Goal: Information Seeking & Learning: Find specific fact

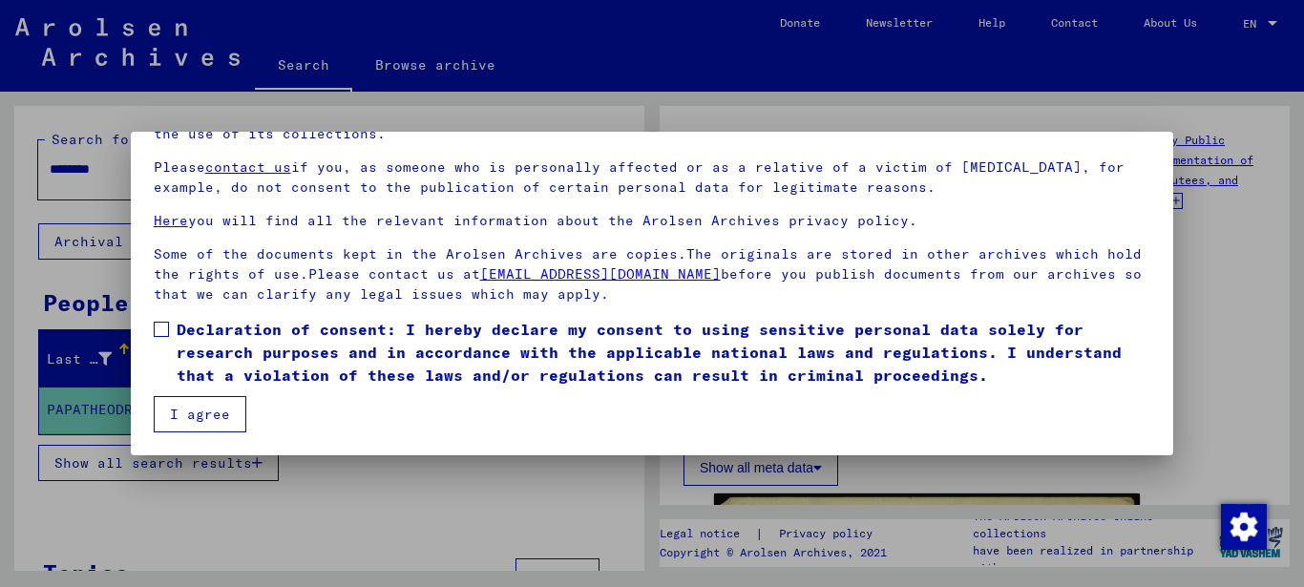
click at [163, 325] on span at bounding box center [161, 329] width 15 height 15
click at [189, 413] on button "I agree" at bounding box center [200, 414] width 93 height 36
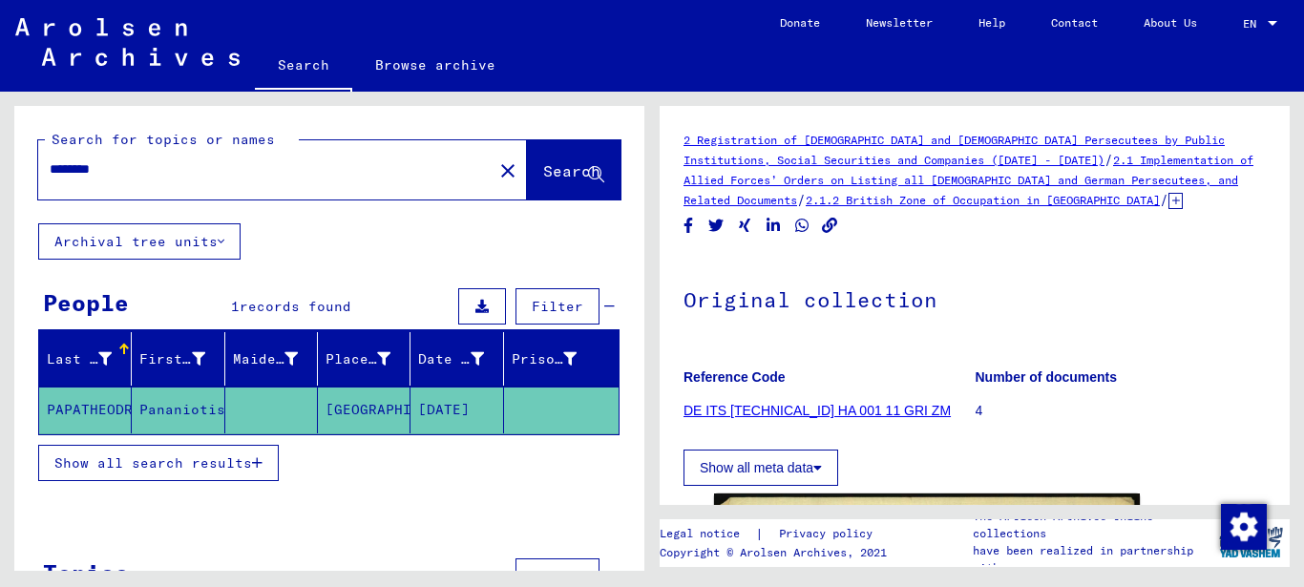
drag, startPoint x: 124, startPoint y: 173, endPoint x: 7, endPoint y: 173, distance: 117.4
click at [7, 173] on div "Search for topics or names ******** close Search Archival tree units People 1 r…" at bounding box center [326, 331] width 652 height 479
drag, startPoint x: 115, startPoint y: 159, endPoint x: -10, endPoint y: 163, distance: 124.1
click at [0, 163] on html "Search Browse archive Donate Newsletter Help Contact About Us Search Browse arc…" at bounding box center [652, 293] width 1304 height 587
type input "*******"
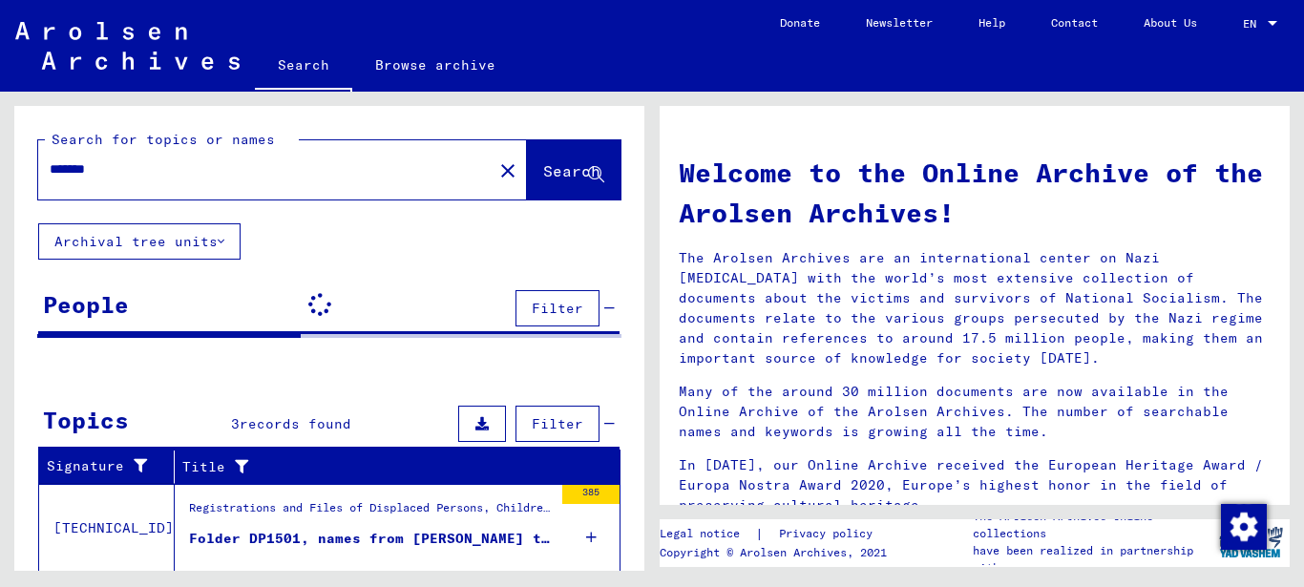
scroll to position [191, 0]
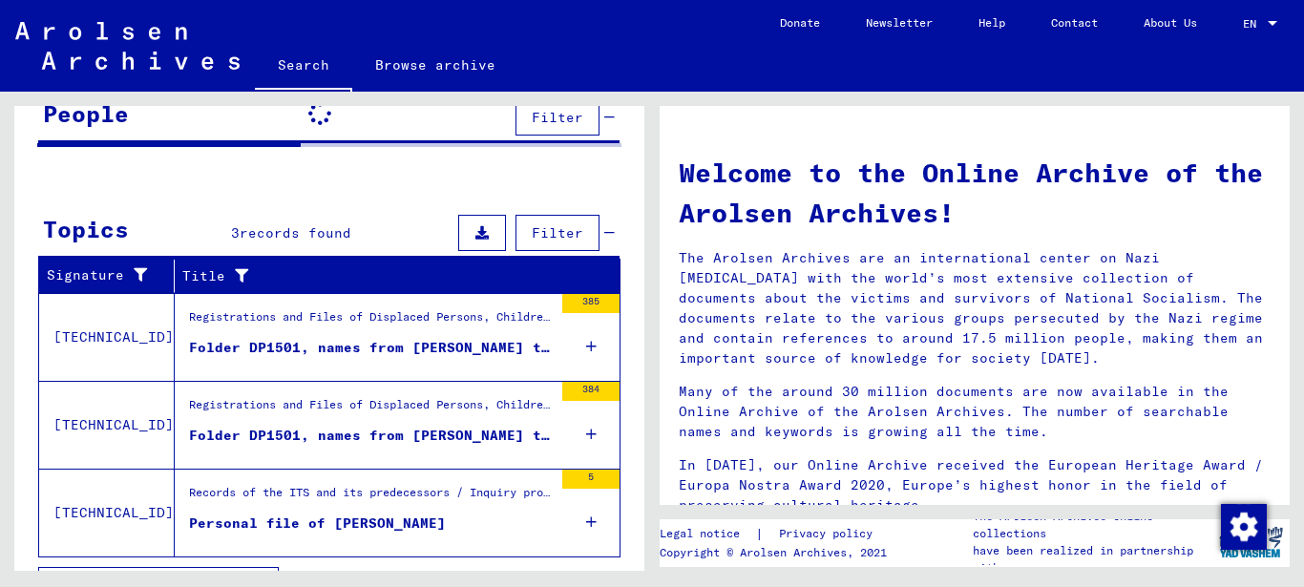
click at [461, 349] on div "Folder DP1501, names from [PERSON_NAME] to [PERSON_NAME] (1)" at bounding box center [371, 348] width 364 height 20
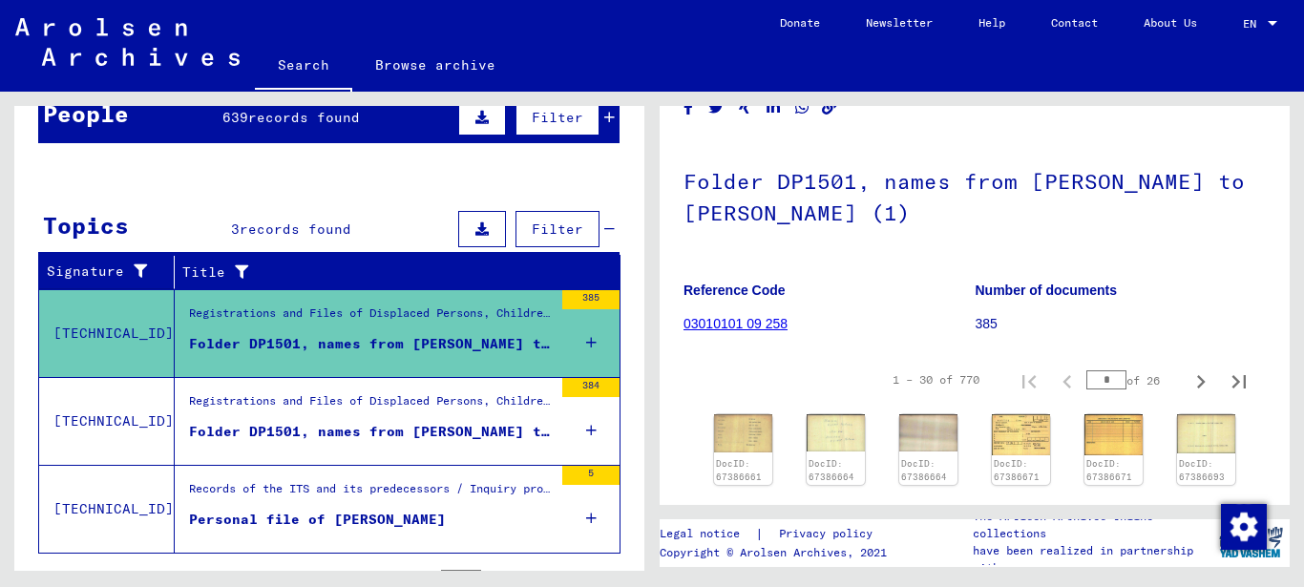
scroll to position [286, 0]
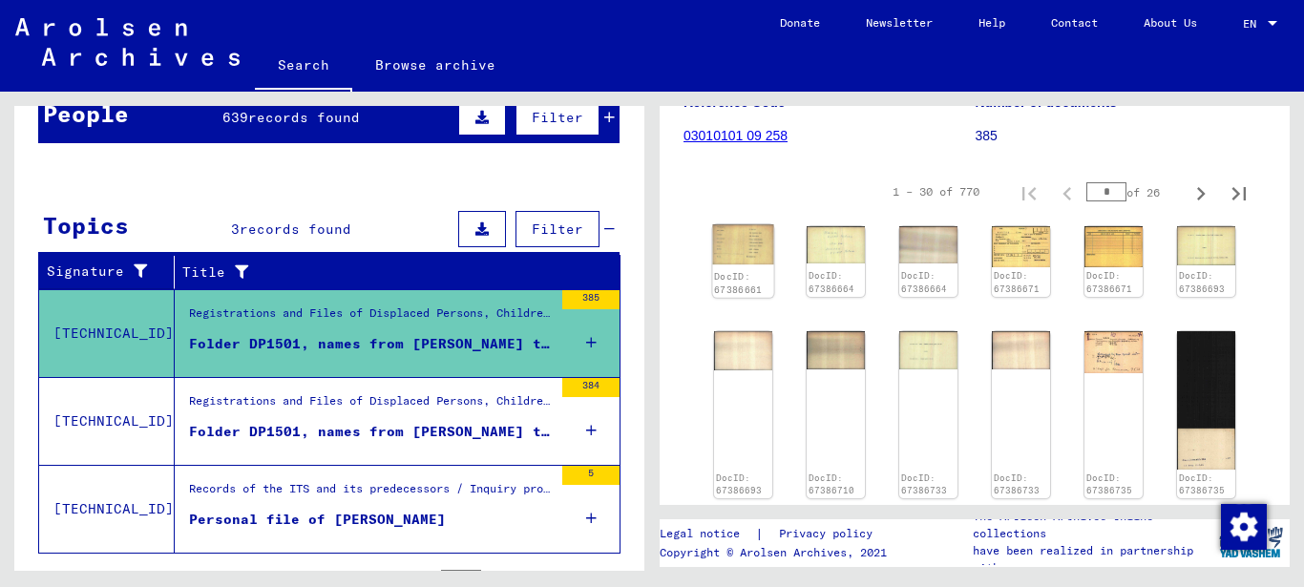
click at [740, 247] on img at bounding box center [742, 244] width 61 height 40
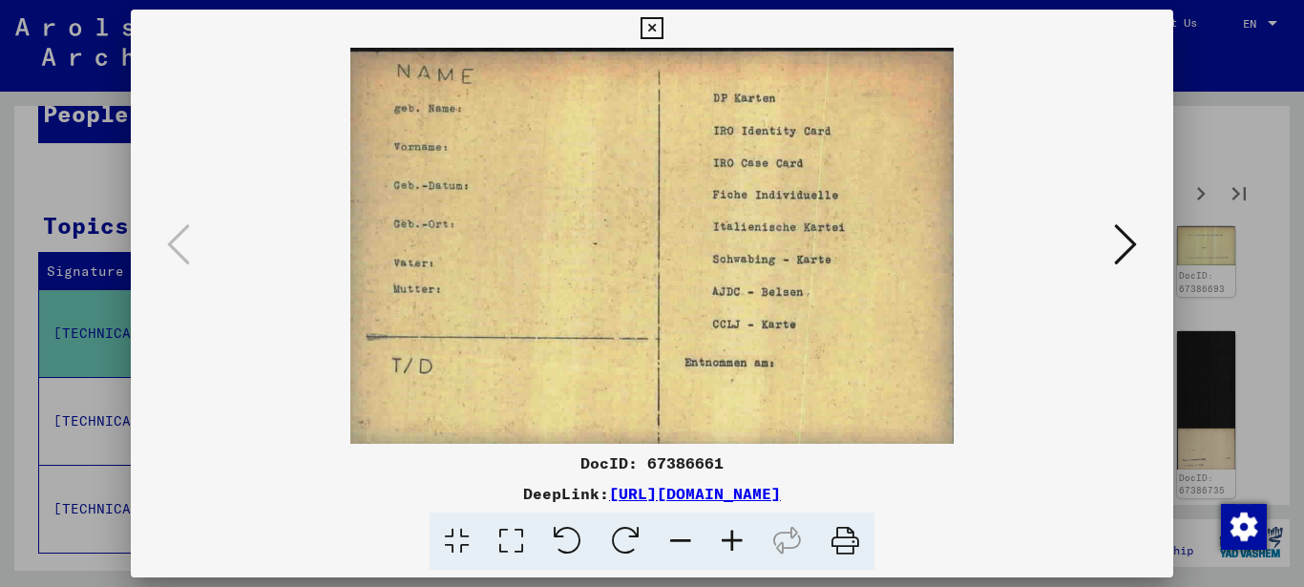
click at [725, 532] on icon at bounding box center [732, 541] width 52 height 58
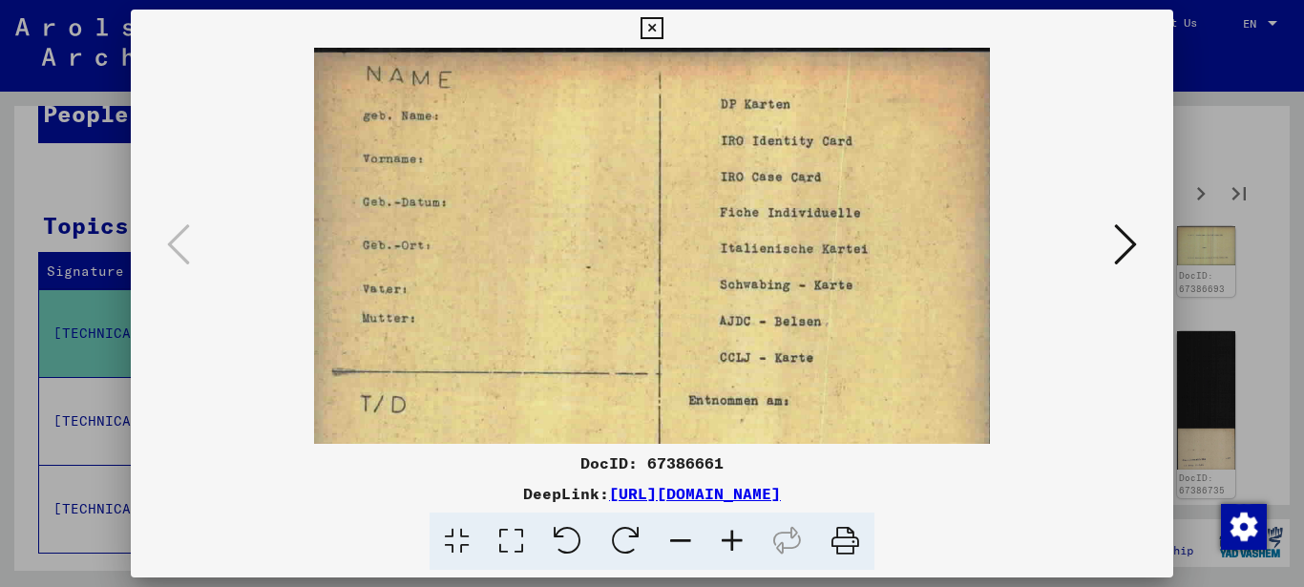
click at [725, 532] on icon at bounding box center [732, 541] width 52 height 58
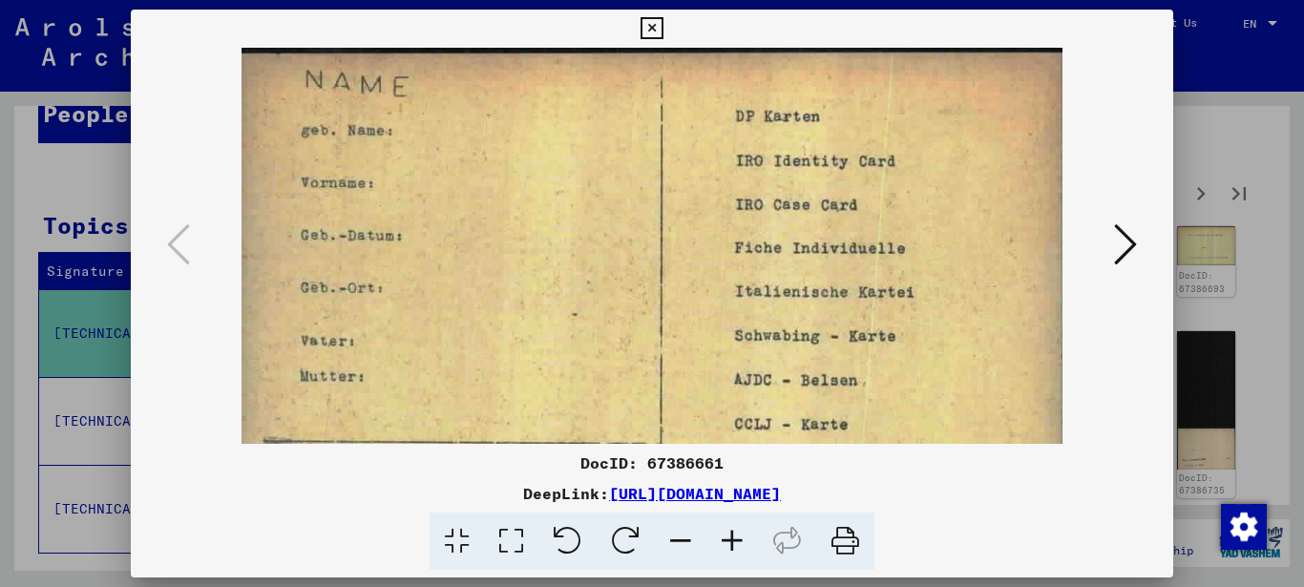
click at [725, 532] on icon at bounding box center [732, 541] width 52 height 58
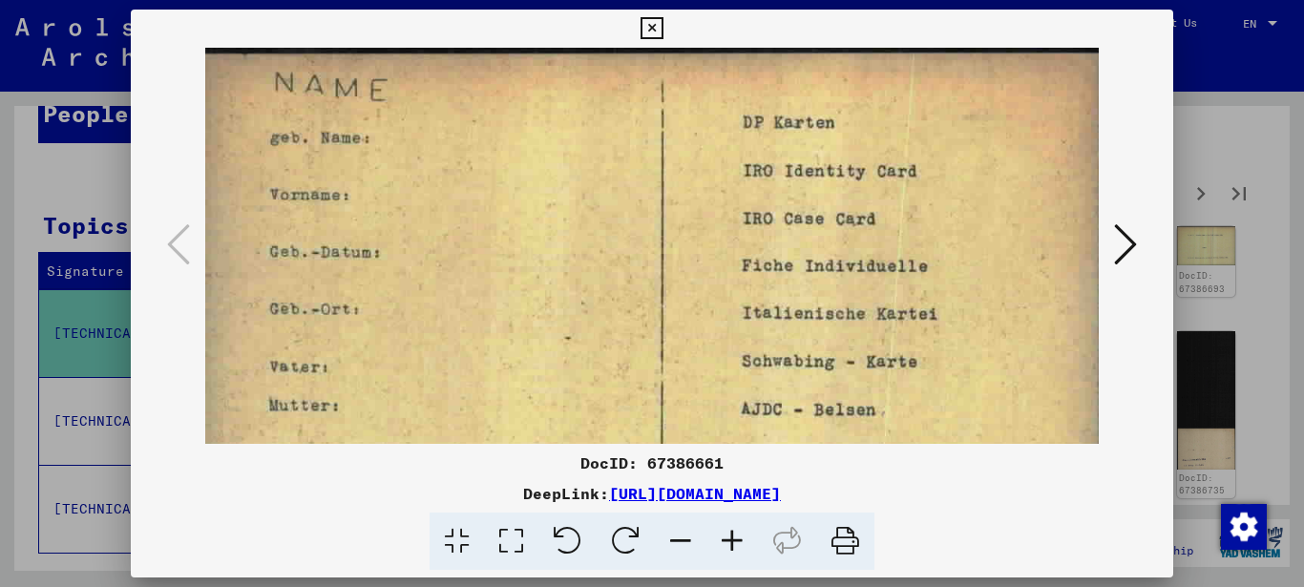
click at [725, 532] on icon at bounding box center [732, 541] width 52 height 58
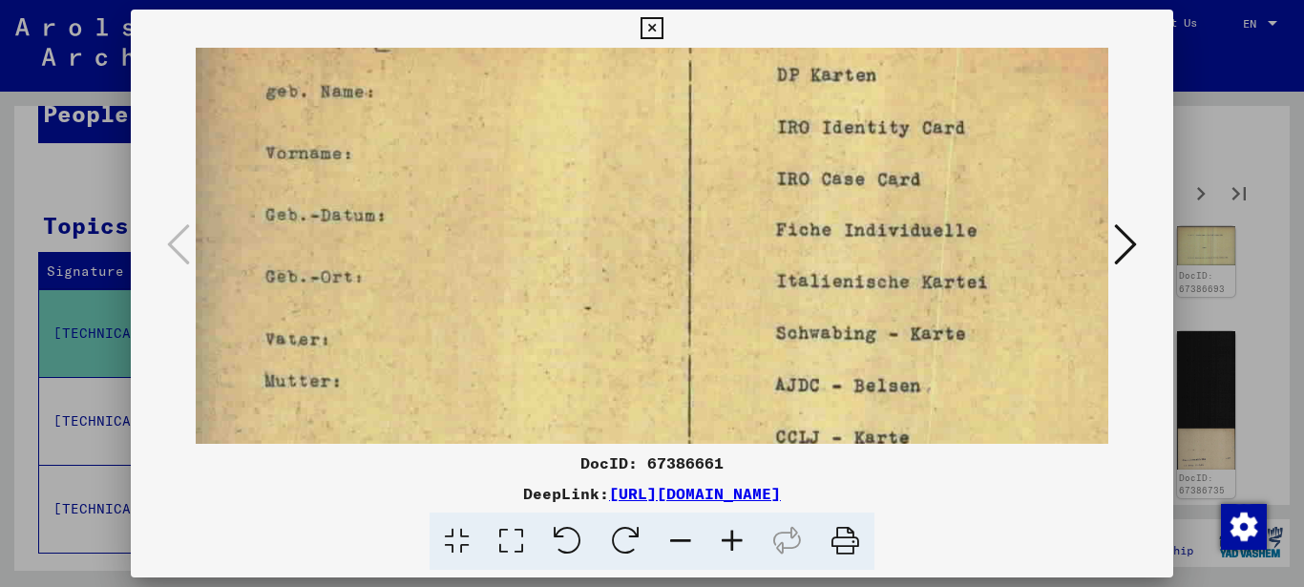
drag, startPoint x: 565, startPoint y: 238, endPoint x: 574, endPoint y: 48, distance: 190.1
click at [574, 60] on img at bounding box center [679, 311] width 966 height 635
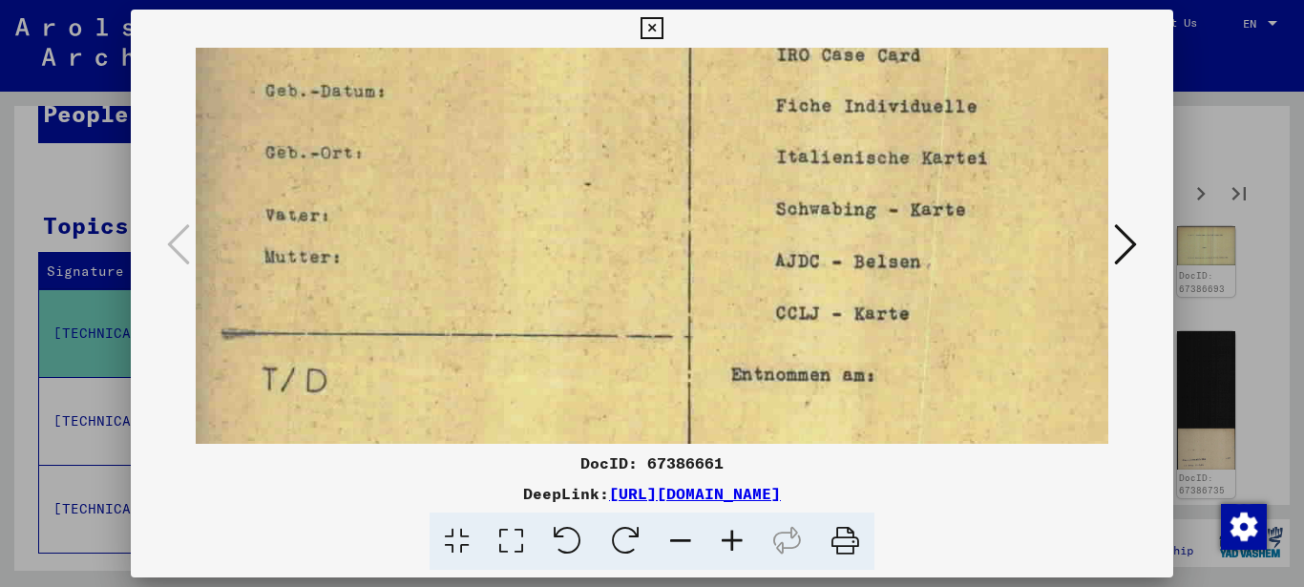
drag, startPoint x: 538, startPoint y: 158, endPoint x: 533, endPoint y: 141, distance: 17.8
click at [534, 145] on img at bounding box center [679, 187] width 966 height 635
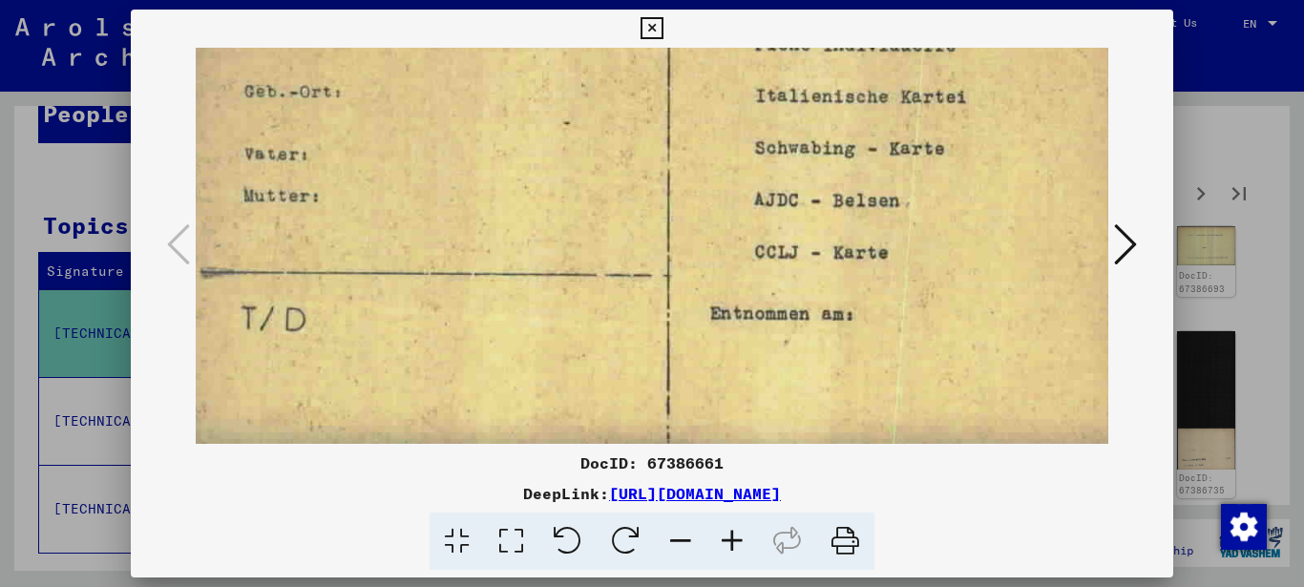
click at [1119, 242] on icon at bounding box center [1125, 244] width 23 height 46
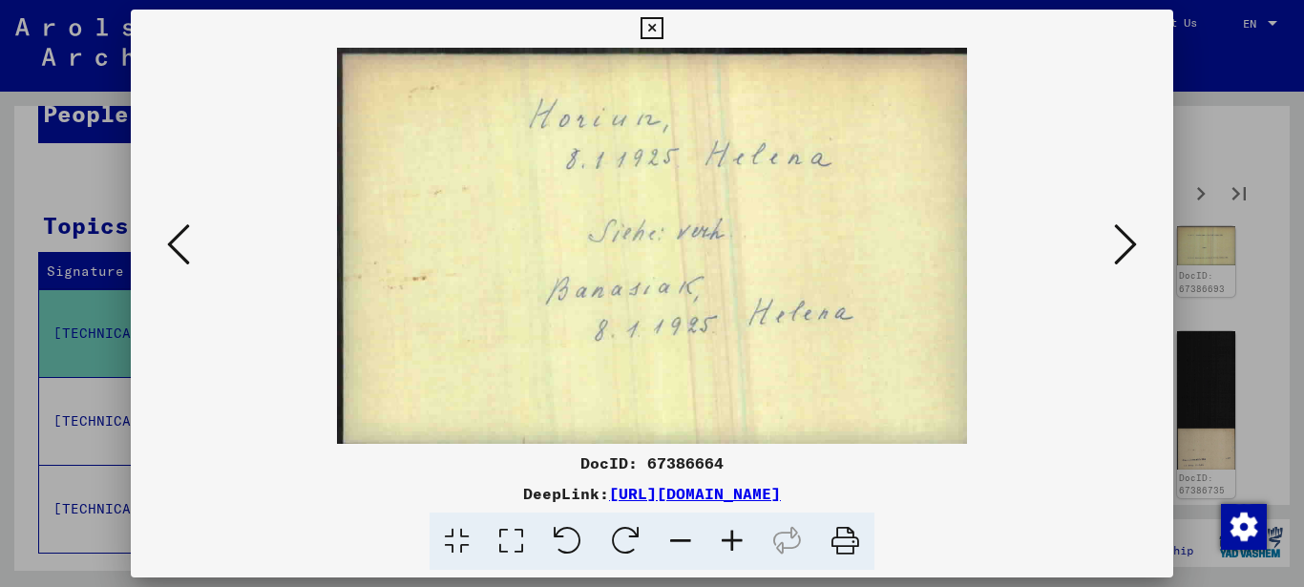
click at [637, 26] on button at bounding box center [651, 29] width 33 height 38
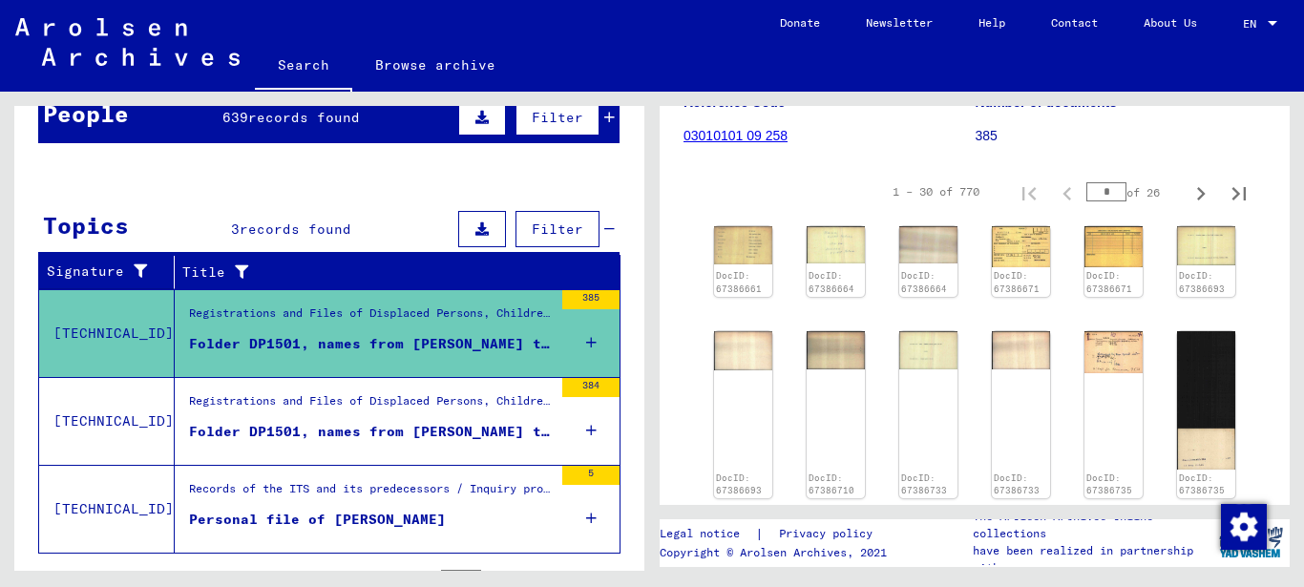
click at [421, 342] on div "Folder DP1501, names from [PERSON_NAME] to [PERSON_NAME] (1)" at bounding box center [371, 344] width 364 height 20
click at [578, 342] on mat-cell at bounding box center [561, 364] width 115 height 47
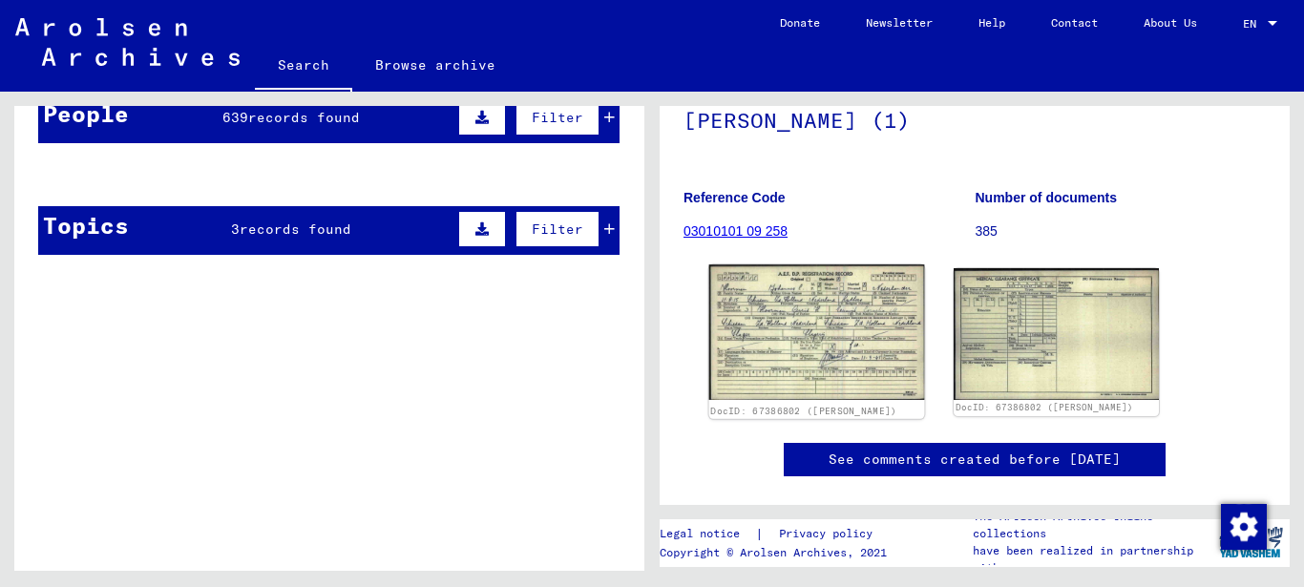
click at [781, 317] on img at bounding box center [817, 332] width 216 height 136
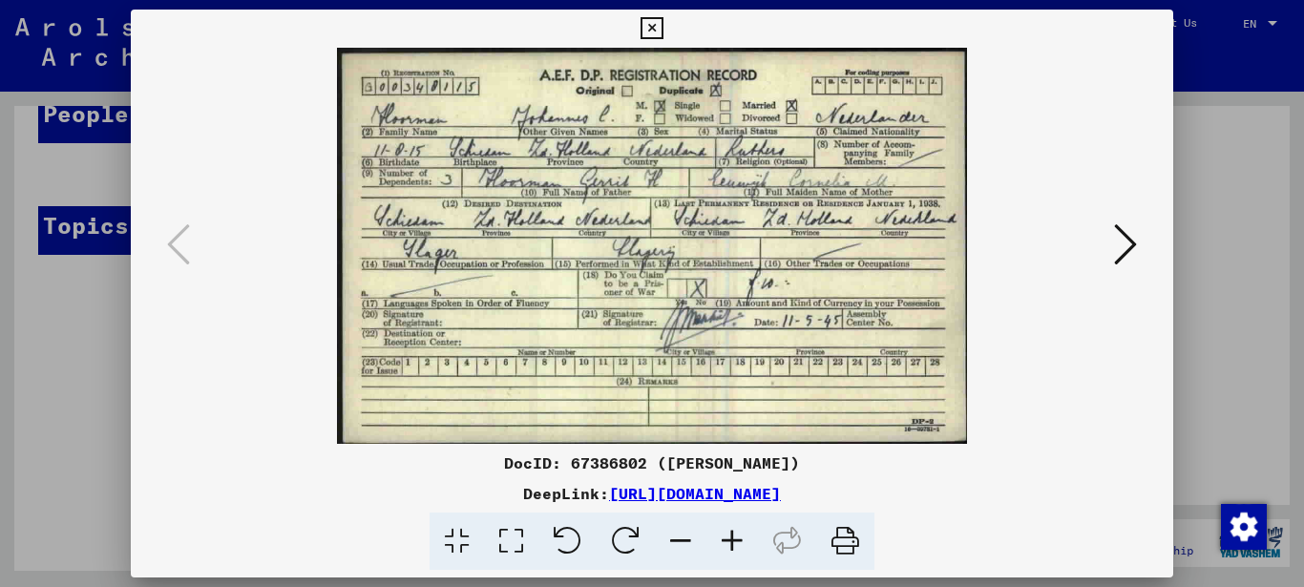
click at [513, 534] on icon at bounding box center [511, 541] width 54 height 58
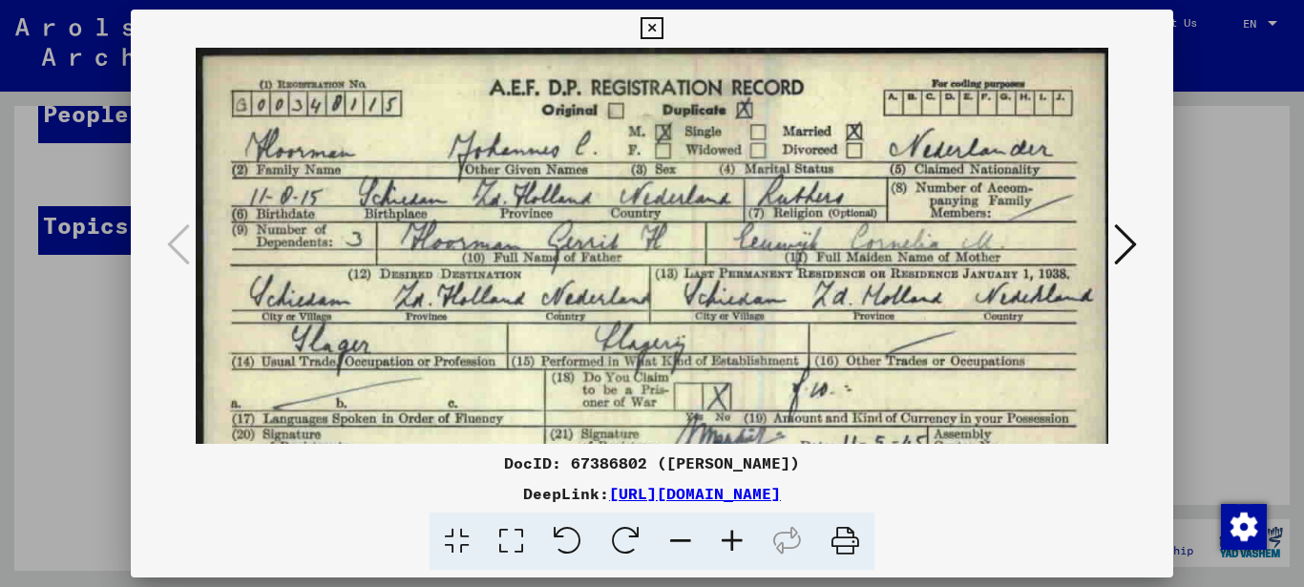
click at [513, 534] on icon at bounding box center [511, 541] width 54 height 58
drag, startPoint x: 470, startPoint y: 262, endPoint x: 467, endPoint y: 305, distance: 43.1
click at [467, 305] on img at bounding box center [652, 335] width 913 height 574
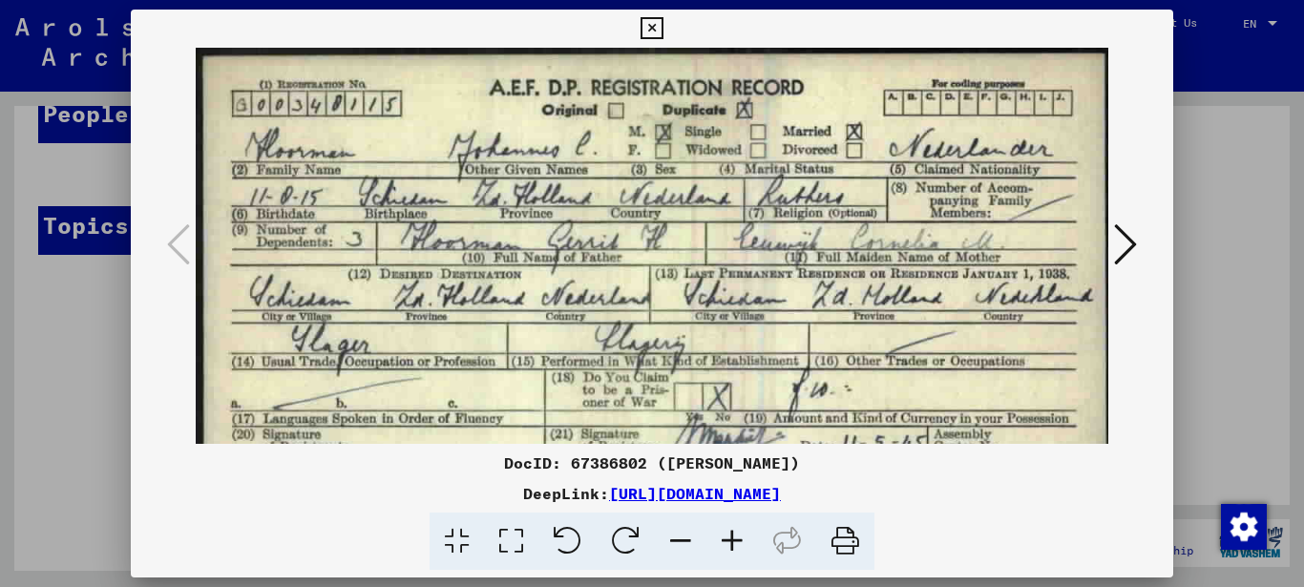
click at [1126, 231] on icon at bounding box center [1125, 244] width 23 height 46
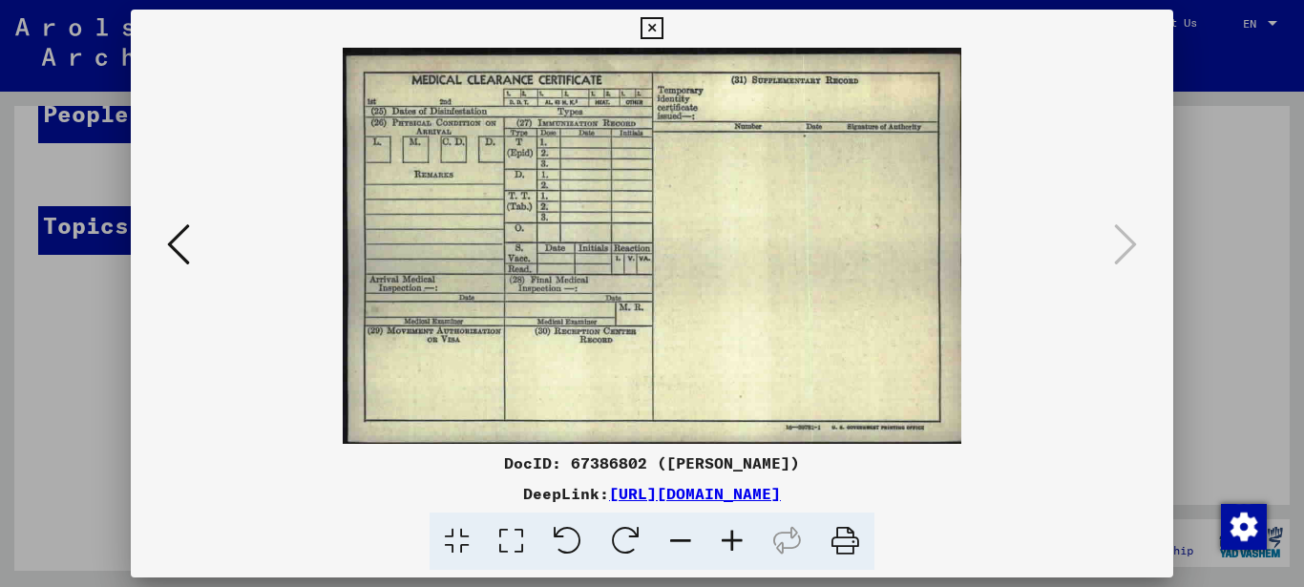
click at [646, 26] on icon at bounding box center [651, 28] width 22 height 23
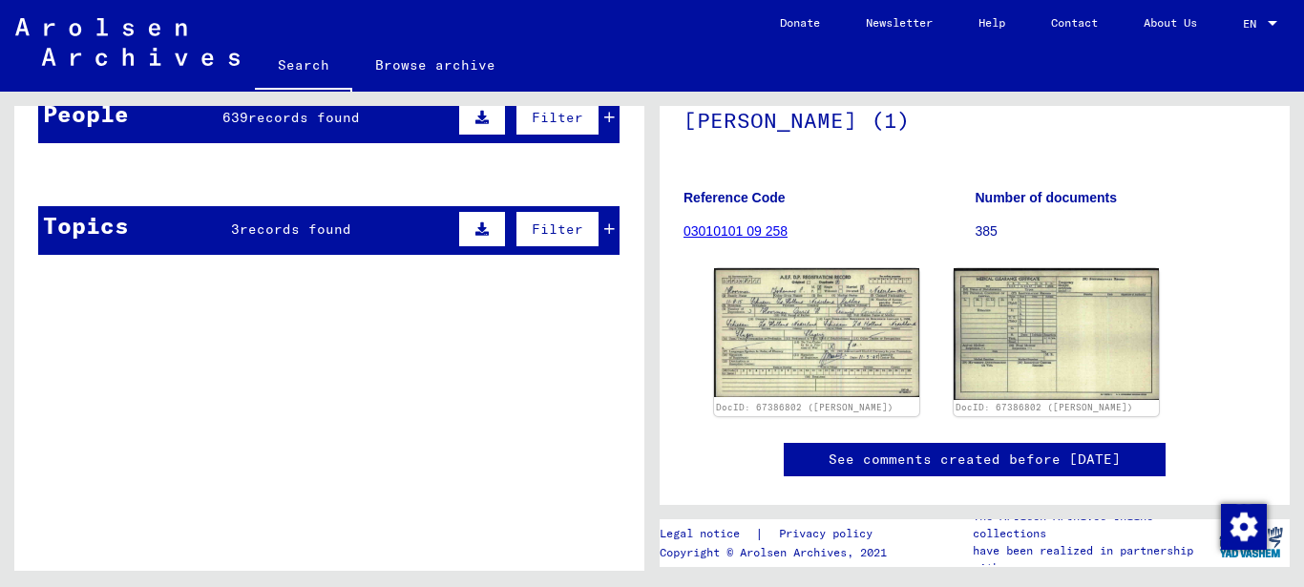
click at [248, 226] on mat-cell at bounding box center [271, 221] width 93 height 47
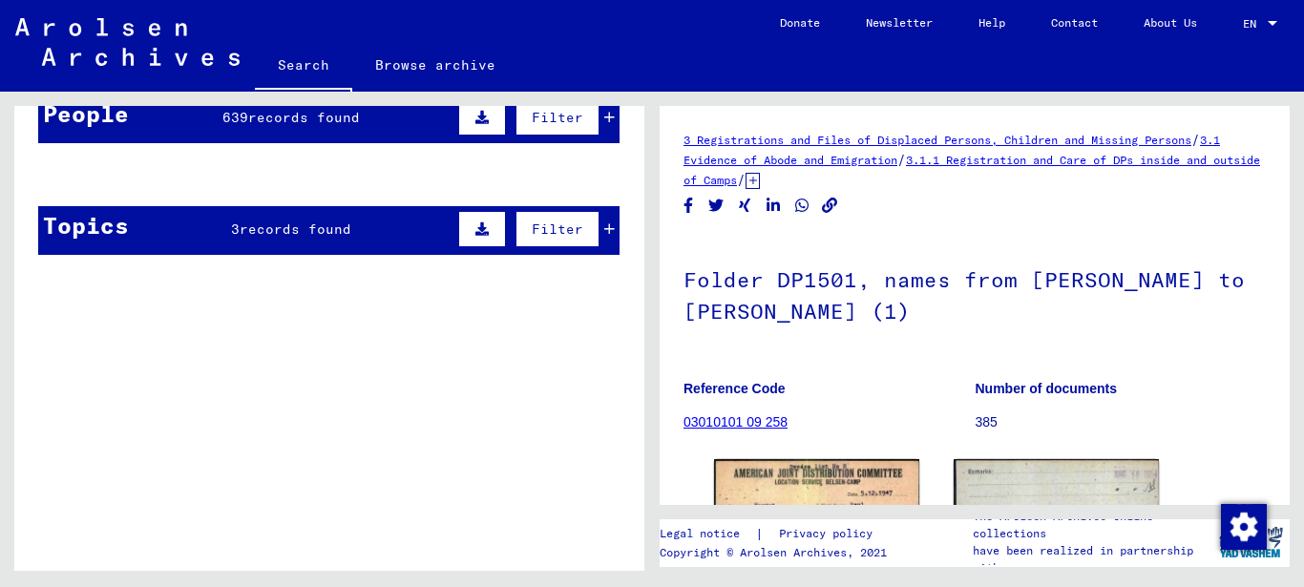
click at [271, 119] on span "records found" at bounding box center [304, 117] width 112 height 17
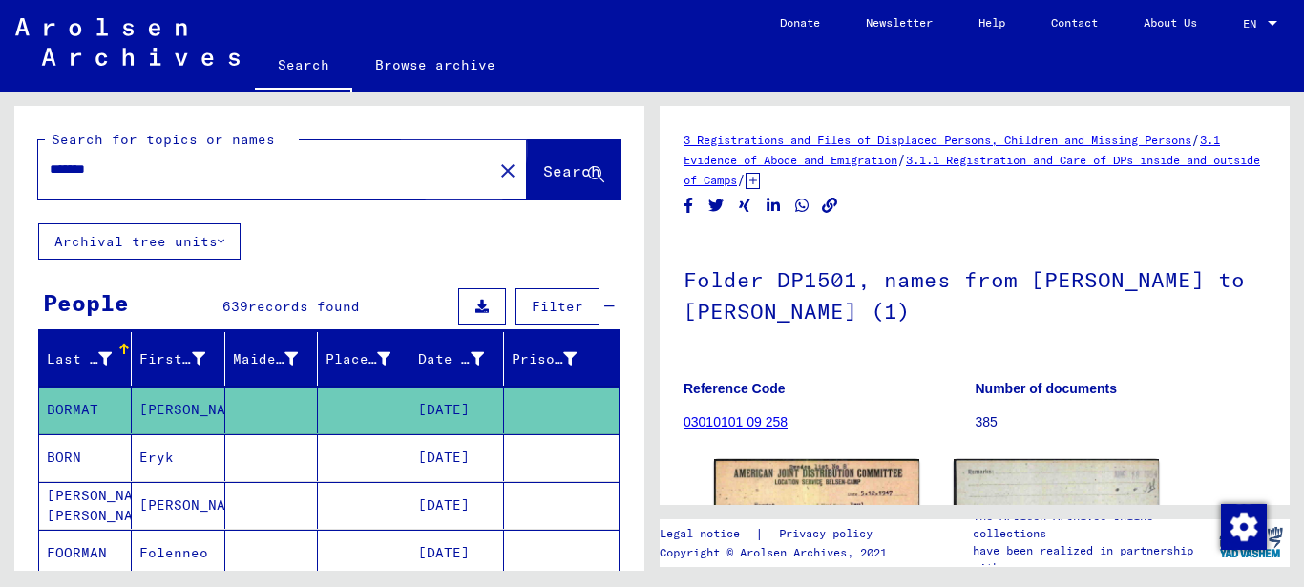
click at [543, 172] on span "Search" at bounding box center [571, 170] width 57 height 19
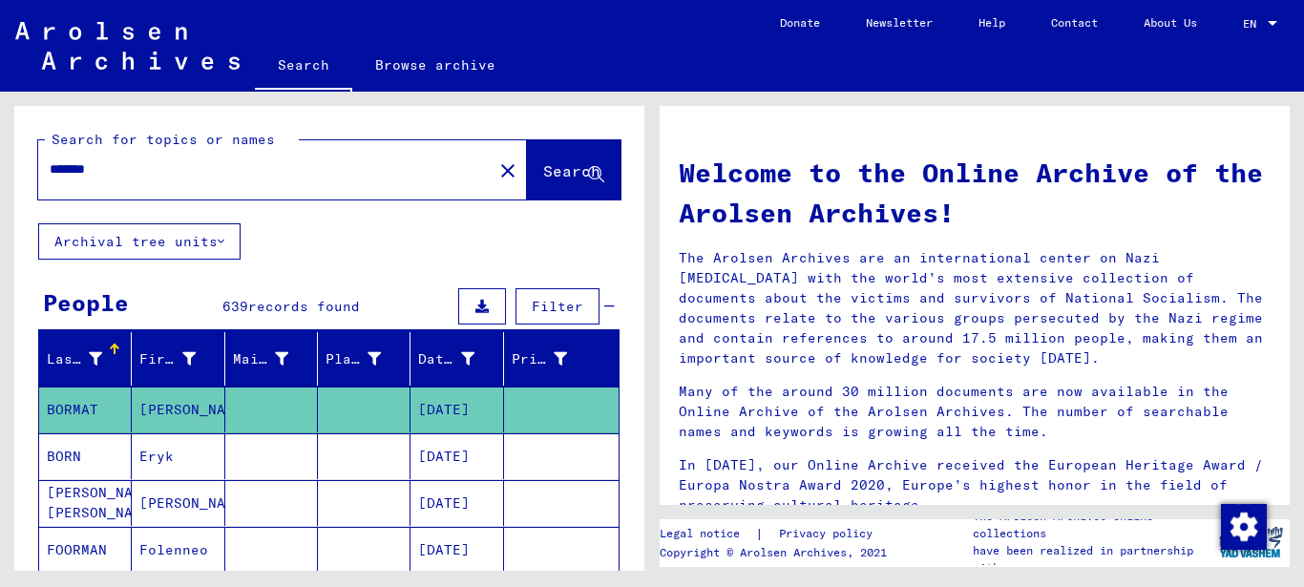
click at [496, 172] on mat-icon "close" at bounding box center [507, 170] width 23 height 23
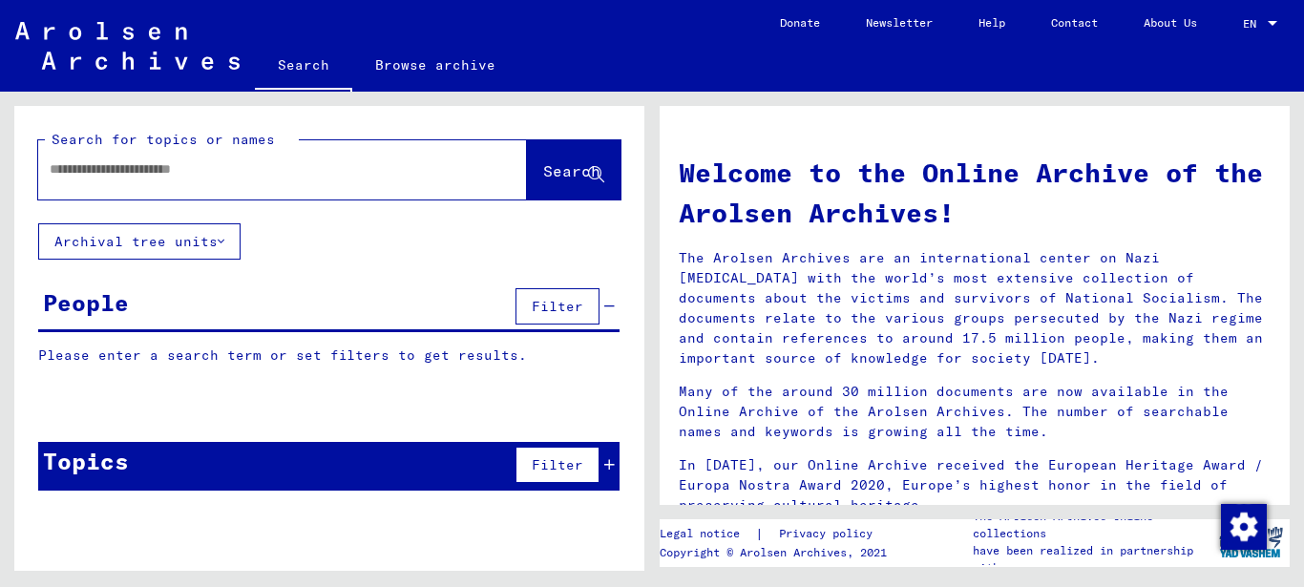
click at [86, 157] on div at bounding box center [253, 169] width 431 height 43
click at [72, 179] on div at bounding box center [253, 169] width 431 height 43
click at [62, 168] on input "text" at bounding box center [260, 169] width 420 height 20
type input "*******"
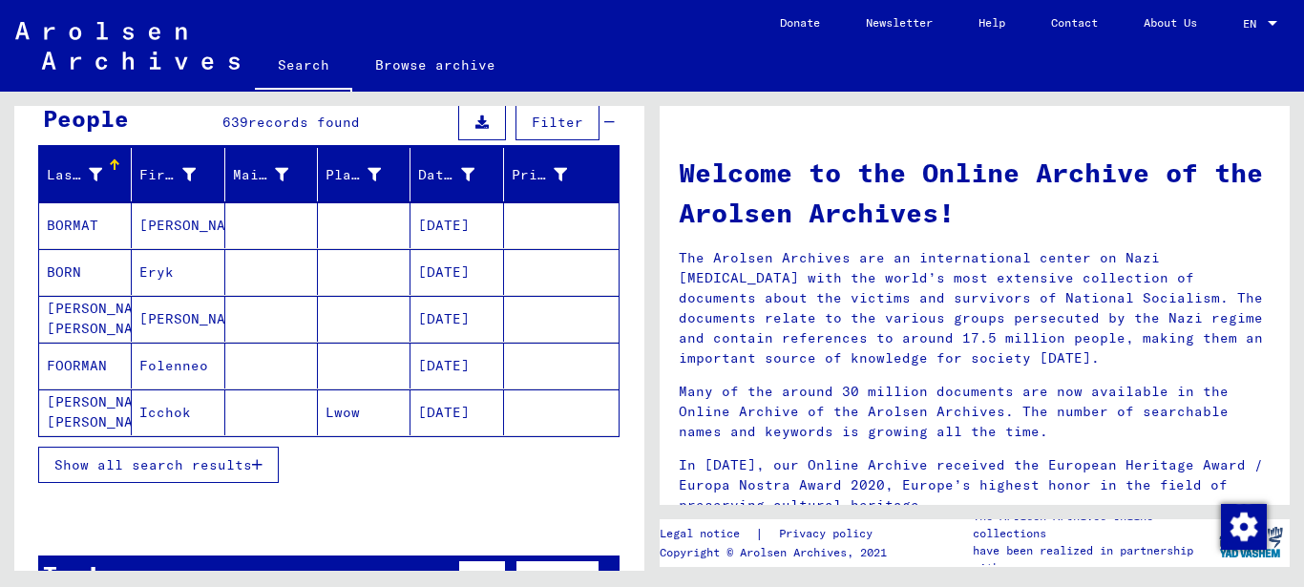
scroll to position [286, 0]
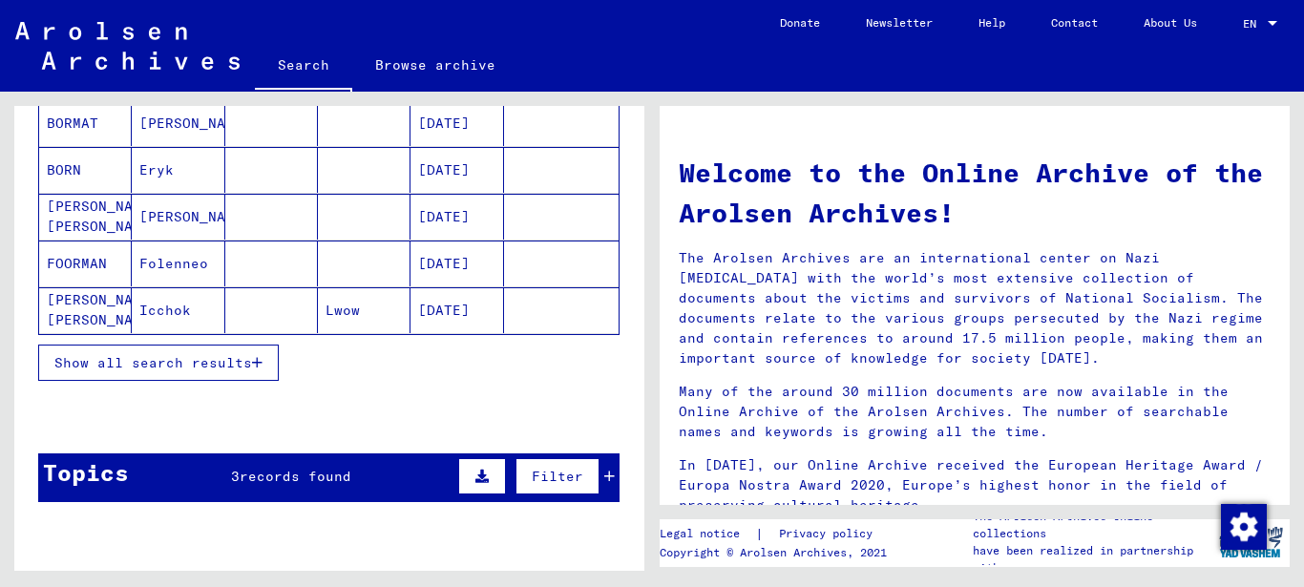
click at [155, 361] on span "Show all search results" at bounding box center [153, 362] width 198 height 17
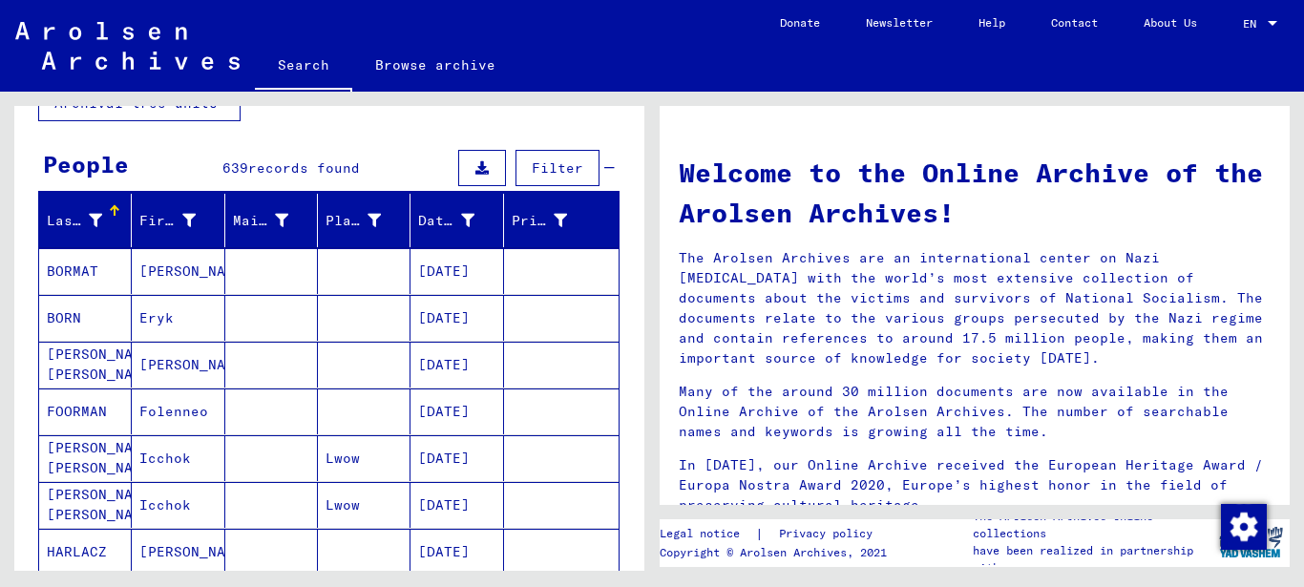
scroll to position [0, 0]
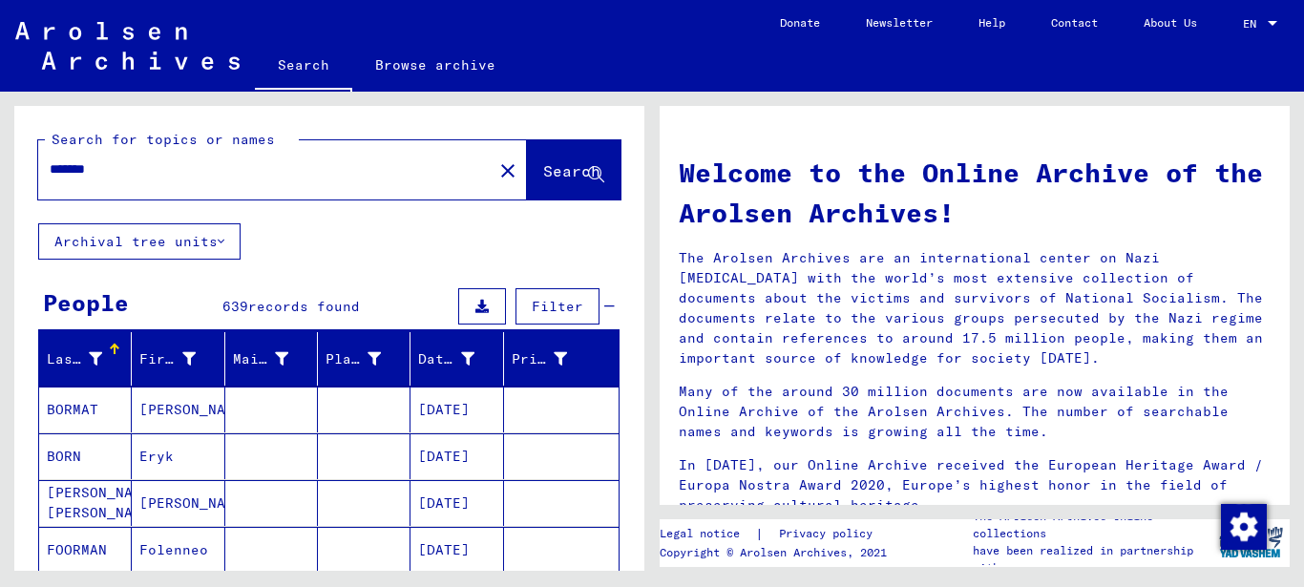
click at [543, 166] on span "Search" at bounding box center [571, 170] width 57 height 19
click at [73, 407] on mat-cell "BORMAT" at bounding box center [85, 409] width 93 height 46
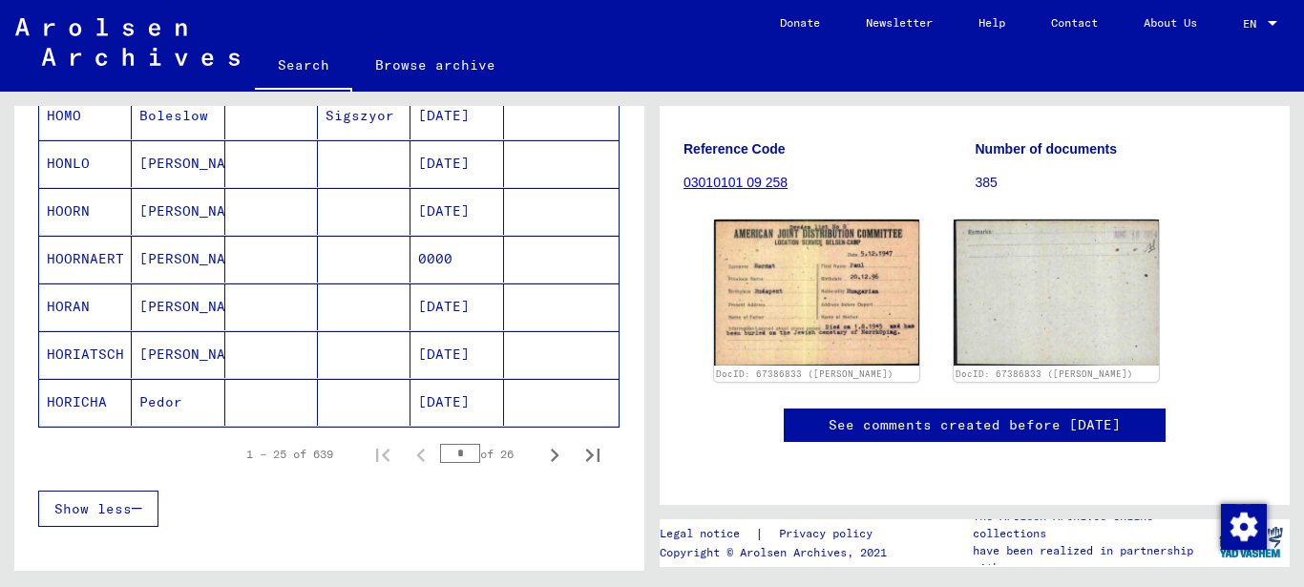
scroll to position [1241, 0]
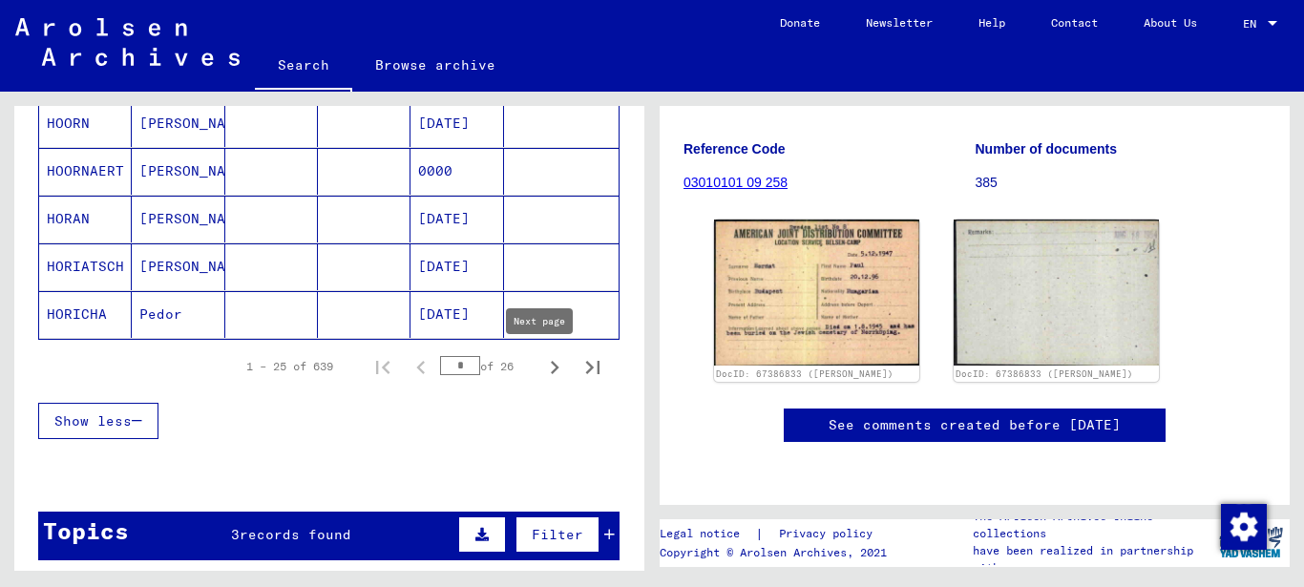
click at [541, 365] on icon "Next page" at bounding box center [554, 367] width 27 height 27
type input "*"
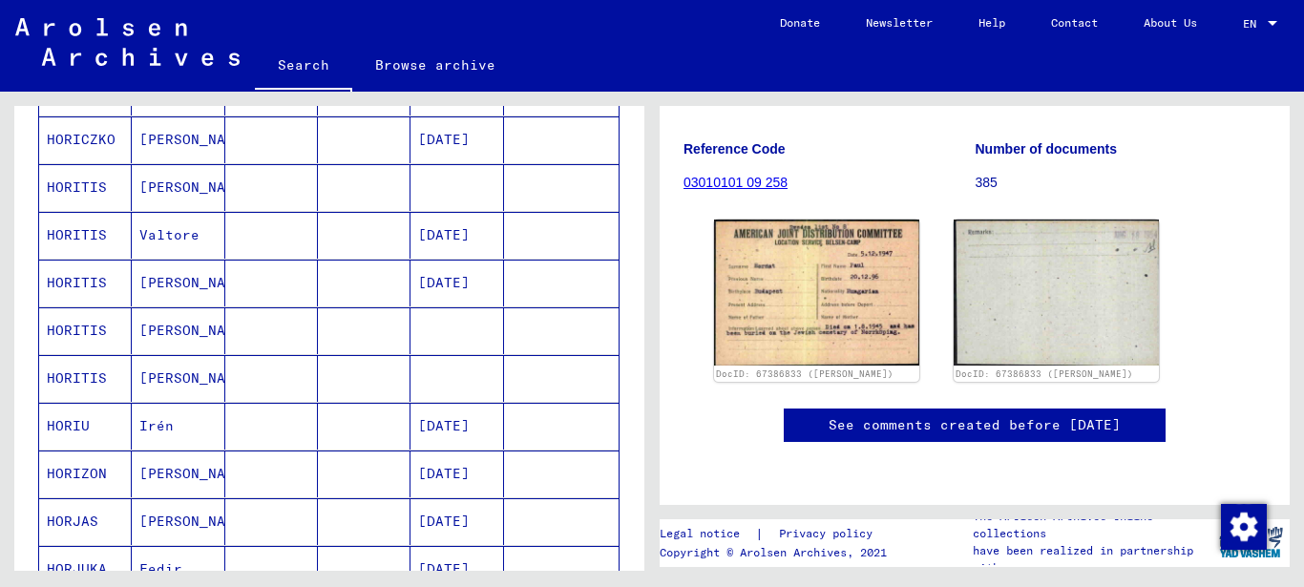
scroll to position [286, 0]
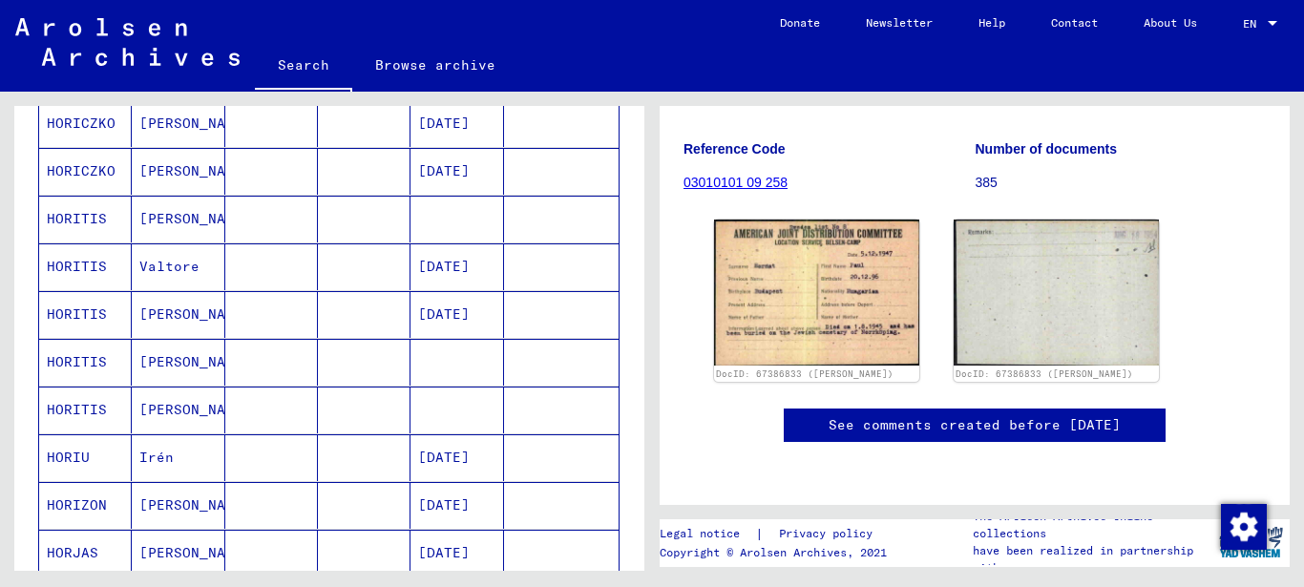
click at [83, 213] on mat-cell "HORITIS" at bounding box center [85, 219] width 93 height 47
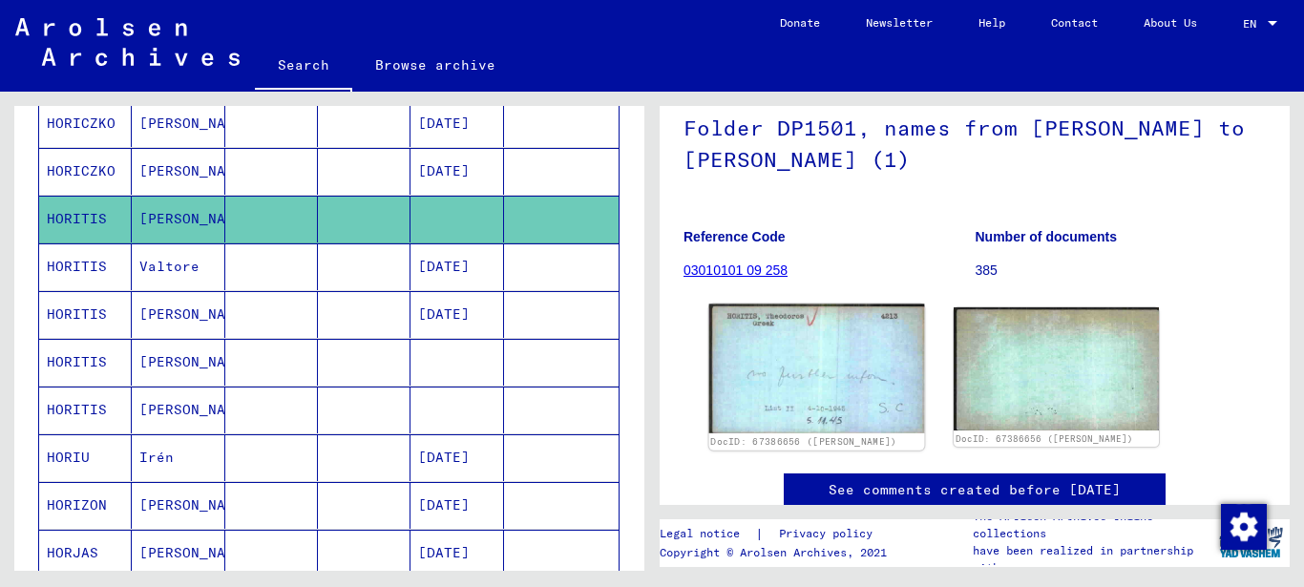
scroll to position [243, 0]
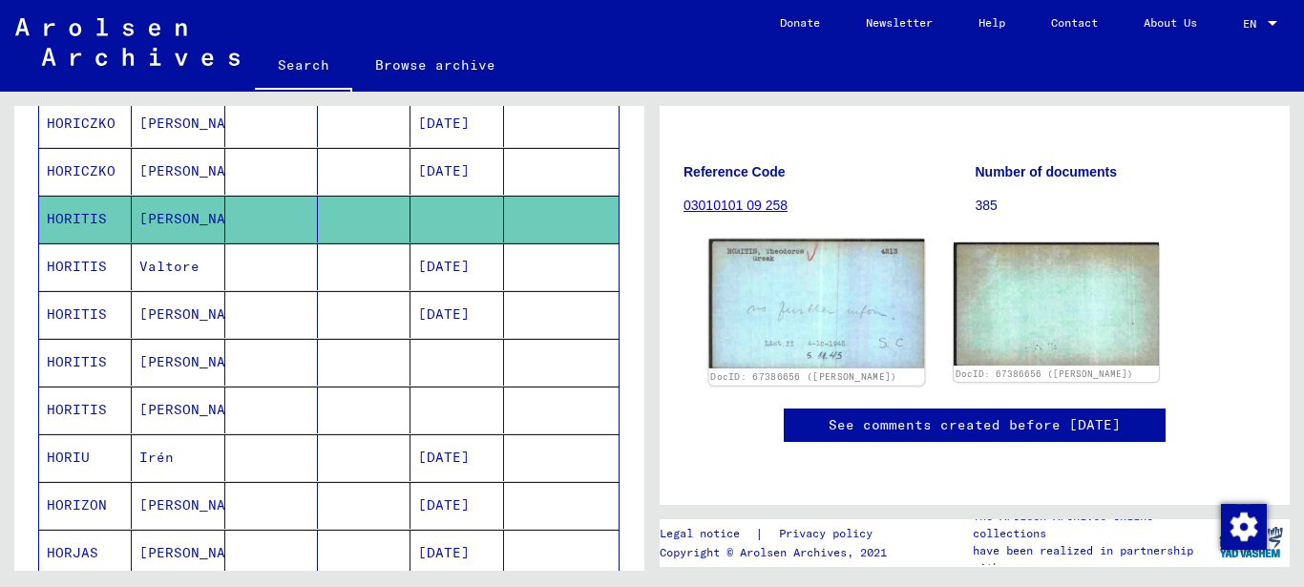
click at [797, 261] on img at bounding box center [817, 304] width 216 height 129
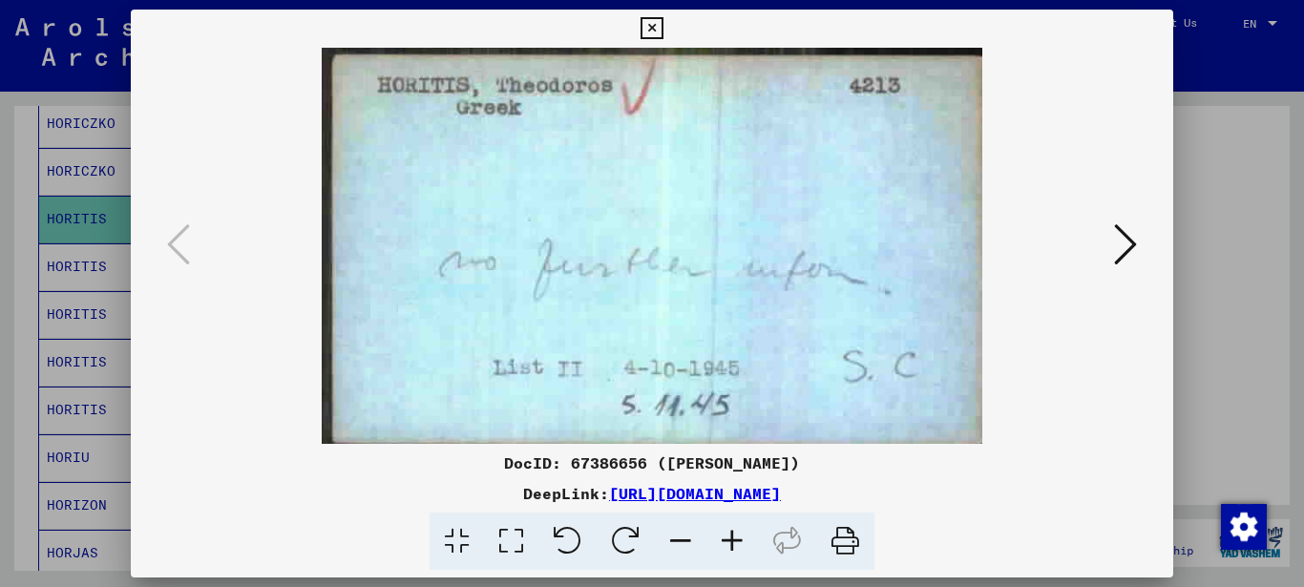
click at [1121, 237] on icon at bounding box center [1125, 244] width 23 height 46
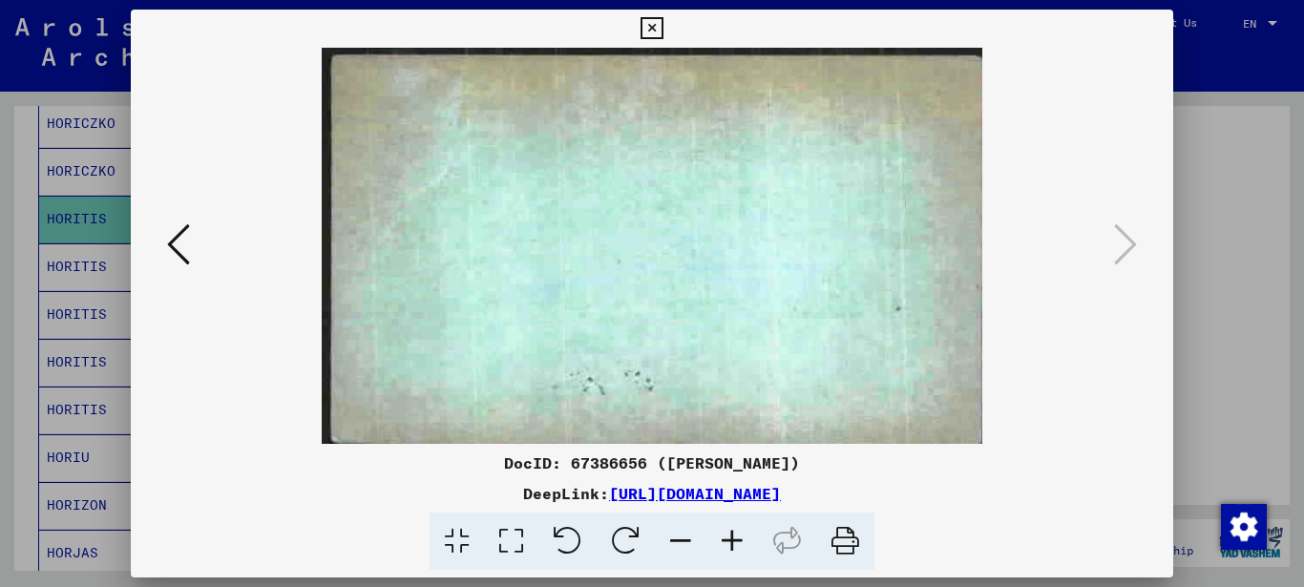
click at [649, 26] on icon at bounding box center [651, 28] width 22 height 23
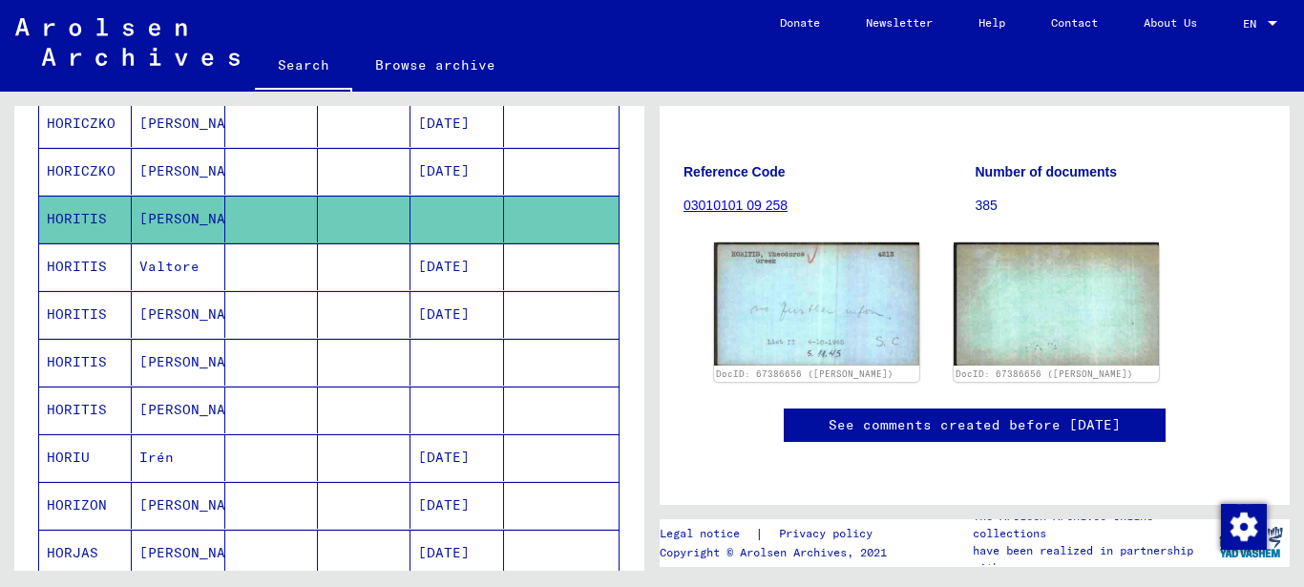
click at [69, 364] on mat-cell "HORITIS" at bounding box center [85, 362] width 93 height 47
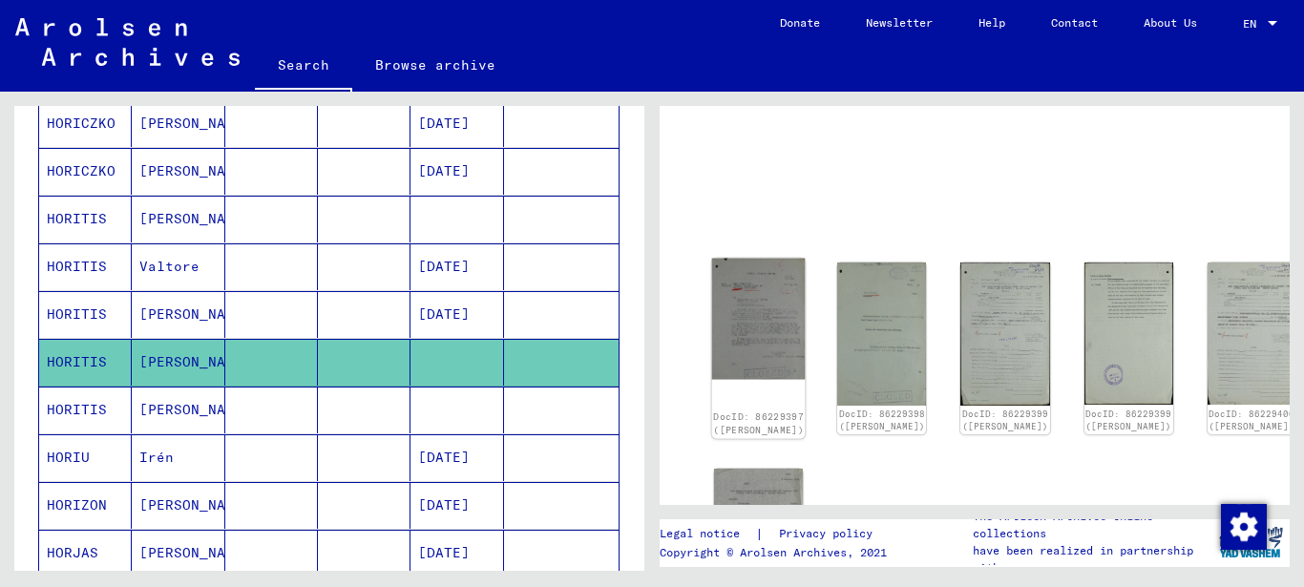
scroll to position [95, 0]
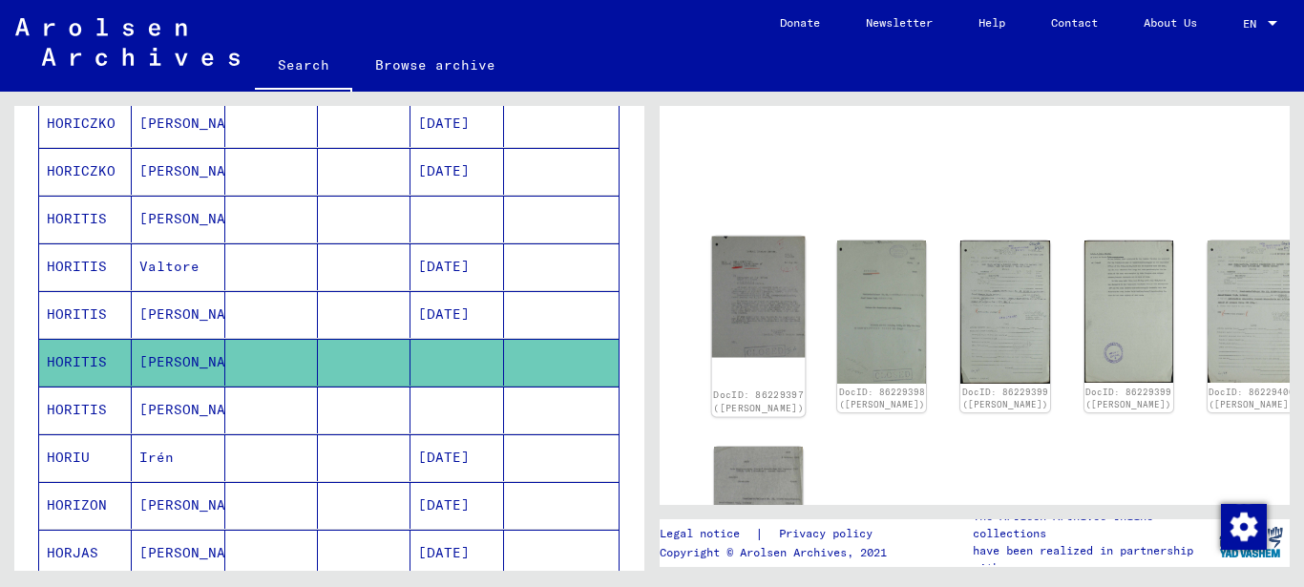
click at [728, 273] on img at bounding box center [759, 297] width 94 height 121
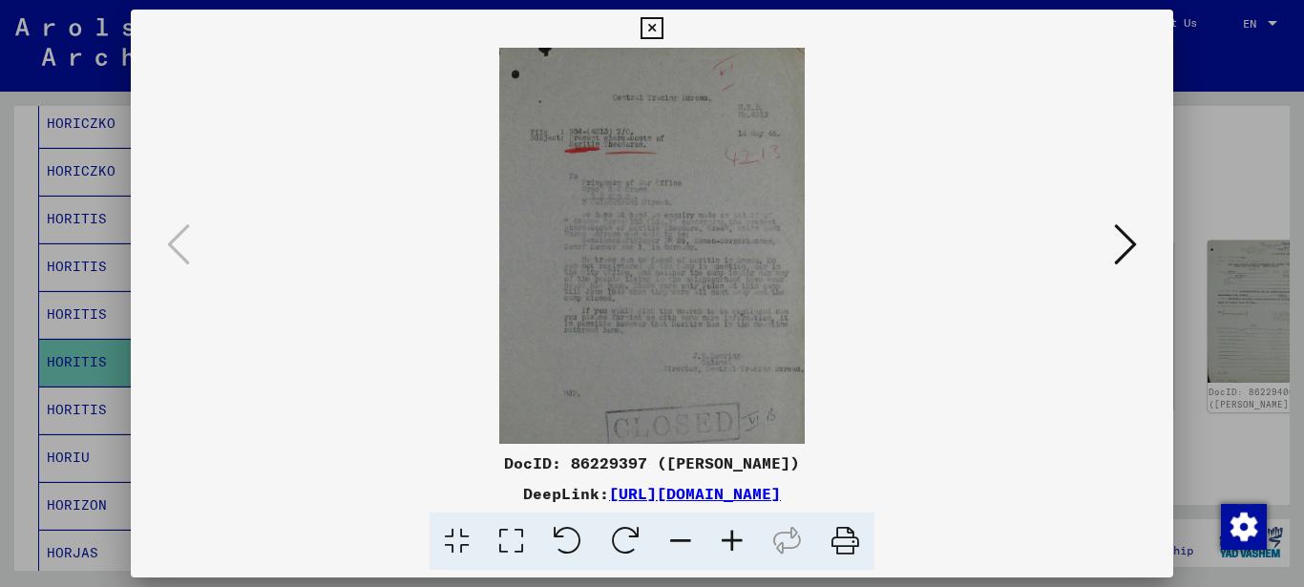
click at [1126, 247] on icon at bounding box center [1125, 244] width 23 height 46
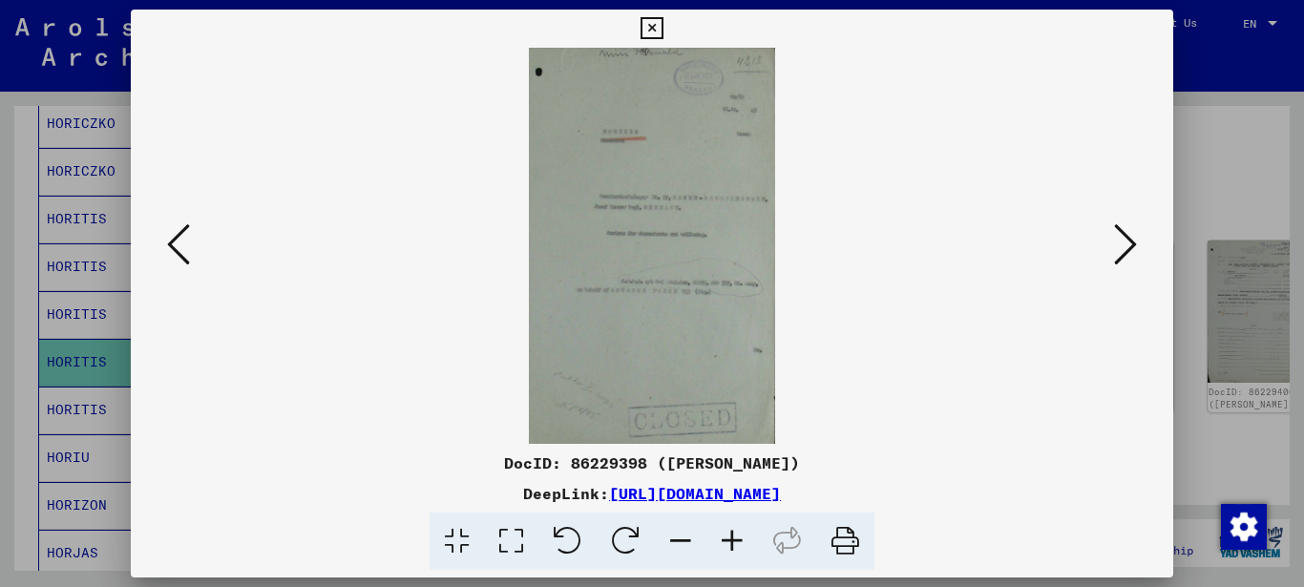
click at [528, 535] on icon at bounding box center [511, 541] width 54 height 58
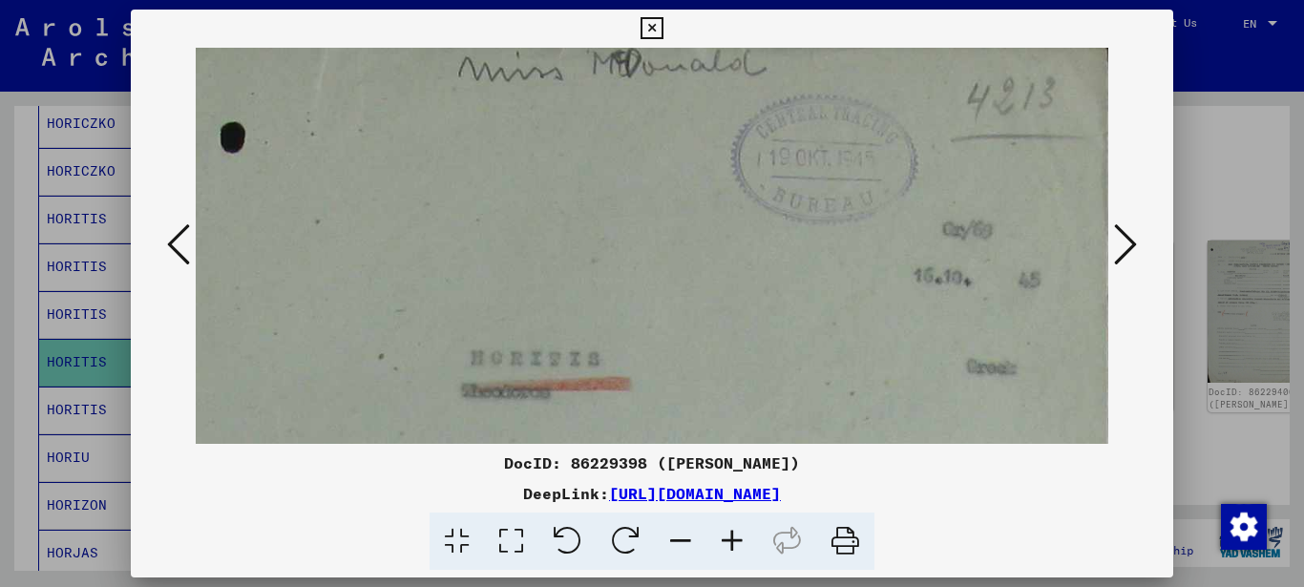
click at [511, 539] on icon at bounding box center [511, 541] width 54 height 58
click at [510, 539] on icon at bounding box center [511, 541] width 54 height 58
click at [509, 539] on icon at bounding box center [511, 541] width 54 height 58
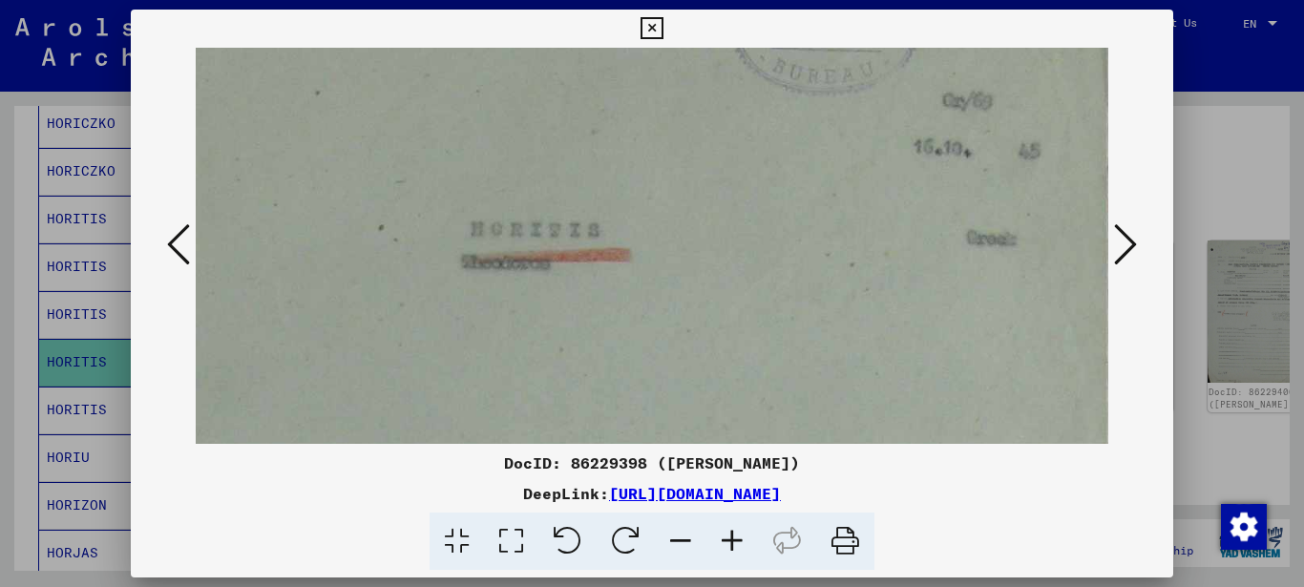
drag, startPoint x: 566, startPoint y: 361, endPoint x: 595, endPoint y: 156, distance: 207.3
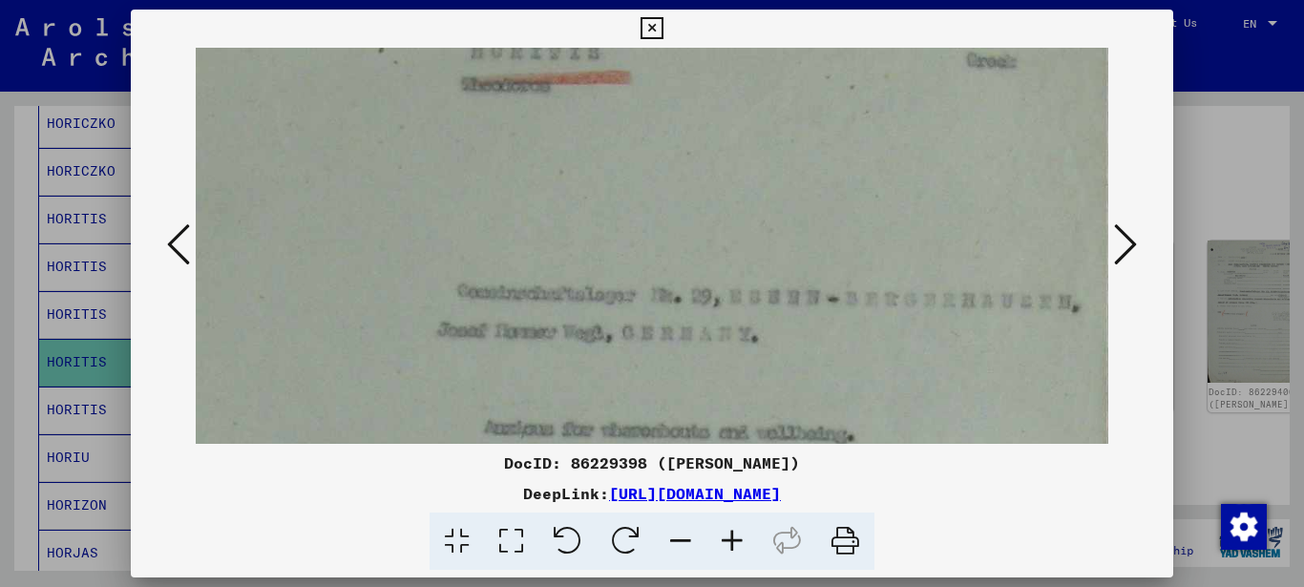
drag, startPoint x: 560, startPoint y: 234, endPoint x: 550, endPoint y: 194, distance: 41.4
click at [553, 195] on img at bounding box center [652, 475] width 913 height 1469
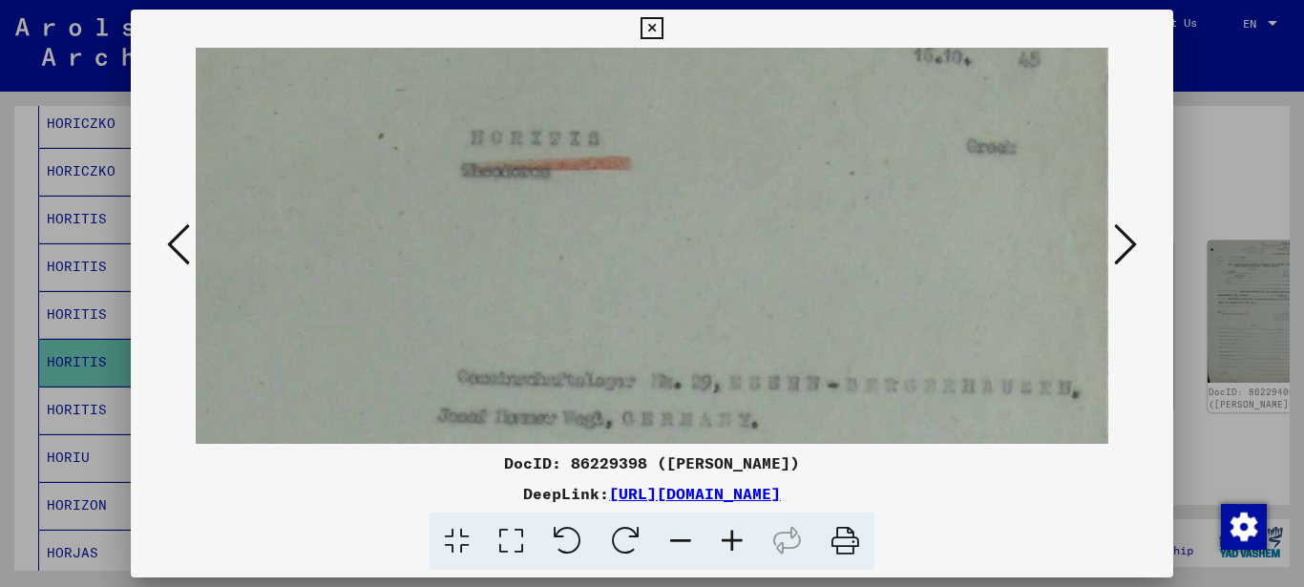
drag, startPoint x: 564, startPoint y: 329, endPoint x: 554, endPoint y: 409, distance: 80.7
click at [554, 413] on img at bounding box center [652, 561] width 913 height 1469
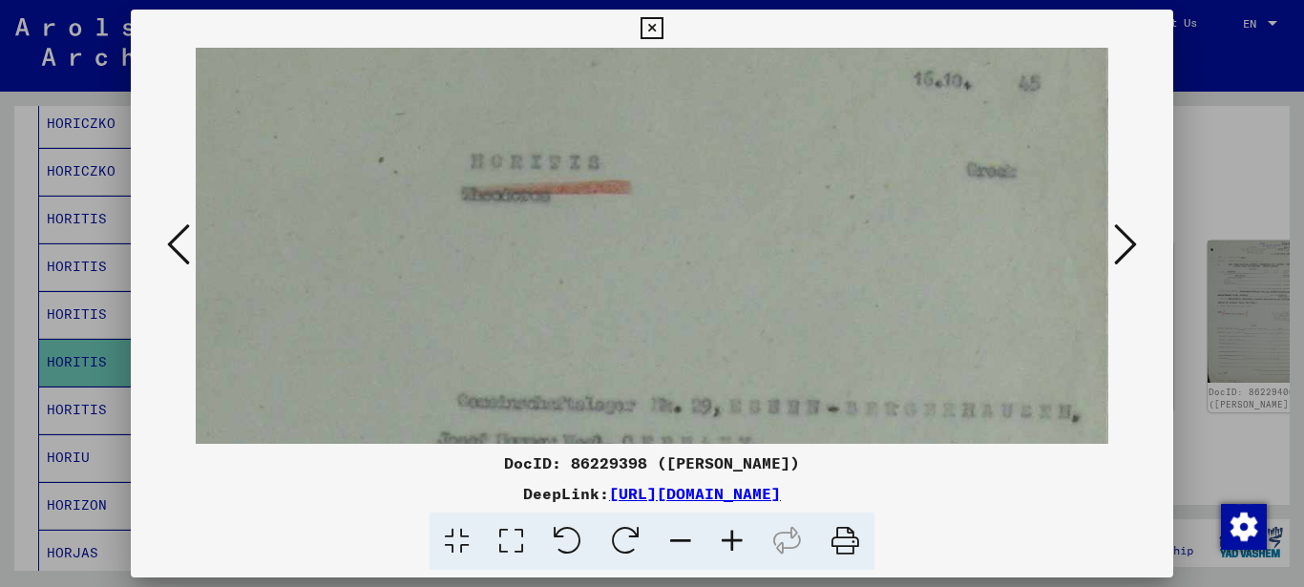
scroll to position [205, 0]
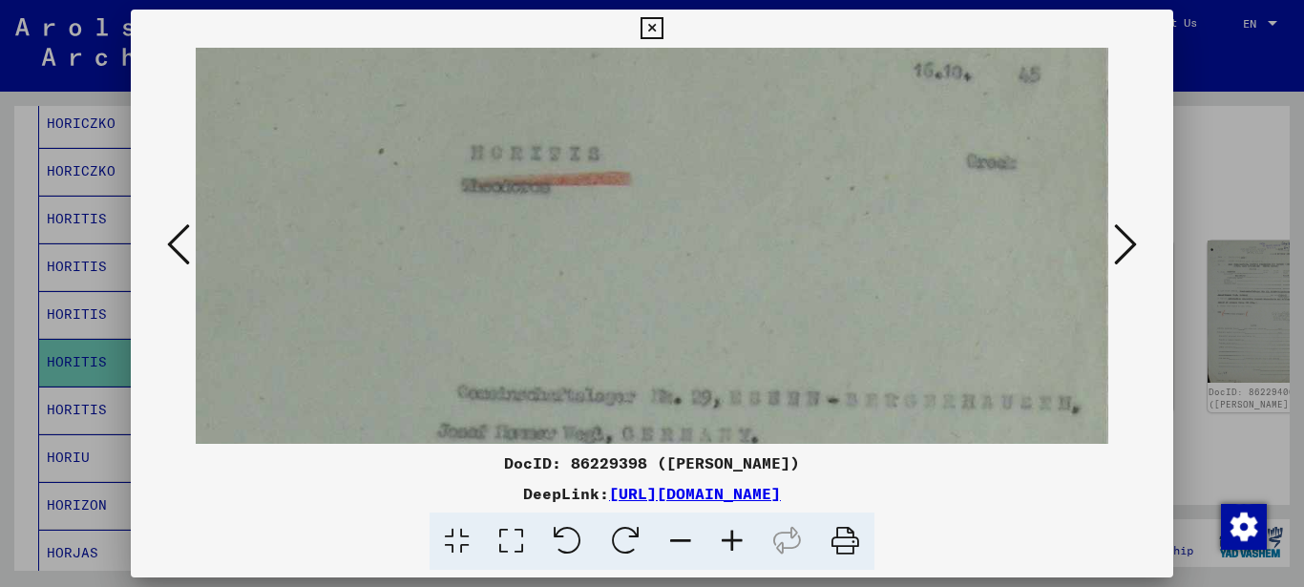
drag, startPoint x: 575, startPoint y: 287, endPoint x: 579, endPoint y: 298, distance: 11.2
click at [579, 298] on img at bounding box center [652, 577] width 913 height 1469
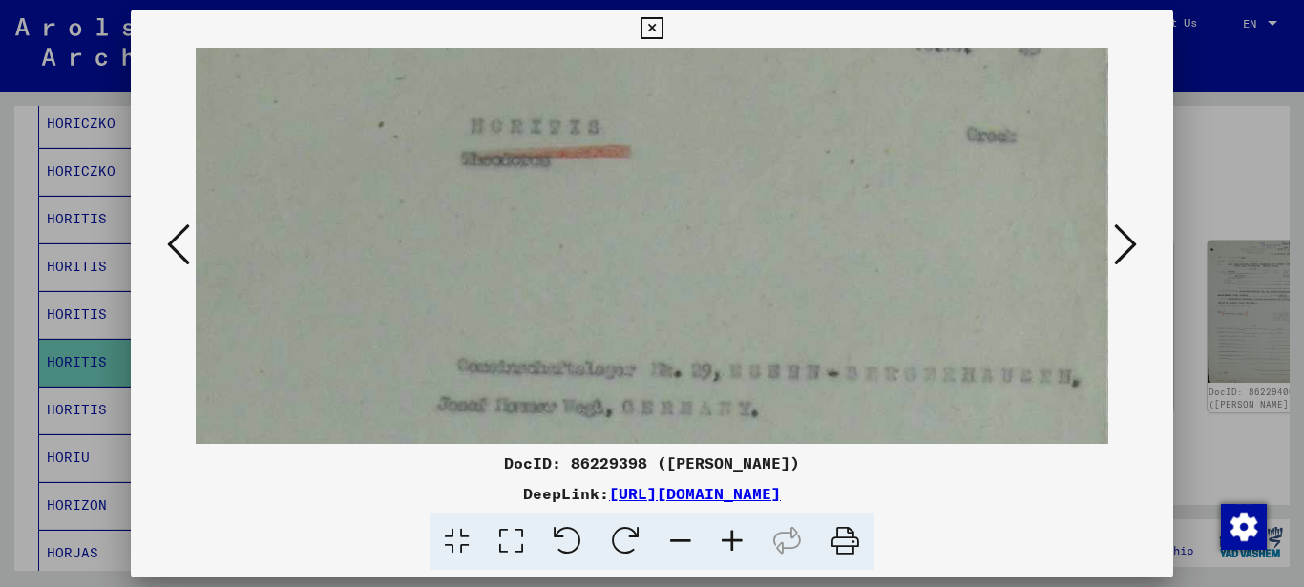
drag, startPoint x: 593, startPoint y: 263, endPoint x: 593, endPoint y: 203, distance: 60.1
click at [592, 207] on img at bounding box center [652, 550] width 913 height 1469
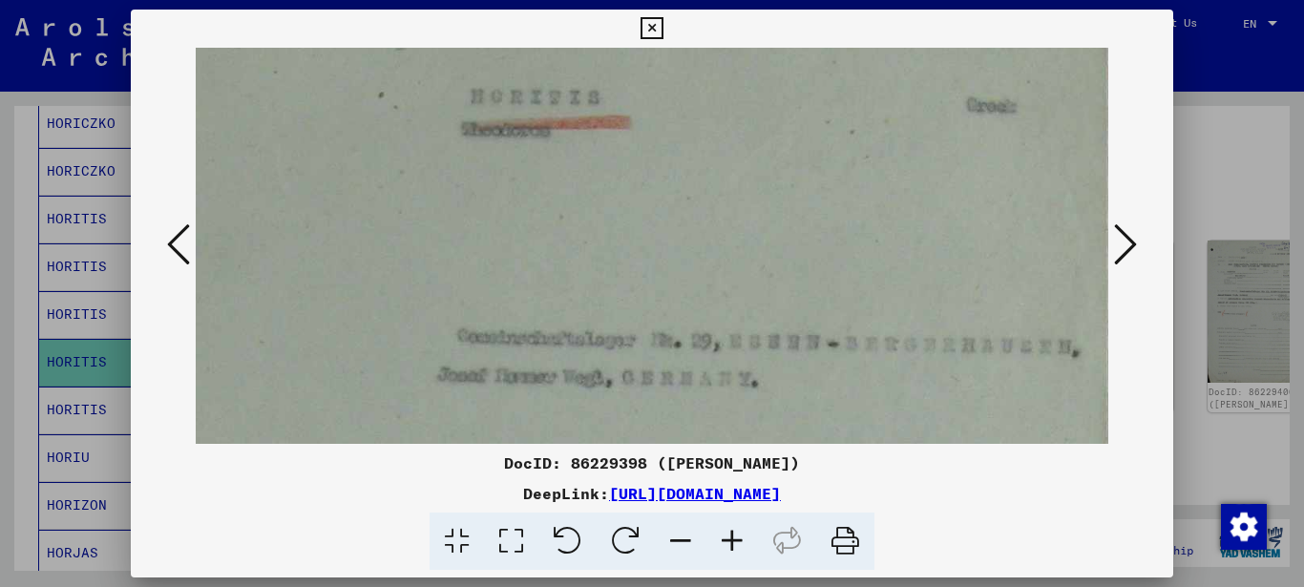
drag, startPoint x: 570, startPoint y: 300, endPoint x: 592, endPoint y: 167, distance: 134.5
click at [592, 168] on img at bounding box center [652, 520] width 913 height 1469
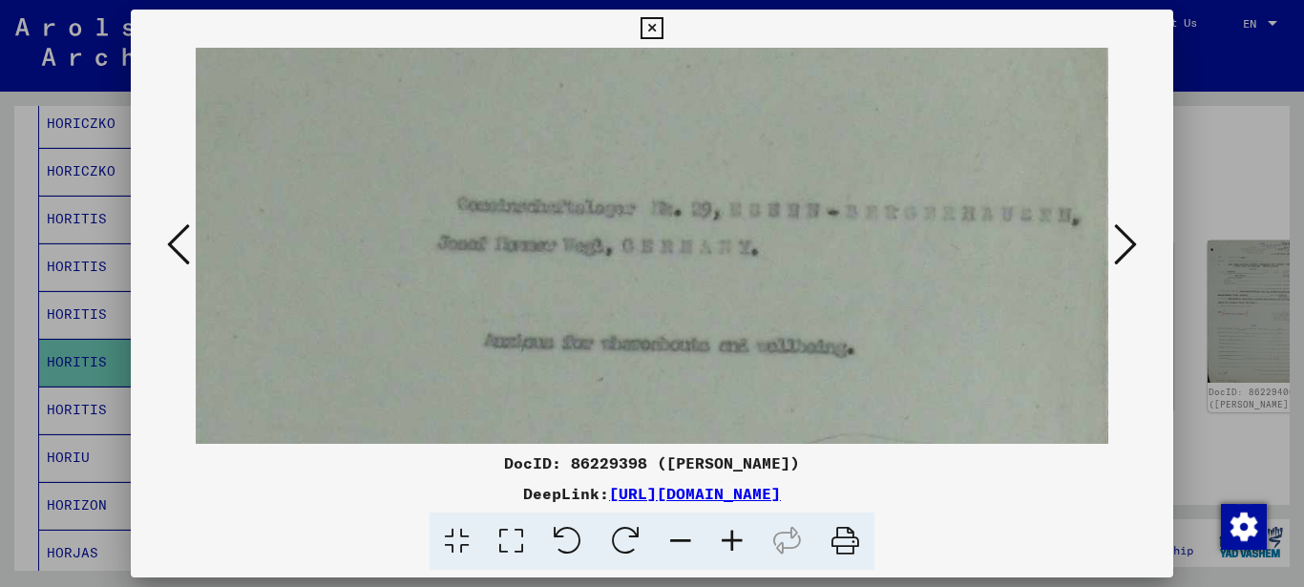
click at [1119, 244] on icon at bounding box center [1125, 244] width 23 height 46
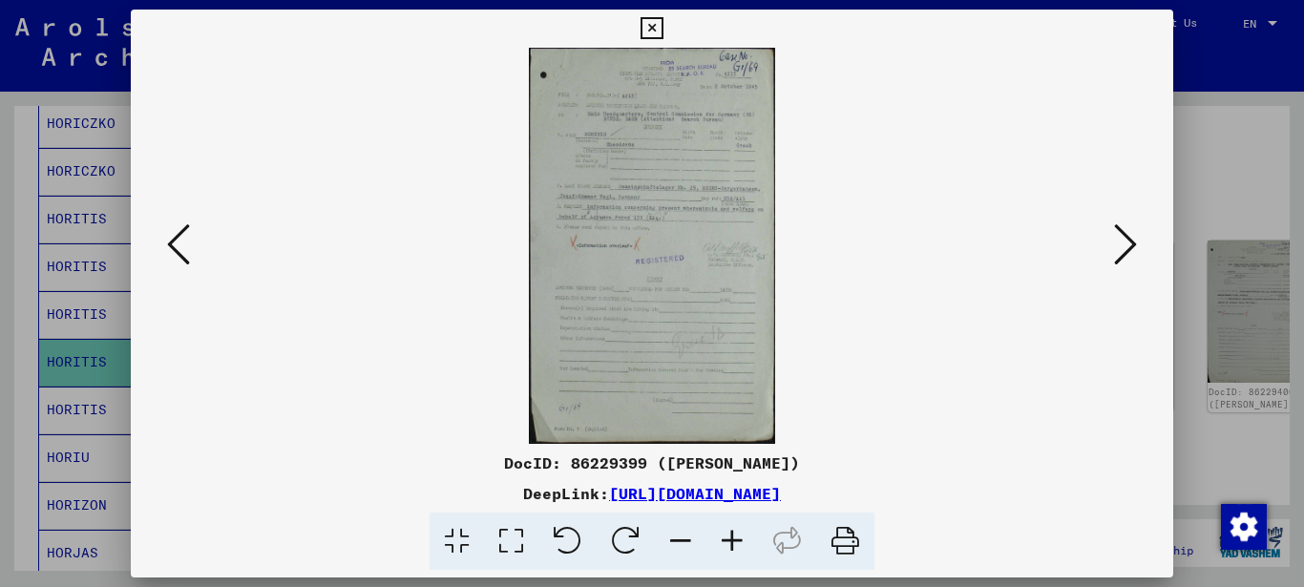
scroll to position [0, 0]
click at [518, 539] on icon at bounding box center [511, 541] width 54 height 58
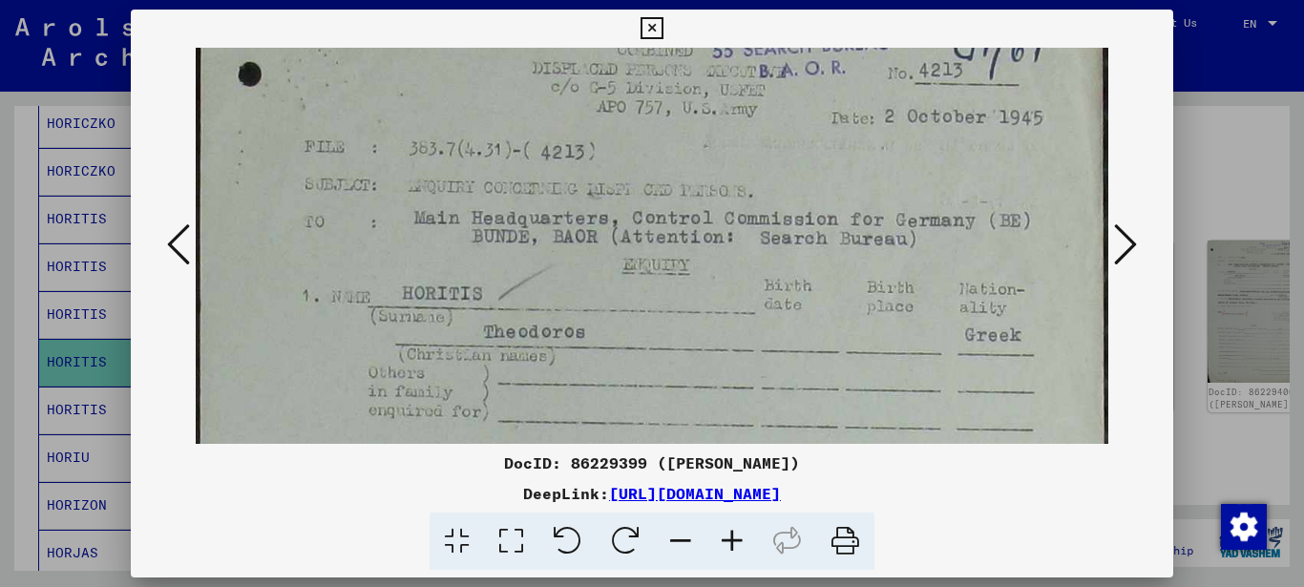
drag, startPoint x: 568, startPoint y: 279, endPoint x: 559, endPoint y: 190, distance: 89.2
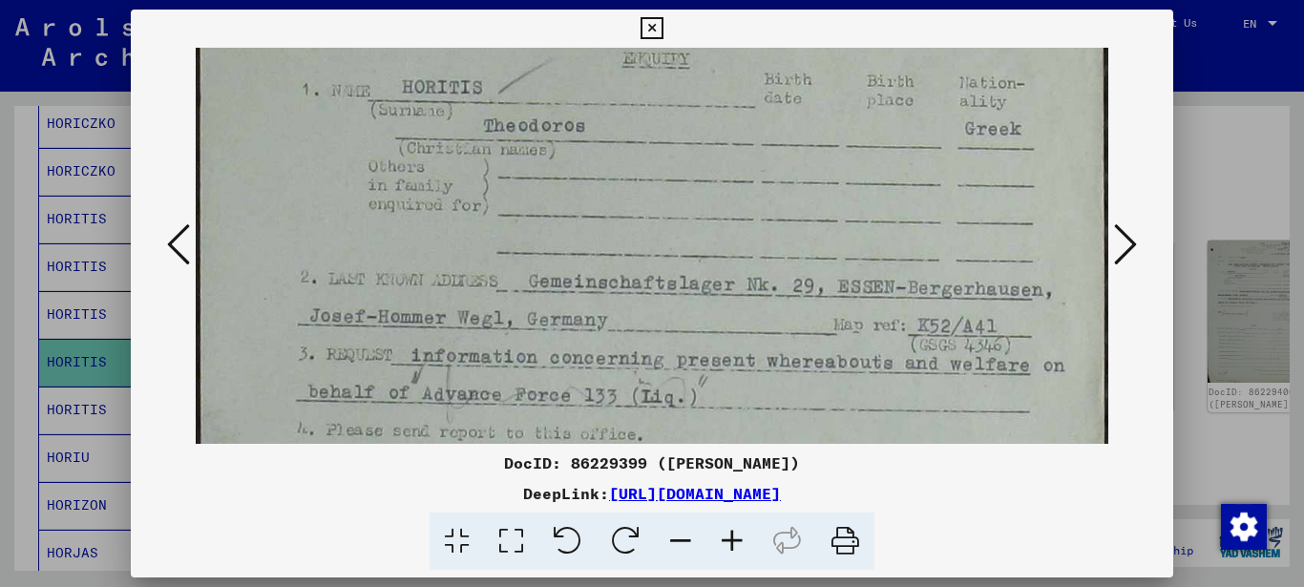
drag, startPoint x: 533, startPoint y: 195, endPoint x: 453, endPoint y: 181, distance: 81.3
click at [456, 161] on img at bounding box center [652, 500] width 913 height 1467
click at [658, 205] on img at bounding box center [652, 498] width 913 height 1467
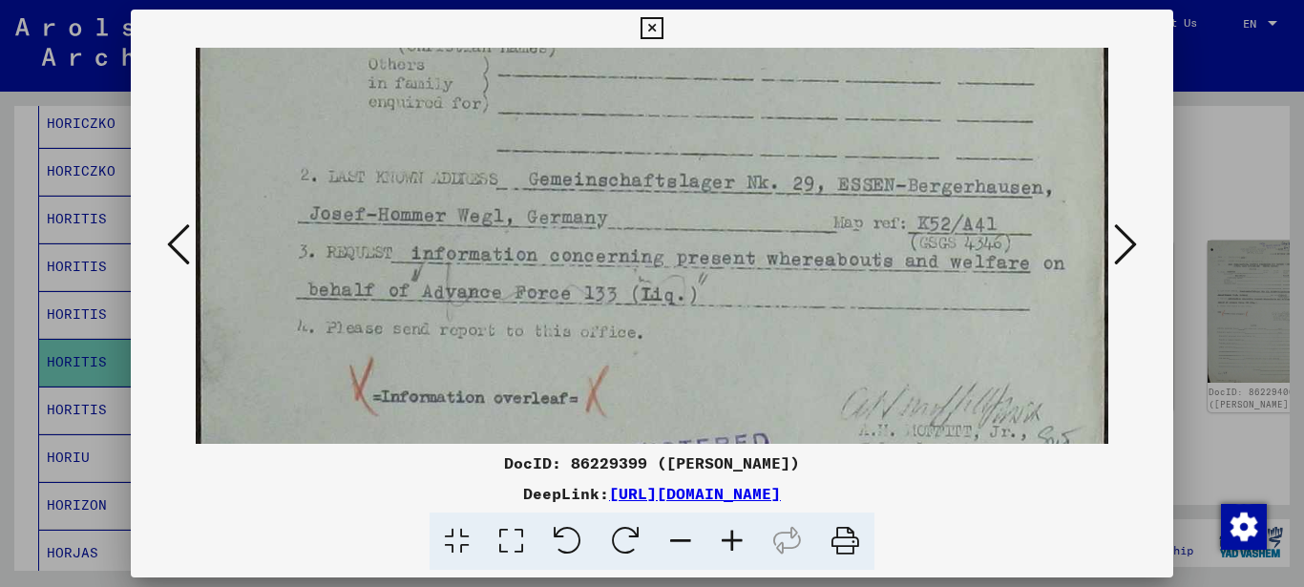
drag, startPoint x: 656, startPoint y: 241, endPoint x: 667, endPoint y: 210, distance: 33.5
click at [666, 212] on img at bounding box center [652, 398] width 913 height 1467
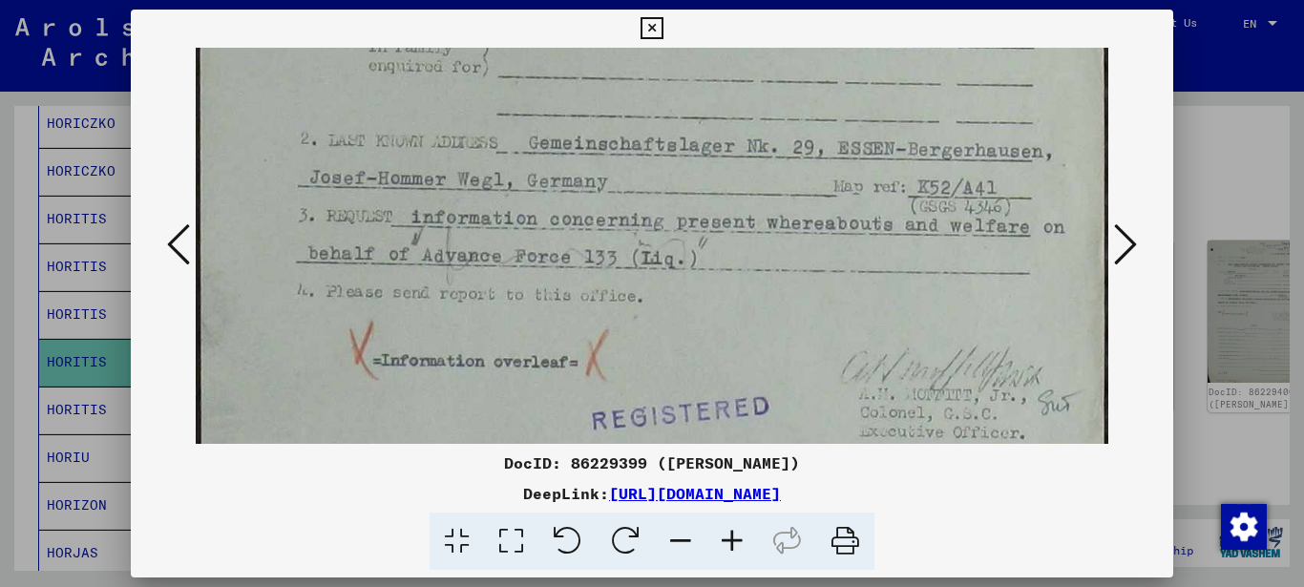
drag, startPoint x: 636, startPoint y: 261, endPoint x: 643, endPoint y: 231, distance: 30.6
click at [643, 231] on img at bounding box center [652, 362] width 913 height 1467
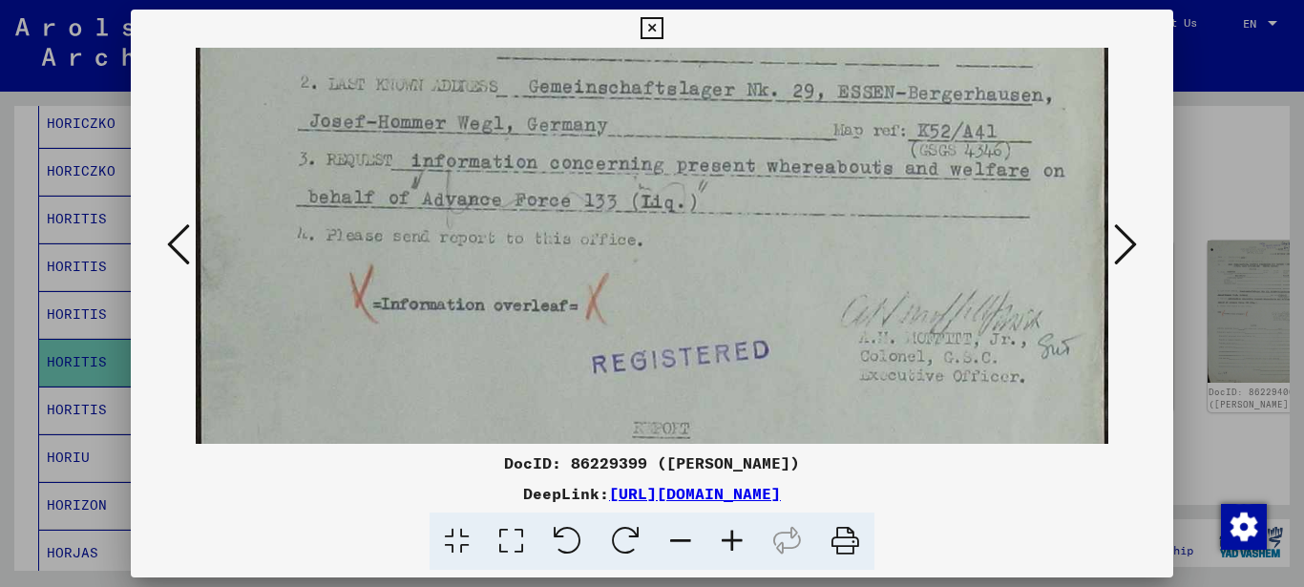
drag, startPoint x: 682, startPoint y: 292, endPoint x: 700, endPoint y: 233, distance: 61.6
click at [702, 227] on img at bounding box center [652, 305] width 913 height 1467
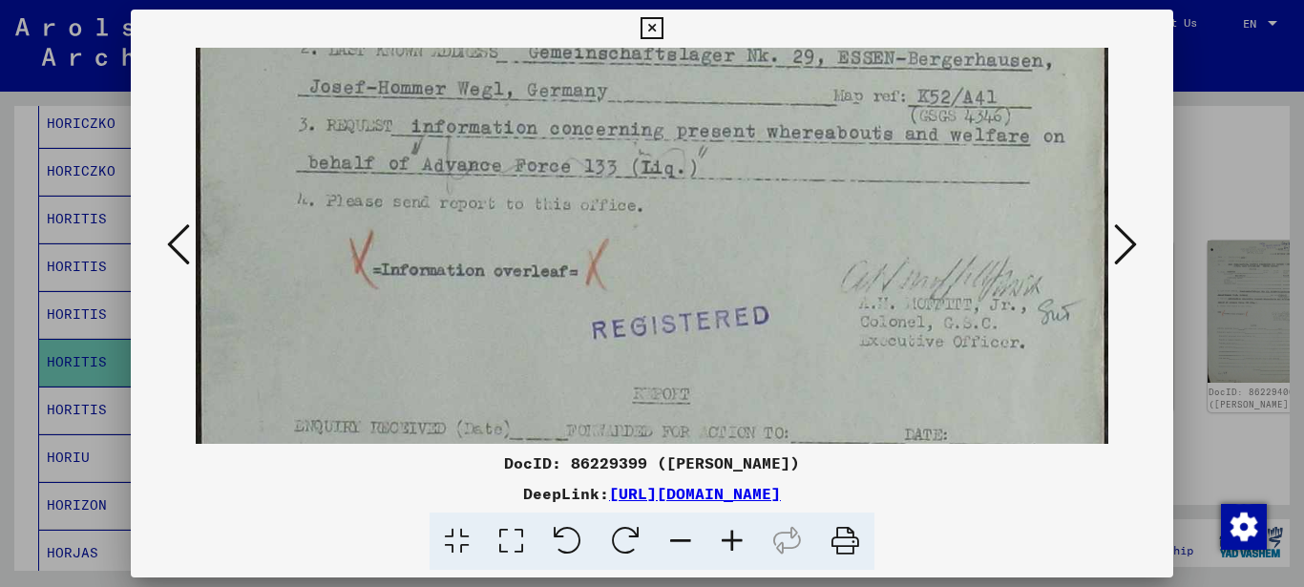
drag, startPoint x: 716, startPoint y: 267, endPoint x: 720, endPoint y: 245, distance: 22.5
click at [720, 245] on img at bounding box center [652, 271] width 913 height 1467
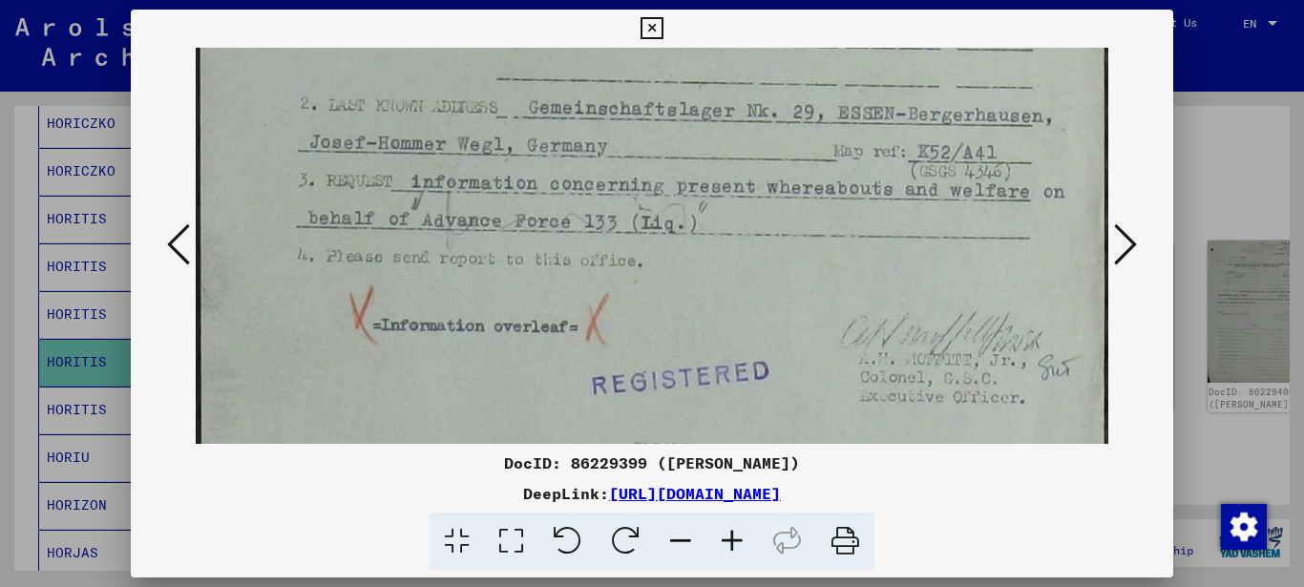
drag, startPoint x: 709, startPoint y: 271, endPoint x: 710, endPoint y: 316, distance: 44.9
click at [710, 314] on img at bounding box center [652, 327] width 913 height 1467
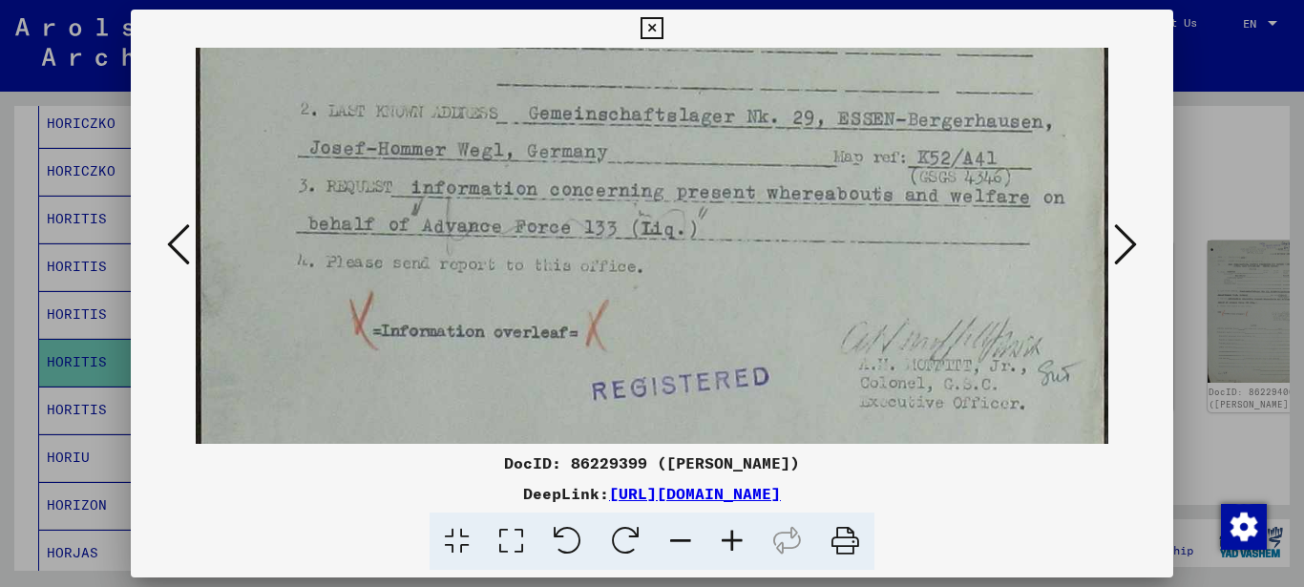
click at [682, 301] on img at bounding box center [652, 332] width 913 height 1467
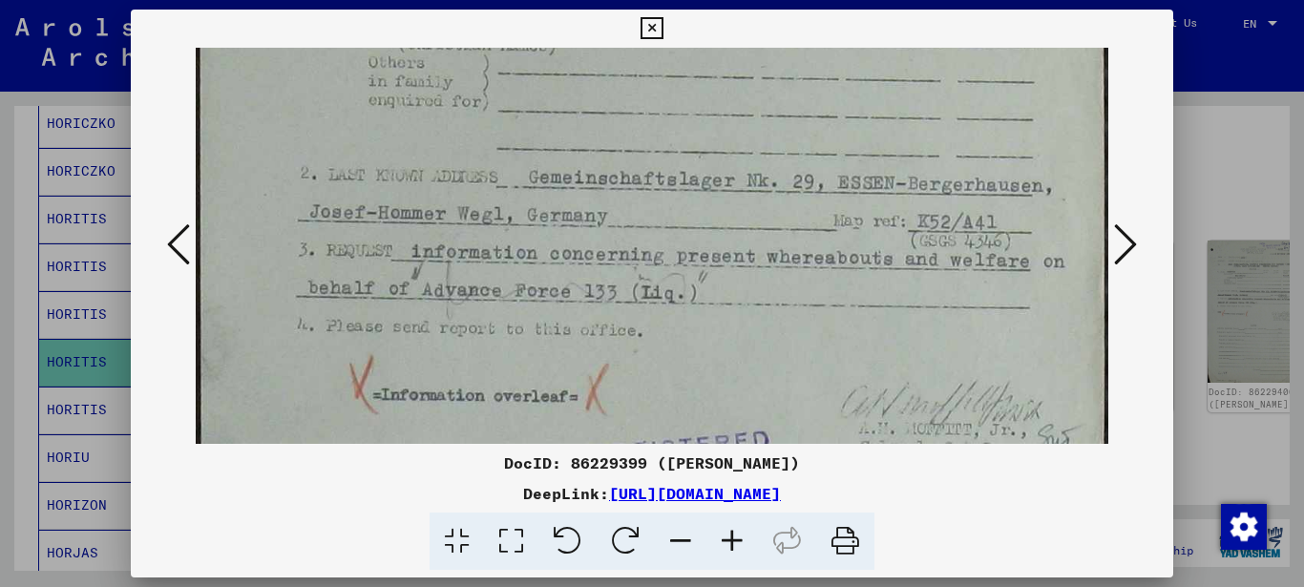
drag, startPoint x: 690, startPoint y: 304, endPoint x: 692, endPoint y: 322, distance: 17.3
click at [692, 321] on img at bounding box center [652, 396] width 913 height 1467
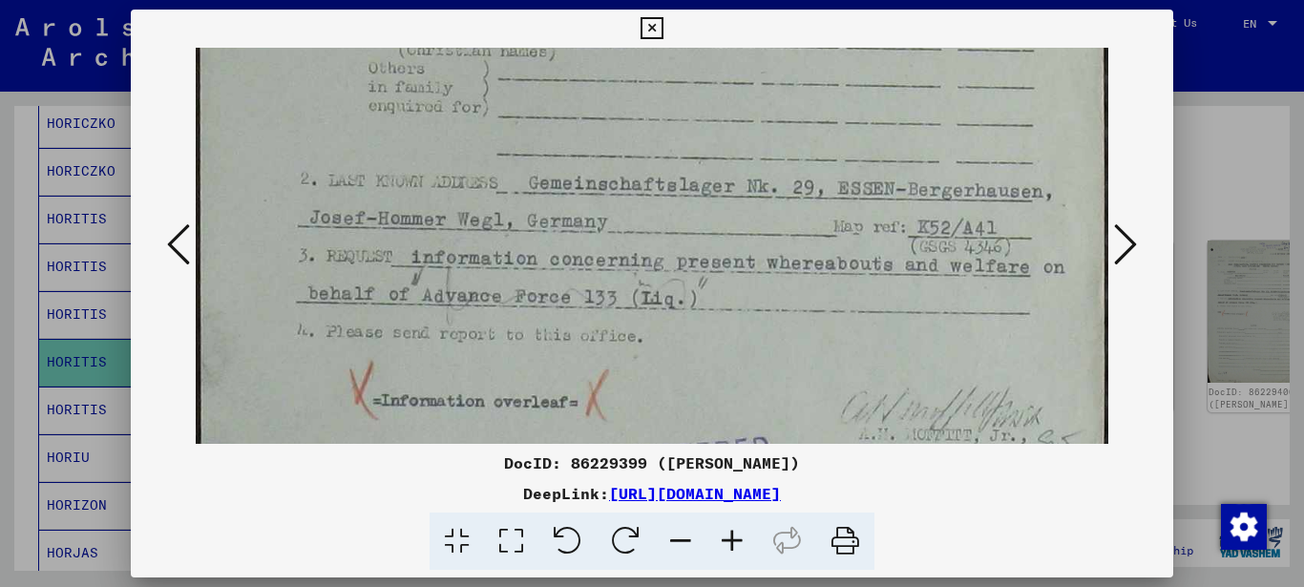
drag, startPoint x: 658, startPoint y: 302, endPoint x: 660, endPoint y: 314, distance: 12.6
click at [662, 319] on img at bounding box center [652, 402] width 913 height 1467
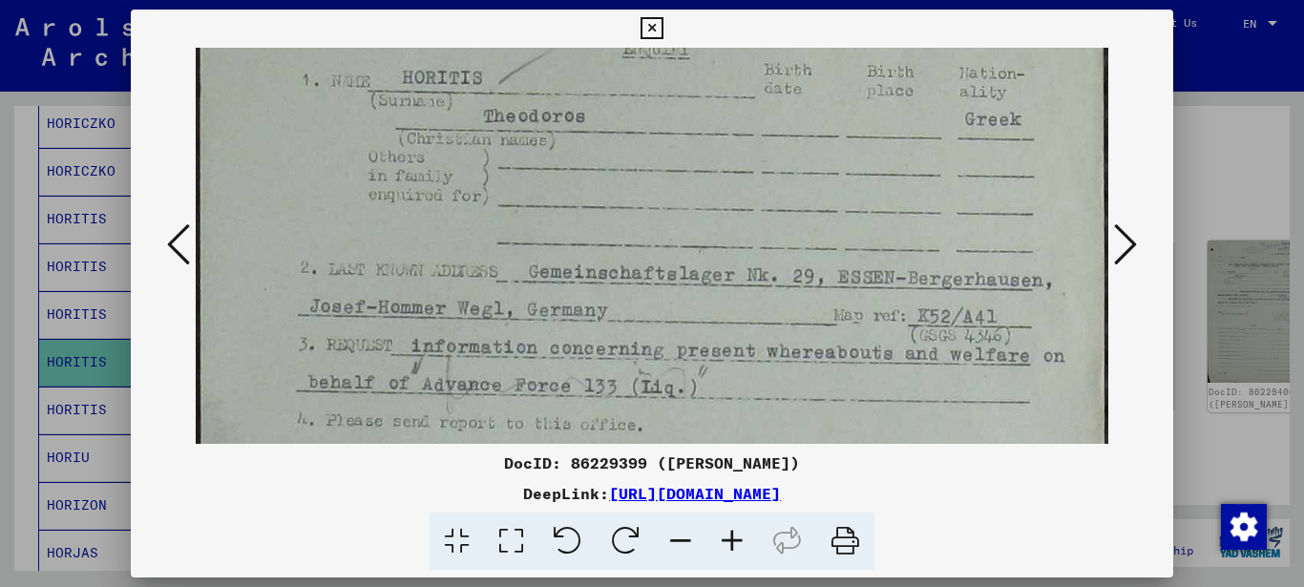
scroll to position [212, 0]
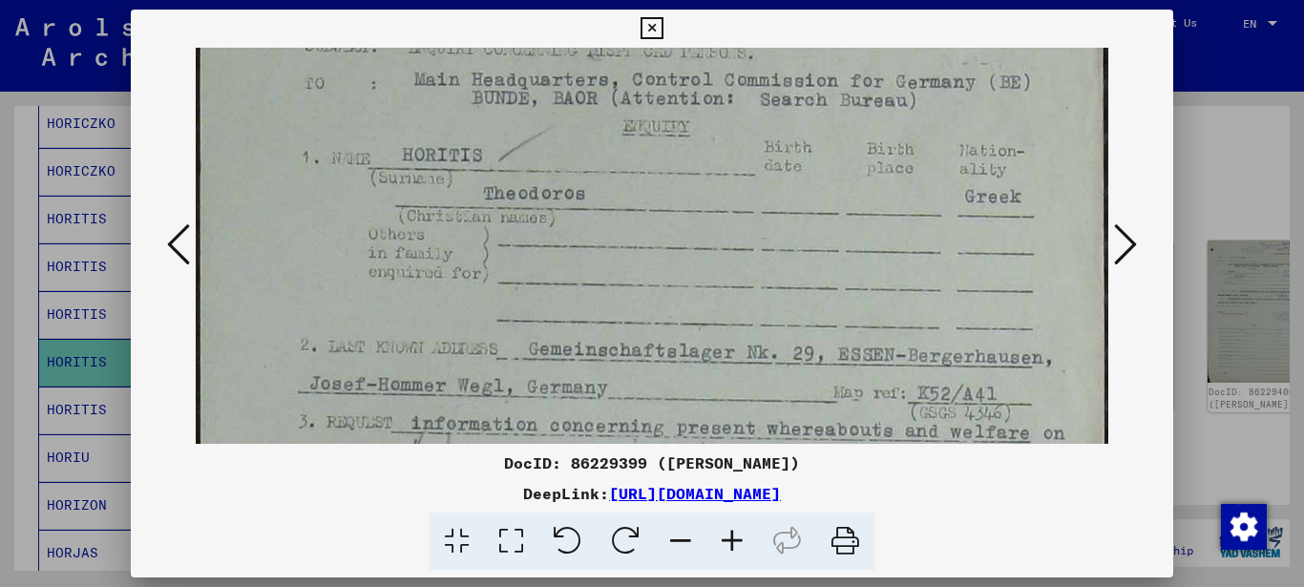
drag, startPoint x: 645, startPoint y: 282, endPoint x: 655, endPoint y: 331, distance: 50.5
click at [656, 331] on img at bounding box center [652, 568] width 913 height 1467
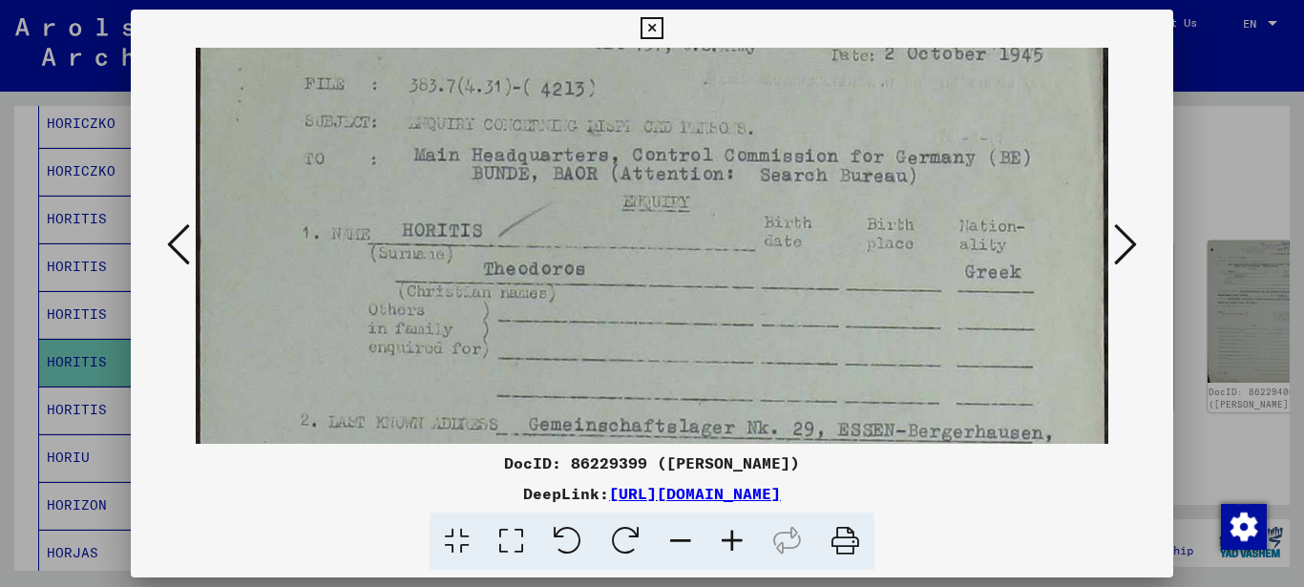
drag, startPoint x: 588, startPoint y: 287, endPoint x: 583, endPoint y: 362, distance: 74.6
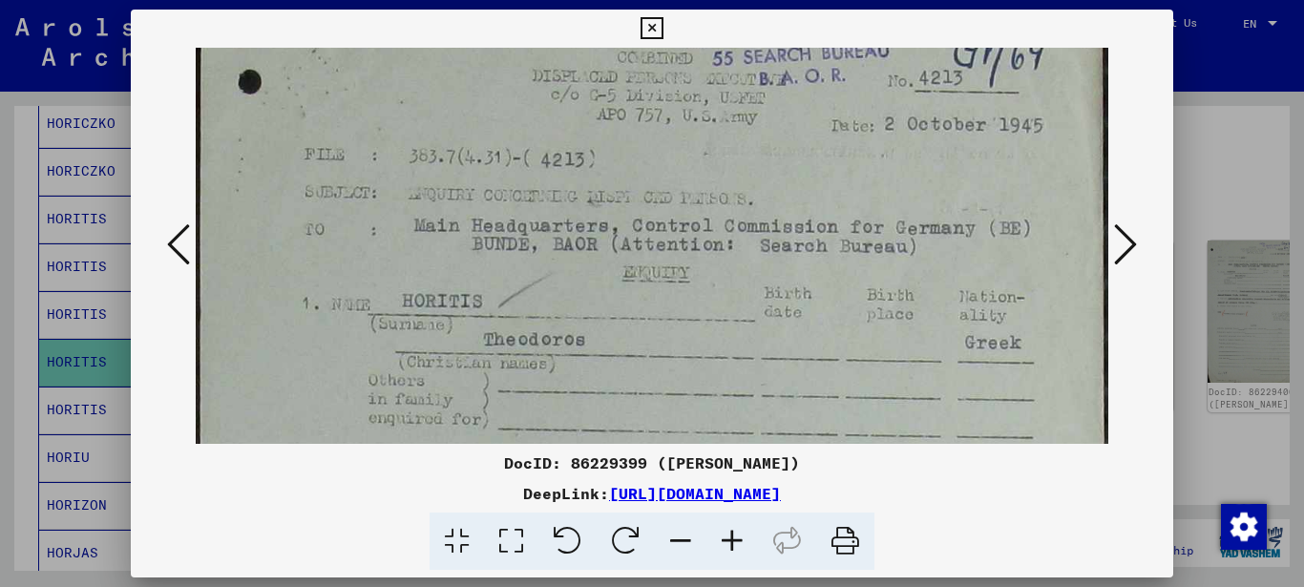
drag, startPoint x: 575, startPoint y: 275, endPoint x: 574, endPoint y: 292, distance: 17.2
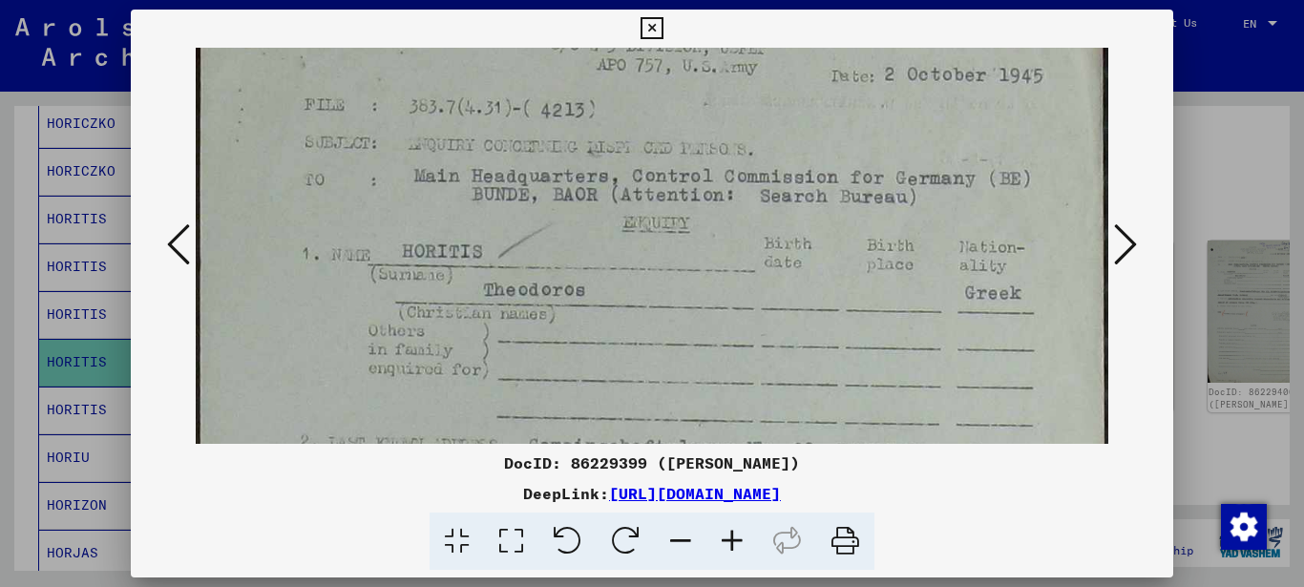
drag, startPoint x: 659, startPoint y: 312, endPoint x: 660, endPoint y: 248, distance: 63.9
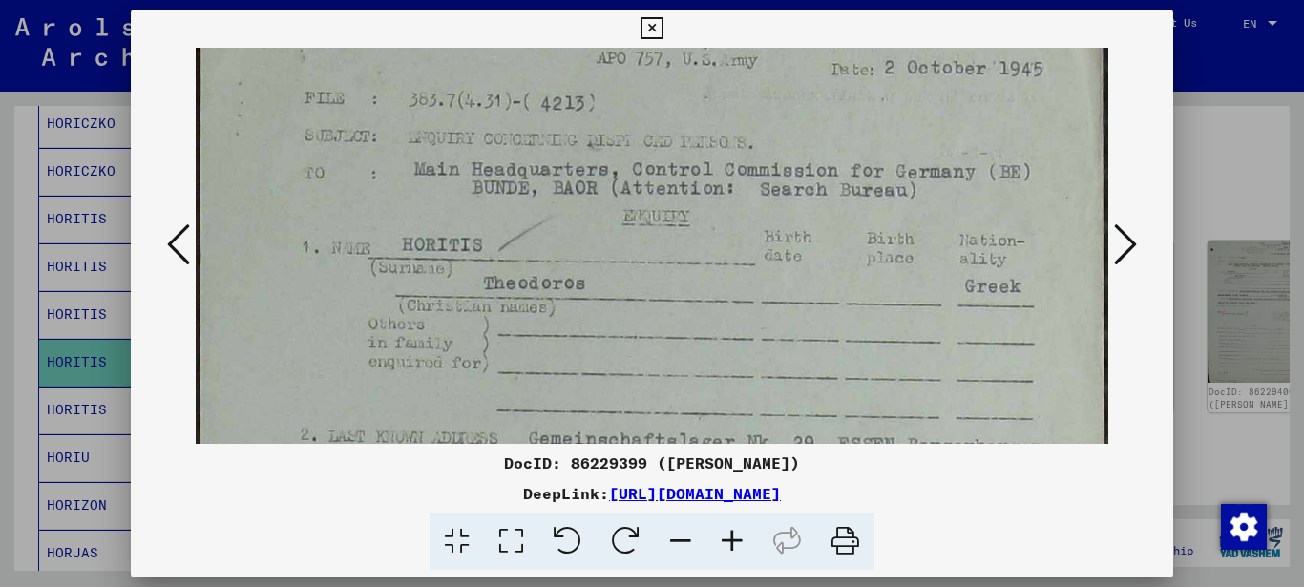
drag, startPoint x: 649, startPoint y: 199, endPoint x: 647, endPoint y: 190, distance: 9.7
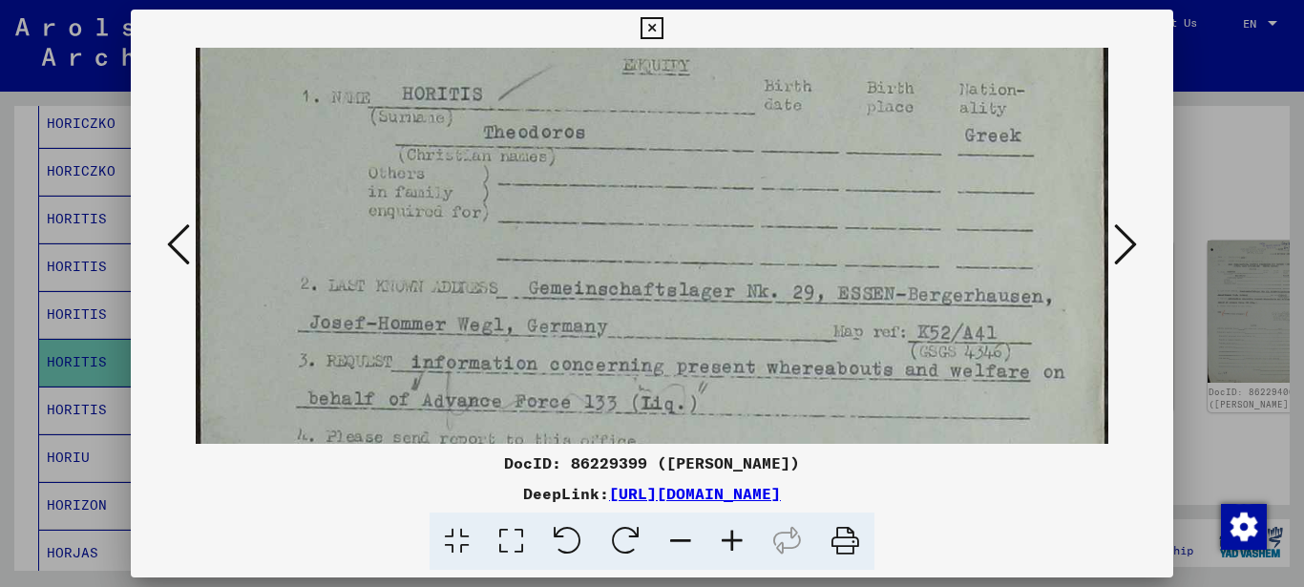
drag, startPoint x: 621, startPoint y: 289, endPoint x: 623, endPoint y: 220, distance: 68.7
click at [623, 218] on img at bounding box center [652, 507] width 913 height 1467
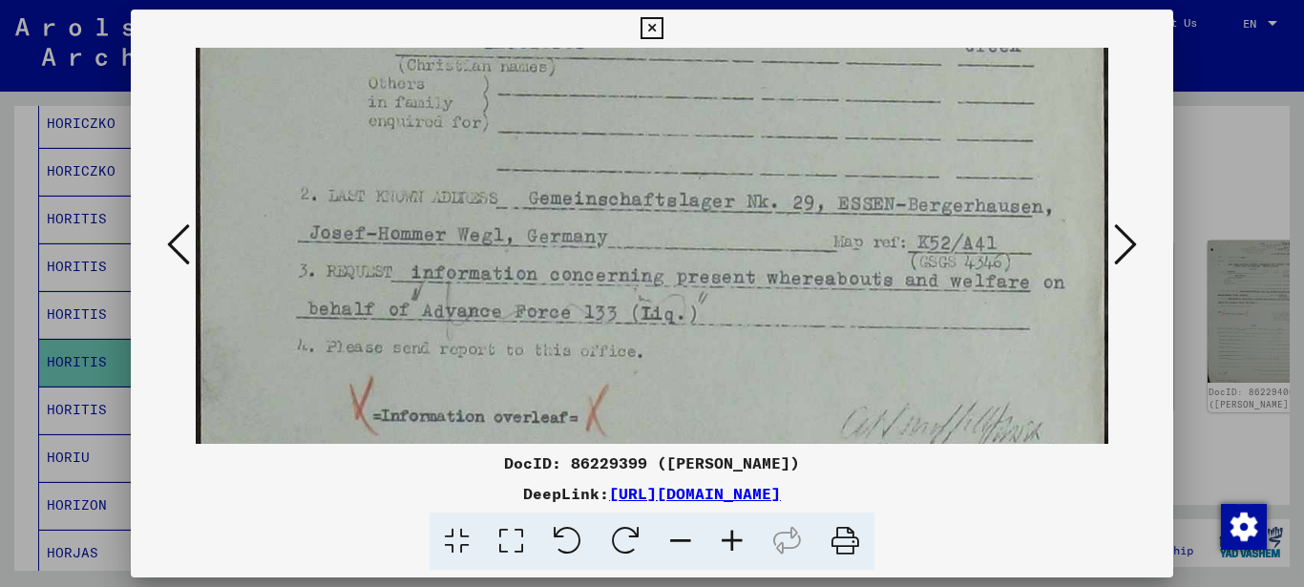
click at [637, 244] on img at bounding box center [652, 417] width 913 height 1467
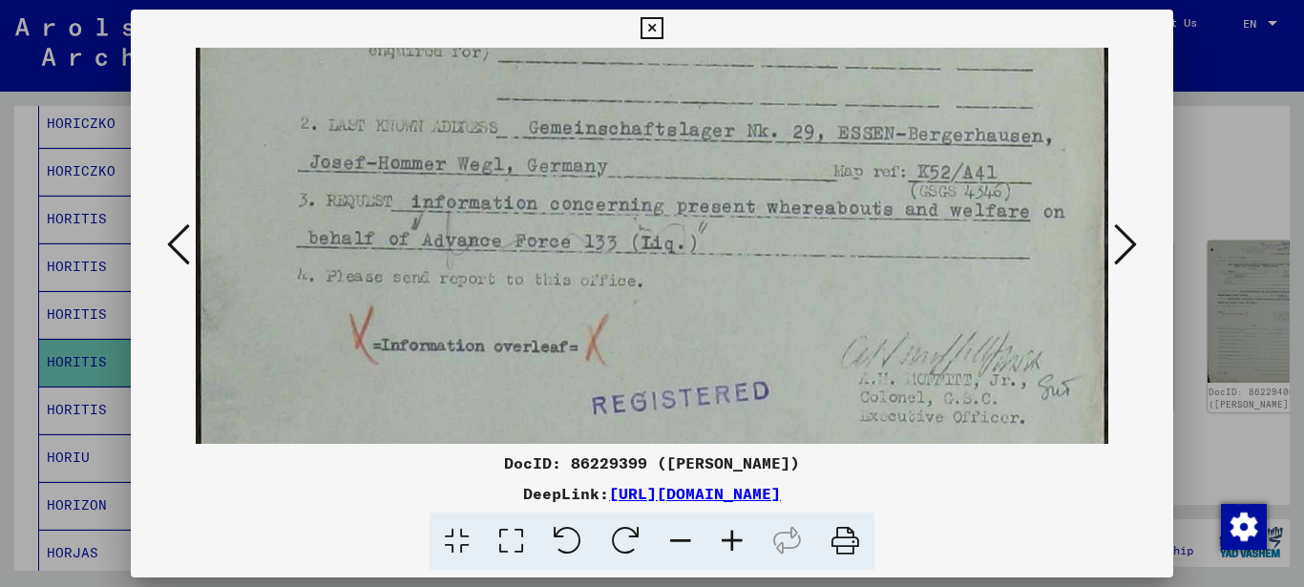
drag, startPoint x: 541, startPoint y: 274, endPoint x: 544, endPoint y: 209, distance: 65.0
click at [546, 203] on img at bounding box center [652, 347] width 913 height 1467
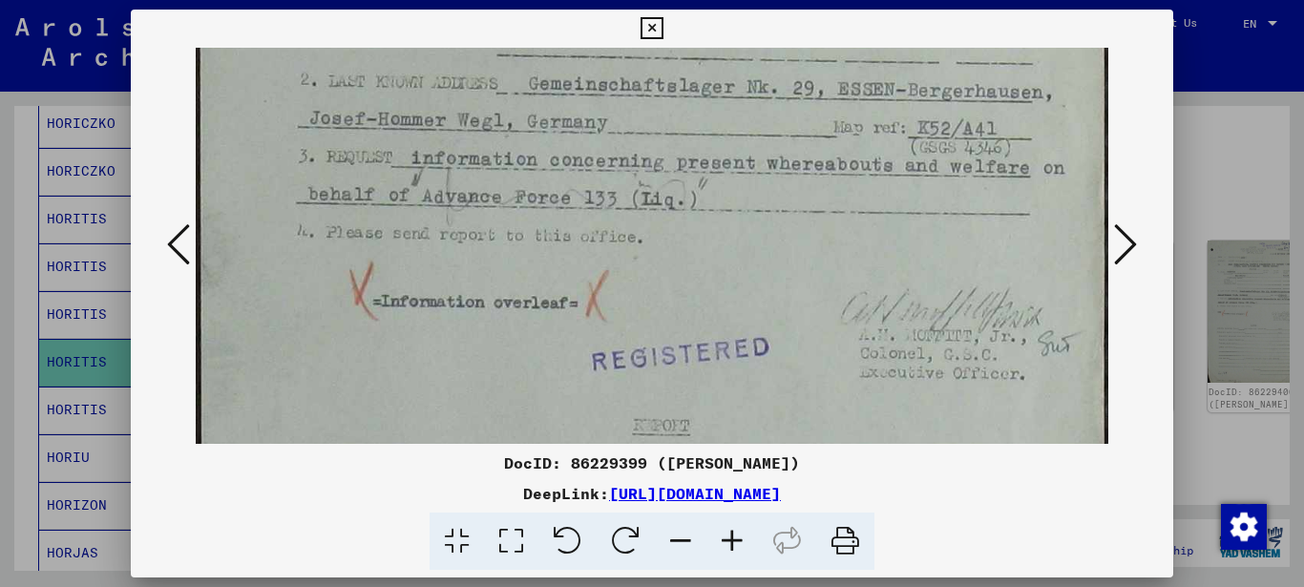
drag, startPoint x: 636, startPoint y: 287, endPoint x: 648, endPoint y: 227, distance: 61.4
click at [648, 227] on img at bounding box center [652, 303] width 913 height 1467
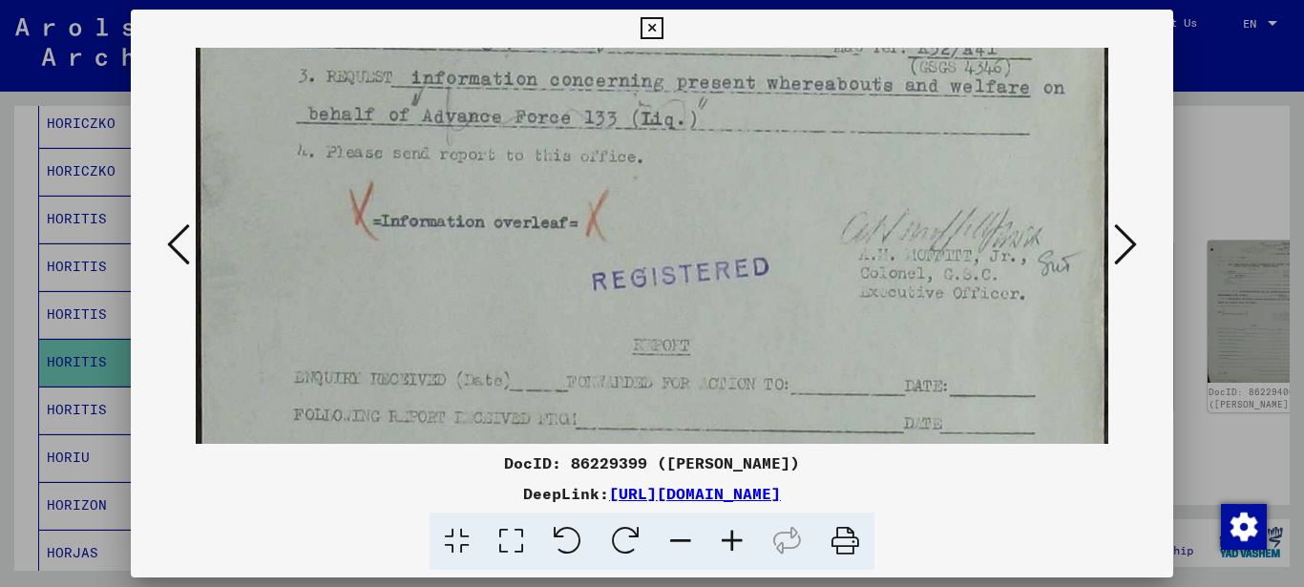
drag, startPoint x: 620, startPoint y: 274, endPoint x: 636, endPoint y: 198, distance: 76.9
click at [640, 193] on img at bounding box center [652, 222] width 913 height 1467
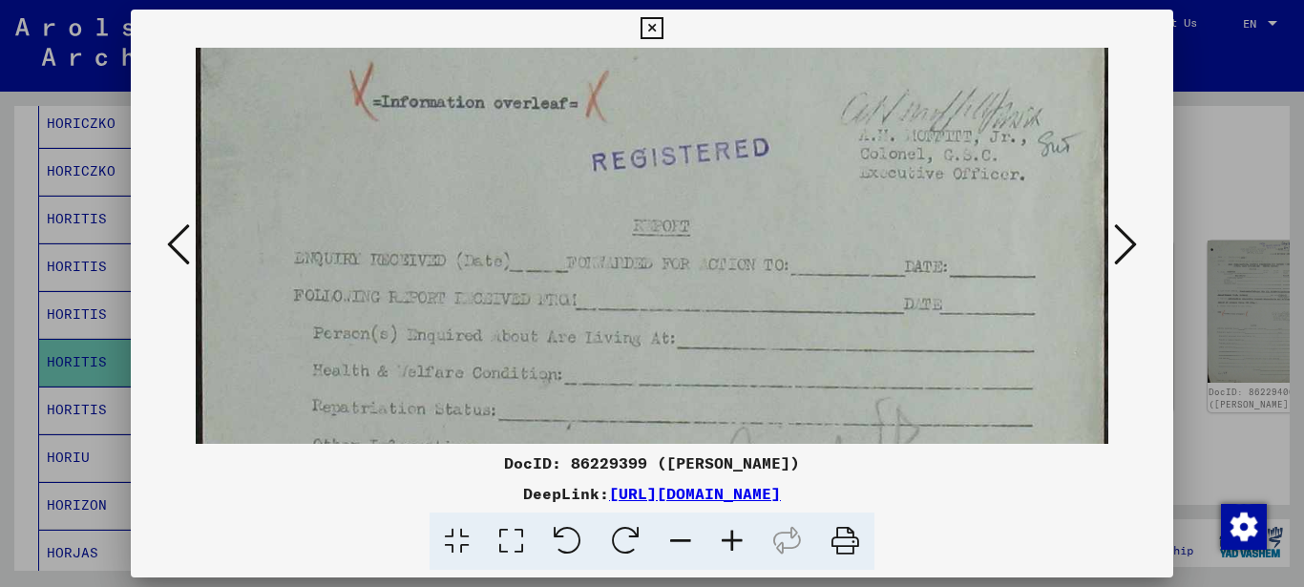
drag, startPoint x: 487, startPoint y: 197, endPoint x: 488, endPoint y: 147, distance: 49.6
click at [488, 147] on img at bounding box center [652, 103] width 913 height 1467
drag, startPoint x: 494, startPoint y: 213, endPoint x: 488, endPoint y: 176, distance: 37.8
click at [491, 177] on img at bounding box center [652, 96] width 913 height 1467
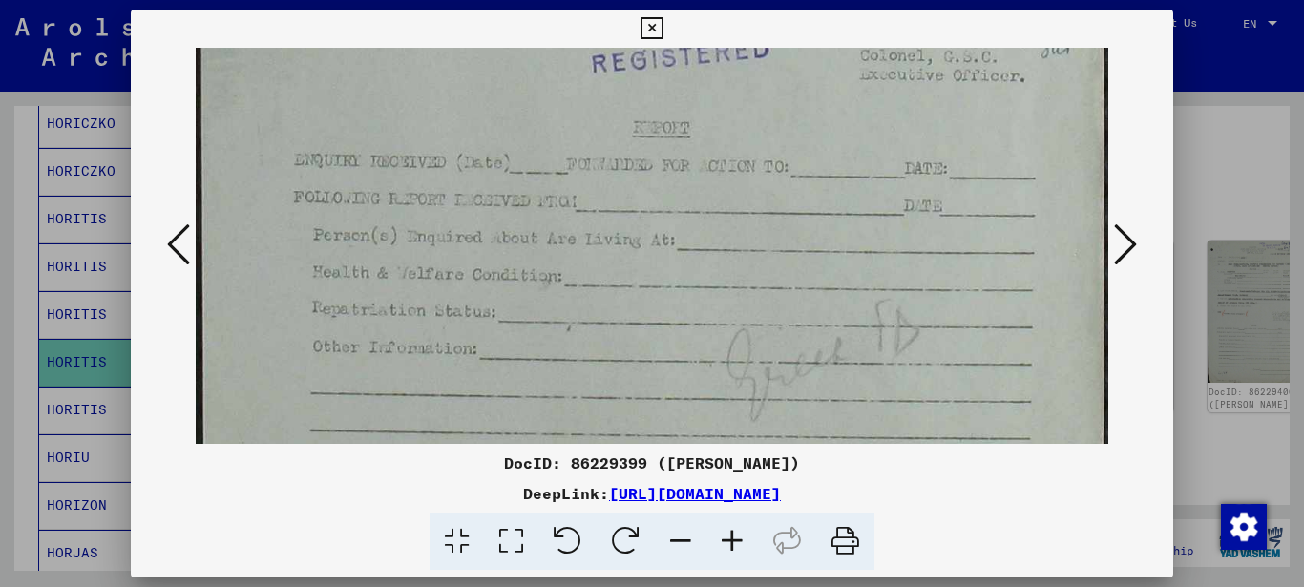
drag, startPoint x: 360, startPoint y: 244, endPoint x: 359, endPoint y: 212, distance: 32.5
click at [359, 212] on img at bounding box center [652, 5] width 913 height 1467
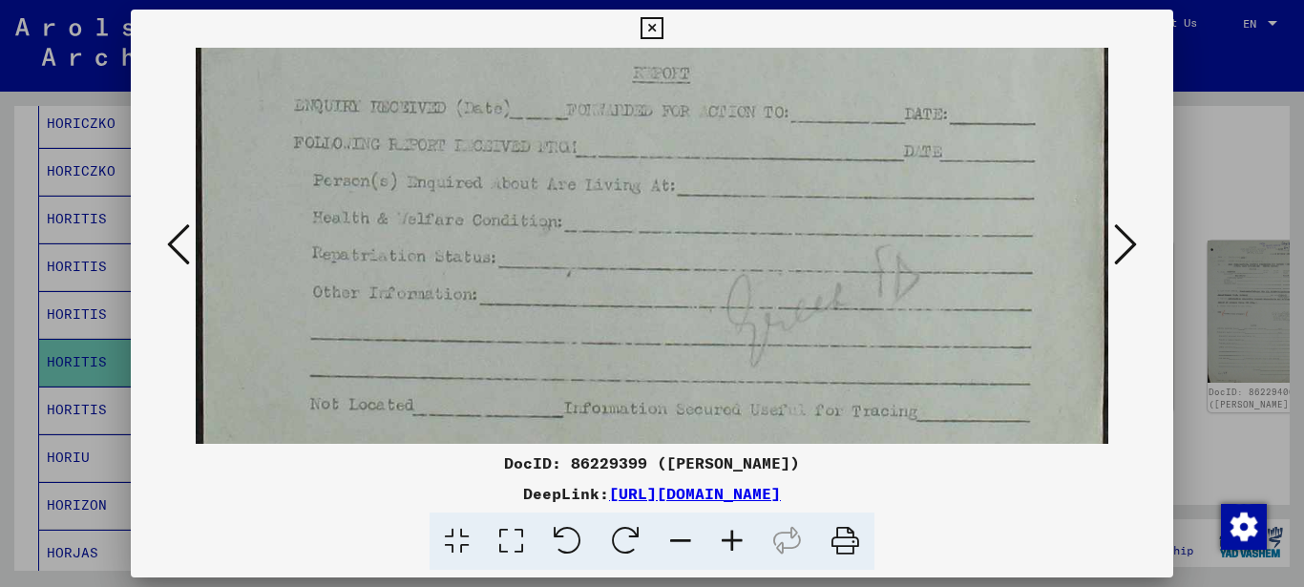
drag, startPoint x: 368, startPoint y: 239, endPoint x: 366, endPoint y: 212, distance: 26.8
click at [739, 537] on icon at bounding box center [732, 541] width 52 height 58
click at [729, 538] on icon at bounding box center [732, 541] width 52 height 58
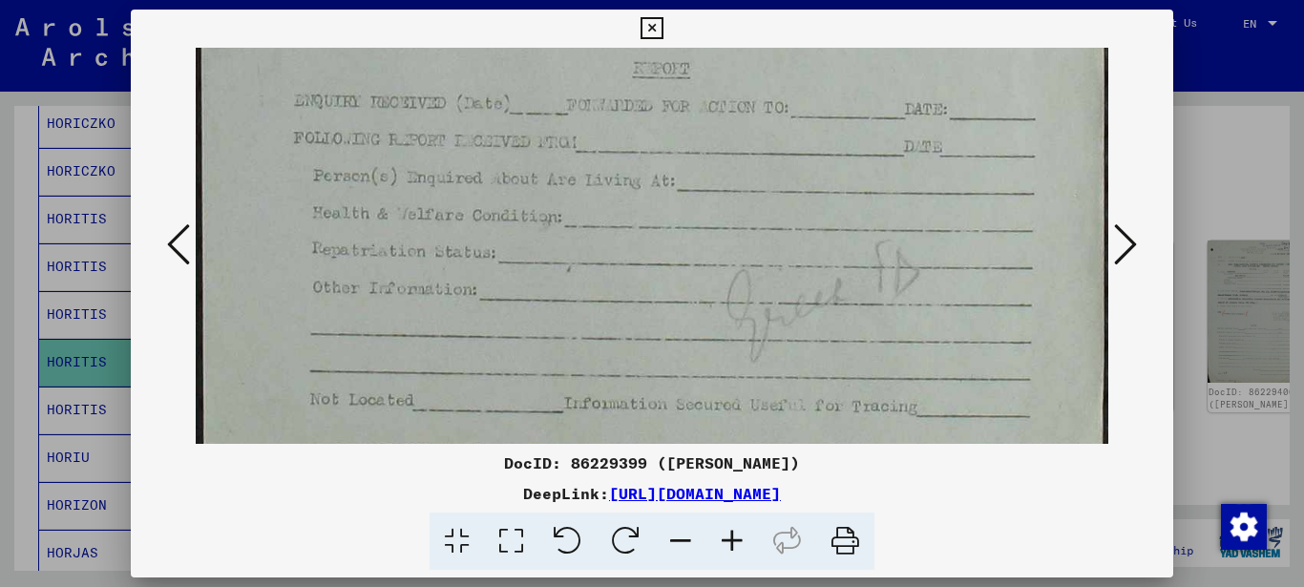
click at [729, 538] on icon at bounding box center [732, 541] width 52 height 58
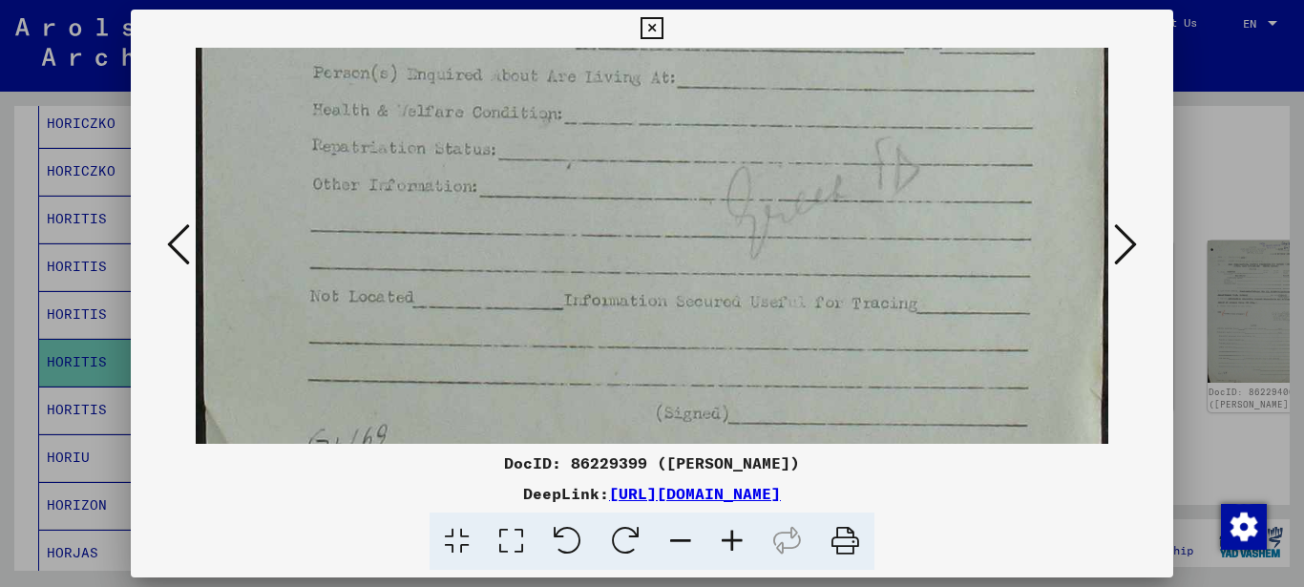
drag, startPoint x: 476, startPoint y: 293, endPoint x: 477, endPoint y: 153, distance: 140.3
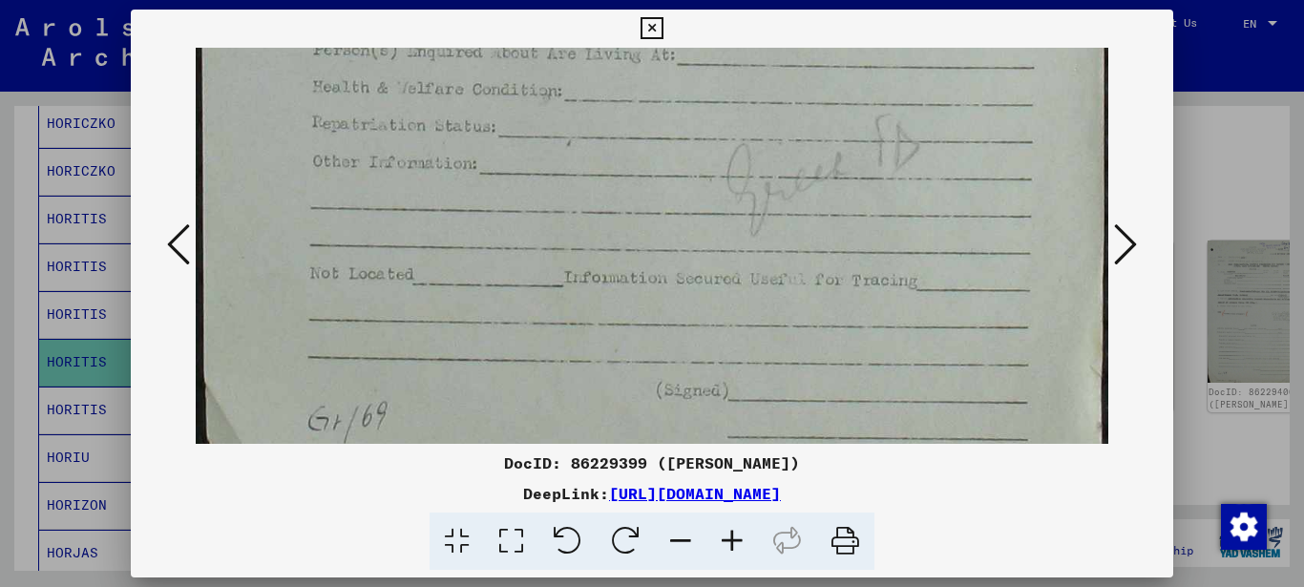
scroll to position [1071, 0]
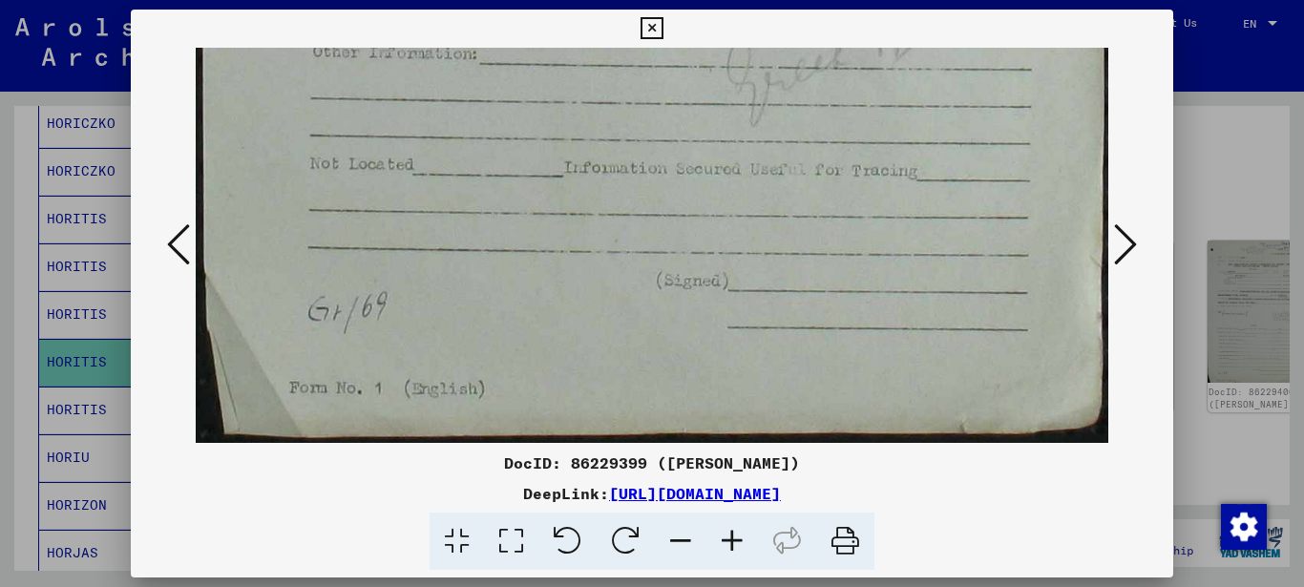
drag, startPoint x: 510, startPoint y: 222, endPoint x: 509, endPoint y: 238, distance: 15.3
click at [1123, 232] on icon at bounding box center [1125, 244] width 23 height 46
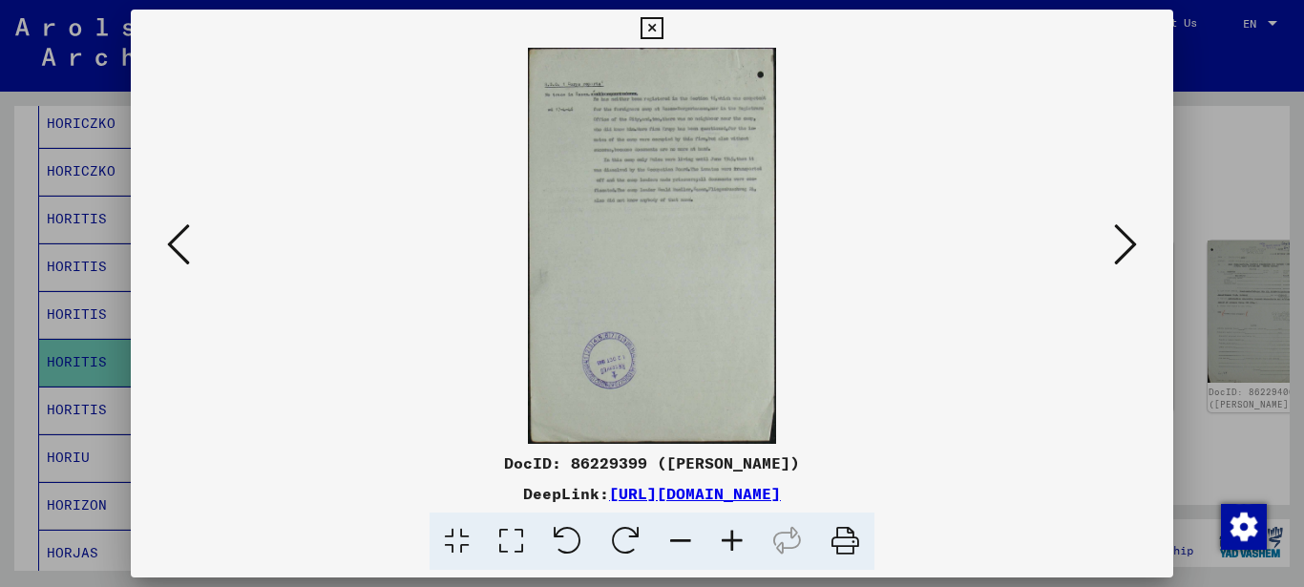
scroll to position [0, 0]
click at [515, 541] on icon at bounding box center [511, 541] width 54 height 58
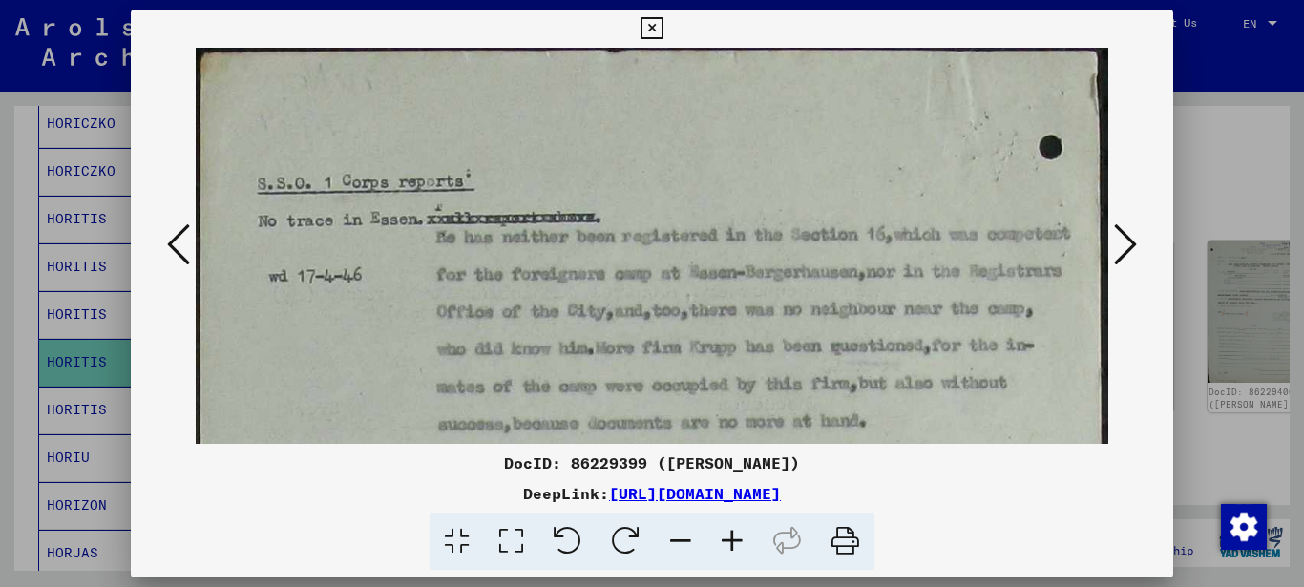
click at [515, 541] on icon at bounding box center [511, 541] width 54 height 58
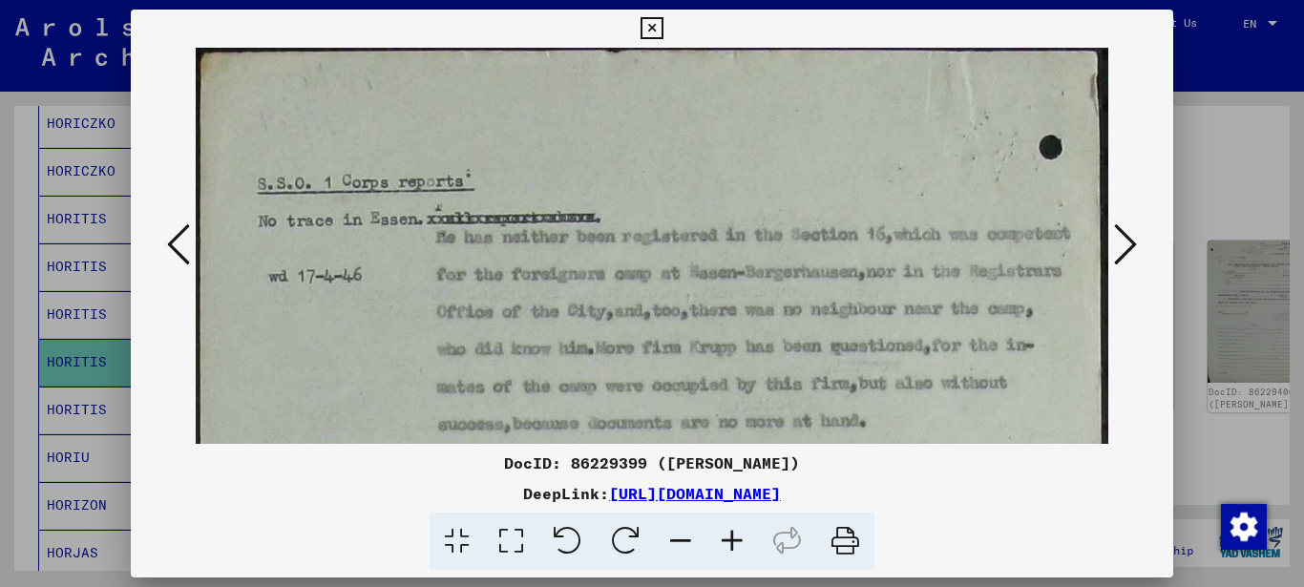
scroll to position [95, 0]
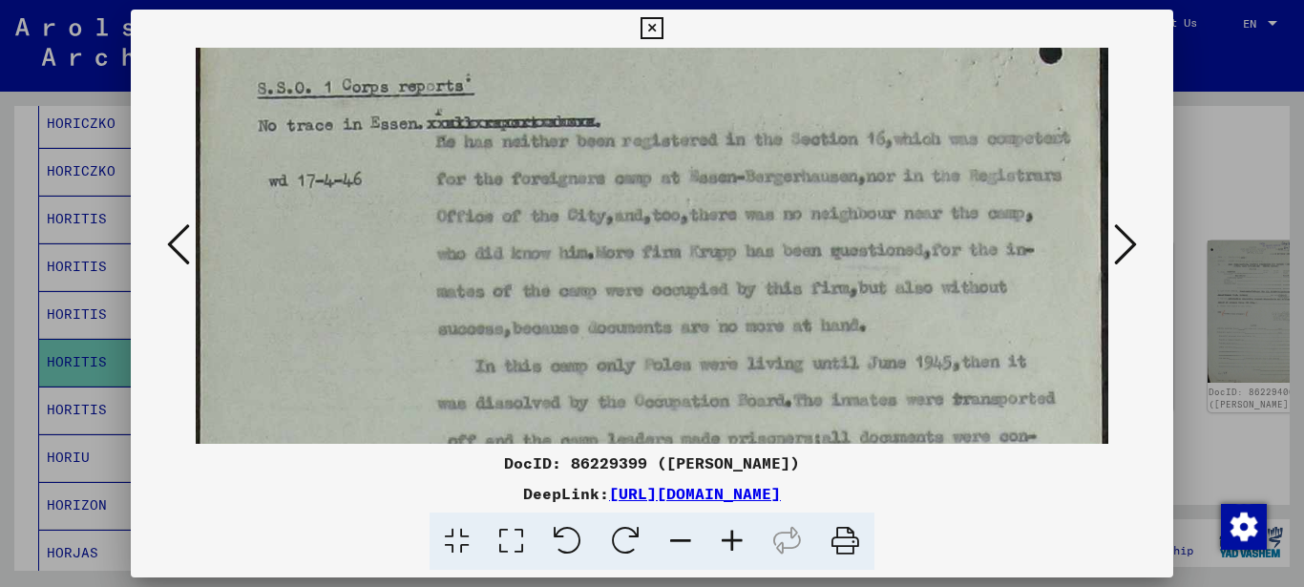
drag, startPoint x: 568, startPoint y: 291, endPoint x: 582, endPoint y: 241, distance: 51.6
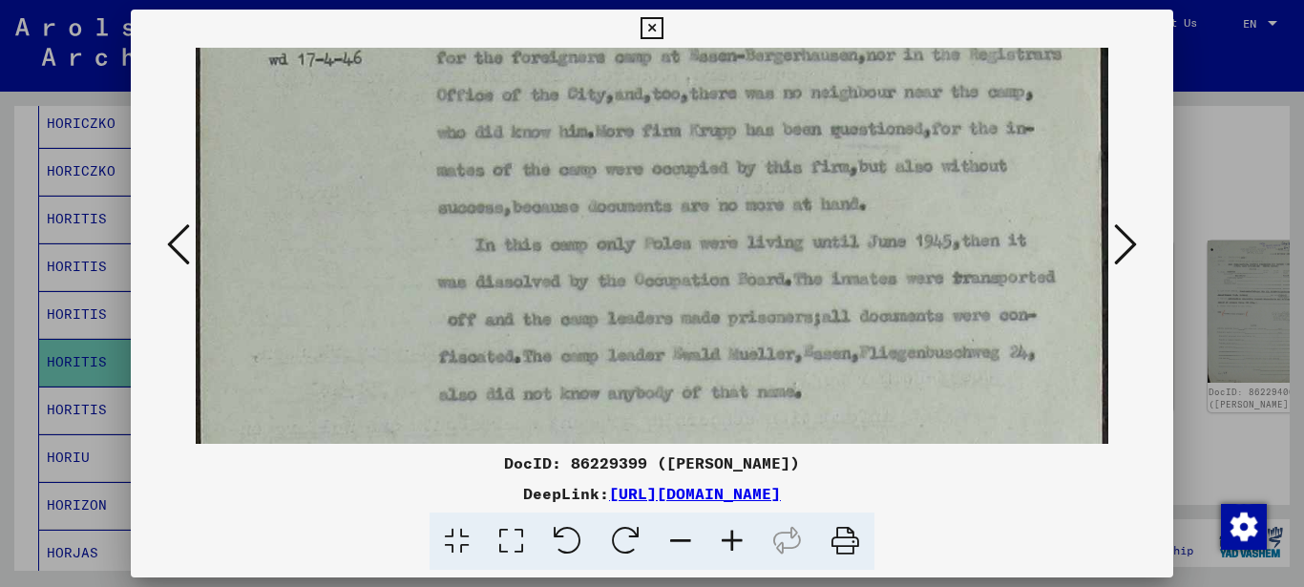
drag, startPoint x: 558, startPoint y: 319, endPoint x: 567, endPoint y: 219, distance: 99.6
click at [567, 228] on img at bounding box center [652, 562] width 913 height 1462
drag, startPoint x: 476, startPoint y: 232, endPoint x: 523, endPoint y: 238, distance: 47.1
click at [523, 238] on img at bounding box center [652, 562] width 913 height 1462
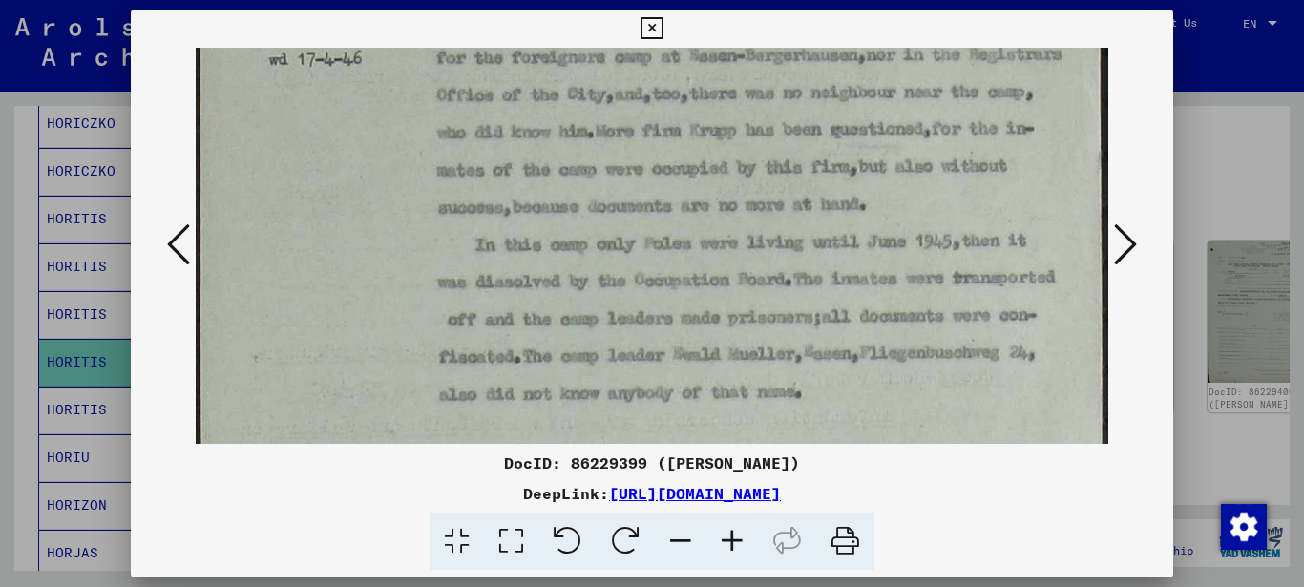
click at [533, 256] on img at bounding box center [652, 562] width 913 height 1462
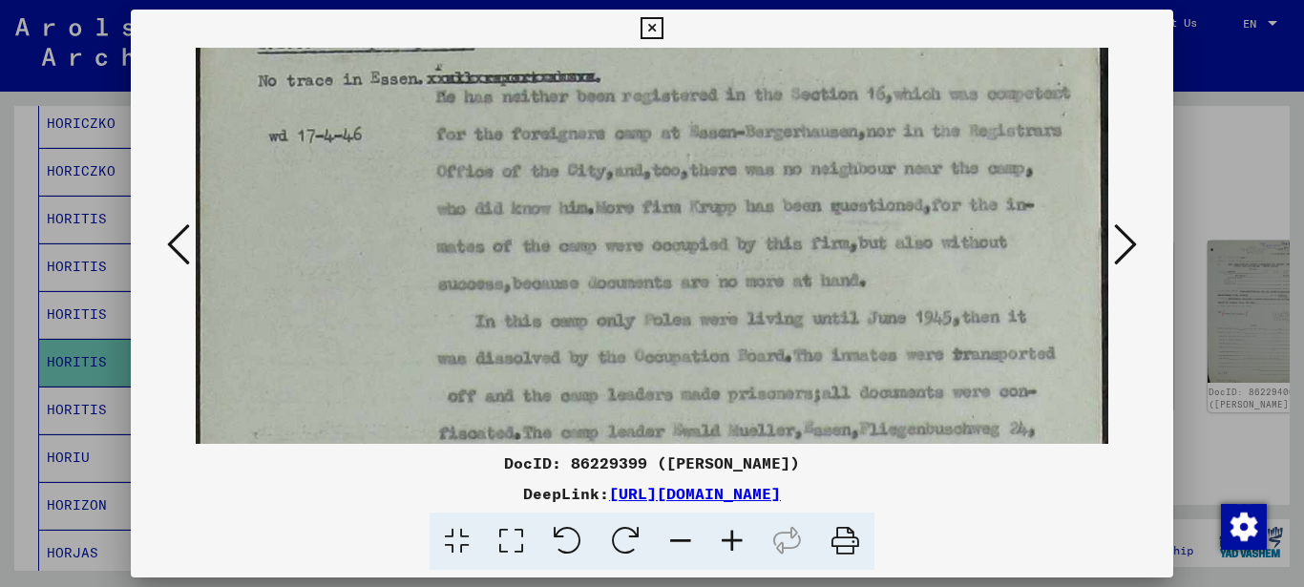
drag, startPoint x: 662, startPoint y: 193, endPoint x: 641, endPoint y: 285, distance: 94.9
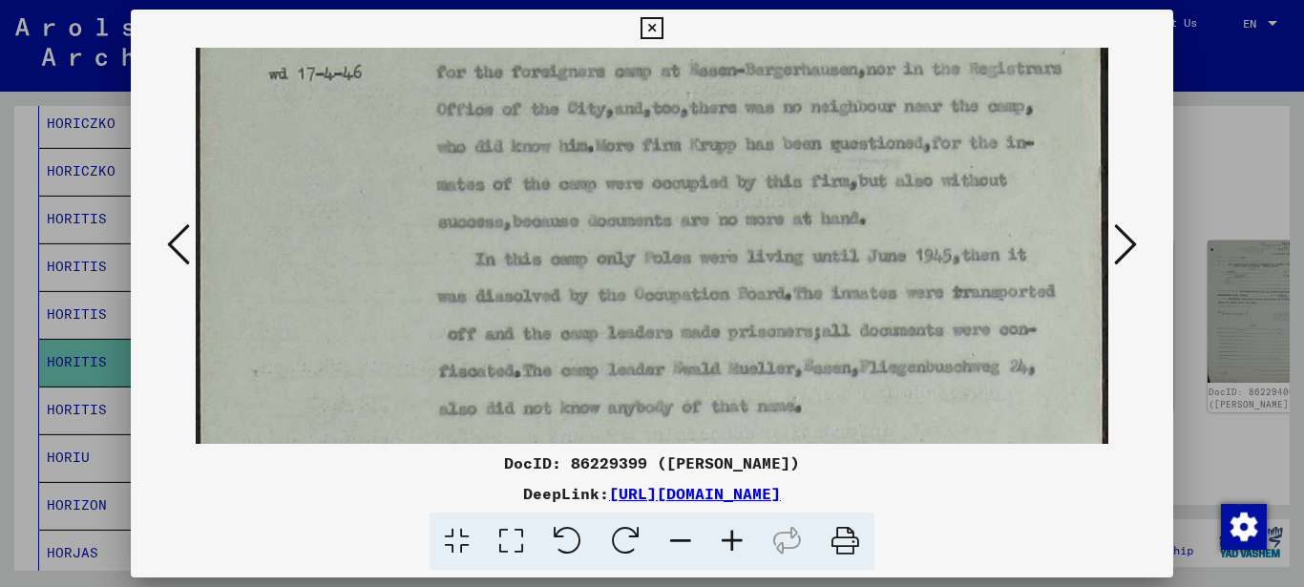
drag, startPoint x: 661, startPoint y: 292, endPoint x: 672, endPoint y: 201, distance: 91.3
click at [672, 201] on img at bounding box center [652, 576] width 913 height 1462
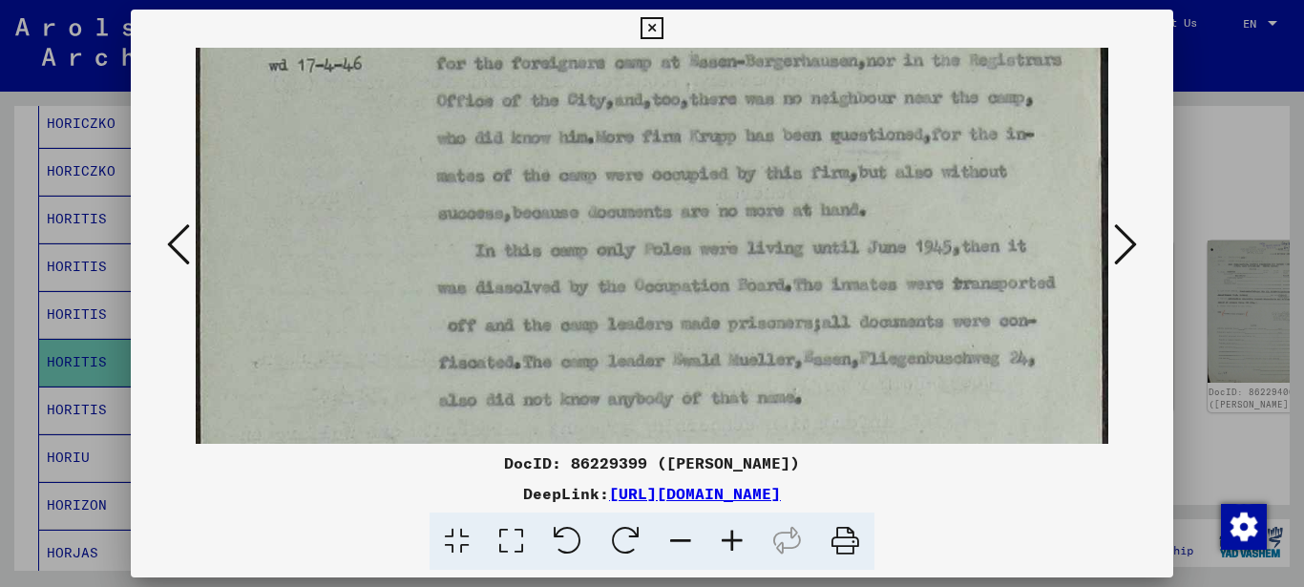
click at [1129, 237] on icon at bounding box center [1125, 244] width 23 height 46
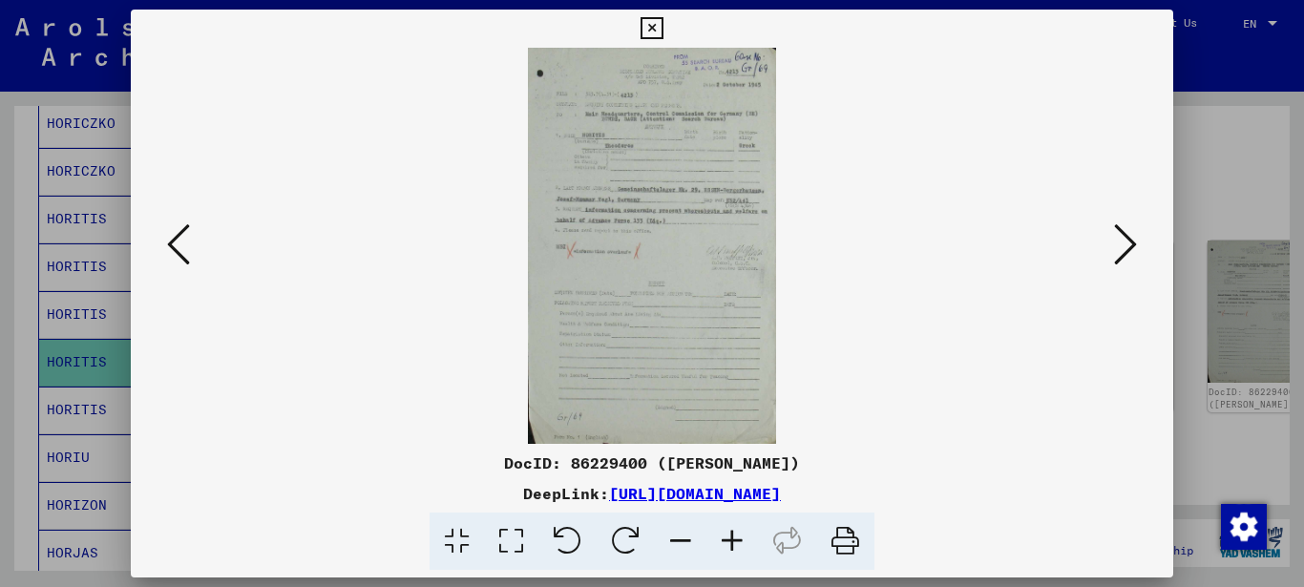
click at [190, 242] on button at bounding box center [178, 246] width 34 height 54
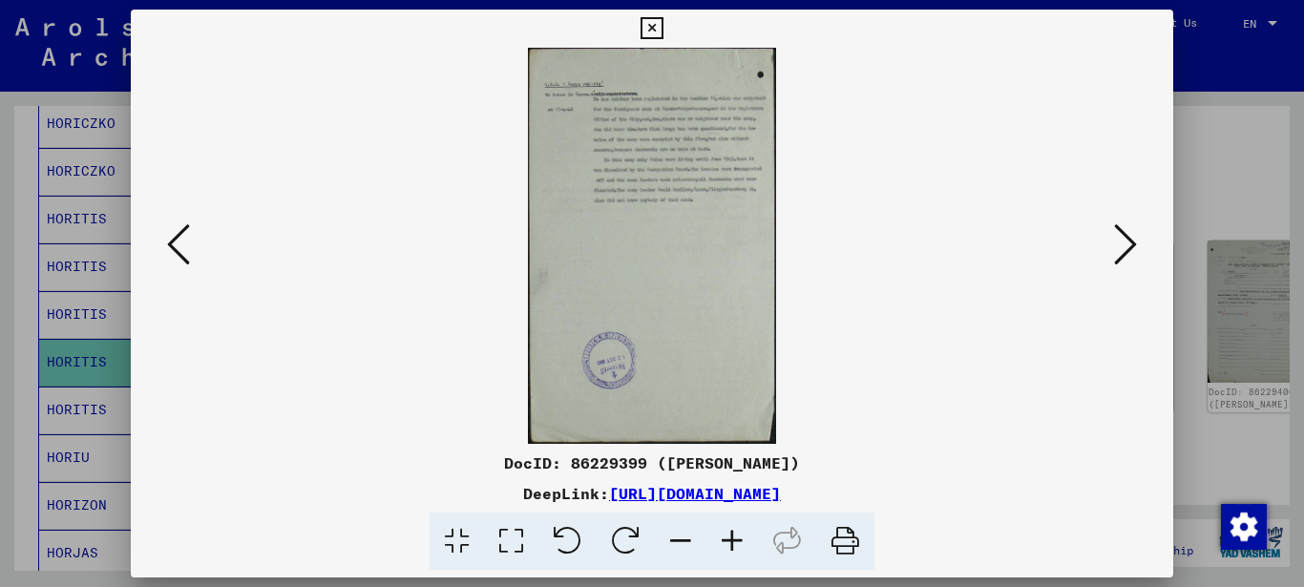
click at [651, 20] on icon at bounding box center [651, 28] width 22 height 23
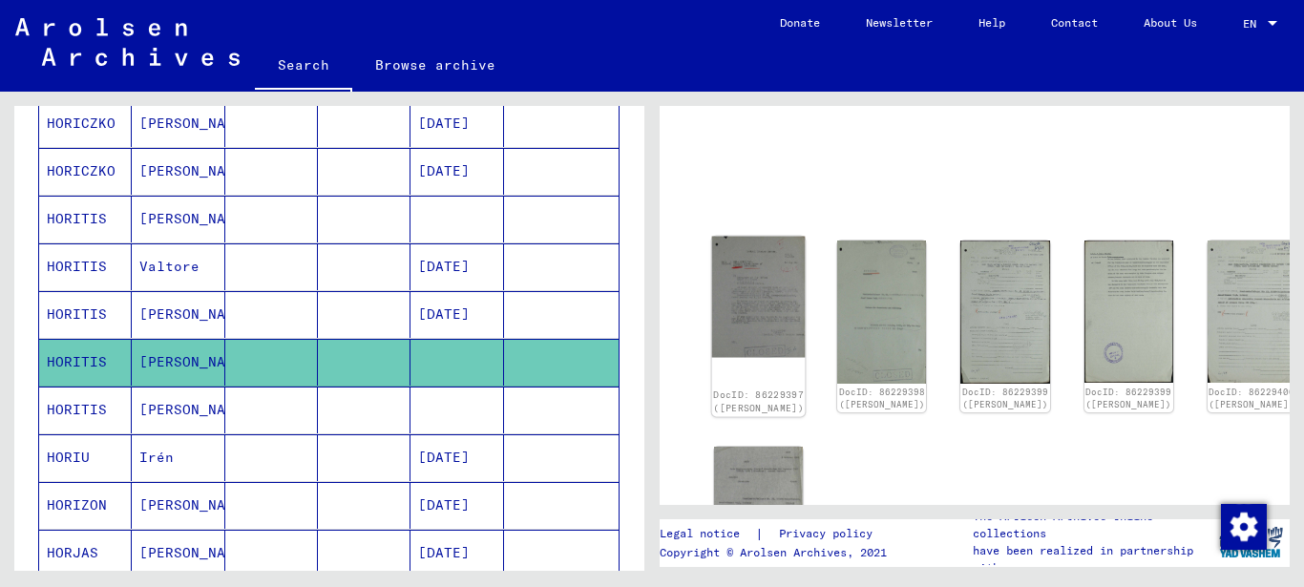
click at [731, 285] on img at bounding box center [759, 297] width 94 height 121
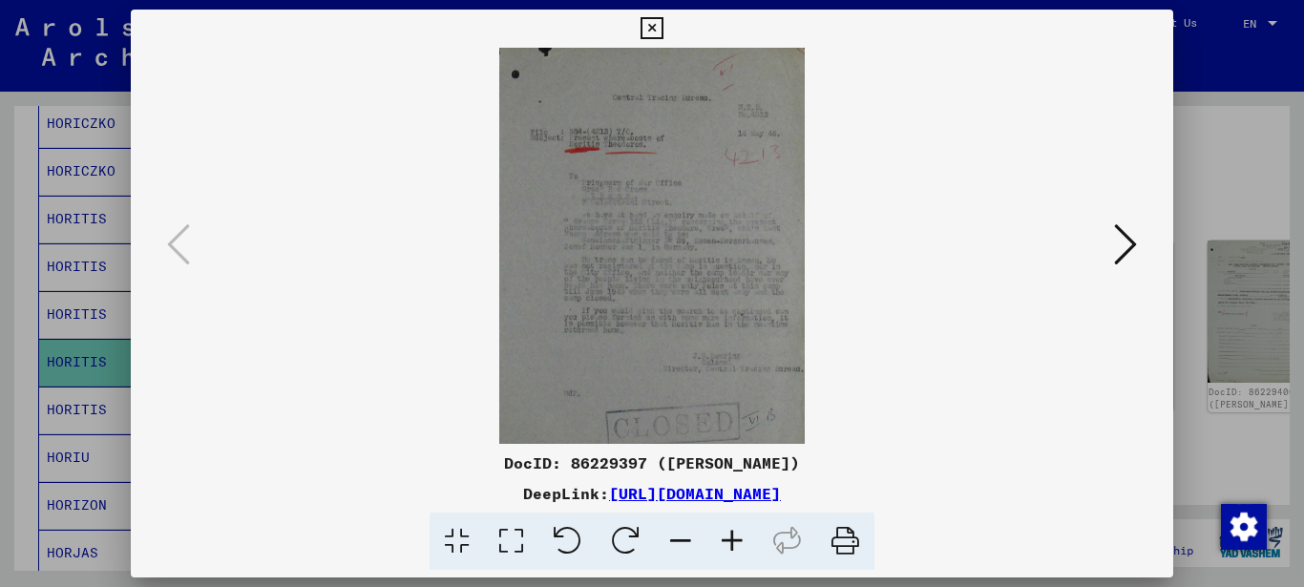
click at [515, 538] on icon at bounding box center [511, 541] width 54 height 58
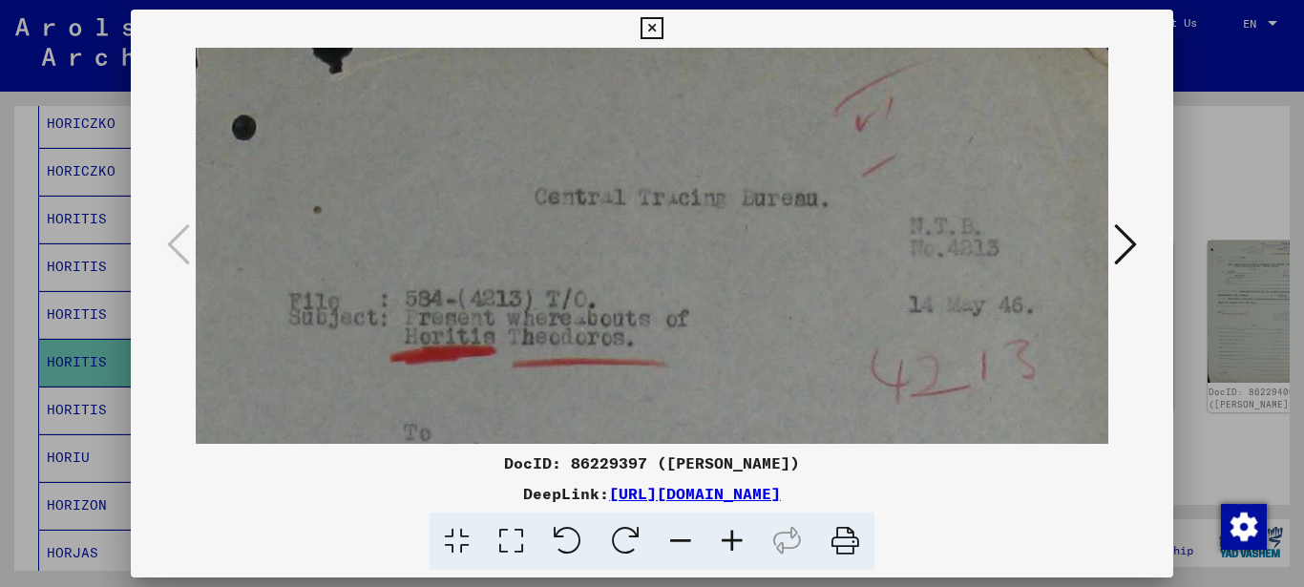
drag, startPoint x: 407, startPoint y: 492, endPoint x: 950, endPoint y: 487, distance: 543.0
click at [986, 482] on div "DeepLink: [URL][DOMAIN_NAME]" at bounding box center [652, 493] width 1043 height 23
copy link "[URL][DOMAIN_NAME]"
click at [648, 28] on icon at bounding box center [651, 28] width 22 height 23
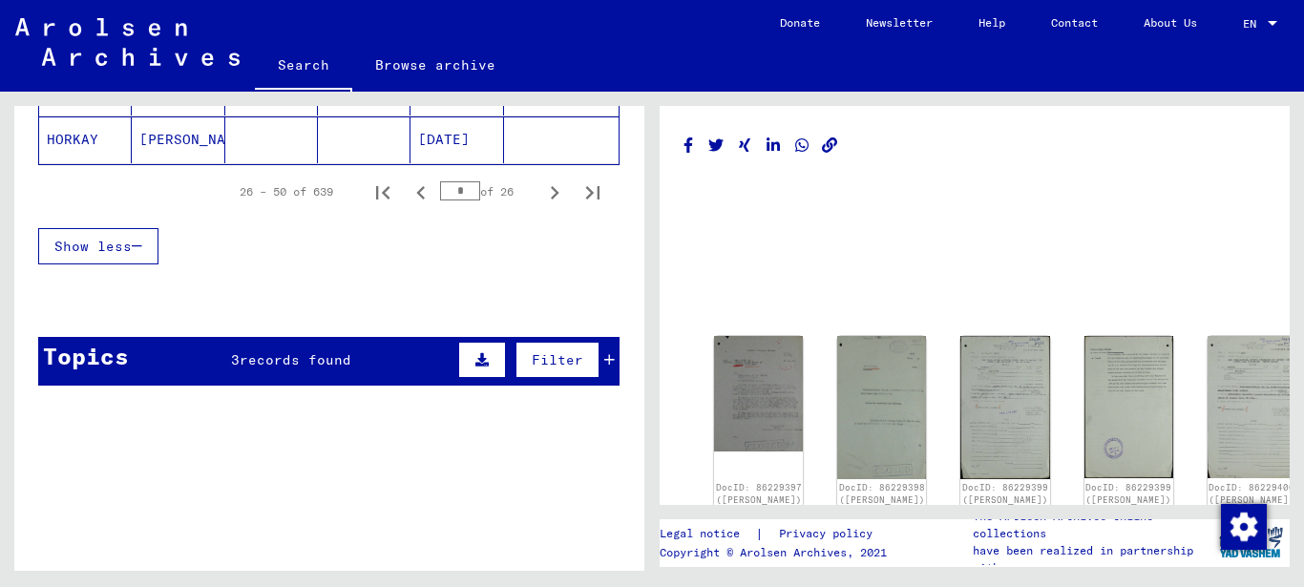
scroll to position [1570, 0]
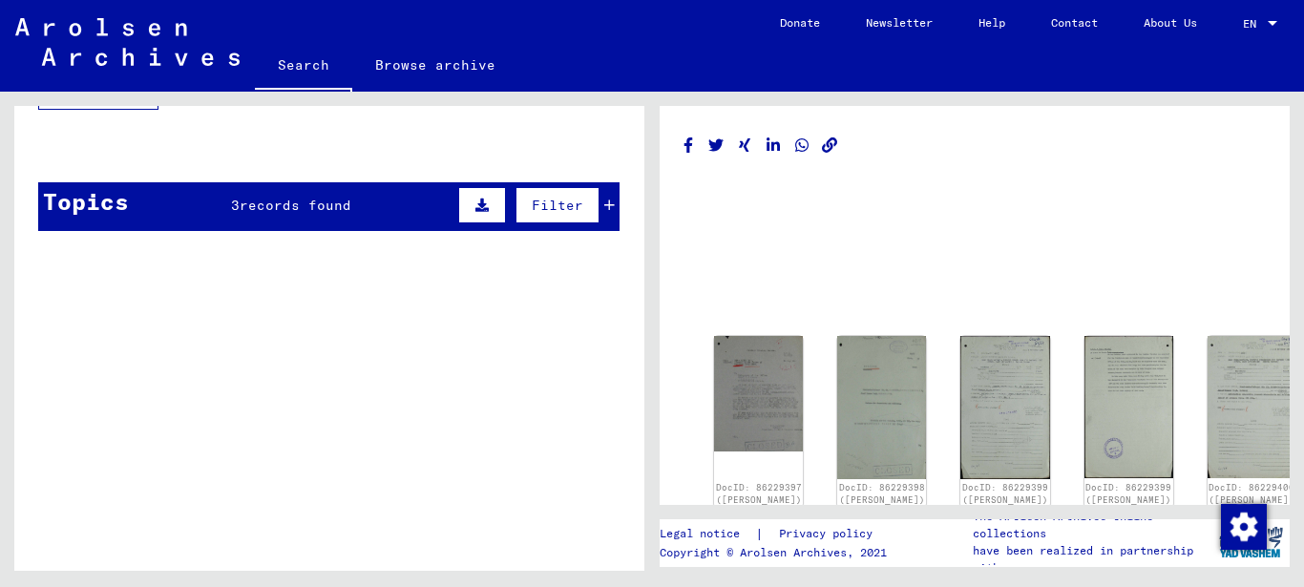
click at [267, 203] on span "records found" at bounding box center [296, 205] width 112 height 17
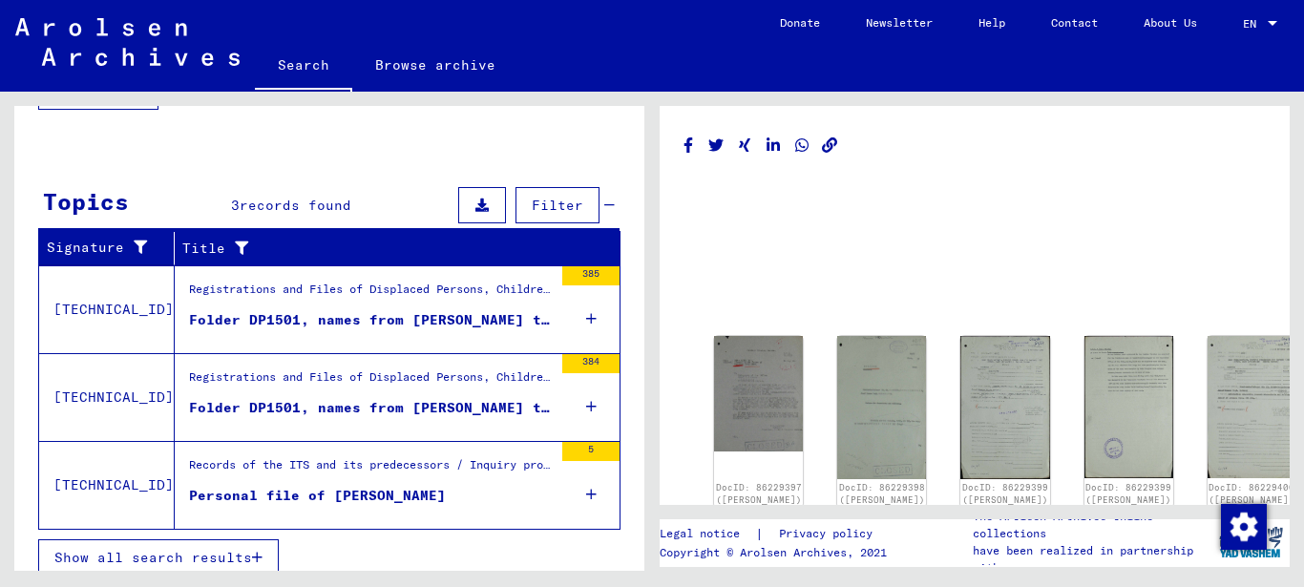
scroll to position [1585, 0]
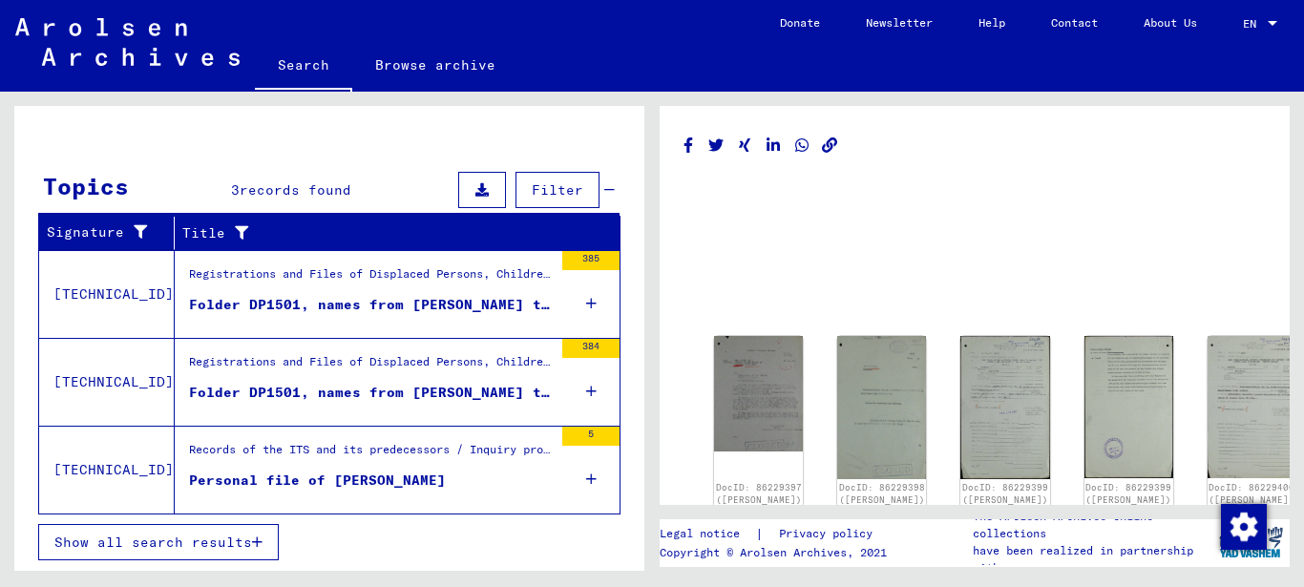
click at [449, 386] on div "Folder DP1501, names from [PERSON_NAME] to [PERSON_NAME] (2)" at bounding box center [371, 393] width 364 height 20
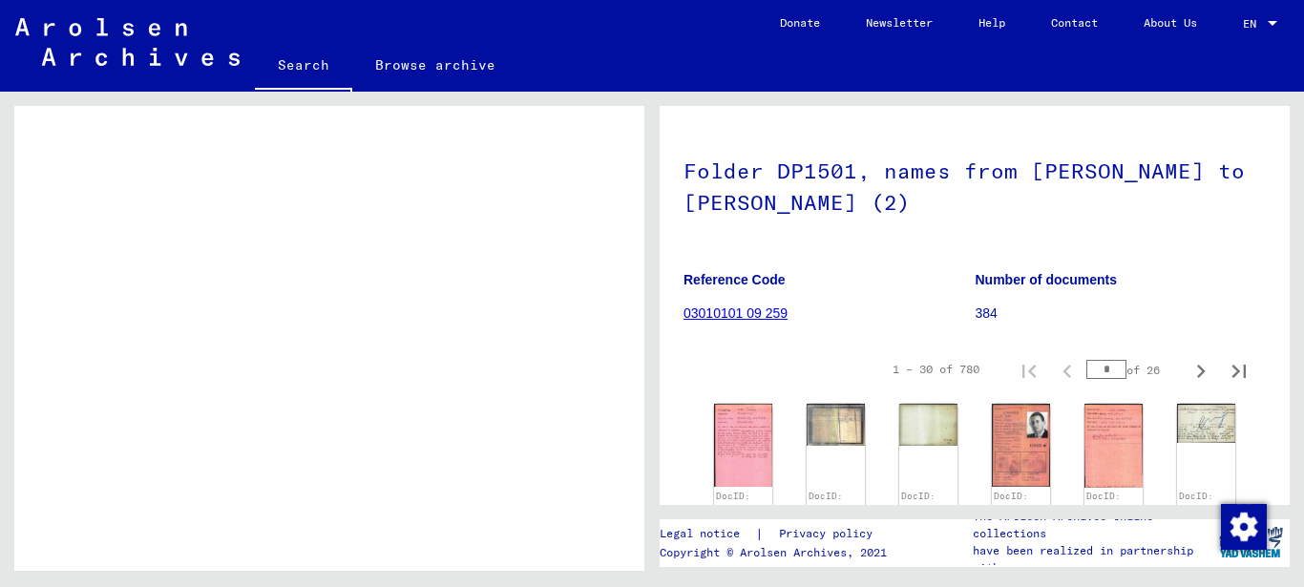
scroll to position [286, 0]
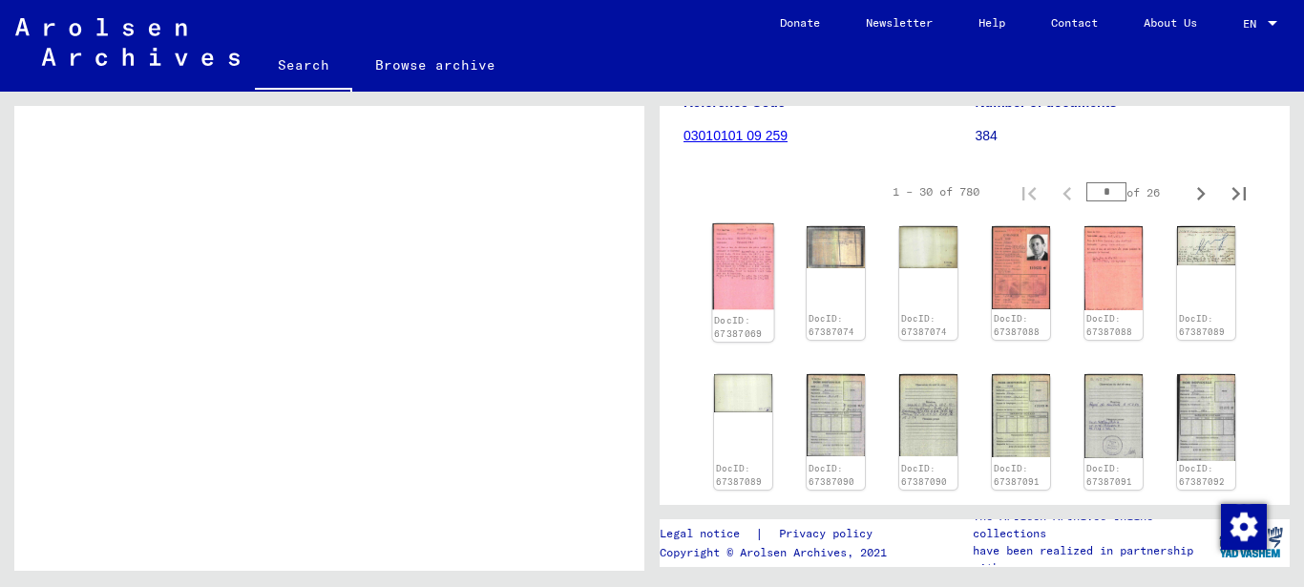
click at [739, 241] on img at bounding box center [742, 266] width 61 height 87
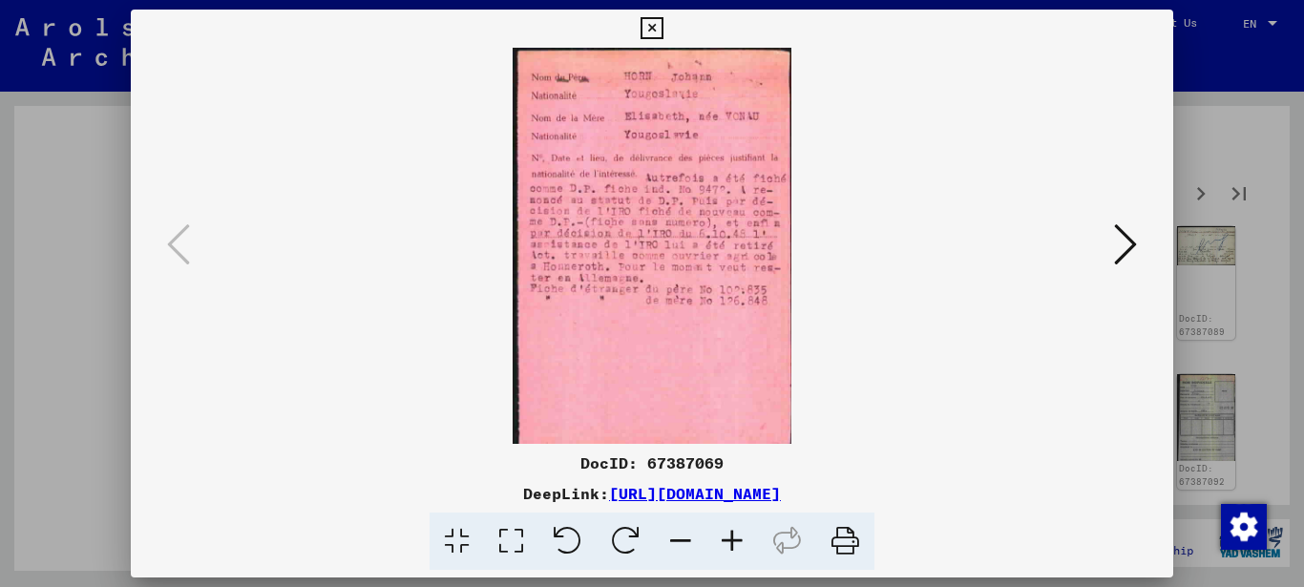
click at [530, 532] on icon at bounding box center [511, 541] width 54 height 58
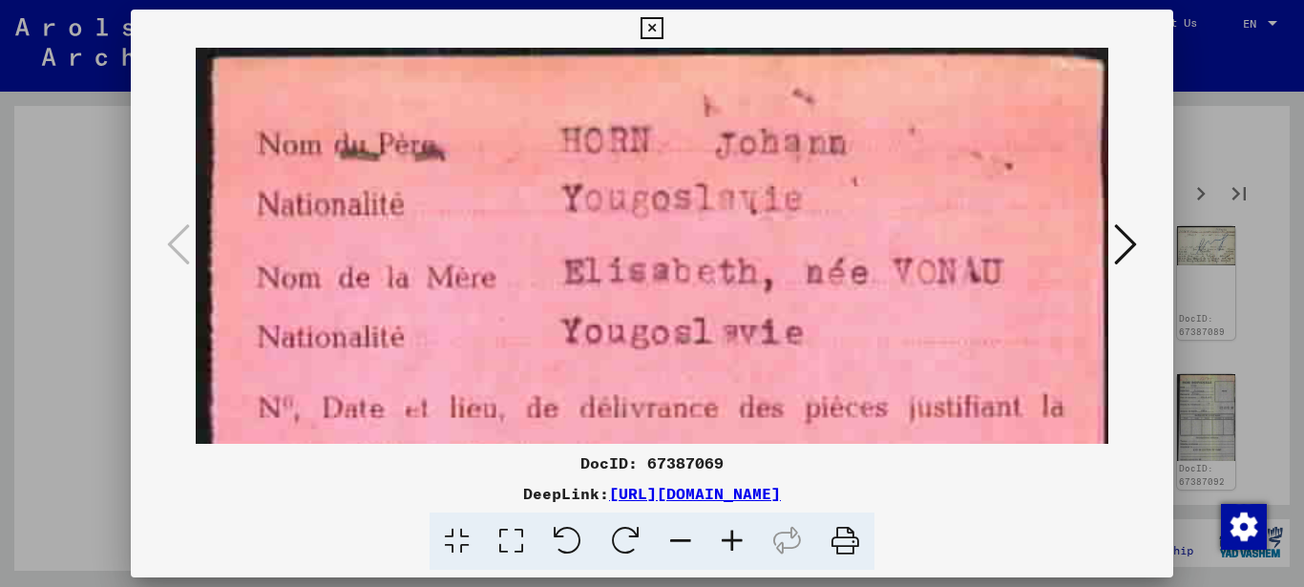
click at [1122, 237] on icon at bounding box center [1125, 244] width 23 height 46
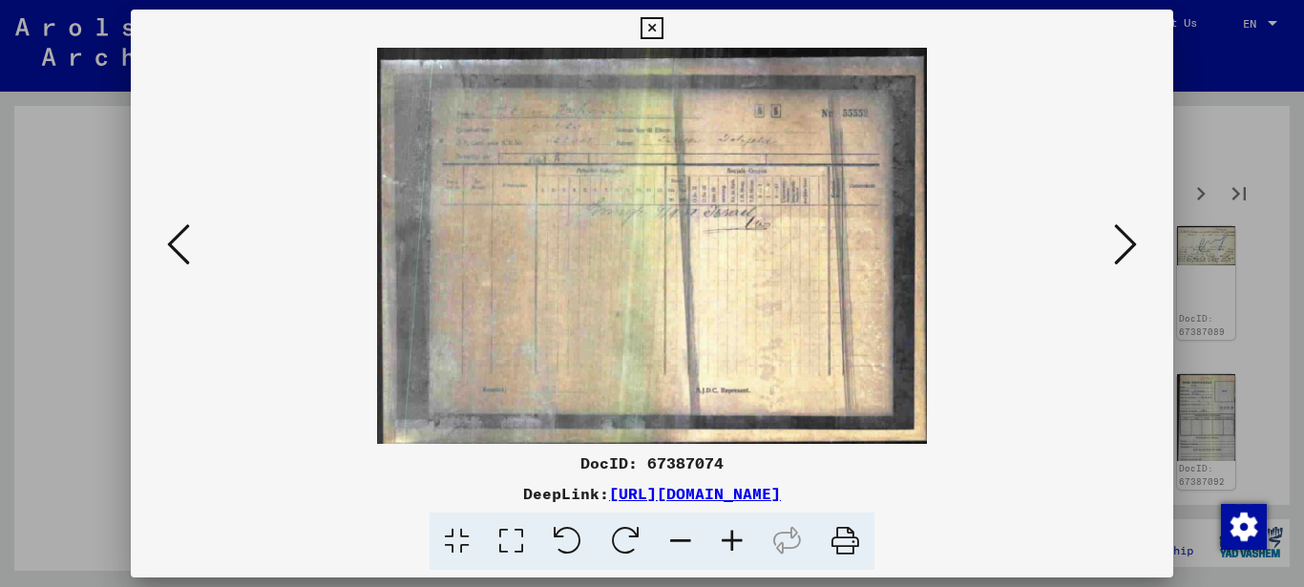
click at [1126, 243] on icon at bounding box center [1125, 244] width 23 height 46
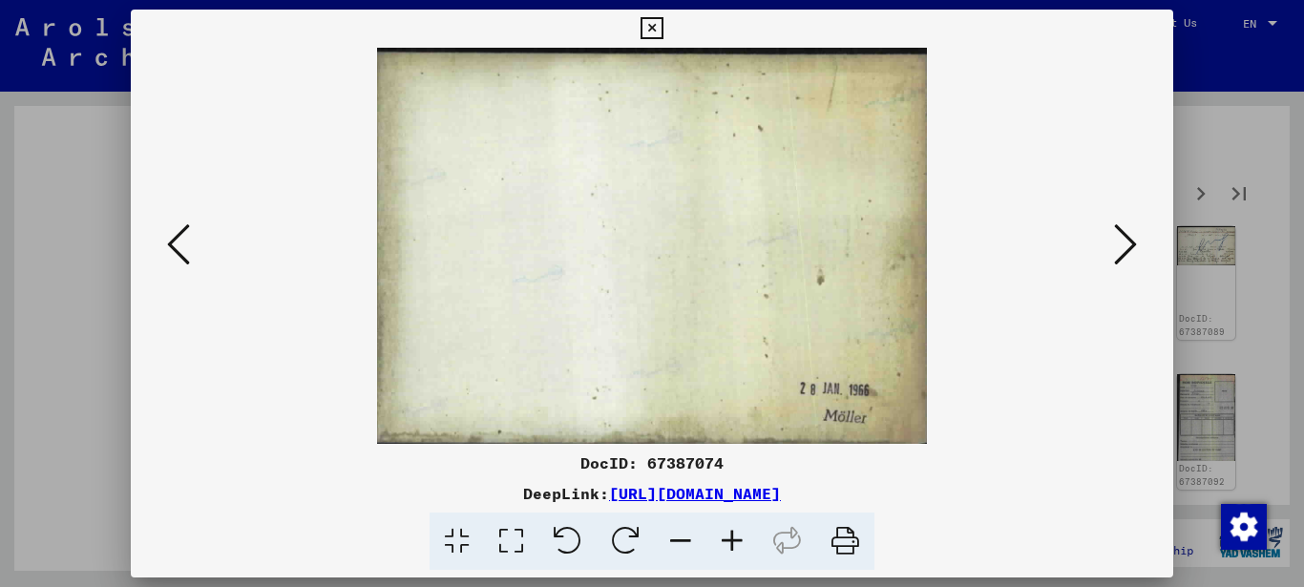
click at [1126, 243] on icon at bounding box center [1125, 244] width 23 height 46
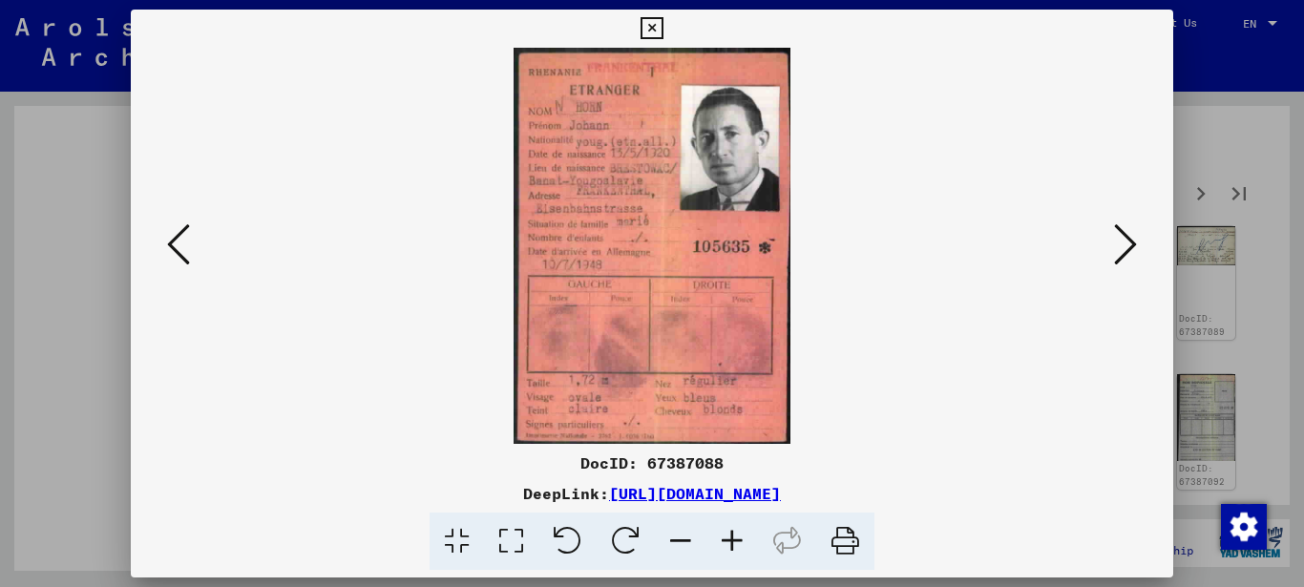
click at [512, 527] on icon at bounding box center [511, 541] width 54 height 58
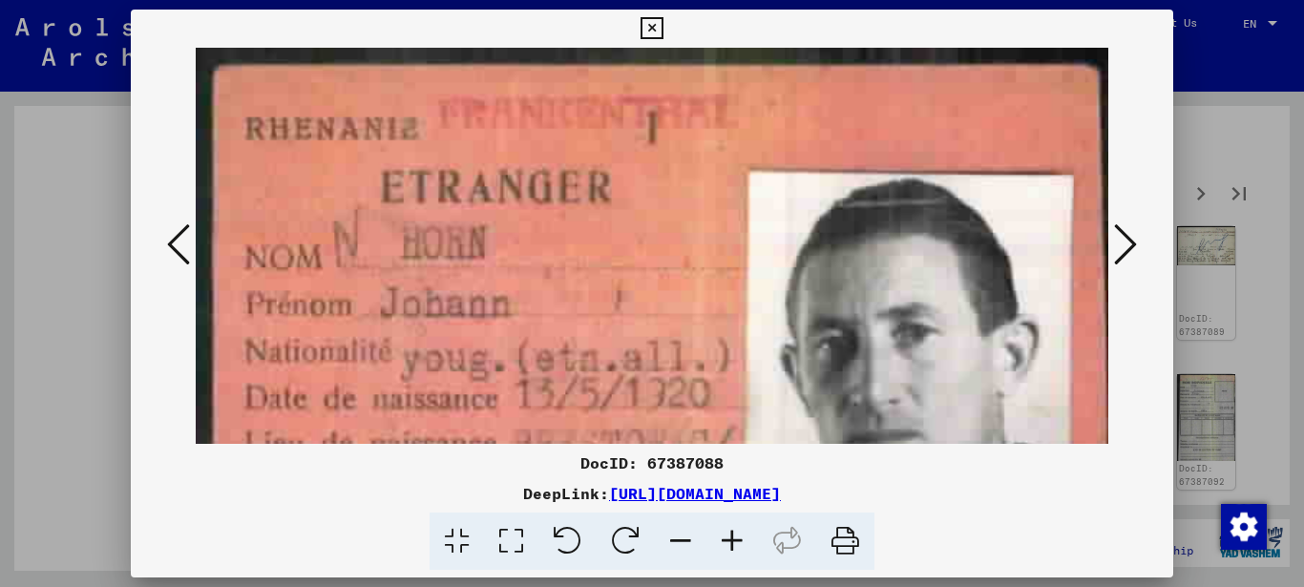
click at [512, 528] on icon at bounding box center [511, 541] width 54 height 58
click at [1123, 244] on icon at bounding box center [1125, 244] width 23 height 46
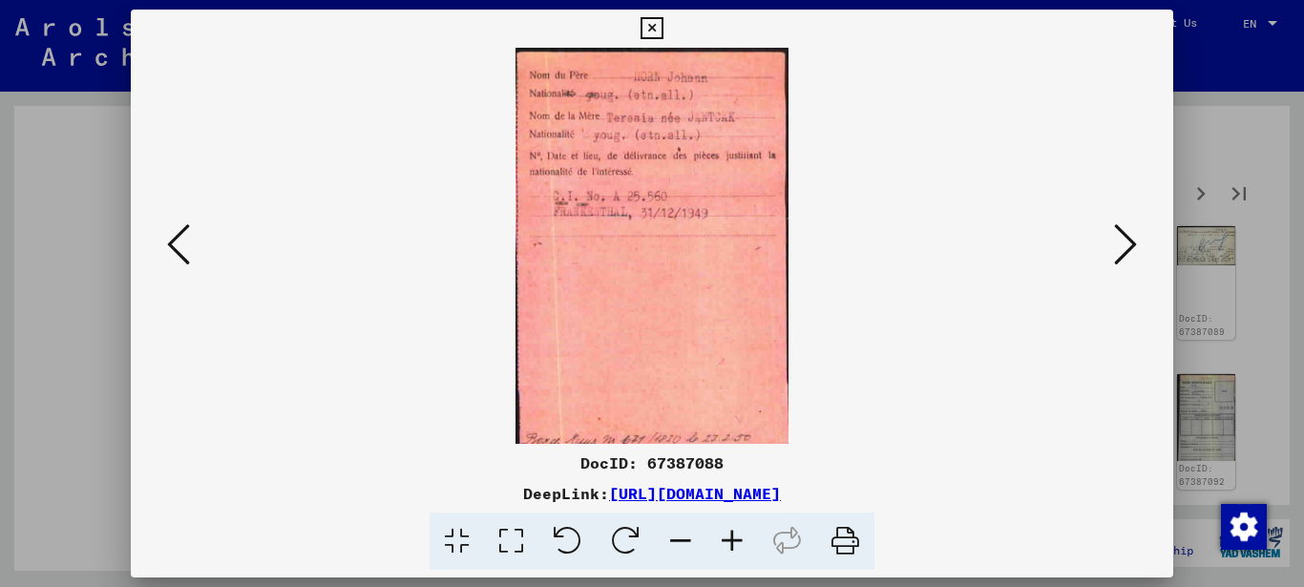
click at [1123, 244] on icon at bounding box center [1125, 244] width 23 height 46
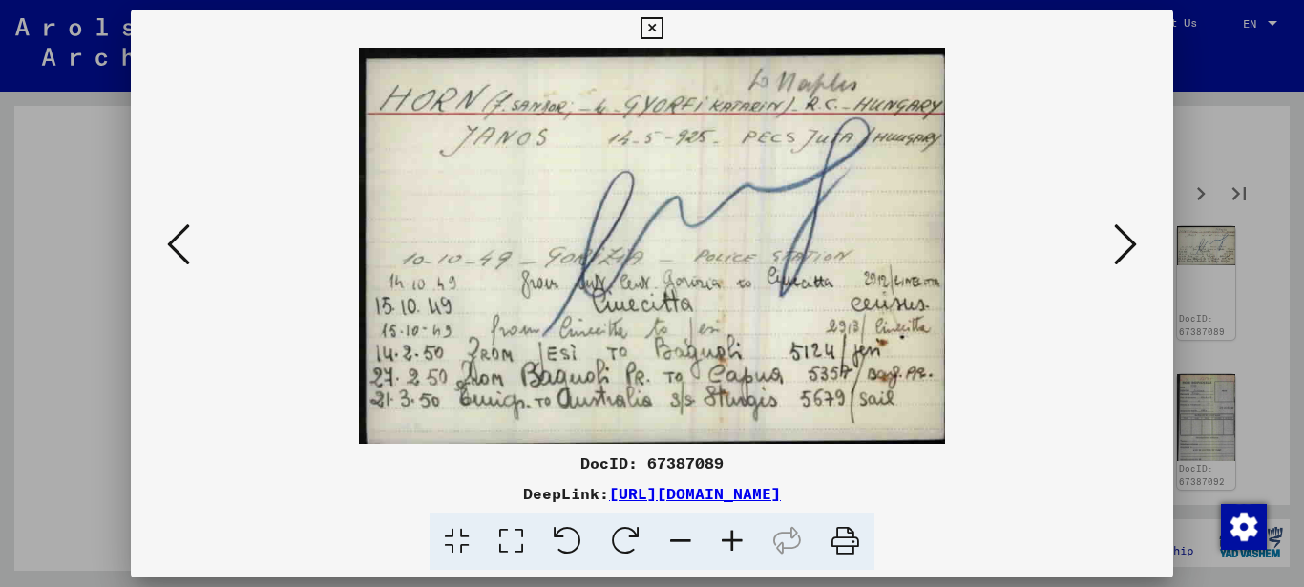
click at [1124, 244] on icon at bounding box center [1125, 244] width 23 height 46
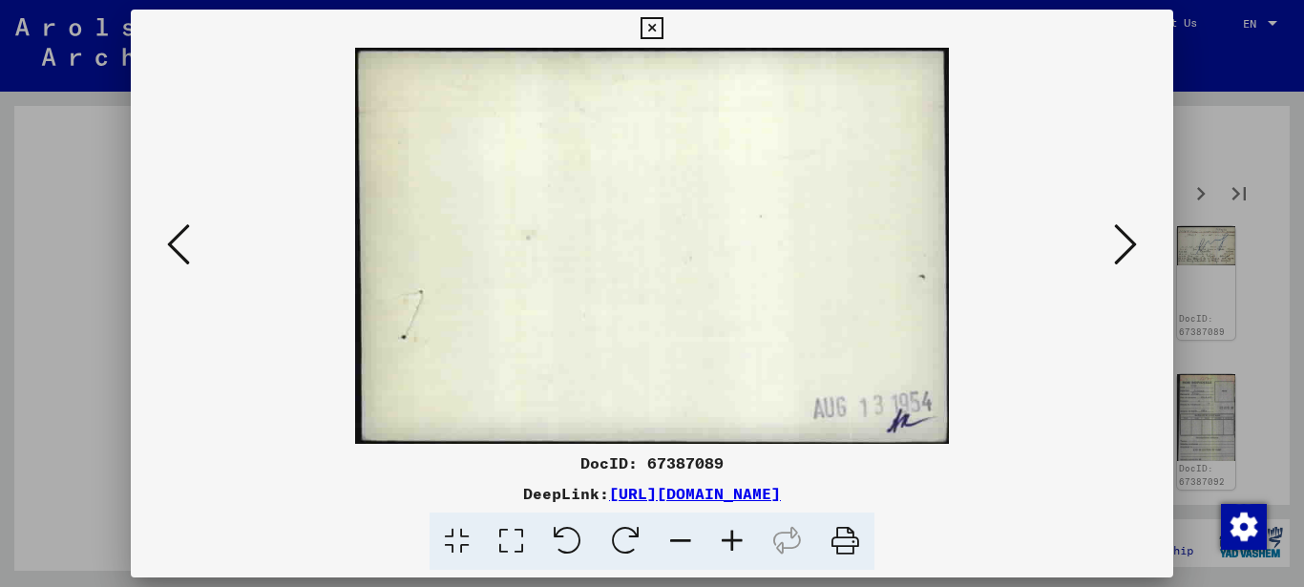
click at [1124, 244] on icon at bounding box center [1125, 244] width 23 height 46
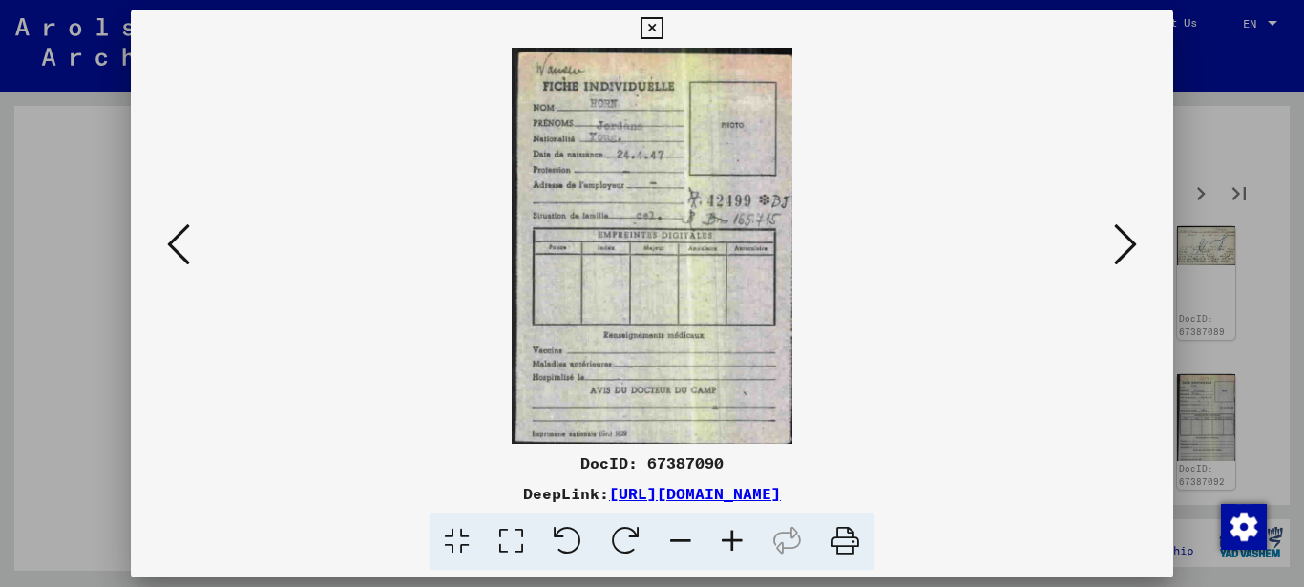
click at [525, 532] on icon at bounding box center [511, 541] width 54 height 58
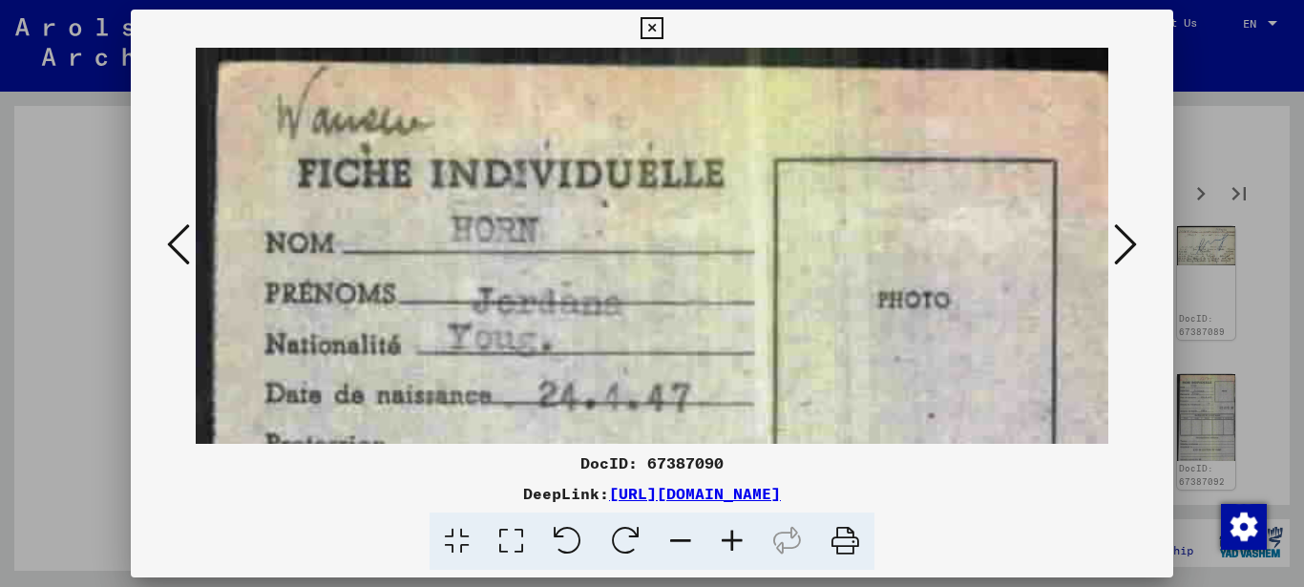
click at [1122, 237] on icon at bounding box center [1125, 244] width 23 height 46
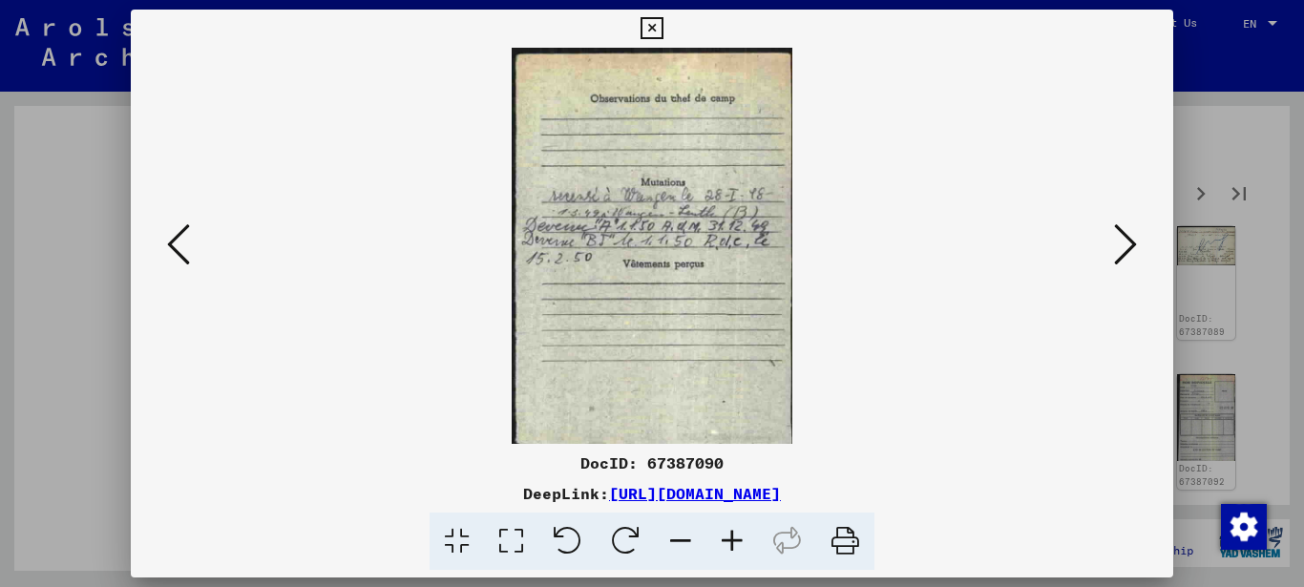
click at [1122, 237] on icon at bounding box center [1125, 244] width 23 height 46
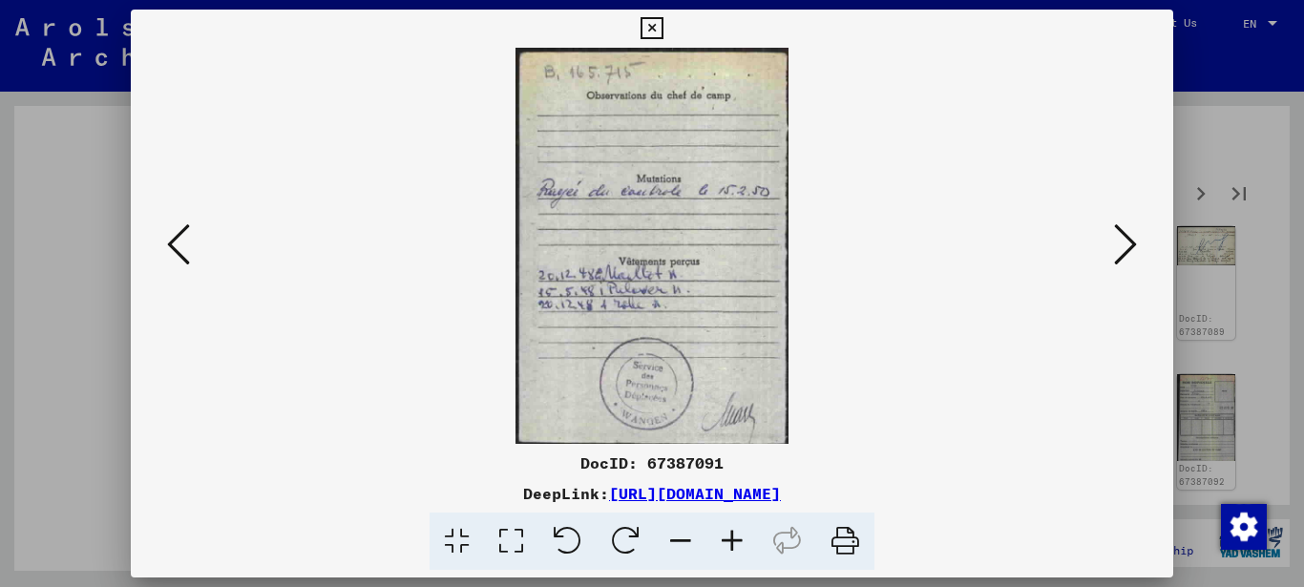
click at [1123, 236] on icon at bounding box center [1125, 244] width 23 height 46
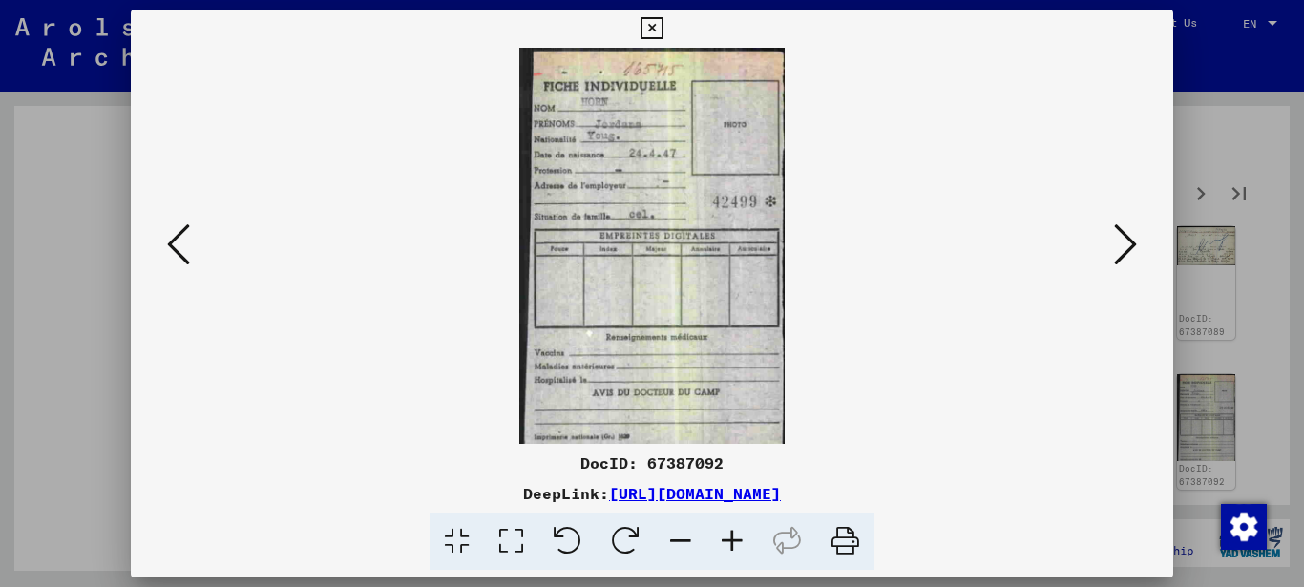
click at [1123, 236] on icon at bounding box center [1125, 244] width 23 height 46
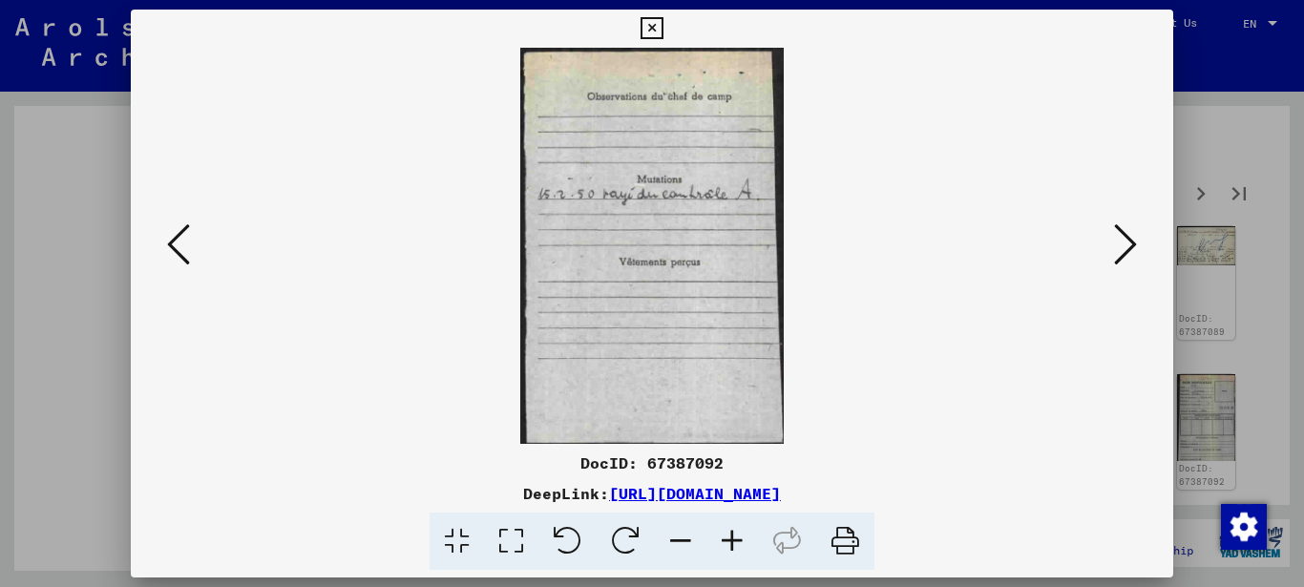
click at [1123, 236] on icon at bounding box center [1125, 244] width 23 height 46
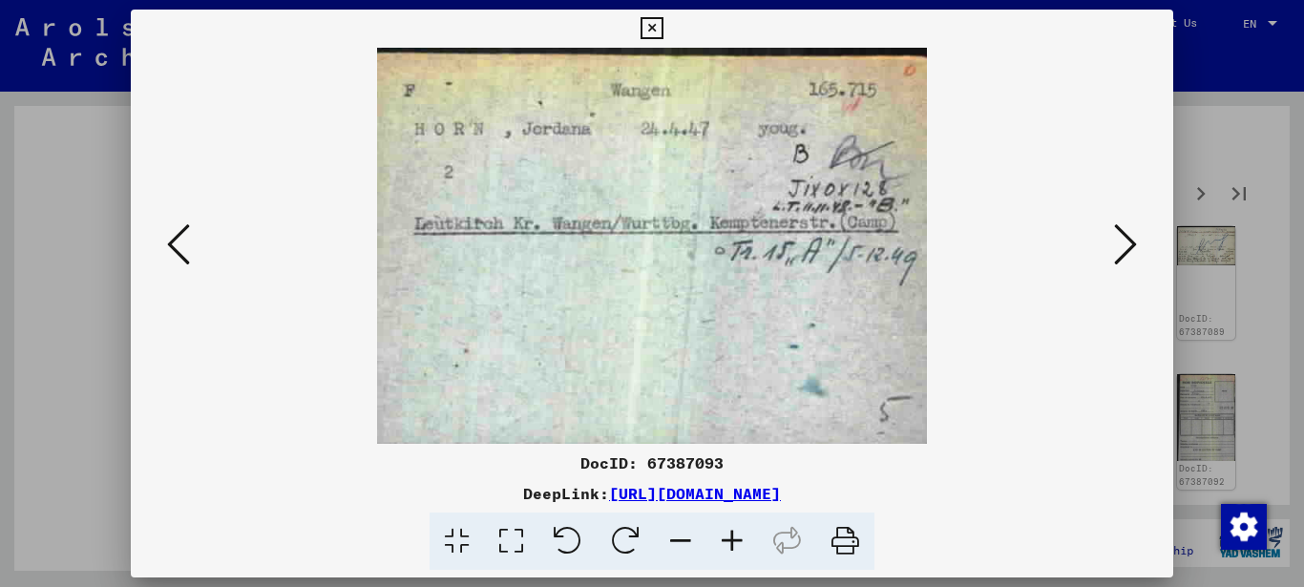
click at [1124, 236] on icon at bounding box center [1125, 244] width 23 height 46
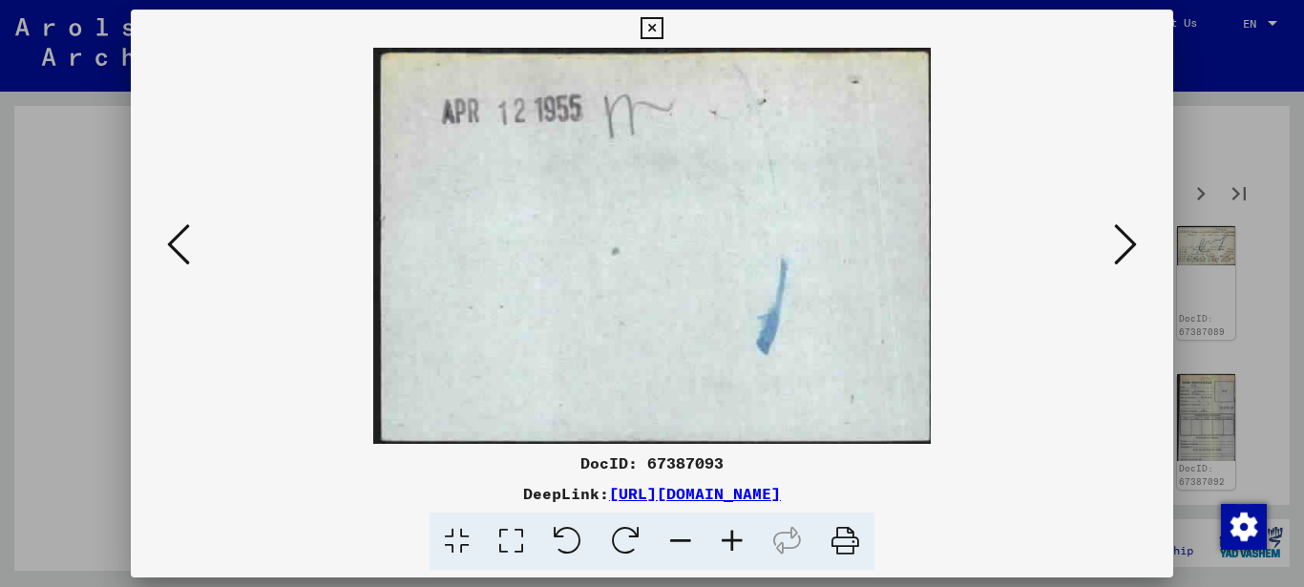
click at [1124, 236] on icon at bounding box center [1125, 244] width 23 height 46
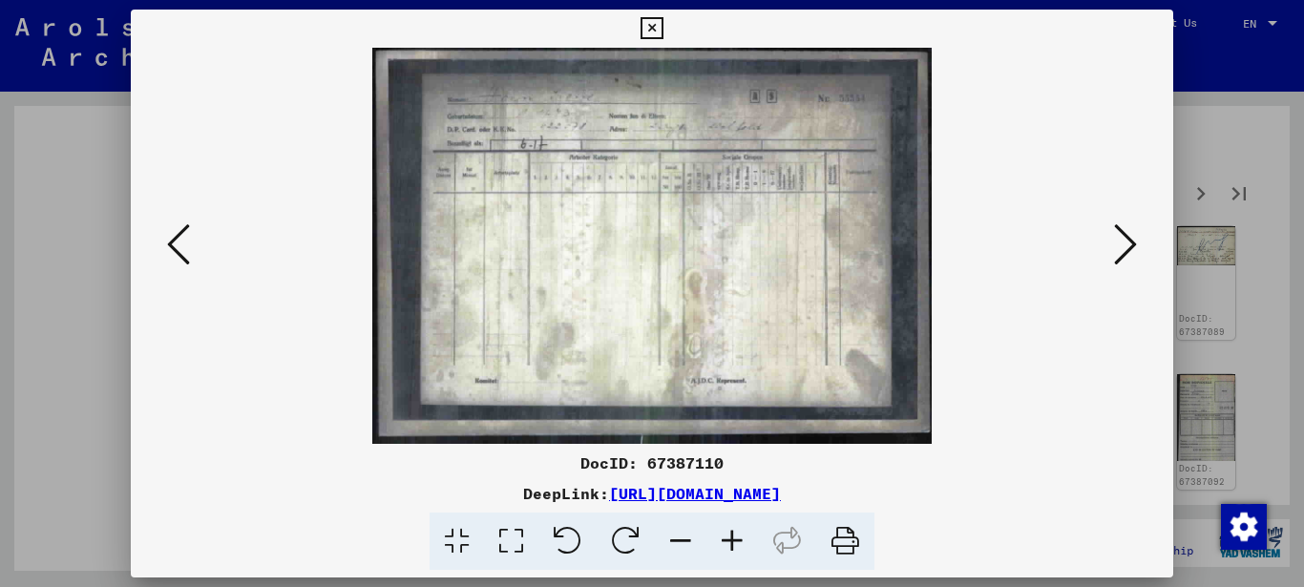
click at [1124, 236] on icon at bounding box center [1125, 244] width 23 height 46
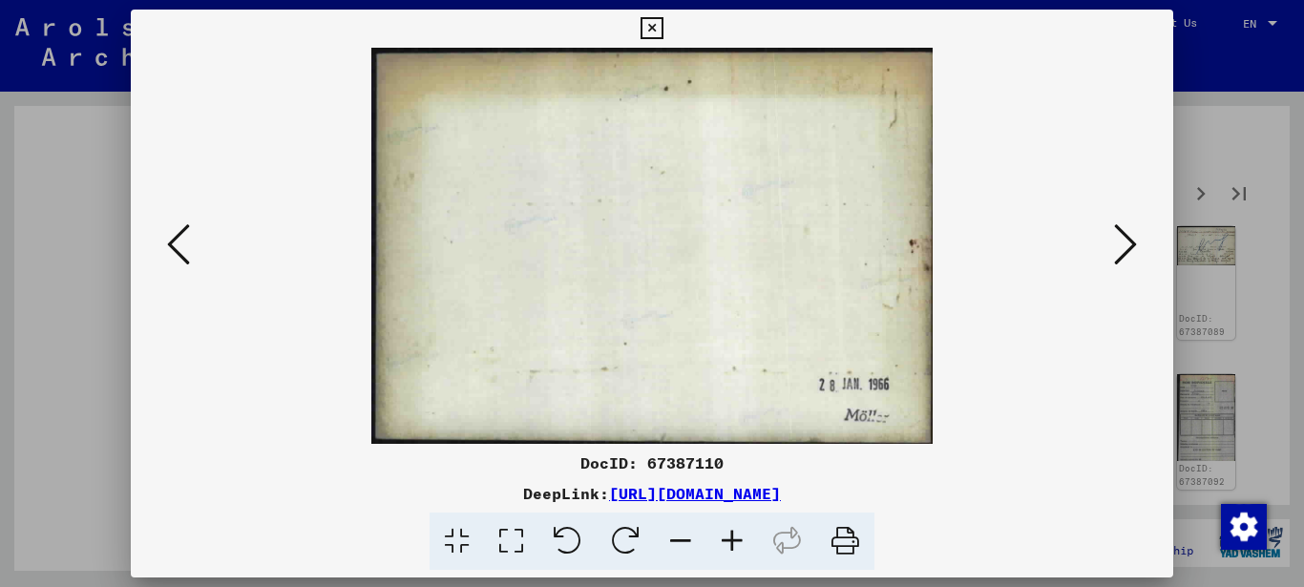
click at [1124, 236] on icon at bounding box center [1125, 244] width 23 height 46
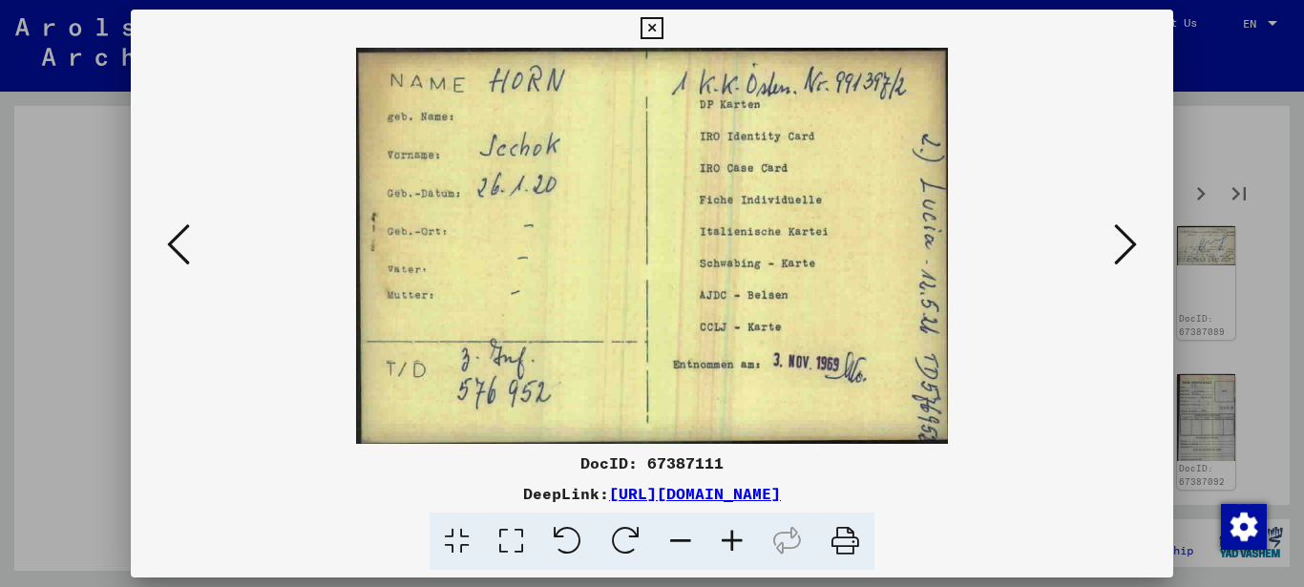
click at [1124, 236] on icon at bounding box center [1125, 244] width 23 height 46
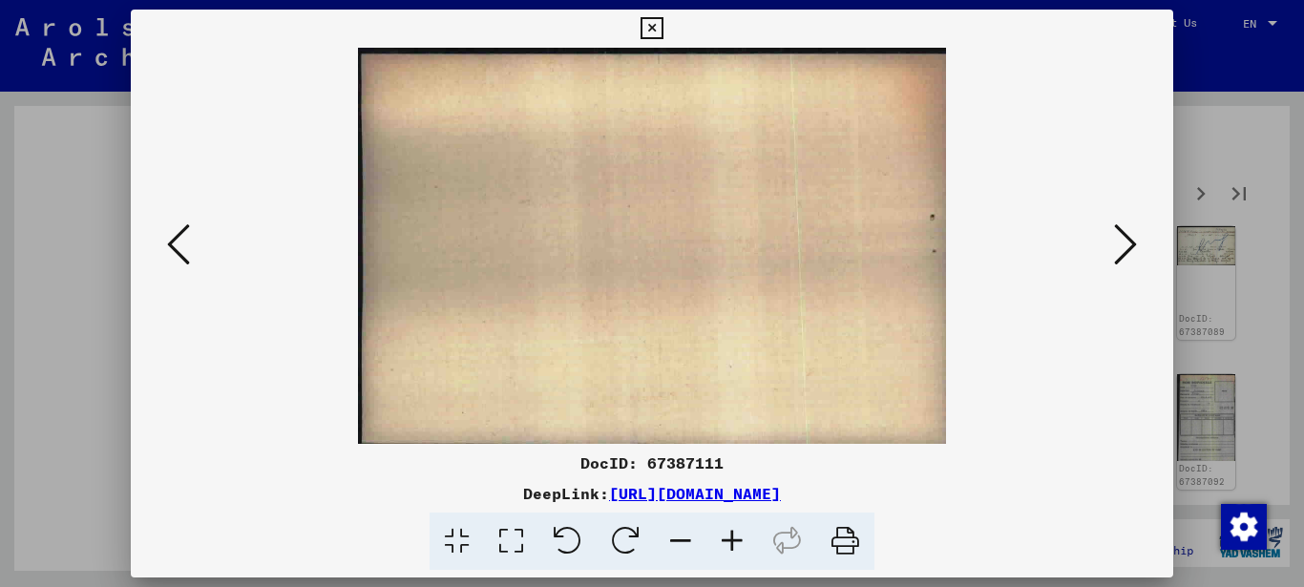
click at [1124, 236] on icon at bounding box center [1125, 244] width 23 height 46
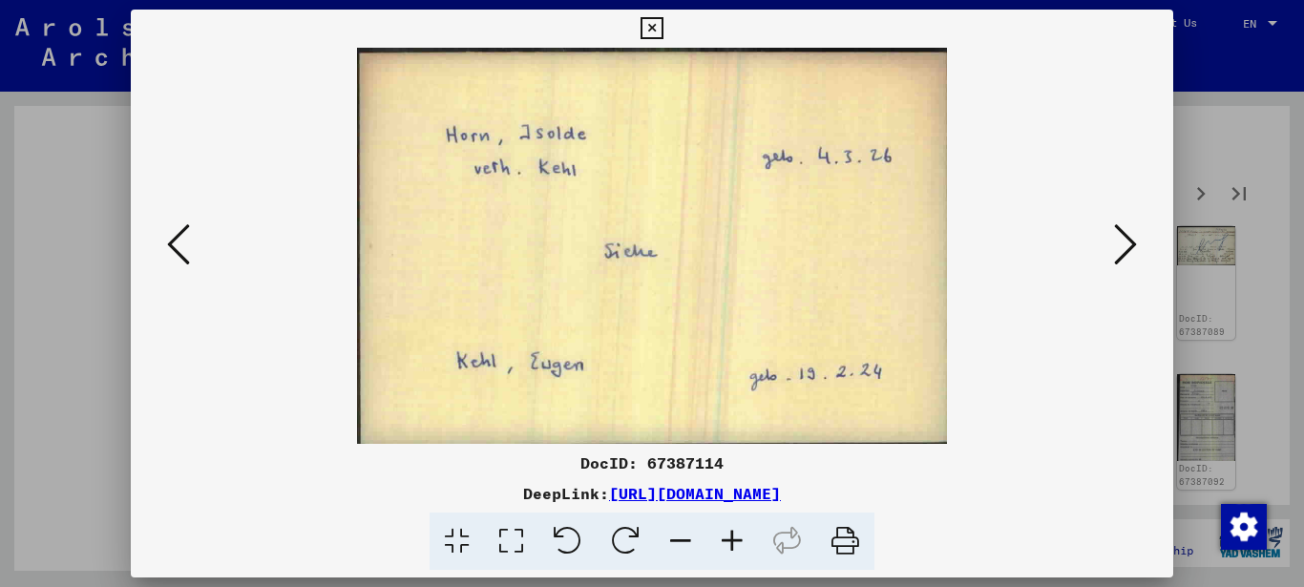
click at [1124, 236] on icon at bounding box center [1125, 244] width 23 height 46
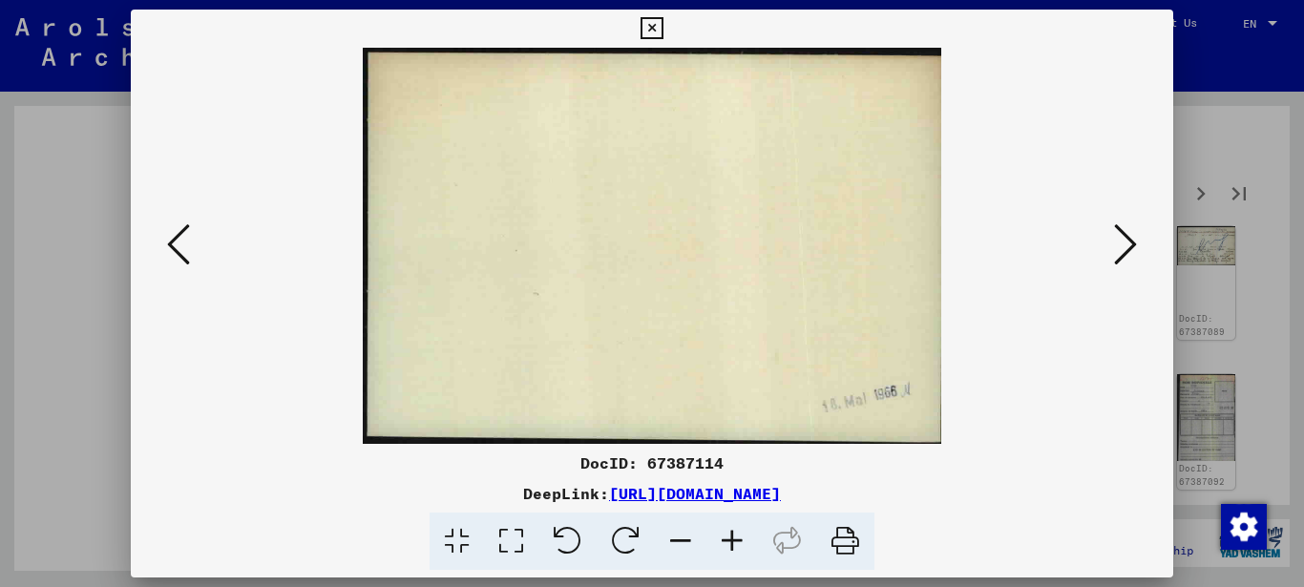
click at [1124, 236] on icon at bounding box center [1125, 244] width 23 height 46
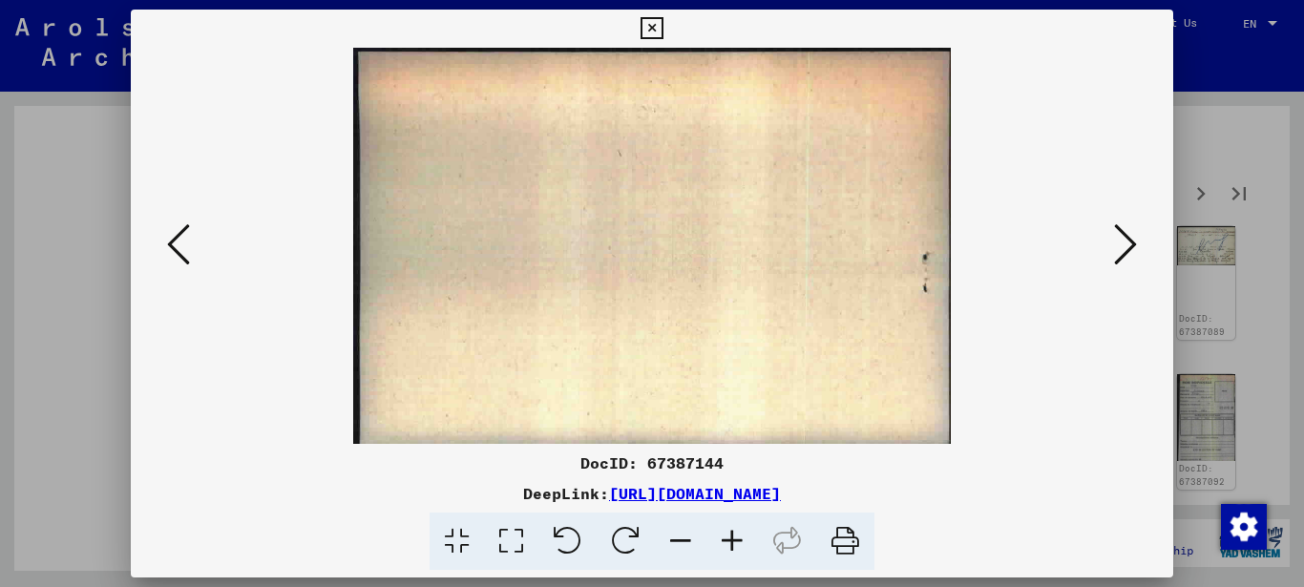
click at [1124, 236] on icon at bounding box center [1125, 244] width 23 height 46
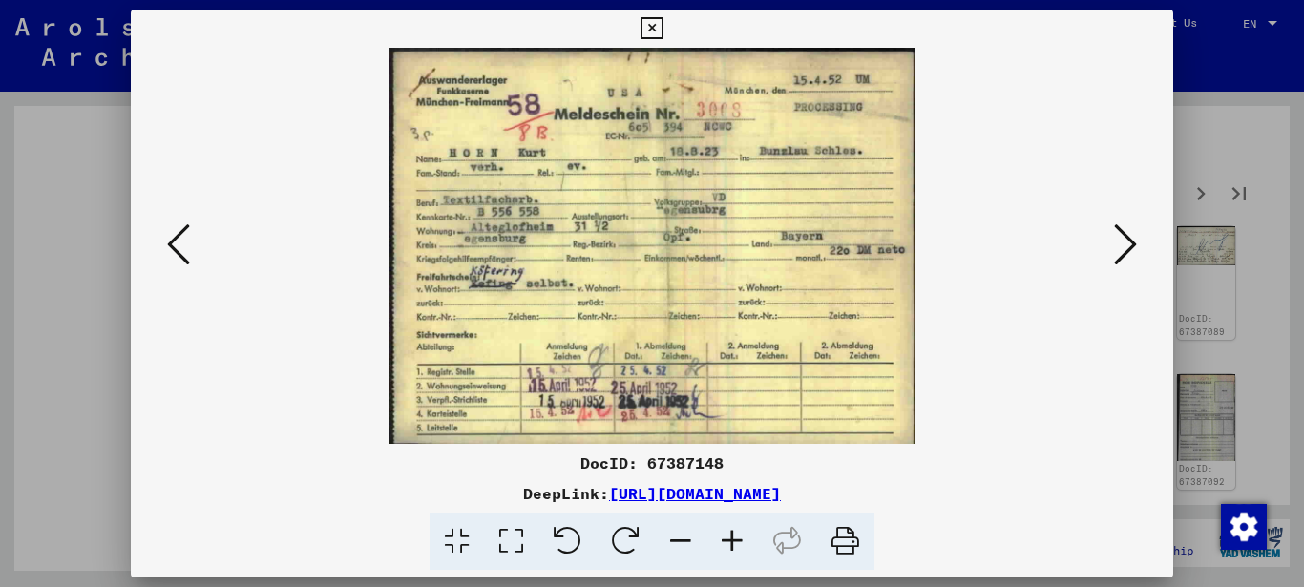
click at [1120, 227] on icon at bounding box center [1125, 244] width 23 height 46
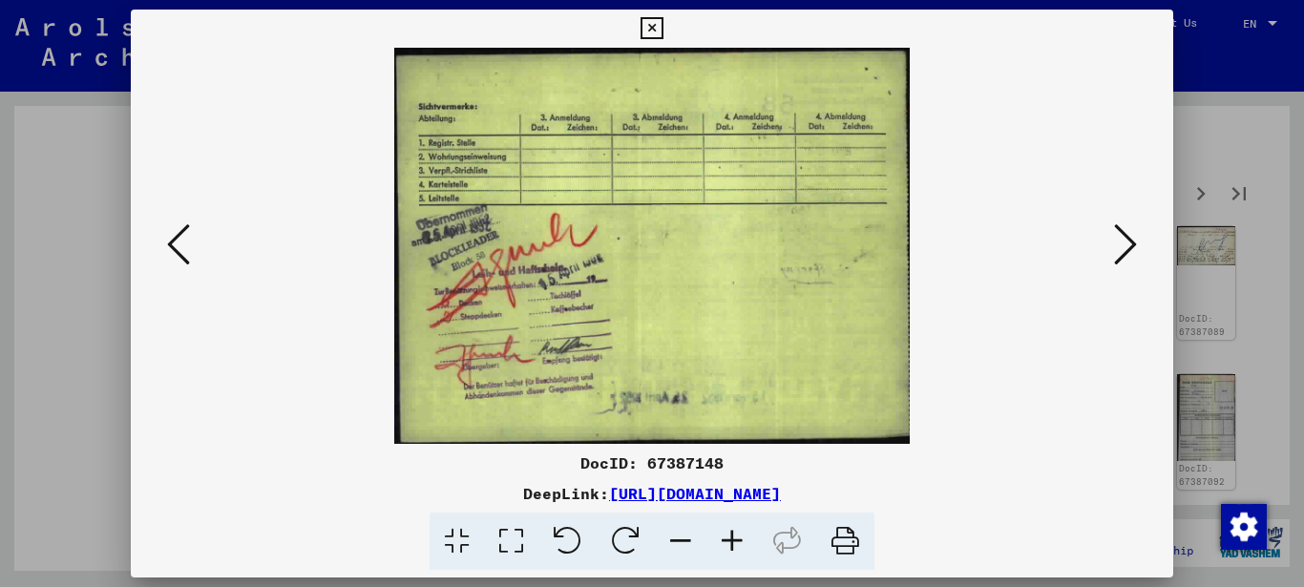
click at [1123, 233] on icon at bounding box center [1125, 244] width 23 height 46
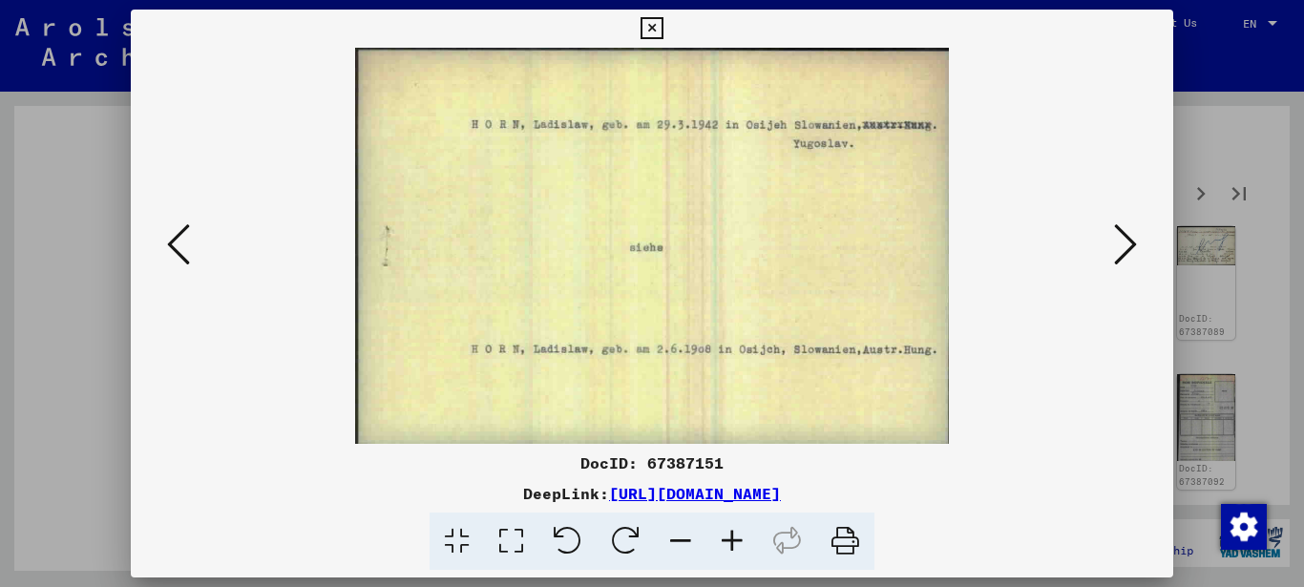
click at [1121, 240] on icon at bounding box center [1125, 244] width 23 height 46
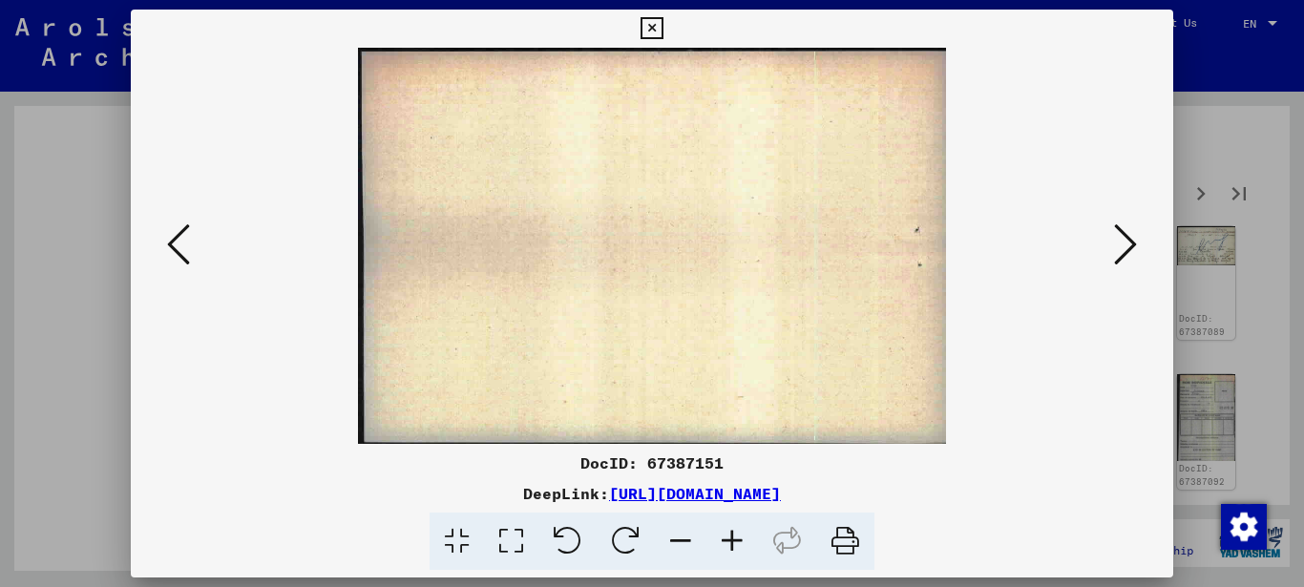
click at [163, 240] on button at bounding box center [178, 246] width 34 height 54
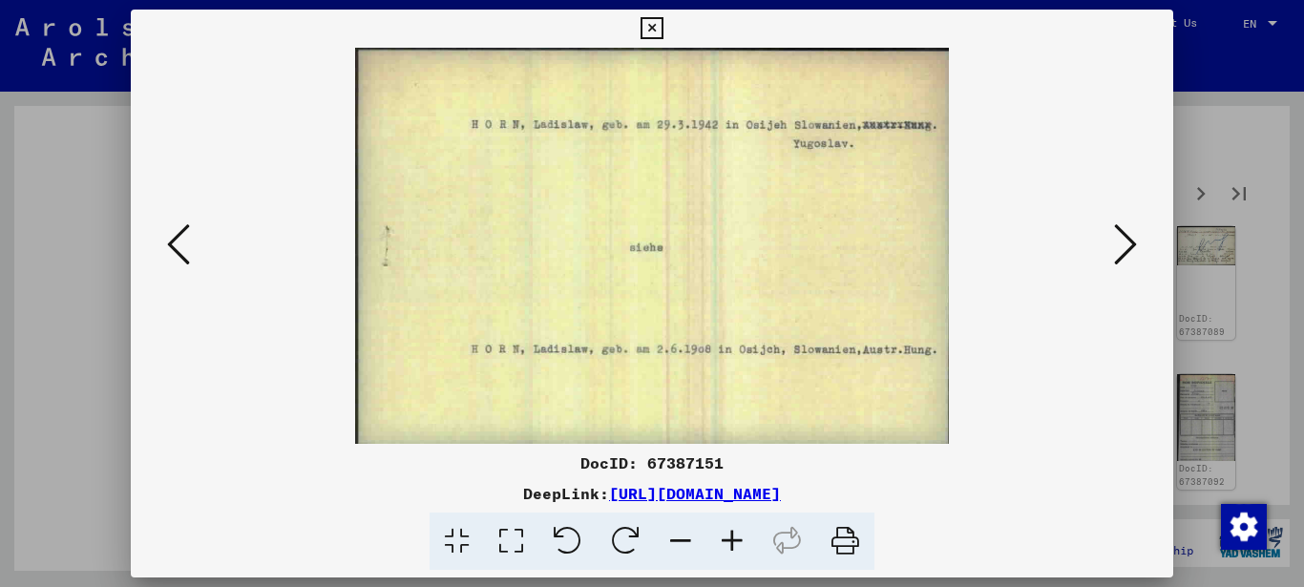
click at [1118, 236] on icon at bounding box center [1125, 244] width 23 height 46
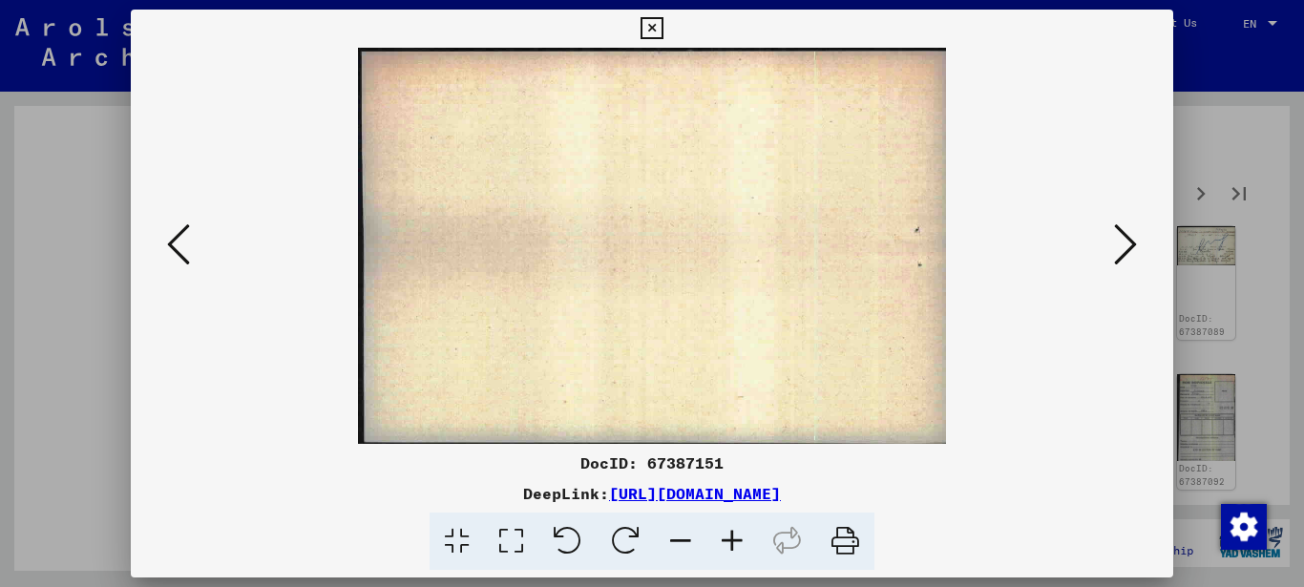
click at [1118, 236] on icon at bounding box center [1125, 244] width 23 height 46
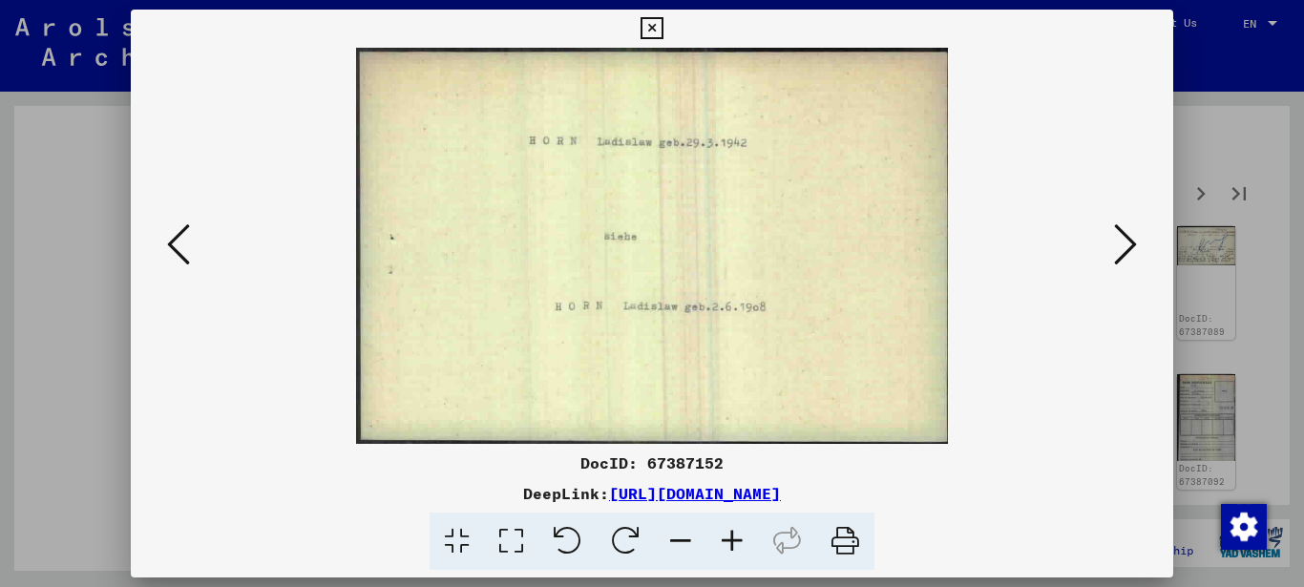
click at [1136, 228] on icon at bounding box center [1125, 244] width 23 height 46
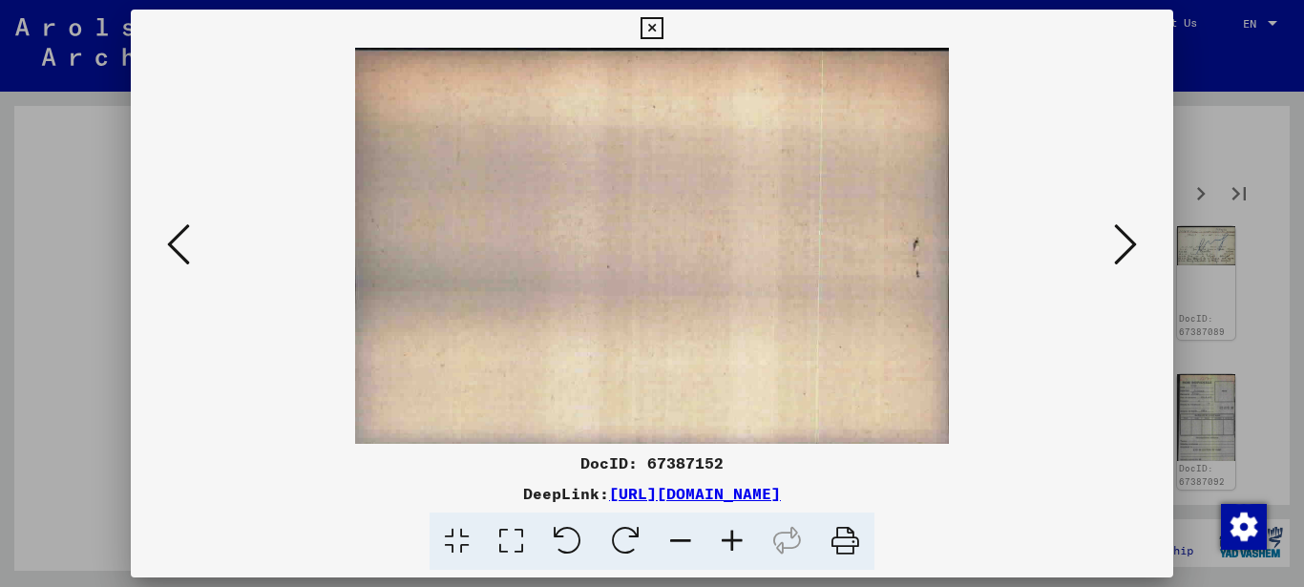
click at [1136, 228] on icon at bounding box center [1125, 244] width 23 height 46
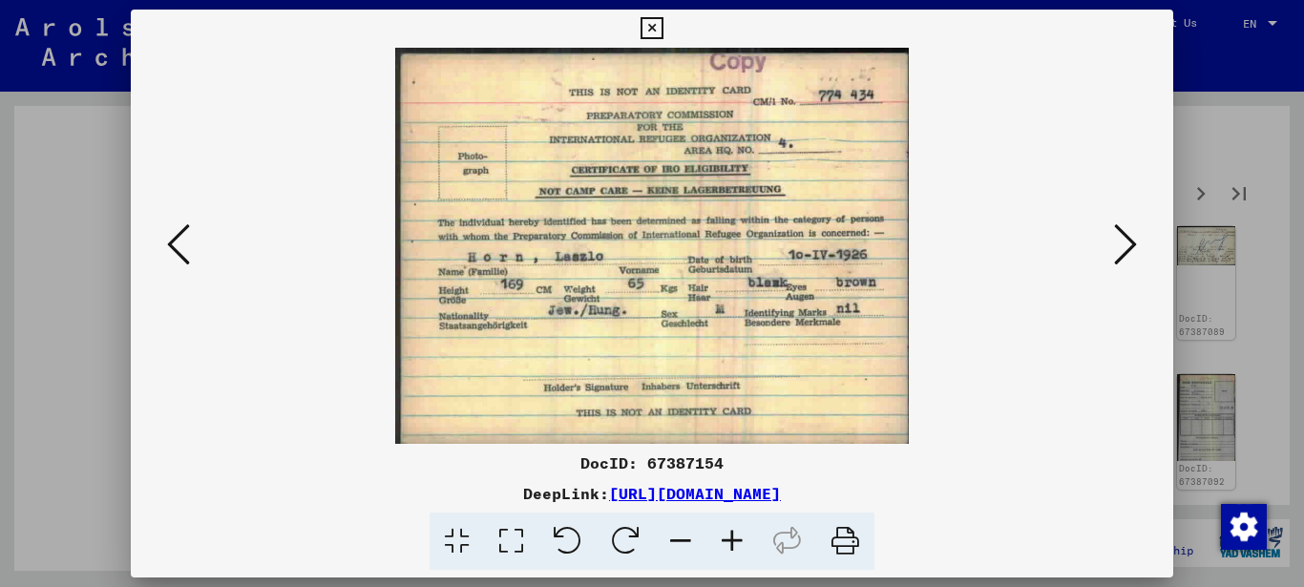
click at [1129, 234] on icon at bounding box center [1125, 244] width 23 height 46
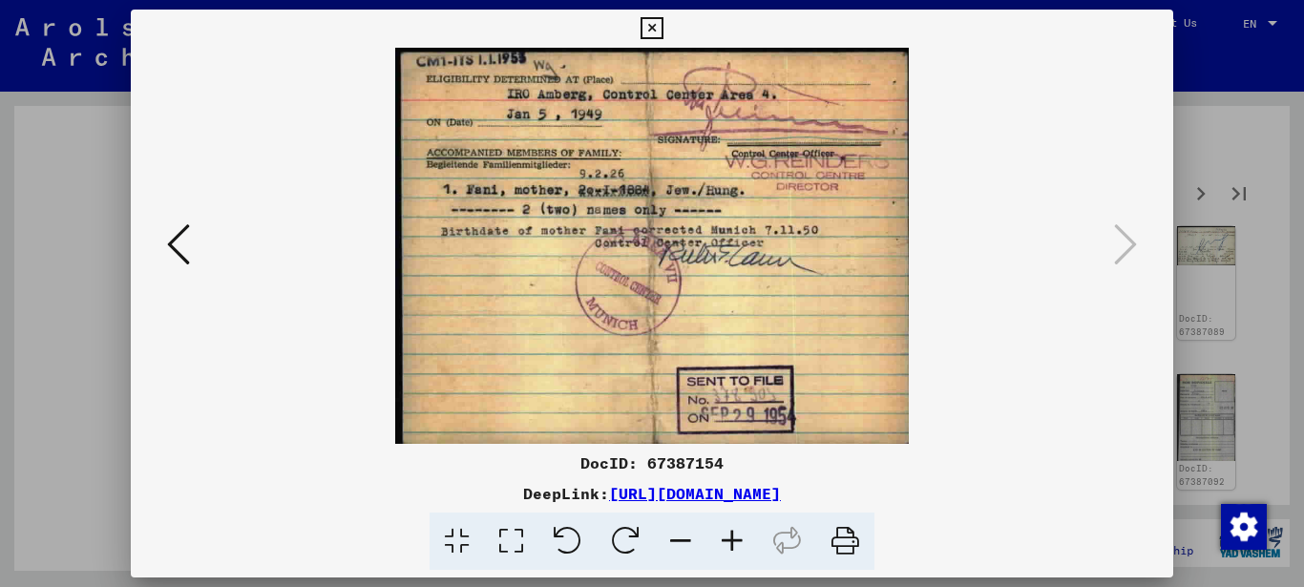
click at [643, 25] on icon at bounding box center [651, 28] width 22 height 23
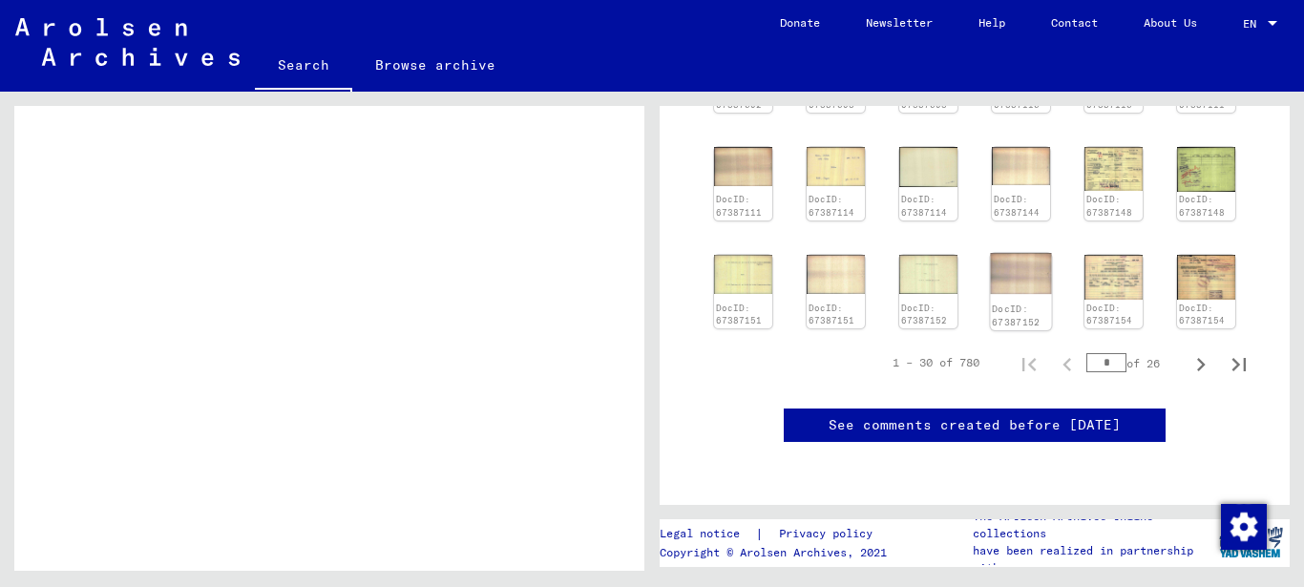
scroll to position [859, 0]
click at [1187, 351] on icon "Next page" at bounding box center [1200, 364] width 27 height 27
type input "*"
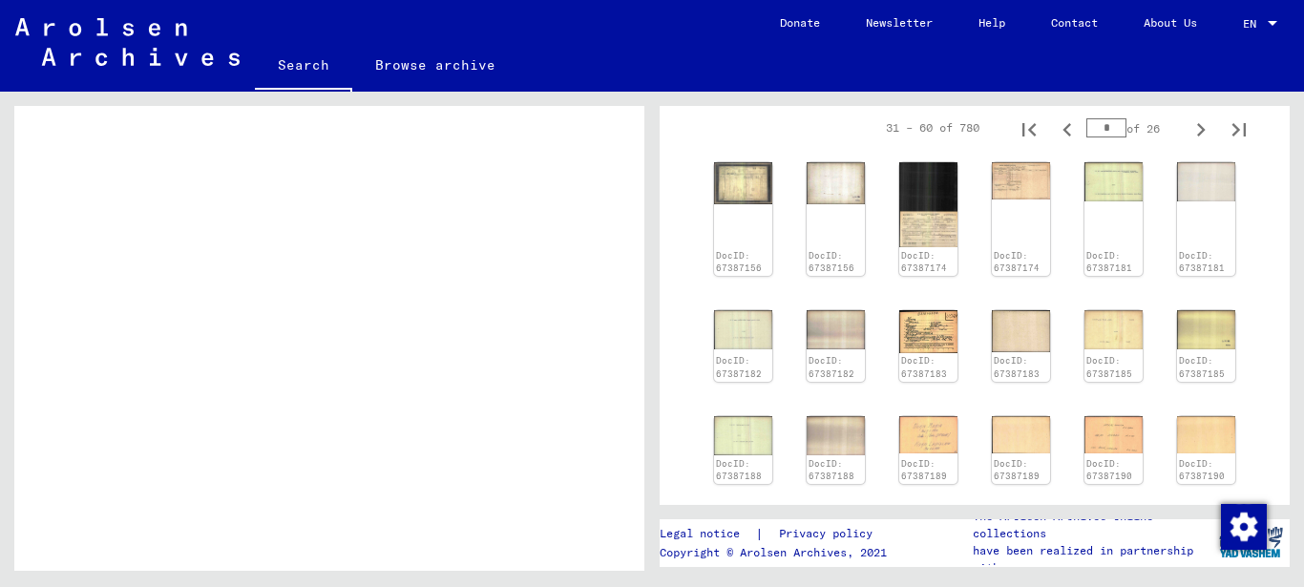
scroll to position [81, 0]
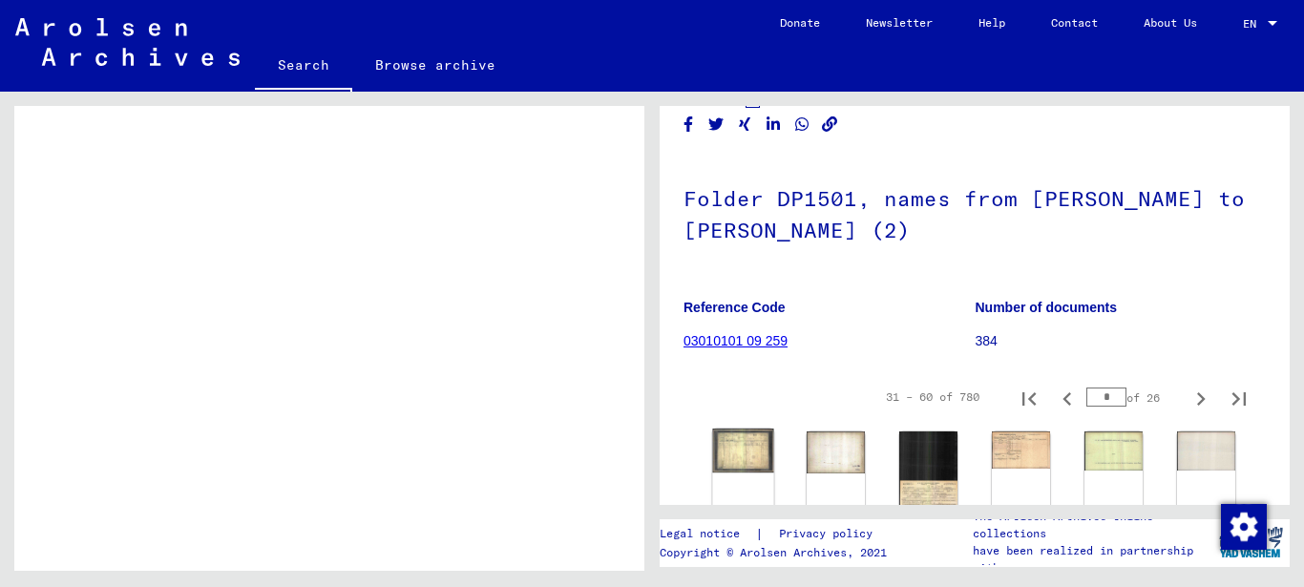
click at [733, 452] on img at bounding box center [742, 450] width 61 height 44
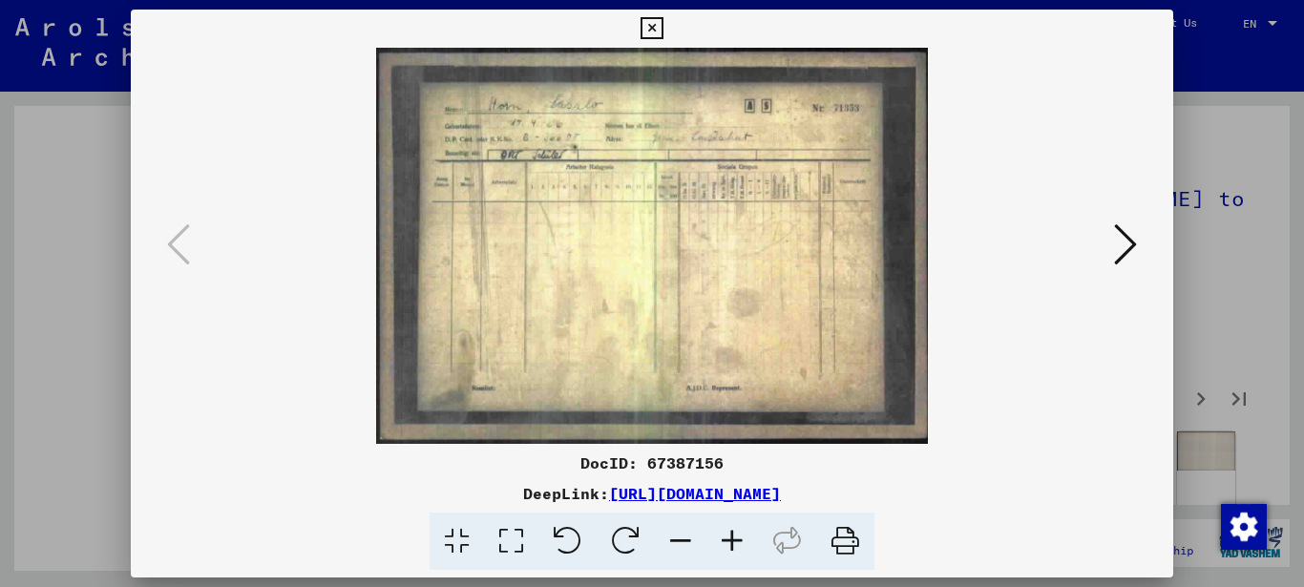
click at [628, 328] on img at bounding box center [652, 246] width 913 height 396
click at [635, 215] on img at bounding box center [652, 246] width 913 height 396
click at [1122, 230] on icon at bounding box center [1125, 244] width 23 height 46
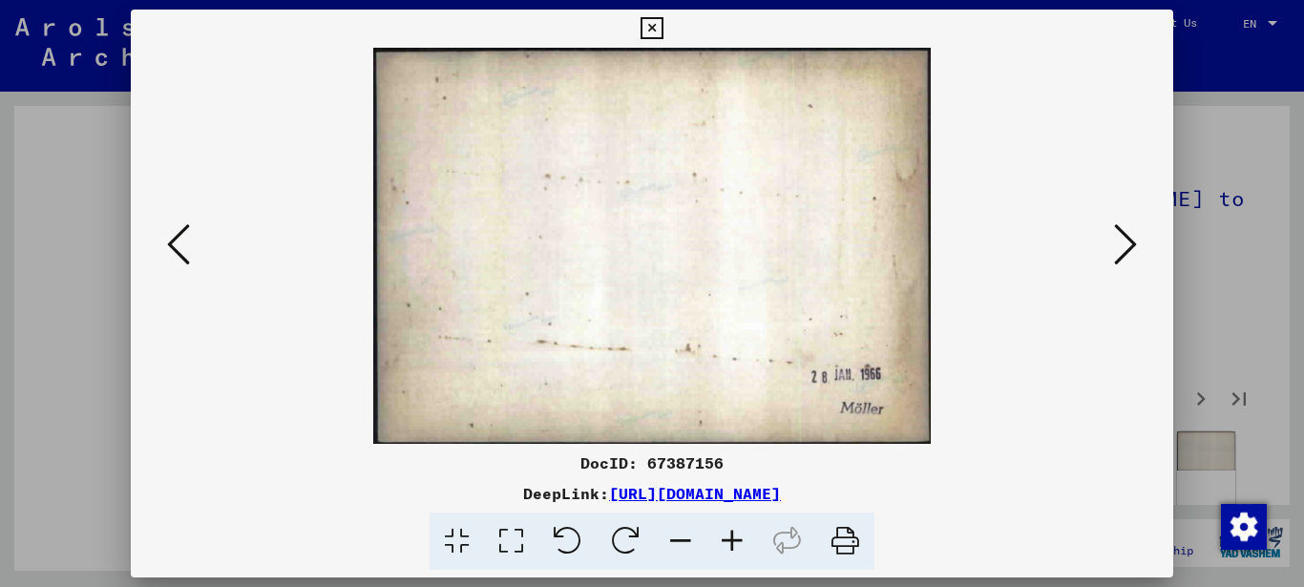
click at [1122, 240] on icon at bounding box center [1125, 244] width 23 height 46
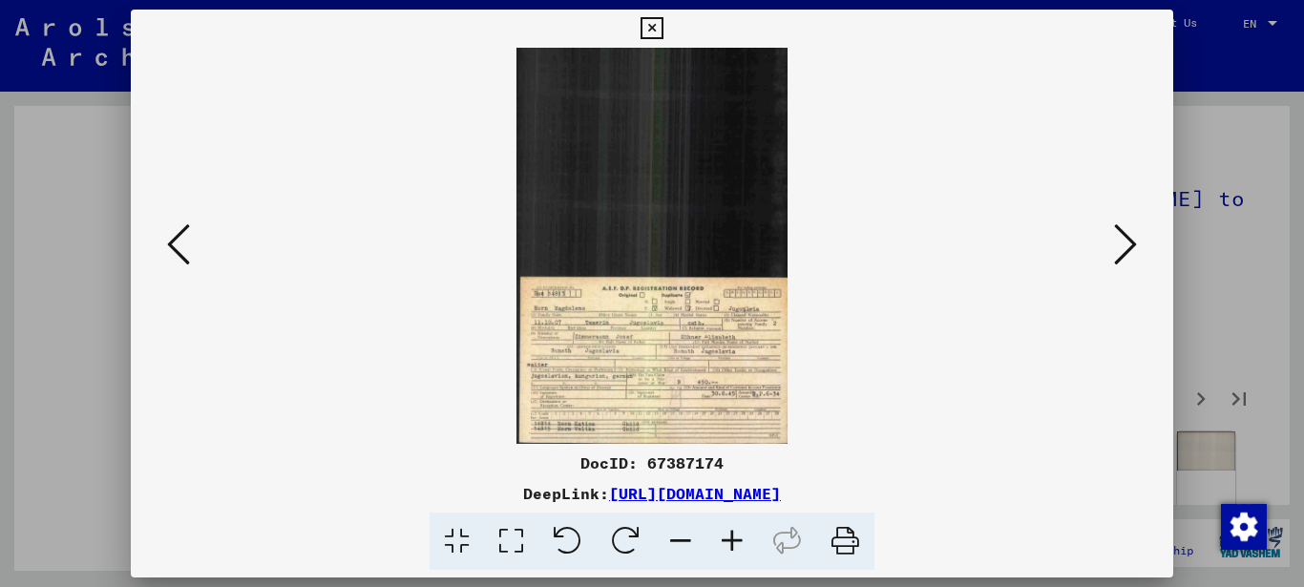
click at [673, 386] on img at bounding box center [652, 246] width 913 height 396
click at [619, 358] on img at bounding box center [652, 246] width 913 height 396
click at [727, 534] on icon at bounding box center [732, 541] width 52 height 58
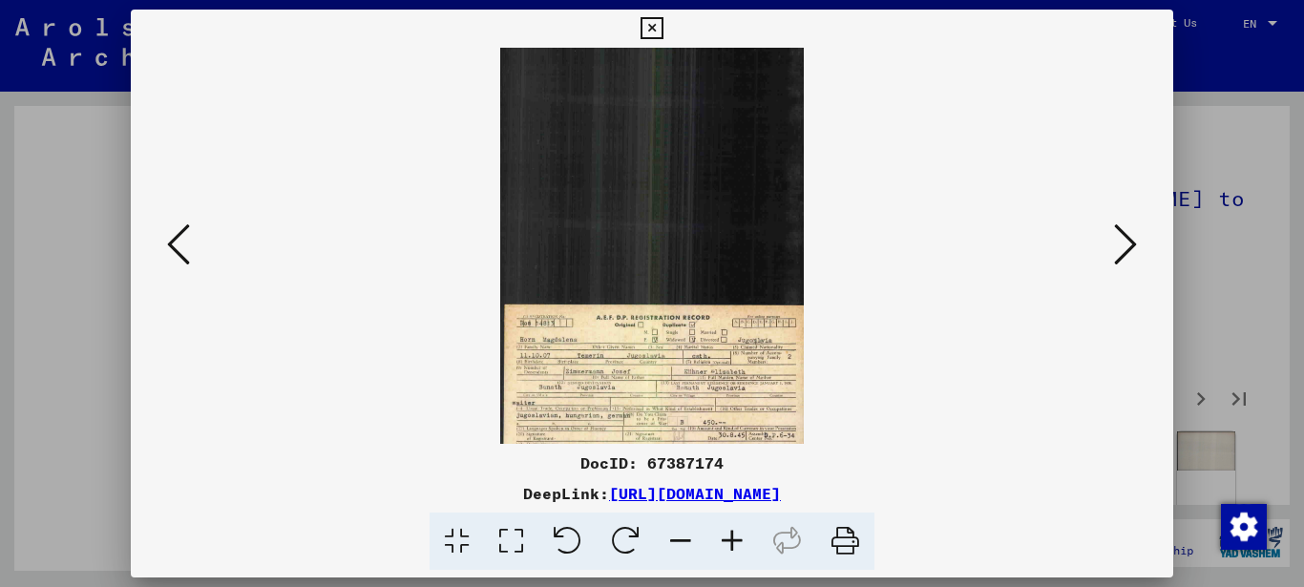
click at [649, 388] on img at bounding box center [651, 270] width 303 height 444
click at [644, 386] on img at bounding box center [651, 270] width 303 height 444
click at [736, 537] on icon at bounding box center [732, 541] width 52 height 58
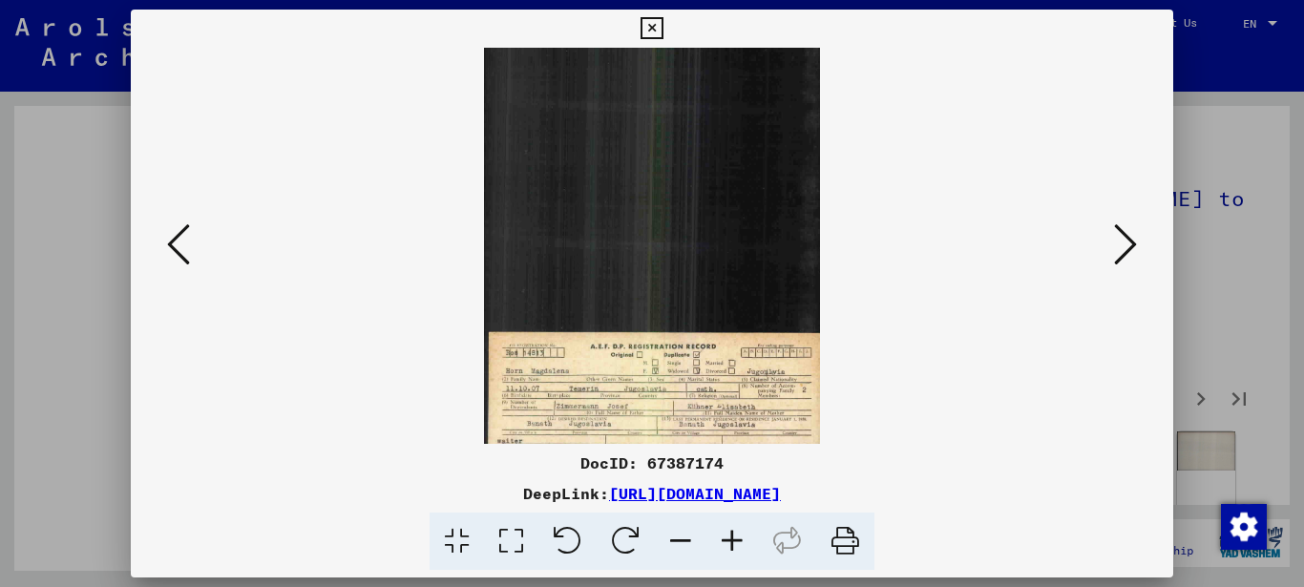
click at [735, 537] on icon at bounding box center [732, 541] width 52 height 58
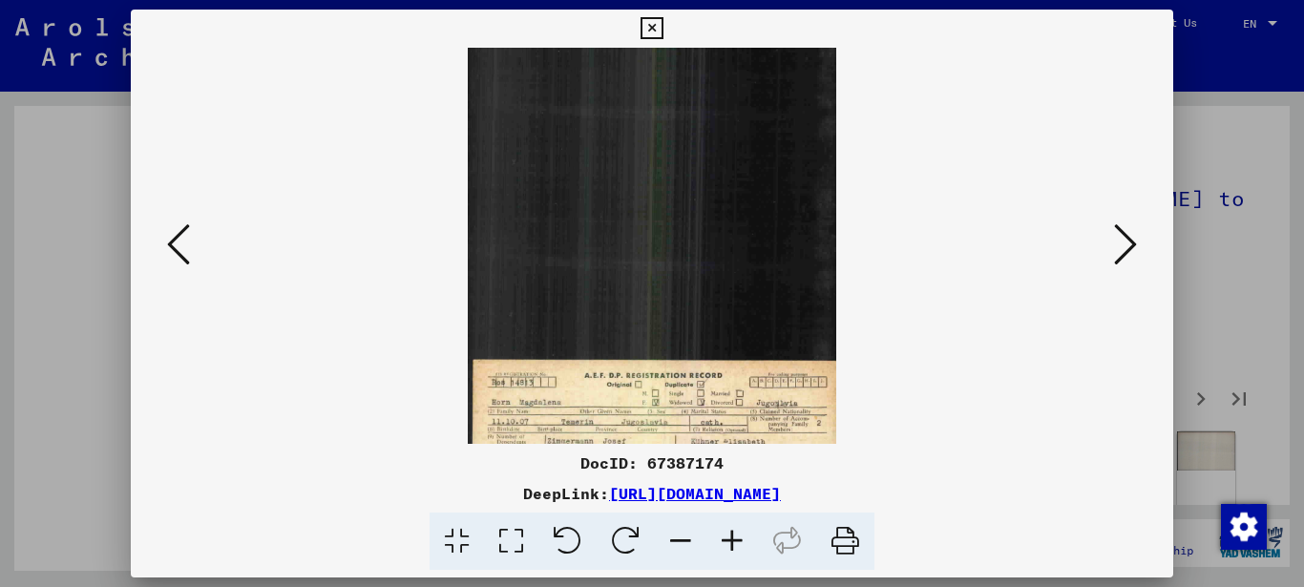
click at [735, 537] on icon at bounding box center [732, 541] width 52 height 58
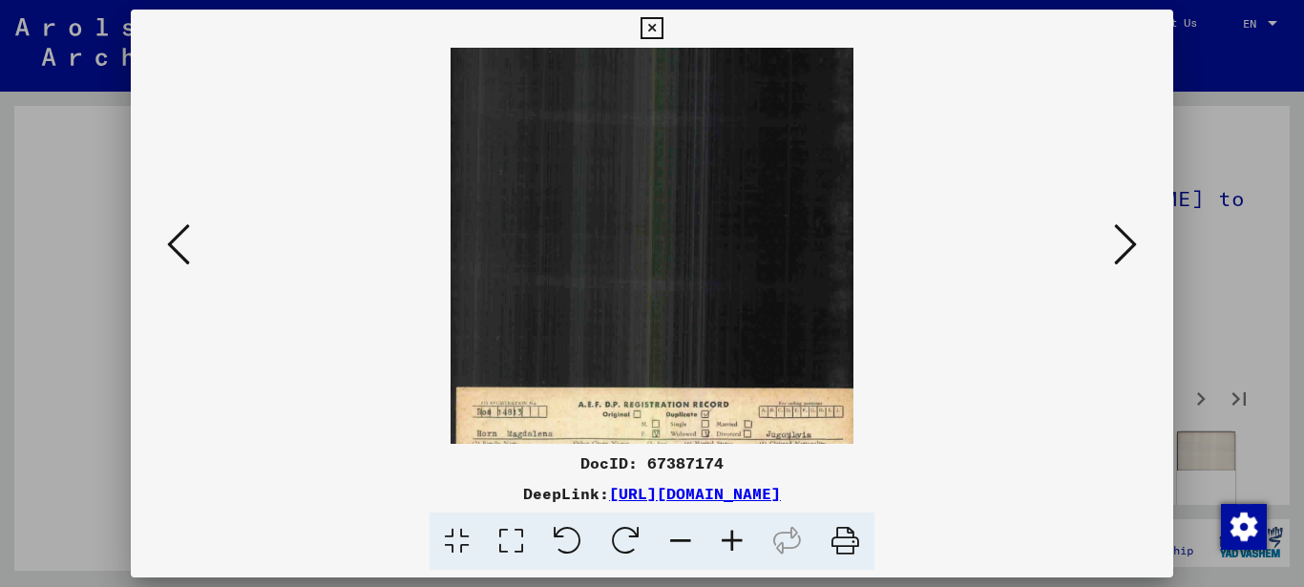
click at [735, 537] on icon at bounding box center [732, 541] width 52 height 58
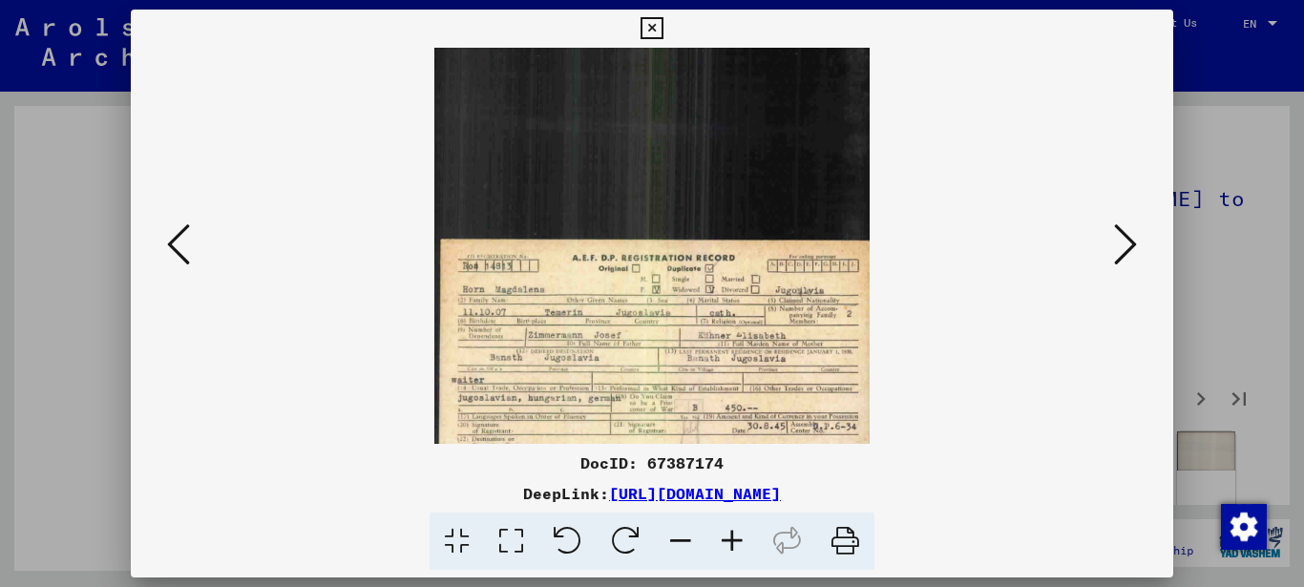
drag, startPoint x: 685, startPoint y: 289, endPoint x: 662, endPoint y: 91, distance: 199.8
click at [664, 97] on img at bounding box center [651, 189] width 434 height 635
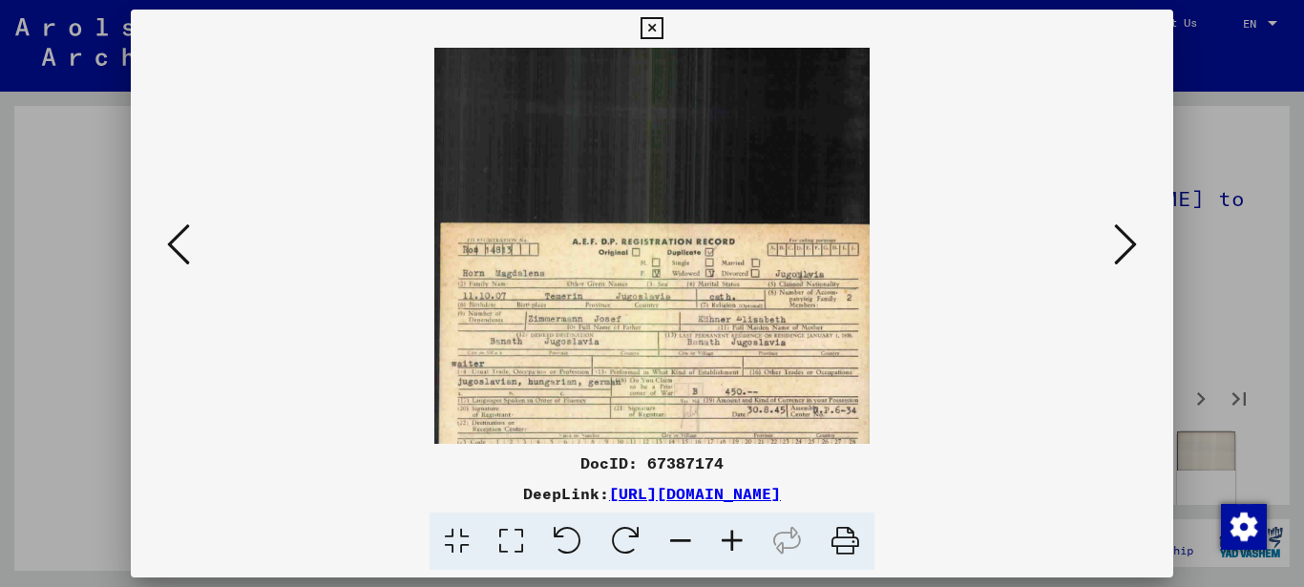
scroll to position [239, 0]
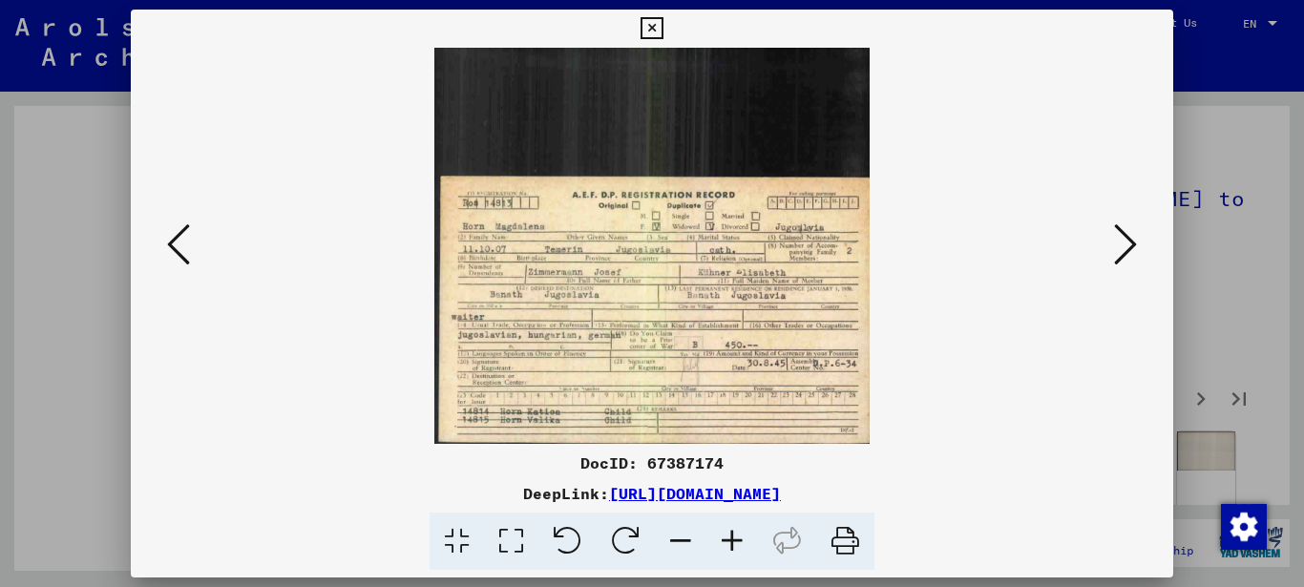
drag, startPoint x: 620, startPoint y: 402, endPoint x: 568, endPoint y: 185, distance: 222.9
click at [581, 157] on img at bounding box center [651, 126] width 434 height 635
click at [728, 536] on icon at bounding box center [732, 541] width 52 height 58
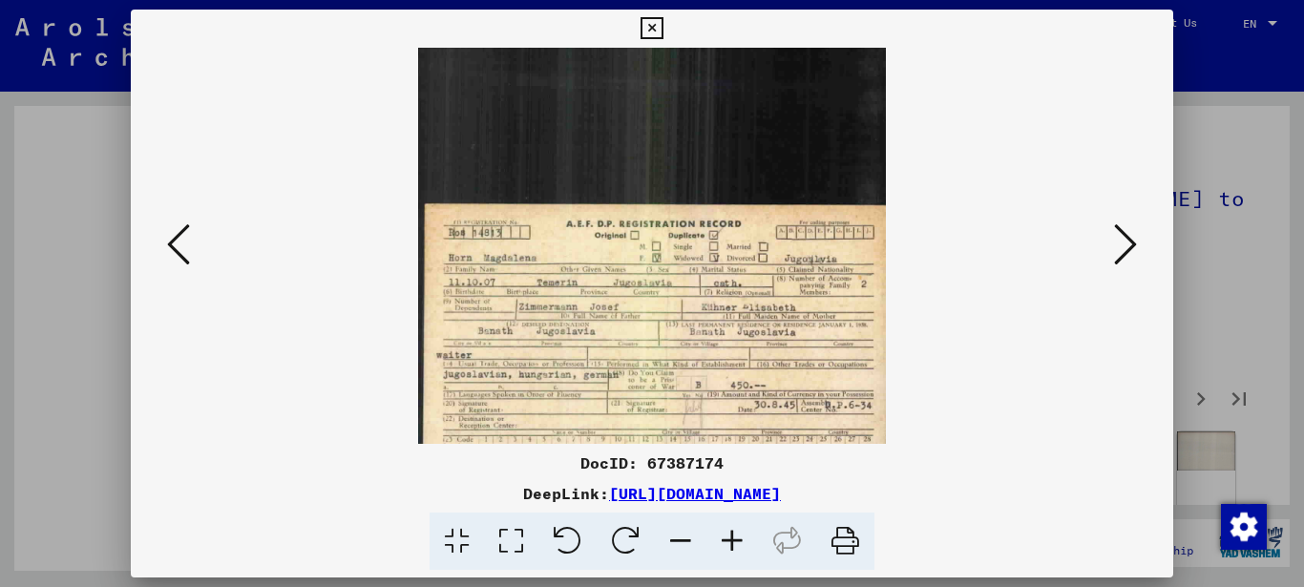
click at [728, 536] on icon at bounding box center [732, 541] width 52 height 58
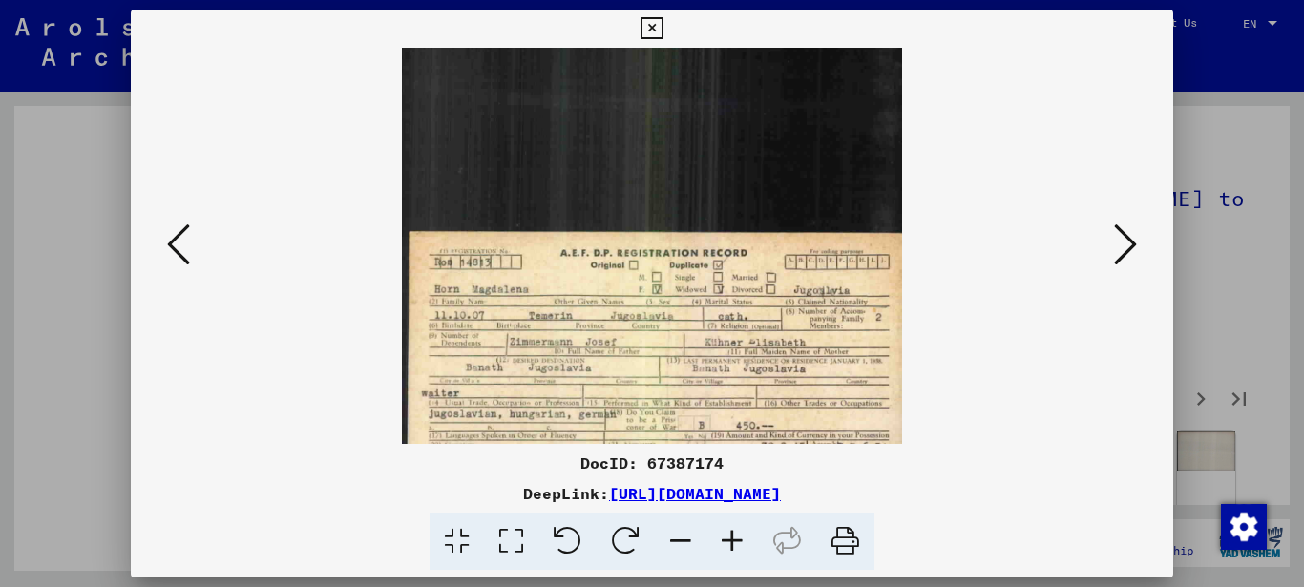
click at [728, 536] on icon at bounding box center [732, 541] width 52 height 58
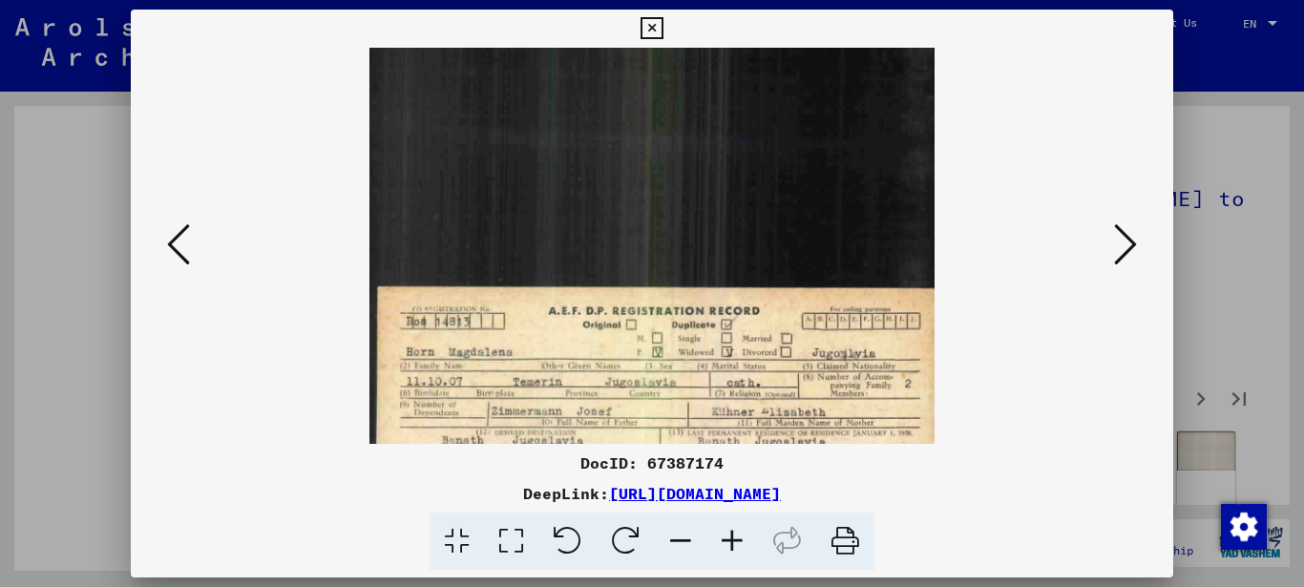
click at [728, 536] on icon at bounding box center [732, 541] width 52 height 58
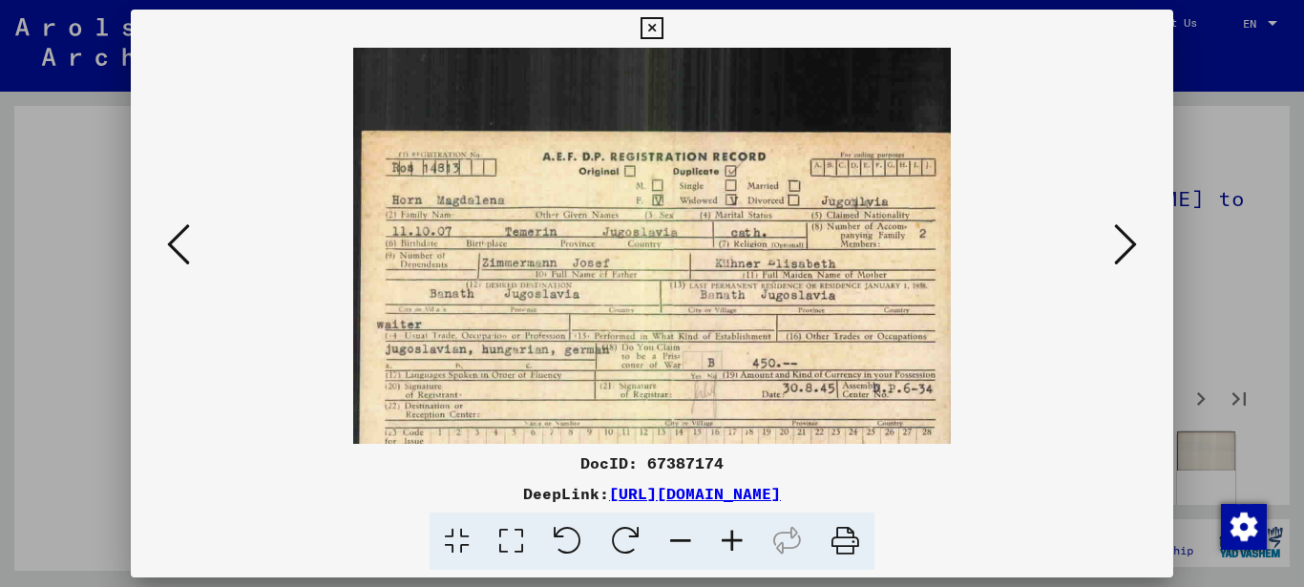
drag, startPoint x: 573, startPoint y: 295, endPoint x: 571, endPoint y: 156, distance: 139.3
click at [573, 166] on img at bounding box center [651, 62] width 597 height 873
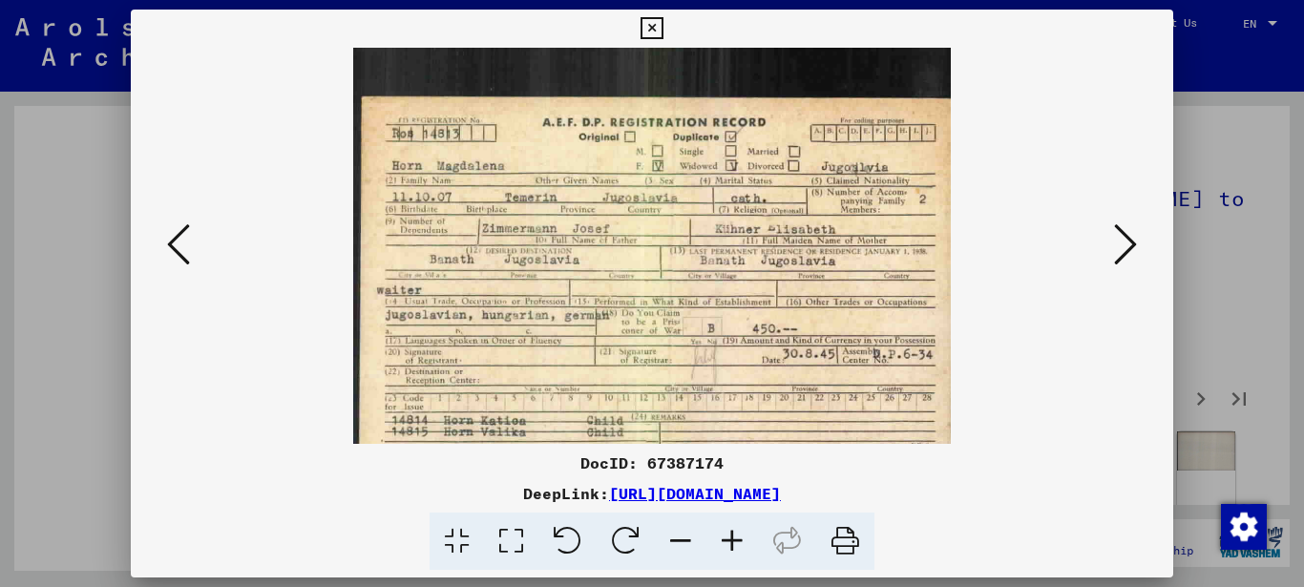
scroll to position [477, 0]
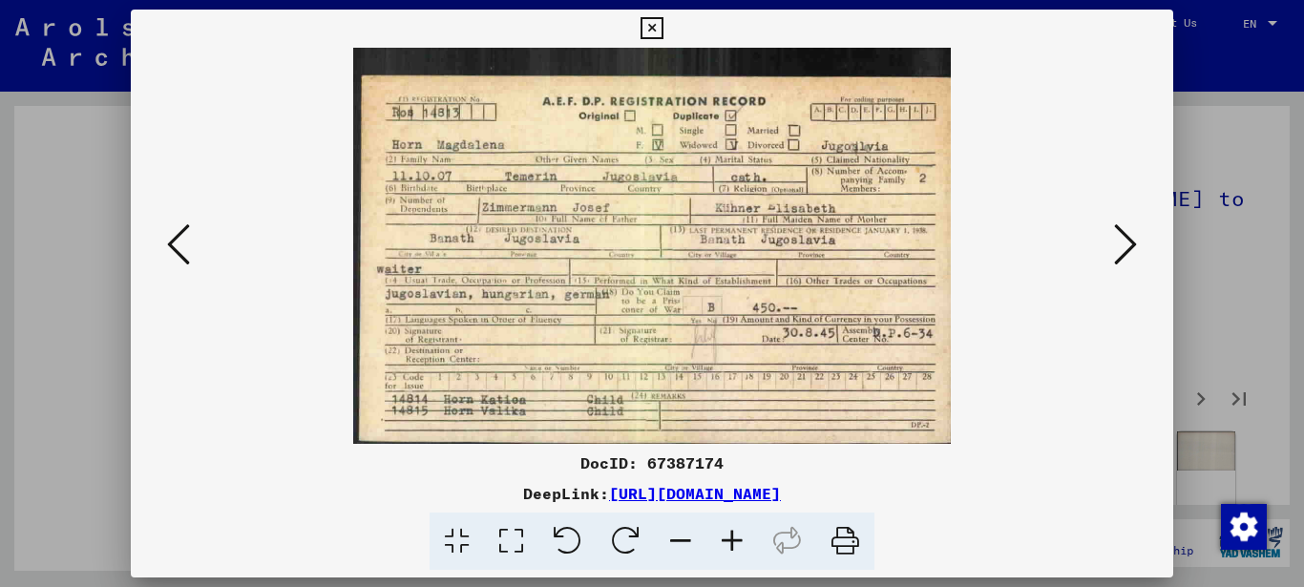
drag, startPoint x: 534, startPoint y: 263, endPoint x: 541, endPoint y: 207, distance: 56.7
click at [541, 207] on img at bounding box center [651, 7] width 597 height 873
click at [1138, 243] on button at bounding box center [1125, 246] width 34 height 54
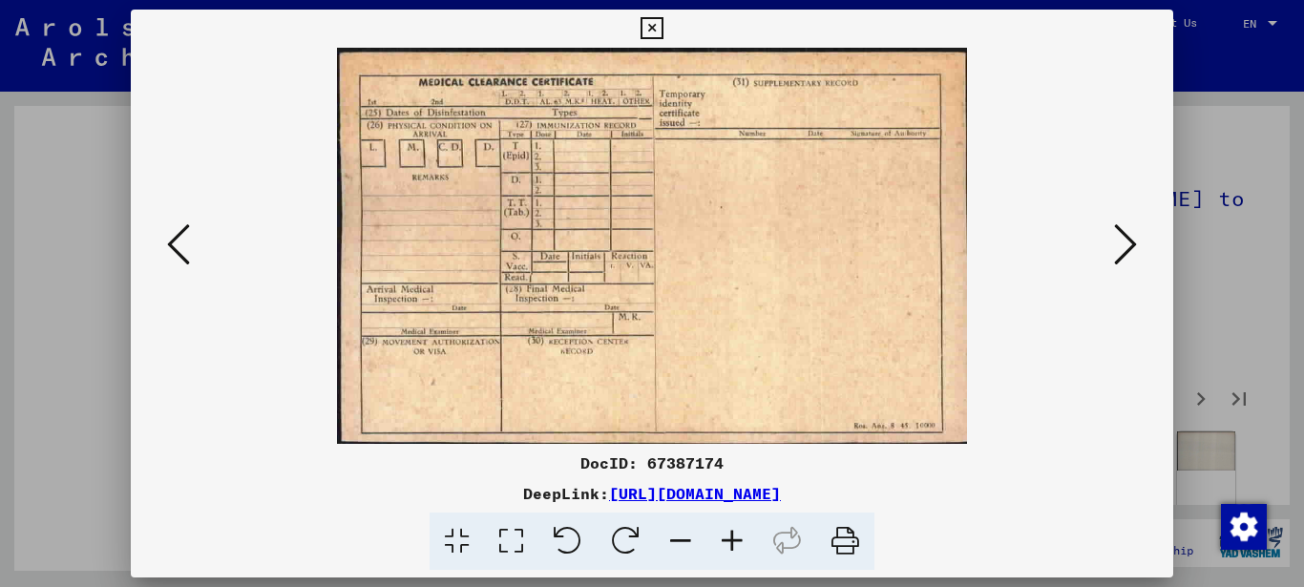
click at [1129, 243] on icon at bounding box center [1125, 244] width 23 height 46
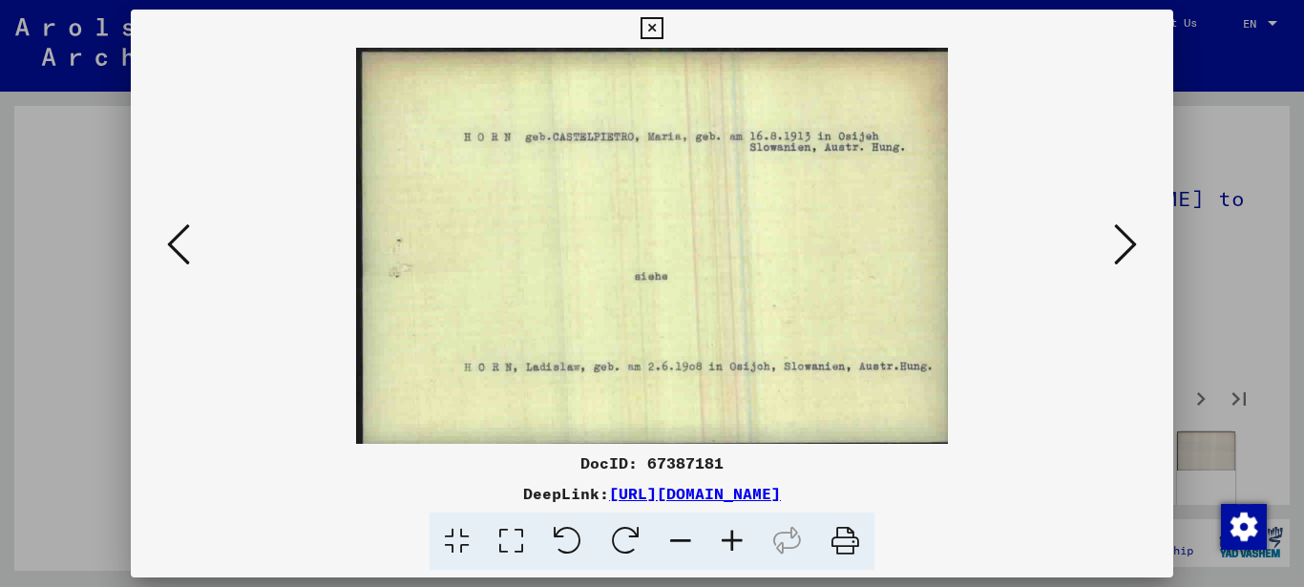
click at [1122, 243] on icon at bounding box center [1125, 244] width 23 height 46
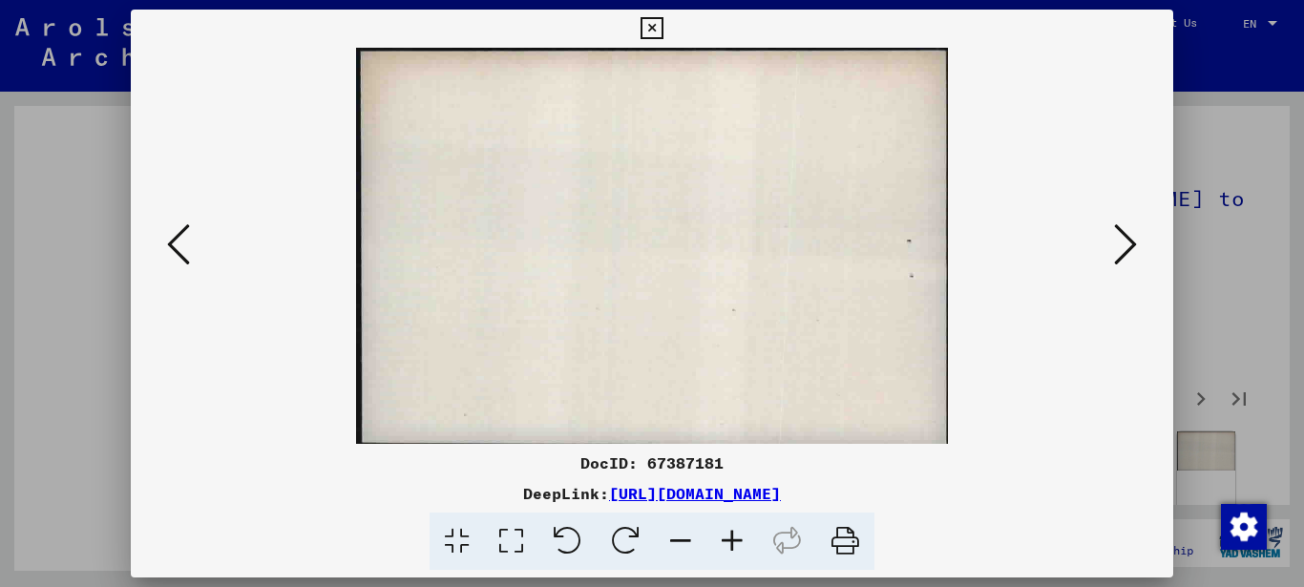
click at [1122, 243] on icon at bounding box center [1125, 244] width 23 height 46
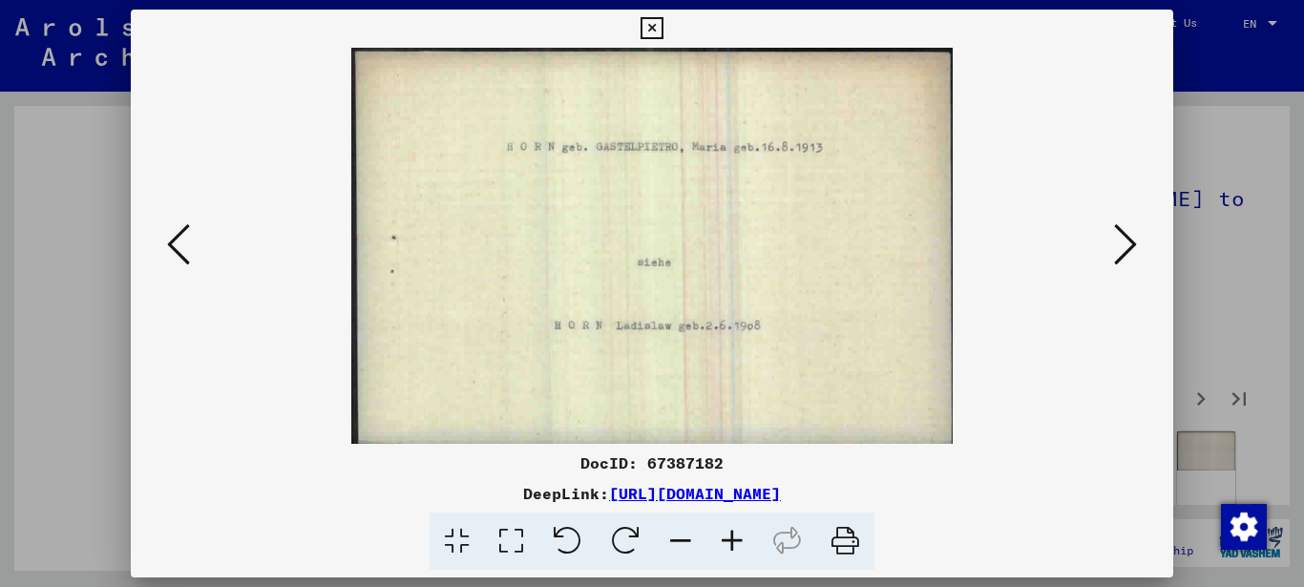
click at [1122, 243] on icon at bounding box center [1125, 244] width 23 height 46
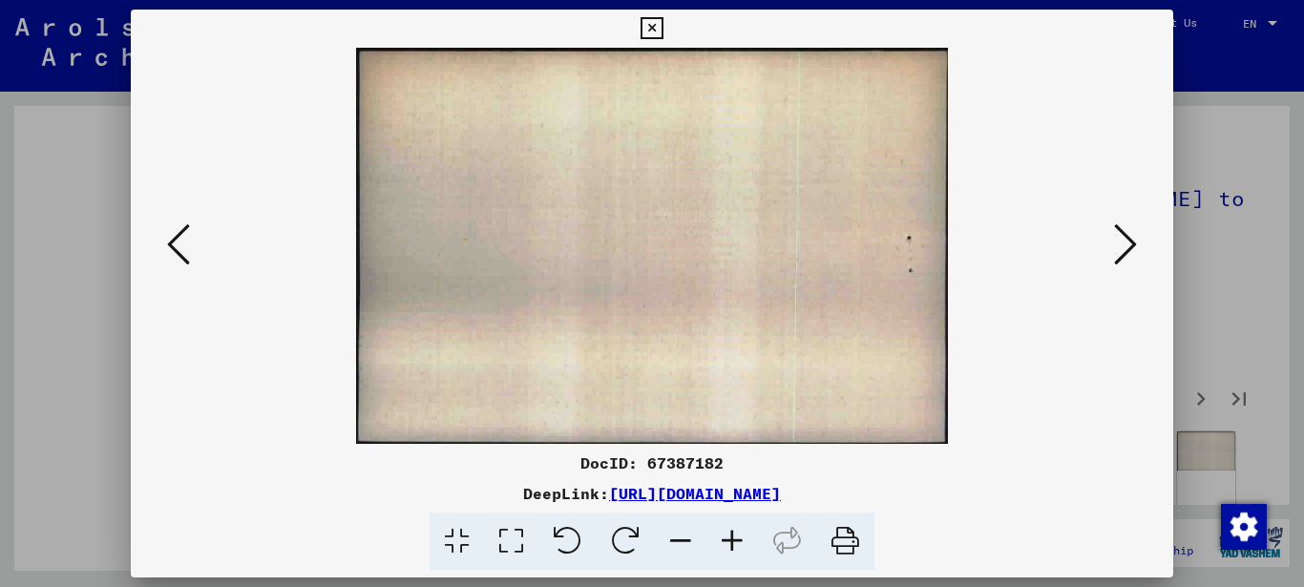
click at [1122, 243] on icon at bounding box center [1125, 244] width 23 height 46
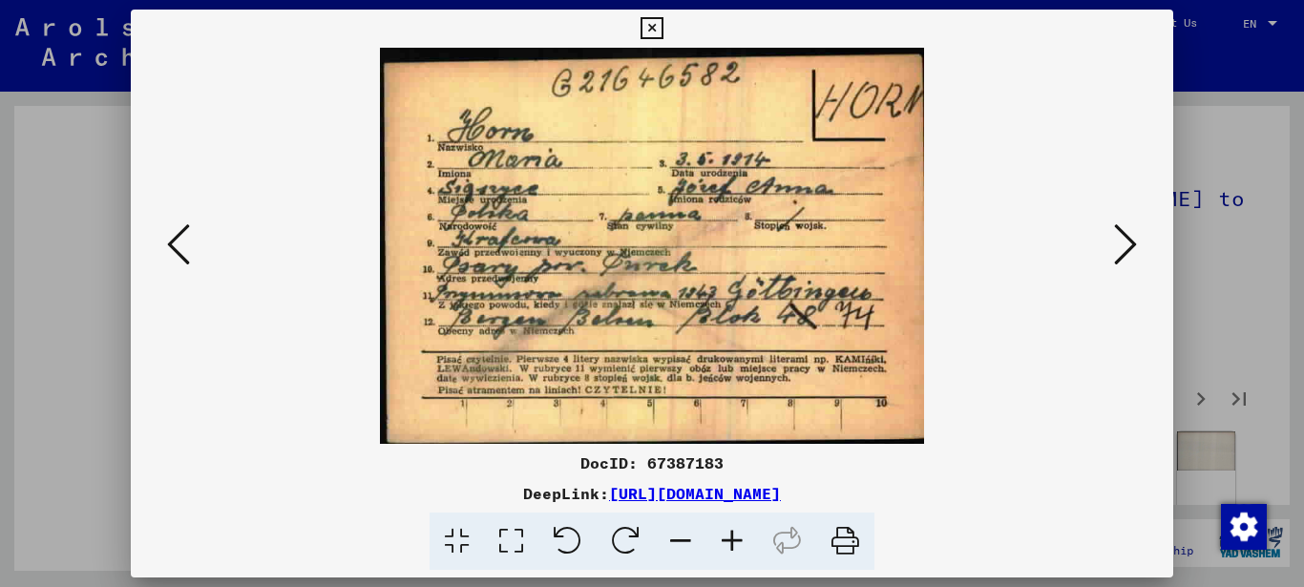
click at [1122, 243] on icon at bounding box center [1125, 244] width 23 height 46
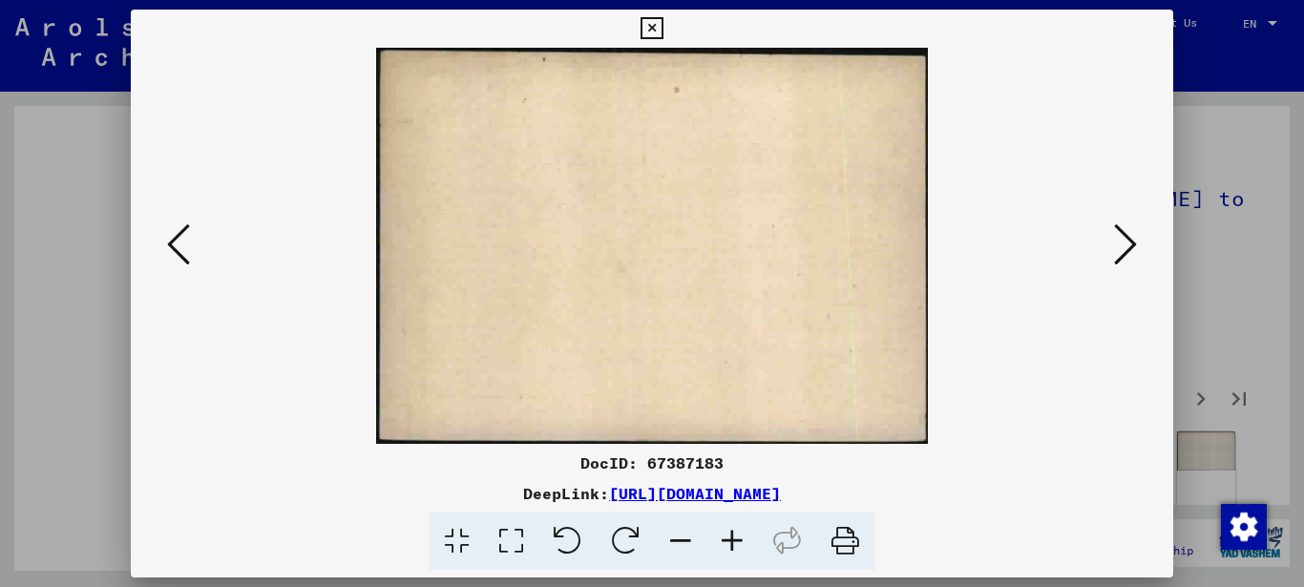
click at [1123, 244] on icon at bounding box center [1125, 244] width 23 height 46
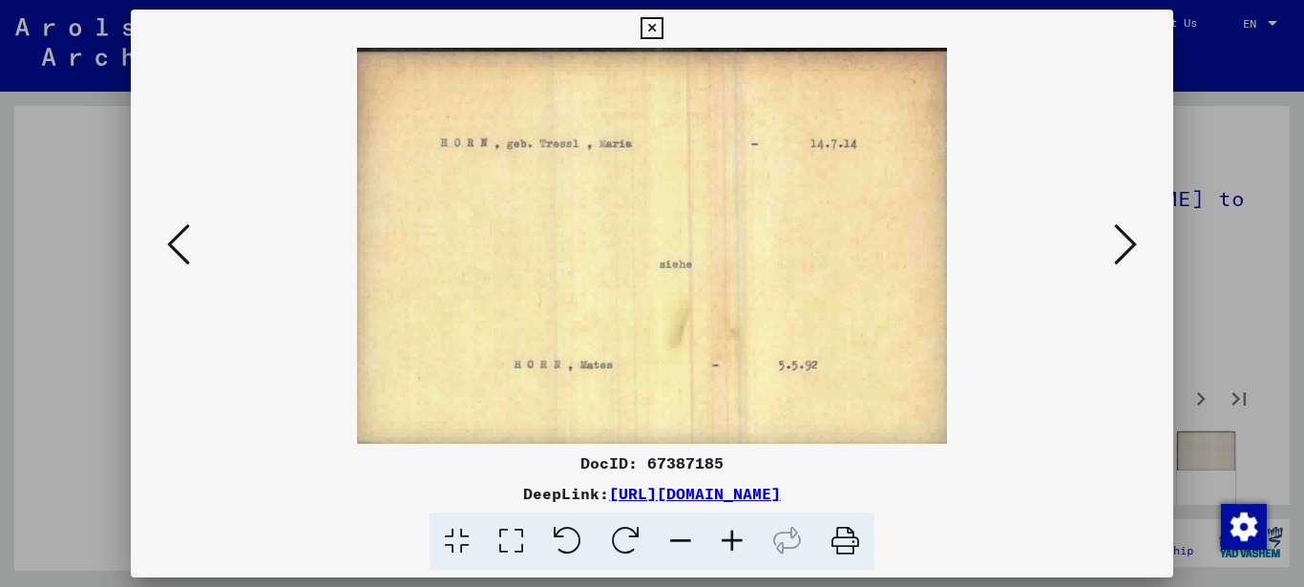
click at [196, 241] on viewer-one-image at bounding box center [652, 246] width 913 height 396
click at [196, 243] on viewer-one-image at bounding box center [652, 246] width 913 height 396
click at [181, 251] on icon at bounding box center [178, 244] width 23 height 46
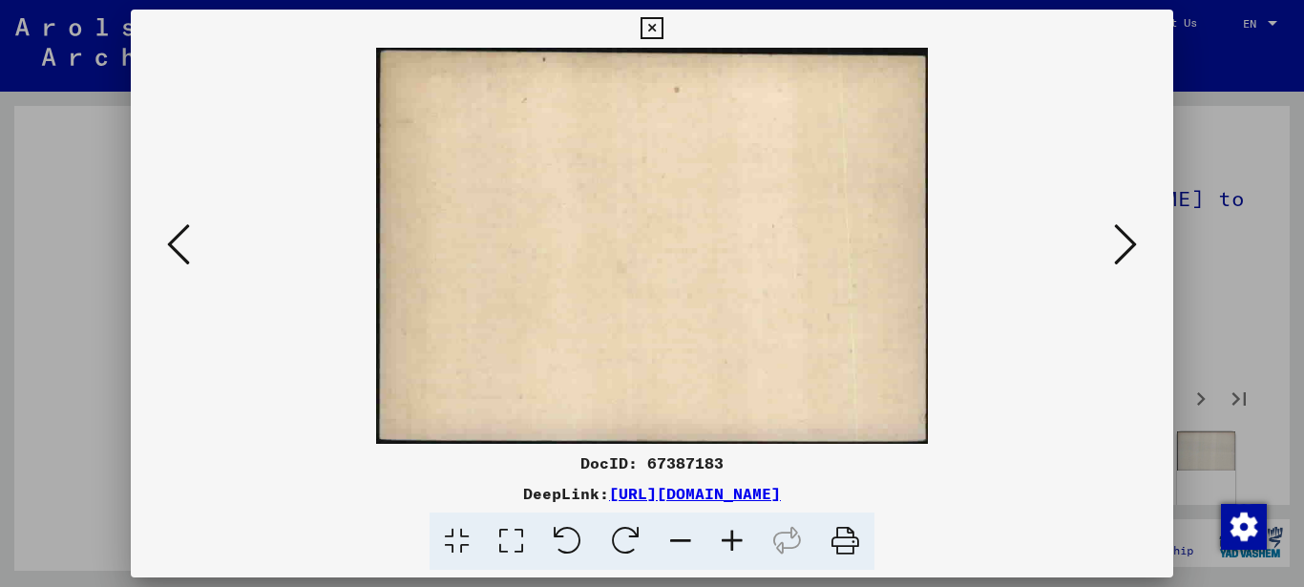
click at [181, 251] on icon at bounding box center [178, 244] width 23 height 46
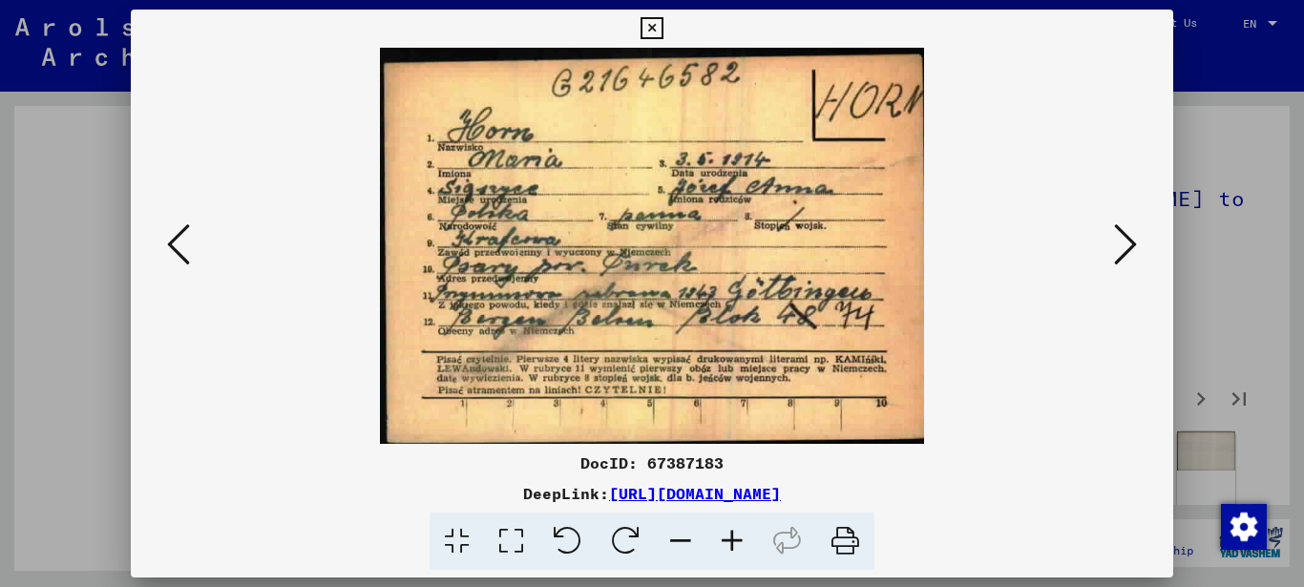
click at [1131, 249] on icon at bounding box center [1125, 244] width 23 height 46
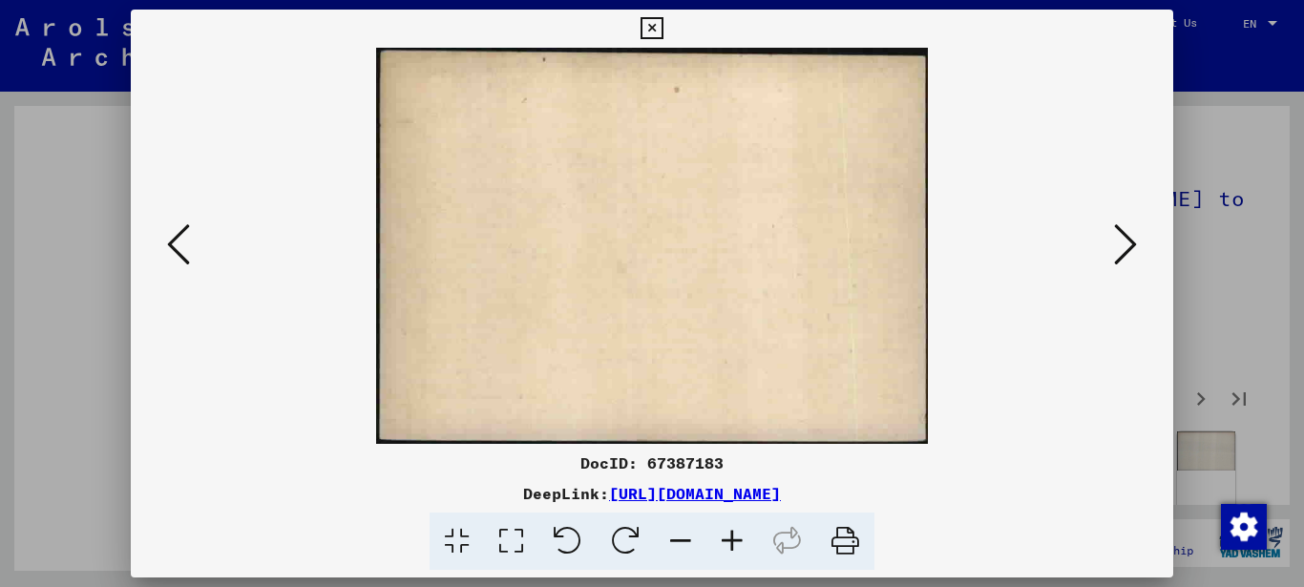
click at [1132, 247] on icon at bounding box center [1125, 244] width 23 height 46
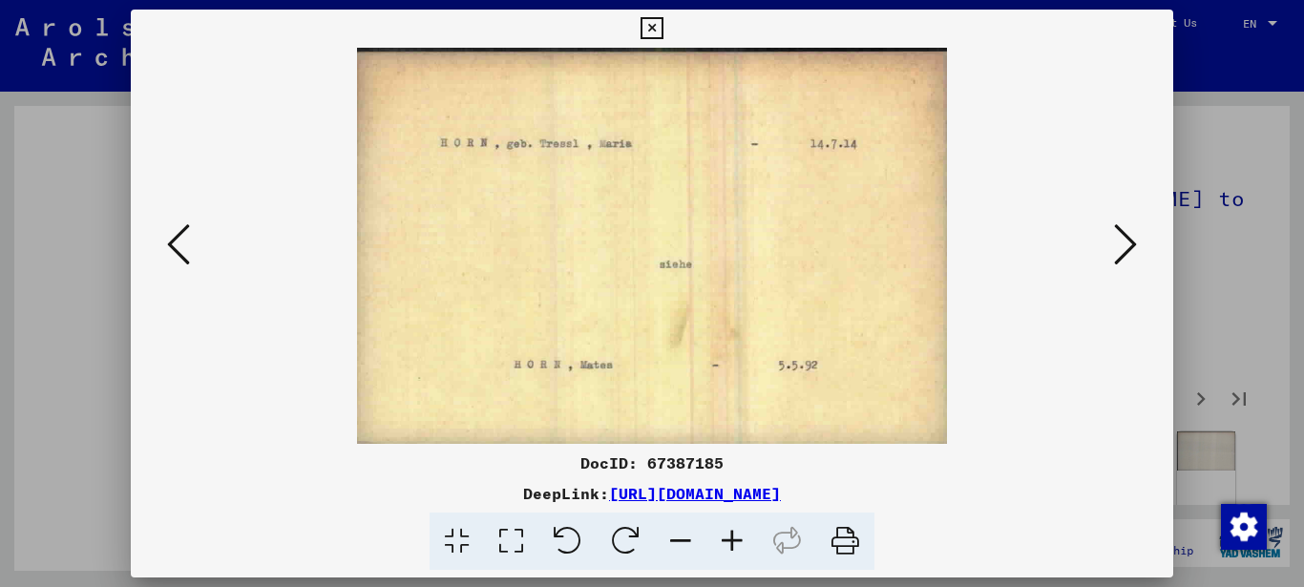
click at [1132, 247] on icon at bounding box center [1125, 244] width 23 height 46
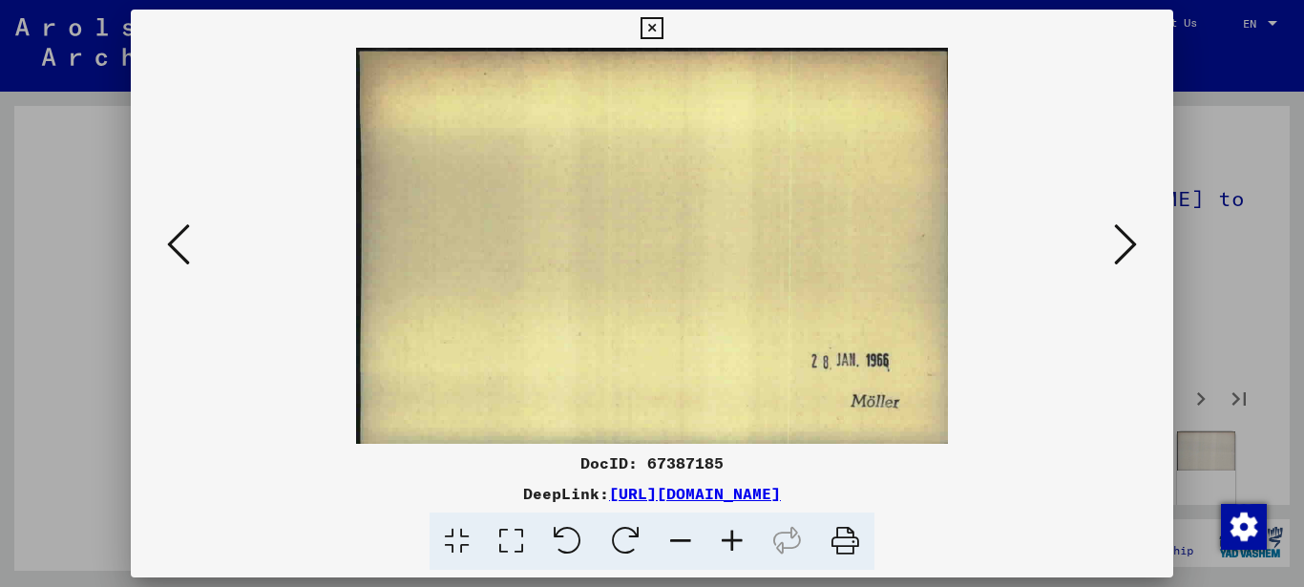
click at [614, 358] on img at bounding box center [652, 246] width 592 height 396
click at [650, 25] on icon at bounding box center [651, 28] width 22 height 23
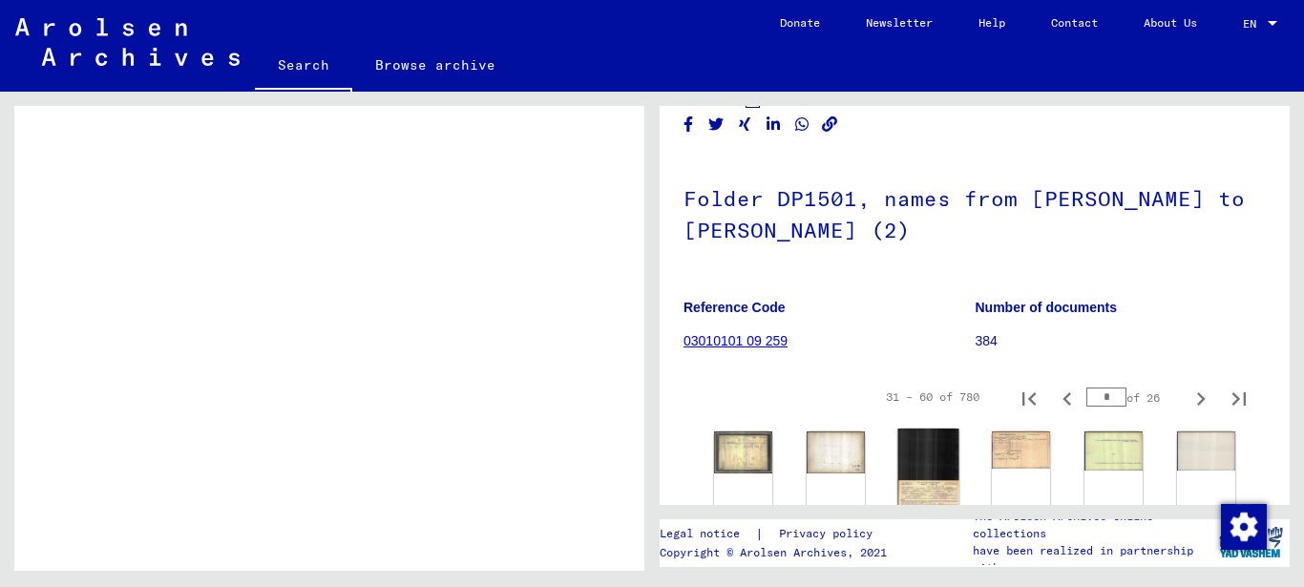
click at [914, 432] on img at bounding box center [927, 473] width 61 height 90
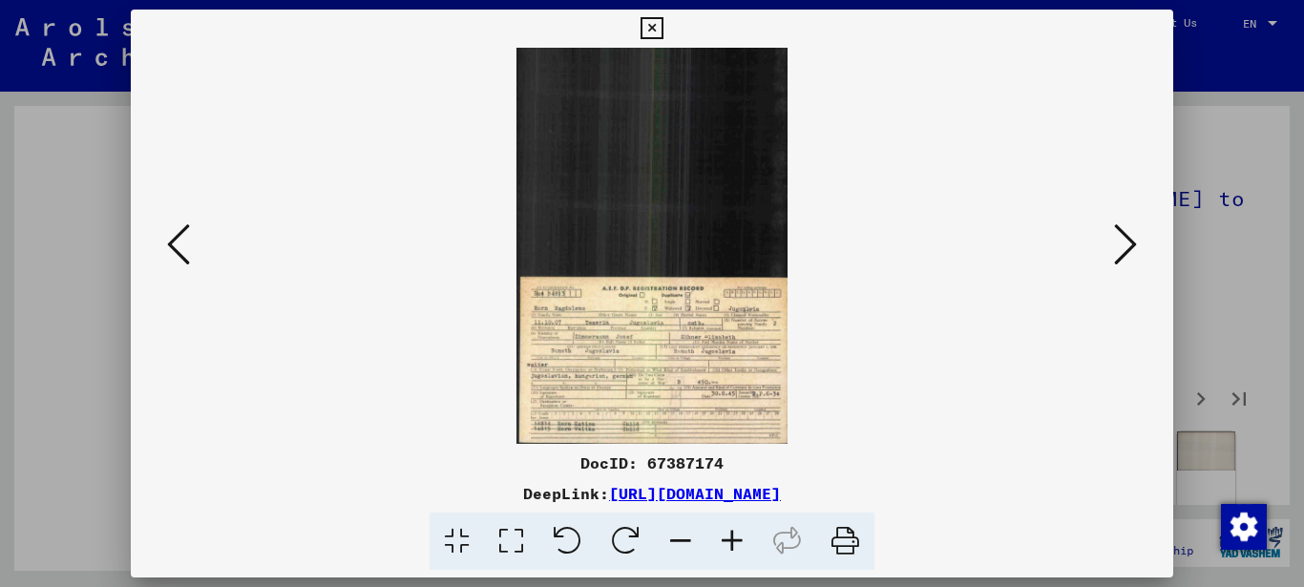
click at [915, 432] on img at bounding box center [652, 246] width 913 height 396
click at [1121, 245] on icon at bounding box center [1125, 244] width 23 height 46
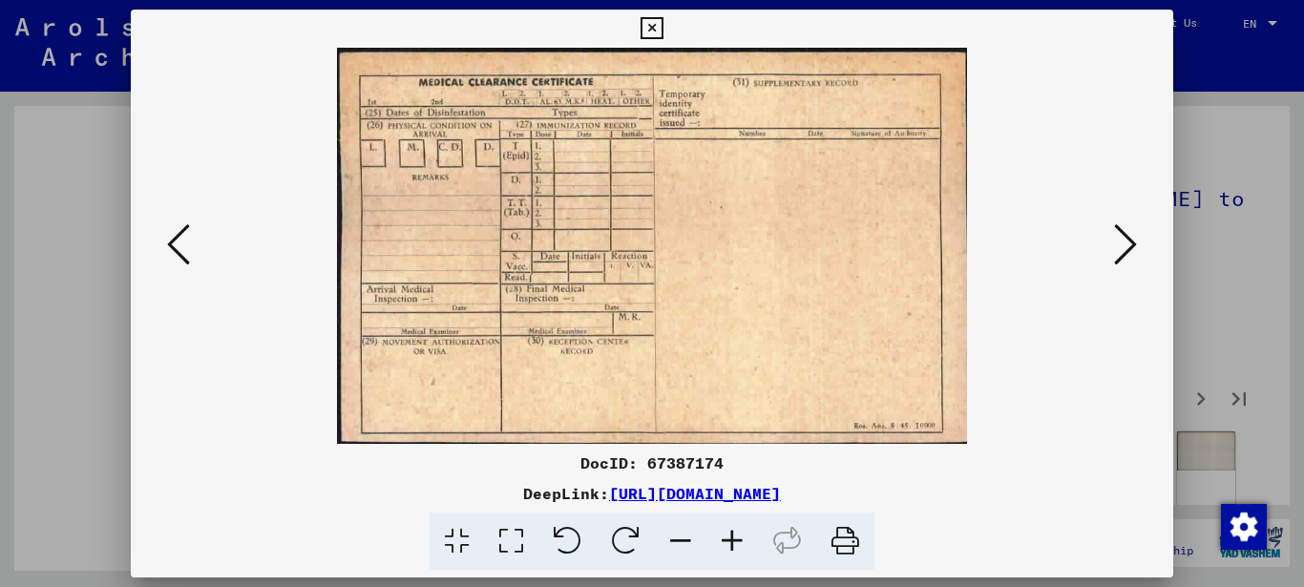
click at [1121, 245] on icon at bounding box center [1125, 244] width 23 height 46
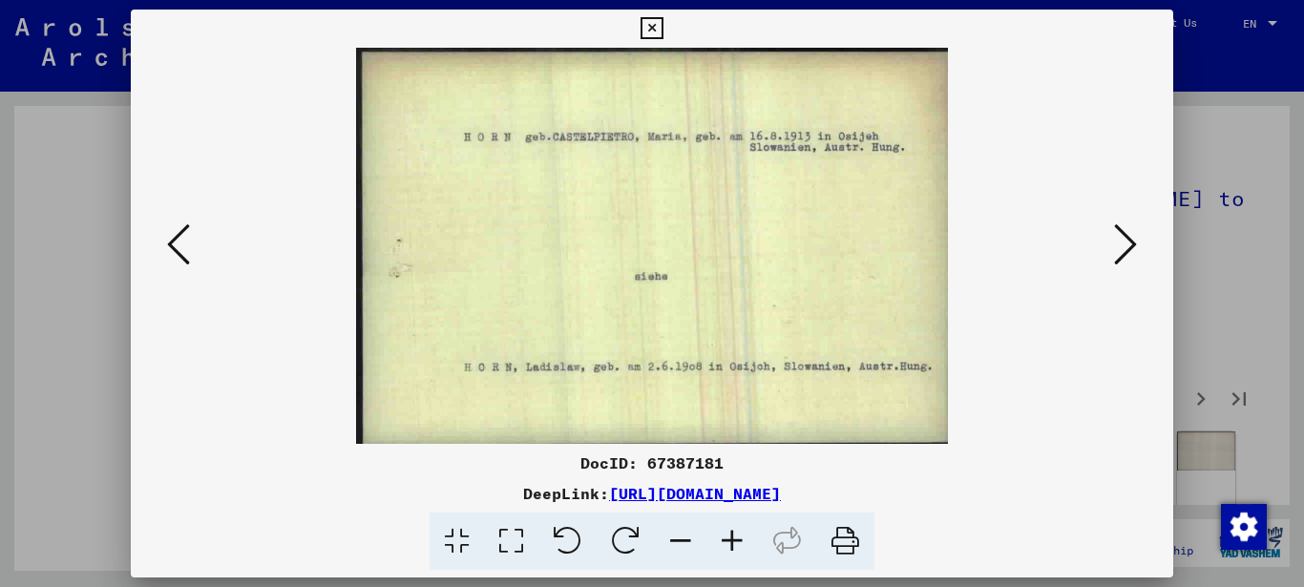
click at [1122, 245] on icon at bounding box center [1125, 244] width 23 height 46
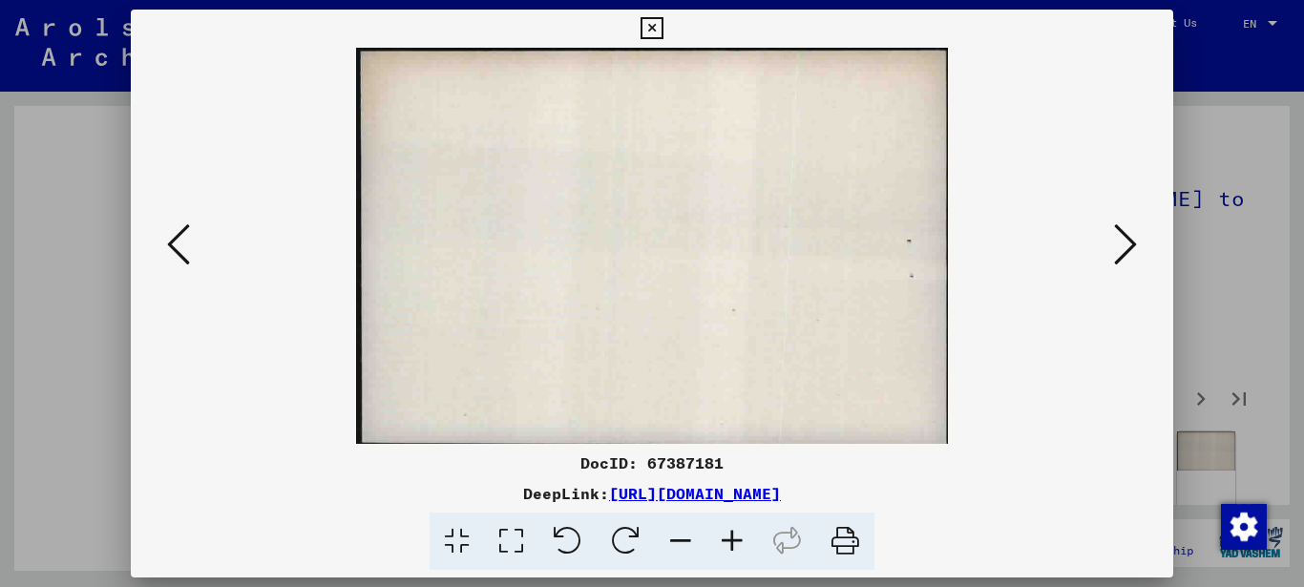
click at [1125, 246] on icon at bounding box center [1125, 244] width 23 height 46
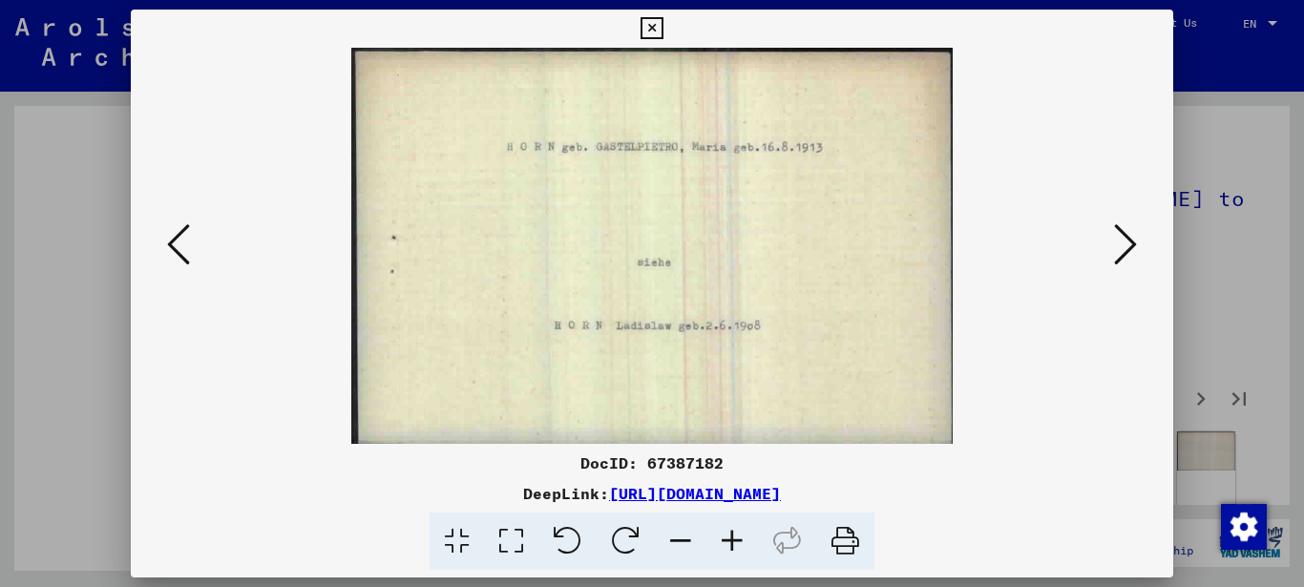
click at [1125, 246] on icon at bounding box center [1125, 244] width 23 height 46
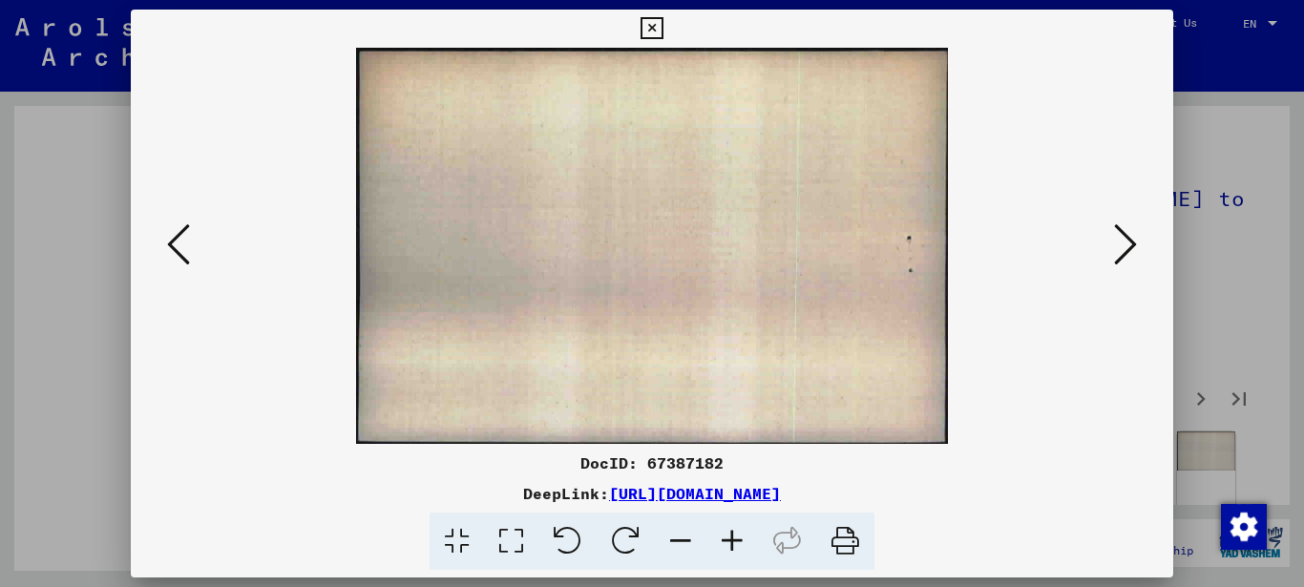
click at [1125, 246] on icon at bounding box center [1125, 244] width 23 height 46
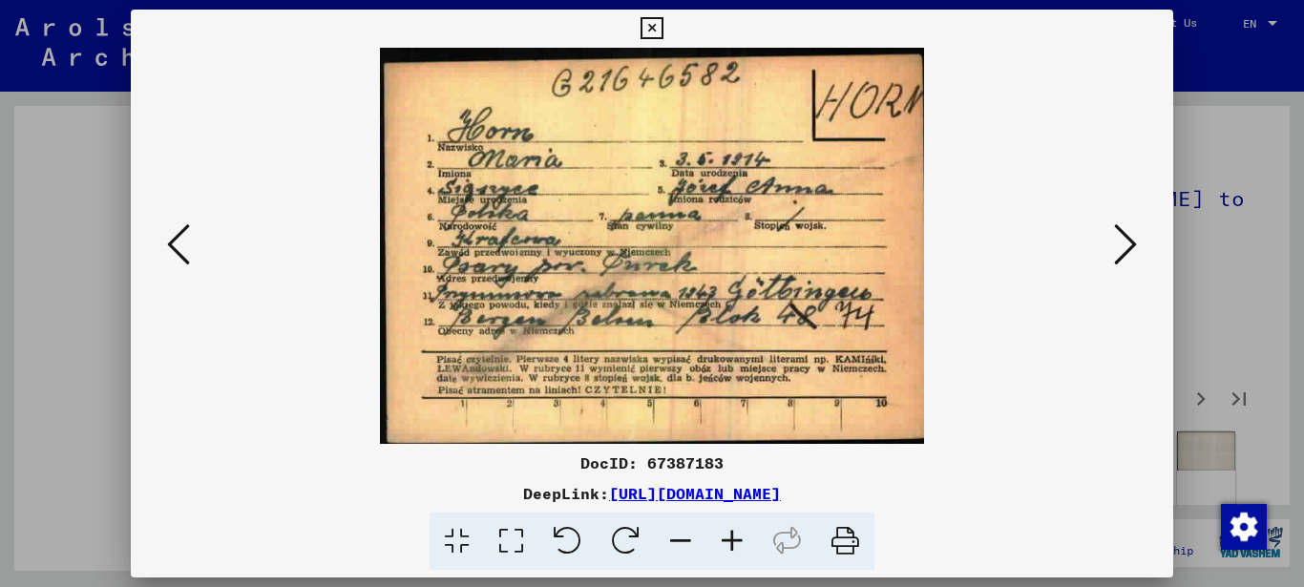
click at [1125, 246] on icon at bounding box center [1125, 244] width 23 height 46
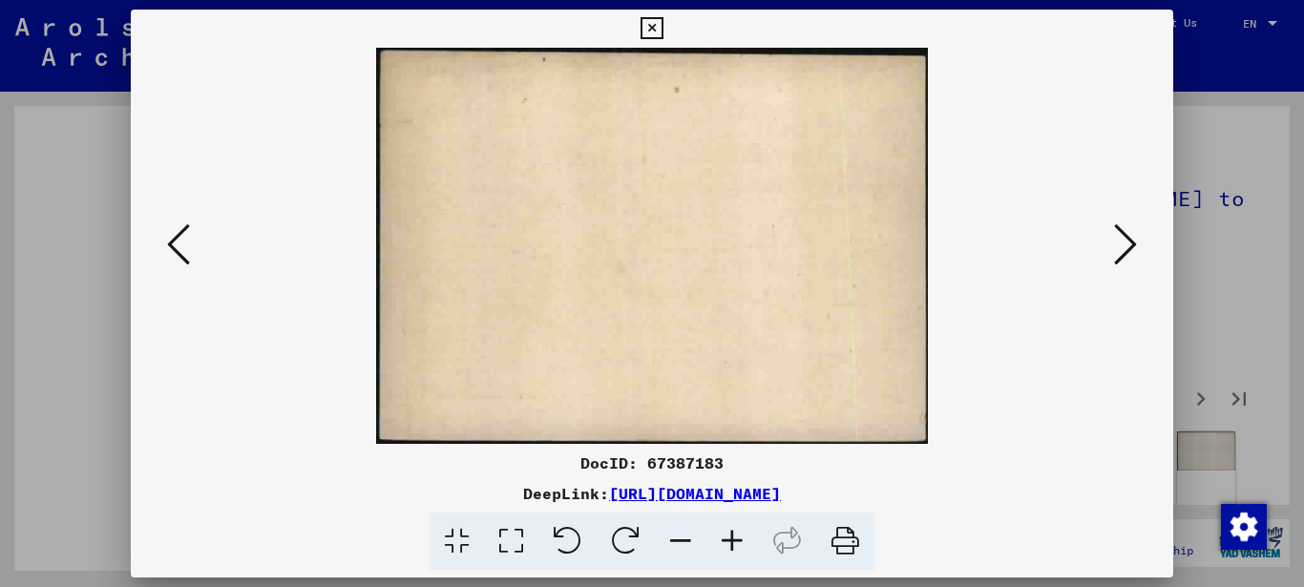
click at [1125, 246] on icon at bounding box center [1125, 244] width 23 height 46
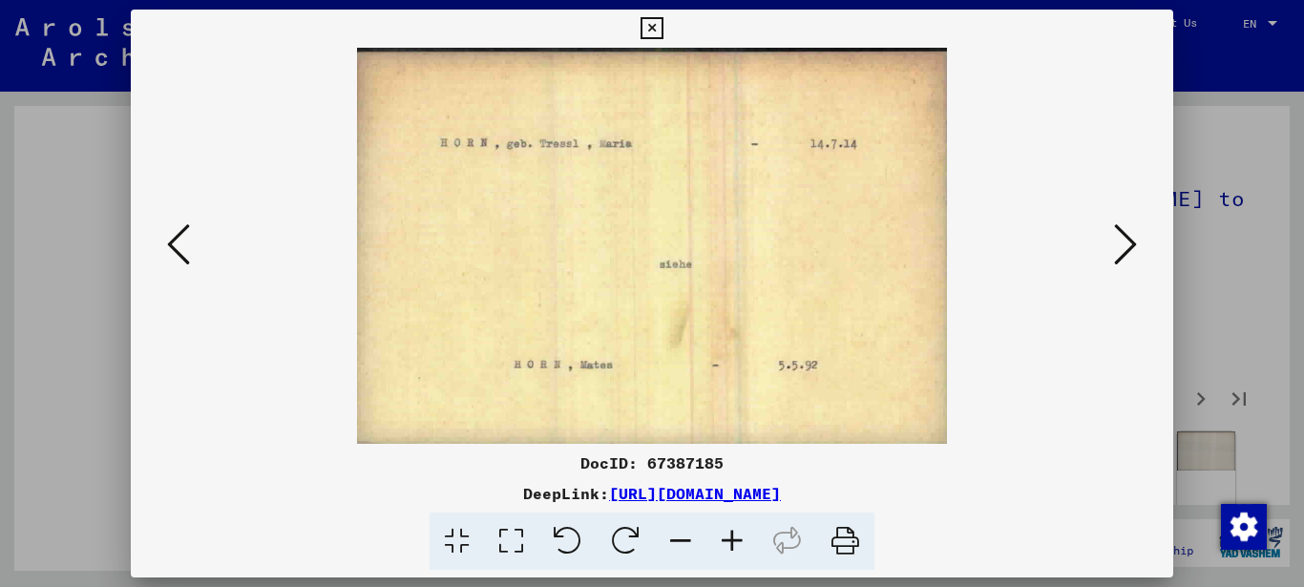
click at [1127, 246] on icon at bounding box center [1125, 244] width 23 height 46
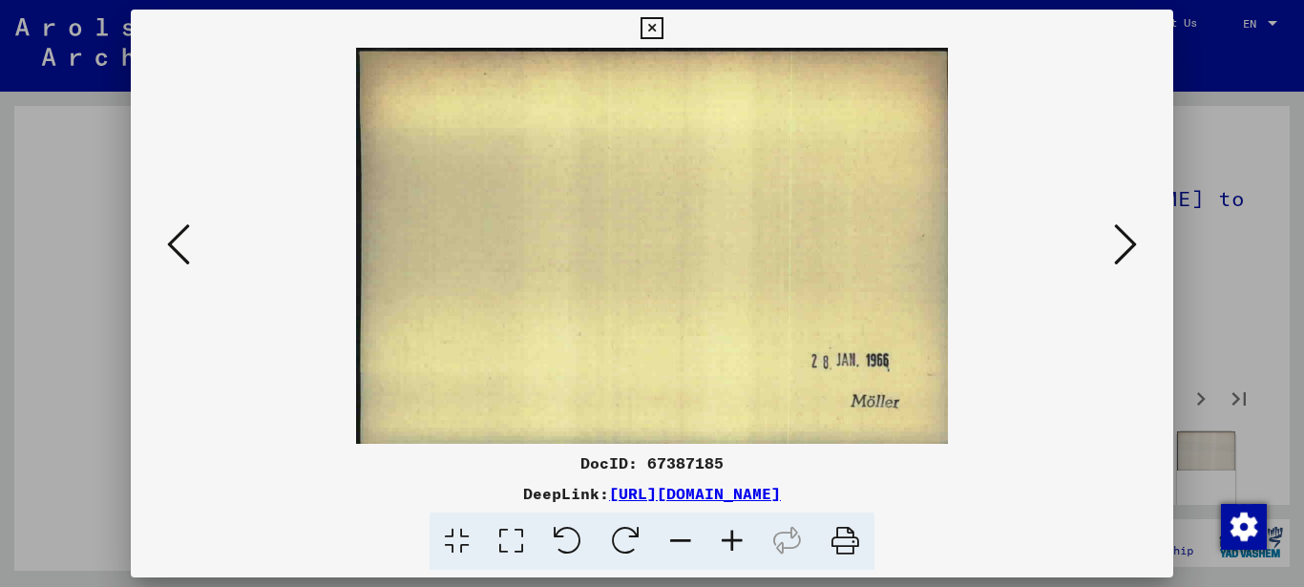
click at [1128, 246] on icon at bounding box center [1125, 244] width 23 height 46
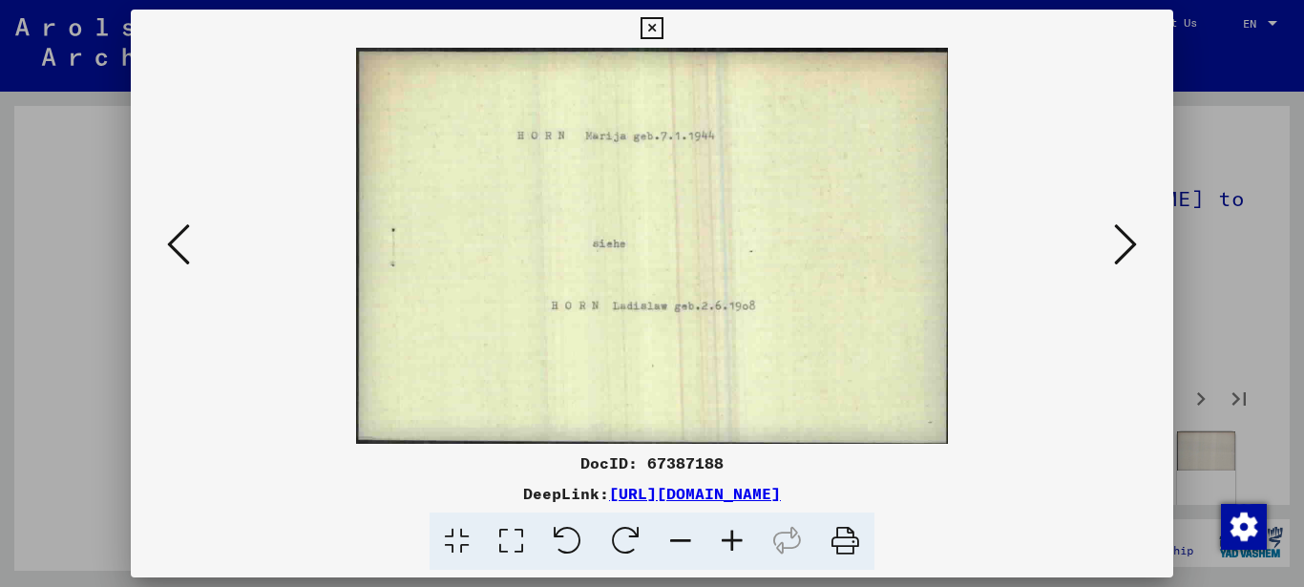
click at [1130, 246] on icon at bounding box center [1125, 244] width 23 height 46
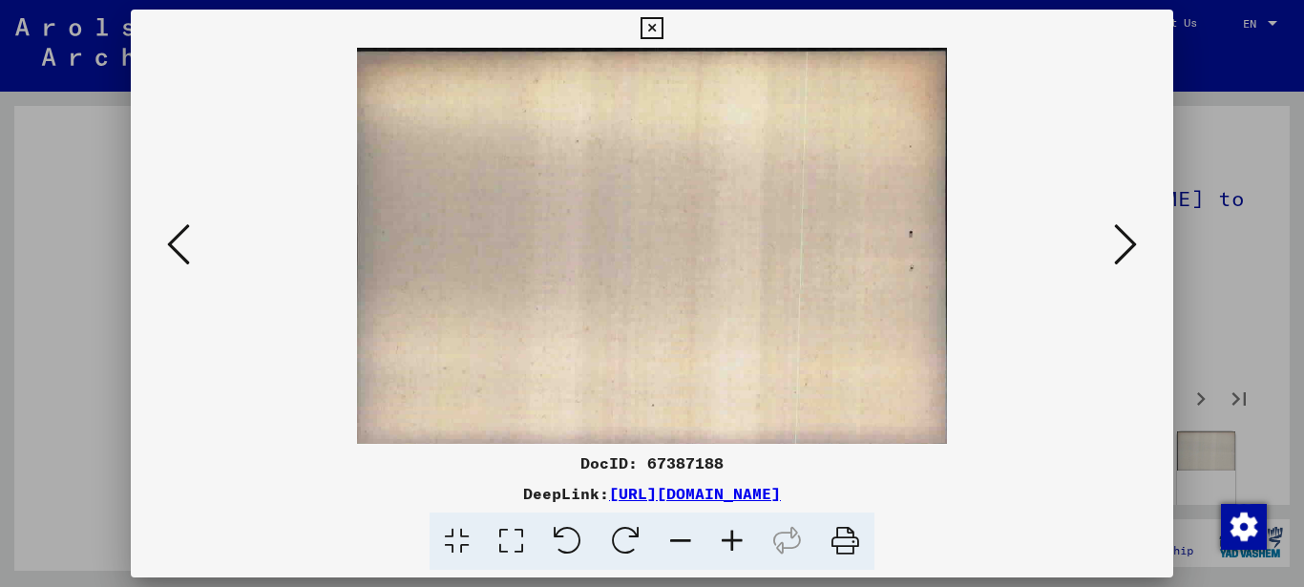
click at [1130, 246] on icon at bounding box center [1125, 244] width 23 height 46
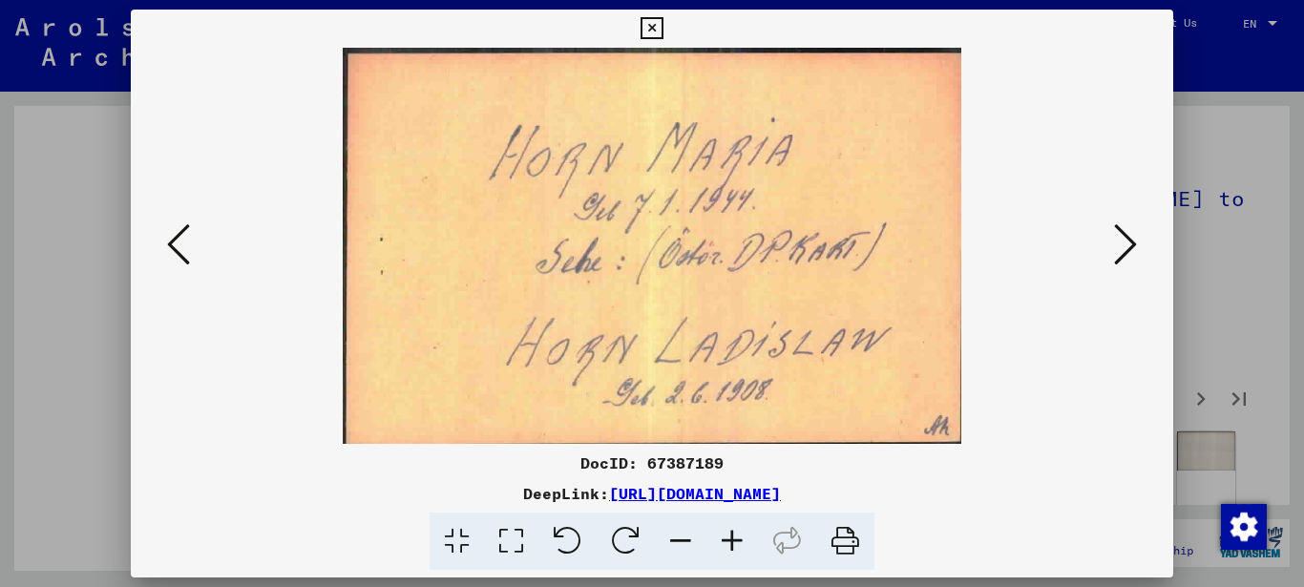
click at [1130, 246] on icon at bounding box center [1125, 244] width 23 height 46
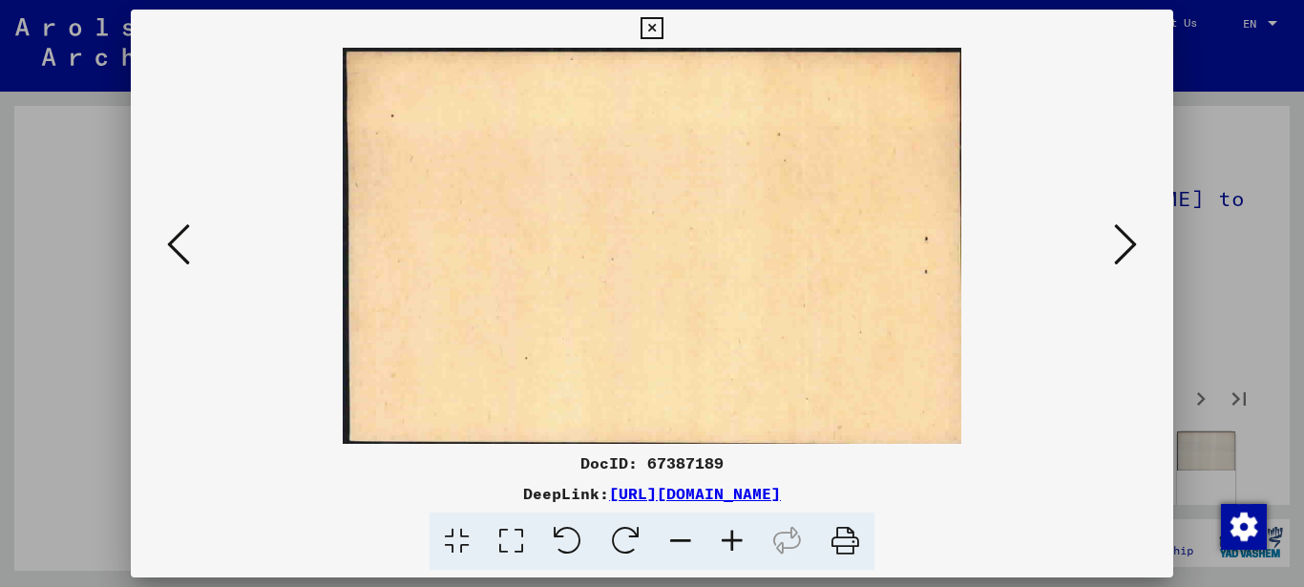
click at [1130, 246] on icon at bounding box center [1125, 244] width 23 height 46
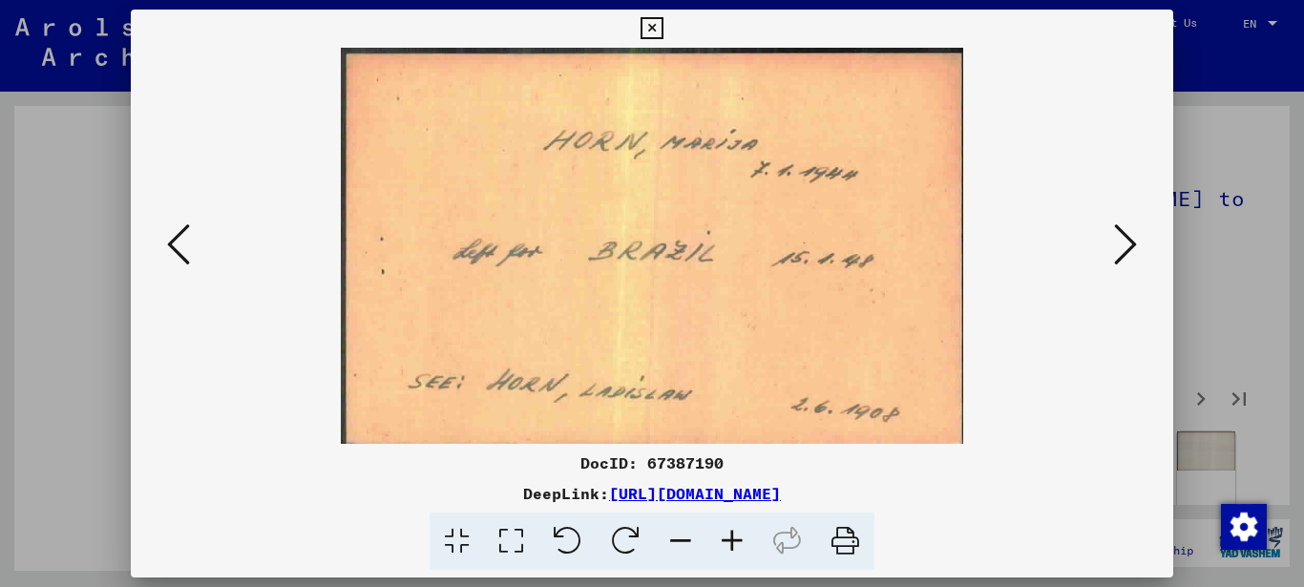
click at [1130, 246] on icon at bounding box center [1125, 244] width 23 height 46
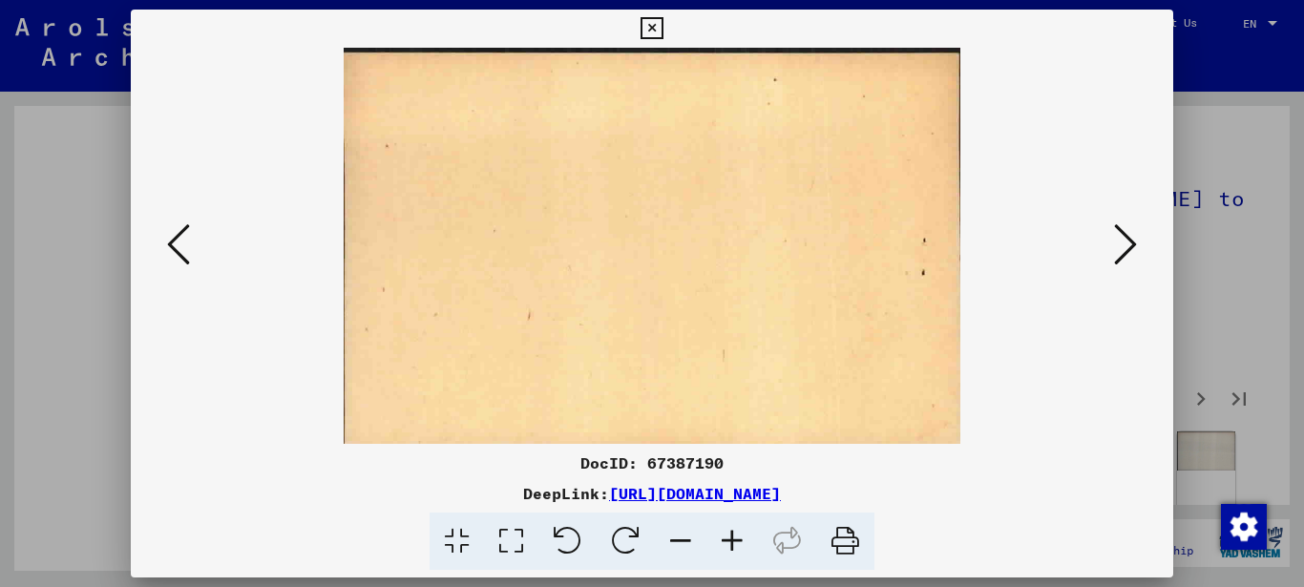
click at [1130, 246] on icon at bounding box center [1125, 244] width 23 height 46
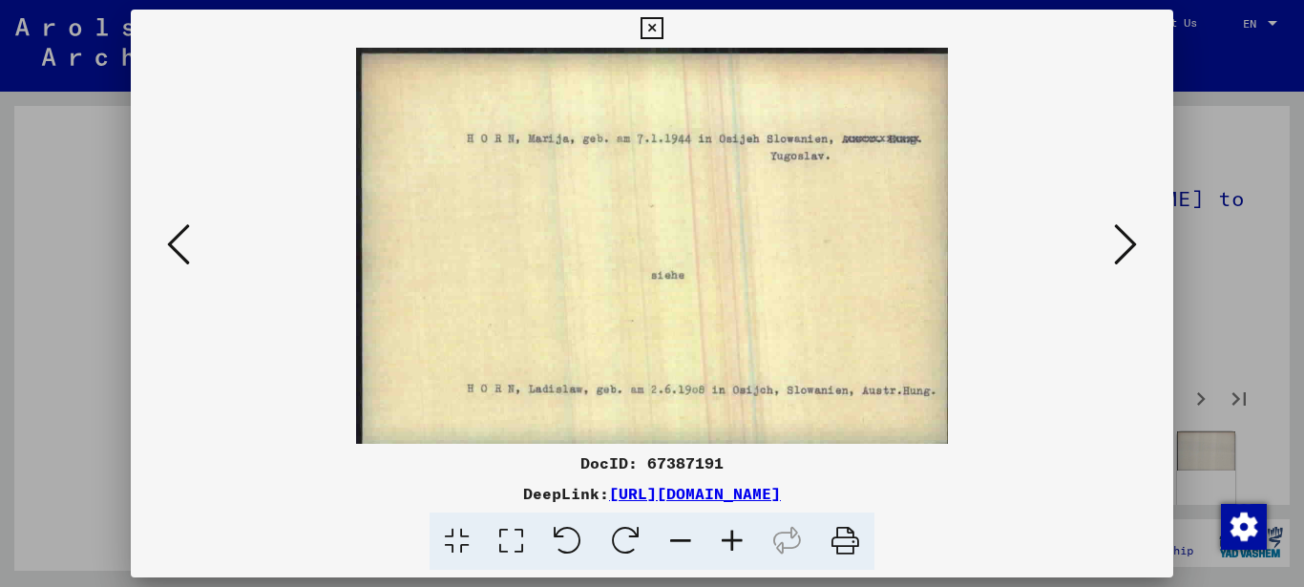
click at [1130, 246] on icon at bounding box center [1125, 244] width 23 height 46
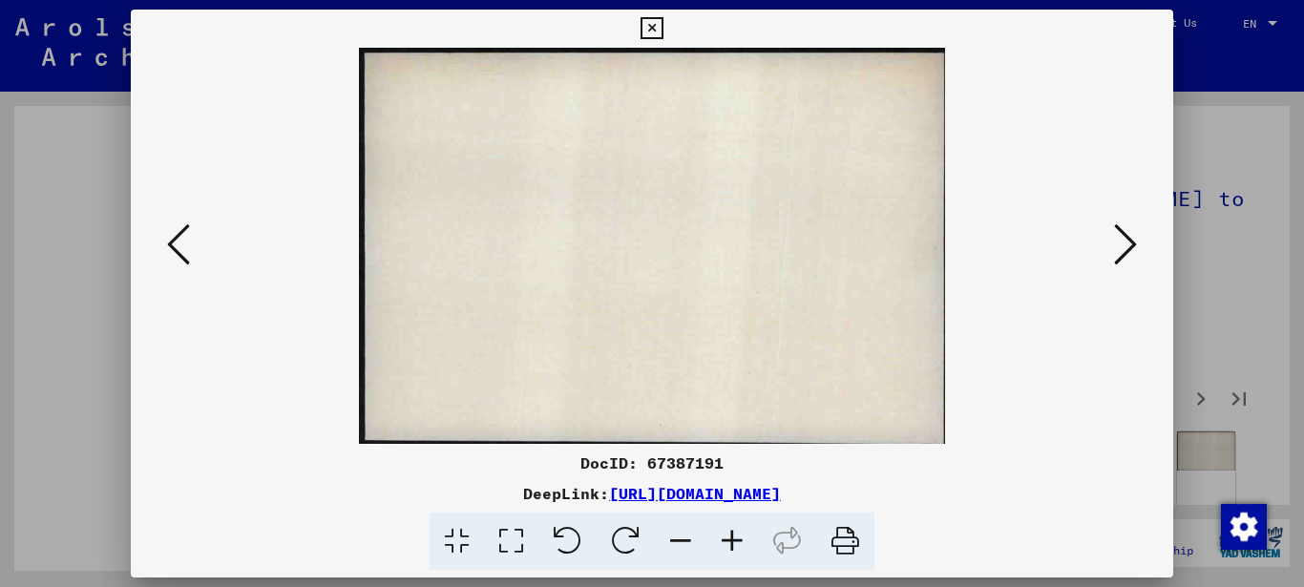
click at [1130, 246] on icon at bounding box center [1125, 244] width 23 height 46
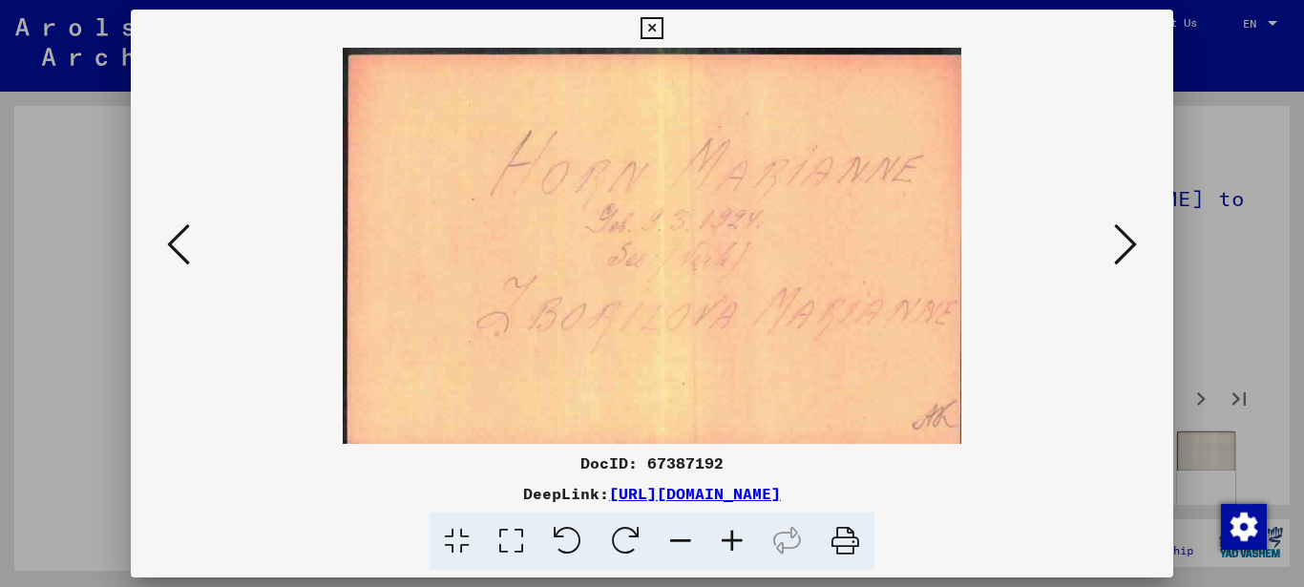
click at [1130, 246] on icon at bounding box center [1125, 244] width 23 height 46
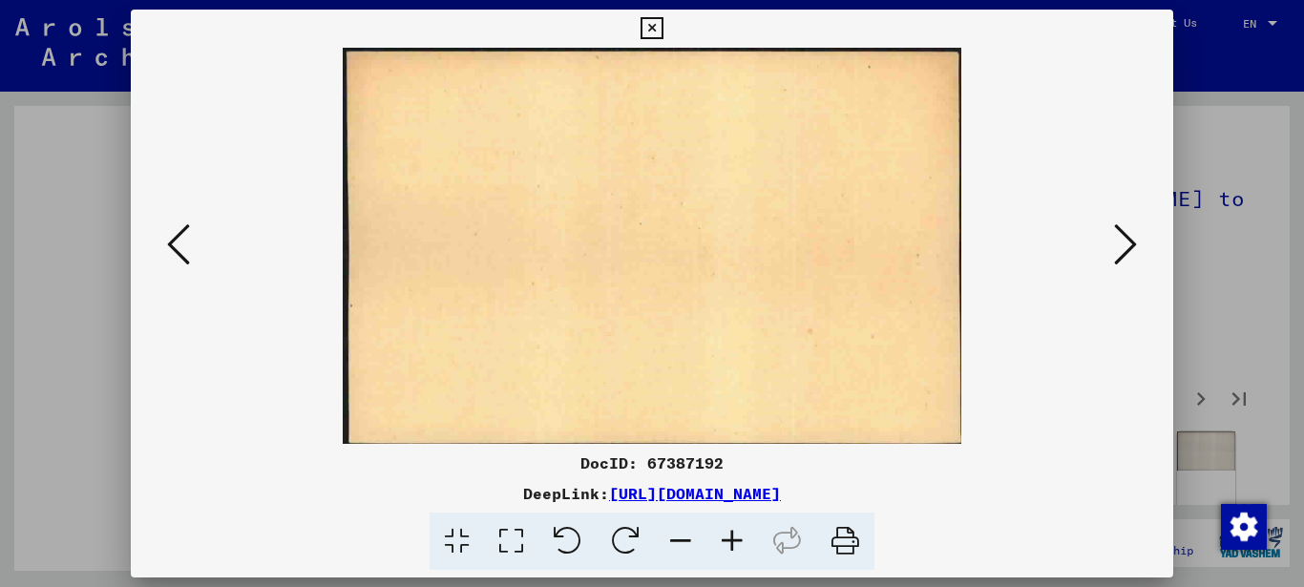
click at [1130, 245] on icon at bounding box center [1125, 244] width 23 height 46
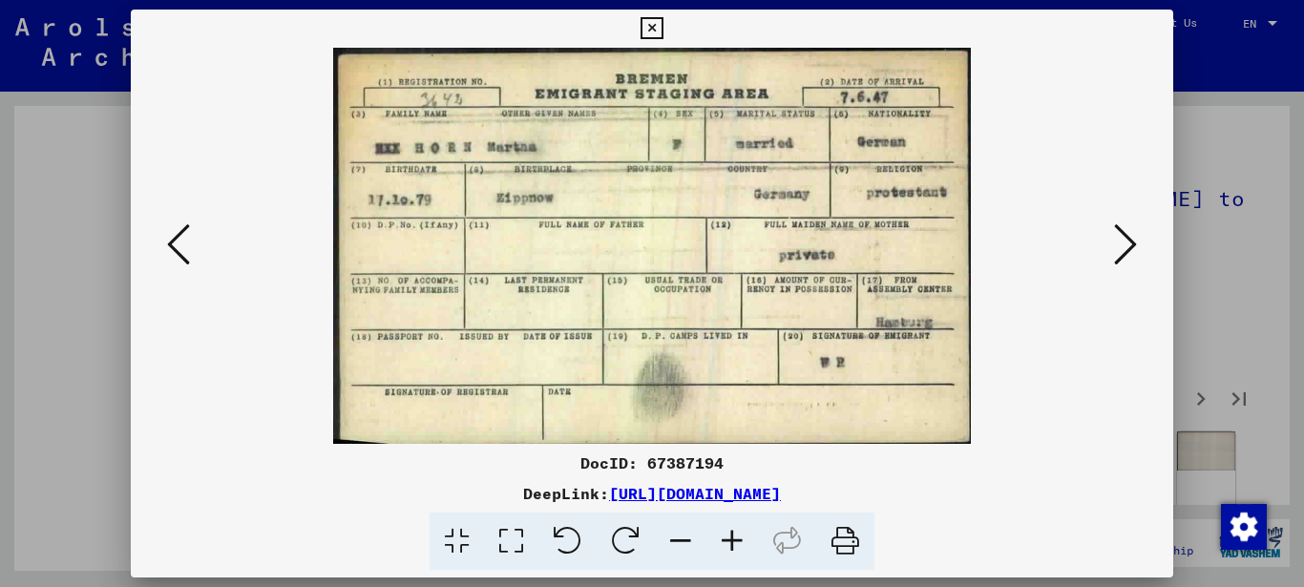
click at [1128, 243] on icon at bounding box center [1125, 244] width 23 height 46
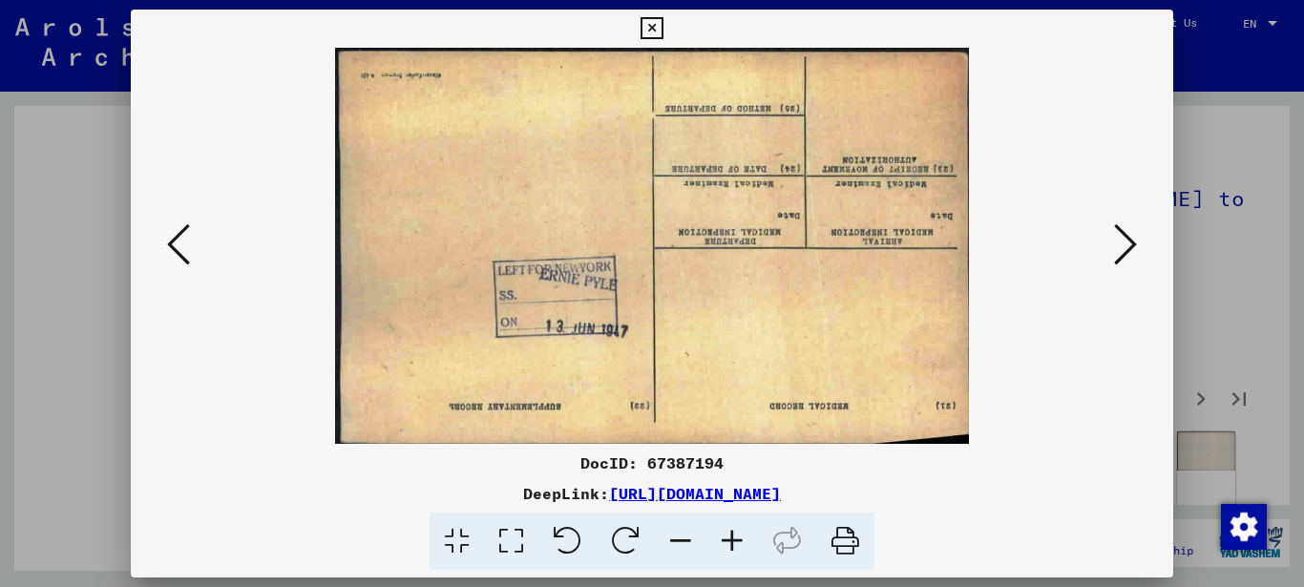
click at [1128, 243] on icon at bounding box center [1125, 244] width 23 height 46
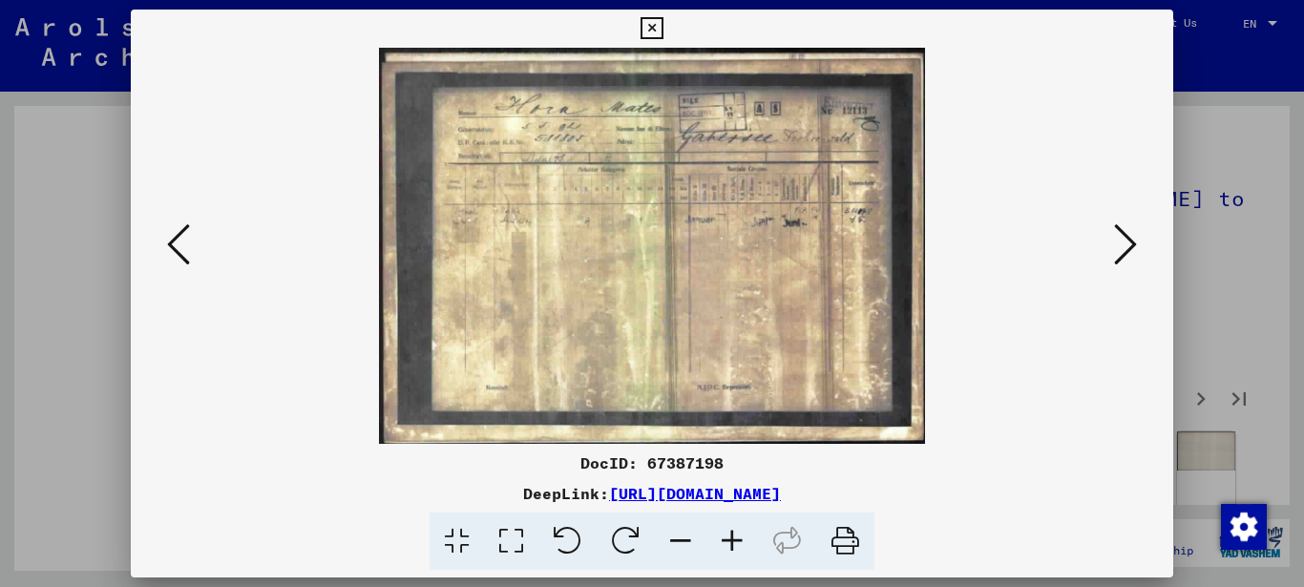
click at [1128, 243] on icon at bounding box center [1125, 244] width 23 height 46
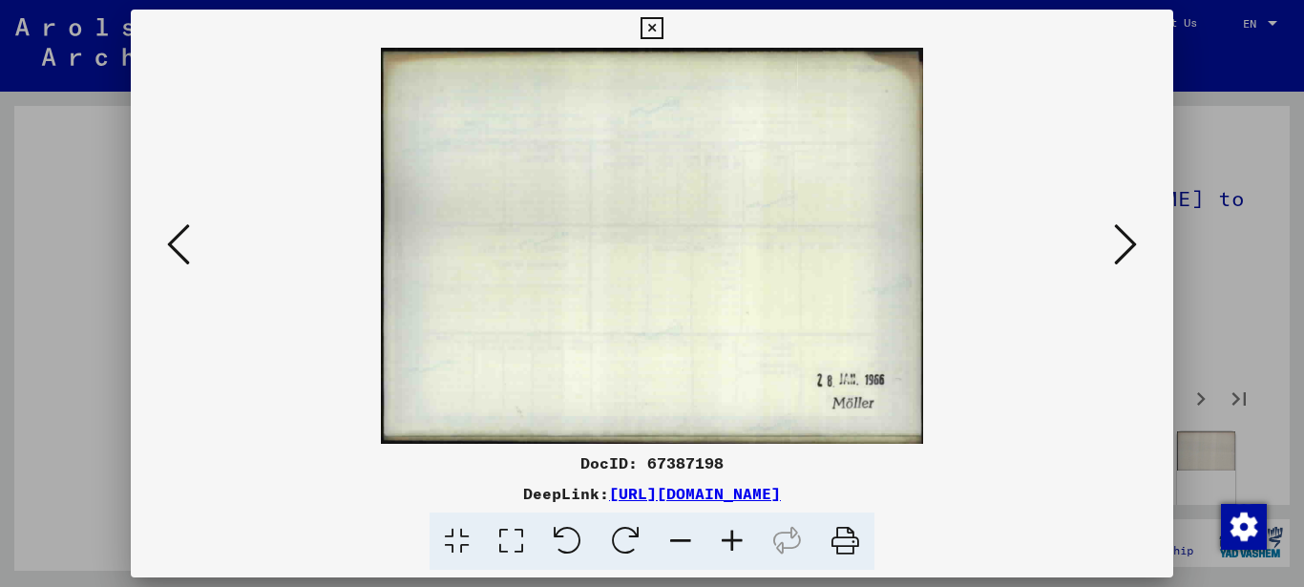
click at [1128, 243] on icon at bounding box center [1125, 244] width 23 height 46
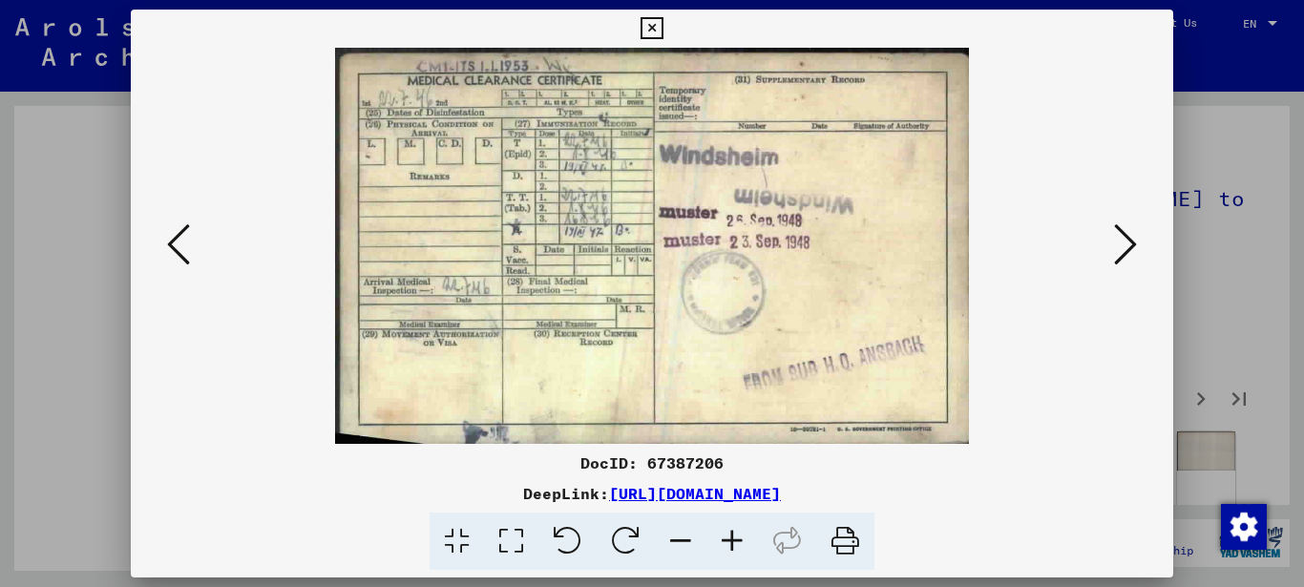
click at [1127, 243] on icon at bounding box center [1125, 244] width 23 height 46
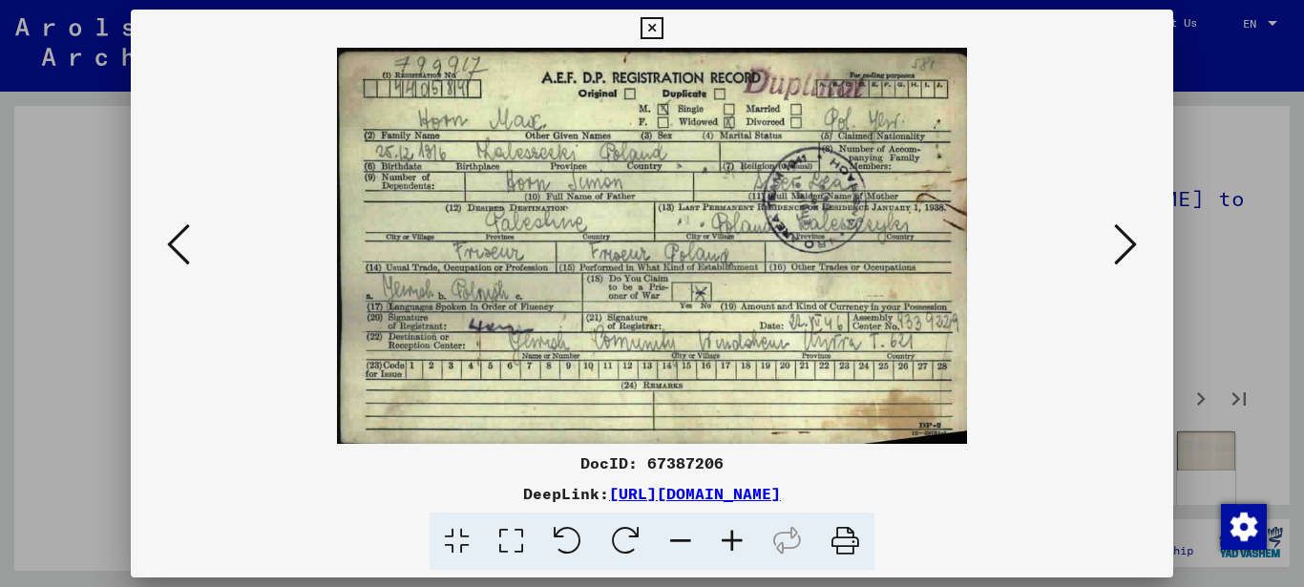
click at [1126, 243] on icon at bounding box center [1125, 244] width 23 height 46
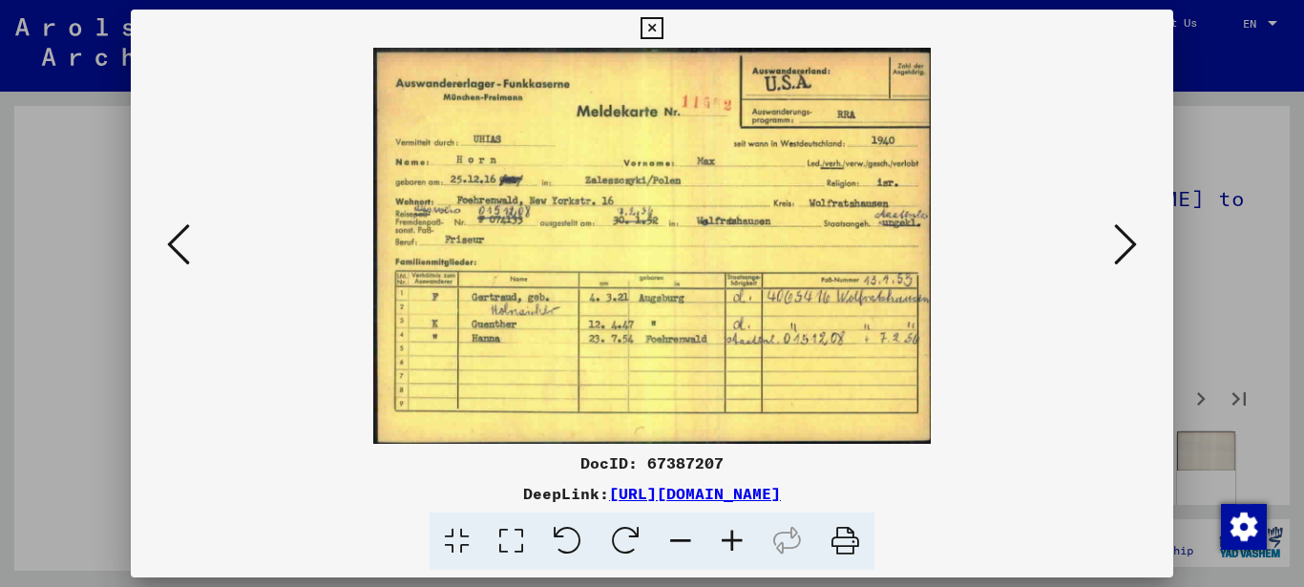
click at [187, 244] on icon at bounding box center [178, 244] width 23 height 46
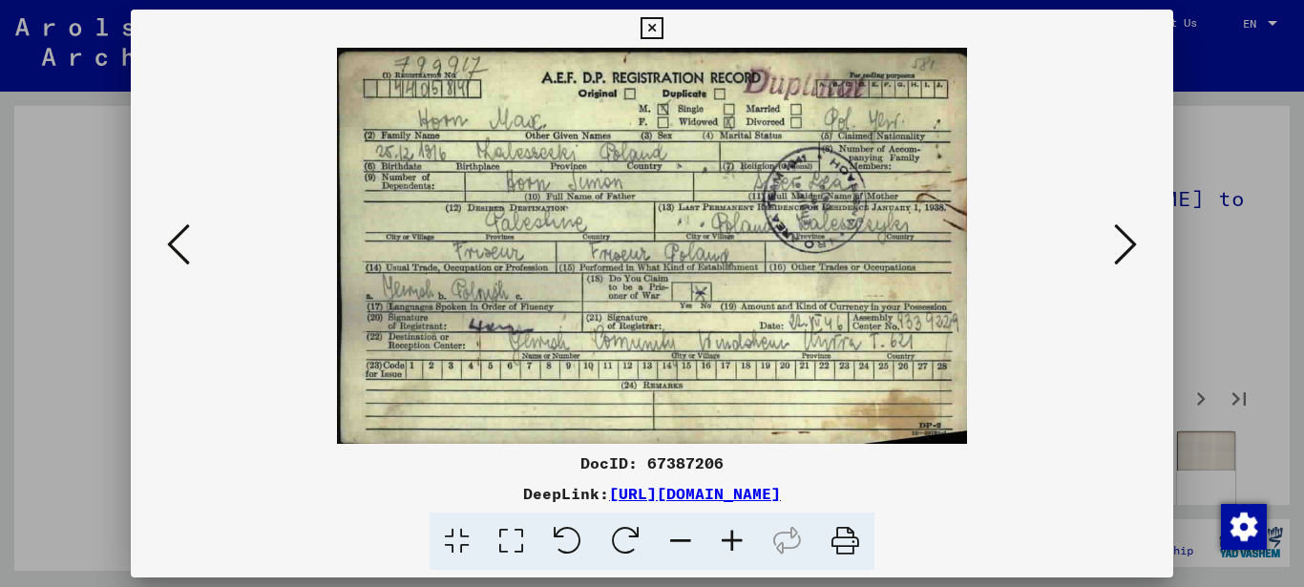
click at [1121, 244] on icon at bounding box center [1125, 244] width 23 height 46
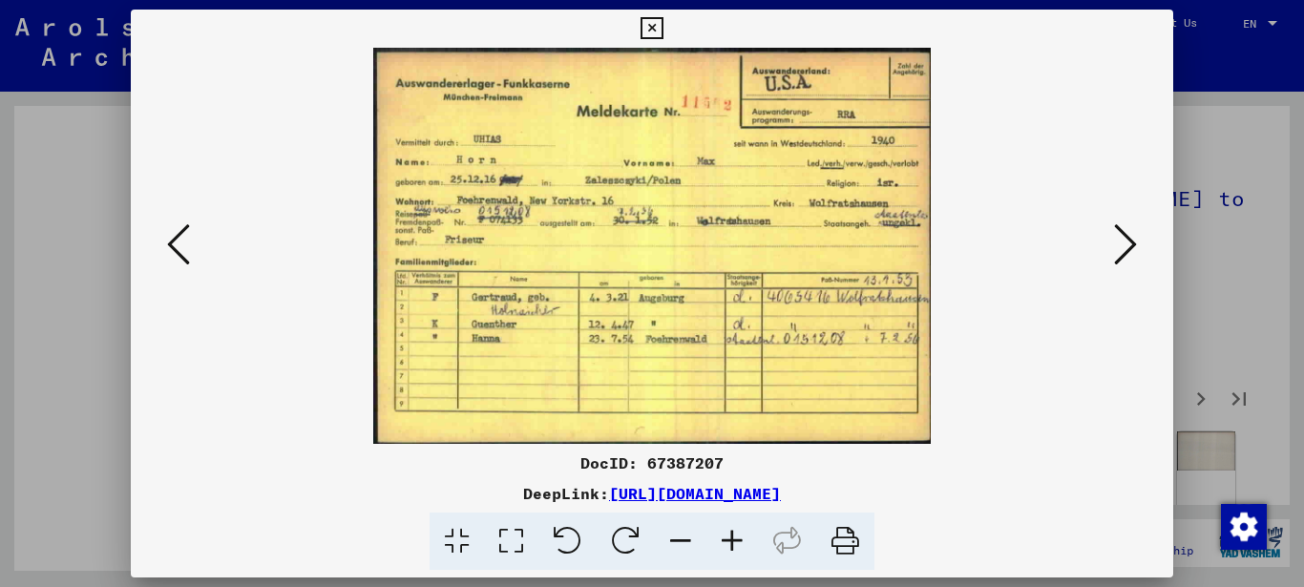
click at [1121, 244] on icon at bounding box center [1125, 244] width 23 height 46
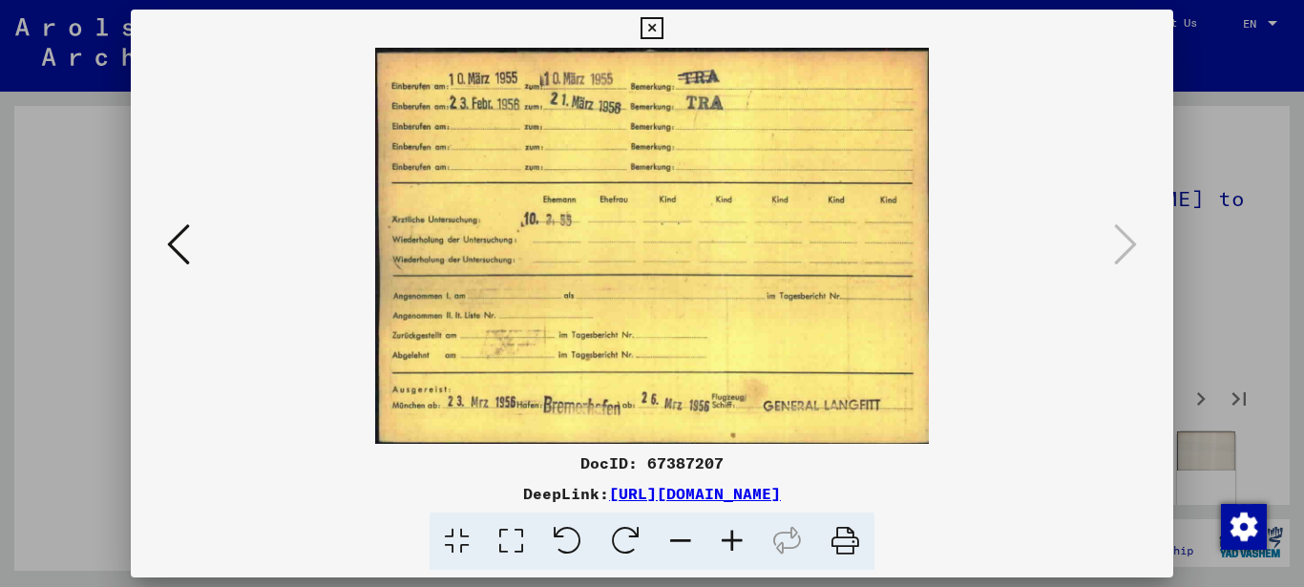
click at [663, 31] on button at bounding box center [651, 29] width 33 height 38
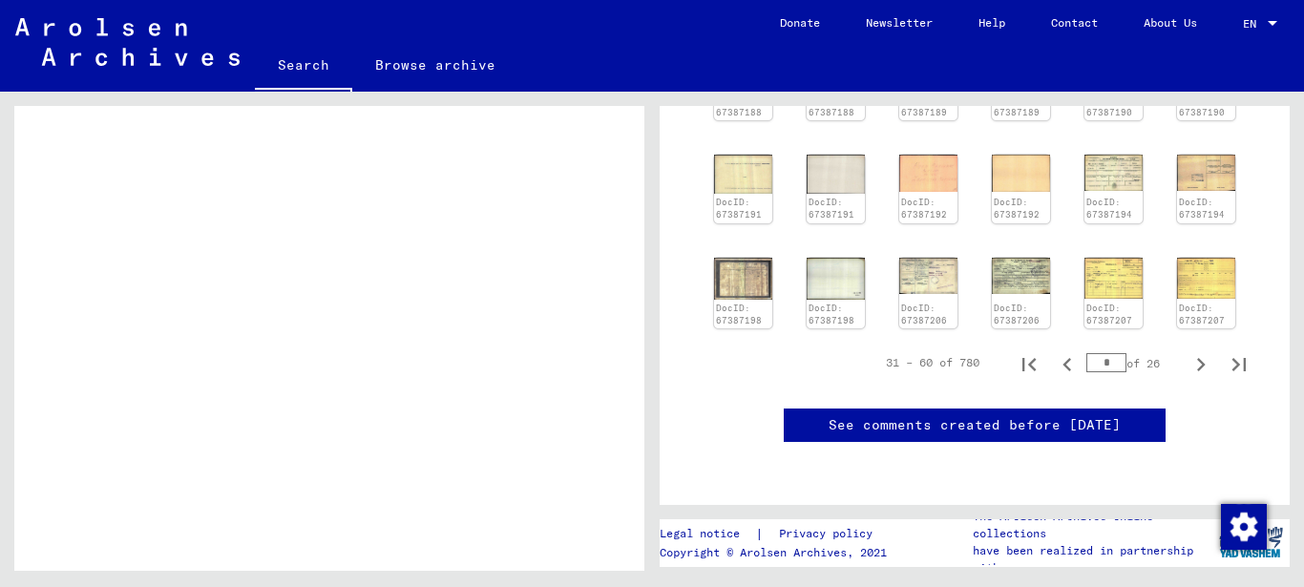
scroll to position [845, 0]
click at [1187, 351] on icon "Next page" at bounding box center [1200, 364] width 27 height 27
type input "*"
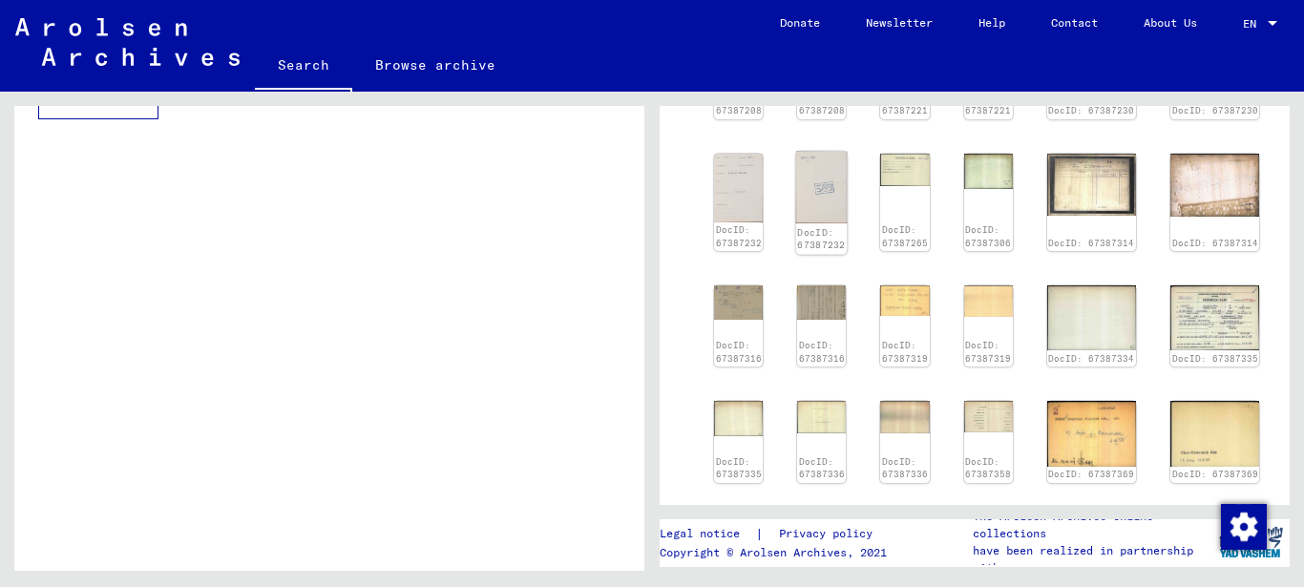
scroll to position [463, 0]
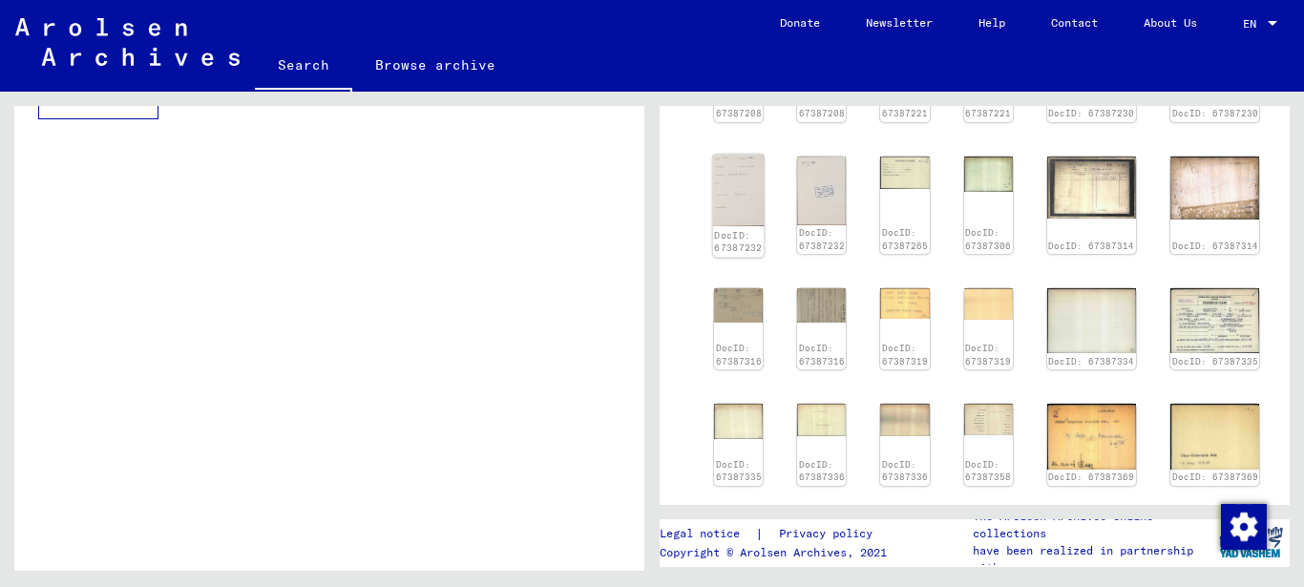
click at [739, 177] on img at bounding box center [739, 190] width 52 height 73
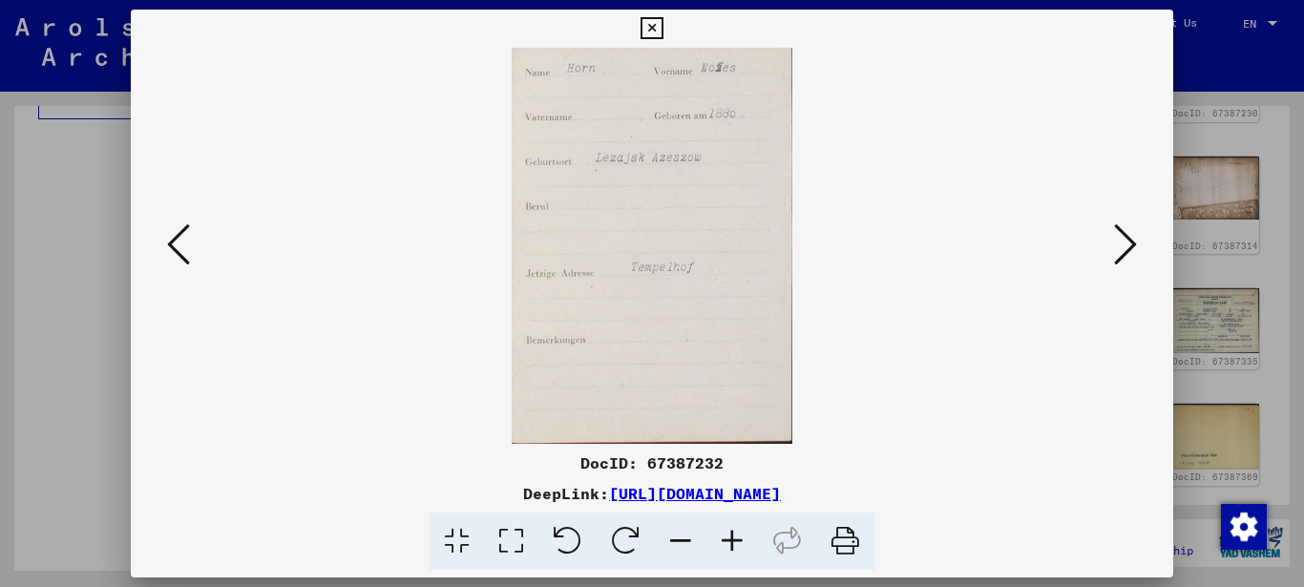
click at [509, 541] on icon at bounding box center [511, 541] width 54 height 58
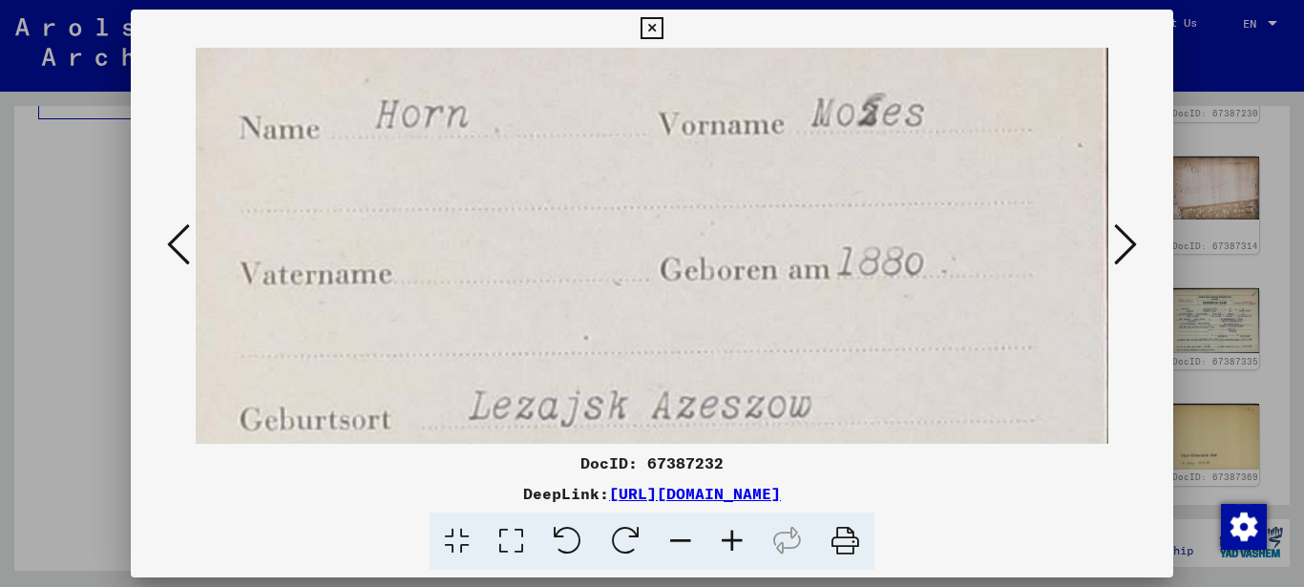
click at [644, 23] on icon at bounding box center [651, 28] width 22 height 23
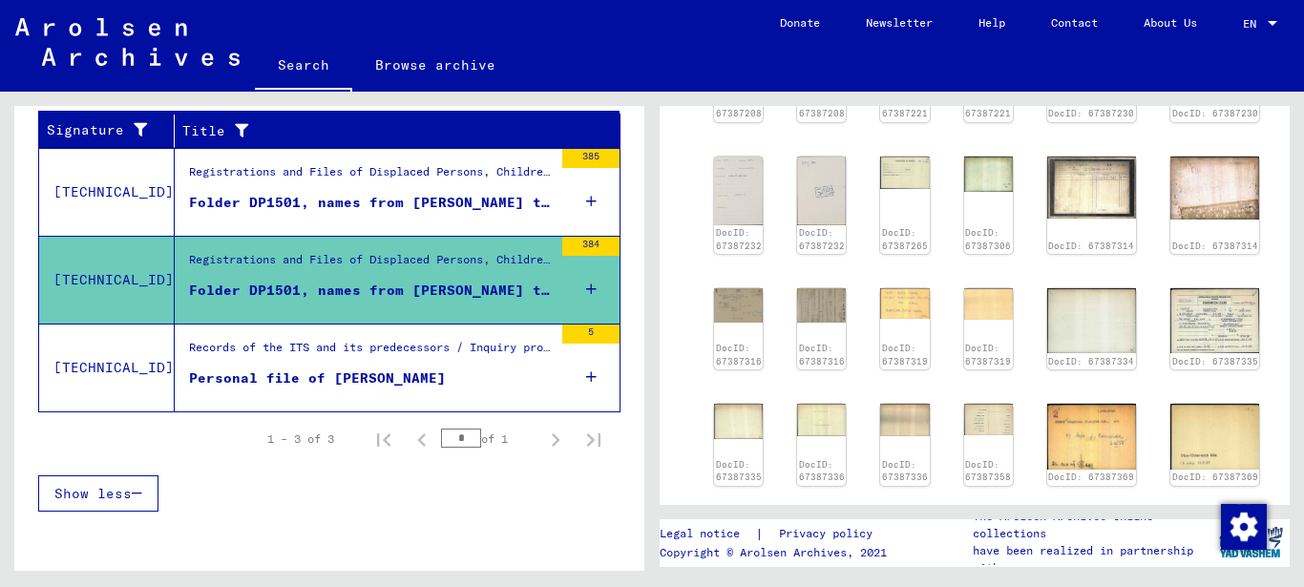
scroll to position [245, 0]
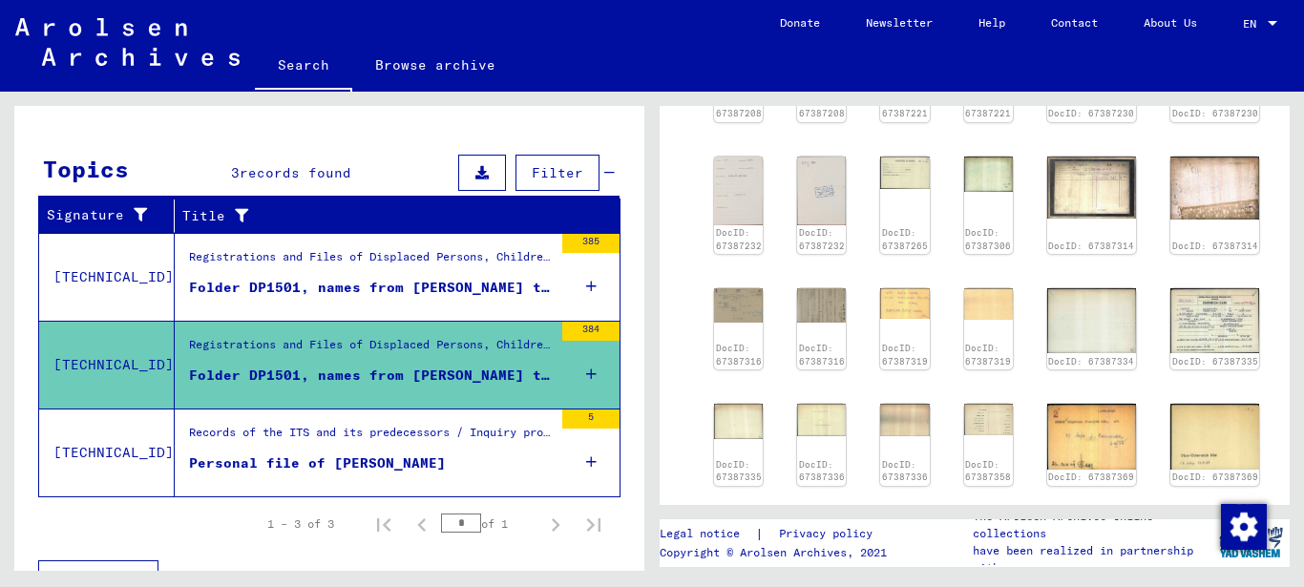
click at [293, 372] on div "Folder DP1501, names from [PERSON_NAME] to [PERSON_NAME] (2)" at bounding box center [371, 375] width 364 height 20
click at [329, 466] on div "Personal file of [PERSON_NAME]" at bounding box center [317, 463] width 257 height 20
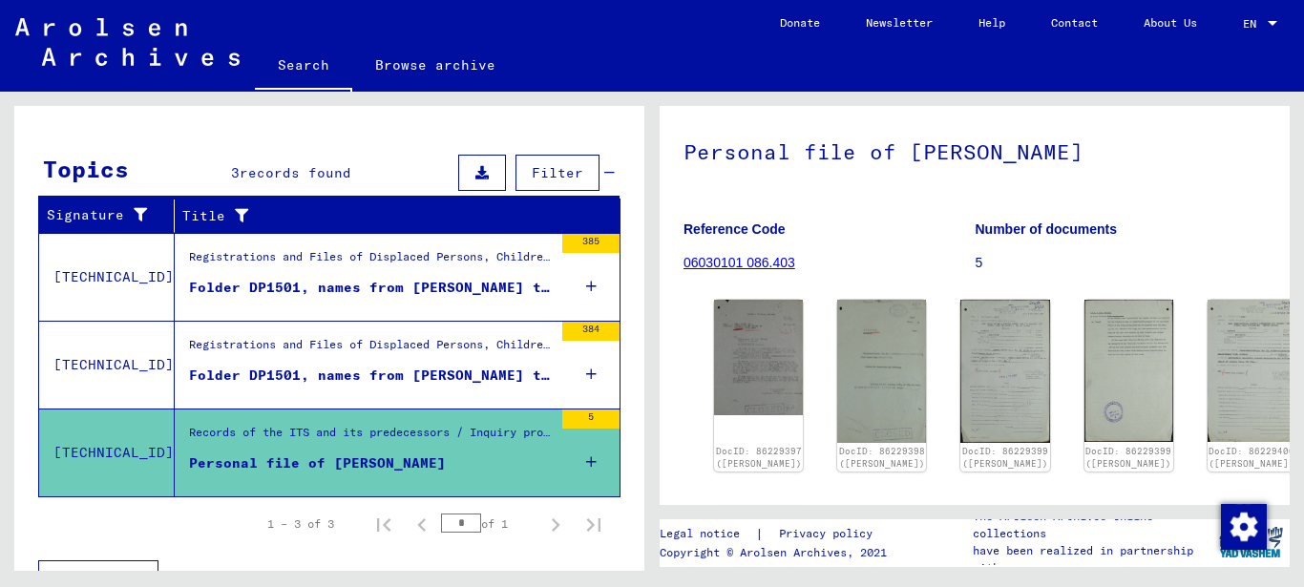
scroll to position [95, 0]
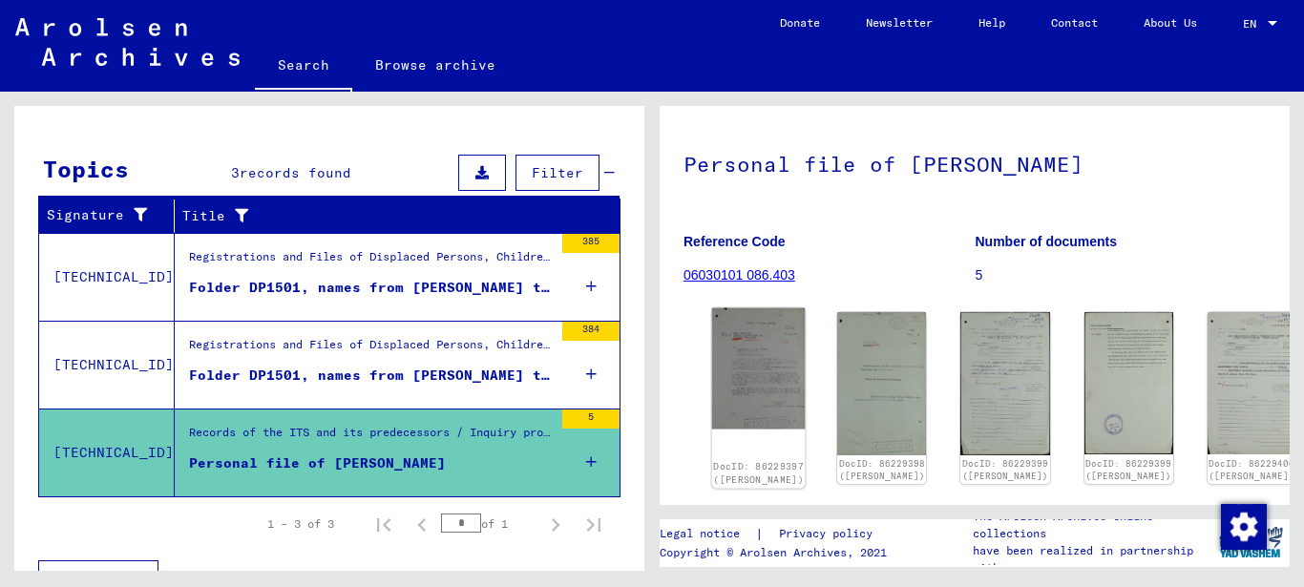
click at [742, 382] on img at bounding box center [759, 368] width 94 height 121
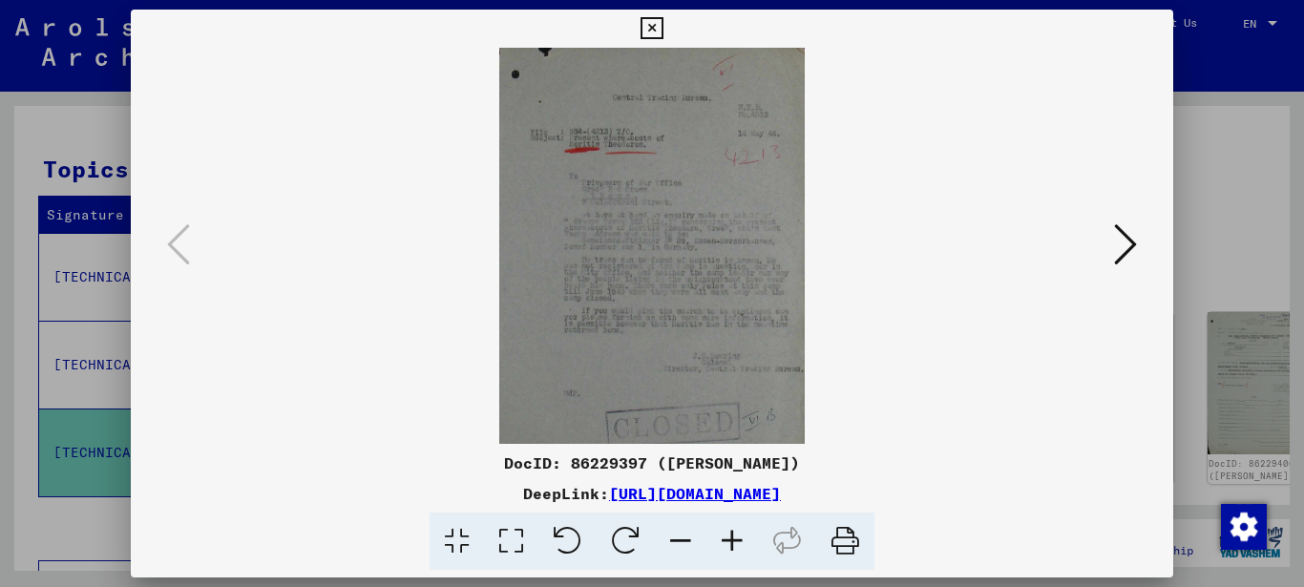
click at [608, 314] on img at bounding box center [652, 246] width 913 height 396
click at [1120, 240] on icon at bounding box center [1125, 244] width 23 height 46
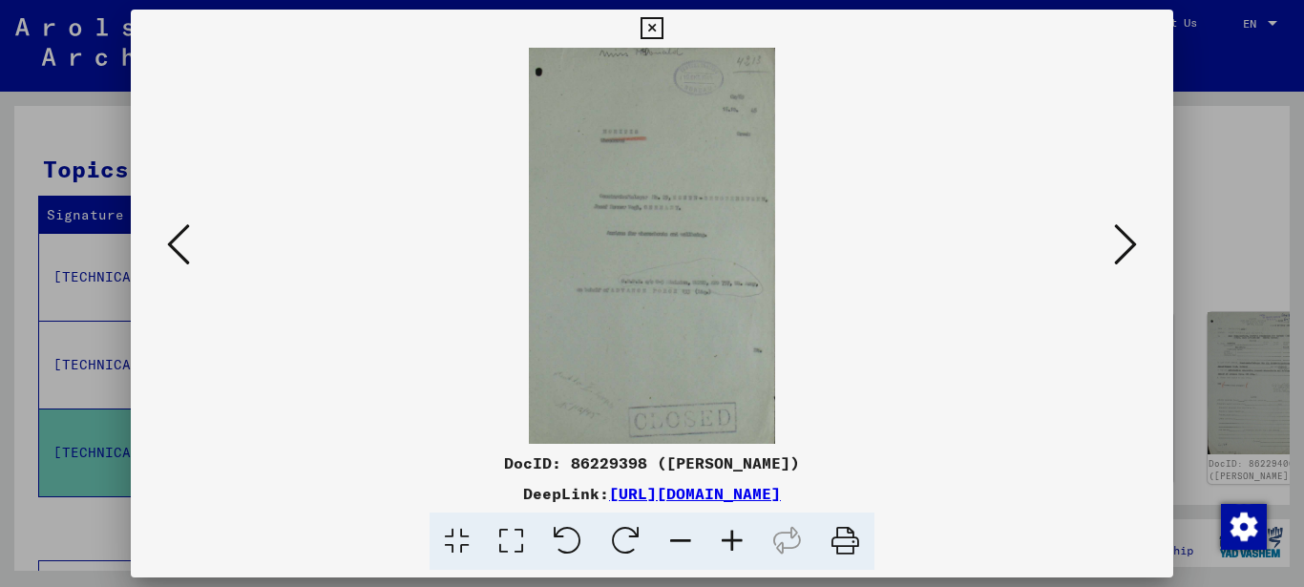
click at [1120, 240] on icon at bounding box center [1125, 244] width 23 height 46
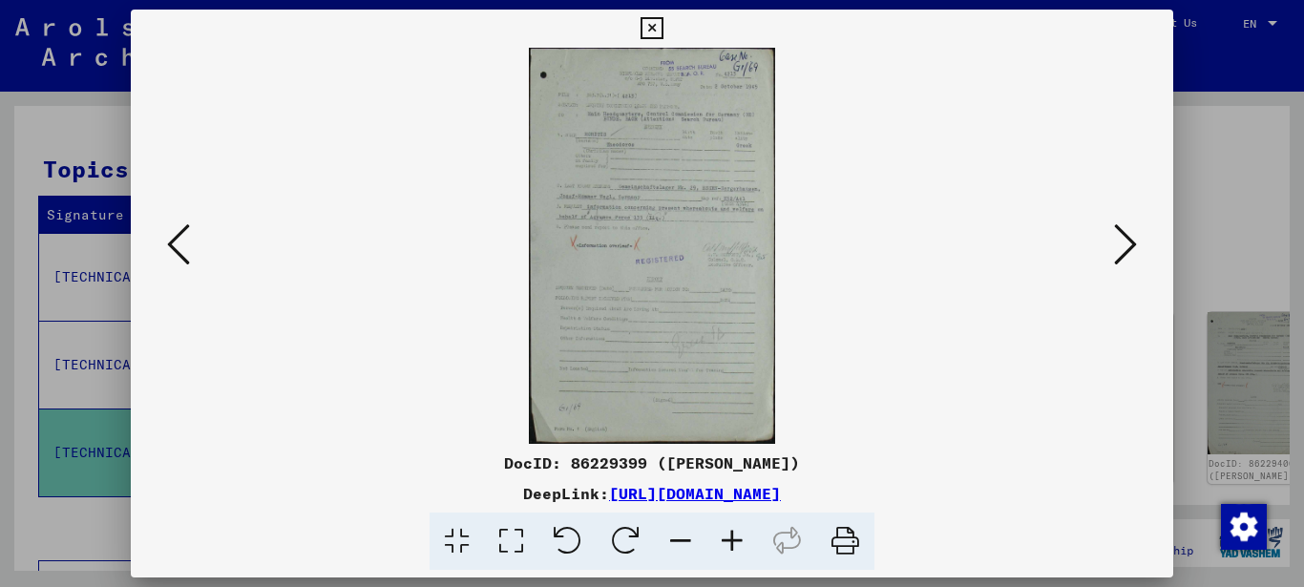
click at [1121, 240] on icon at bounding box center [1125, 244] width 23 height 46
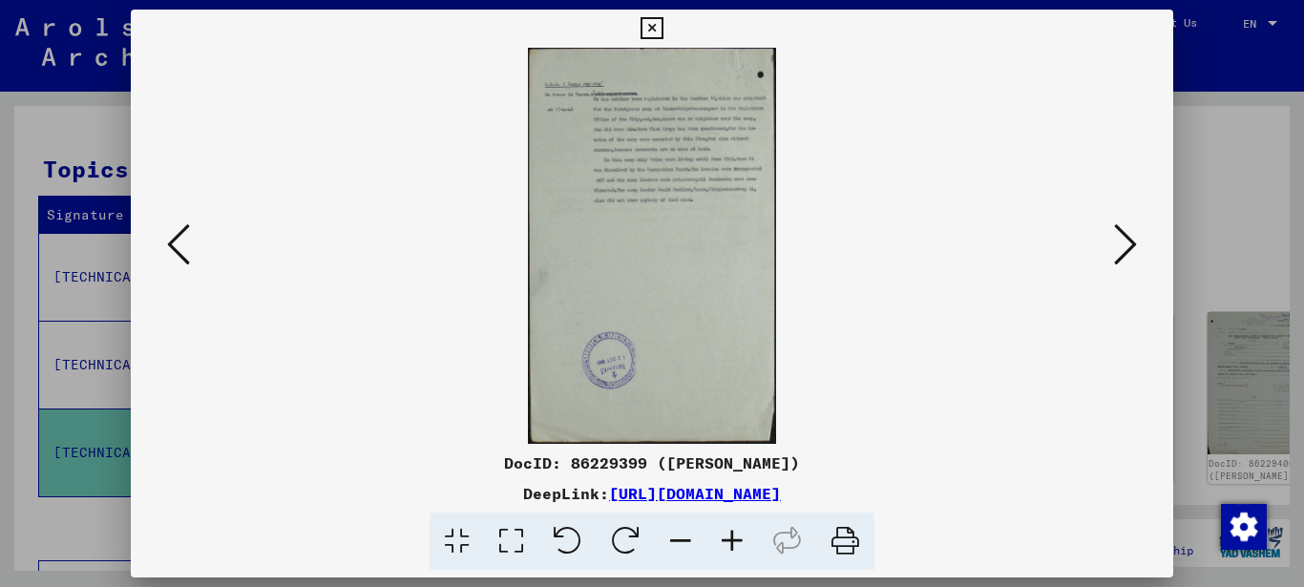
click at [1121, 240] on icon at bounding box center [1125, 244] width 23 height 46
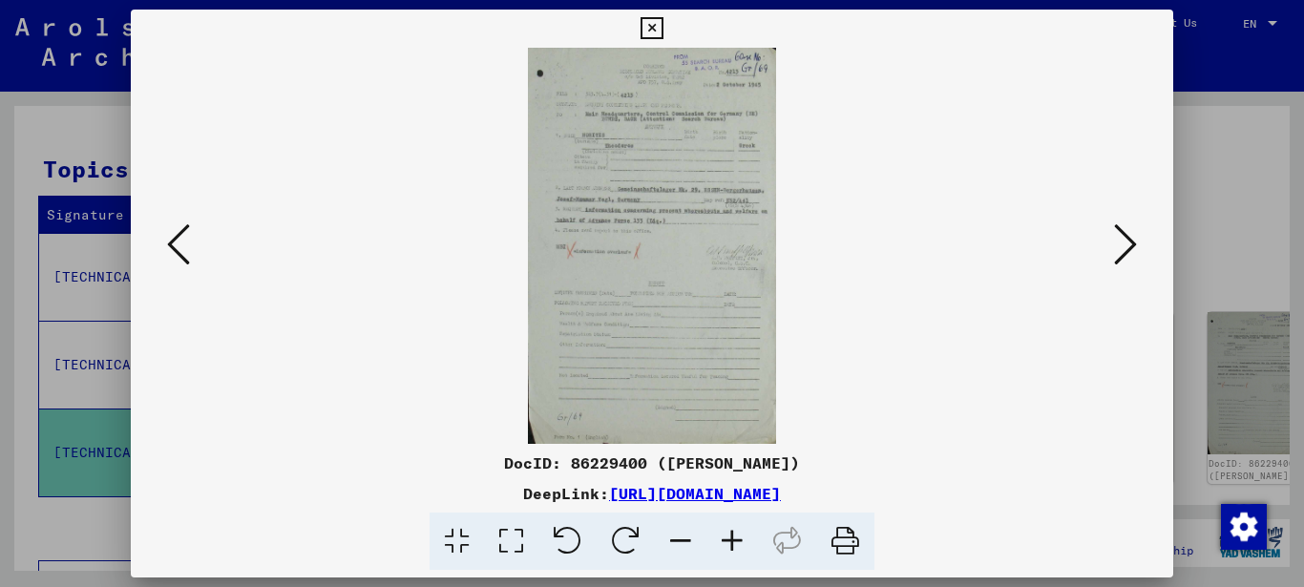
click at [1121, 240] on icon at bounding box center [1125, 244] width 23 height 46
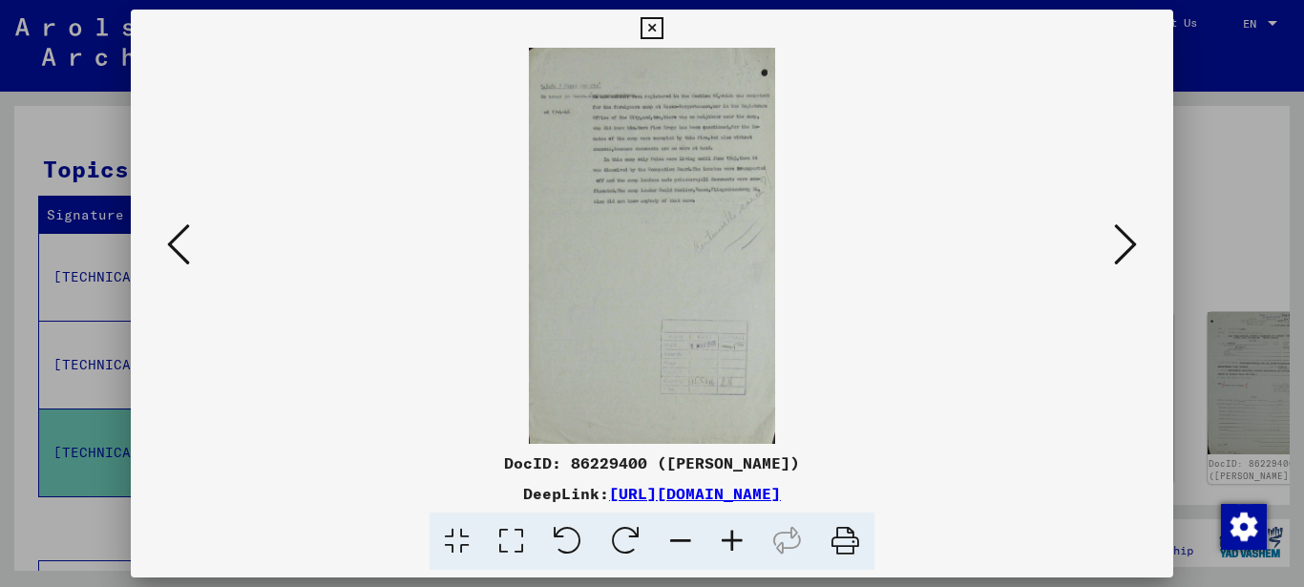
click at [1122, 240] on icon at bounding box center [1125, 244] width 23 height 46
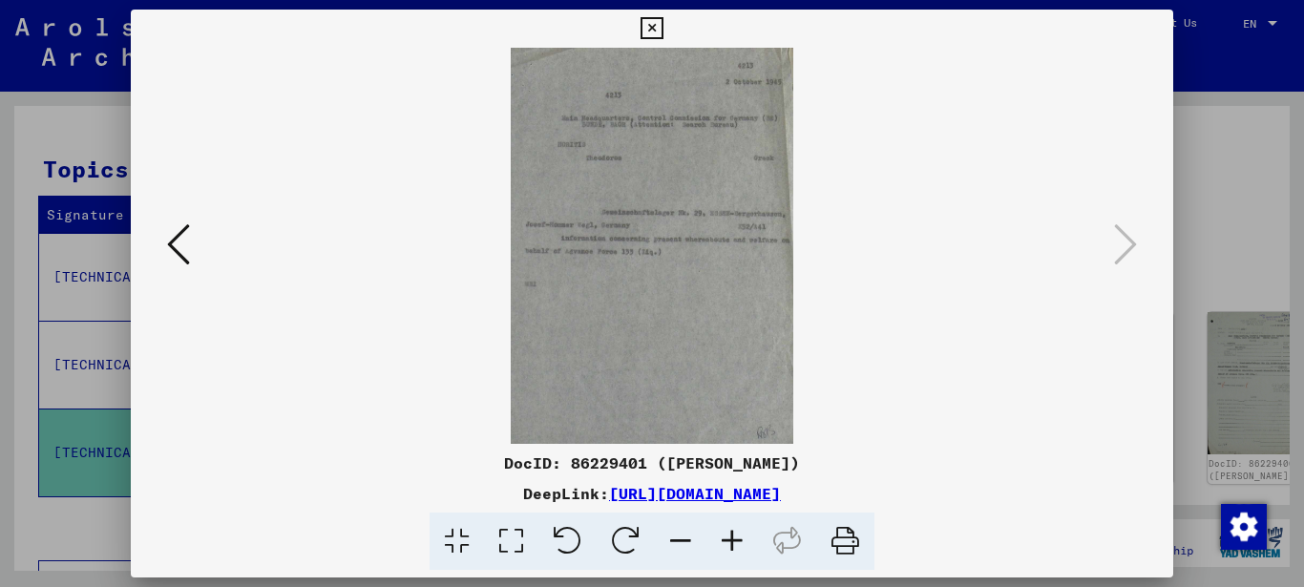
click at [512, 543] on icon at bounding box center [511, 541] width 54 height 58
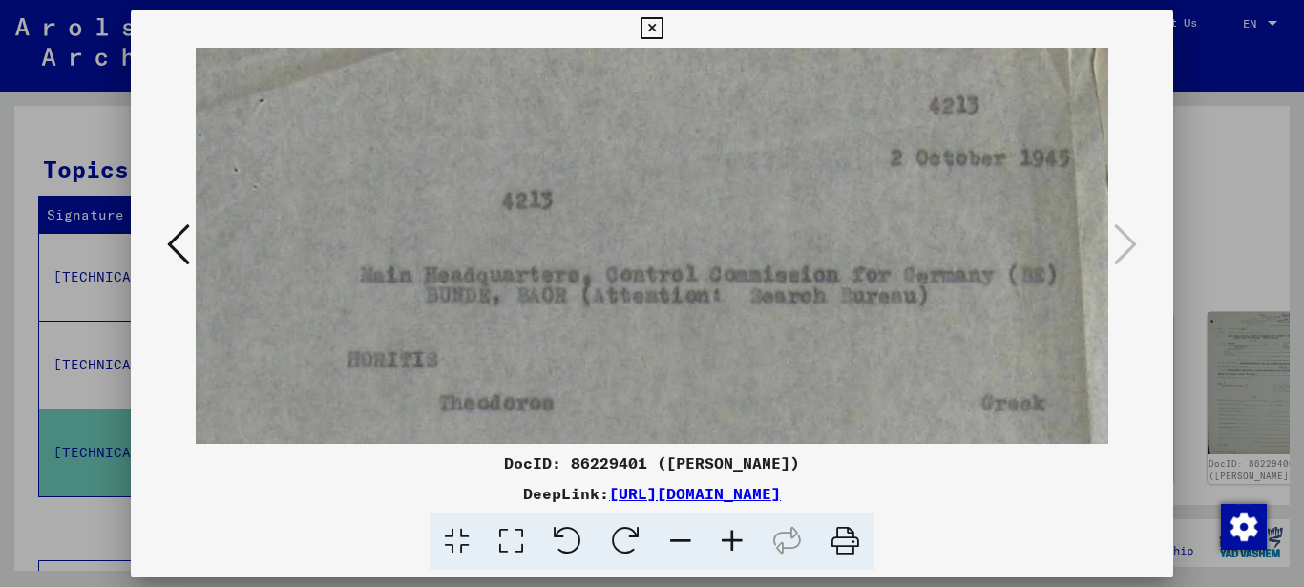
click at [512, 543] on icon at bounding box center [511, 541] width 54 height 58
click at [512, 537] on icon at bounding box center [511, 541] width 54 height 58
drag, startPoint x: 512, startPoint y: 537, endPoint x: 557, endPoint y: 388, distance: 155.5
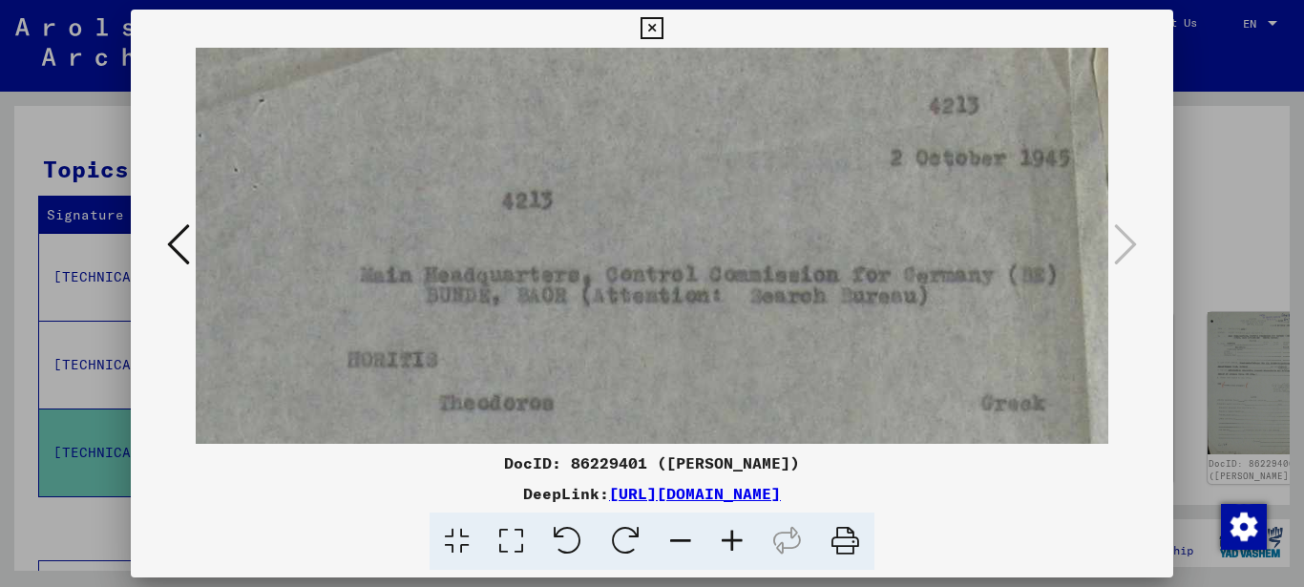
click at [512, 534] on icon at bounding box center [511, 541] width 54 height 58
drag, startPoint x: 590, startPoint y: 345, endPoint x: 593, endPoint y: 202, distance: 143.2
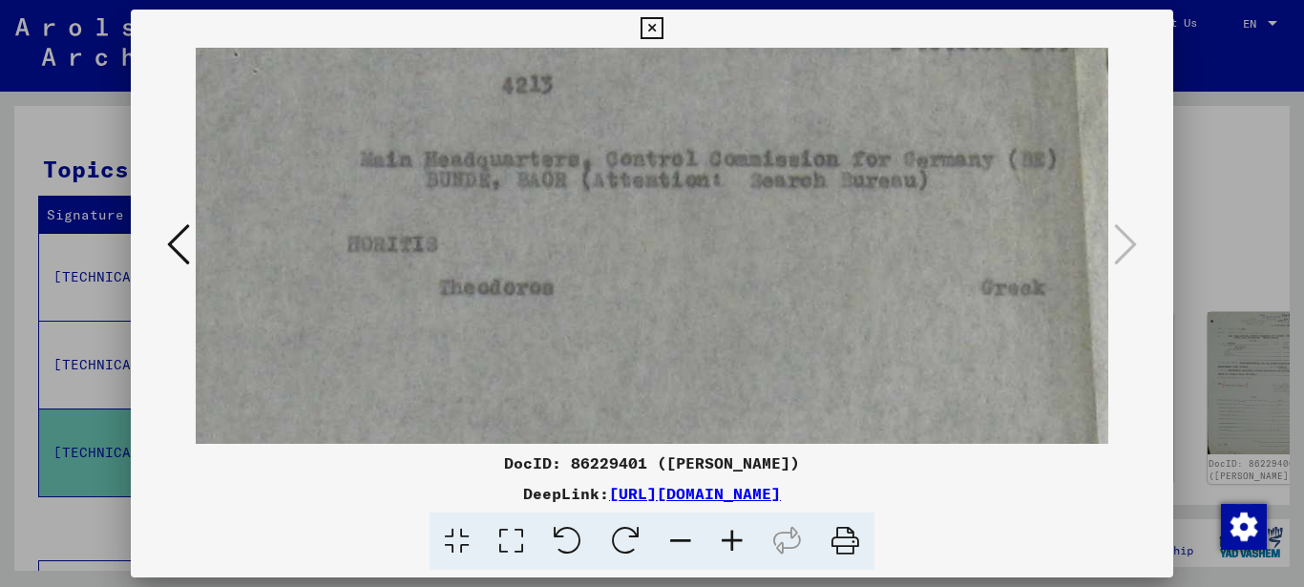
drag, startPoint x: 591, startPoint y: 323, endPoint x: 603, endPoint y: 231, distance: 92.4
click at [603, 234] on img at bounding box center [652, 571] width 913 height 1278
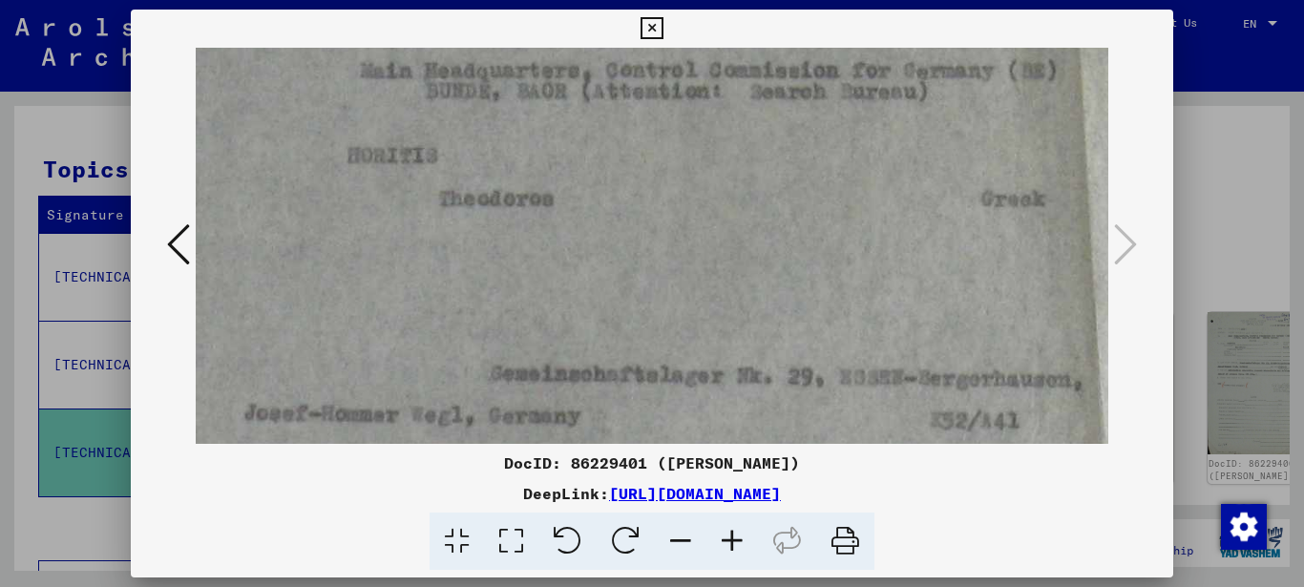
drag, startPoint x: 576, startPoint y: 303, endPoint x: 588, endPoint y: 177, distance: 125.5
click at [588, 188] on img at bounding box center [652, 482] width 913 height 1278
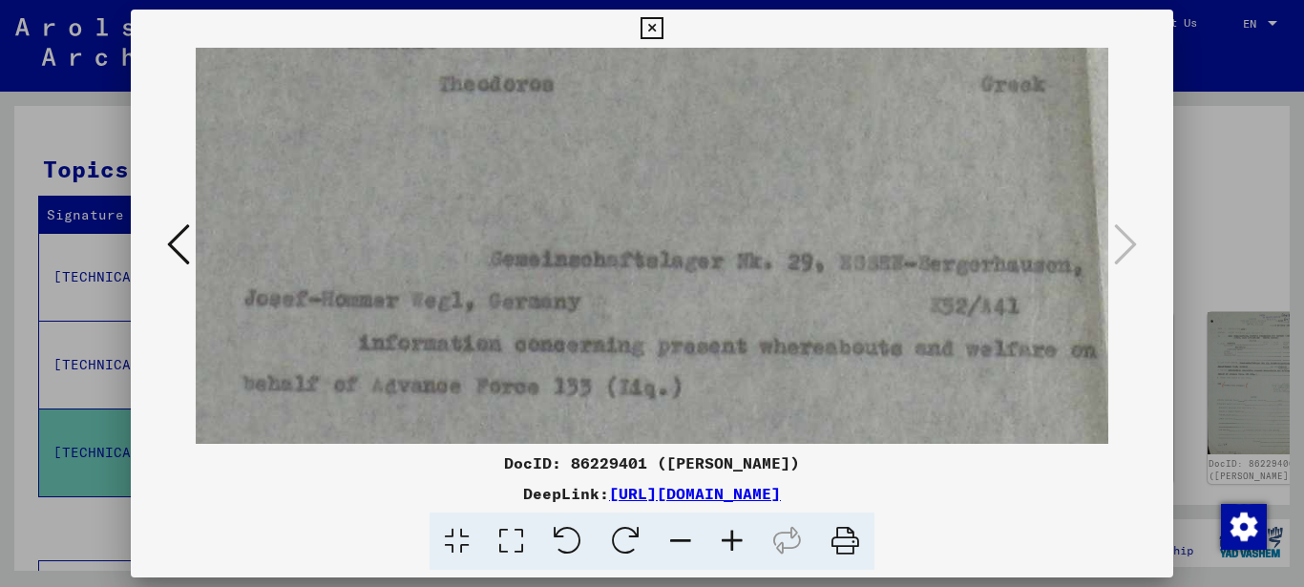
click at [647, 150] on img at bounding box center [652, 368] width 913 height 1278
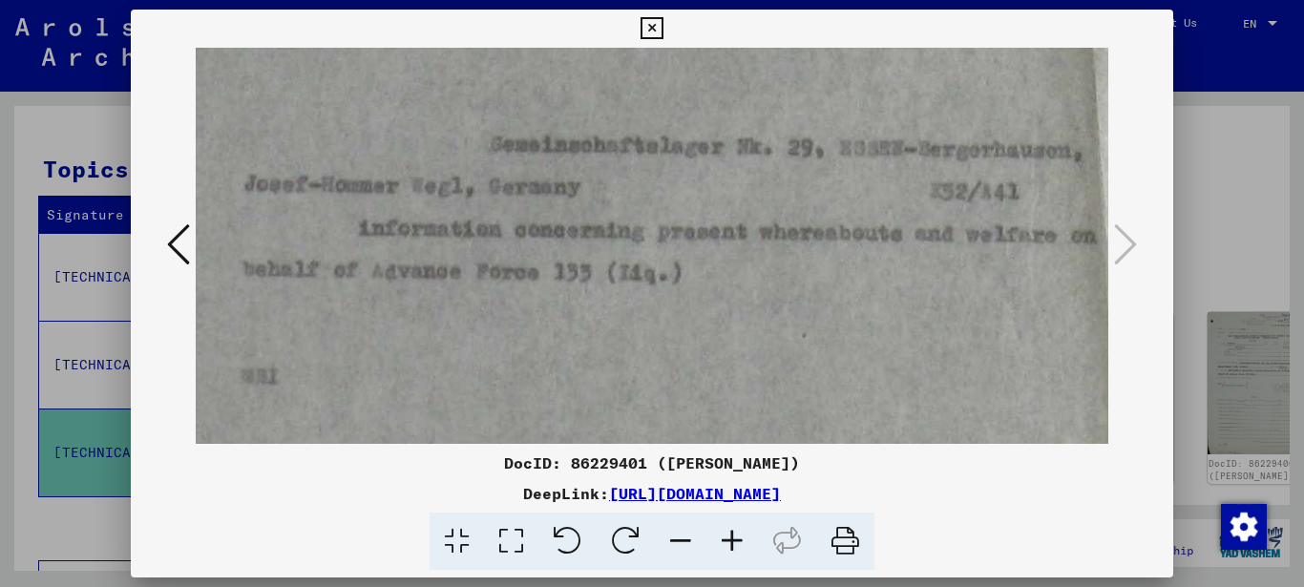
drag, startPoint x: 600, startPoint y: 223, endPoint x: 597, endPoint y: 211, distance: 12.7
click at [599, 211] on img at bounding box center [652, 253] width 913 height 1278
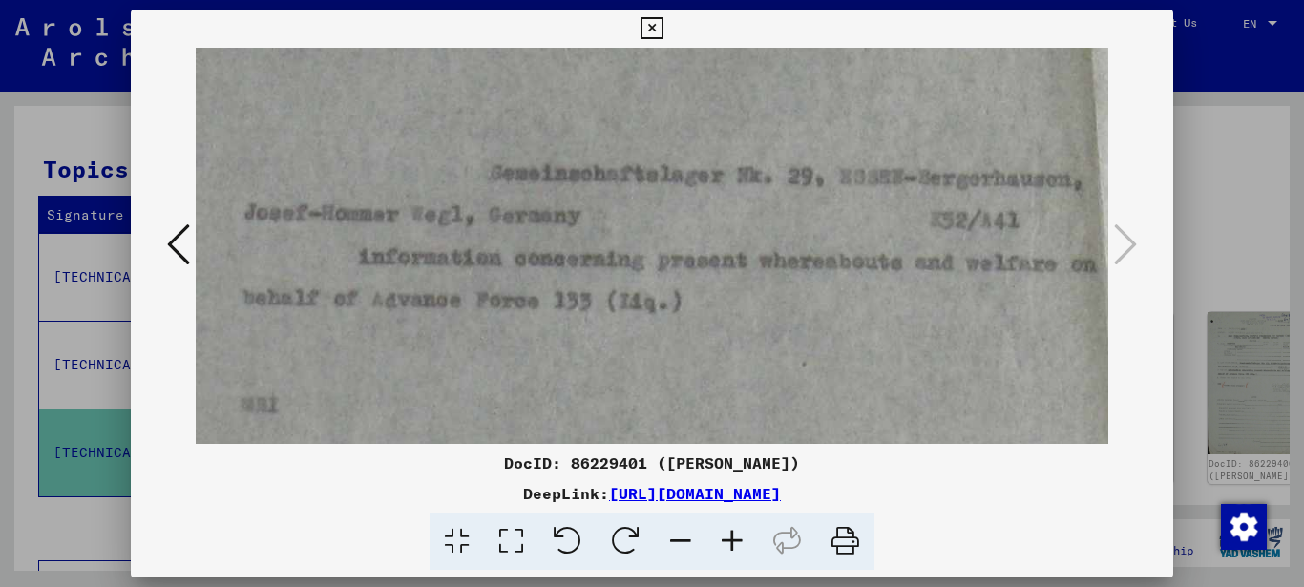
drag, startPoint x: 554, startPoint y: 243, endPoint x: 553, endPoint y: 287, distance: 43.9
click at [554, 282] on img at bounding box center [652, 282] width 913 height 1278
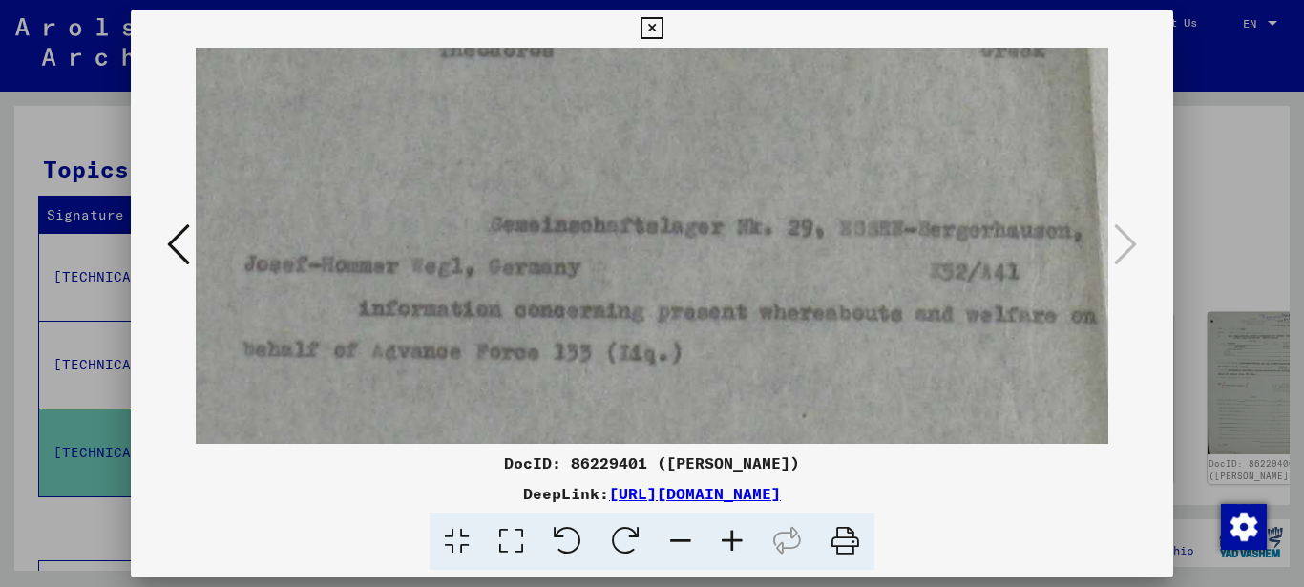
click at [553, 318] on img at bounding box center [652, 334] width 913 height 1278
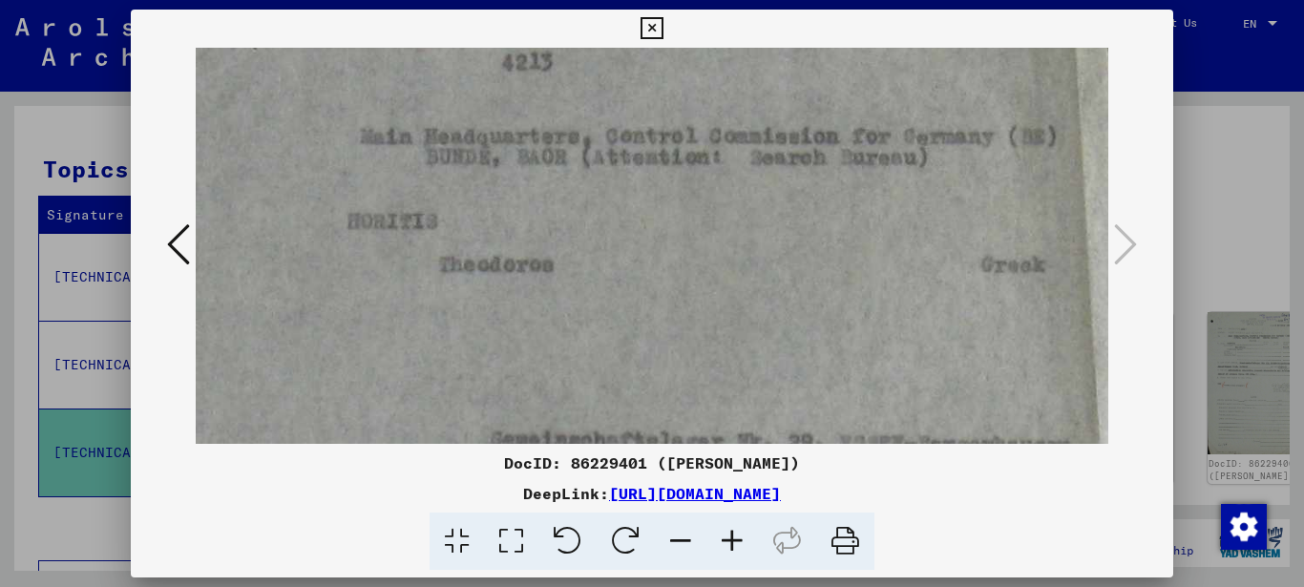
drag, startPoint x: 548, startPoint y: 261, endPoint x: 551, endPoint y: 335, distance: 73.5
click at [551, 334] on img at bounding box center [652, 548] width 913 height 1278
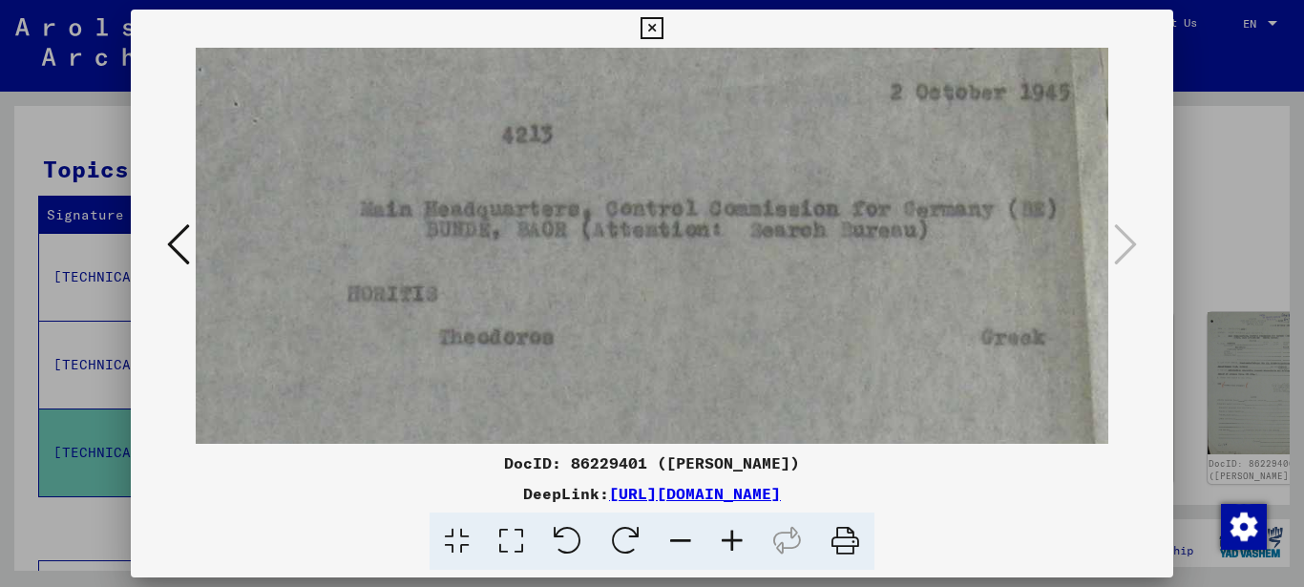
drag, startPoint x: 557, startPoint y: 300, endPoint x: 557, endPoint y: 323, distance: 22.9
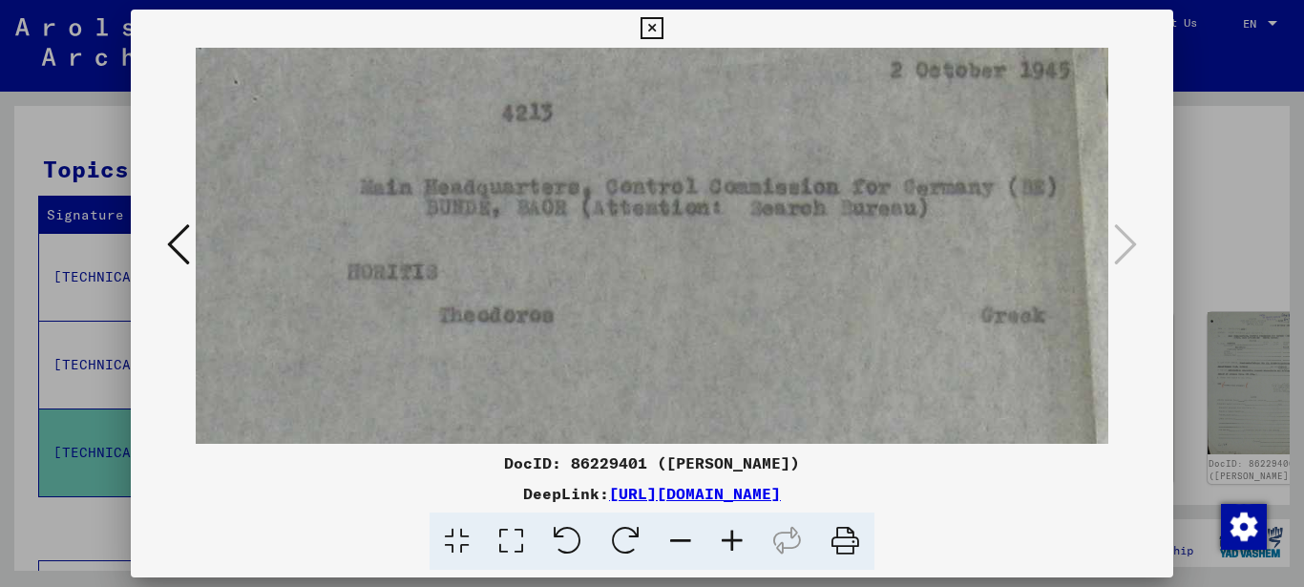
drag, startPoint x: 562, startPoint y: 305, endPoint x: 497, endPoint y: 279, distance: 70.2
drag, startPoint x: 697, startPoint y: 292, endPoint x: 692, endPoint y: 304, distance: 13.3
click at [693, 303] on img at bounding box center [652, 597] width 913 height 1278
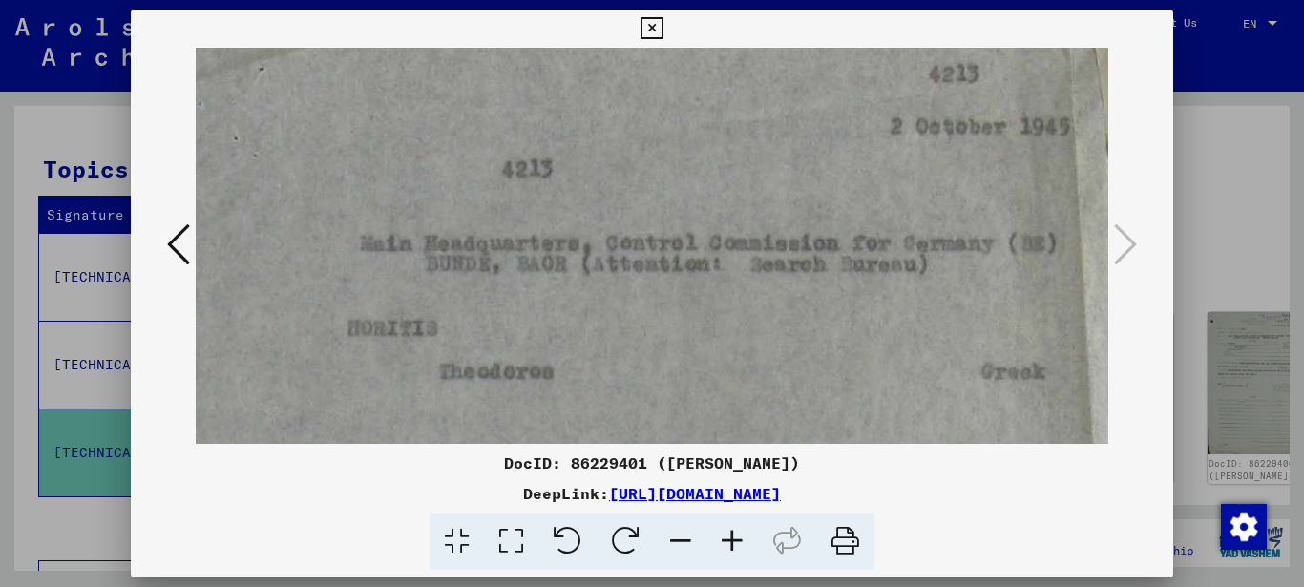
drag, startPoint x: 654, startPoint y: 30, endPoint x: 616, endPoint y: 36, distance: 38.8
click at [652, 31] on icon at bounding box center [651, 28] width 22 height 23
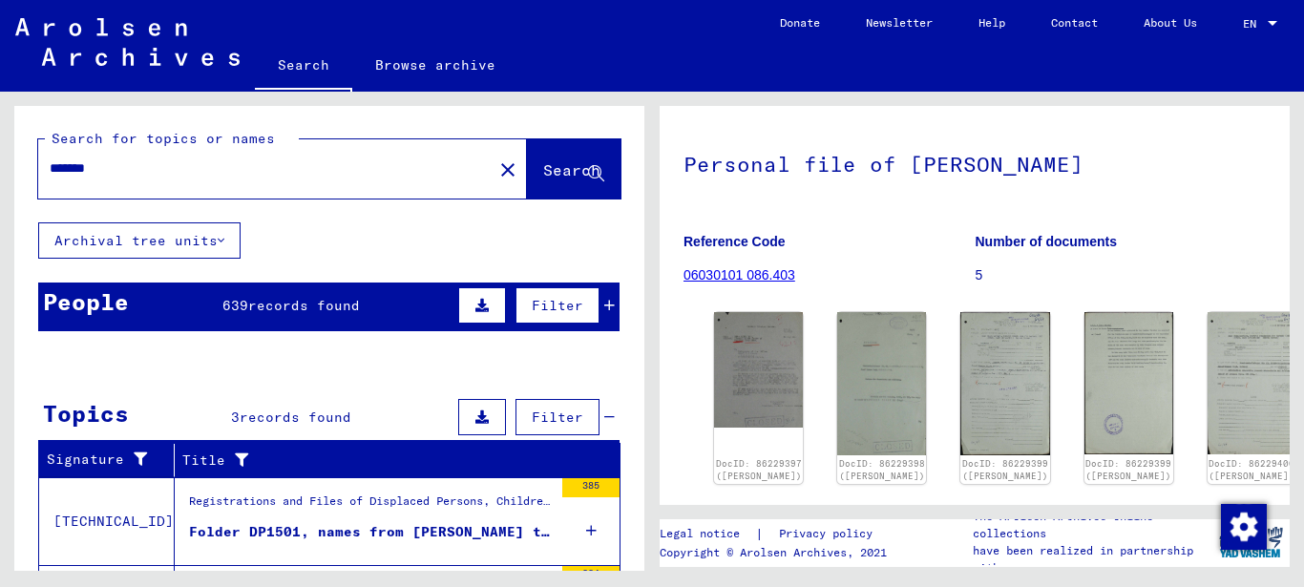
scroll to position [0, 0]
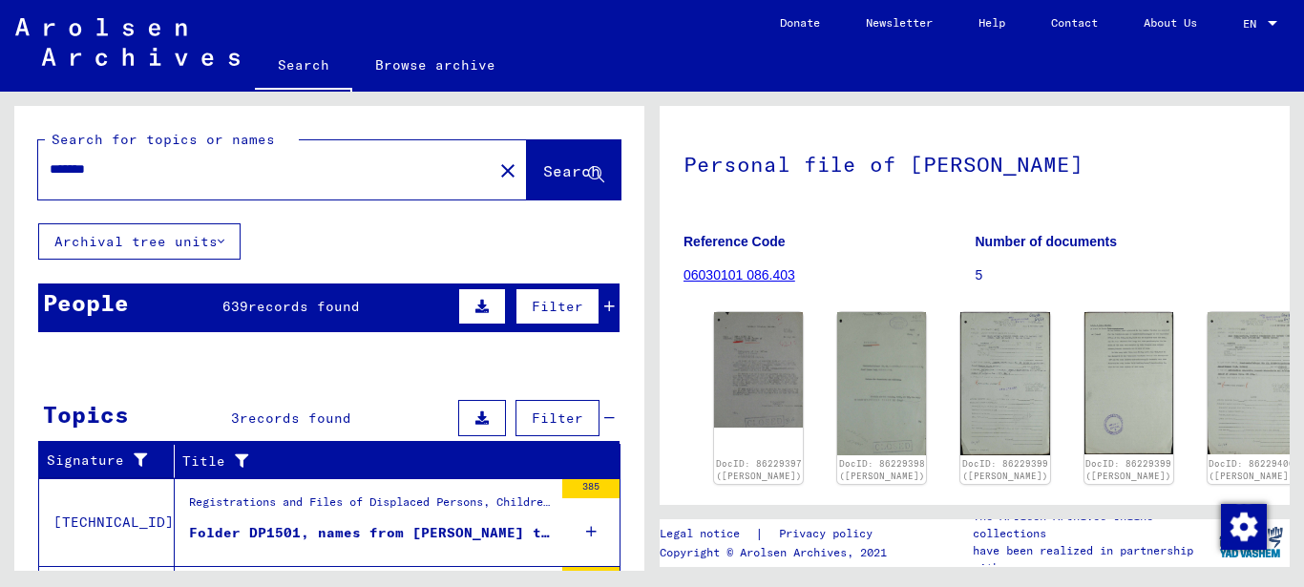
click at [98, 174] on input "*******" at bounding box center [265, 169] width 431 height 20
click at [546, 160] on button "Search" at bounding box center [574, 169] width 94 height 59
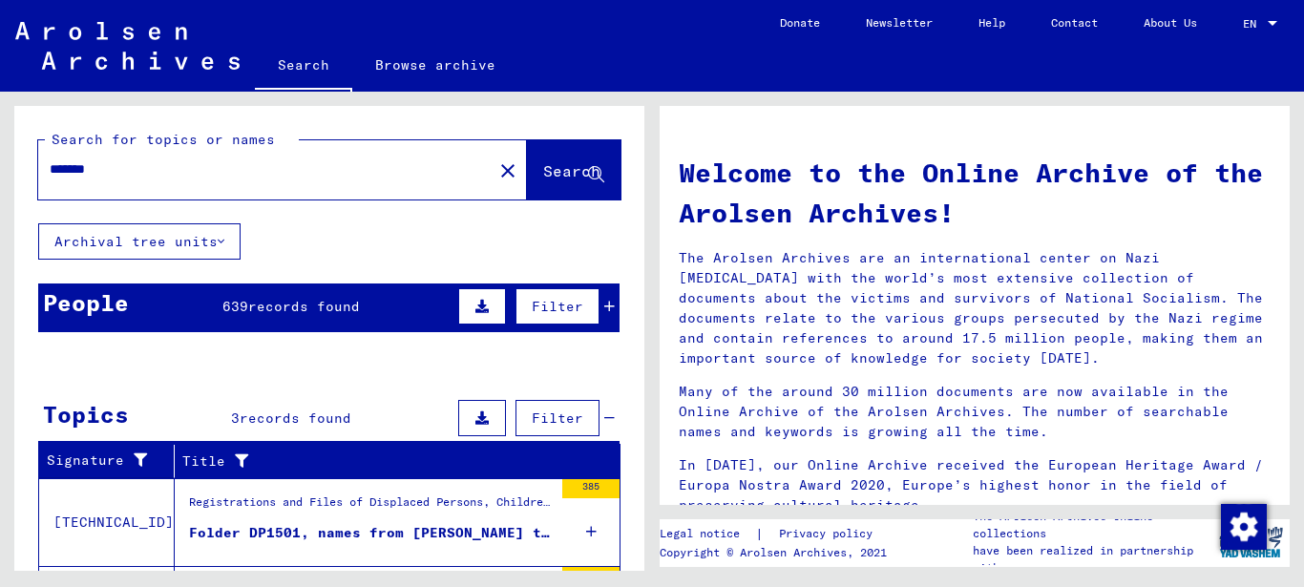
click at [122, 302] on div "People" at bounding box center [86, 302] width 86 height 34
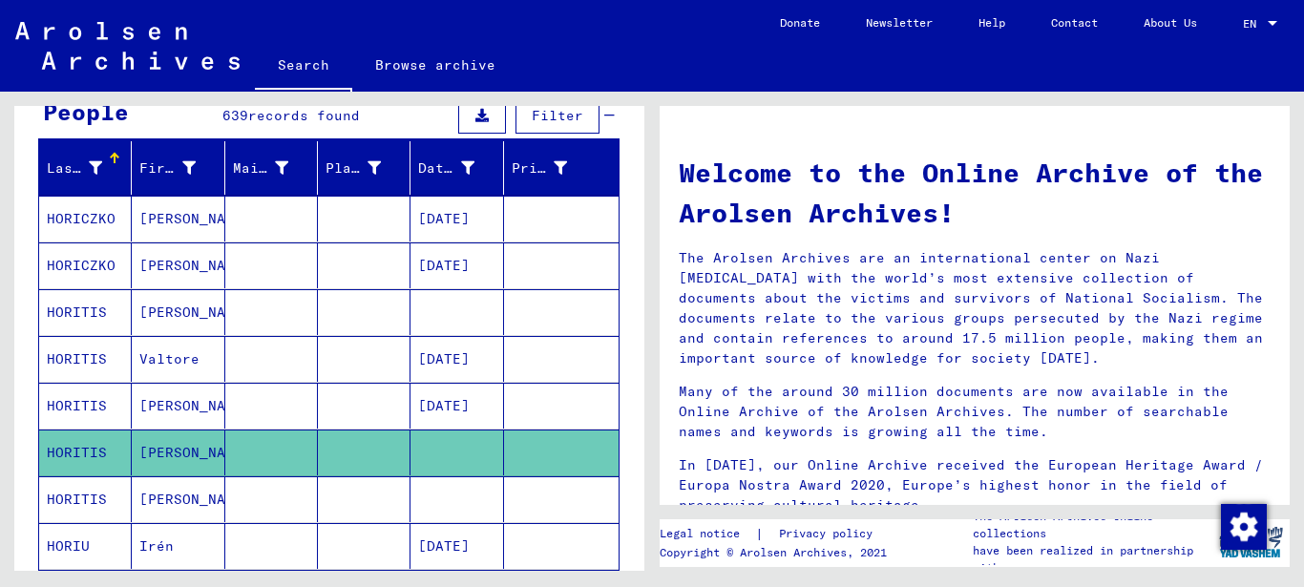
scroll to position [286, 0]
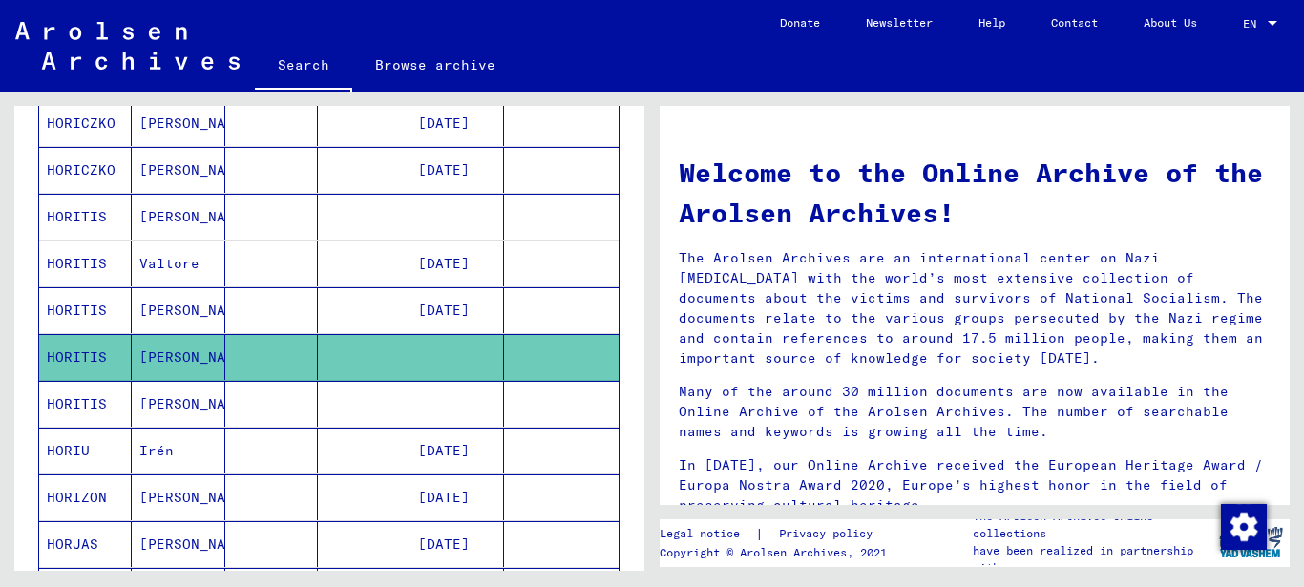
click at [73, 401] on mat-cell "HORITIS" at bounding box center [85, 404] width 93 height 46
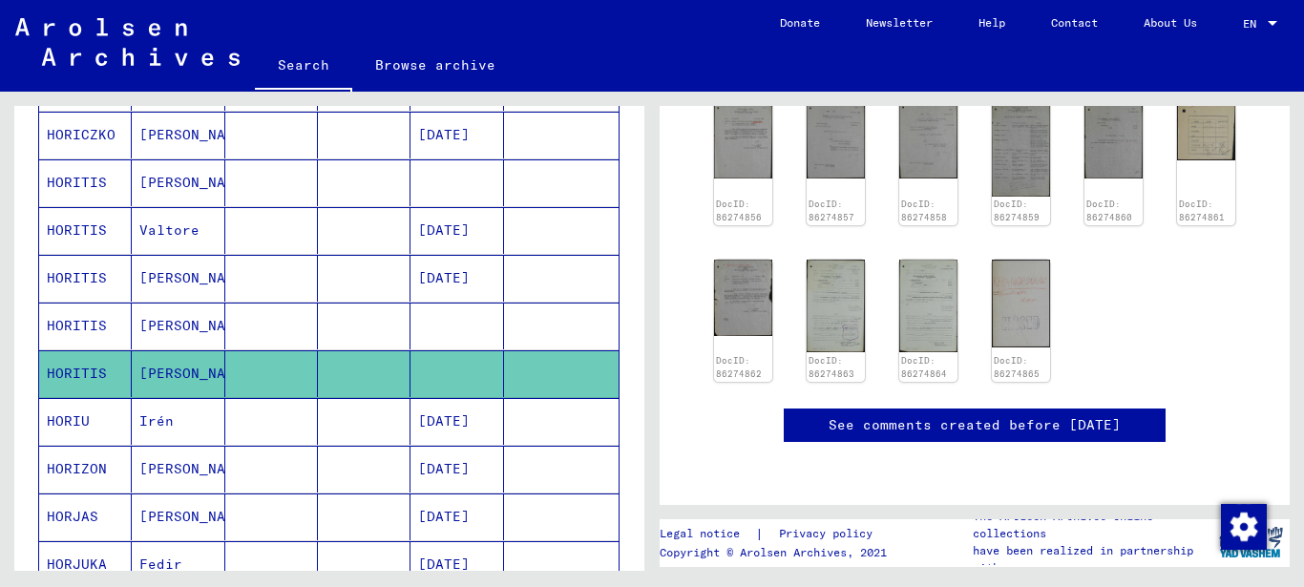
scroll to position [286, 0]
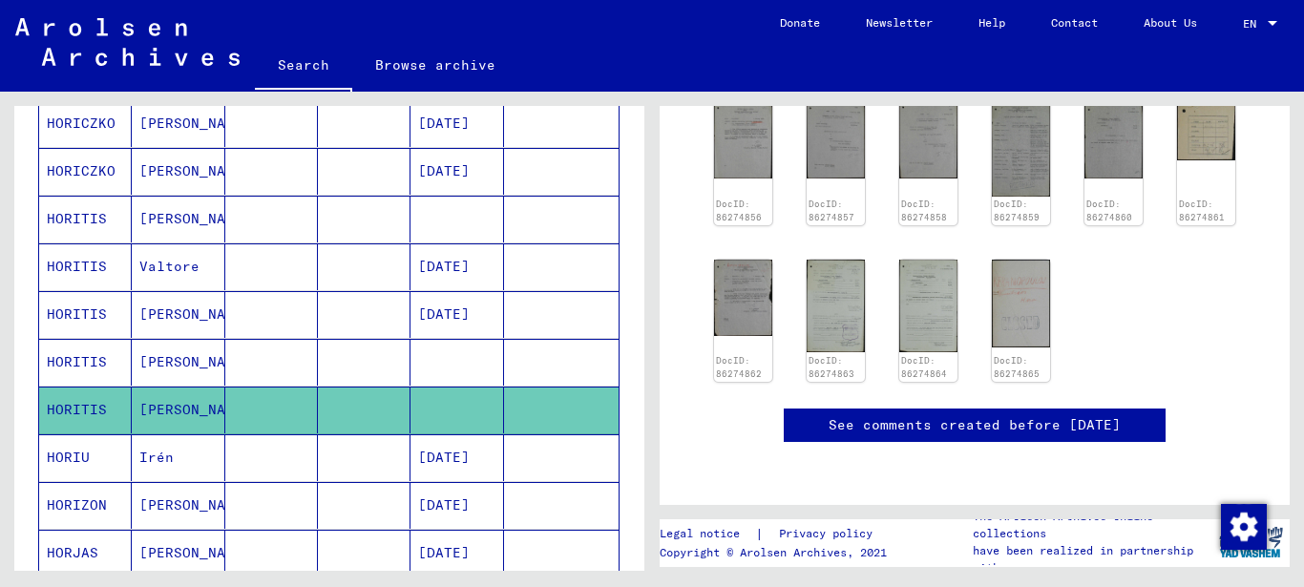
click at [59, 221] on mat-cell "HORITIS" at bounding box center [85, 219] width 93 height 47
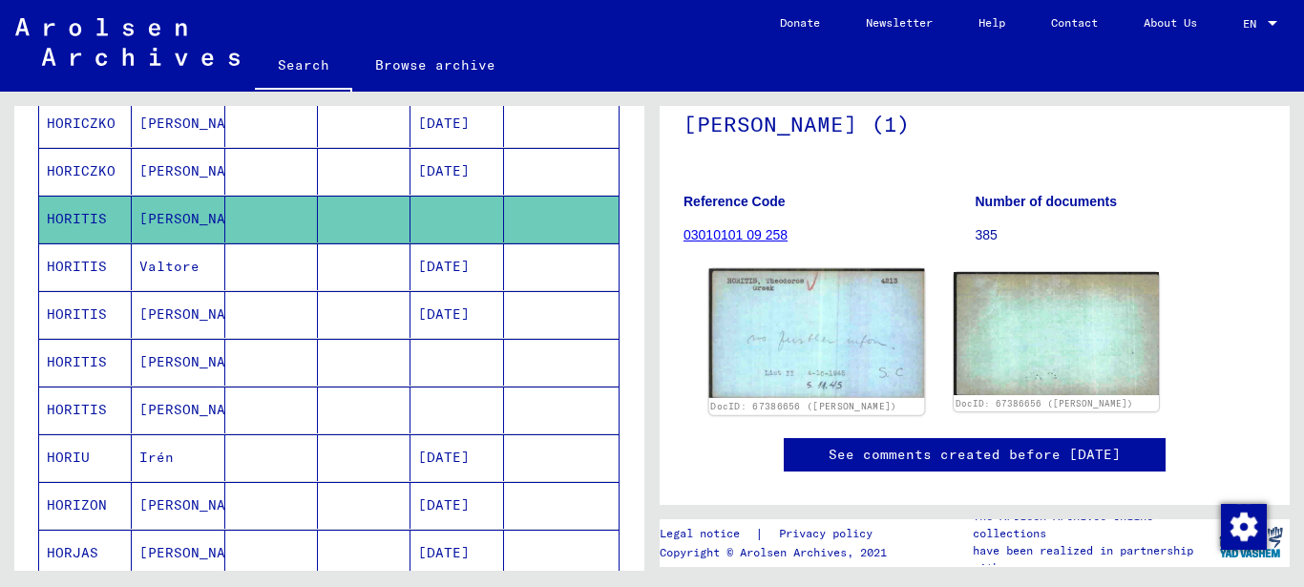
scroll to position [191, 0]
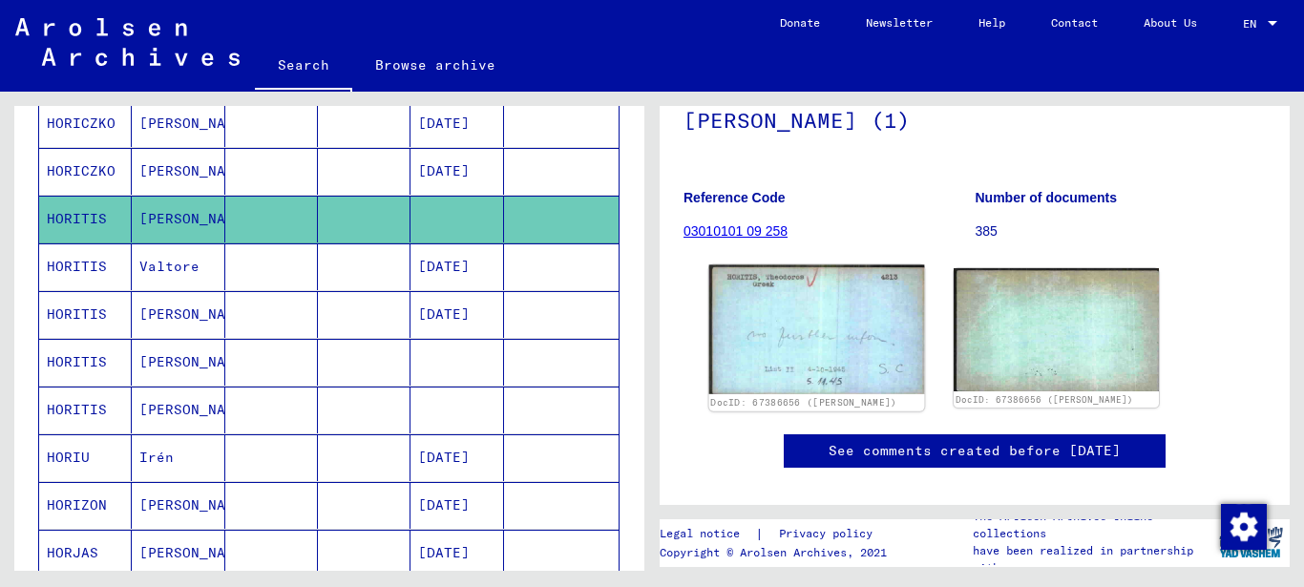
click at [793, 324] on img at bounding box center [817, 329] width 216 height 129
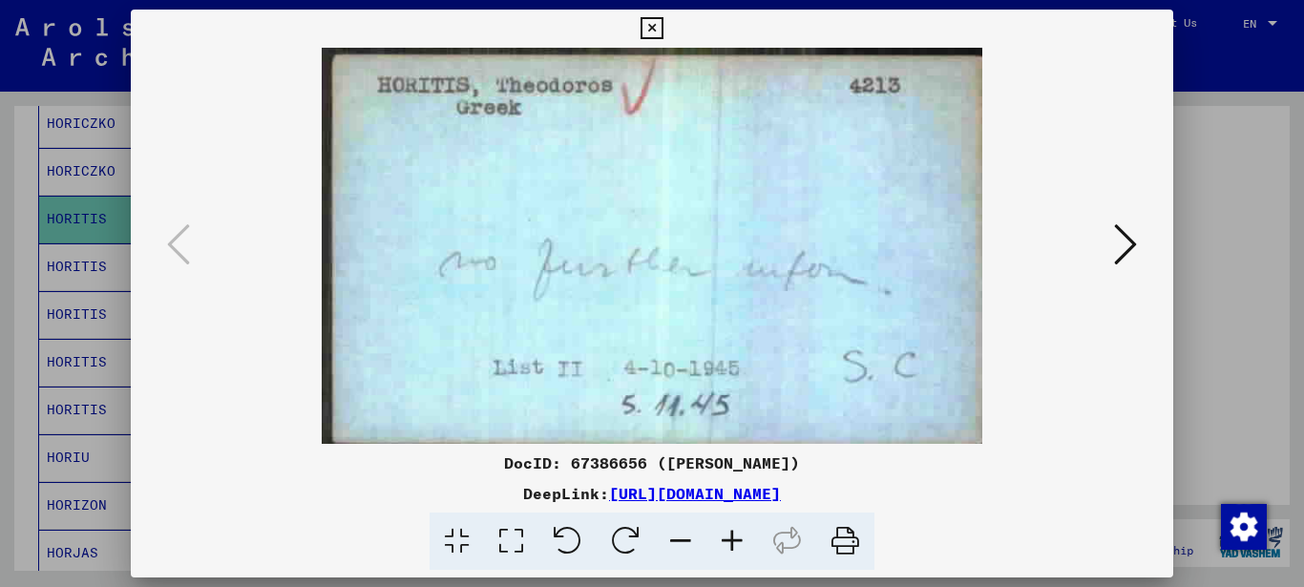
click at [526, 546] on icon at bounding box center [511, 541] width 54 height 58
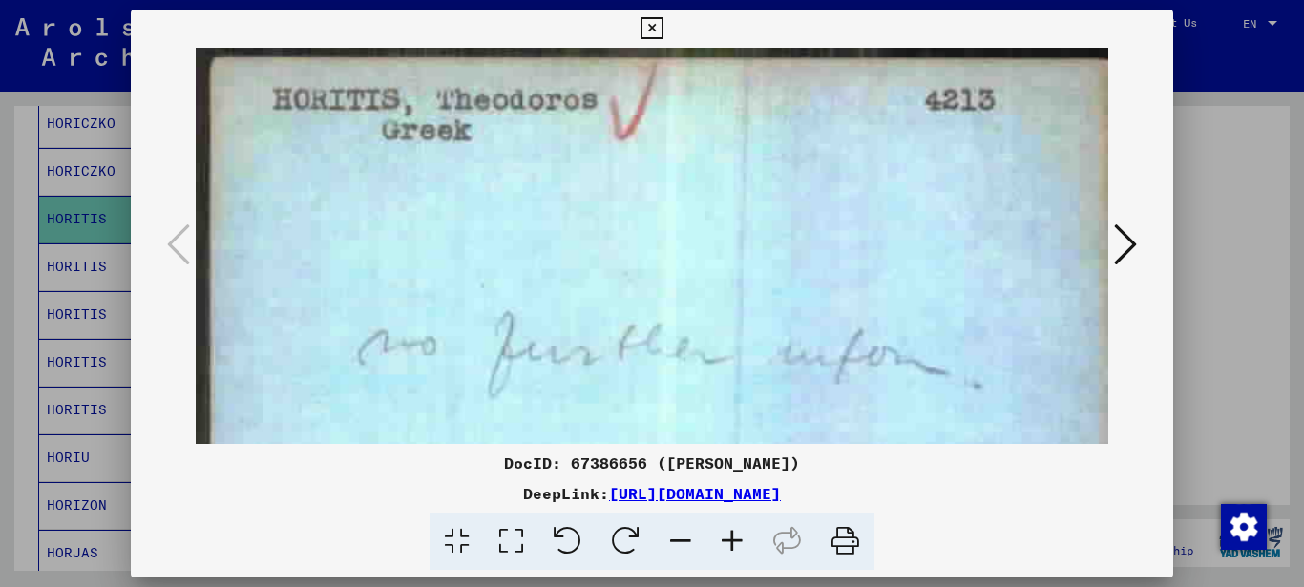
click at [526, 546] on icon at bounding box center [511, 541] width 54 height 58
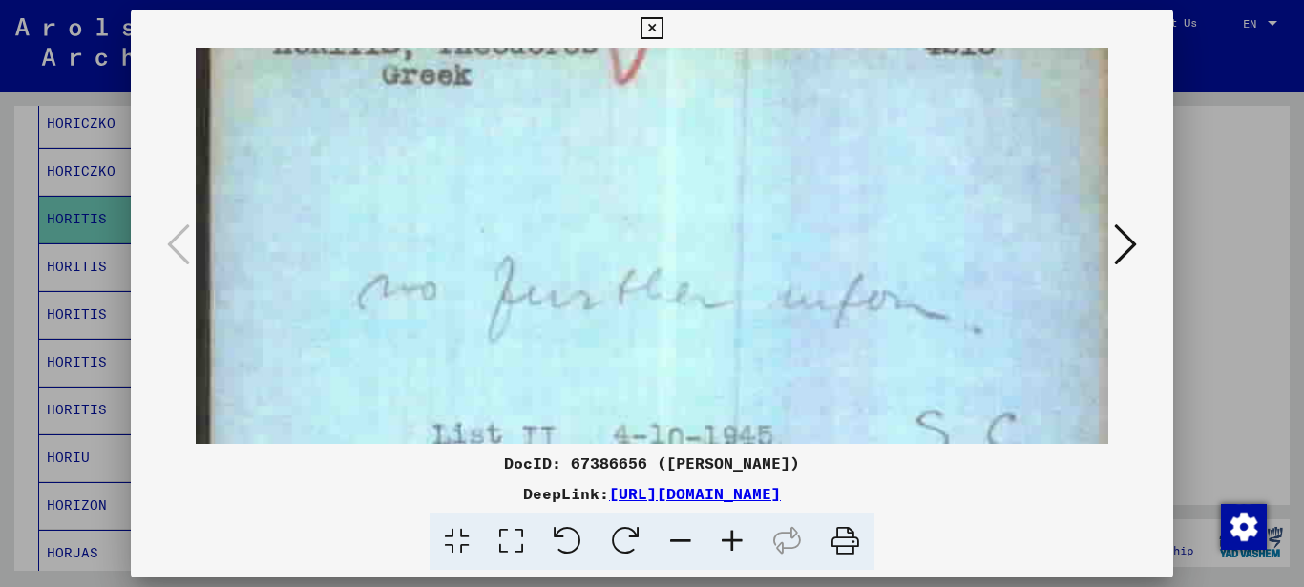
drag, startPoint x: 514, startPoint y: 253, endPoint x: 516, endPoint y: 186, distance: 66.8
click at [516, 198] on img at bounding box center [652, 266] width 913 height 548
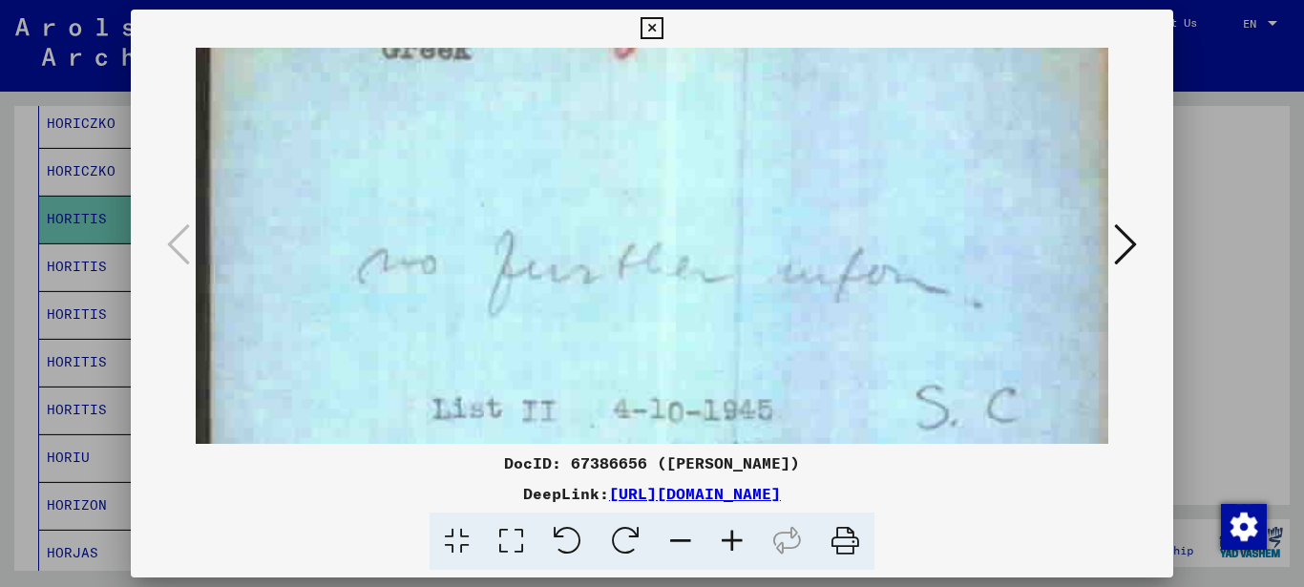
scroll to position [152, 0]
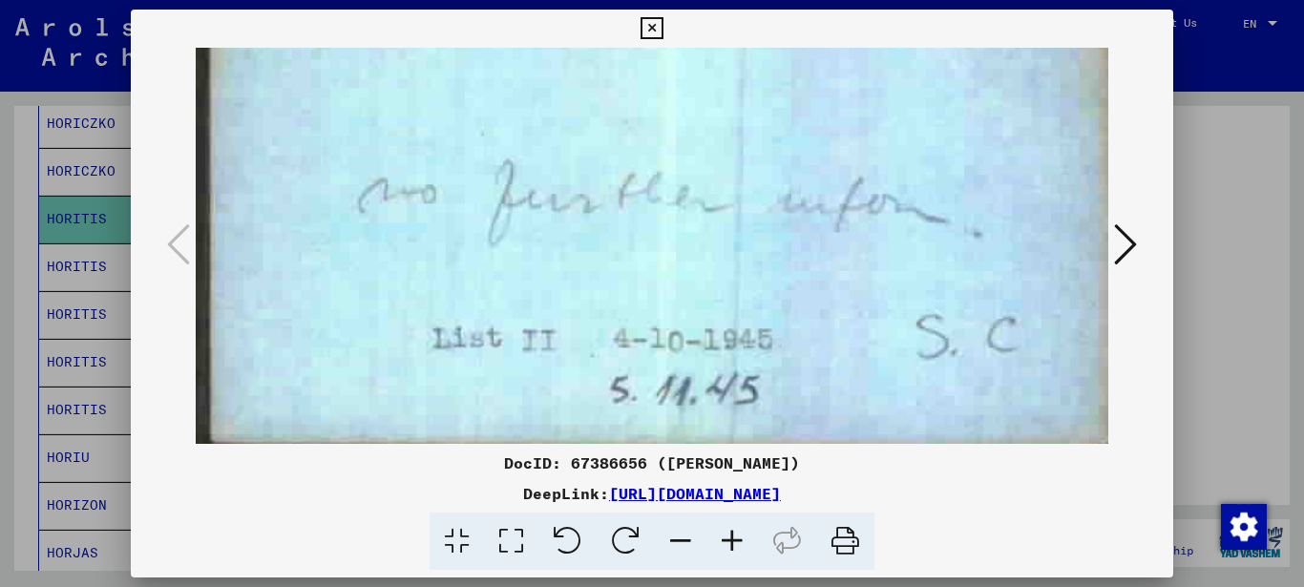
drag, startPoint x: 555, startPoint y: 268, endPoint x: 553, endPoint y: 235, distance: 33.5
click at [553, 236] on img at bounding box center [652, 170] width 913 height 548
drag, startPoint x: 657, startPoint y: 249, endPoint x: 657, endPoint y: 201, distance: 47.7
click at [657, 202] on img at bounding box center [652, 170] width 913 height 548
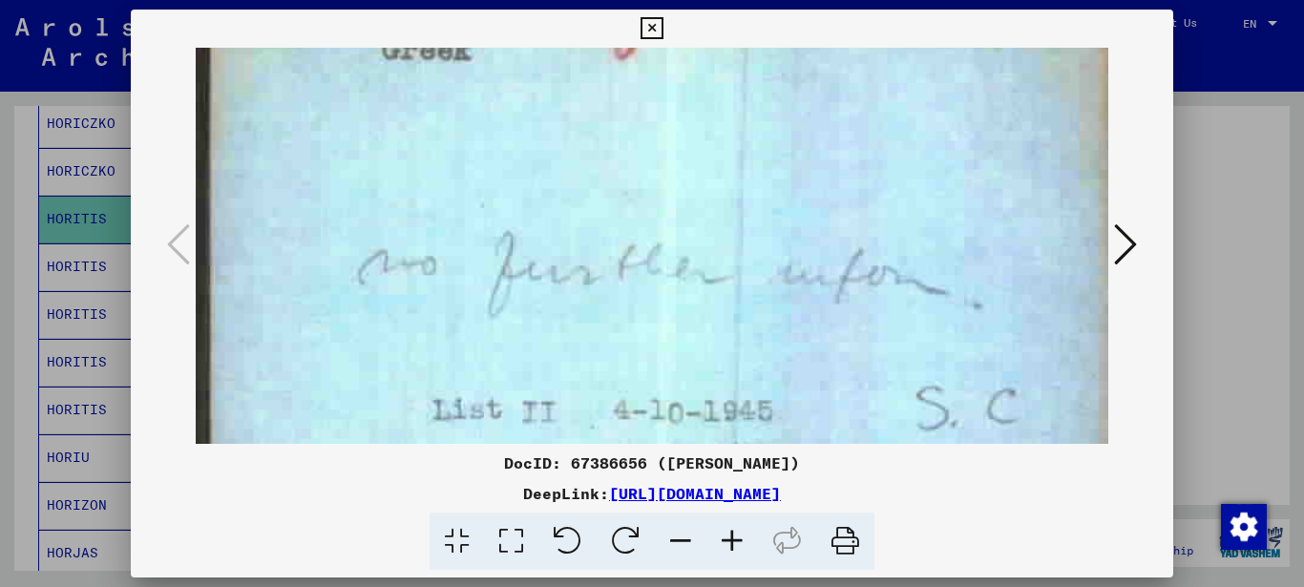
drag, startPoint x: 515, startPoint y: 257, endPoint x: 512, endPoint y: 366, distance: 109.8
click at [513, 365] on img at bounding box center [652, 242] width 913 height 548
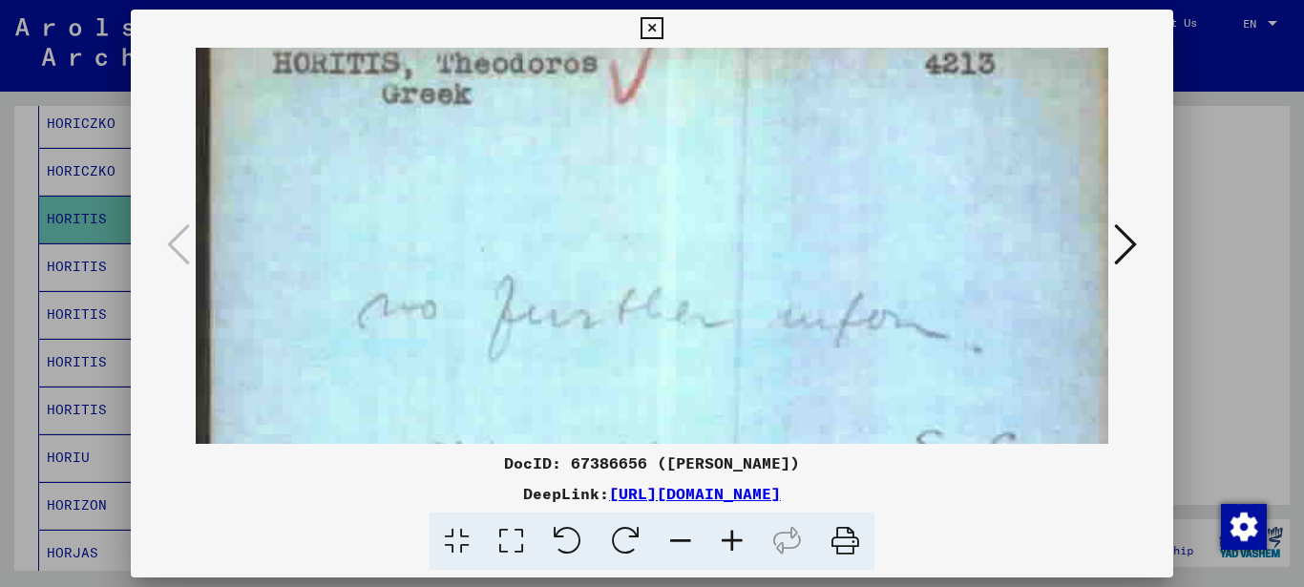
scroll to position [0, 0]
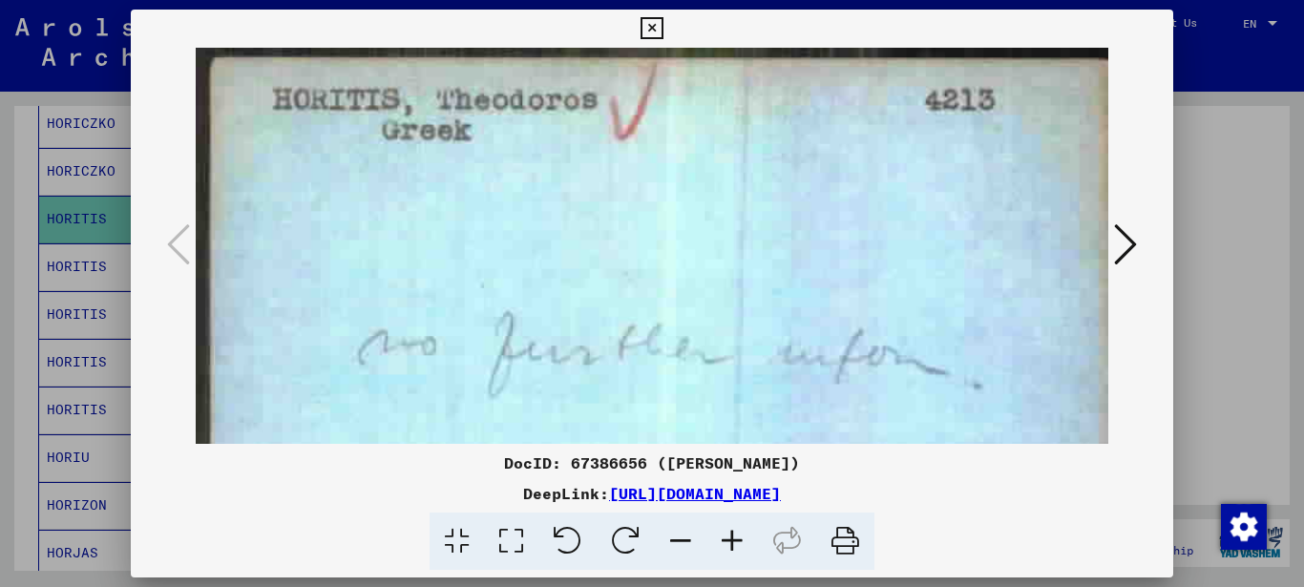
drag, startPoint x: 552, startPoint y: 288, endPoint x: 552, endPoint y: 335, distance: 46.8
click at [552, 333] on img at bounding box center [652, 322] width 913 height 548
drag, startPoint x: 598, startPoint y: 231, endPoint x: 588, endPoint y: 276, distance: 46.1
click at [589, 276] on img at bounding box center [652, 322] width 913 height 548
click at [1131, 231] on icon at bounding box center [1125, 244] width 23 height 46
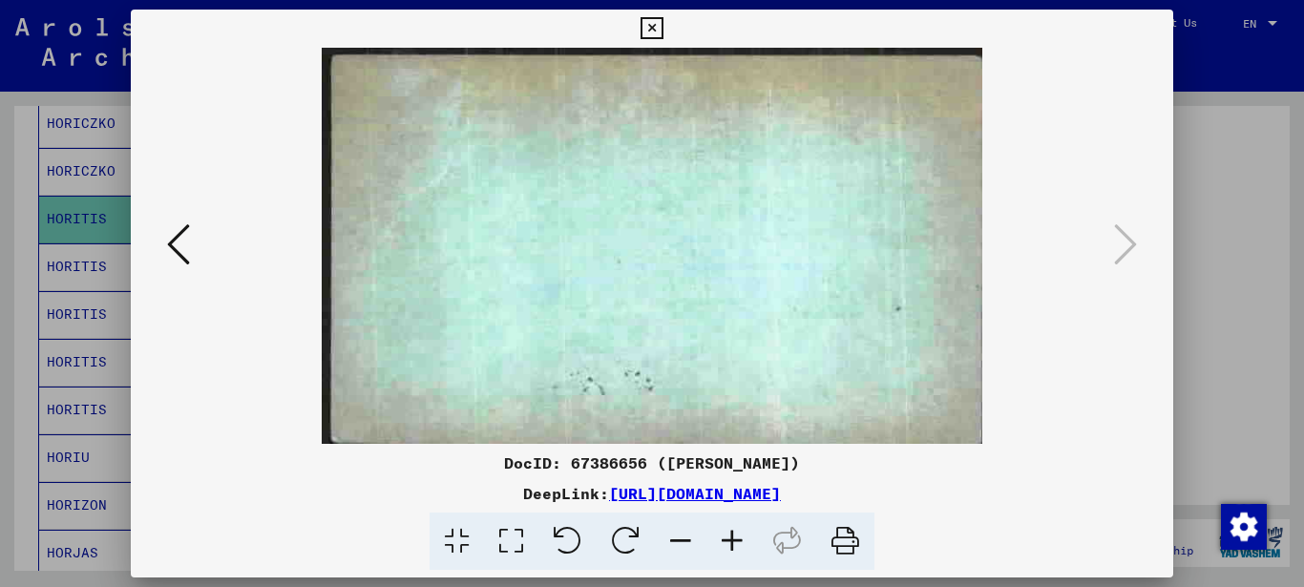
click at [642, 29] on icon at bounding box center [651, 28] width 22 height 23
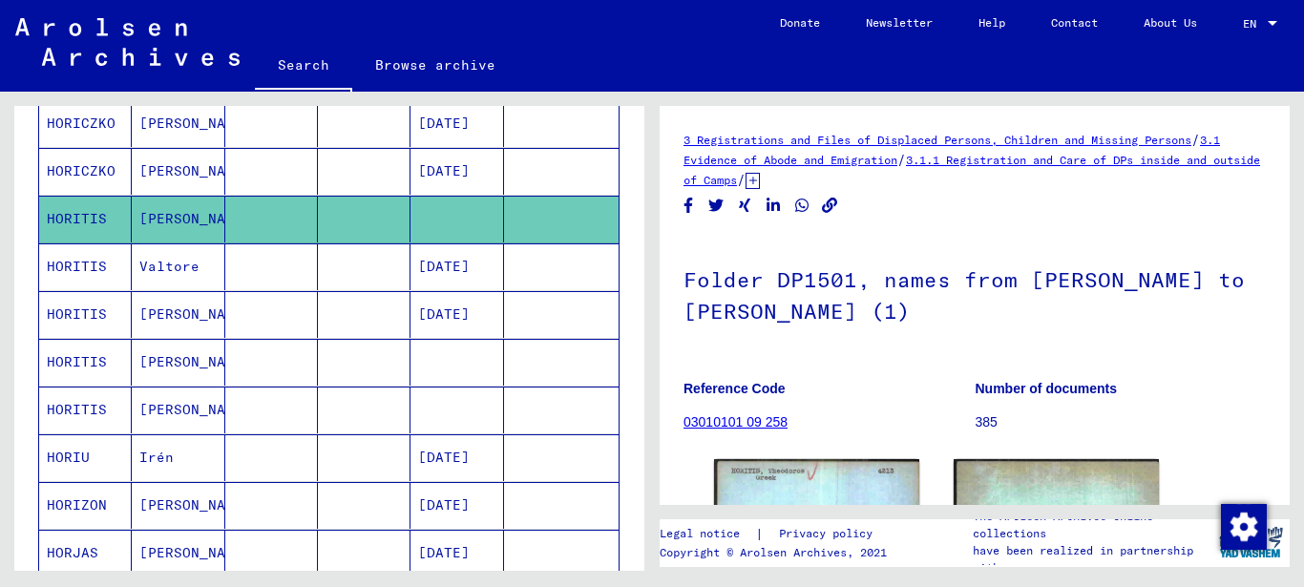
click at [67, 261] on mat-cell "HORITIS" at bounding box center [85, 266] width 93 height 47
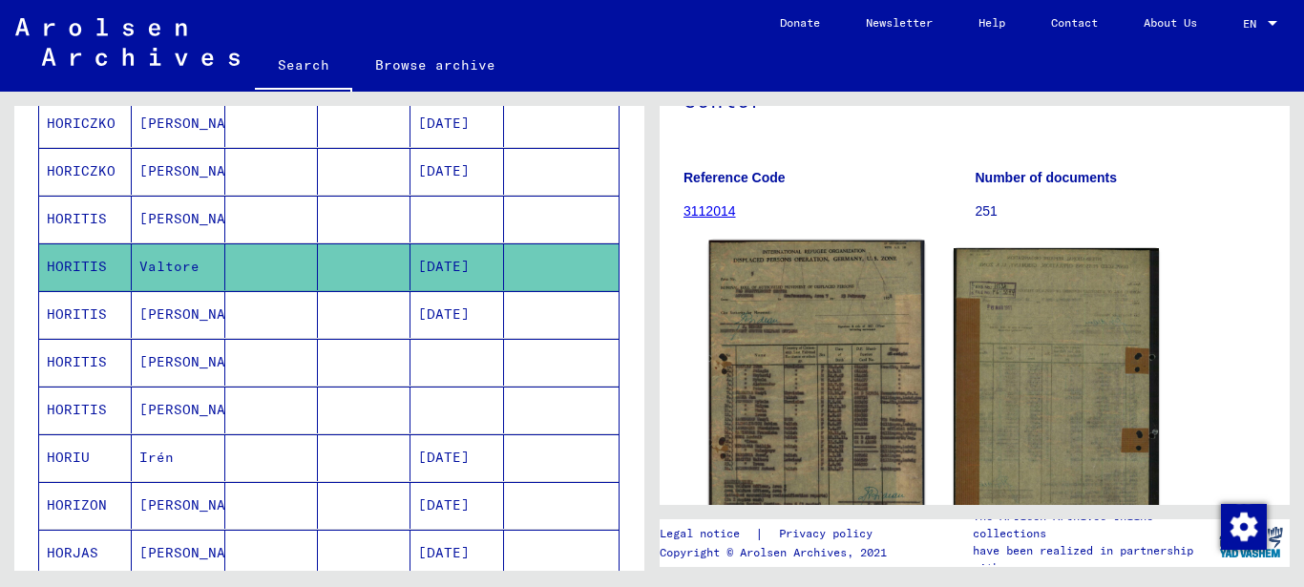
scroll to position [286, 0]
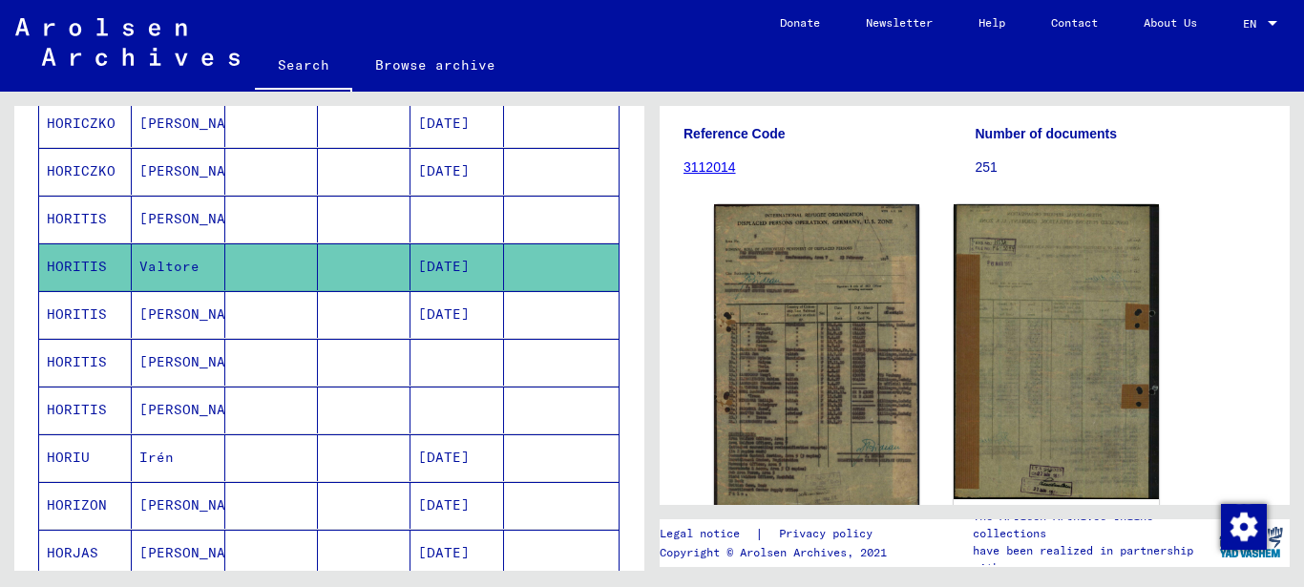
click at [70, 310] on mat-cell "HORITIS" at bounding box center [85, 314] width 93 height 47
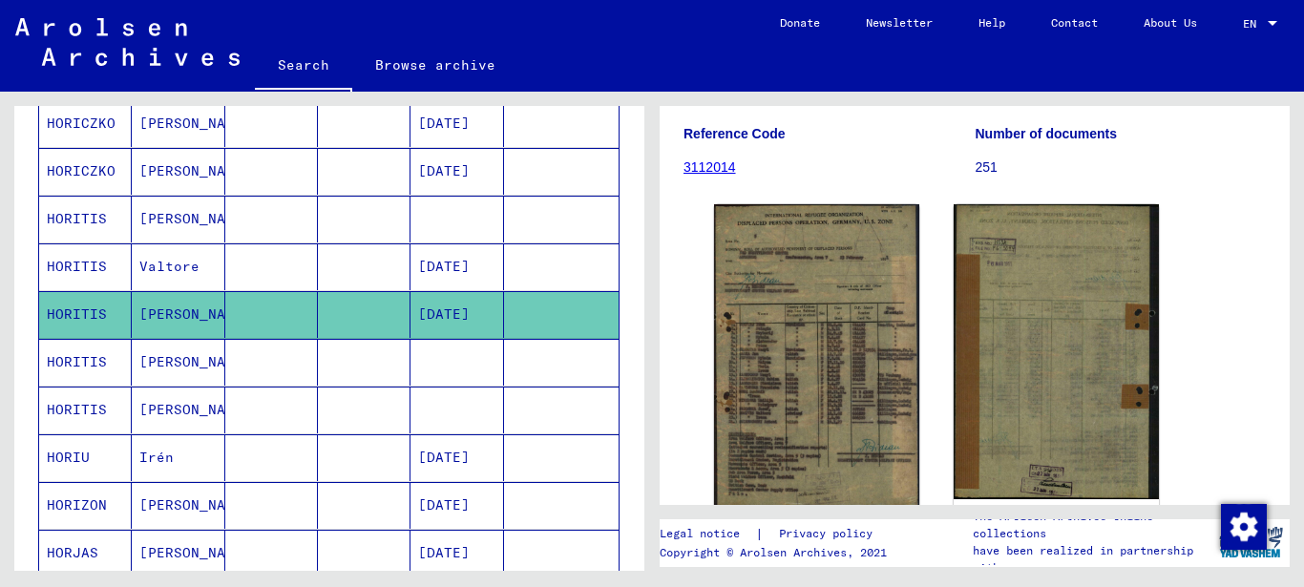
click at [82, 357] on mat-cell "HORITIS" at bounding box center [85, 362] width 93 height 47
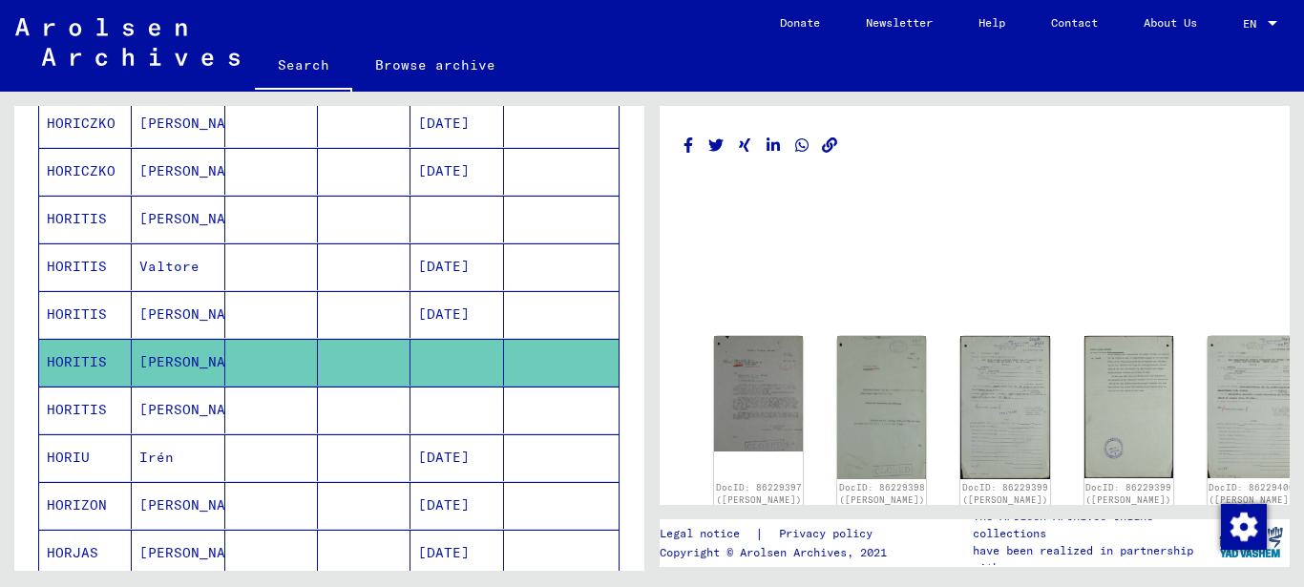
click at [78, 348] on mat-cell "HORITIS" at bounding box center [85, 362] width 93 height 47
click at [734, 362] on img at bounding box center [759, 392] width 94 height 121
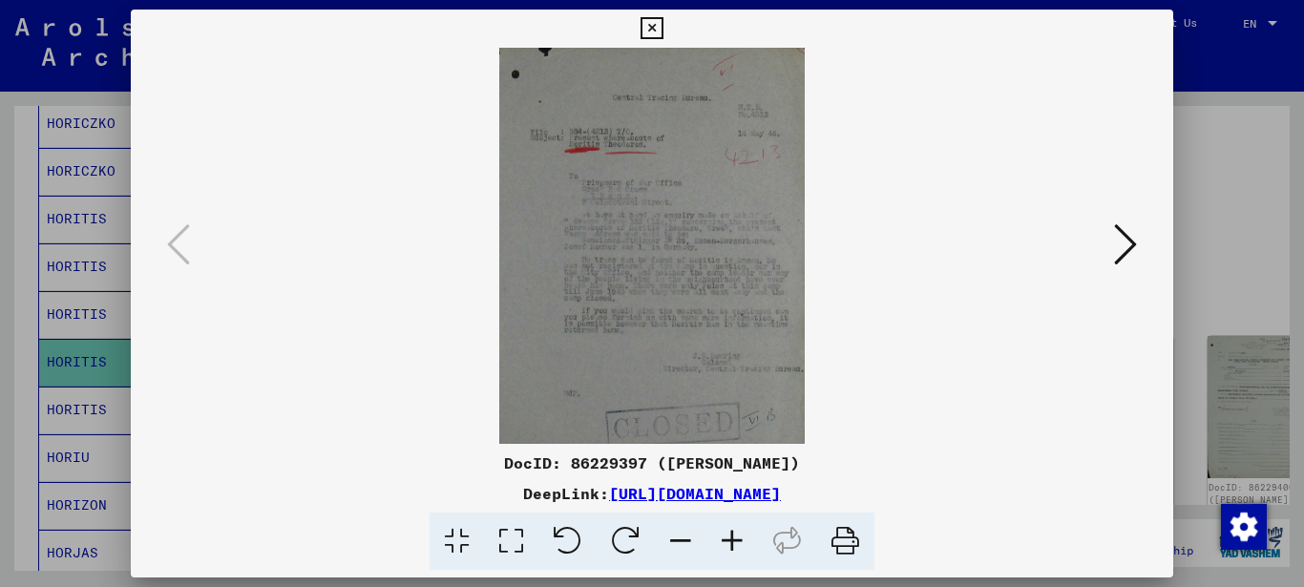
click at [735, 363] on img at bounding box center [652, 246] width 913 height 396
click at [508, 535] on icon at bounding box center [511, 541] width 54 height 58
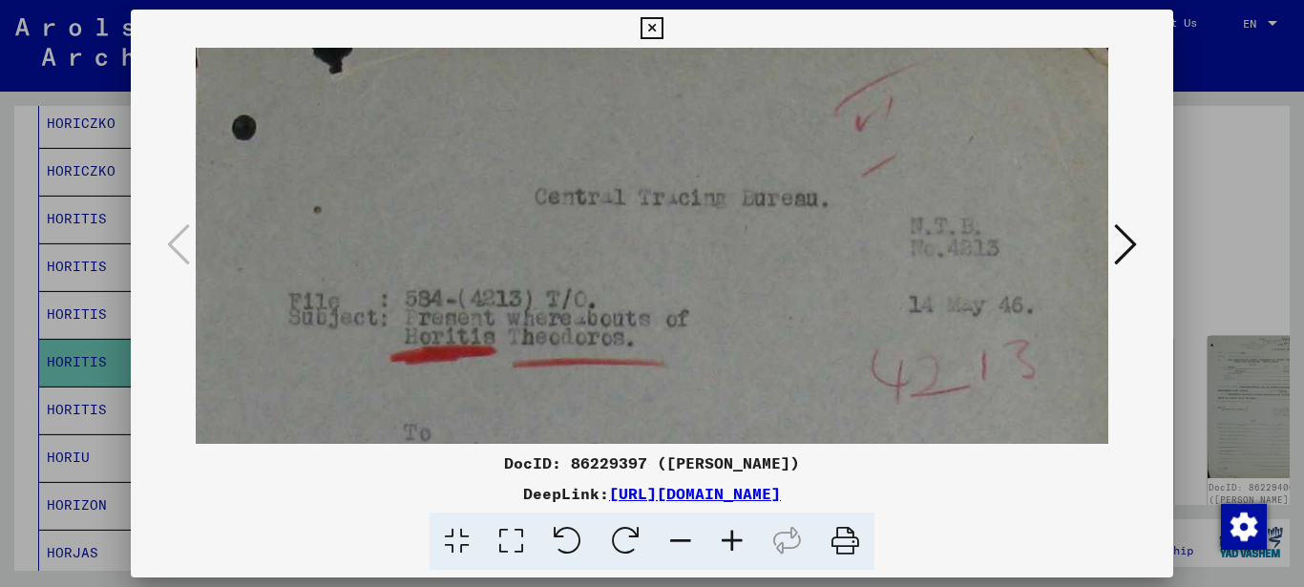
click at [508, 532] on icon at bounding box center [511, 541] width 54 height 58
click at [509, 532] on icon at bounding box center [511, 541] width 54 height 58
click at [510, 532] on icon at bounding box center [511, 541] width 54 height 58
click at [511, 532] on icon at bounding box center [511, 541] width 54 height 58
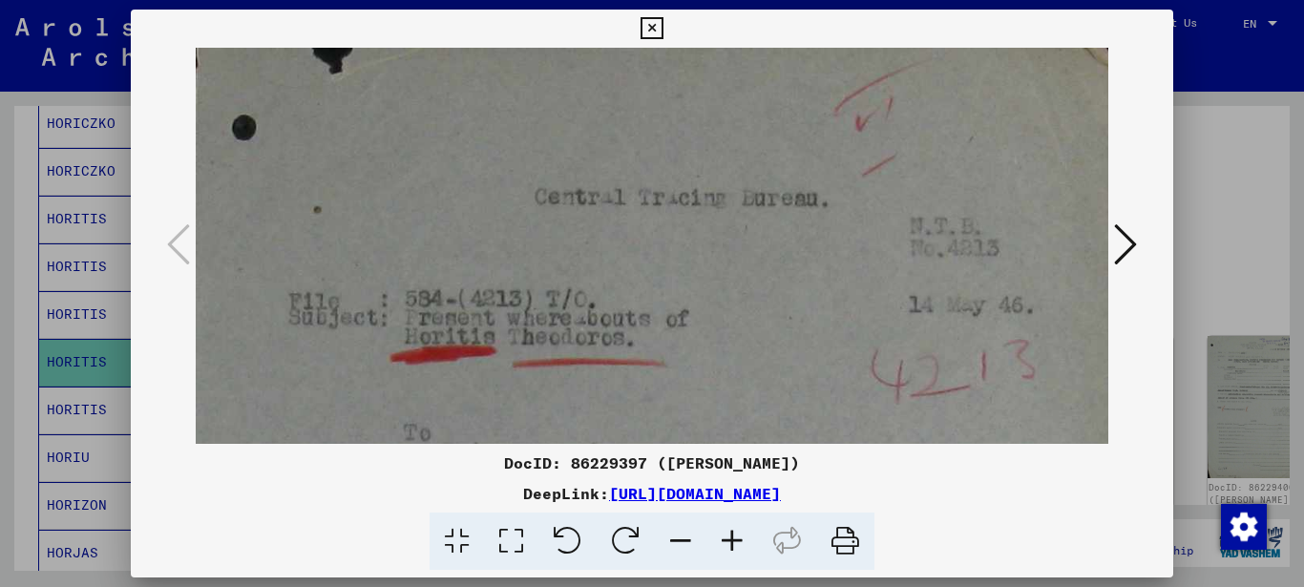
click at [511, 532] on icon at bounding box center [511, 541] width 54 height 58
click at [643, 22] on icon at bounding box center [651, 28] width 22 height 23
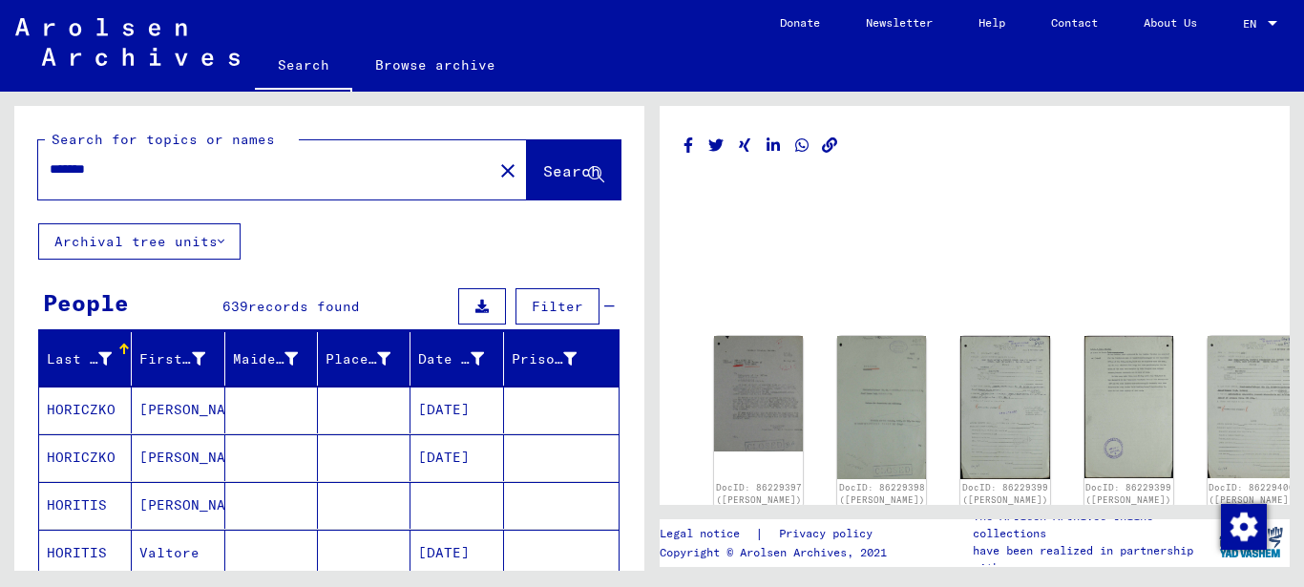
click at [543, 175] on span "Search" at bounding box center [571, 170] width 57 height 19
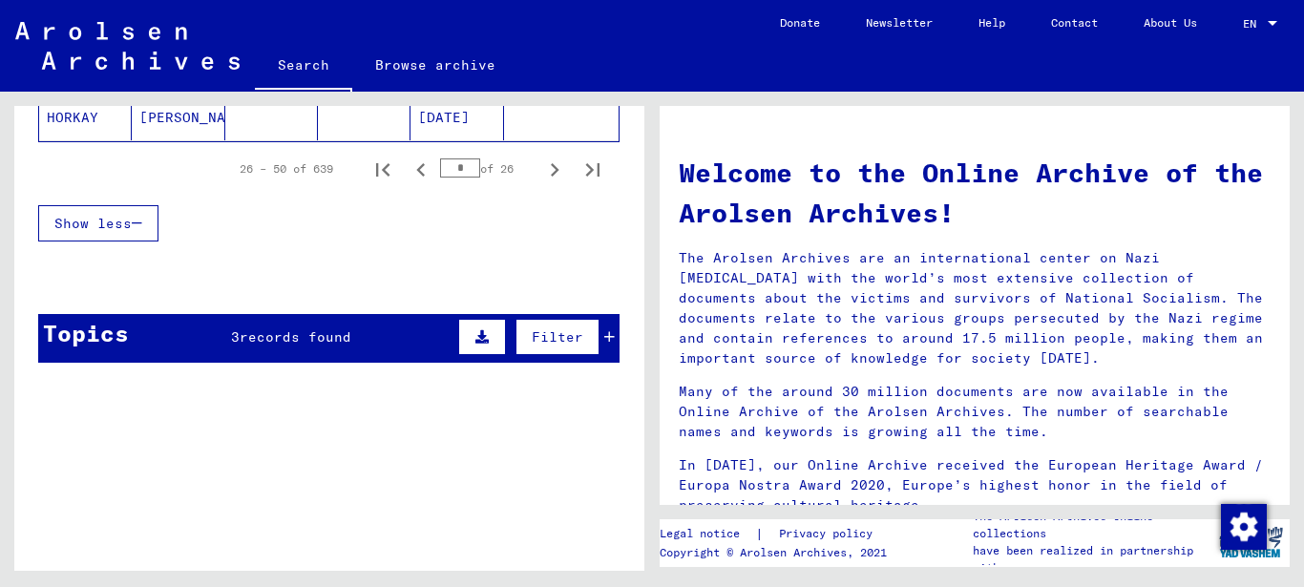
scroll to position [1599, 0]
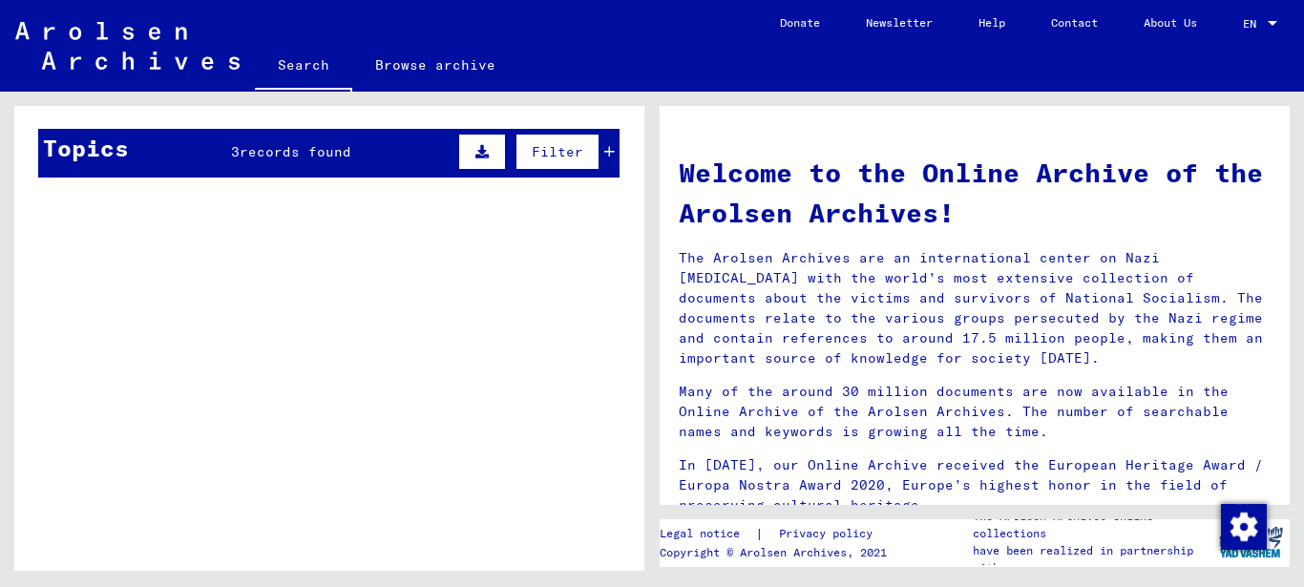
click at [261, 161] on div "3 records found" at bounding box center [291, 152] width 120 height 20
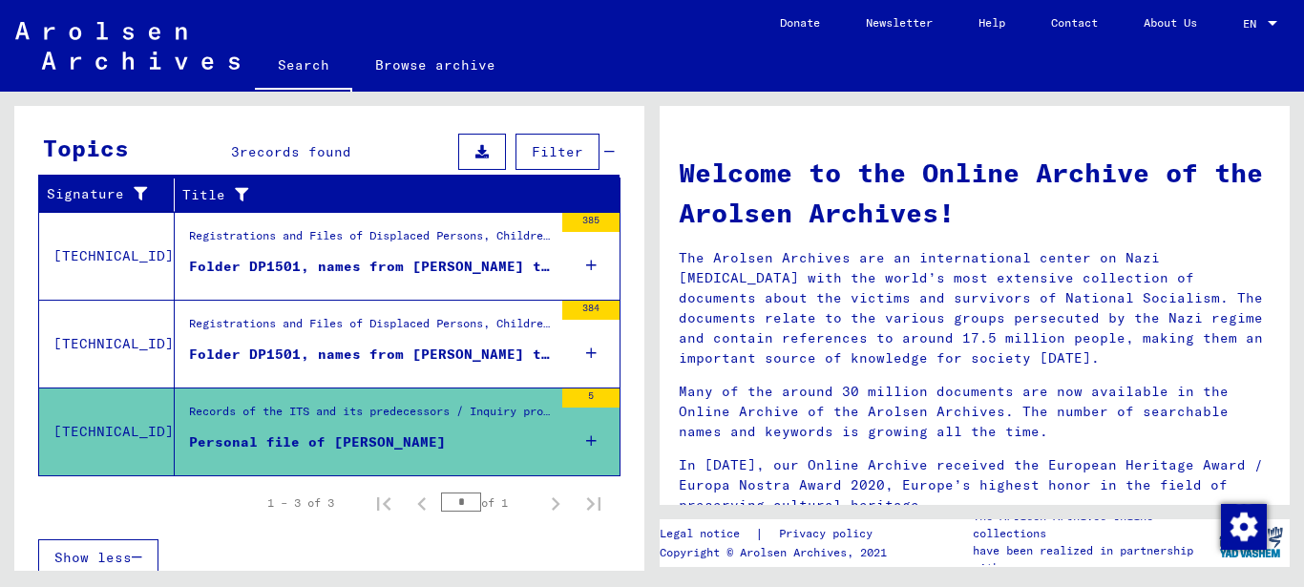
click at [372, 438] on div "Personal file of [PERSON_NAME]" at bounding box center [317, 442] width 257 height 20
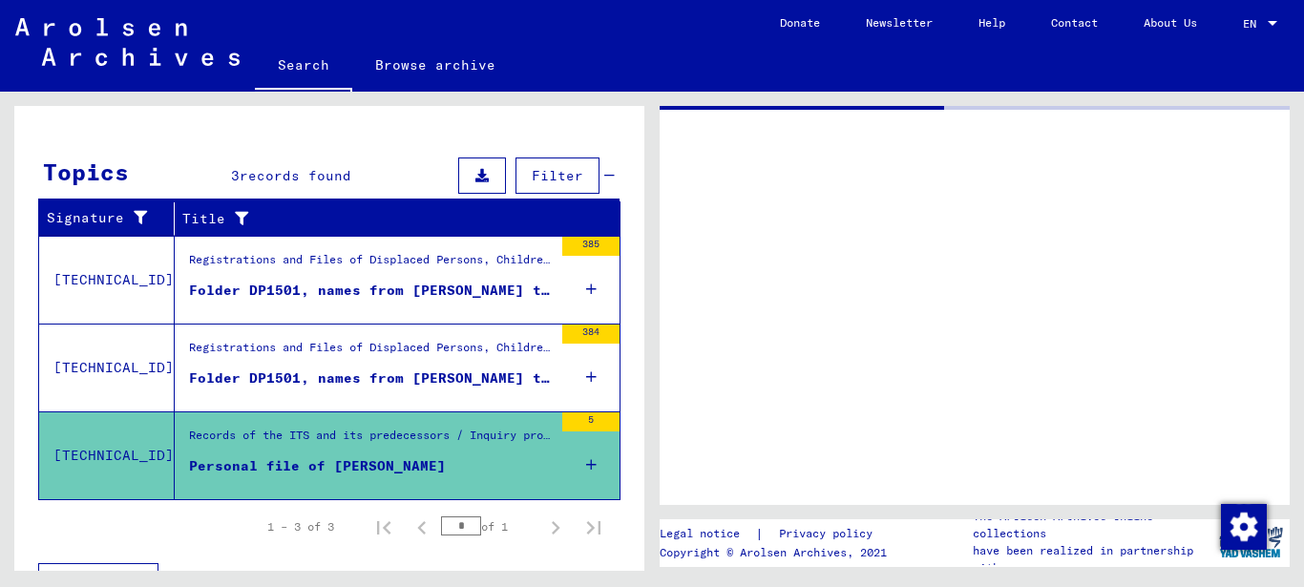
scroll to position [266, 0]
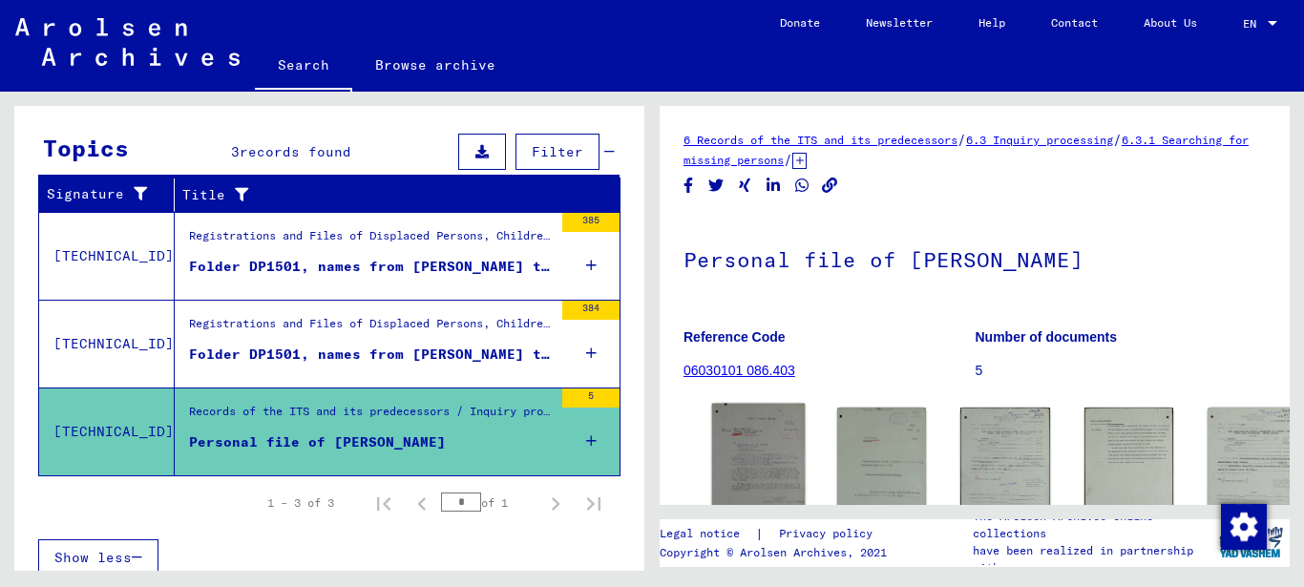
click at [743, 417] on img at bounding box center [759, 464] width 94 height 121
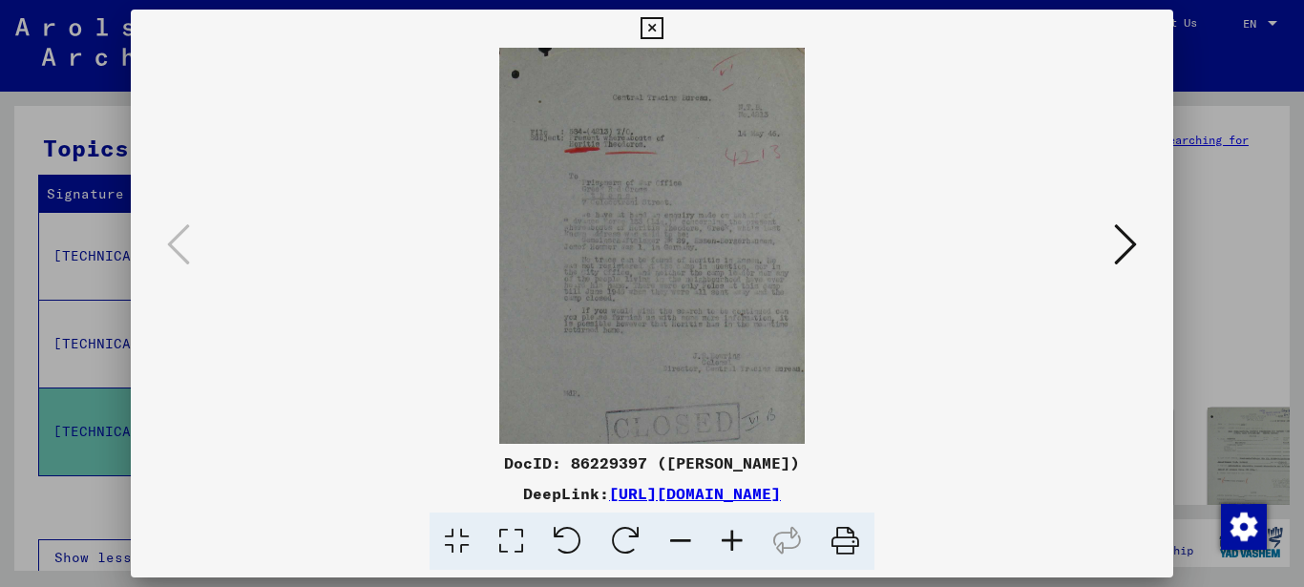
click at [648, 24] on icon at bounding box center [651, 28] width 22 height 23
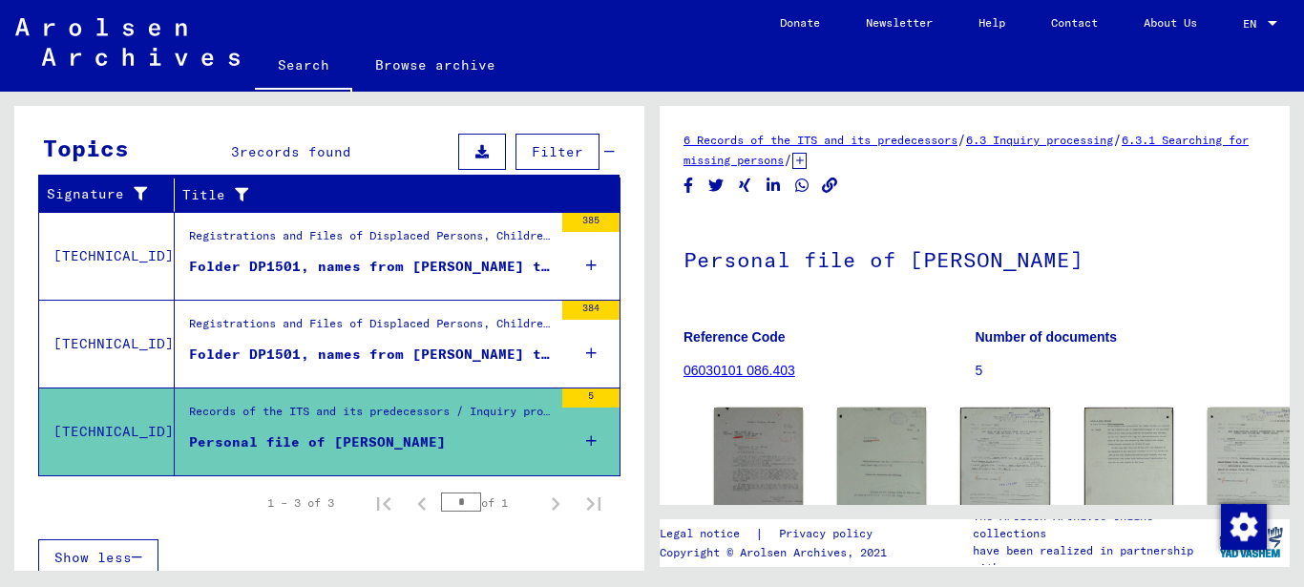
click at [806, 162] on icon at bounding box center [799, 161] width 14 height 16
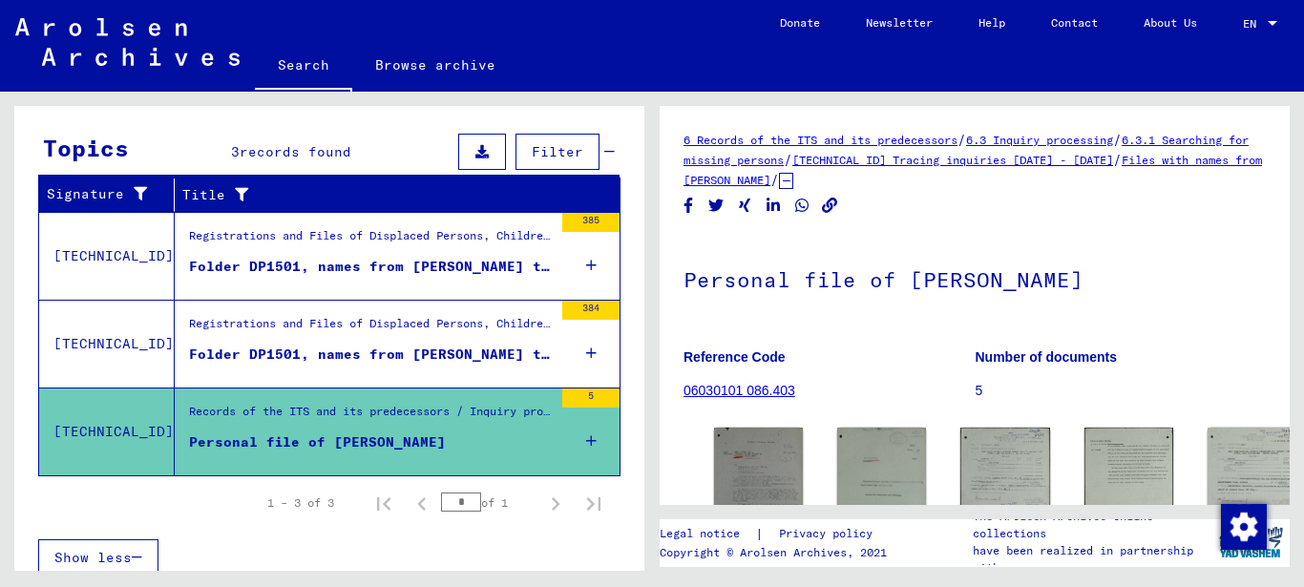
drag, startPoint x: 680, startPoint y: 126, endPoint x: 907, endPoint y: 186, distance: 234.0
click at [907, 186] on div "6 Records of the ITS and its predecessors / 6.3 Inquiry processing / 6.3.1 Sear…" at bounding box center [974, 305] width 630 height 399
click at [1153, 224] on div "6 Records of the ITS and its predecessors / 6.3 Inquiry processing / 6.3.1 Sear…" at bounding box center [974, 508] width 582 height 757
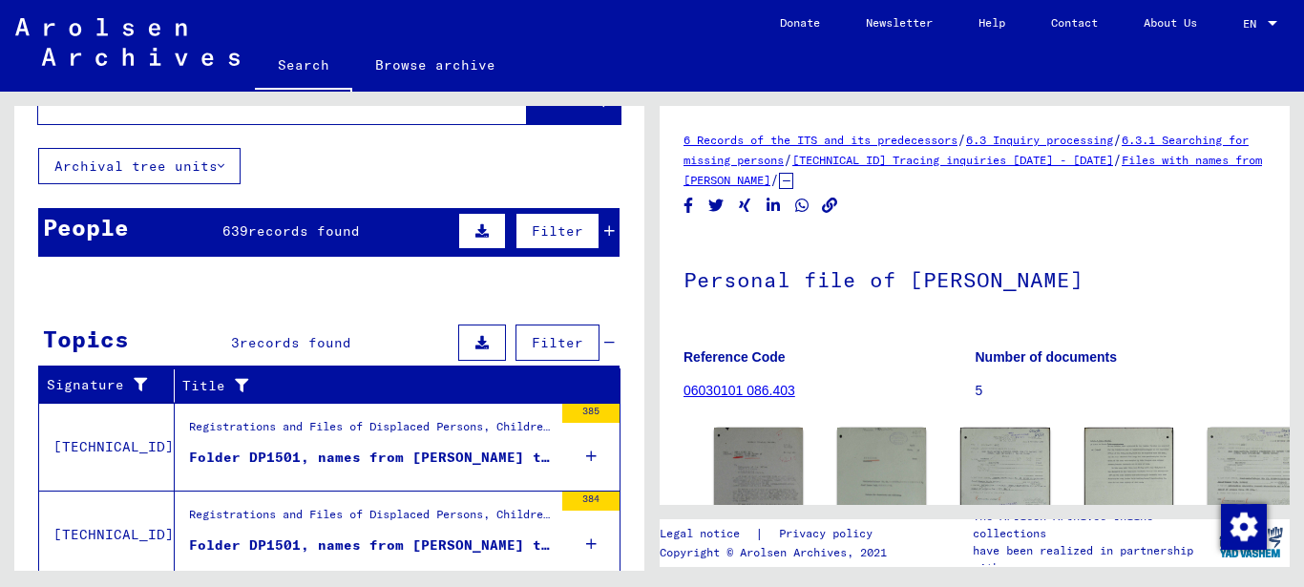
scroll to position [0, 0]
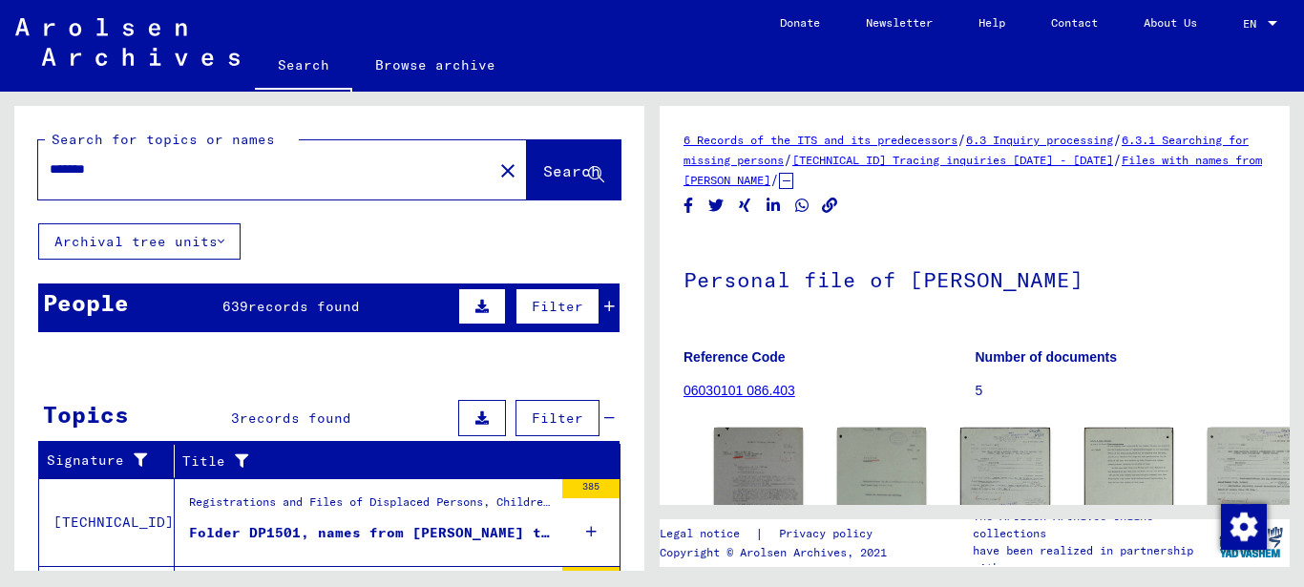
drag, startPoint x: 128, startPoint y: 165, endPoint x: -10, endPoint y: 138, distance: 140.0
click at [0, 138] on html "Search Browse archive Donate Newsletter Help Contact About Us Search Browse arc…" at bounding box center [652, 293] width 1304 height 587
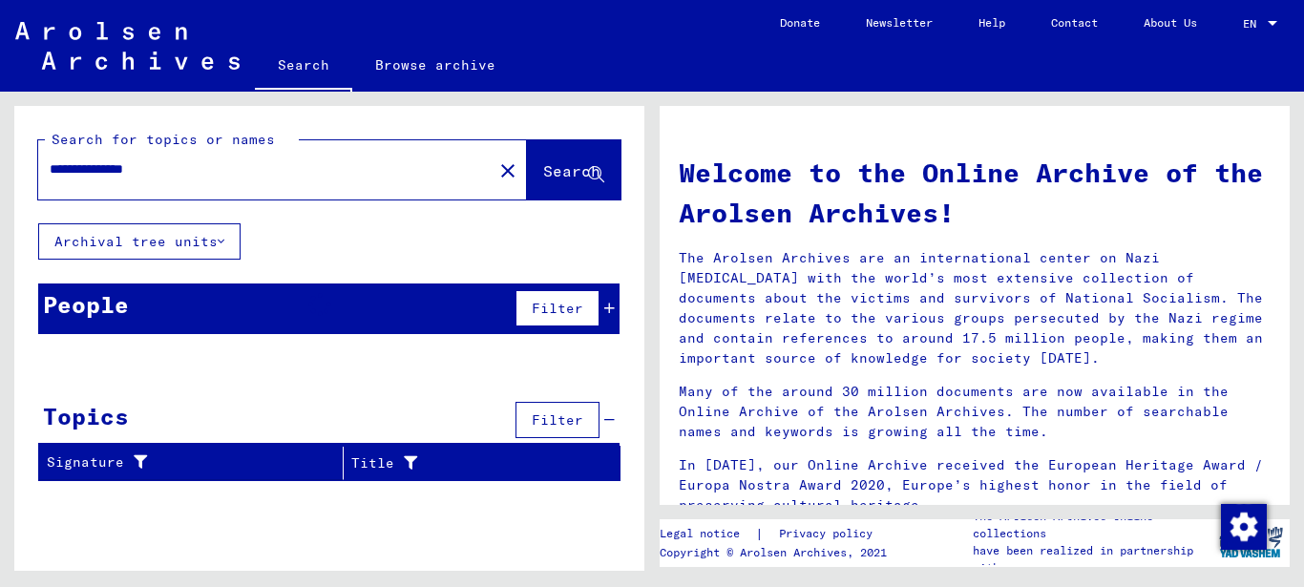
drag, startPoint x: 179, startPoint y: 167, endPoint x: 8, endPoint y: 160, distance: 171.9
click at [8, 160] on div "**********" at bounding box center [326, 331] width 652 height 479
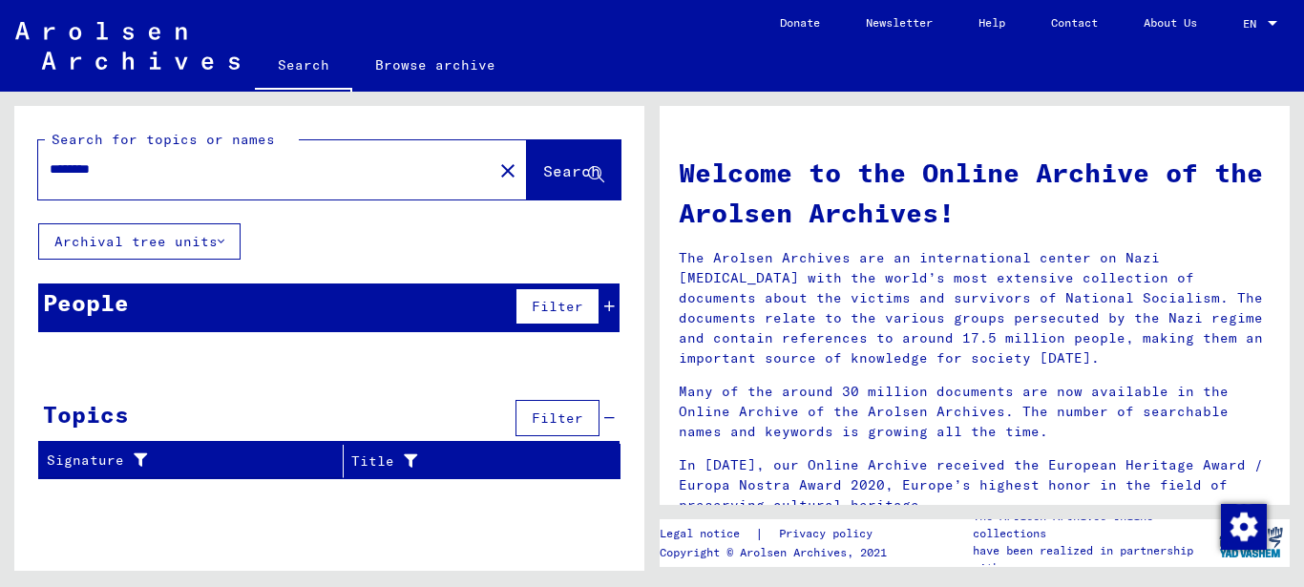
click at [68, 164] on input "*******" at bounding box center [260, 169] width 420 height 20
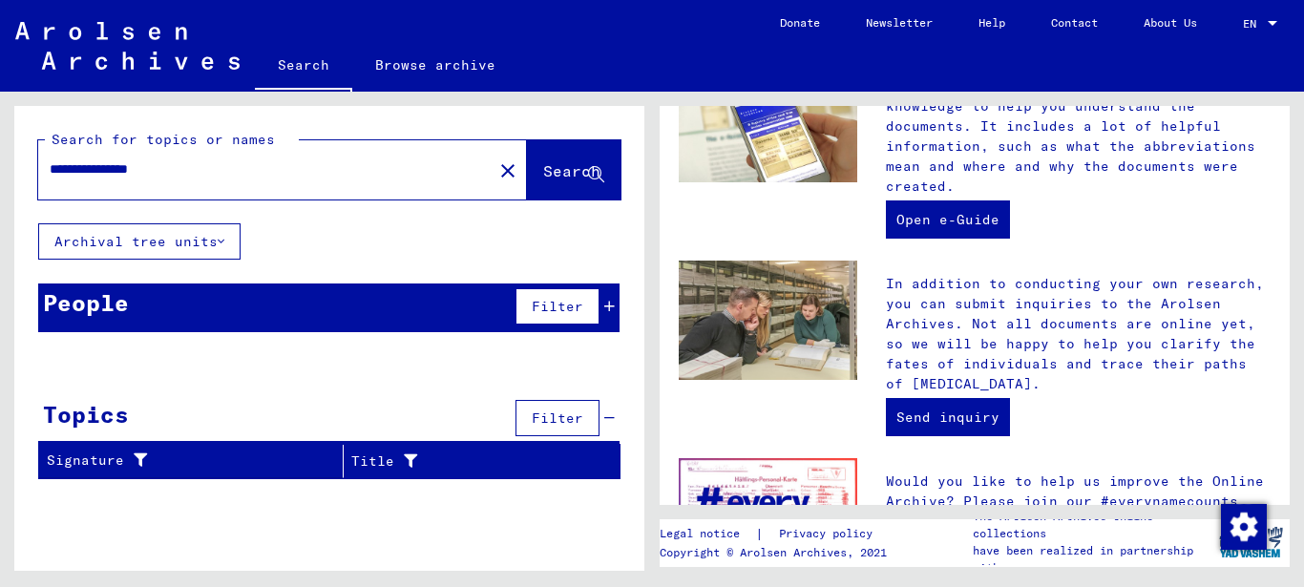
scroll to position [763, 0]
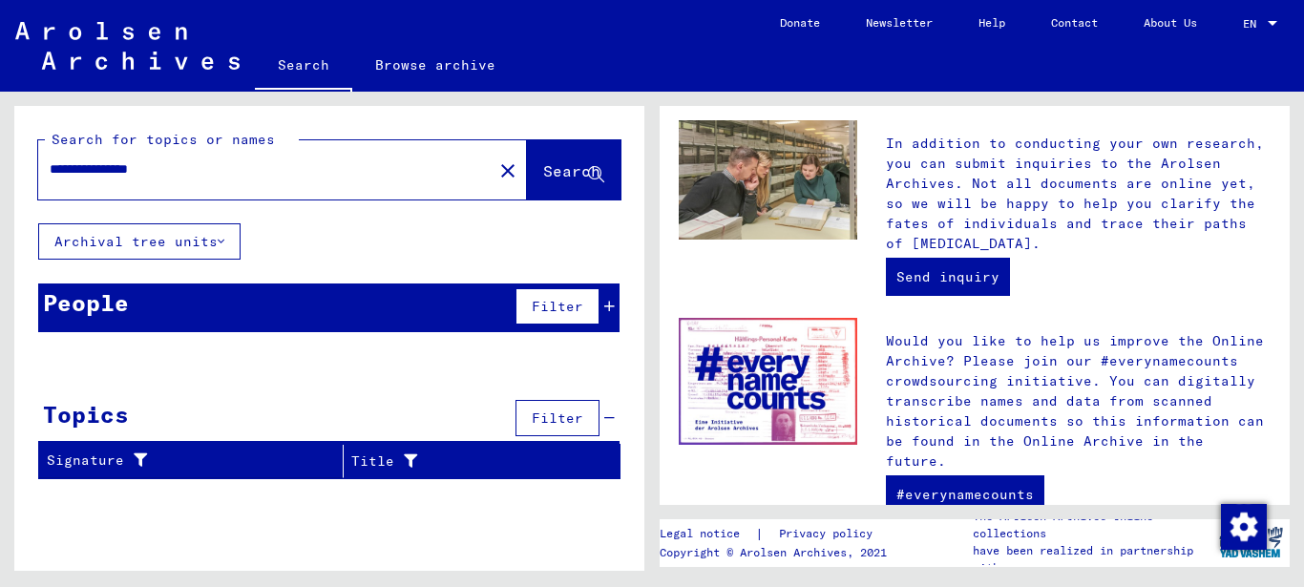
click at [111, 241] on button "Archival tree units" at bounding box center [139, 241] width 202 height 36
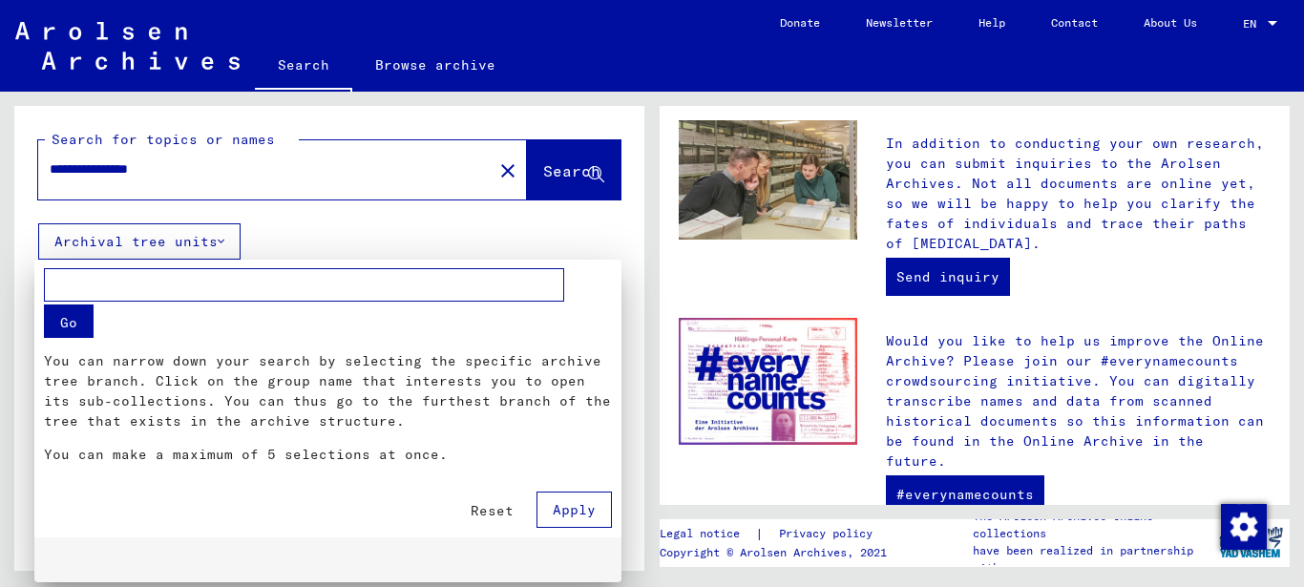
click at [105, 241] on div at bounding box center [652, 293] width 1304 height 587
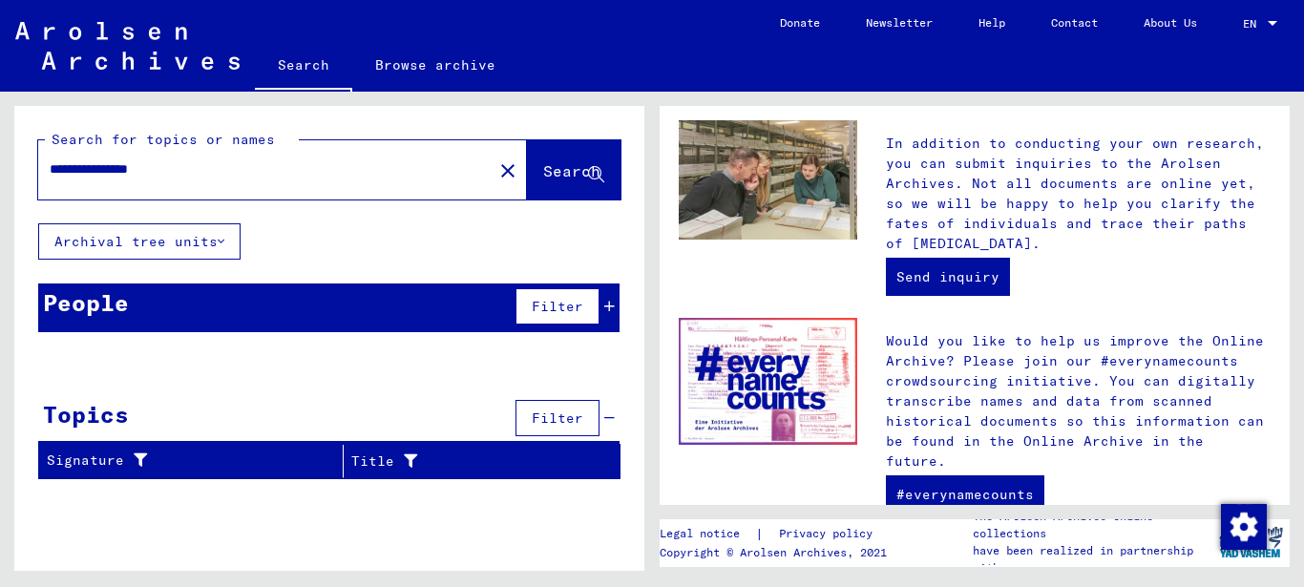
drag, startPoint x: 213, startPoint y: 162, endPoint x: -10, endPoint y: 155, distance: 222.5
click at [0, 155] on html "**********" at bounding box center [652, 293] width 1304 height 587
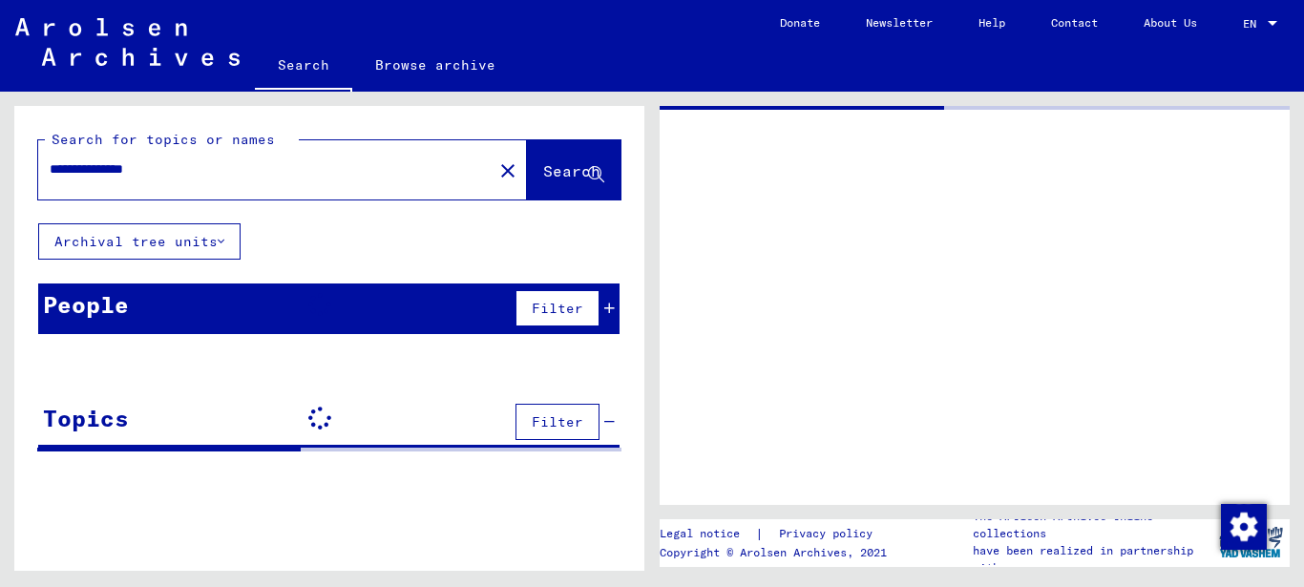
type input "*******"
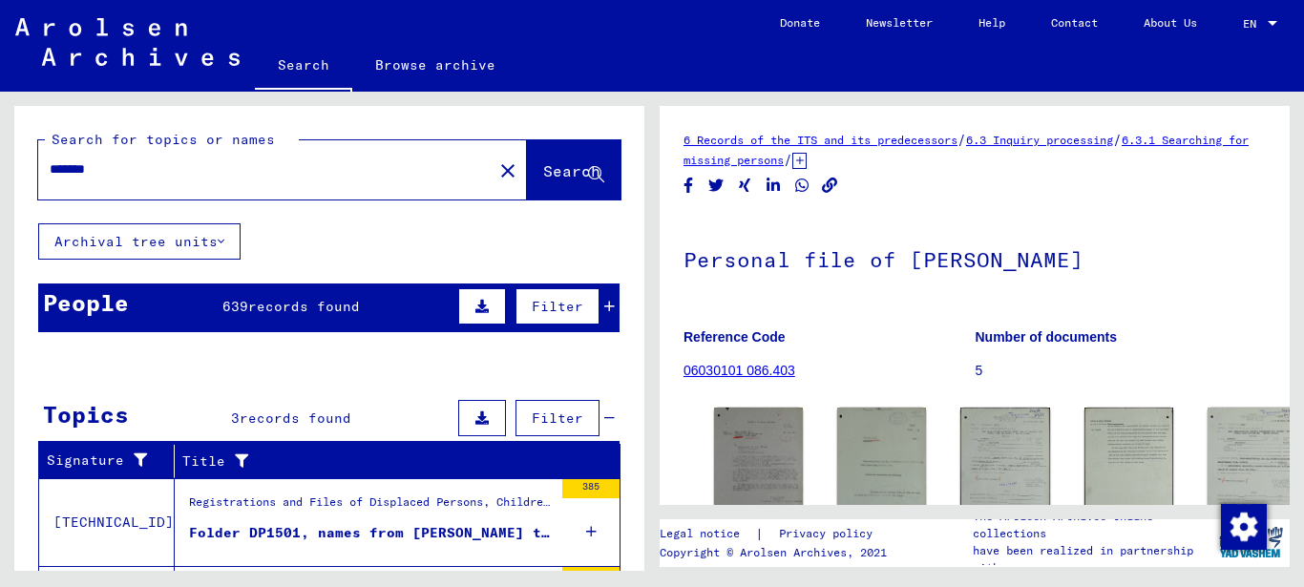
click at [914, 149] on div "6 Records of the ITS and its predecessors / 6.3 Inquiry processing / 6.3.1 Sear…" at bounding box center [974, 150] width 582 height 40
drag, startPoint x: 679, startPoint y: 161, endPoint x: 858, endPoint y: 182, distance: 179.7
click at [886, 168] on yv-its-full-details "6 Records of the ITS and its predecessors / 6.3 Inquiry processing / 6.3.1 Sear…" at bounding box center [974, 498] width 630 height 737
click at [888, 158] on link "6.3.1 Searching for missing persons" at bounding box center [965, 150] width 565 height 34
click at [893, 156] on link "6.3.1 Searching for missing persons" at bounding box center [965, 150] width 565 height 34
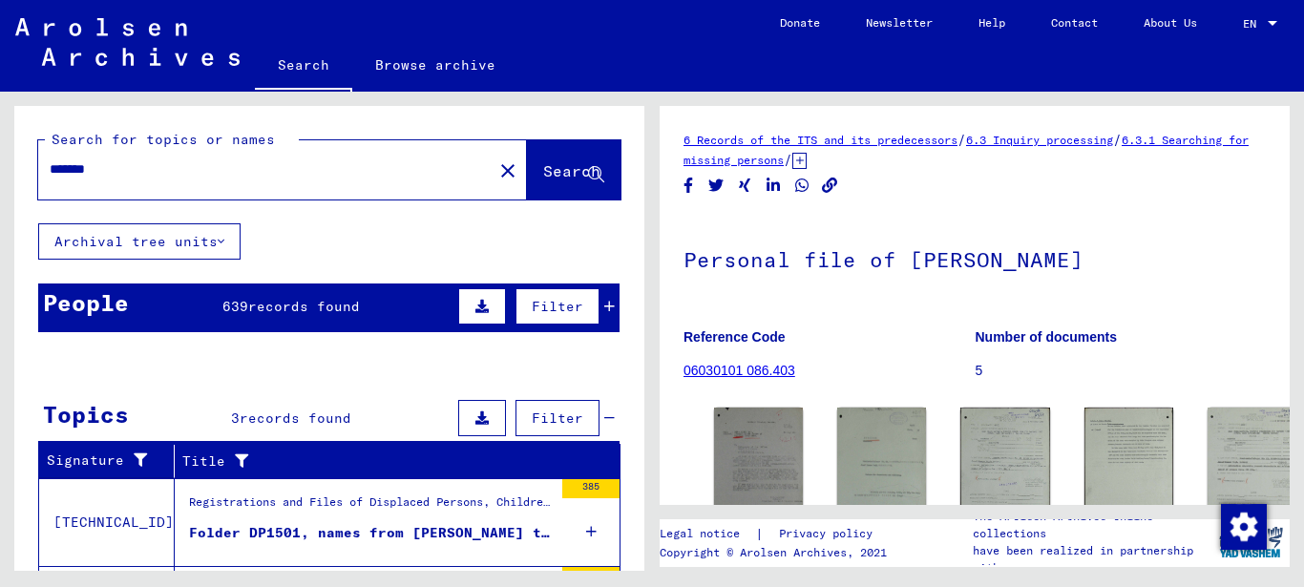
click at [871, 185] on div "6 Records of the ITS and its predecessors / 6.3 Inquiry processing / 6.3.1 Sear…" at bounding box center [974, 498] width 582 height 737
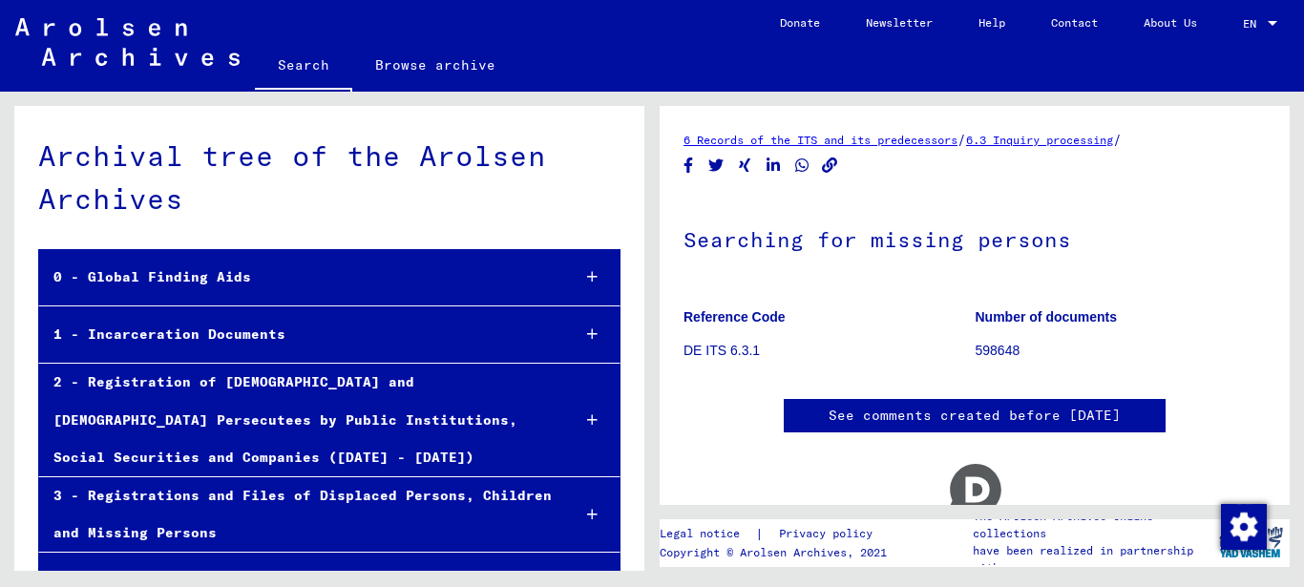
drag, startPoint x: 676, startPoint y: 159, endPoint x: 824, endPoint y: 159, distance: 147.9
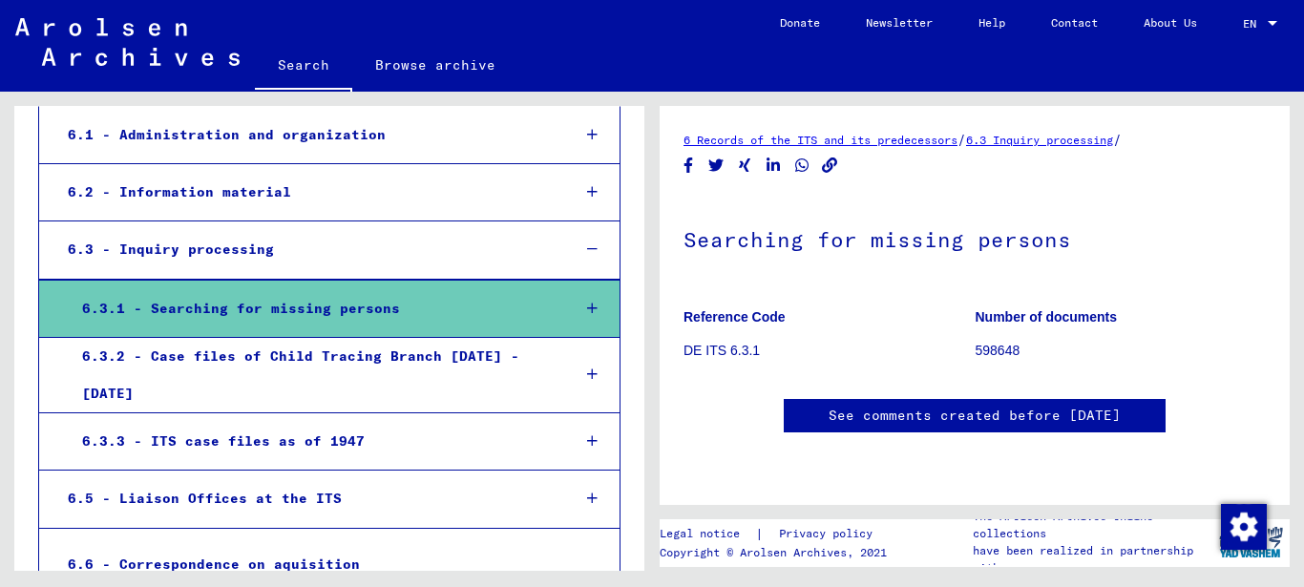
drag, startPoint x: 1061, startPoint y: 237, endPoint x: 1050, endPoint y: 242, distance: 12.8
click at [1060, 239] on h1 "Searching for missing persons" at bounding box center [974, 238] width 582 height 84
drag, startPoint x: 687, startPoint y: 231, endPoint x: 965, endPoint y: 251, distance: 278.4
click at [1064, 238] on h1 "Searching for missing persons" at bounding box center [974, 238] width 582 height 84
copy h1 "Searching for missing persons"
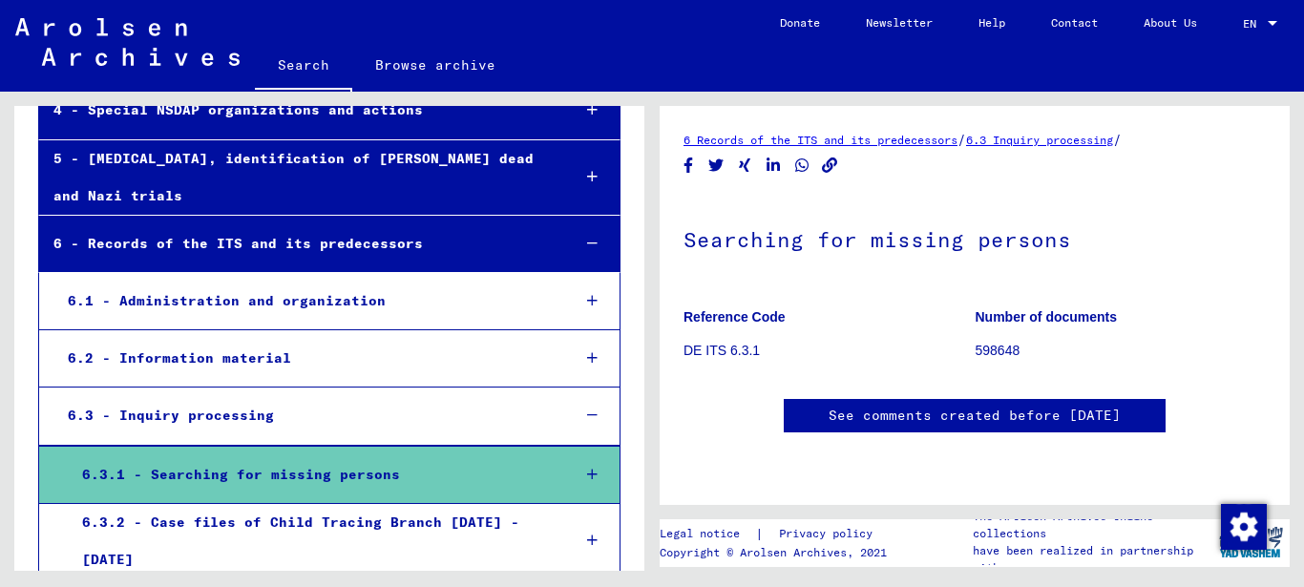
scroll to position [541, 0]
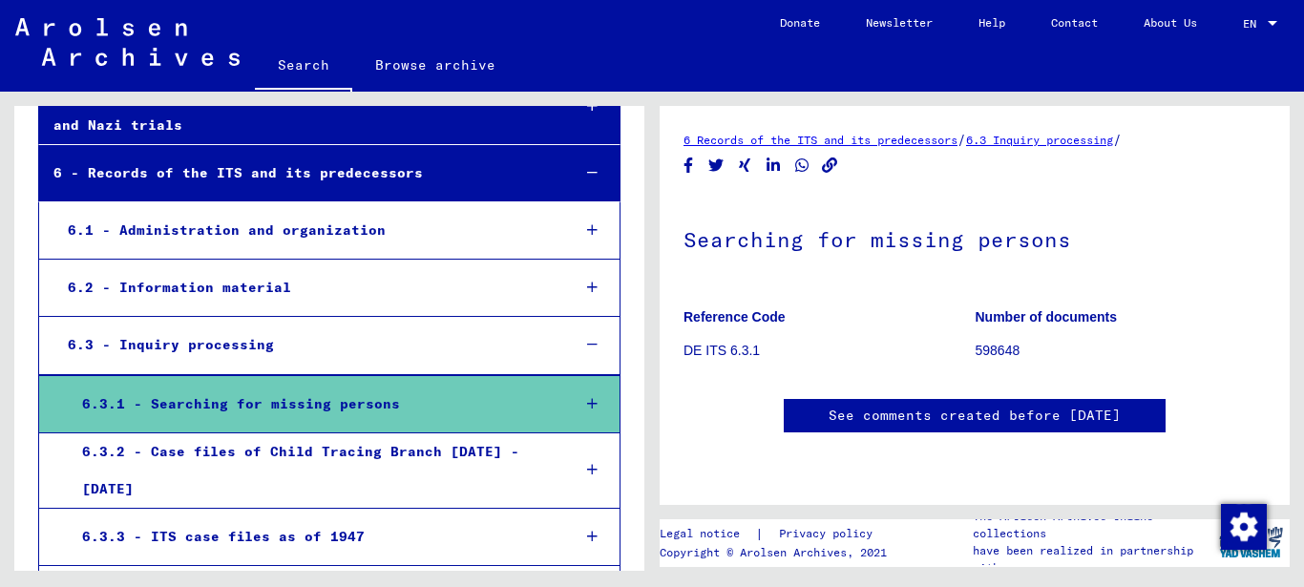
click at [200, 345] on div "6.3 - Inquiry processing" at bounding box center [304, 344] width 502 height 37
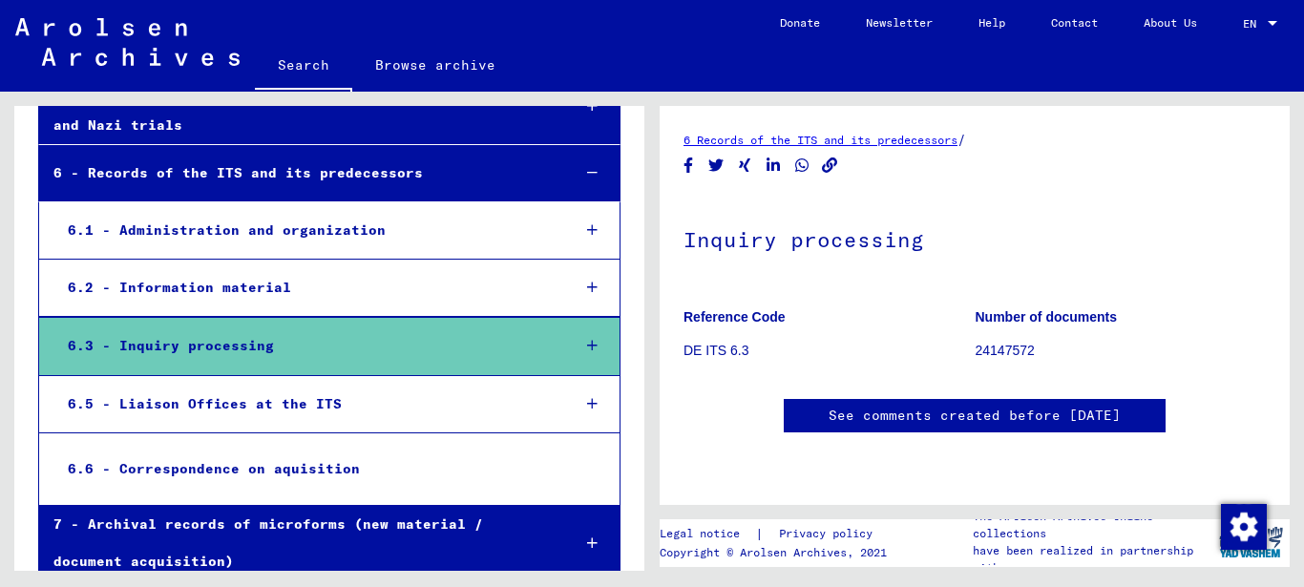
click at [177, 401] on div "6.5 - Liaison Offices at the ITS" at bounding box center [304, 404] width 502 height 37
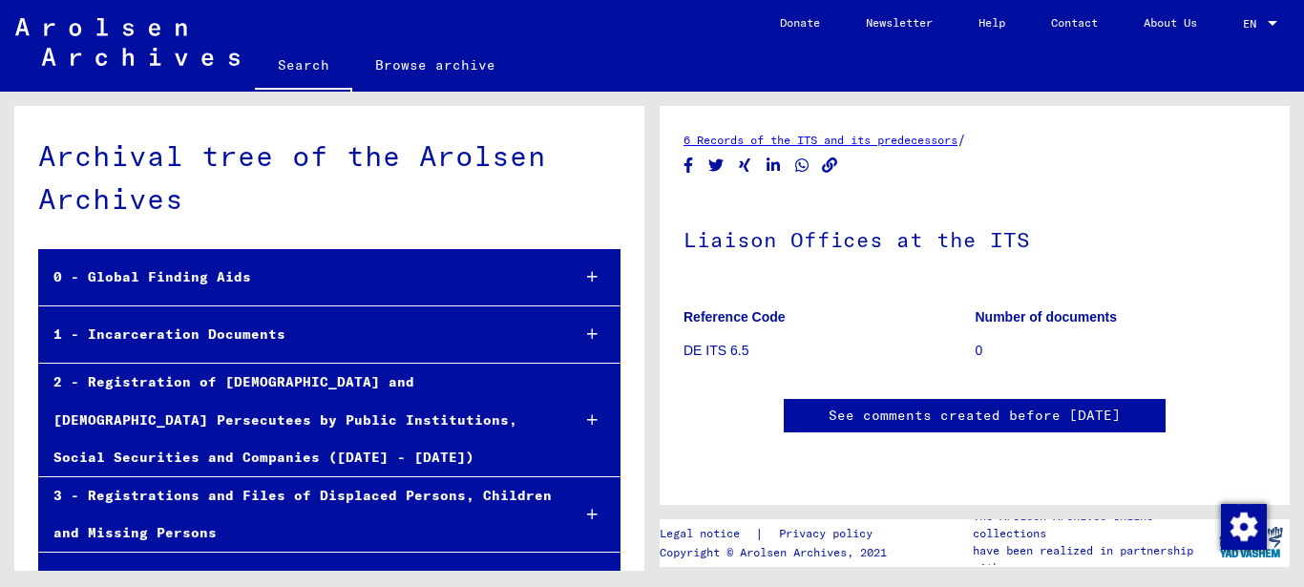
click at [308, 59] on link "Search" at bounding box center [303, 67] width 97 height 50
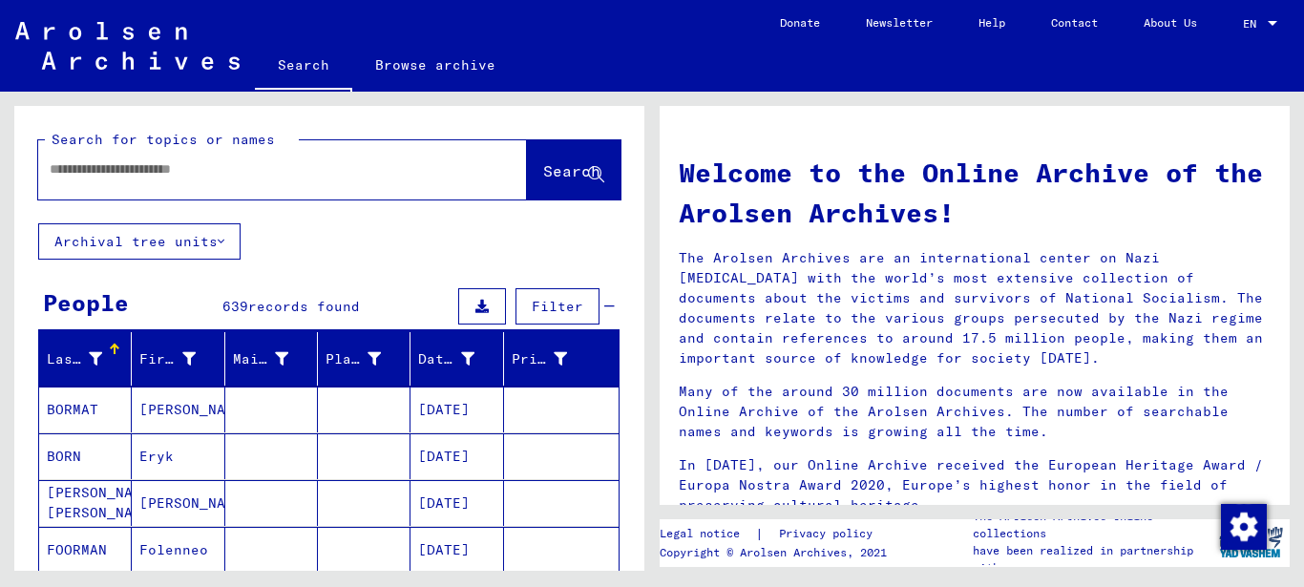
click at [79, 169] on input "text" at bounding box center [260, 169] width 420 height 20
click at [51, 169] on input "********" at bounding box center [260, 169] width 420 height 20
type input "******"
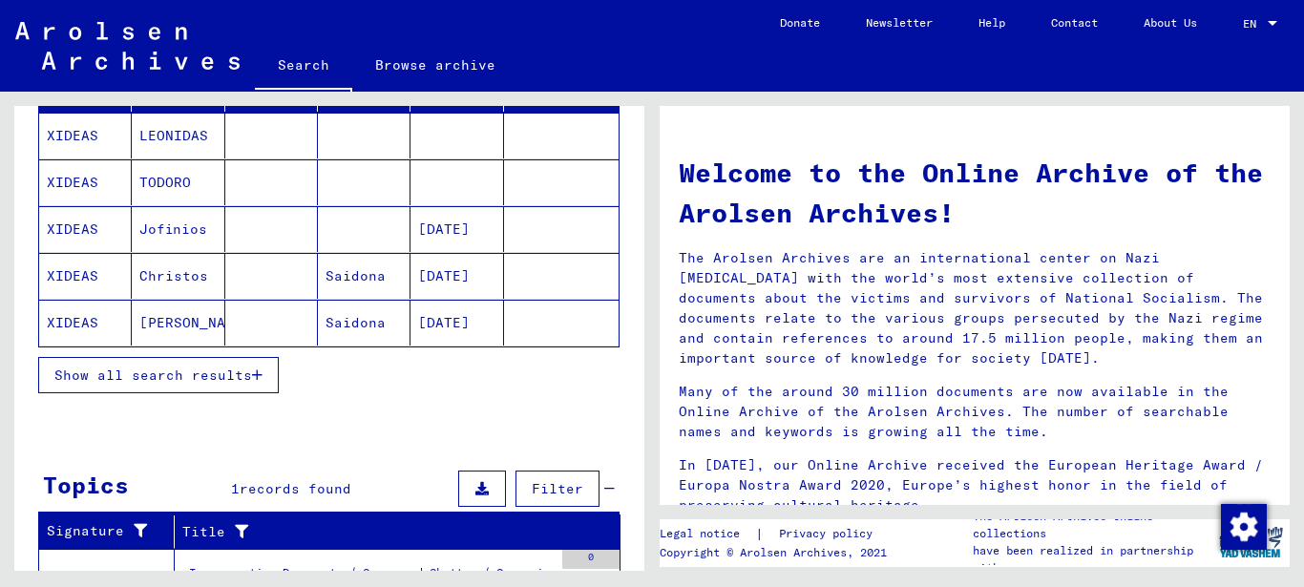
scroll to position [286, 0]
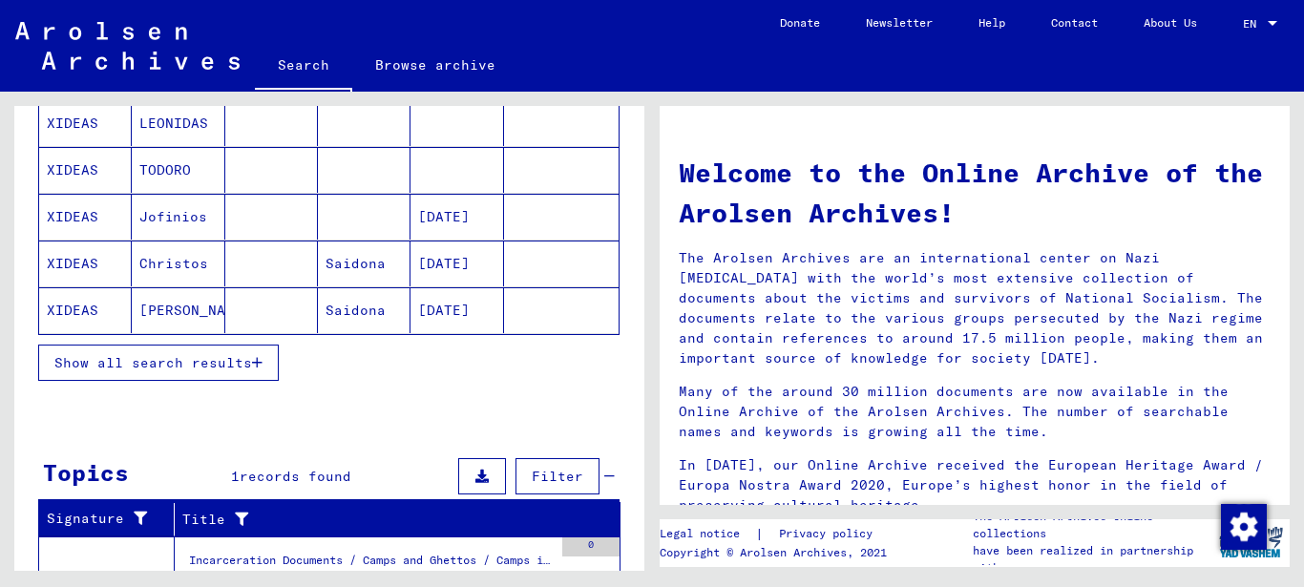
click at [180, 372] on button "Show all search results" at bounding box center [158, 363] width 240 height 36
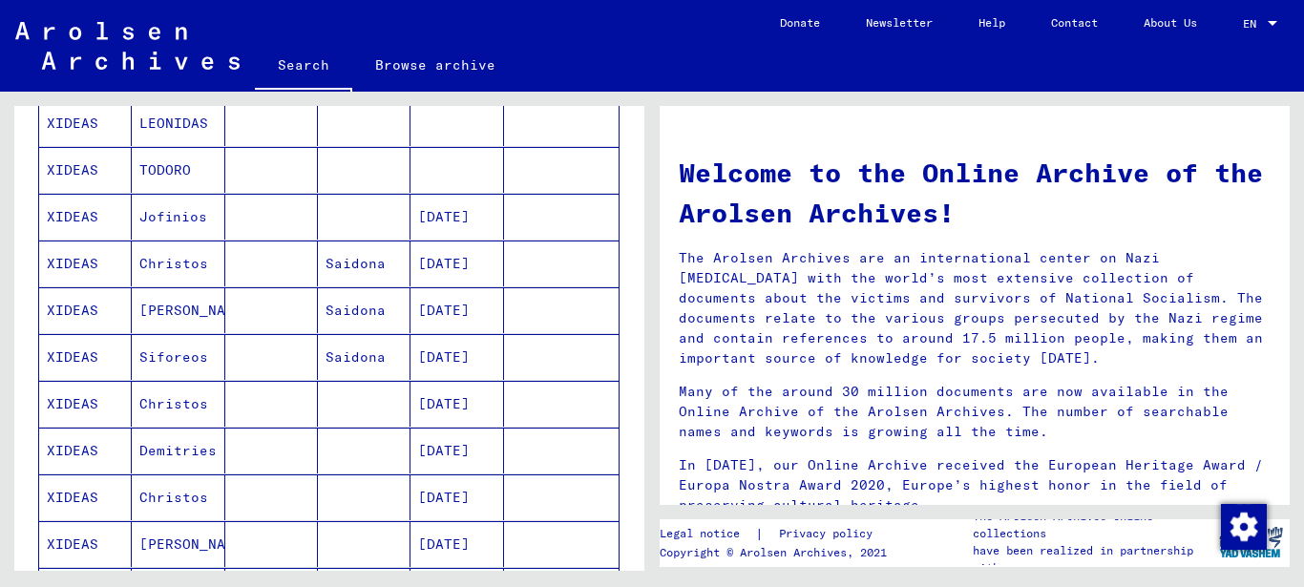
click at [163, 219] on mat-cell "Jofinios" at bounding box center [178, 217] width 93 height 46
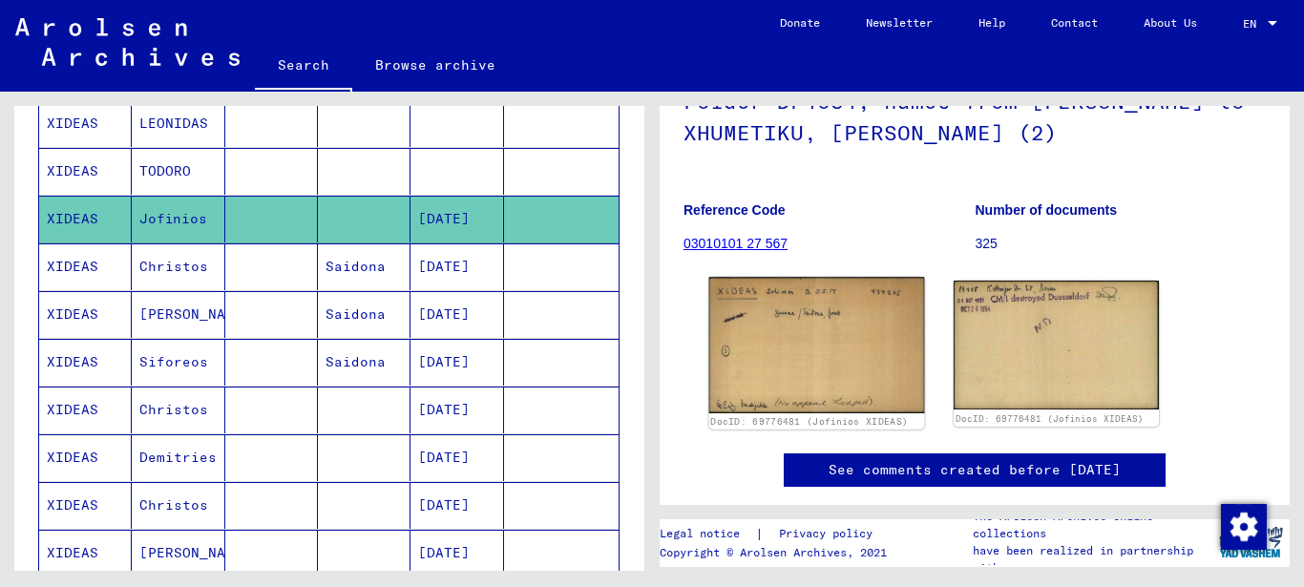
scroll to position [191, 0]
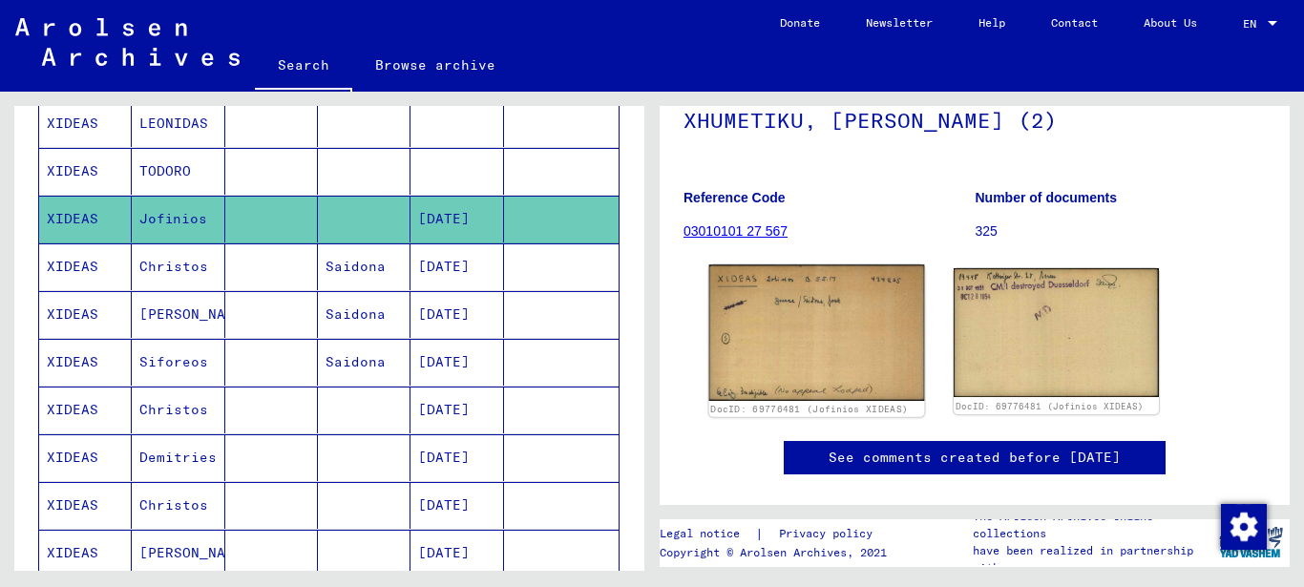
click at [829, 302] on img at bounding box center [817, 332] width 216 height 136
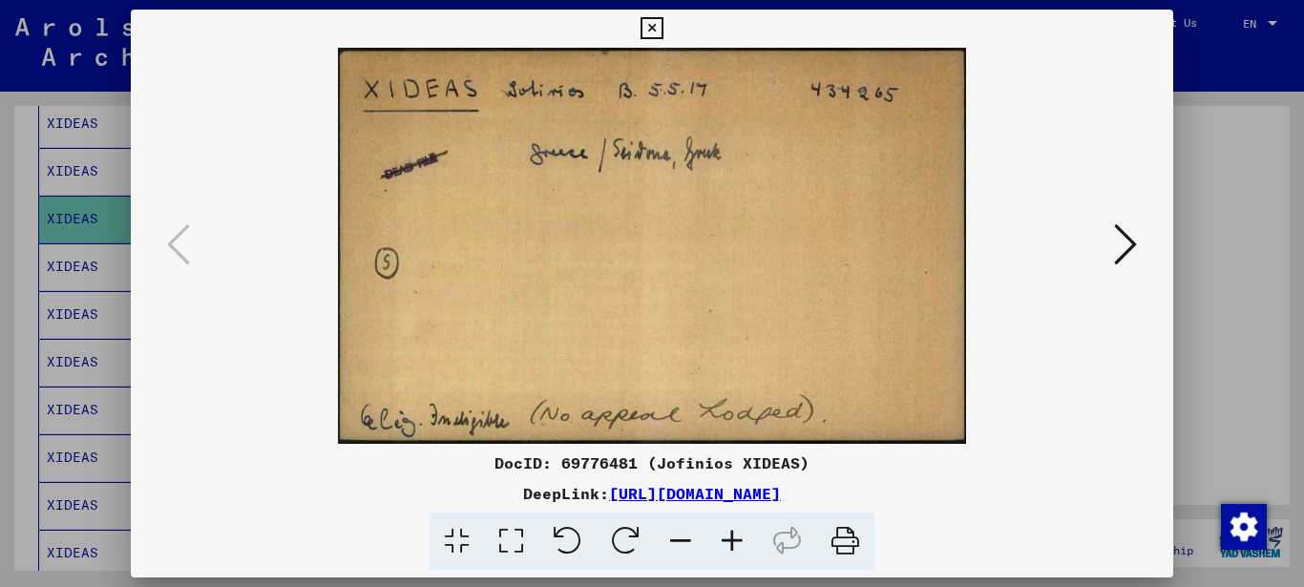
click at [1124, 242] on icon at bounding box center [1125, 244] width 23 height 46
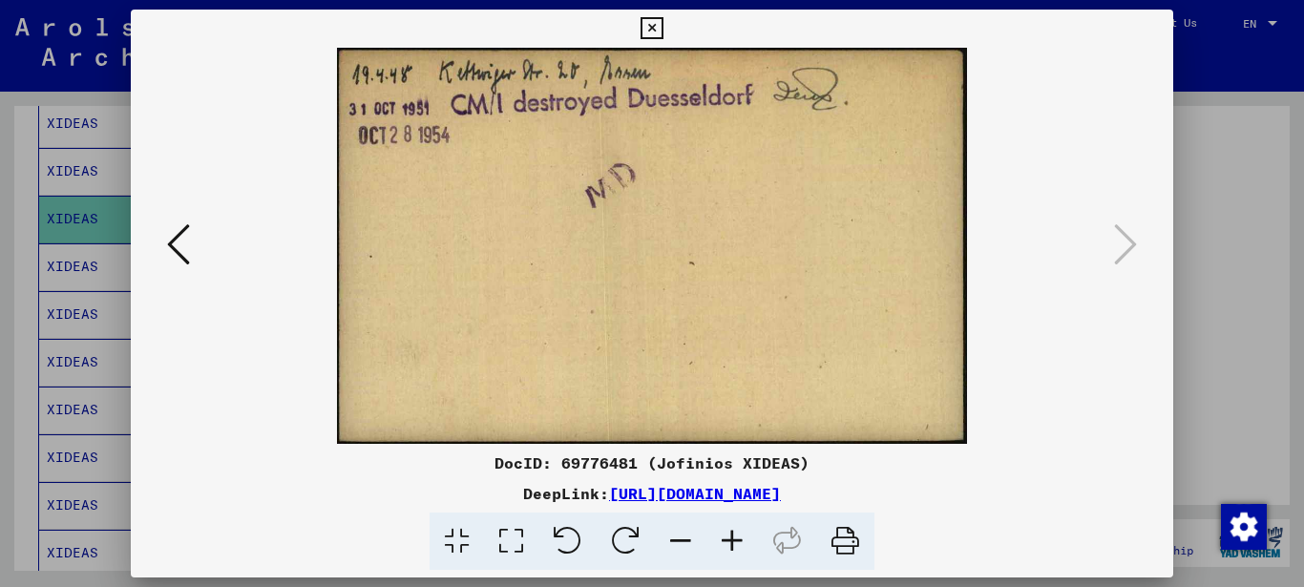
click at [646, 35] on icon at bounding box center [651, 28] width 22 height 23
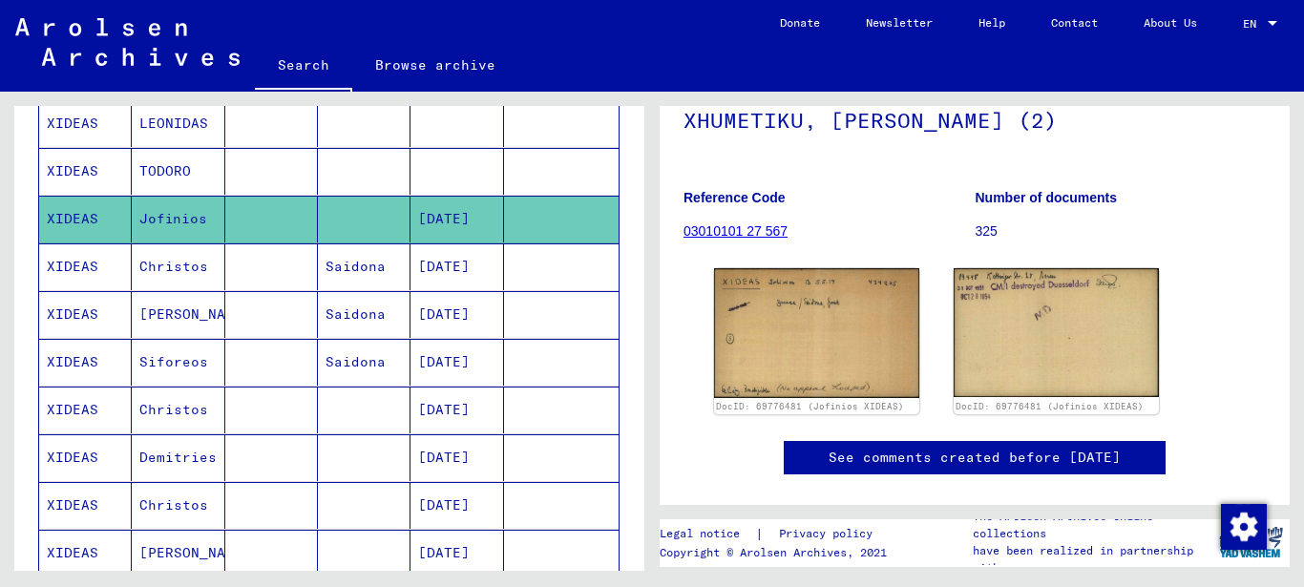
click at [163, 269] on mat-cell "Christos" at bounding box center [178, 266] width 93 height 47
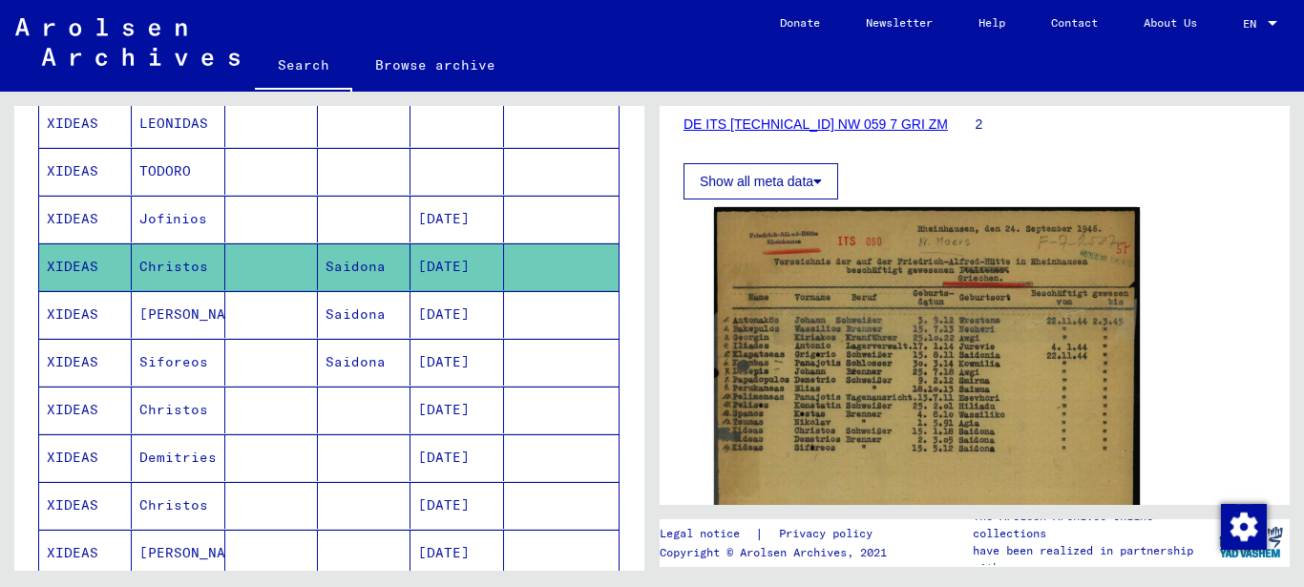
click at [85, 317] on mat-cell "XIDEAS" at bounding box center [85, 314] width 93 height 47
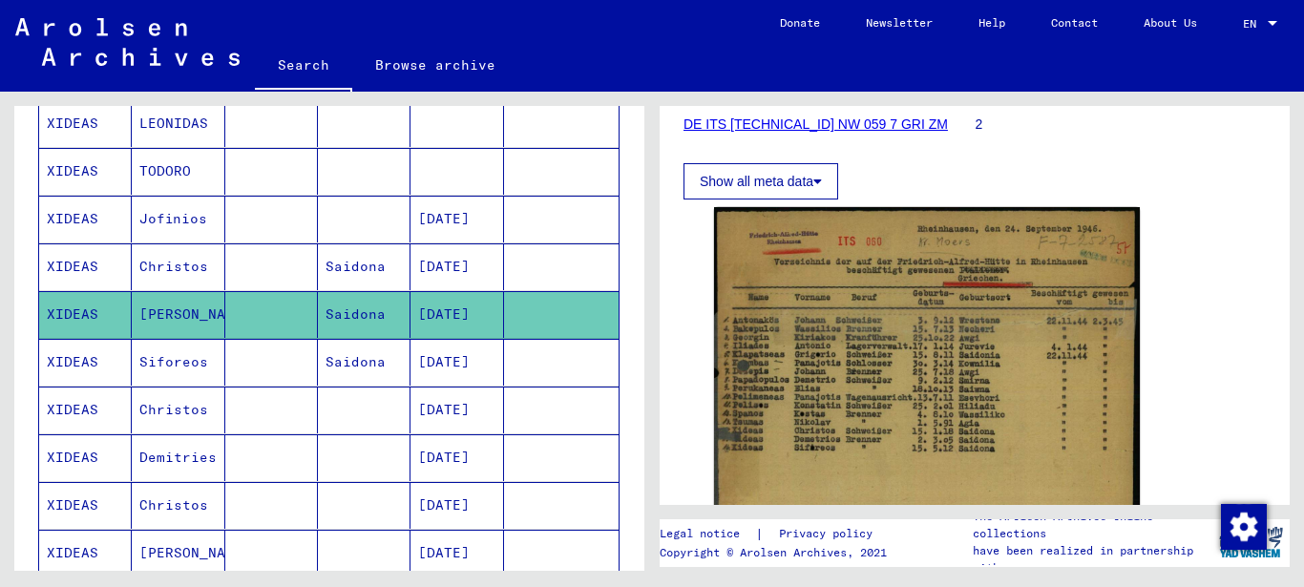
click at [59, 362] on mat-cell "XIDEAS" at bounding box center [85, 362] width 93 height 47
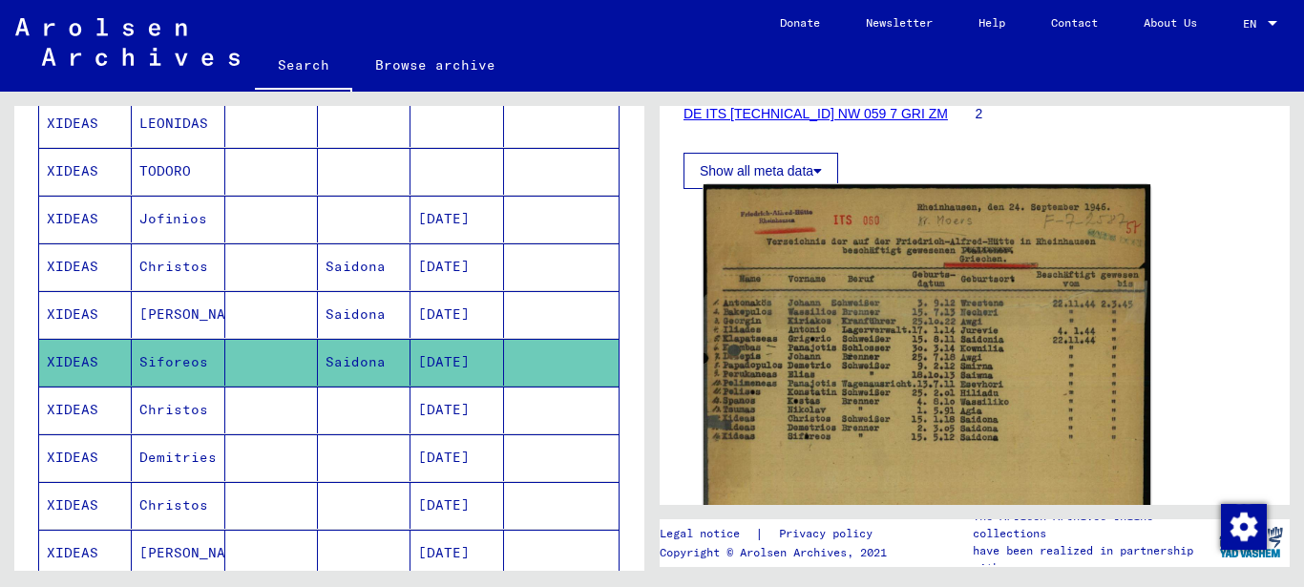
scroll to position [286, 0]
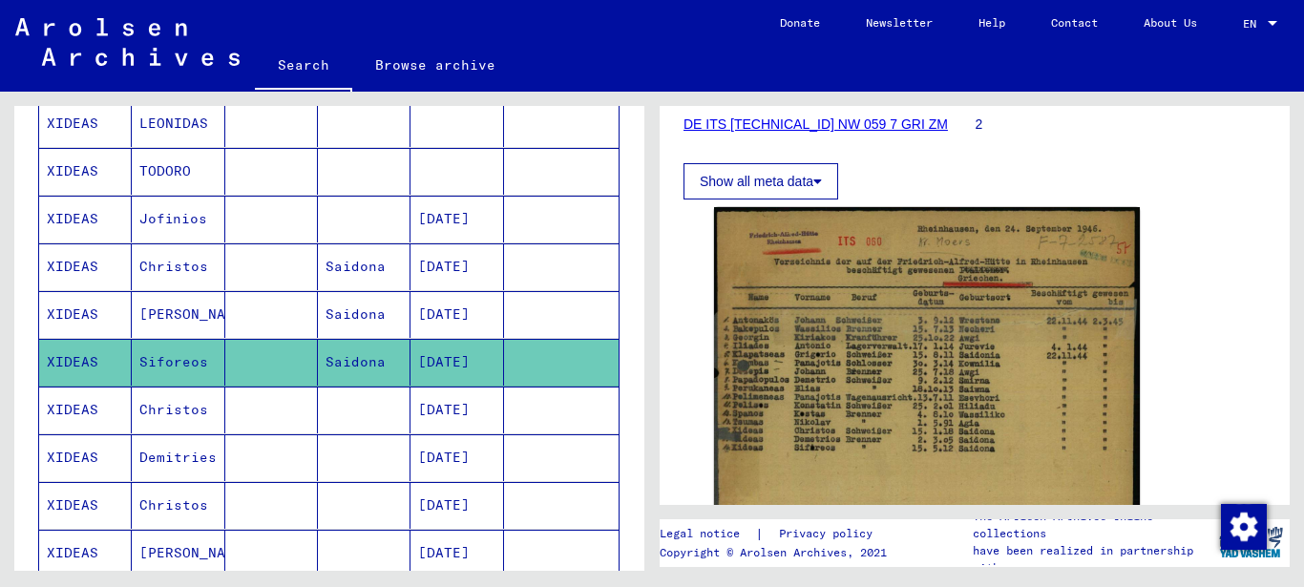
click at [62, 407] on mat-cell "XIDEAS" at bounding box center [85, 409] width 93 height 47
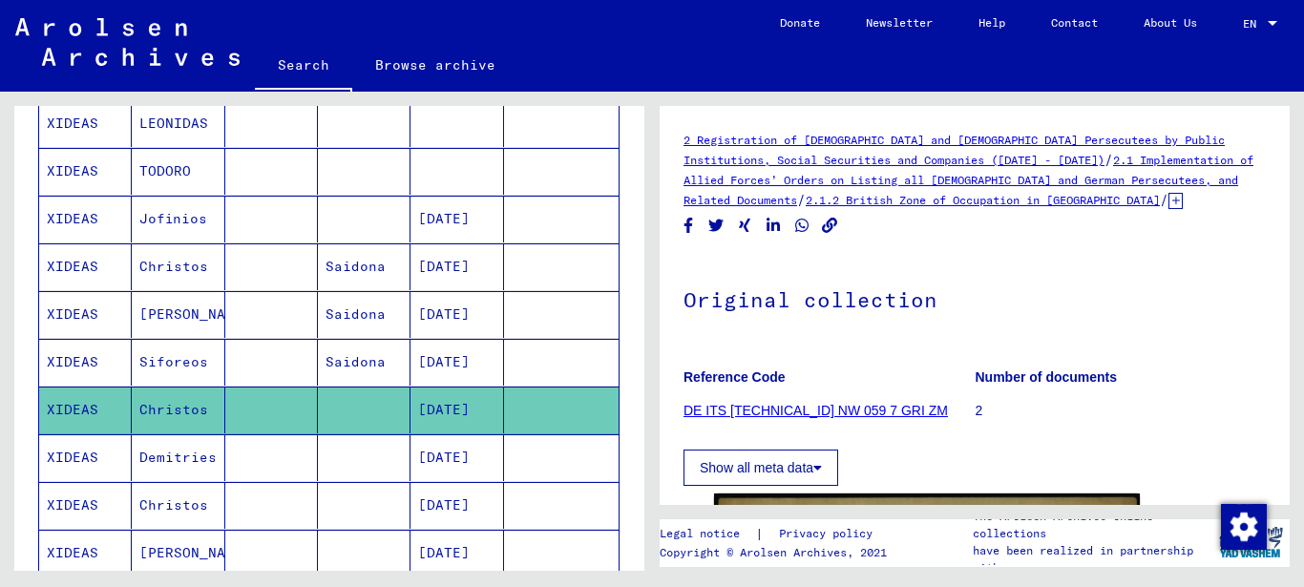
click at [1168, 201] on icon at bounding box center [1175, 201] width 14 height 16
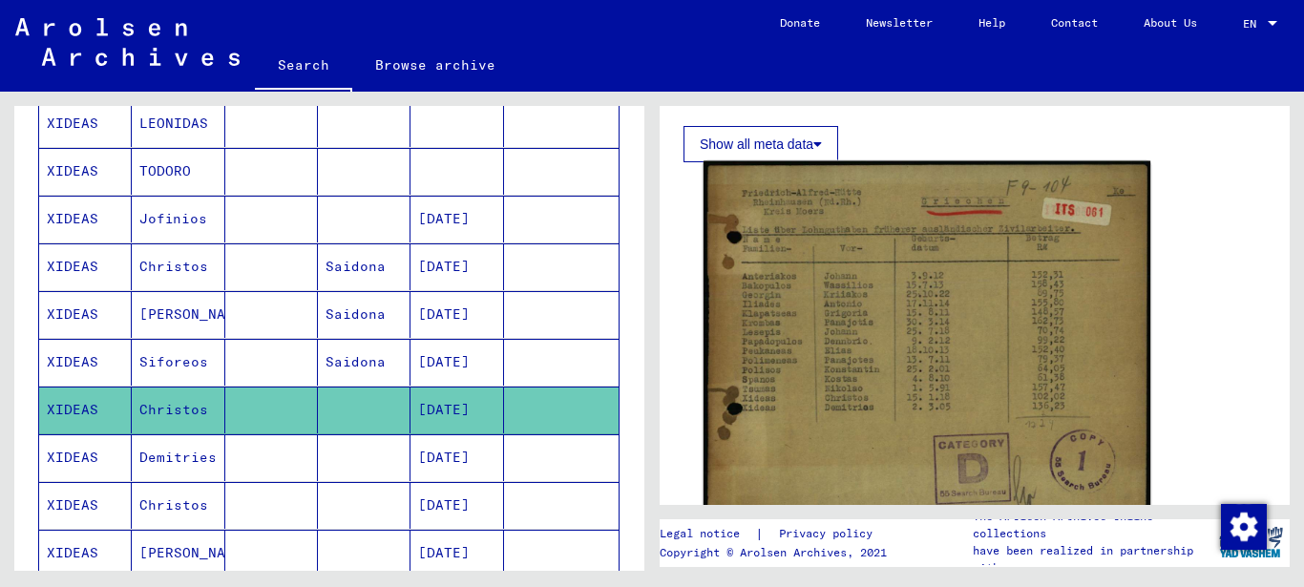
scroll to position [477, 0]
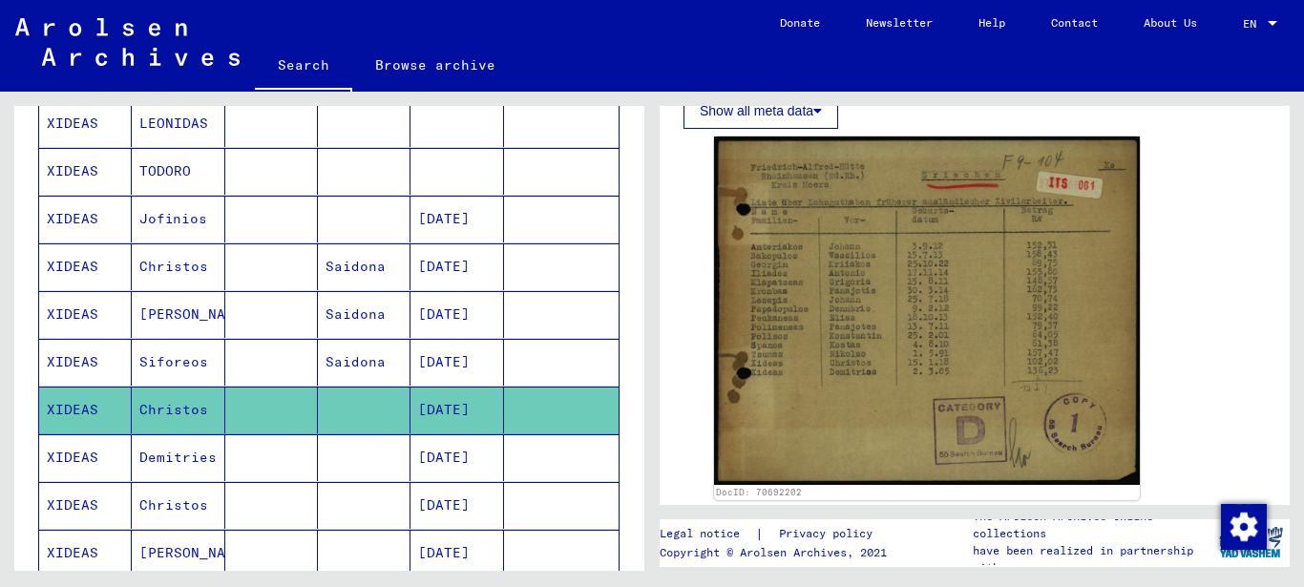
click at [80, 462] on mat-cell "XIDEAS" at bounding box center [85, 457] width 93 height 47
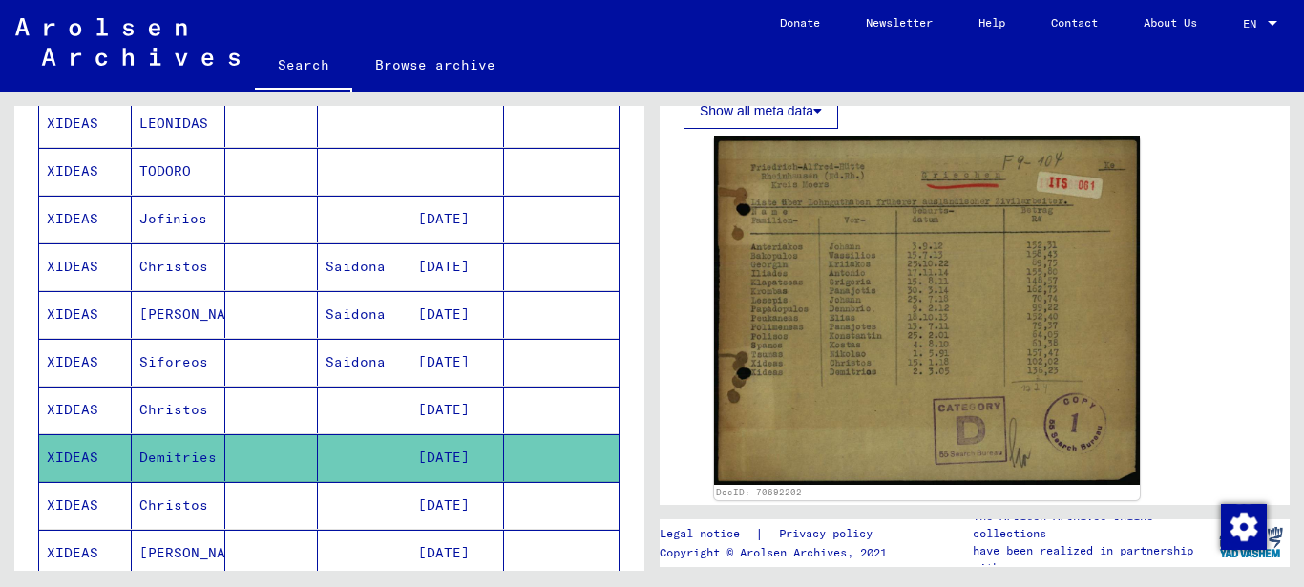
click at [85, 502] on icon at bounding box center [79, 510] width 48 height 76
click at [62, 508] on icon at bounding box center [79, 510] width 48 height 76
click at [171, 509] on mat-cell "Christos" at bounding box center [178, 505] width 93 height 47
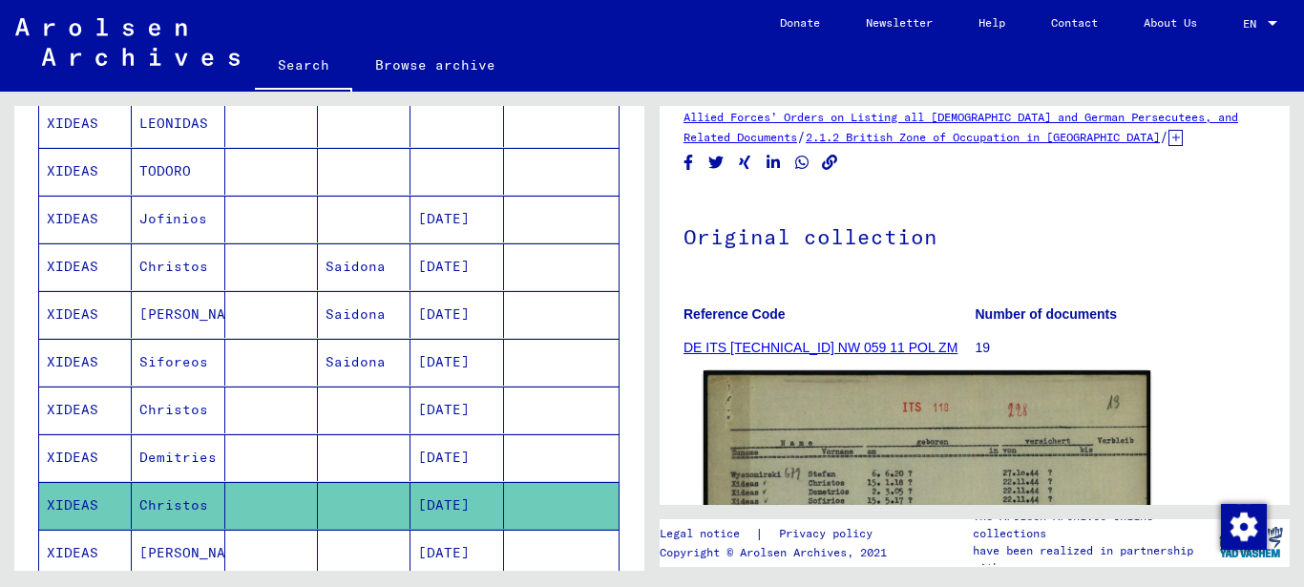
scroll to position [286, 0]
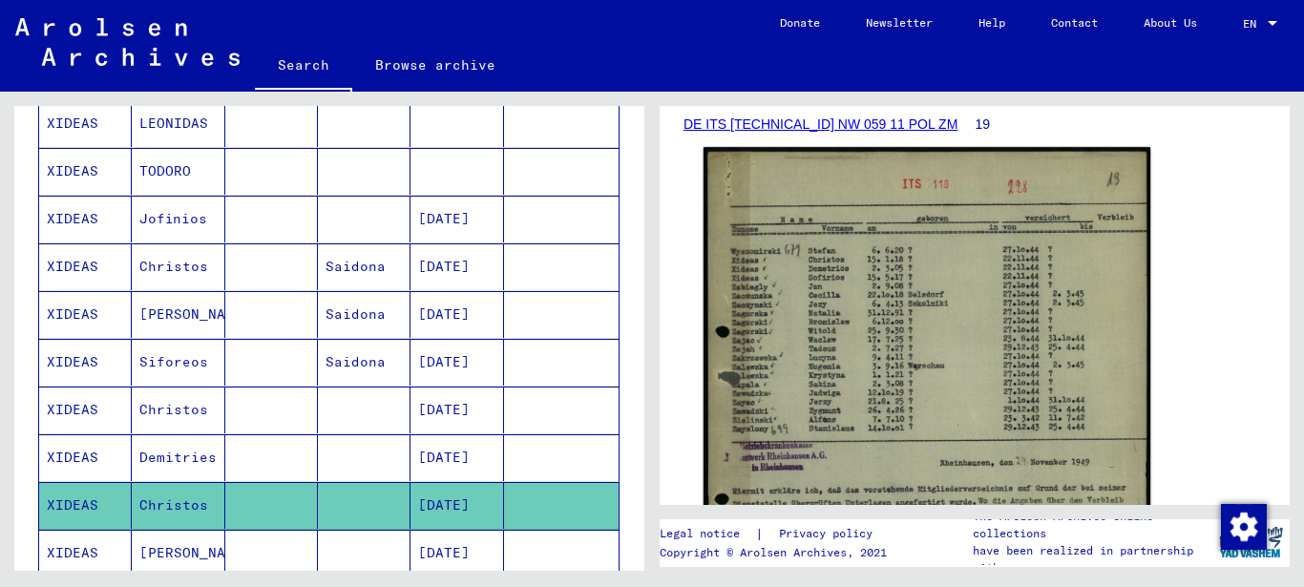
click at [897, 330] on img at bounding box center [926, 437] width 447 height 580
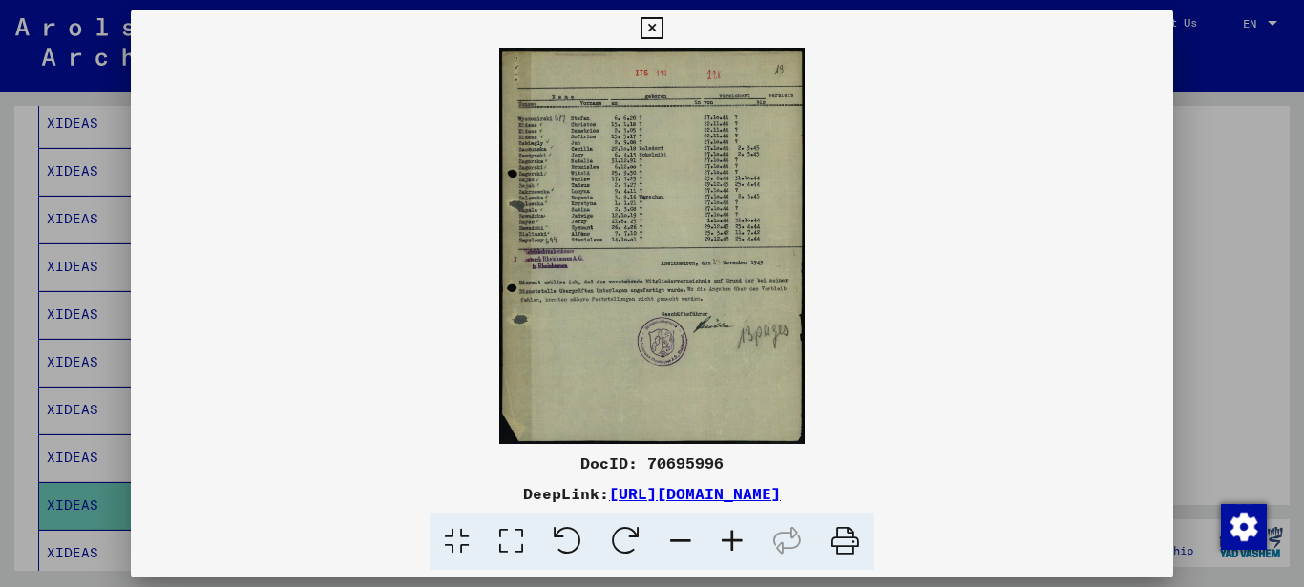
click at [512, 541] on icon at bounding box center [511, 541] width 54 height 58
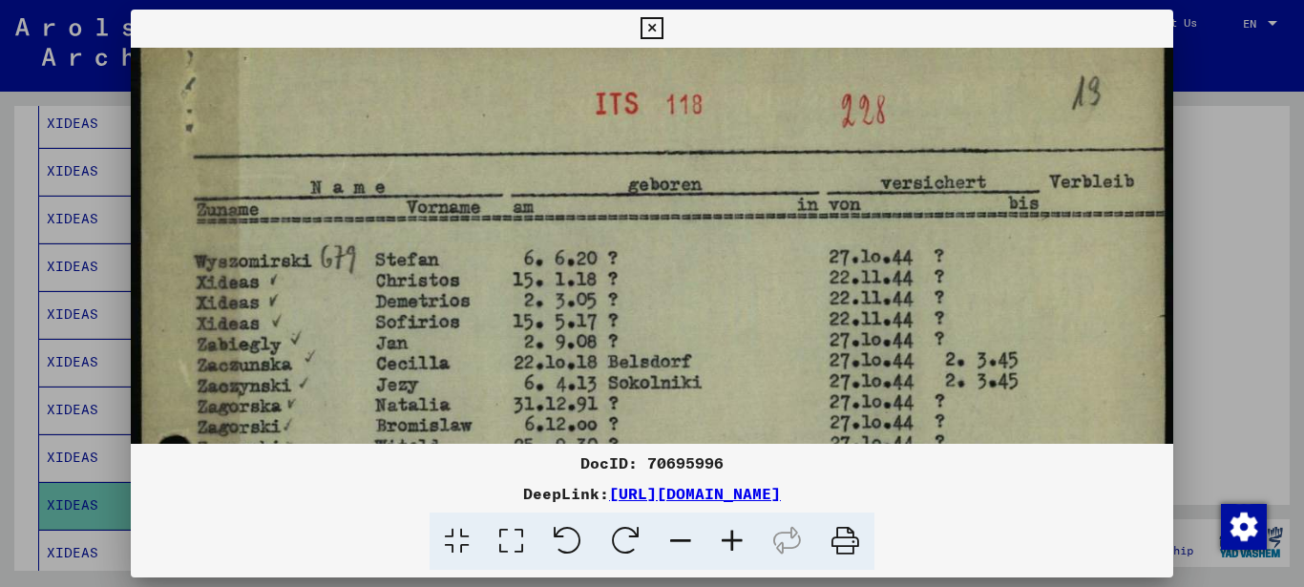
drag, startPoint x: 314, startPoint y: 356, endPoint x: 321, endPoint y: 333, distance: 23.9
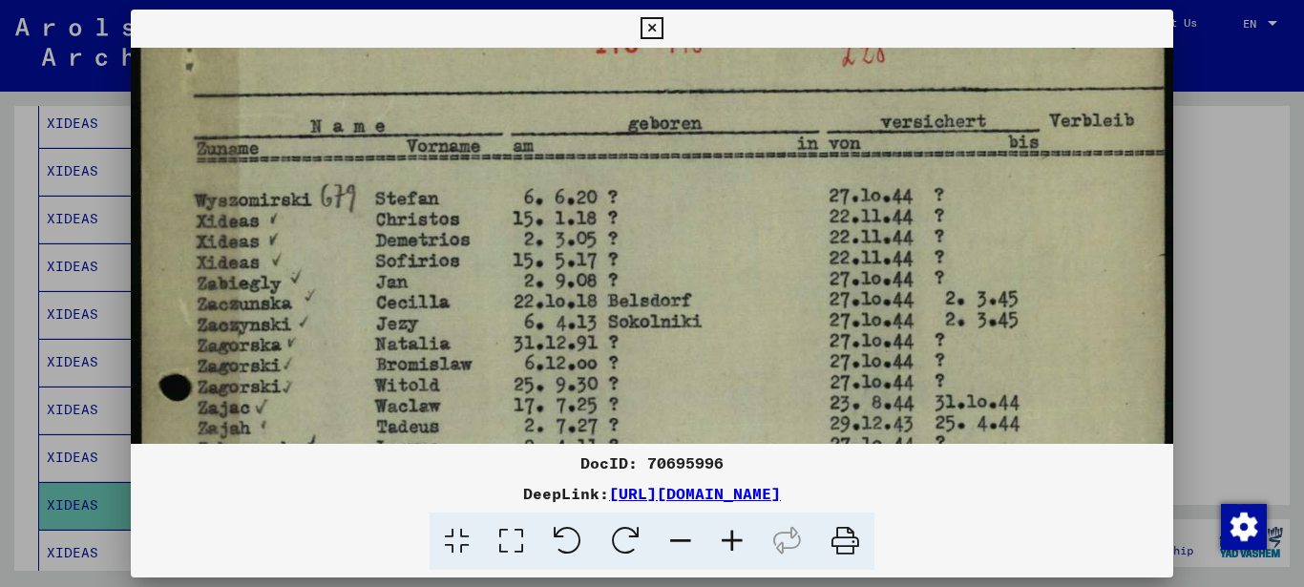
drag, startPoint x: 345, startPoint y: 316, endPoint x: 336, endPoint y: 252, distance: 64.5
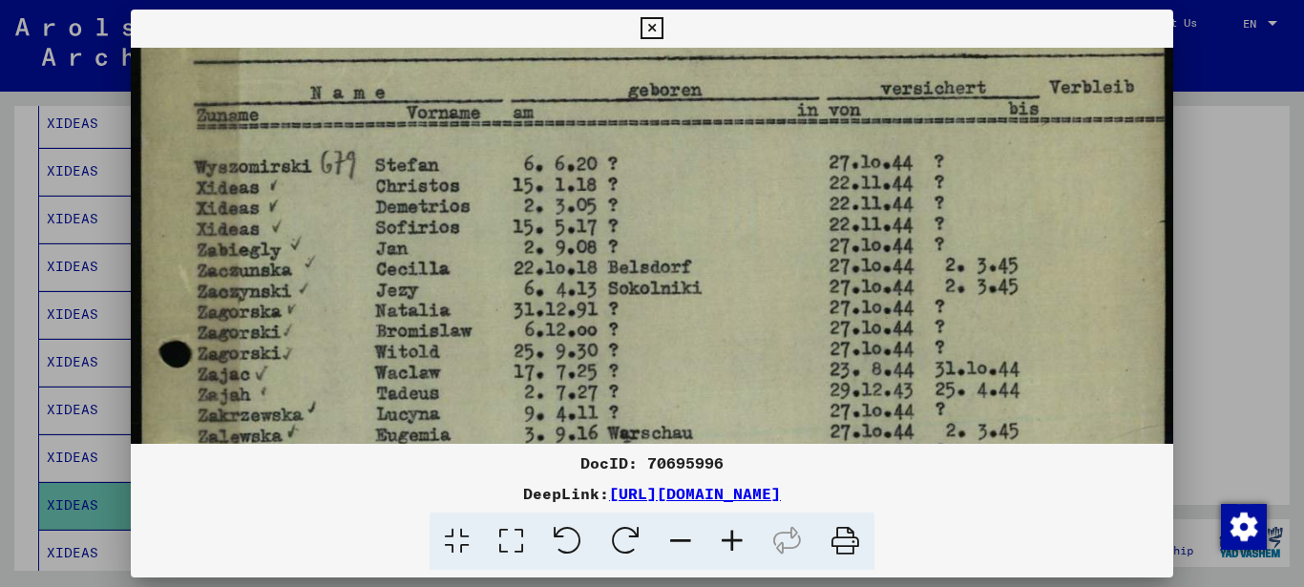
drag, startPoint x: 377, startPoint y: 252, endPoint x: 377, endPoint y: 210, distance: 42.0
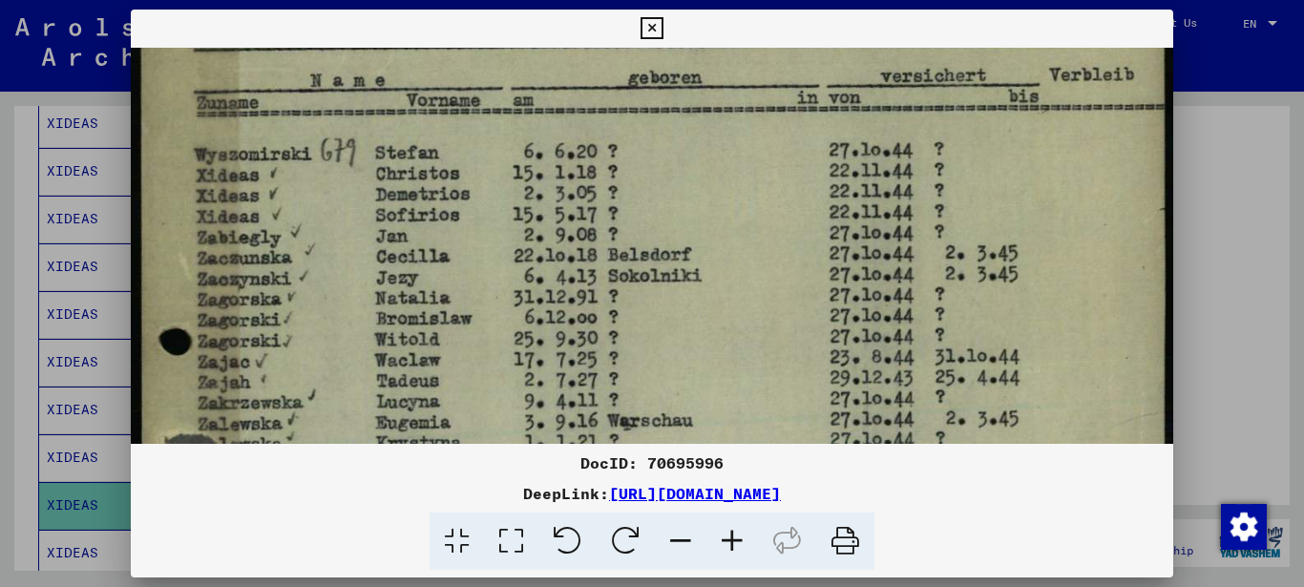
drag, startPoint x: 408, startPoint y: 490, endPoint x: 734, endPoint y: 498, distance: 325.5
click at [1011, 493] on div "DeepLink: [URL][DOMAIN_NAME]" at bounding box center [652, 493] width 1043 height 23
copy link "[URL][DOMAIN_NAME]"
click at [662, 25] on icon at bounding box center [651, 28] width 22 height 23
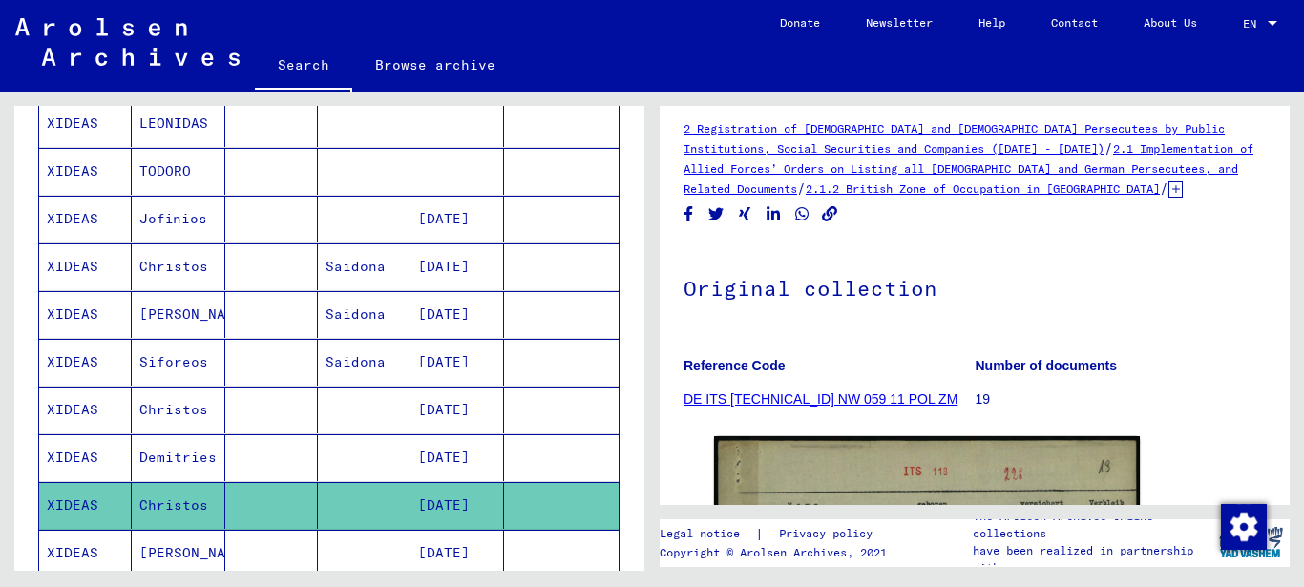
scroll to position [0, 0]
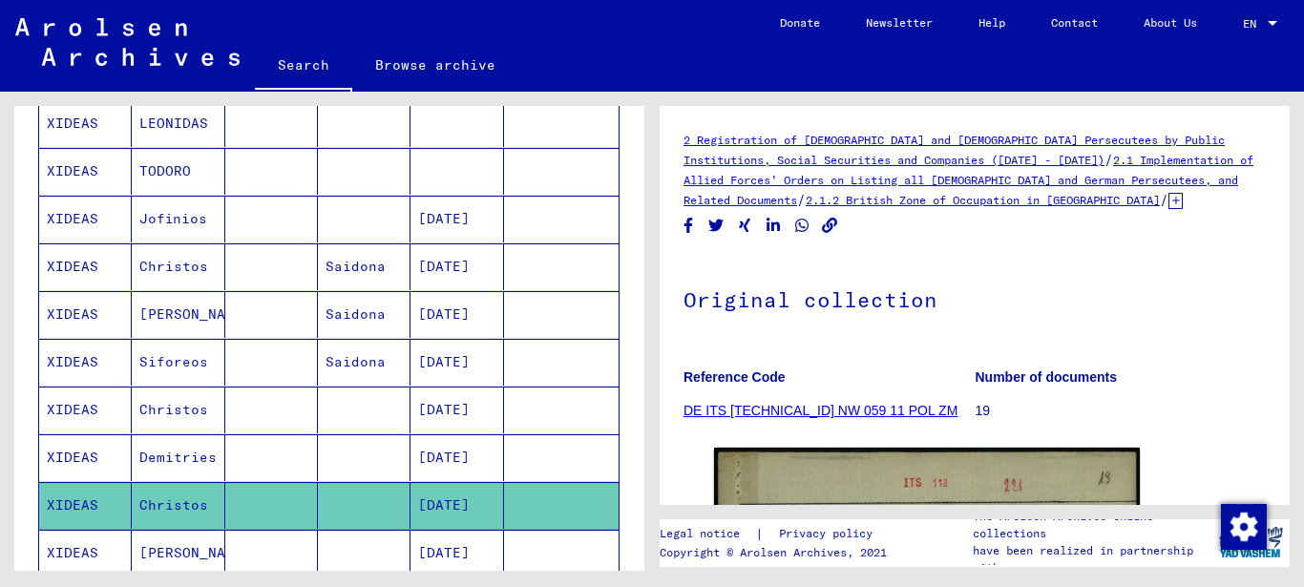
click at [1168, 198] on icon at bounding box center [1175, 201] width 14 height 16
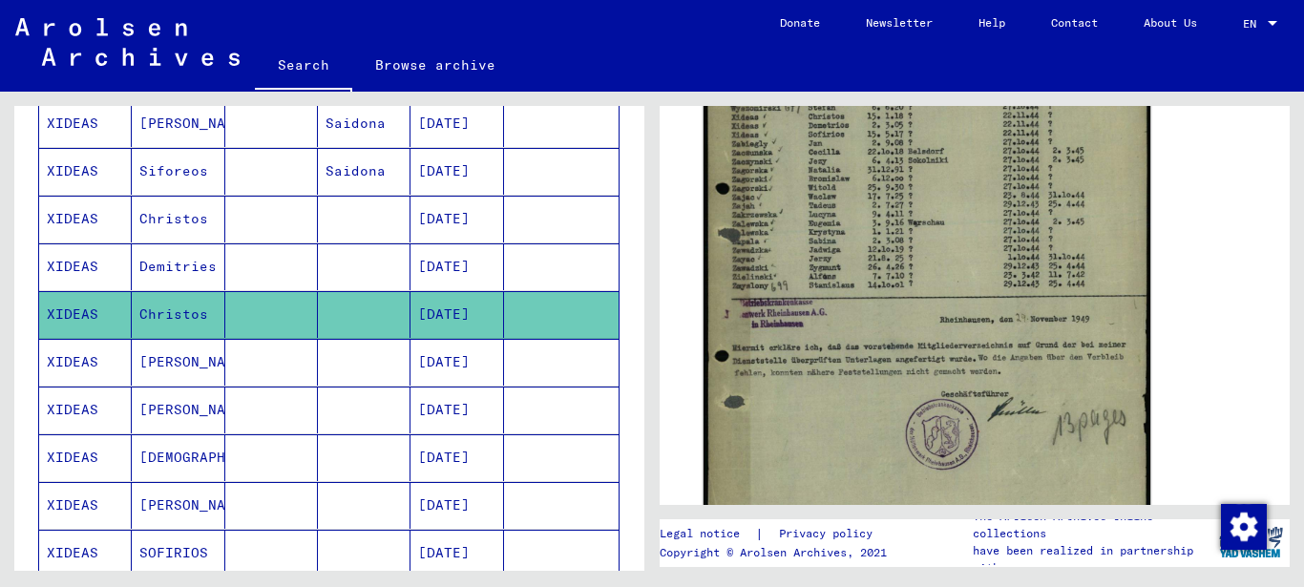
scroll to position [573, 0]
click at [797, 220] on img at bounding box center [926, 291] width 447 height 580
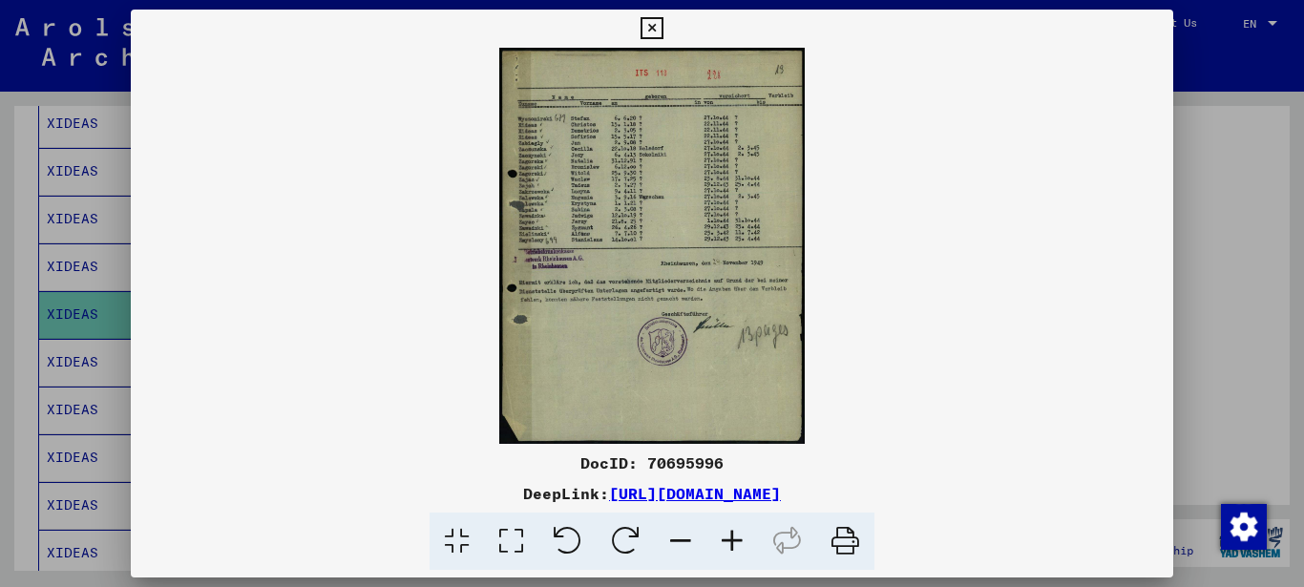
click at [573, 233] on img at bounding box center [652, 246] width 1043 height 396
click at [515, 537] on icon at bounding box center [511, 541] width 54 height 58
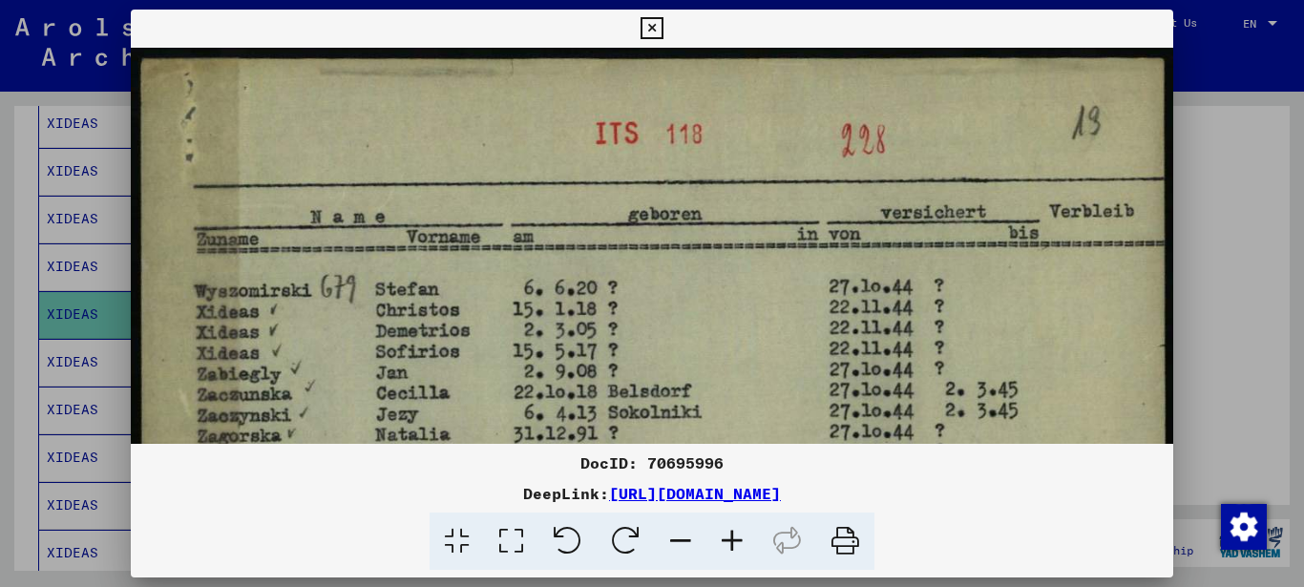
click at [515, 537] on icon at bounding box center [511, 541] width 54 height 58
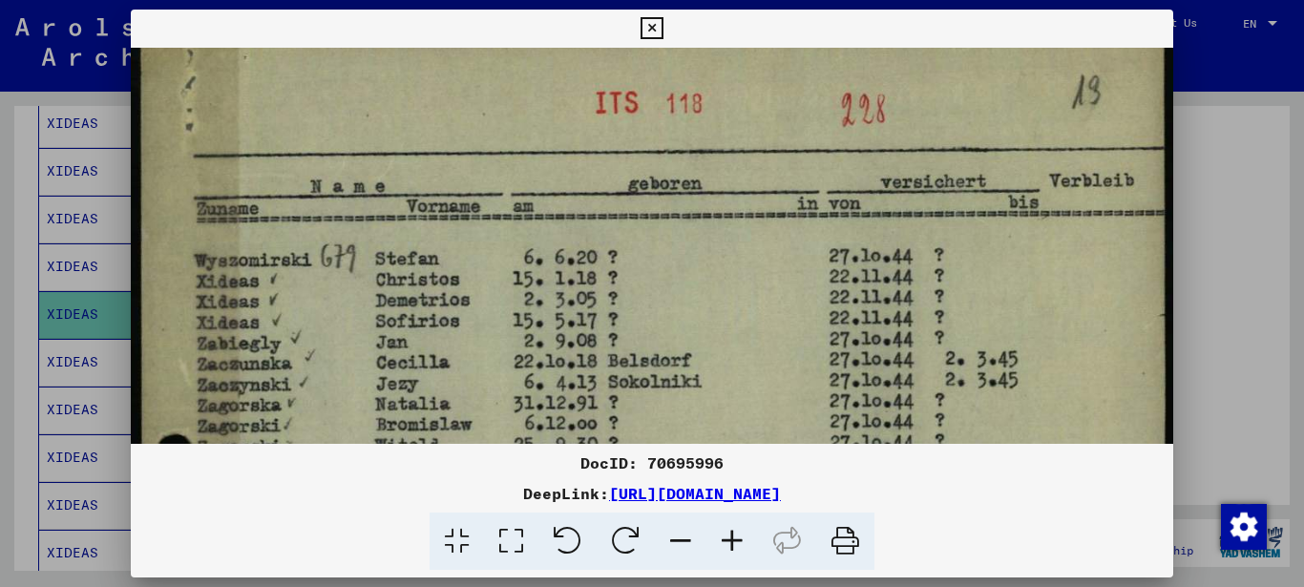
drag, startPoint x: 449, startPoint y: 340, endPoint x: 457, endPoint y: 294, distance: 46.6
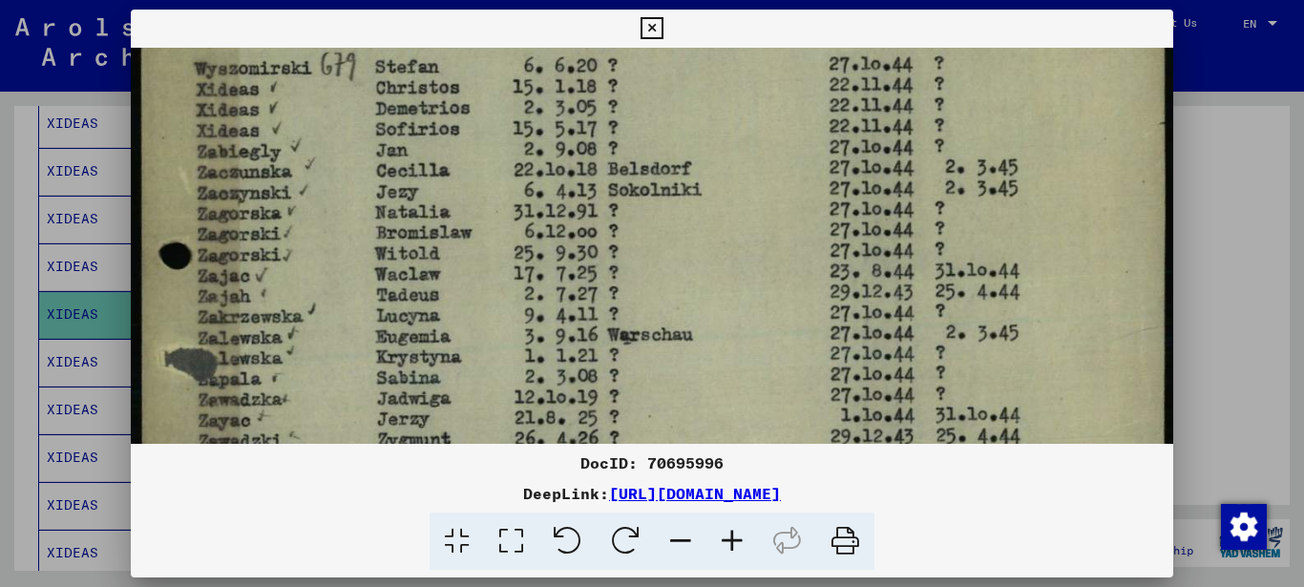
drag, startPoint x: 417, startPoint y: 374, endPoint x: 446, endPoint y: 17, distance: 358.1
click at [446, 50] on img at bounding box center [652, 501] width 1043 height 1353
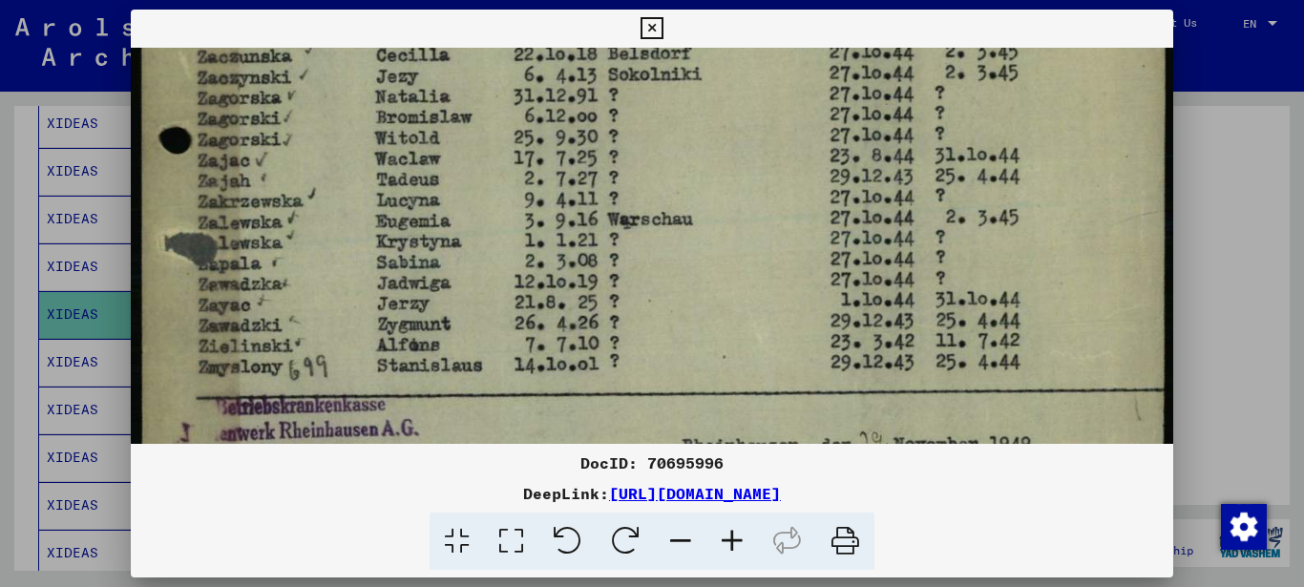
drag, startPoint x: 407, startPoint y: 303, endPoint x: 415, endPoint y: 349, distance: 47.5
click at [415, 348] on img at bounding box center [652, 386] width 1043 height 1353
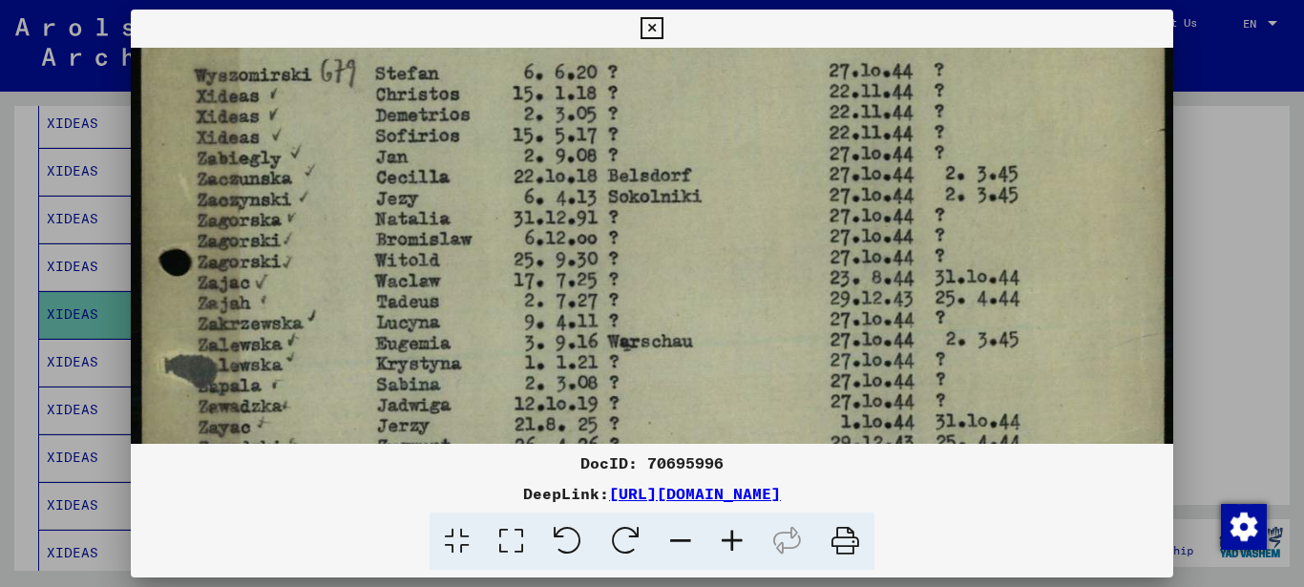
drag, startPoint x: 338, startPoint y: 212, endPoint x: 345, endPoint y: 351, distance: 139.5
click at [345, 343] on img at bounding box center [652, 508] width 1043 height 1353
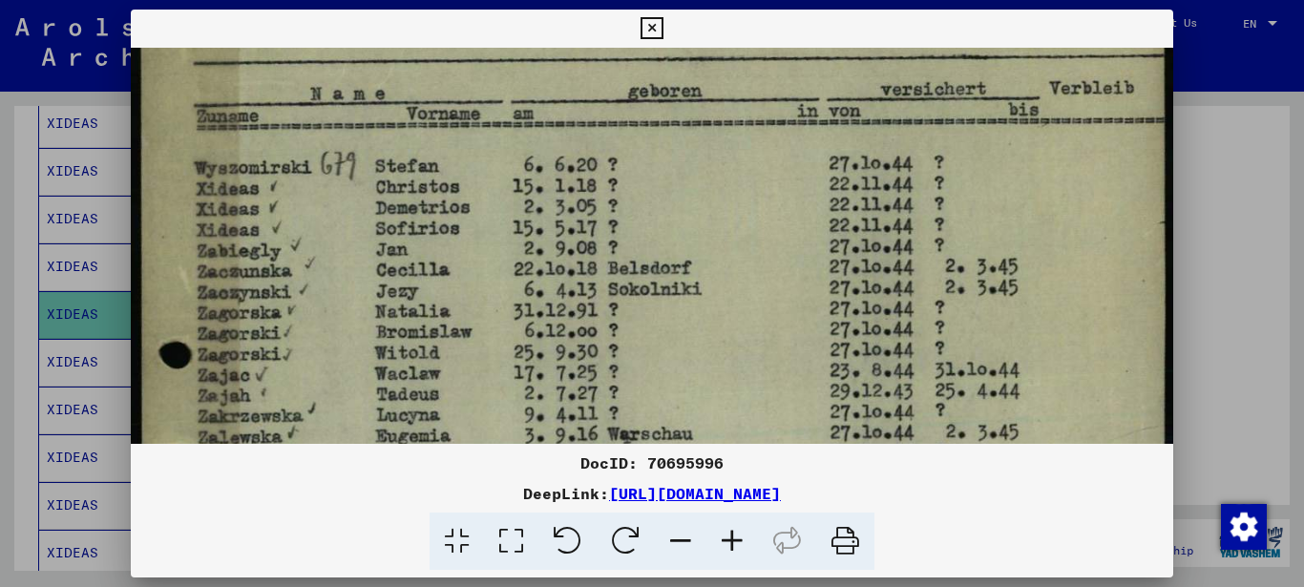
drag, startPoint x: 339, startPoint y: 289, endPoint x: 337, endPoint y: 320, distance: 30.6
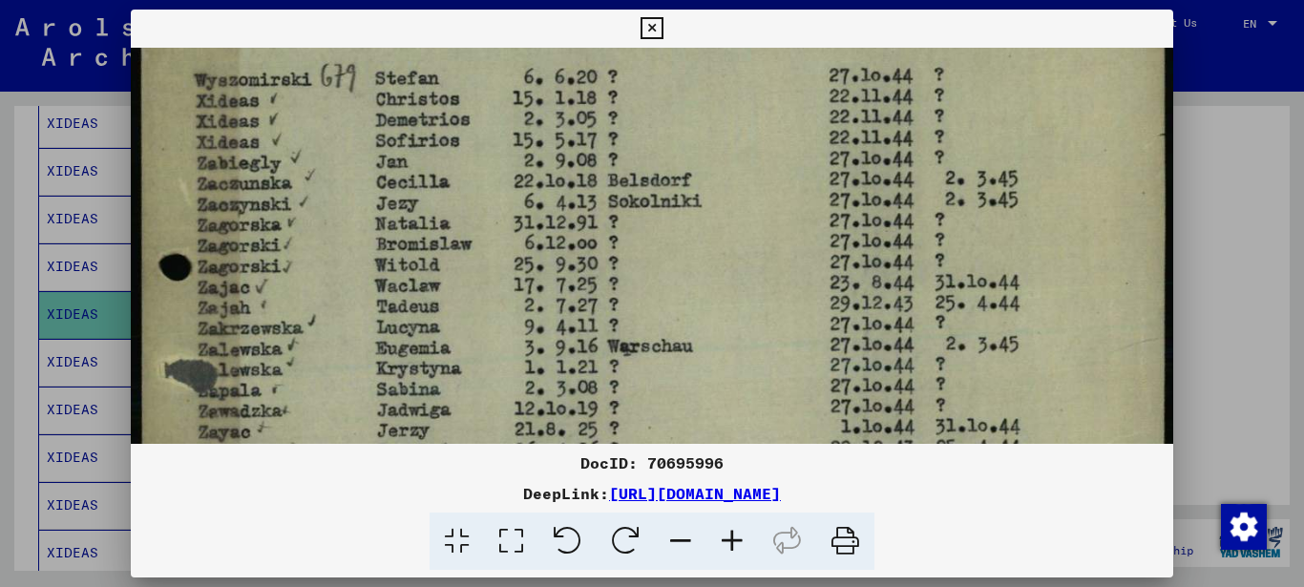
drag, startPoint x: 483, startPoint y: 321, endPoint x: 485, endPoint y: 229, distance: 91.6
click at [513, 100] on img at bounding box center [652, 513] width 1043 height 1353
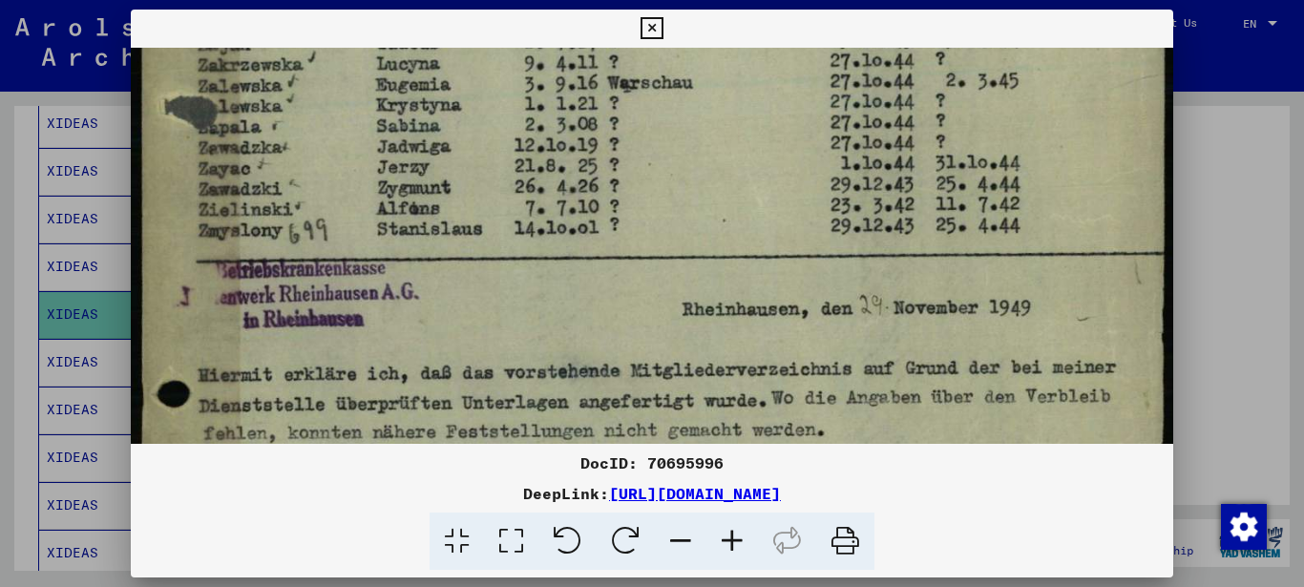
drag, startPoint x: 461, startPoint y: 343, endPoint x: 489, endPoint y: 113, distance: 231.6
click at [482, 168] on img at bounding box center [652, 249] width 1043 height 1353
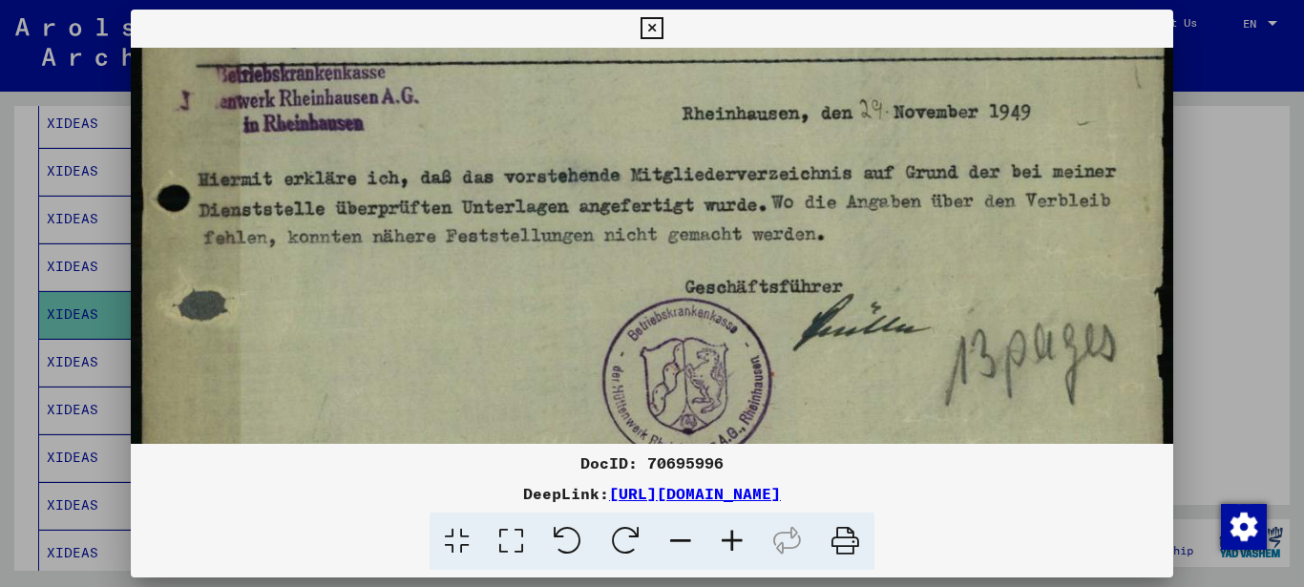
drag, startPoint x: 428, startPoint y: 311, endPoint x: 467, endPoint y: 117, distance: 197.6
click at [459, 157] on img at bounding box center [652, 54] width 1043 height 1353
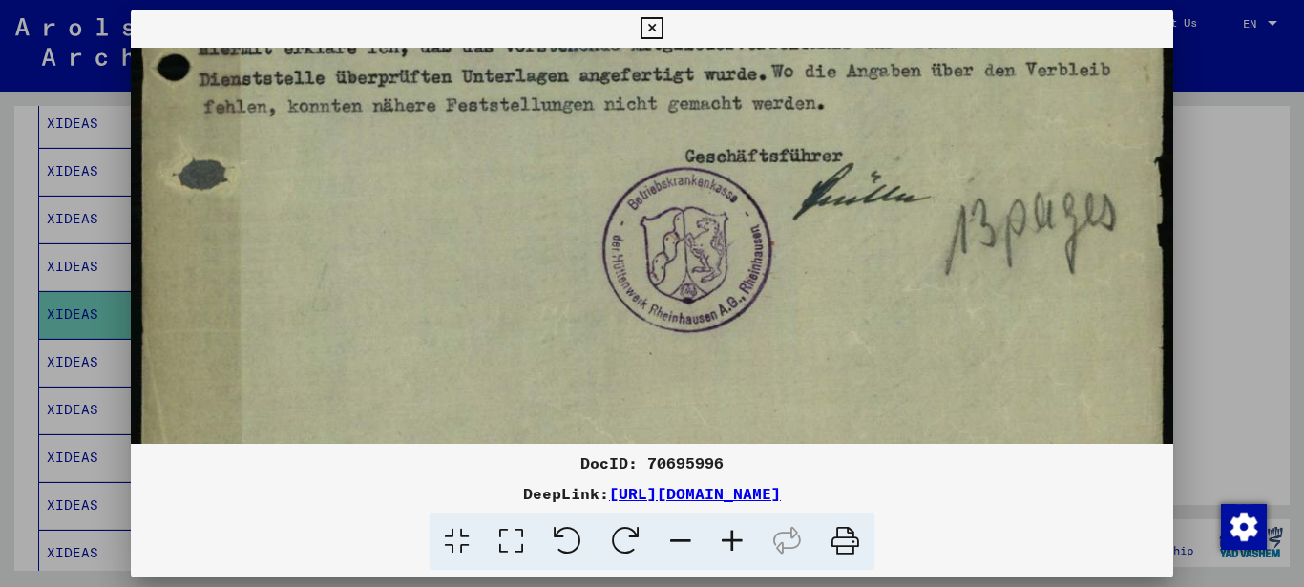
drag, startPoint x: 442, startPoint y: 232, endPoint x: 453, endPoint y: 179, distance: 53.7
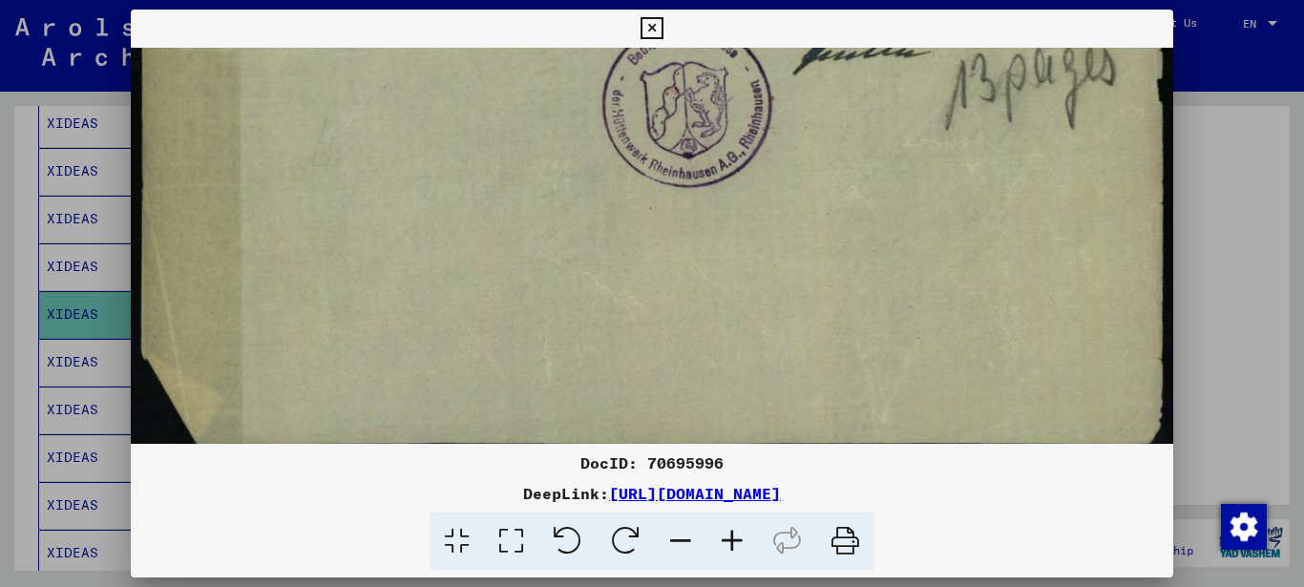
drag, startPoint x: 404, startPoint y: 365, endPoint x: 443, endPoint y: 192, distance: 178.0
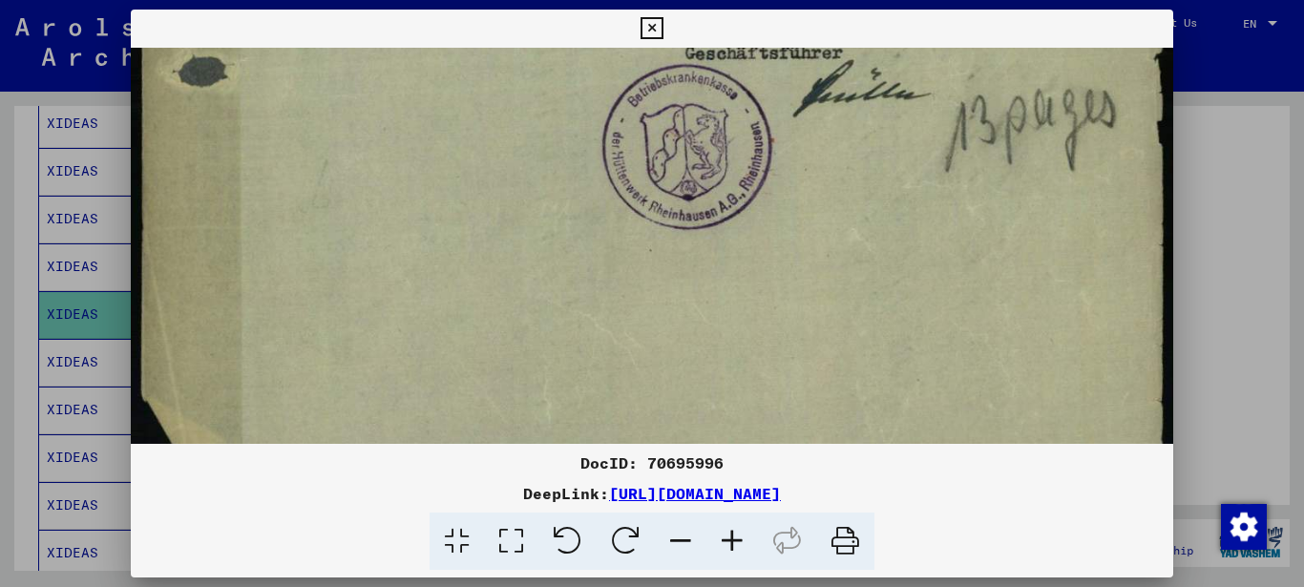
drag, startPoint x: 419, startPoint y: 319, endPoint x: 453, endPoint y: 438, distance: 124.1
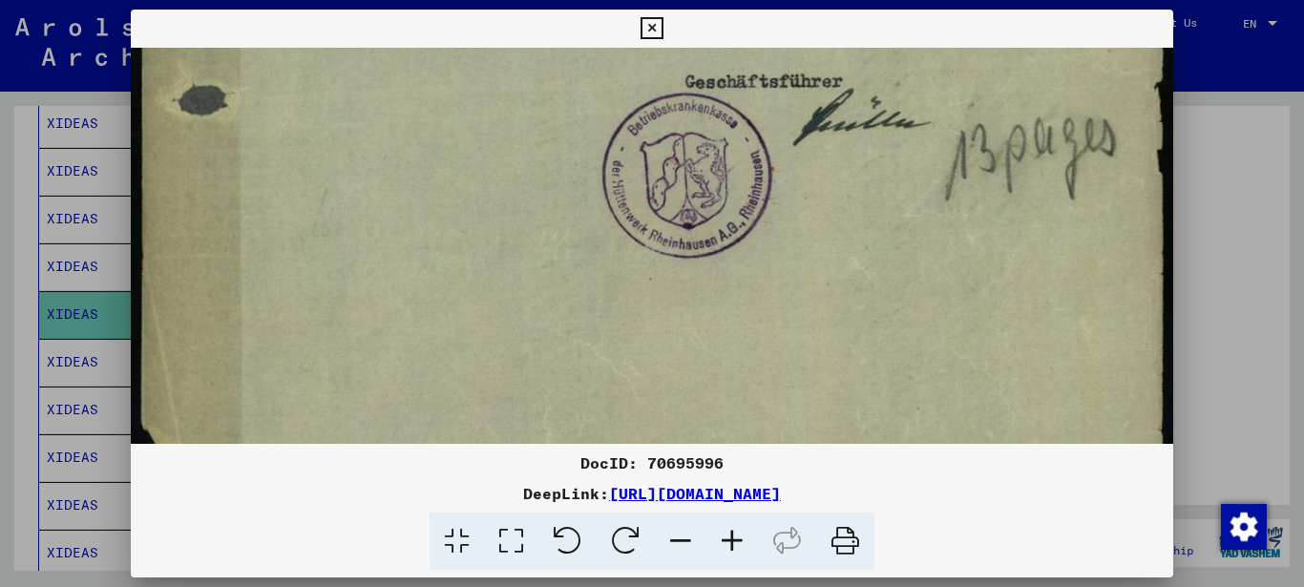
drag, startPoint x: 595, startPoint y: 470, endPoint x: 1031, endPoint y: 500, distance: 437.1
click at [1031, 500] on div "DocID: 70695996 DeepLink: [URL][DOMAIN_NAME]" at bounding box center [652, 510] width 1043 height 119
copy div "DocID: 70695996 DeepLink: [URL][DOMAIN_NAME]"
click at [658, 24] on icon at bounding box center [651, 28] width 22 height 23
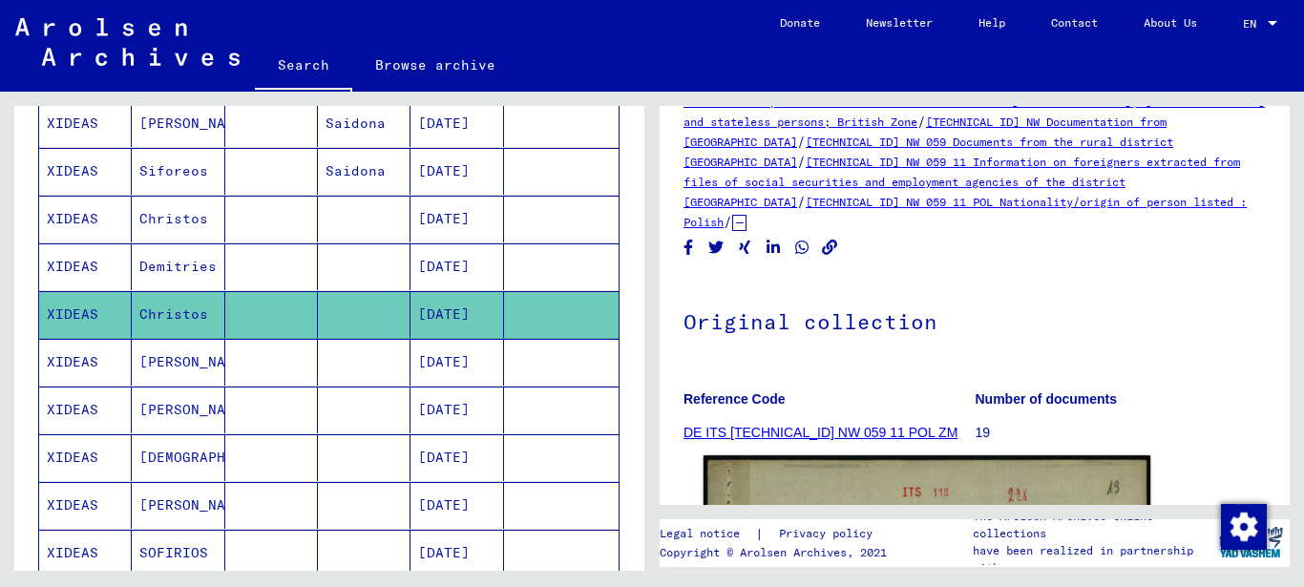
scroll to position [0, 0]
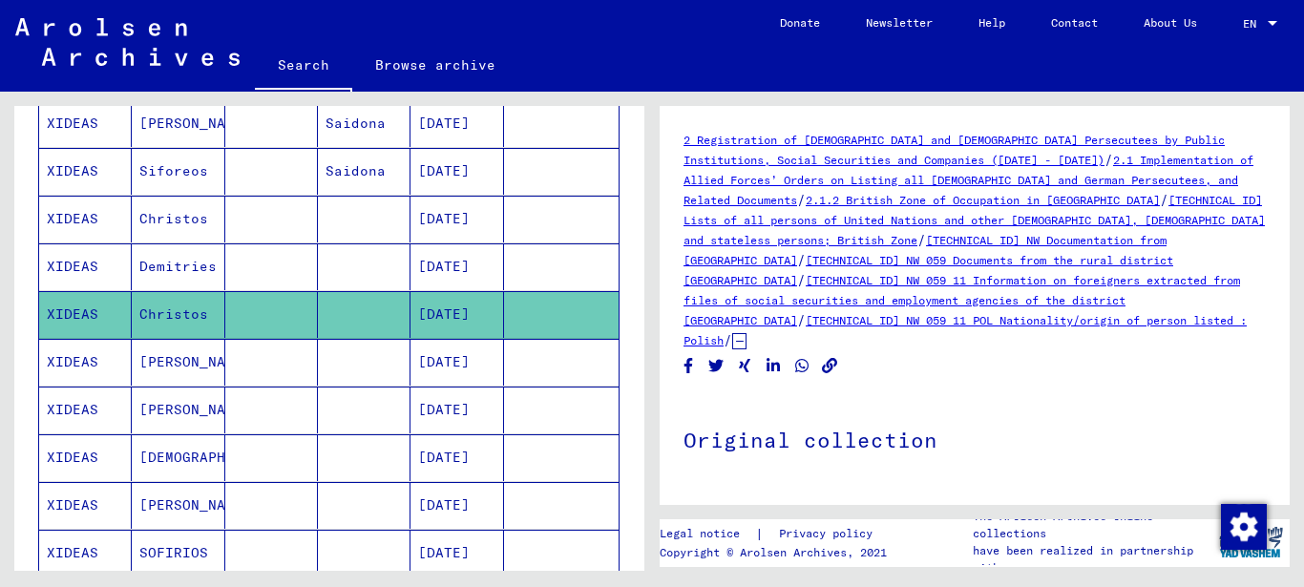
click at [961, 322] on link "[TECHNICAL_ID] NW 059 11 POL Nationality/origin of person listed : Polish" at bounding box center [964, 330] width 563 height 34
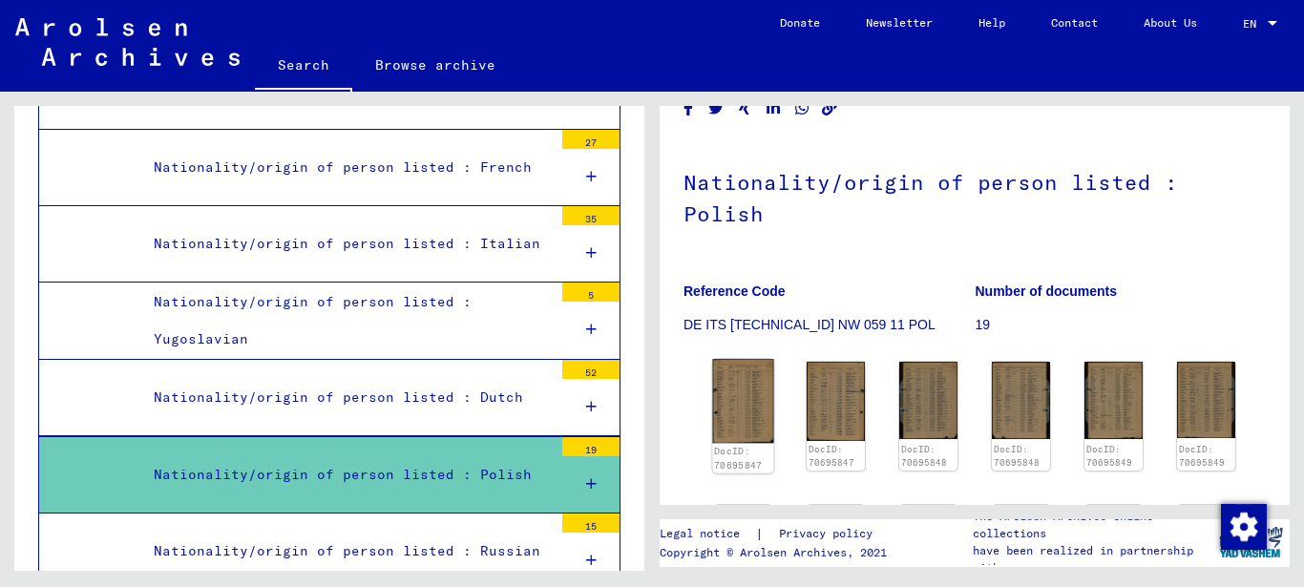
scroll to position [175, 0]
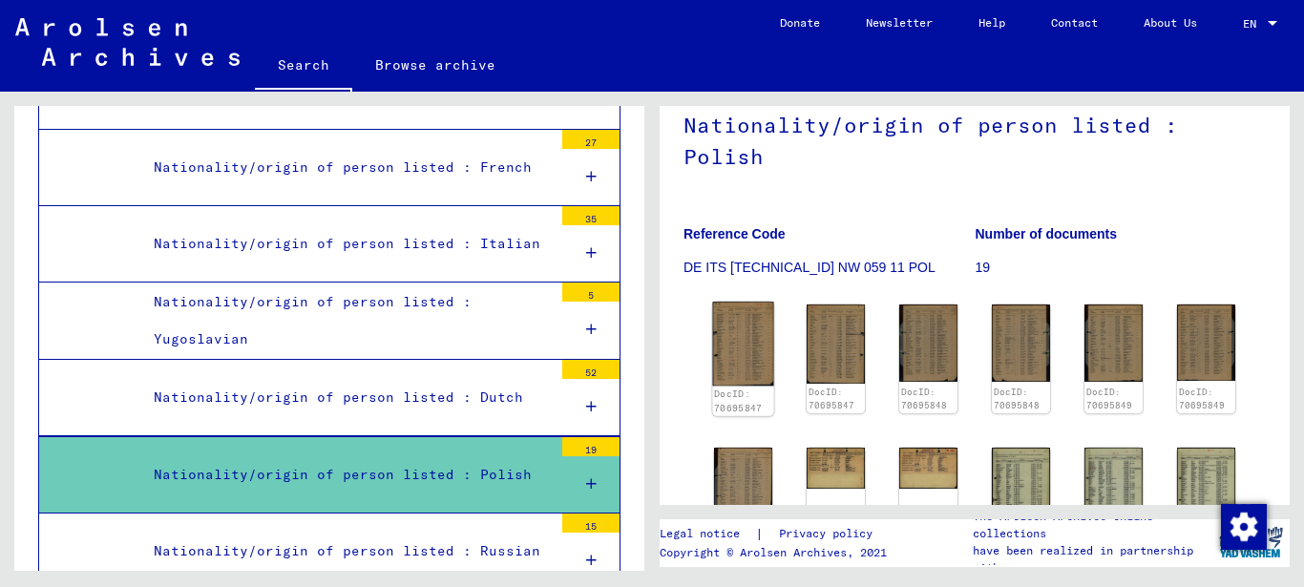
click at [742, 349] on img at bounding box center [742, 344] width 61 height 84
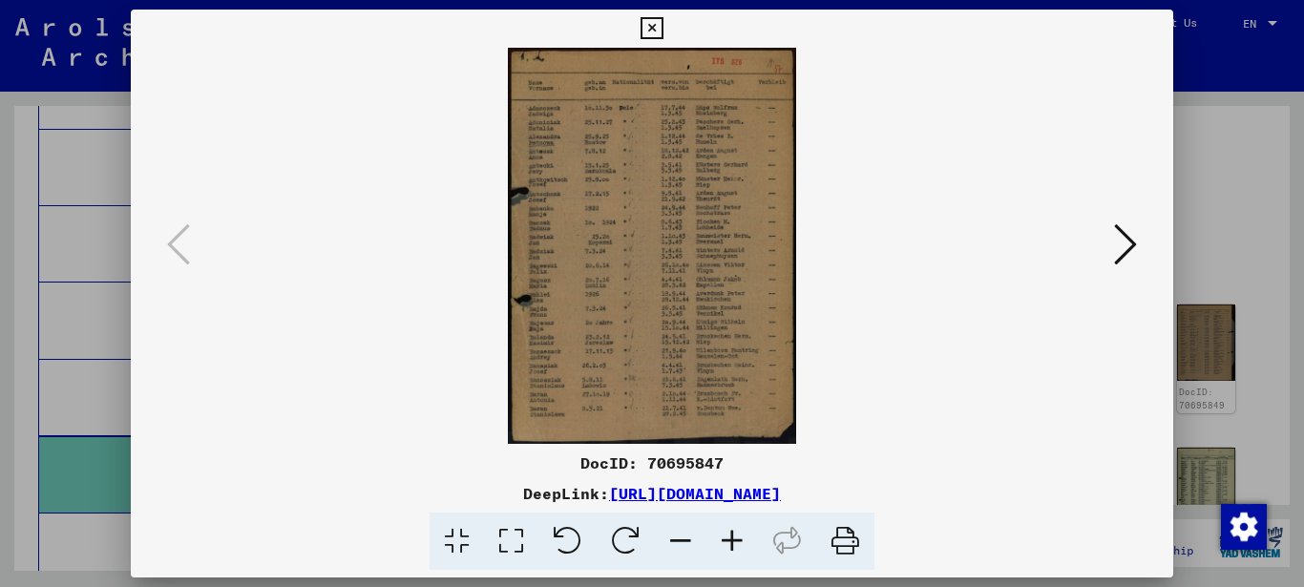
click at [514, 534] on icon at bounding box center [511, 541] width 54 height 58
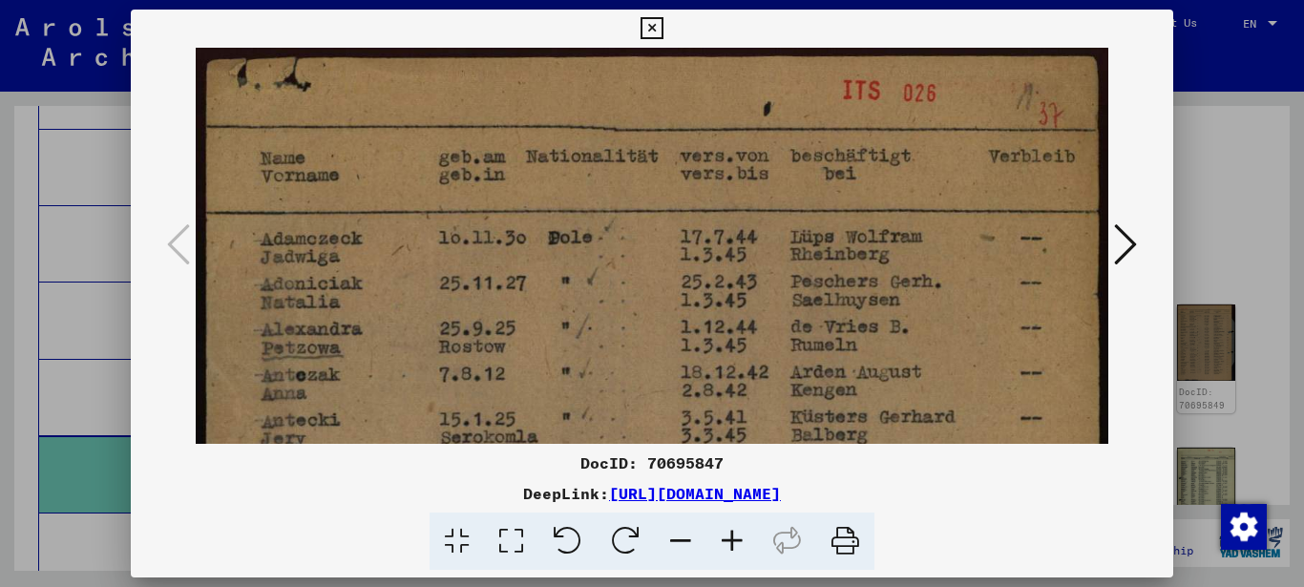
click at [514, 532] on icon at bounding box center [511, 541] width 54 height 58
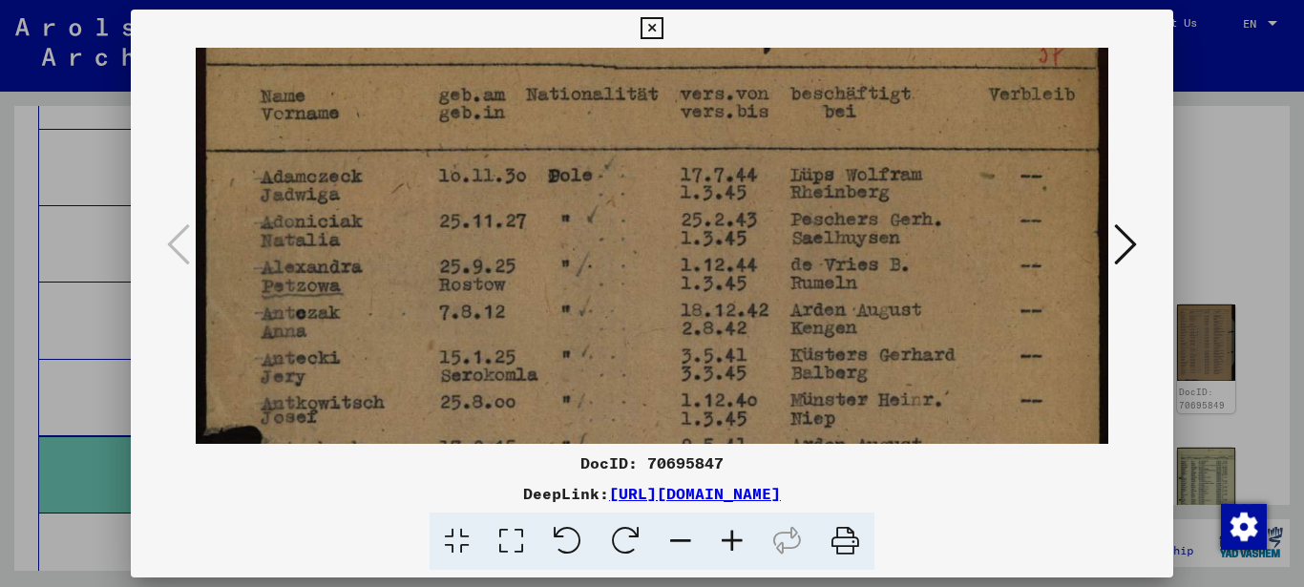
drag, startPoint x: 386, startPoint y: 334, endPoint x: 399, endPoint y: 263, distance: 71.7
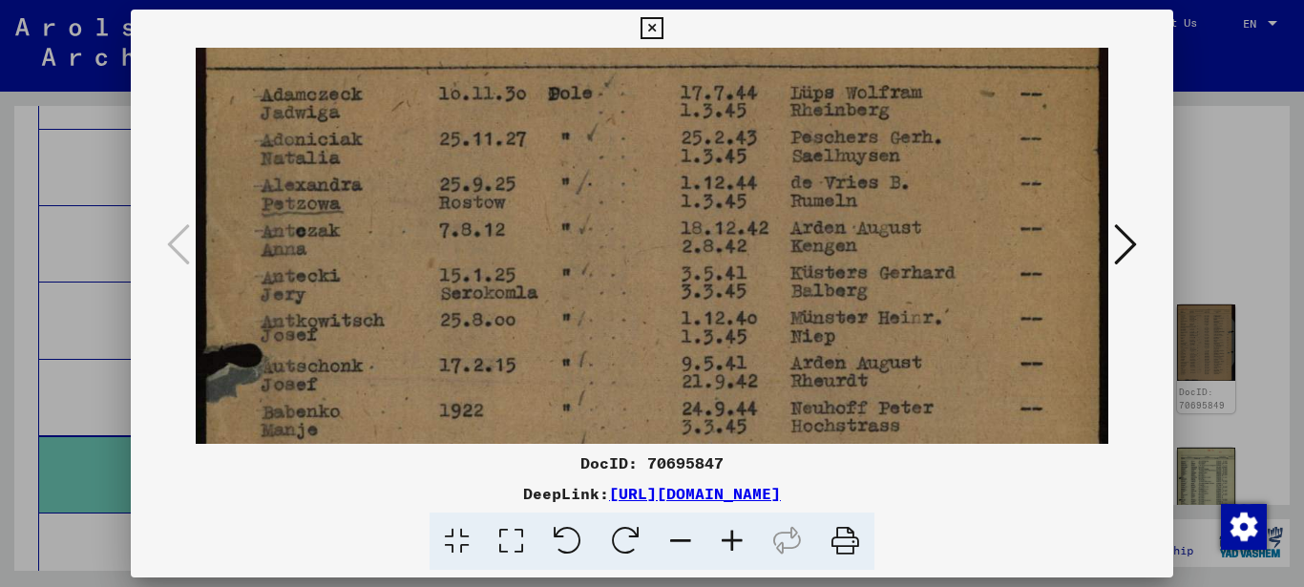
drag, startPoint x: 407, startPoint y: 324, endPoint x: 435, endPoint y: 258, distance: 71.4
click at [435, 258] on img at bounding box center [652, 530] width 913 height 1252
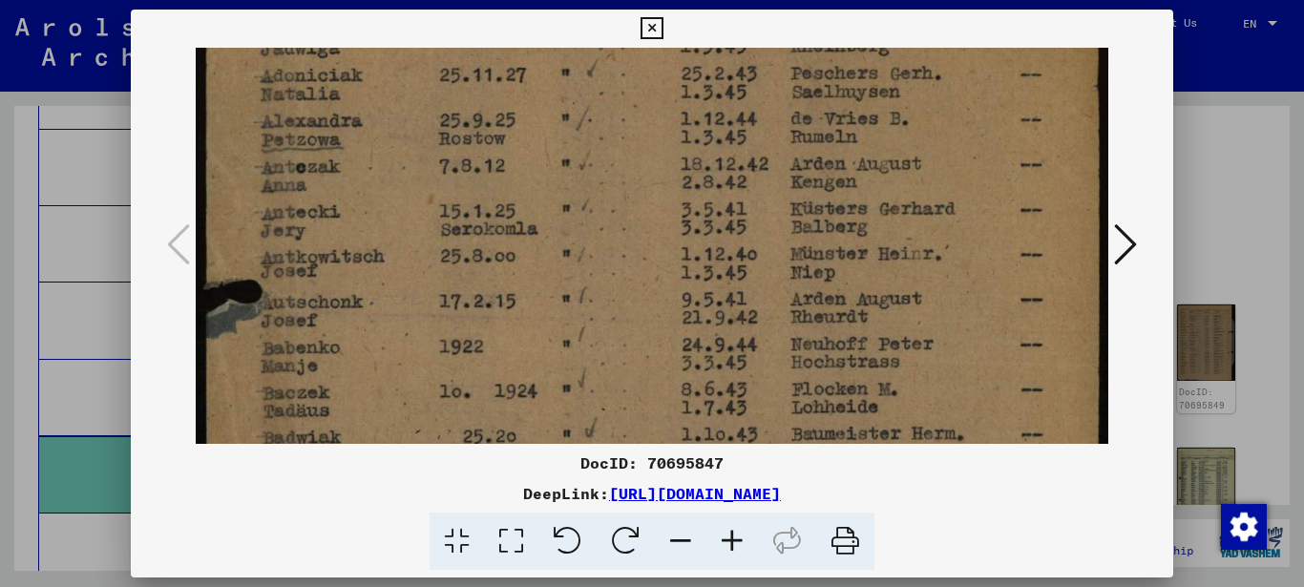
drag, startPoint x: 437, startPoint y: 252, endPoint x: 437, endPoint y: 240, distance: 11.5
click at [437, 240] on img at bounding box center [652, 466] width 913 height 1252
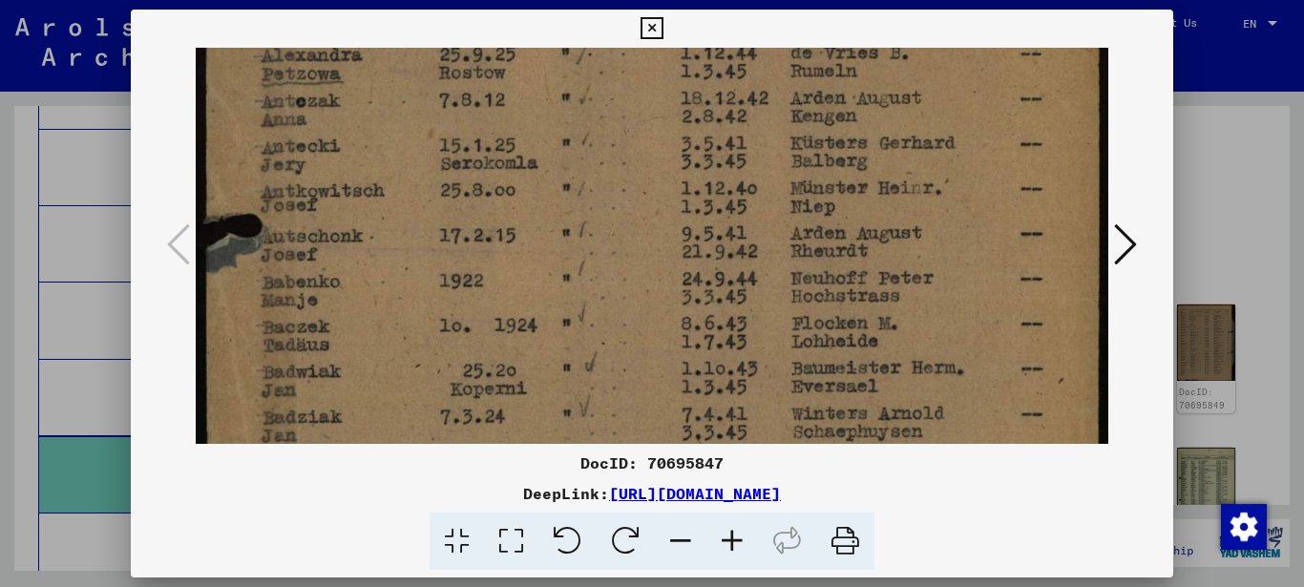
drag, startPoint x: 420, startPoint y: 283, endPoint x: 430, endPoint y: 240, distance: 44.2
click at [430, 242] on img at bounding box center [652, 400] width 913 height 1252
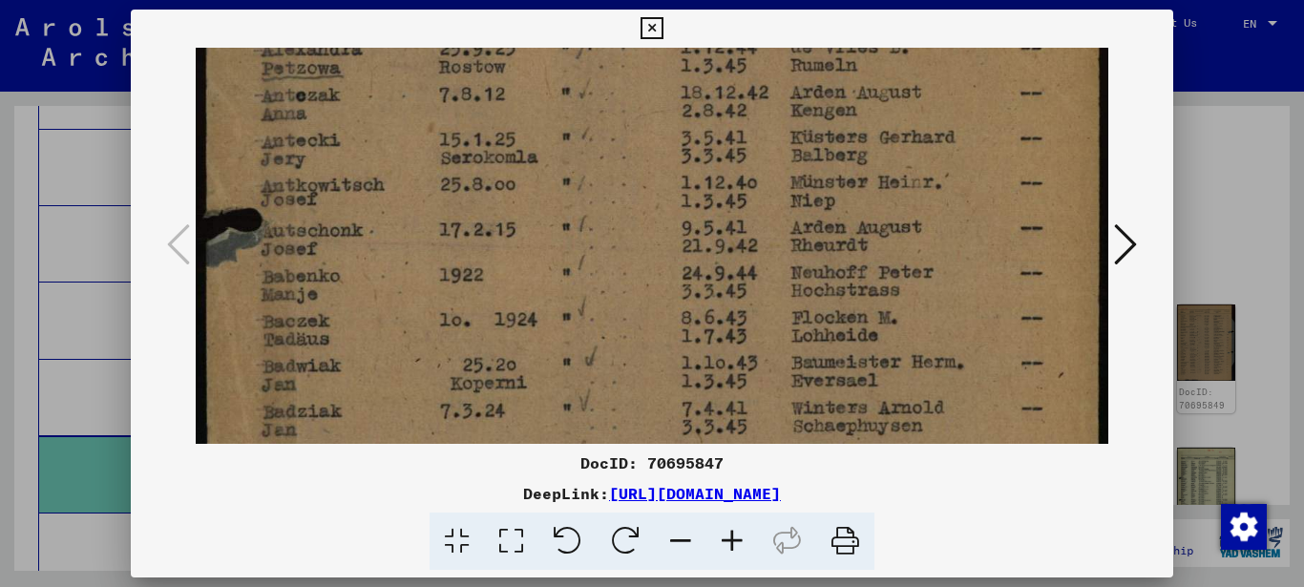
drag, startPoint x: 406, startPoint y: 303, endPoint x: 428, endPoint y: 215, distance: 91.7
click at [428, 220] on img at bounding box center [652, 394] width 913 height 1252
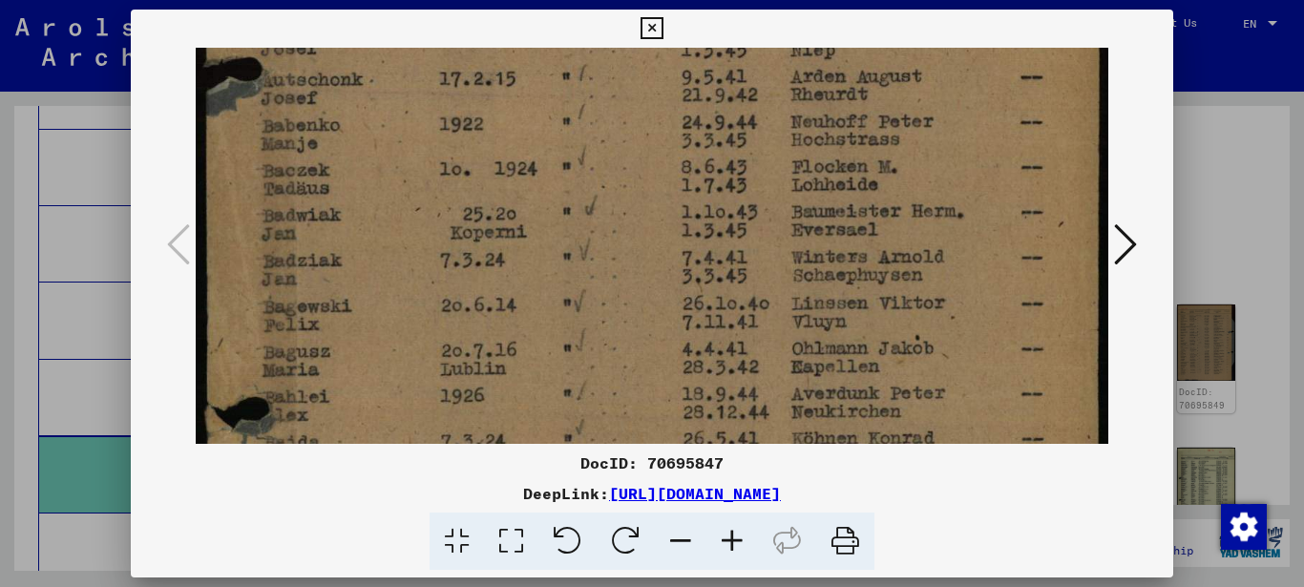
drag, startPoint x: 409, startPoint y: 288, endPoint x: 433, endPoint y: 218, distance: 74.5
click at [433, 218] on img at bounding box center [652, 243] width 913 height 1252
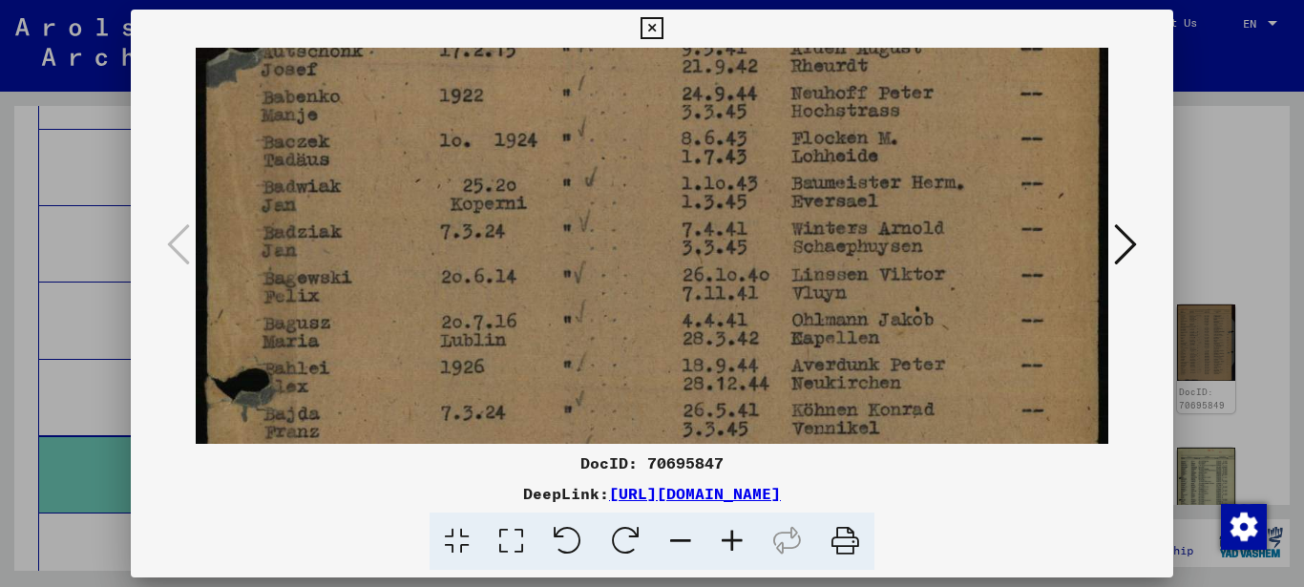
drag, startPoint x: 417, startPoint y: 272, endPoint x: 422, endPoint y: 240, distance: 31.9
click at [422, 240] on img at bounding box center [652, 215] width 913 height 1252
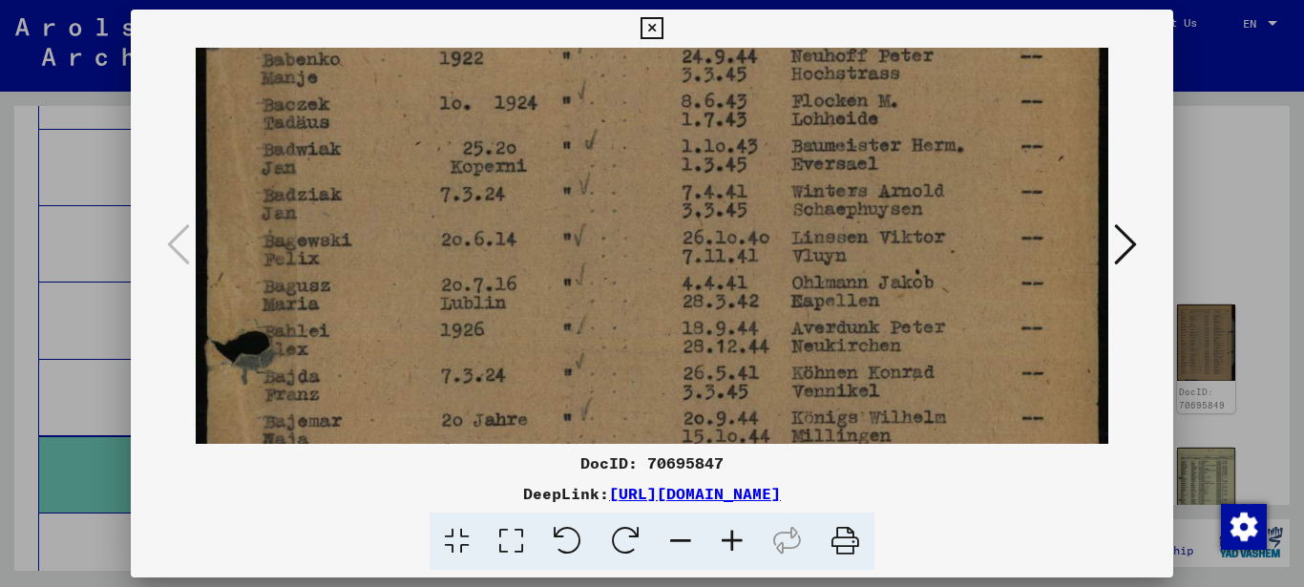
drag, startPoint x: 419, startPoint y: 274, endPoint x: 437, endPoint y: 224, distance: 52.8
click at [437, 224] on img at bounding box center [652, 177] width 913 height 1252
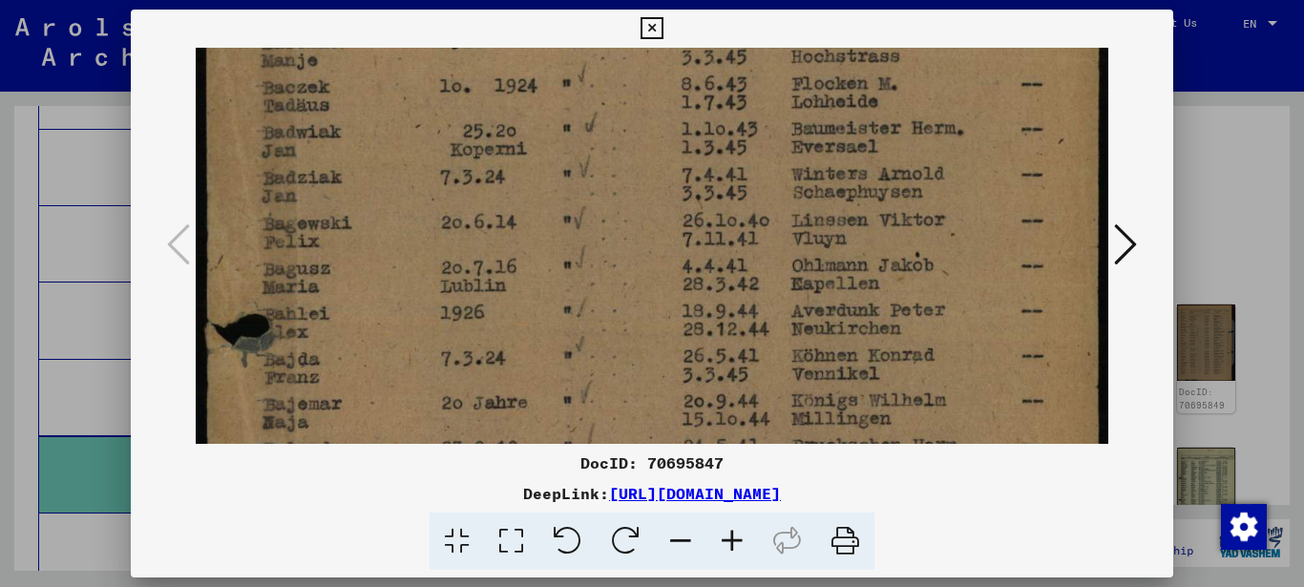
drag, startPoint x: 419, startPoint y: 282, endPoint x: 437, endPoint y: 212, distance: 72.9
click at [437, 217] on img at bounding box center [652, 160] width 913 height 1252
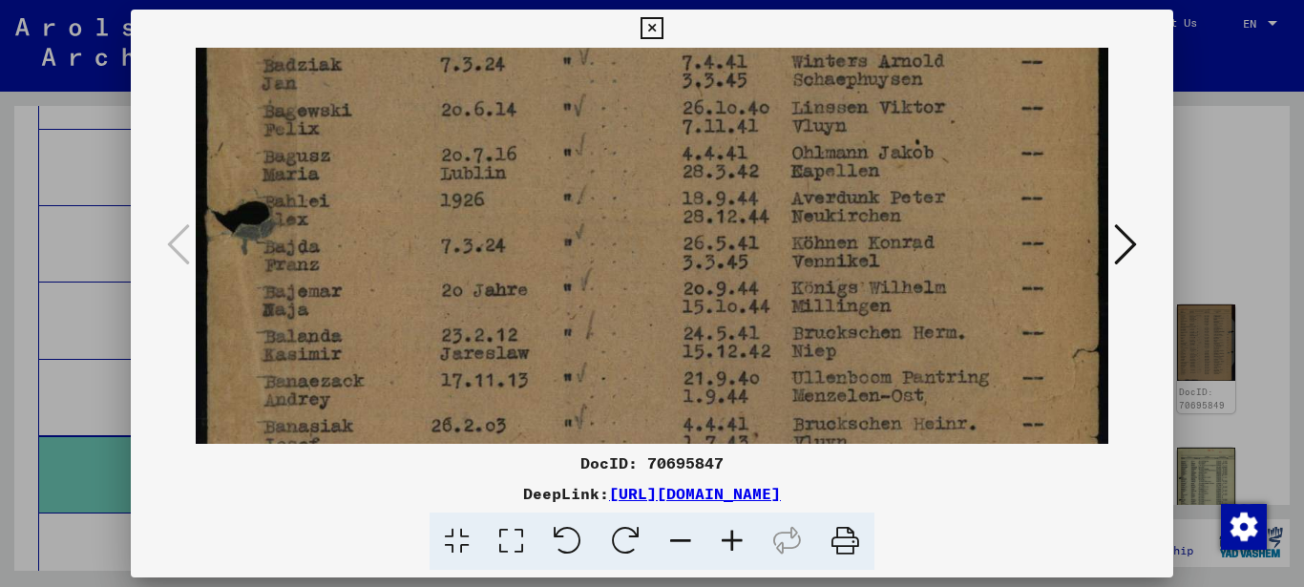
drag, startPoint x: 396, startPoint y: 235, endPoint x: 399, endPoint y: 217, distance: 18.4
click at [399, 218] on img at bounding box center [652, 48] width 913 height 1252
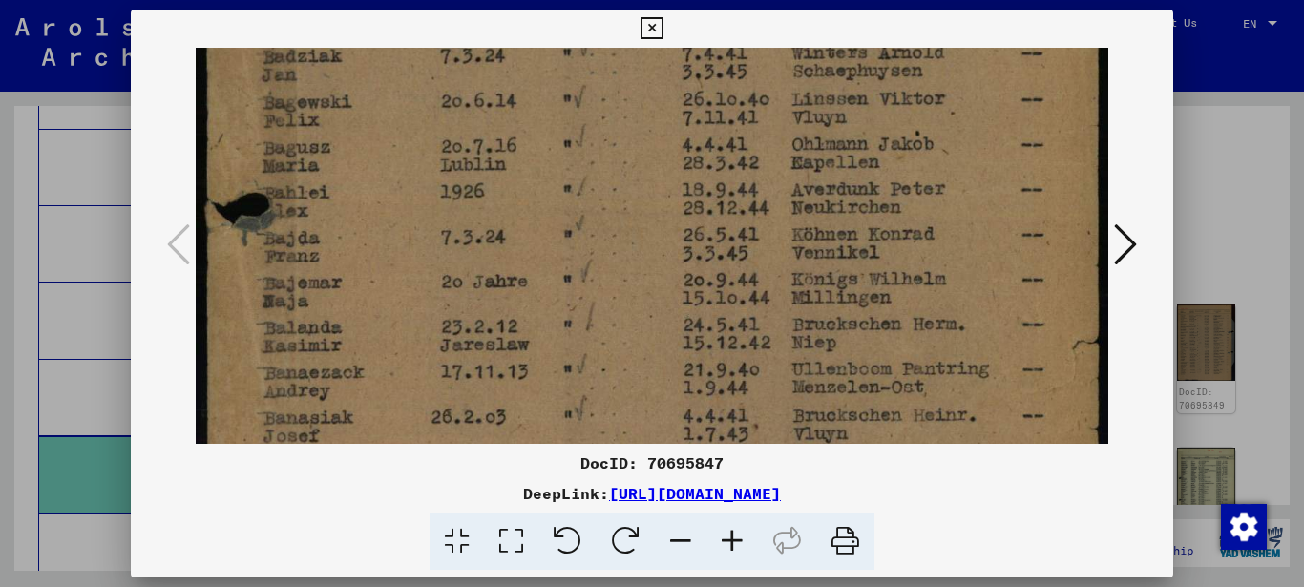
drag, startPoint x: 381, startPoint y: 266, endPoint x: 385, endPoint y: 248, distance: 18.5
click at [385, 252] on img at bounding box center [652, 39] width 913 height 1252
drag, startPoint x: 375, startPoint y: 279, endPoint x: 386, endPoint y: 283, distance: 11.5
click at [386, 283] on img at bounding box center [652, 36] width 913 height 1252
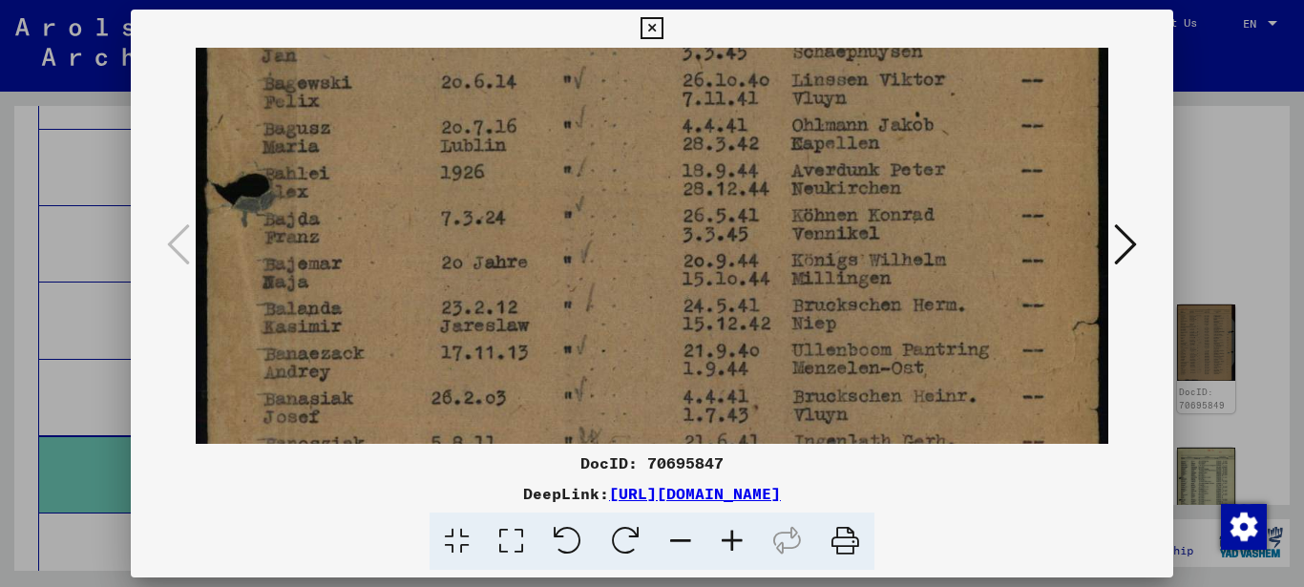
drag, startPoint x: 379, startPoint y: 303, endPoint x: 386, endPoint y: 262, distance: 40.8
click at [387, 250] on img at bounding box center [652, 20] width 913 height 1252
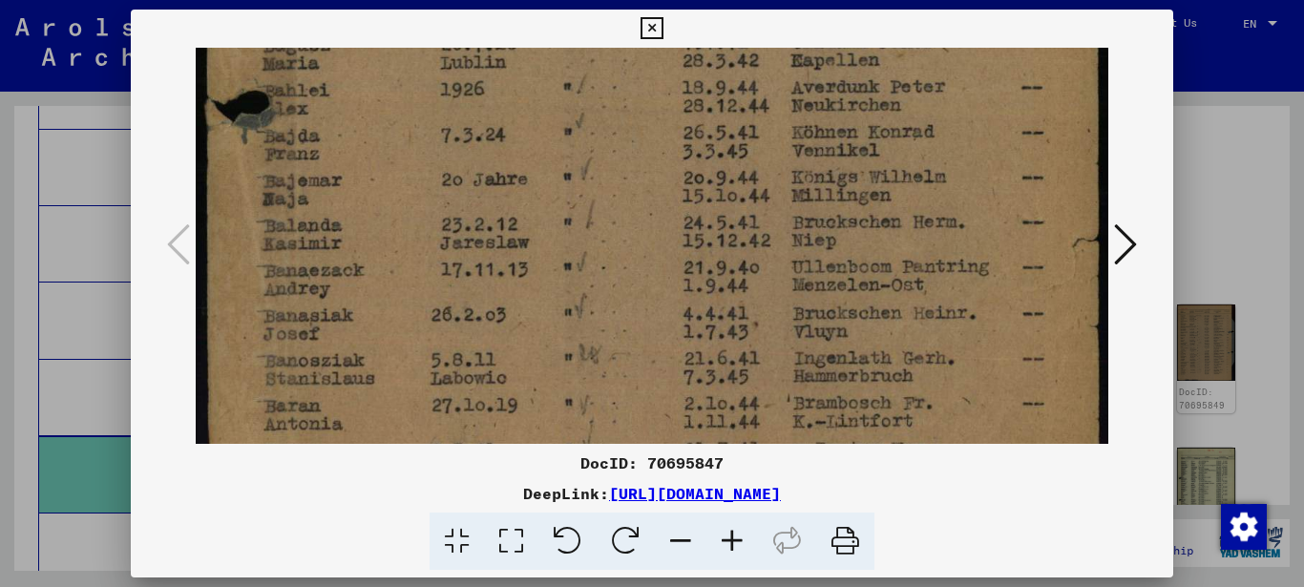
drag, startPoint x: 378, startPoint y: 291, endPoint x: 387, endPoint y: 243, distance: 48.7
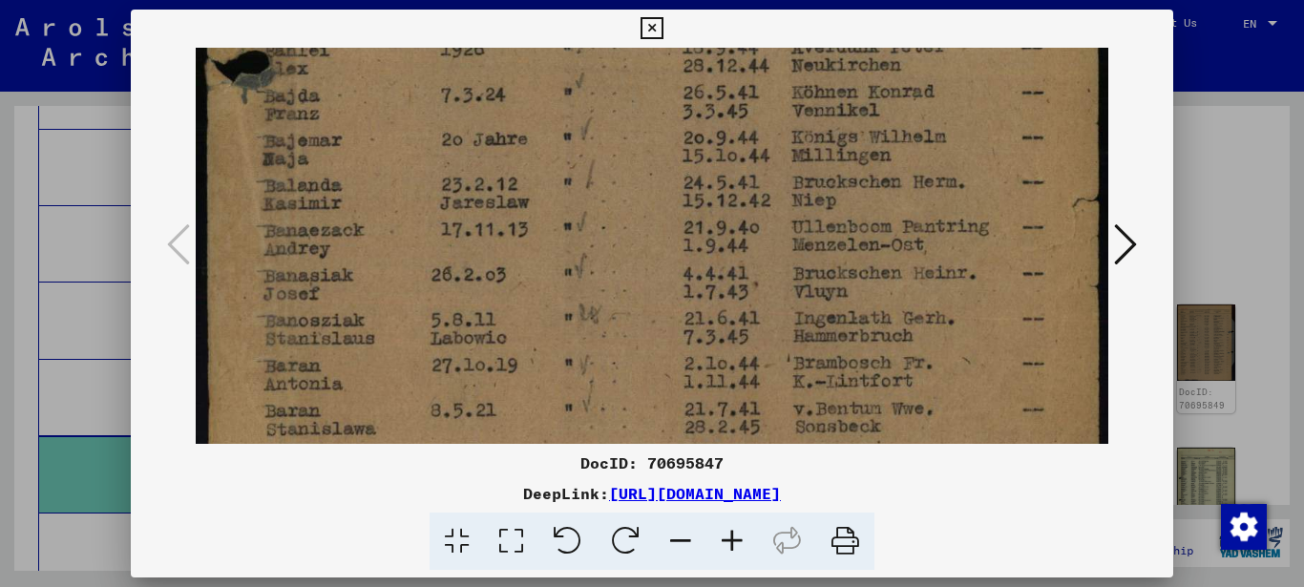
drag, startPoint x: 378, startPoint y: 276, endPoint x: 389, endPoint y: 231, distance: 46.3
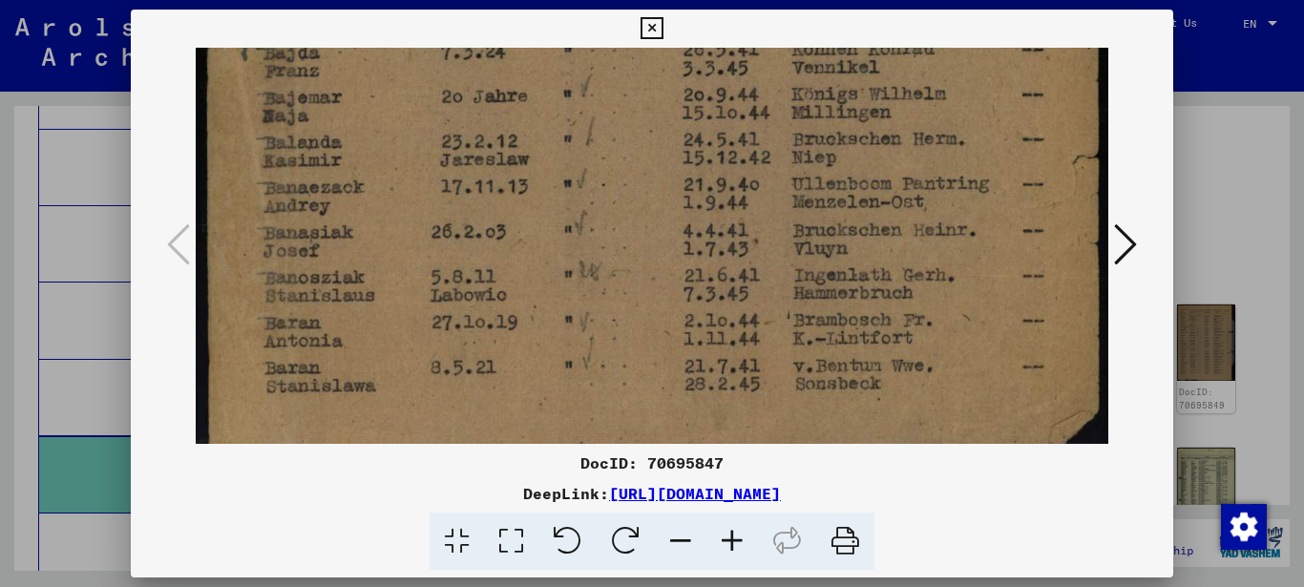
drag, startPoint x: 386, startPoint y: 259, endPoint x: 396, endPoint y: 216, distance: 44.0
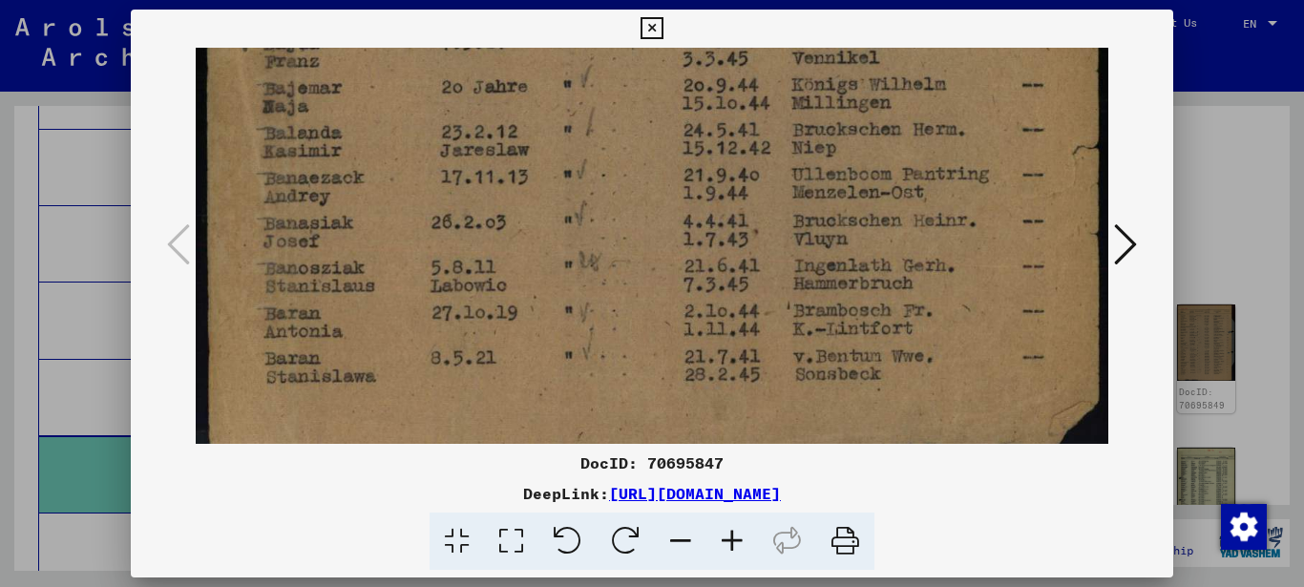
scroll to position [856, 0]
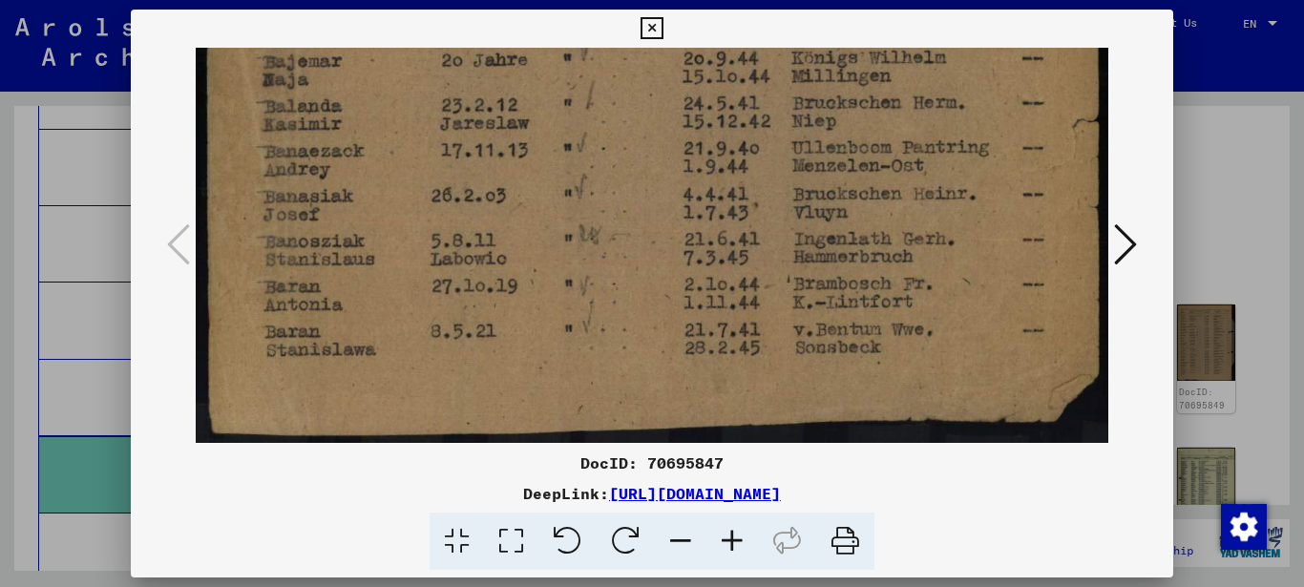
drag, startPoint x: 397, startPoint y: 244, endPoint x: 402, endPoint y: 226, distance: 18.7
drag, startPoint x: 404, startPoint y: 288, endPoint x: 393, endPoint y: 301, distance: 16.3
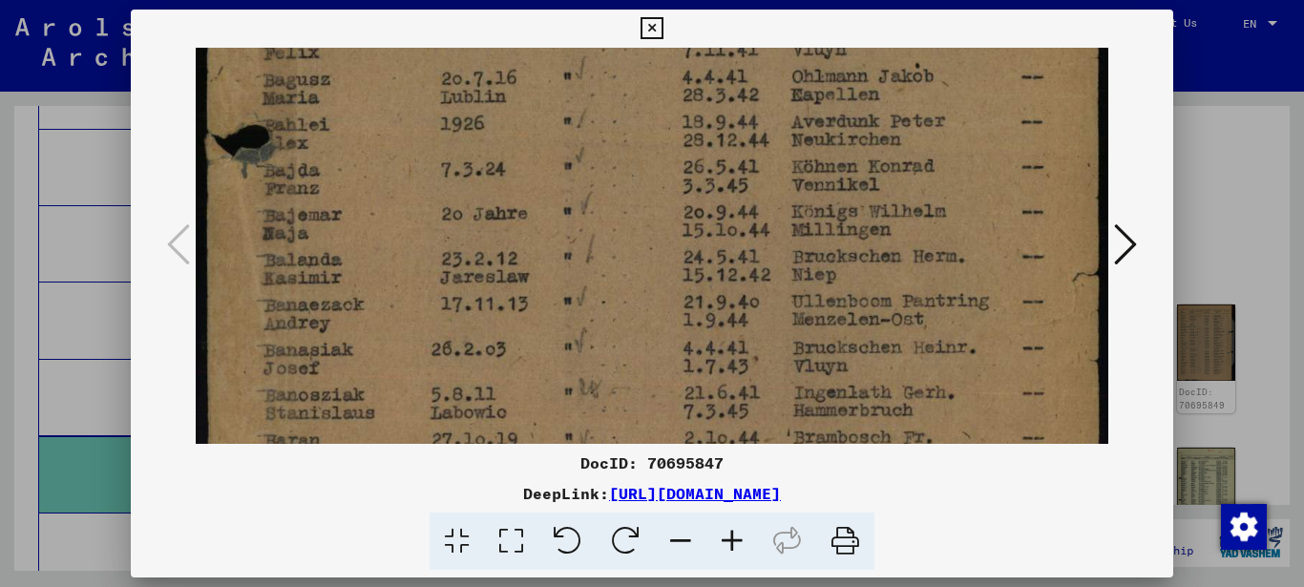
drag, startPoint x: 384, startPoint y: 231, endPoint x: 398, endPoint y: 306, distance: 76.7
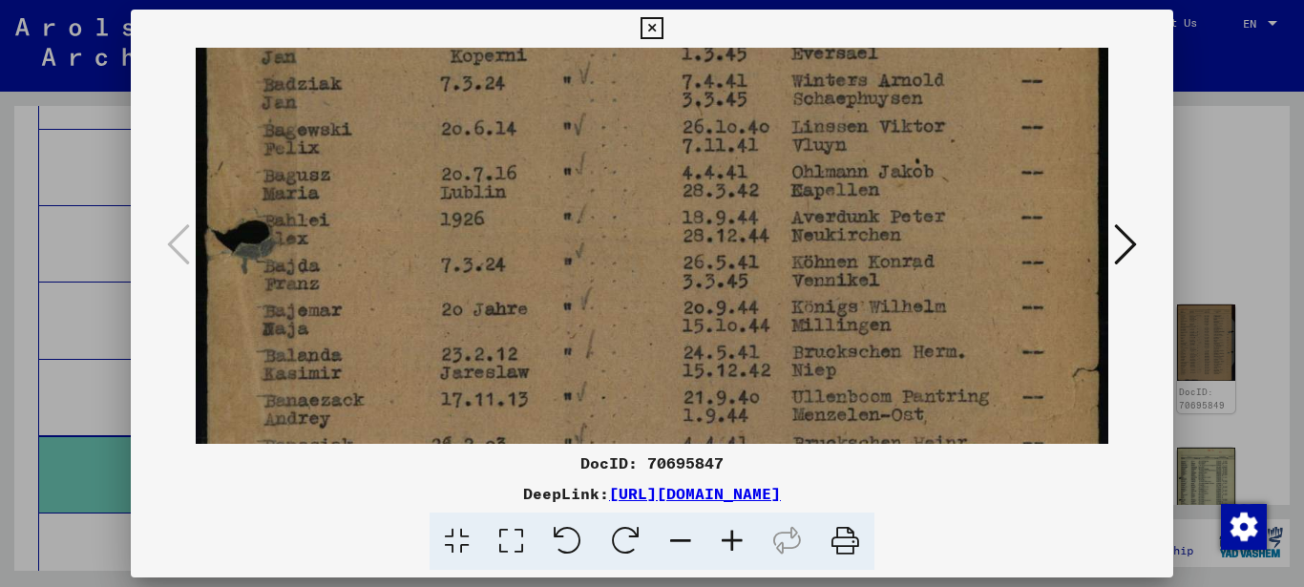
drag, startPoint x: 381, startPoint y: 256, endPoint x: 399, endPoint y: 344, distance: 89.6
click at [399, 344] on img at bounding box center [652, 67] width 913 height 1252
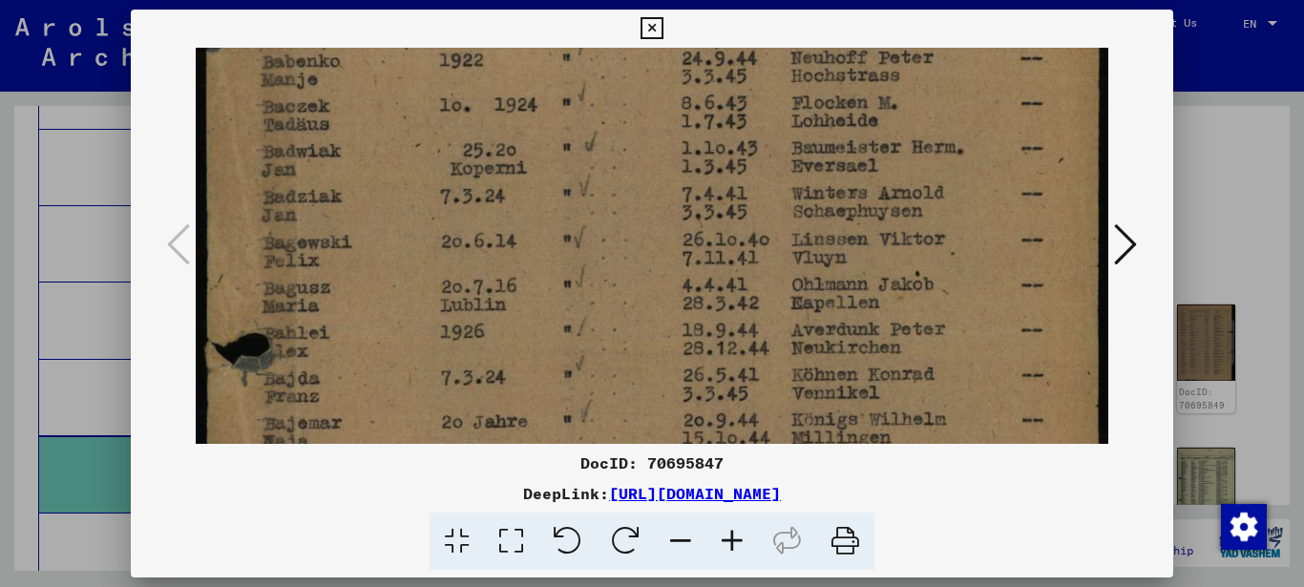
drag, startPoint x: 388, startPoint y: 279, endPoint x: 397, endPoint y: 344, distance: 65.5
click at [400, 342] on img at bounding box center [652, 180] width 913 height 1252
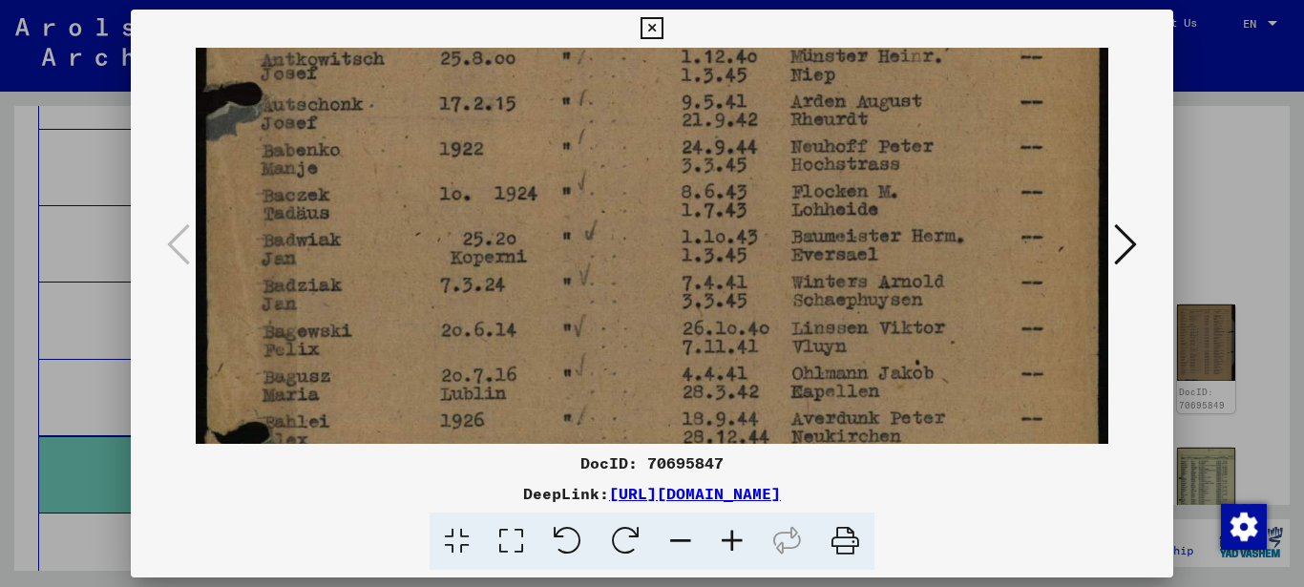
drag, startPoint x: 374, startPoint y: 252, endPoint x: 392, endPoint y: 343, distance: 92.5
click at [392, 342] on img at bounding box center [652, 268] width 913 height 1252
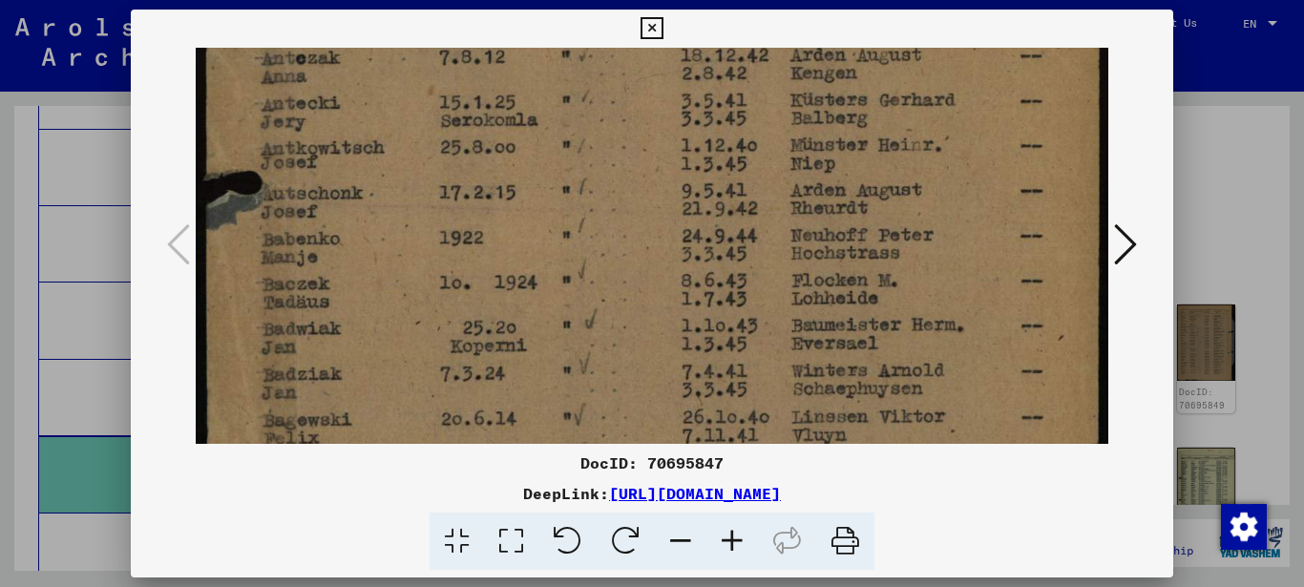
drag, startPoint x: 390, startPoint y: 344, endPoint x: 385, endPoint y: 328, distance: 16.3
click at [390, 349] on img at bounding box center [652, 357] width 913 height 1252
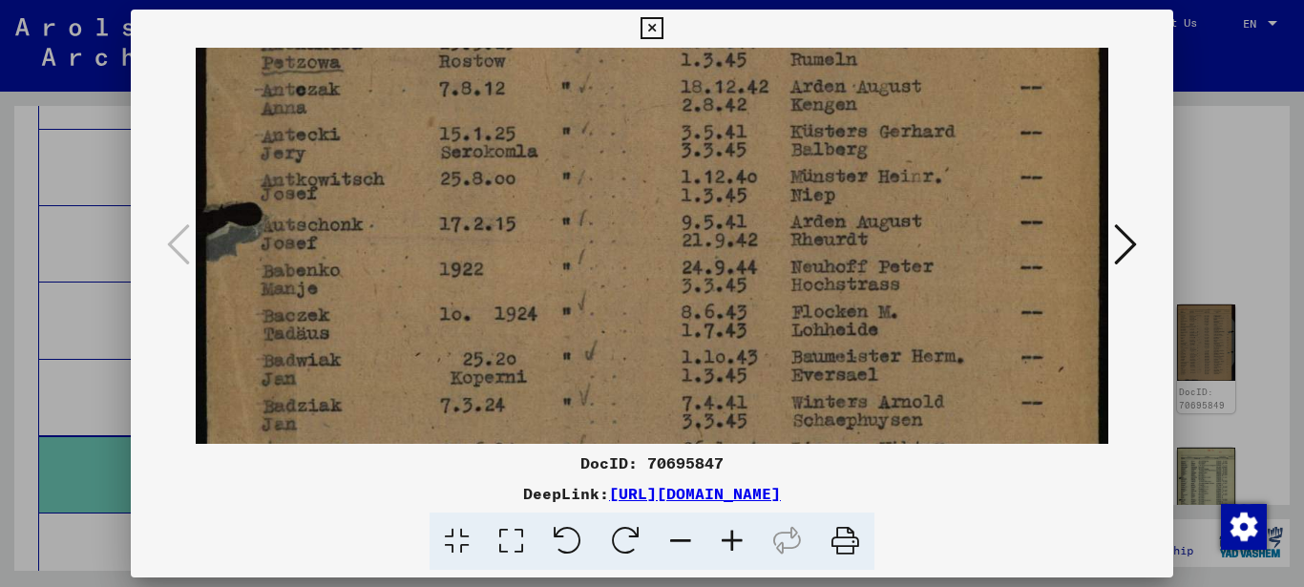
drag, startPoint x: 385, startPoint y: 298, endPoint x: 387, endPoint y: 340, distance: 42.1
click at [390, 344] on img at bounding box center [652, 388] width 913 height 1252
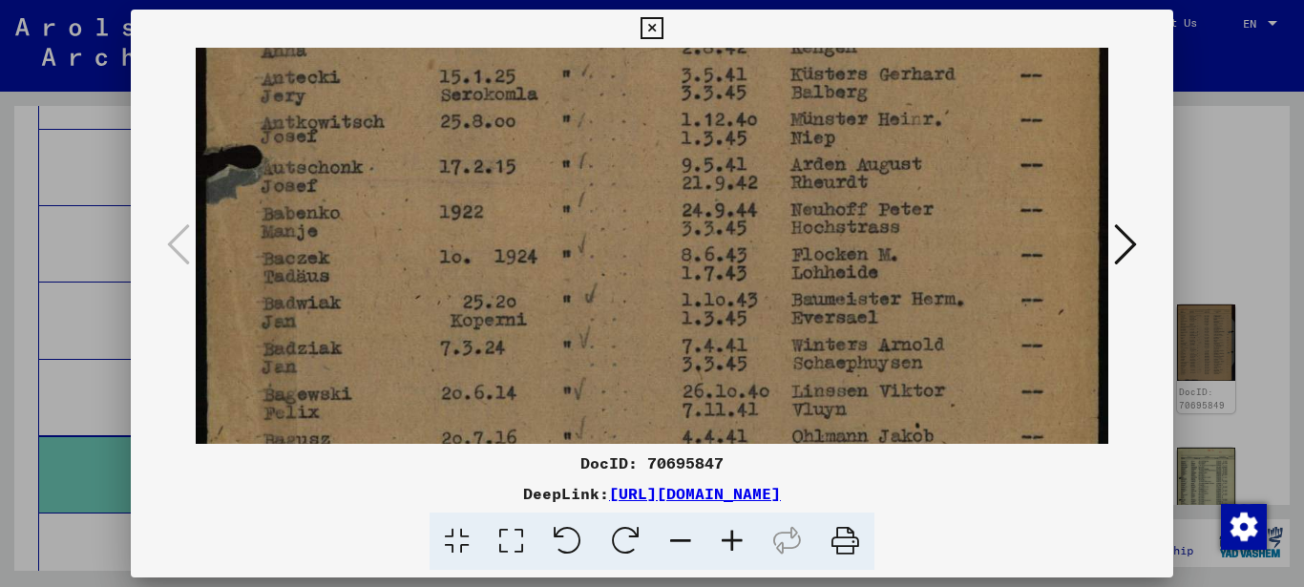
drag, startPoint x: 386, startPoint y: 336, endPoint x: 397, endPoint y: 255, distance: 81.9
click at [397, 255] on img at bounding box center [652, 331] width 913 height 1252
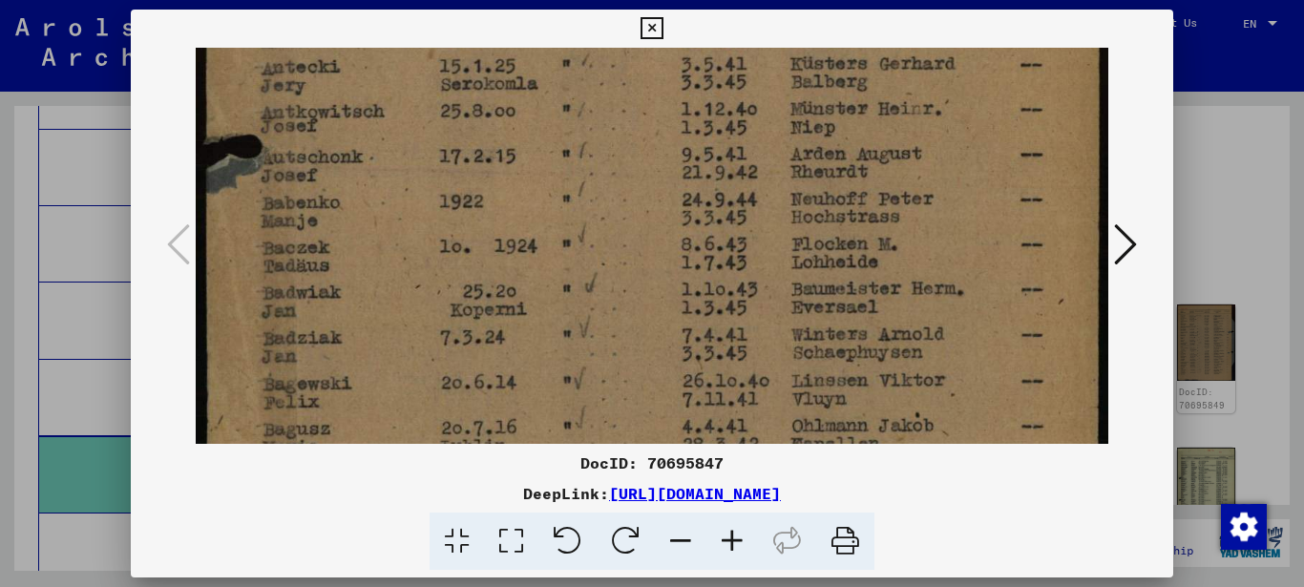
drag, startPoint x: 384, startPoint y: 313, endPoint x: 390, endPoint y: 273, distance: 40.6
click at [390, 273] on img at bounding box center [652, 321] width 913 height 1252
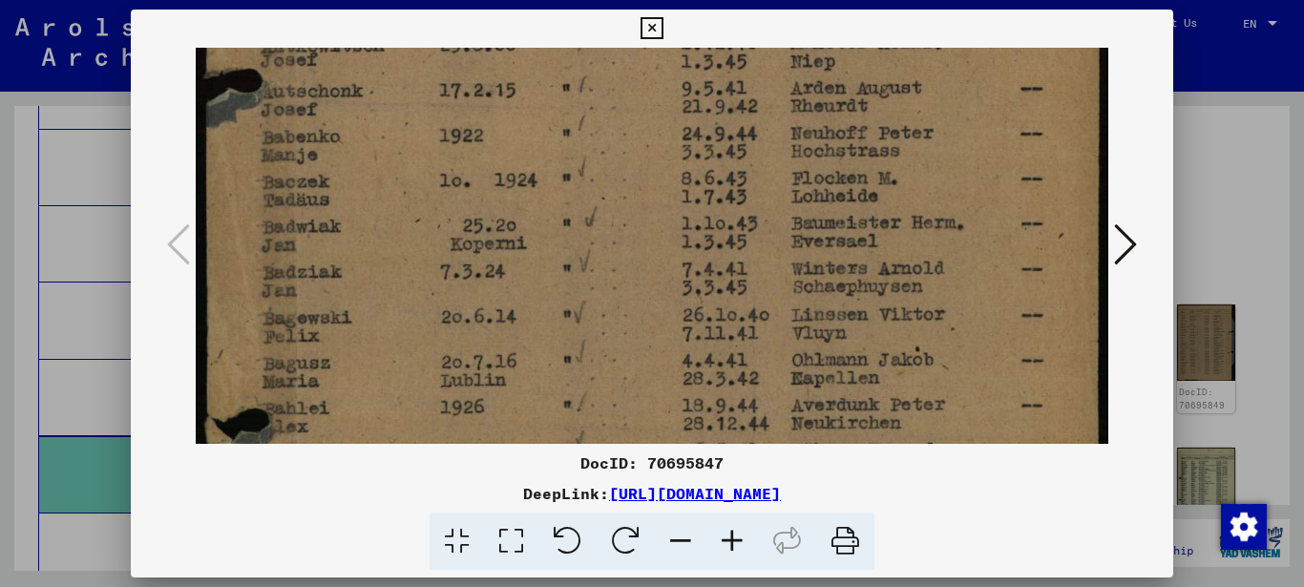
drag, startPoint x: 384, startPoint y: 323, endPoint x: 388, endPoint y: 287, distance: 35.6
click at [395, 262] on img at bounding box center [652, 255] width 913 height 1252
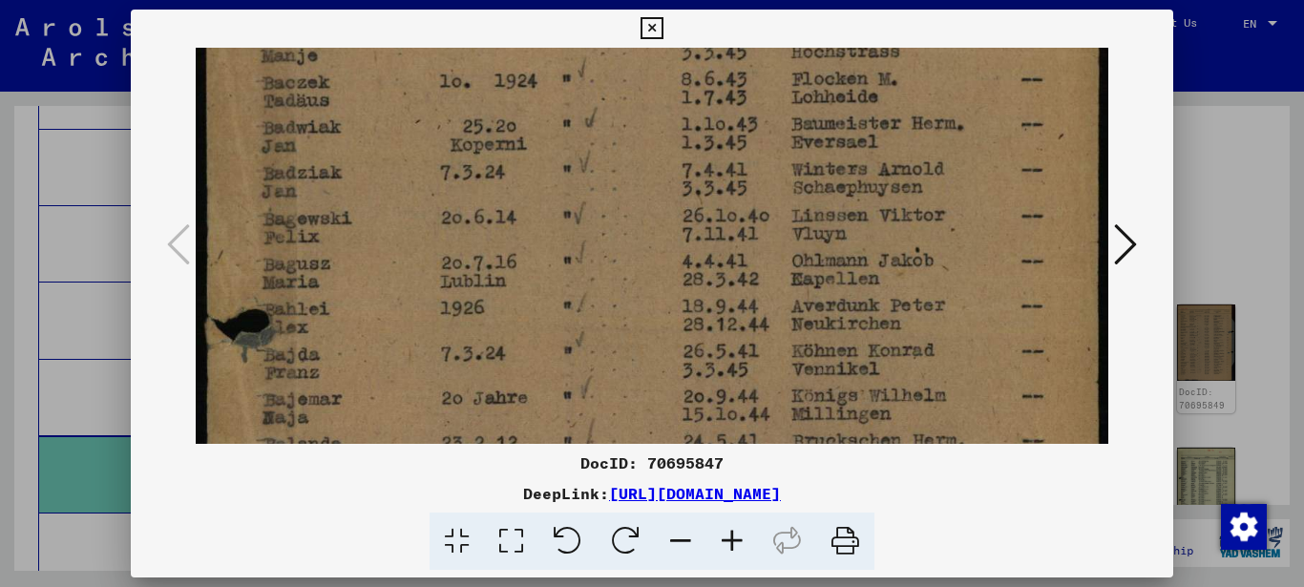
drag, startPoint x: 383, startPoint y: 321, endPoint x: 398, endPoint y: 260, distance: 63.0
click at [402, 243] on img at bounding box center [652, 156] width 913 height 1252
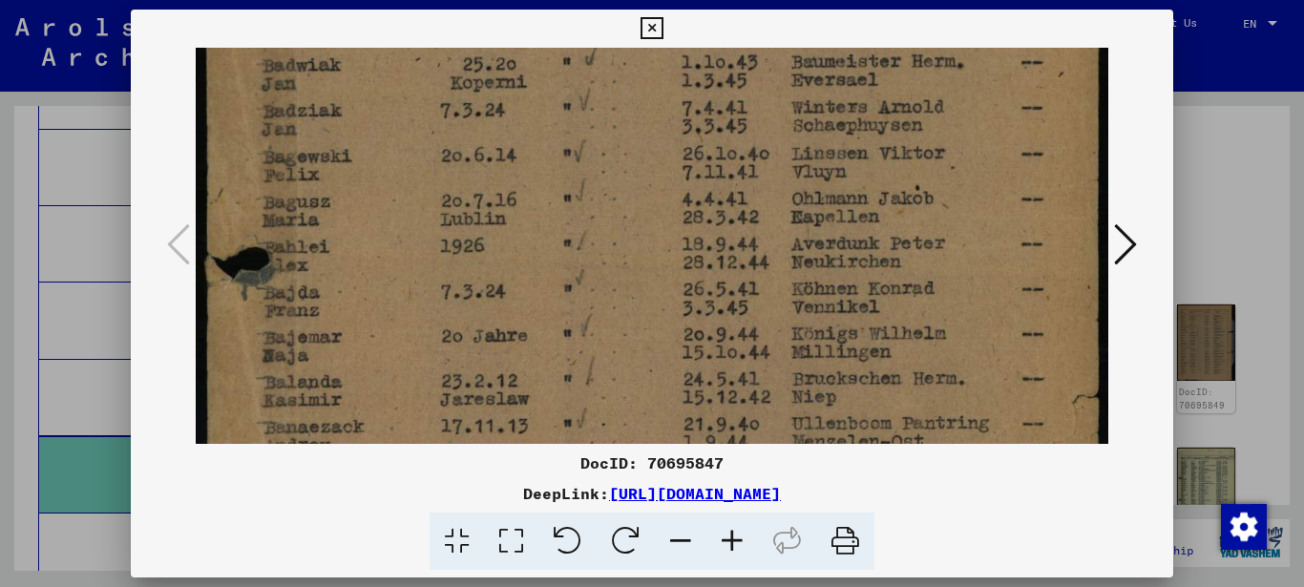
drag, startPoint x: 393, startPoint y: 300, endPoint x: 402, endPoint y: 242, distance: 57.9
click at [402, 247] on img at bounding box center [652, 94] width 913 height 1252
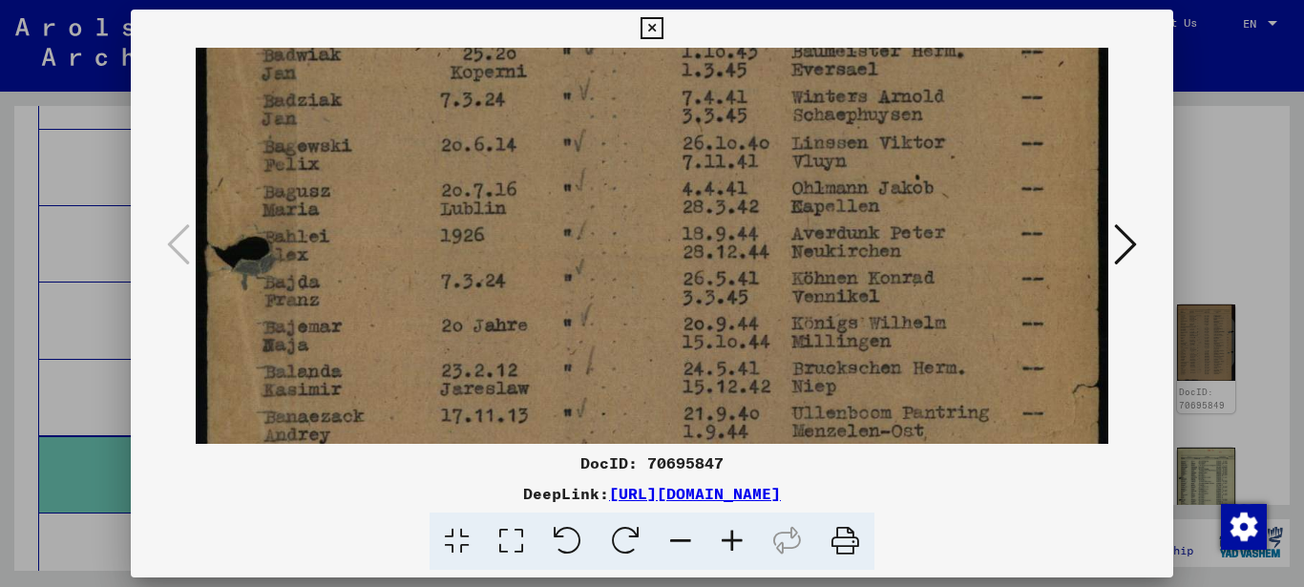
scroll to position [676, 0]
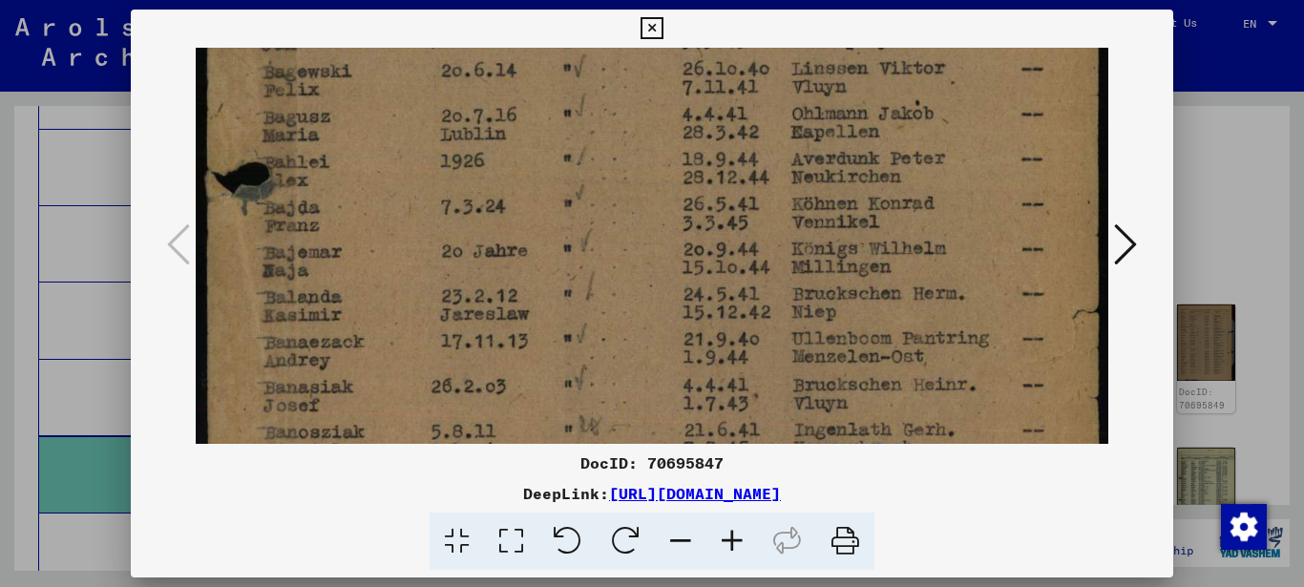
drag, startPoint x: 396, startPoint y: 285, endPoint x: 400, endPoint y: 259, distance: 27.0
click at [401, 252] on img at bounding box center [652, 7] width 913 height 1252
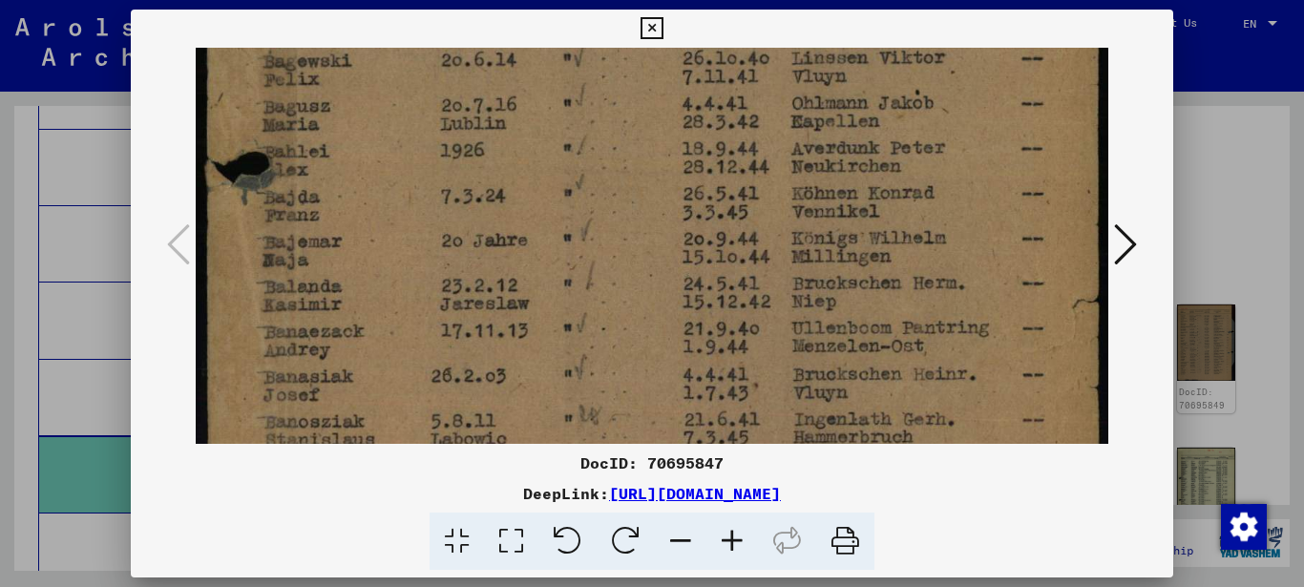
scroll to position [739, 0]
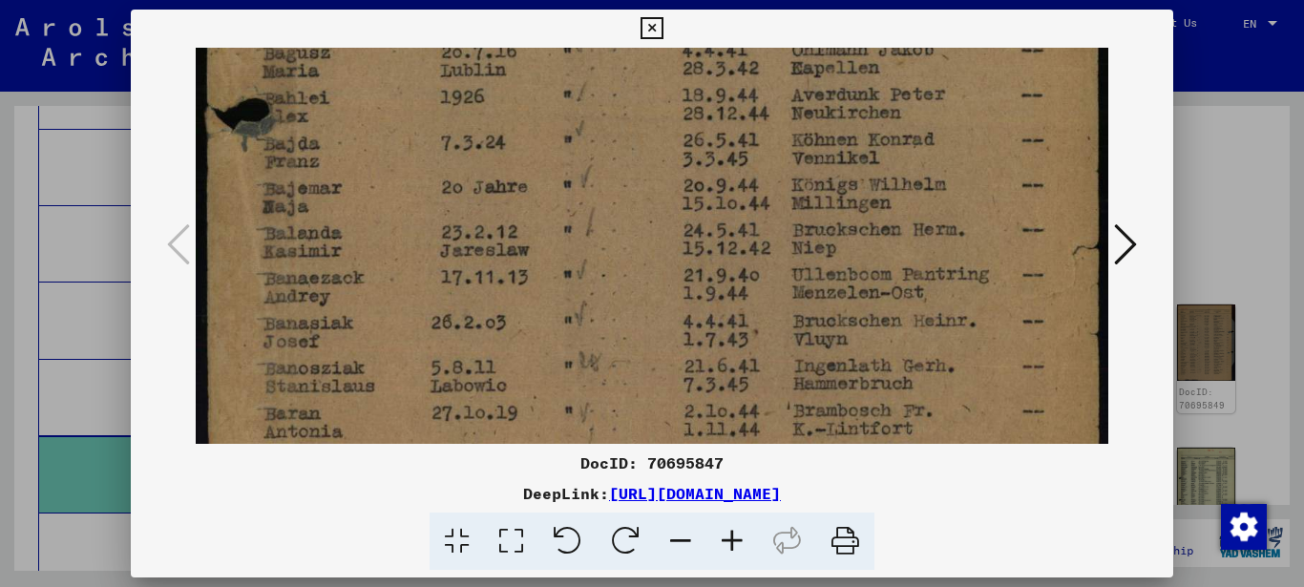
drag
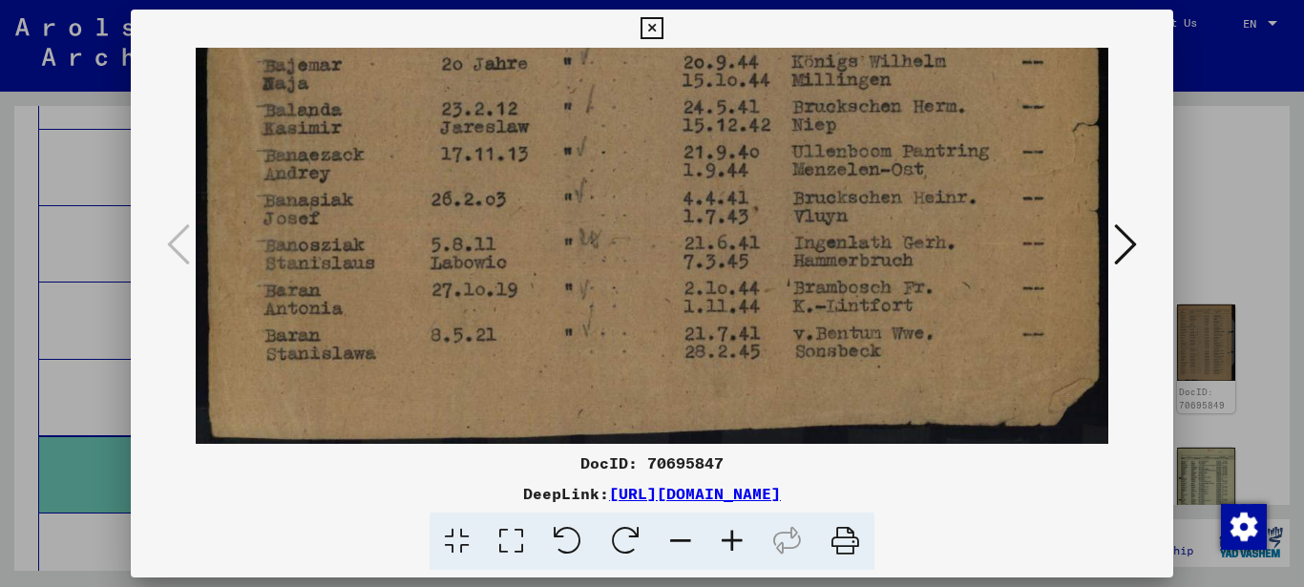
scroll to position [856, 0]
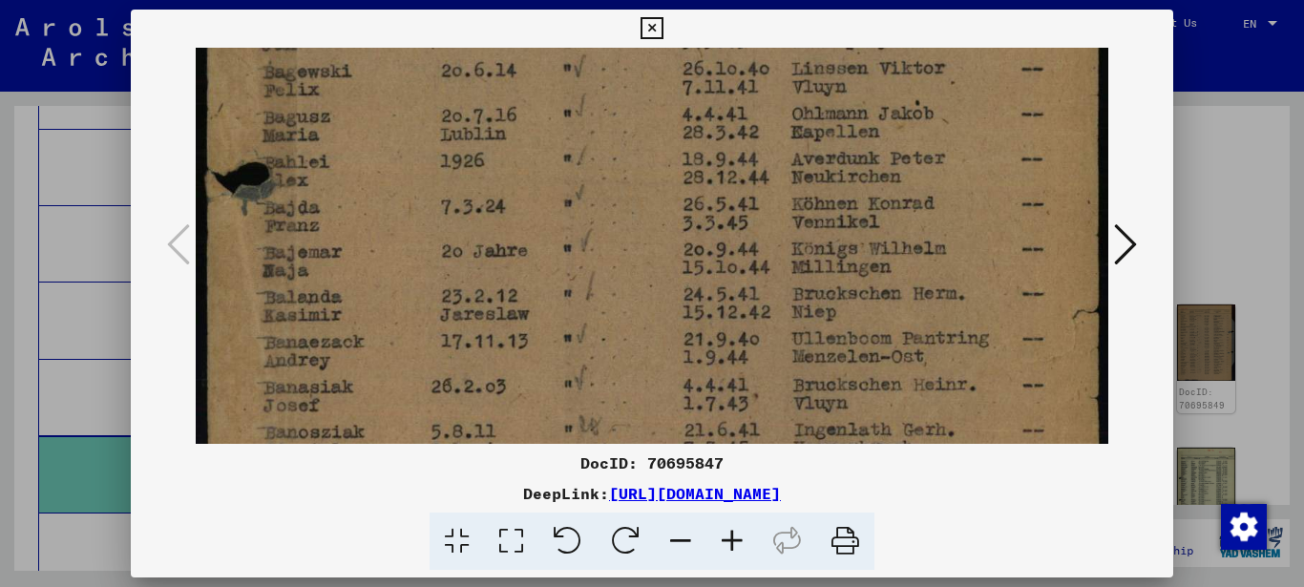
click at [396, 310] on img at bounding box center [652, 9] width 913 height 1252
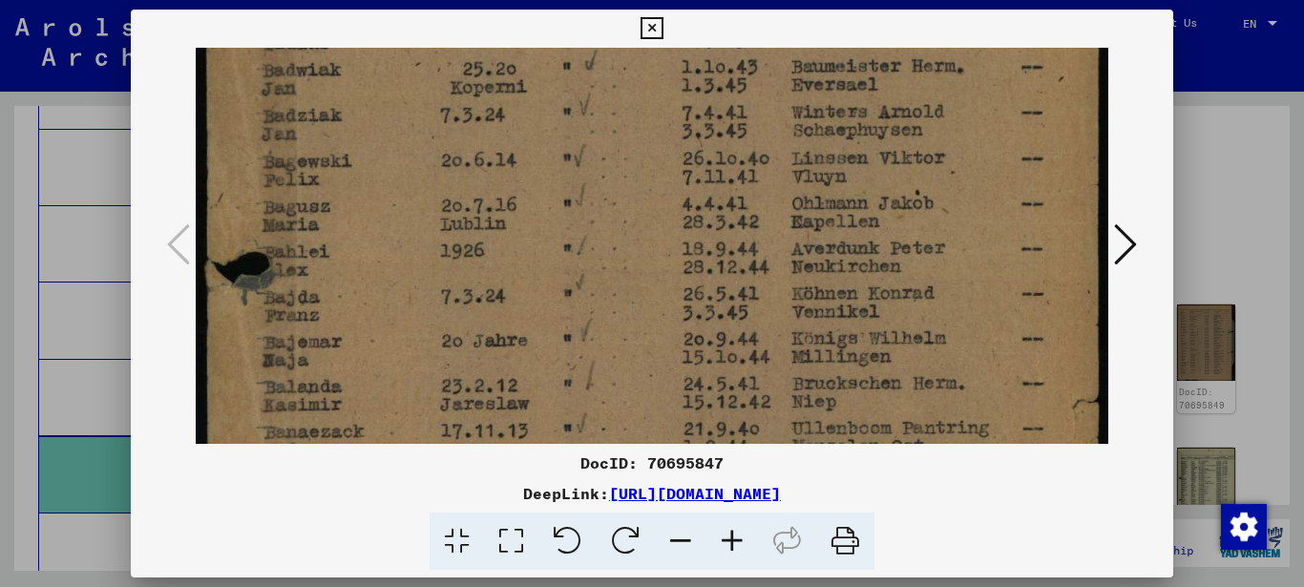
click at [407, 341] on img at bounding box center [652, 98] width 913 height 1252
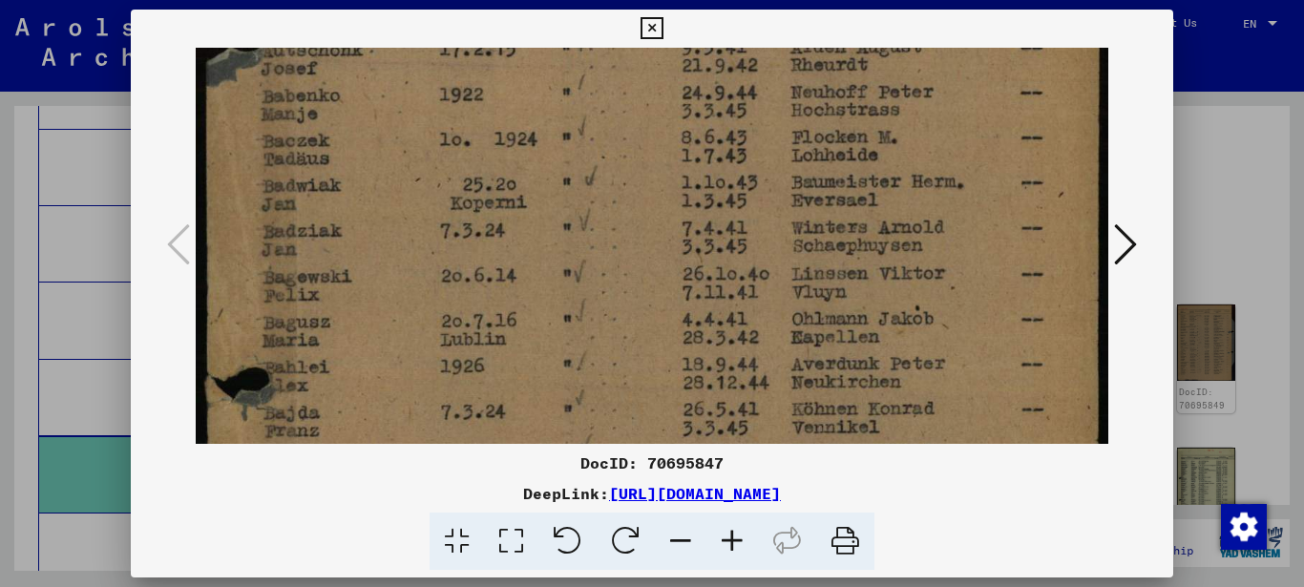
click at [423, 353] on img at bounding box center [652, 214] width 913 height 1252
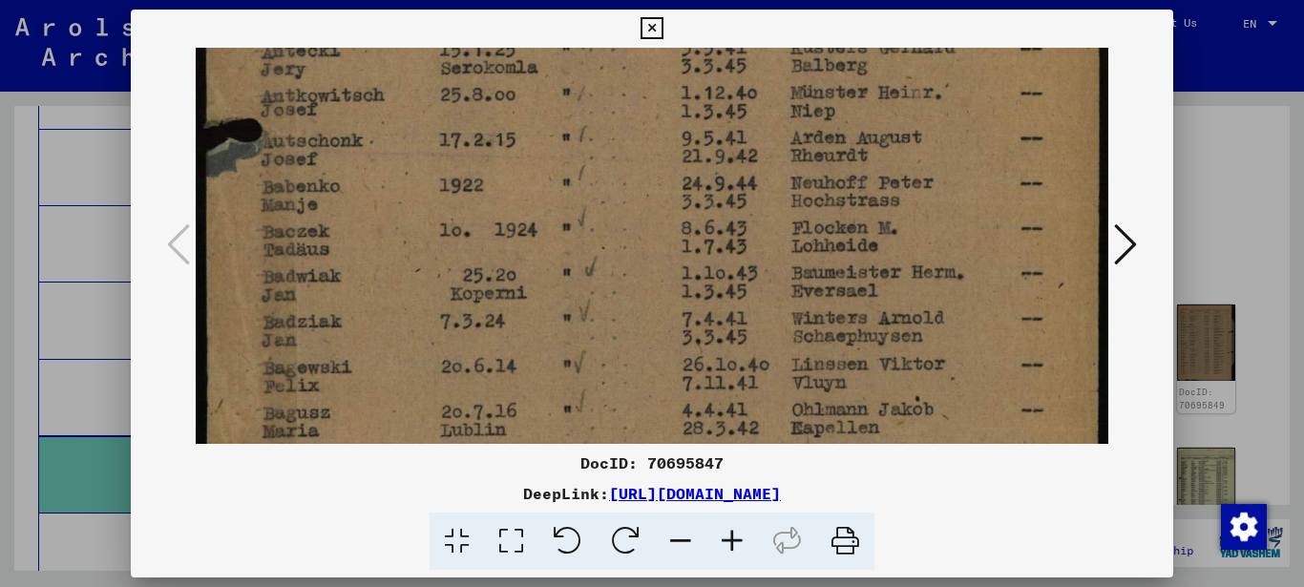
click at [408, 335] on img at bounding box center [652, 304] width 913 height 1252
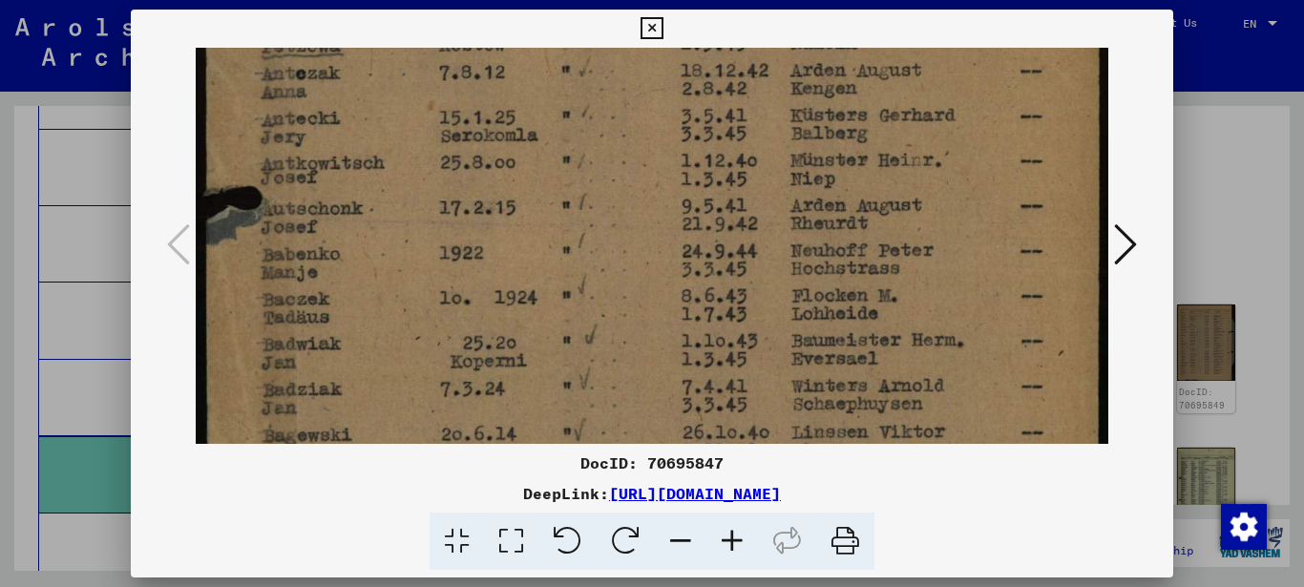
click at [407, 333] on img at bounding box center [652, 372] width 913 height 1252
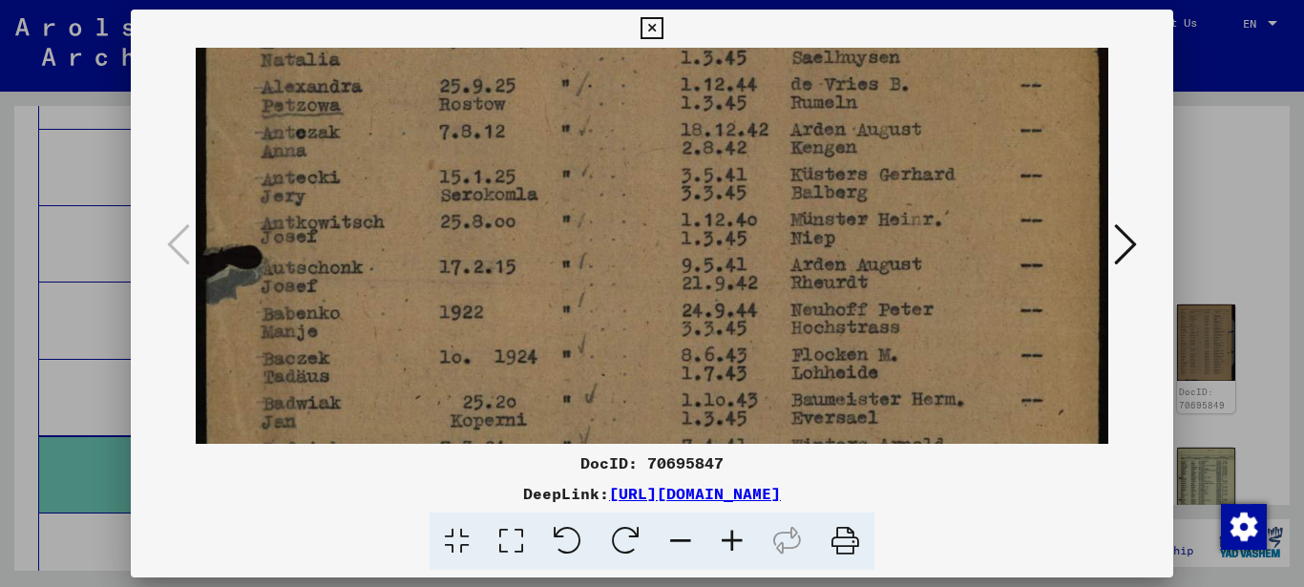
click at [414, 340] on img at bounding box center [652, 431] width 913 height 1252
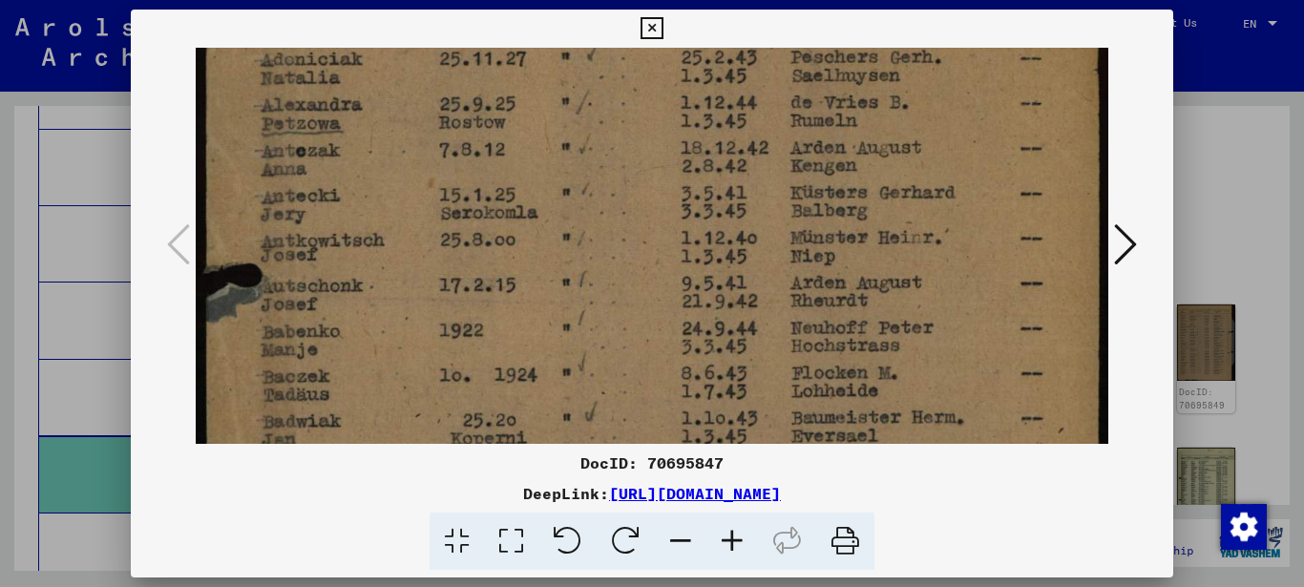
scroll to position [173, 0]
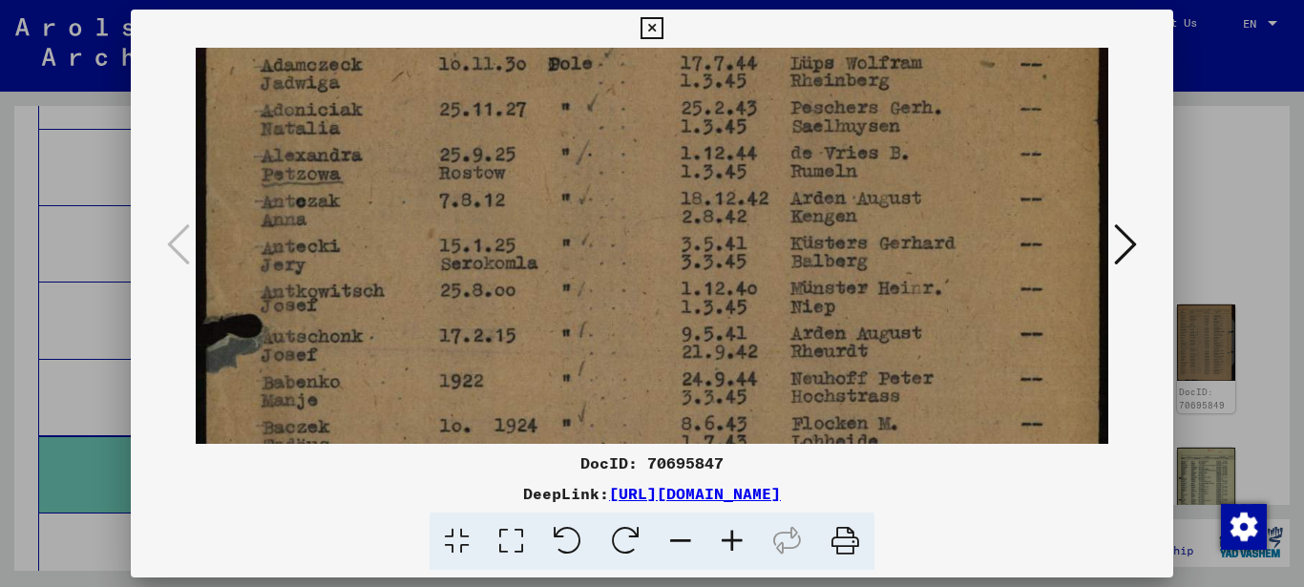
click at [413, 369] on img at bounding box center [652, 500] width 913 height 1252
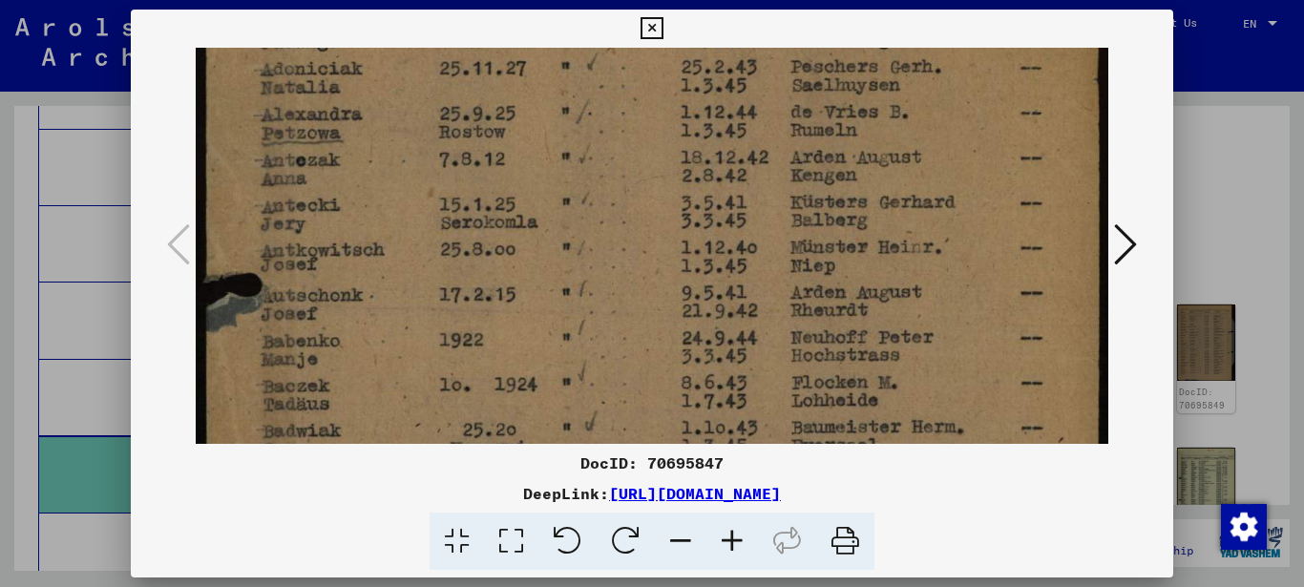
click at [380, 208] on img at bounding box center [652, 459] width 913 height 1252
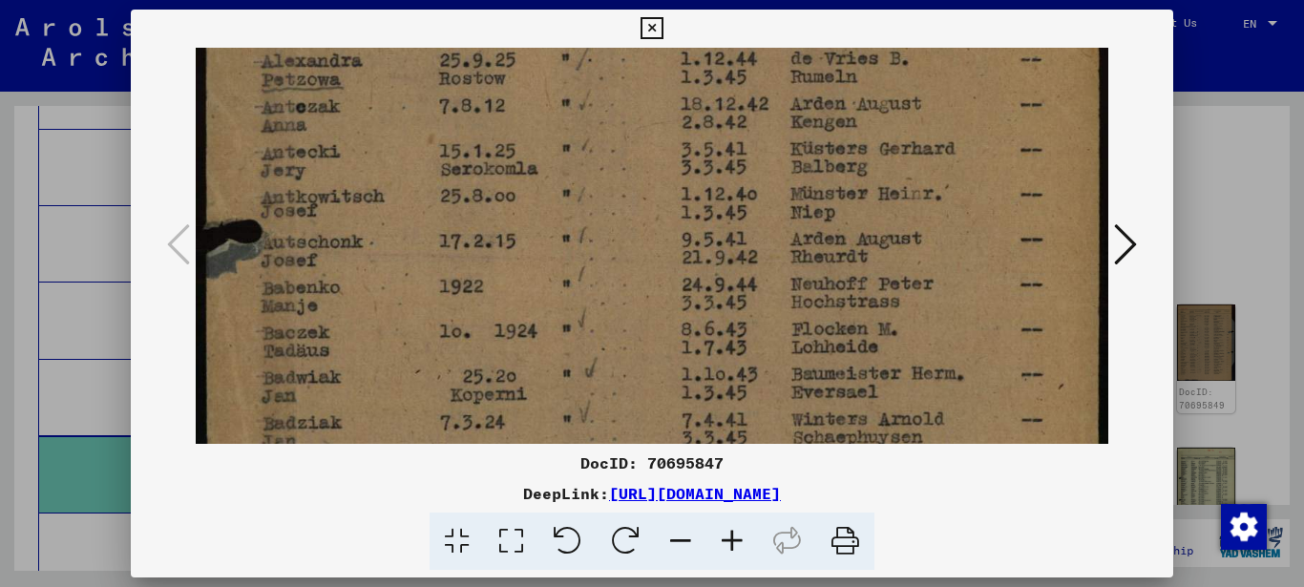
click at [399, 265] on img at bounding box center [652, 406] width 913 height 1252
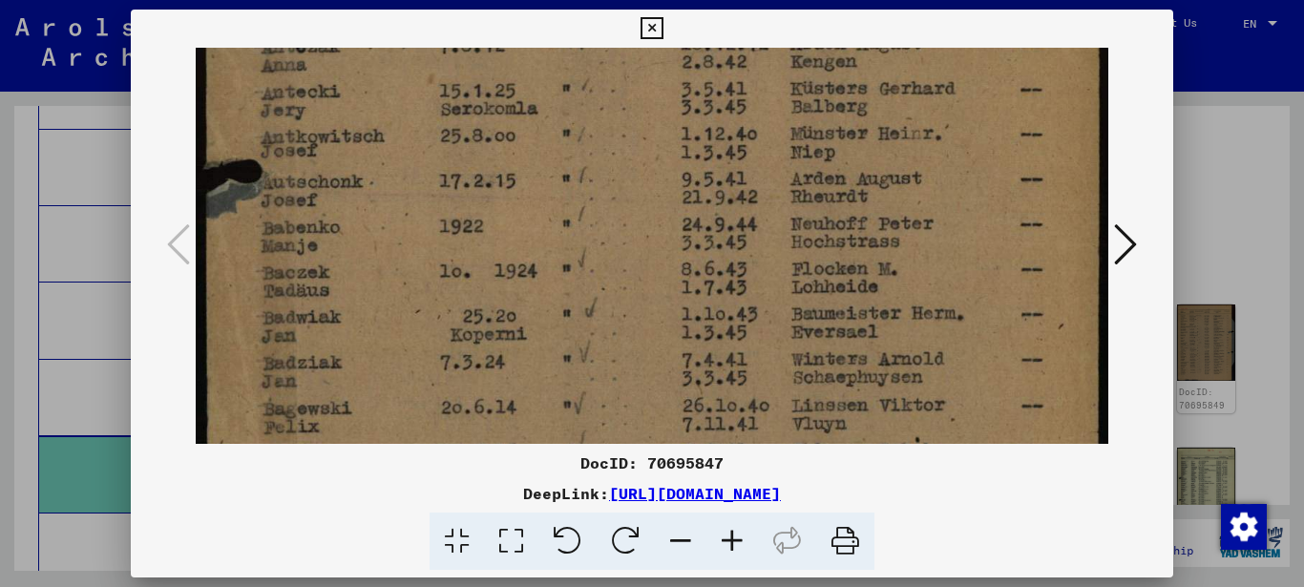
click at [384, 254] on img at bounding box center [652, 345] width 913 height 1252
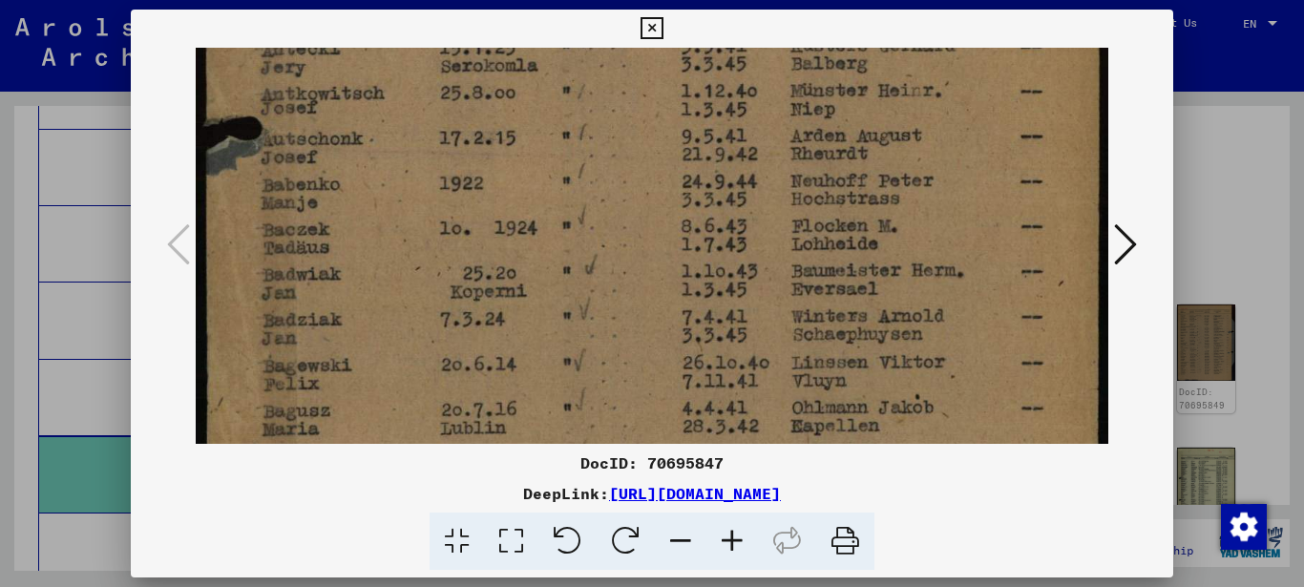
click at [386, 237] on img at bounding box center [652, 302] width 913 height 1252
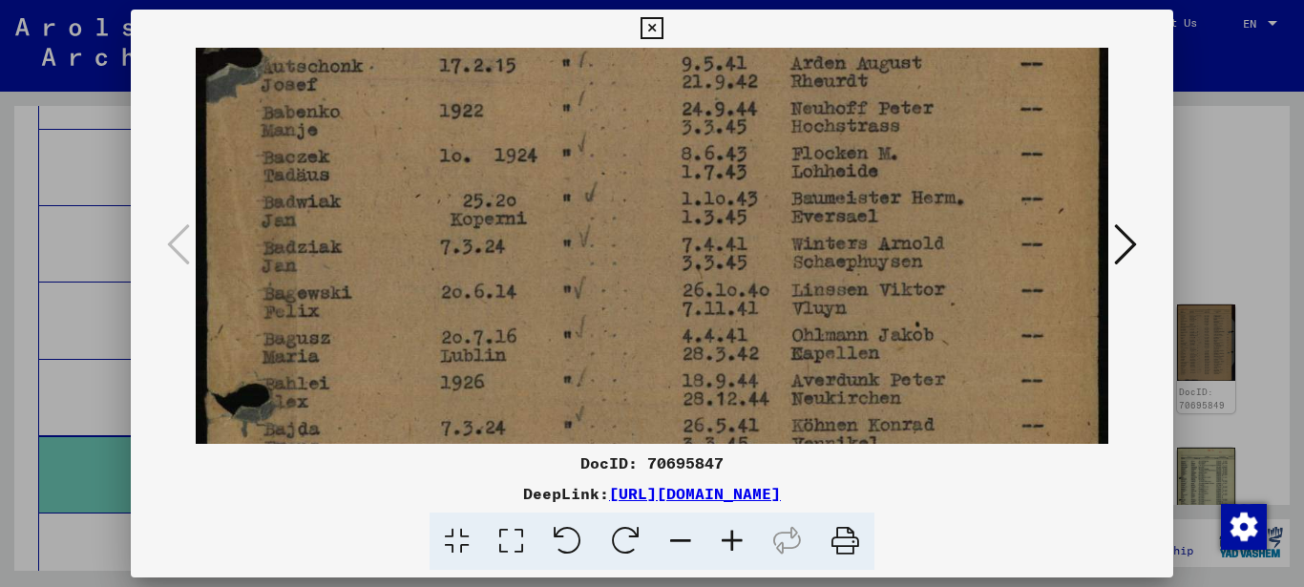
click at [388, 215] on img at bounding box center [652, 230] width 913 height 1252
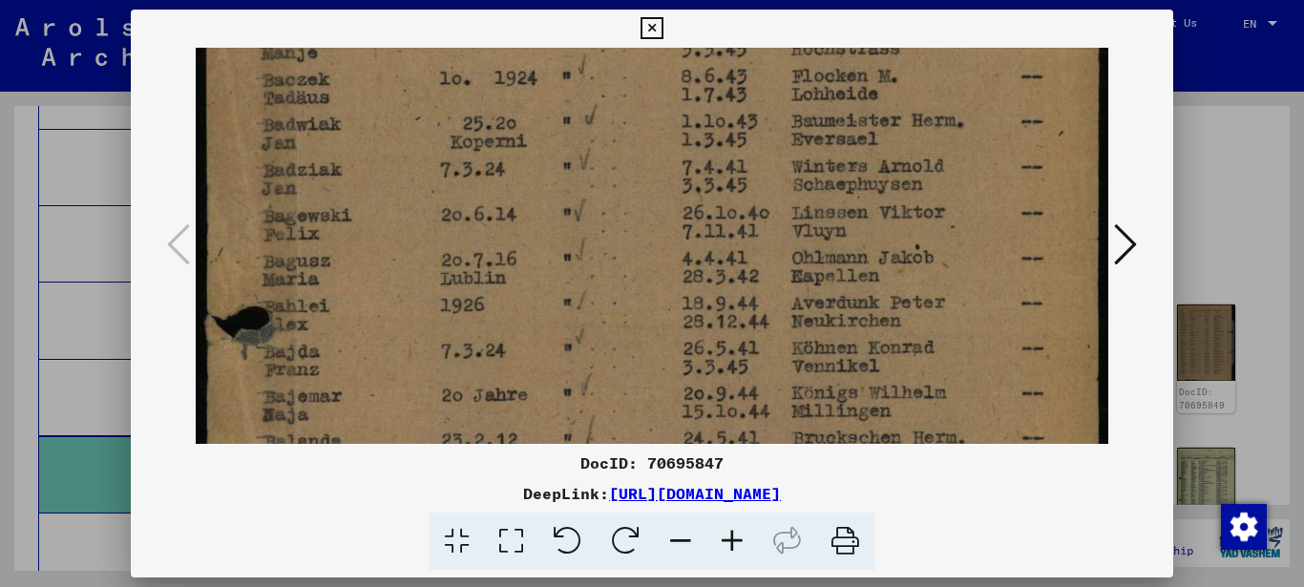
click at [394, 196] on img at bounding box center [652, 153] width 913 height 1252
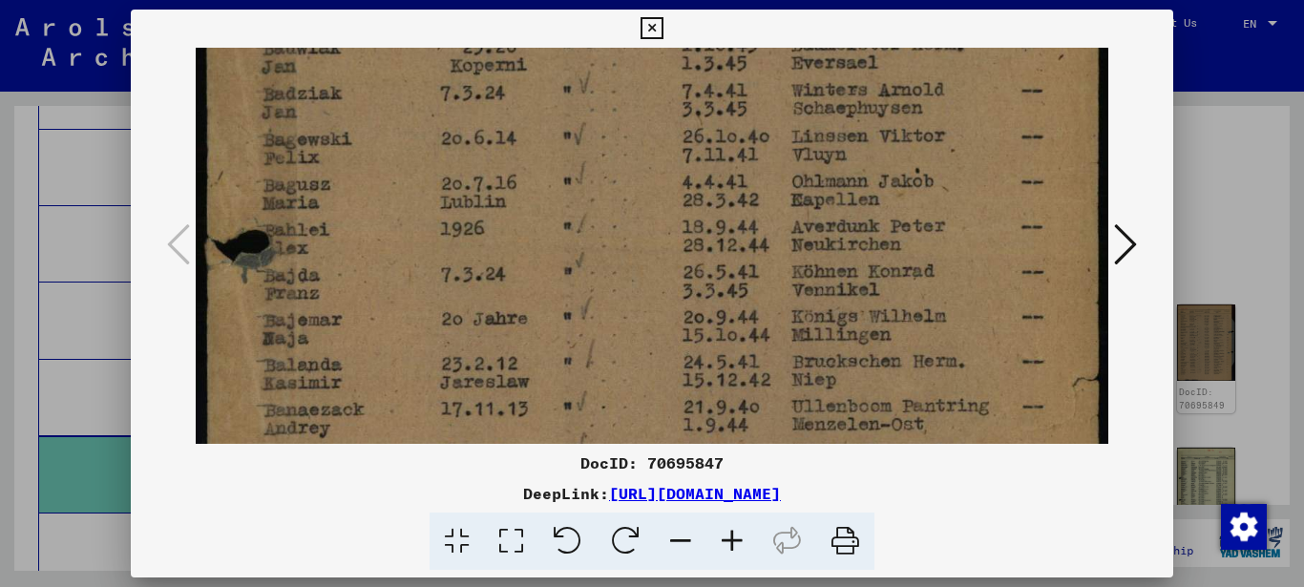
click at [394, 196] on img at bounding box center [652, 76] width 913 height 1252
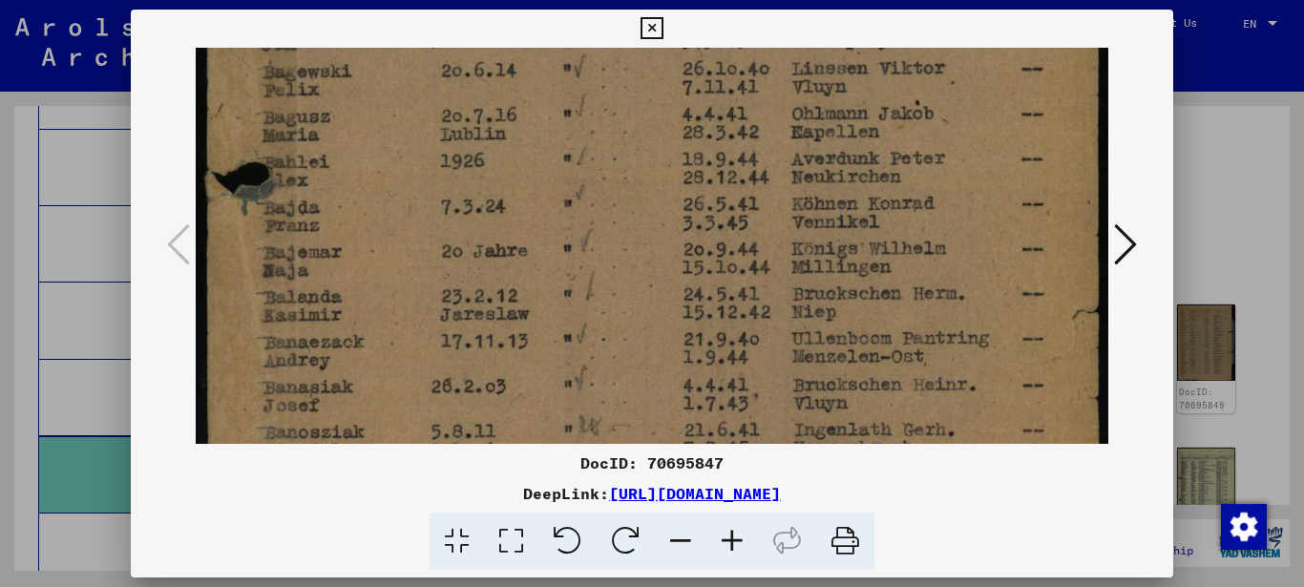
click at [396, 177] on img at bounding box center [652, 9] width 913 height 1252
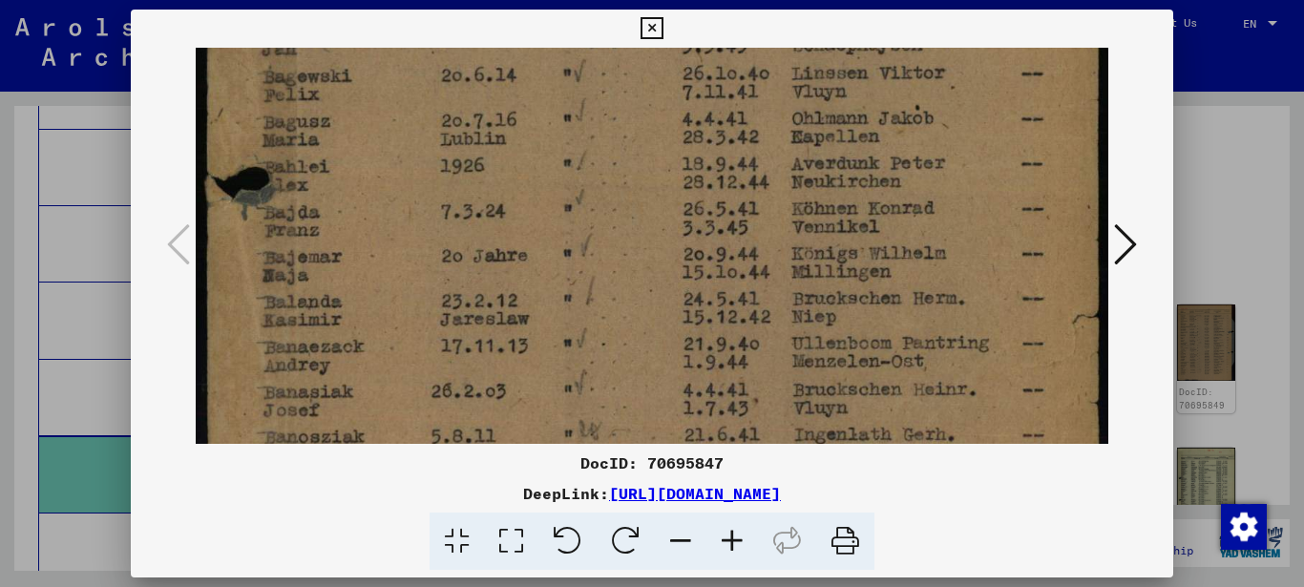
click at [395, 314] on img at bounding box center [652, 13] width 913 height 1252
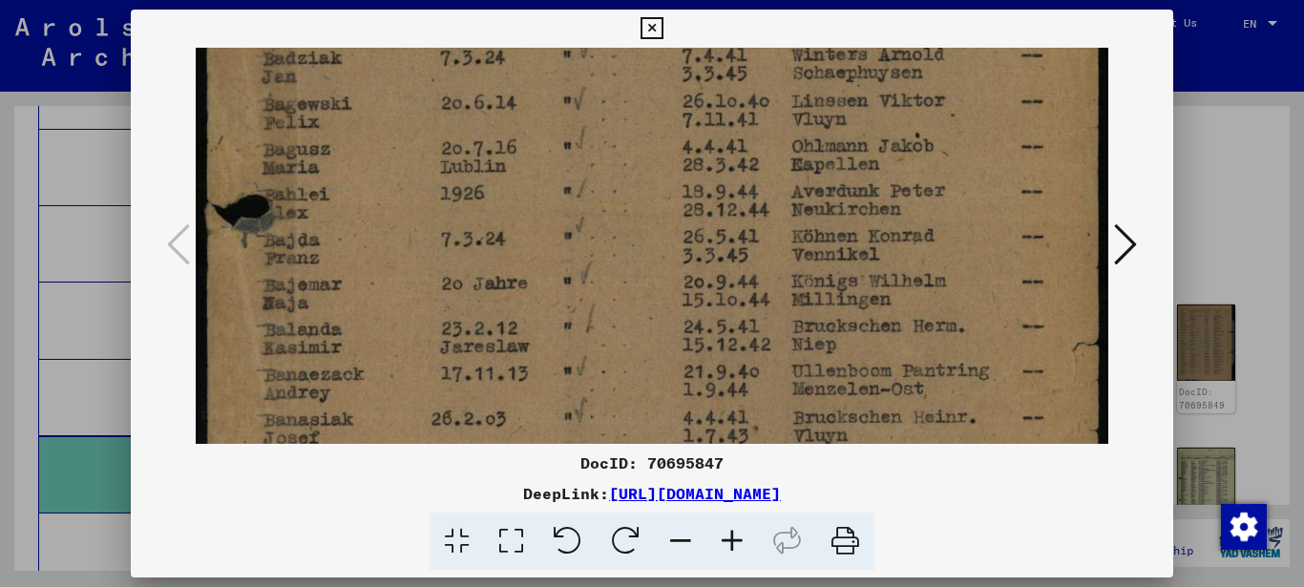
click at [368, 239] on img at bounding box center [652, 41] width 913 height 1252
click at [389, 187] on img at bounding box center [652, 42] width 913 height 1252
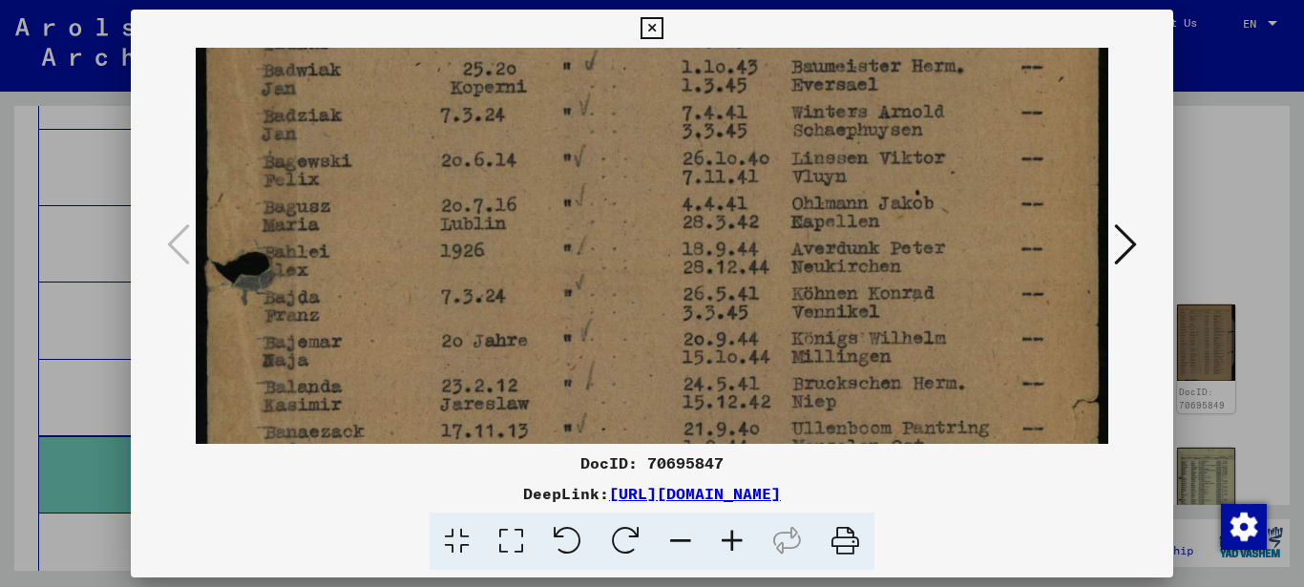
click at [397, 281] on img at bounding box center [652, 98] width 913 height 1252
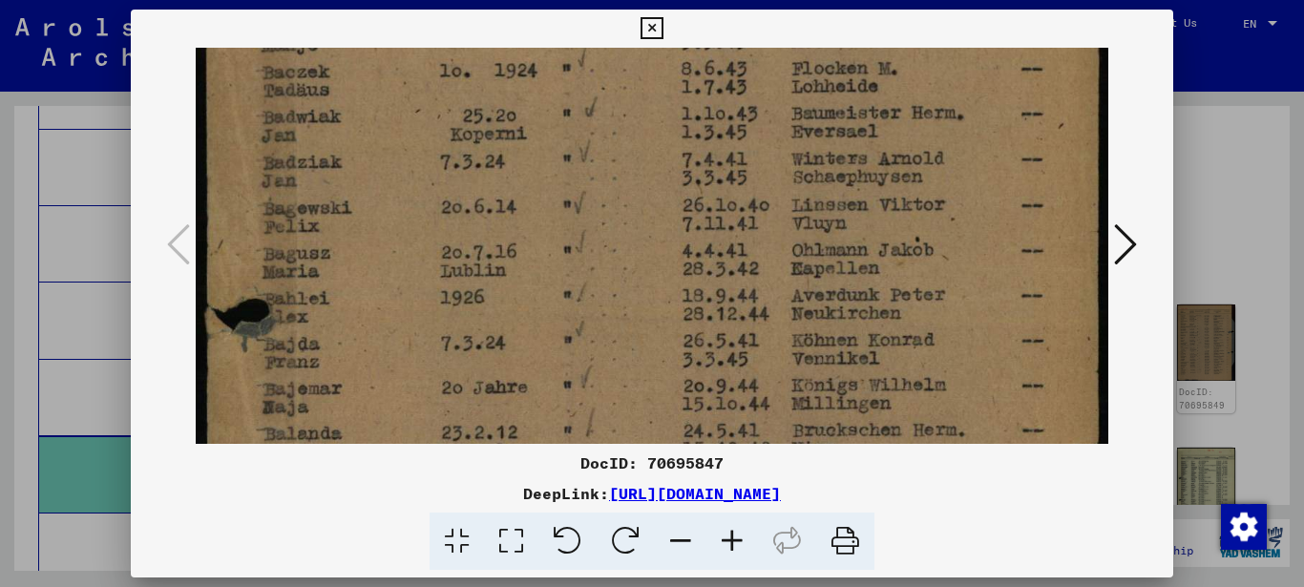
click at [391, 260] on img at bounding box center [652, 145] width 913 height 1252
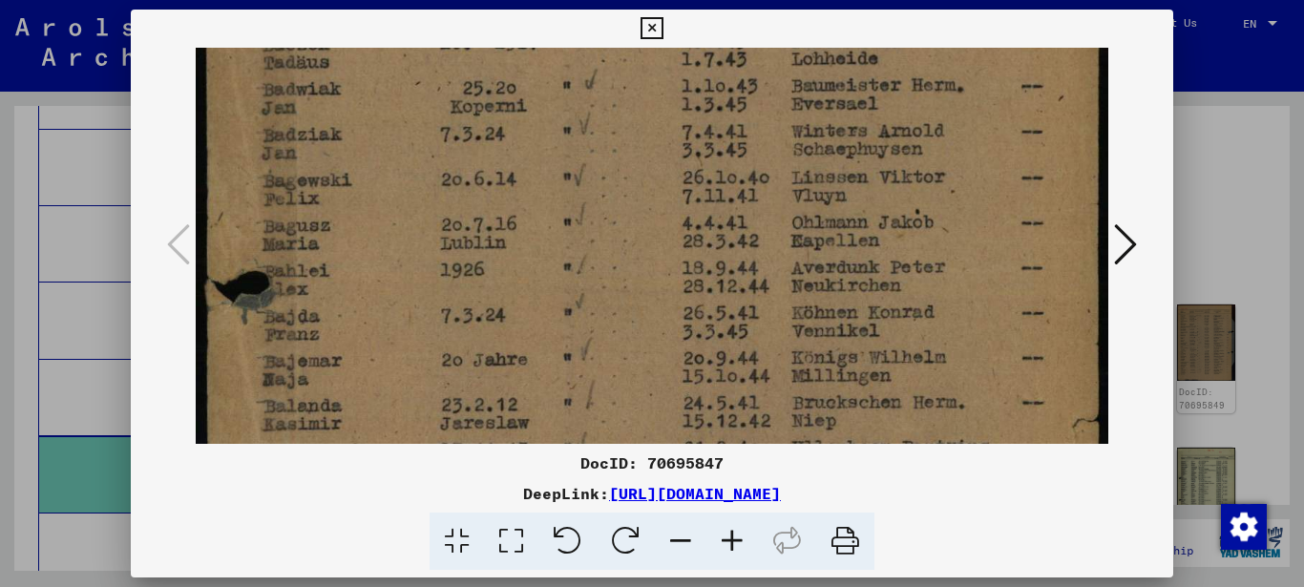
click at [396, 204] on img at bounding box center [652, 117] width 913 height 1252
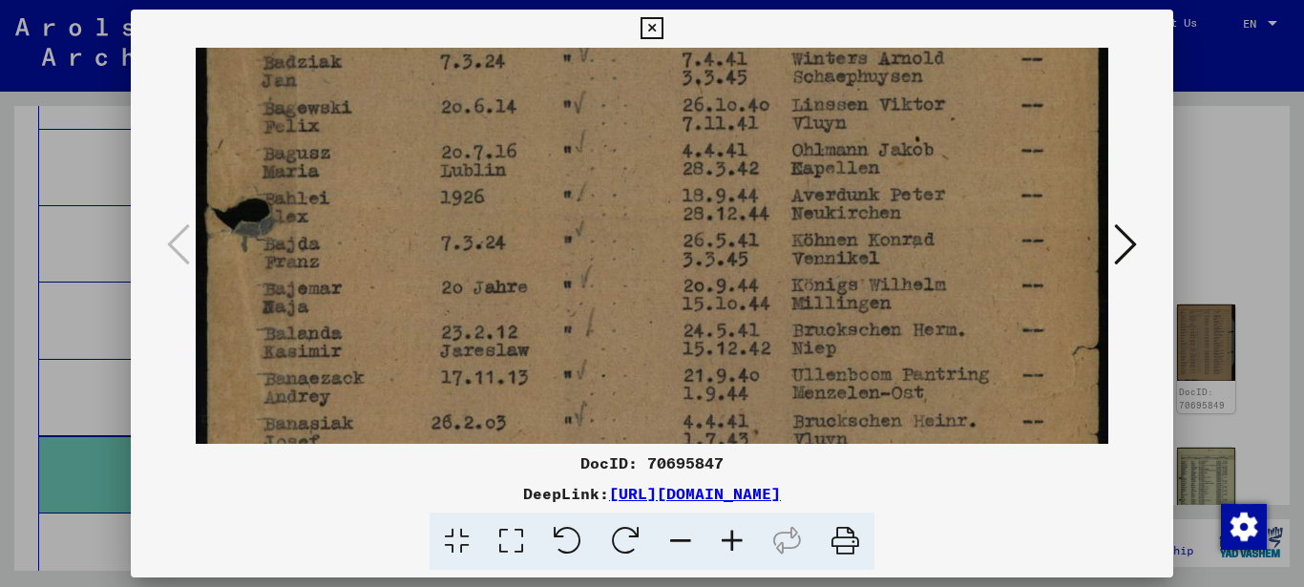
click at [392, 209] on img at bounding box center [652, 45] width 913 height 1252
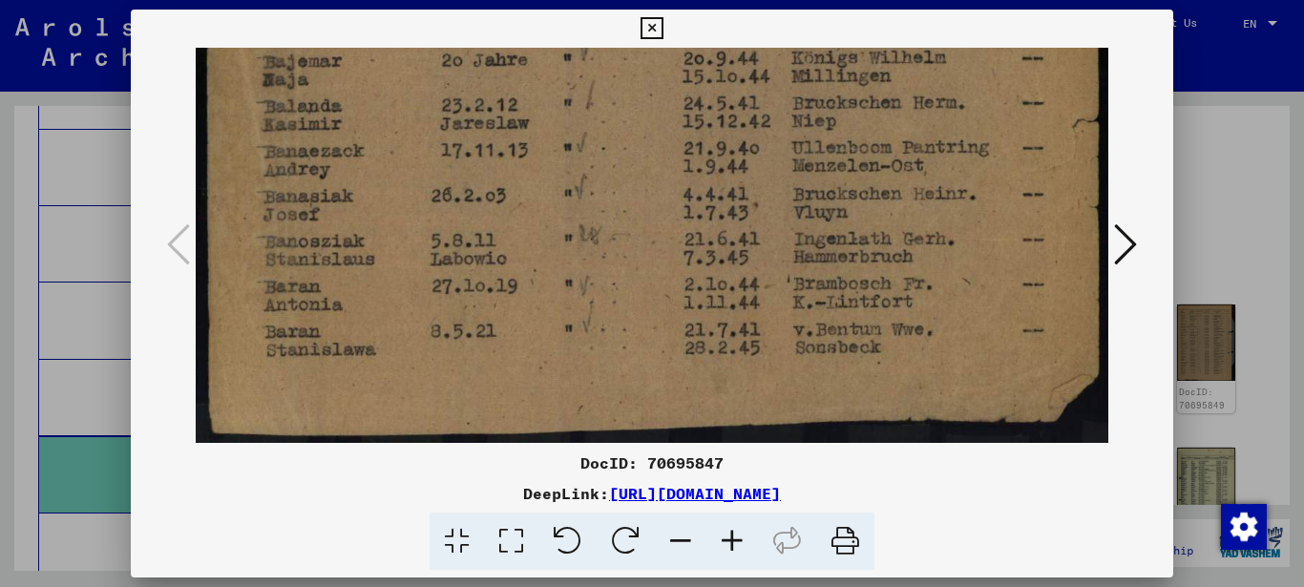
click at [1145, 241] on div at bounding box center [652, 246] width 1043 height 396
click at [1119, 237] on icon at bounding box center [1125, 244] width 23 height 46
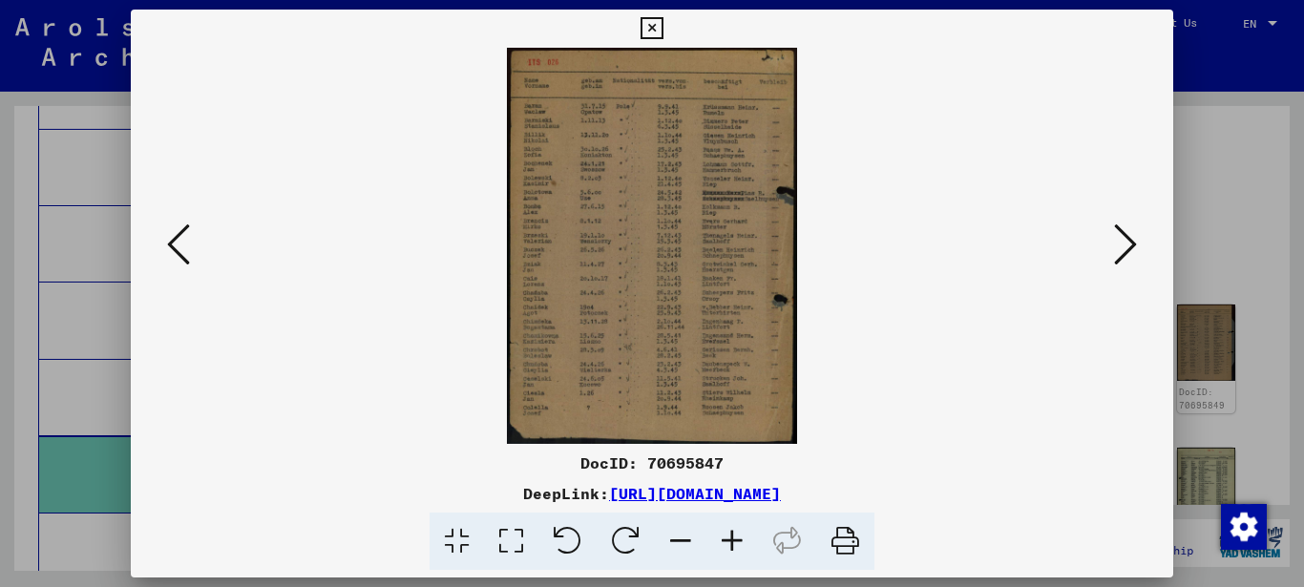
click at [505, 534] on icon at bounding box center [511, 541] width 54 height 58
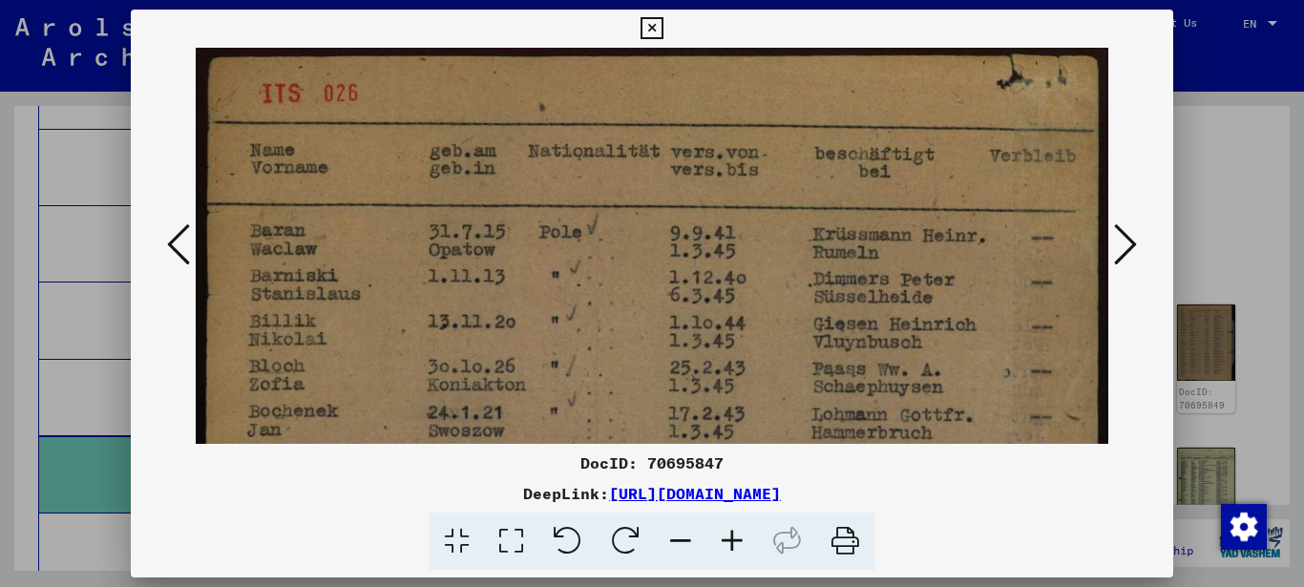
click at [508, 534] on icon at bounding box center [511, 541] width 54 height 58
click at [509, 532] on icon at bounding box center [511, 541] width 54 height 58
click at [509, 531] on icon at bounding box center [511, 541] width 54 height 58
click at [509, 529] on icon at bounding box center [511, 541] width 54 height 58
click at [505, 512] on icon at bounding box center [511, 541] width 54 height 58
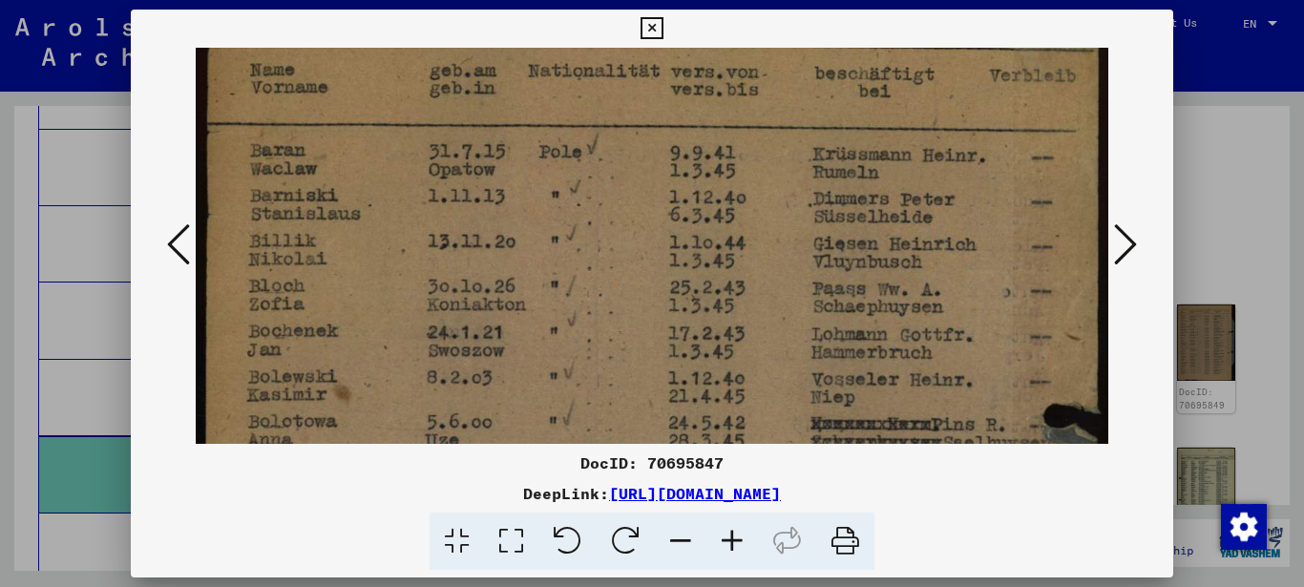
click at [366, 270] on img at bounding box center [652, 591] width 913 height 1246
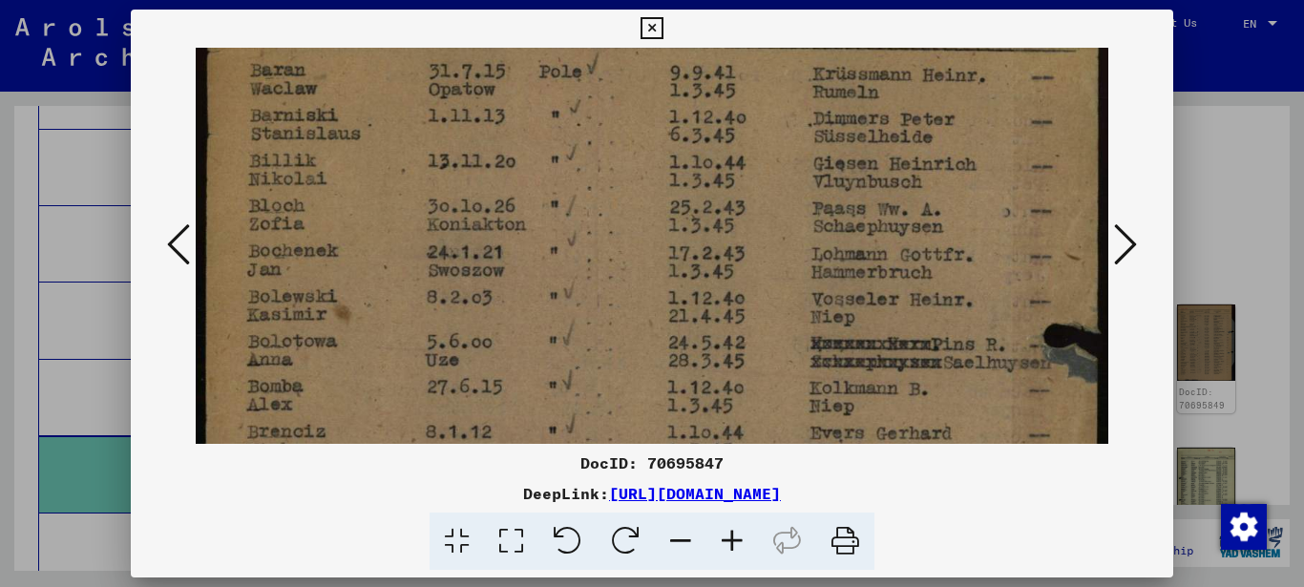
click at [369, 224] on img at bounding box center [652, 510] width 913 height 1246
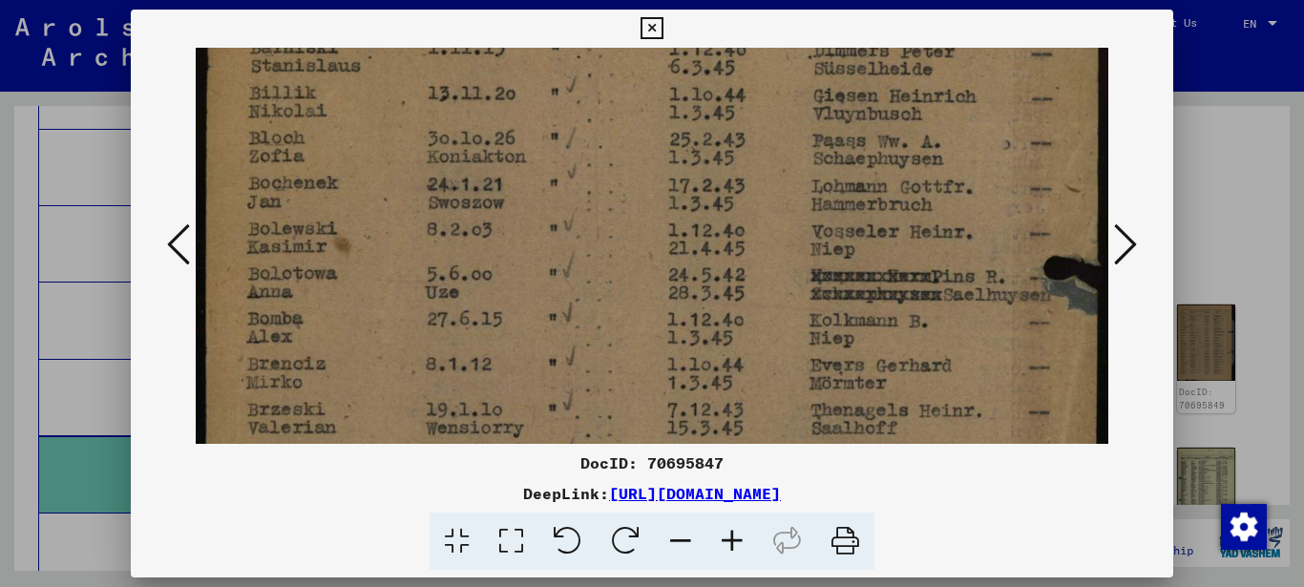
click at [369, 209] on img at bounding box center [652, 443] width 913 height 1246
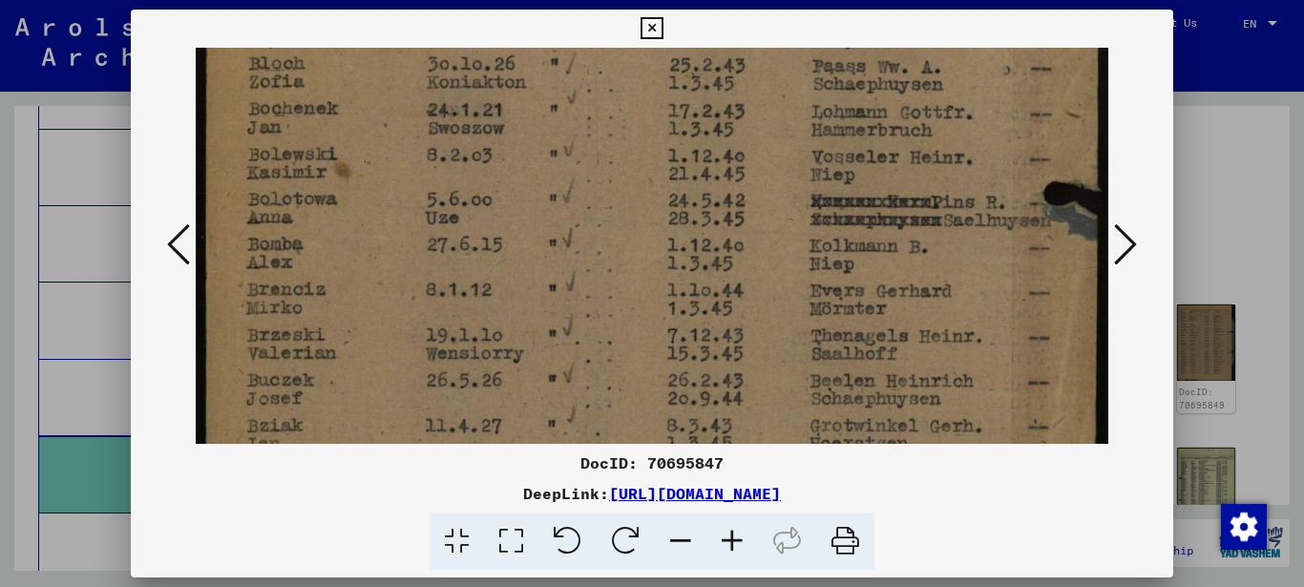
click at [386, 219] on img at bounding box center [652, 368] width 913 height 1246
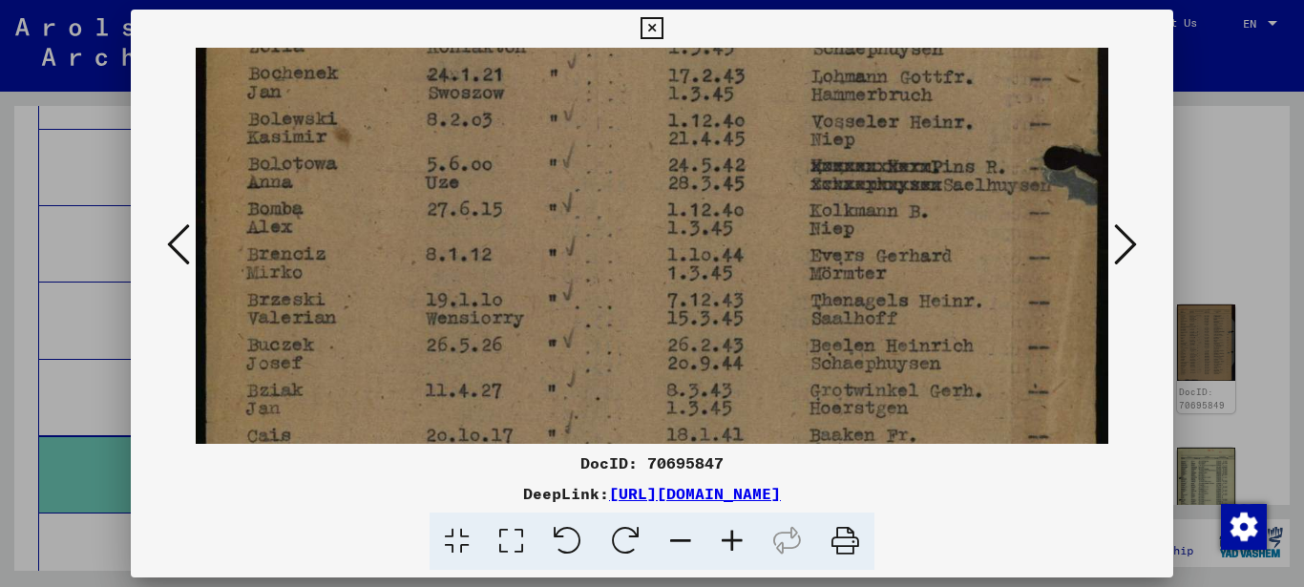
click at [361, 216] on img at bounding box center [652, 333] width 913 height 1246
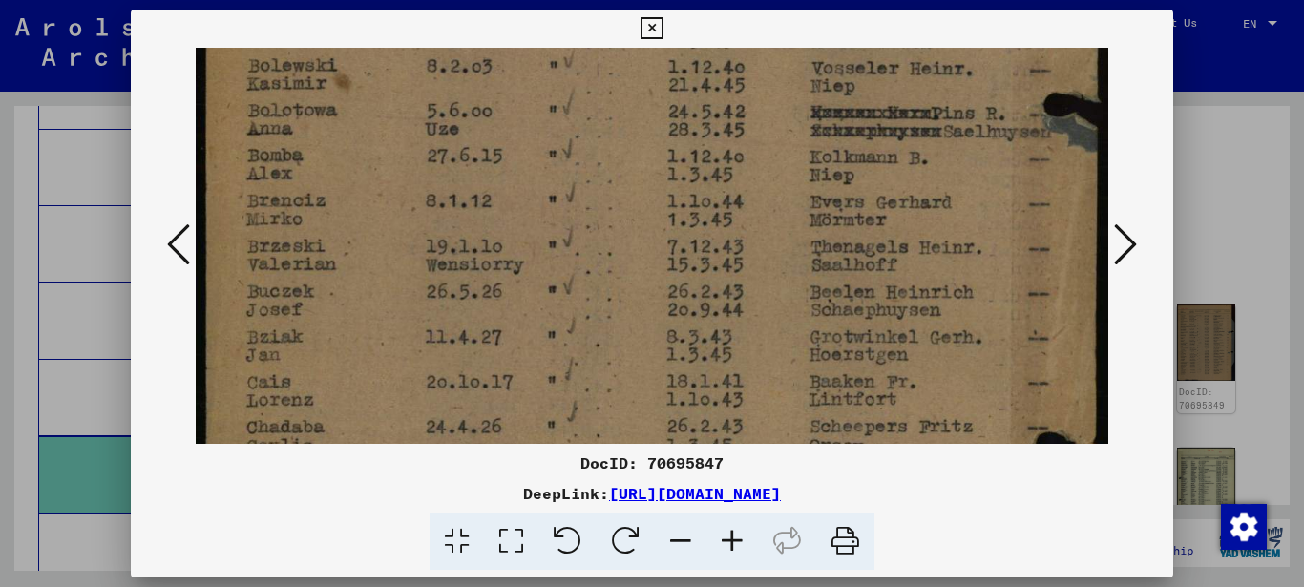
click at [380, 214] on img at bounding box center [652, 279] width 913 height 1246
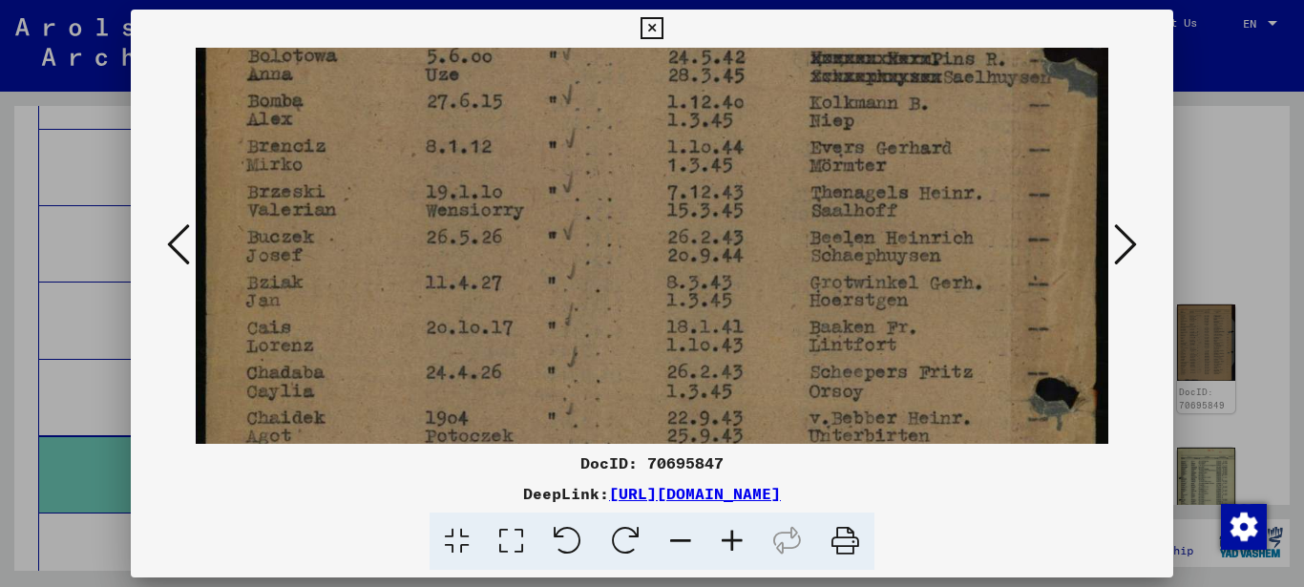
click at [388, 191] on img at bounding box center [652, 225] width 913 height 1246
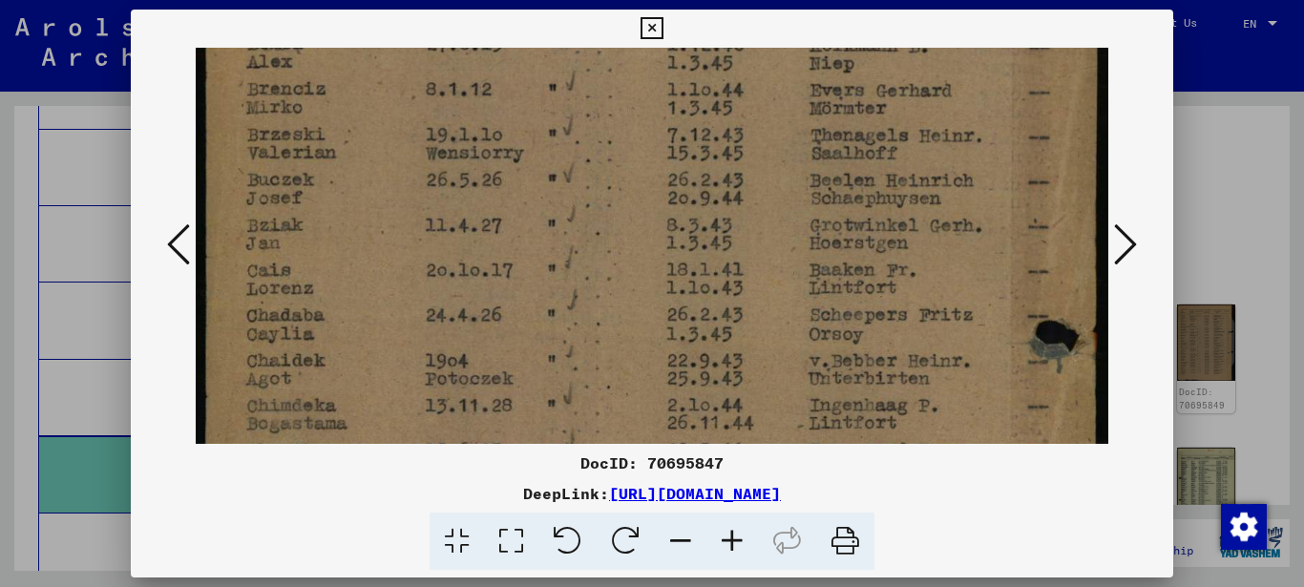
click at [377, 198] on img at bounding box center [652, 168] width 913 height 1246
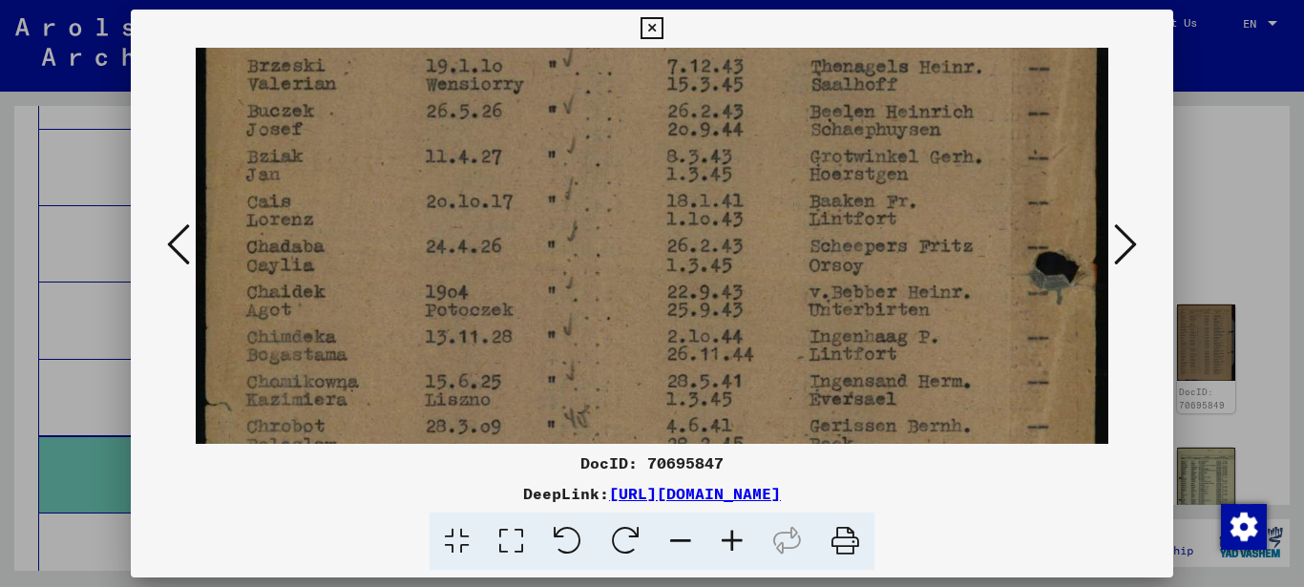
click at [378, 200] on img at bounding box center [652, 99] width 913 height 1246
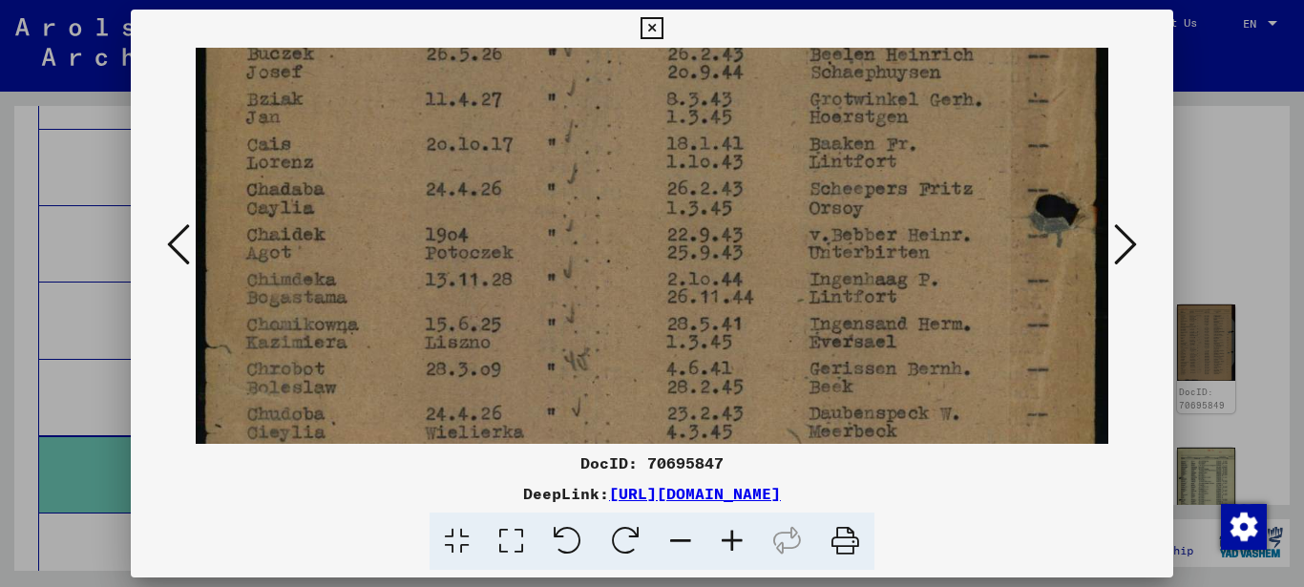
click at [376, 186] on img at bounding box center [652, 42] width 913 height 1246
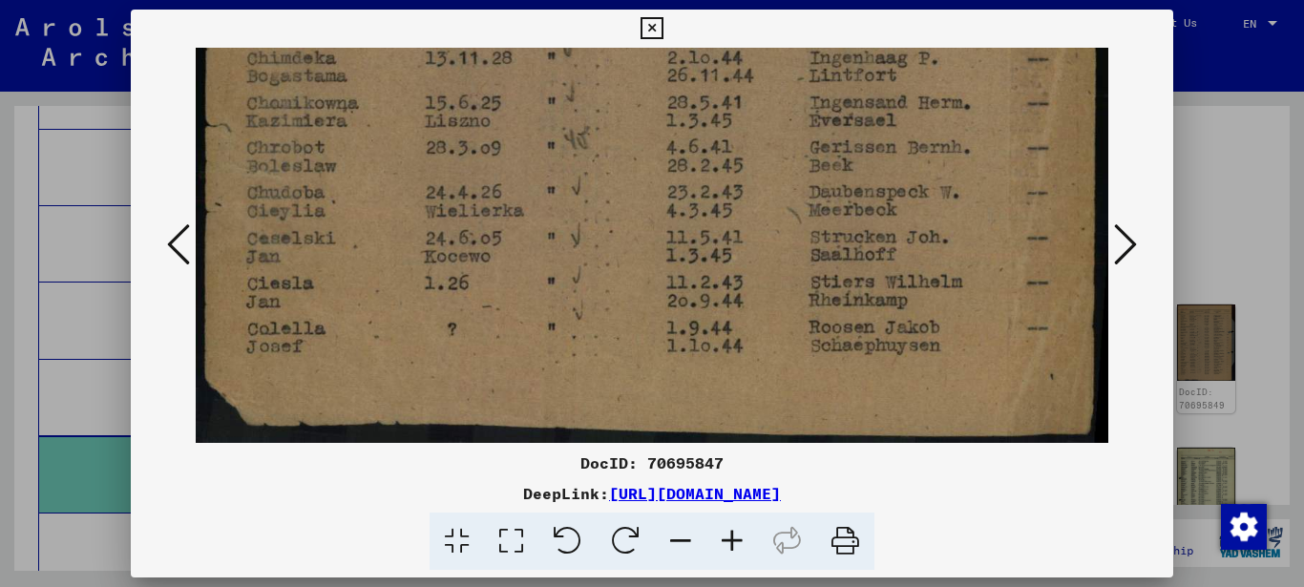
click at [1127, 242] on icon at bounding box center [1125, 244] width 23 height 46
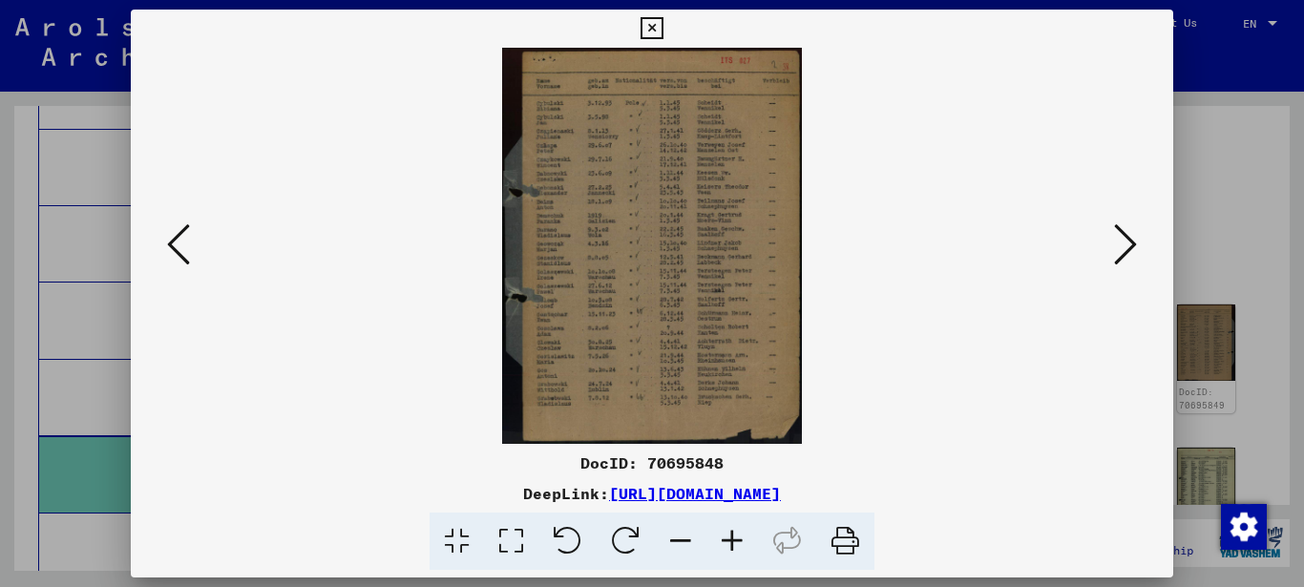
click at [503, 543] on icon at bounding box center [511, 541] width 54 height 58
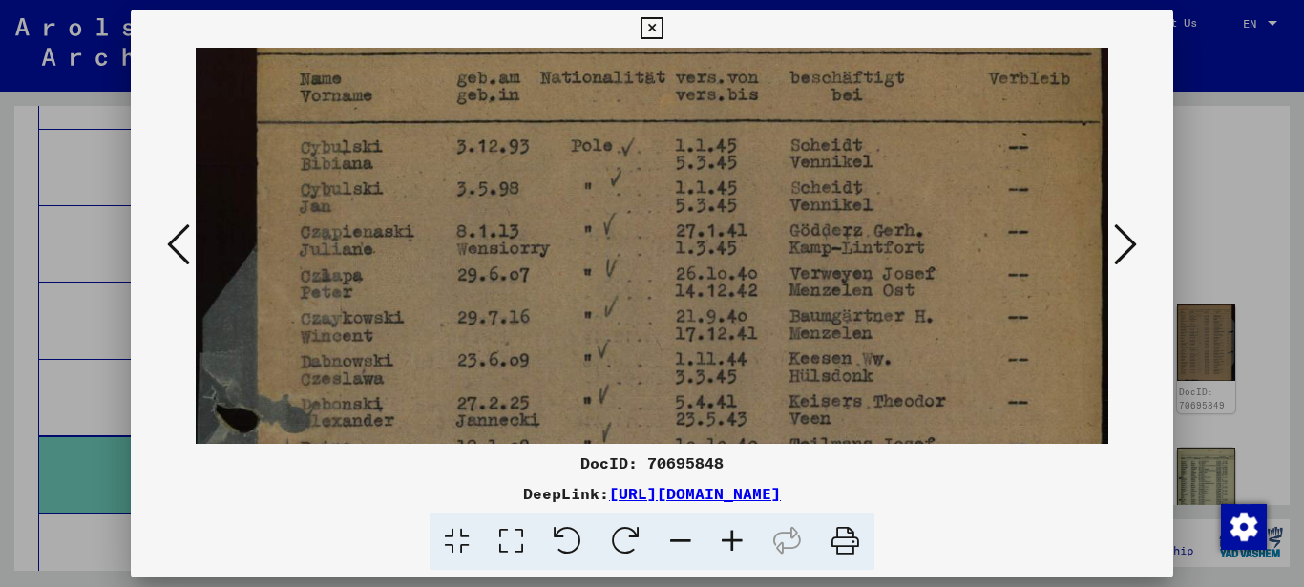
click at [491, 249] on img at bounding box center [652, 581] width 913 height 1206
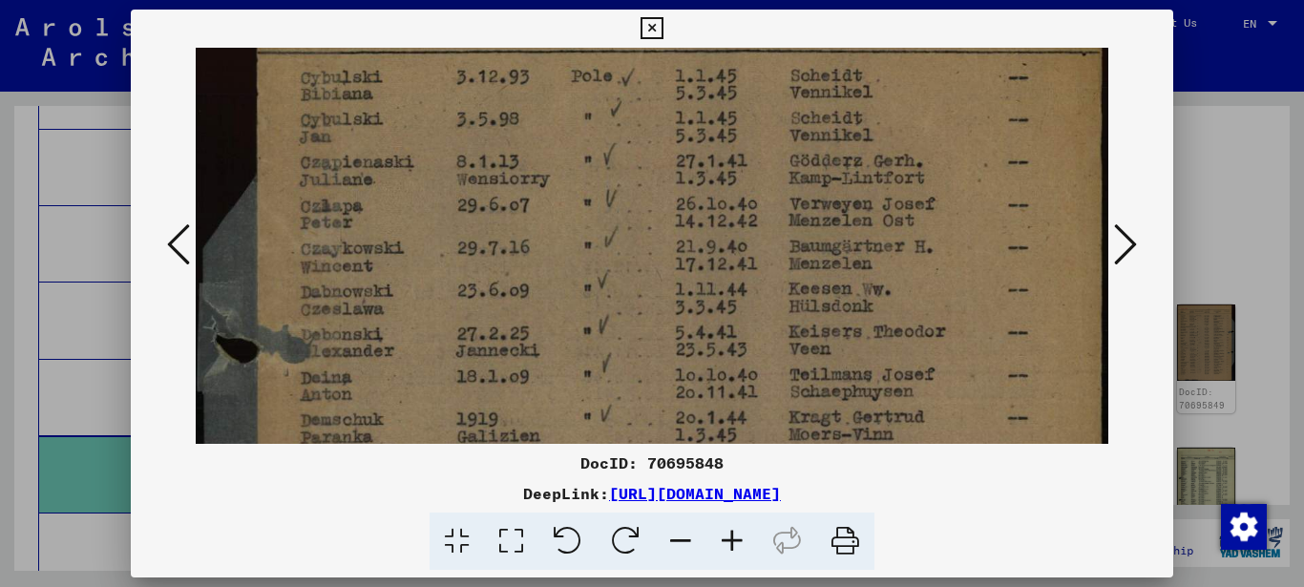
click at [430, 197] on img at bounding box center [652, 511] width 913 height 1206
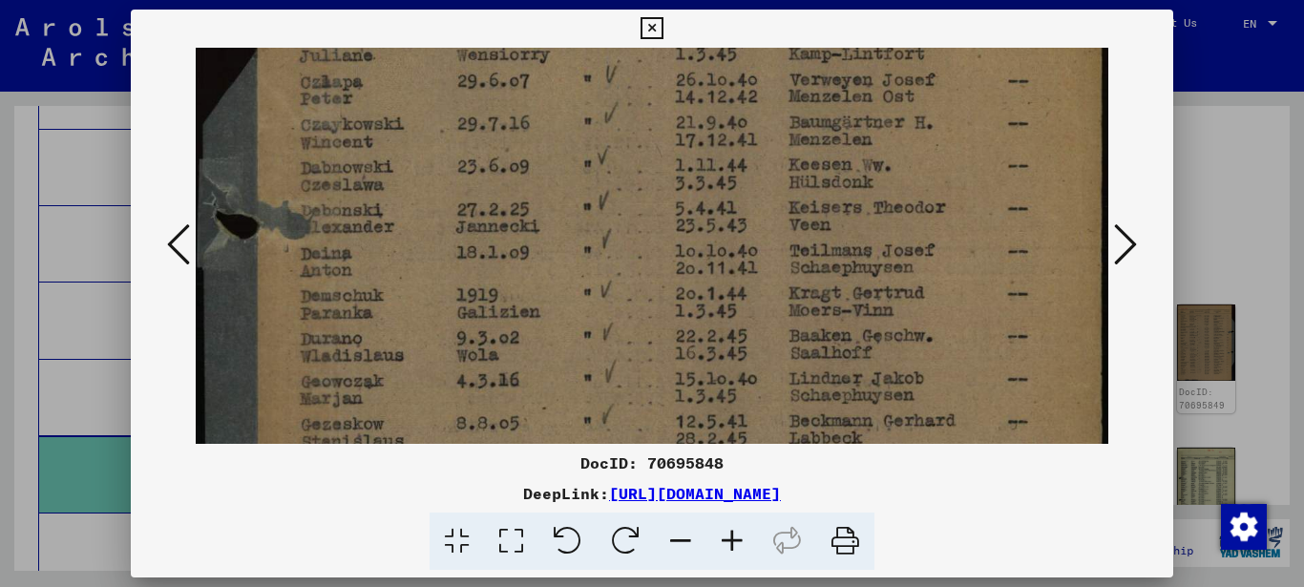
click at [434, 225] on img at bounding box center [652, 387] width 913 height 1206
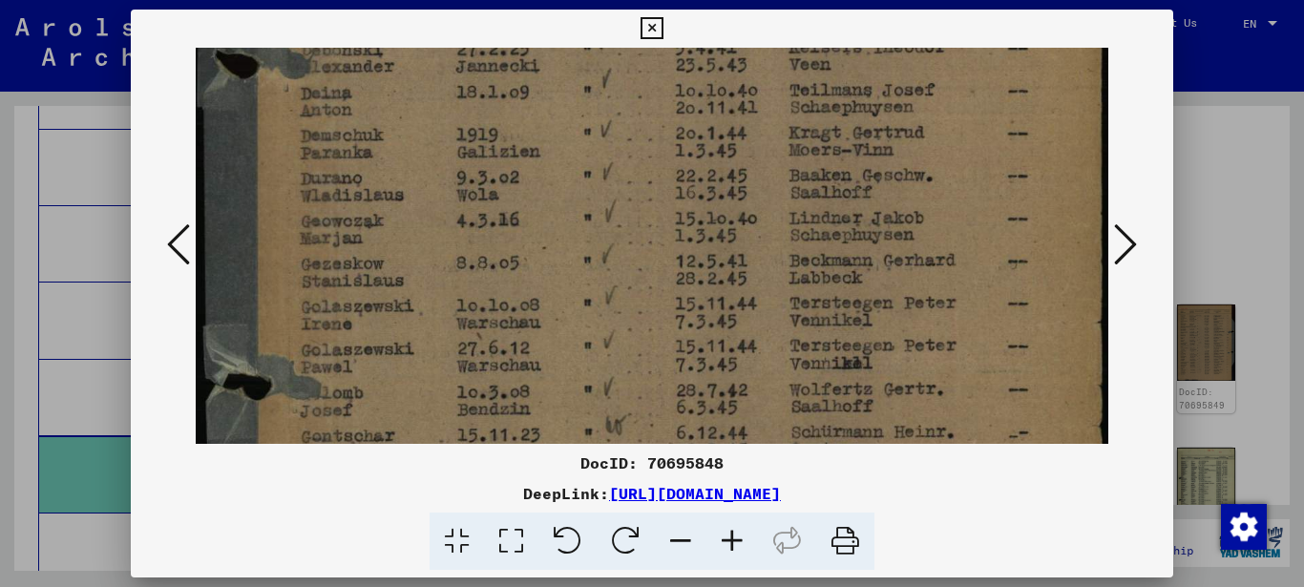
click at [439, 211] on img at bounding box center [652, 227] width 913 height 1206
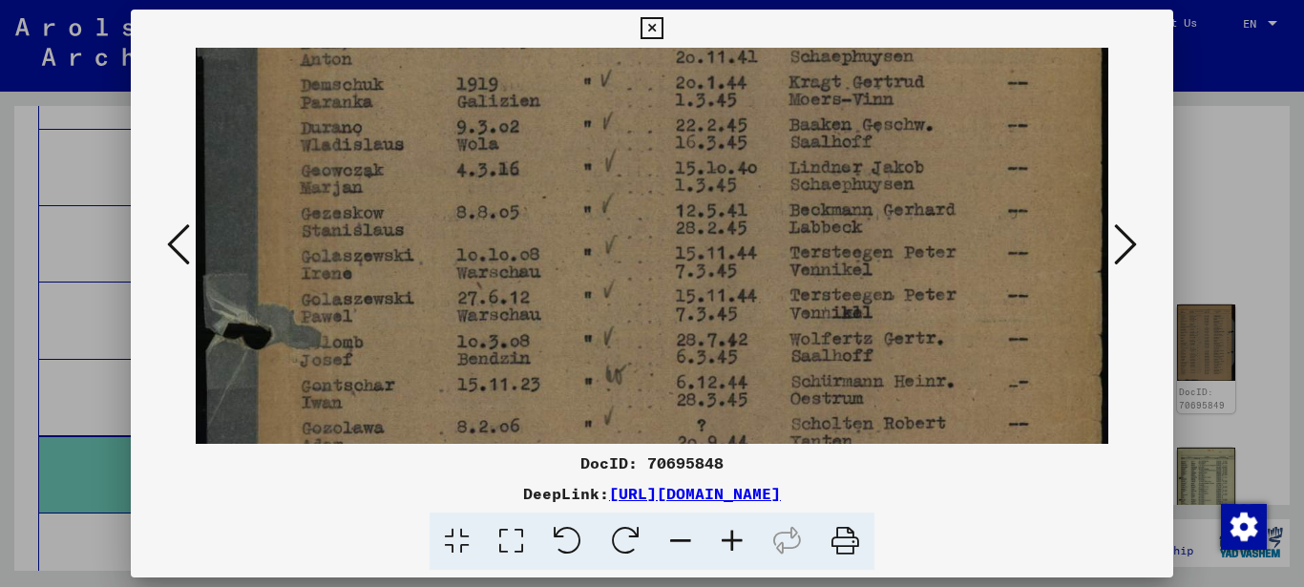
click at [429, 217] on img at bounding box center [652, 176] width 913 height 1206
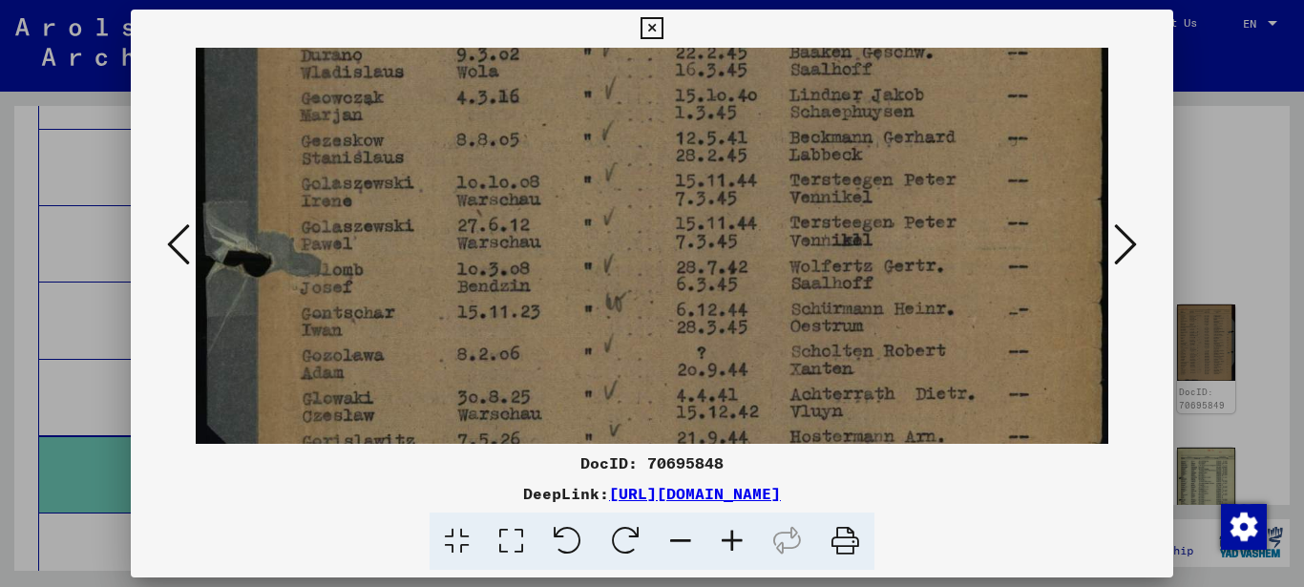
click at [421, 204] on img at bounding box center [652, 104] width 913 height 1206
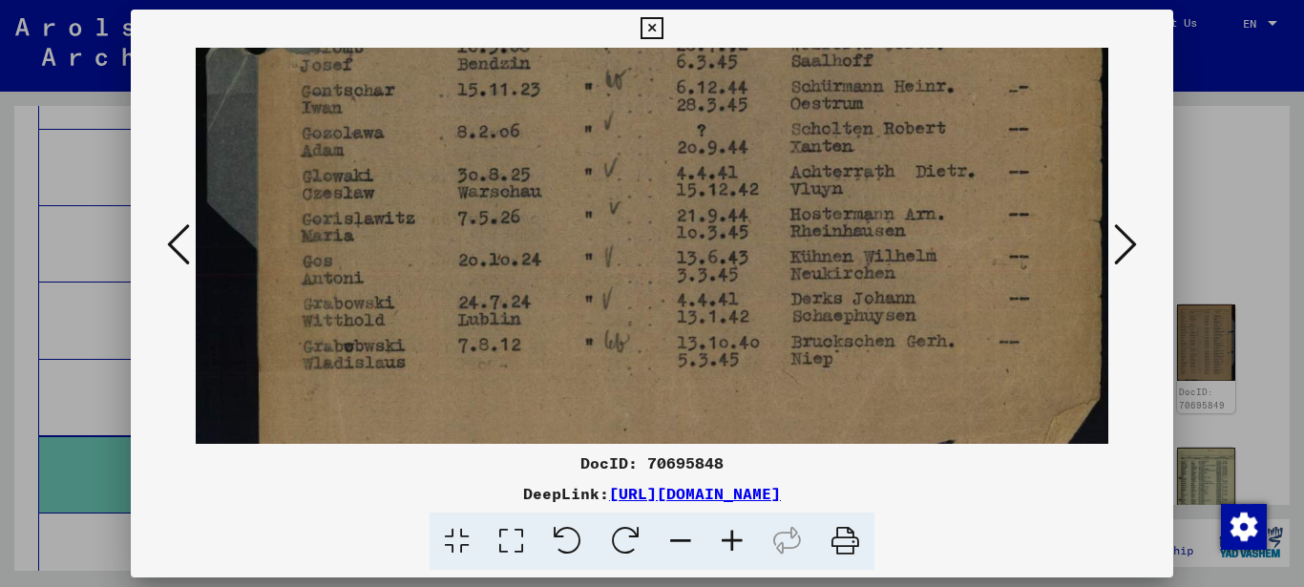
click at [1118, 237] on icon at bounding box center [1125, 244] width 23 height 46
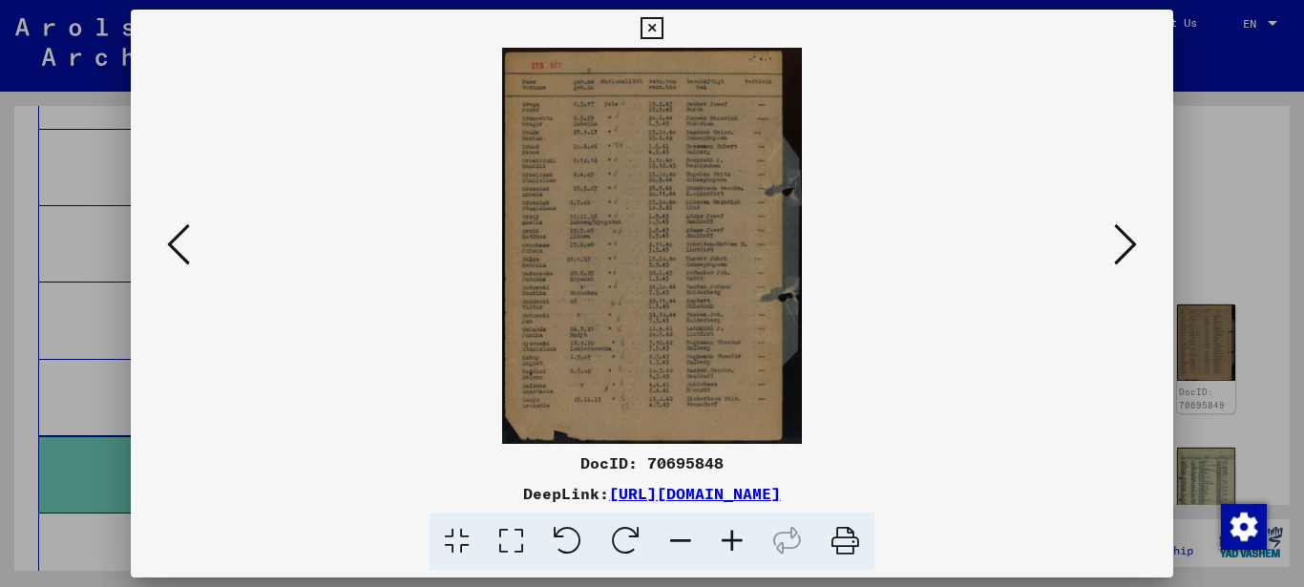
click at [522, 525] on icon at bounding box center [511, 541] width 54 height 58
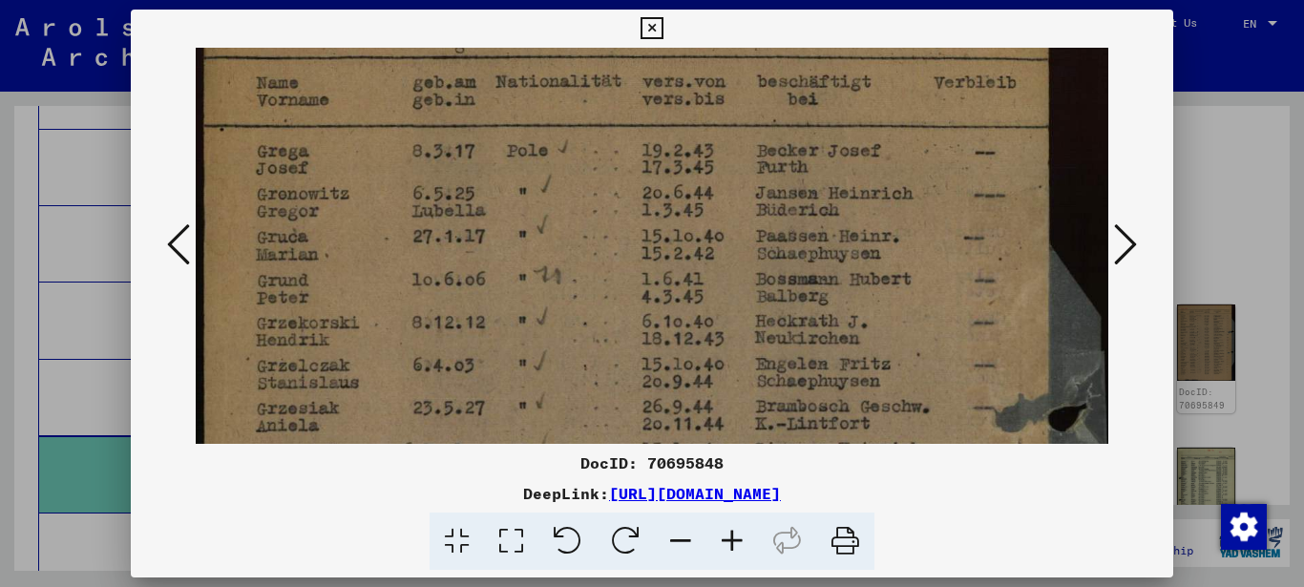
click at [368, 226] on img at bounding box center [652, 582] width 913 height 1206
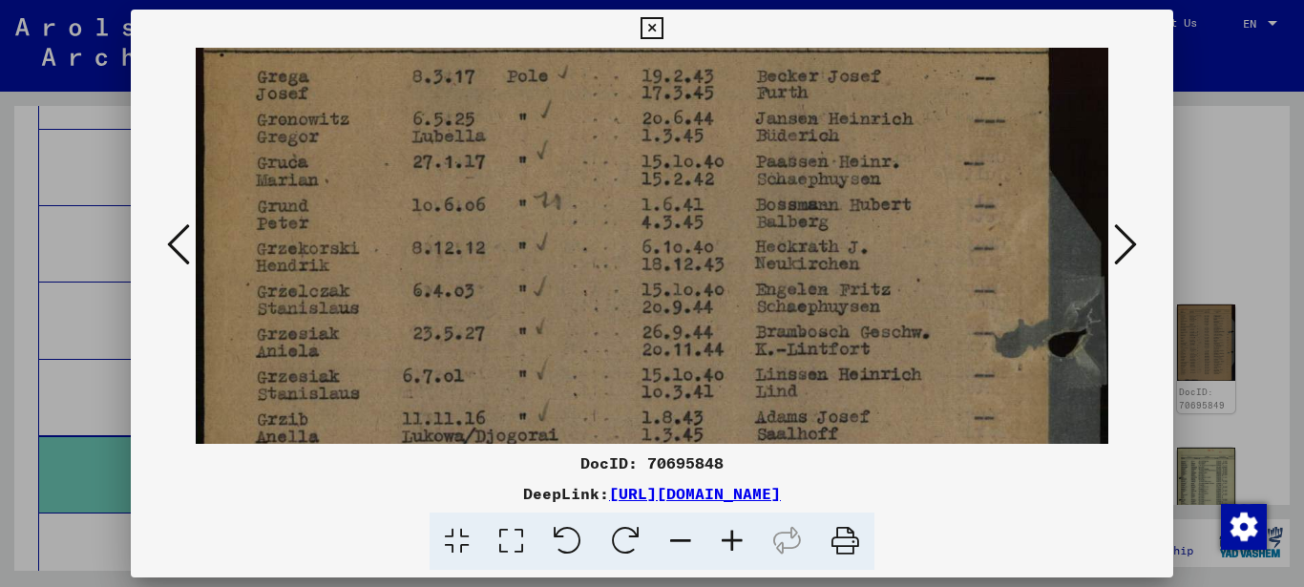
click at [378, 241] on img at bounding box center [652, 508] width 913 height 1206
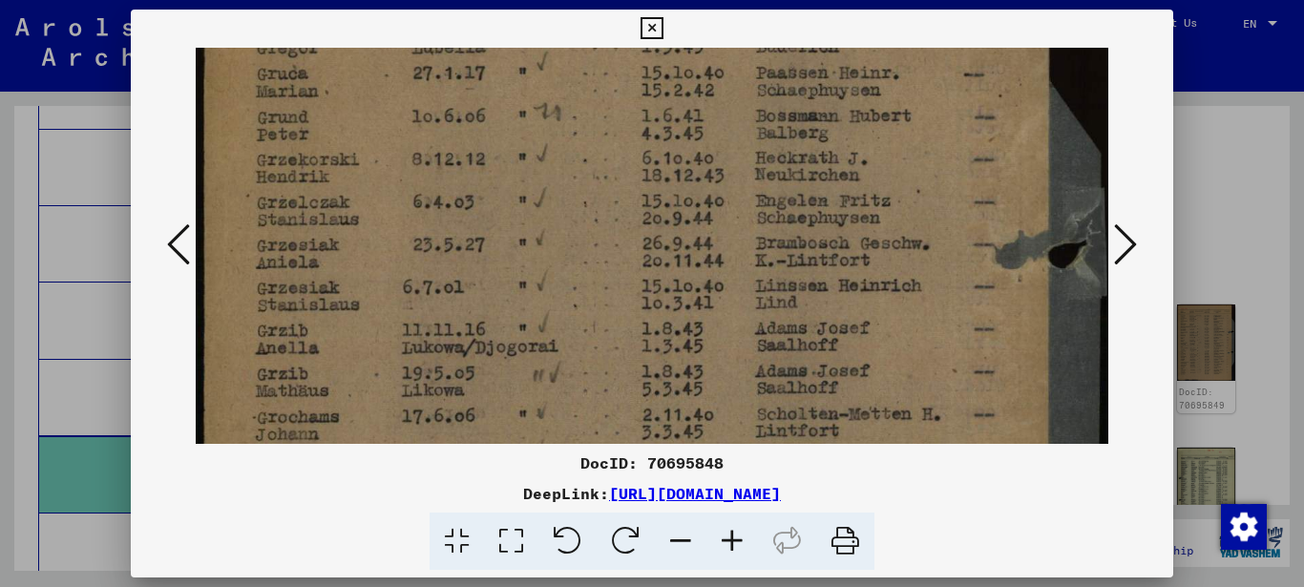
click at [381, 240] on img at bounding box center [652, 419] width 913 height 1206
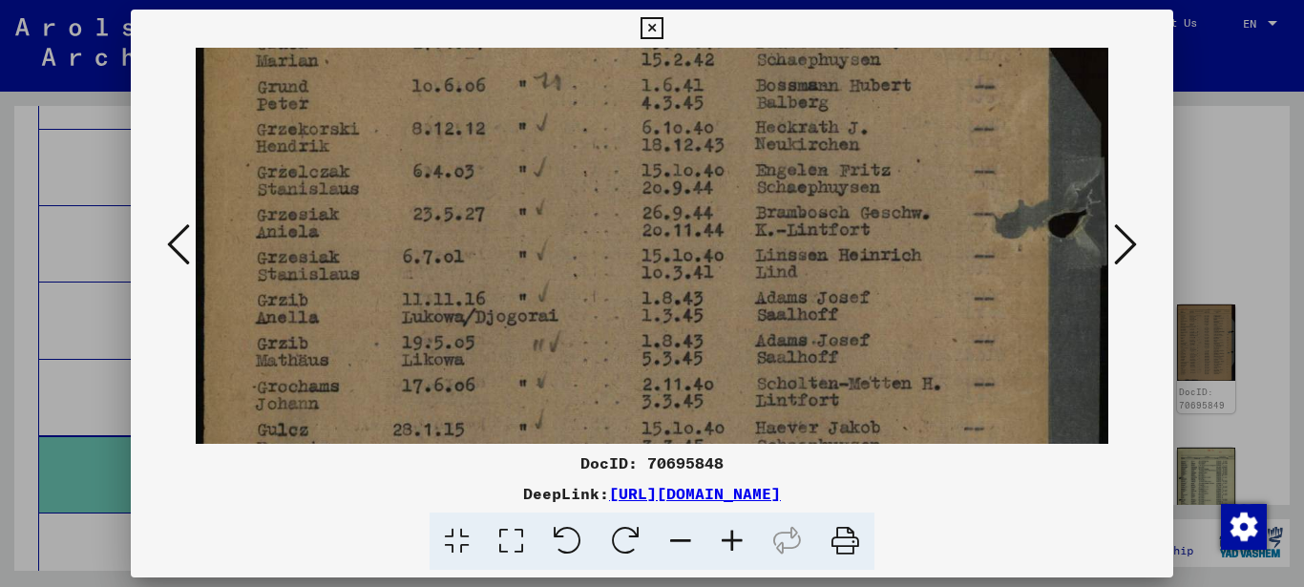
click at [408, 232] on img at bounding box center [652, 388] width 913 height 1206
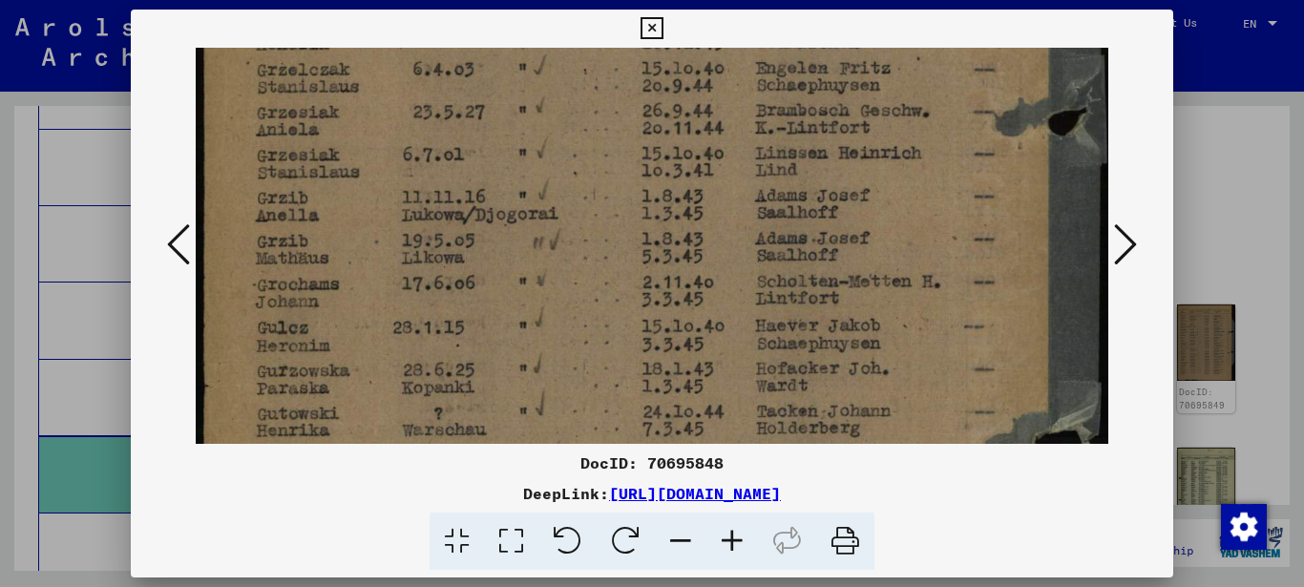
click at [369, 203] on img at bounding box center [652, 286] width 913 height 1206
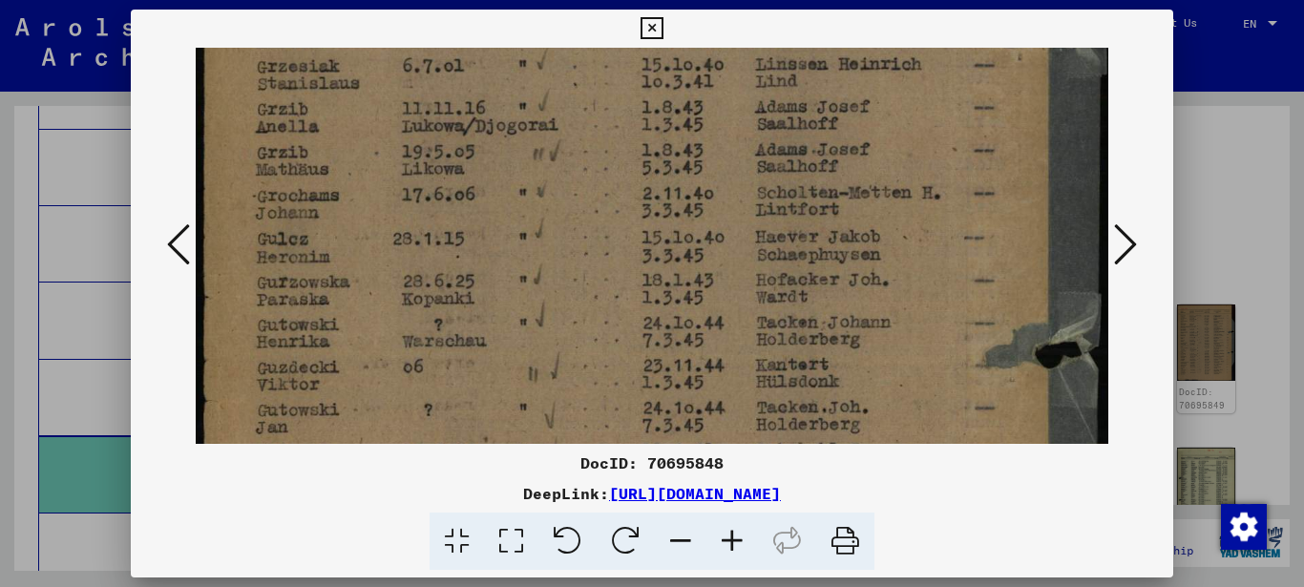
click at [375, 181] on img at bounding box center [652, 197] width 913 height 1206
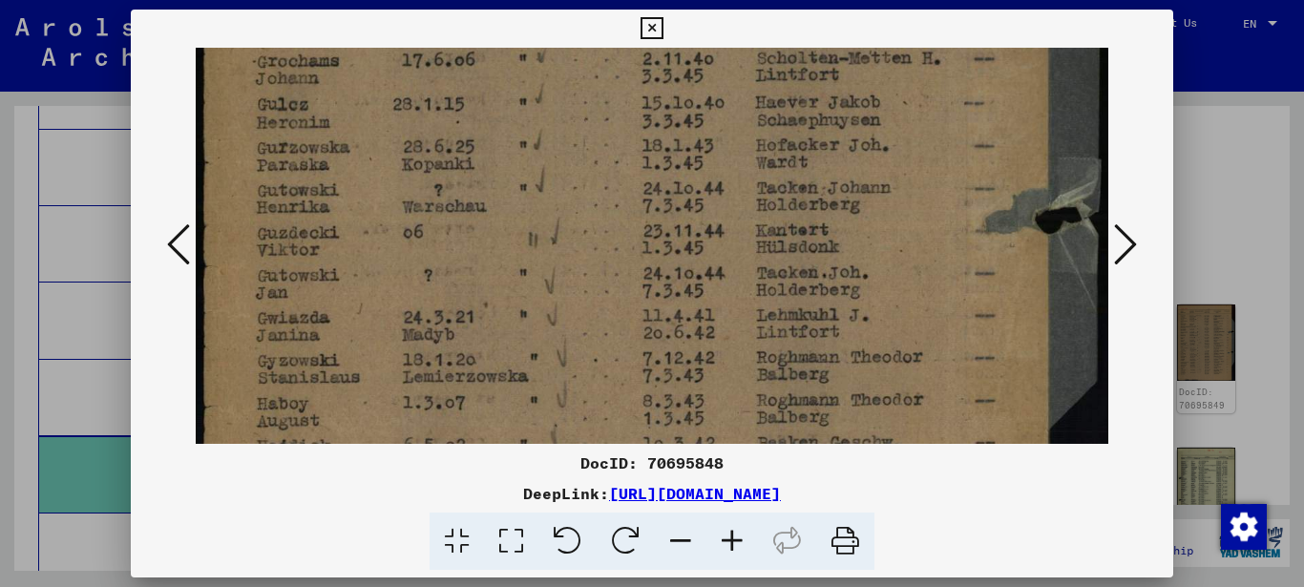
click at [366, 132] on img at bounding box center [652, 63] width 913 height 1206
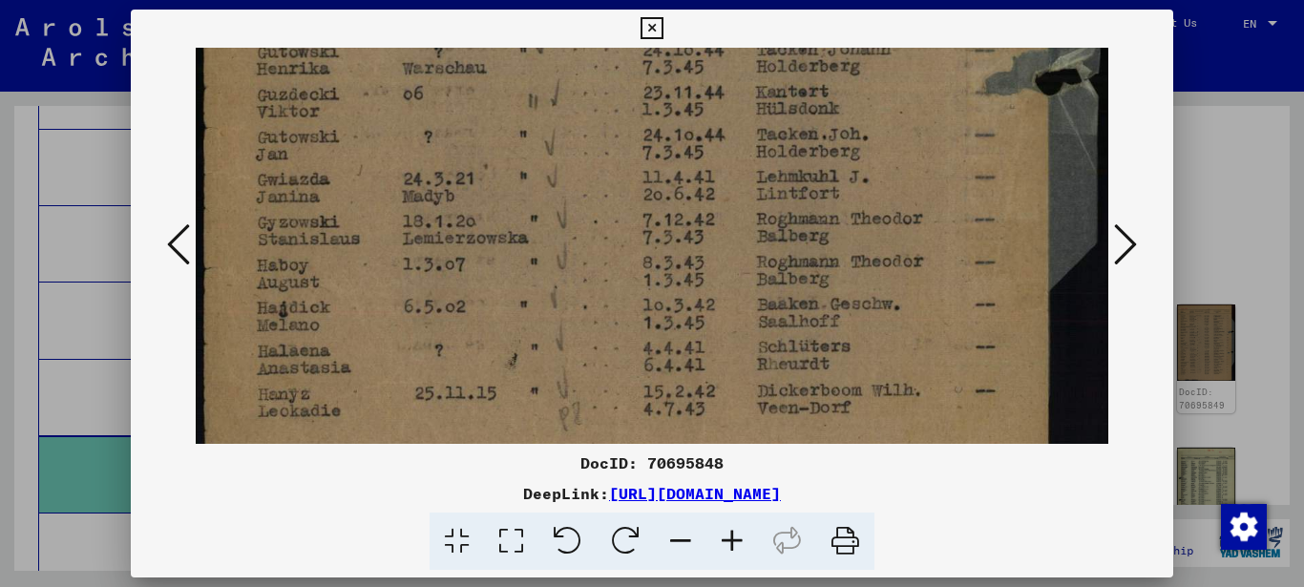
scroll to position [810, 0]
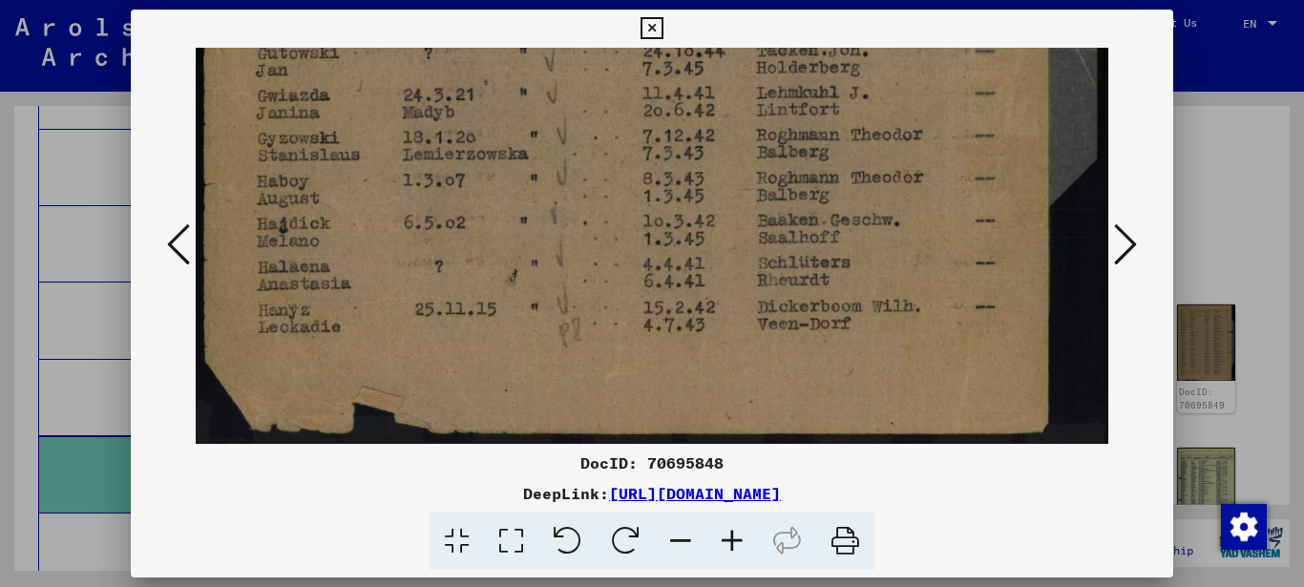
click at [1134, 242] on icon at bounding box center [1125, 244] width 23 height 46
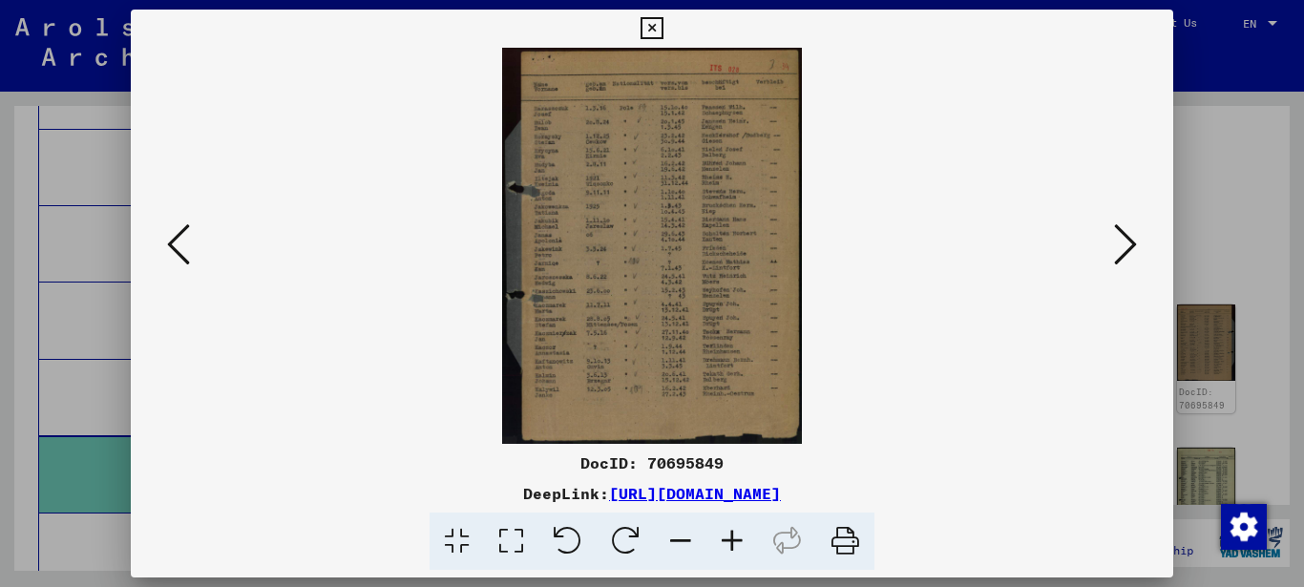
click at [510, 533] on icon at bounding box center [511, 541] width 54 height 58
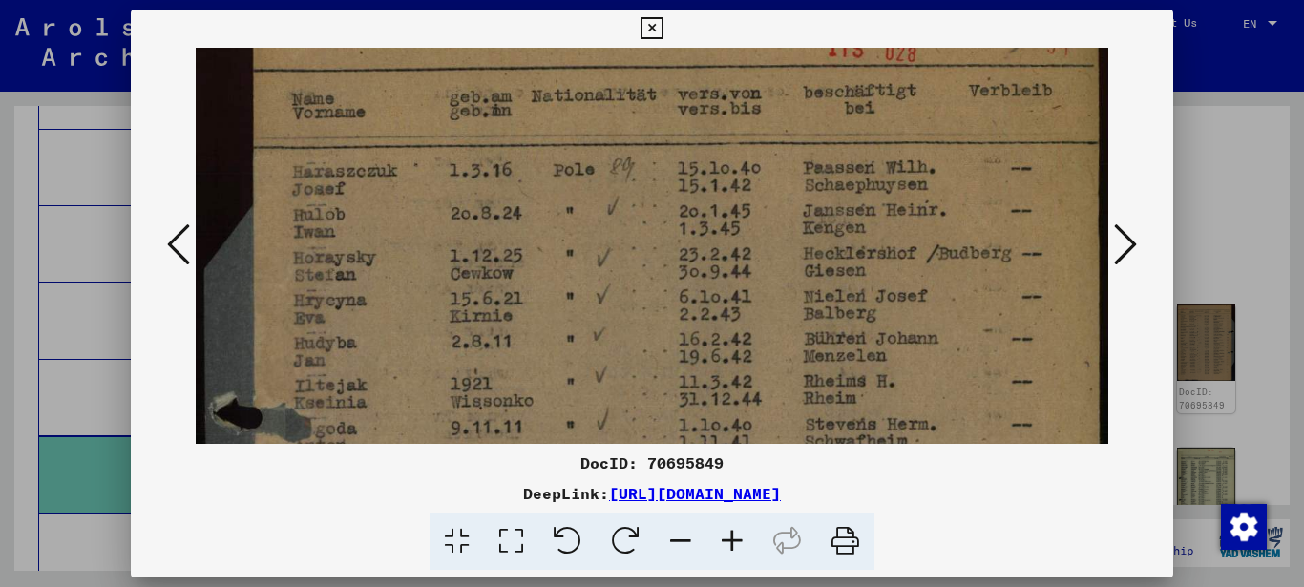
click at [425, 254] on img at bounding box center [652, 590] width 913 height 1206
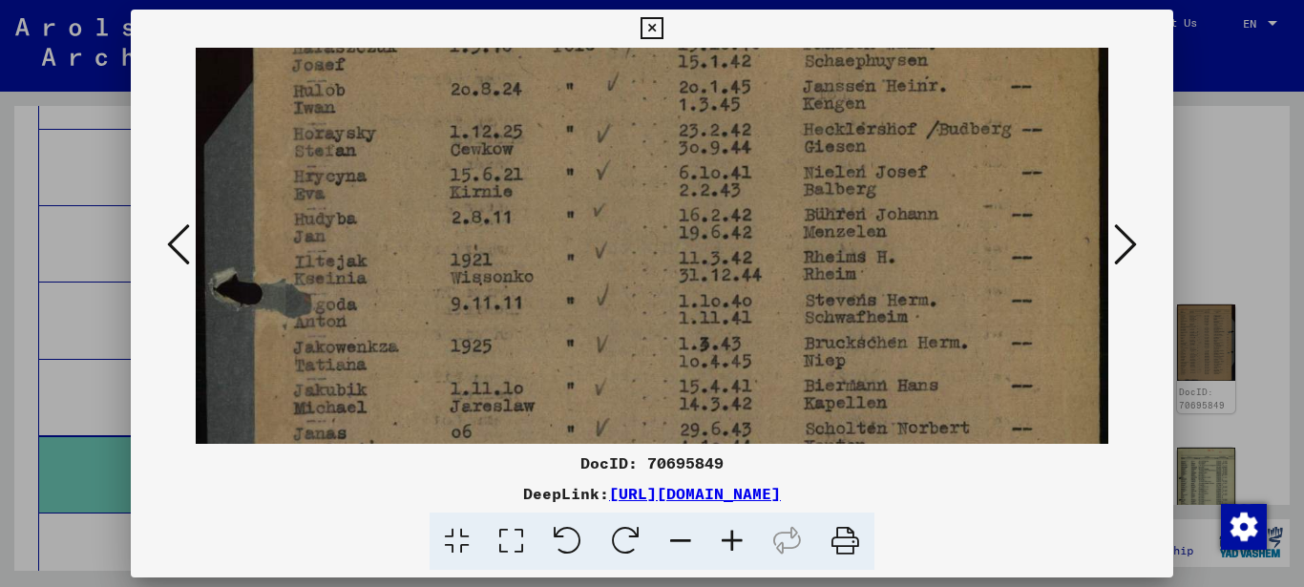
click at [396, 237] on img at bounding box center [652, 466] width 913 height 1206
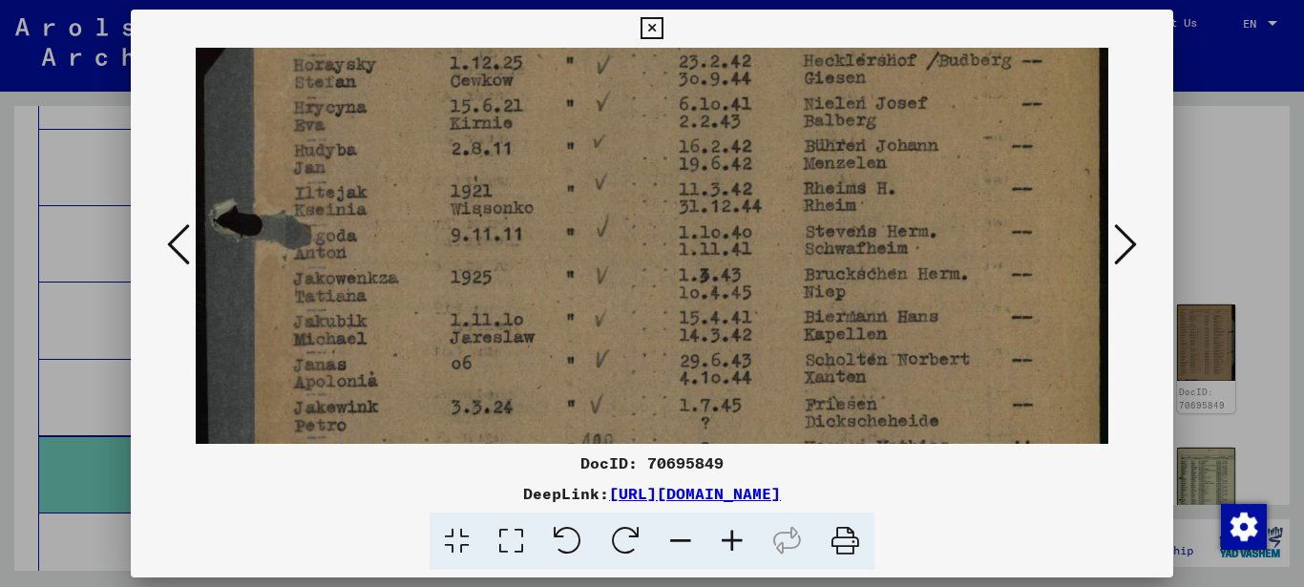
click at [378, 231] on img at bounding box center [652, 397] width 913 height 1206
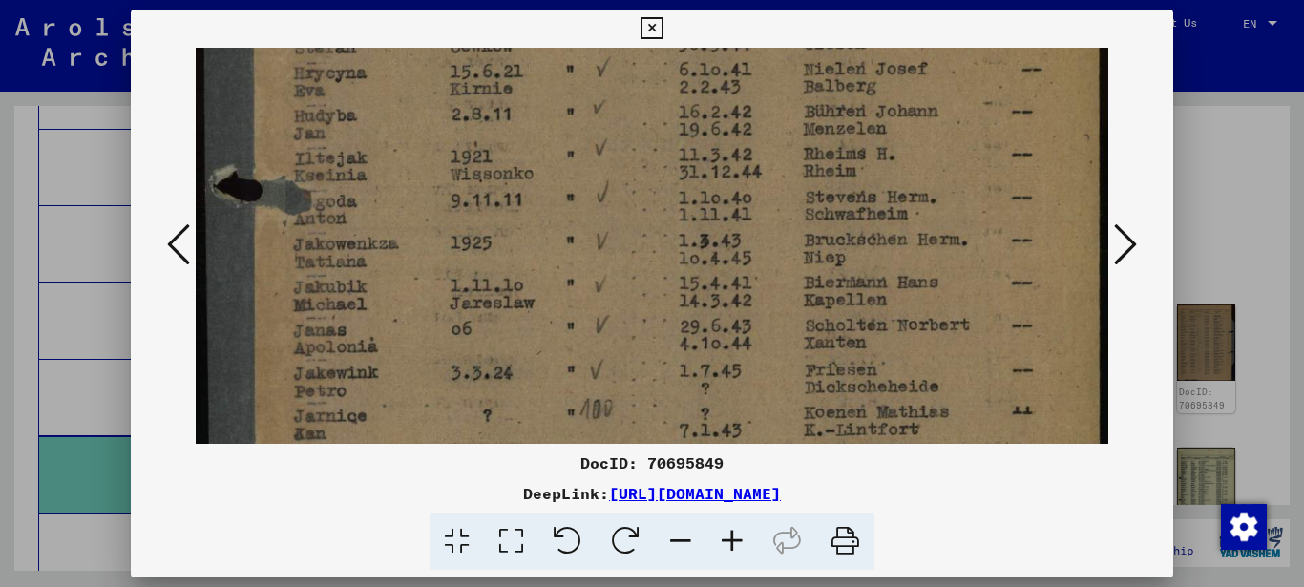
click at [405, 186] on img at bounding box center [652, 363] width 913 height 1206
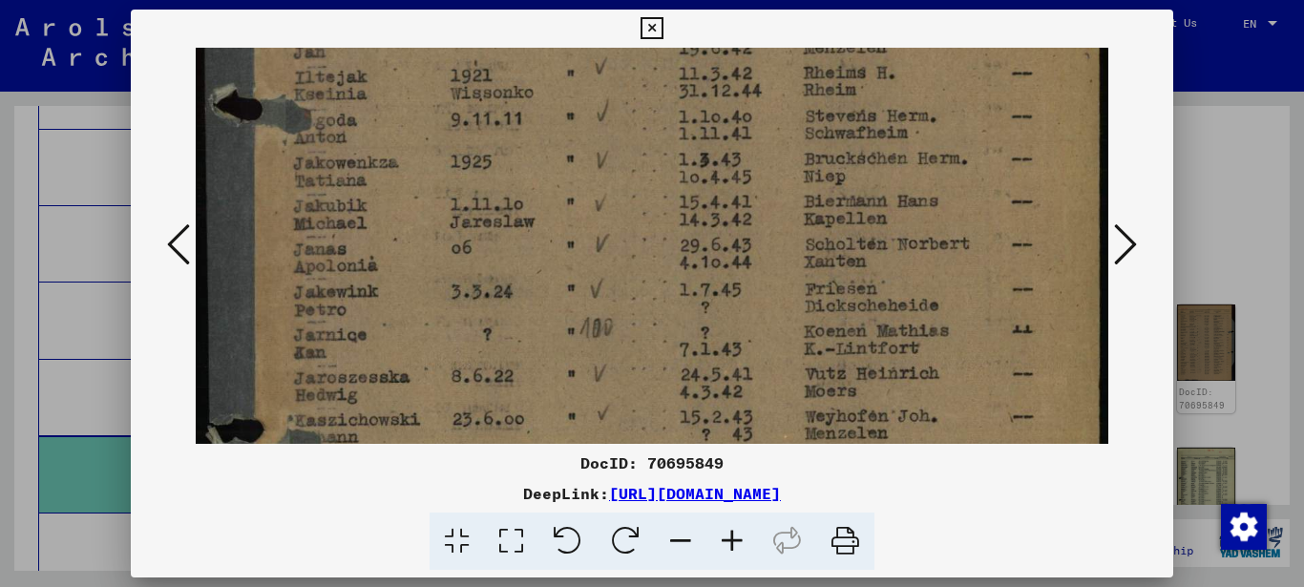
click at [415, 219] on img at bounding box center [652, 281] width 913 height 1206
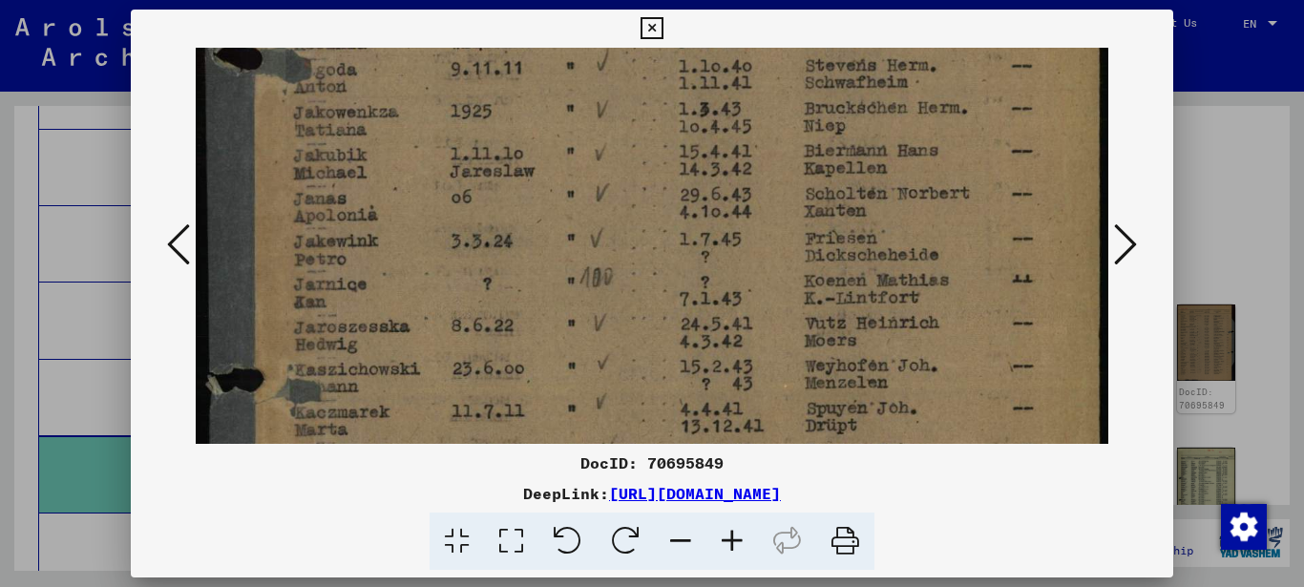
click at [414, 206] on img at bounding box center [652, 231] width 913 height 1206
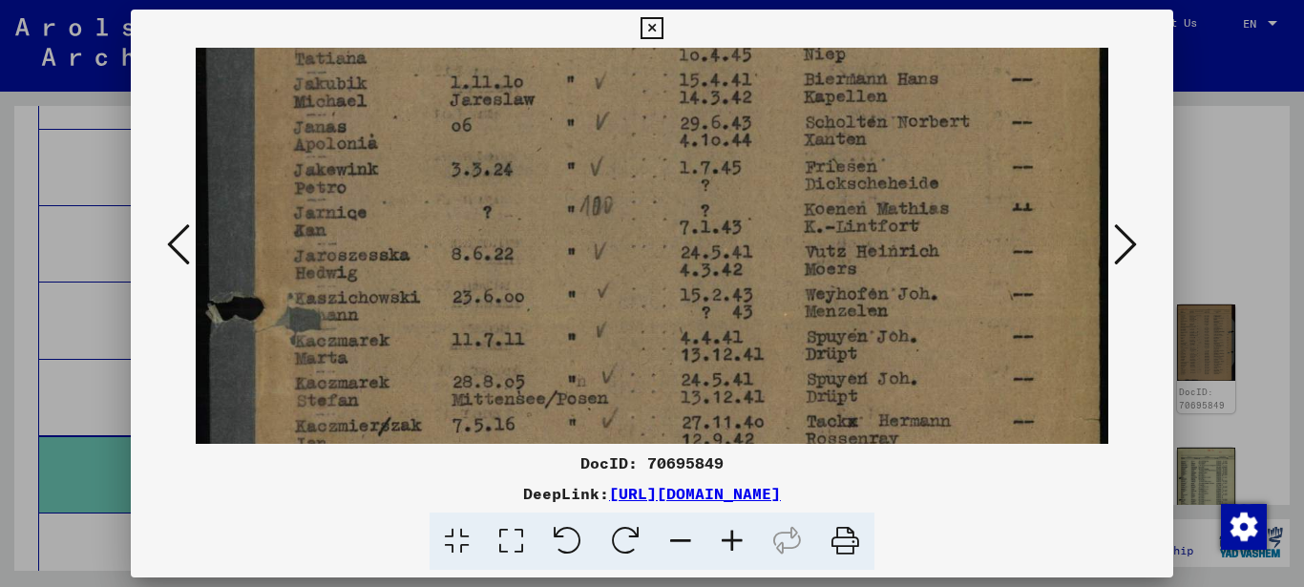
click at [419, 193] on img at bounding box center [652, 159] width 913 height 1206
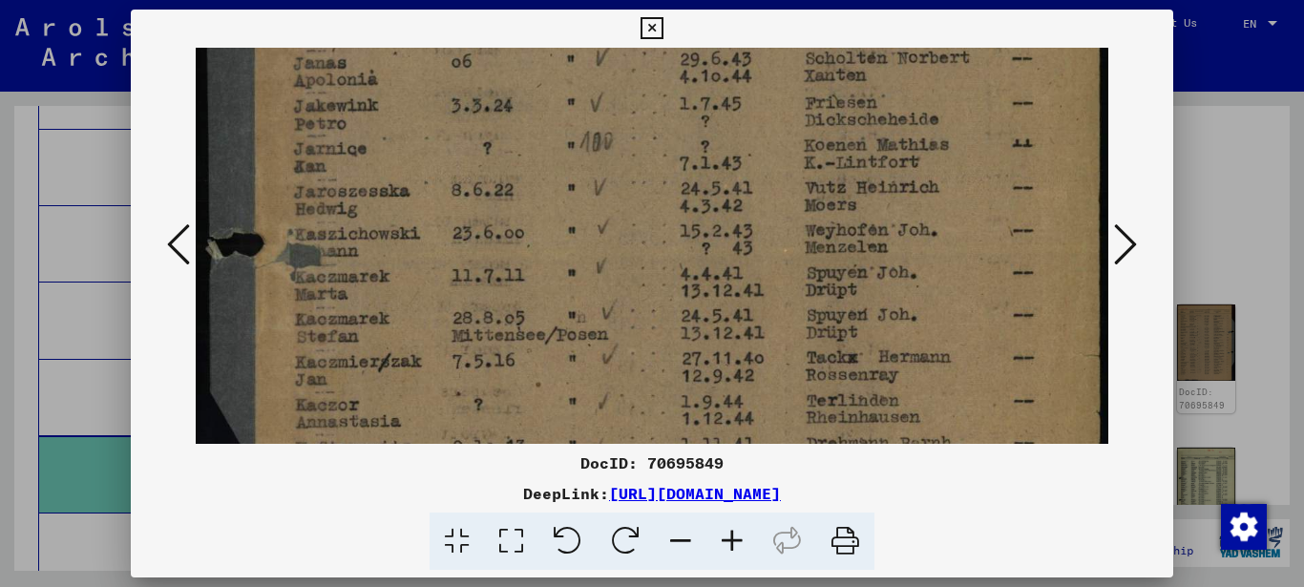
click at [431, 192] on img at bounding box center [652, 95] width 913 height 1206
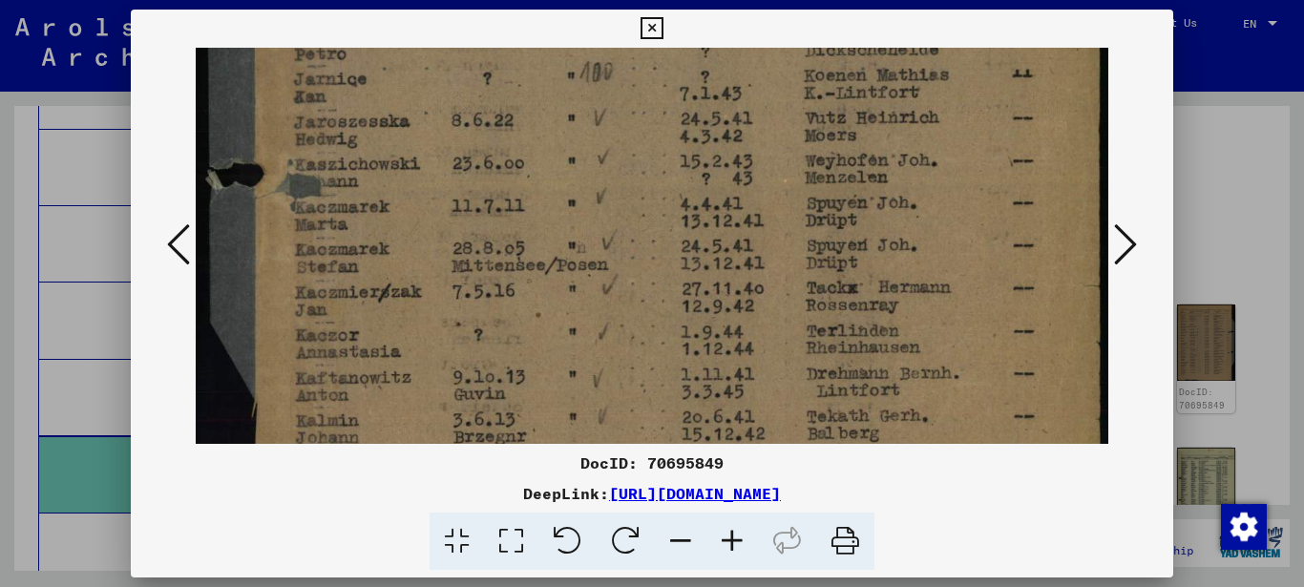
click at [431, 180] on img at bounding box center [652, 26] width 913 height 1206
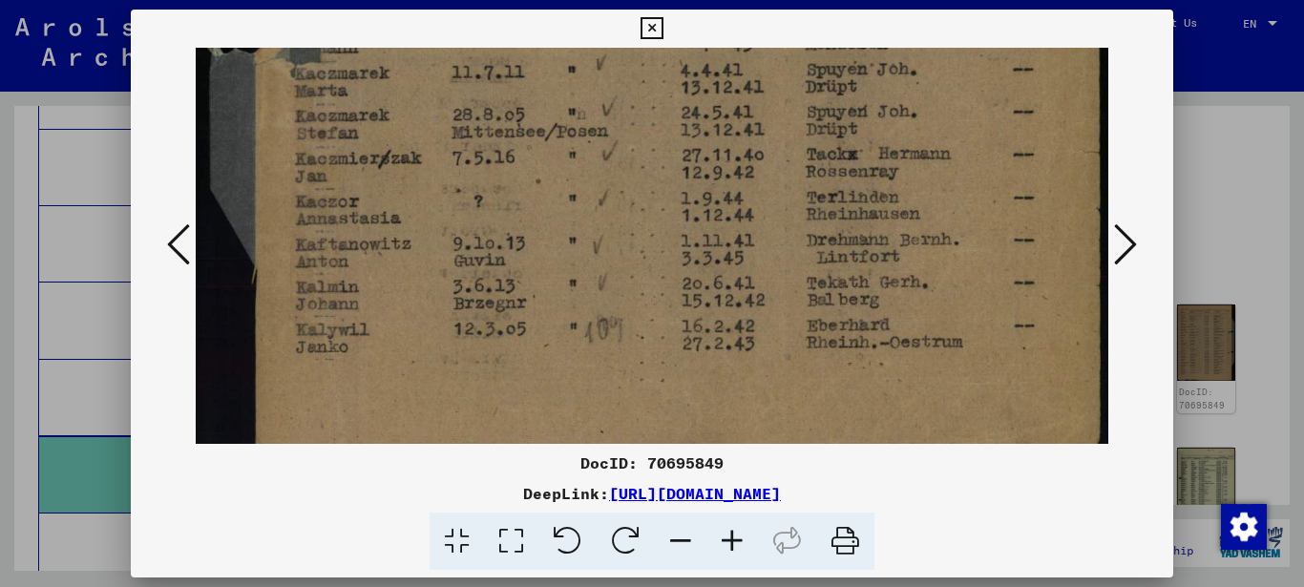
scroll to position [810, 0]
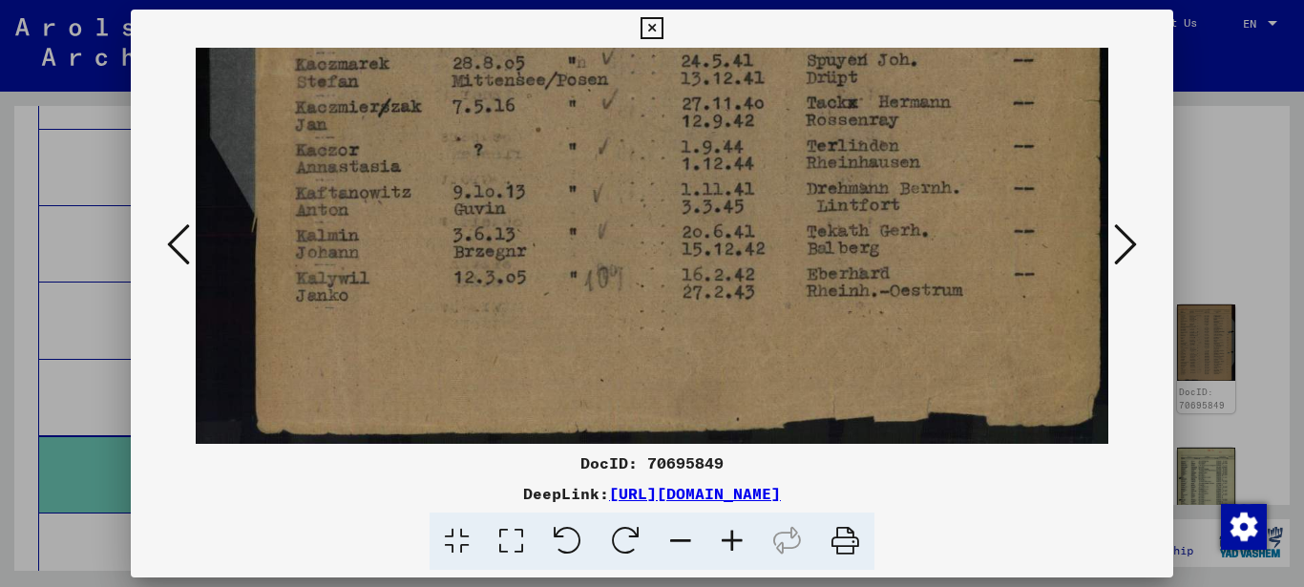
click at [1121, 242] on icon at bounding box center [1125, 244] width 23 height 46
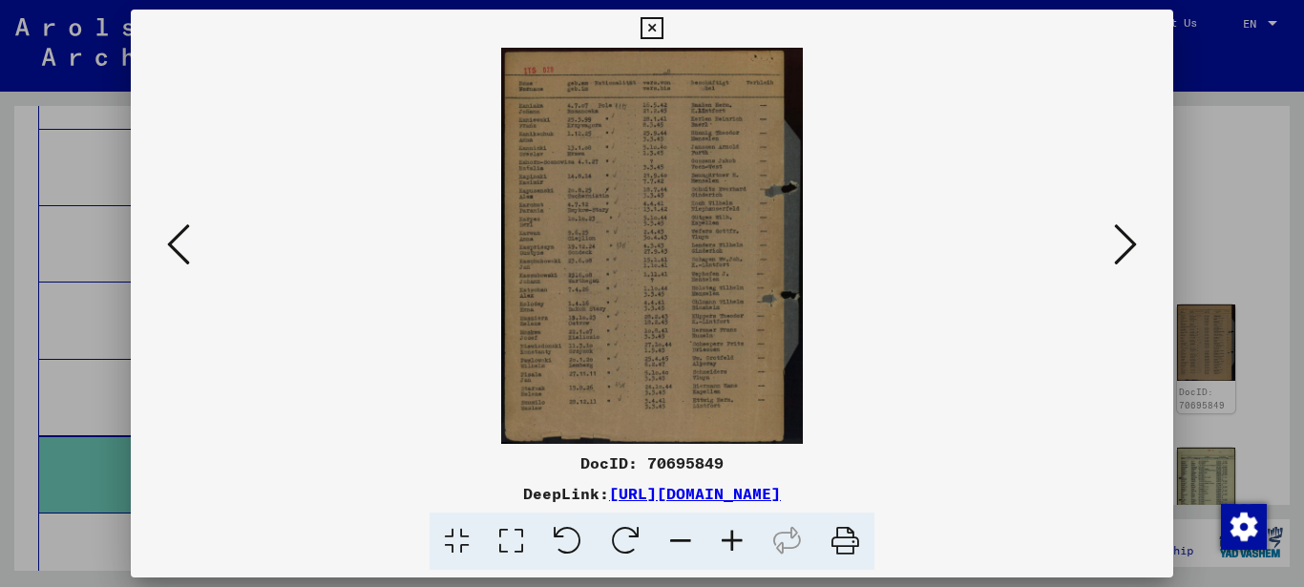
click at [518, 530] on icon at bounding box center [511, 541] width 54 height 58
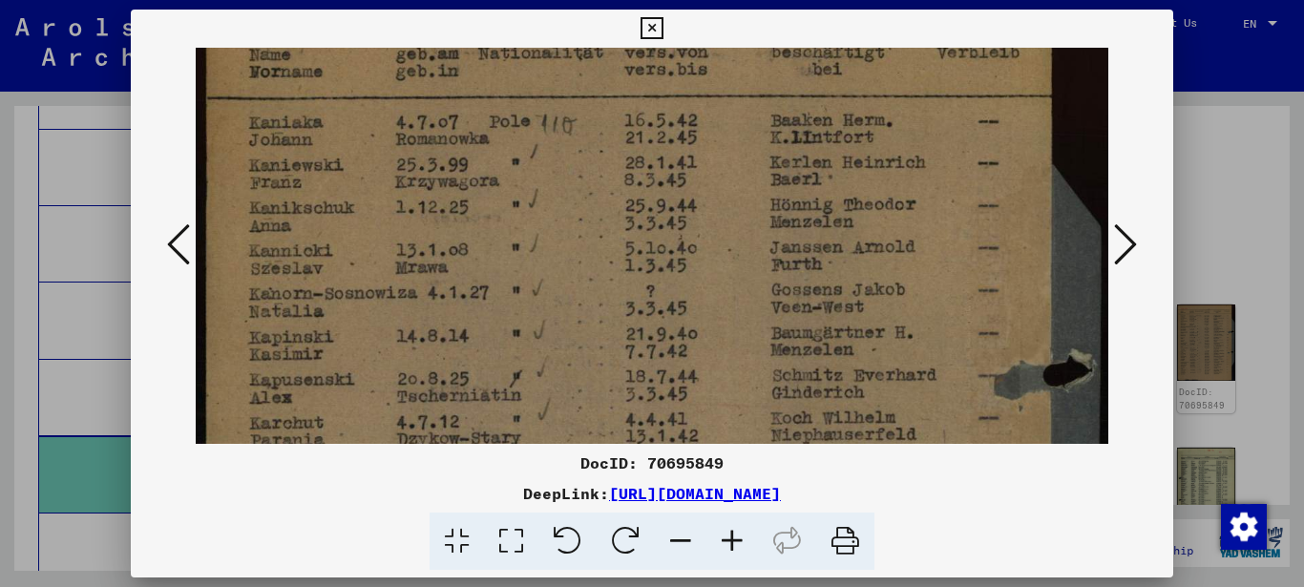
click at [392, 214] on img at bounding box center [652, 547] width 913 height 1201
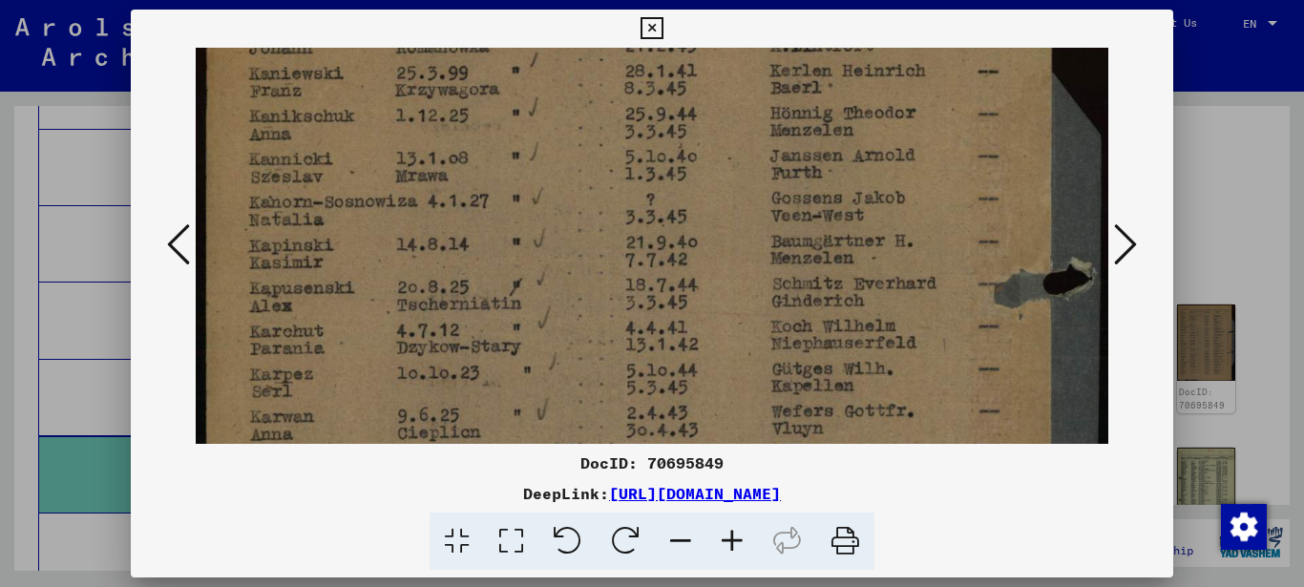
click at [379, 223] on img at bounding box center [652, 455] width 913 height 1201
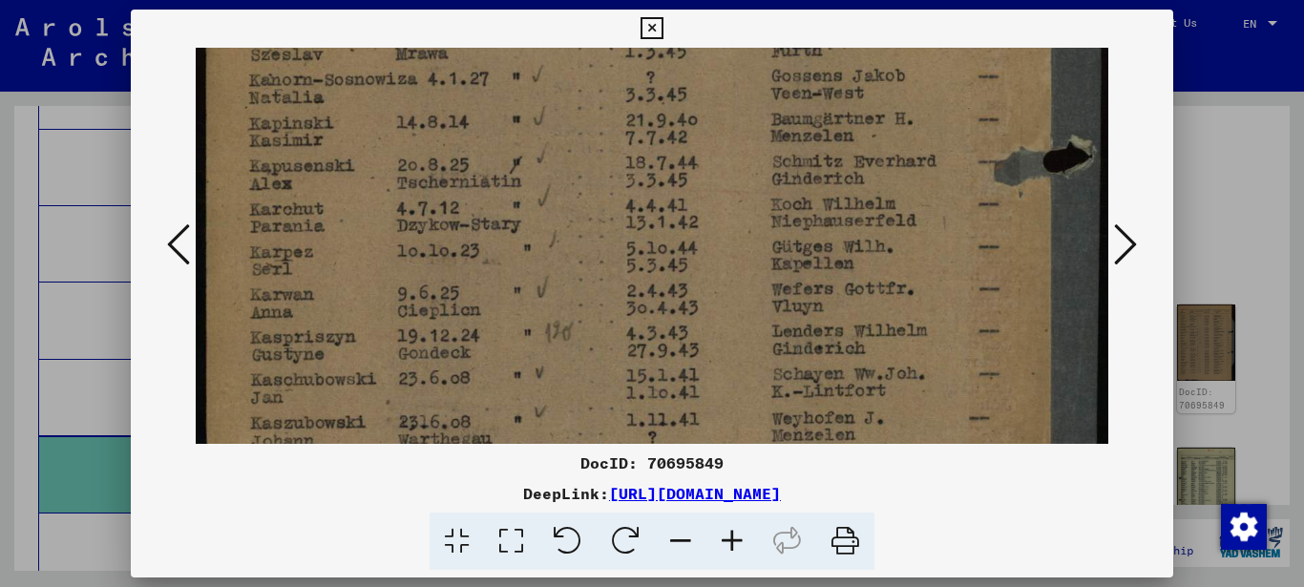
click at [380, 173] on img at bounding box center [652, 333] width 913 height 1201
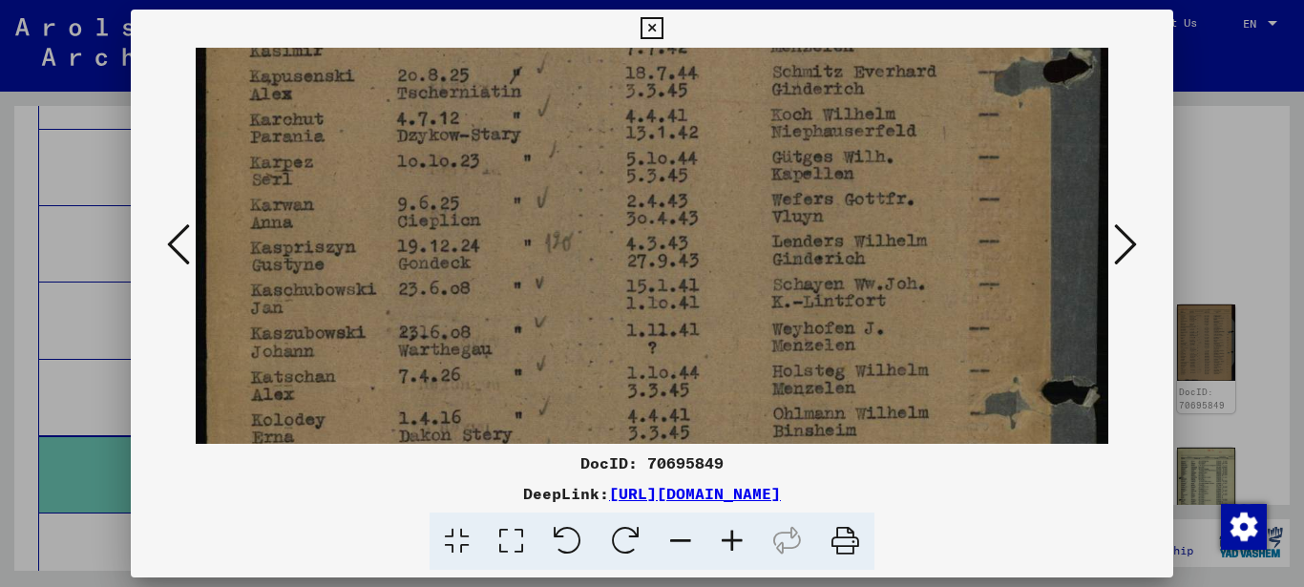
click at [371, 193] on img at bounding box center [652, 243] width 913 height 1201
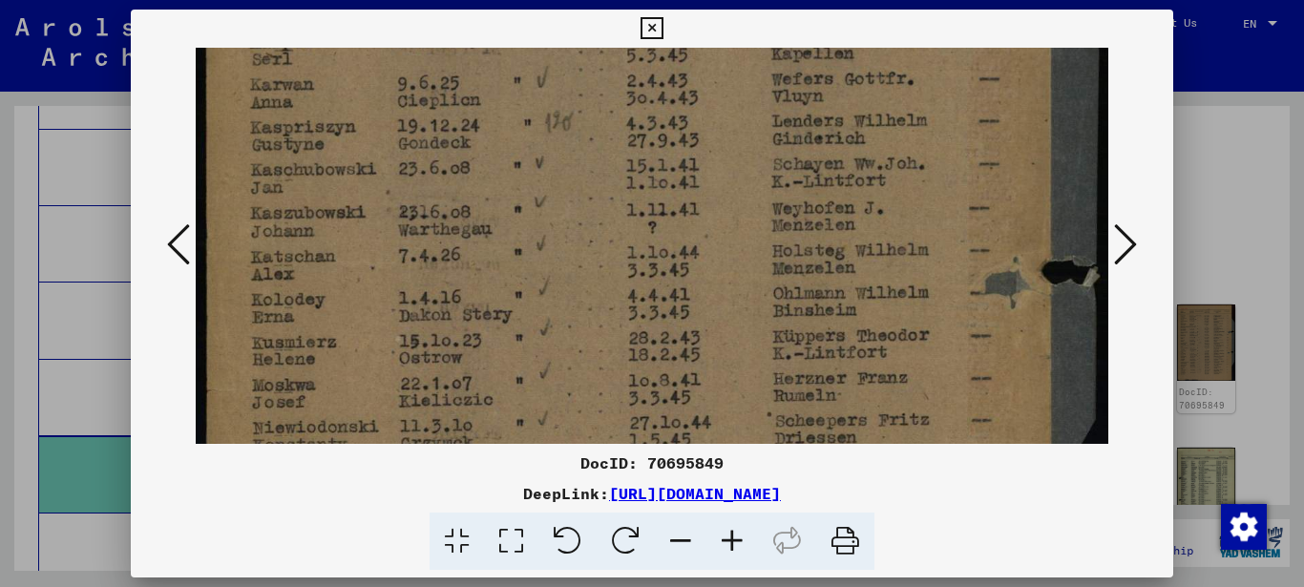
click at [367, 191] on img at bounding box center [652, 123] width 913 height 1201
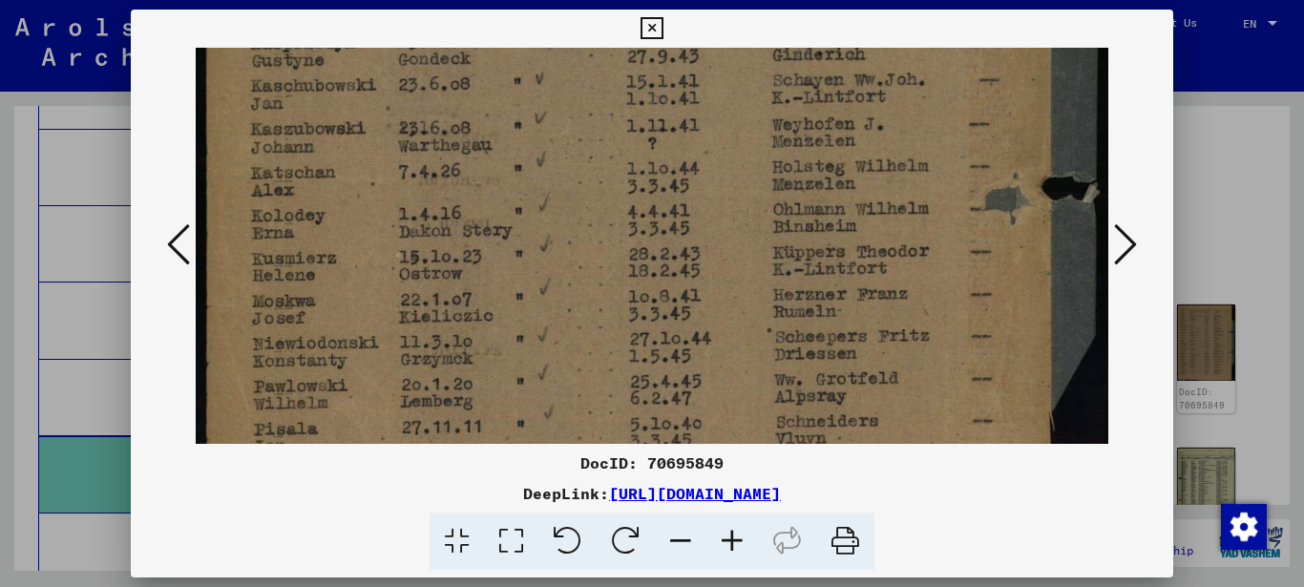
click at [388, 157] on img at bounding box center [652, 39] width 913 height 1201
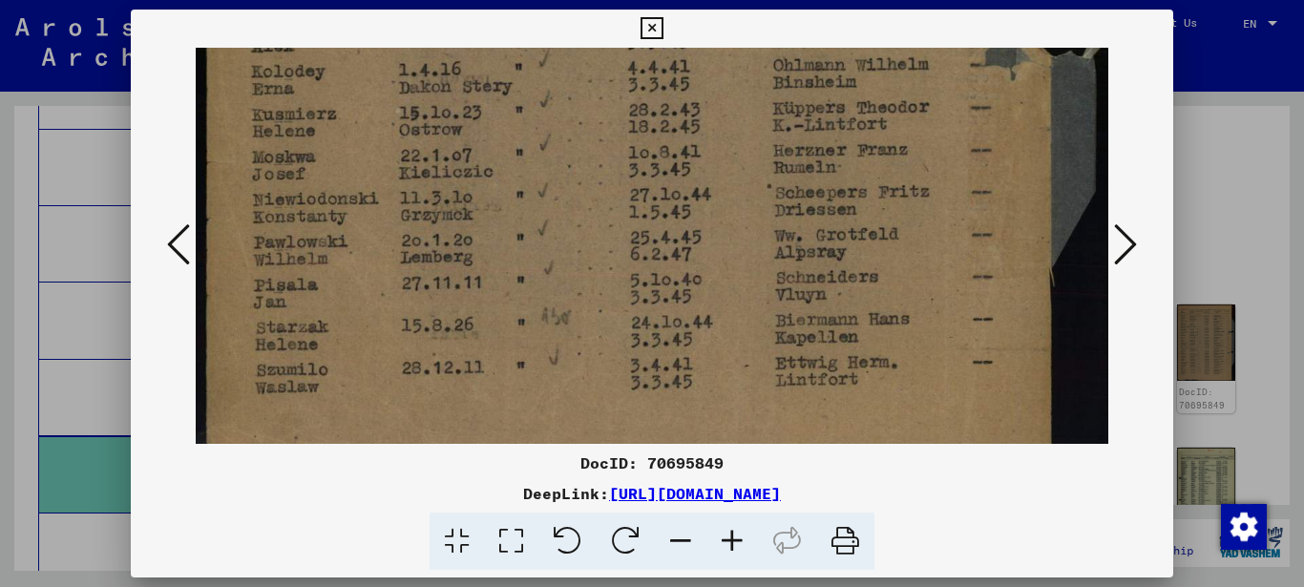
scroll to position [805, 0]
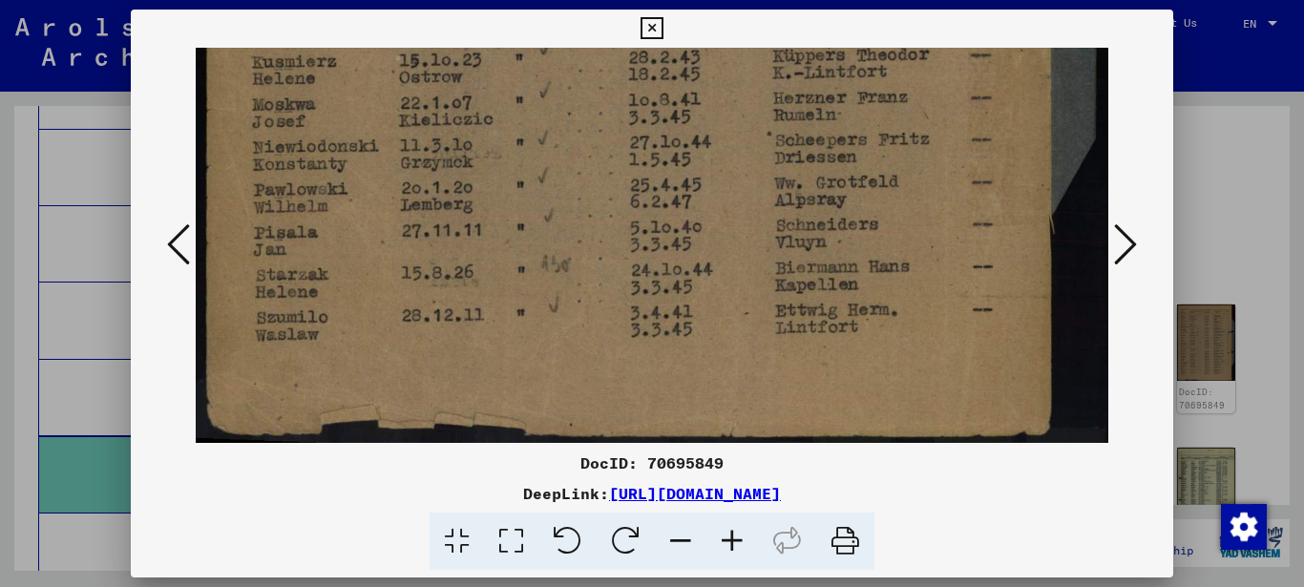
click at [1130, 240] on icon at bounding box center [1125, 244] width 23 height 46
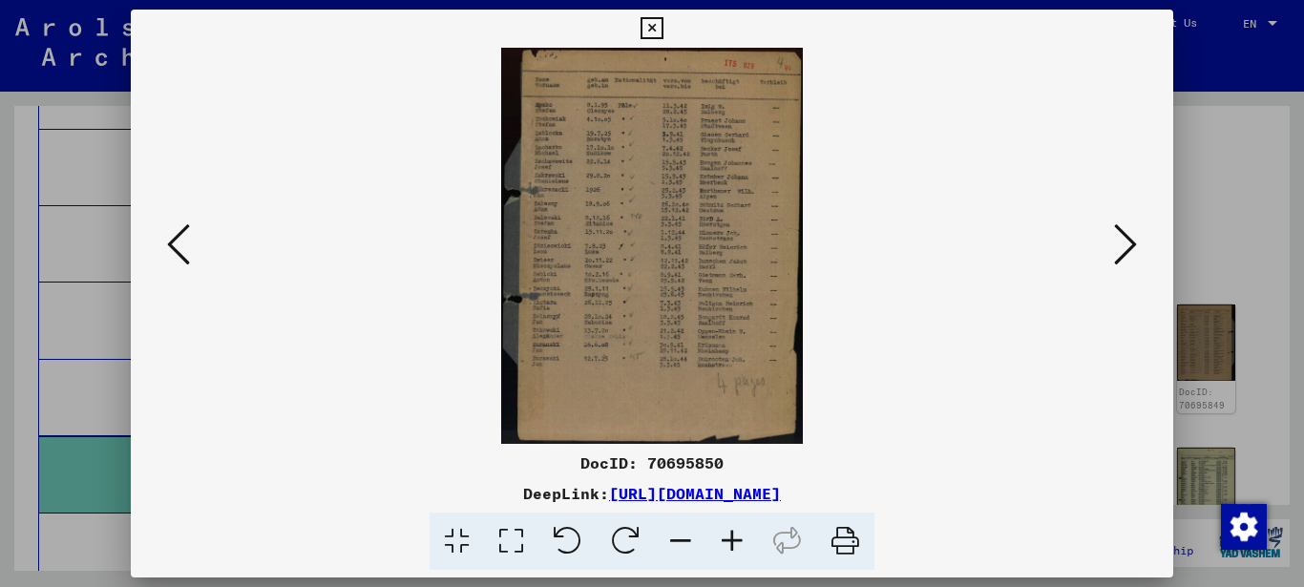
scroll to position [0, 0]
click at [515, 532] on icon at bounding box center [511, 541] width 54 height 58
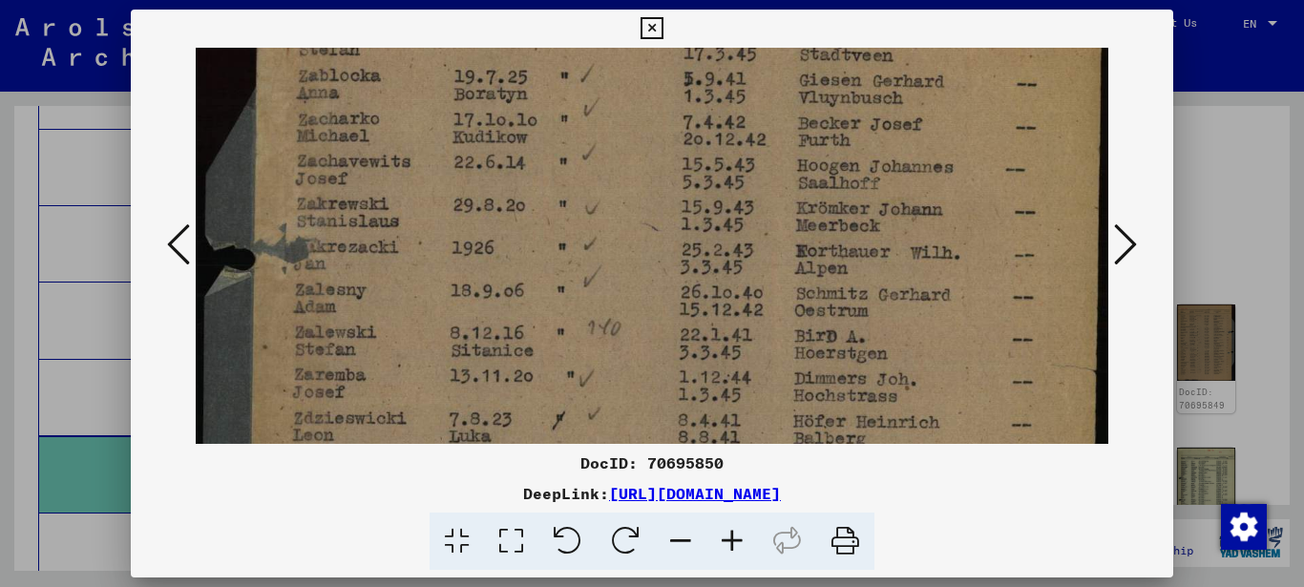
click at [438, 54] on img at bounding box center [652, 418] width 913 height 1202
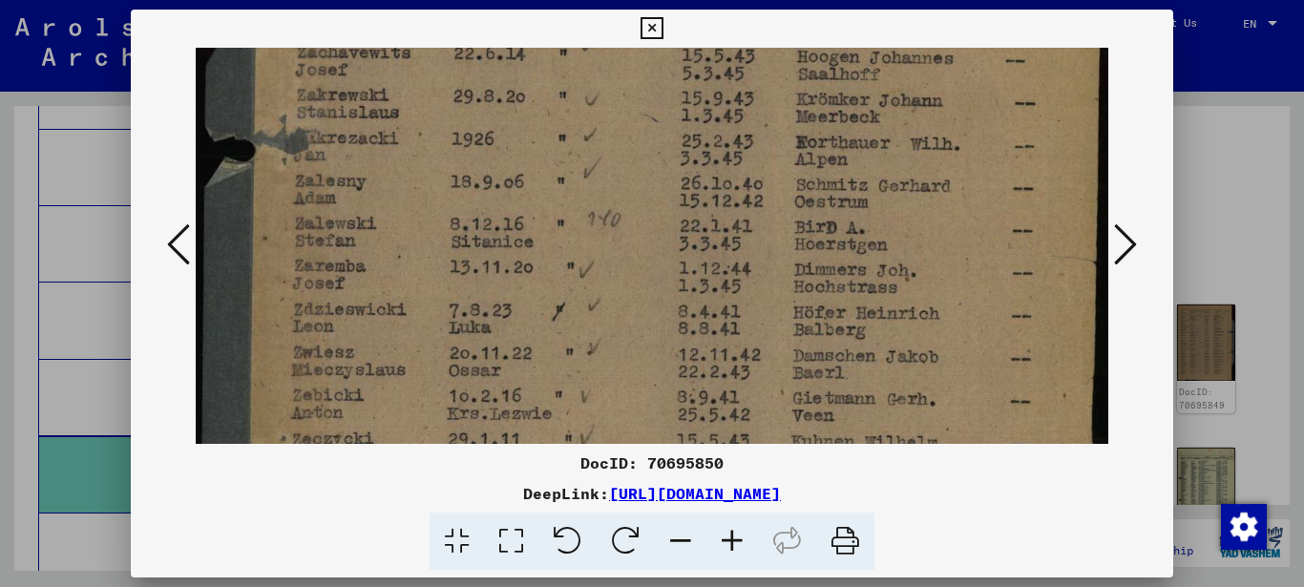
click at [450, 217] on img at bounding box center [652, 309] width 913 height 1202
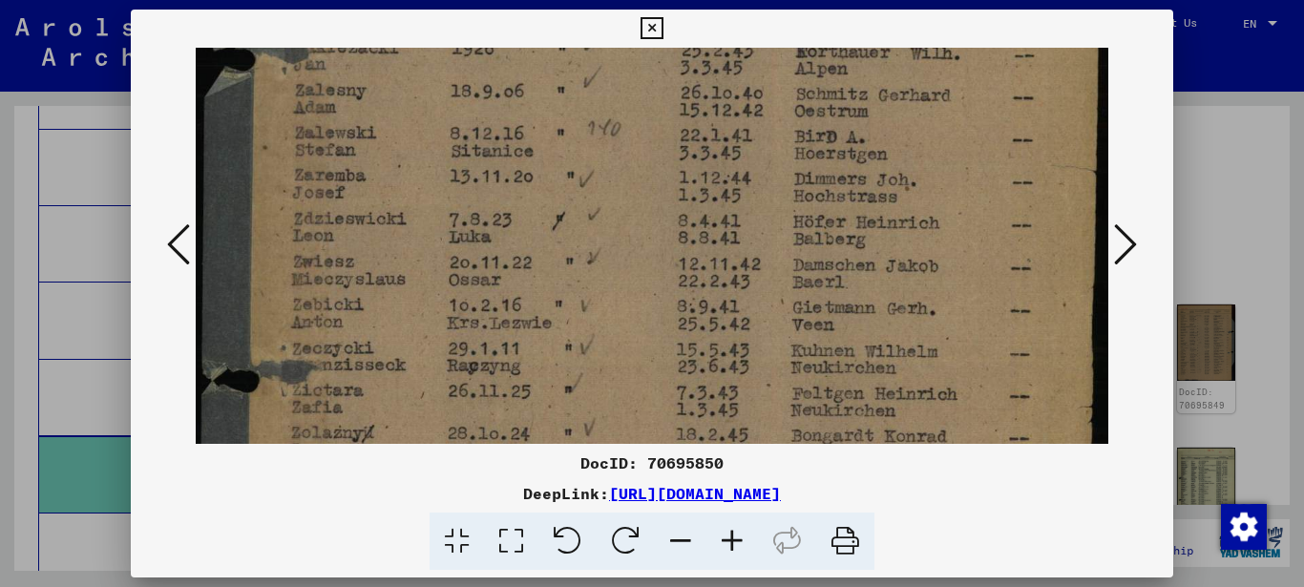
click at [403, 220] on img at bounding box center [652, 218] width 913 height 1202
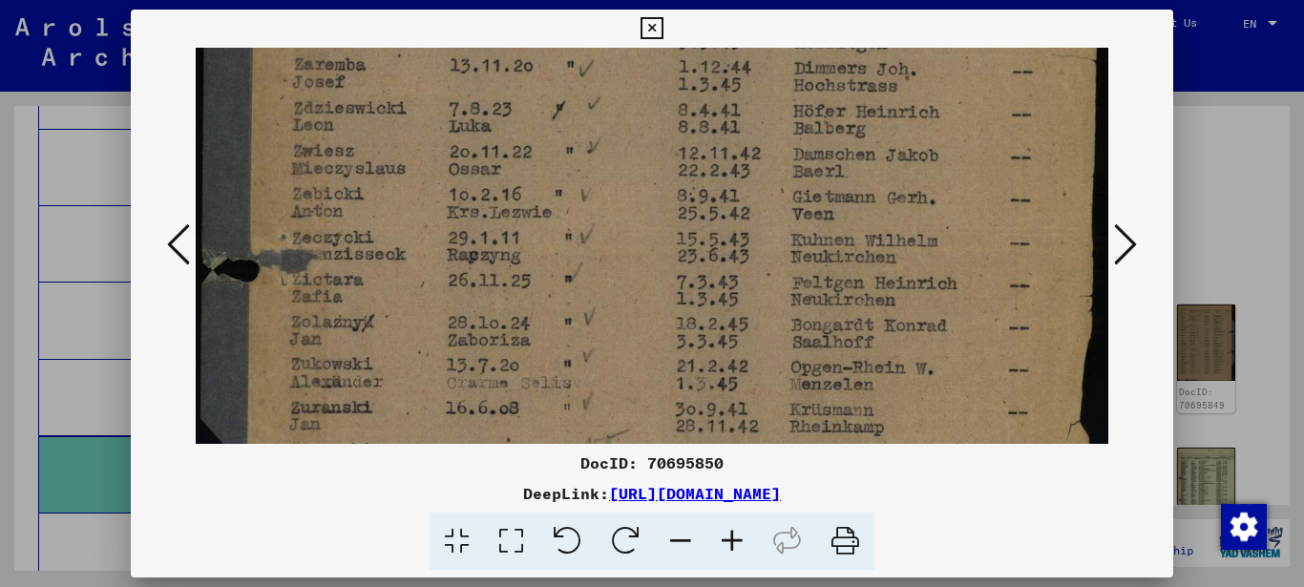
click at [412, 186] on img at bounding box center [652, 108] width 913 height 1202
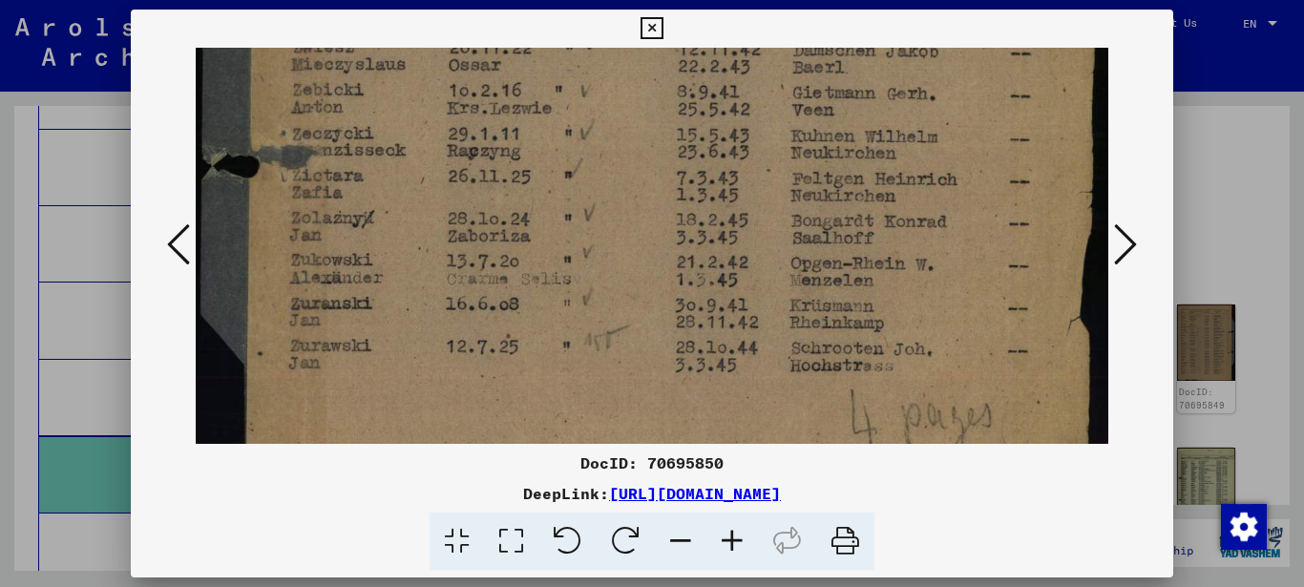
click at [445, 193] on img at bounding box center [652, 4] width 913 height 1202
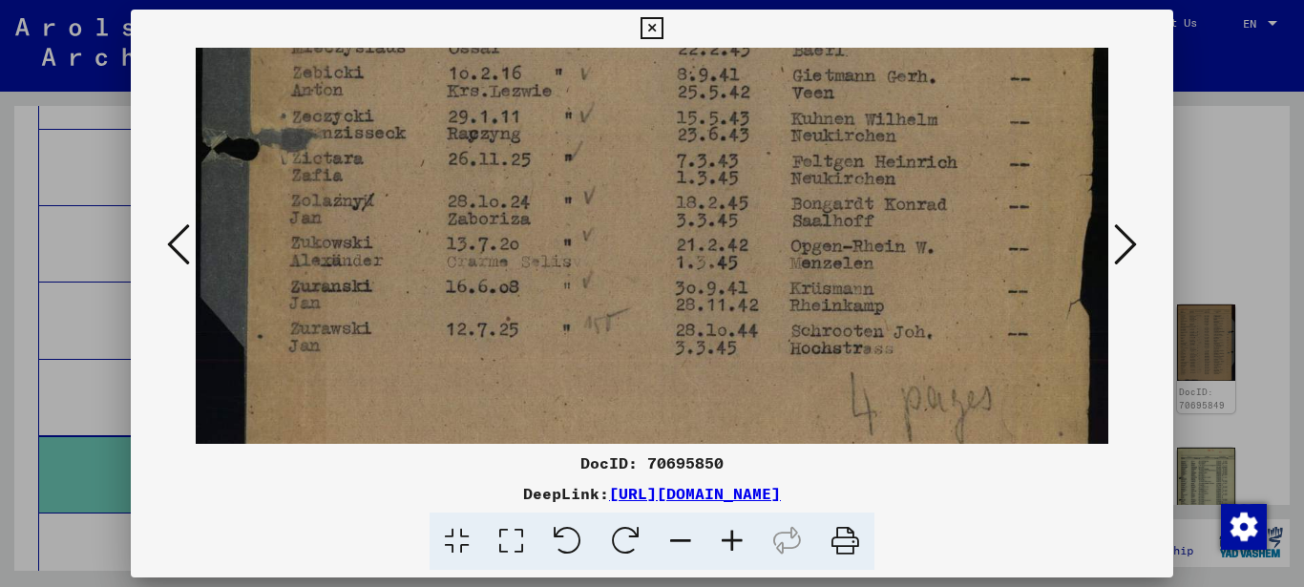
click at [1127, 237] on icon at bounding box center [1125, 244] width 23 height 46
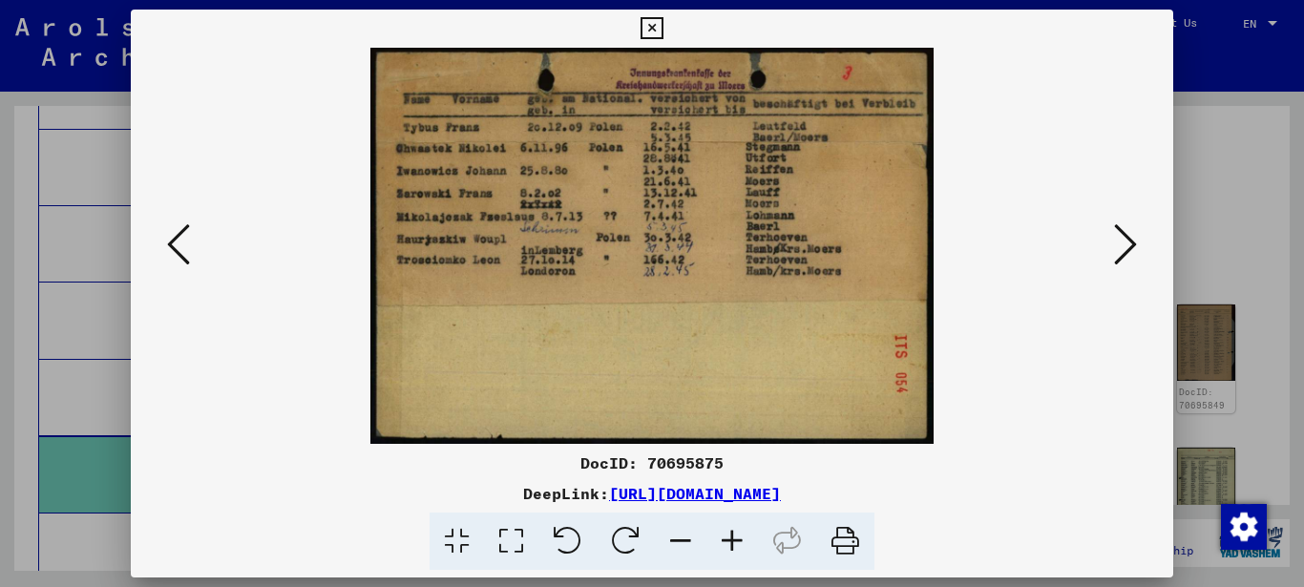
scroll to position [0, 0]
click at [509, 526] on icon at bounding box center [511, 541] width 54 height 58
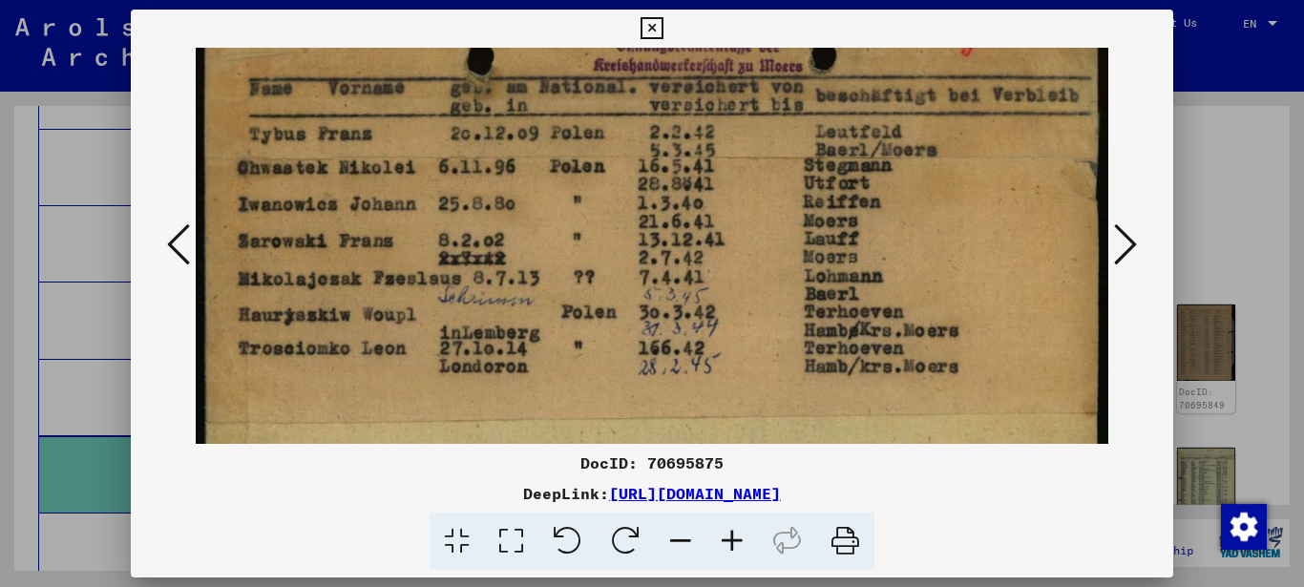
click at [372, 206] on img at bounding box center [652, 325] width 913 height 641
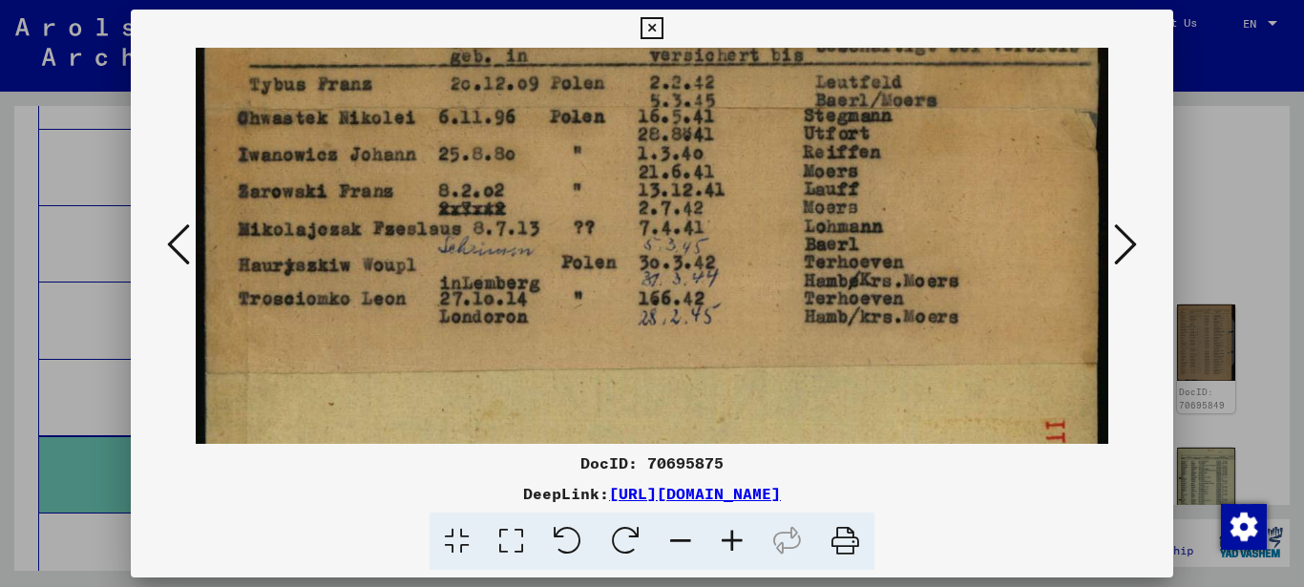
click at [1124, 247] on icon at bounding box center [1125, 244] width 23 height 46
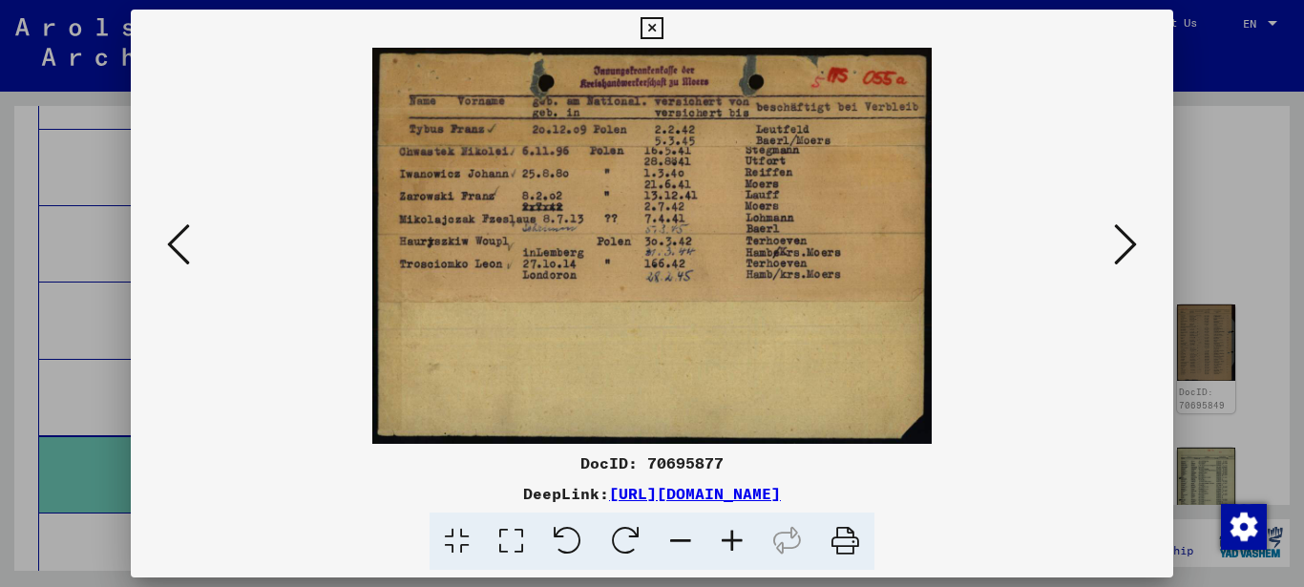
scroll to position [0, 0]
click at [514, 532] on icon at bounding box center [511, 541] width 54 height 58
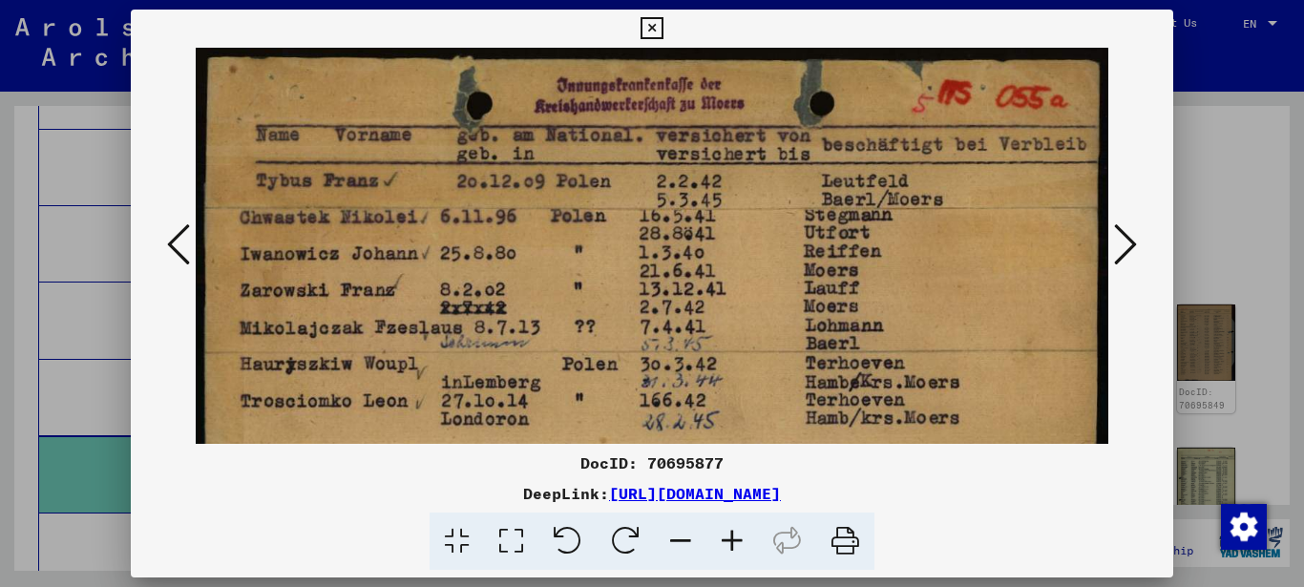
click at [514, 532] on icon at bounding box center [511, 541] width 54 height 58
click at [514, 529] on icon at bounding box center [511, 541] width 54 height 58
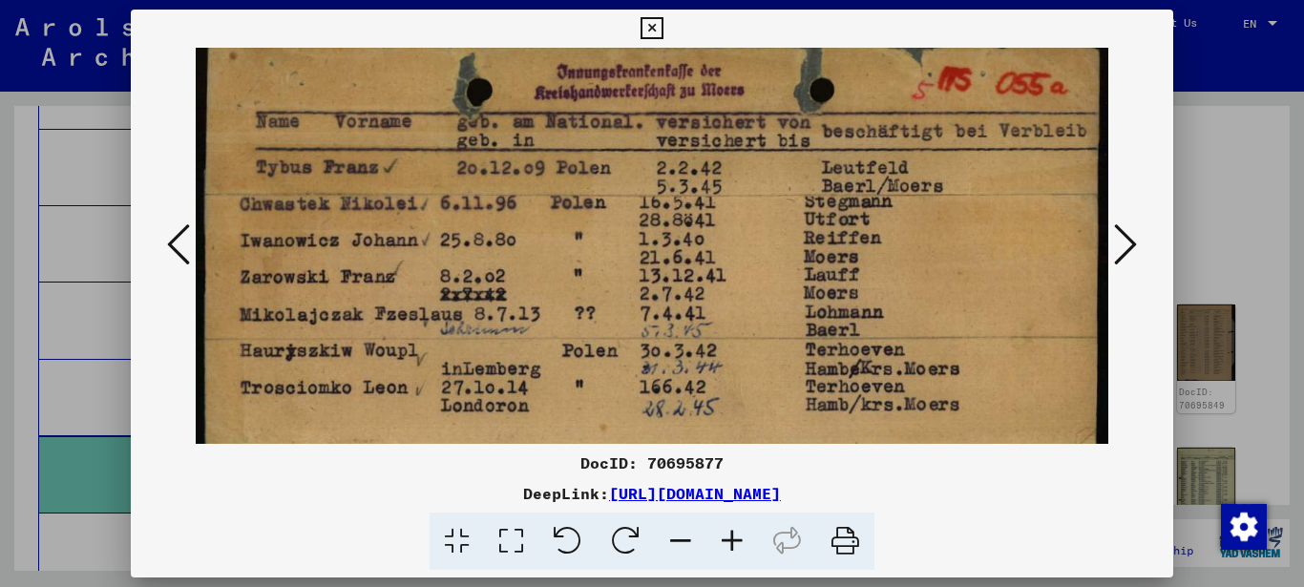
click at [512, 183] on img at bounding box center [652, 357] width 913 height 647
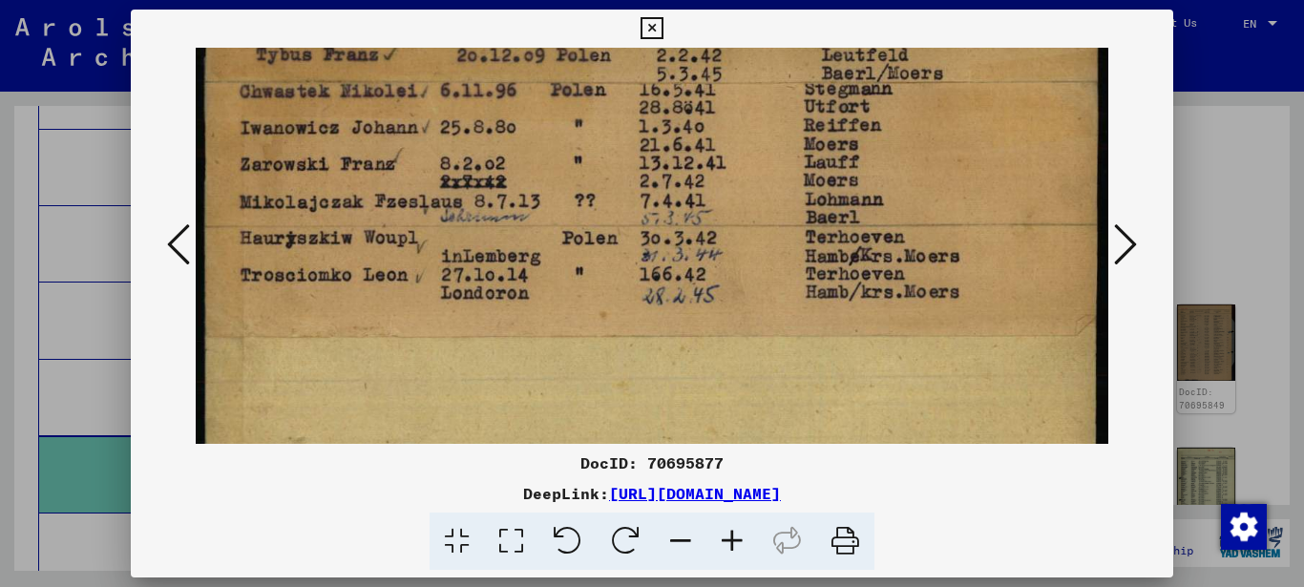
click at [1125, 237] on icon at bounding box center [1125, 244] width 23 height 46
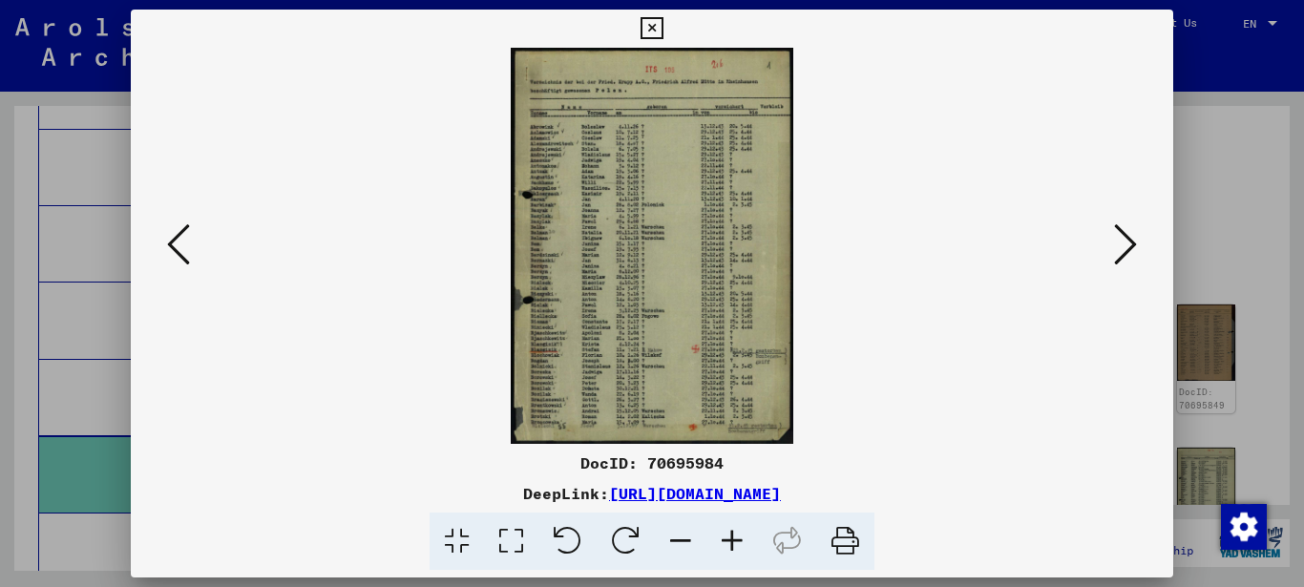
click at [516, 539] on icon at bounding box center [511, 541] width 54 height 58
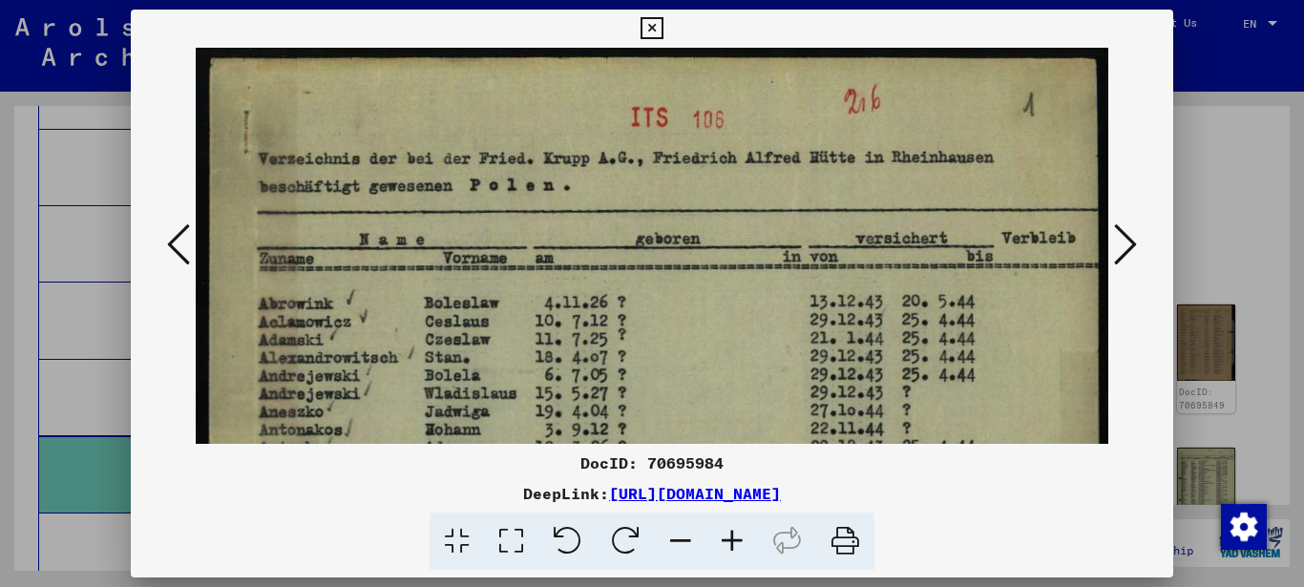
click at [520, 537] on icon at bounding box center [511, 541] width 54 height 58
click at [731, 541] on icon at bounding box center [732, 541] width 52 height 58
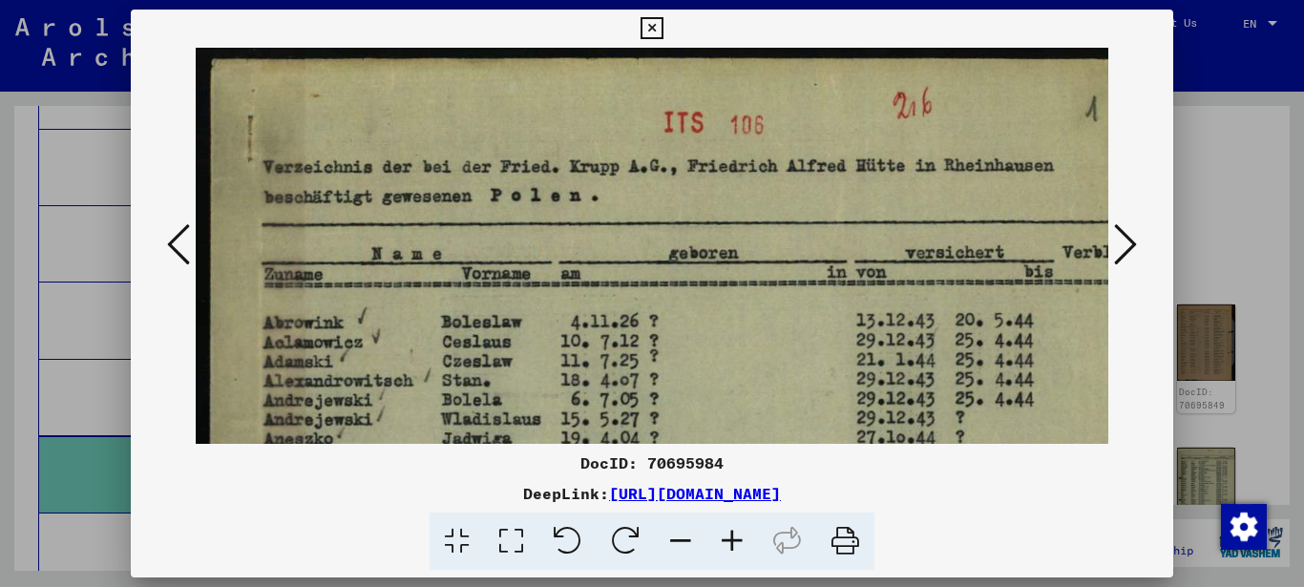
click at [731, 541] on icon at bounding box center [732, 541] width 52 height 58
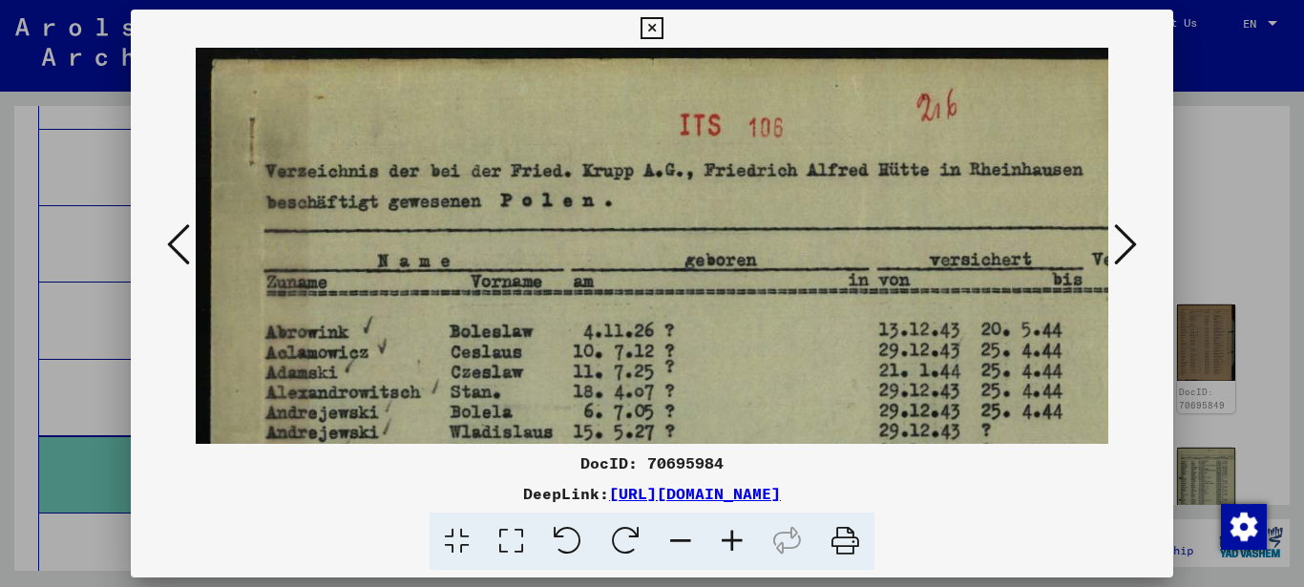
click at [729, 544] on icon at bounding box center [732, 541] width 52 height 58
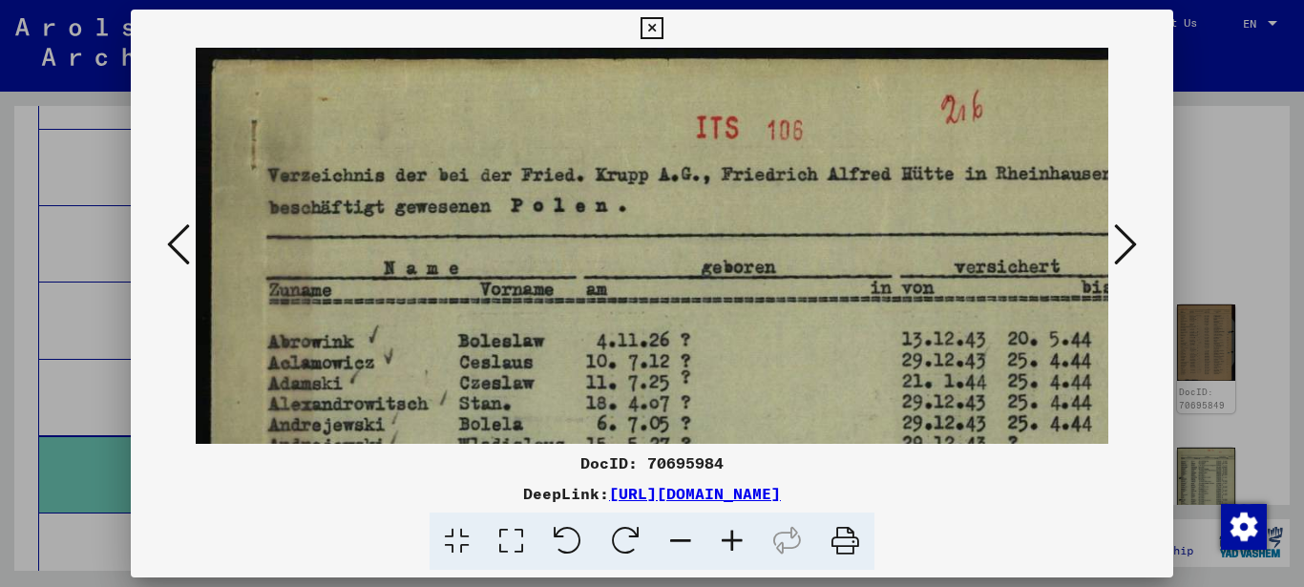
click at [729, 544] on icon at bounding box center [732, 541] width 52 height 58
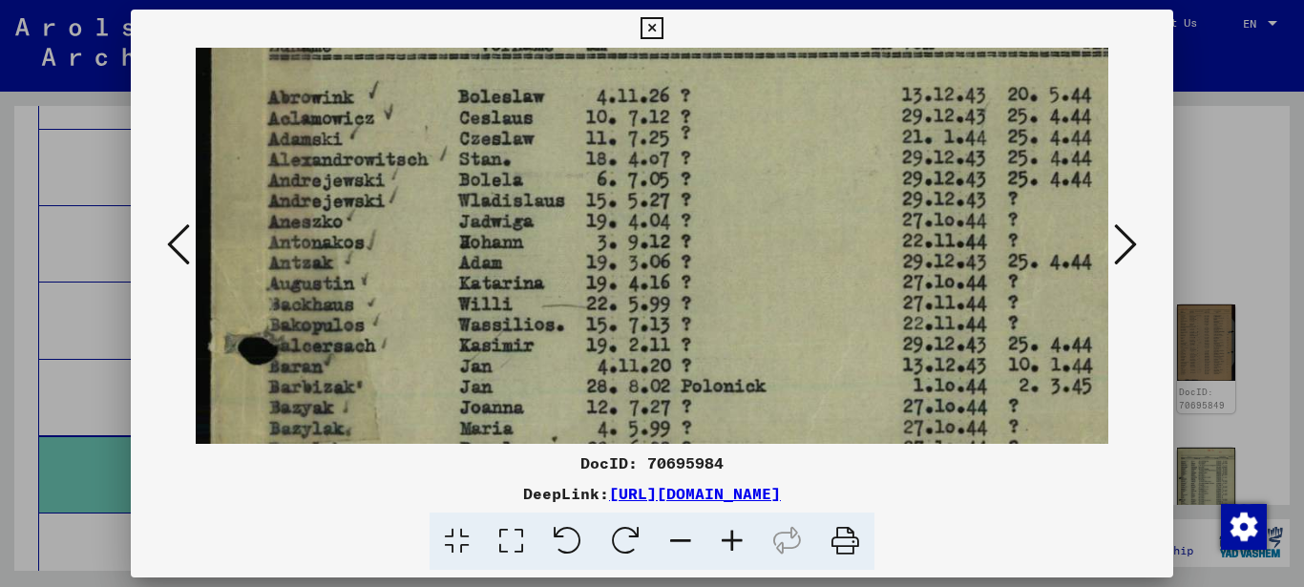
click at [358, 261] on img at bounding box center [720, 539] width 1049 height 1472
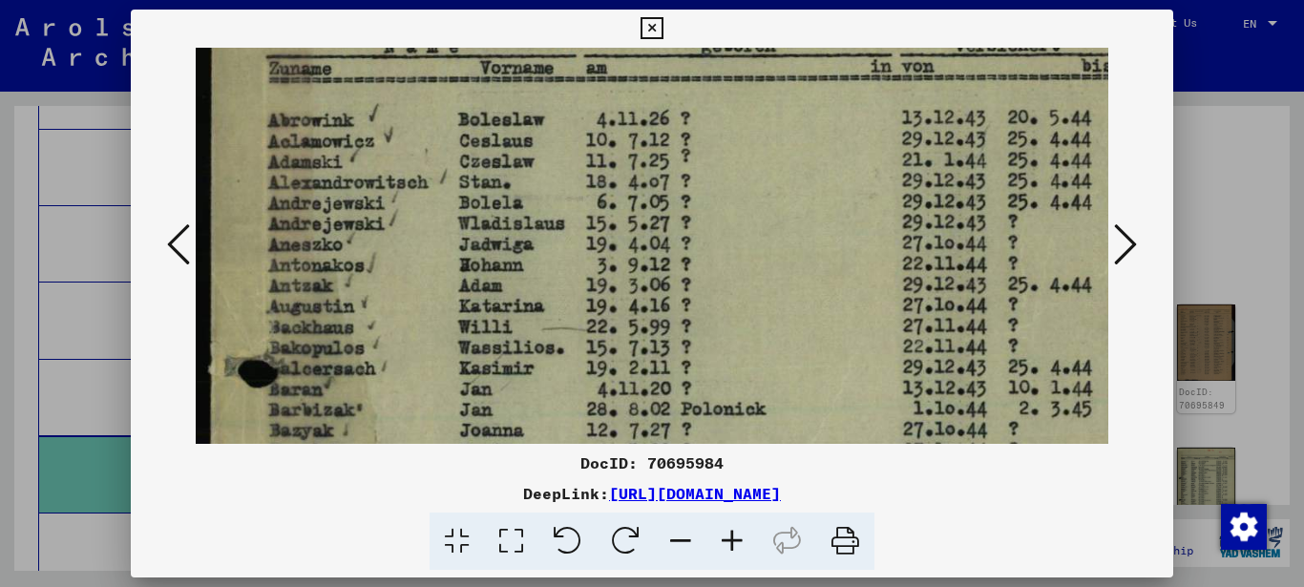
scroll to position [208, 0]
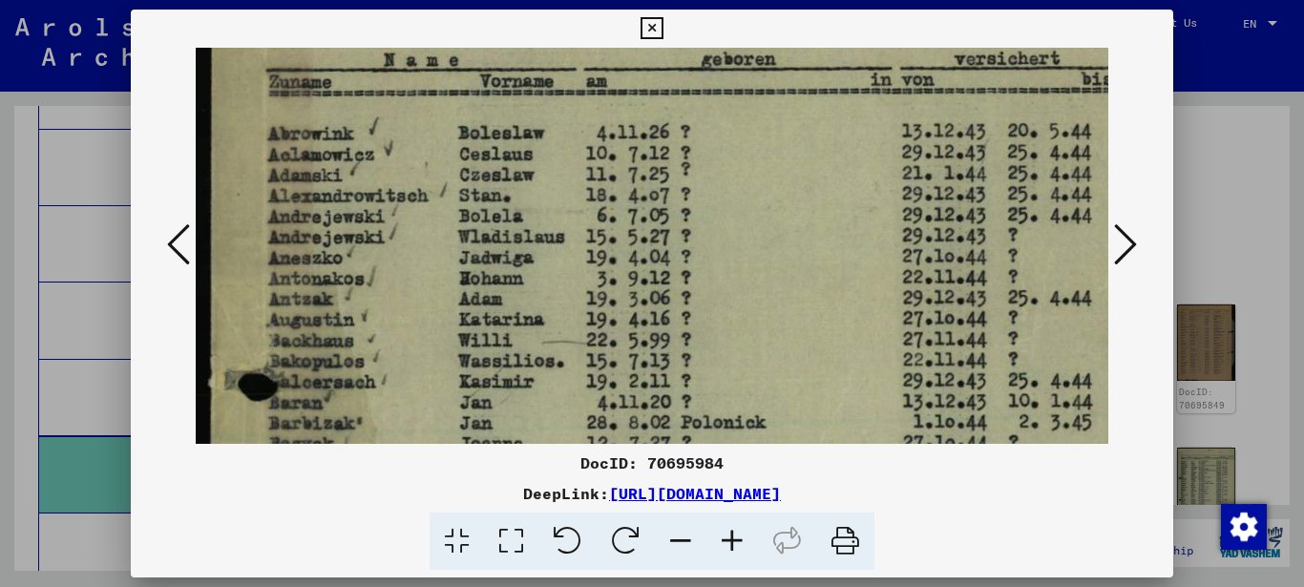
click at [381, 365] on img at bounding box center [720, 576] width 1049 height 1472
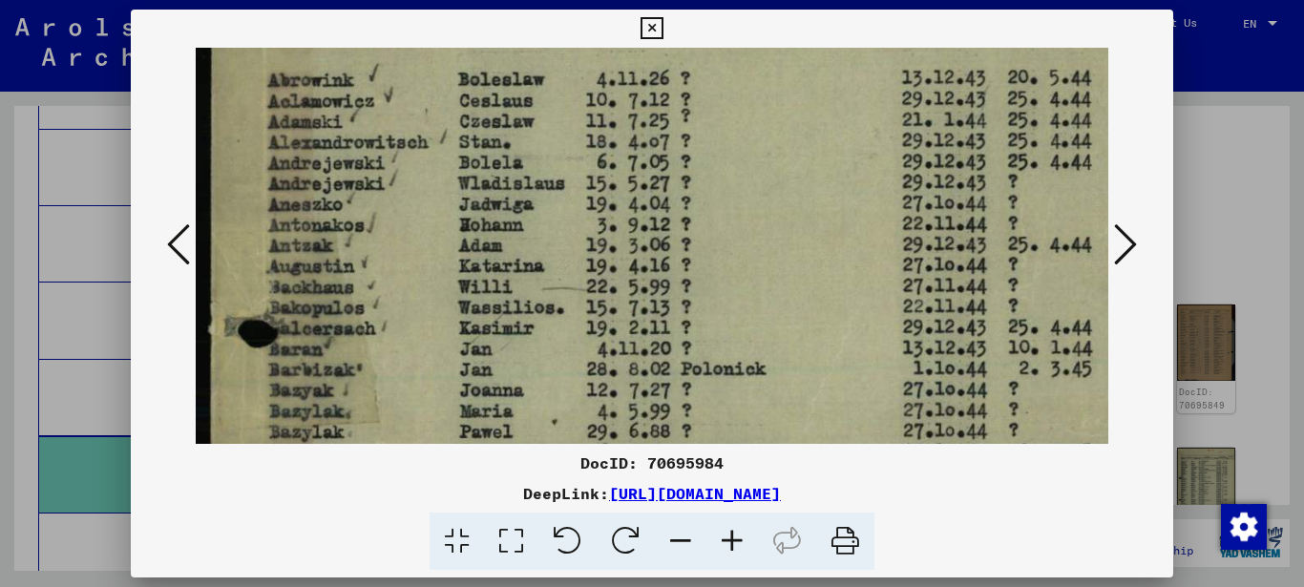
drag, startPoint x: 393, startPoint y: 225, endPoint x: 401, endPoint y: 199, distance: 26.9
click at [401, 200] on img at bounding box center [720, 522] width 1049 height 1472
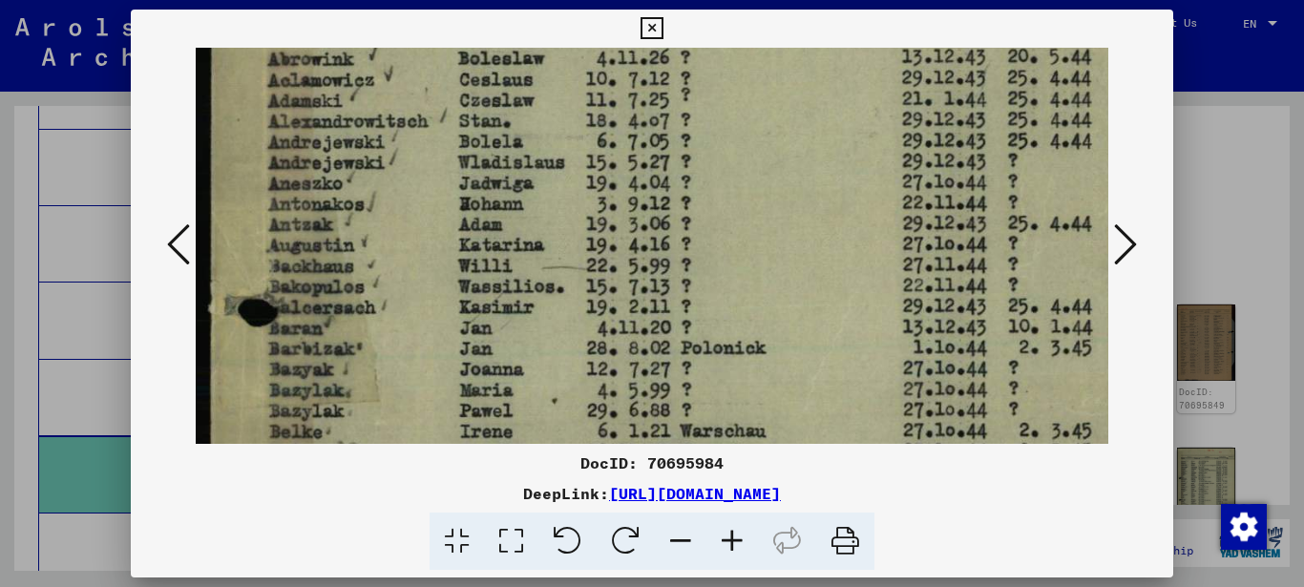
drag, startPoint x: 375, startPoint y: 262, endPoint x: 378, endPoint y: 242, distance: 20.2
click at [378, 242] on img at bounding box center [720, 501] width 1049 height 1472
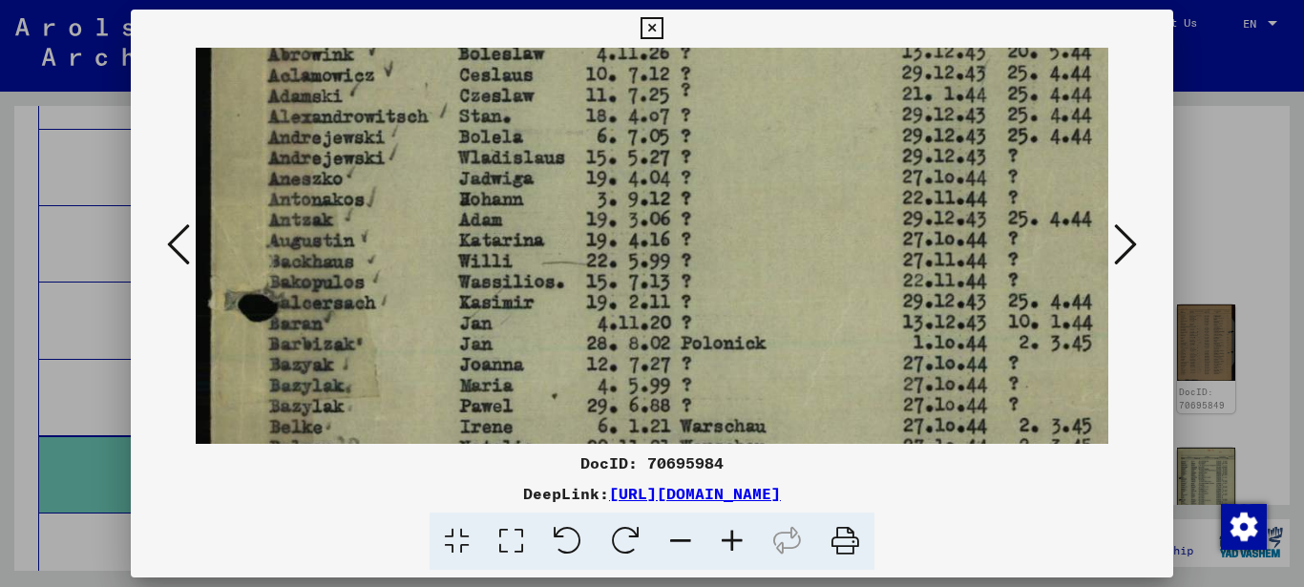
drag, startPoint x: 615, startPoint y: 480, endPoint x: 894, endPoint y: 487, distance: 279.7
click at [894, 487] on div "DocID: 70695984 DeepLink: [URL][DOMAIN_NAME]" at bounding box center [652, 510] width 1043 height 119
click at [539, 463] on div "DocID: 70695984" at bounding box center [652, 462] width 1043 height 23
click at [573, 459] on div "DocID: 70695984" at bounding box center [652, 462] width 1043 height 23
drag, startPoint x: 586, startPoint y: 469, endPoint x: 1013, endPoint y: 486, distance: 427.9
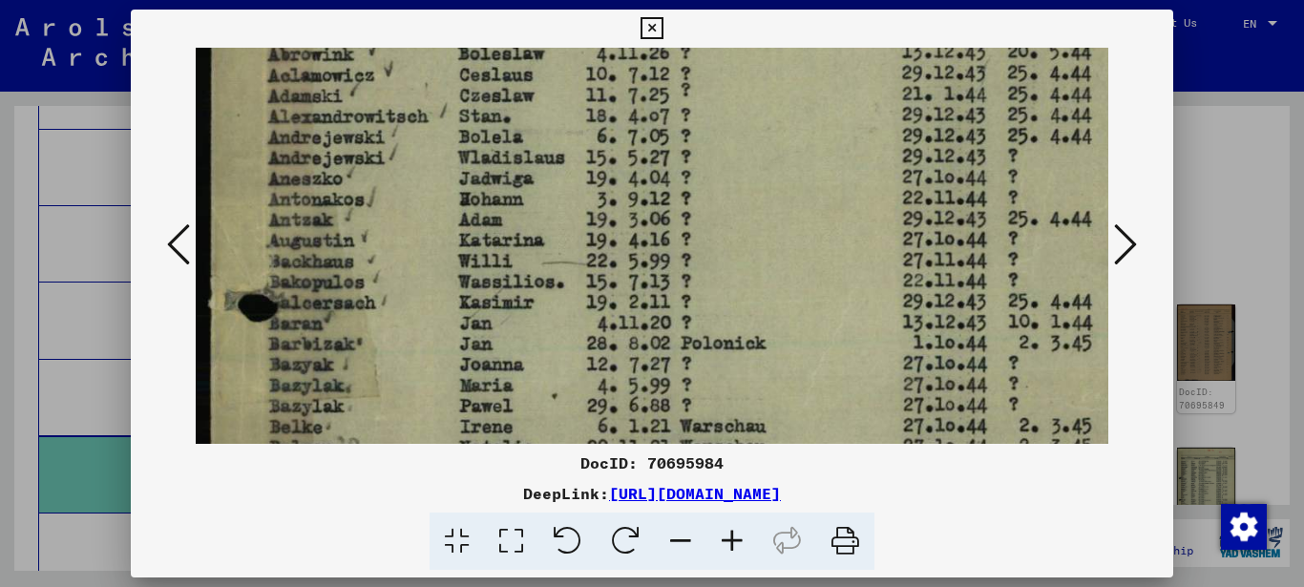
click at [1013, 486] on div "DocID: 70695984 DeepLink: [URL][DOMAIN_NAME]" at bounding box center [652, 510] width 1043 height 119
copy div "DocID: 70695984 DeepLink: [URL][DOMAIN_NAME]"
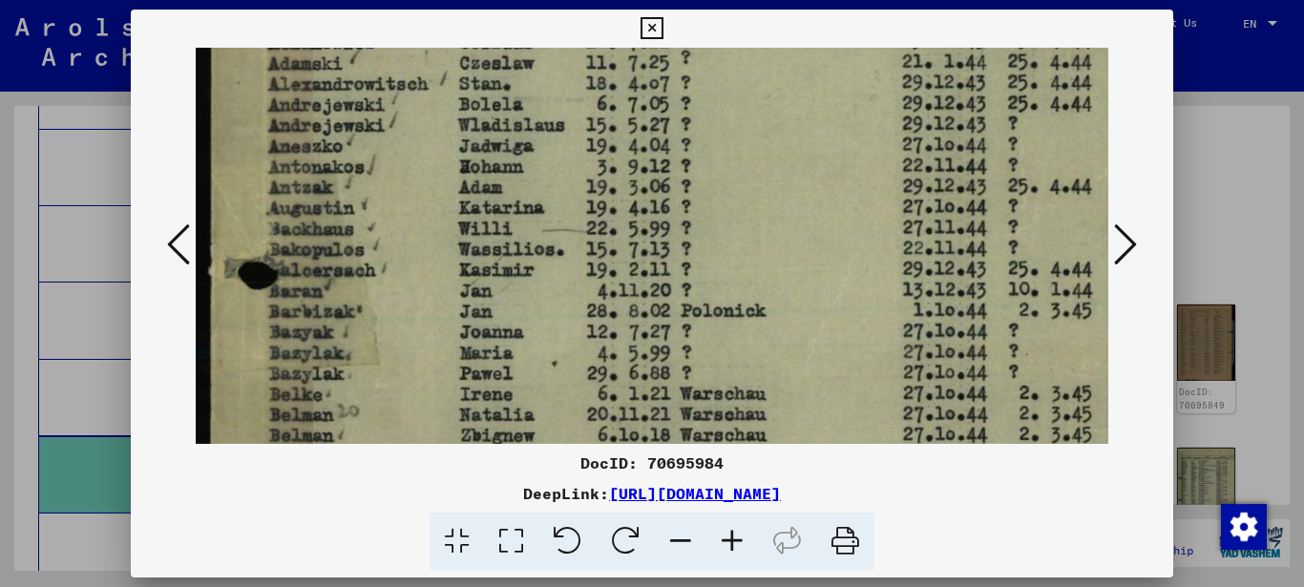
drag, startPoint x: 606, startPoint y: 285, endPoint x: 600, endPoint y: 163, distance: 122.3
click at [607, 173] on img at bounding box center [720, 464] width 1049 height 1472
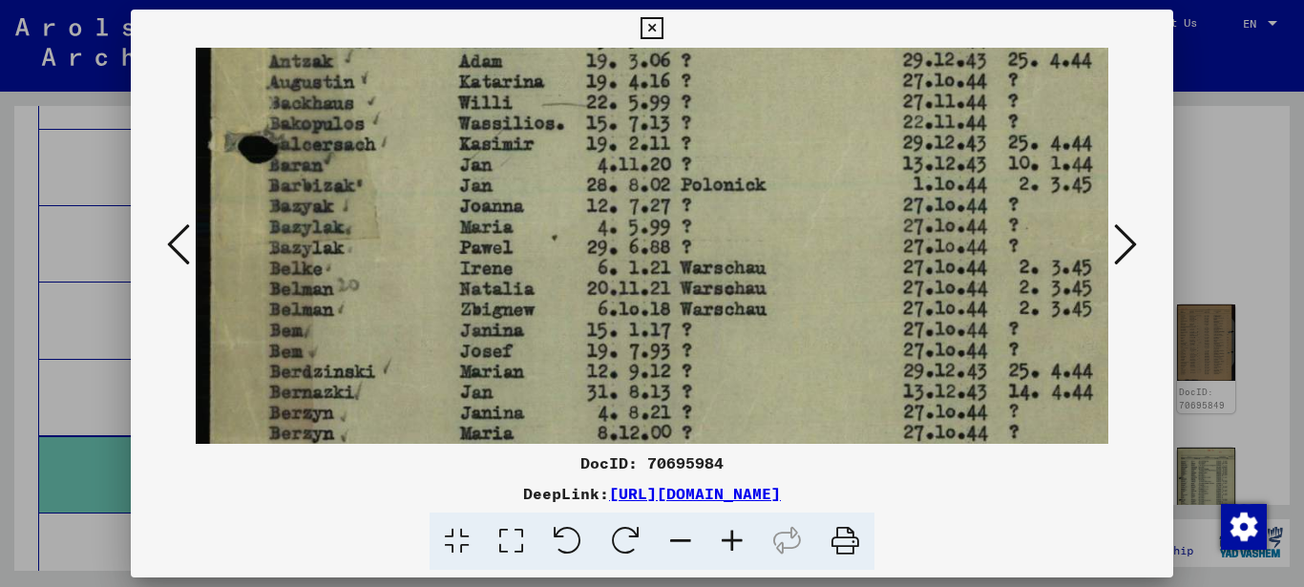
drag, startPoint x: 421, startPoint y: 321, endPoint x: 461, endPoint y: 273, distance: 62.3
click at [461, 273] on img at bounding box center [720, 338] width 1049 height 1472
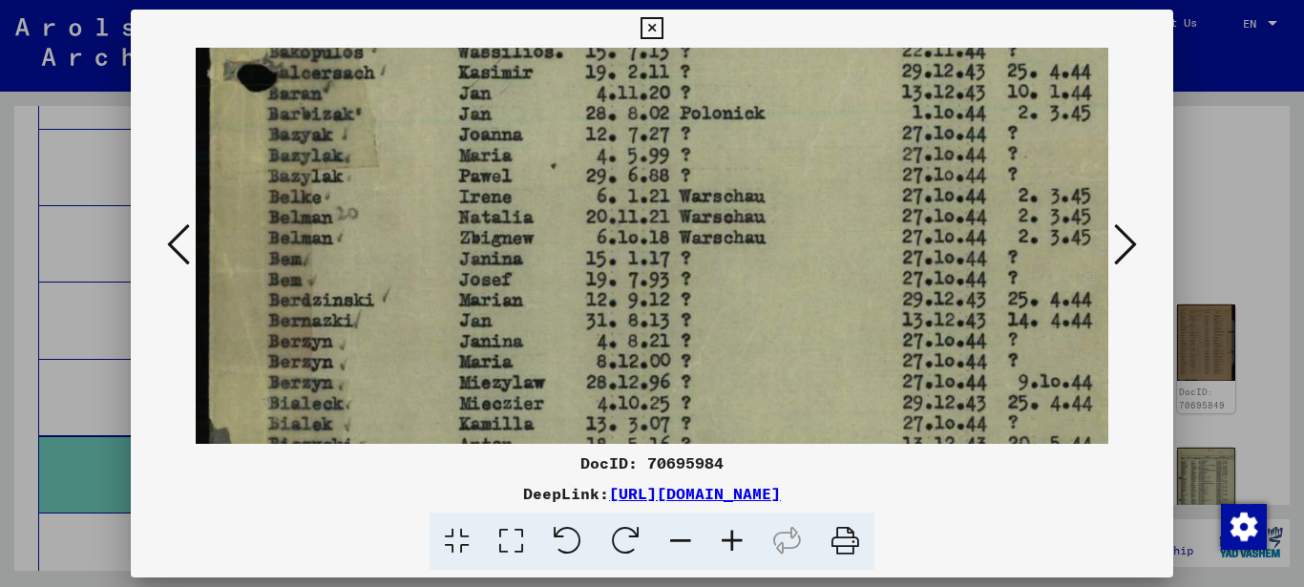
drag, startPoint x: 415, startPoint y: 308, endPoint x: 432, endPoint y: 228, distance: 82.0
click at [434, 235] on img at bounding box center [719, 266] width 1049 height 1472
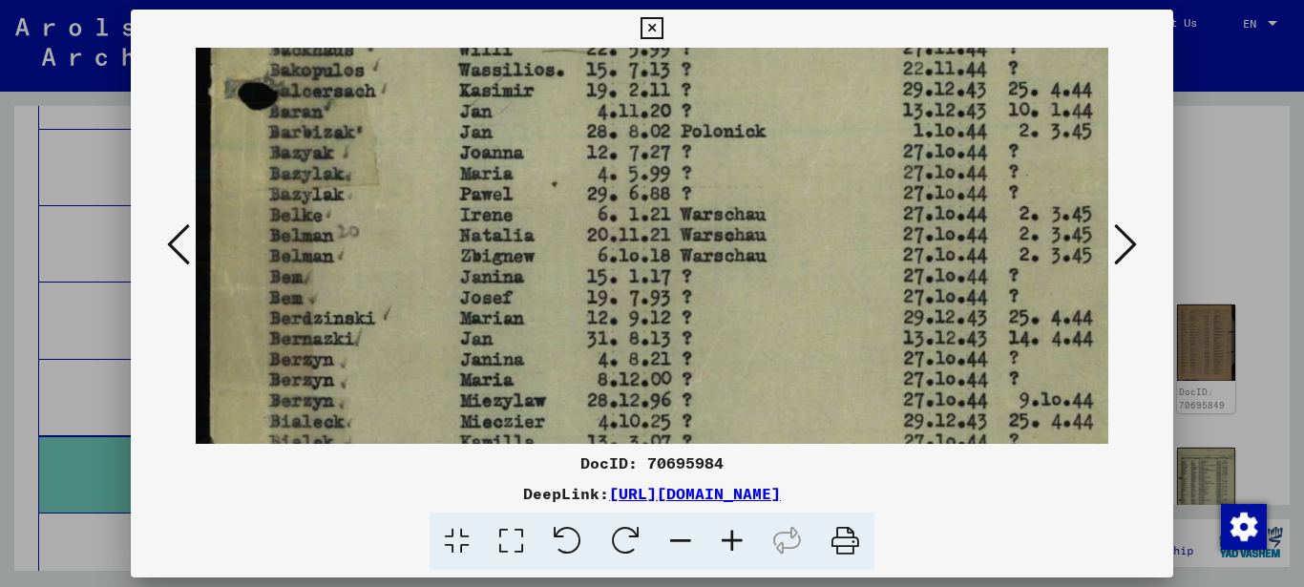
scroll to position [545, 0]
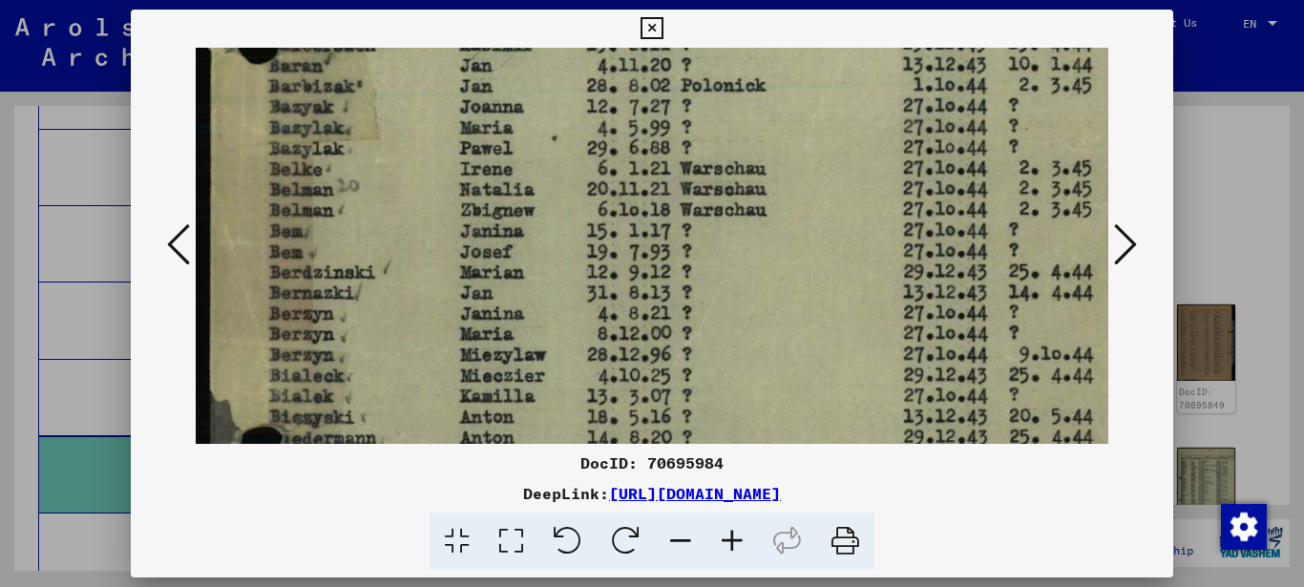
drag, startPoint x: 382, startPoint y: 329, endPoint x: 386, endPoint y: 281, distance: 48.9
click at [394, 276] on img at bounding box center [720, 239] width 1049 height 1472
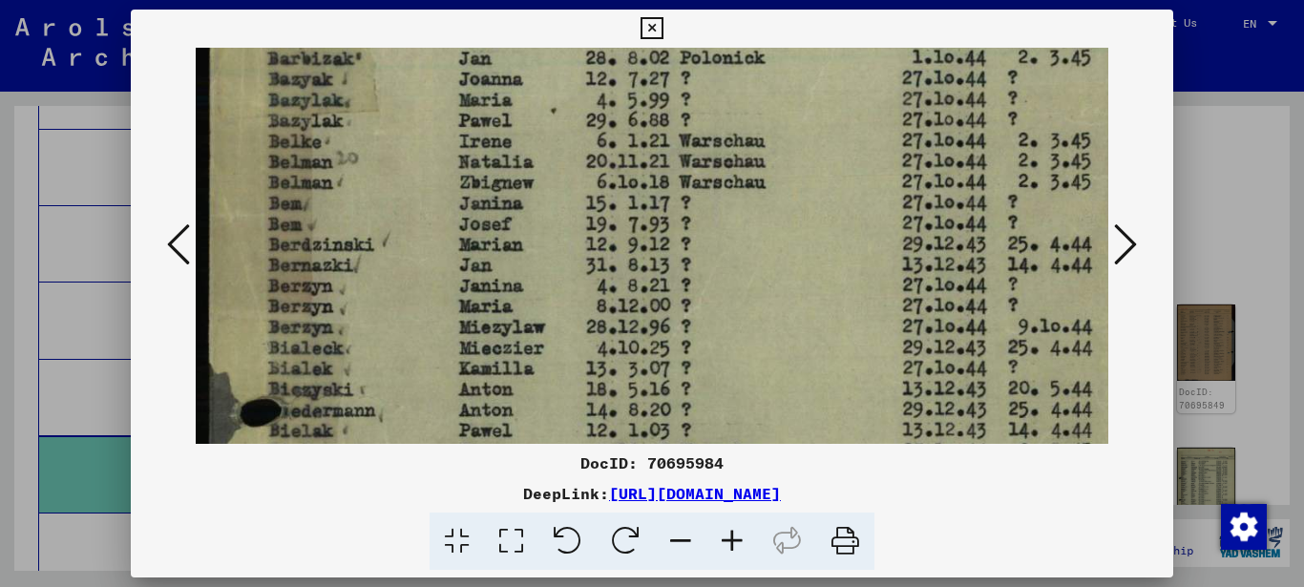
scroll to position [641, 0]
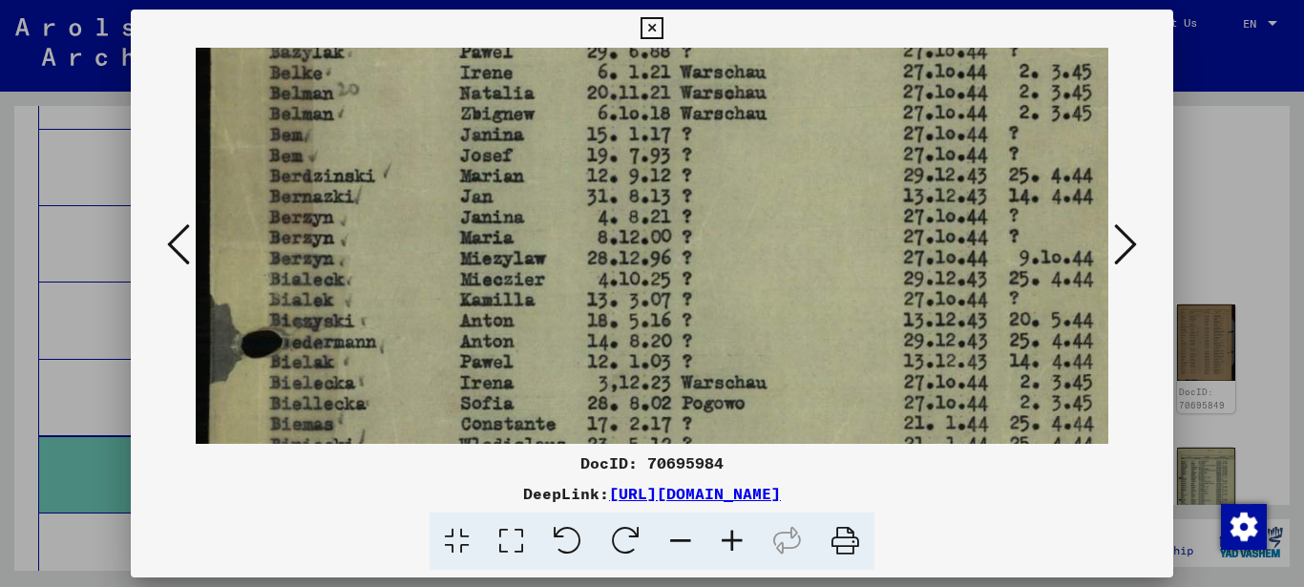
drag, startPoint x: 370, startPoint y: 324, endPoint x: 379, endPoint y: 228, distance: 95.8
click at [381, 237] on img at bounding box center [720, 142] width 1049 height 1472
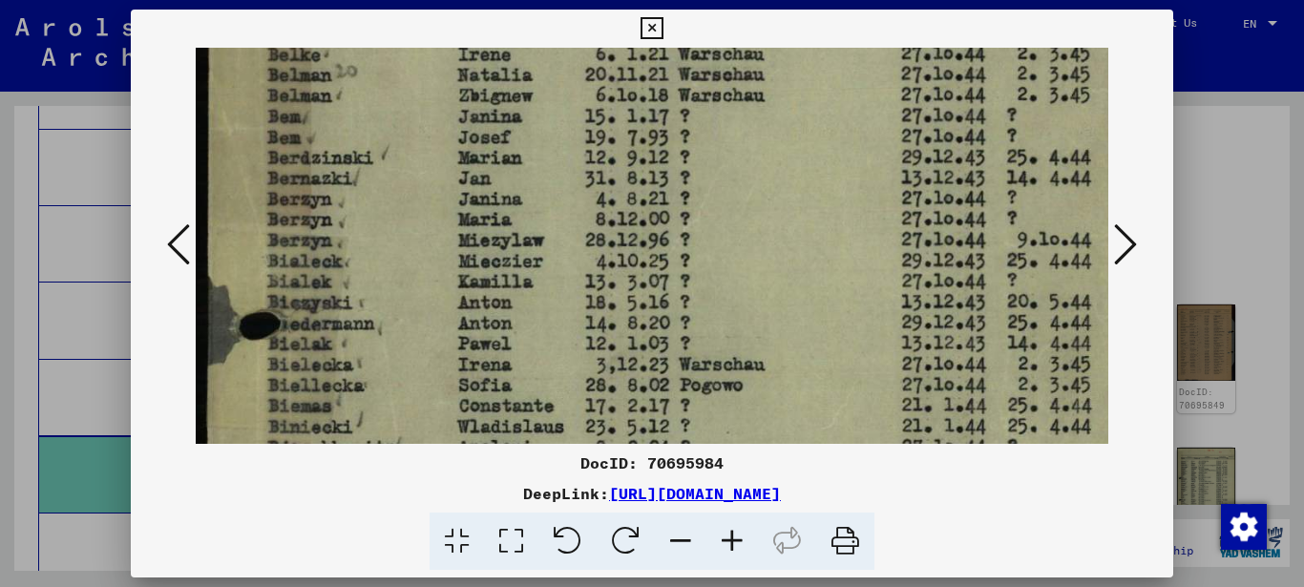
drag, startPoint x: 390, startPoint y: 208, endPoint x: 388, endPoint y: 192, distance: 16.3
click at [389, 194] on img at bounding box center [718, 124] width 1049 height 1472
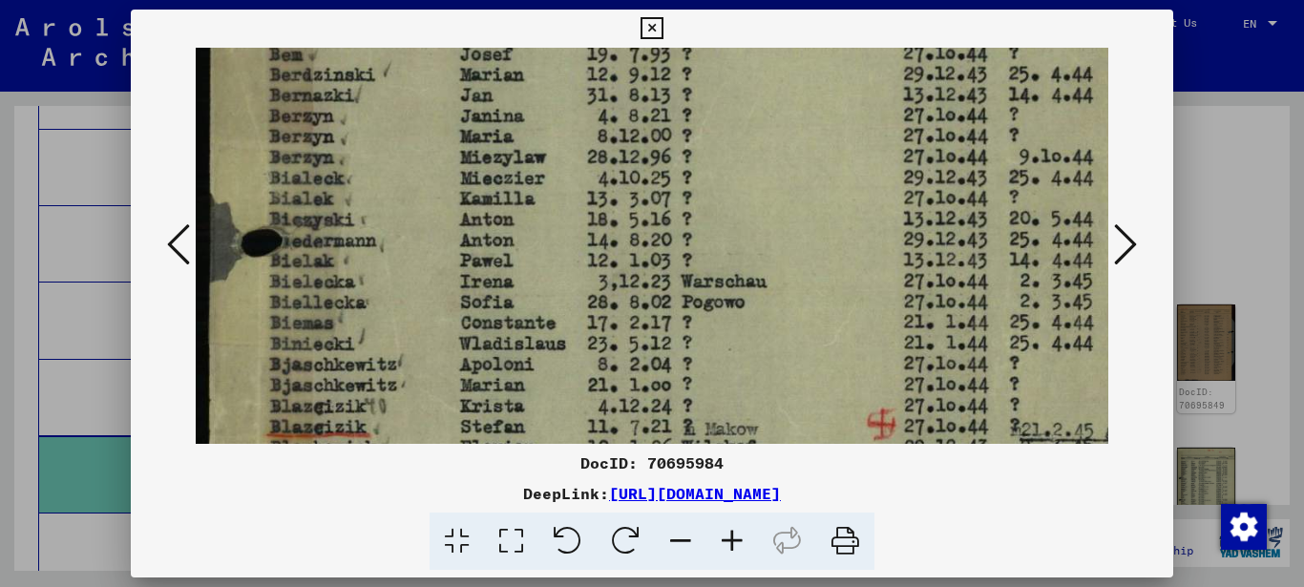
scroll to position [762, 0]
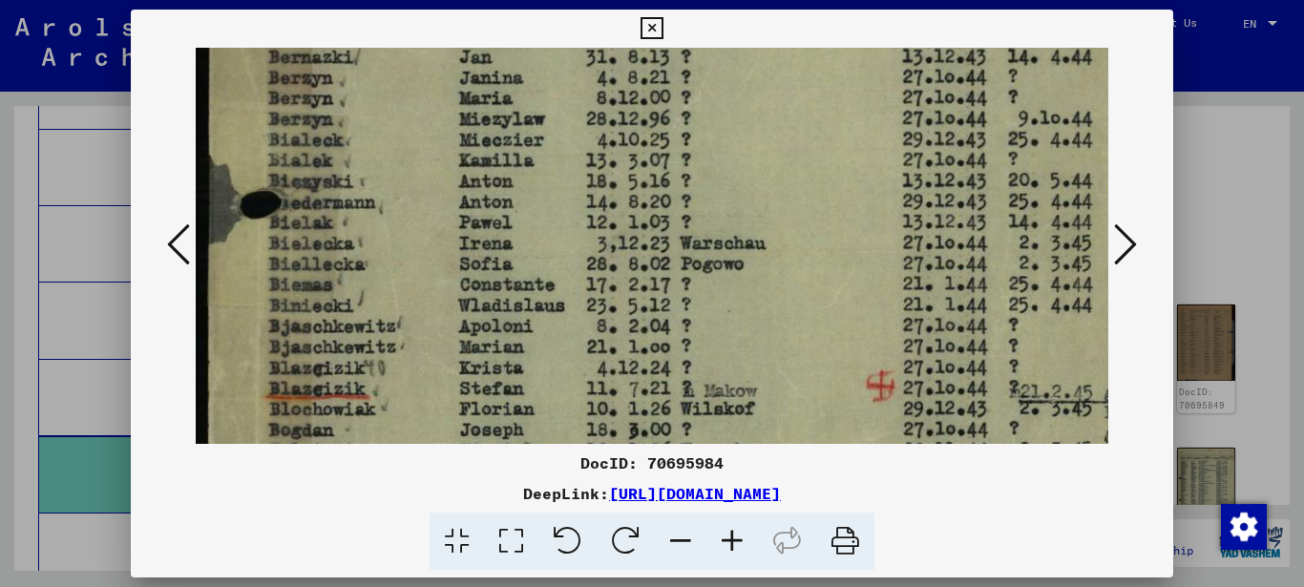
drag, startPoint x: 403, startPoint y: 278, endPoint x: 428, endPoint y: 238, distance: 47.6
click at [428, 239] on img at bounding box center [719, 3] width 1049 height 1472
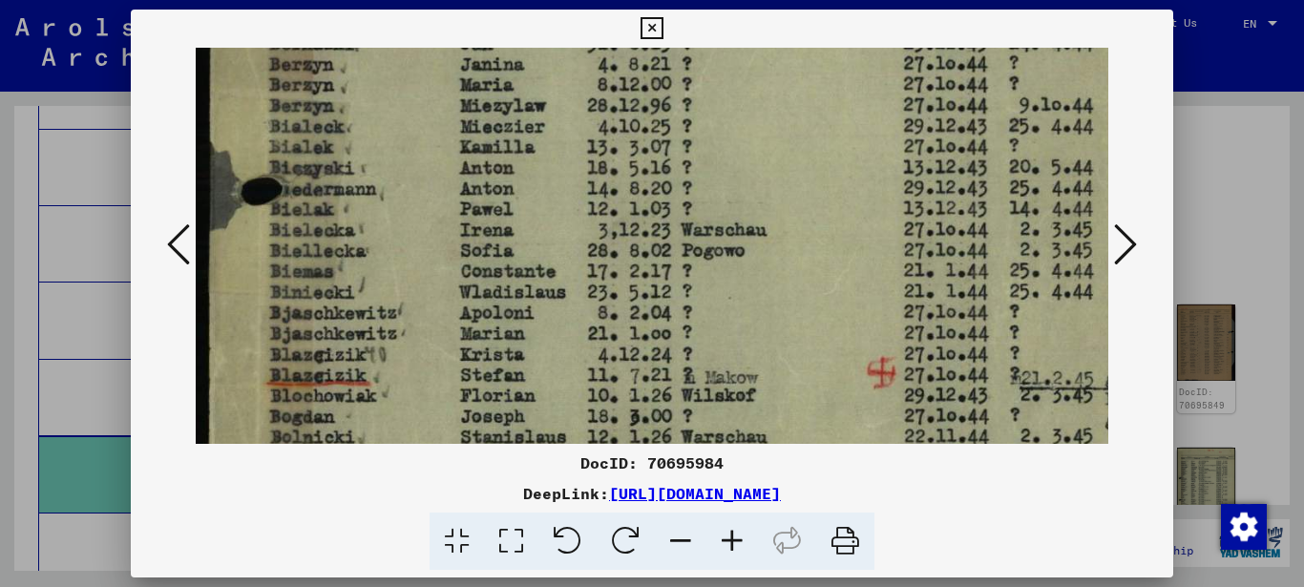
drag, startPoint x: 420, startPoint y: 287, endPoint x: 425, endPoint y: 243, distance: 44.2
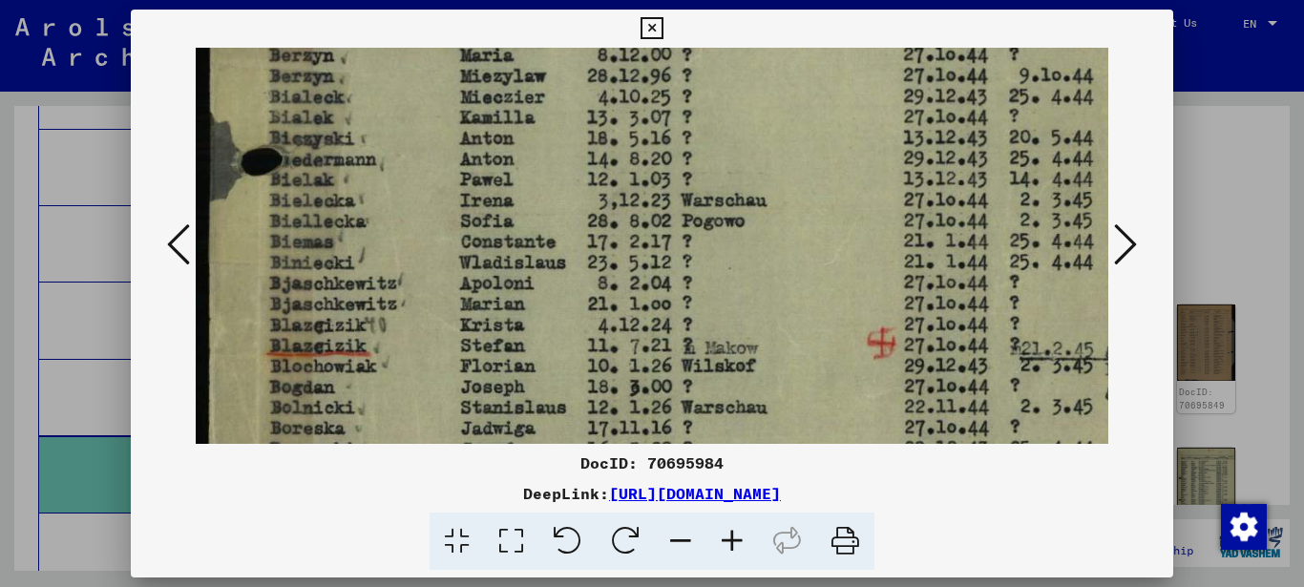
drag, startPoint x: 418, startPoint y: 230, endPoint x: 414, endPoint y: 205, distance: 25.1
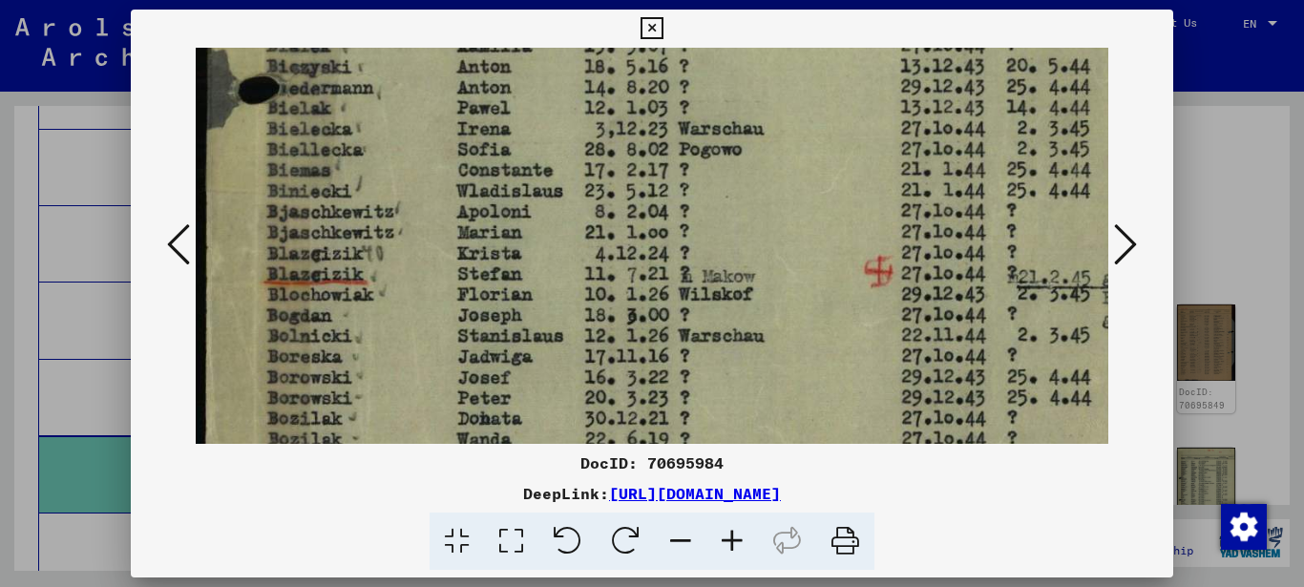
scroll to position [943, 0]
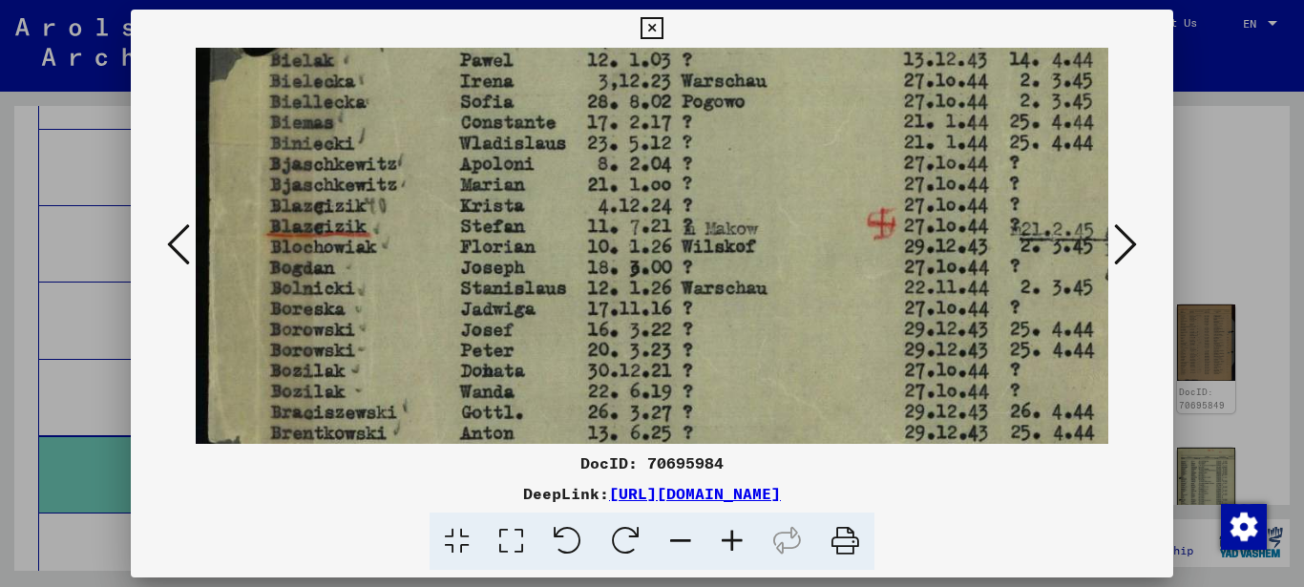
drag, startPoint x: 409, startPoint y: 292, endPoint x: 416, endPoint y: 219, distance: 72.8
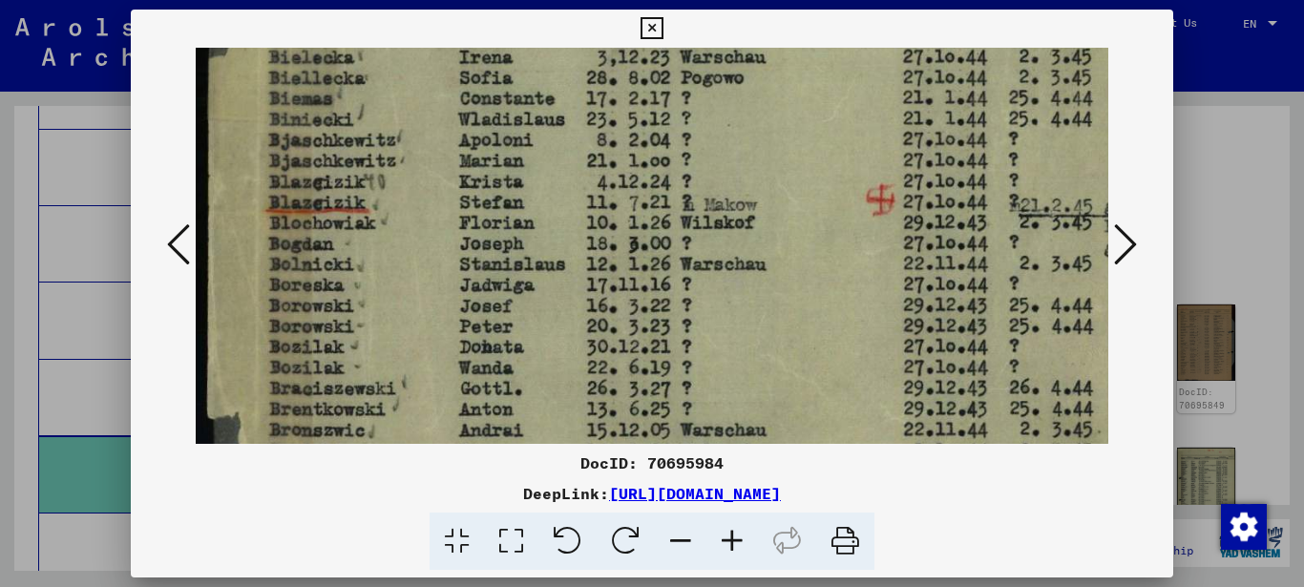
scroll to position [1018, 0]
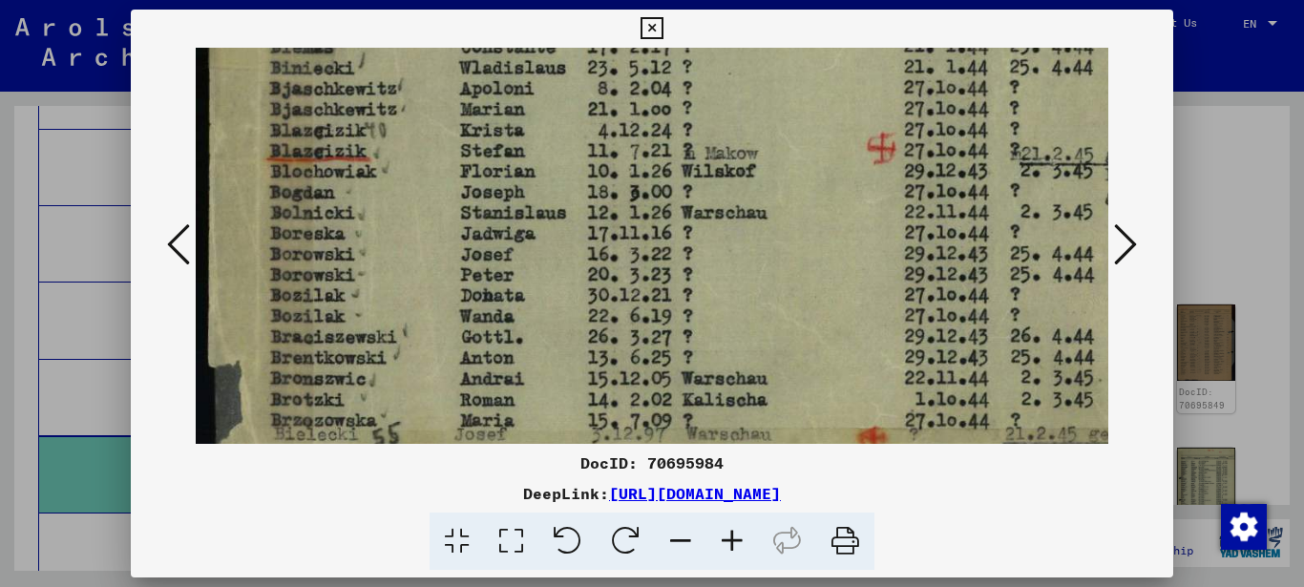
drag, startPoint x: 416, startPoint y: 291, endPoint x: 419, endPoint y: 219, distance: 71.6
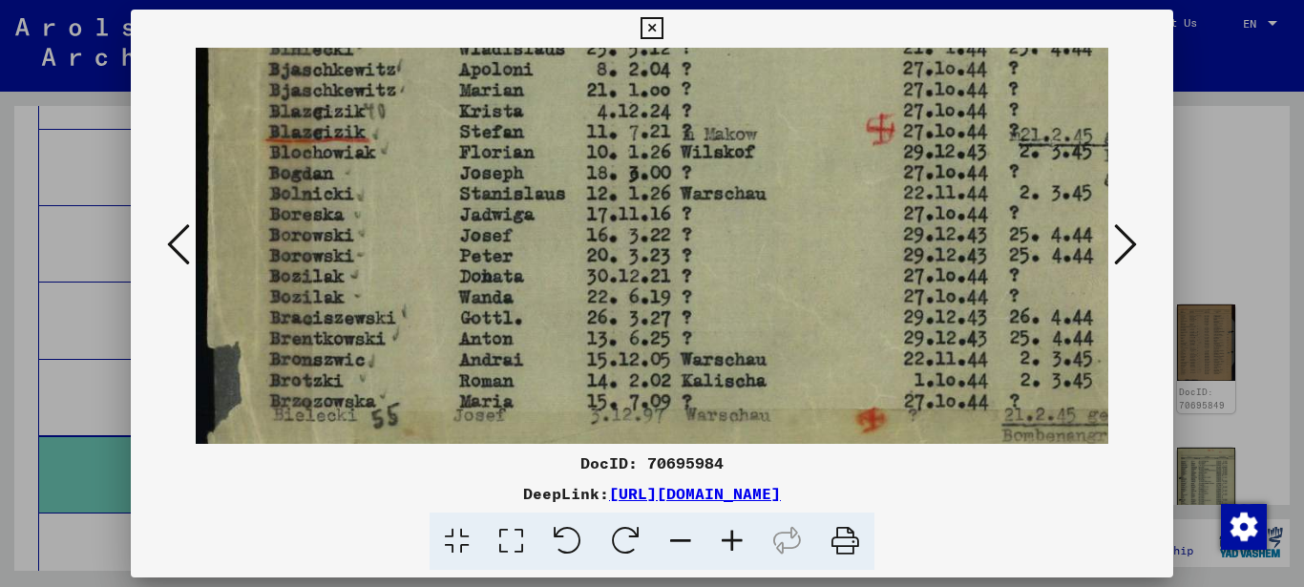
scroll to position [1075, 0]
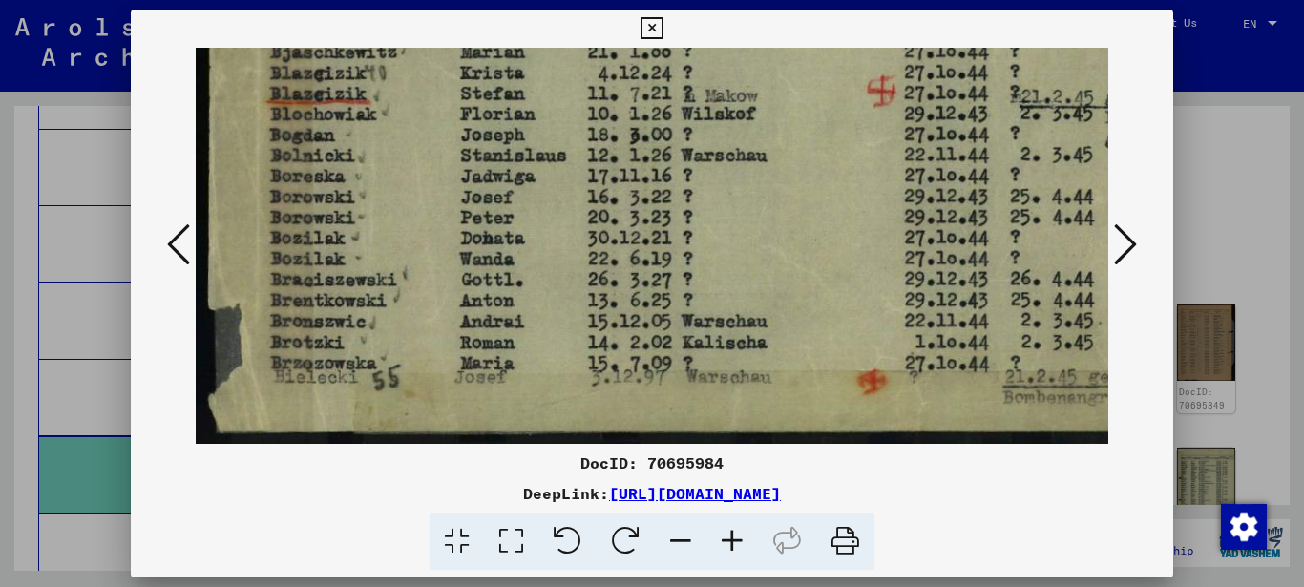
drag, startPoint x: 415, startPoint y: 239, endPoint x: 414, endPoint y: 184, distance: 54.4
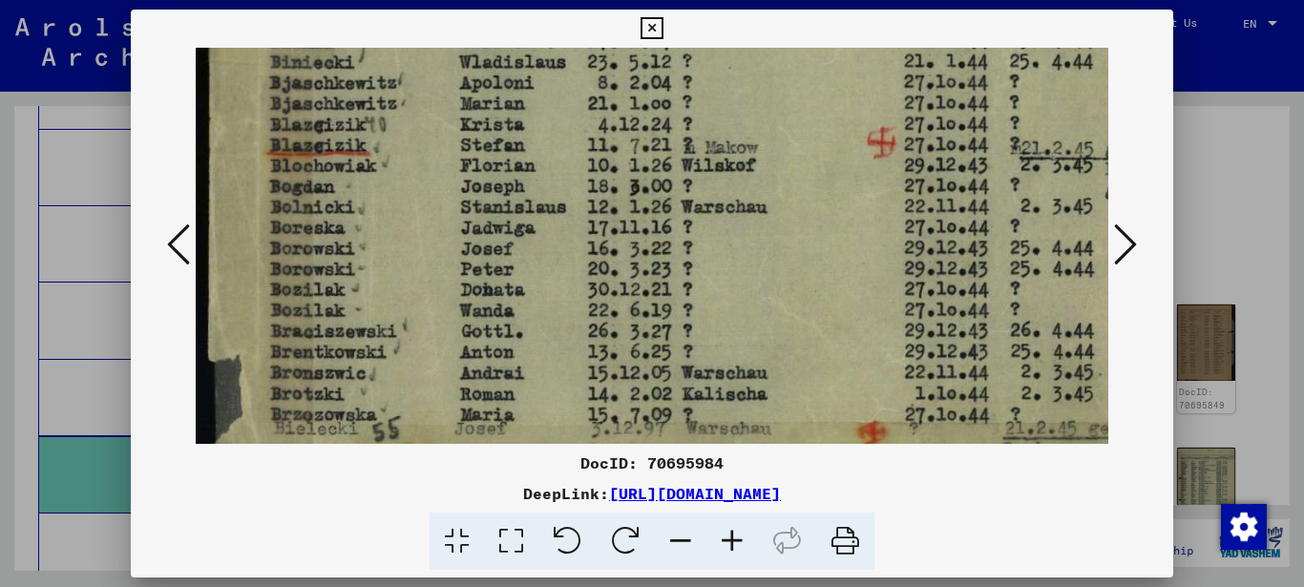
drag, startPoint x: 391, startPoint y: 200, endPoint x: 409, endPoint y: 275, distance: 76.6
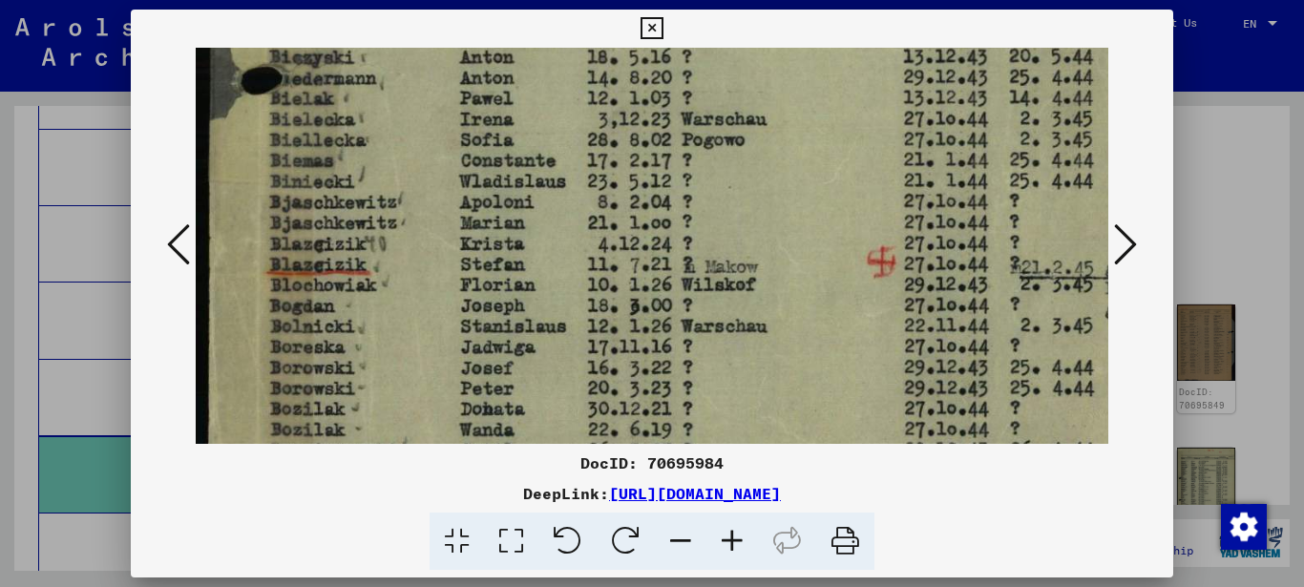
scroll to position [1003, 4]
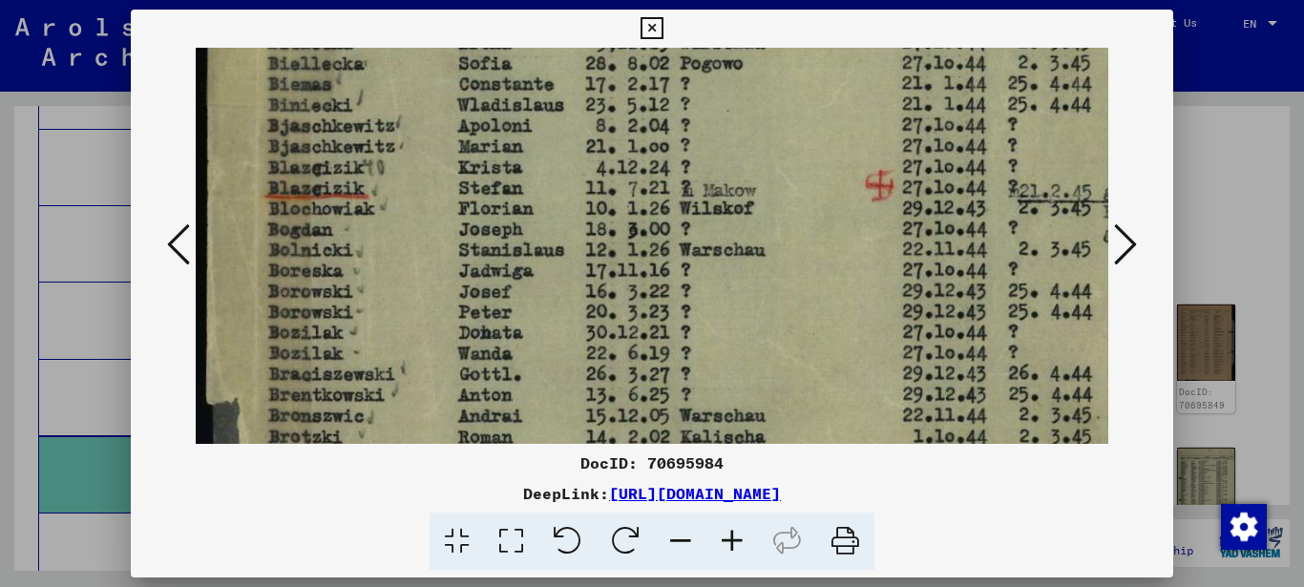
drag, startPoint x: 404, startPoint y: 267, endPoint x: 407, endPoint y: 165, distance: 102.2
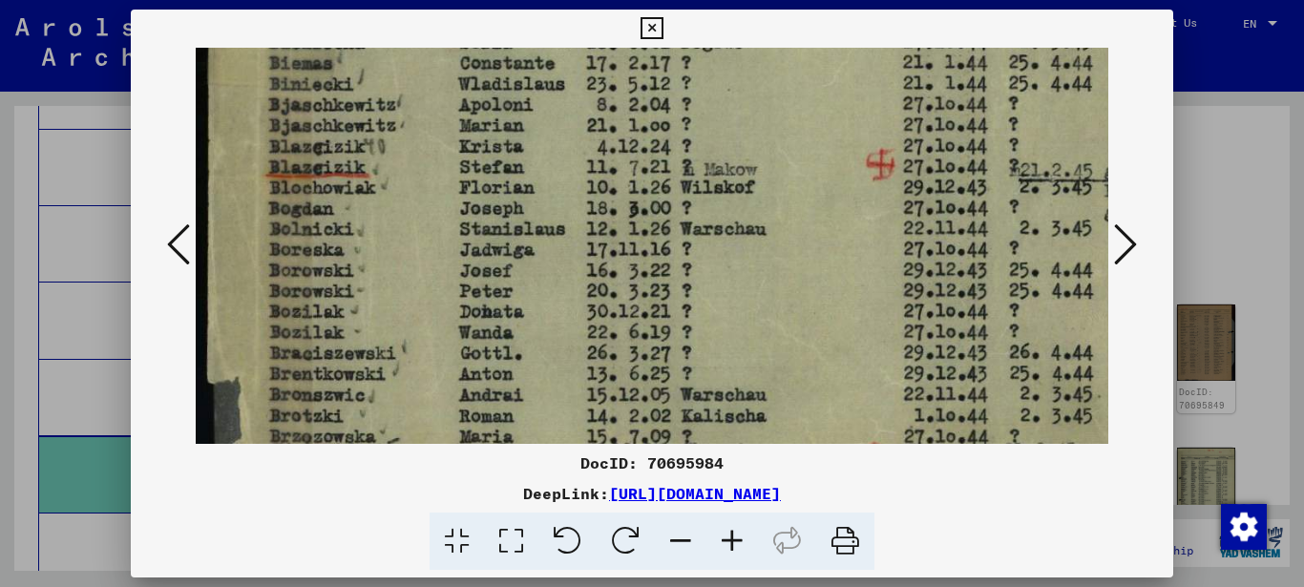
scroll to position [1065, 1]
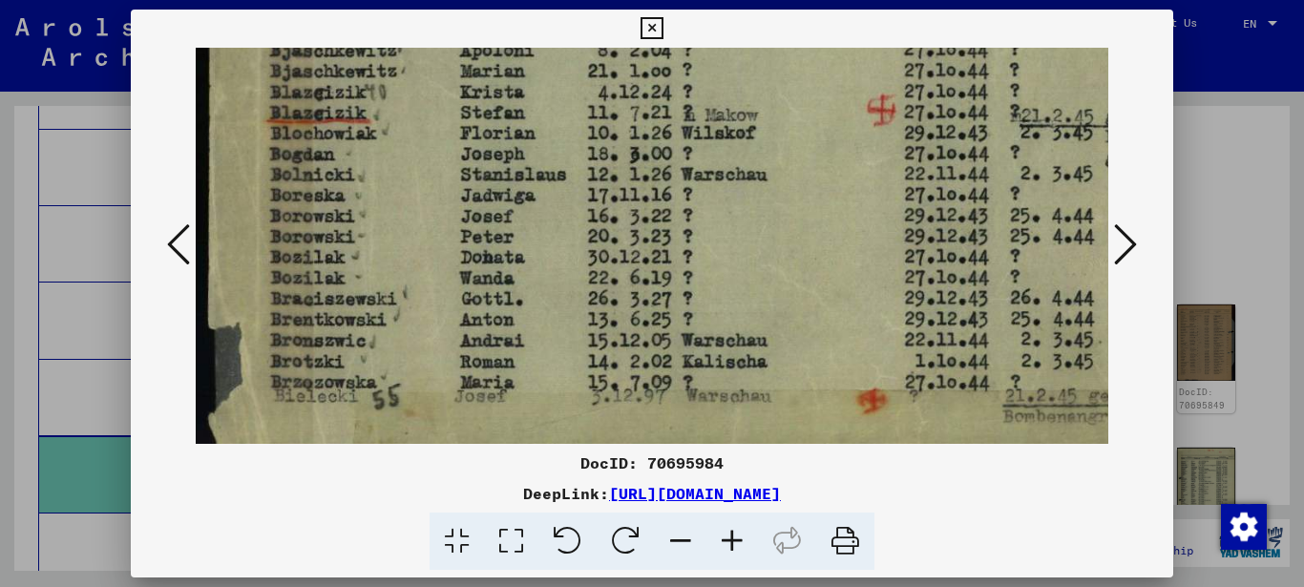
drag, startPoint x: 406, startPoint y: 253, endPoint x: 425, endPoint y: 186, distance: 69.5
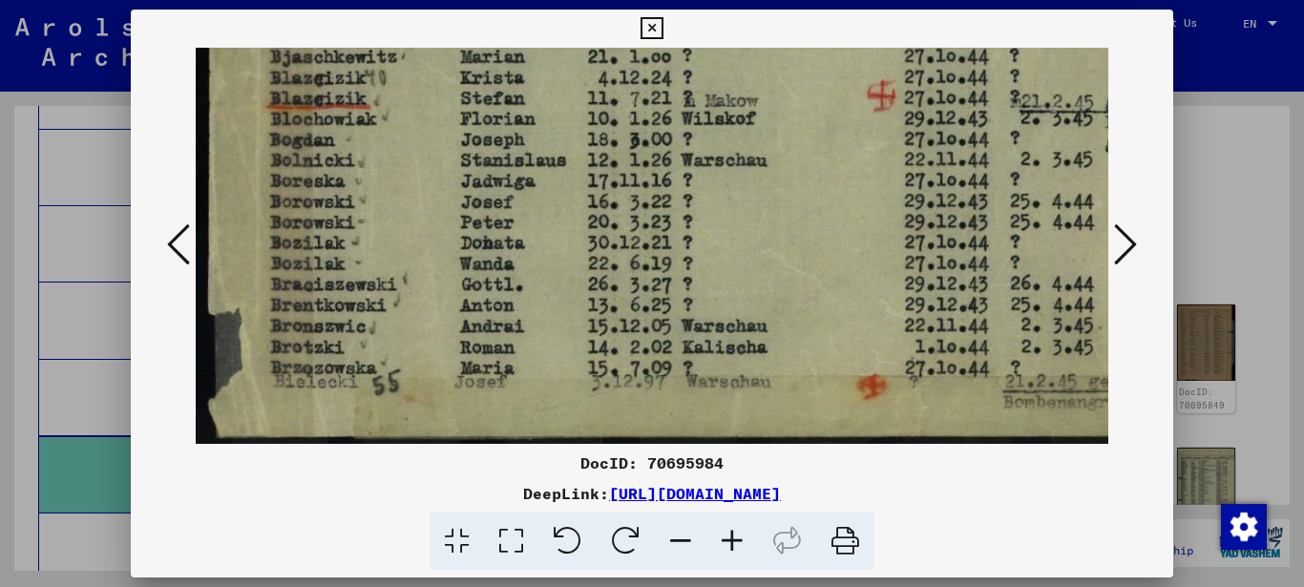
scroll to position [1075, 0]
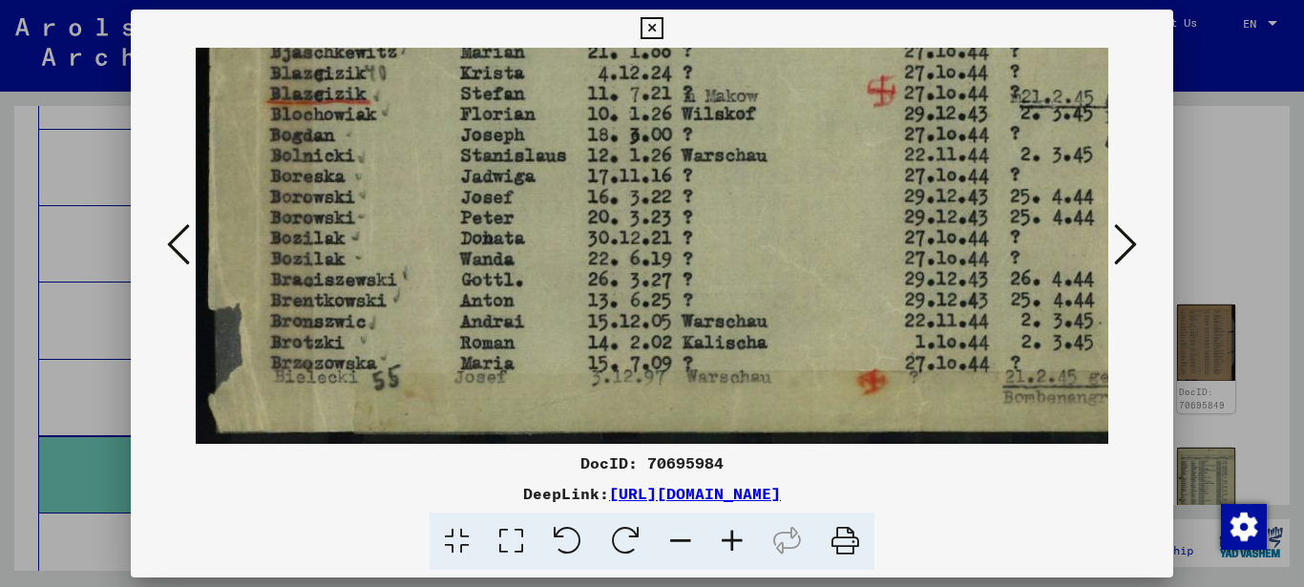
drag, startPoint x: 421, startPoint y: 223, endPoint x: 421, endPoint y: 146, distance: 77.3
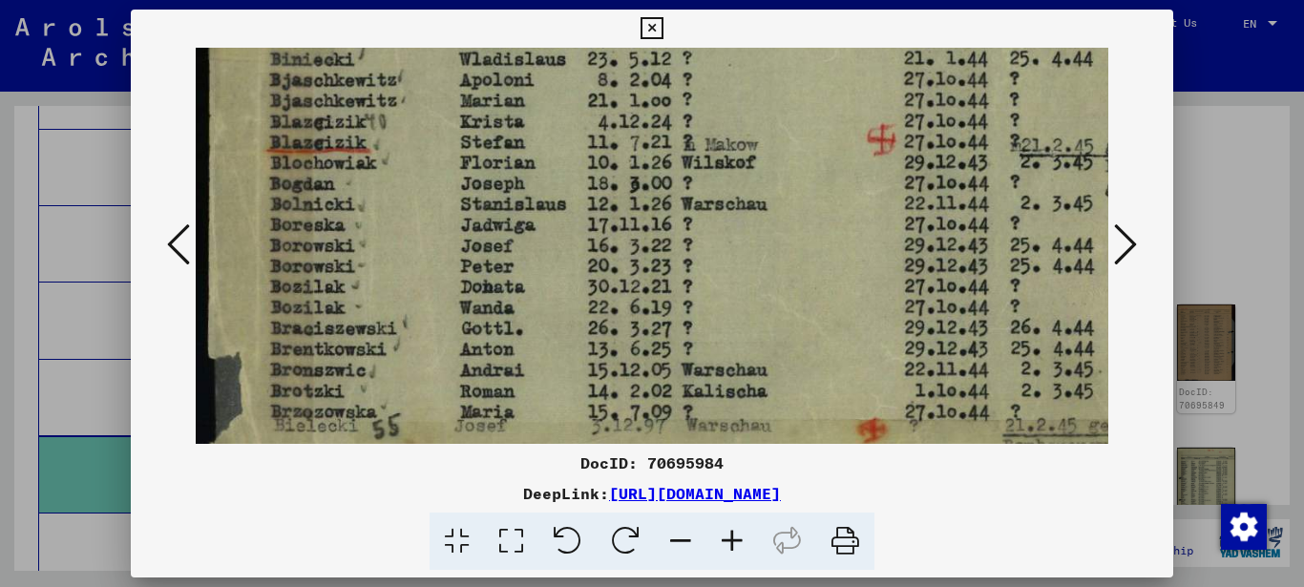
drag, startPoint x: 571, startPoint y: 143, endPoint x: 597, endPoint y: 247, distance: 107.4
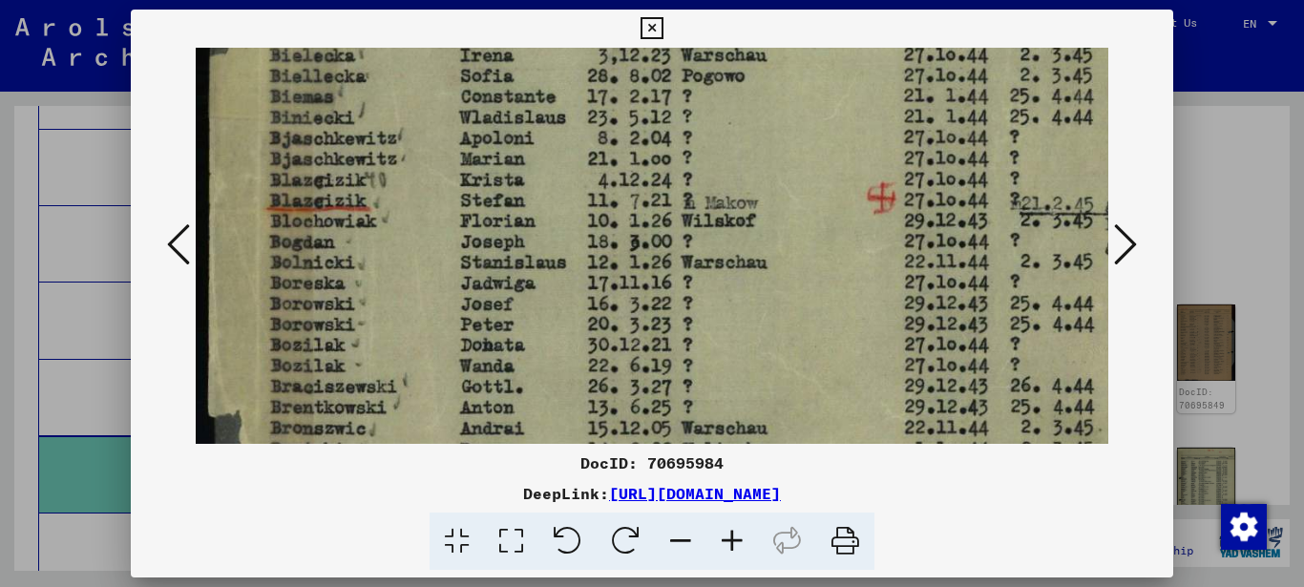
scroll to position [897, 0]
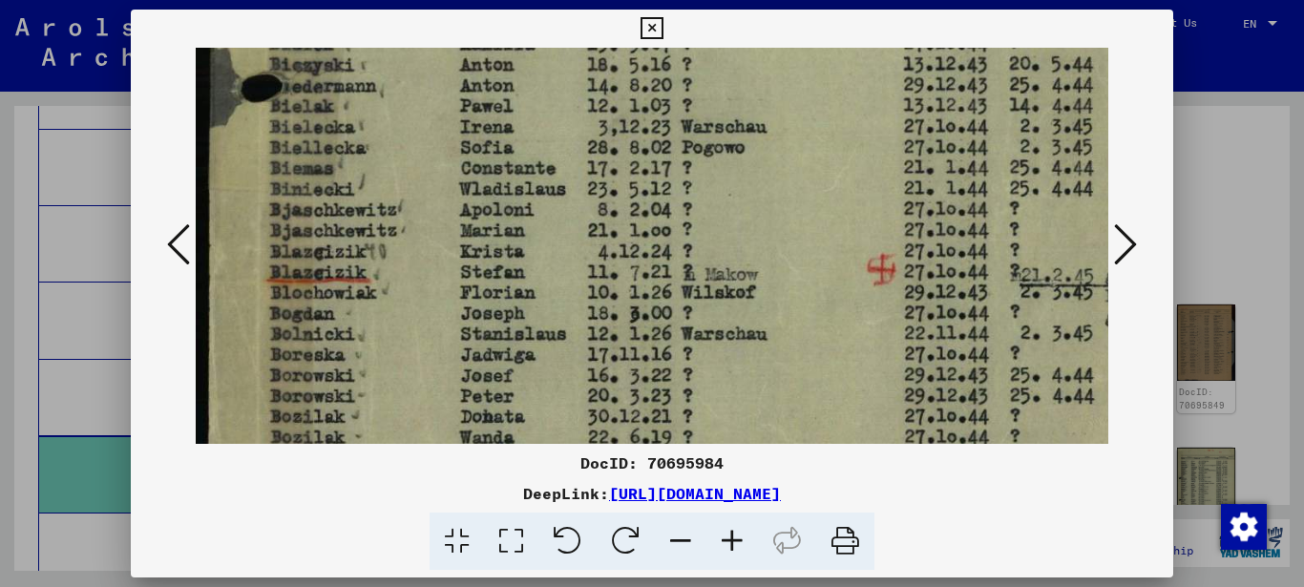
drag, startPoint x: 693, startPoint y: 156, endPoint x: 701, endPoint y: 210, distance: 55.1
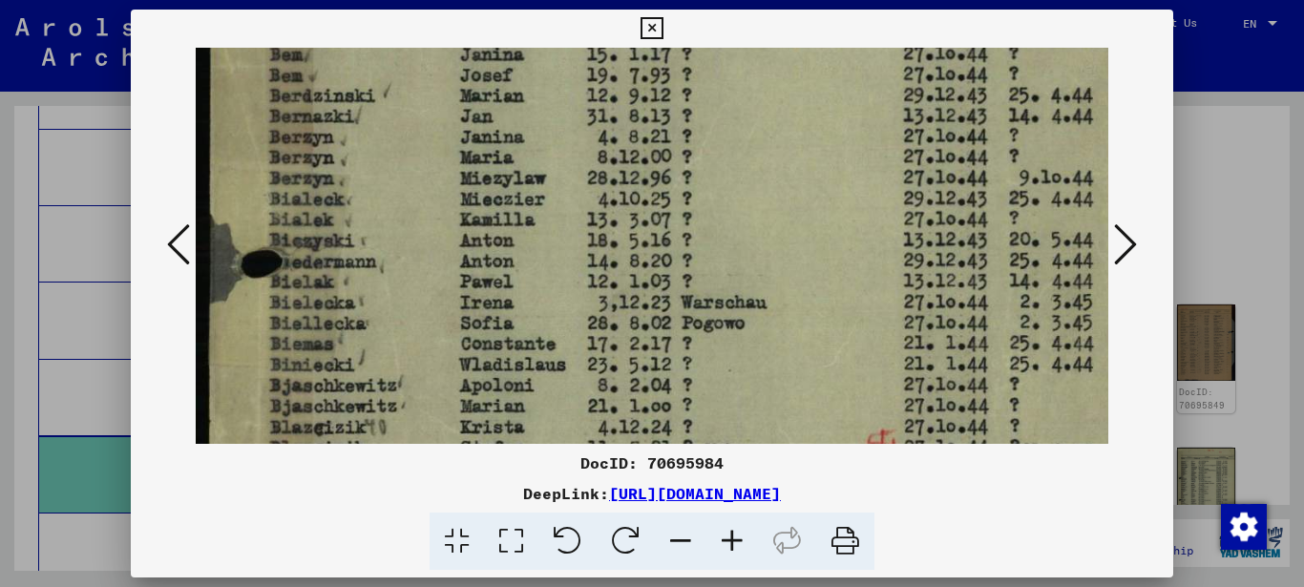
drag, startPoint x: 709, startPoint y: 193, endPoint x: 727, endPoint y: 324, distance: 132.0
click at [725, 323] on img at bounding box center [720, 62] width 1049 height 1472
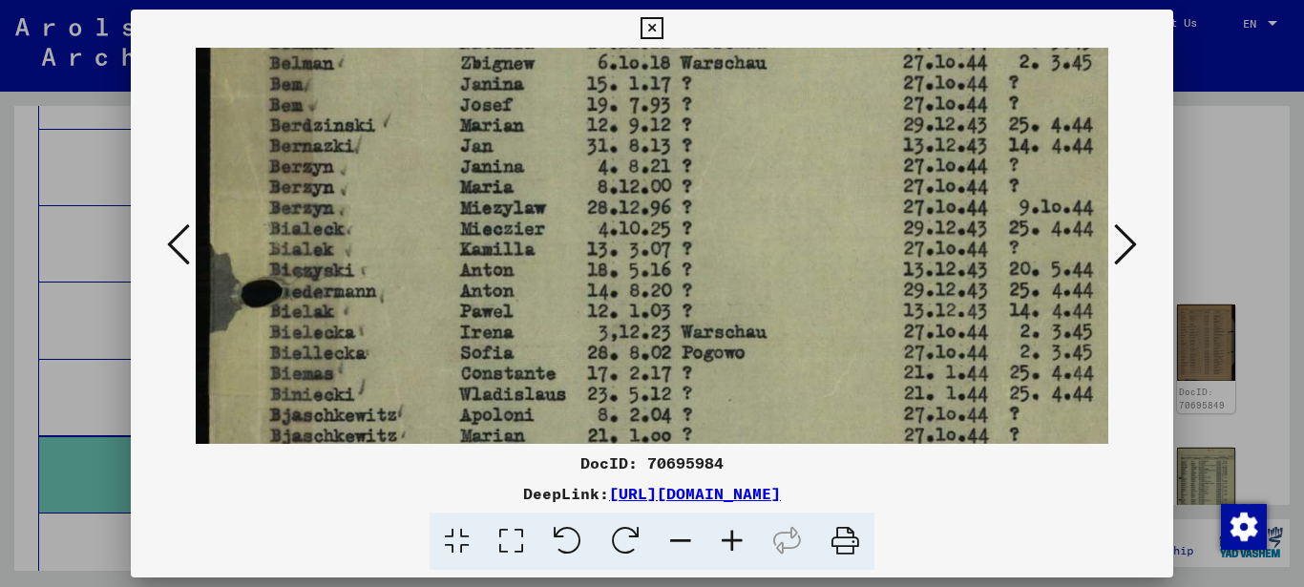
drag, startPoint x: 752, startPoint y: 263, endPoint x: 758, endPoint y: 330, distance: 67.0
click at [758, 330] on img at bounding box center [720, 92] width 1049 height 1472
drag, startPoint x: 750, startPoint y: 179, endPoint x: 775, endPoint y: 298, distance: 120.9
click at [775, 298] on img at bounding box center [720, 92] width 1049 height 1472
drag, startPoint x: 807, startPoint y: 116, endPoint x: 815, endPoint y: 208, distance: 91.9
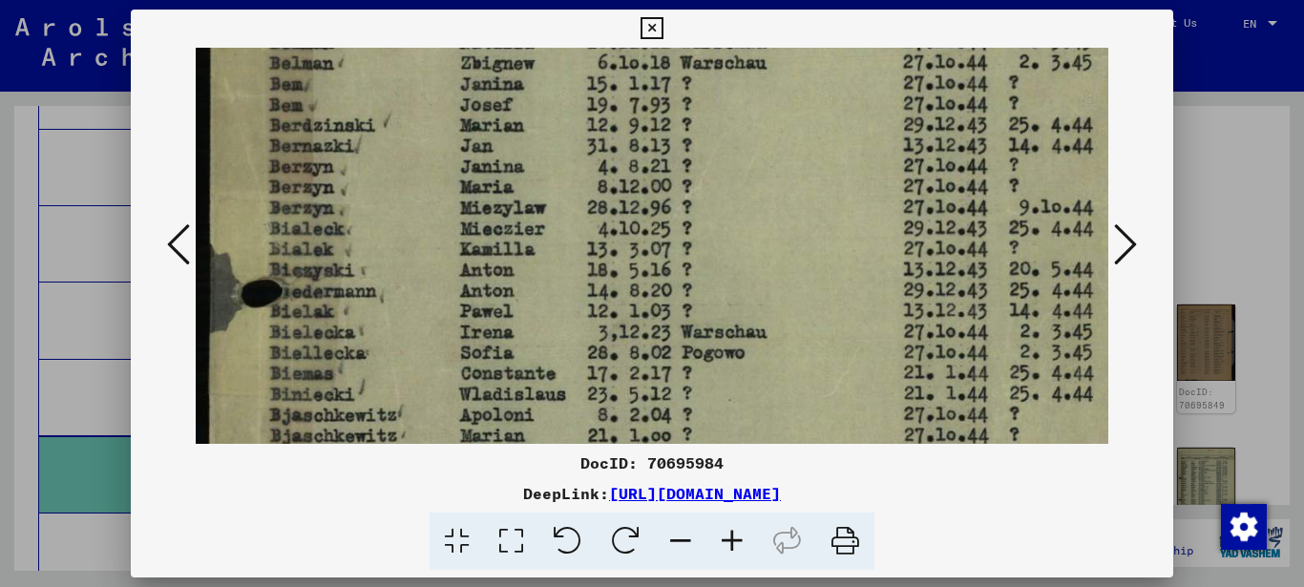
click at [815, 208] on img at bounding box center [720, 92] width 1049 height 1472
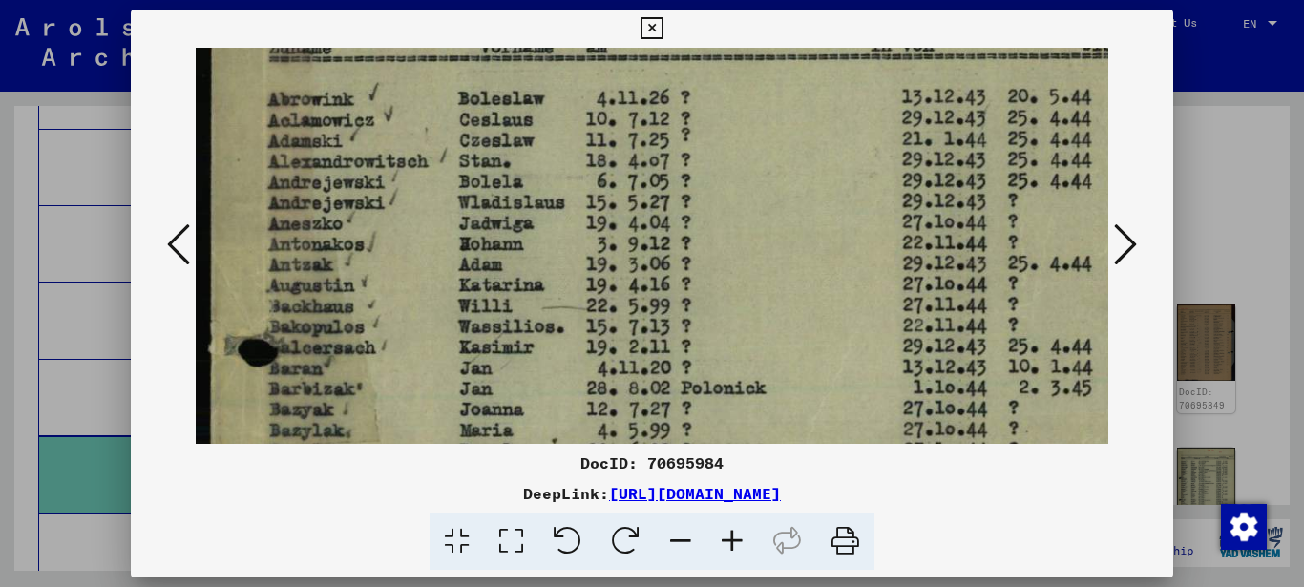
drag, startPoint x: 689, startPoint y: 143, endPoint x: 720, endPoint y: 245, distance: 106.9
click at [714, 245] on img at bounding box center [720, 541] width 1049 height 1472
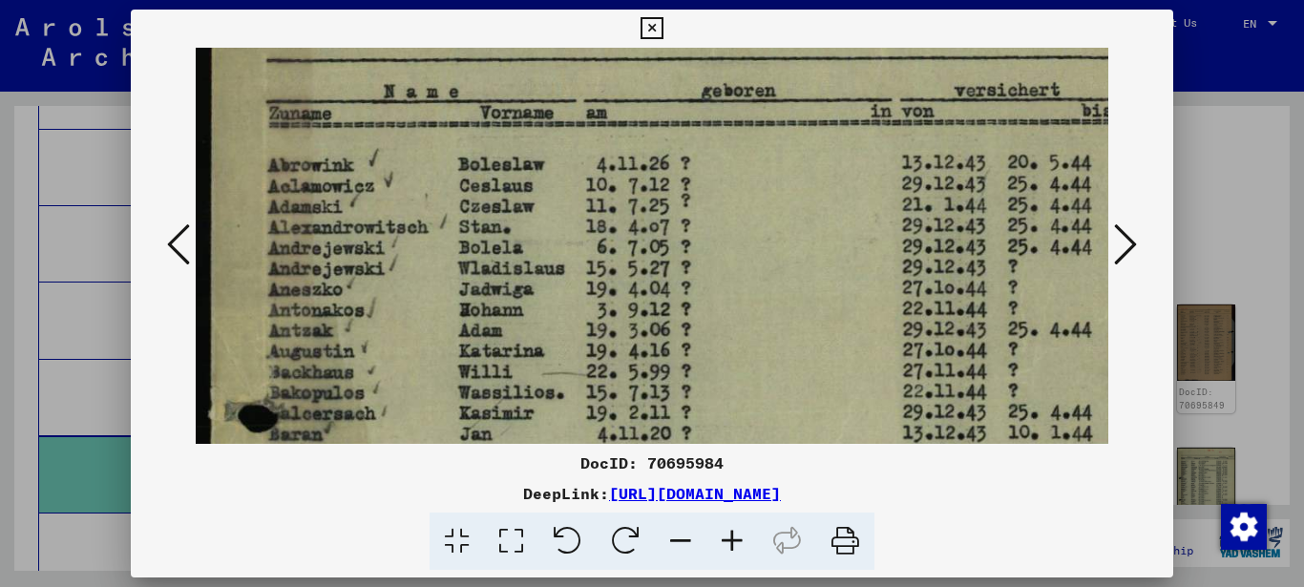
scroll to position [241, 0]
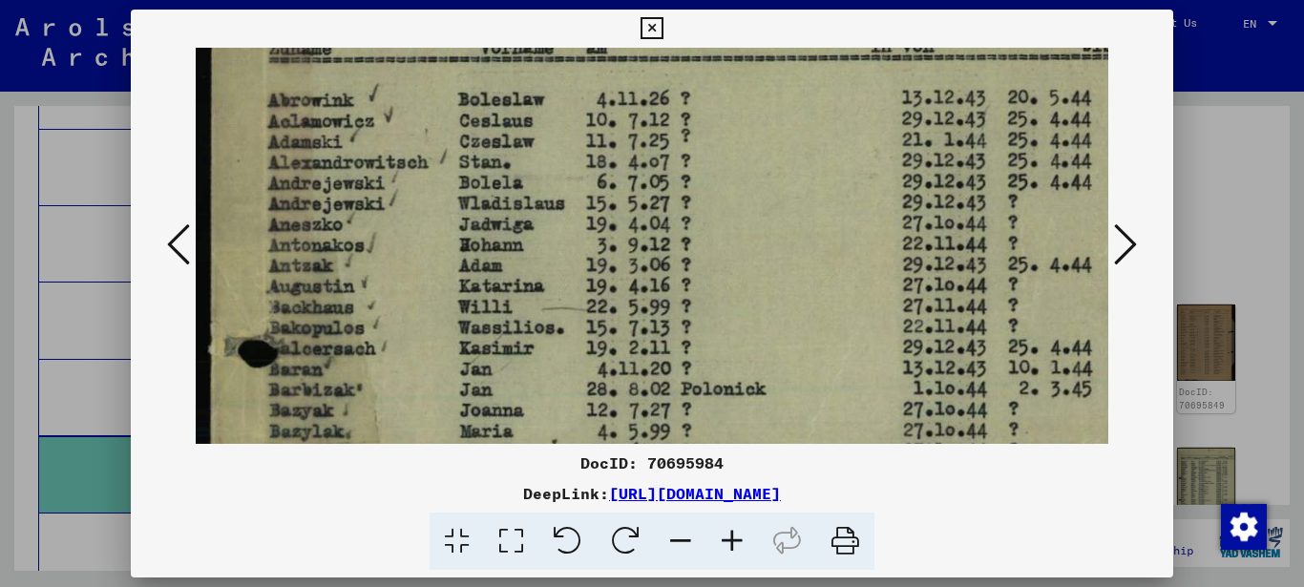
drag, startPoint x: 430, startPoint y: 270, endPoint x: 431, endPoint y: 204, distance: 65.9
click at [433, 206] on img at bounding box center [720, 542] width 1049 height 1472
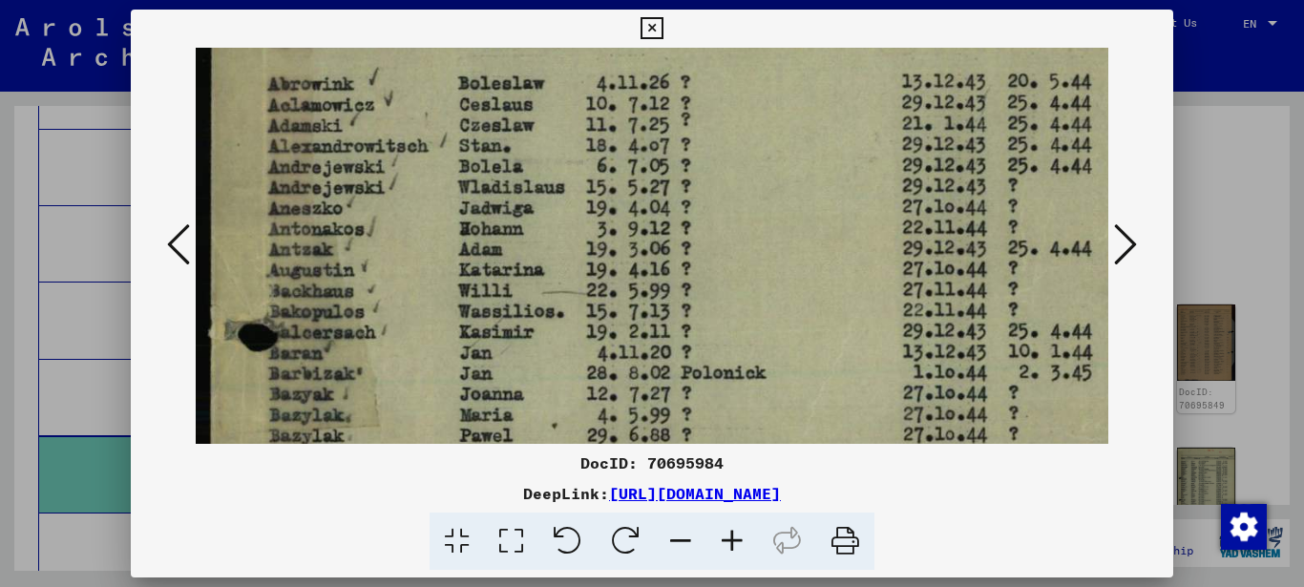
drag, startPoint x: 413, startPoint y: 264, endPoint x: 410, endPoint y: 230, distance: 34.5
click at [414, 228] on img at bounding box center [720, 526] width 1049 height 1472
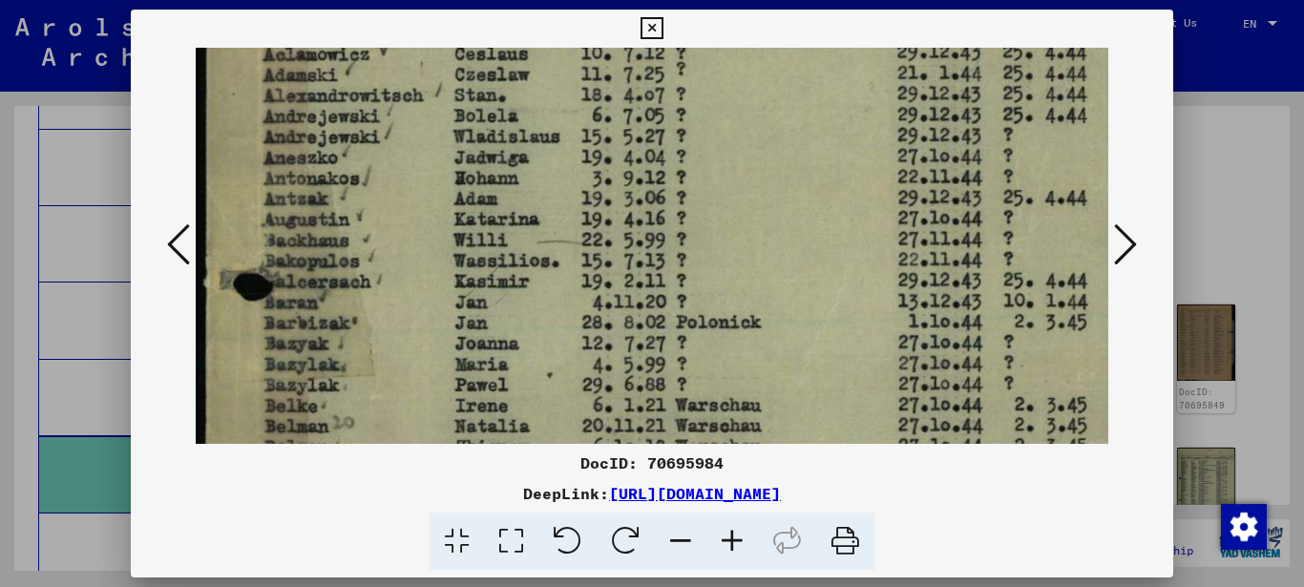
scroll to position [0, 0]
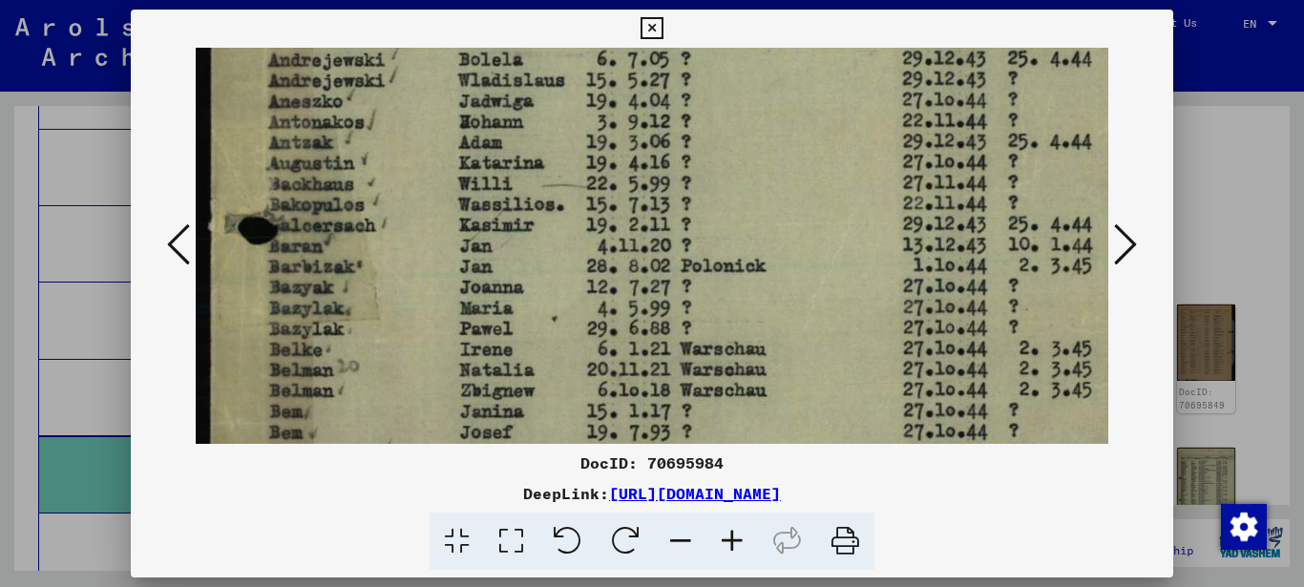
drag, startPoint x: 394, startPoint y: 302, endPoint x: 410, endPoint y: 244, distance: 59.5
click at [410, 244] on img at bounding box center [720, 419] width 1049 height 1472
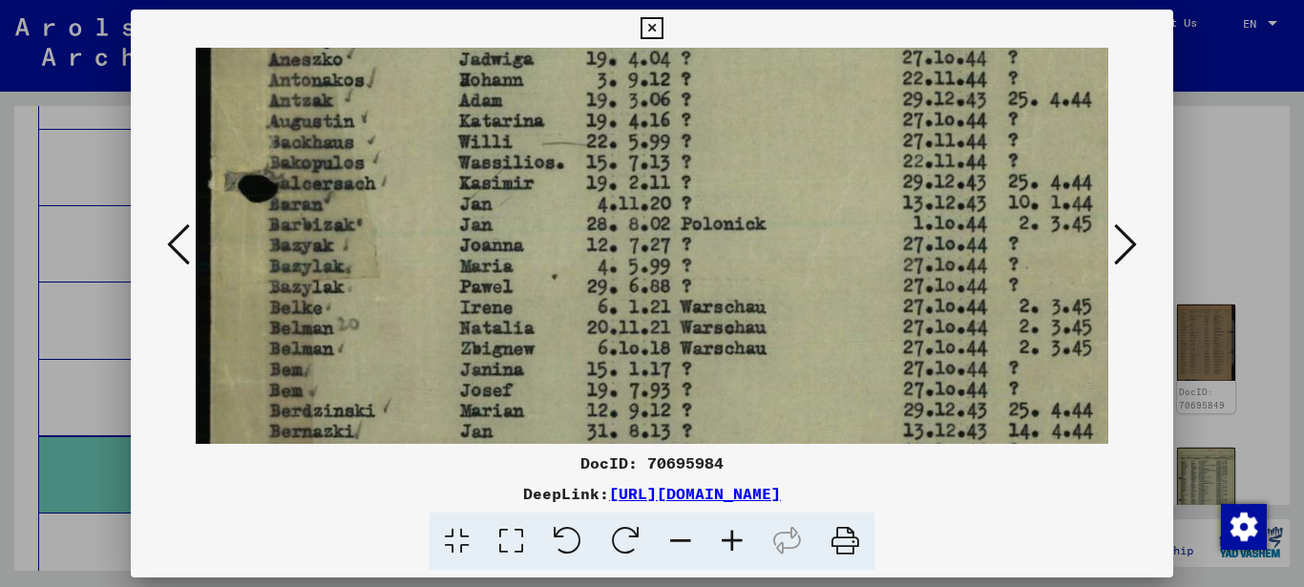
drag, startPoint x: 407, startPoint y: 291, endPoint x: 419, endPoint y: 243, distance: 49.1
click at [419, 243] on img at bounding box center [720, 377] width 1049 height 1472
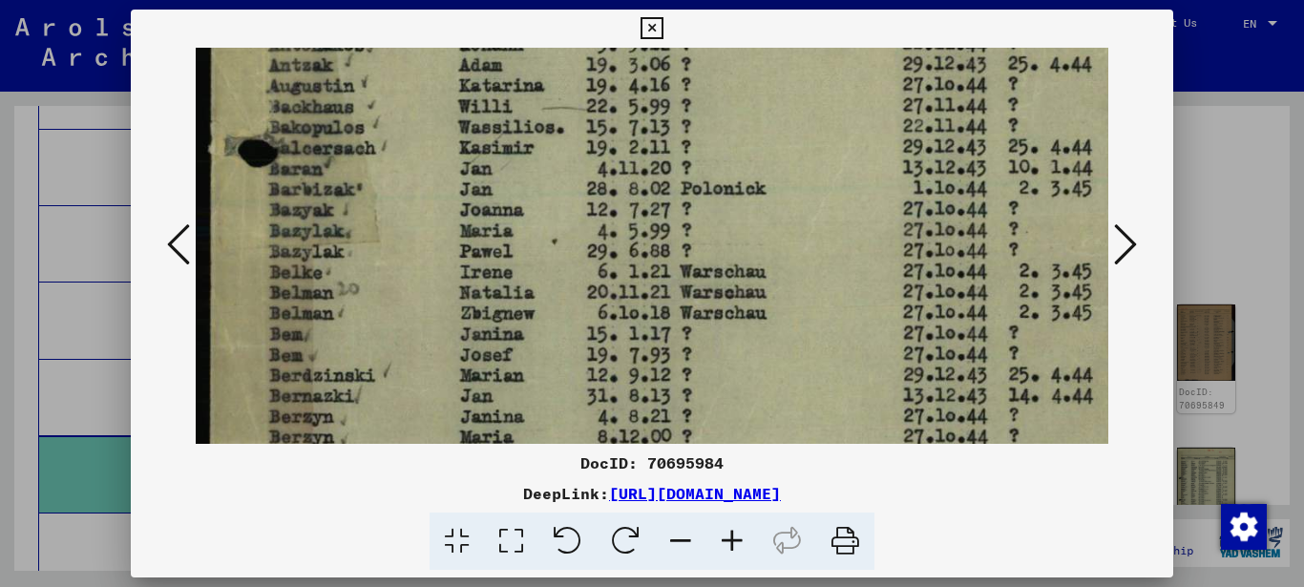
drag, startPoint x: 403, startPoint y: 282, endPoint x: 417, endPoint y: 248, distance: 36.3
click at [417, 250] on img at bounding box center [720, 342] width 1049 height 1472
drag, startPoint x: 405, startPoint y: 286, endPoint x: 424, endPoint y: 237, distance: 53.2
click at [424, 237] on img at bounding box center [720, 340] width 1049 height 1472
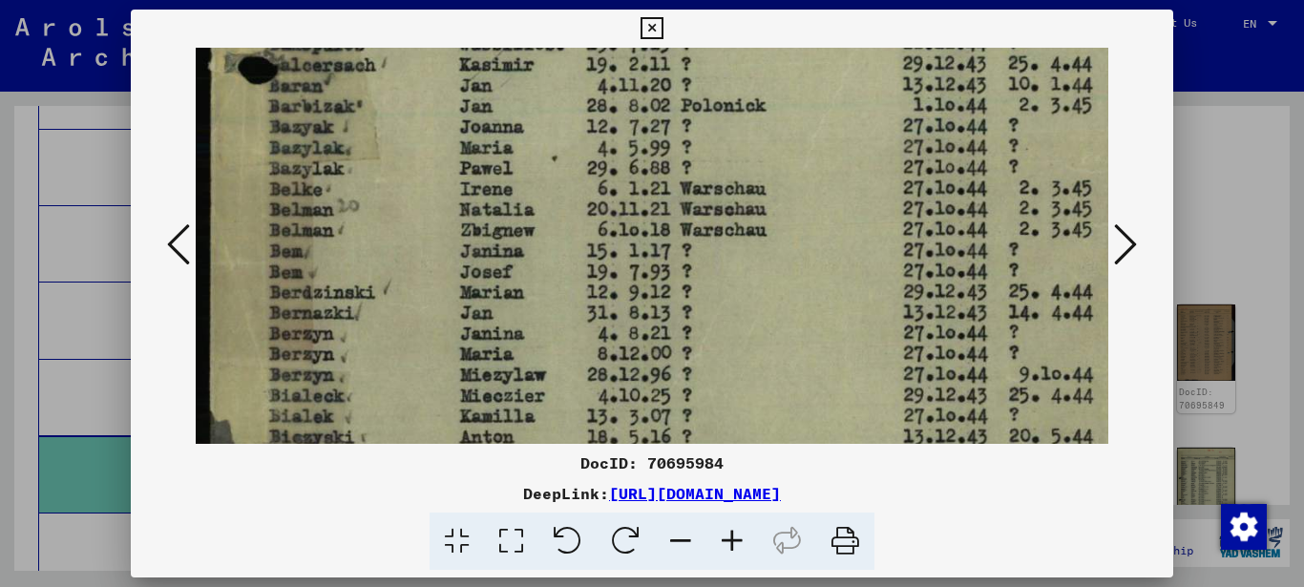
drag, startPoint x: 409, startPoint y: 279, endPoint x: 417, endPoint y: 234, distance: 45.5
click at [417, 239] on img at bounding box center [720, 259] width 1049 height 1472
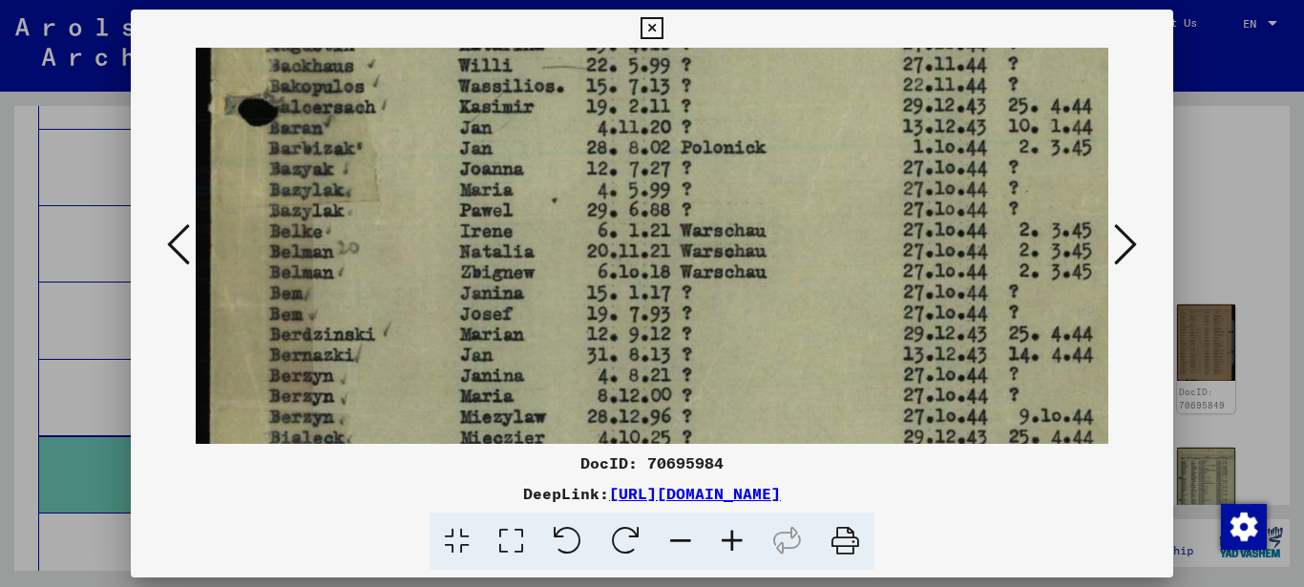
click at [429, 302] on img at bounding box center [720, 301] width 1049 height 1472
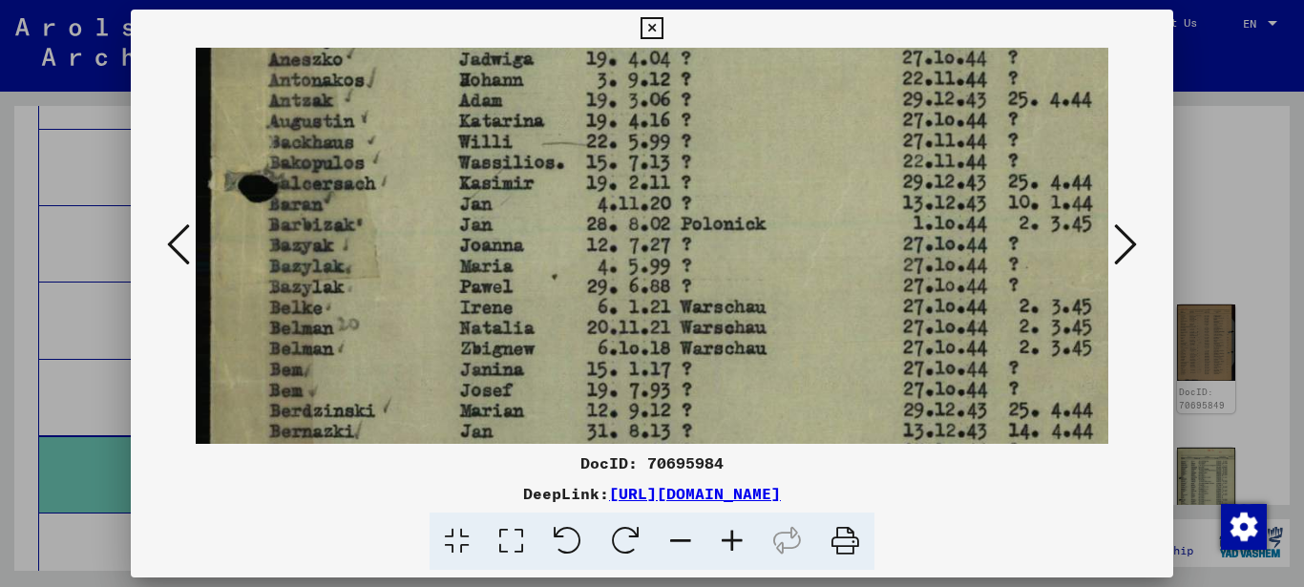
click at [447, 282] on img at bounding box center [720, 377] width 1049 height 1472
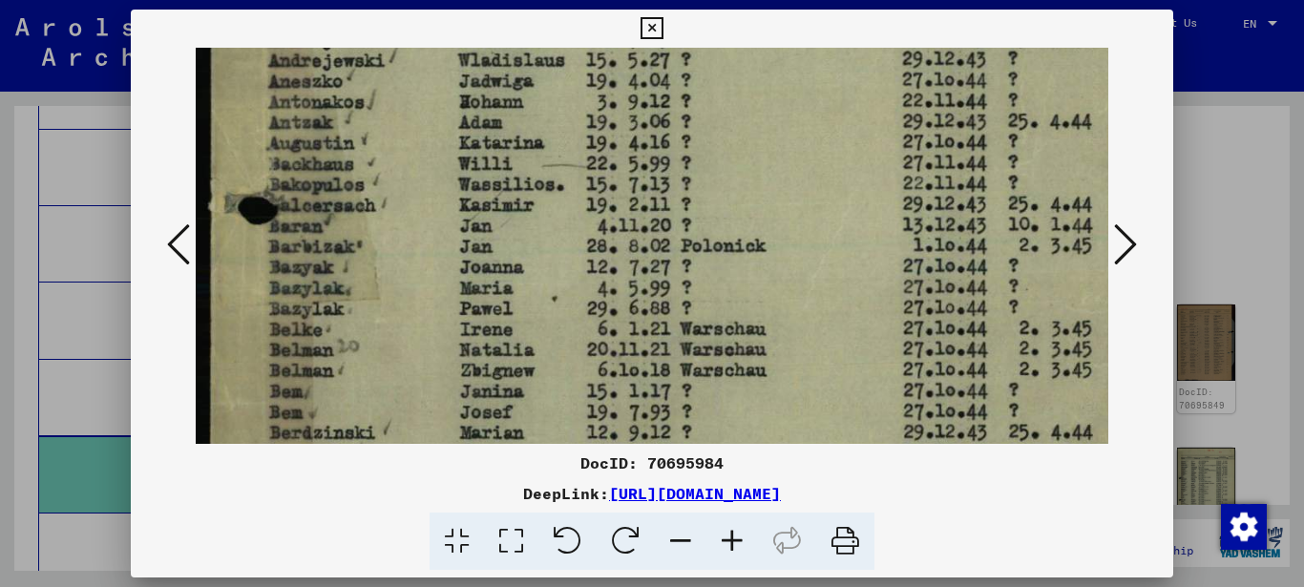
click at [449, 300] on img at bounding box center [720, 399] width 1049 height 1472
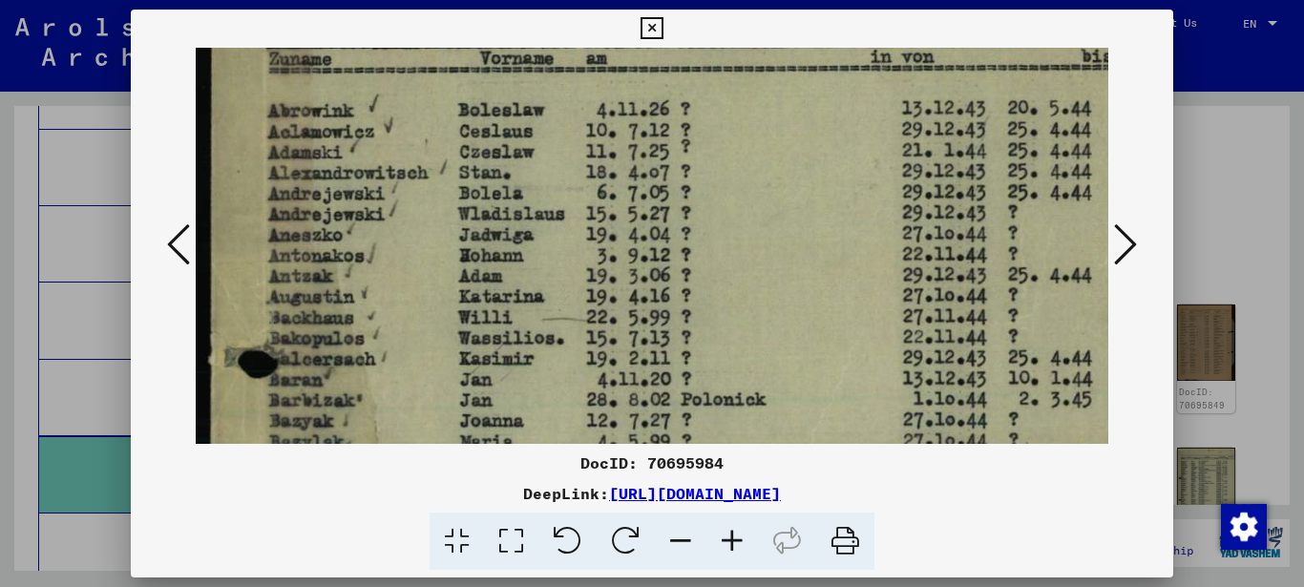
click at [452, 302] on img at bounding box center [720, 553] width 1049 height 1472
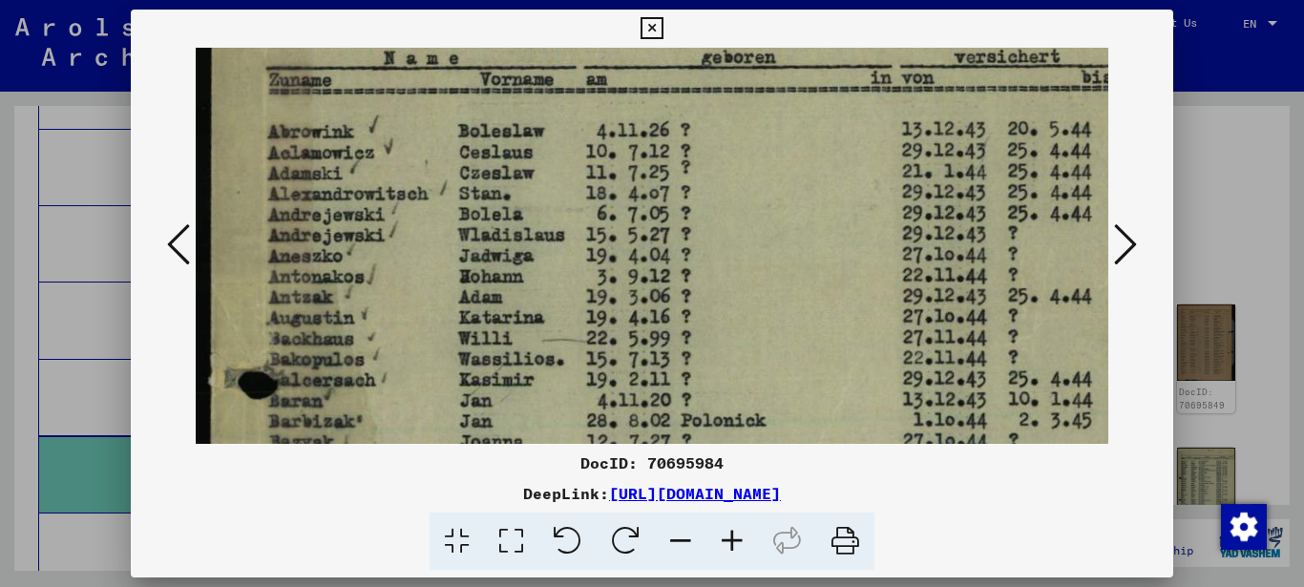
click at [462, 283] on img at bounding box center [720, 574] width 1049 height 1472
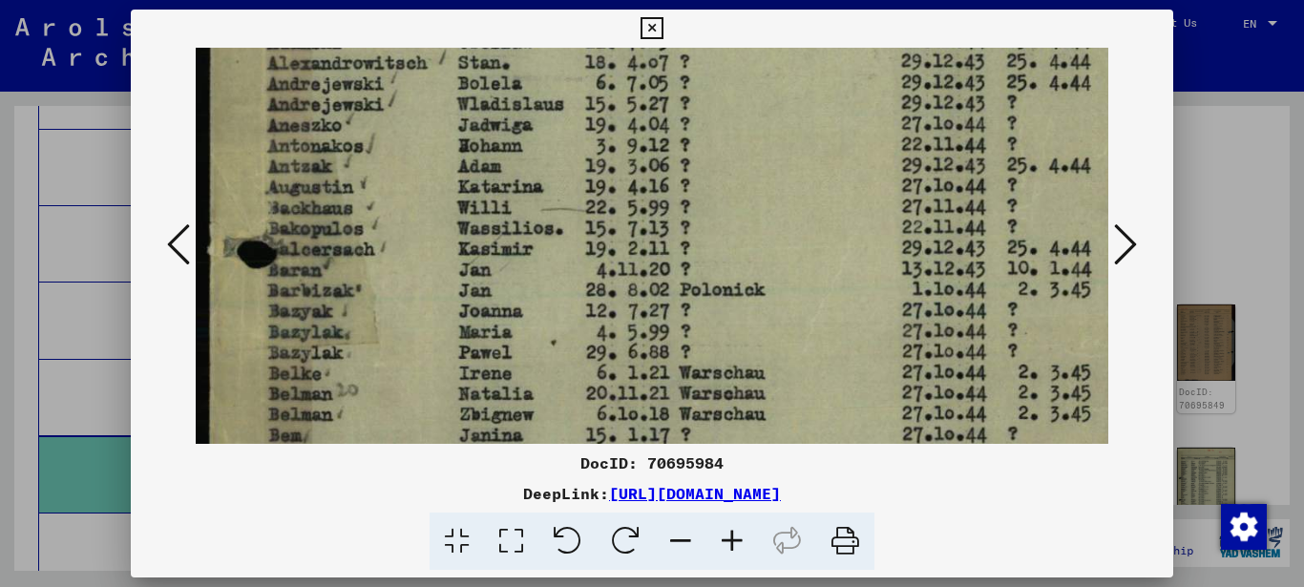
click at [412, 210] on img at bounding box center [719, 443] width 1049 height 1472
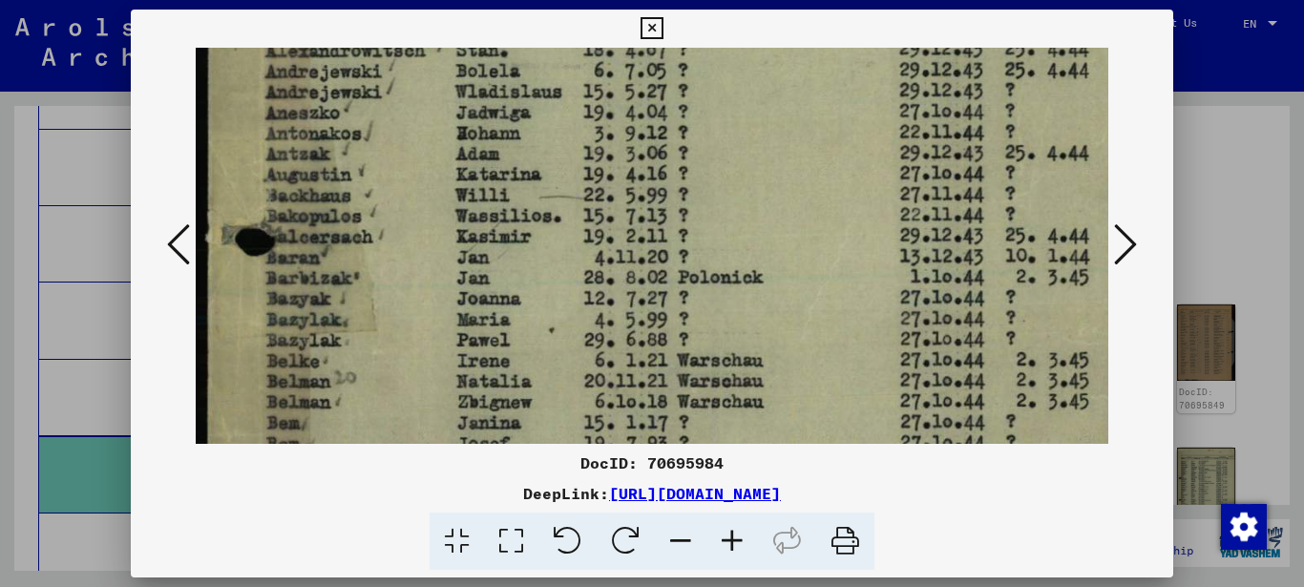
click at [402, 243] on img at bounding box center [717, 431] width 1049 height 1472
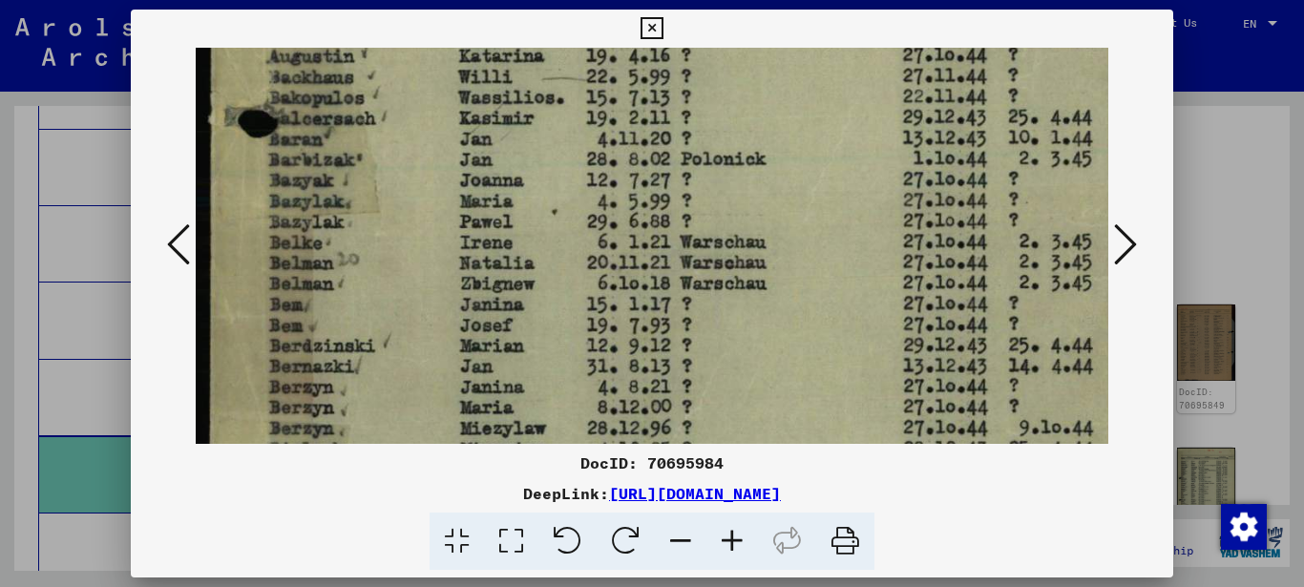
click at [400, 236] on img at bounding box center [720, 312] width 1049 height 1472
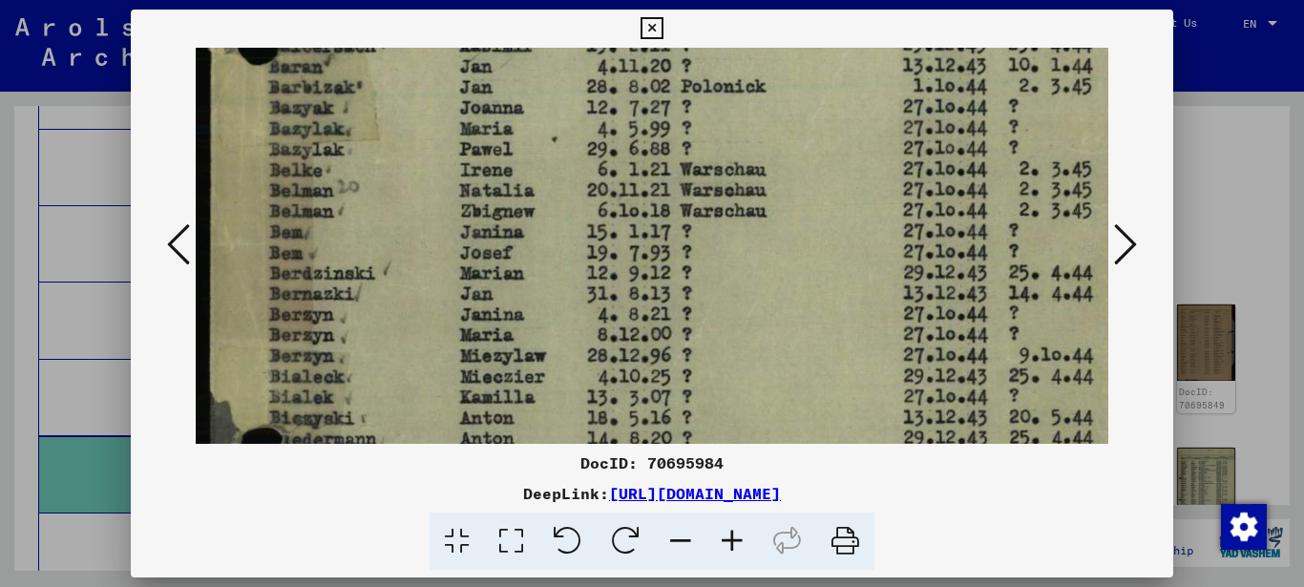
click at [410, 224] on img at bounding box center [720, 240] width 1049 height 1472
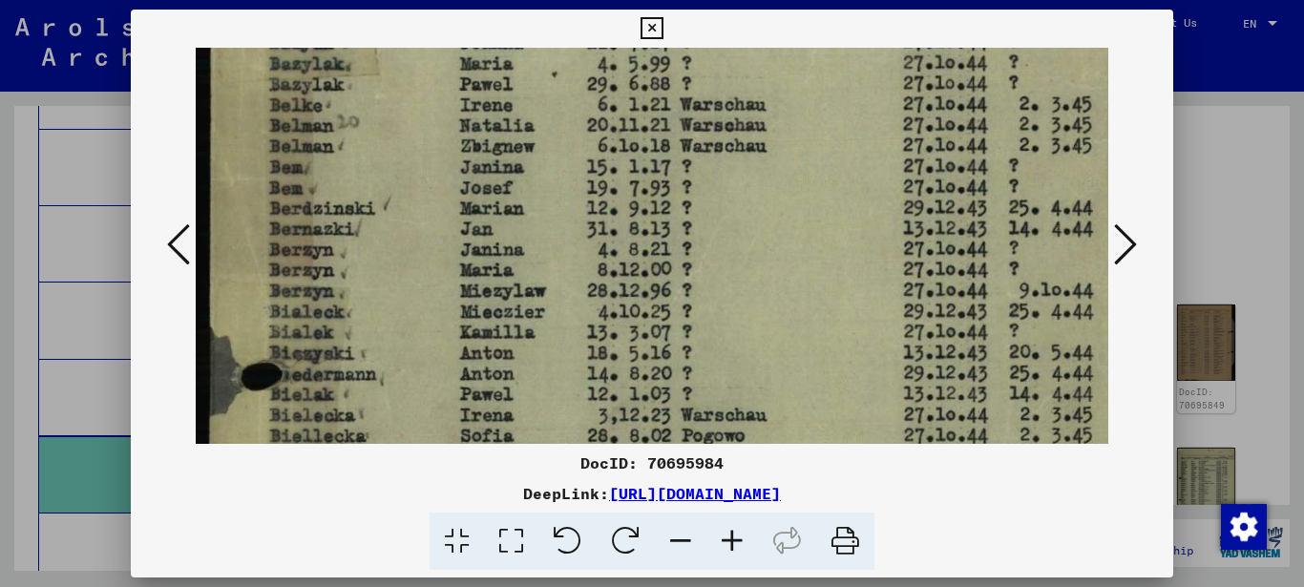
click at [409, 234] on img at bounding box center [720, 175] width 1049 height 1472
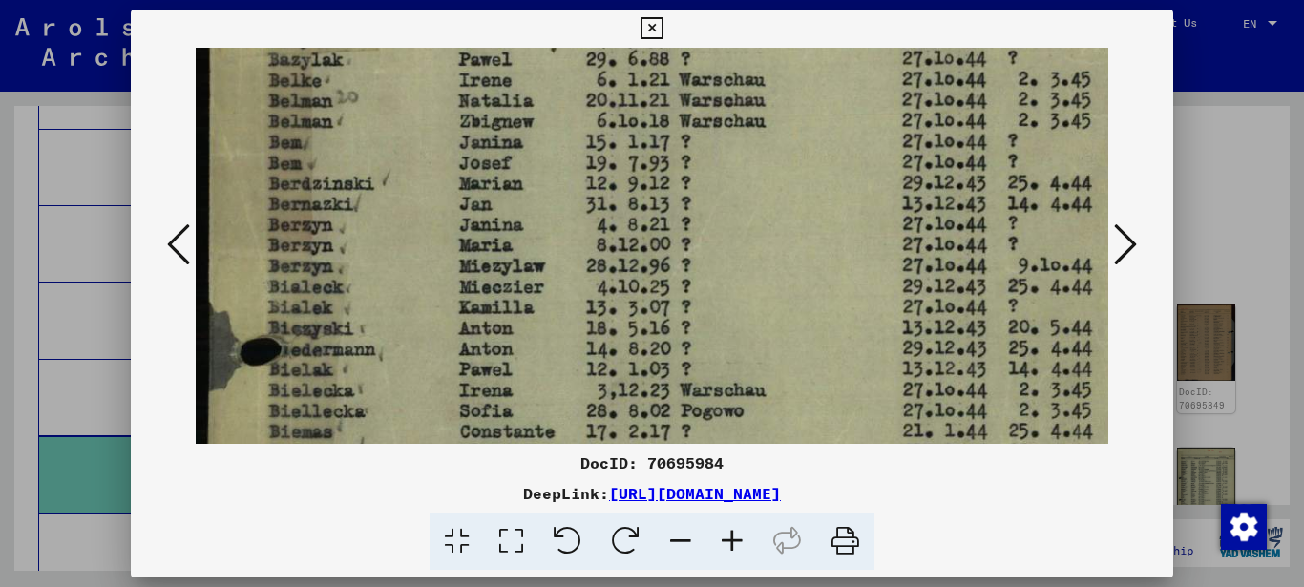
click at [415, 212] on img at bounding box center [719, 150] width 1049 height 1472
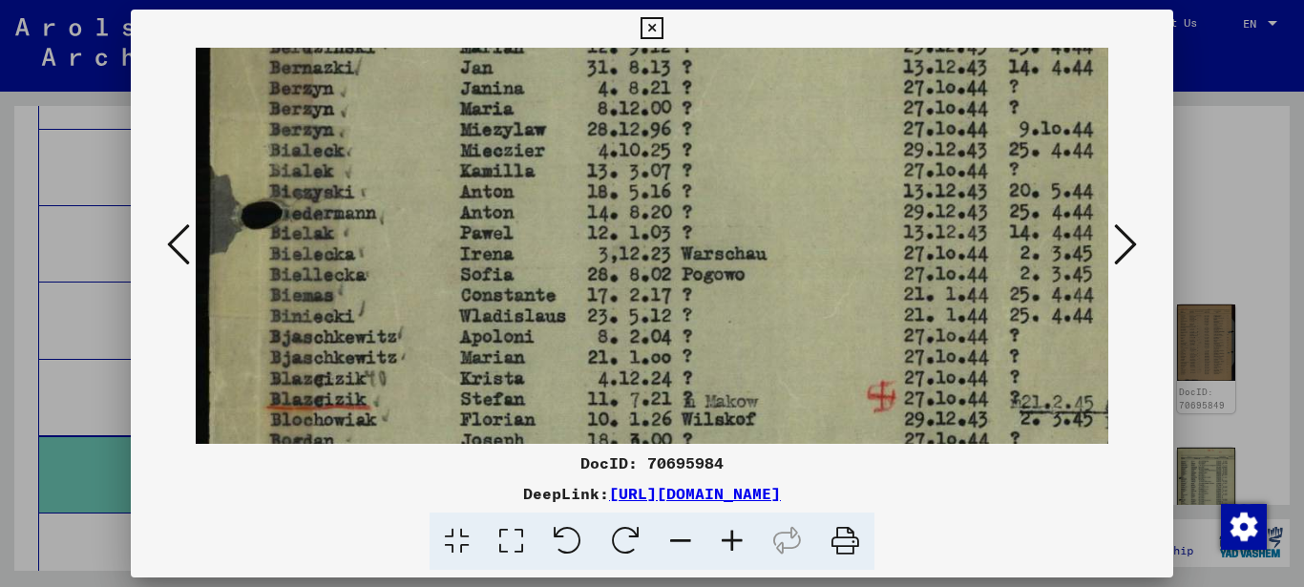
click at [409, 208] on img at bounding box center [720, 14] width 1049 height 1472
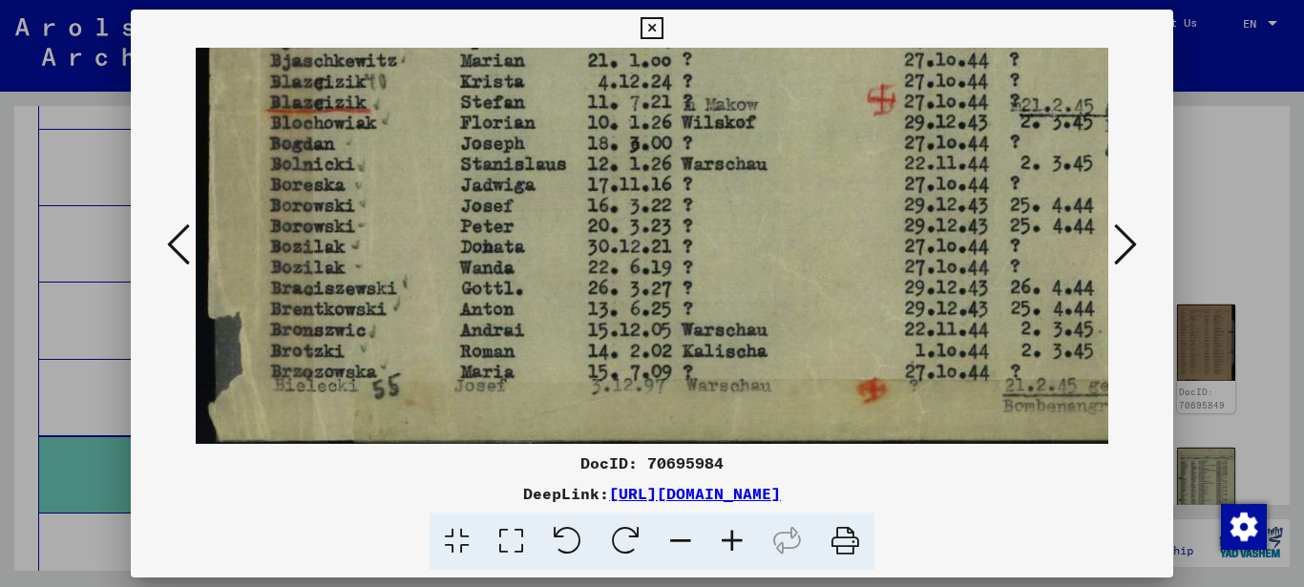
drag, startPoint x: 416, startPoint y: 282, endPoint x: 412, endPoint y: 261, distance: 21.3
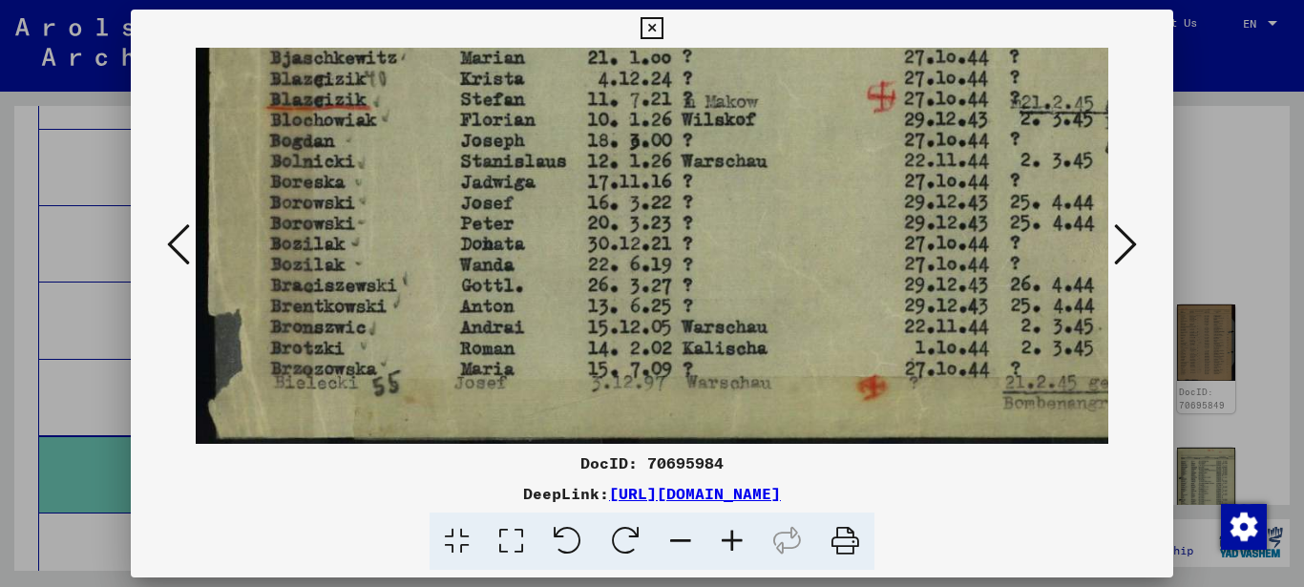
scroll to position [1075, 0]
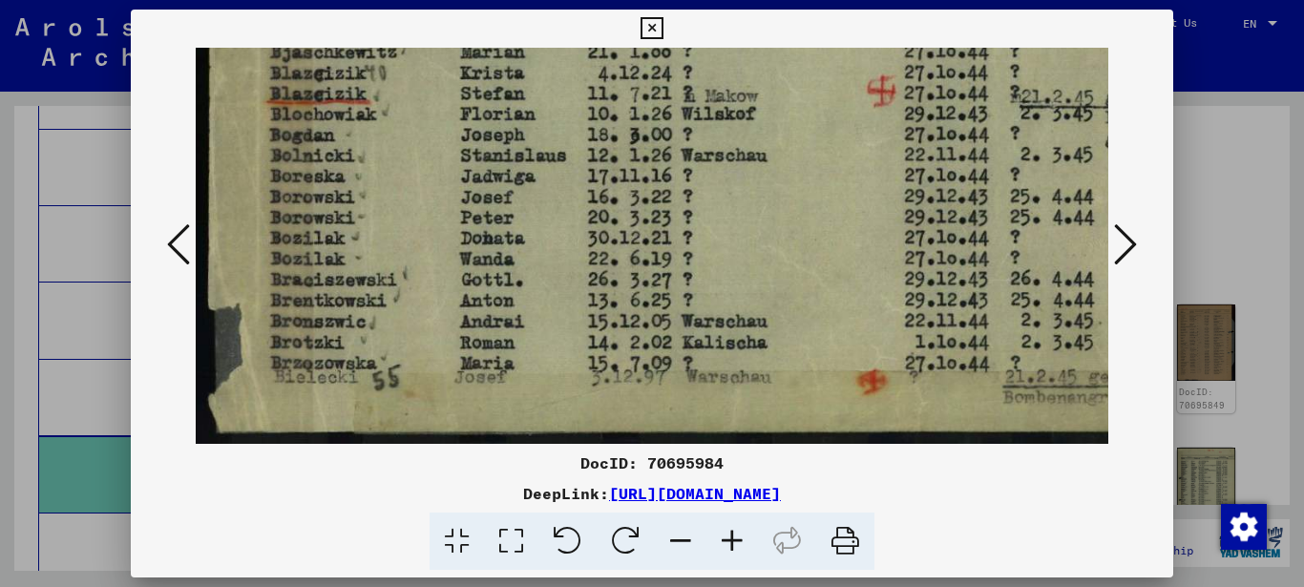
drag, startPoint x: 387, startPoint y: 316, endPoint x: 563, endPoint y: 279, distance: 179.5
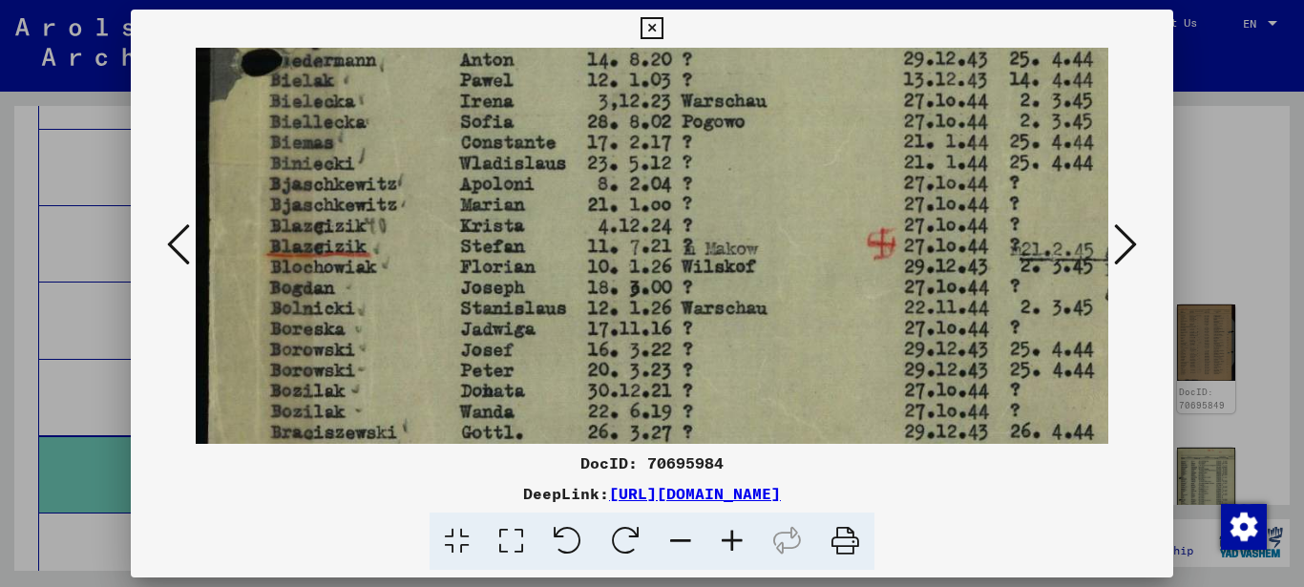
drag, startPoint x: 527, startPoint y: 216, endPoint x: 530, endPoint y: 240, distance: 24.0
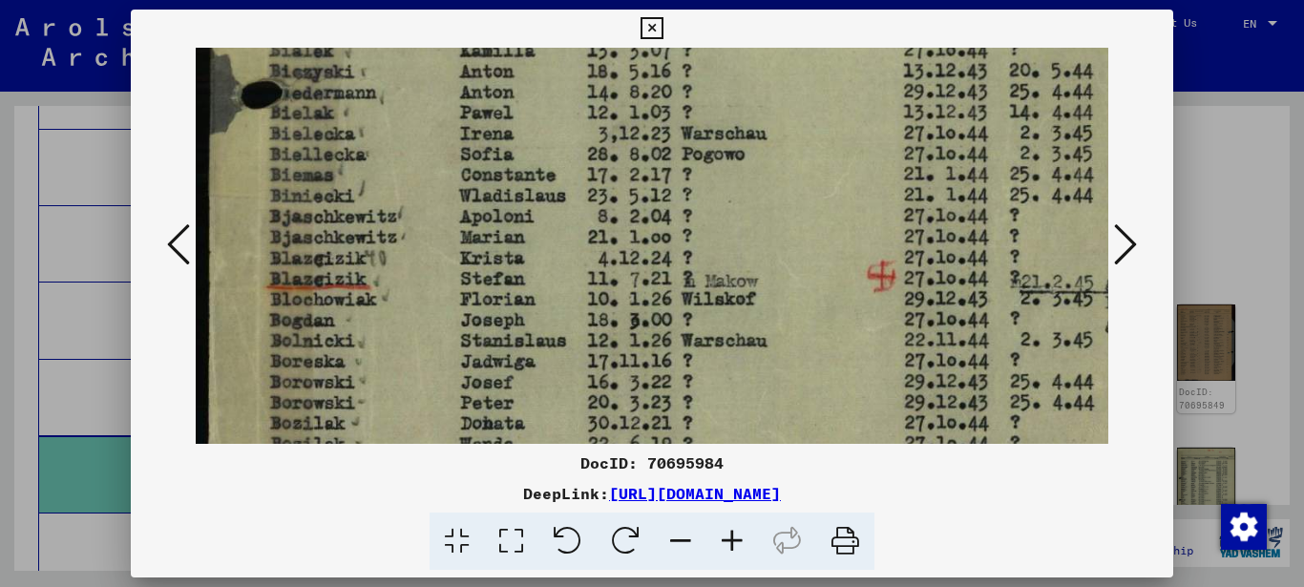
drag, startPoint x: 563, startPoint y: 249, endPoint x: 559, endPoint y: 277, distance: 27.9
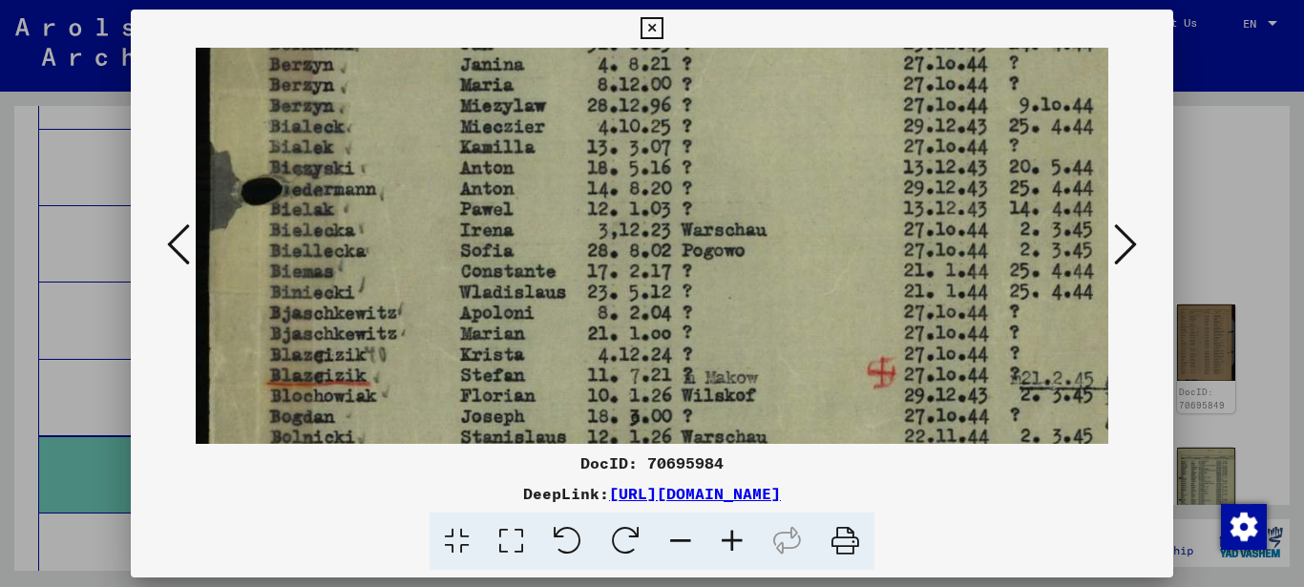
drag, startPoint x: 537, startPoint y: 247, endPoint x: 529, endPoint y: 261, distance: 15.9
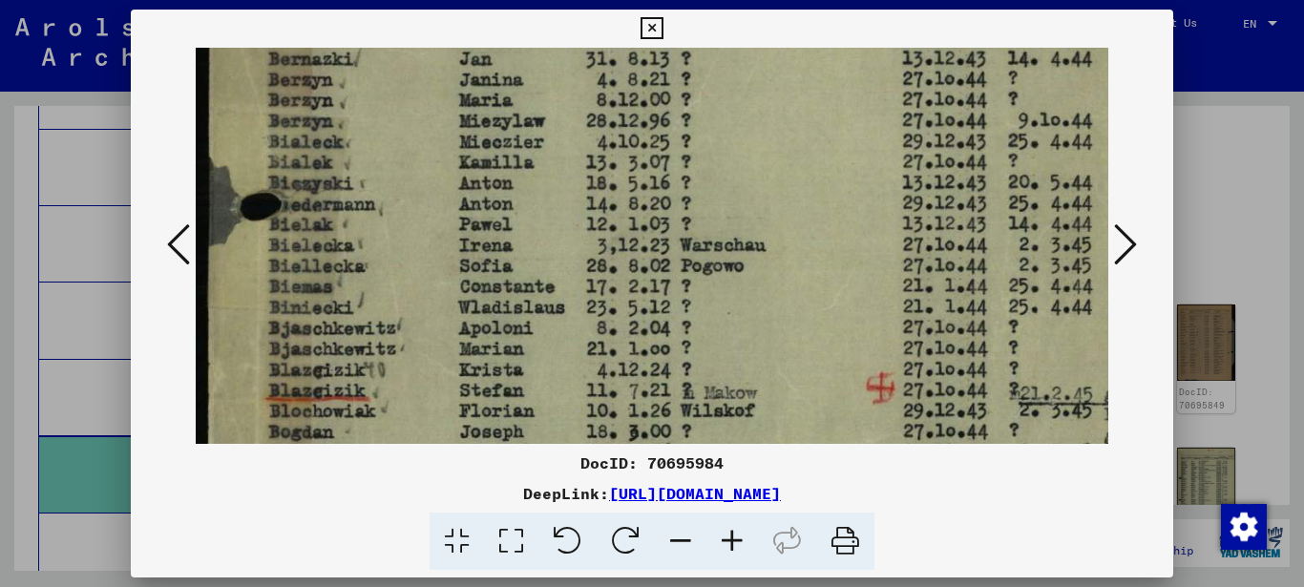
scroll to position [725, 0]
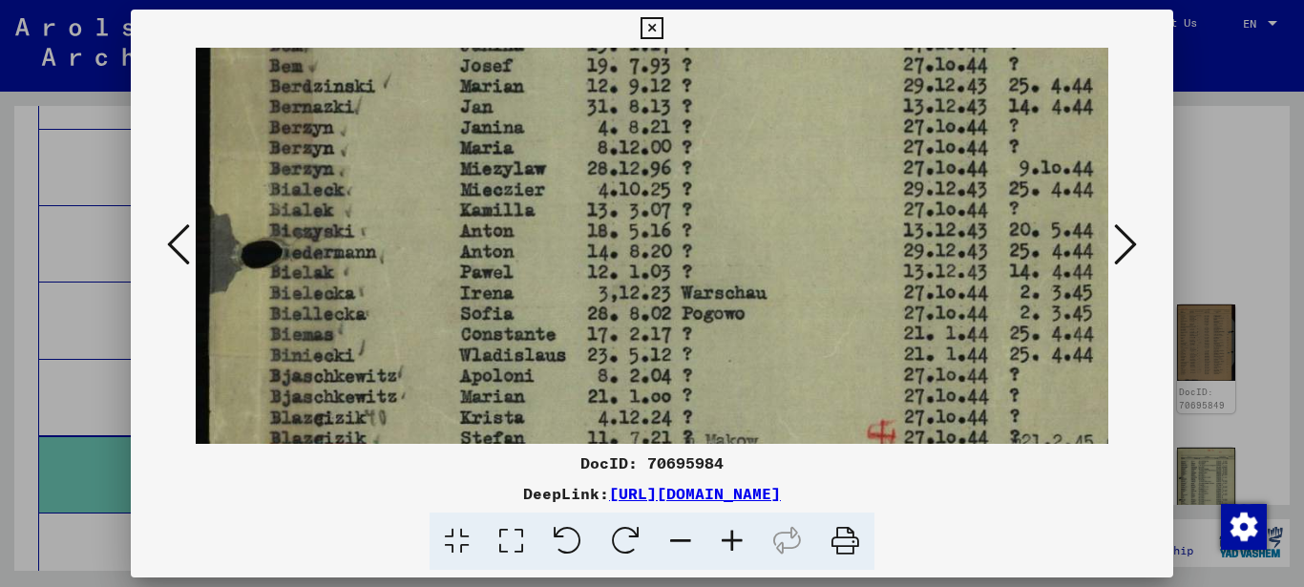
drag, startPoint x: 534, startPoint y: 258, endPoint x: 532, endPoint y: 276, distance: 18.4
click at [534, 285] on img at bounding box center [720, 53] width 1049 height 1472
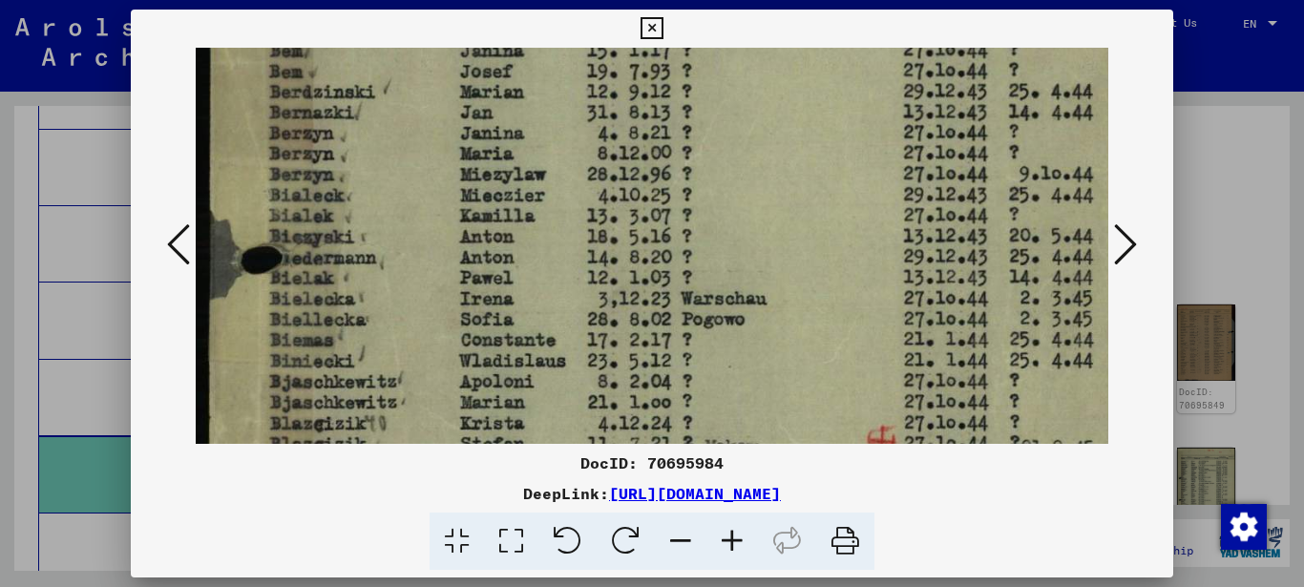
scroll to position [701, 0]
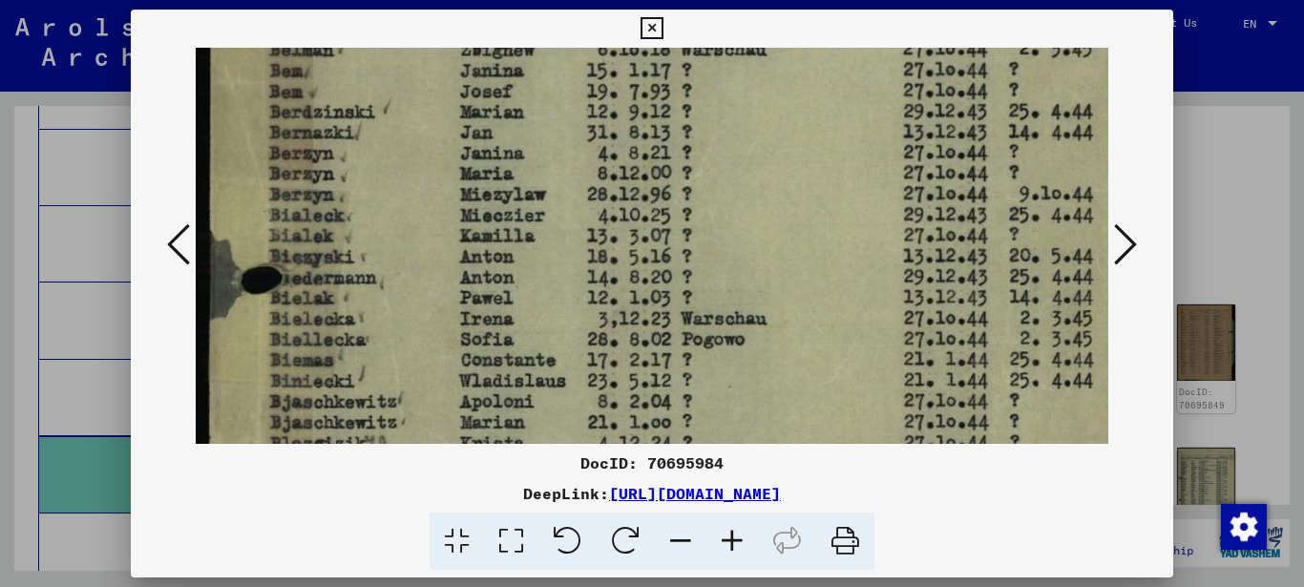
drag, startPoint x: 534, startPoint y: 257, endPoint x: 533, endPoint y: 275, distance: 18.2
click at [534, 268] on img at bounding box center [720, 79] width 1049 height 1472
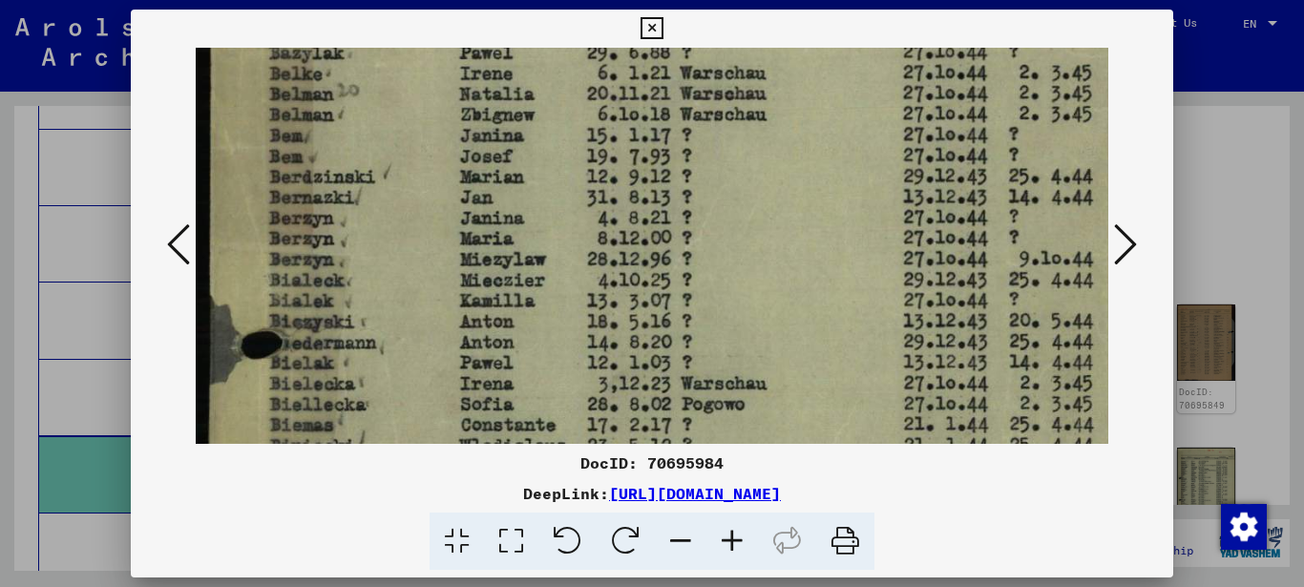
drag, startPoint x: 520, startPoint y: 272, endPoint x: 519, endPoint y: 301, distance: 28.6
click at [524, 310] on img at bounding box center [720, 143] width 1049 height 1472
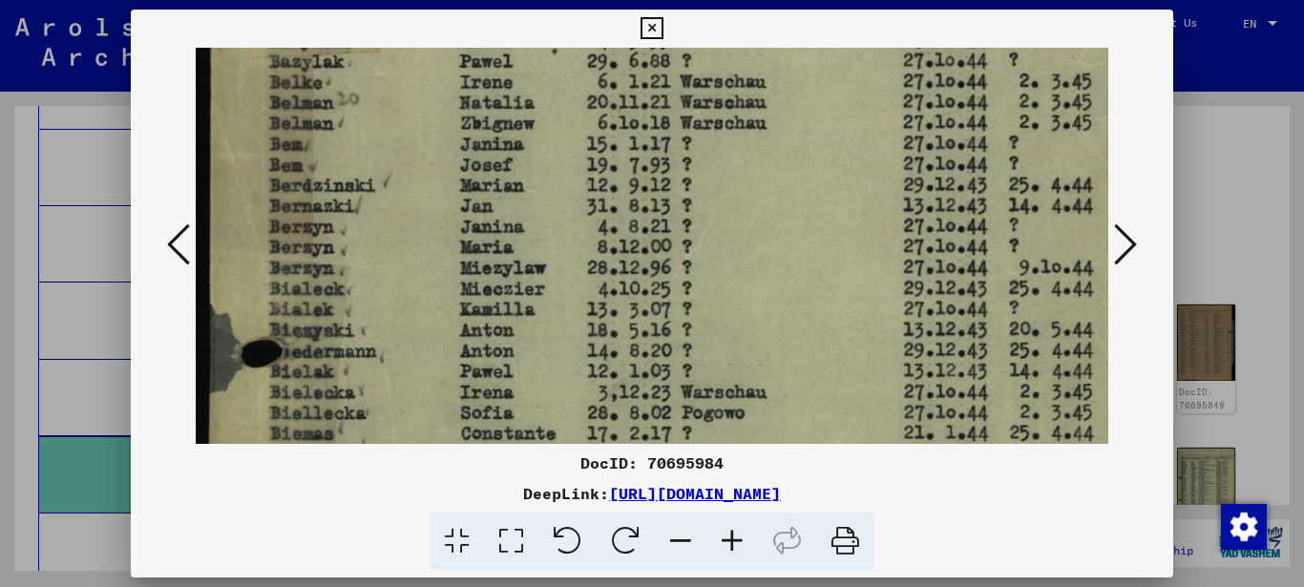
drag, startPoint x: 526, startPoint y: 257, endPoint x: 524, endPoint y: 300, distance: 43.0
click at [526, 291] on img at bounding box center [720, 152] width 1049 height 1472
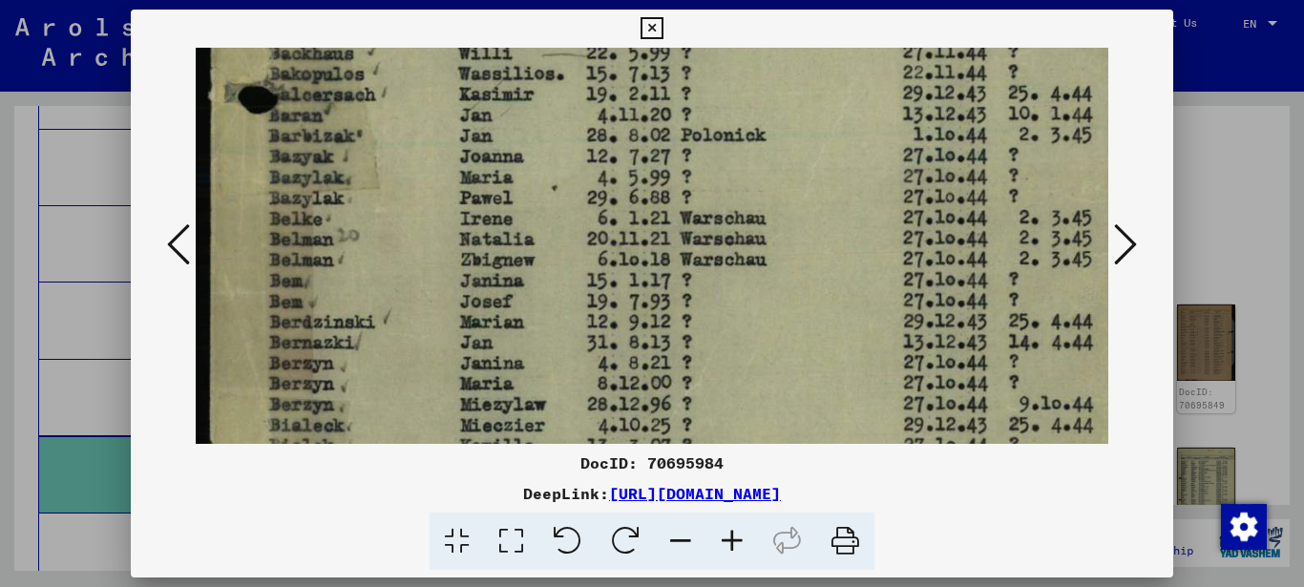
drag, startPoint x: 538, startPoint y: 261, endPoint x: 539, endPoint y: 304, distance: 43.0
click at [538, 303] on img at bounding box center [720, 288] width 1049 height 1472
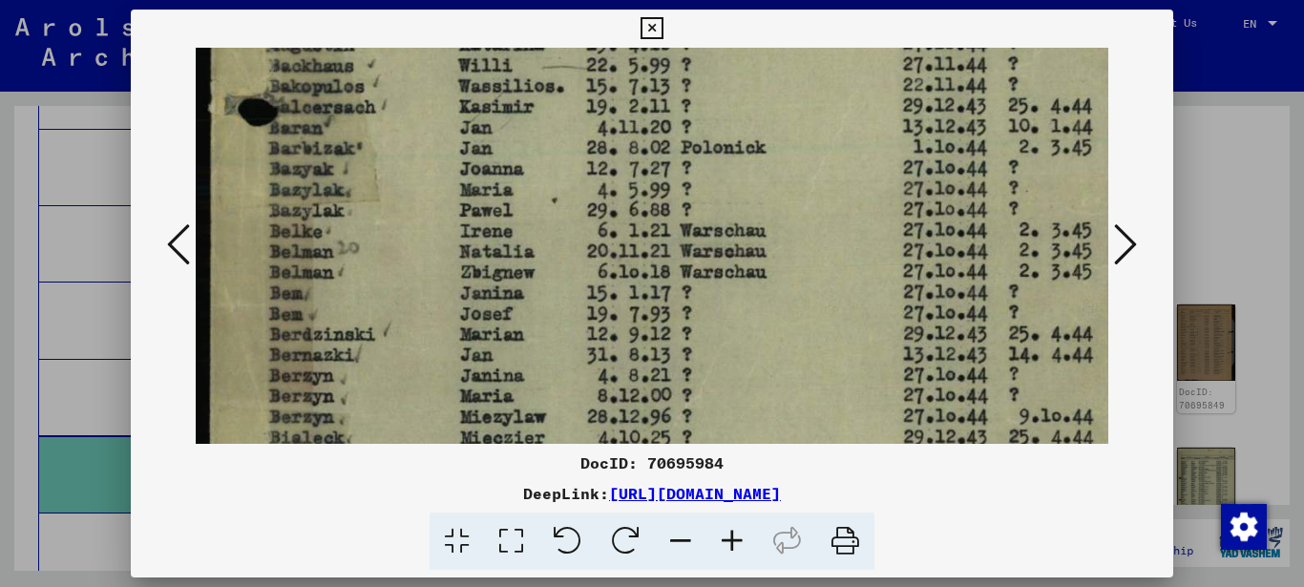
click at [1127, 231] on icon at bounding box center [1125, 244] width 23 height 46
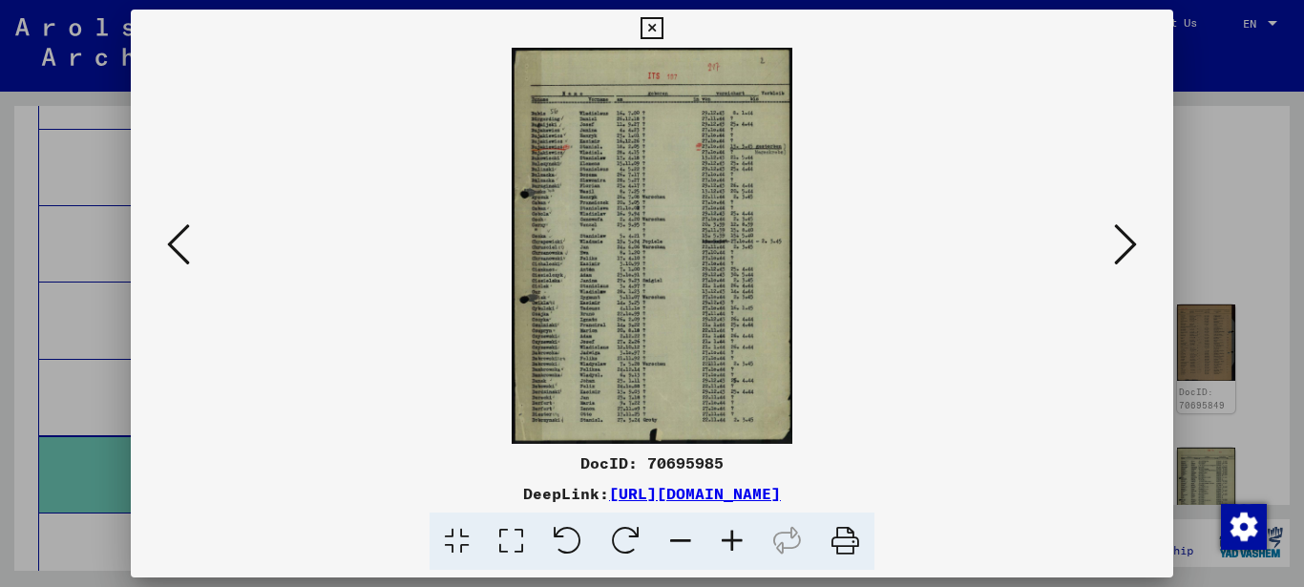
scroll to position [0, 0]
click at [509, 537] on icon at bounding box center [511, 541] width 54 height 58
click at [509, 536] on icon at bounding box center [511, 541] width 54 height 58
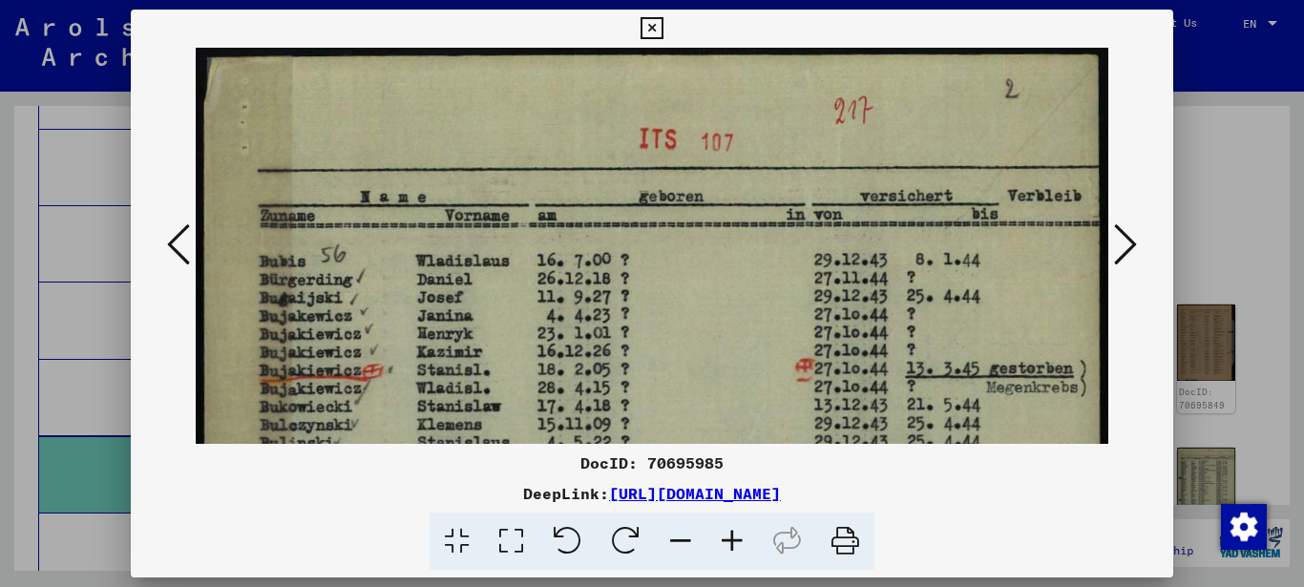
click at [508, 535] on icon at bounding box center [511, 541] width 54 height 58
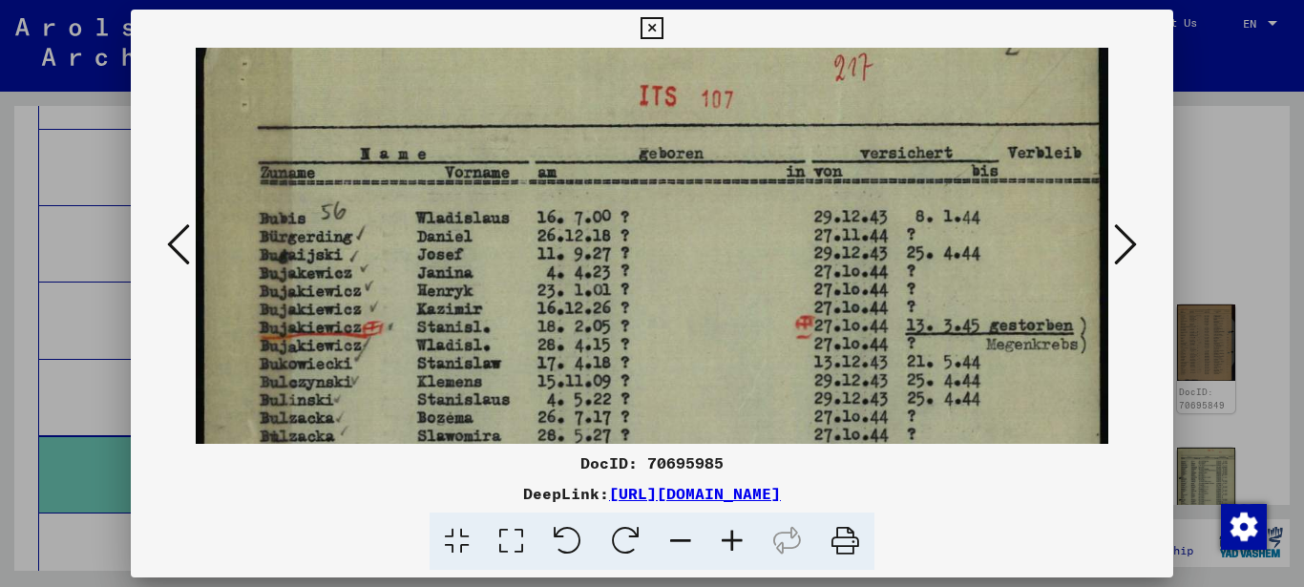
drag, startPoint x: 402, startPoint y: 342, endPoint x: 405, endPoint y: 322, distance: 20.2
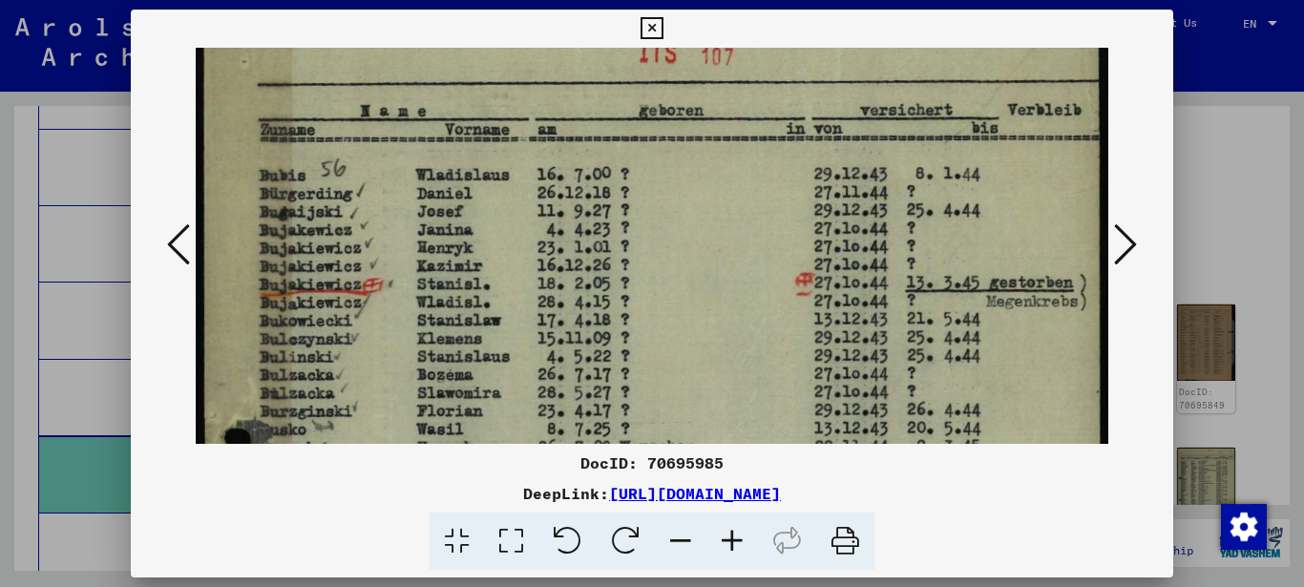
drag, startPoint x: 376, startPoint y: 331, endPoint x: 381, endPoint y: 305, distance: 26.2
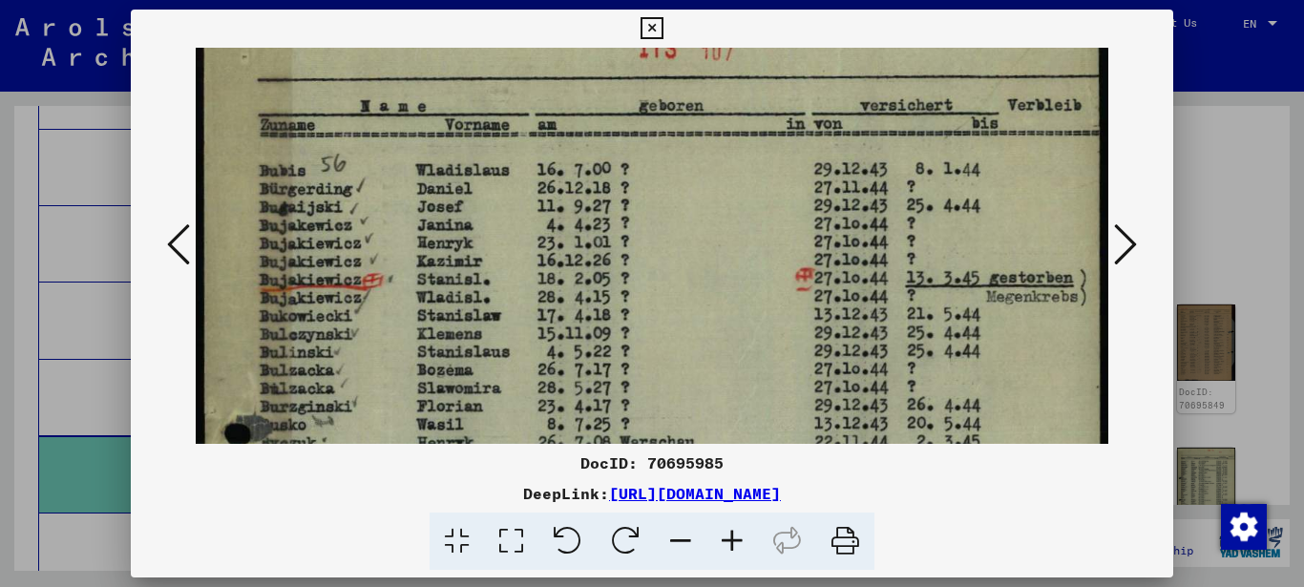
scroll to position [132, 0]
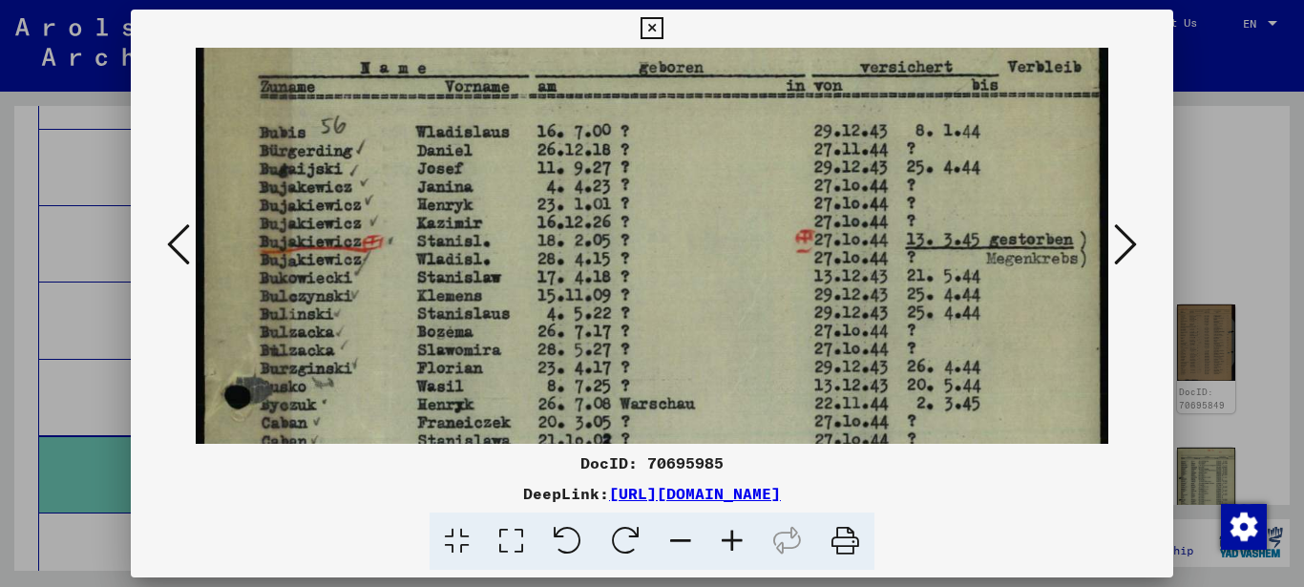
drag, startPoint x: 385, startPoint y: 303, endPoint x: 404, endPoint y: 258, distance: 48.7
click at [404, 261] on img at bounding box center [652, 563] width 913 height 1288
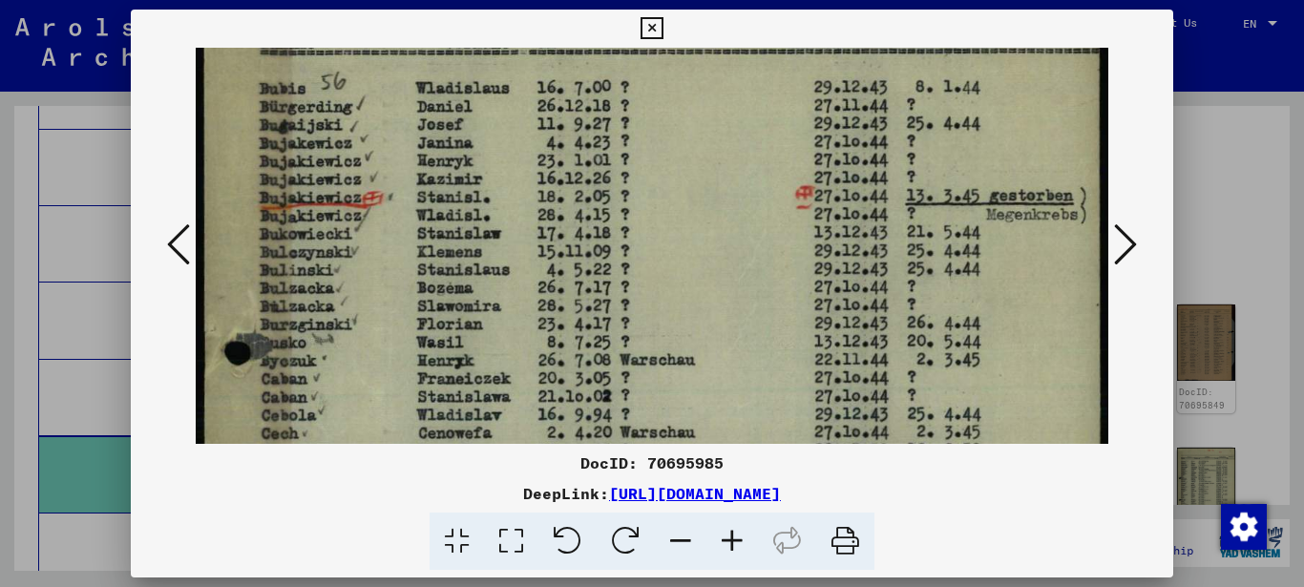
drag, startPoint x: 370, startPoint y: 317, endPoint x: 386, endPoint y: 271, distance: 48.3
click at [386, 272] on img at bounding box center [652, 519] width 913 height 1288
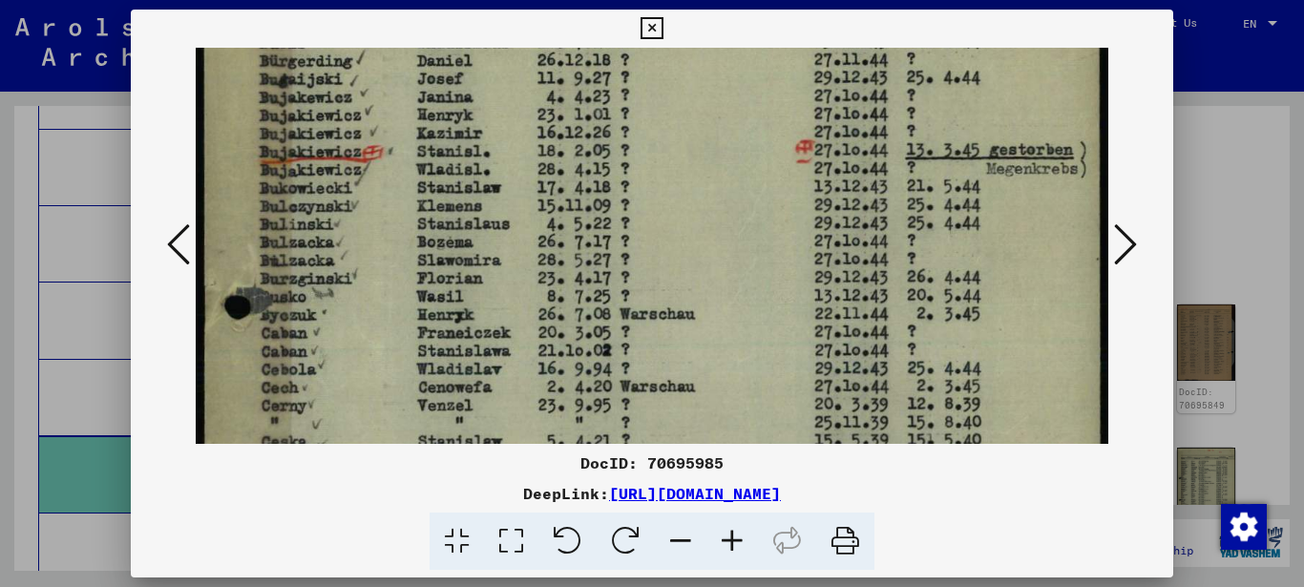
drag, startPoint x: 361, startPoint y: 314, endPoint x: 380, endPoint y: 268, distance: 49.6
click at [380, 268] on img at bounding box center [652, 473] width 913 height 1288
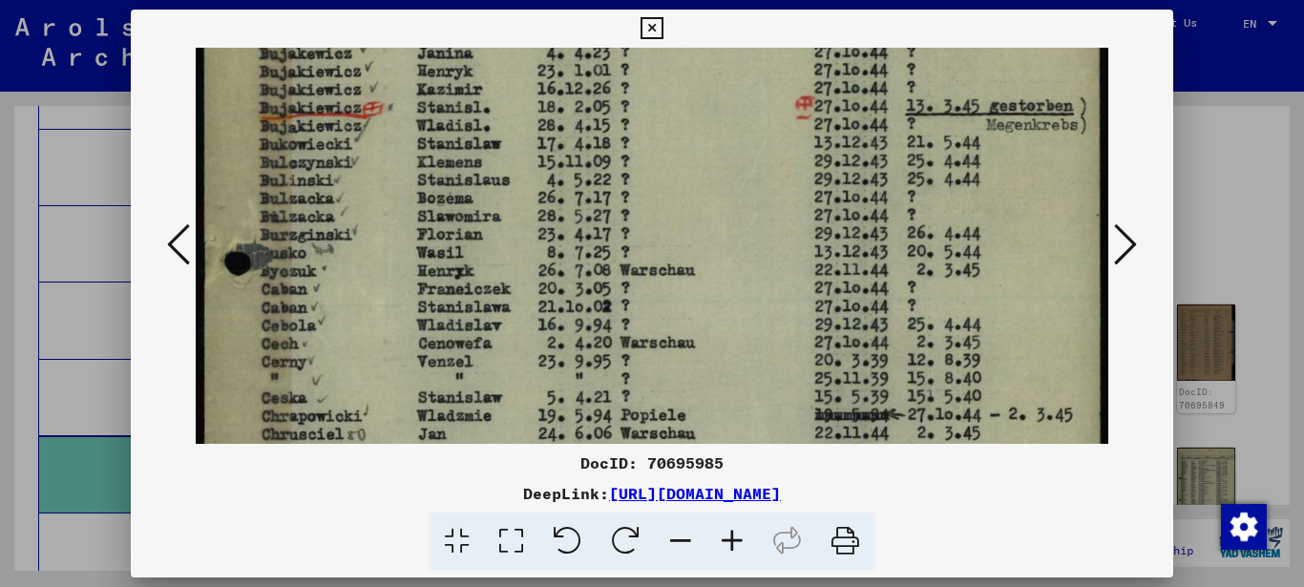
drag, startPoint x: 362, startPoint y: 266, endPoint x: 361, endPoint y: 253, distance: 13.4
click at [362, 253] on img at bounding box center [652, 429] width 913 height 1288
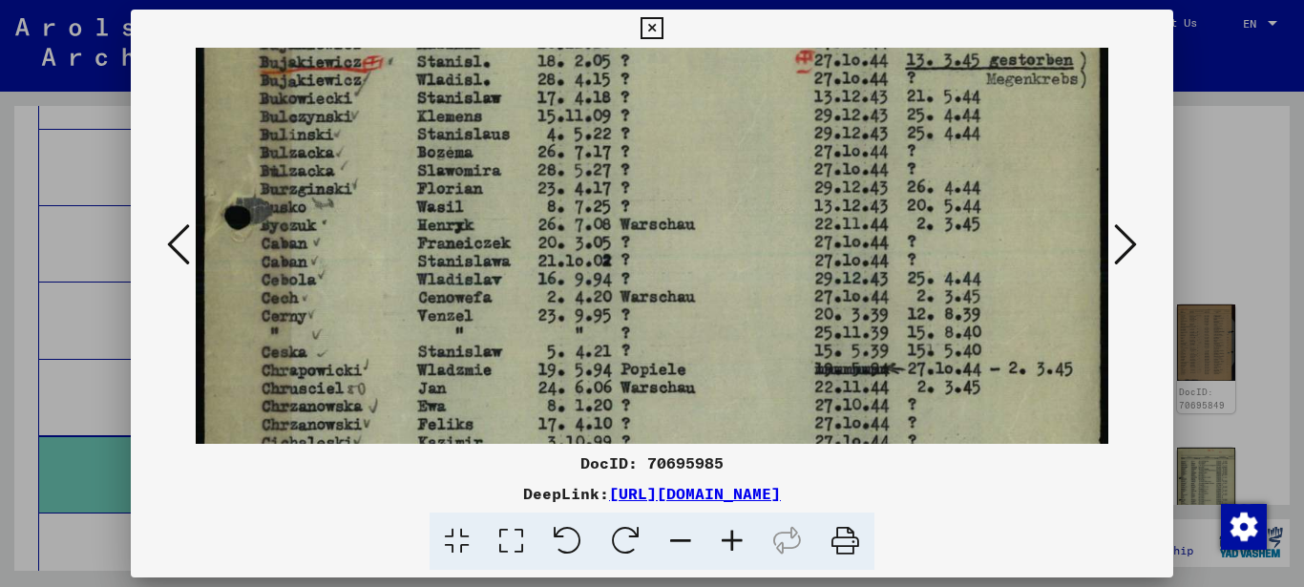
drag, startPoint x: 342, startPoint y: 296, endPoint x: 362, endPoint y: 240, distance: 58.9
click at [362, 240] on img at bounding box center [652, 383] width 913 height 1288
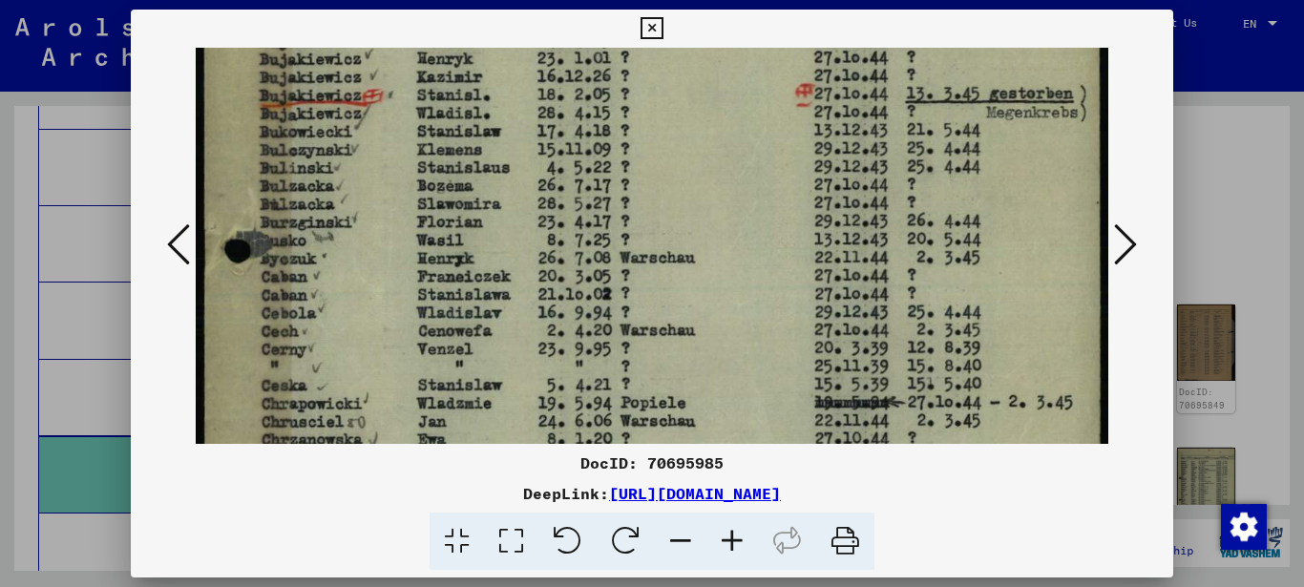
drag, startPoint x: 381, startPoint y: 268, endPoint x: 387, endPoint y: 297, distance: 29.4
click at [387, 298] on img at bounding box center [652, 417] width 913 height 1288
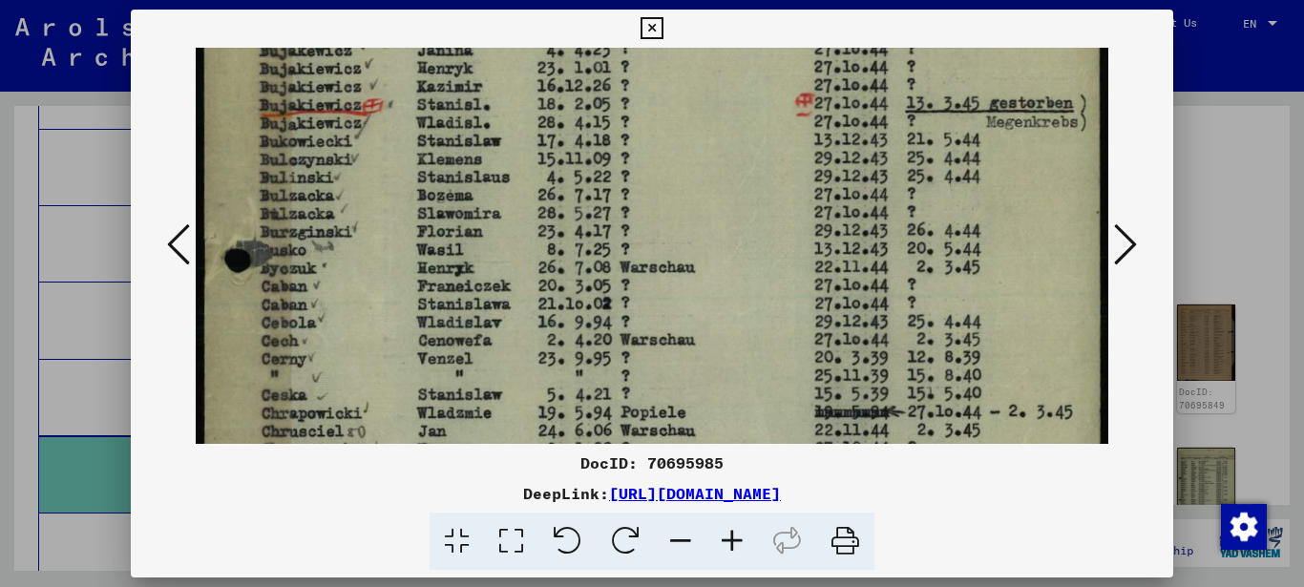
drag, startPoint x: 360, startPoint y: 248, endPoint x: 366, endPoint y: 209, distance: 39.7
click at [366, 211] on img at bounding box center [652, 426] width 913 height 1288
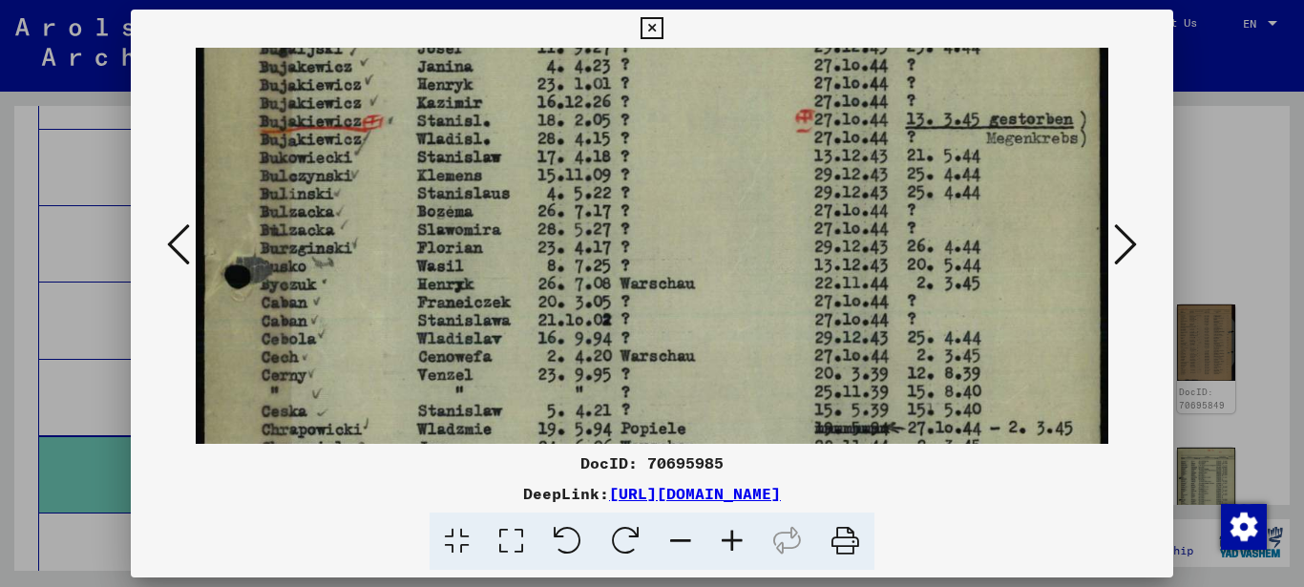
drag, startPoint x: 360, startPoint y: 255, endPoint x: 363, endPoint y: 294, distance: 39.2
click at [362, 292] on img at bounding box center [652, 444] width 913 height 1288
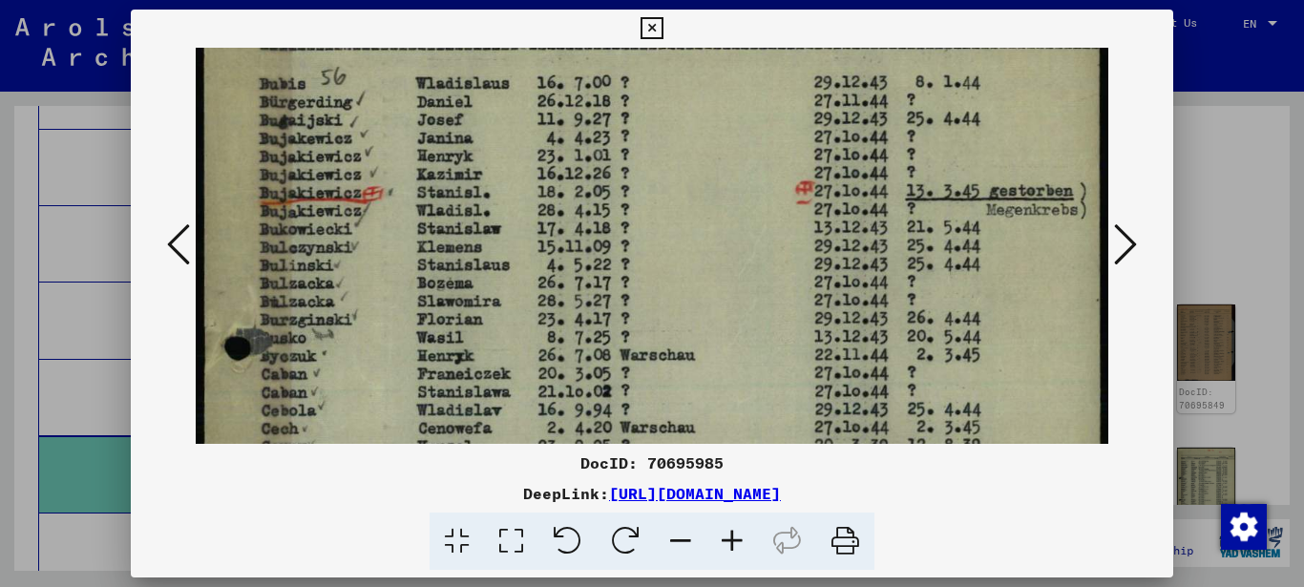
drag, startPoint x: 369, startPoint y: 176, endPoint x: 374, endPoint y: 267, distance: 91.7
click at [378, 268] on img at bounding box center [652, 514] width 913 height 1288
drag, startPoint x: 311, startPoint y: 223, endPoint x: 314, endPoint y: 212, distance: 11.8
click at [314, 212] on img at bounding box center [652, 514] width 913 height 1288
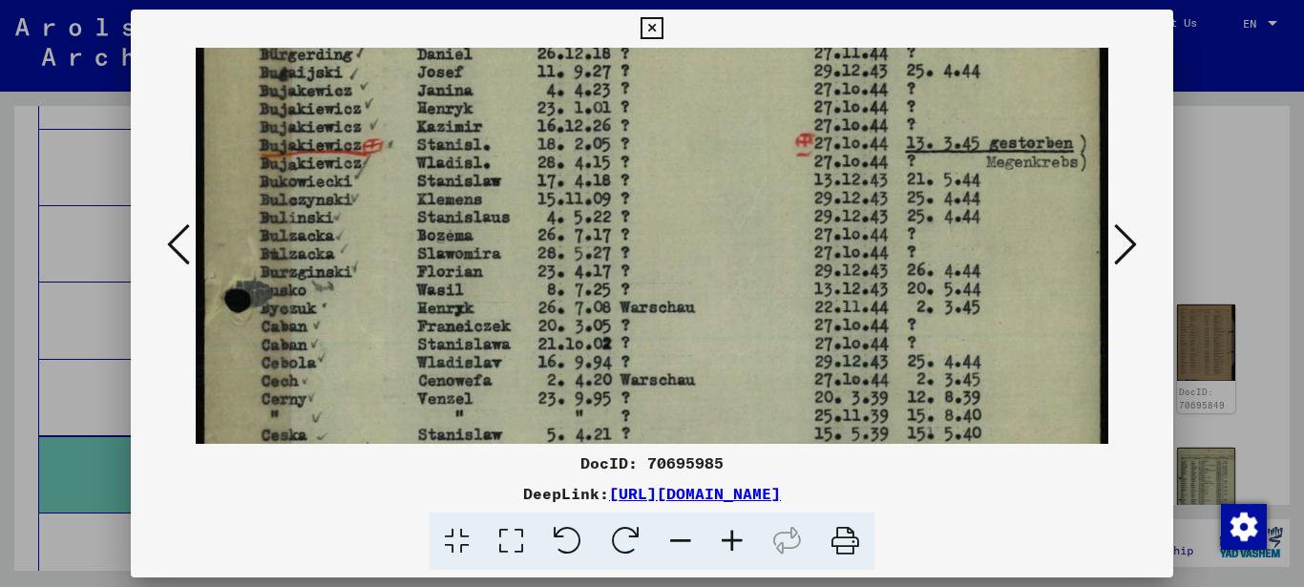
drag, startPoint x: 329, startPoint y: 260, endPoint x: 337, endPoint y: 210, distance: 50.2
click at [337, 211] on img at bounding box center [652, 467] width 913 height 1288
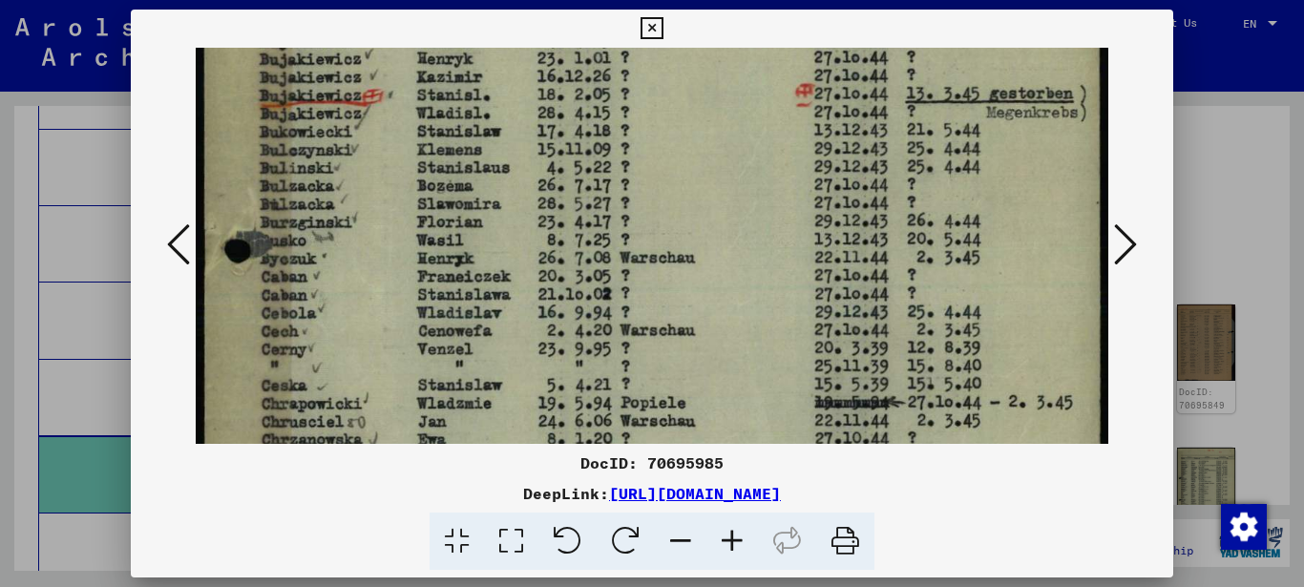
drag, startPoint x: 351, startPoint y: 282, endPoint x: 351, endPoint y: 253, distance: 29.6
click at [351, 254] on img at bounding box center [652, 417] width 913 height 1288
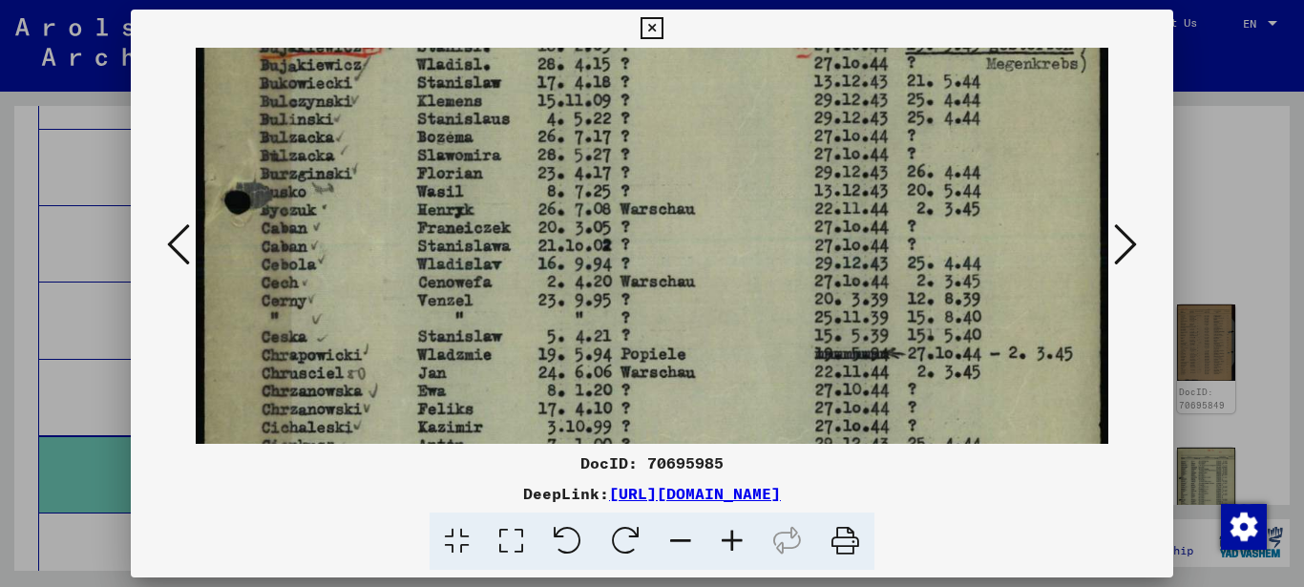
drag, startPoint x: 351, startPoint y: 269, endPoint x: 349, endPoint y: 241, distance: 27.7
click at [351, 243] on img at bounding box center [652, 368] width 913 height 1288
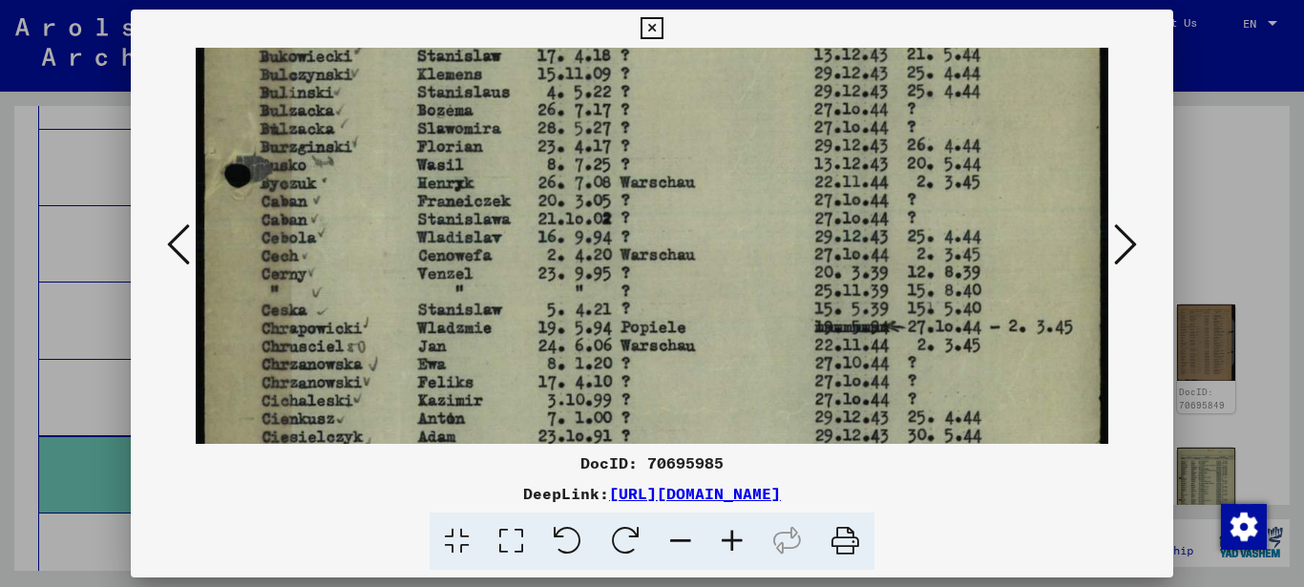
drag, startPoint x: 349, startPoint y: 260, endPoint x: 351, endPoint y: 210, distance: 49.7
click at [353, 216] on img at bounding box center [652, 341] width 913 height 1288
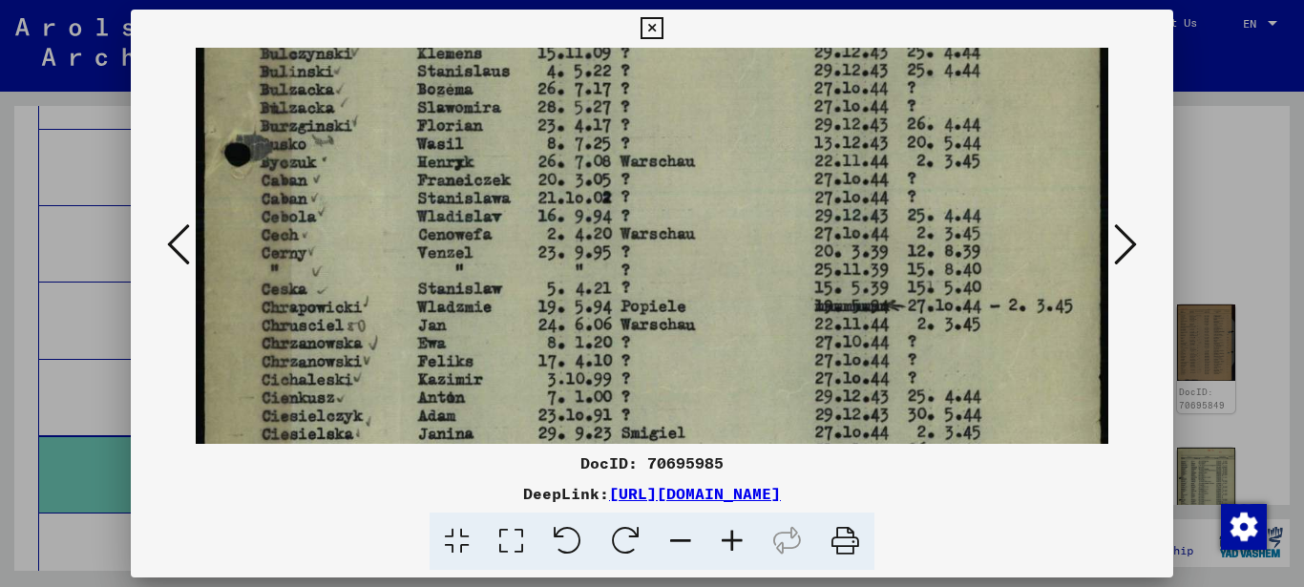
drag, startPoint x: 341, startPoint y: 245, endPoint x: 352, endPoint y: 194, distance: 52.8
click at [352, 201] on img at bounding box center [652, 320] width 913 height 1288
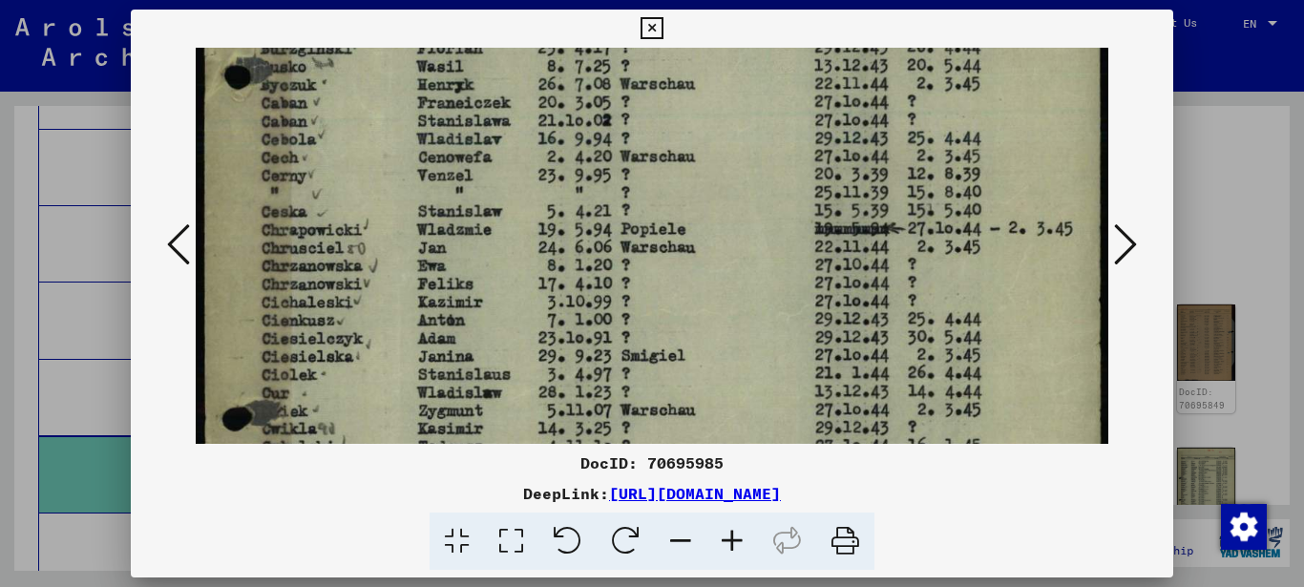
drag, startPoint x: 350, startPoint y: 242, endPoint x: 353, endPoint y: 208, distance: 34.5
click at [353, 211] on img at bounding box center [652, 243] width 913 height 1288
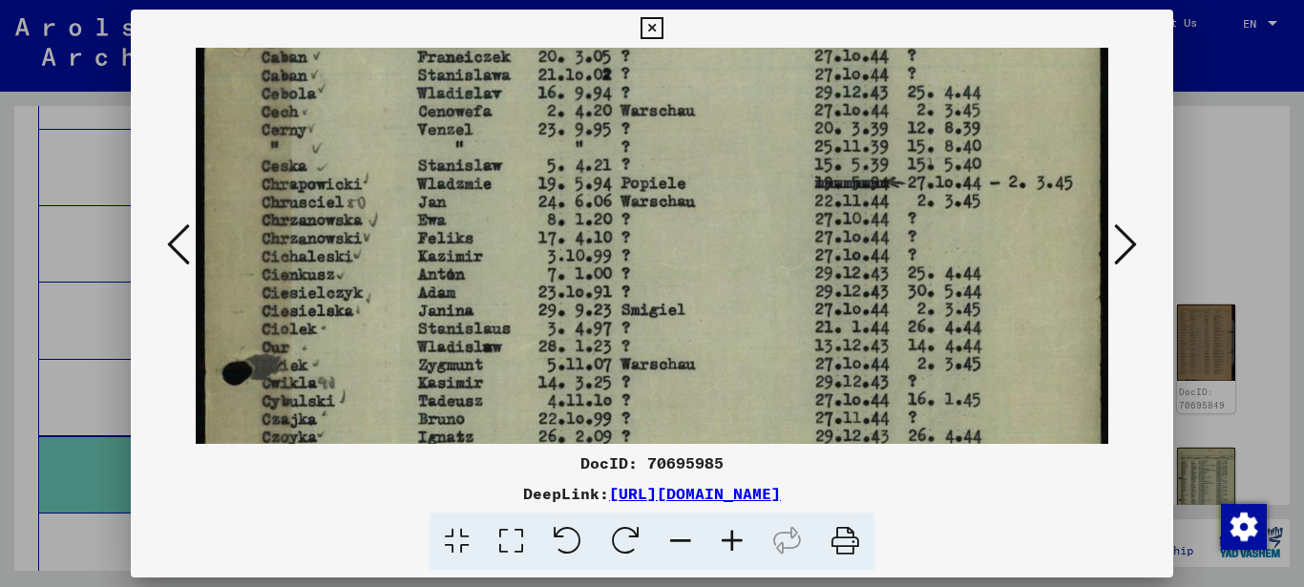
drag, startPoint x: 341, startPoint y: 285, endPoint x: 347, endPoint y: 240, distance: 45.3
click at [349, 245] on img at bounding box center [652, 197] width 913 height 1288
drag, startPoint x: 339, startPoint y: 306, endPoint x: 342, endPoint y: 256, distance: 50.7
click at [342, 256] on img at bounding box center [652, 195] width 913 height 1288
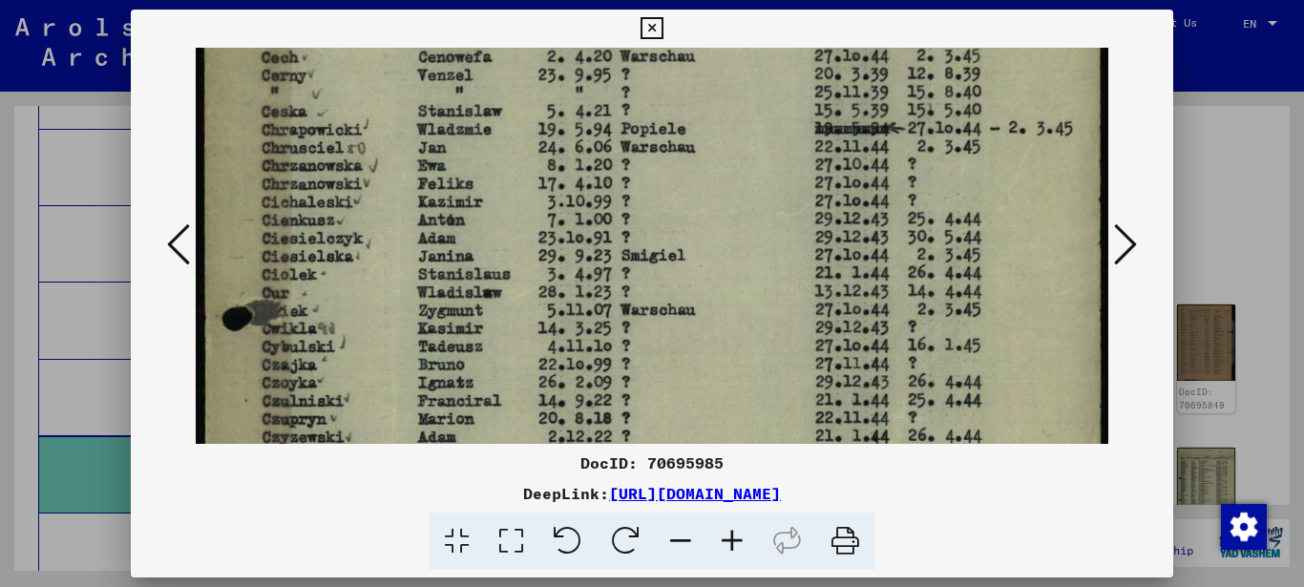
click at [345, 247] on img at bounding box center [652, 143] width 913 height 1288
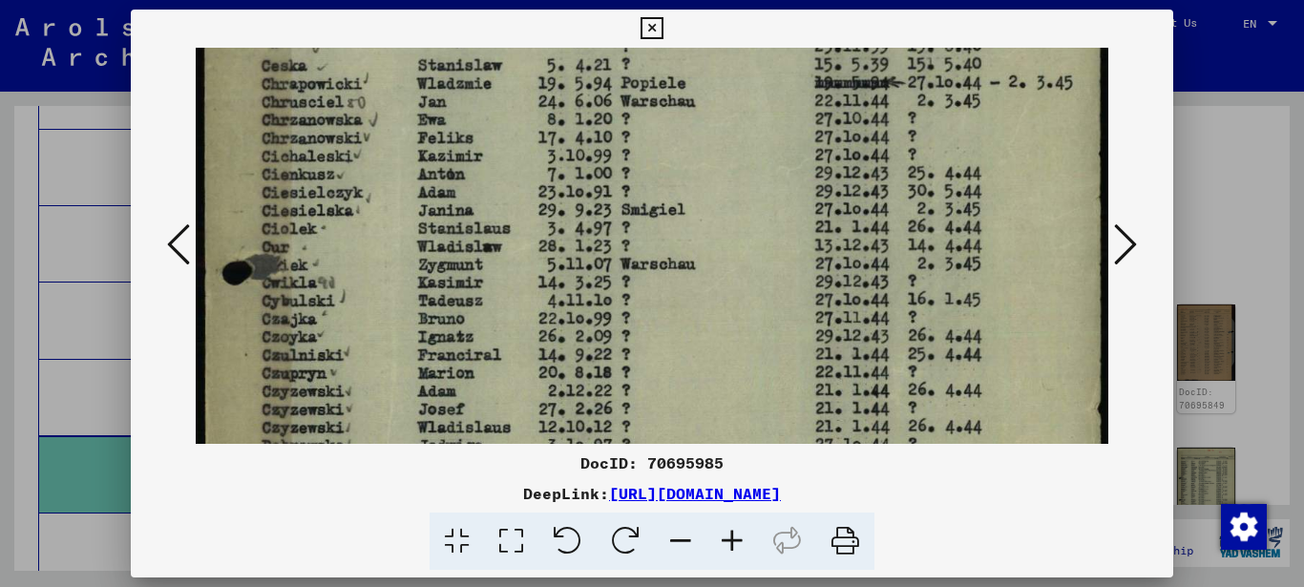
click at [353, 244] on img at bounding box center [652, 97] width 913 height 1288
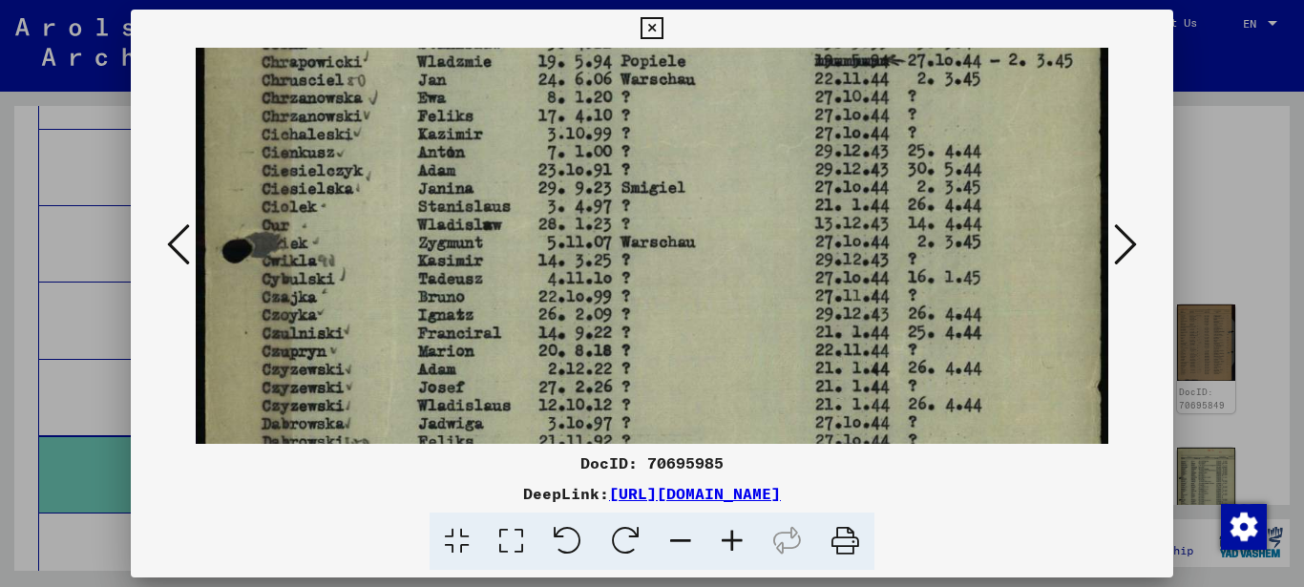
click at [359, 225] on img at bounding box center [652, 75] width 913 height 1288
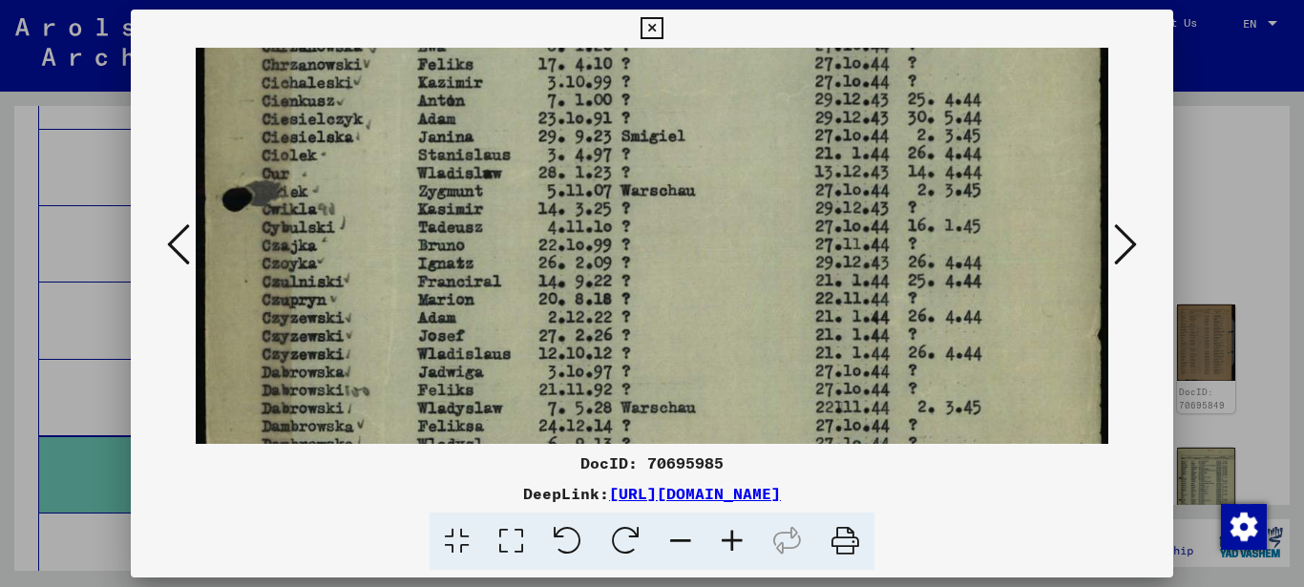
click at [358, 236] on img at bounding box center [652, 24] width 913 height 1288
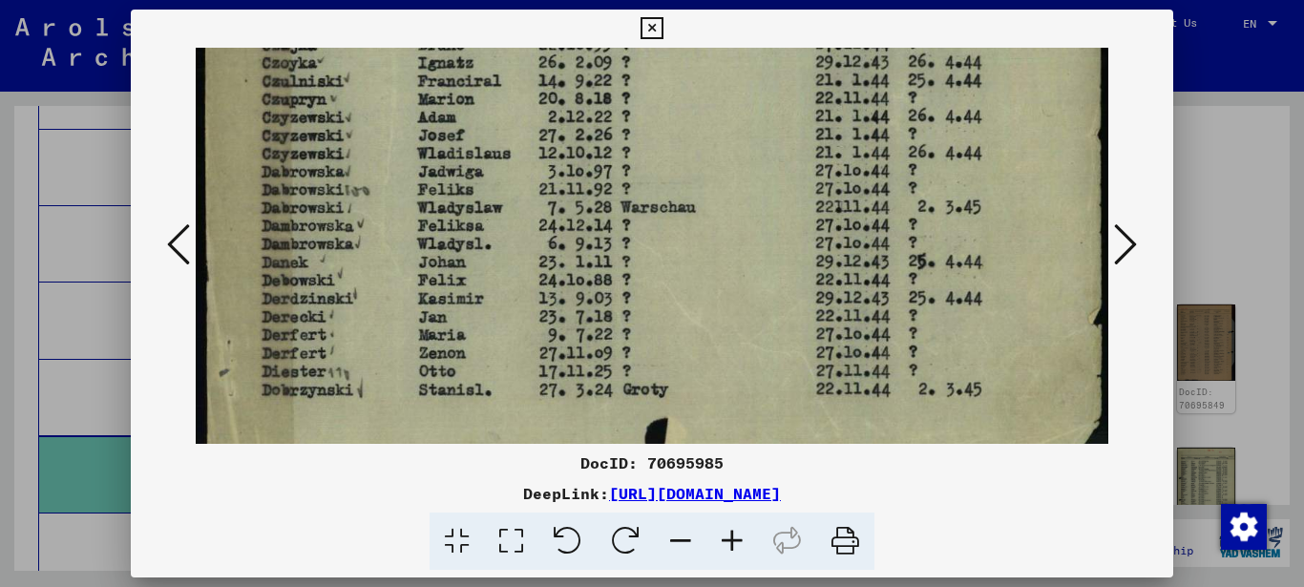
scroll to position [892, 0]
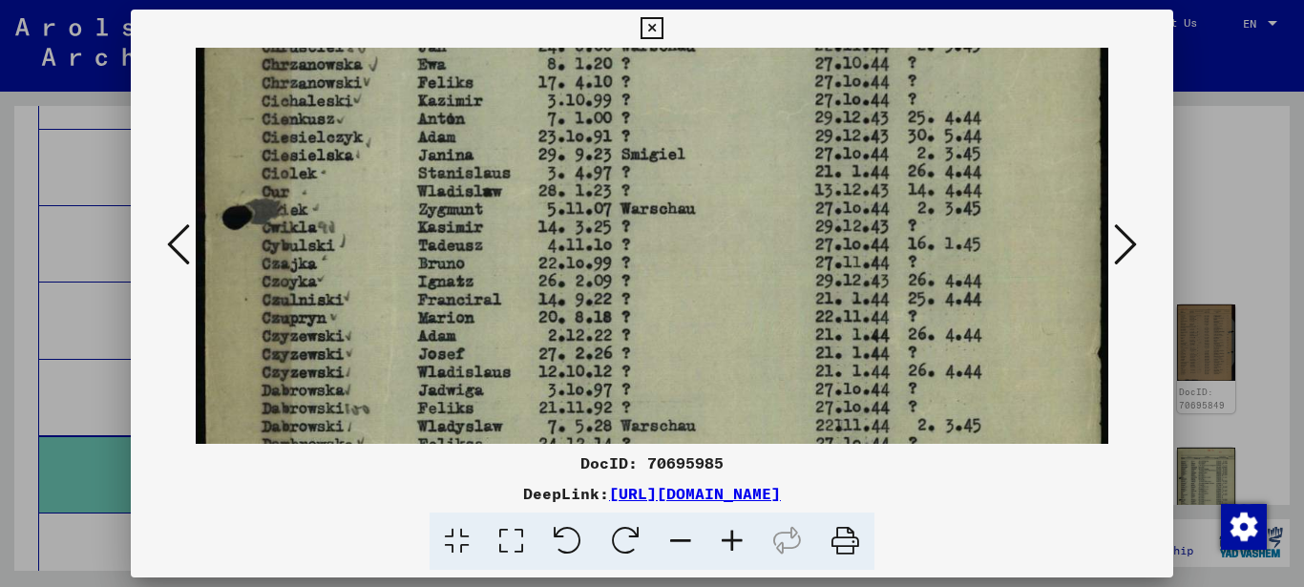
click at [464, 304] on img at bounding box center [652, 42] width 913 height 1288
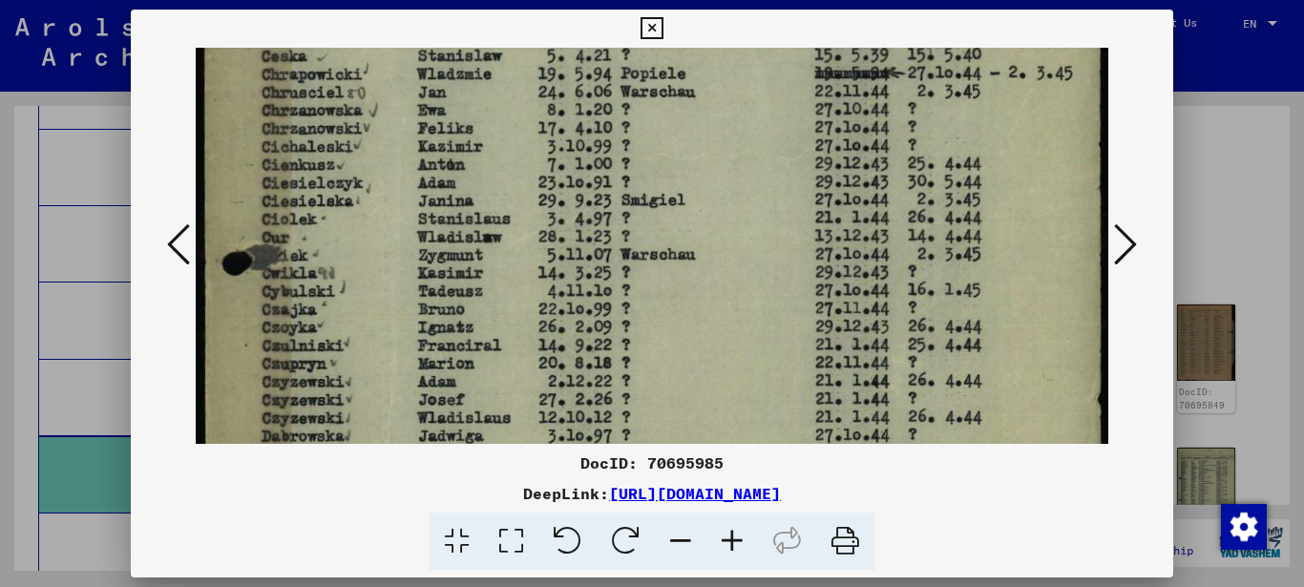
click at [471, 297] on img at bounding box center [652, 88] width 913 height 1288
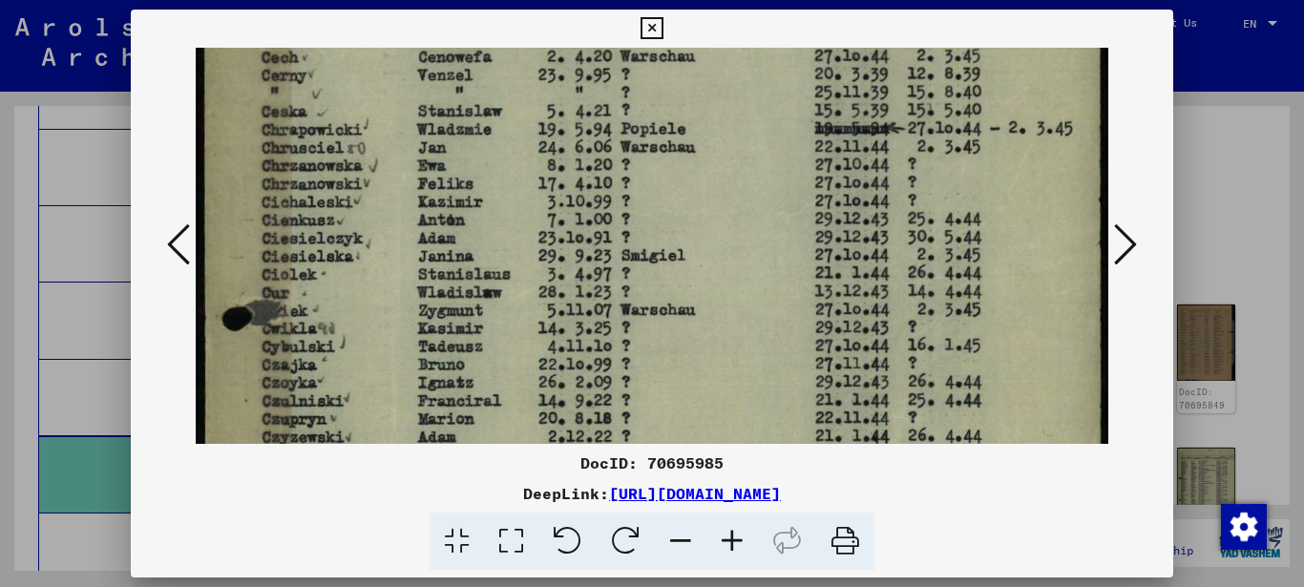
click at [481, 283] on img at bounding box center [652, 143] width 913 height 1288
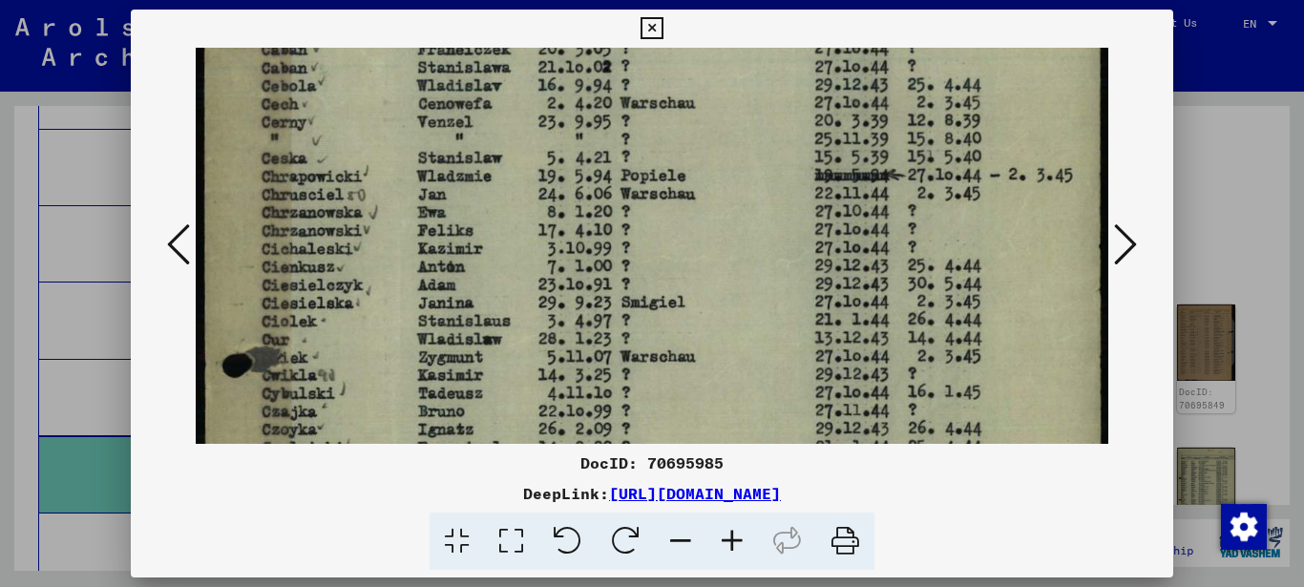
click at [486, 301] on img at bounding box center [652, 190] width 913 height 1288
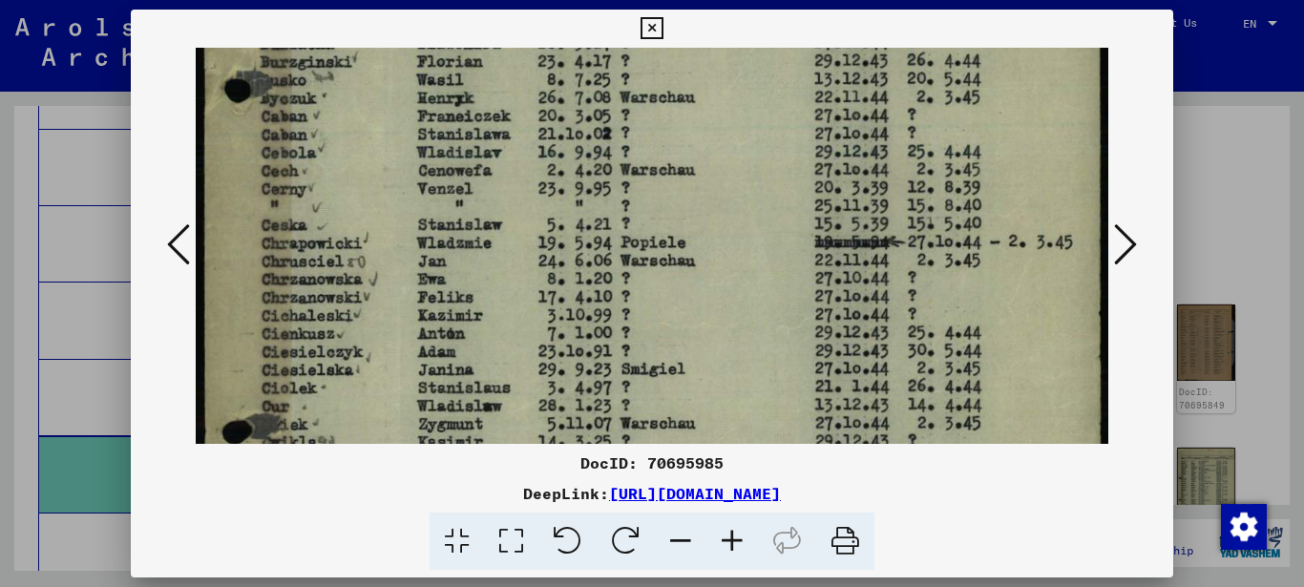
click at [488, 313] on img at bounding box center [652, 257] width 913 height 1288
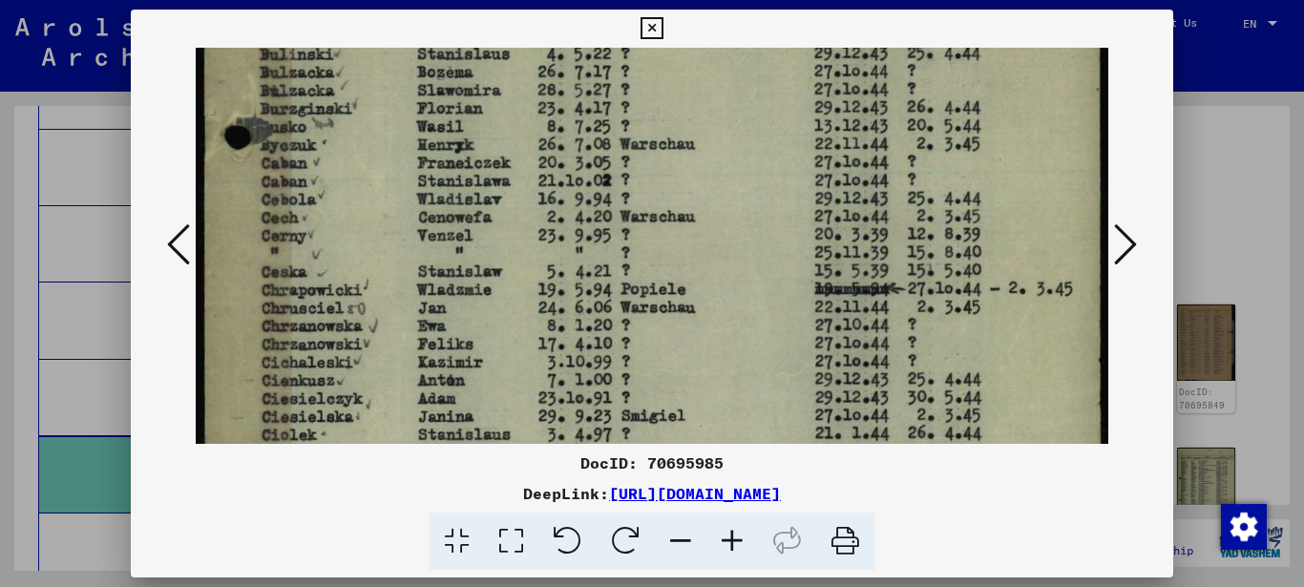
click at [487, 303] on img at bounding box center [652, 303] width 913 height 1288
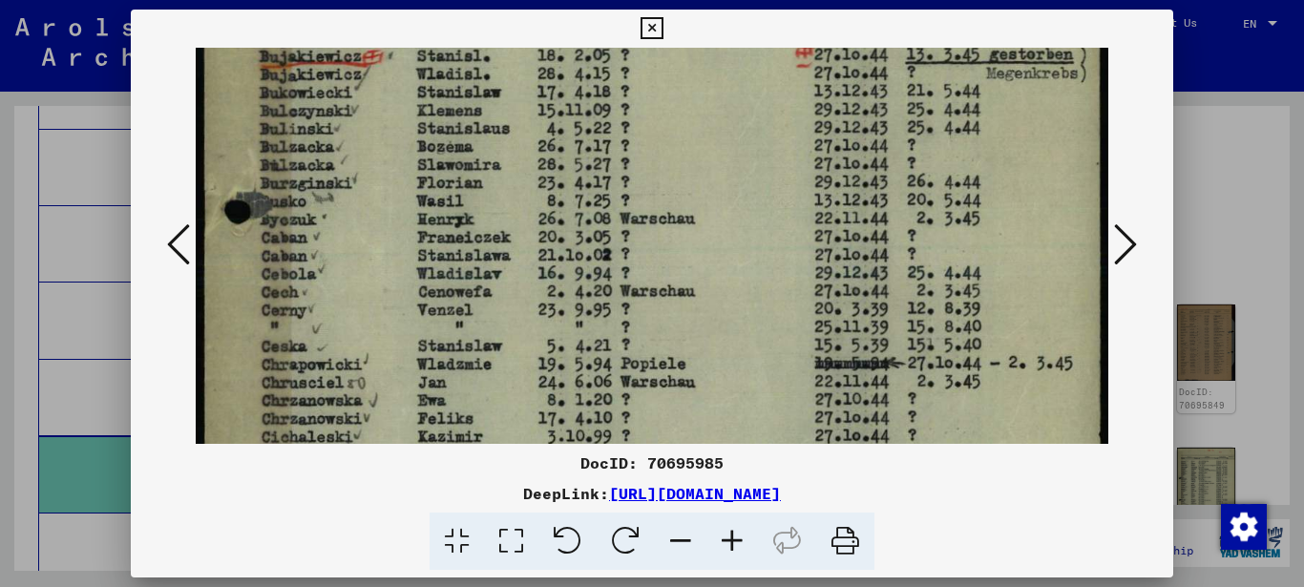
click at [486, 306] on img at bounding box center [652, 378] width 913 height 1288
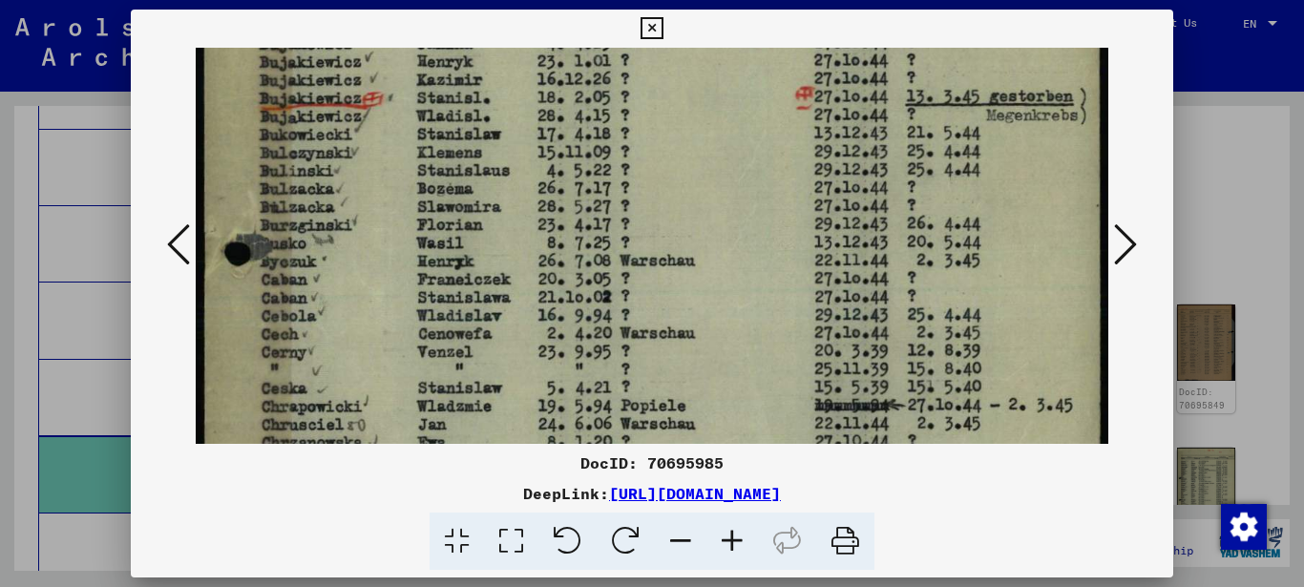
click at [482, 263] on img at bounding box center [652, 420] width 913 height 1288
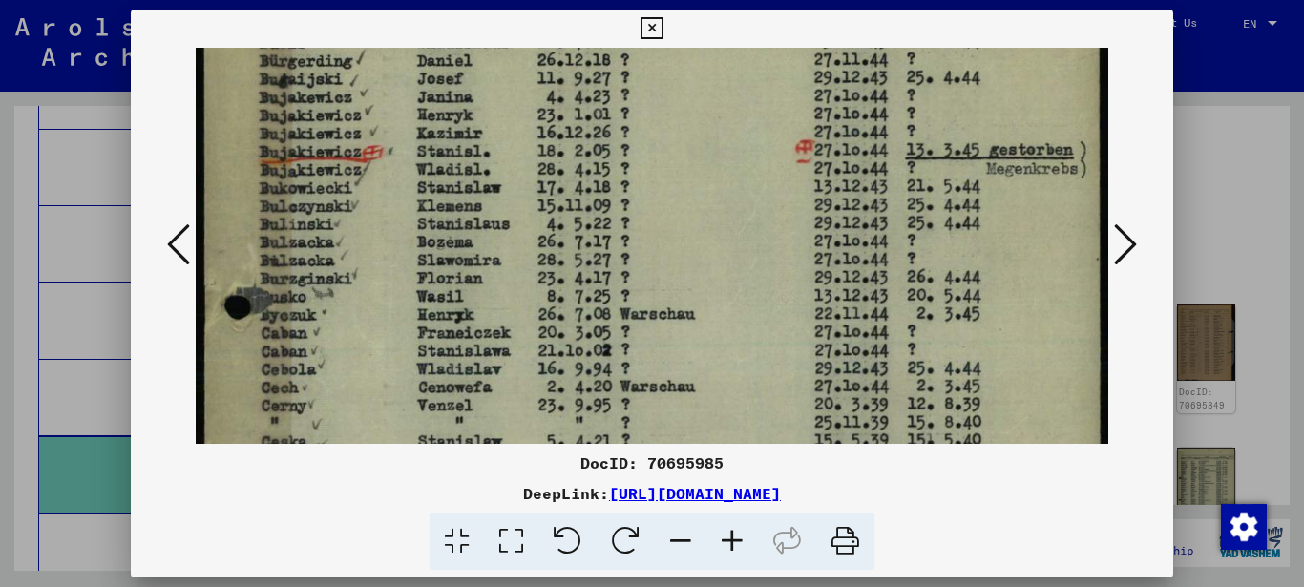
click at [476, 259] on img at bounding box center [652, 473] width 913 height 1288
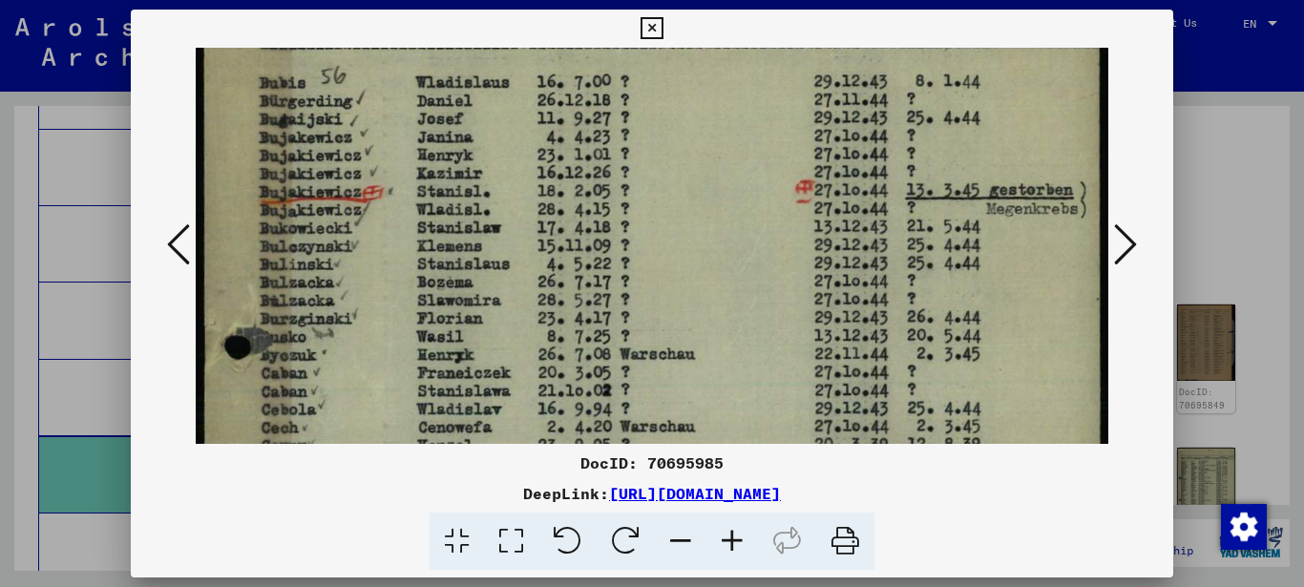
click at [476, 316] on img at bounding box center [652, 513] width 913 height 1288
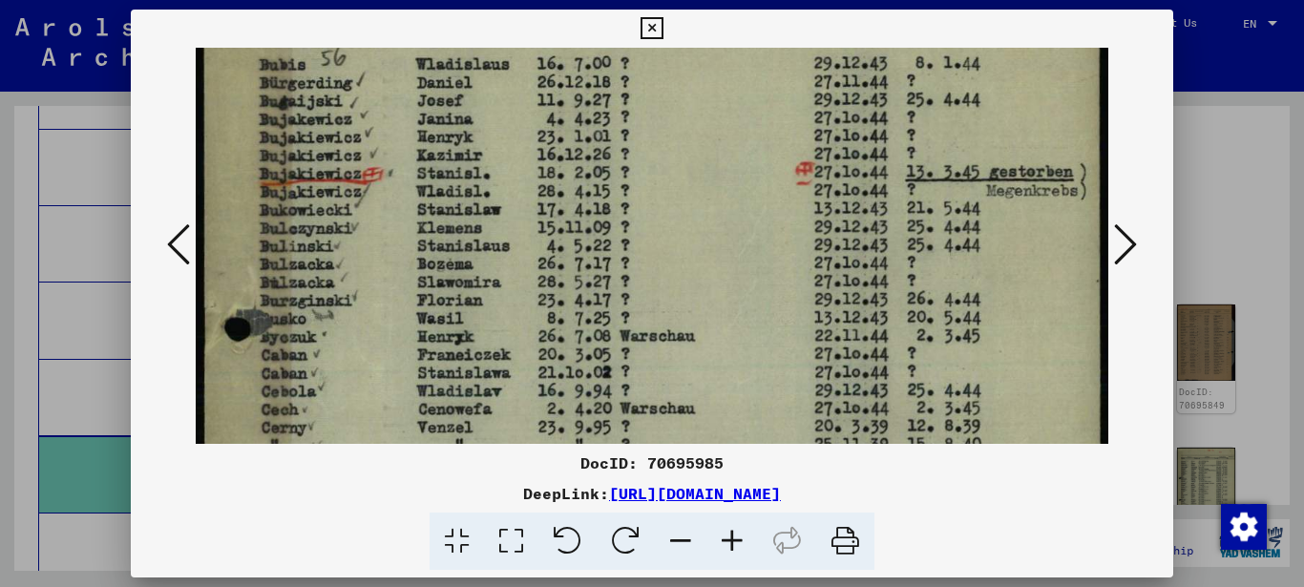
click at [472, 168] on img at bounding box center [652, 495] width 913 height 1288
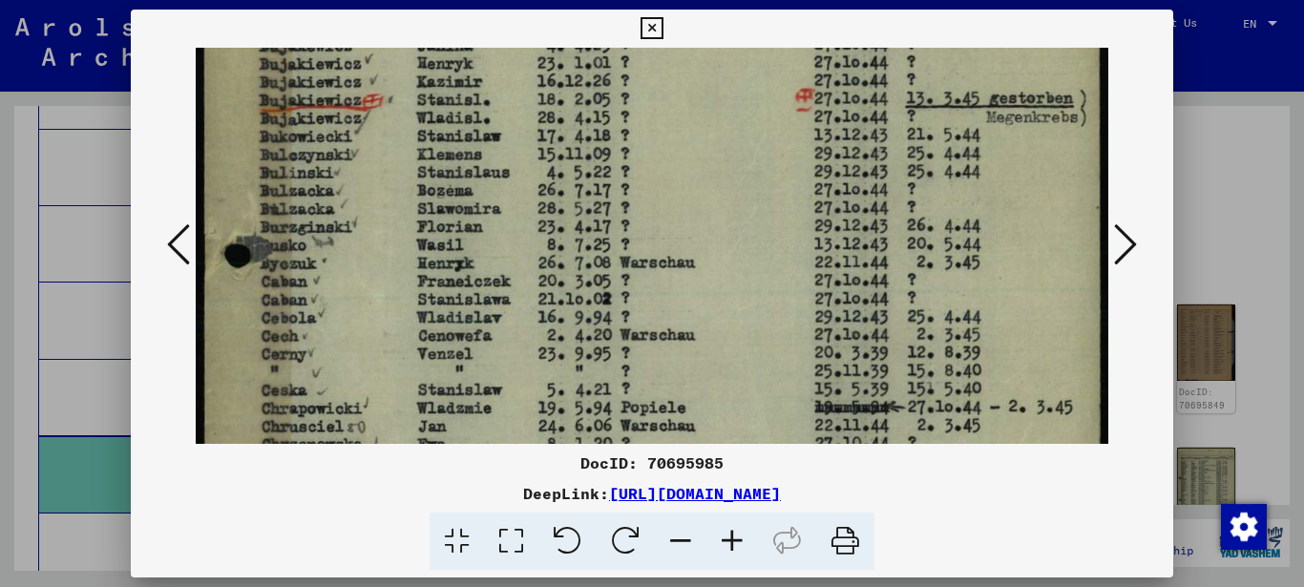
click at [1128, 248] on icon at bounding box center [1125, 244] width 23 height 46
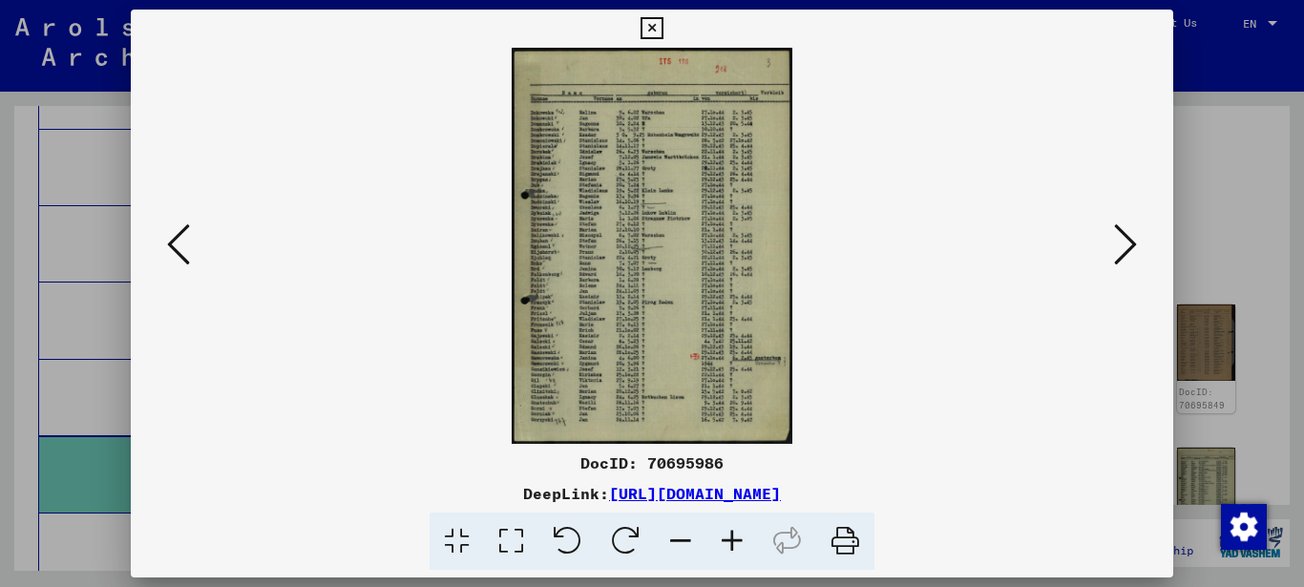
scroll to position [0, 0]
click at [515, 539] on icon at bounding box center [511, 541] width 54 height 58
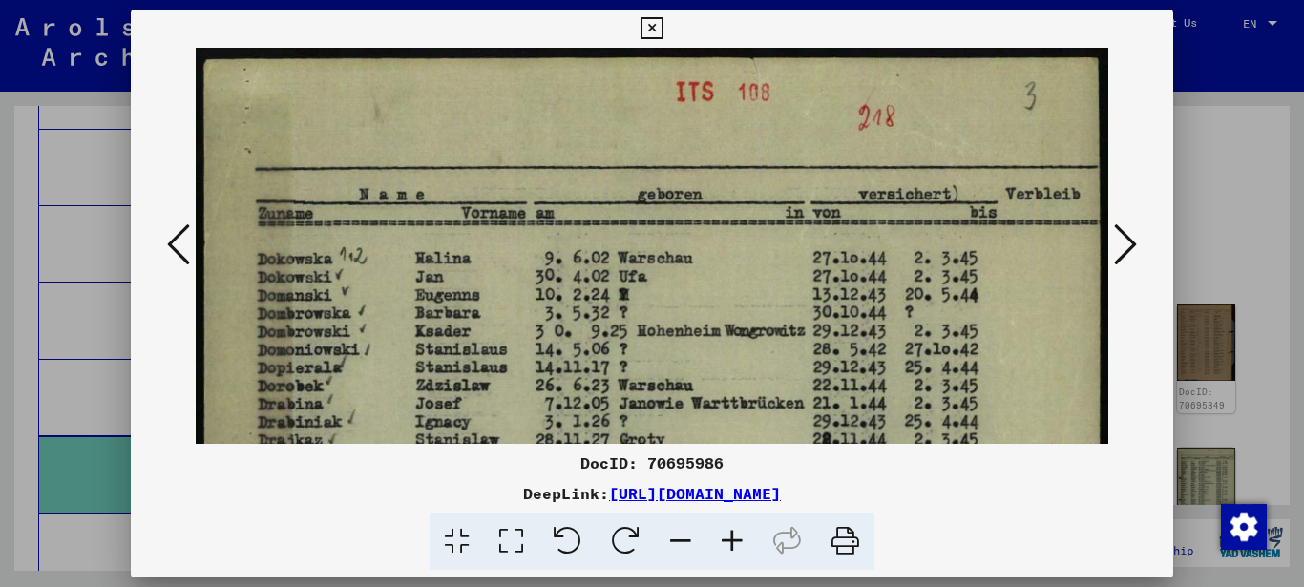
click at [516, 539] on icon at bounding box center [511, 541] width 54 height 58
click at [517, 538] on icon at bounding box center [511, 541] width 54 height 58
click at [519, 536] on icon at bounding box center [511, 541] width 54 height 58
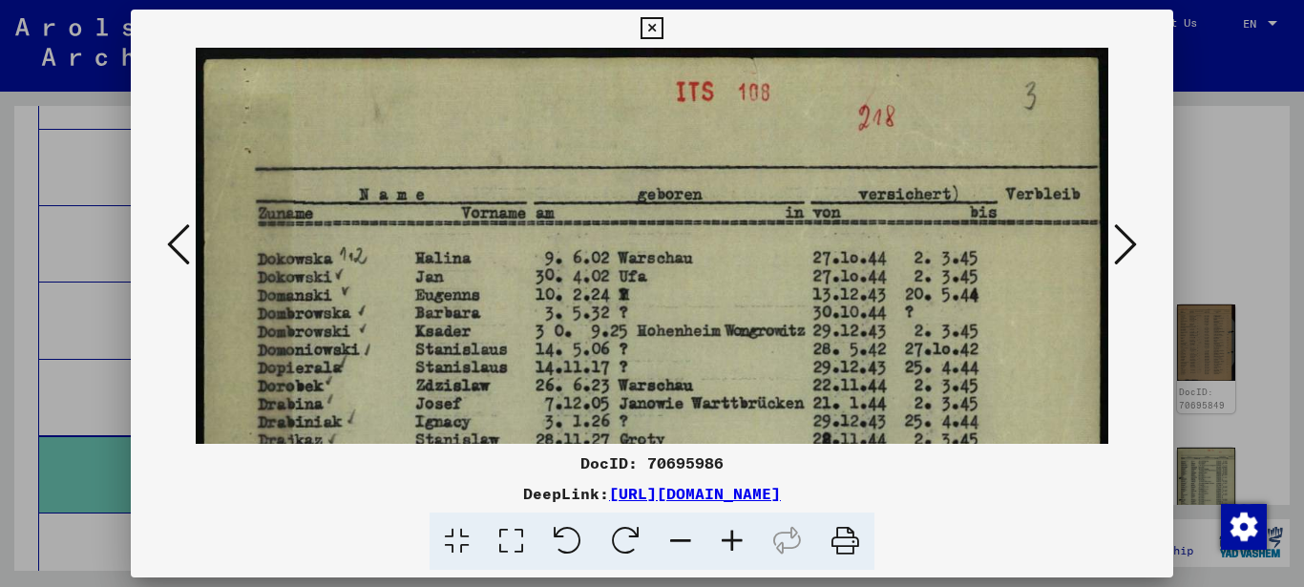
click at [519, 536] on icon at bounding box center [511, 541] width 54 height 58
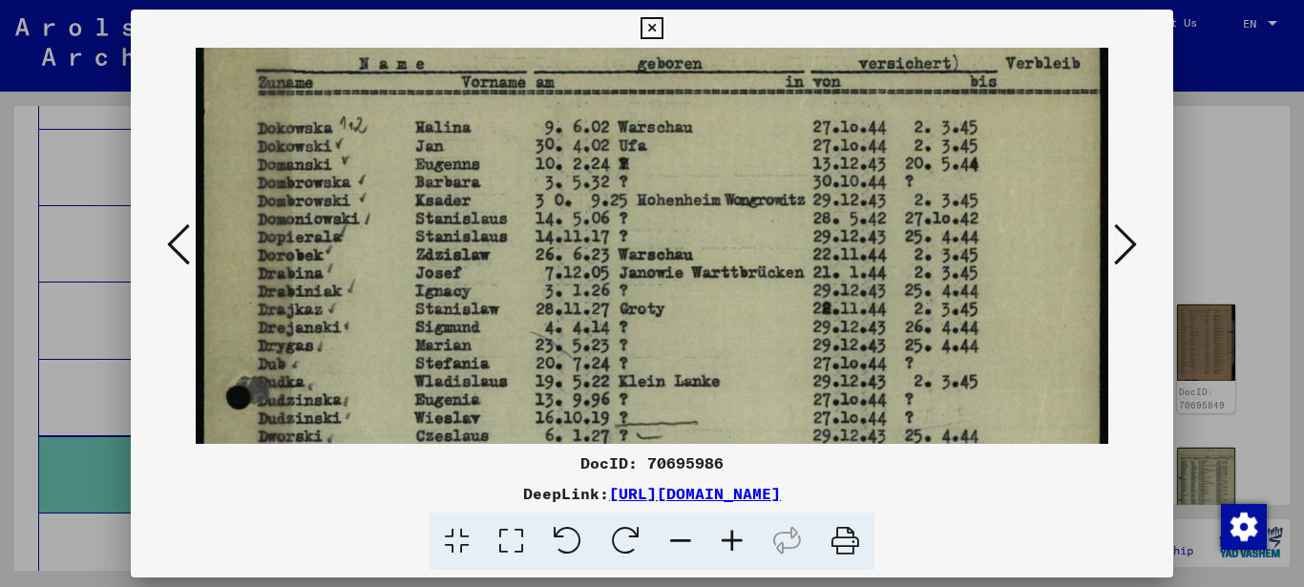
click at [382, 310] on img at bounding box center [652, 561] width 913 height 1288
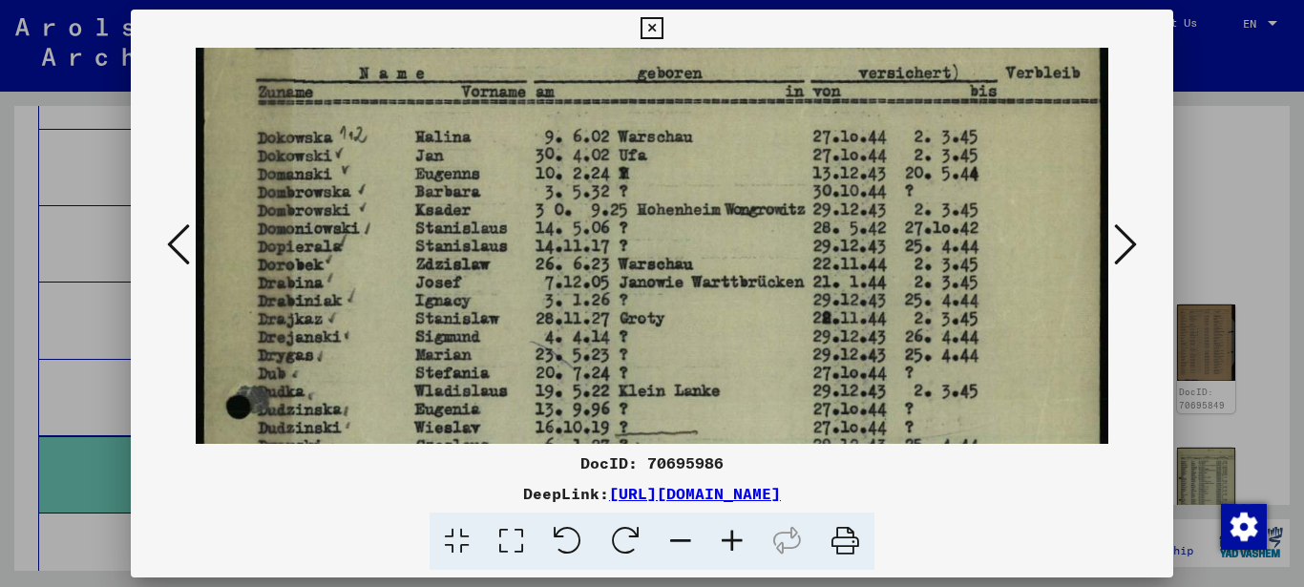
click at [396, 311] on img at bounding box center [652, 571] width 913 height 1288
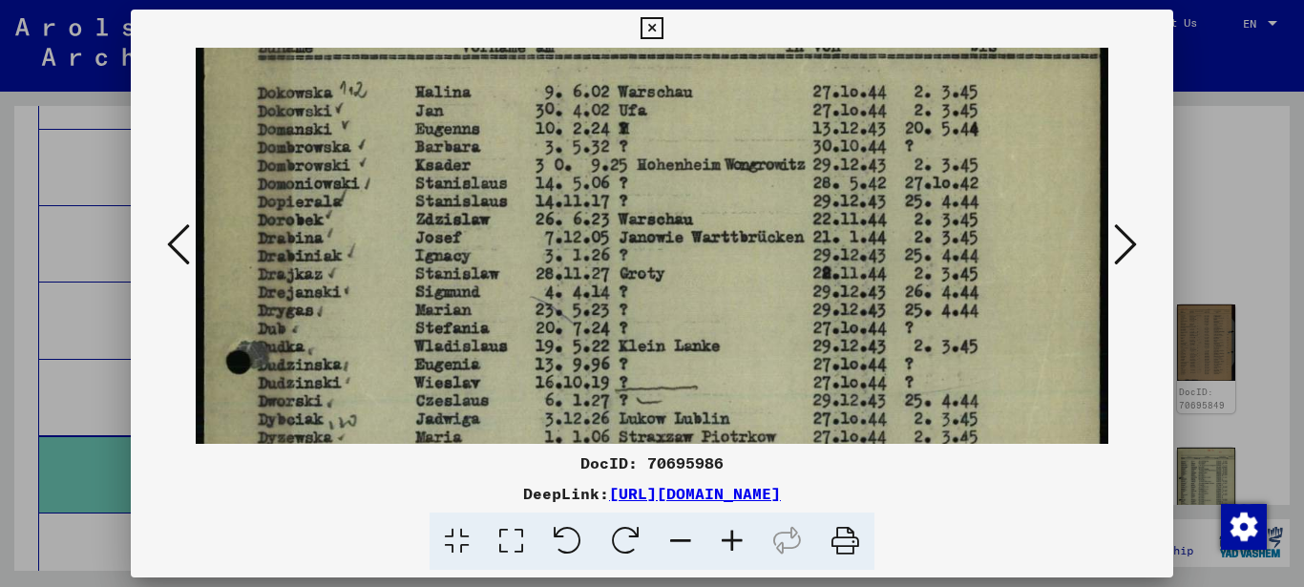
click at [372, 298] on img at bounding box center [652, 526] width 913 height 1288
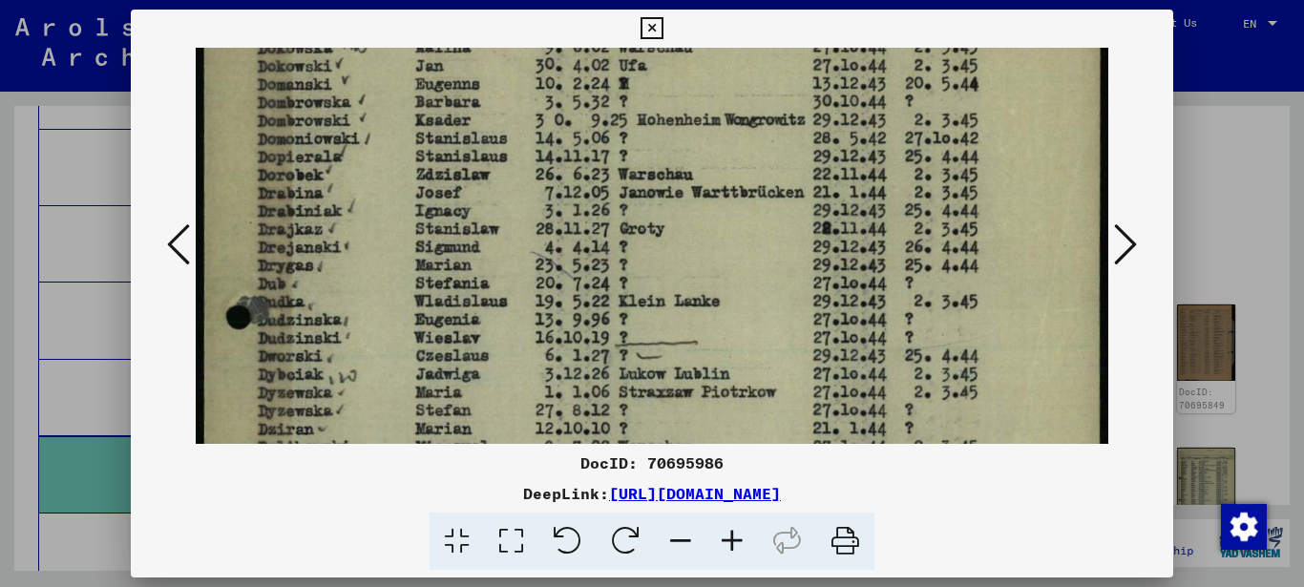
click at [381, 285] on img at bounding box center [652, 481] width 913 height 1288
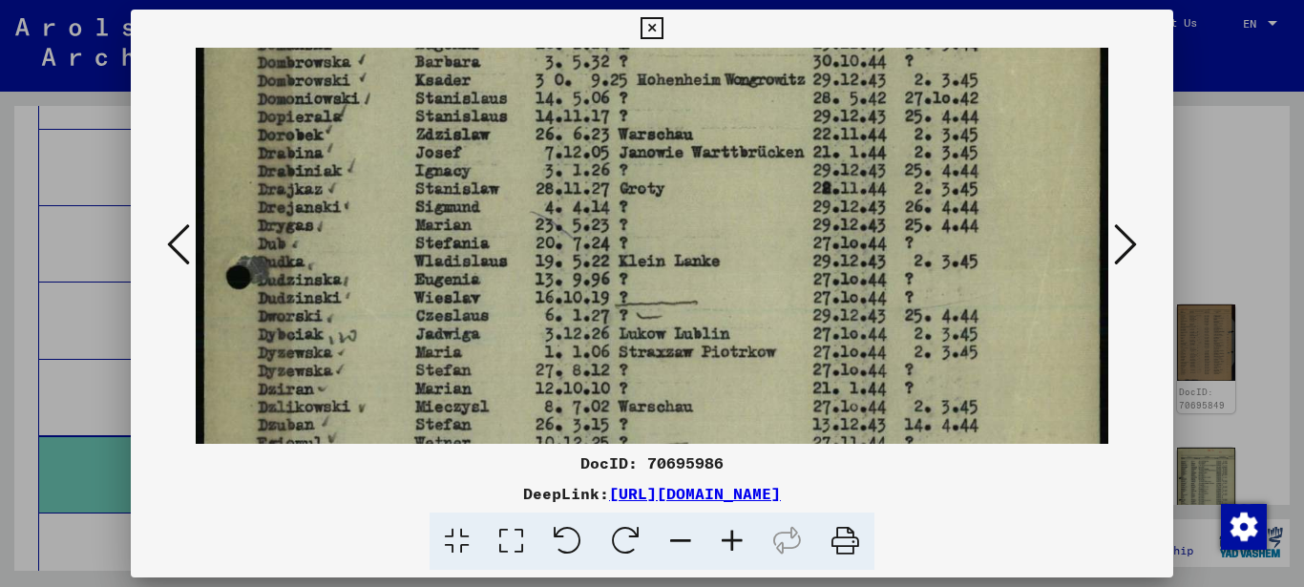
click at [381, 274] on img at bounding box center [652, 441] width 913 height 1288
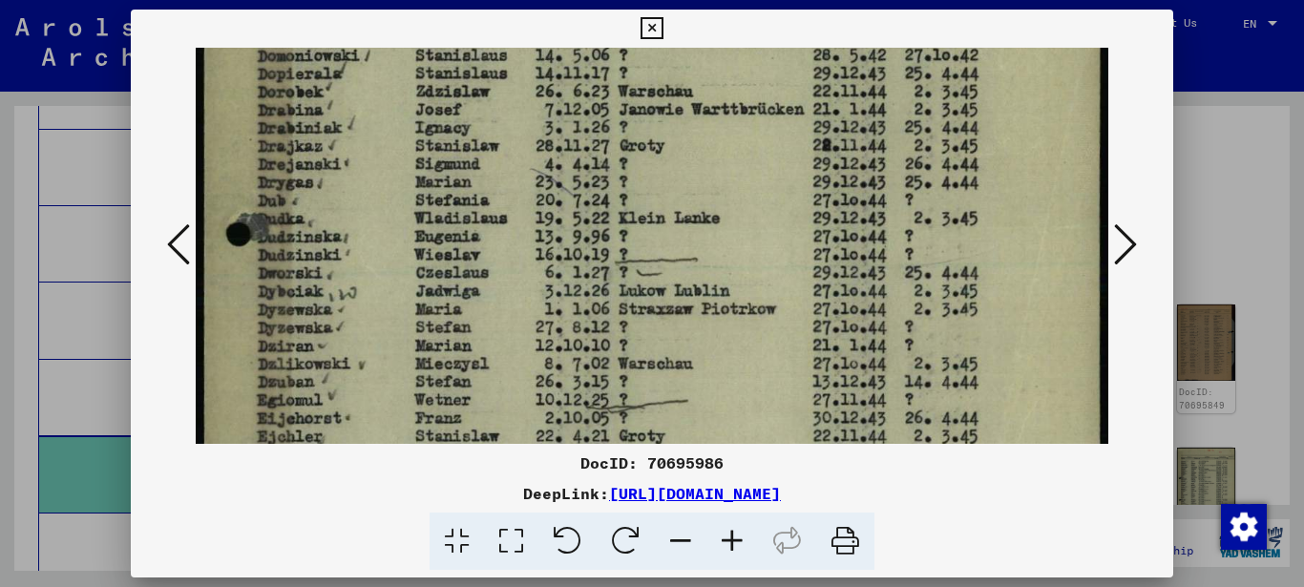
click at [385, 275] on img at bounding box center [652, 398] width 913 height 1288
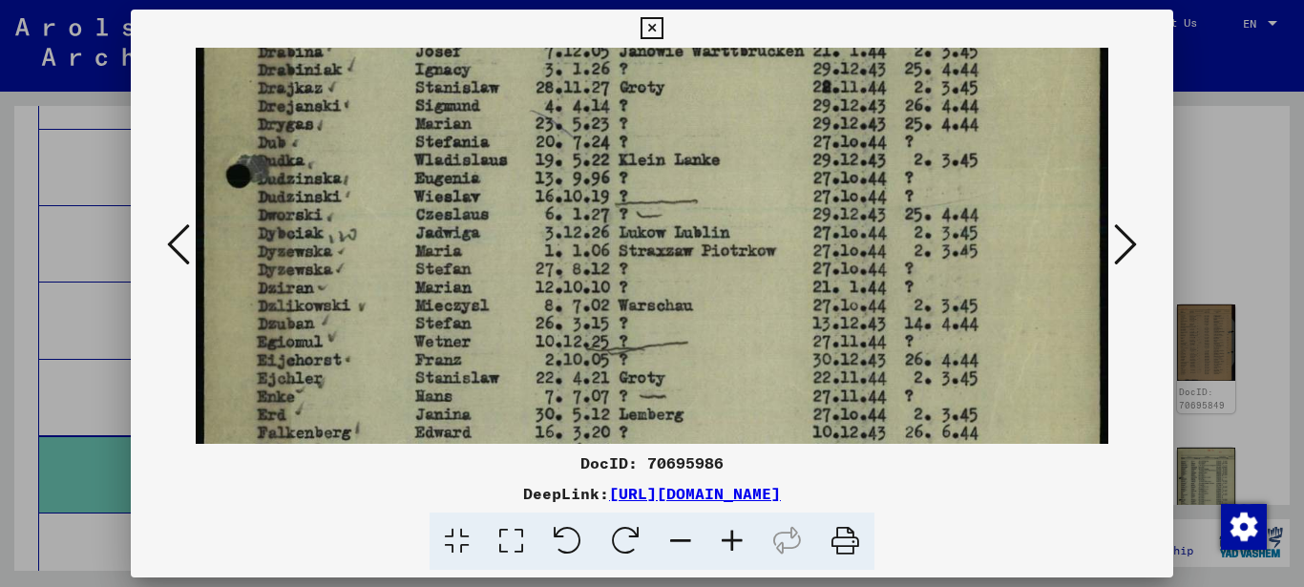
click at [376, 272] on img at bounding box center [652, 340] width 913 height 1288
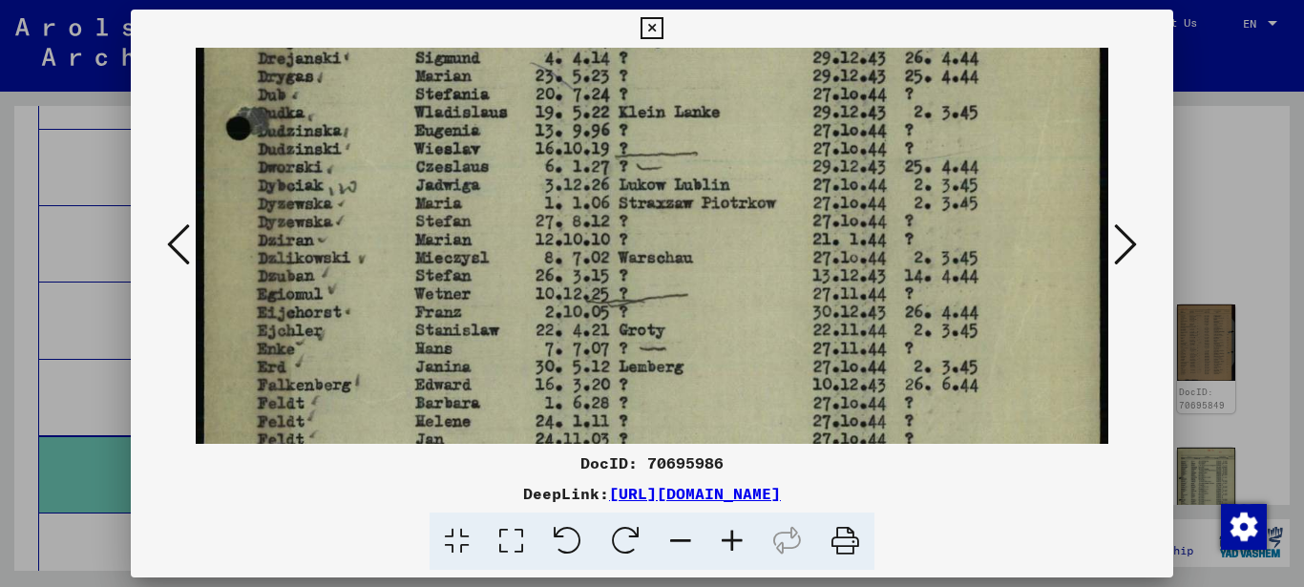
click at [370, 262] on img at bounding box center [652, 292] width 913 height 1288
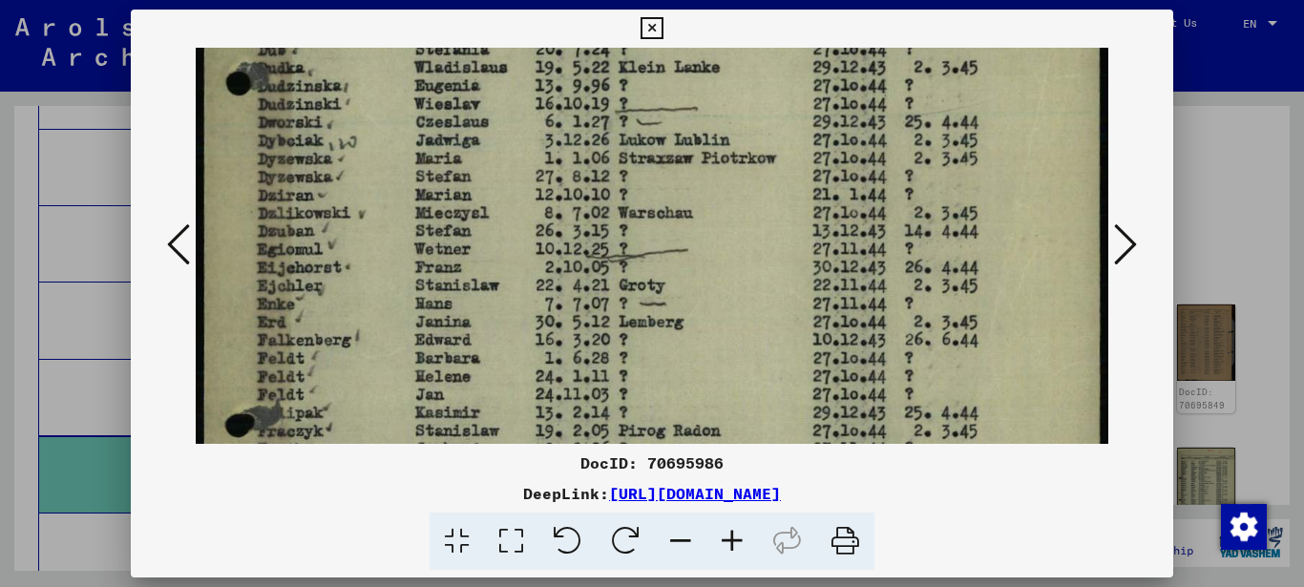
click at [376, 262] on img at bounding box center [652, 247] width 913 height 1288
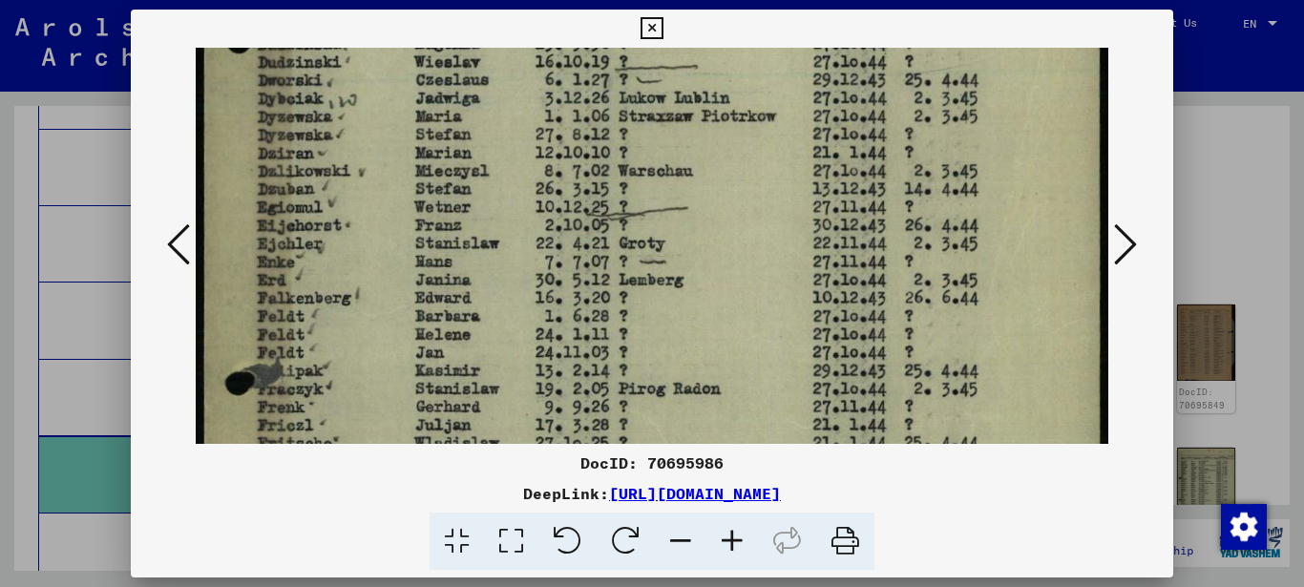
click at [382, 251] on img at bounding box center [652, 205] width 913 height 1288
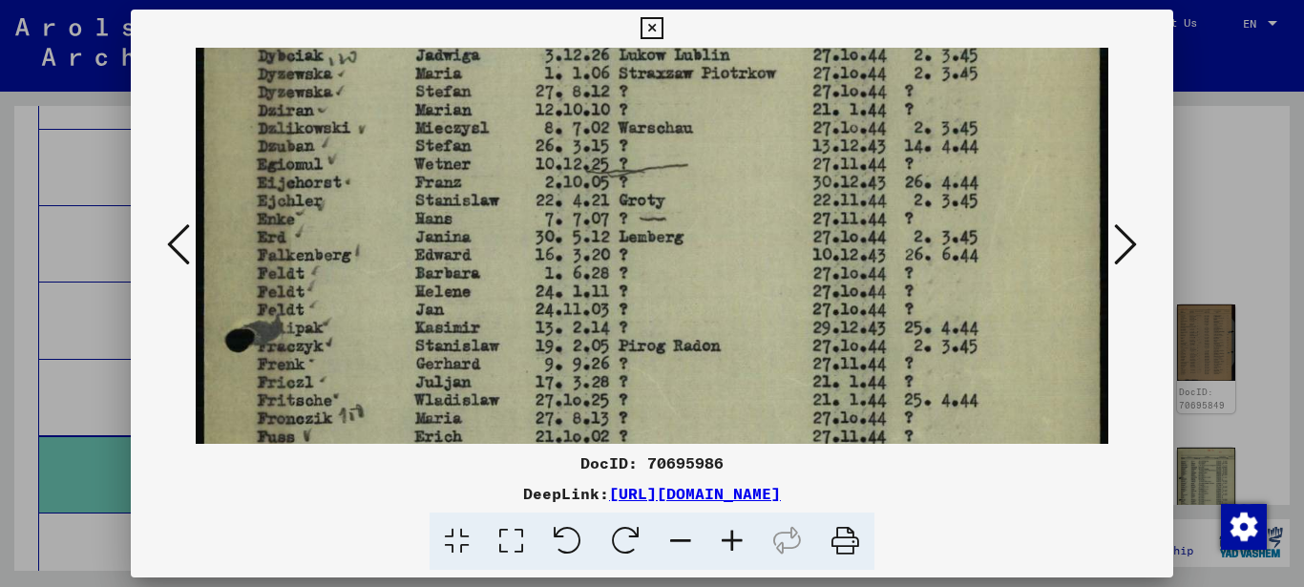
click at [381, 260] on img at bounding box center [652, 162] width 913 height 1288
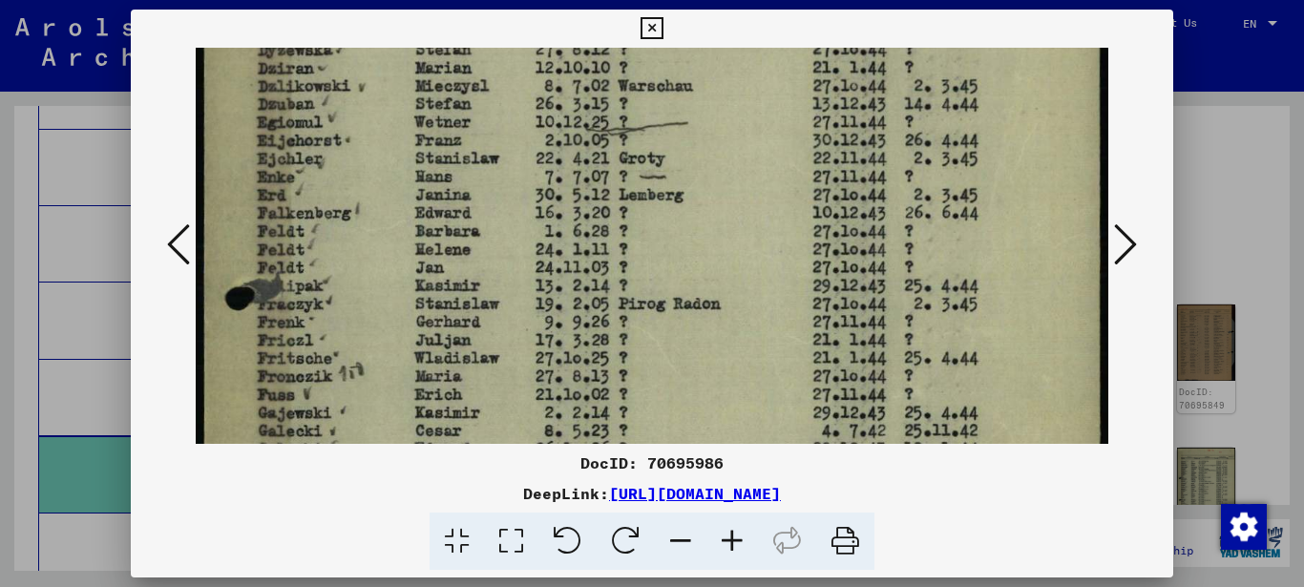
click at [381, 251] on img at bounding box center [652, 120] width 913 height 1288
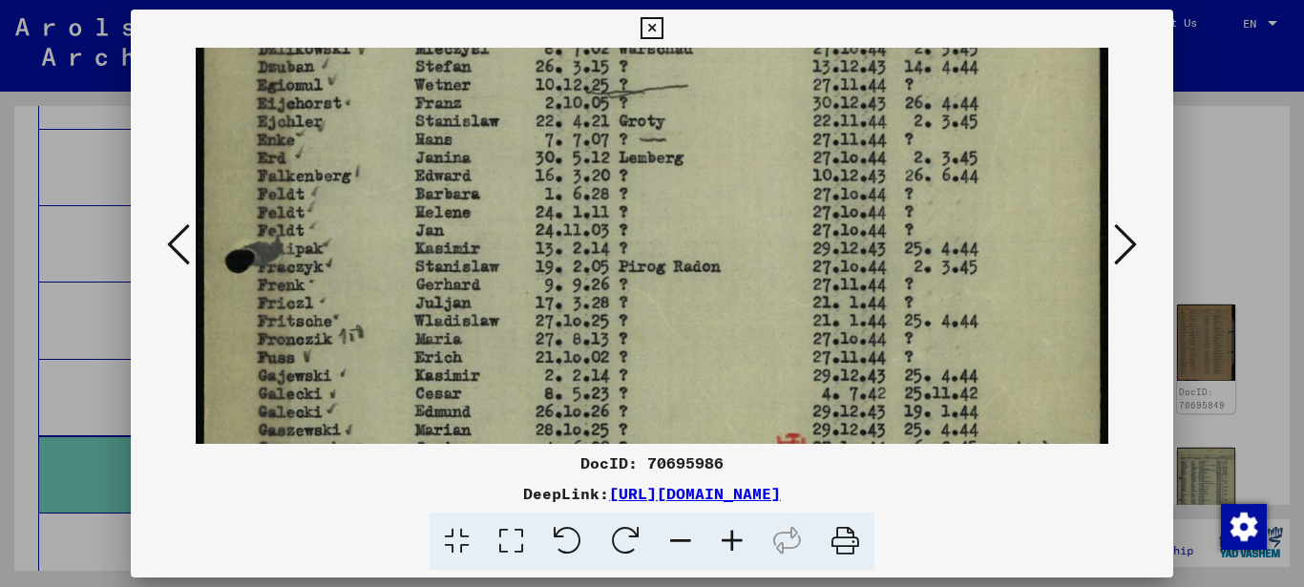
click at [379, 247] on img at bounding box center [652, 83] width 913 height 1288
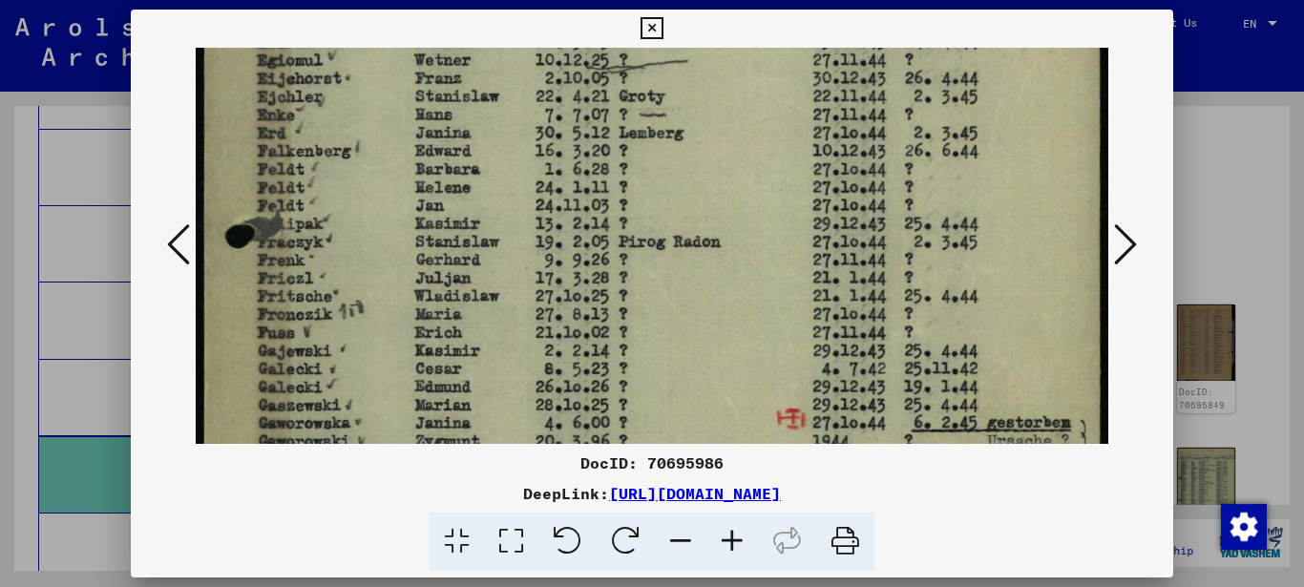
click at [371, 253] on img at bounding box center [652, 58] width 913 height 1288
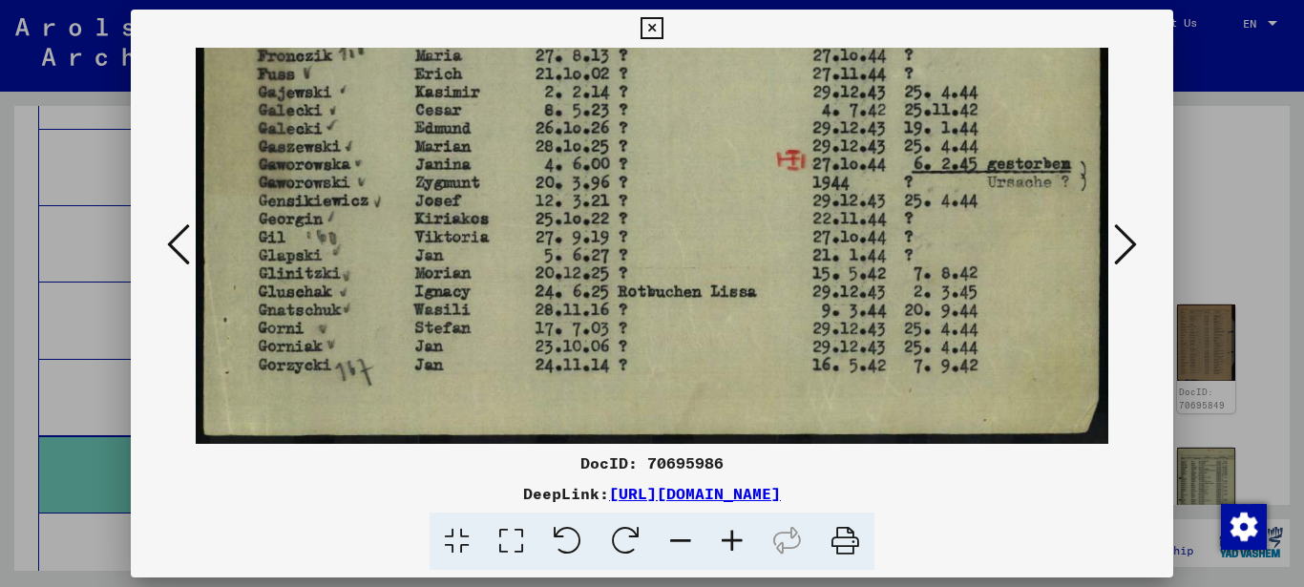
drag, startPoint x: 580, startPoint y: 457, endPoint x: 1022, endPoint y: 499, distance: 443.8
click at [1022, 499] on div "DocID: 70695986 DeepLink: [URL][DOMAIN_NAME]" at bounding box center [652, 510] width 1043 height 119
copy div "DocID: 70695986 DeepLink: [URL][DOMAIN_NAME]"
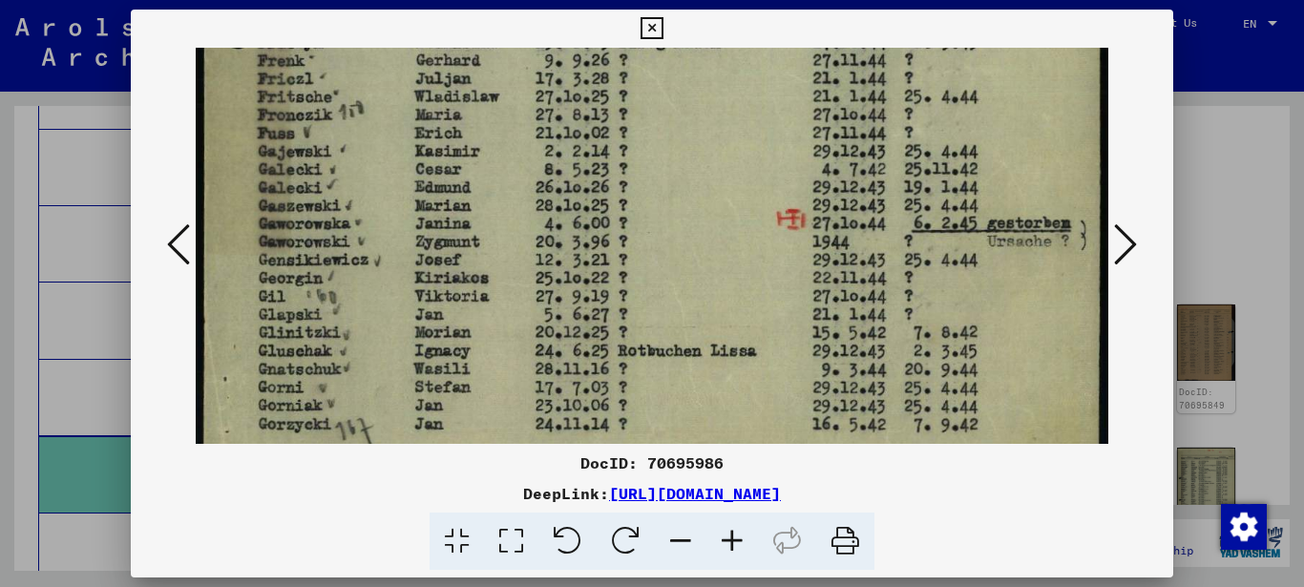
drag, startPoint x: 493, startPoint y: 285, endPoint x: 493, endPoint y: 302, distance: 16.2
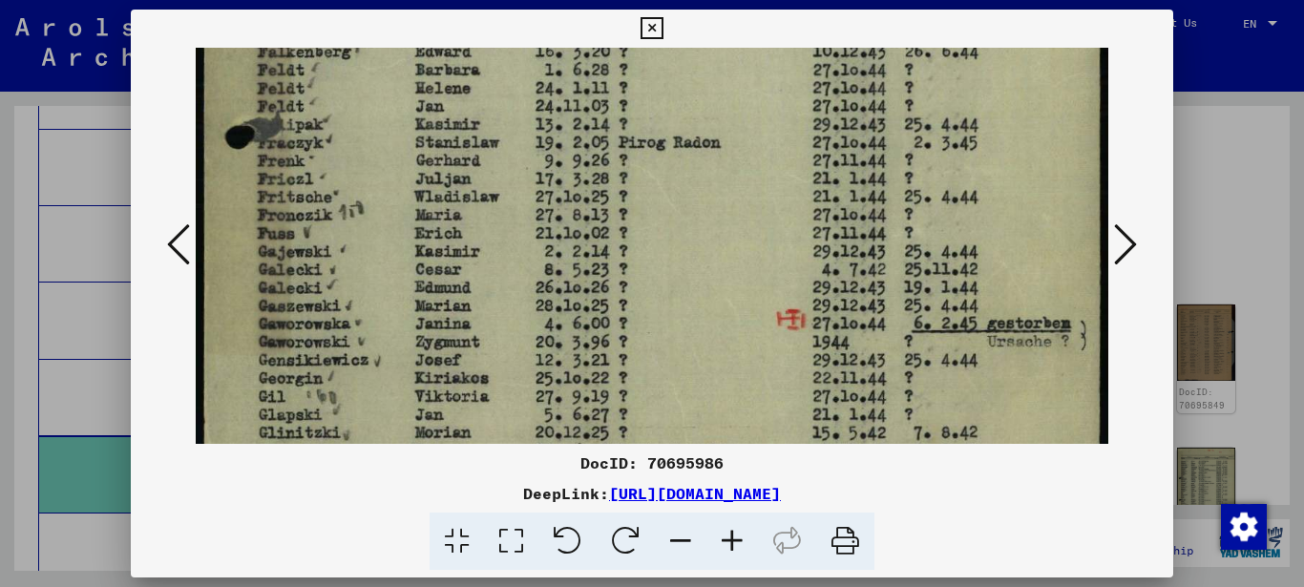
drag, startPoint x: 504, startPoint y: 237, endPoint x: 503, endPoint y: 291, distance: 54.4
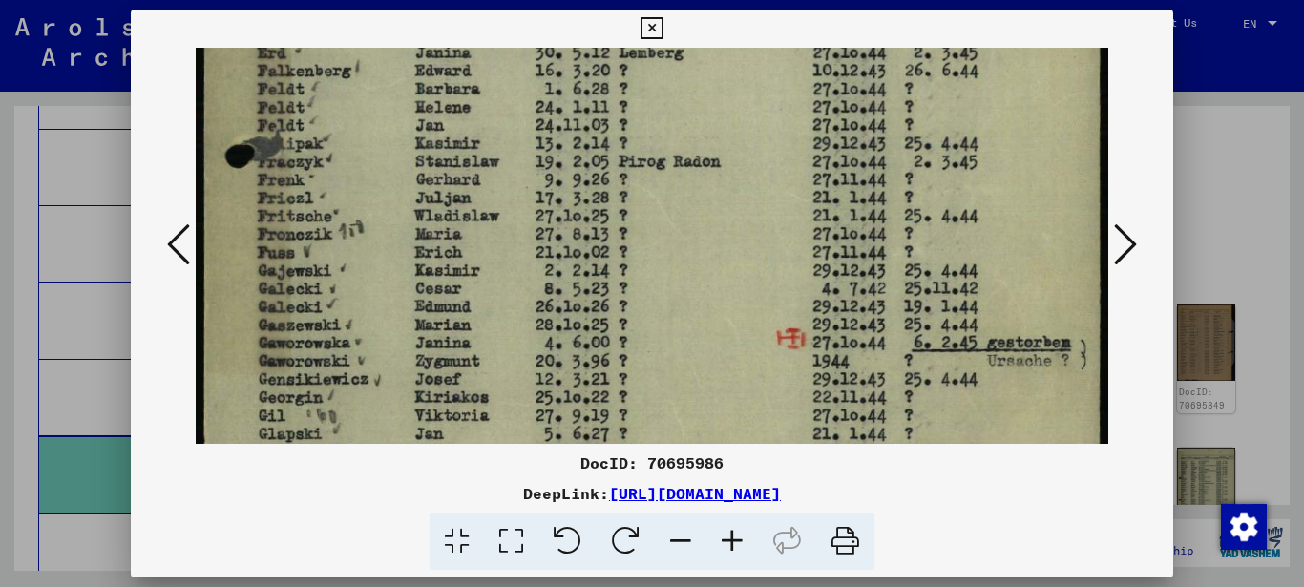
drag, startPoint x: 508, startPoint y: 257, endPoint x: 507, endPoint y: 303, distance: 46.8
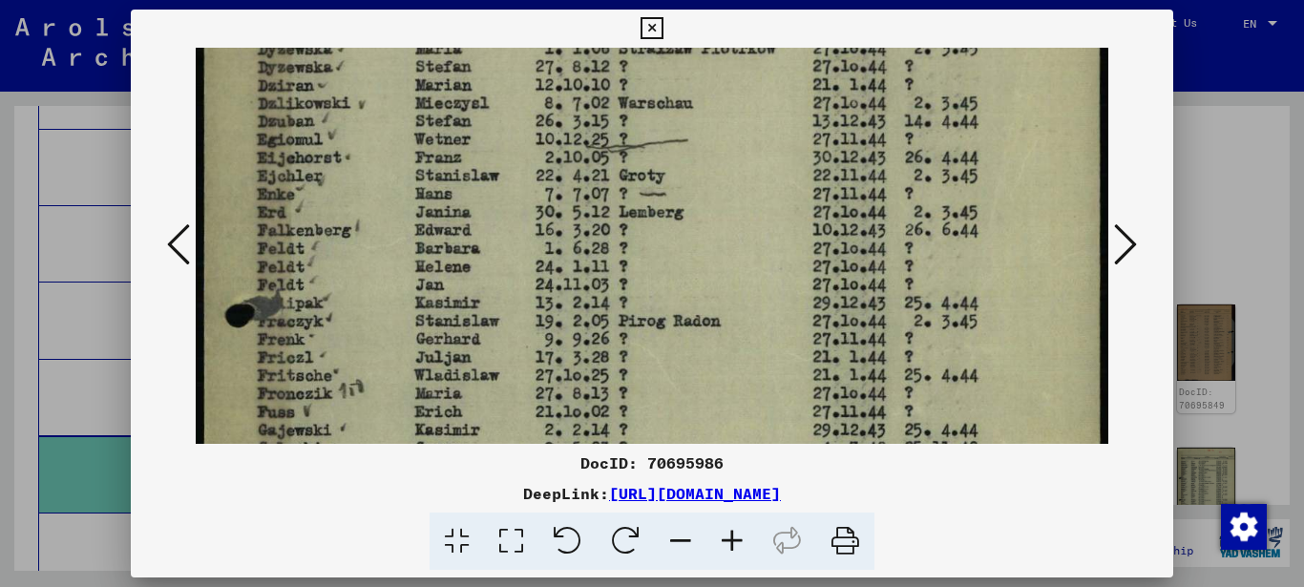
click at [512, 300] on img at bounding box center [652, 137] width 913 height 1288
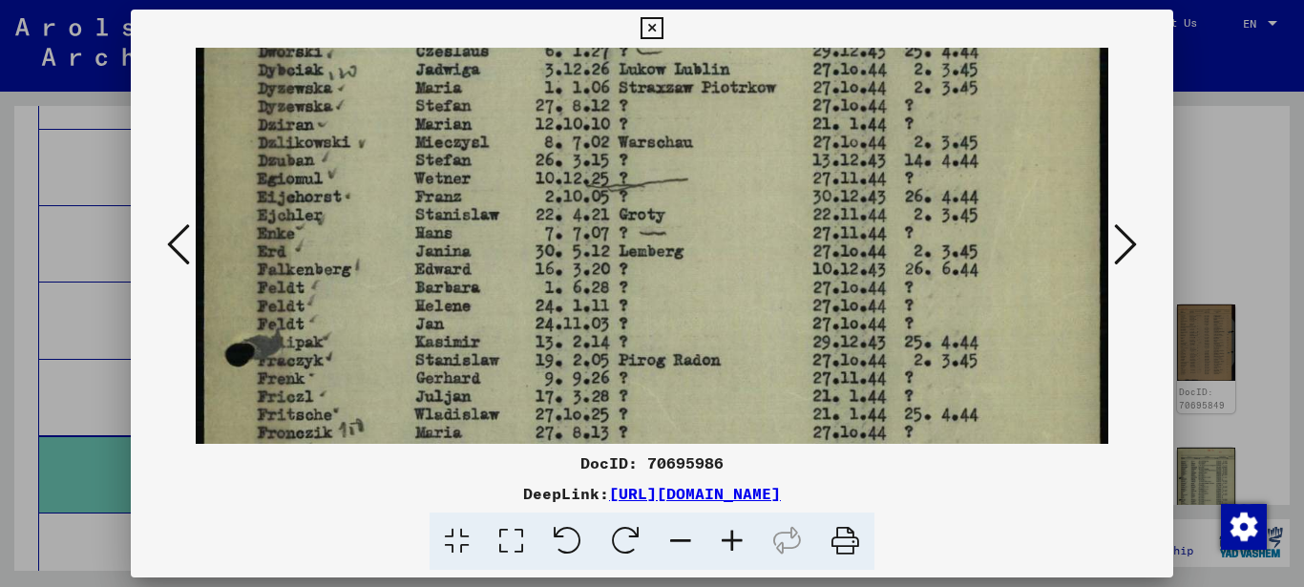
drag, startPoint x: 506, startPoint y: 219, endPoint x: 509, endPoint y: 260, distance: 41.1
click at [509, 260] on img at bounding box center [652, 176] width 913 height 1288
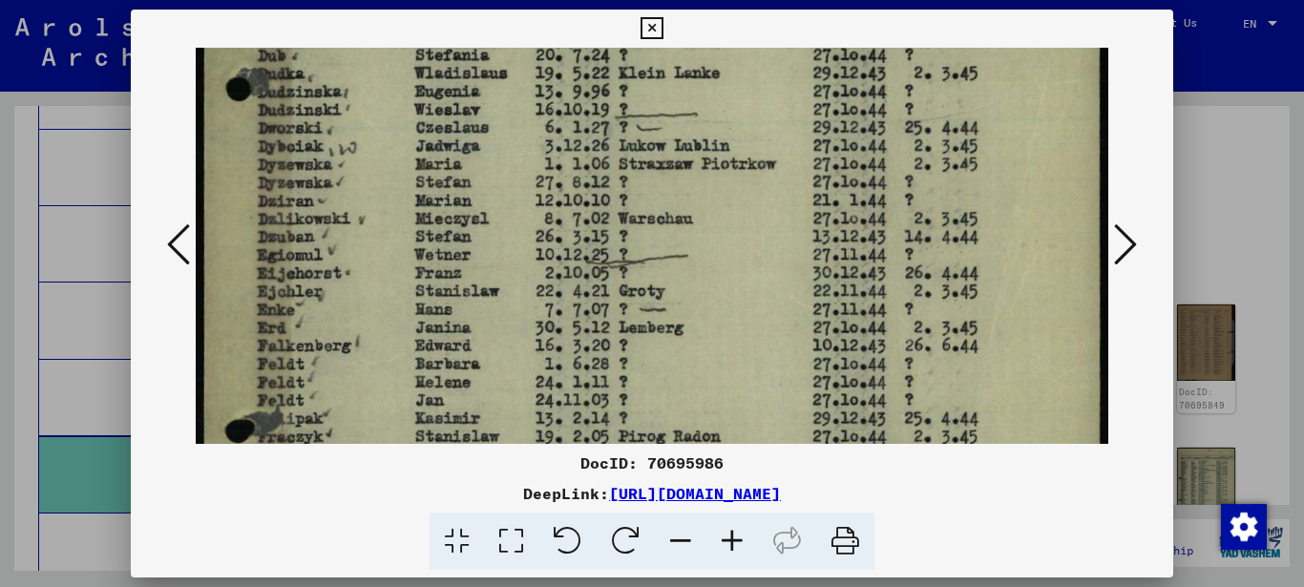
drag, startPoint x: 512, startPoint y: 253, endPoint x: 512, endPoint y: 265, distance: 12.4
click at [512, 262] on img at bounding box center [652, 253] width 913 height 1288
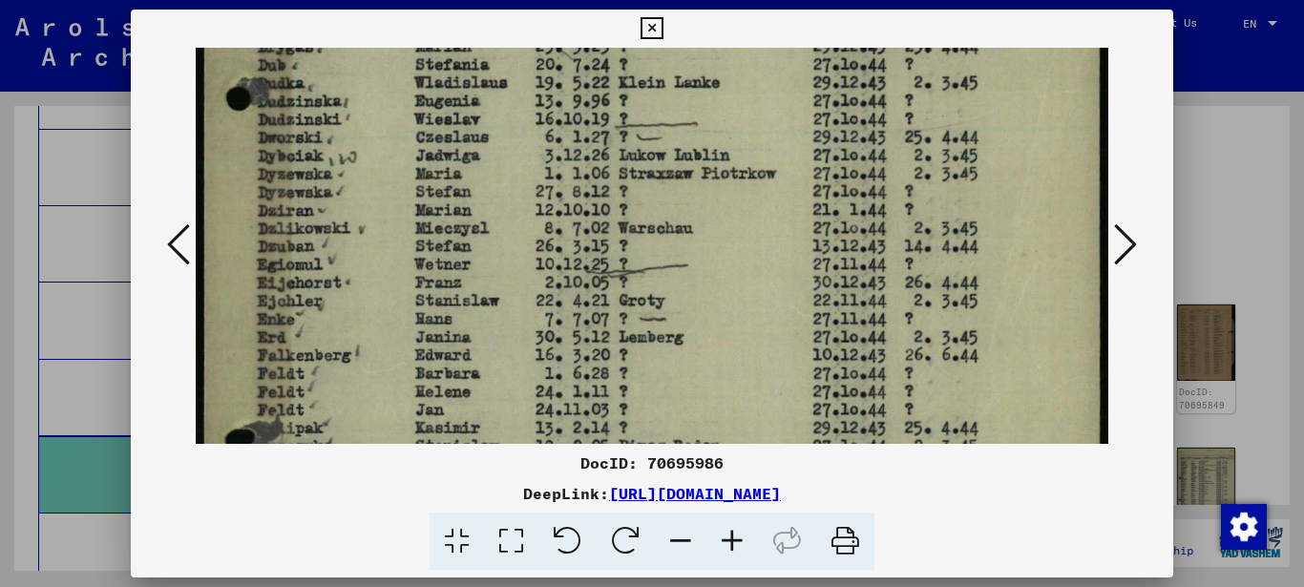
drag, startPoint x: 513, startPoint y: 252, endPoint x: 510, endPoint y: 284, distance: 32.7
click at [513, 278] on img at bounding box center [652, 262] width 913 height 1288
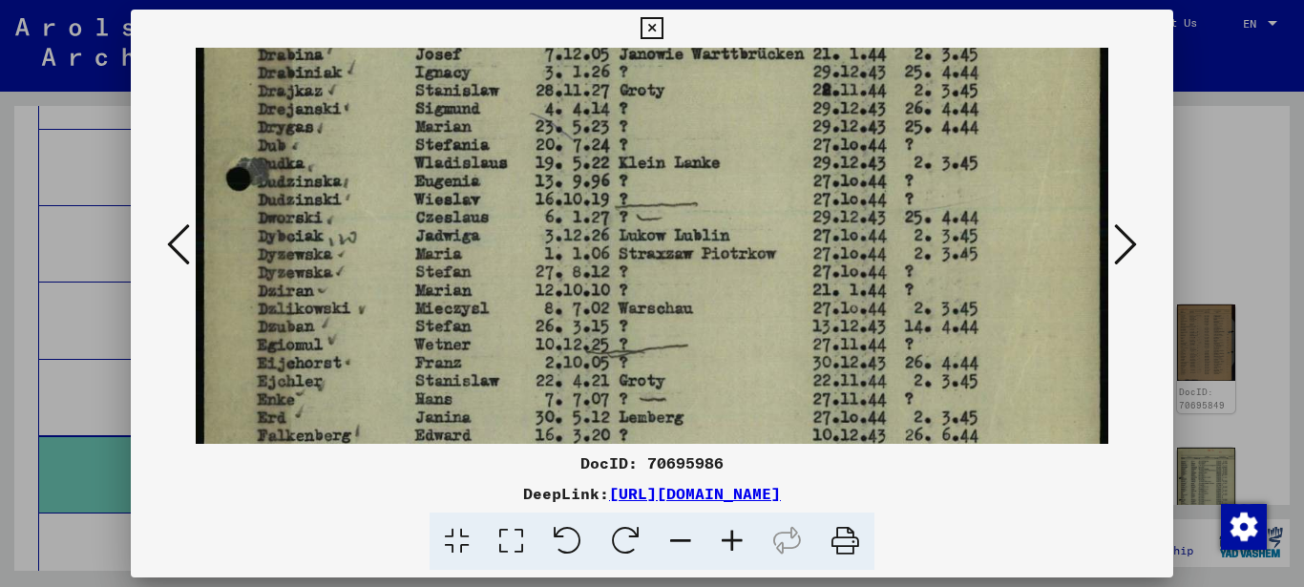
drag, startPoint x: 512, startPoint y: 282, endPoint x: 504, endPoint y: 255, distance: 29.0
click at [512, 291] on img at bounding box center [652, 342] width 913 height 1288
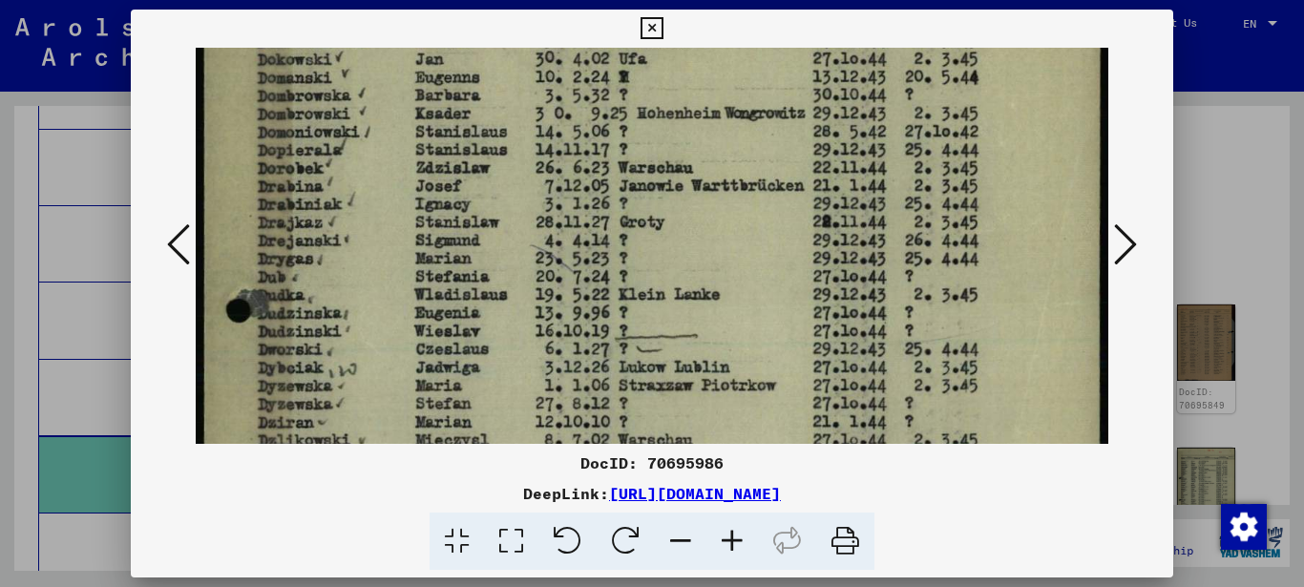
click at [510, 255] on img at bounding box center [652, 474] width 913 height 1288
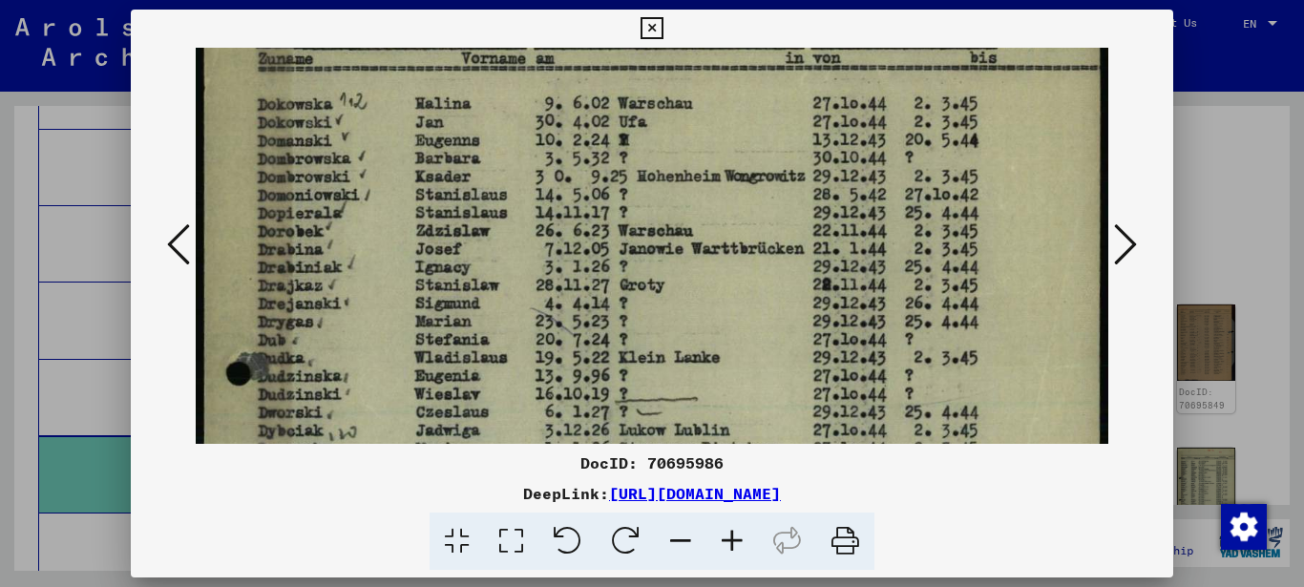
drag, startPoint x: 509, startPoint y: 197, endPoint x: 512, endPoint y: 272, distance: 75.4
click at [512, 260] on img at bounding box center [652, 537] width 913 height 1288
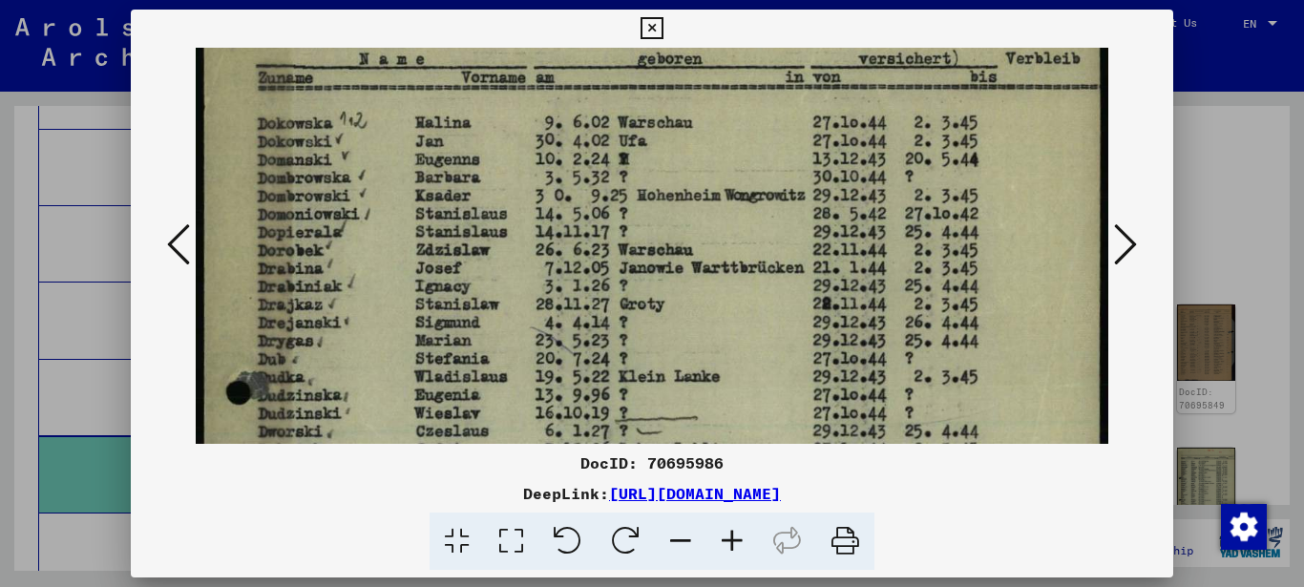
click at [475, 274] on img at bounding box center [652, 556] width 913 height 1288
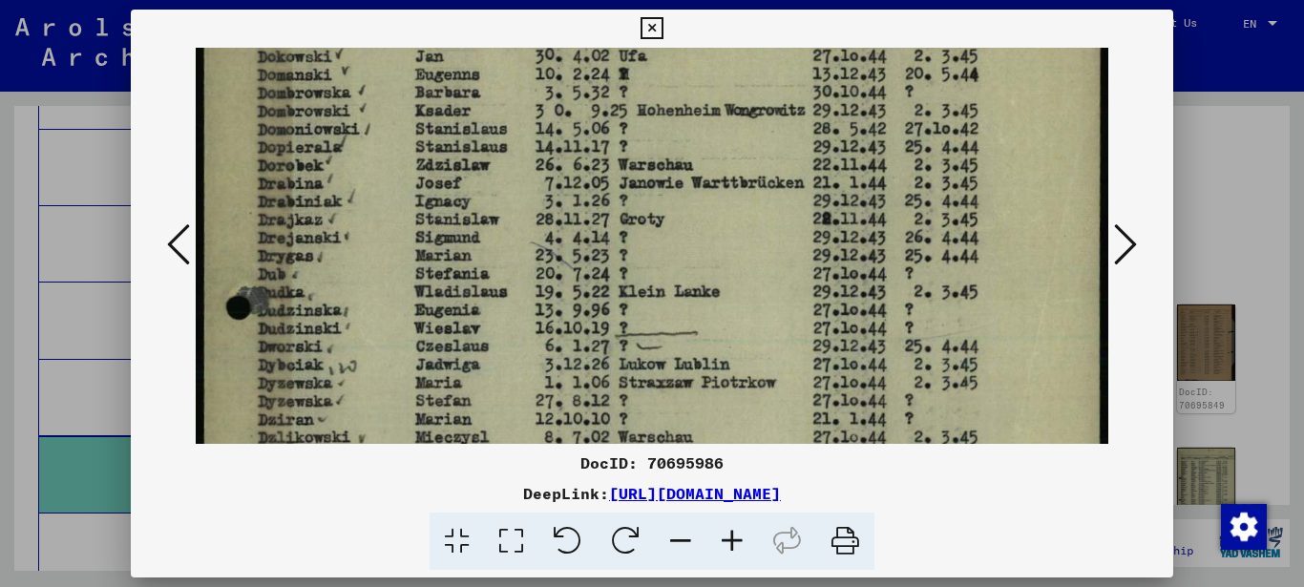
drag, startPoint x: 526, startPoint y: 314, endPoint x: 540, endPoint y: 184, distance: 130.6
click at [539, 195] on img at bounding box center [652, 471] width 913 height 1288
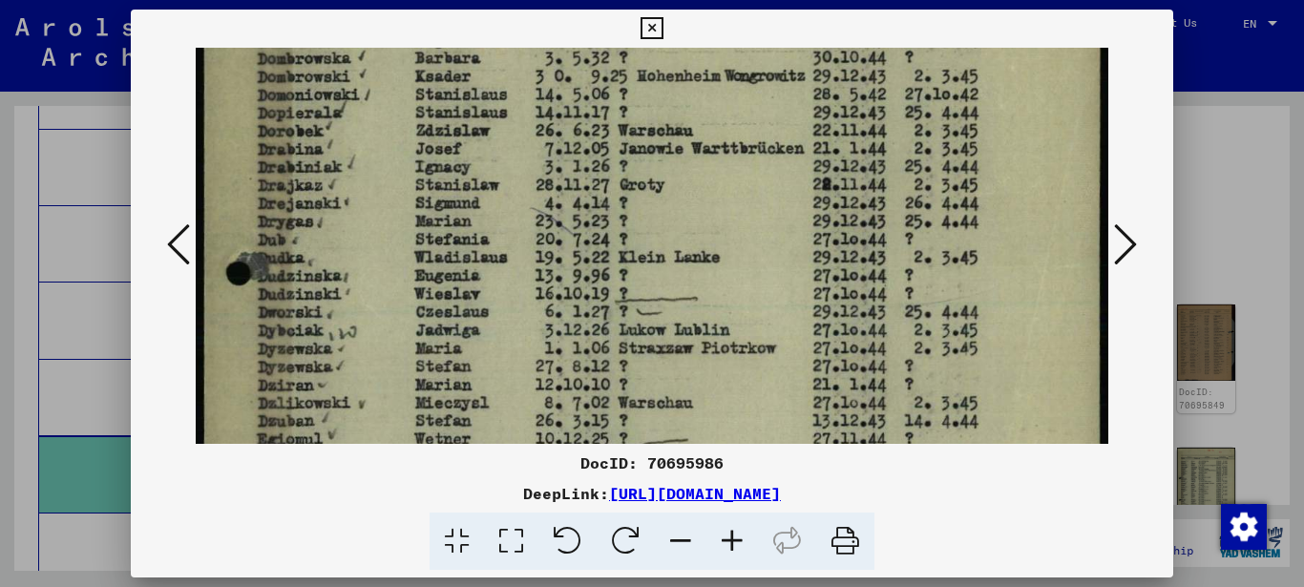
drag, startPoint x: 555, startPoint y: 286, endPoint x: 562, endPoint y: 195, distance: 91.9
click at [562, 204] on img at bounding box center [652, 437] width 913 height 1288
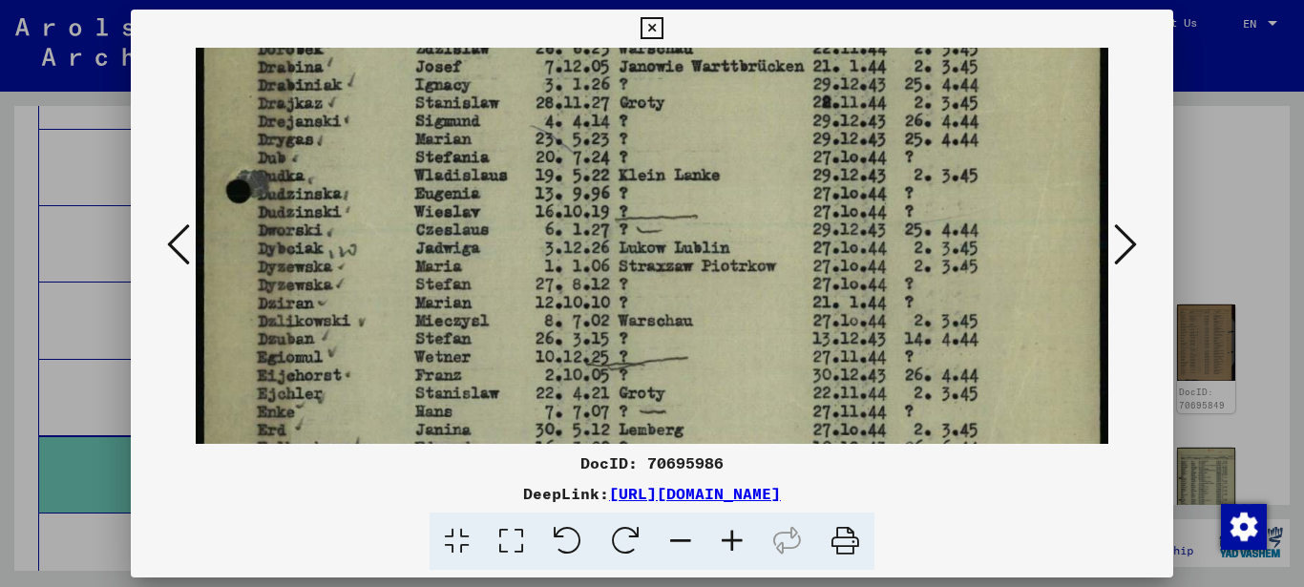
click at [1126, 242] on icon at bounding box center [1125, 244] width 23 height 46
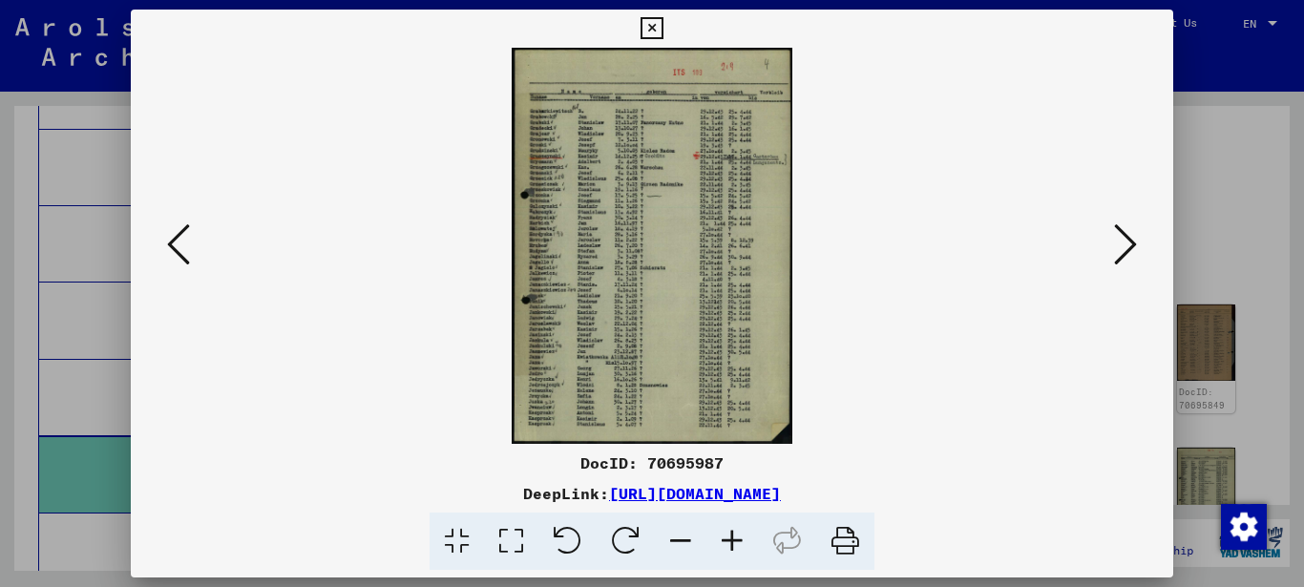
scroll to position [0, 0]
click at [525, 539] on icon at bounding box center [511, 541] width 54 height 58
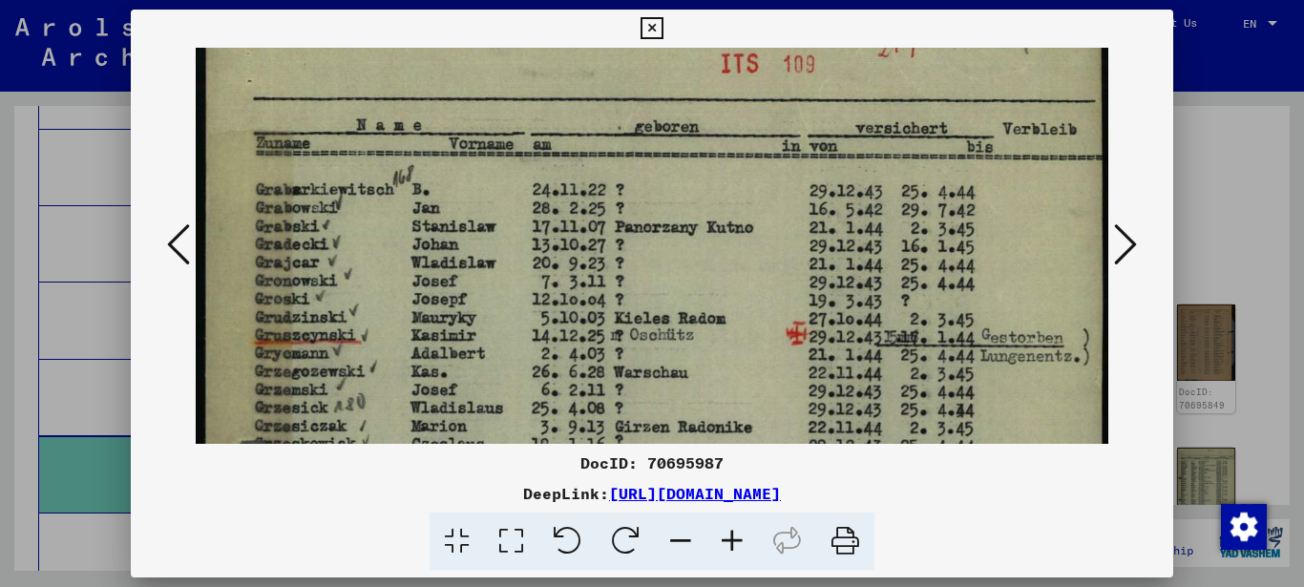
drag, startPoint x: 448, startPoint y: 377, endPoint x: 464, endPoint y: 299, distance: 79.9
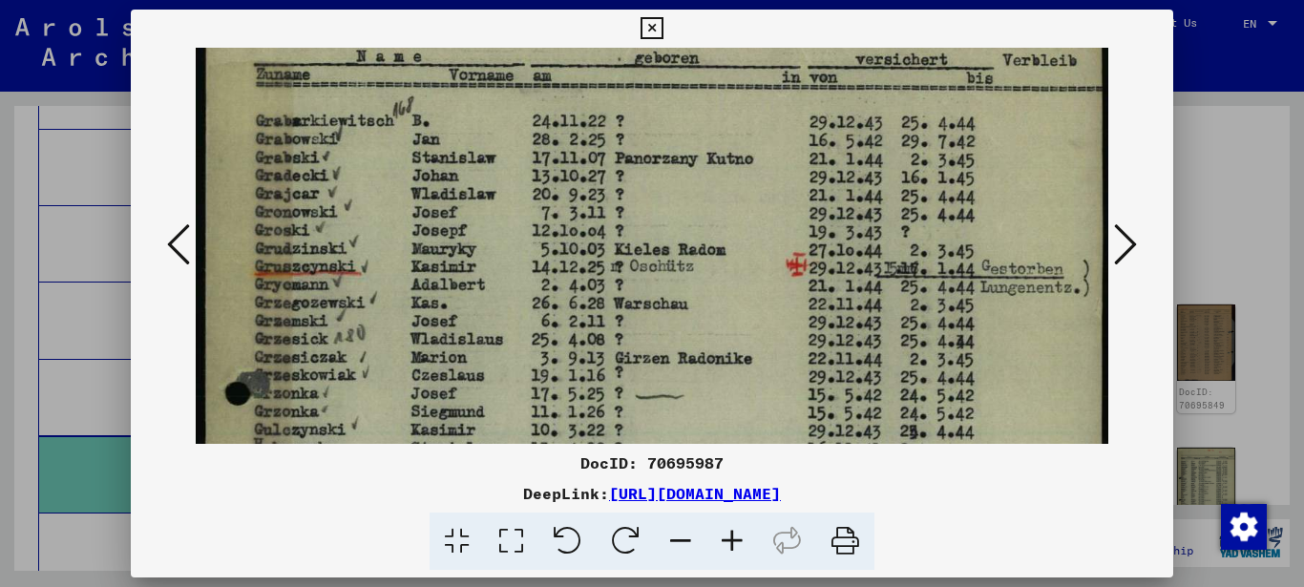
drag, startPoint x: 365, startPoint y: 292, endPoint x: 373, endPoint y: 243, distance: 49.4
click at [373, 246] on img at bounding box center [652, 557] width 913 height 1285
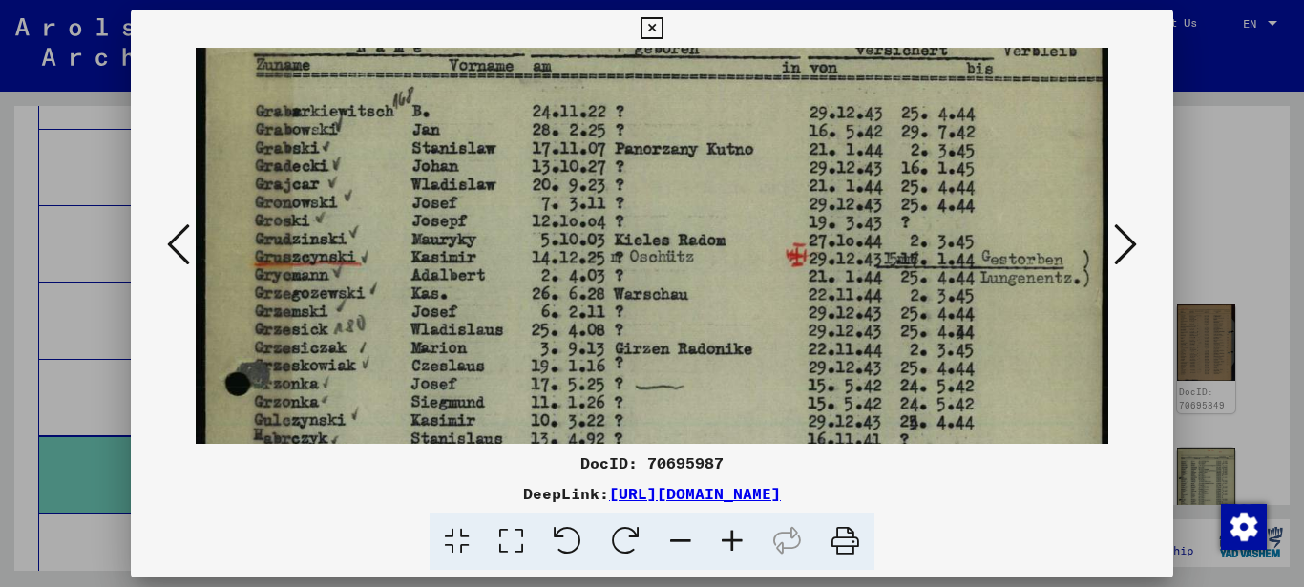
scroll to position [134, 0]
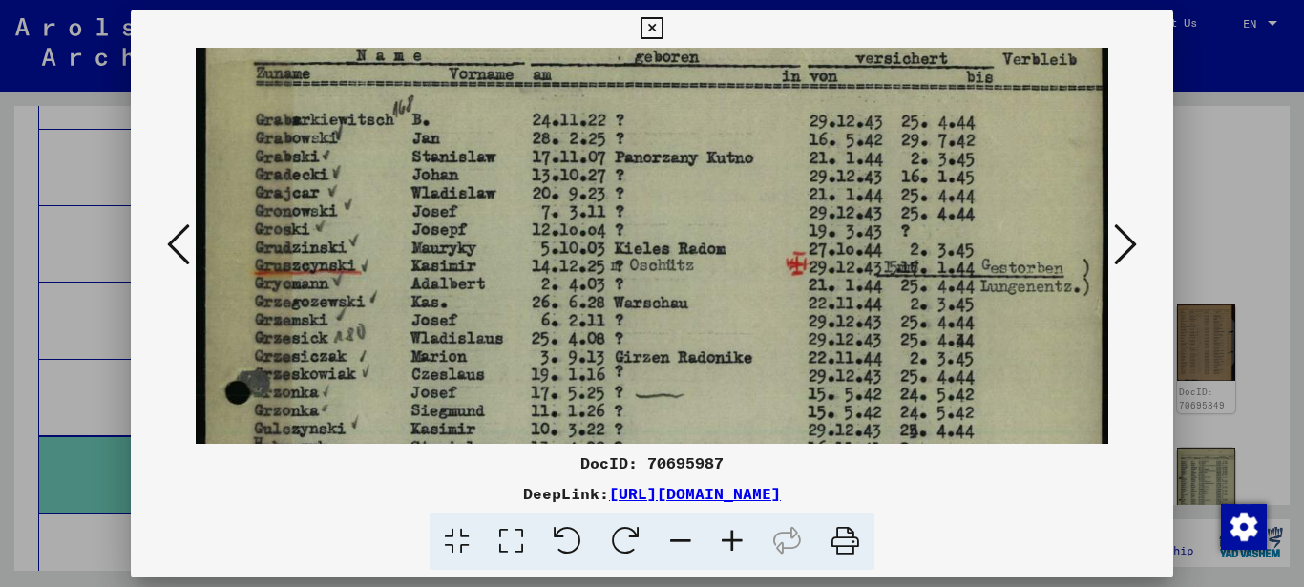
click at [348, 291] on img at bounding box center [652, 556] width 913 height 1285
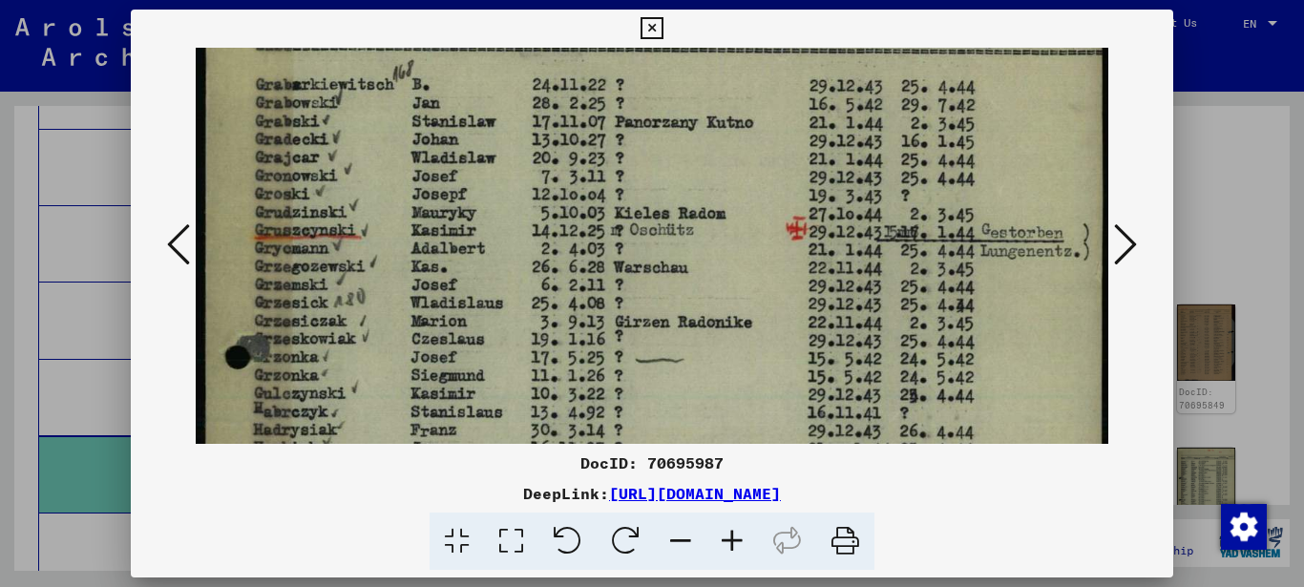
drag, startPoint x: 352, startPoint y: 282, endPoint x: 374, endPoint y: 223, distance: 62.2
click at [374, 224] on img at bounding box center [652, 521] width 913 height 1285
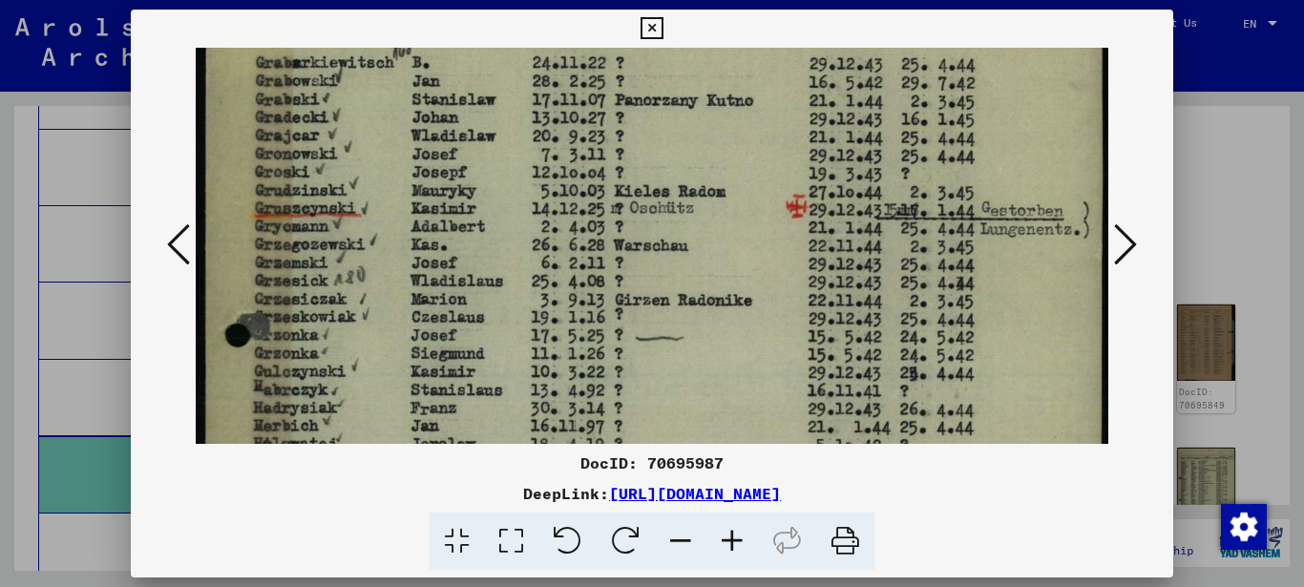
drag, startPoint x: 359, startPoint y: 247, endPoint x: 369, endPoint y: 198, distance: 49.8
click at [369, 204] on img at bounding box center [652, 499] width 913 height 1285
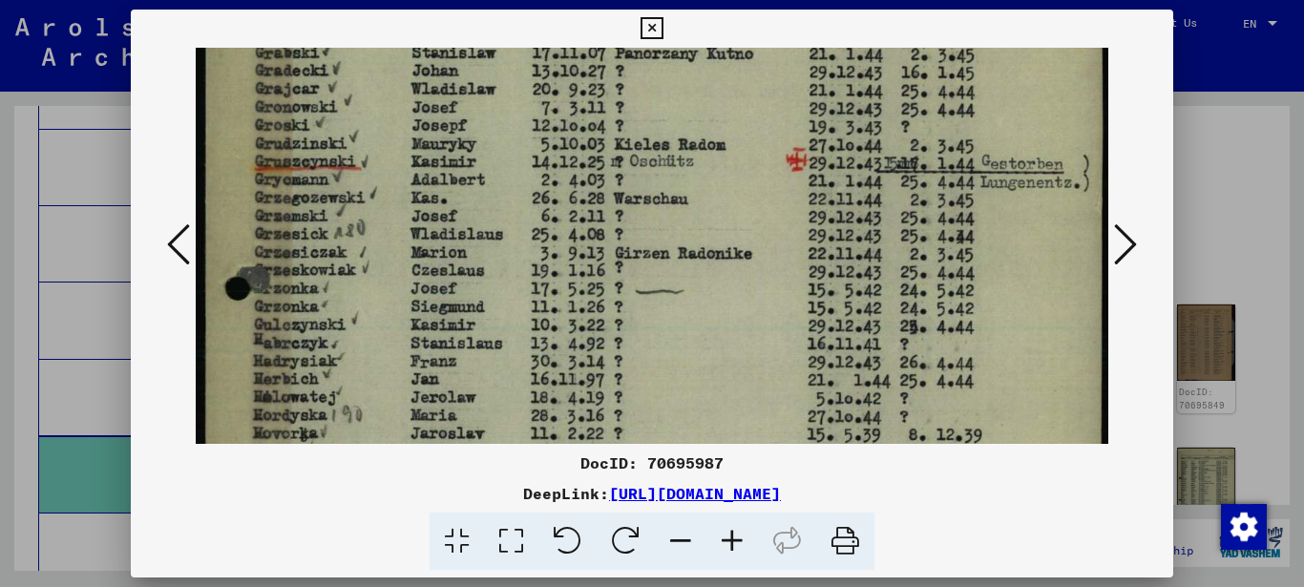
drag, startPoint x: 364, startPoint y: 288, endPoint x: 374, endPoint y: 233, distance: 56.3
click at [374, 235] on img at bounding box center [652, 452] width 913 height 1285
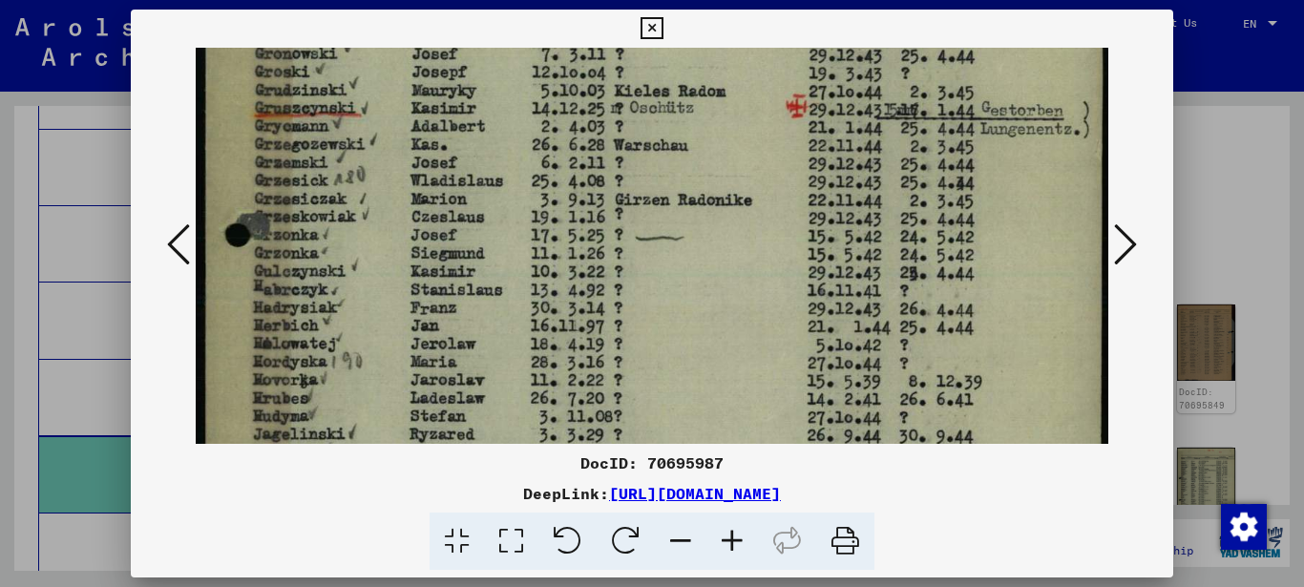
drag, startPoint x: 371, startPoint y: 245, endPoint x: 375, endPoint y: 218, distance: 27.9
click at [375, 221] on img at bounding box center [652, 399] width 913 height 1285
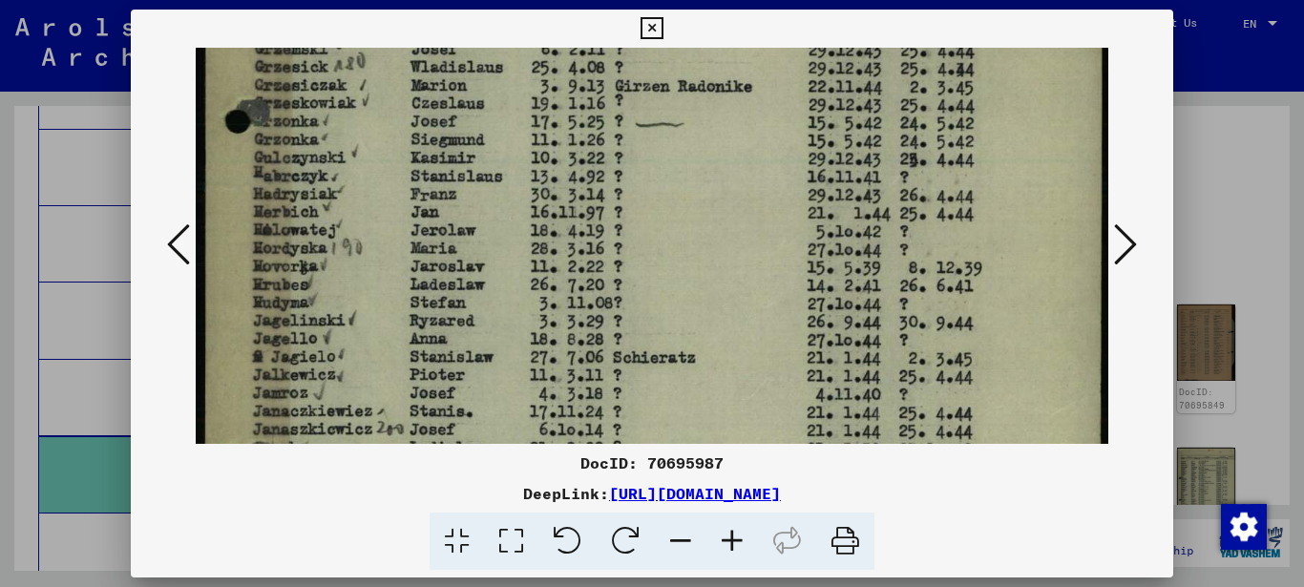
drag, startPoint x: 350, startPoint y: 291, endPoint x: 361, endPoint y: 228, distance: 63.9
click at [361, 229] on img at bounding box center [652, 285] width 913 height 1285
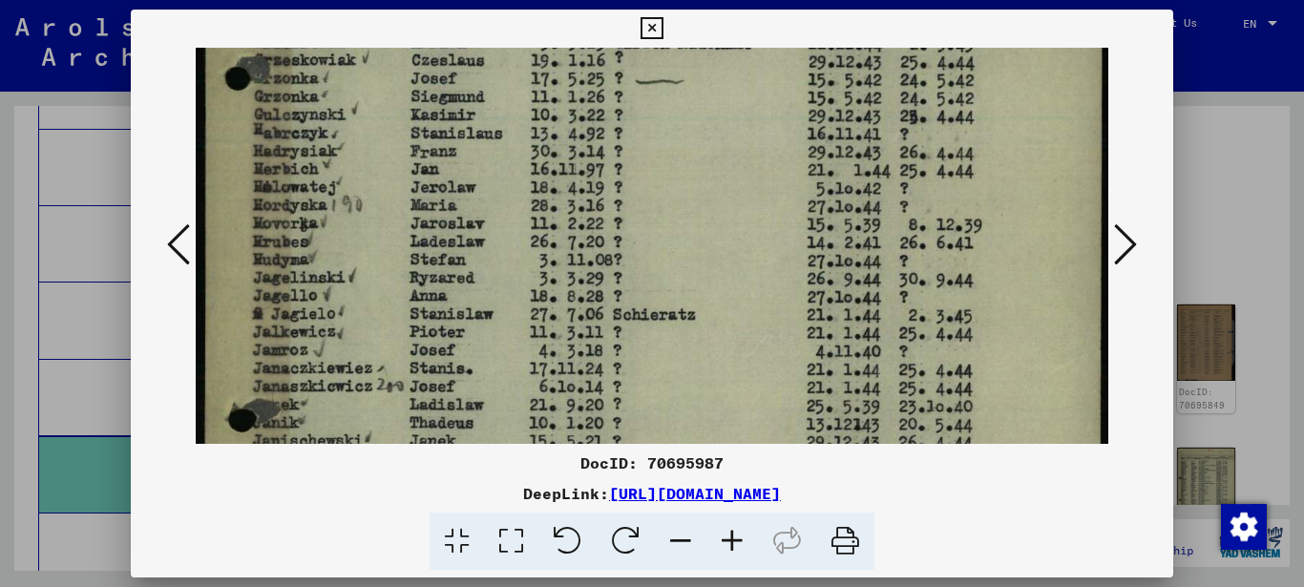
drag, startPoint x: 353, startPoint y: 278, endPoint x: 362, endPoint y: 233, distance: 45.7
click at [362, 233] on img at bounding box center [652, 242] width 913 height 1285
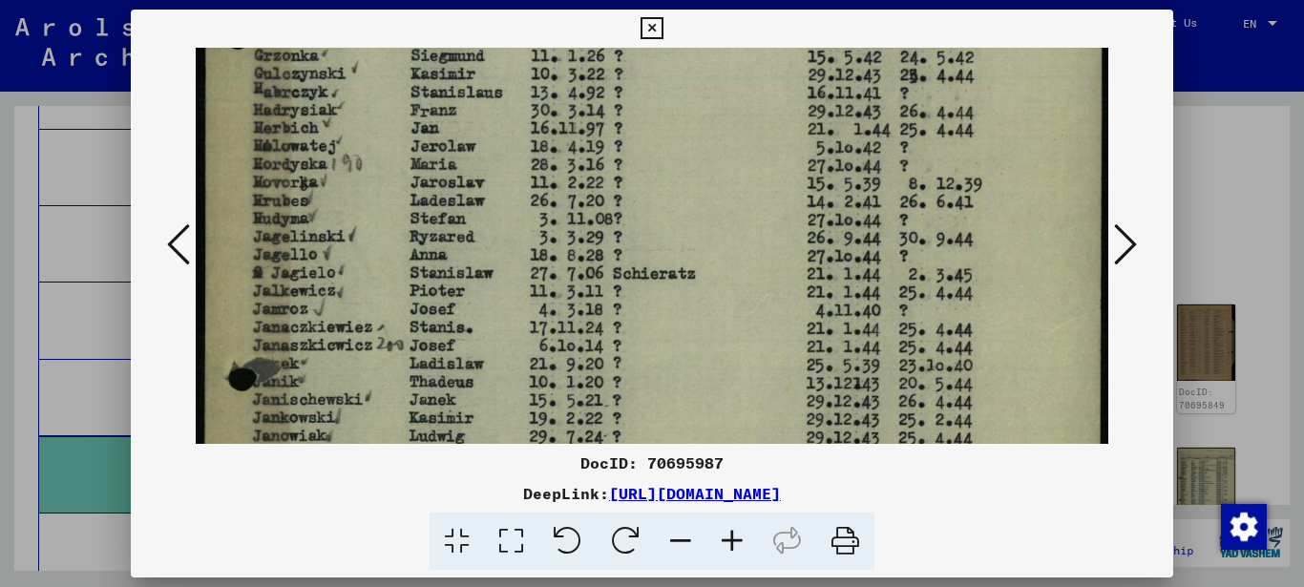
drag, startPoint x: 357, startPoint y: 271, endPoint x: 364, endPoint y: 235, distance: 36.9
click at [364, 235] on img at bounding box center [652, 201] width 913 height 1285
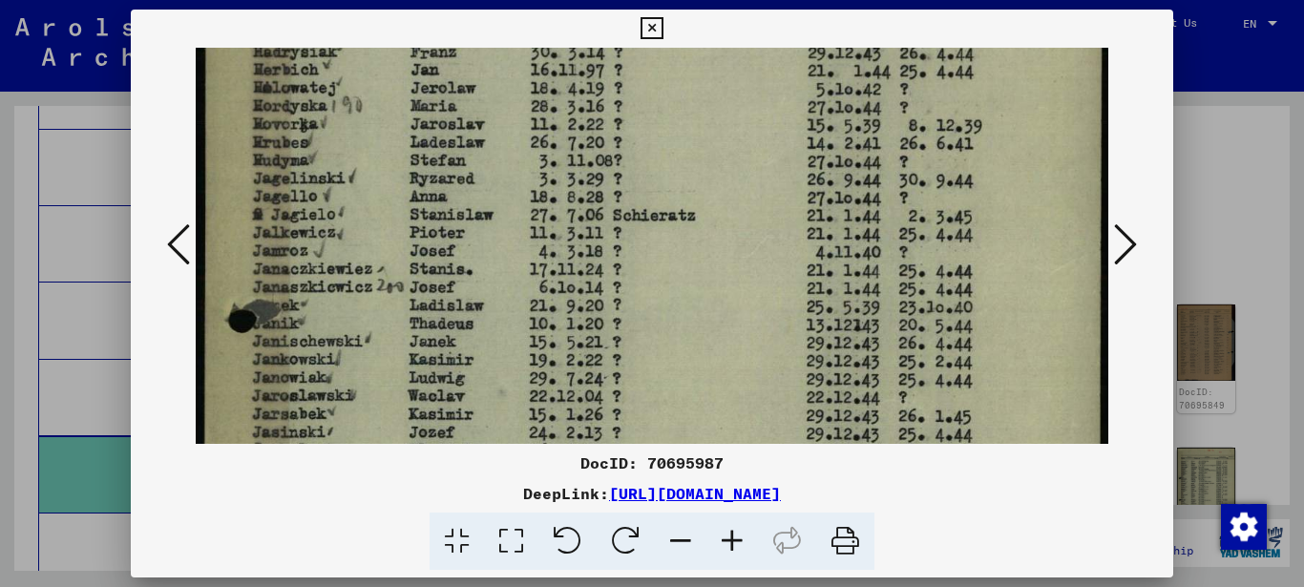
drag, startPoint x: 359, startPoint y: 284, endPoint x: 371, endPoint y: 233, distance: 53.0
click at [371, 233] on img at bounding box center [652, 143] width 913 height 1285
click at [383, 222] on img at bounding box center [652, 140] width 913 height 1285
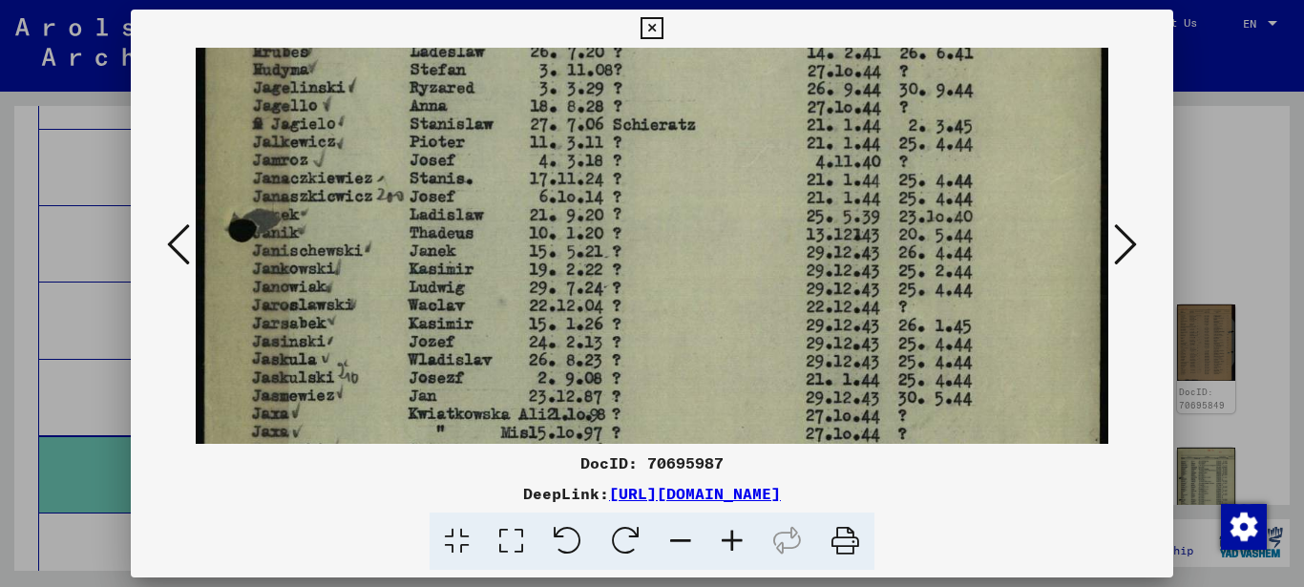
drag, startPoint x: 369, startPoint y: 298, endPoint x: 377, endPoint y: 248, distance: 50.2
click at [377, 248] on img at bounding box center [652, 52] width 913 height 1285
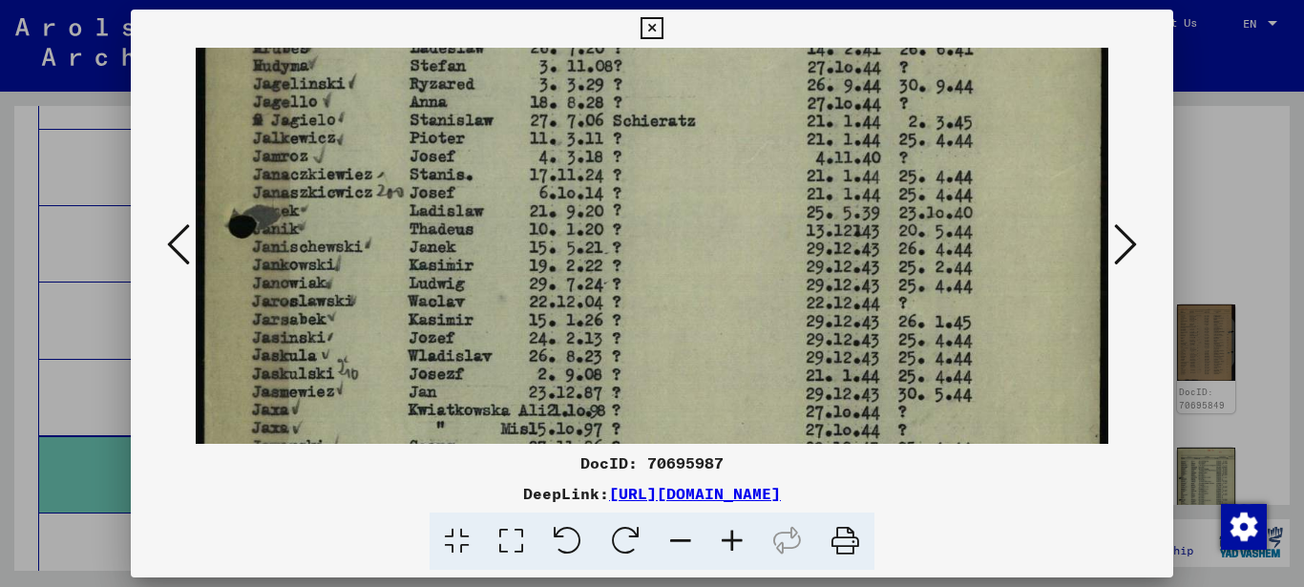
drag, startPoint x: 367, startPoint y: 288, endPoint x: 370, endPoint y: 250, distance: 38.3
click at [370, 253] on img at bounding box center [652, 48] width 913 height 1285
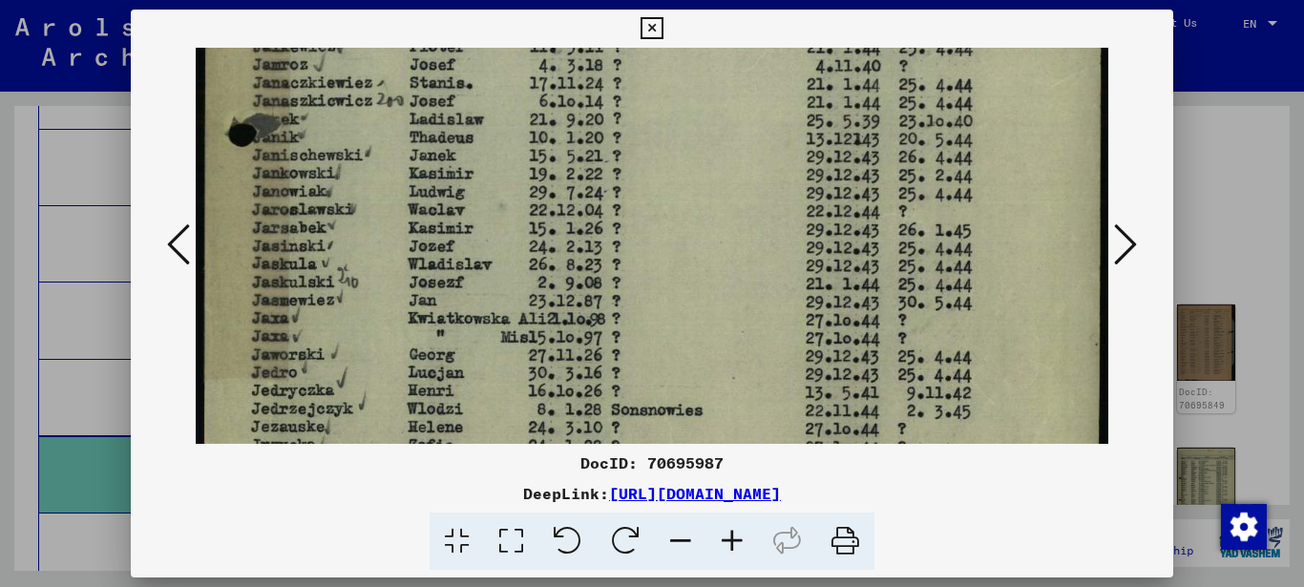
drag, startPoint x: 361, startPoint y: 297, endPoint x: 369, endPoint y: 236, distance: 61.7
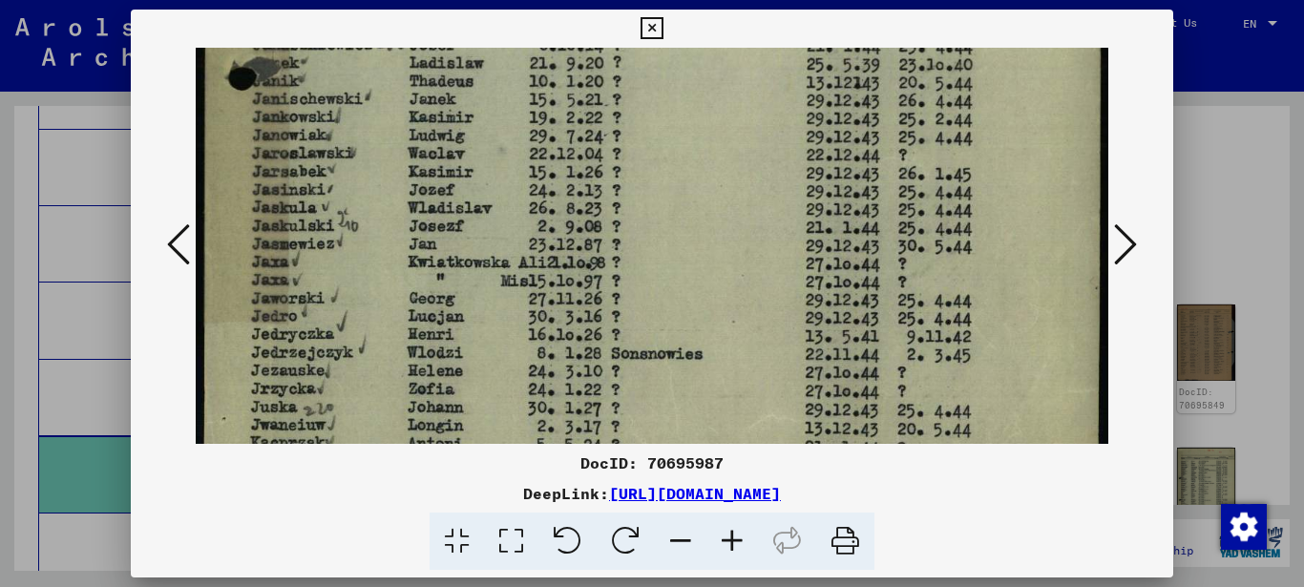
drag, startPoint x: 380, startPoint y: 236, endPoint x: 380, endPoint y: 195, distance: 41.0
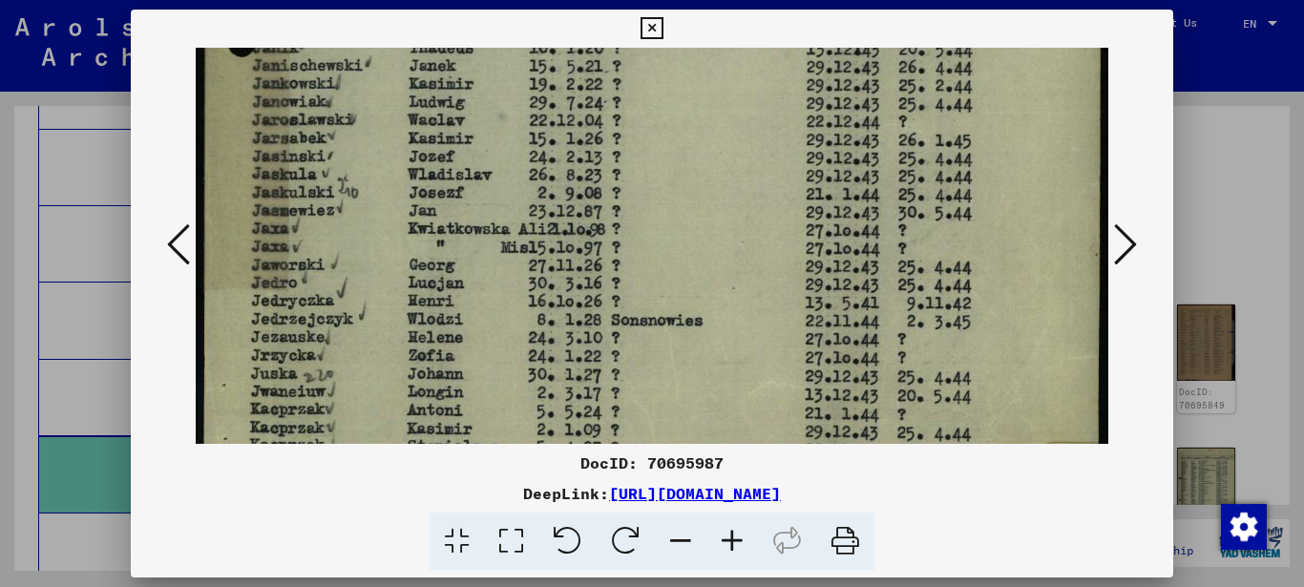
drag, startPoint x: 338, startPoint y: 289, endPoint x: 345, endPoint y: 259, distance: 31.3
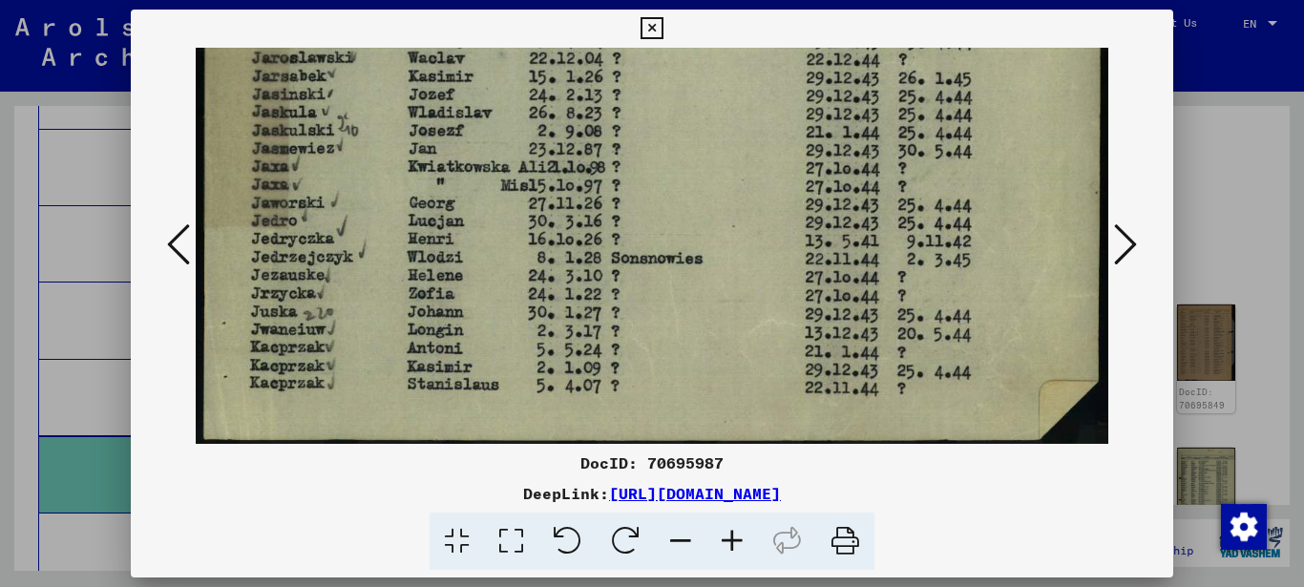
scroll to position [889, 0]
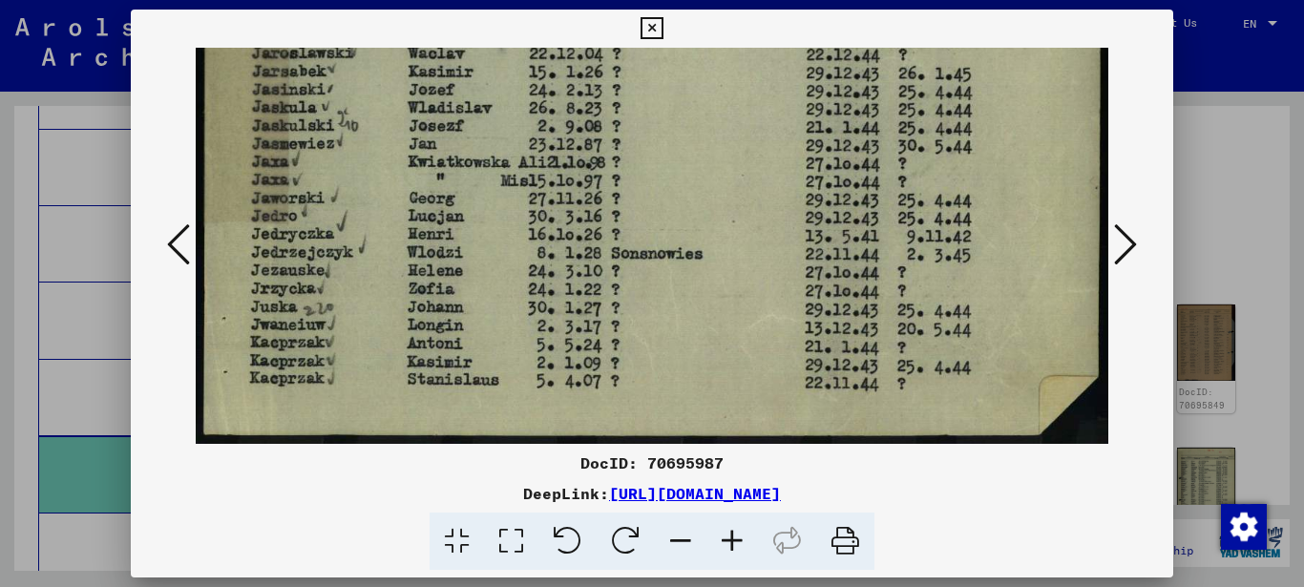
drag, startPoint x: 370, startPoint y: 262, endPoint x: 374, endPoint y: 240, distance: 23.2
click at [1127, 242] on icon at bounding box center [1125, 244] width 23 height 46
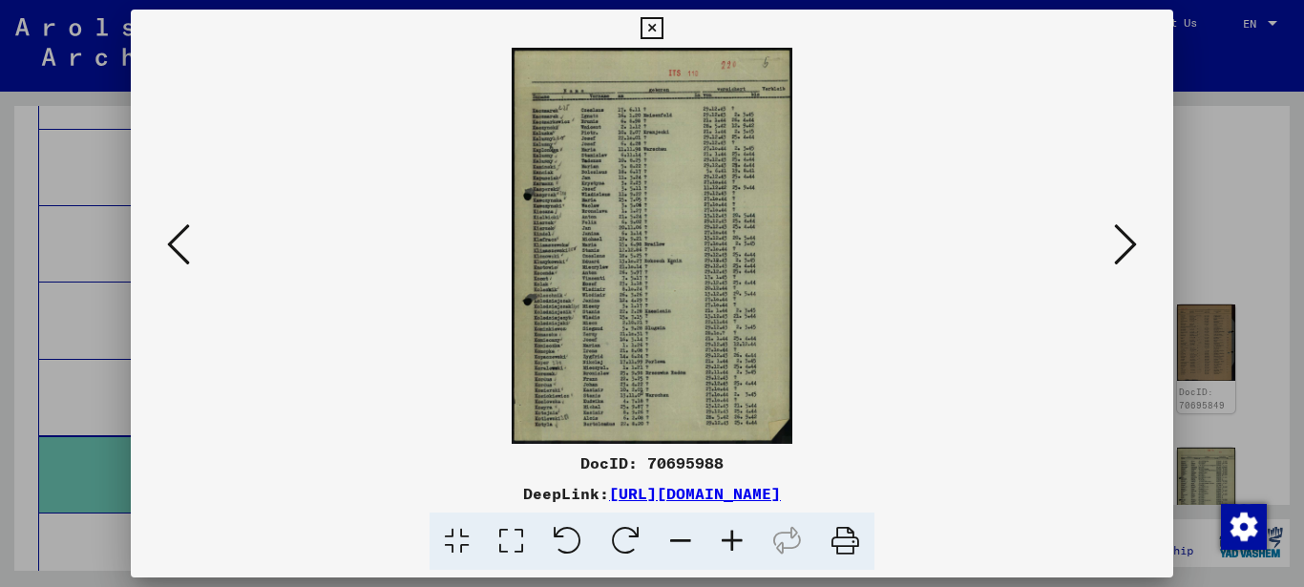
click at [506, 534] on icon at bounding box center [511, 541] width 54 height 58
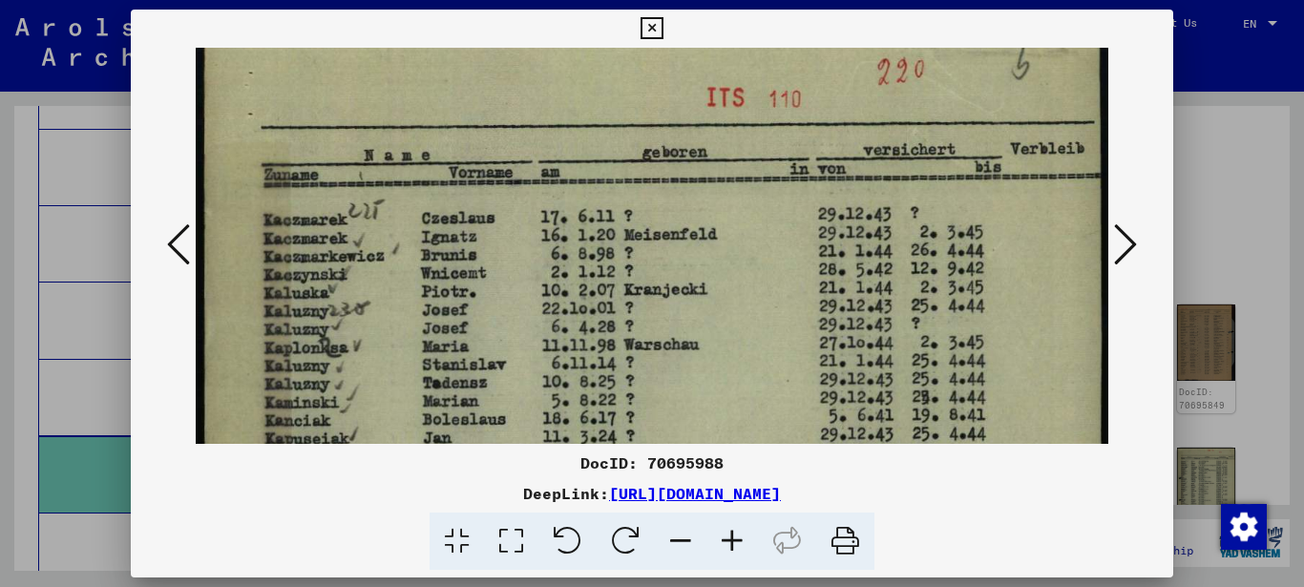
drag, startPoint x: 339, startPoint y: 370, endPoint x: 351, endPoint y: 306, distance: 65.1
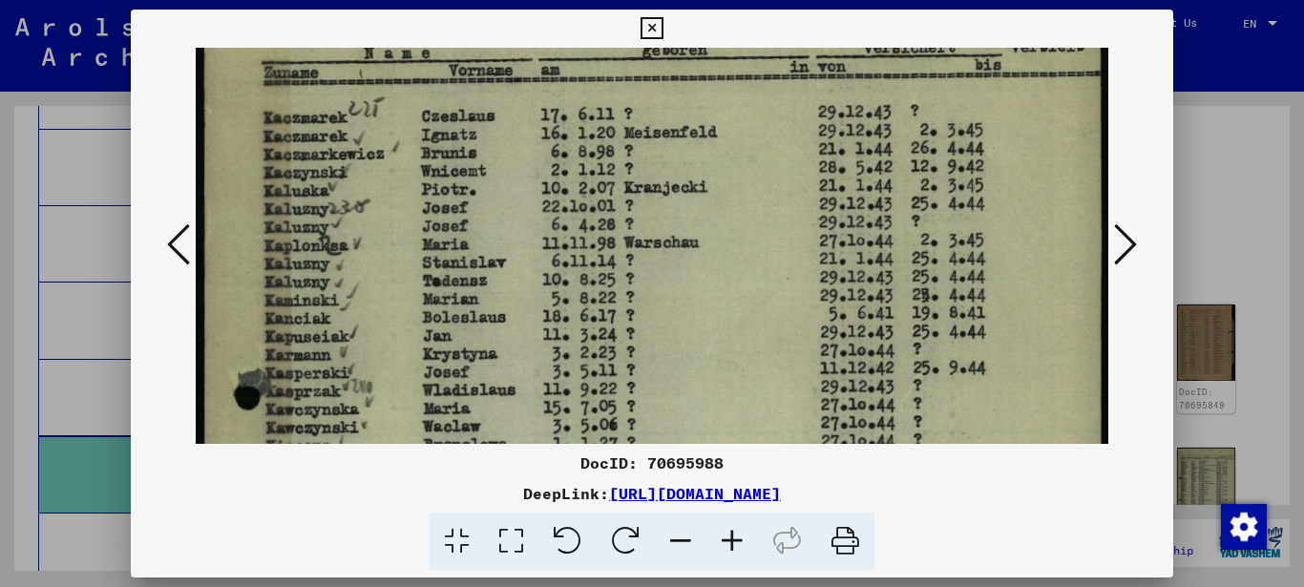
drag, startPoint x: 360, startPoint y: 347, endPoint x: 373, endPoint y: 270, distance: 78.4
click at [373, 272] on img at bounding box center [652, 557] width 913 height 1288
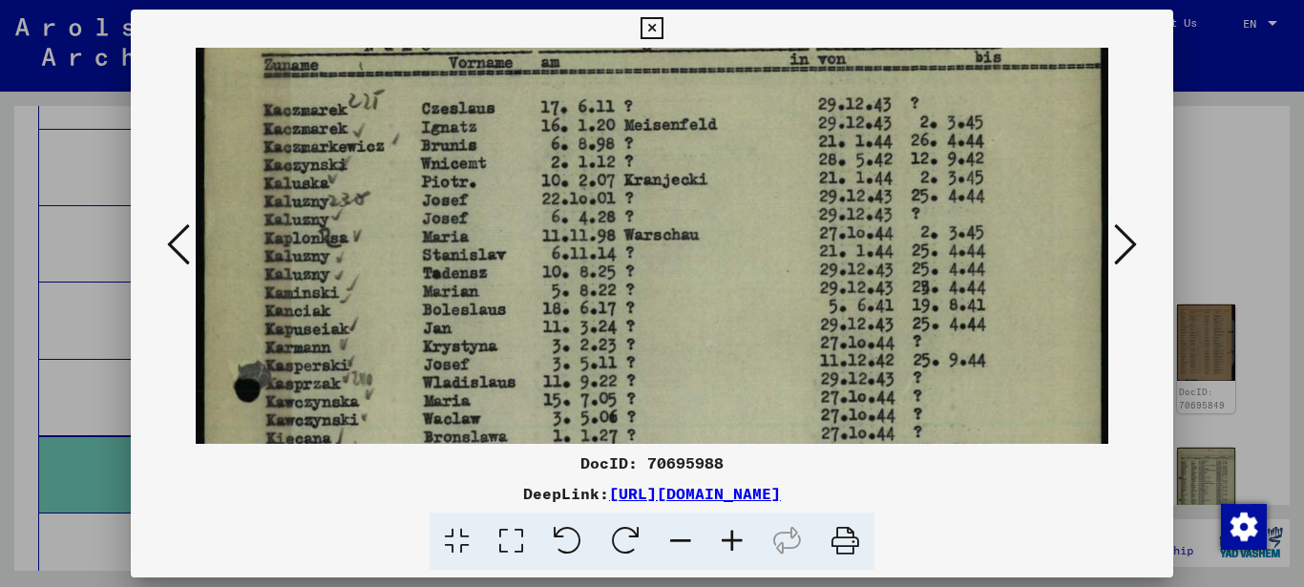
click at [745, 539] on icon at bounding box center [732, 541] width 52 height 58
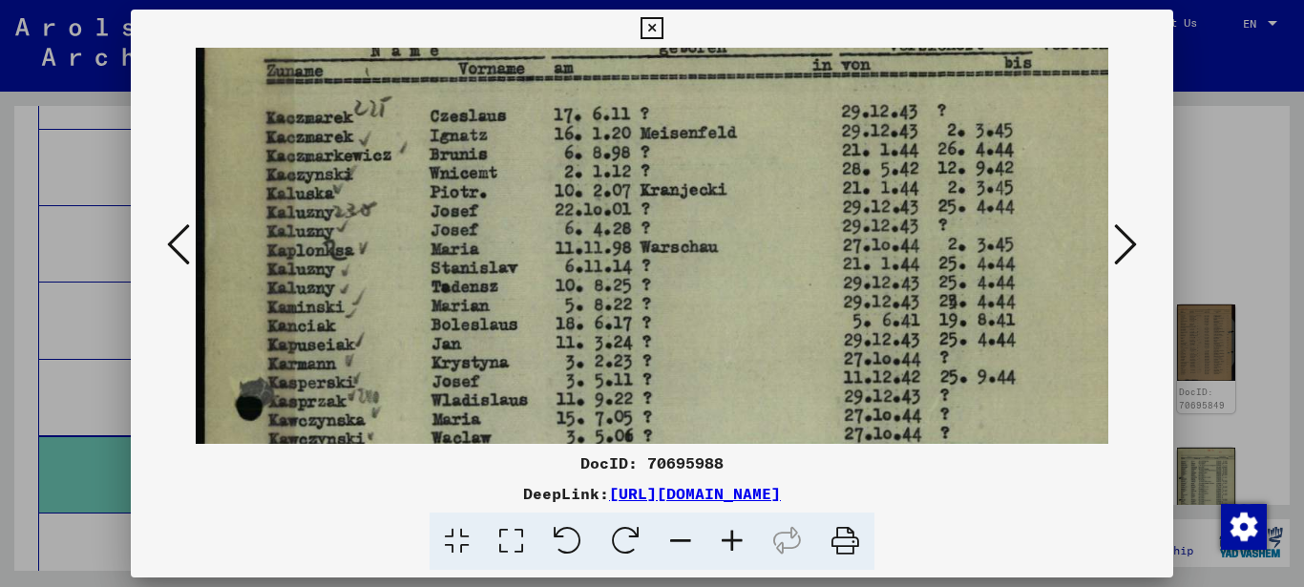
click at [729, 536] on icon at bounding box center [732, 541] width 52 height 58
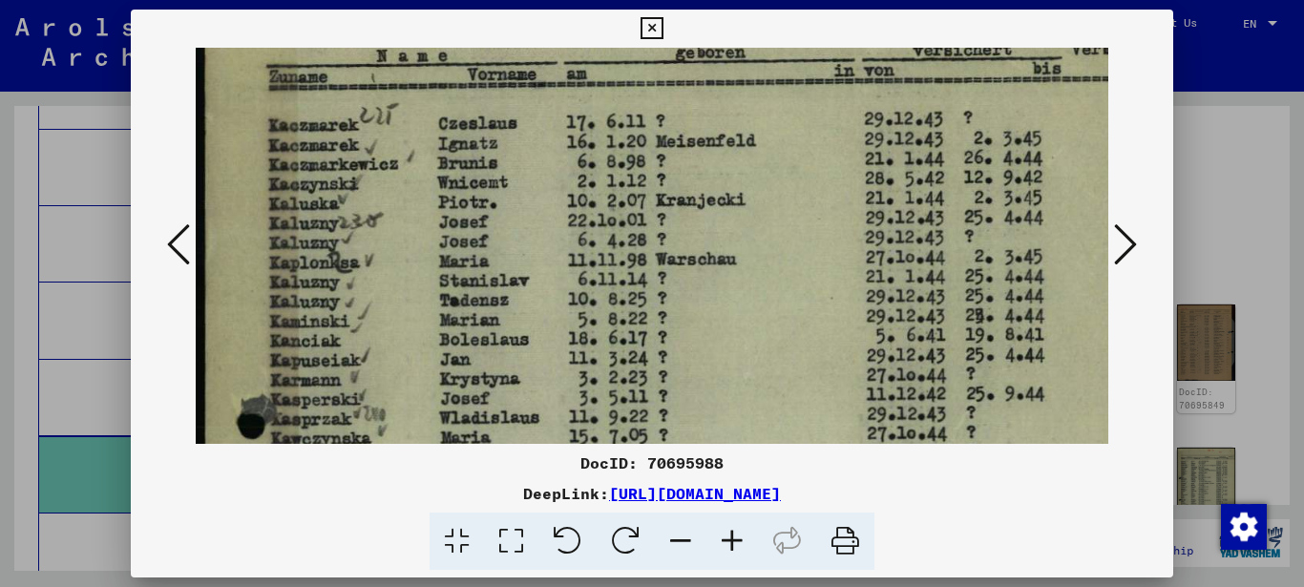
click at [729, 536] on icon at bounding box center [732, 541] width 52 height 58
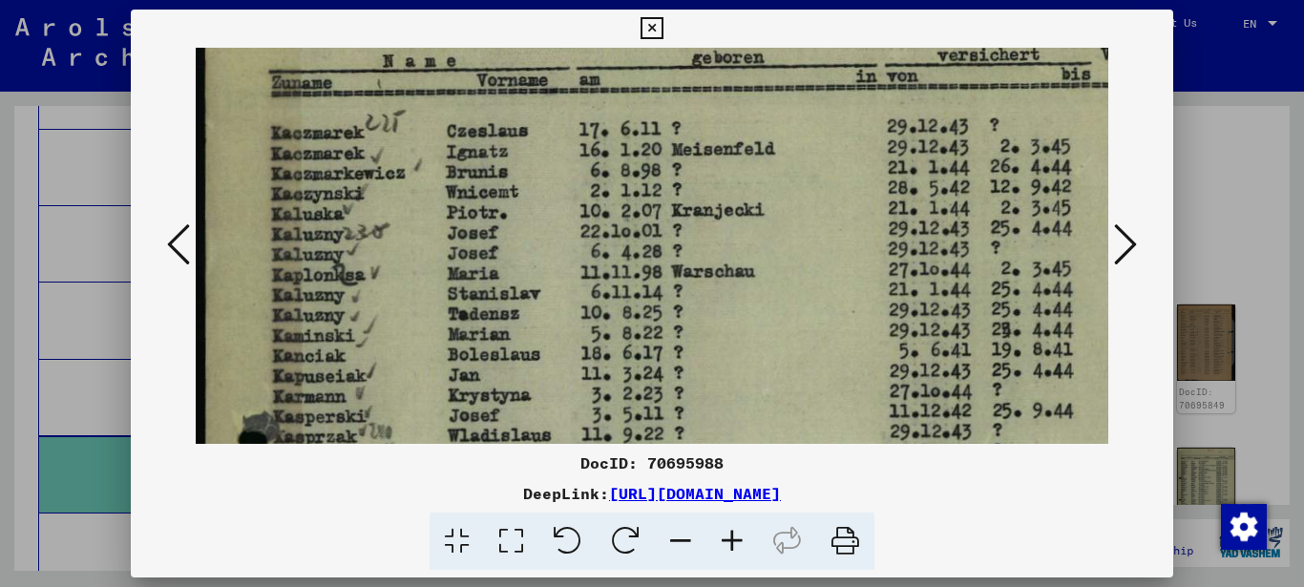
click at [729, 536] on icon at bounding box center [732, 541] width 52 height 58
drag, startPoint x: 391, startPoint y: 297, endPoint x: 400, endPoint y: 251, distance: 46.6
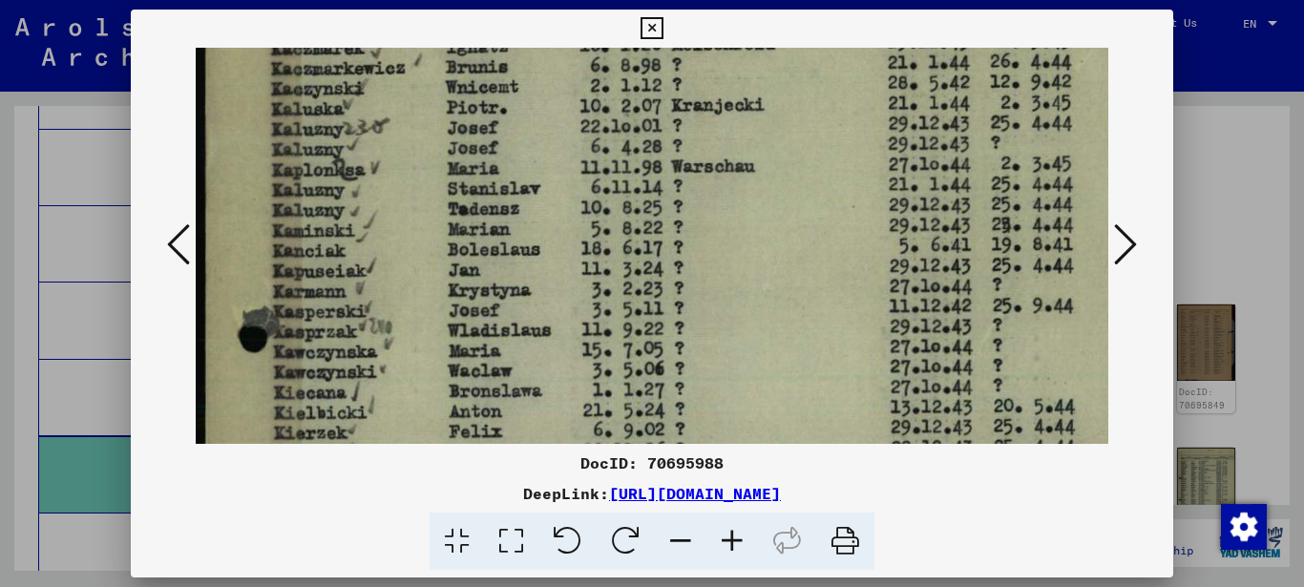
drag, startPoint x: 393, startPoint y: 341, endPoint x: 409, endPoint y: 261, distance: 81.8
click at [408, 263] on img at bounding box center [703, 516] width 1014 height 1431
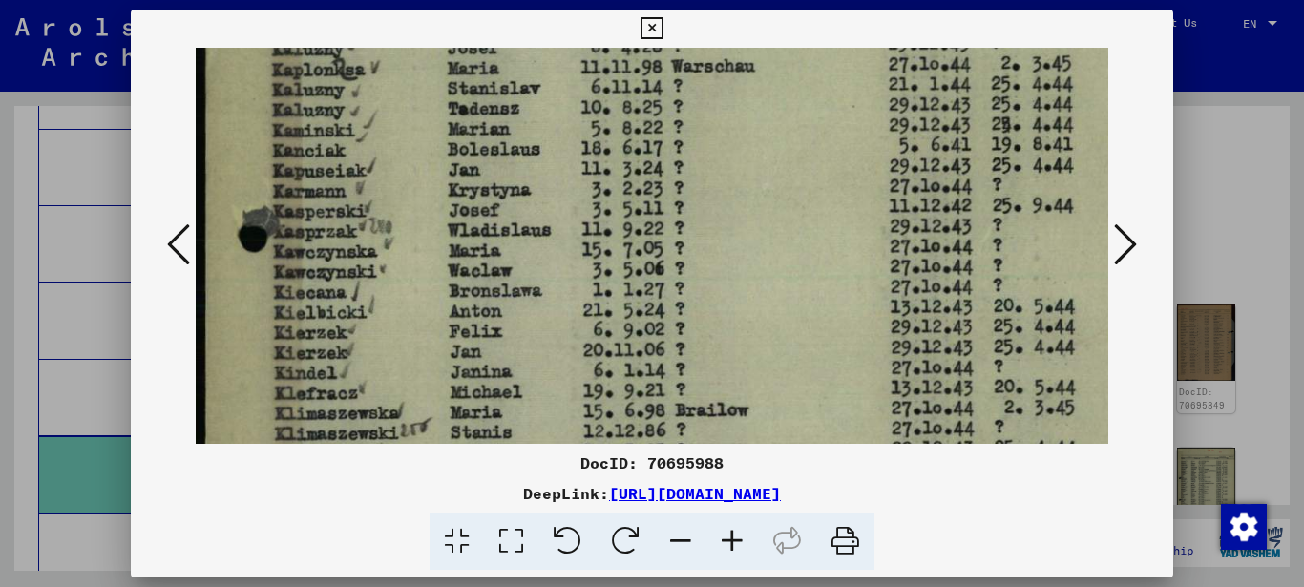
drag, startPoint x: 424, startPoint y: 279, endPoint x: 428, endPoint y: 236, distance: 43.1
click at [428, 240] on img at bounding box center [703, 415] width 1014 height 1431
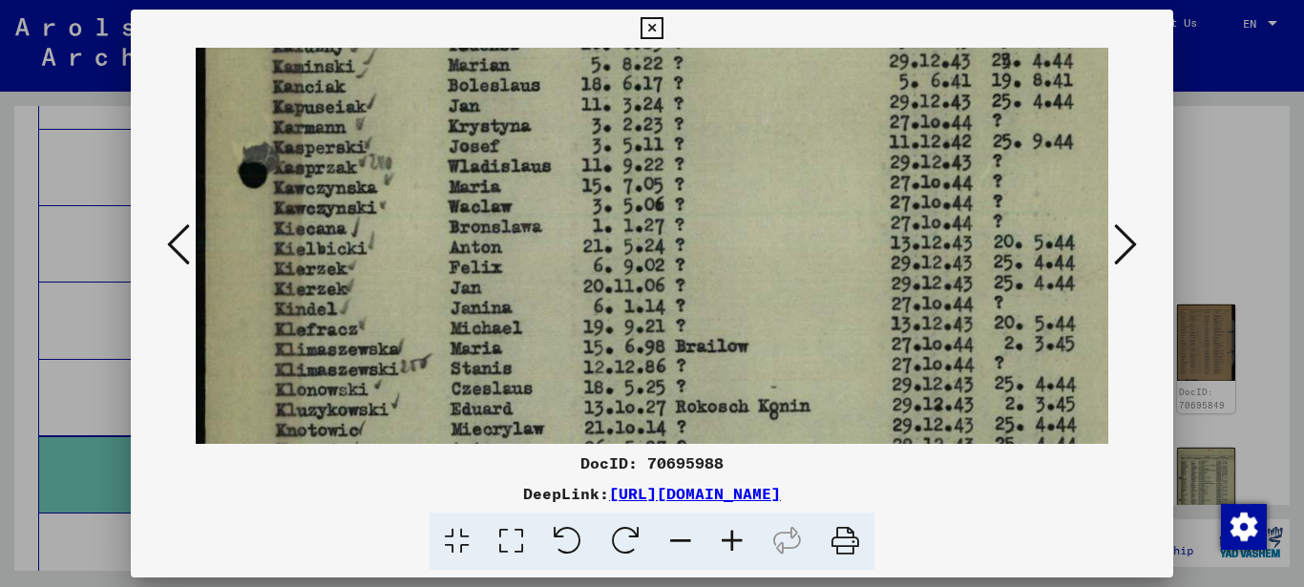
drag, startPoint x: 405, startPoint y: 328, endPoint x: 413, endPoint y: 255, distance: 74.0
click at [413, 256] on img at bounding box center [703, 351] width 1014 height 1431
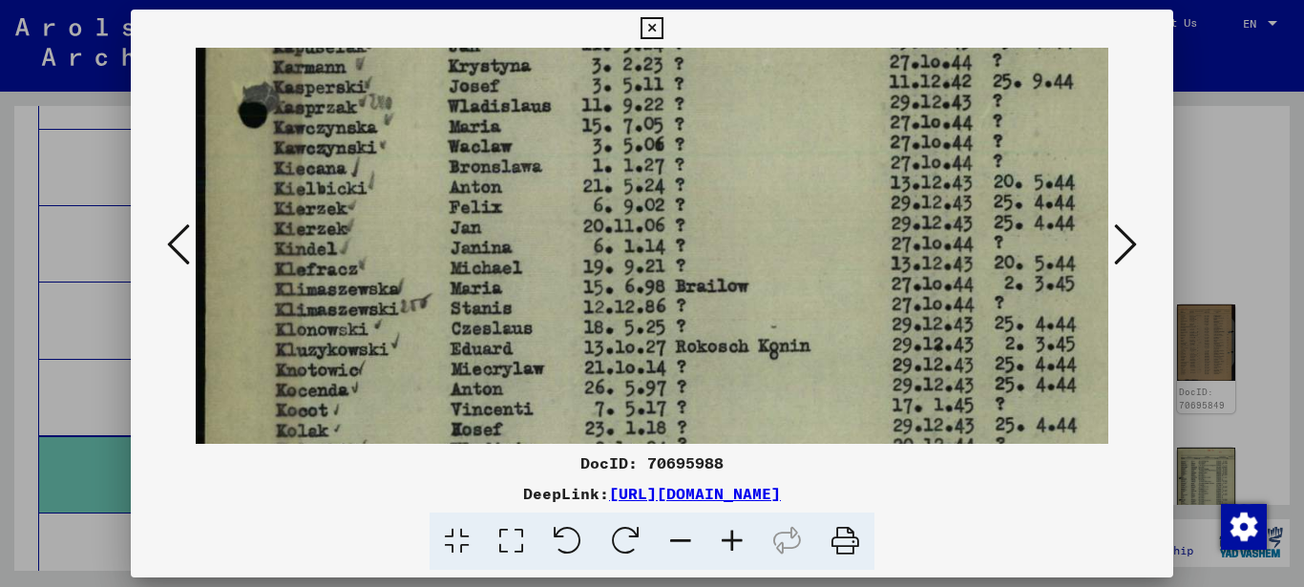
drag, startPoint x: 410, startPoint y: 296, endPoint x: 415, endPoint y: 237, distance: 59.4
click at [415, 244] on img at bounding box center [703, 289] width 1014 height 1431
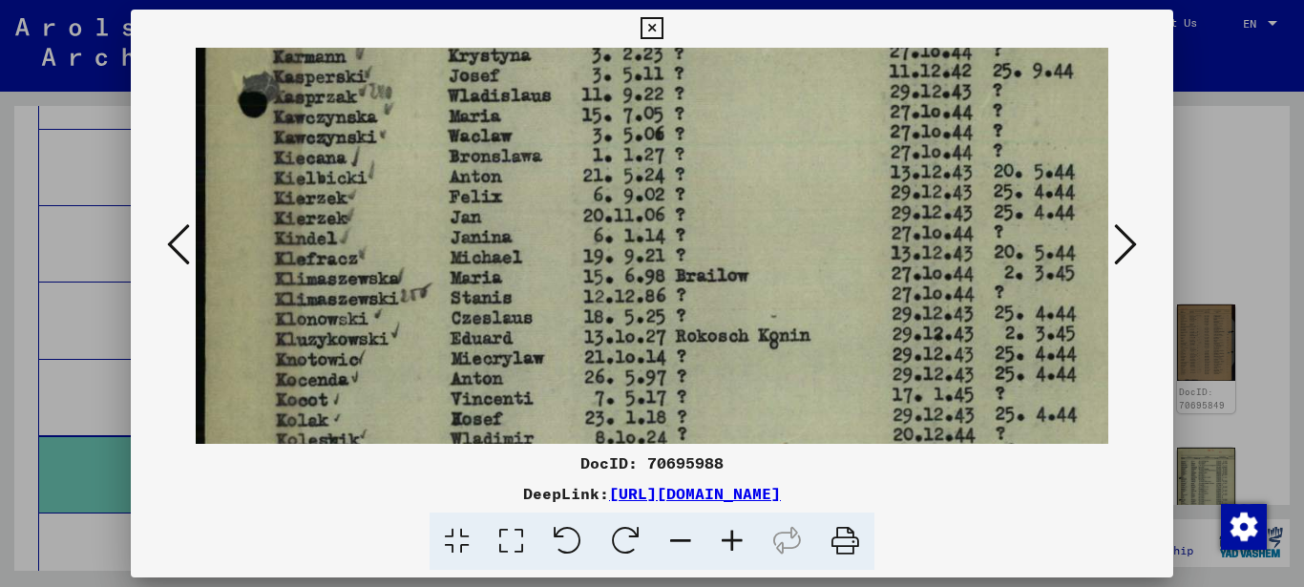
drag, startPoint x: 418, startPoint y: 308, endPoint x: 424, endPoint y: 249, distance: 59.4
click at [424, 252] on img at bounding box center [703, 281] width 1014 height 1431
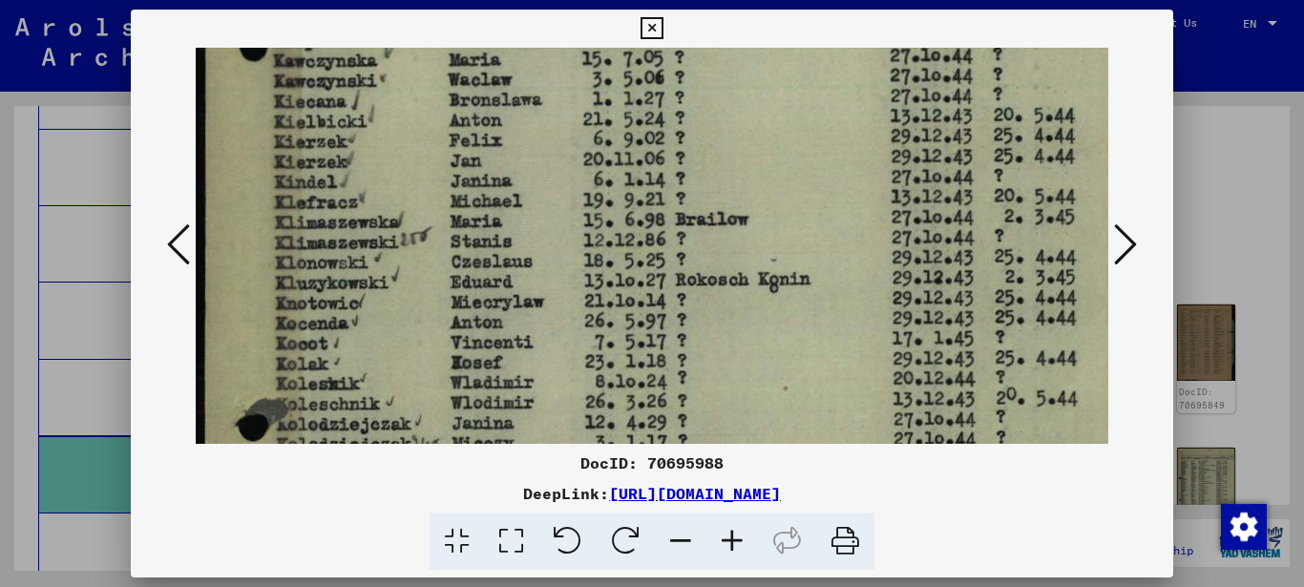
drag, startPoint x: 413, startPoint y: 324, endPoint x: 414, endPoint y: 255, distance: 68.7
click at [414, 258] on img at bounding box center [703, 224] width 1014 height 1431
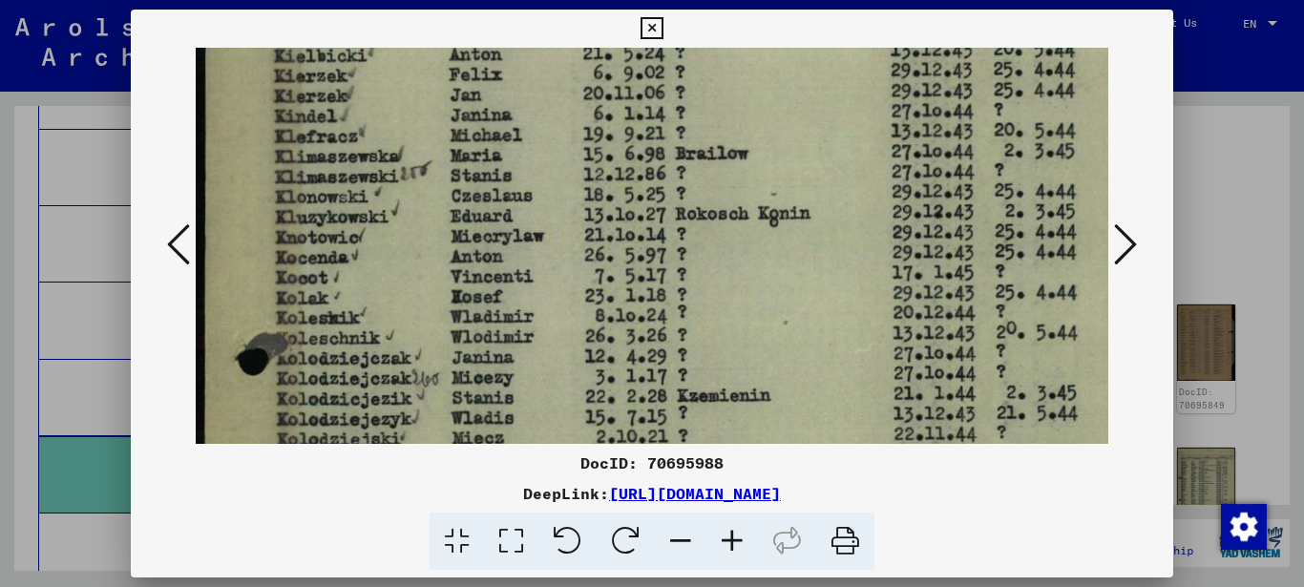
drag, startPoint x: 424, startPoint y: 291, endPoint x: 427, endPoint y: 237, distance: 54.5
click at [427, 245] on img at bounding box center [703, 159] width 1014 height 1431
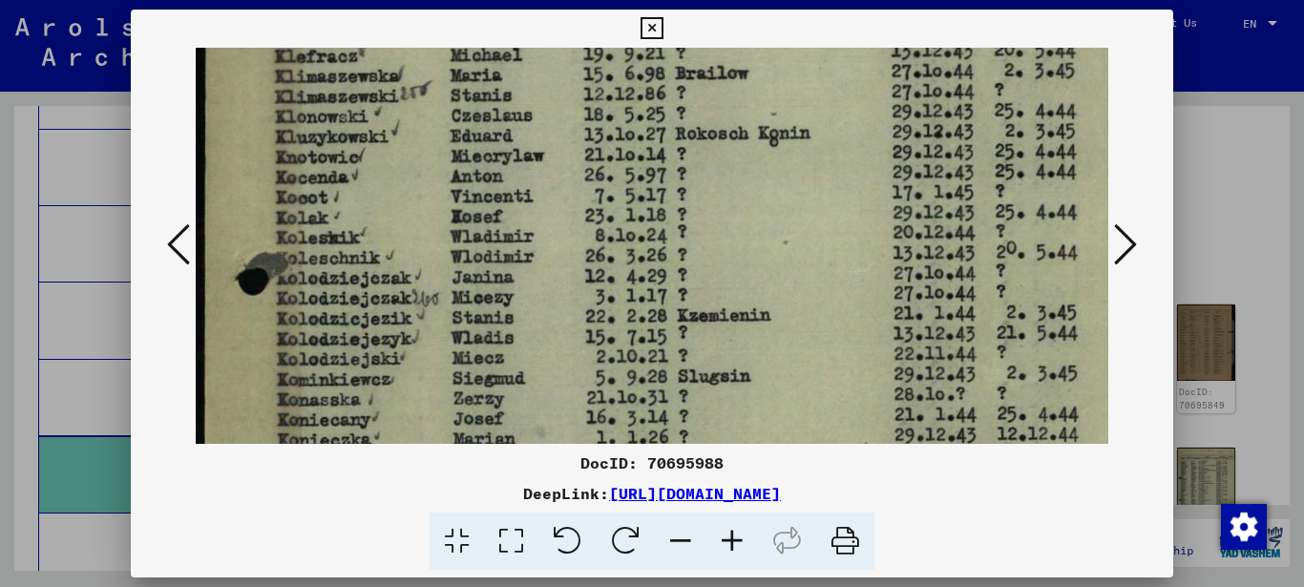
drag, startPoint x: 423, startPoint y: 268, endPoint x: 423, endPoint y: 236, distance: 32.4
click at [423, 240] on img at bounding box center [703, 78] width 1014 height 1431
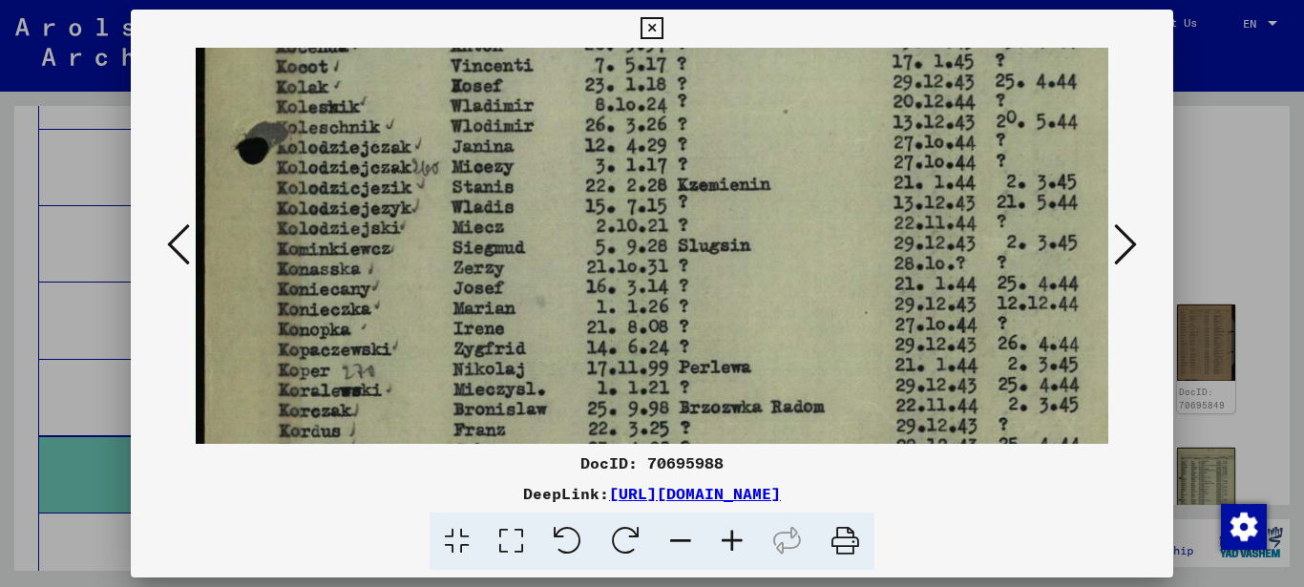
drag, startPoint x: 421, startPoint y: 321, endPoint x: 430, endPoint y: 242, distance: 78.8
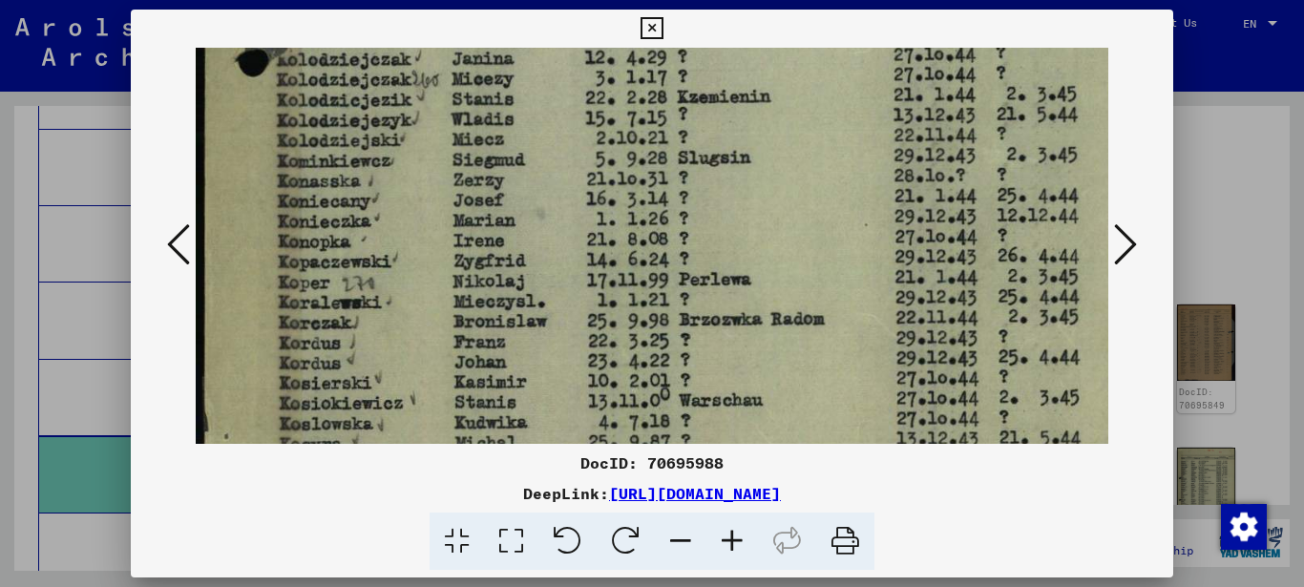
drag, startPoint x: 403, startPoint y: 321, endPoint x: 411, endPoint y: 231, distance: 90.1
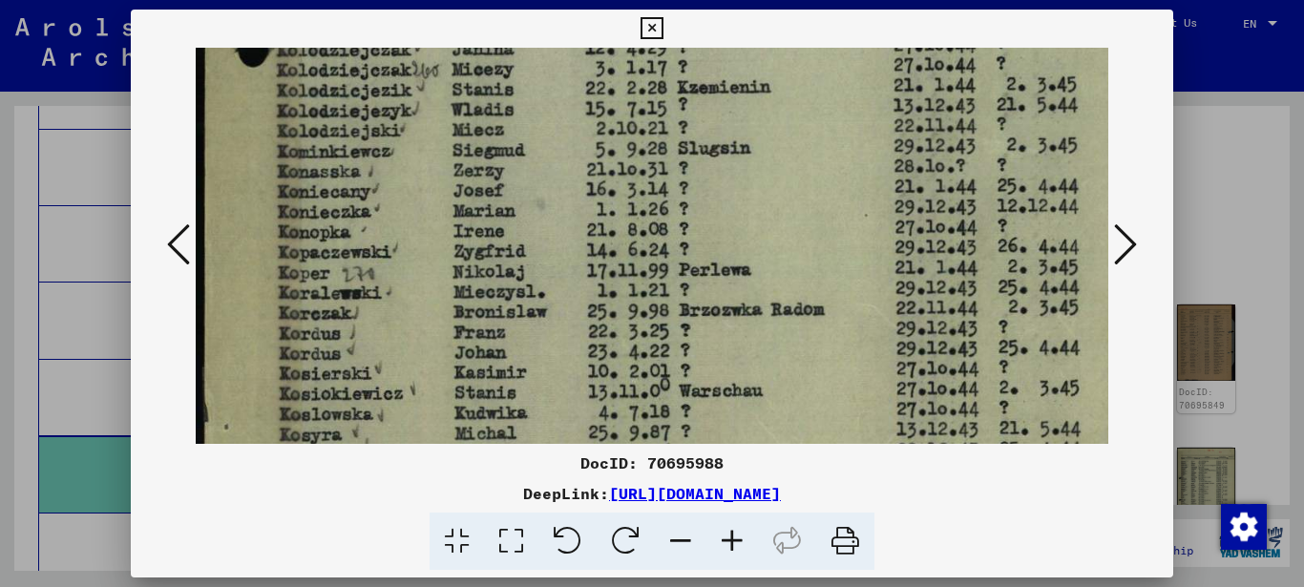
drag, startPoint x: 408, startPoint y: 264, endPoint x: 409, endPoint y: 229, distance: 35.3
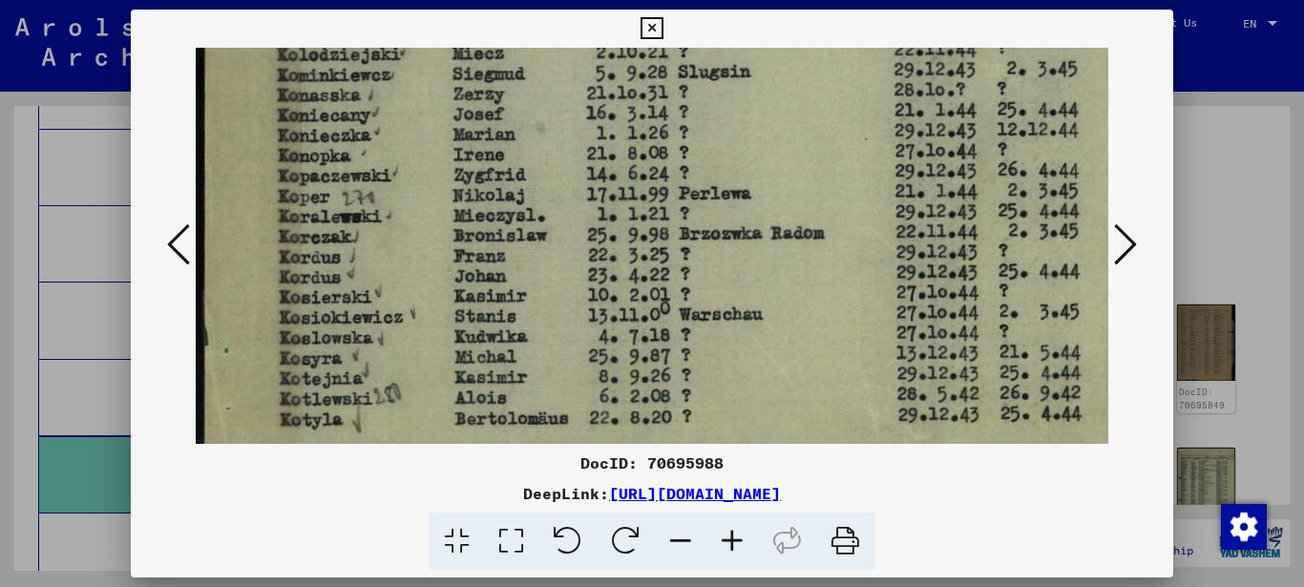
scroll to position [1035, 0]
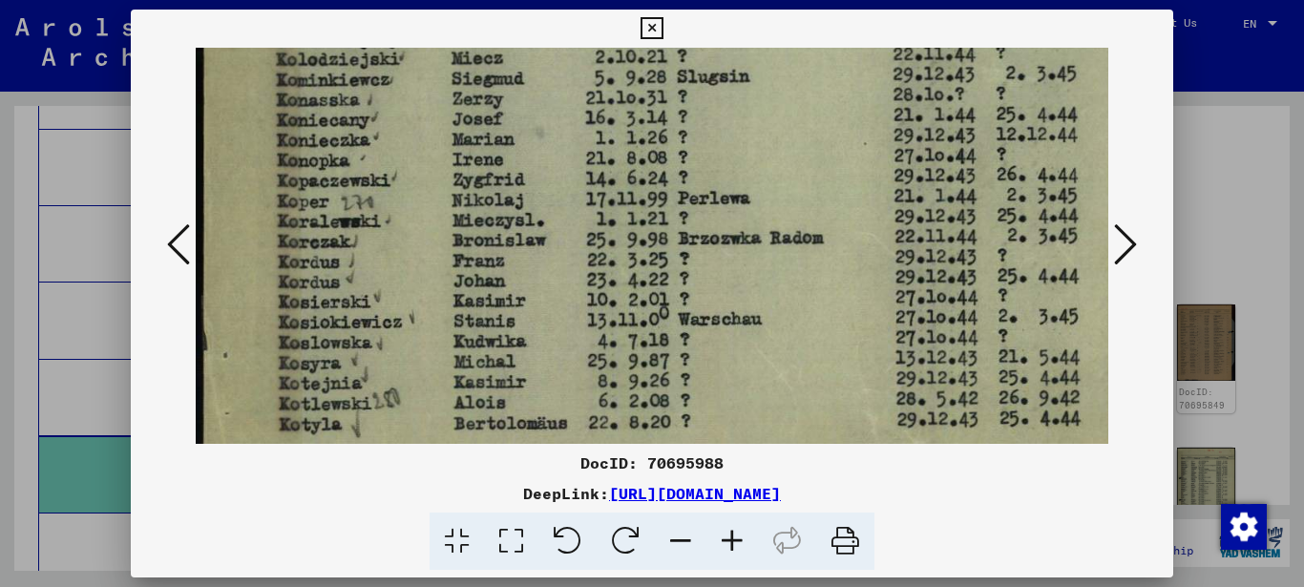
drag, startPoint x: 376, startPoint y: 282, endPoint x: 372, endPoint y: 334, distance: 51.7
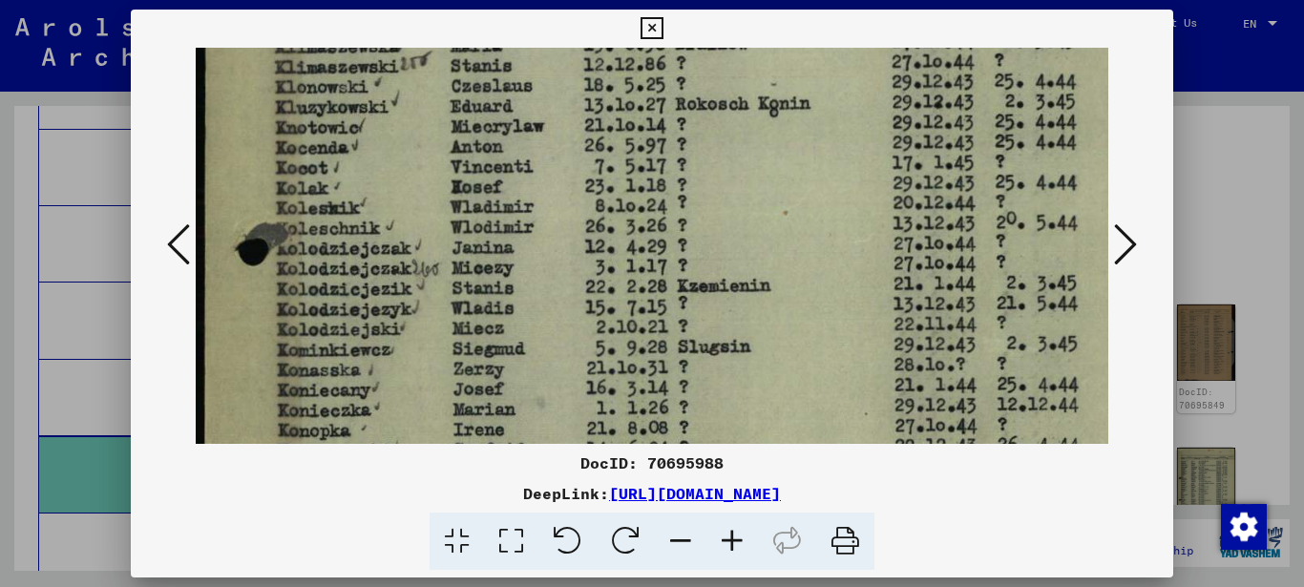
click at [411, 303] on img at bounding box center [703, 49] width 1014 height 1431
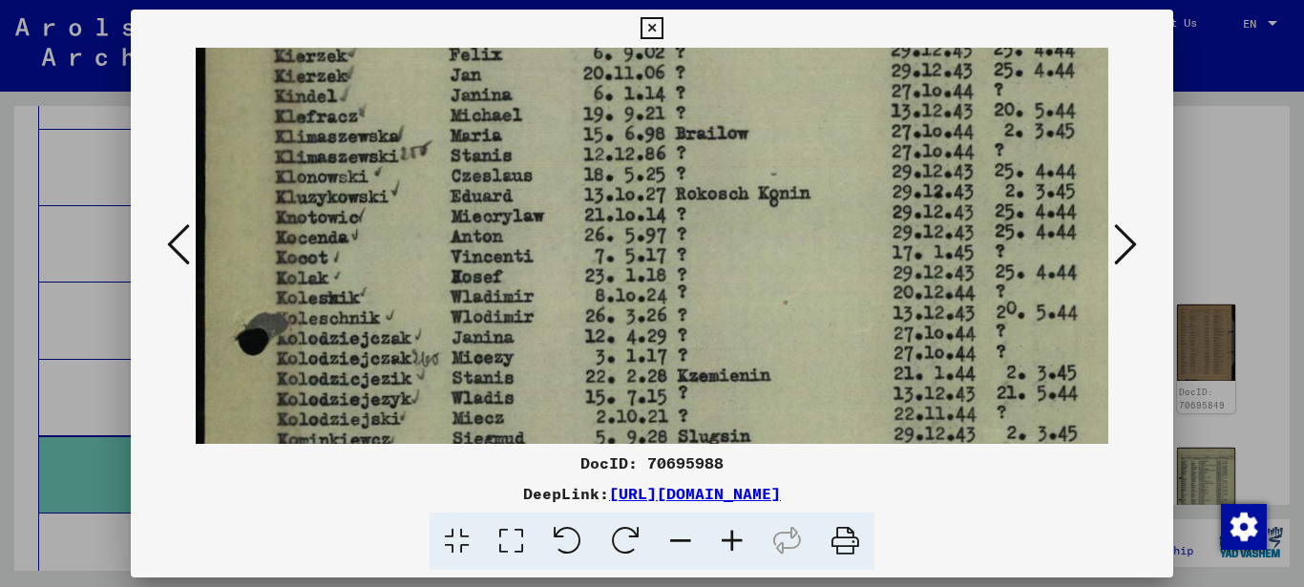
click at [413, 283] on img at bounding box center [703, 139] width 1014 height 1431
click at [410, 291] on img at bounding box center [703, 141] width 1014 height 1431
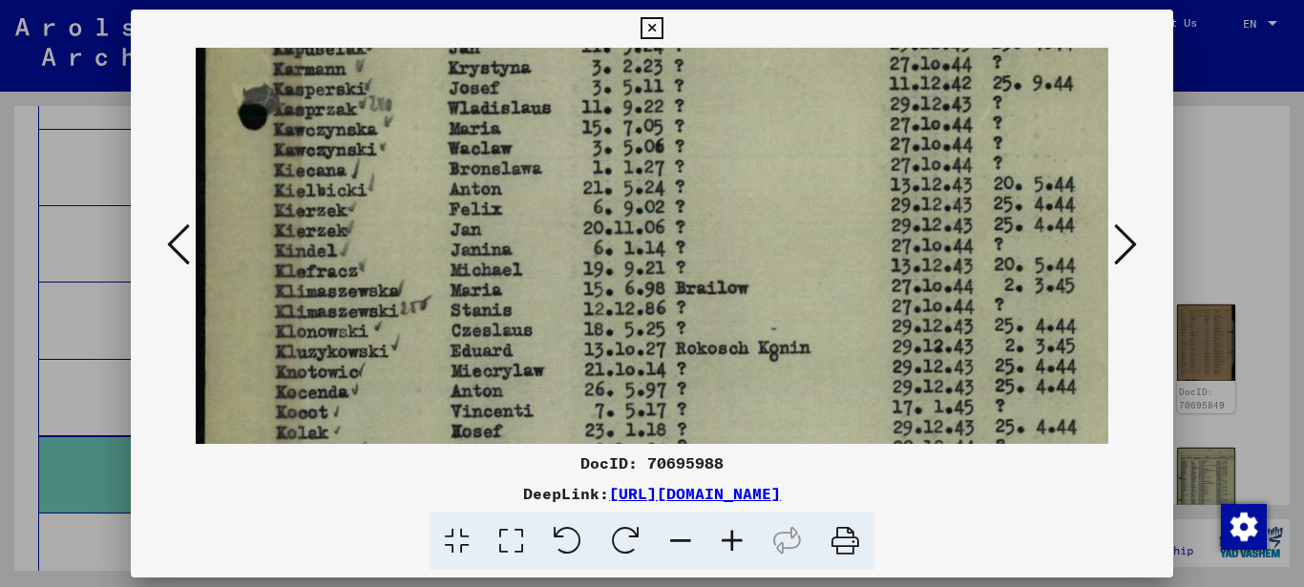
click at [419, 288] on img at bounding box center [703, 293] width 1014 height 1431
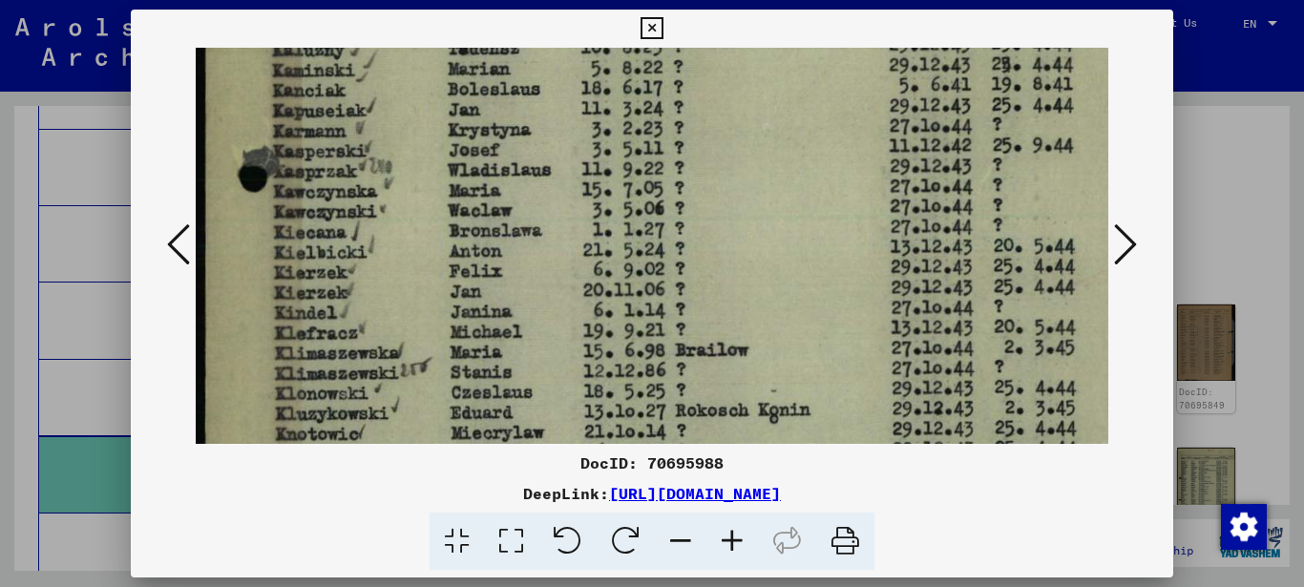
click at [412, 272] on img at bounding box center [703, 355] width 1014 height 1431
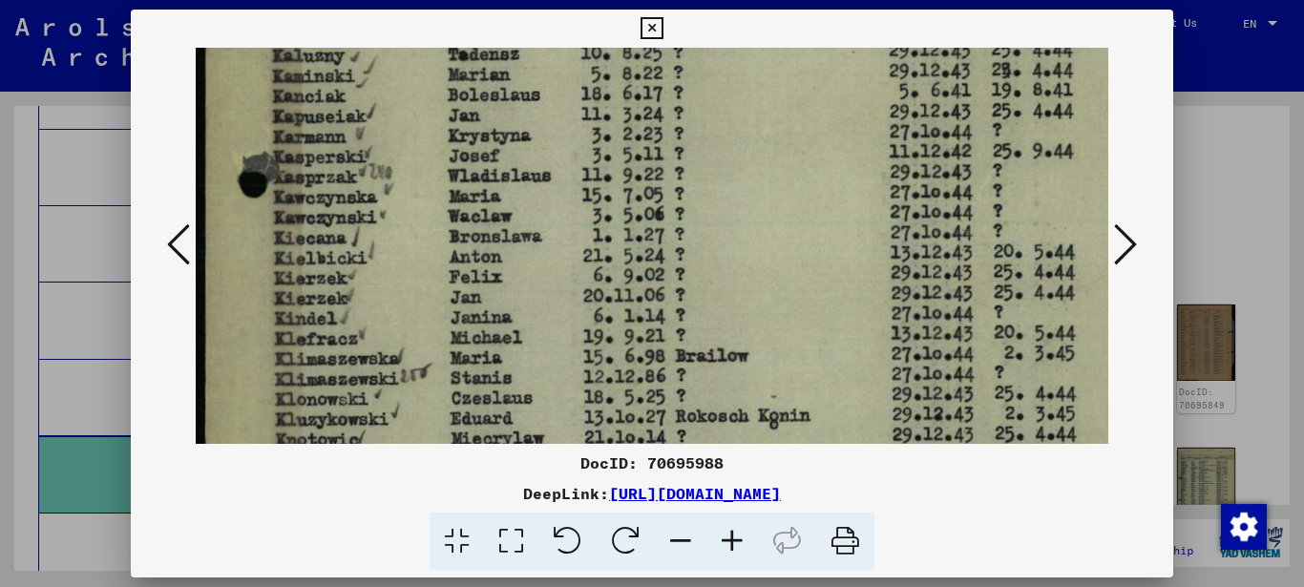
click at [408, 282] on img at bounding box center [703, 361] width 1014 height 1431
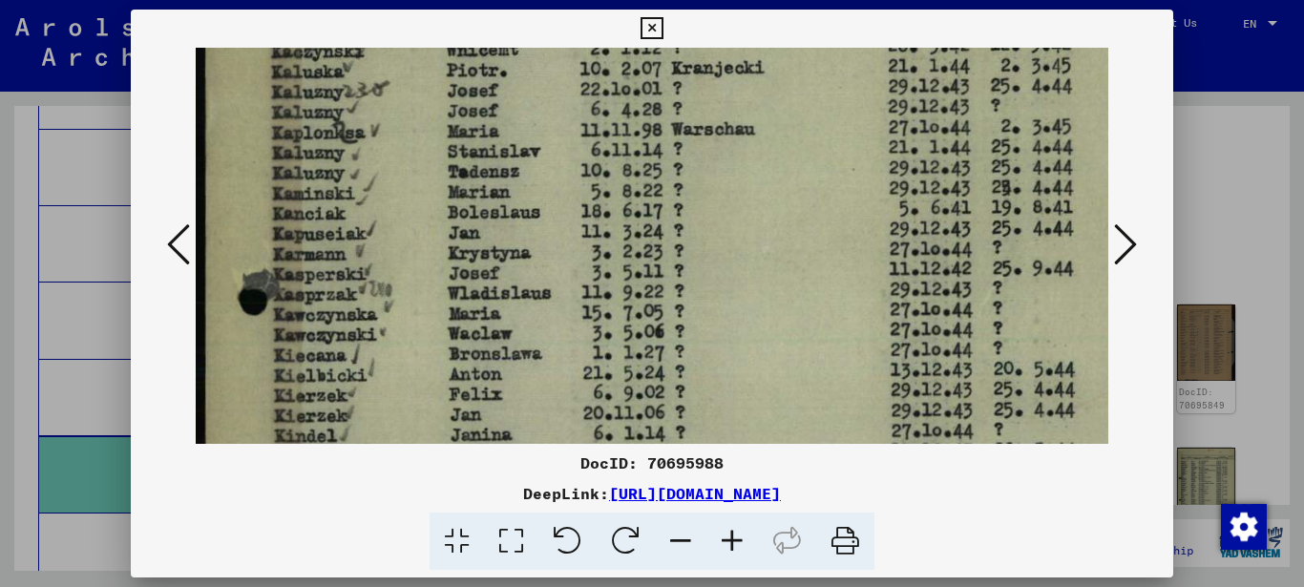
click at [402, 262] on img at bounding box center [703, 478] width 1014 height 1431
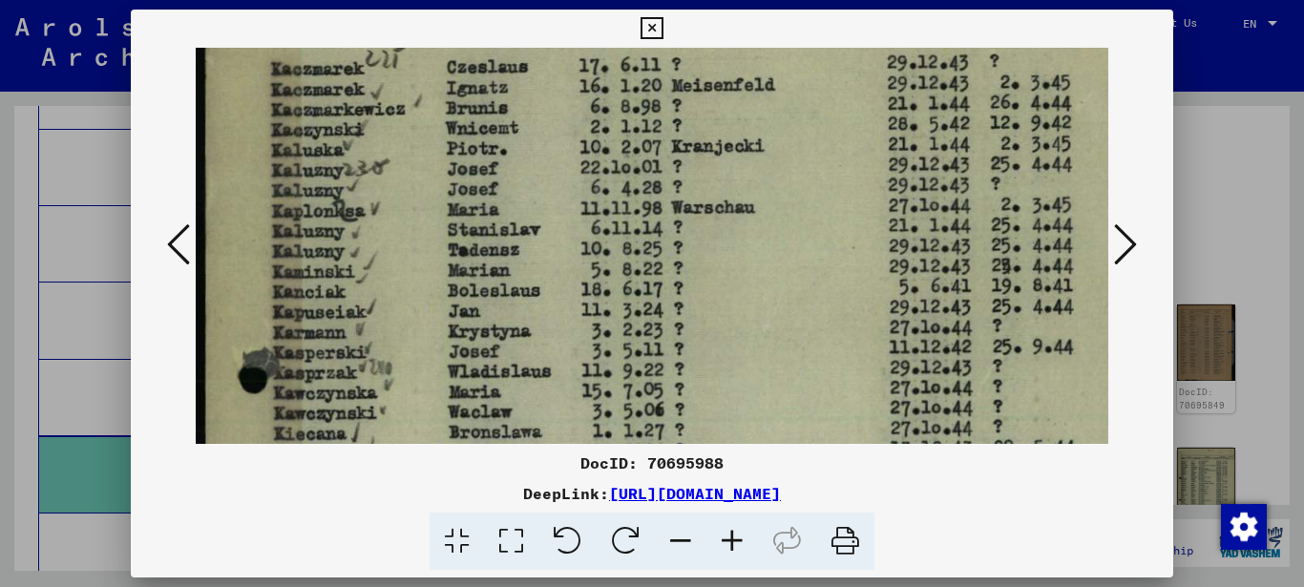
click at [406, 308] on img at bounding box center [703, 557] width 1014 height 1431
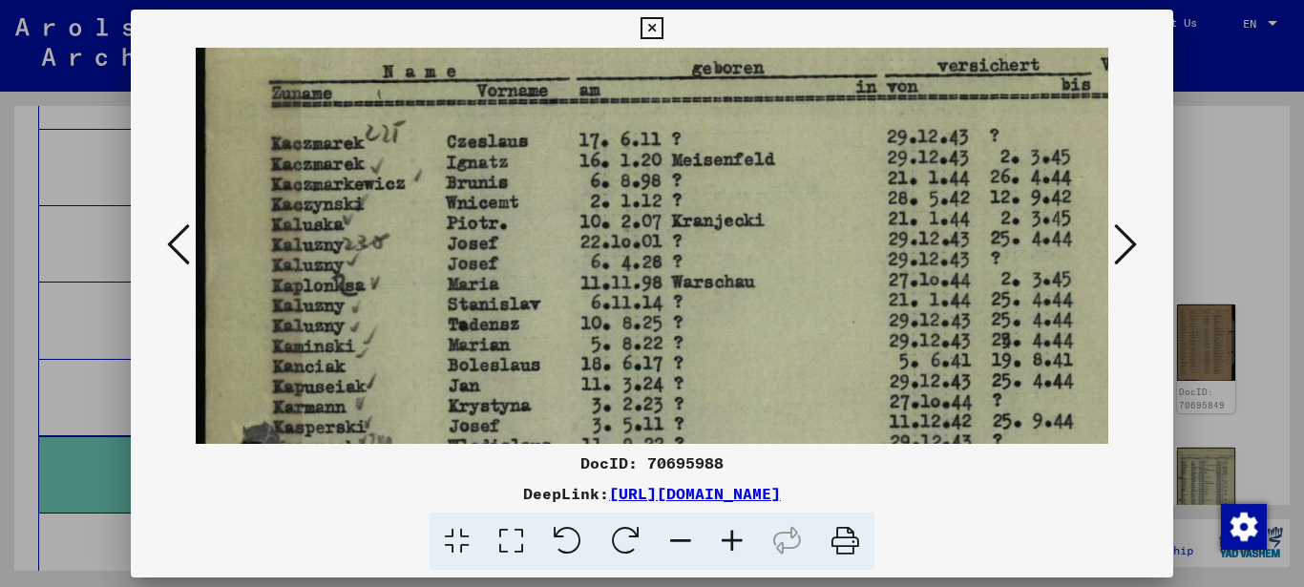
click at [1134, 247] on icon at bounding box center [1125, 244] width 23 height 46
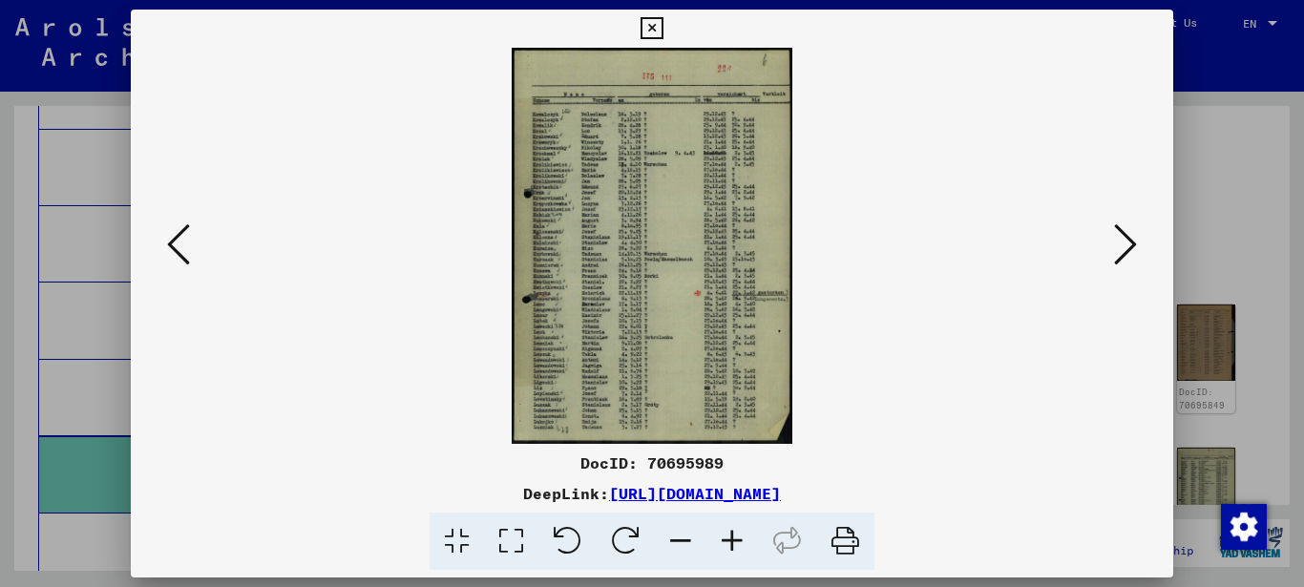
click at [510, 546] on icon at bounding box center [511, 541] width 54 height 58
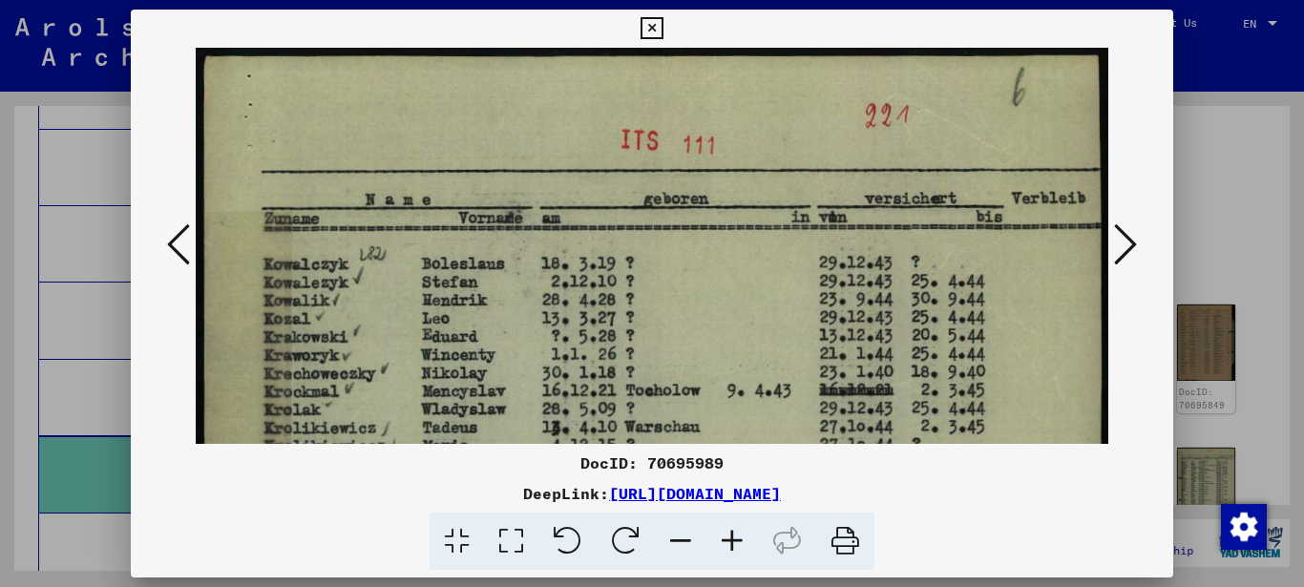
click at [510, 543] on icon at bounding box center [511, 541] width 54 height 58
click at [510, 542] on icon at bounding box center [511, 541] width 54 height 58
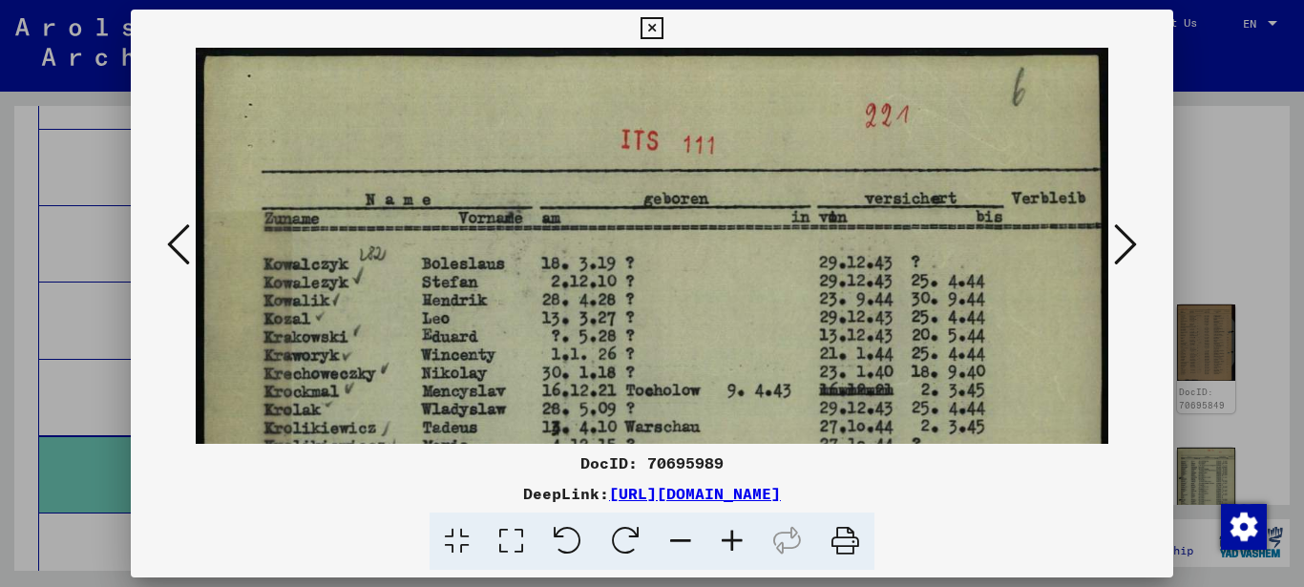
click at [724, 541] on icon at bounding box center [732, 541] width 52 height 58
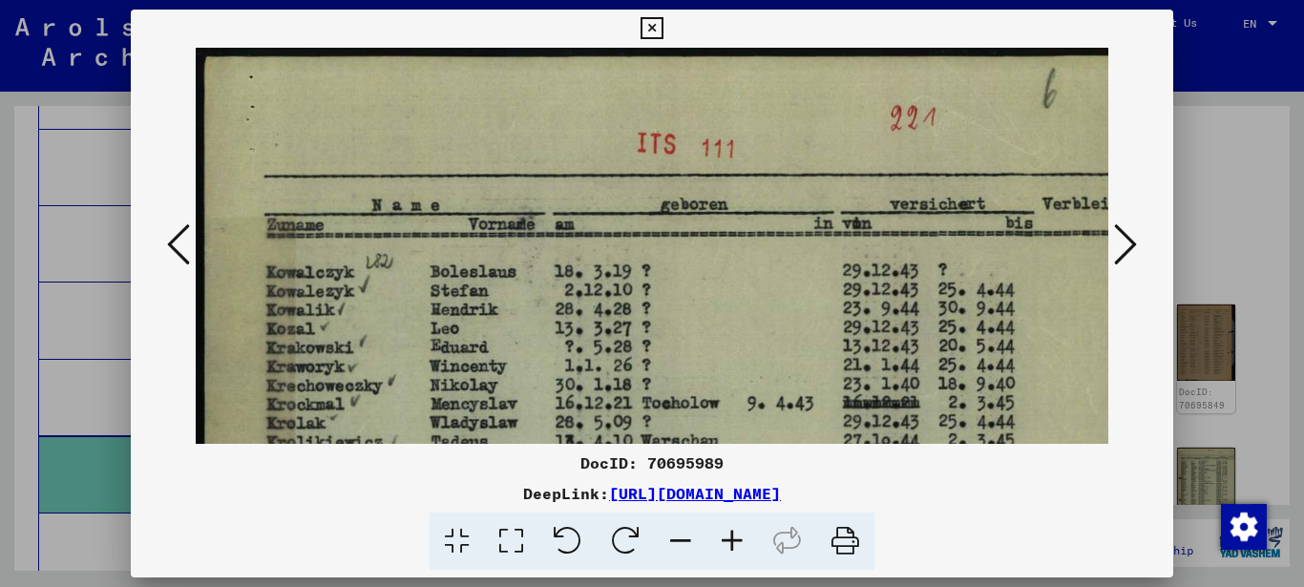
click at [722, 542] on icon at bounding box center [732, 541] width 52 height 58
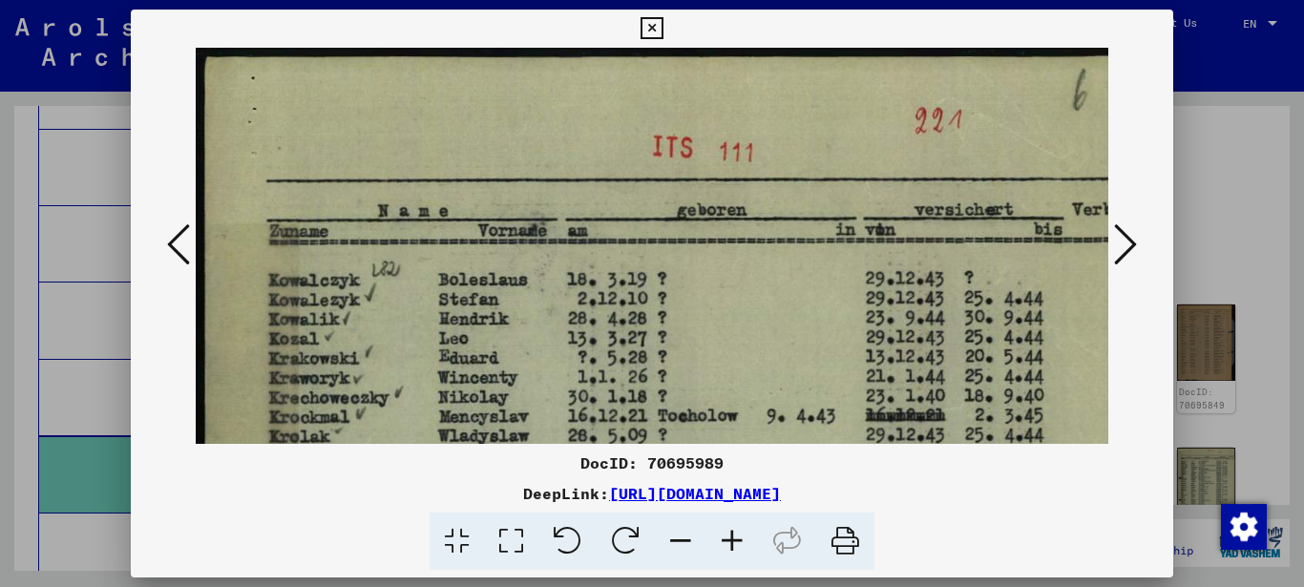
click at [722, 542] on icon at bounding box center [732, 541] width 52 height 58
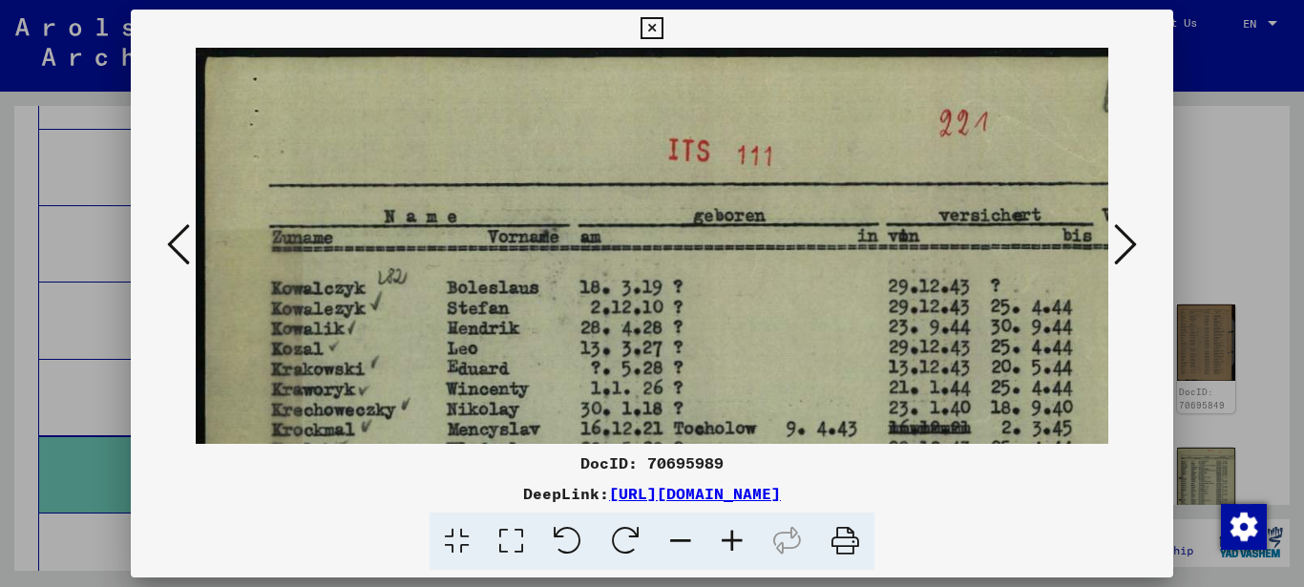
click at [721, 542] on icon at bounding box center [732, 541] width 52 height 58
click at [724, 542] on icon at bounding box center [732, 541] width 52 height 58
click at [724, 543] on icon at bounding box center [732, 541] width 52 height 58
click at [723, 542] on icon at bounding box center [732, 541] width 52 height 58
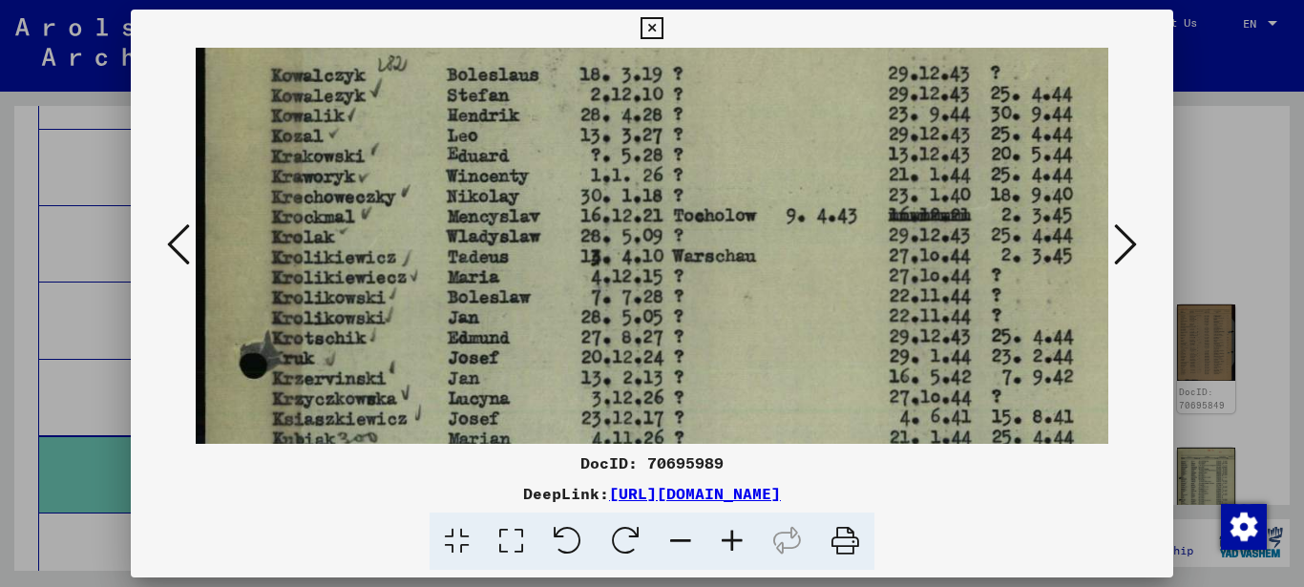
click at [405, 265] on img at bounding box center [703, 550] width 1014 height 1431
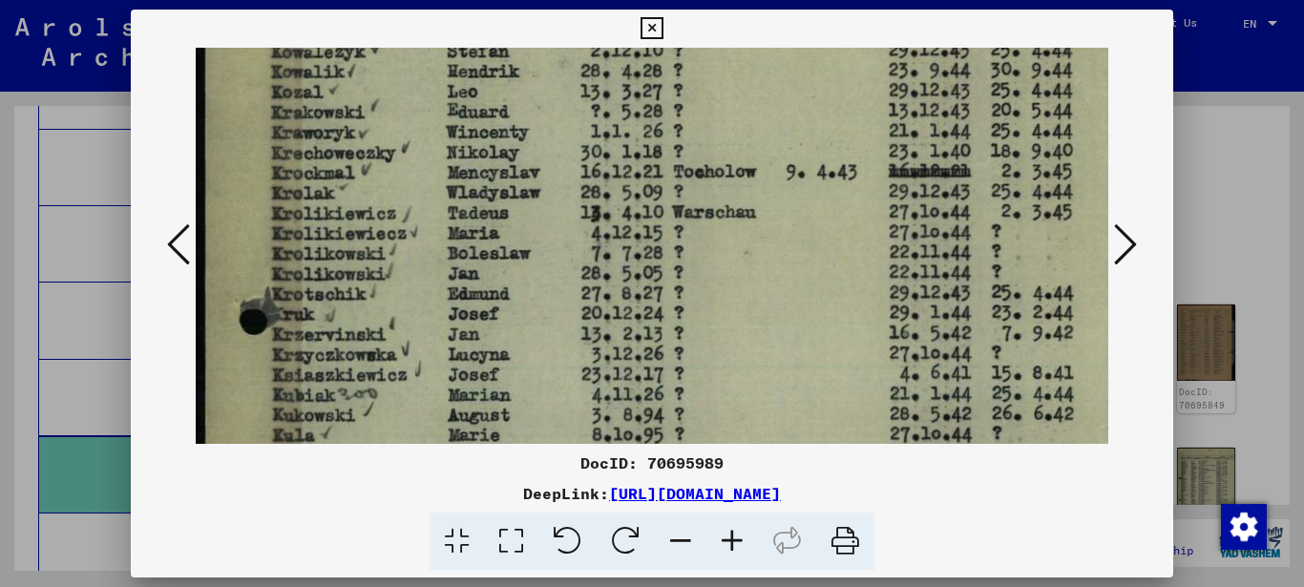
click at [428, 275] on img at bounding box center [703, 506] width 1014 height 1431
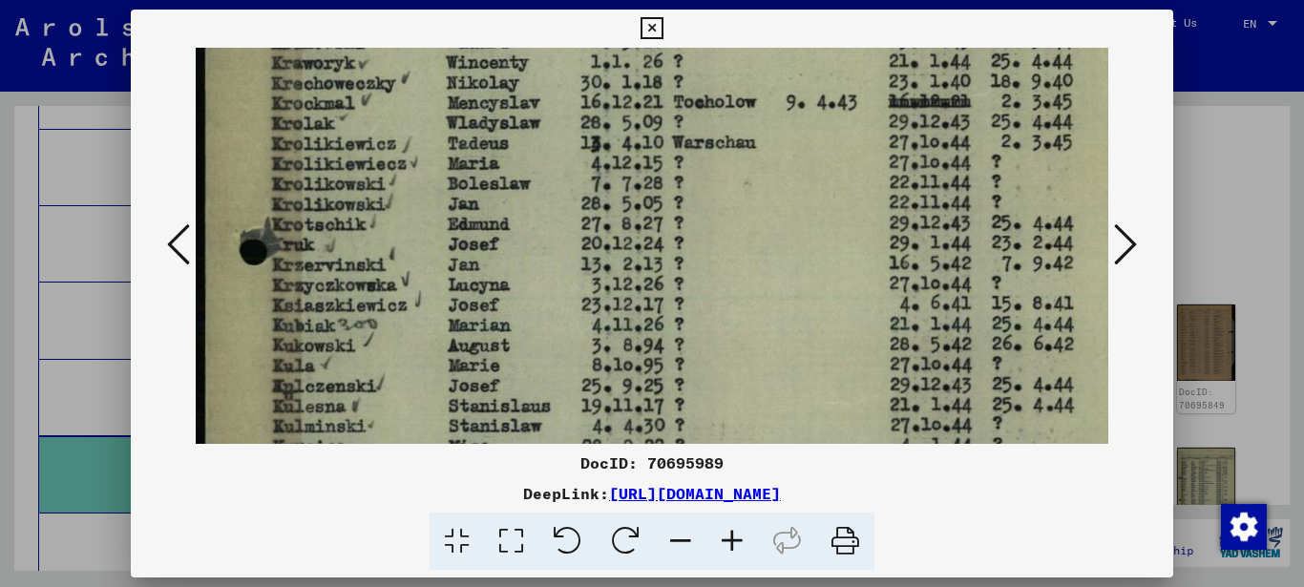
click at [432, 237] on img at bounding box center [703, 436] width 1014 height 1431
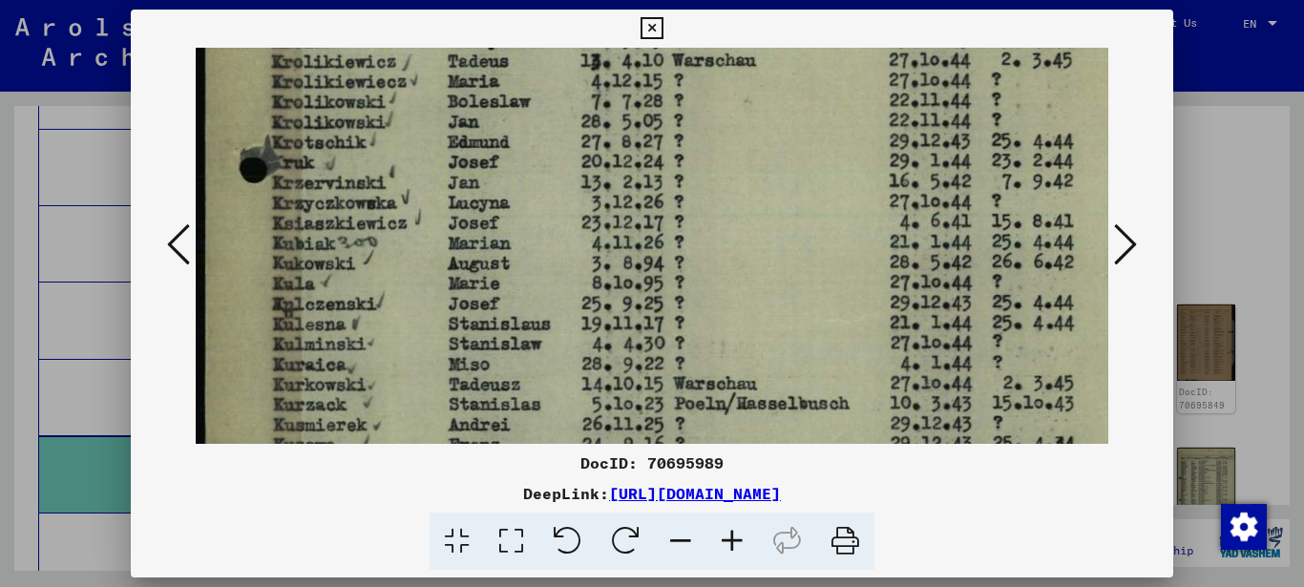
click at [428, 242] on img at bounding box center [703, 354] width 1014 height 1431
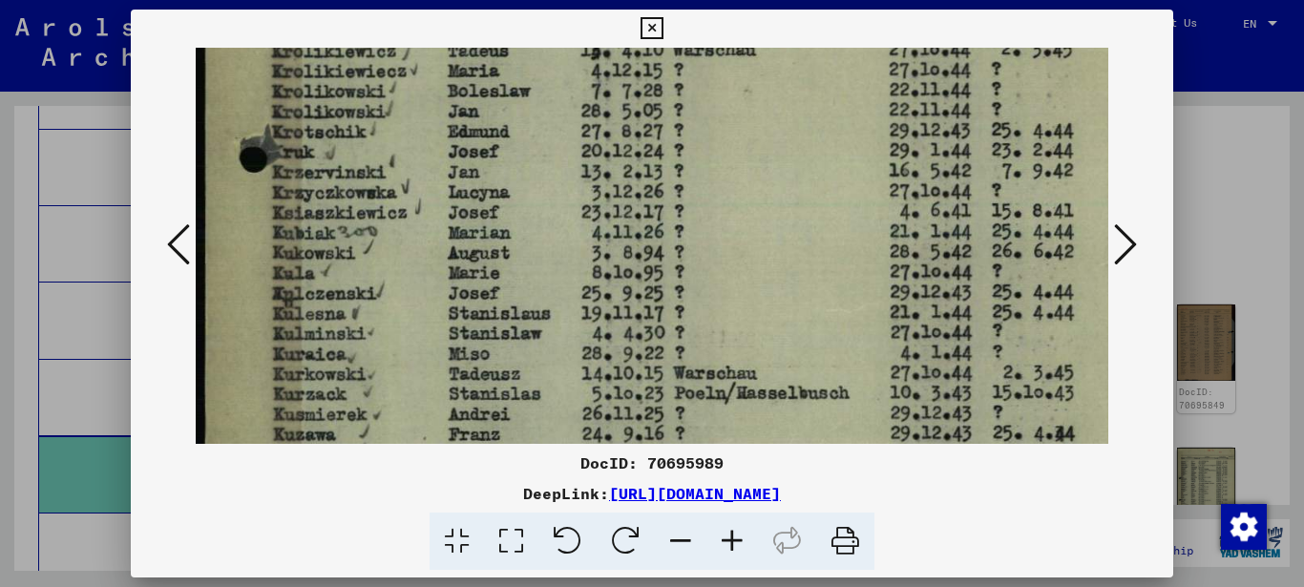
scroll to position [474, 0]
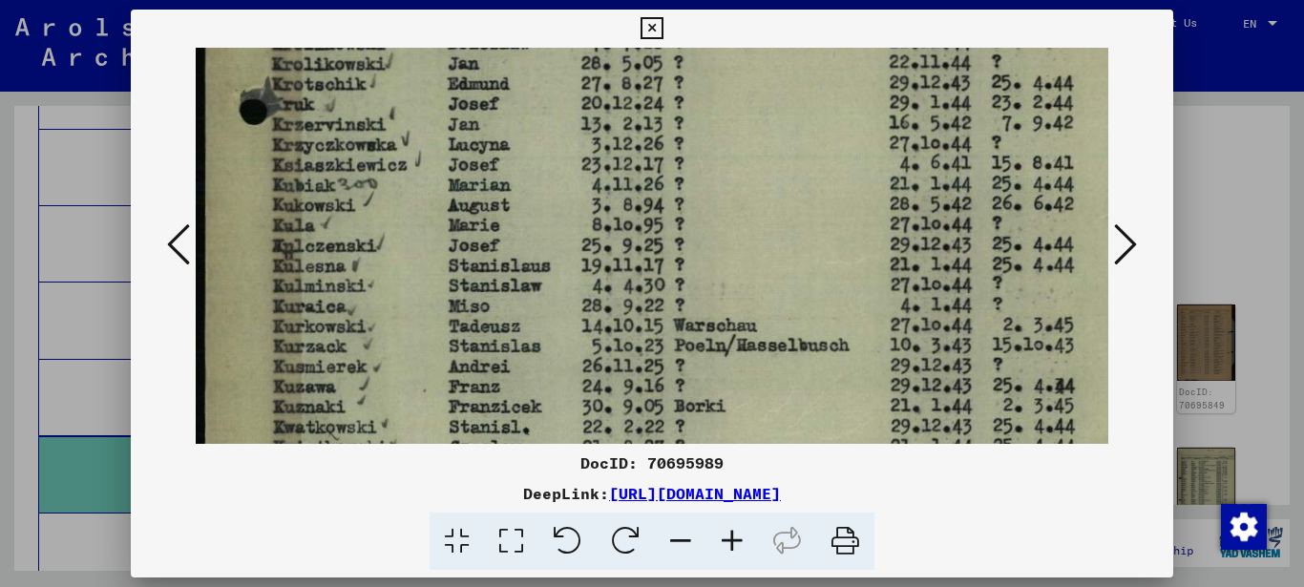
click at [432, 236] on img at bounding box center [703, 296] width 1014 height 1431
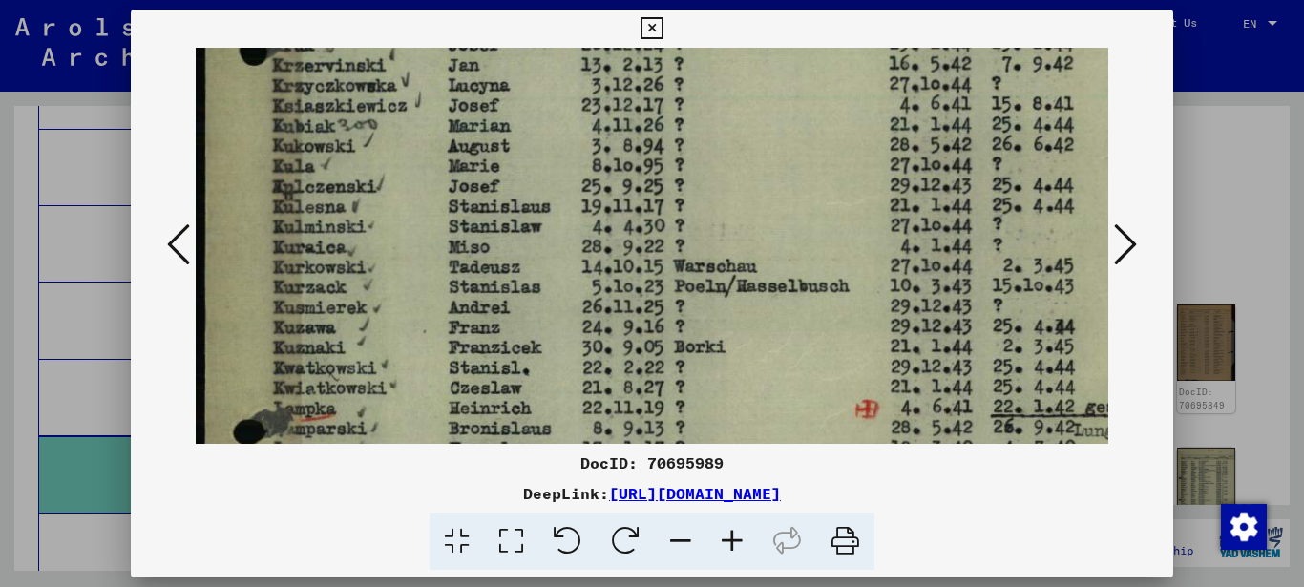
click at [425, 229] on img at bounding box center [703, 237] width 1014 height 1431
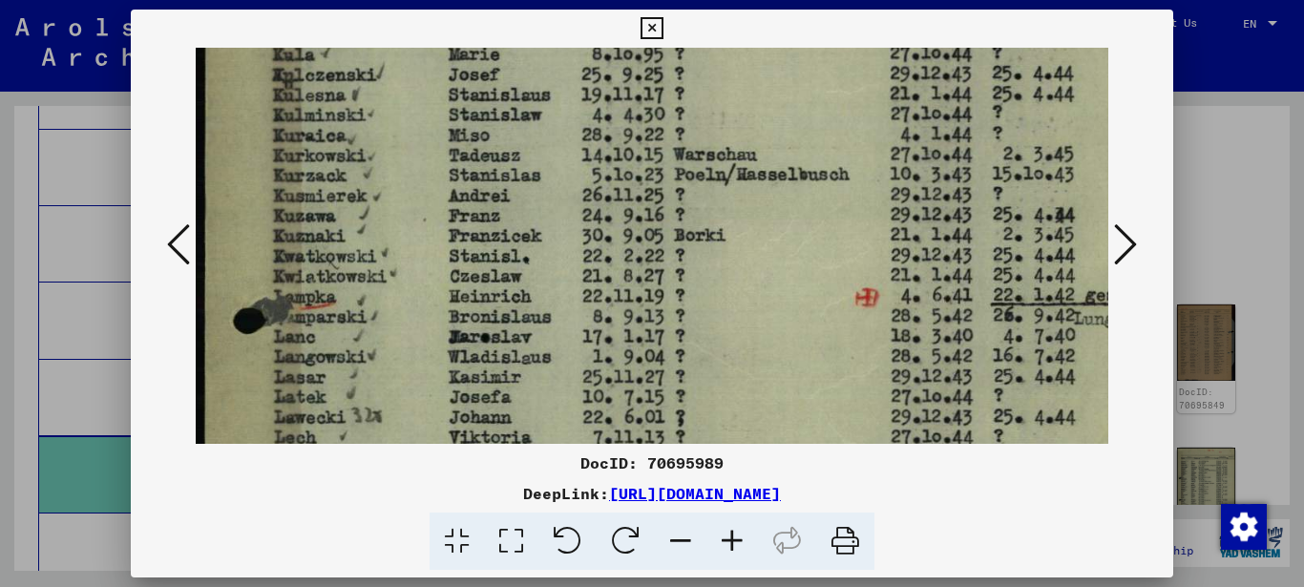
click at [422, 242] on img at bounding box center [703, 125] width 1014 height 1431
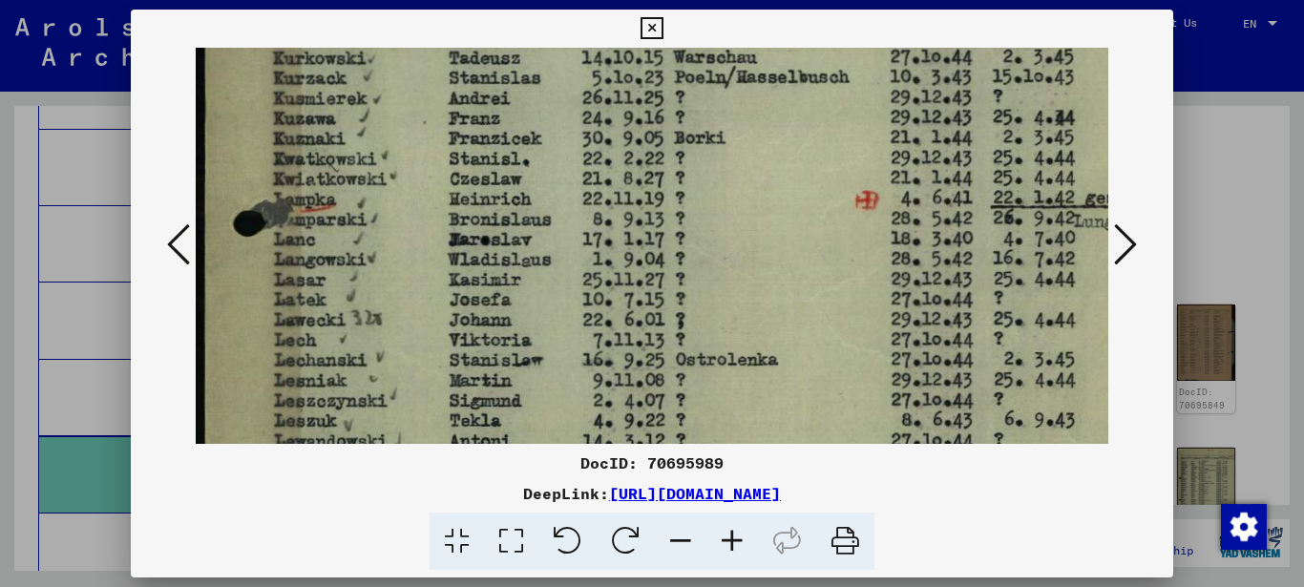
click at [417, 224] on img at bounding box center [703, 28] width 1014 height 1431
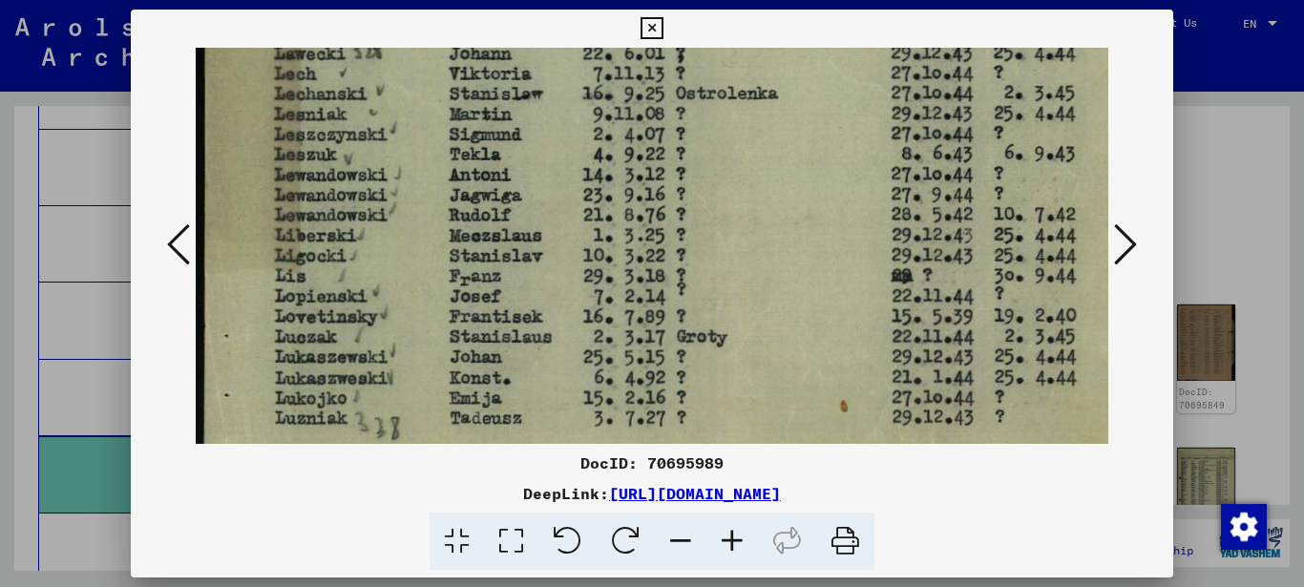
scroll to position [1035, 0]
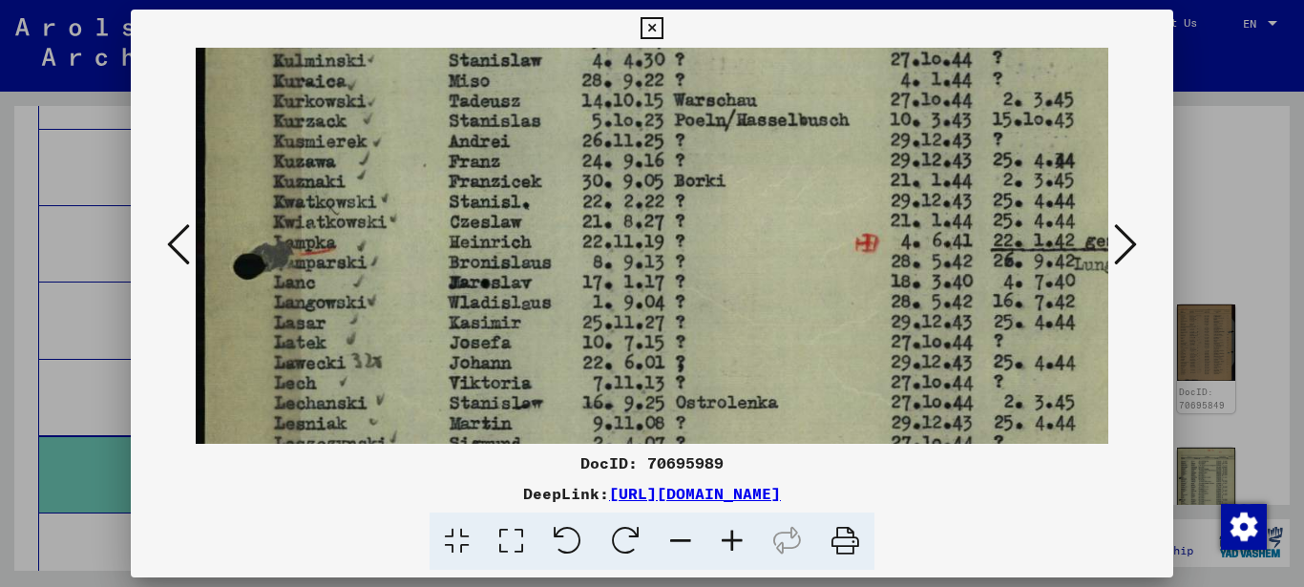
click at [386, 325] on img at bounding box center [703, 71] width 1014 height 1431
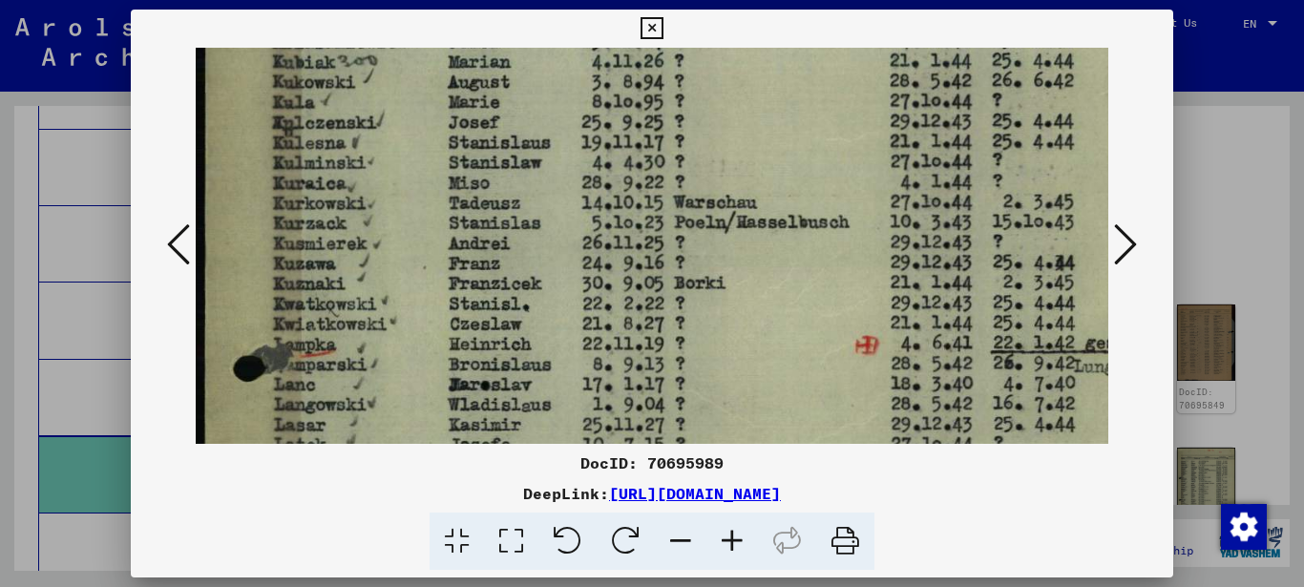
click at [374, 334] on img at bounding box center [703, 173] width 1014 height 1431
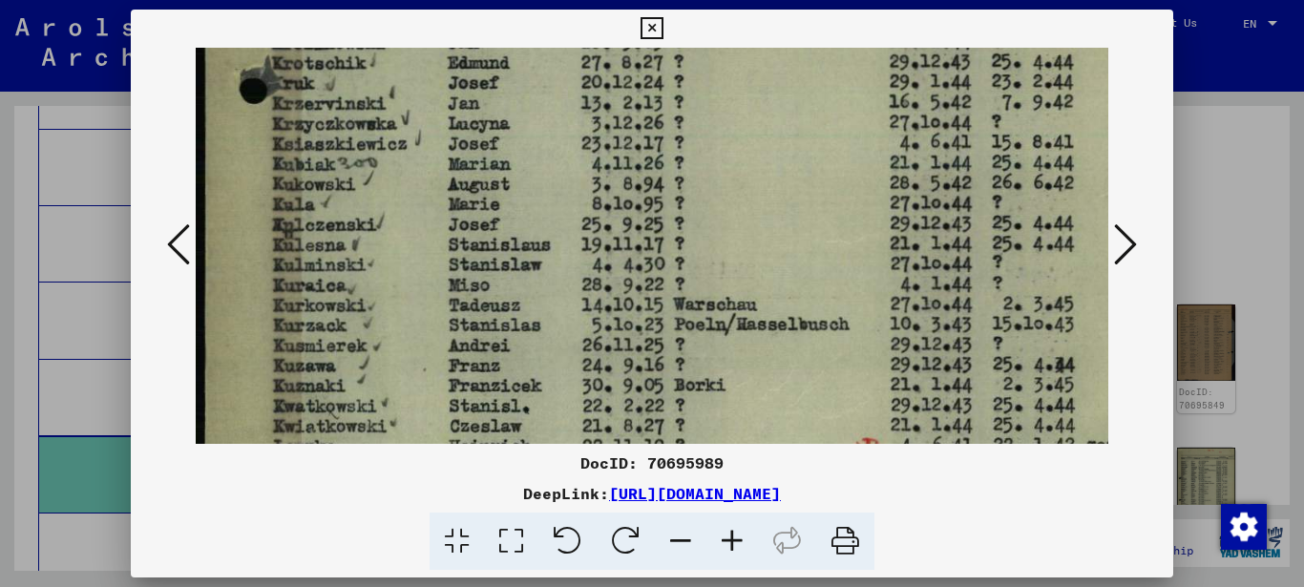
click at [380, 347] on img at bounding box center [703, 275] width 1014 height 1431
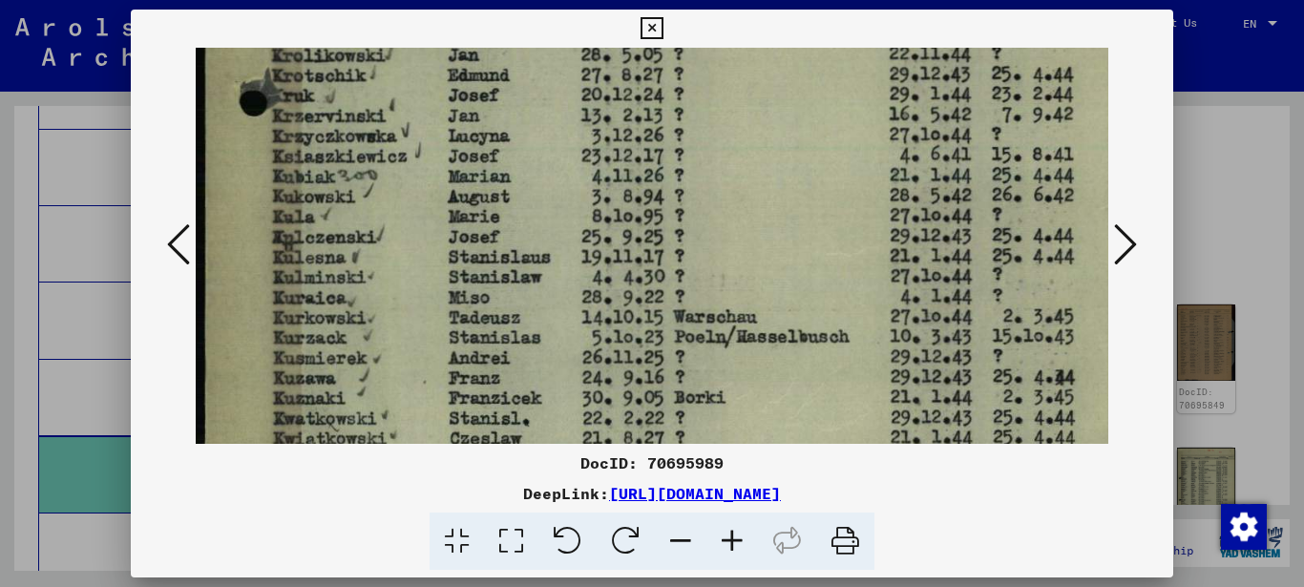
scroll to position [408, 0]
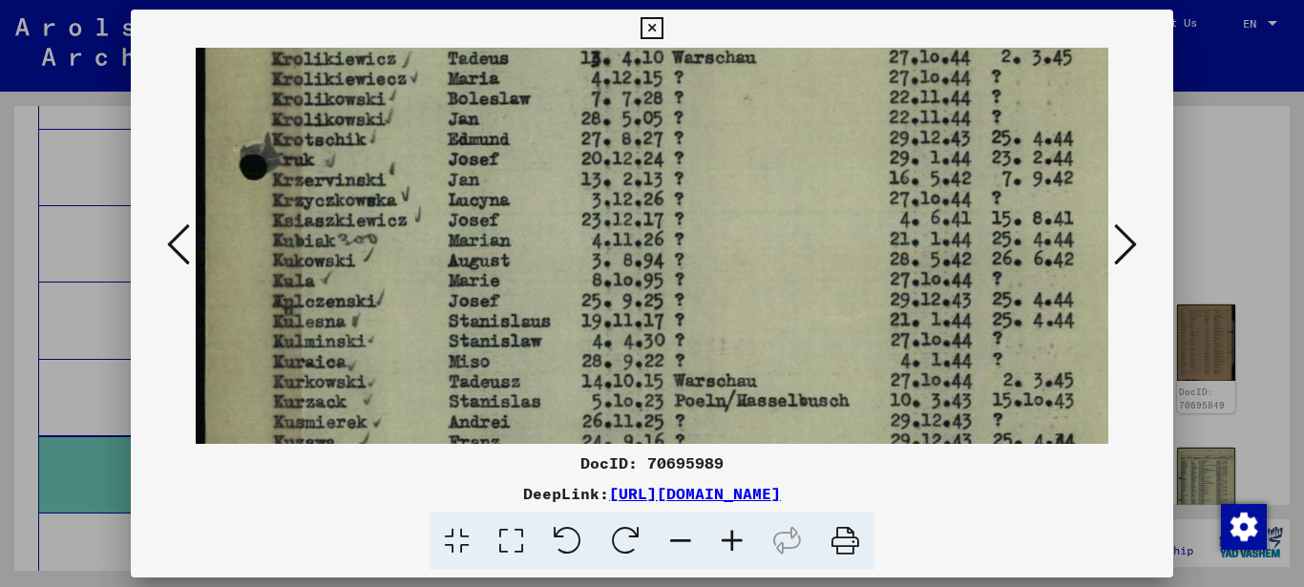
click at [393, 338] on img at bounding box center [703, 351] width 1014 height 1431
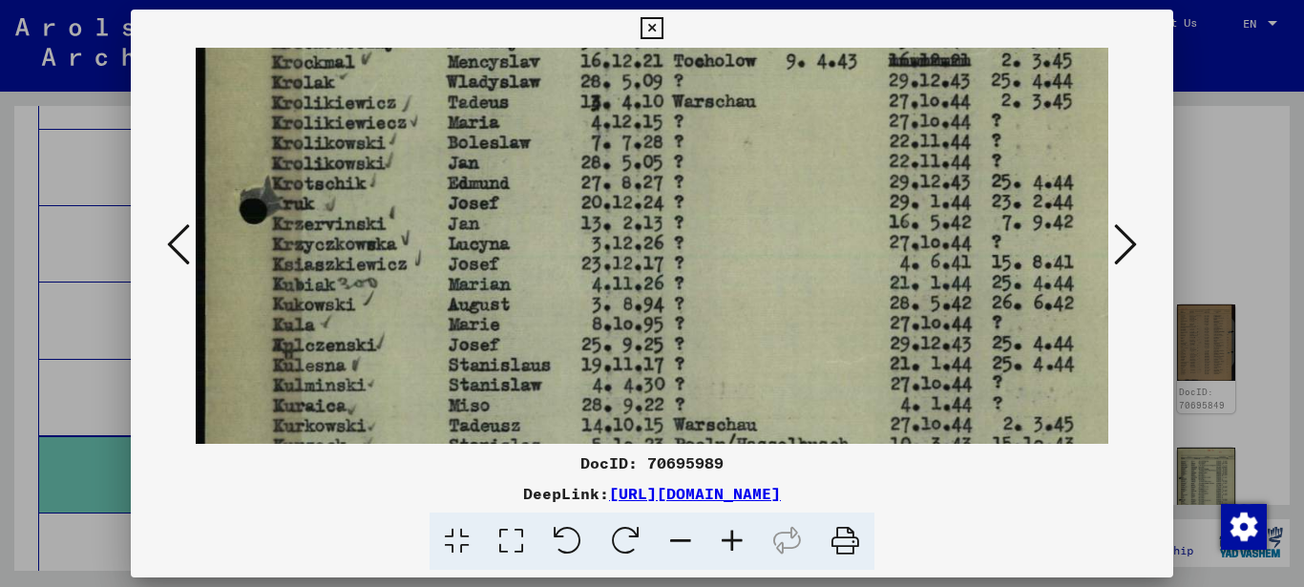
click at [333, 313] on img at bounding box center [703, 395] width 1014 height 1431
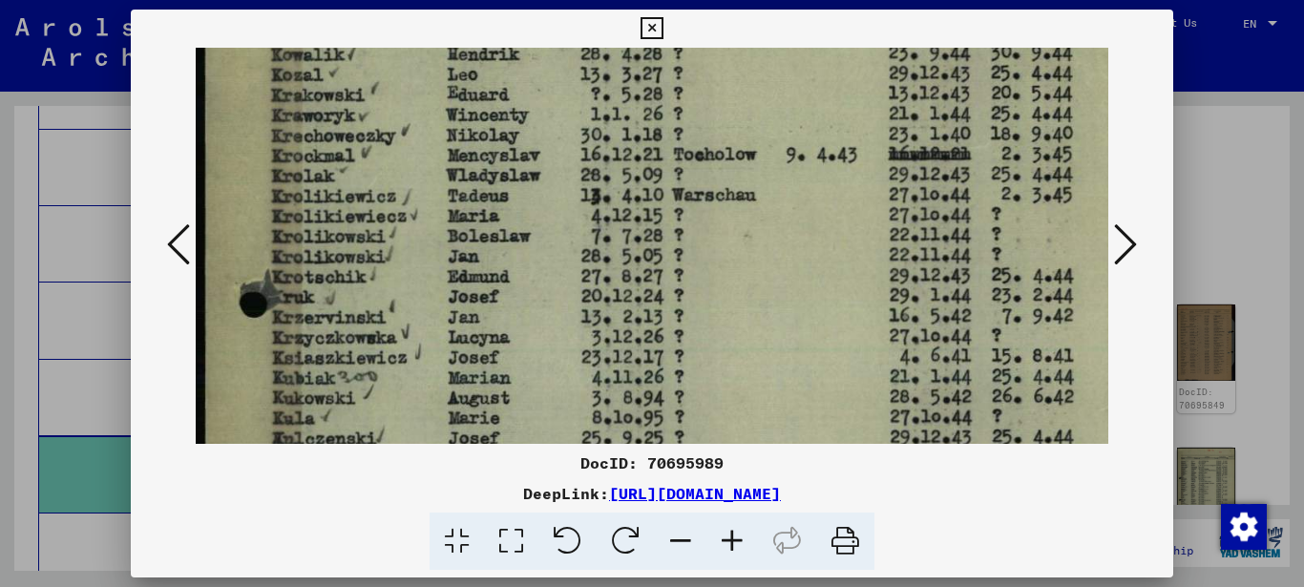
click at [364, 305] on img at bounding box center [703, 489] width 1014 height 1431
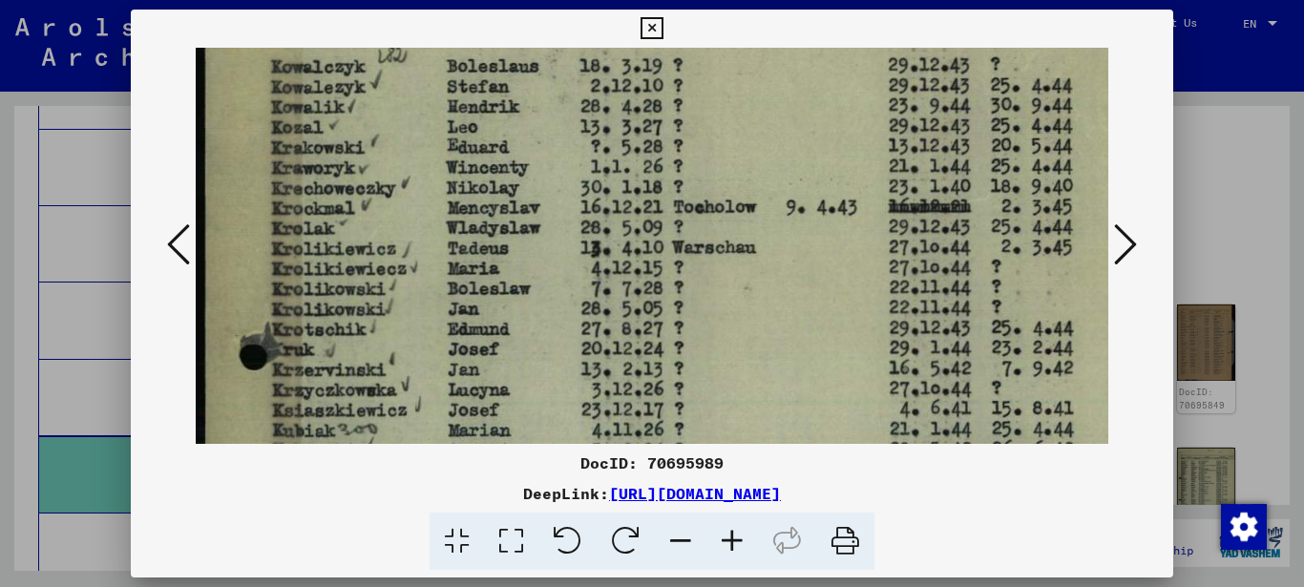
click at [382, 322] on img at bounding box center [703, 541] width 1014 height 1431
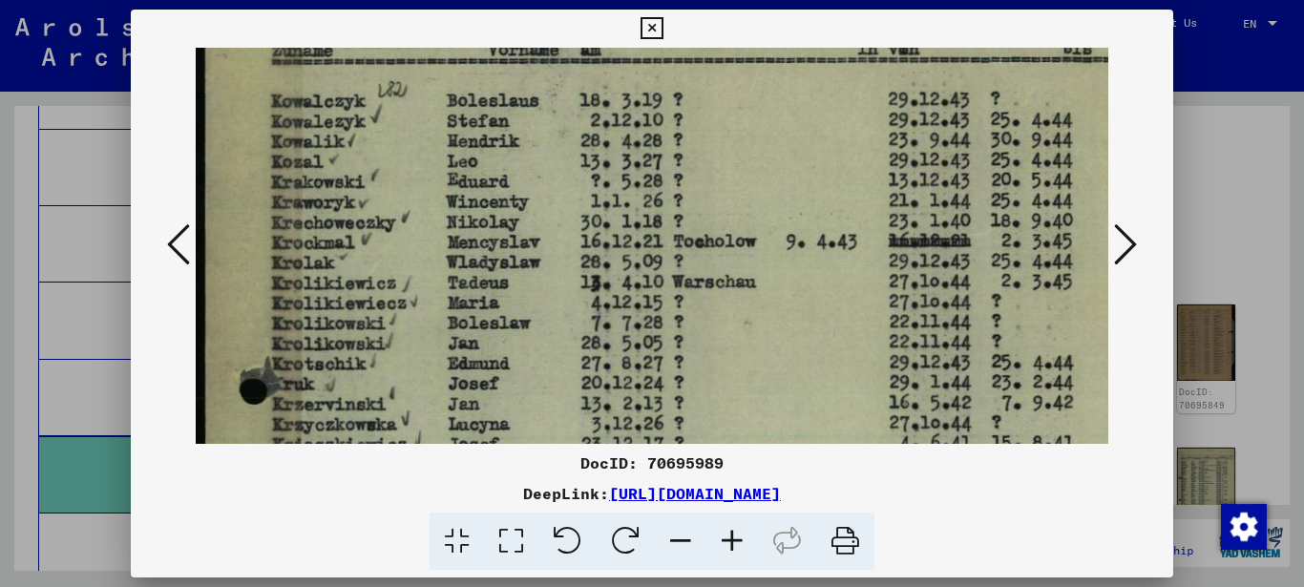
scroll to position [147, 0]
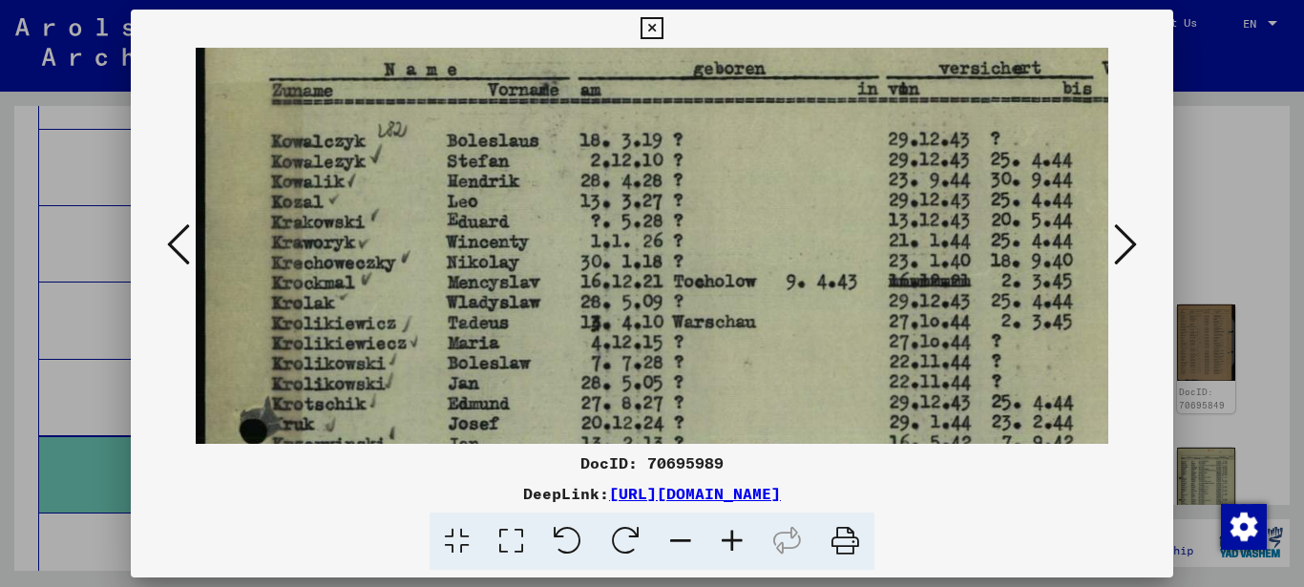
click at [174, 244] on icon at bounding box center [178, 244] width 23 height 46
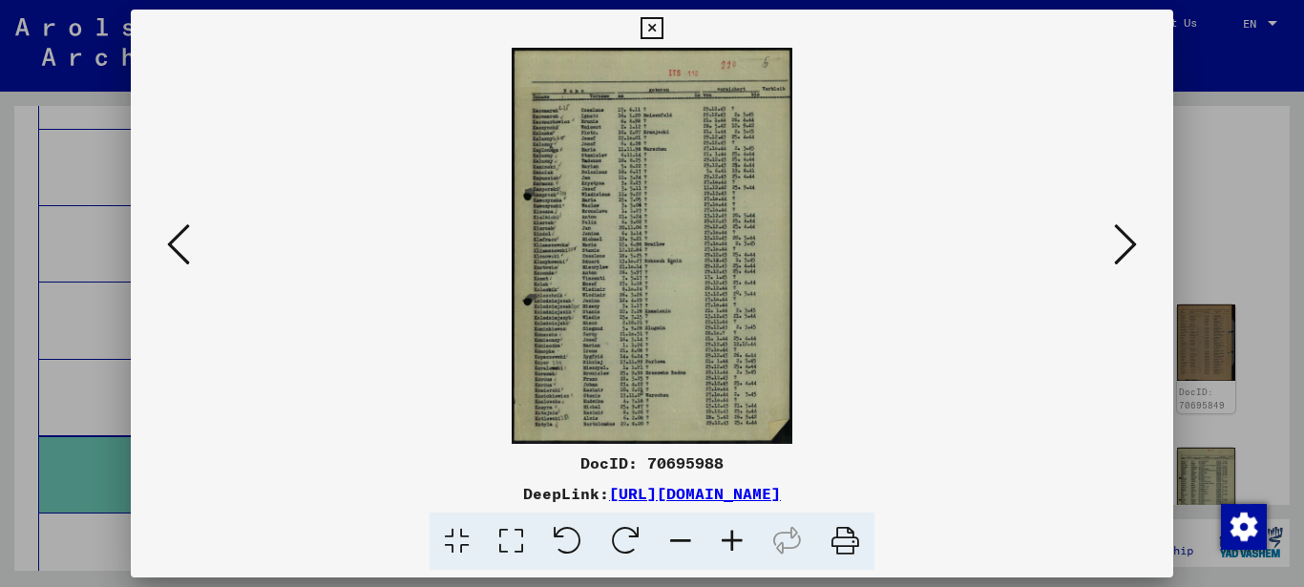
click at [521, 540] on icon at bounding box center [511, 541] width 54 height 58
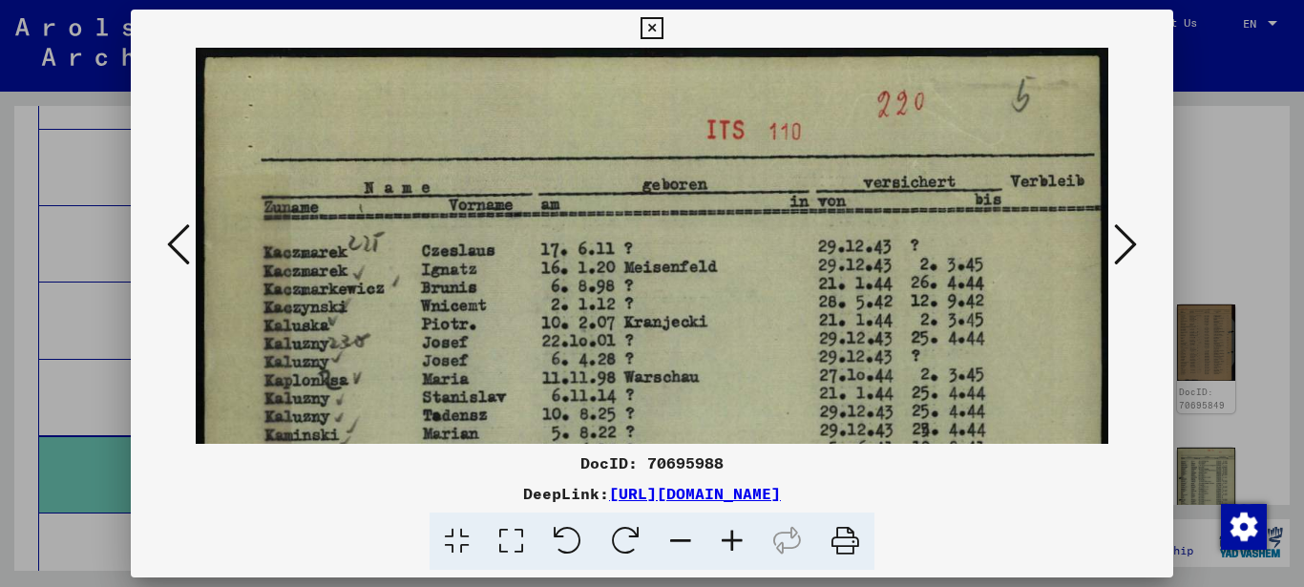
click at [729, 534] on icon at bounding box center [732, 541] width 52 height 58
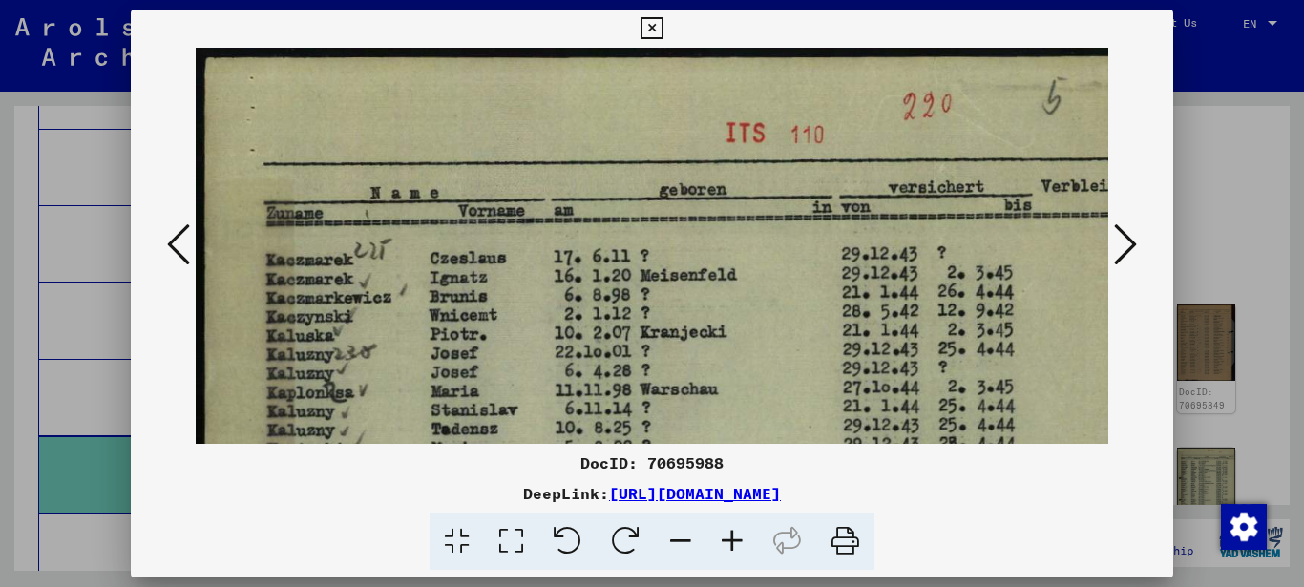
click at [730, 533] on icon at bounding box center [732, 541] width 52 height 58
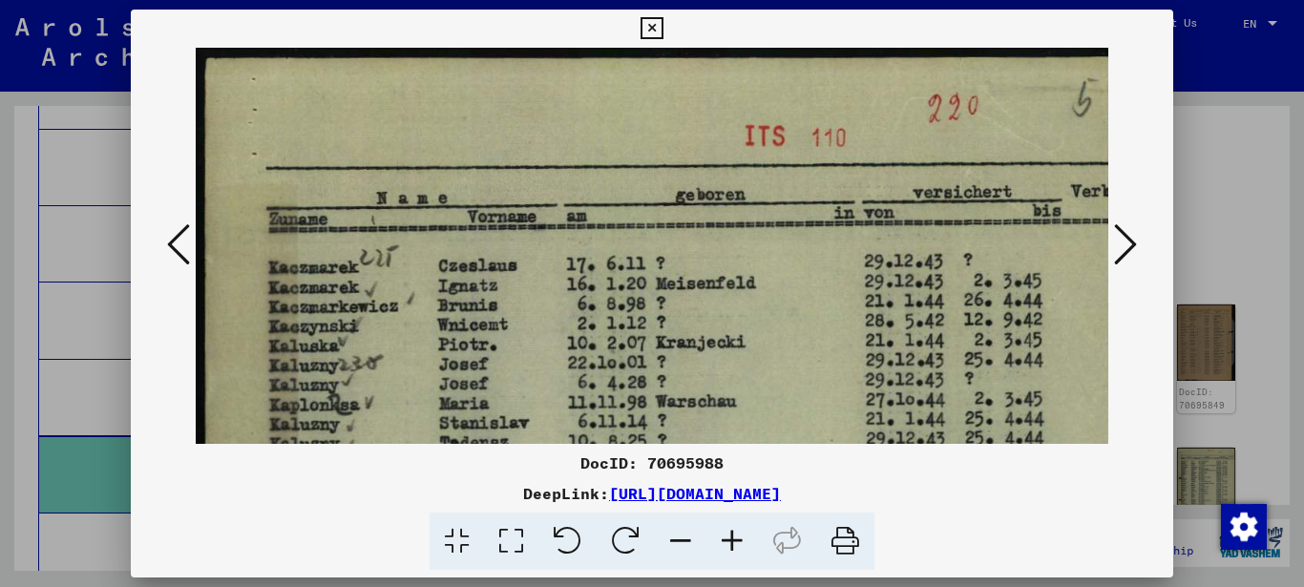
click at [730, 533] on icon at bounding box center [732, 541] width 52 height 58
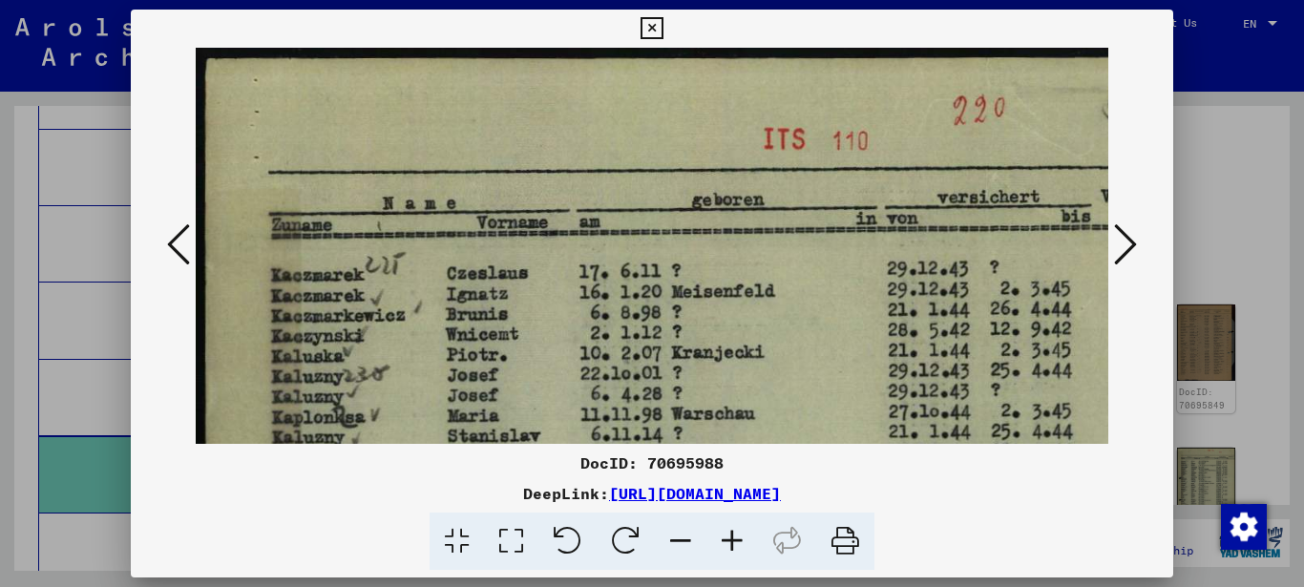
click at [730, 533] on icon at bounding box center [732, 541] width 52 height 58
click at [731, 533] on icon at bounding box center [732, 541] width 52 height 58
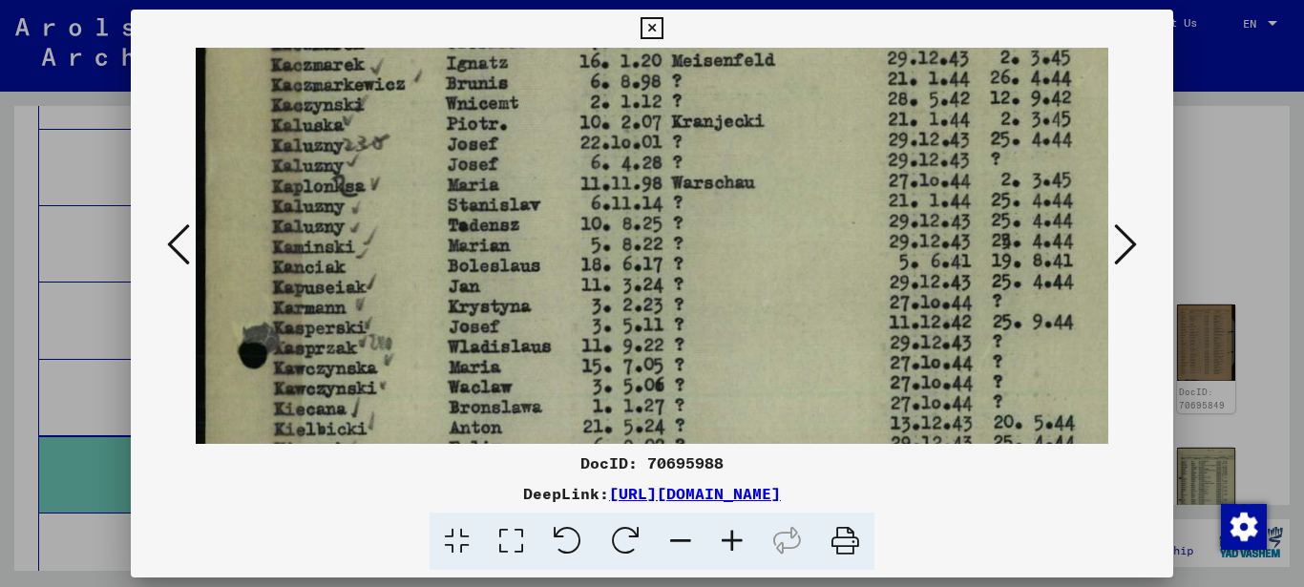
click at [377, 244] on img at bounding box center [703, 532] width 1014 height 1431
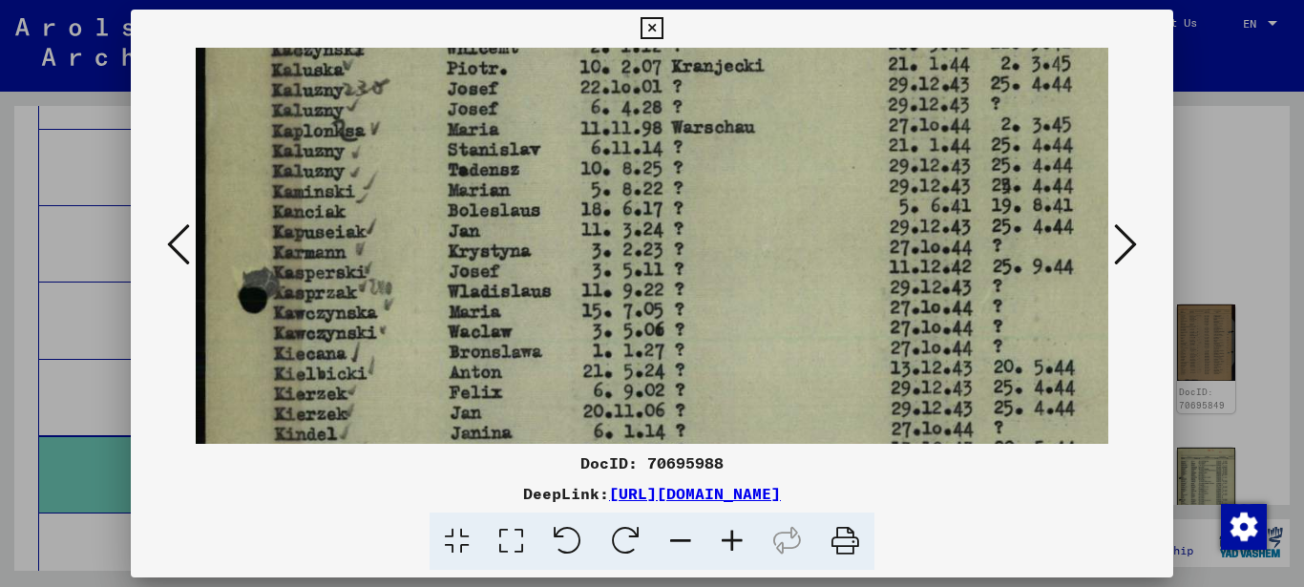
scroll to position [316, 0]
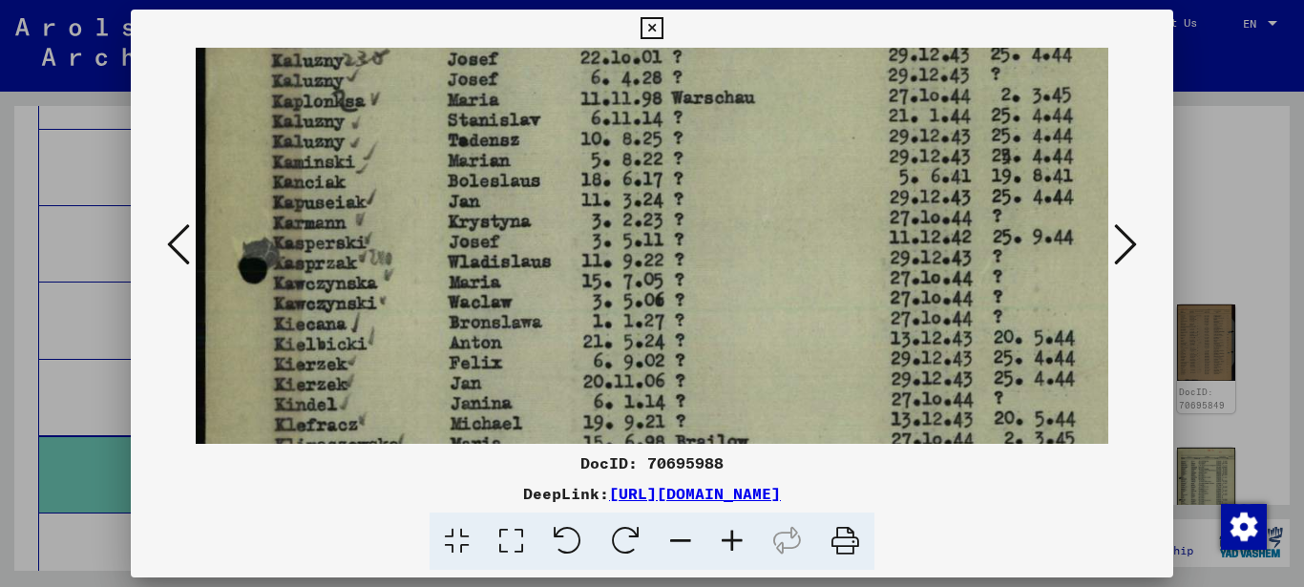
click at [356, 219] on img at bounding box center [703, 447] width 1014 height 1431
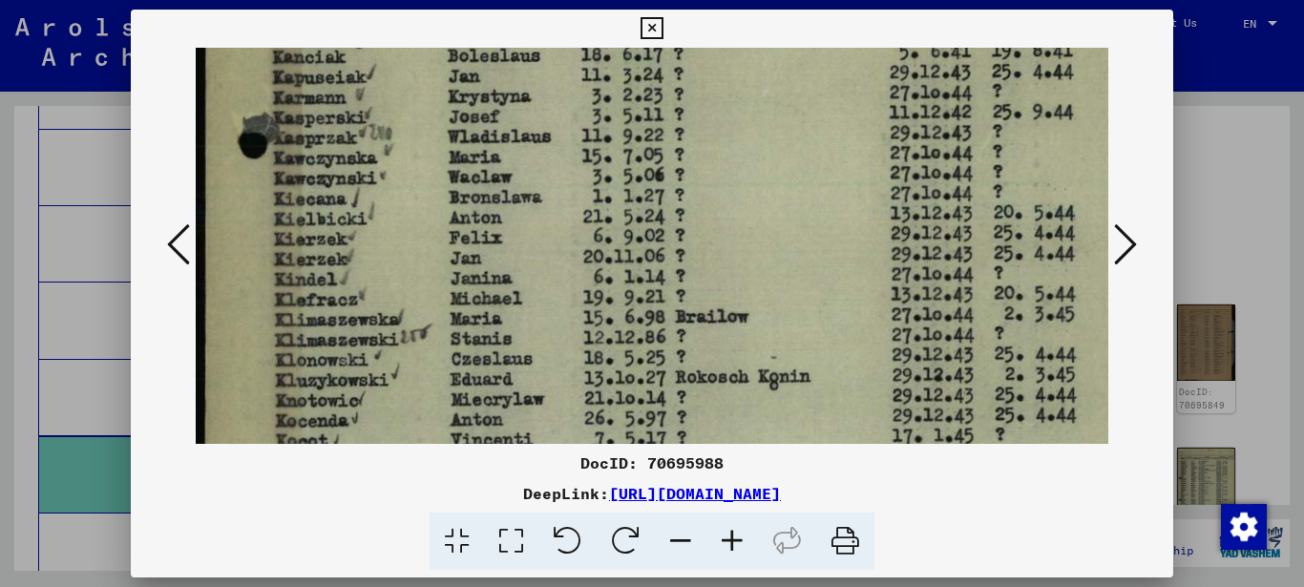
scroll to position [477, 0]
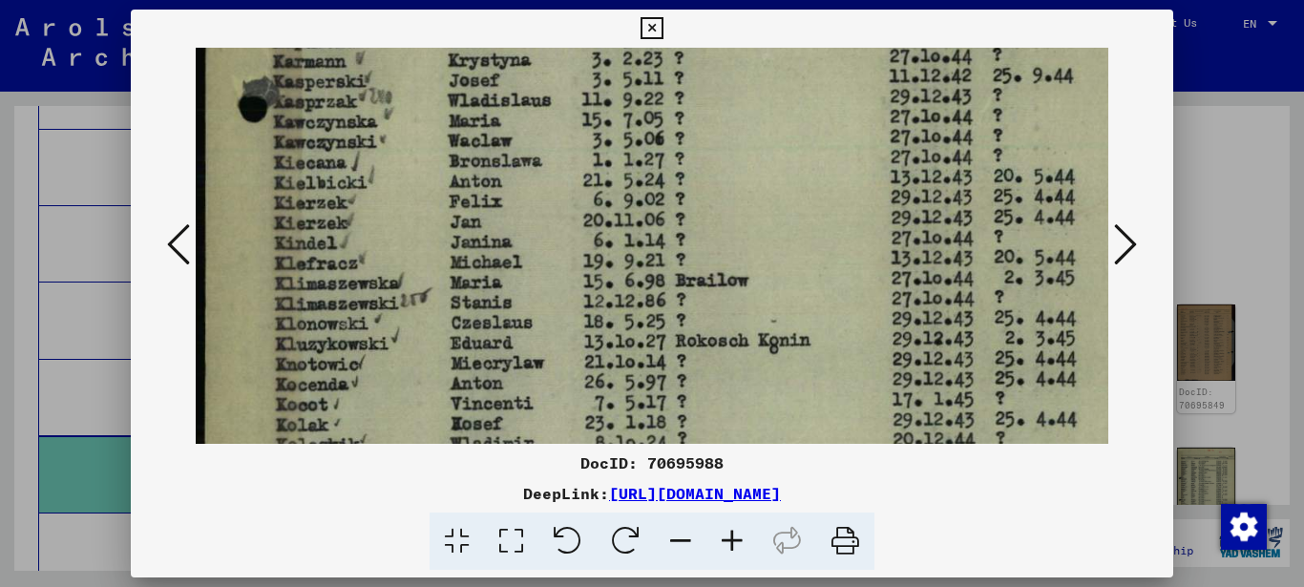
click at [342, 290] on img at bounding box center [703, 286] width 1014 height 1431
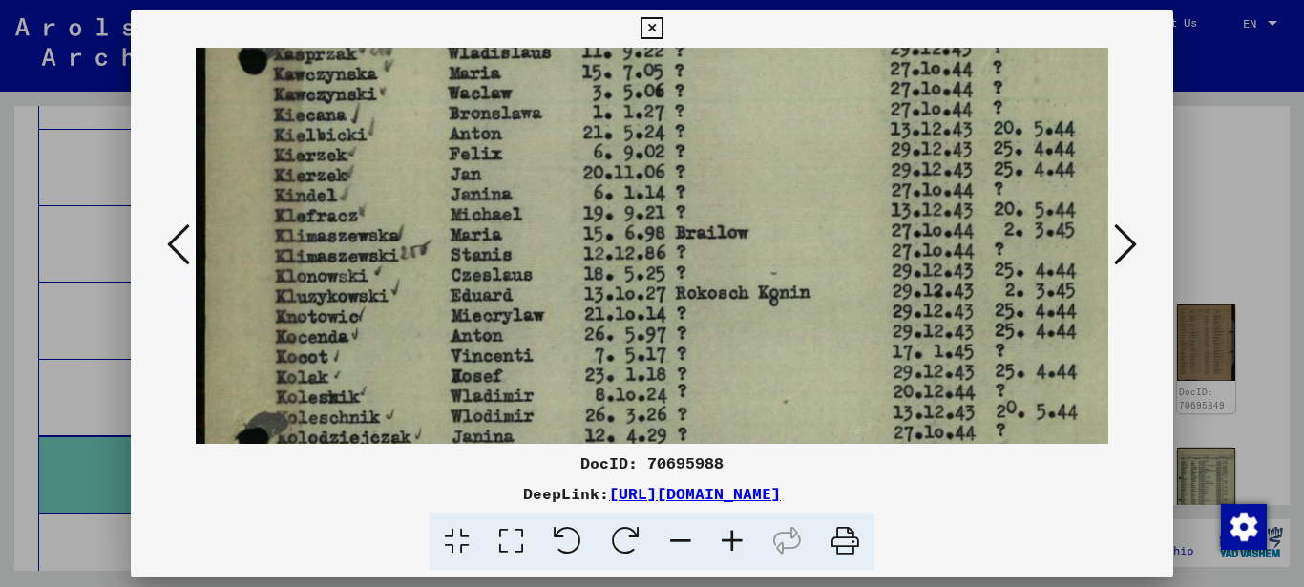
click at [328, 303] on img at bounding box center [703, 238] width 1014 height 1431
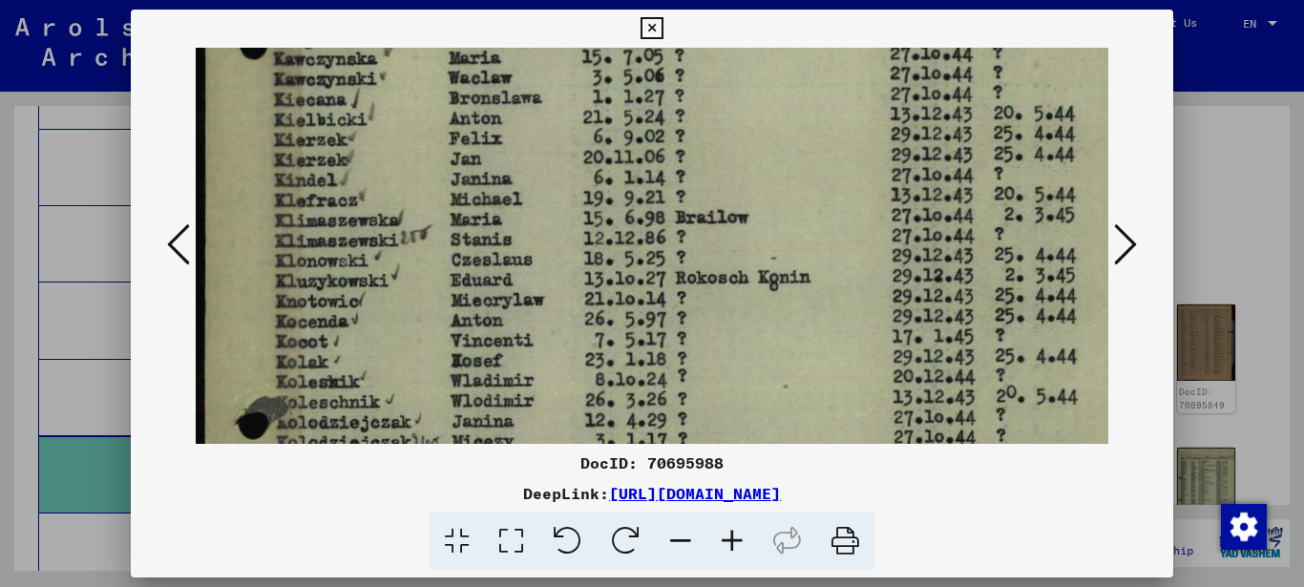
scroll to position [521, 0]
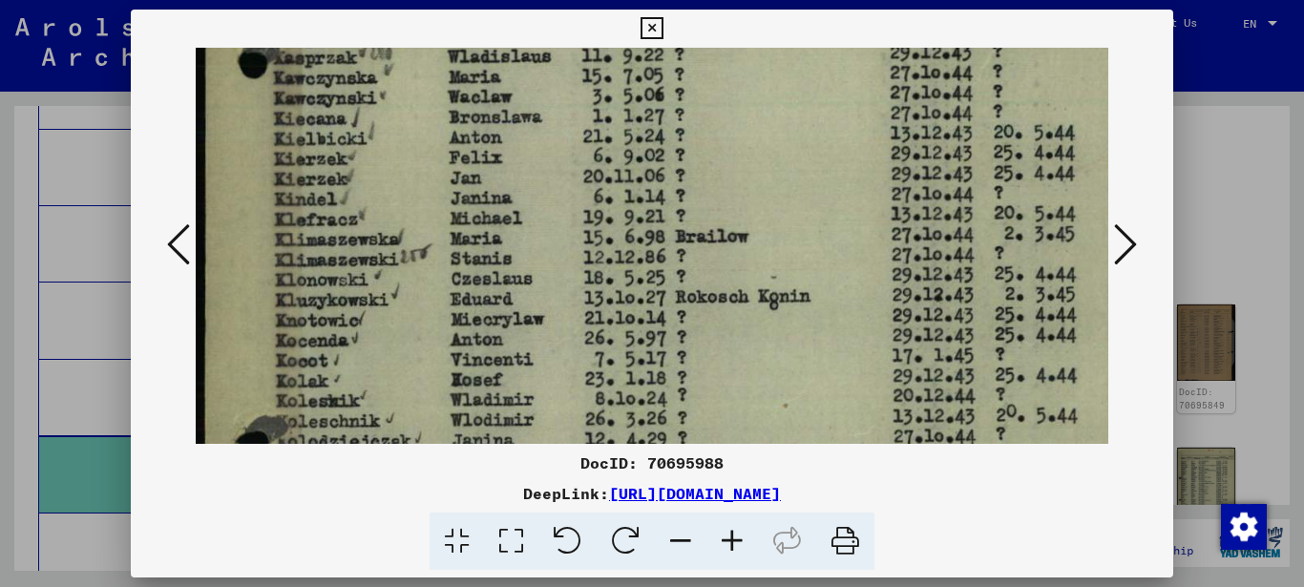
click at [322, 283] on img at bounding box center [703, 242] width 1014 height 1431
click at [723, 543] on icon at bounding box center [732, 541] width 52 height 58
click at [727, 540] on icon at bounding box center [732, 541] width 52 height 58
click at [730, 538] on icon at bounding box center [732, 541] width 52 height 58
click at [733, 535] on icon at bounding box center [732, 541] width 52 height 58
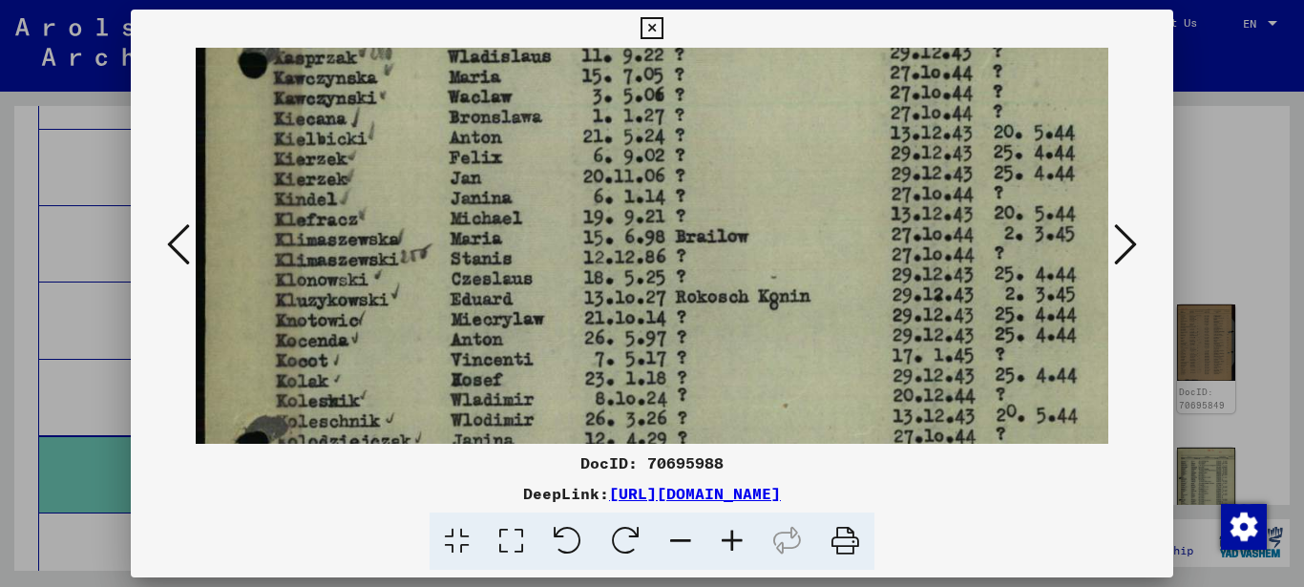
click at [733, 535] on icon at bounding box center [732, 541] width 52 height 58
click at [735, 535] on icon at bounding box center [732, 541] width 52 height 58
click at [735, 536] on icon at bounding box center [732, 541] width 52 height 58
click at [735, 531] on icon at bounding box center [732, 541] width 52 height 58
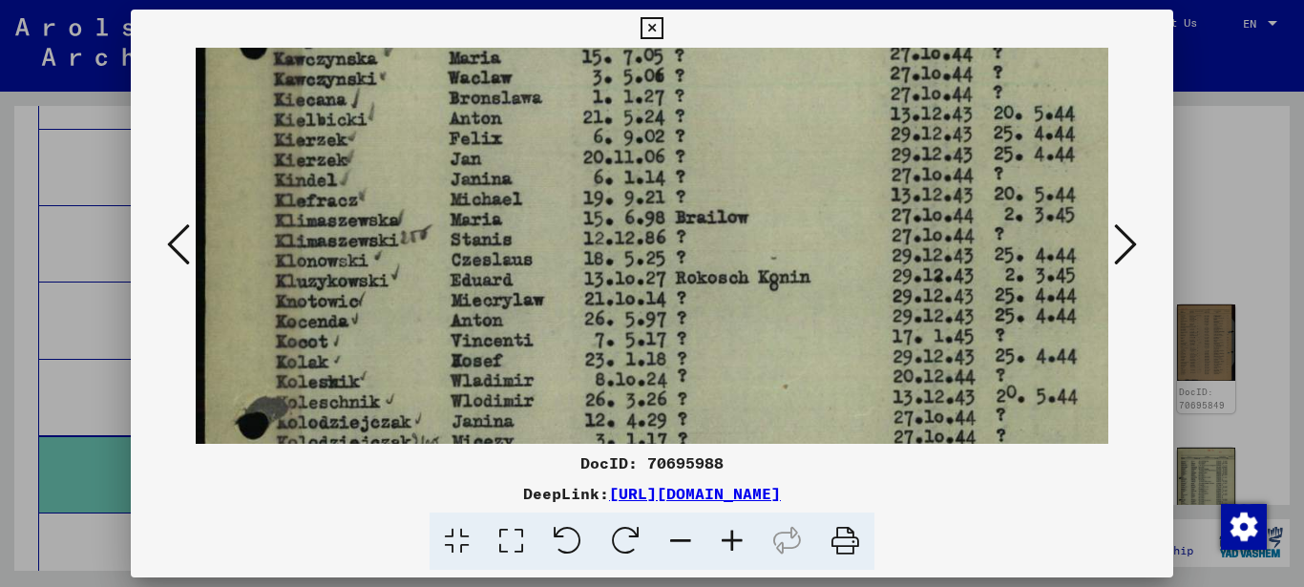
click at [604, 216] on img at bounding box center [703, 223] width 1014 height 1431
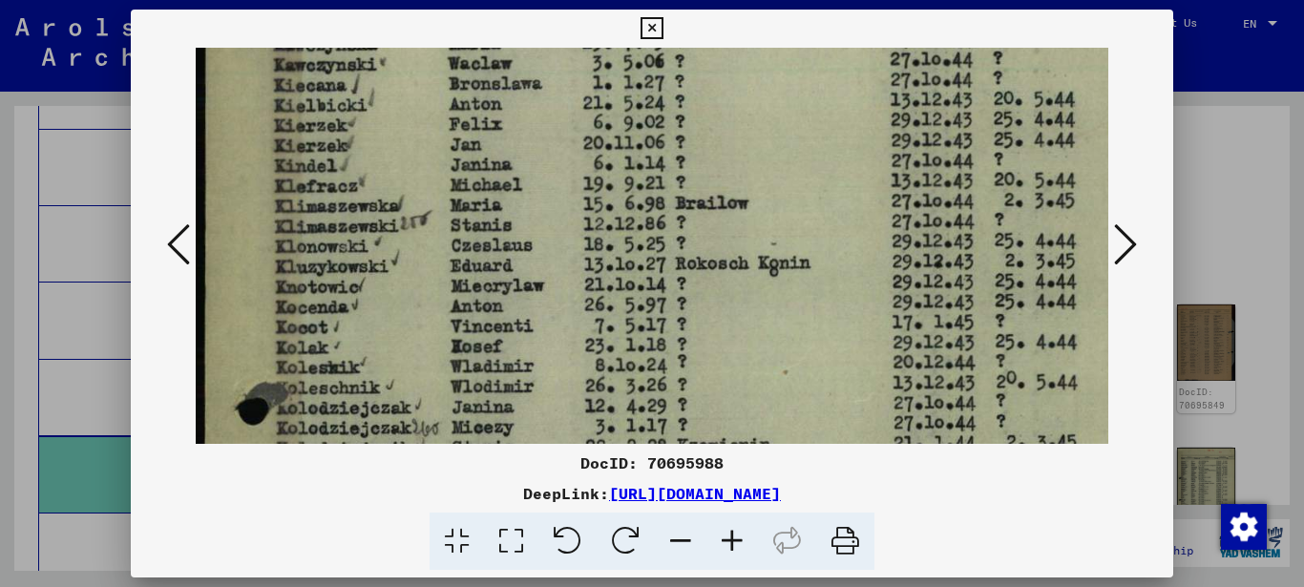
click at [736, 540] on icon at bounding box center [732, 541] width 52 height 58
click at [737, 539] on icon at bounding box center [732, 541] width 52 height 58
click at [738, 537] on icon at bounding box center [732, 541] width 52 height 58
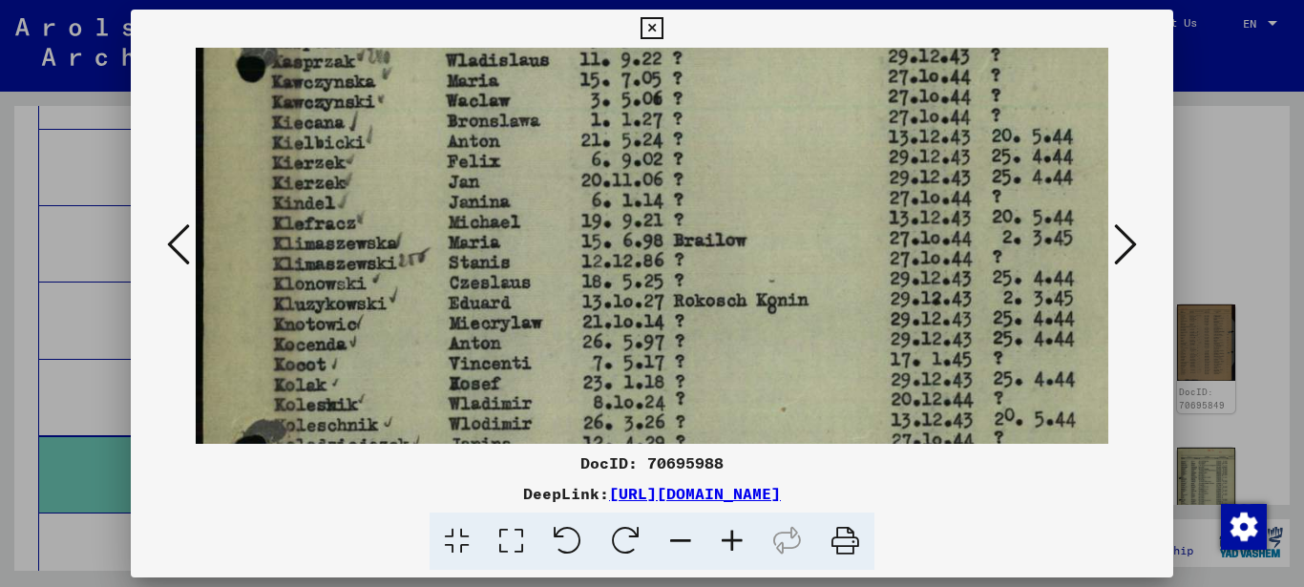
drag, startPoint x: 307, startPoint y: 136, endPoint x: 310, endPoint y: 164, distance: 27.8
click at [313, 173] on img at bounding box center [701, 245] width 1014 height 1431
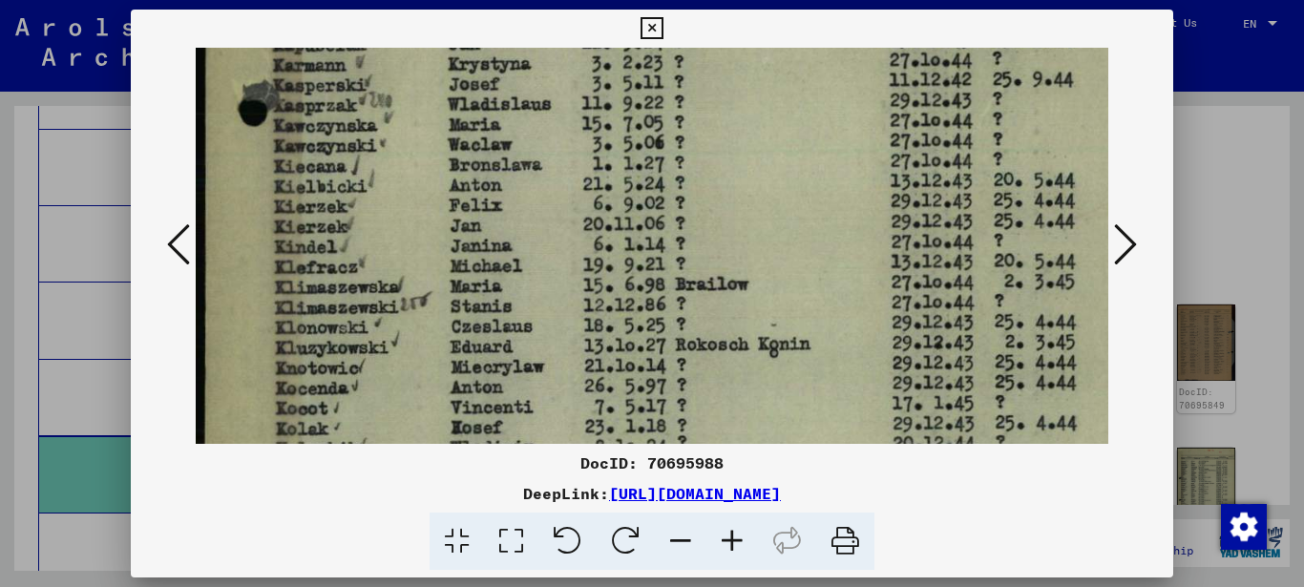
drag, startPoint x: 313, startPoint y: 186, endPoint x: 314, endPoint y: 212, distance: 25.8
click at [314, 211] on img at bounding box center [703, 289] width 1014 height 1431
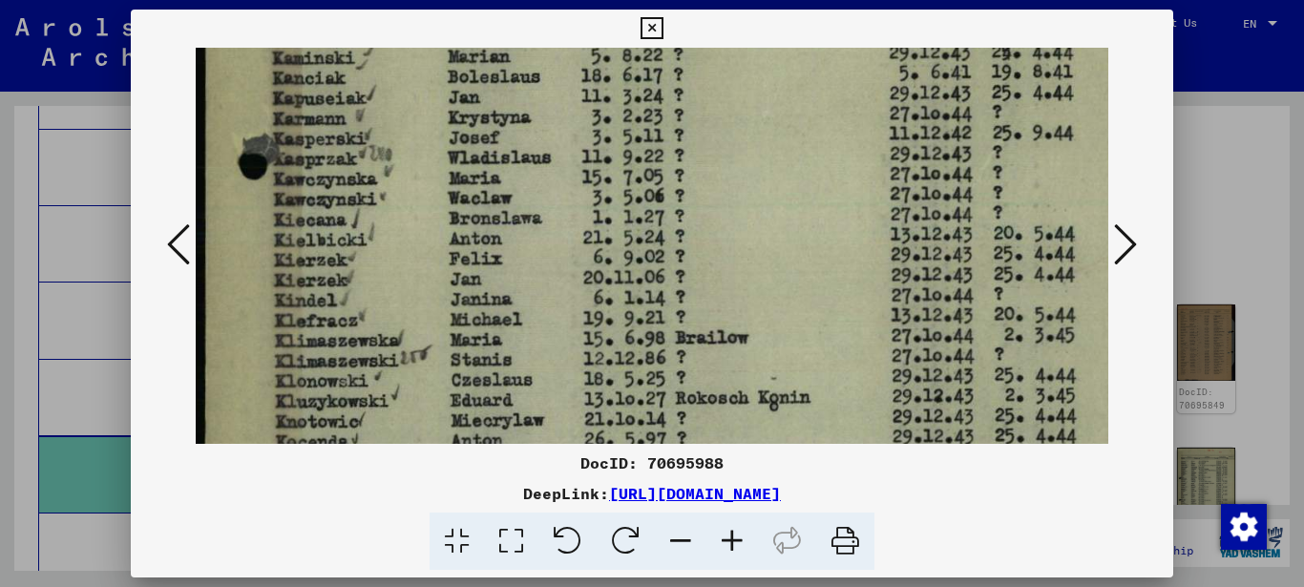
click at [324, 206] on img at bounding box center [703, 343] width 1014 height 1431
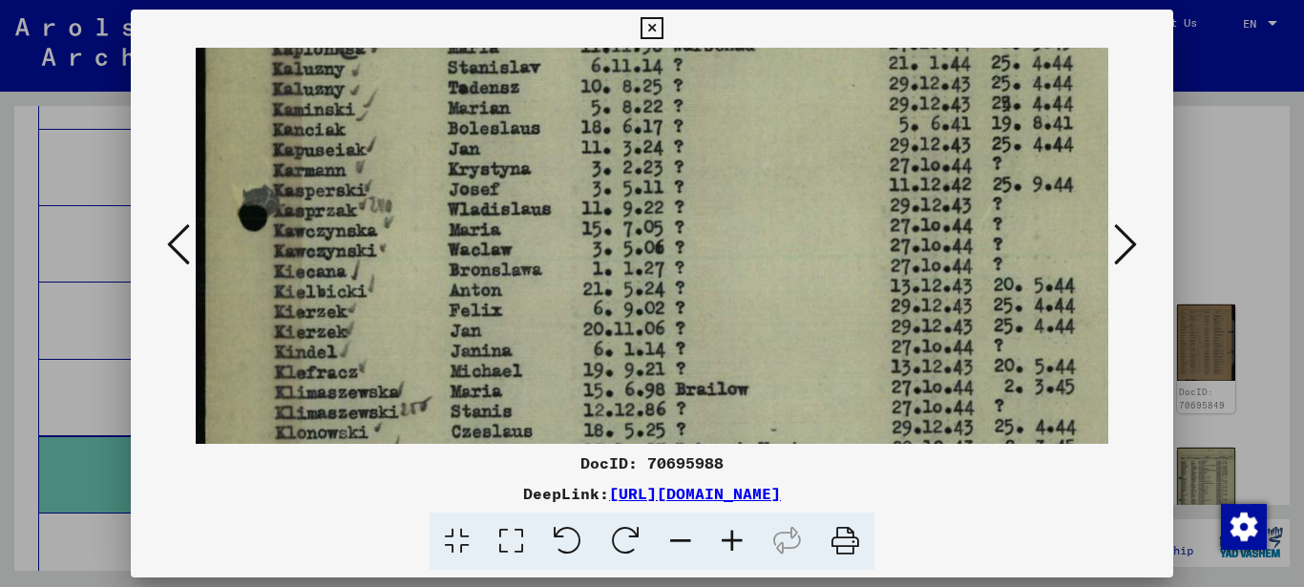
click at [323, 230] on img at bounding box center [703, 394] width 1014 height 1431
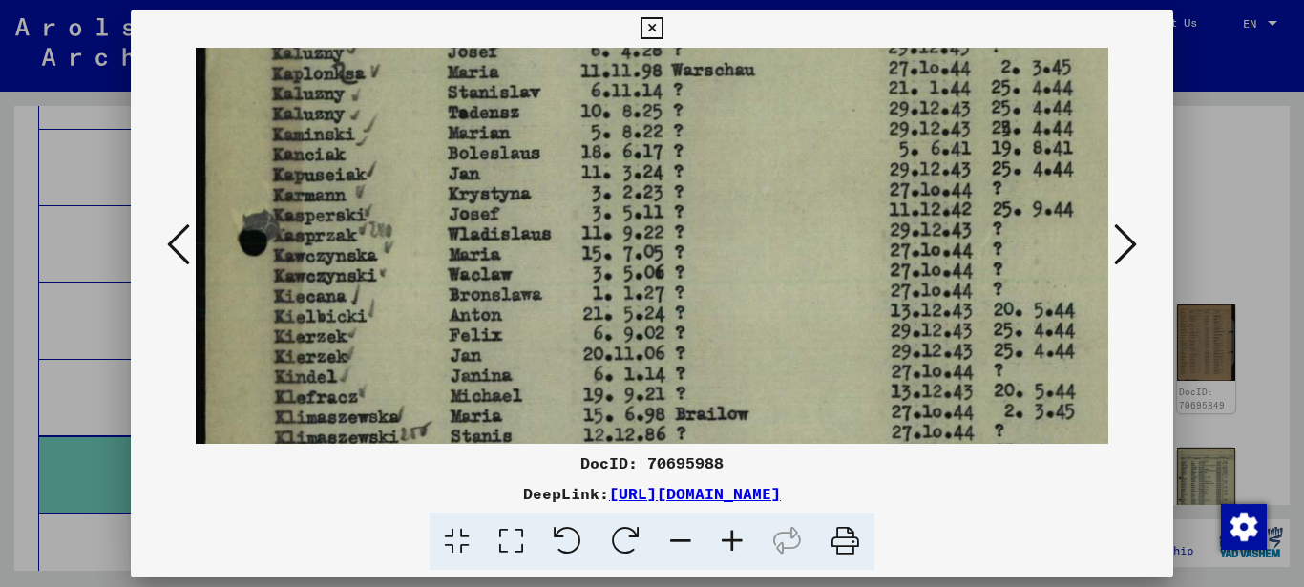
drag, startPoint x: 322, startPoint y: 198, endPoint x: 324, endPoint y: 227, distance: 28.7
click at [324, 227] on img at bounding box center [703, 419] width 1014 height 1431
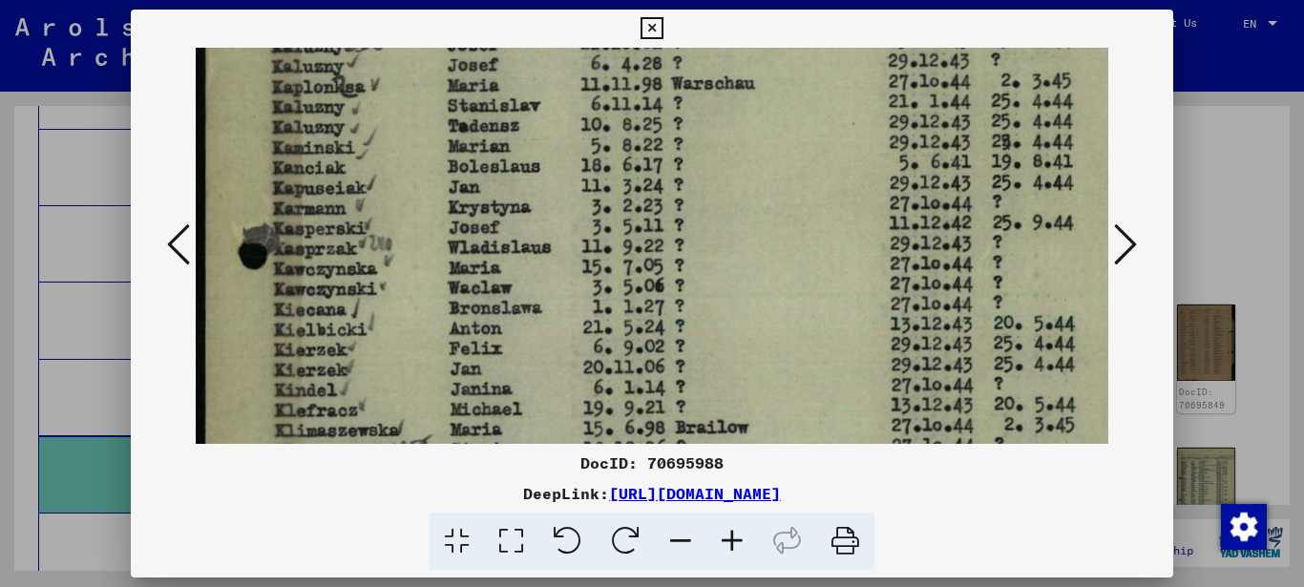
scroll to position [316, 0]
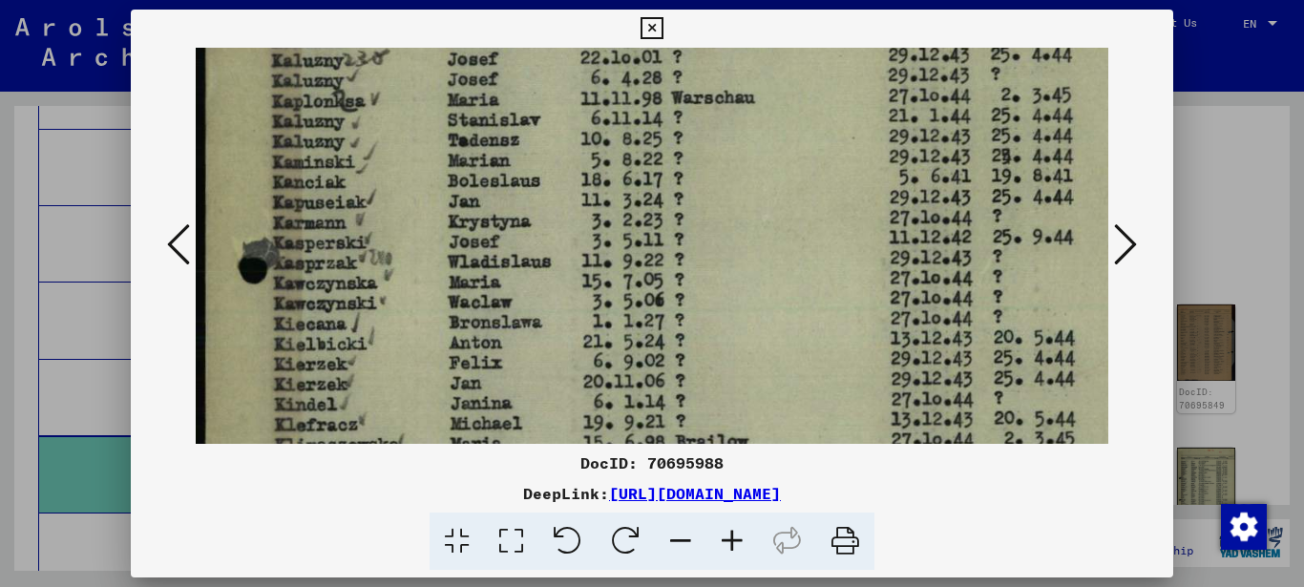
drag, startPoint x: 323, startPoint y: 219, endPoint x: 326, endPoint y: 234, distance: 15.7
click at [326, 234] on img at bounding box center [703, 447] width 1014 height 1431
drag, startPoint x: 300, startPoint y: 251, endPoint x: 312, endPoint y: 208, distance: 44.7
click at [312, 212] on img at bounding box center [703, 447] width 1014 height 1431
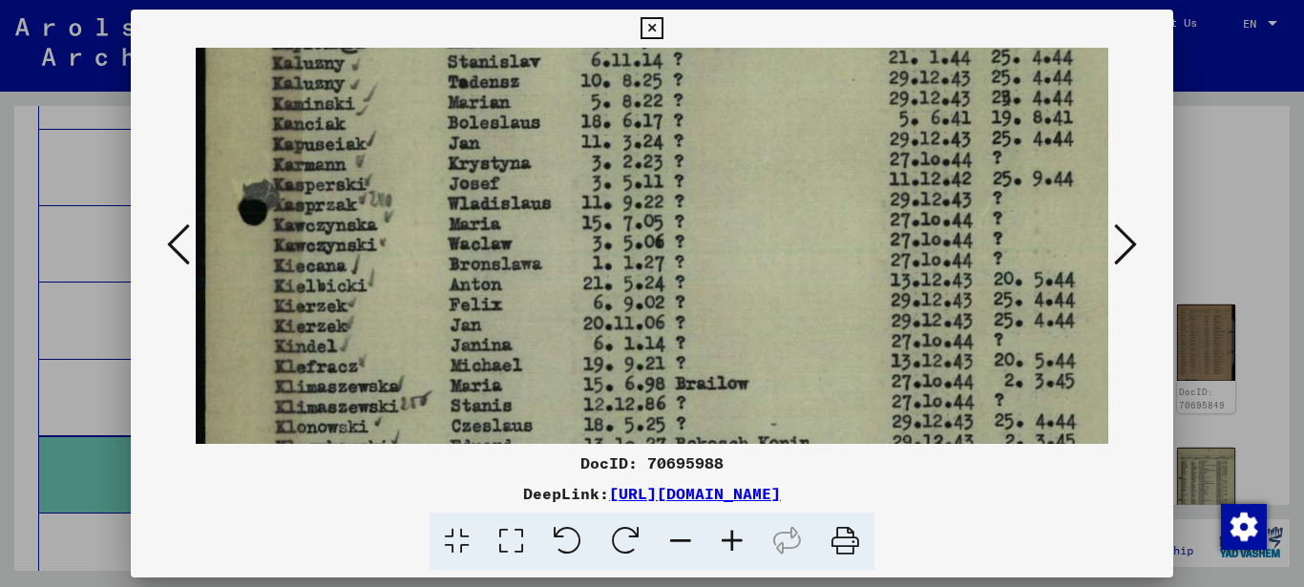
drag, startPoint x: 303, startPoint y: 291, endPoint x: 311, endPoint y: 271, distance: 21.4
click at [313, 271] on img at bounding box center [703, 389] width 1014 height 1431
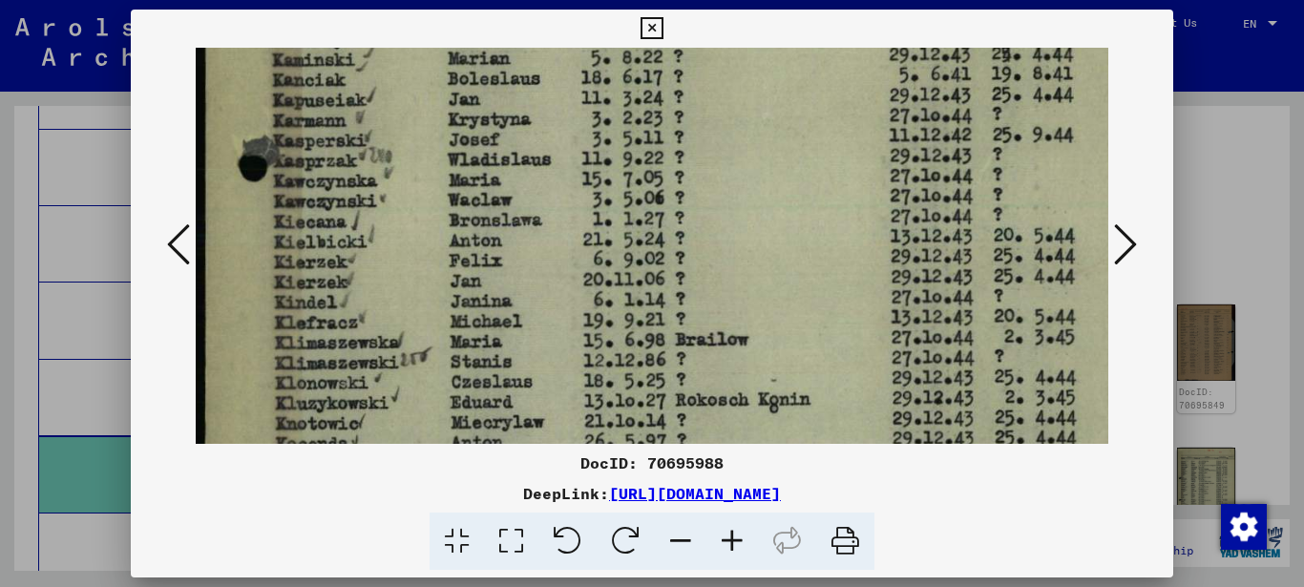
drag, startPoint x: 343, startPoint y: 300, endPoint x: 340, endPoint y: 267, distance: 32.6
click at [343, 261] on img at bounding box center [703, 344] width 1014 height 1431
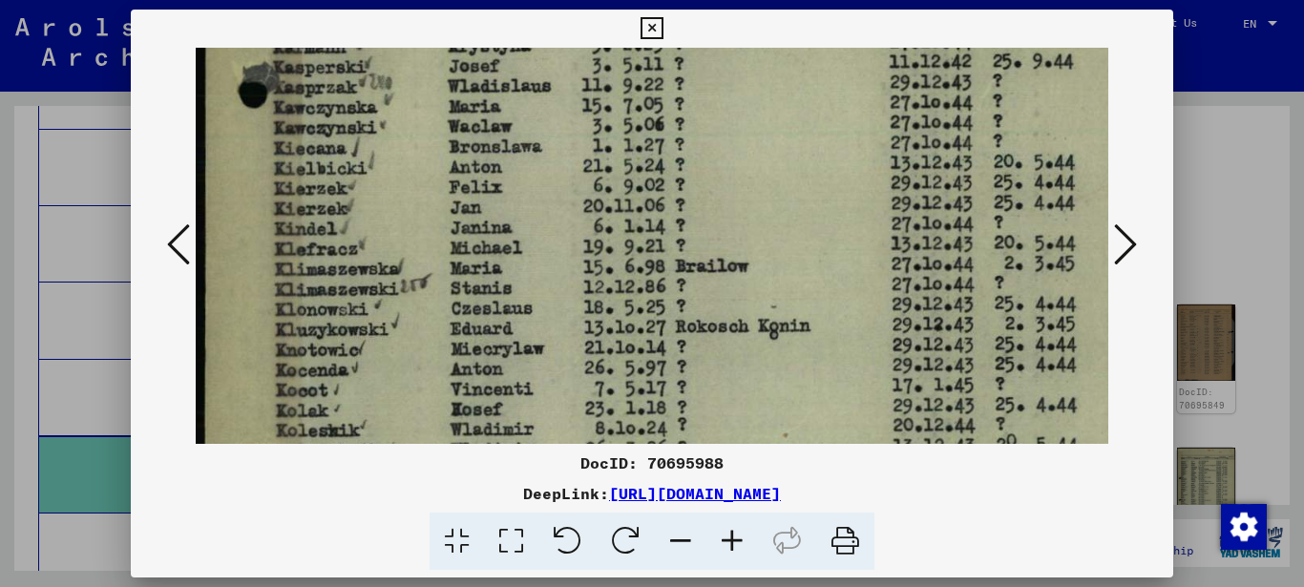
drag, startPoint x: 336, startPoint y: 341, endPoint x: 340, endPoint y: 283, distance: 57.4
click at [344, 277] on img at bounding box center [703, 271] width 1014 height 1431
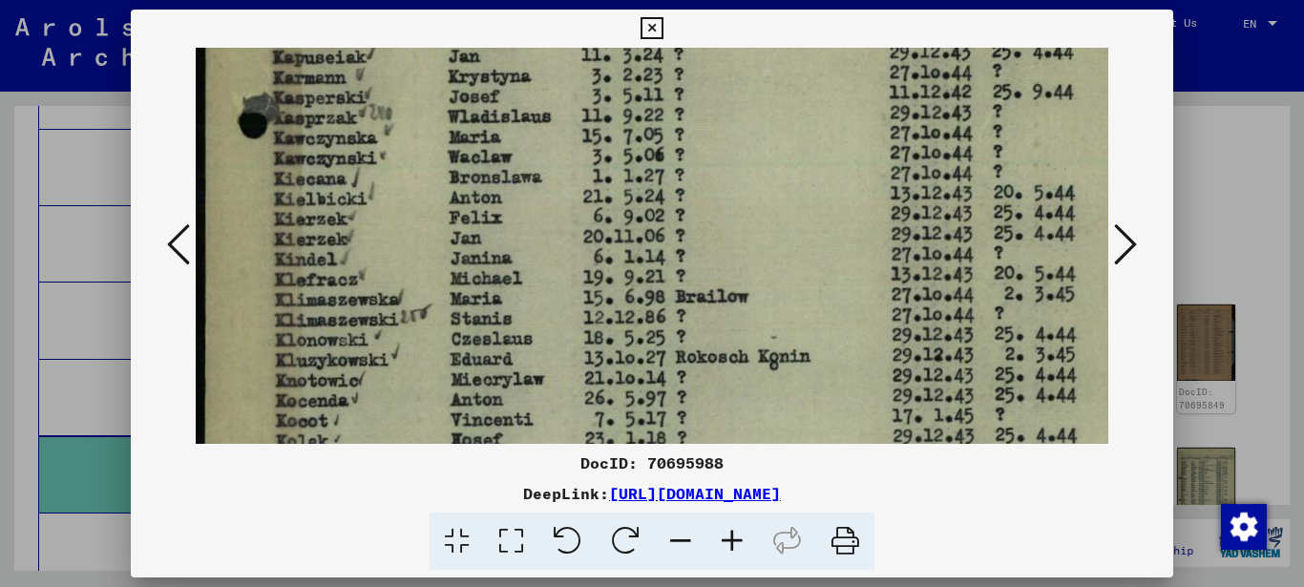
click at [340, 314] on img at bounding box center [703, 302] width 1014 height 1431
click at [342, 283] on img at bounding box center [703, 303] width 1014 height 1431
click at [336, 286] on img at bounding box center [703, 303] width 1014 height 1431
drag, startPoint x: 361, startPoint y: 253, endPoint x: 363, endPoint y: 219, distance: 33.5
click at [363, 223] on img at bounding box center [703, 303] width 1014 height 1431
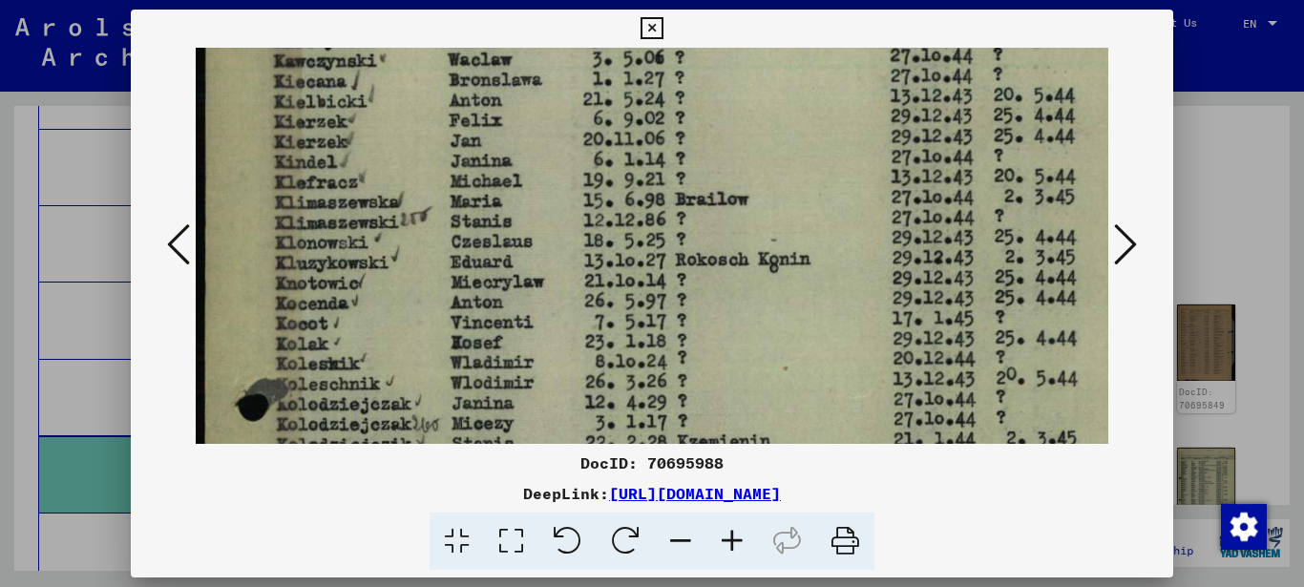
drag, startPoint x: 363, startPoint y: 332, endPoint x: 365, endPoint y: 262, distance: 69.7
click at [365, 262] on img at bounding box center [703, 204] width 1014 height 1431
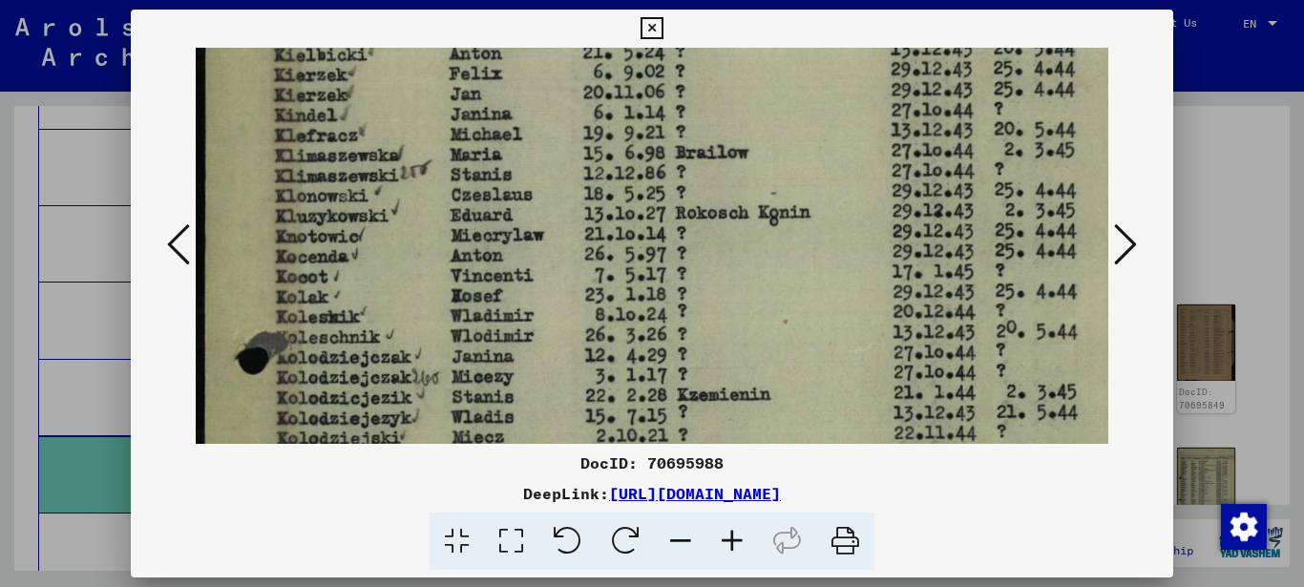
drag, startPoint x: 356, startPoint y: 301, endPoint x: 365, endPoint y: 246, distance: 55.2
click at [365, 249] on img at bounding box center [703, 158] width 1014 height 1431
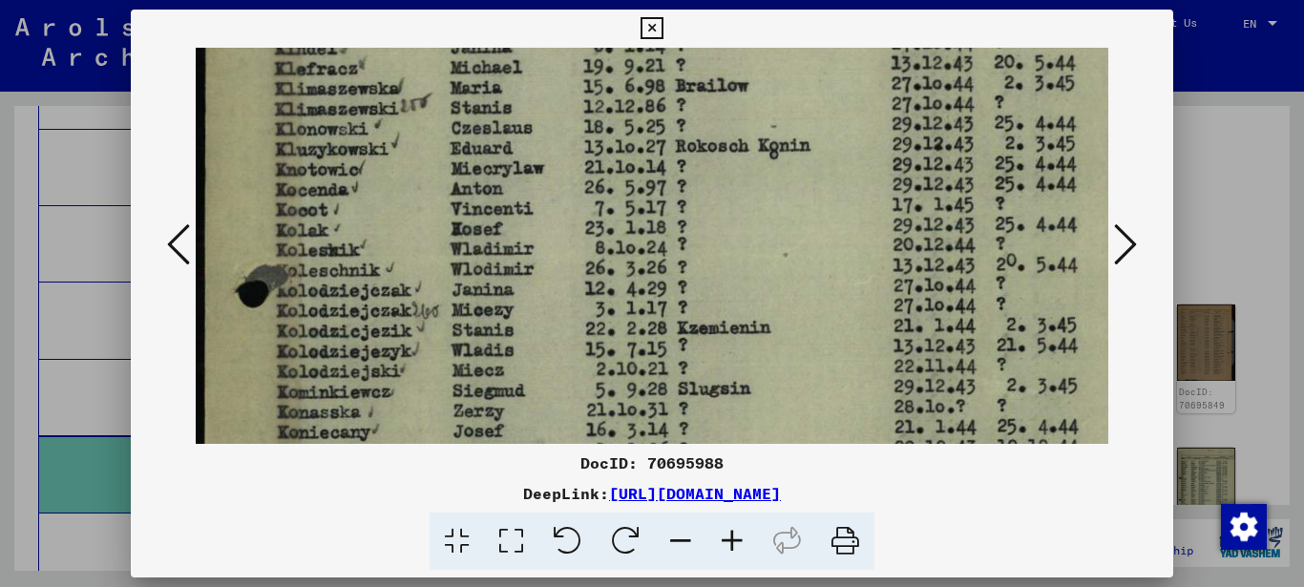
drag, startPoint x: 364, startPoint y: 265, endPoint x: 368, endPoint y: 225, distance: 40.4
click at [368, 226] on img at bounding box center [703, 91] width 1014 height 1431
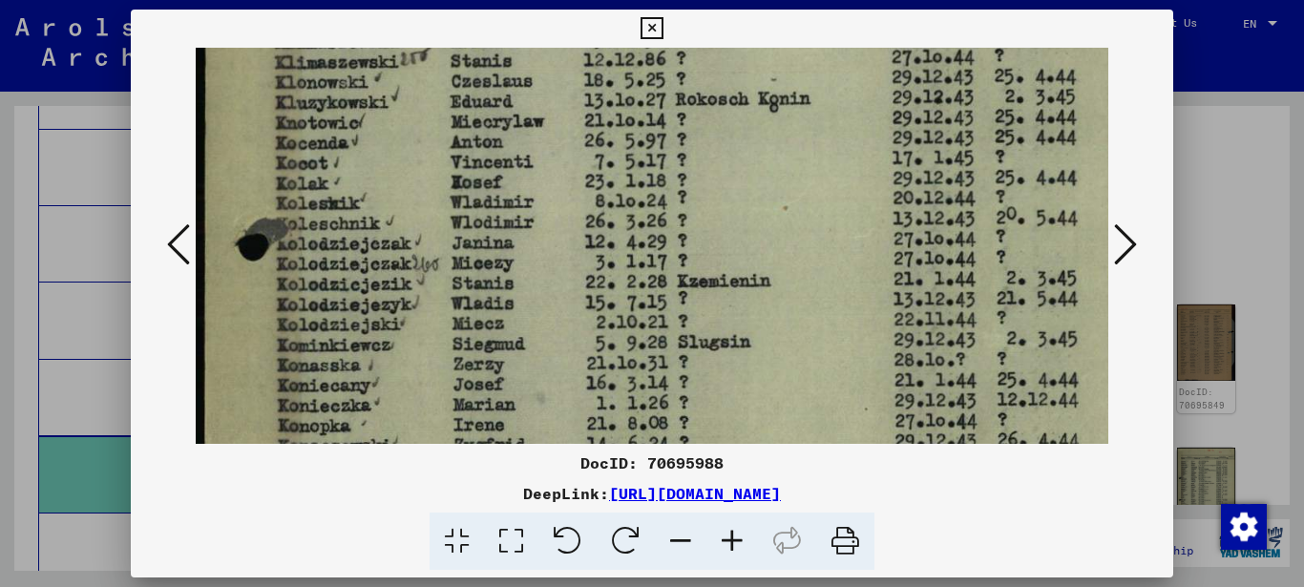
drag, startPoint x: 354, startPoint y: 304, endPoint x: 362, endPoint y: 254, distance: 51.2
click at [363, 257] on img at bounding box center [703, 44] width 1014 height 1431
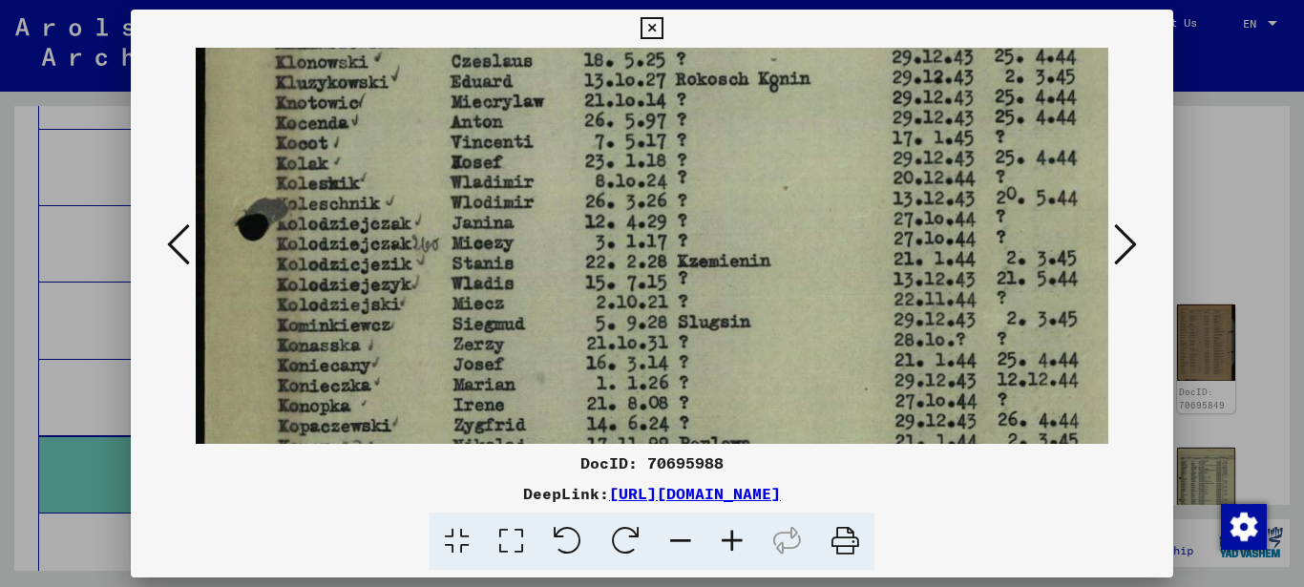
drag, startPoint x: 365, startPoint y: 298, endPoint x: 365, endPoint y: 285, distance: 12.4
click at [365, 289] on img at bounding box center [703, 24] width 1014 height 1431
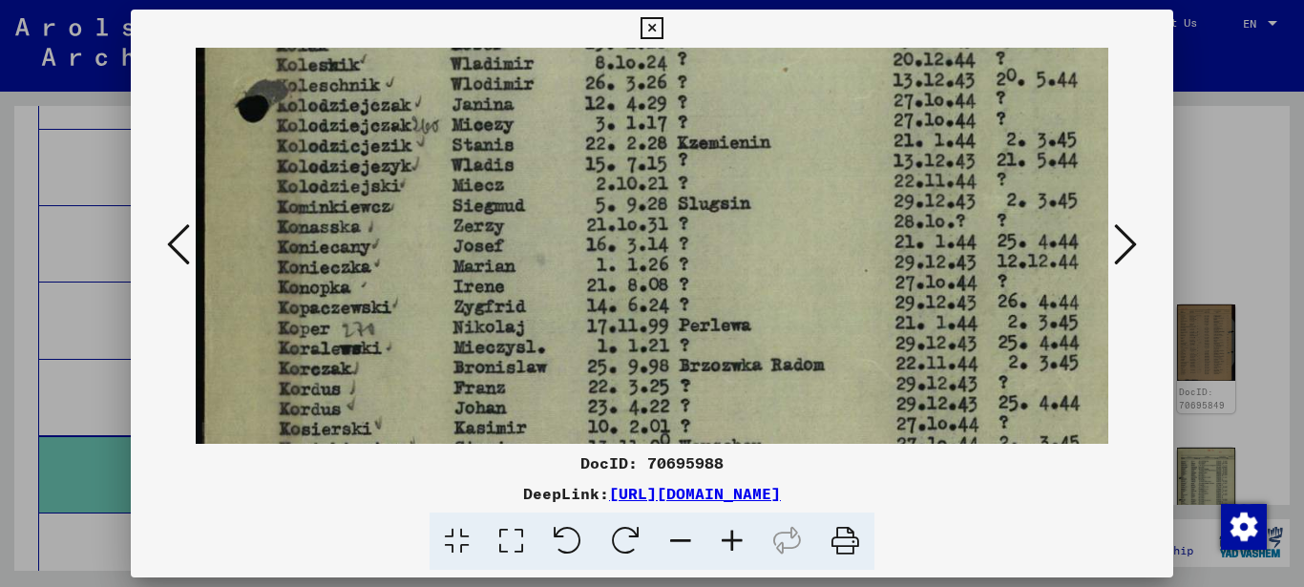
drag, startPoint x: 366, startPoint y: 310, endPoint x: 367, endPoint y: 287, distance: 22.9
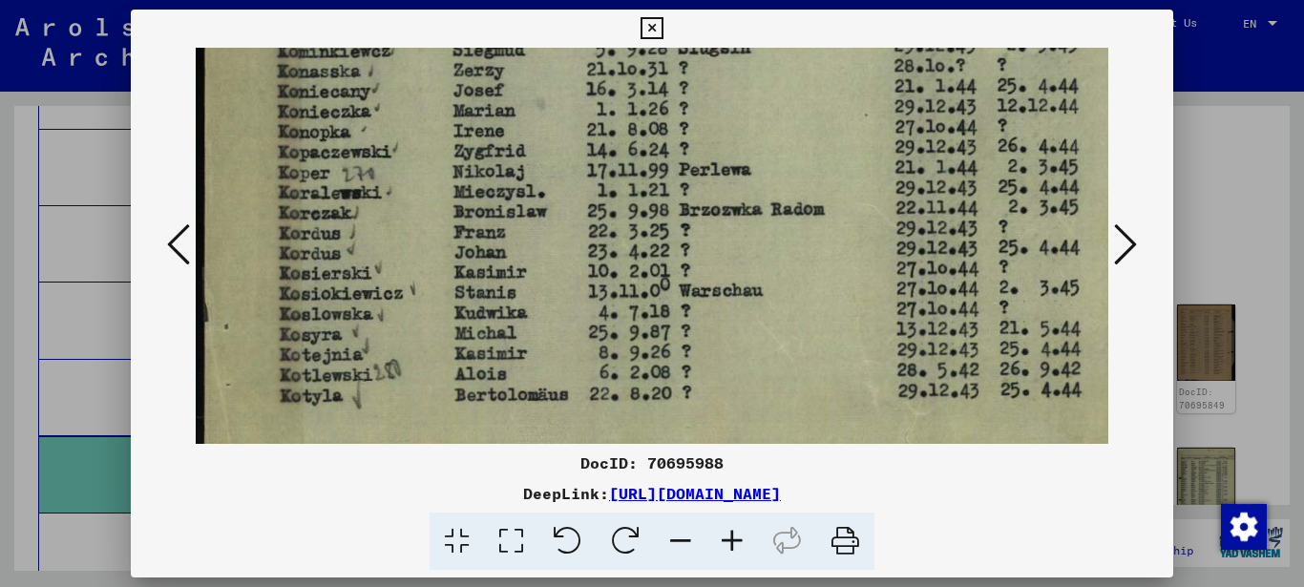
drag, startPoint x: 362, startPoint y: 323, endPoint x: 375, endPoint y: 249, distance: 74.7
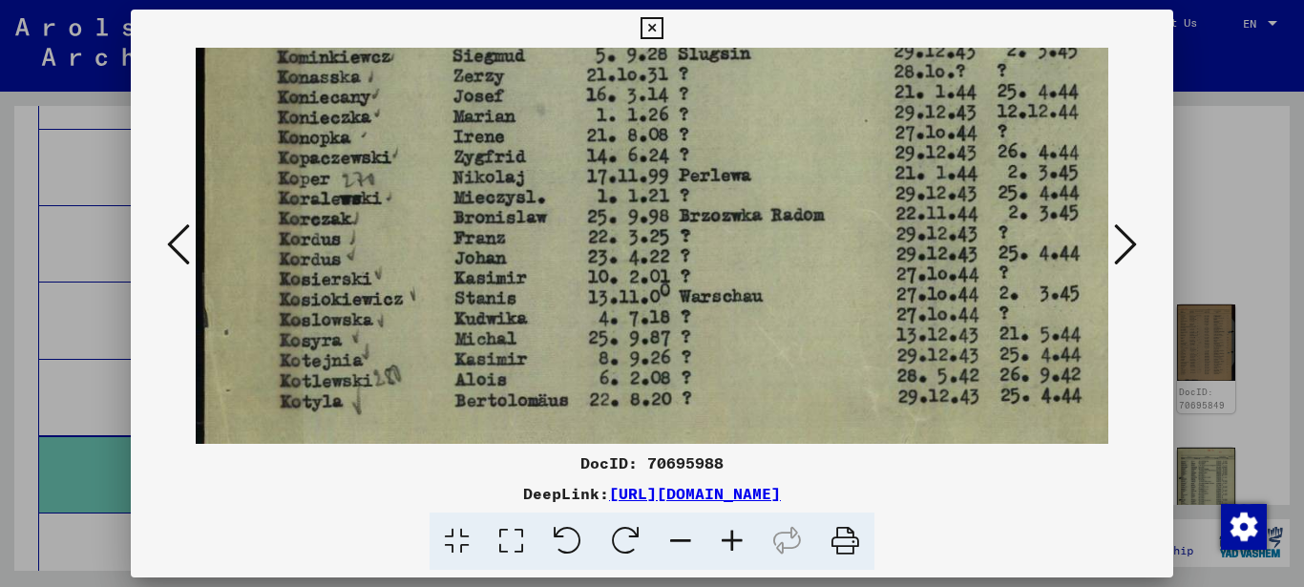
scroll to position [1035, 0]
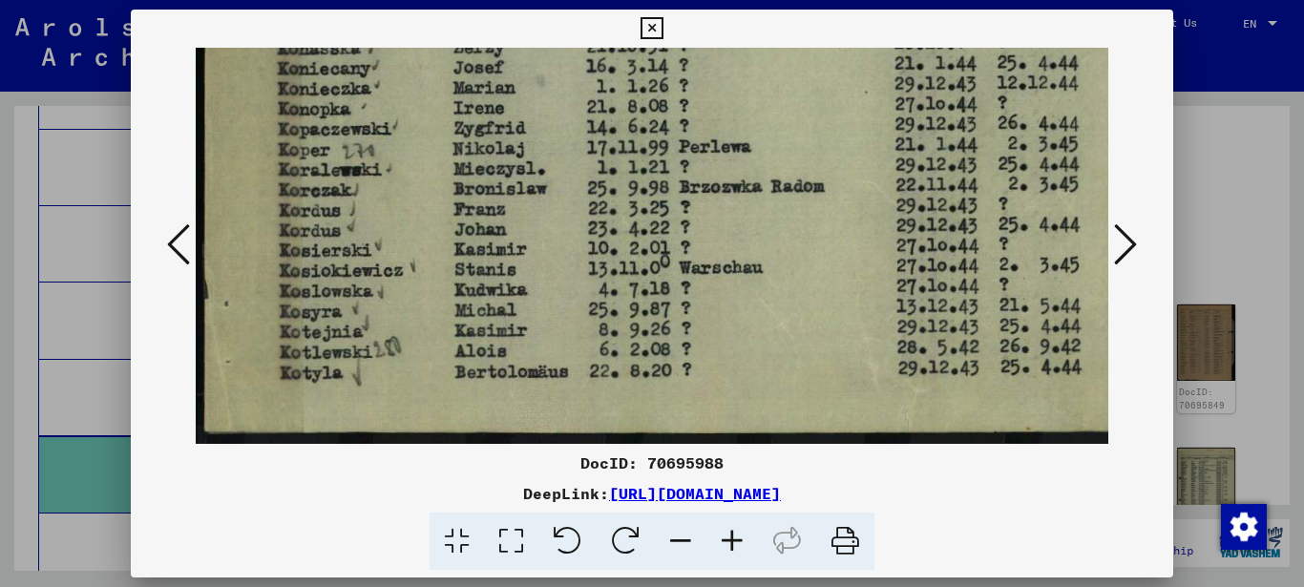
drag, startPoint x: 539, startPoint y: 308, endPoint x: 541, endPoint y: 273, distance: 35.4
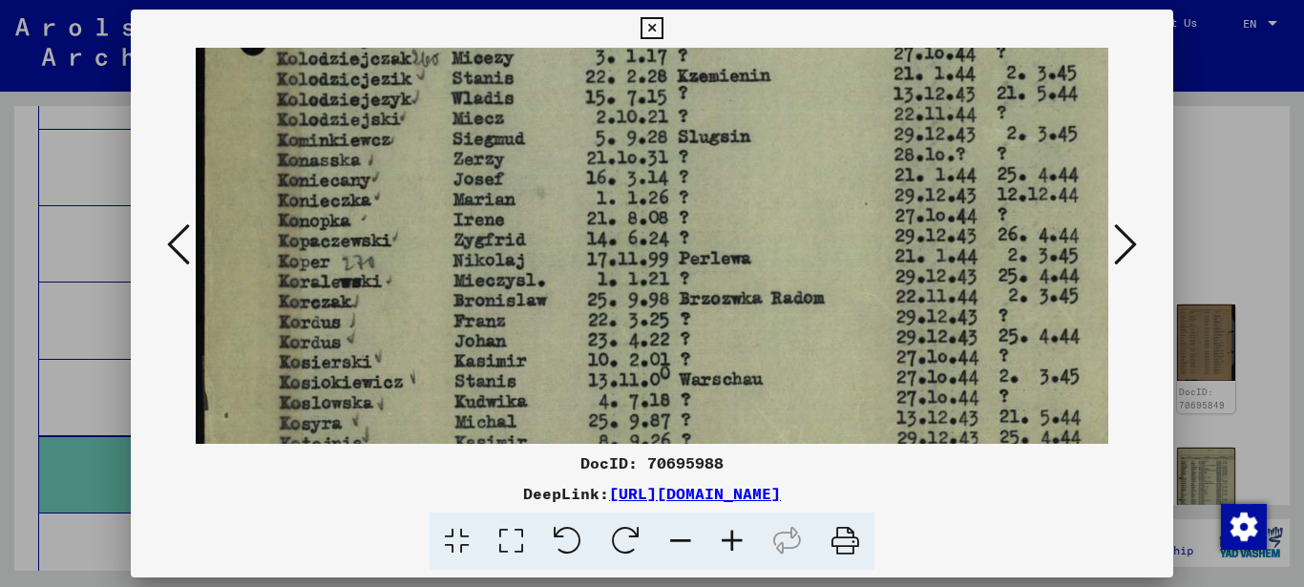
drag, startPoint x: 468, startPoint y: 295, endPoint x: 475, endPoint y: 347, distance: 53.0
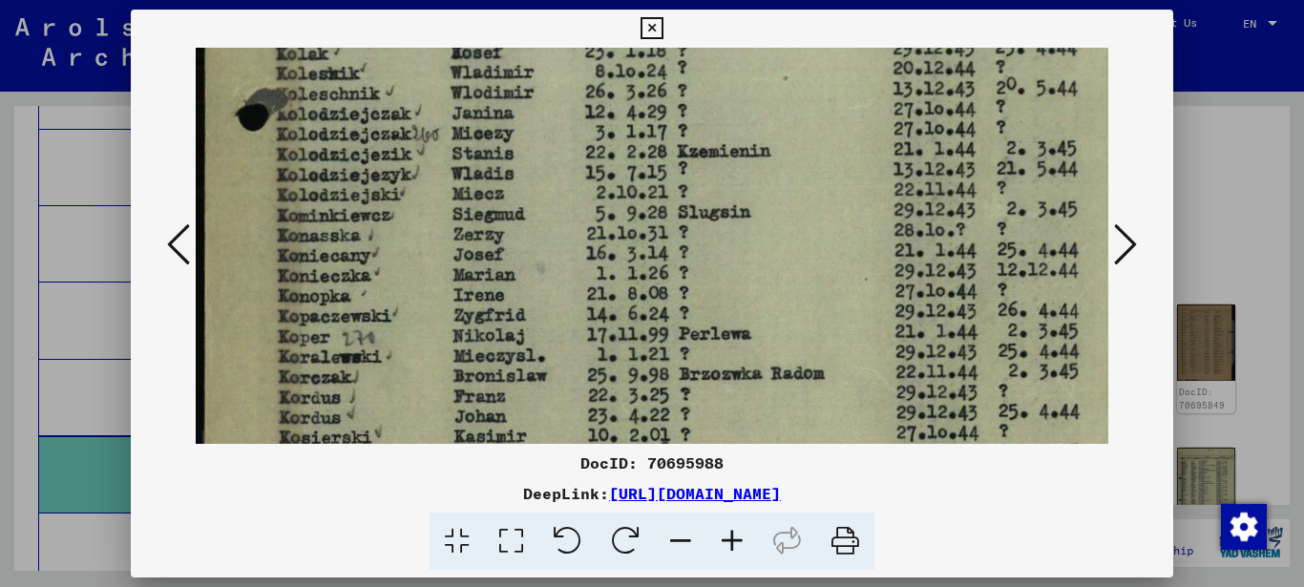
drag, startPoint x: 496, startPoint y: 268, endPoint x: 496, endPoint y: 296, distance: 27.7
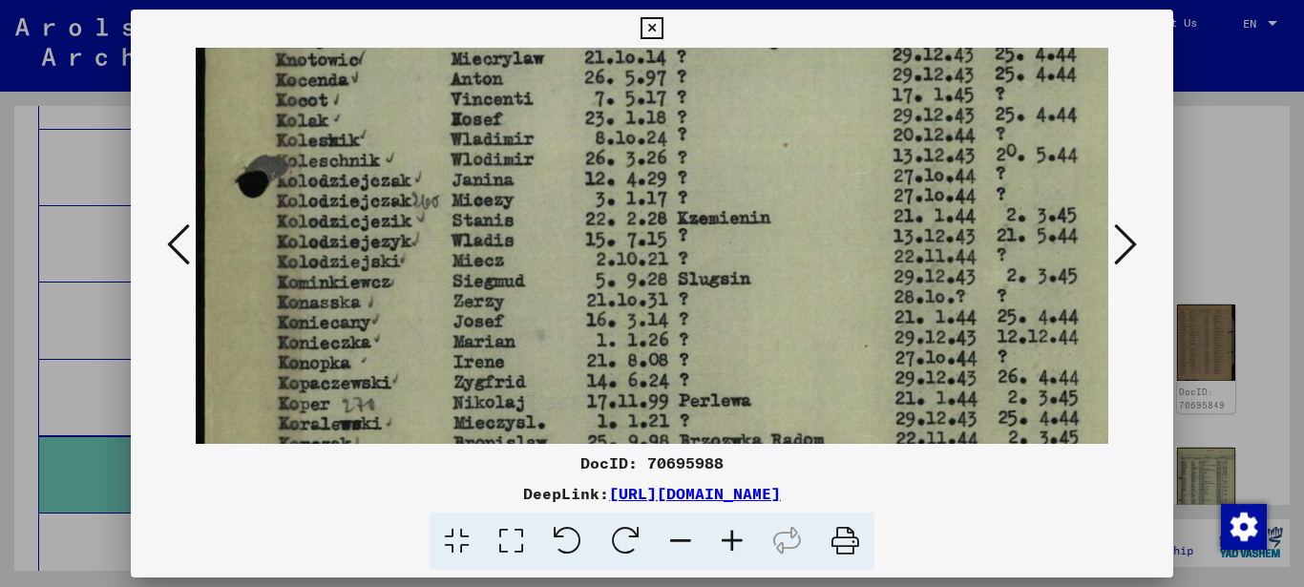
drag, startPoint x: 501, startPoint y: 303, endPoint x: 501, endPoint y: 257, distance: 46.8
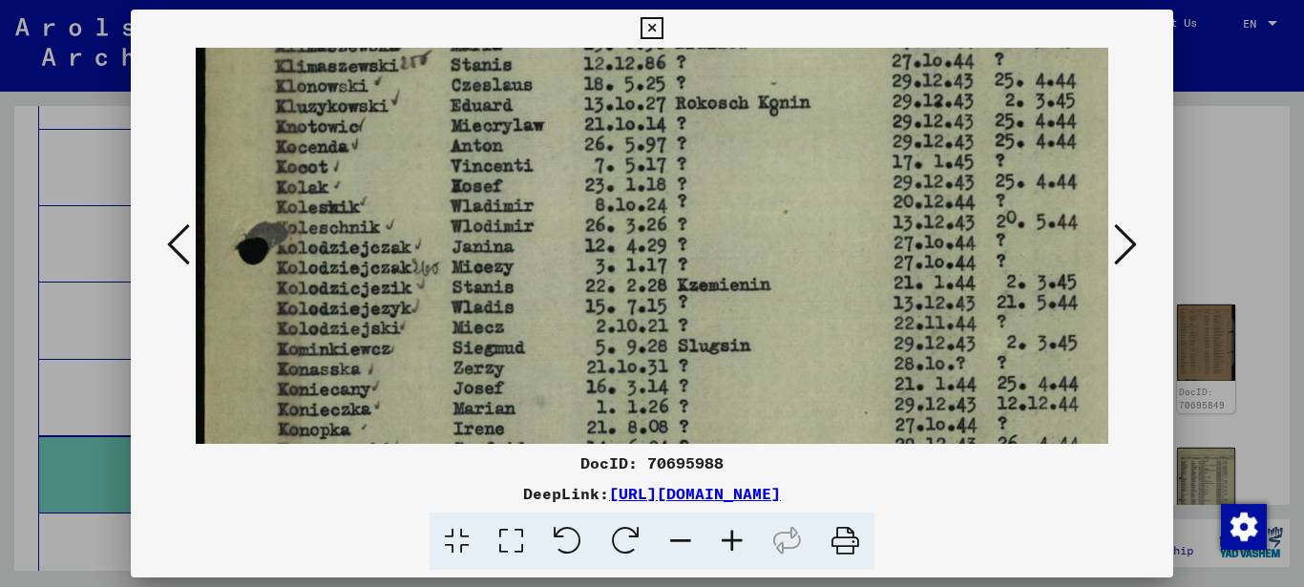
drag, startPoint x: 501, startPoint y: 229, endPoint x: 504, endPoint y: 283, distance: 54.5
click at [504, 286] on img at bounding box center [703, 48] width 1014 height 1431
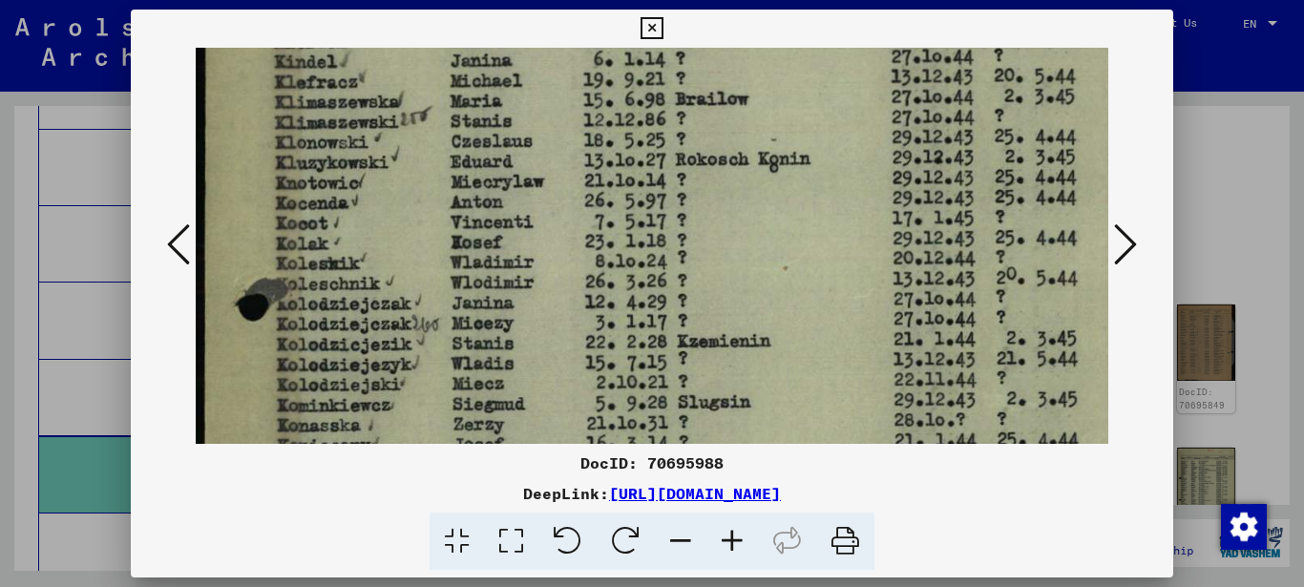
drag, startPoint x: 507, startPoint y: 254, endPoint x: 497, endPoint y: 252, distance: 9.7
click at [507, 300] on img at bounding box center [703, 104] width 1014 height 1431
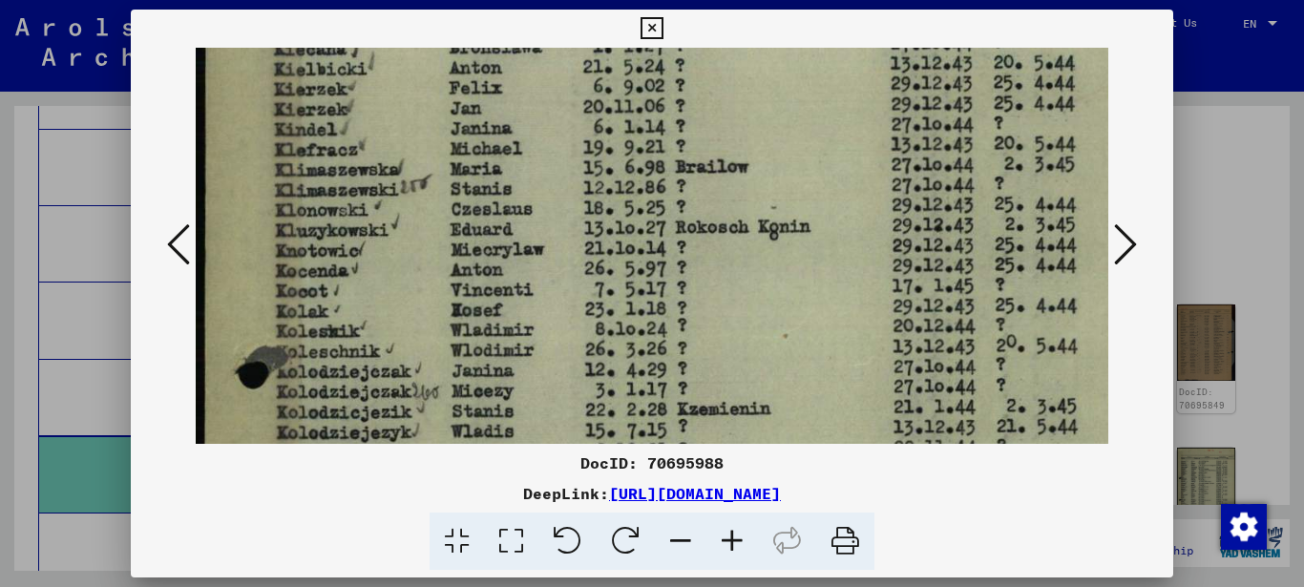
click at [495, 280] on img at bounding box center [703, 172] width 1014 height 1431
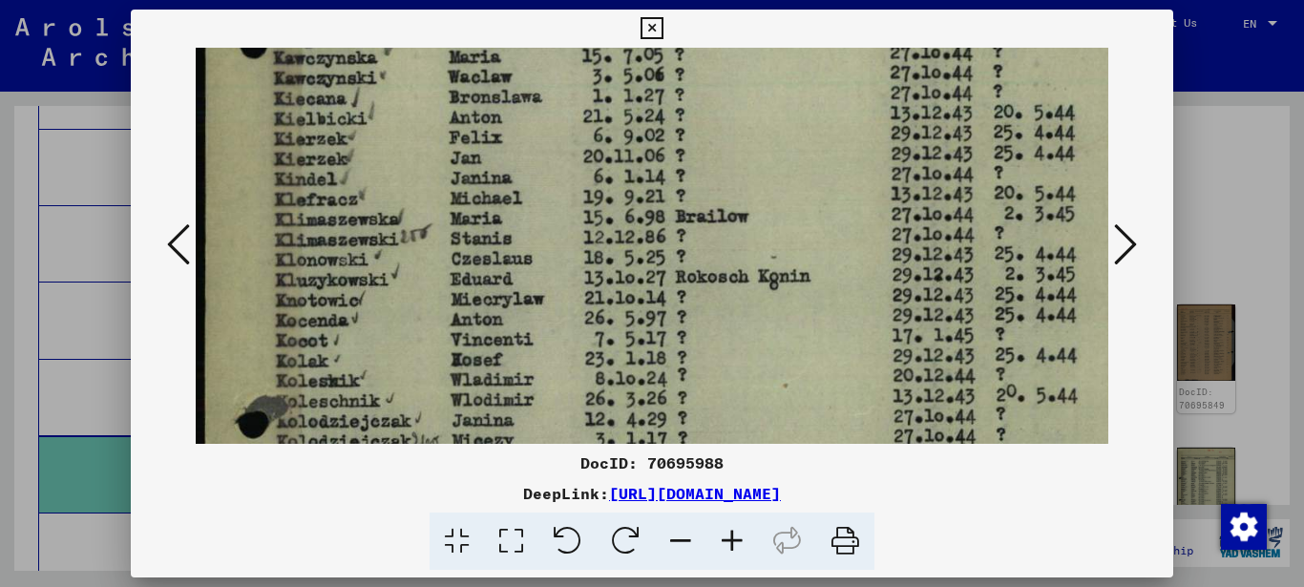
drag, startPoint x: 502, startPoint y: 248, endPoint x: 502, endPoint y: 271, distance: 22.9
click at [502, 276] on img at bounding box center [703, 222] width 1014 height 1431
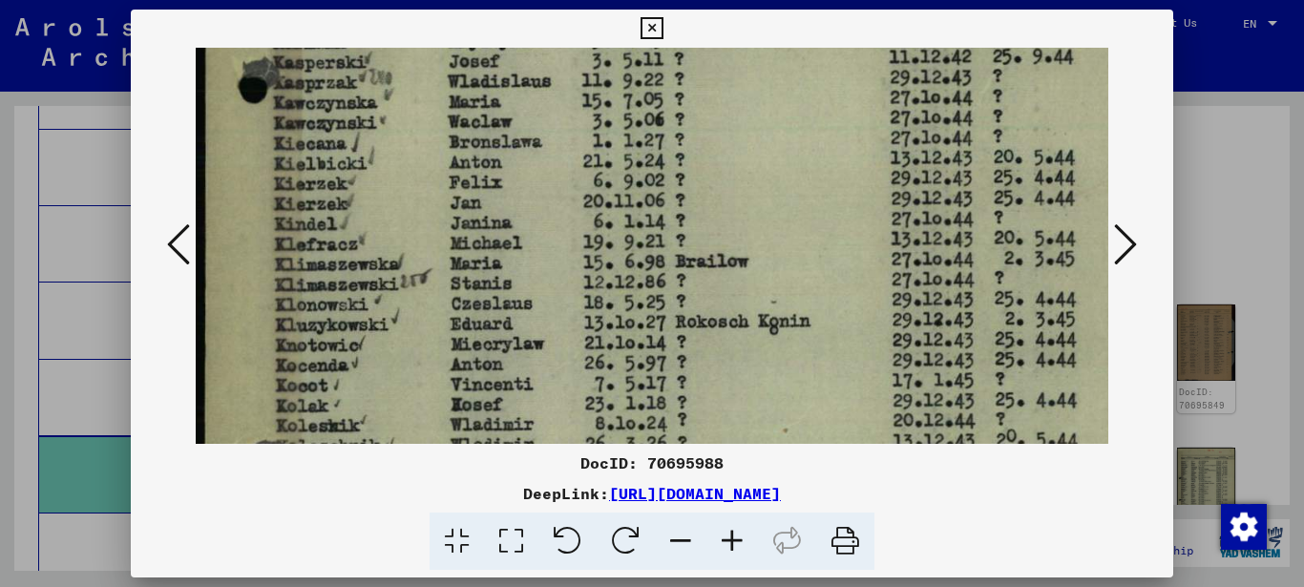
click at [500, 278] on img at bounding box center [703, 266] width 1014 height 1431
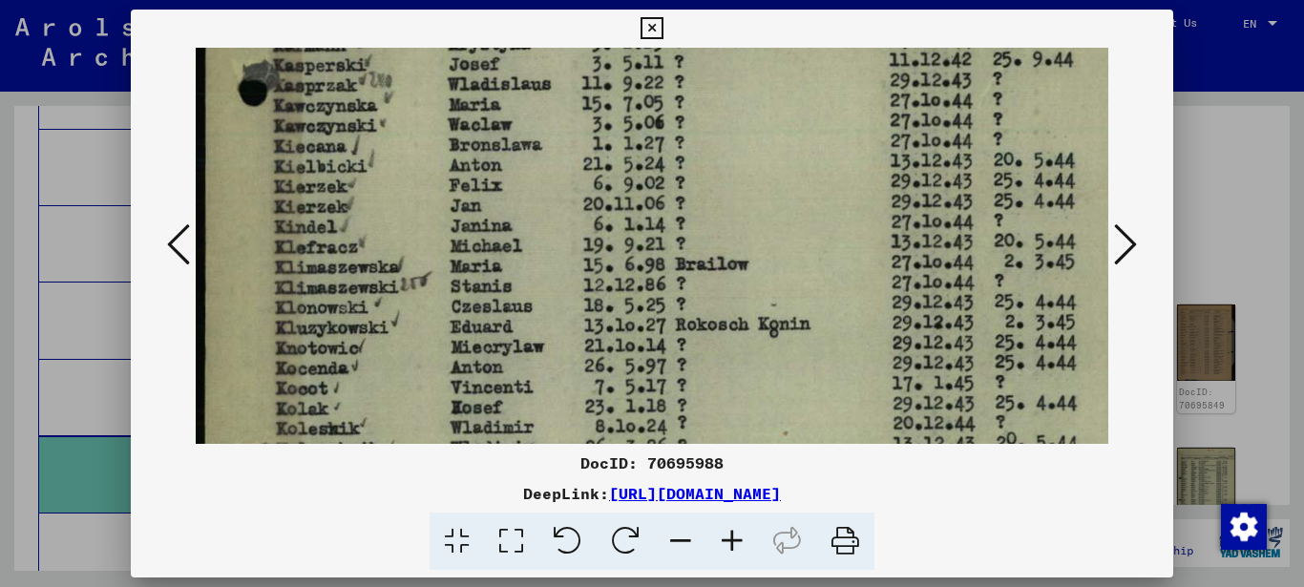
scroll to position [465, 0]
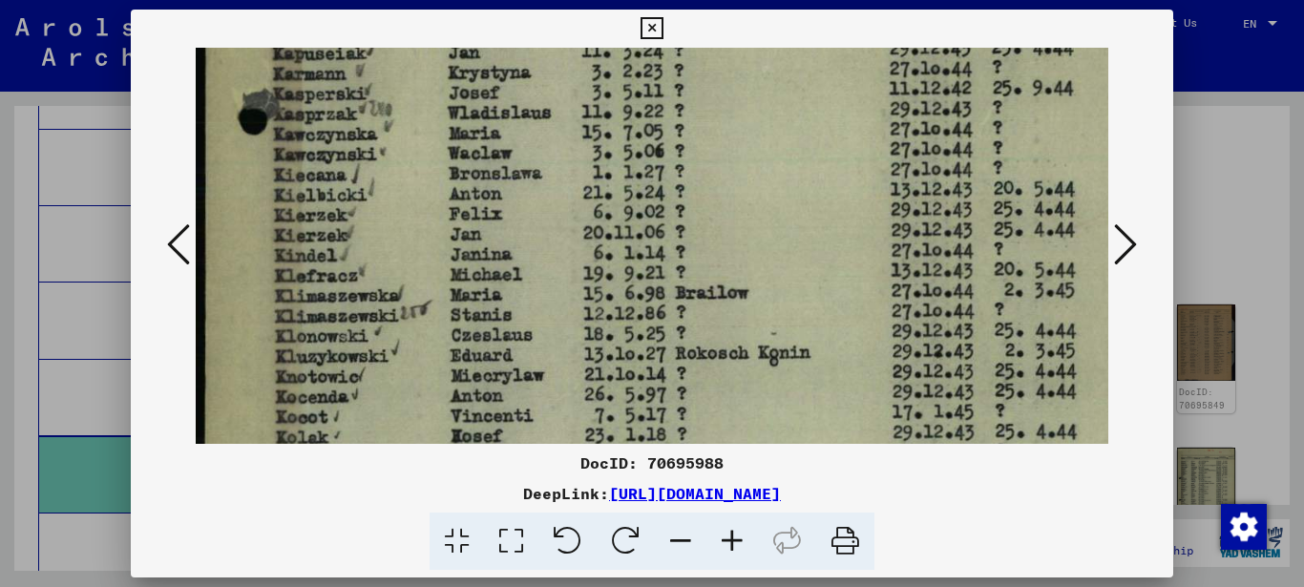
click at [504, 253] on img at bounding box center [703, 298] width 1014 height 1431
click at [471, 203] on img at bounding box center [703, 300] width 1014 height 1431
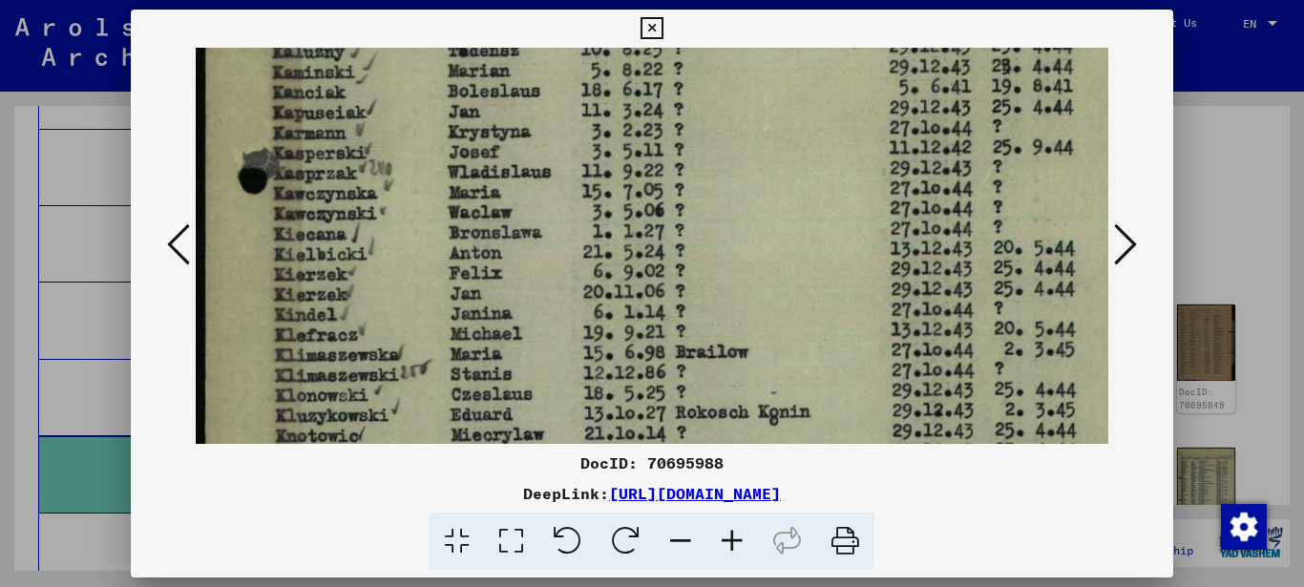
click at [473, 271] on img at bounding box center [703, 357] width 1014 height 1431
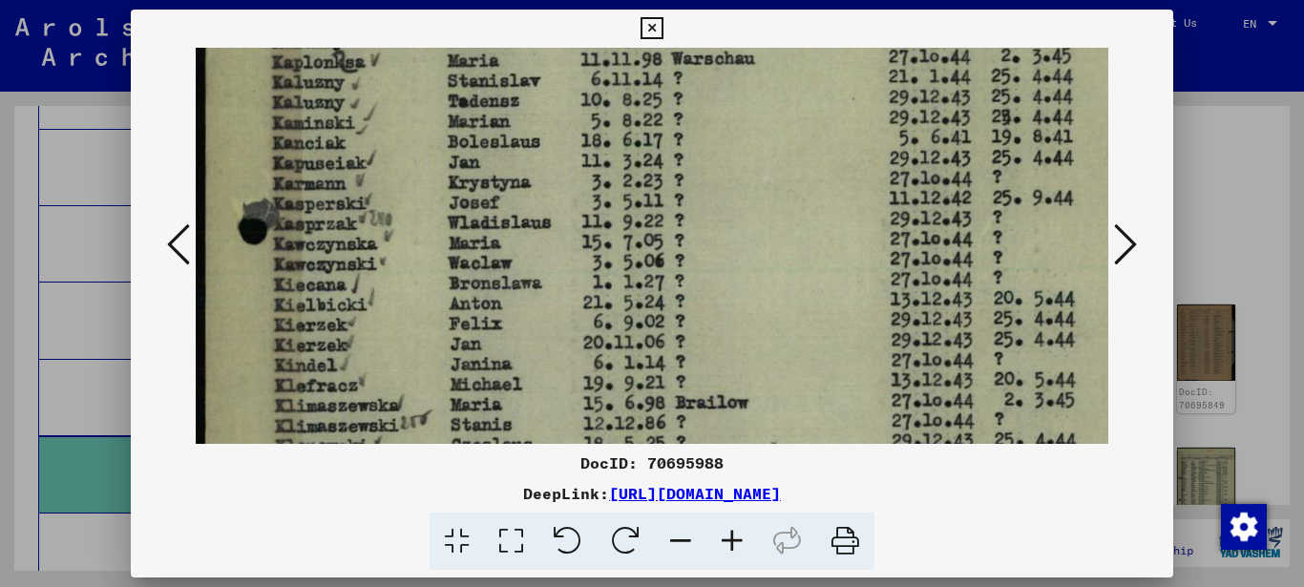
drag, startPoint x: 482, startPoint y: 240, endPoint x: 478, endPoint y: 271, distance: 30.8
click at [482, 274] on img at bounding box center [703, 408] width 1014 height 1431
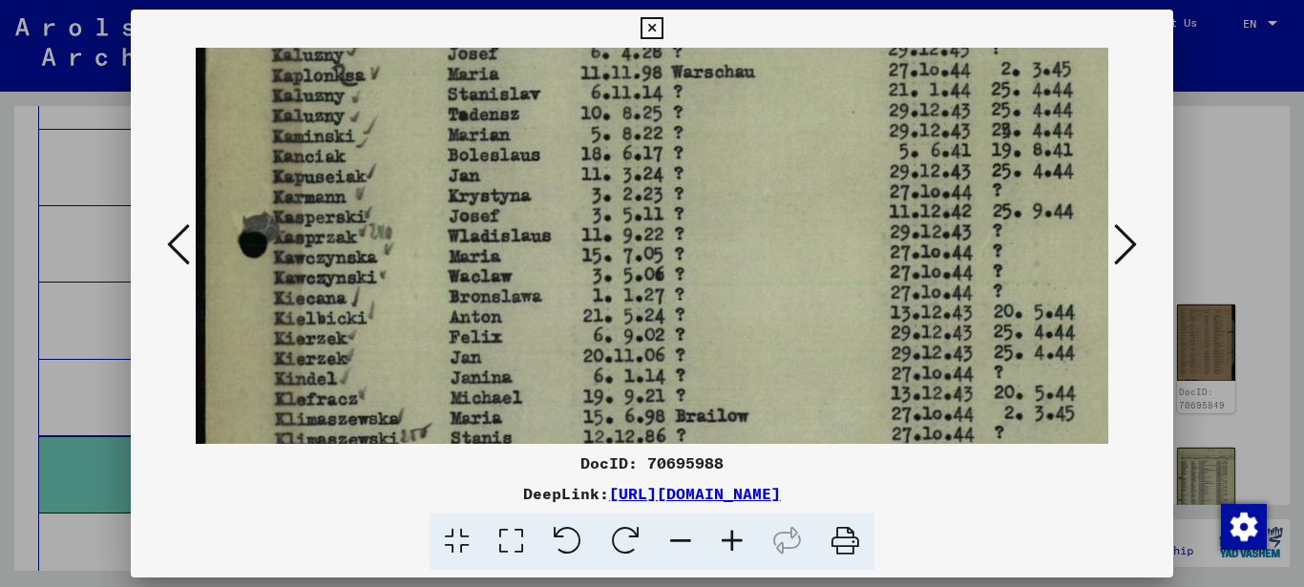
click at [1127, 239] on icon at bounding box center [1125, 244] width 23 height 46
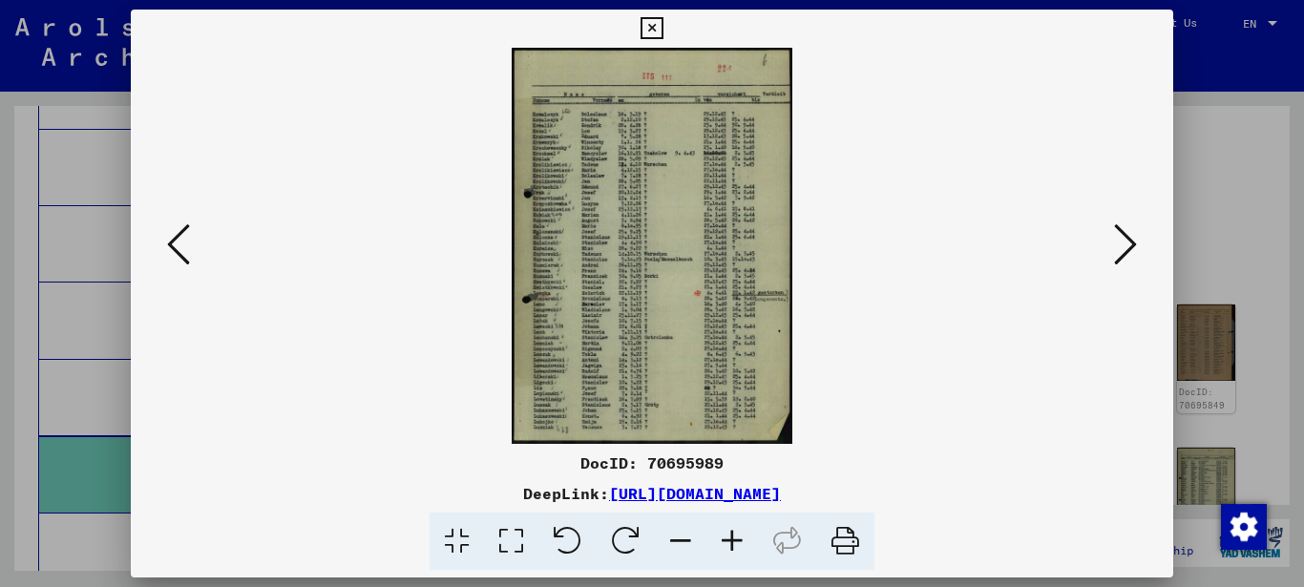
click at [512, 528] on icon at bounding box center [511, 541] width 54 height 58
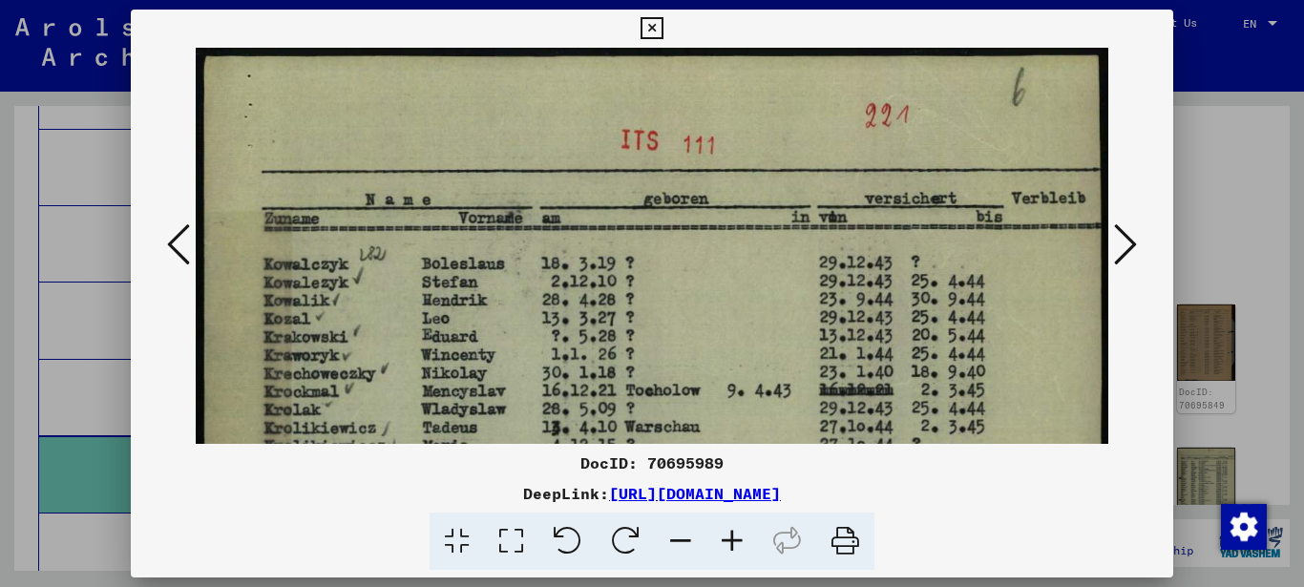
click at [510, 532] on icon at bounding box center [511, 541] width 54 height 58
click at [508, 534] on icon at bounding box center [511, 541] width 54 height 58
drag, startPoint x: 506, startPoint y: 535, endPoint x: 489, endPoint y: 523, distance: 21.2
click at [505, 536] on icon at bounding box center [511, 541] width 54 height 58
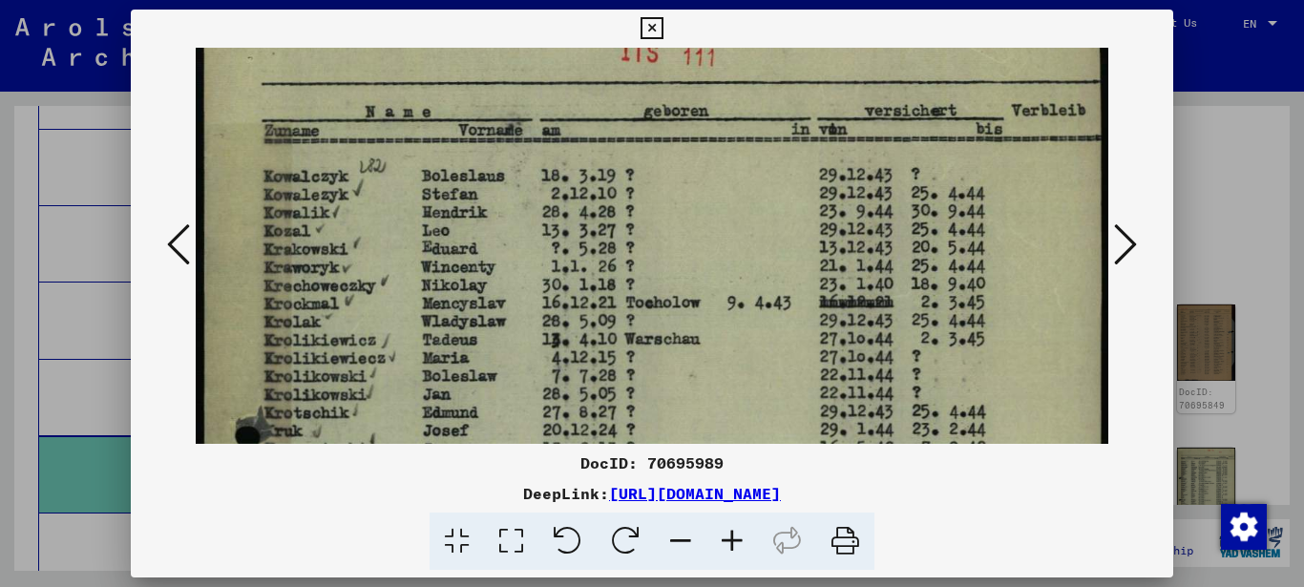
drag, startPoint x: 392, startPoint y: 370, endPoint x: 404, endPoint y: 261, distance: 110.3
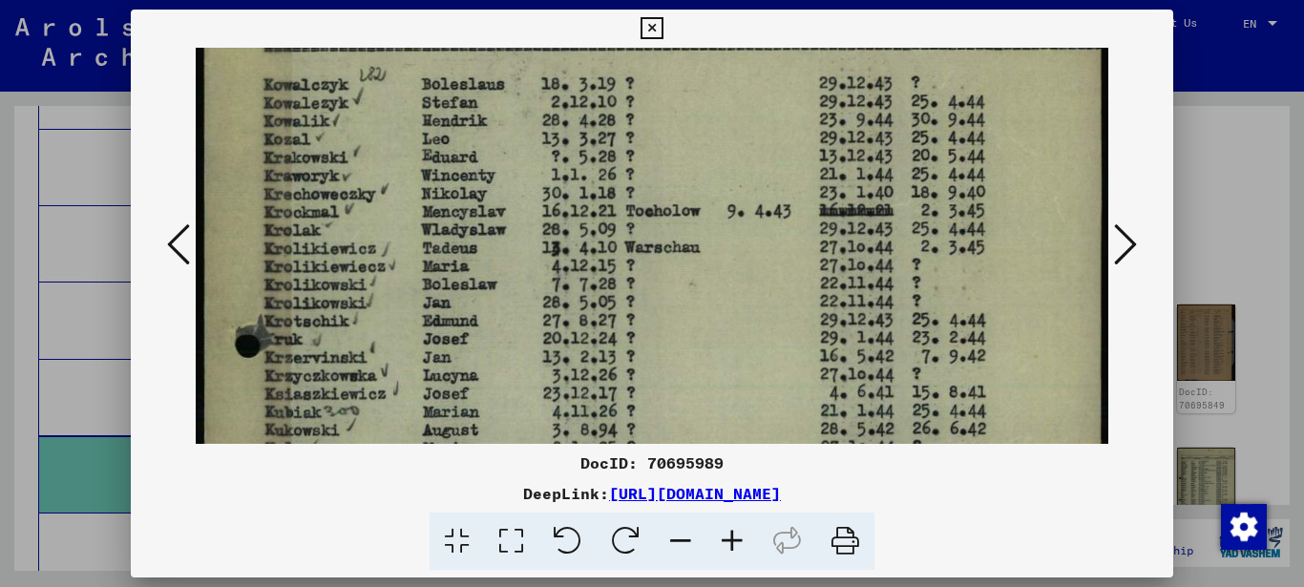
drag, startPoint x: 376, startPoint y: 303, endPoint x: 380, endPoint y: 246, distance: 56.4
click at [380, 247] on img at bounding box center [652, 512] width 913 height 1288
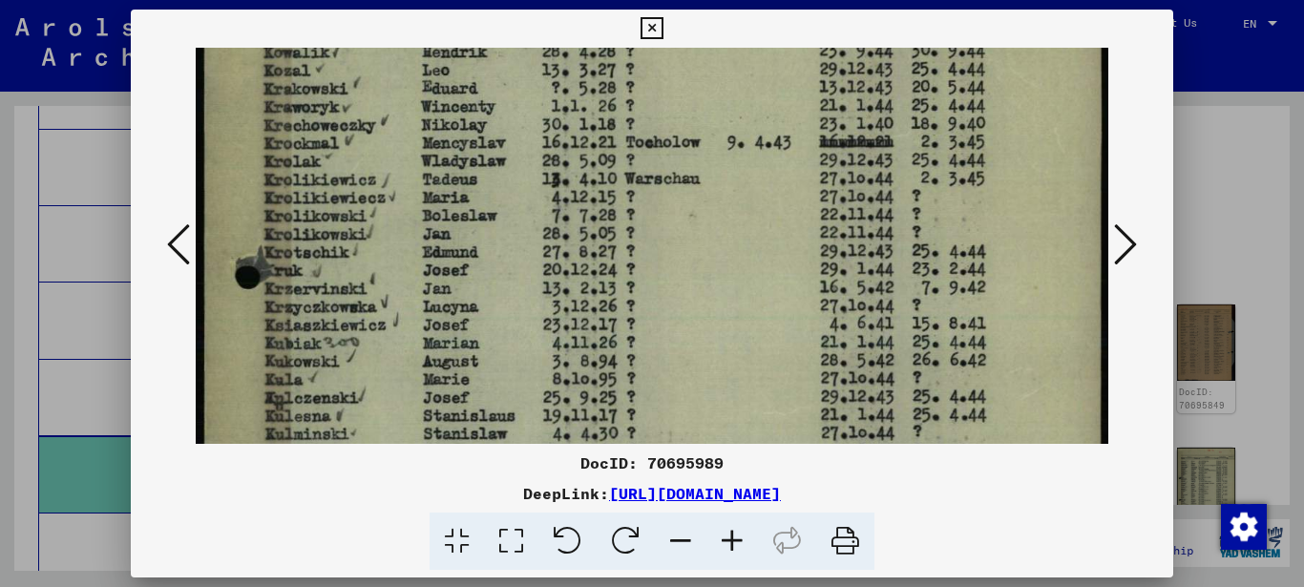
drag, startPoint x: 377, startPoint y: 269, endPoint x: 372, endPoint y: 254, distance: 16.0
click at [377, 244] on img at bounding box center [652, 444] width 913 height 1288
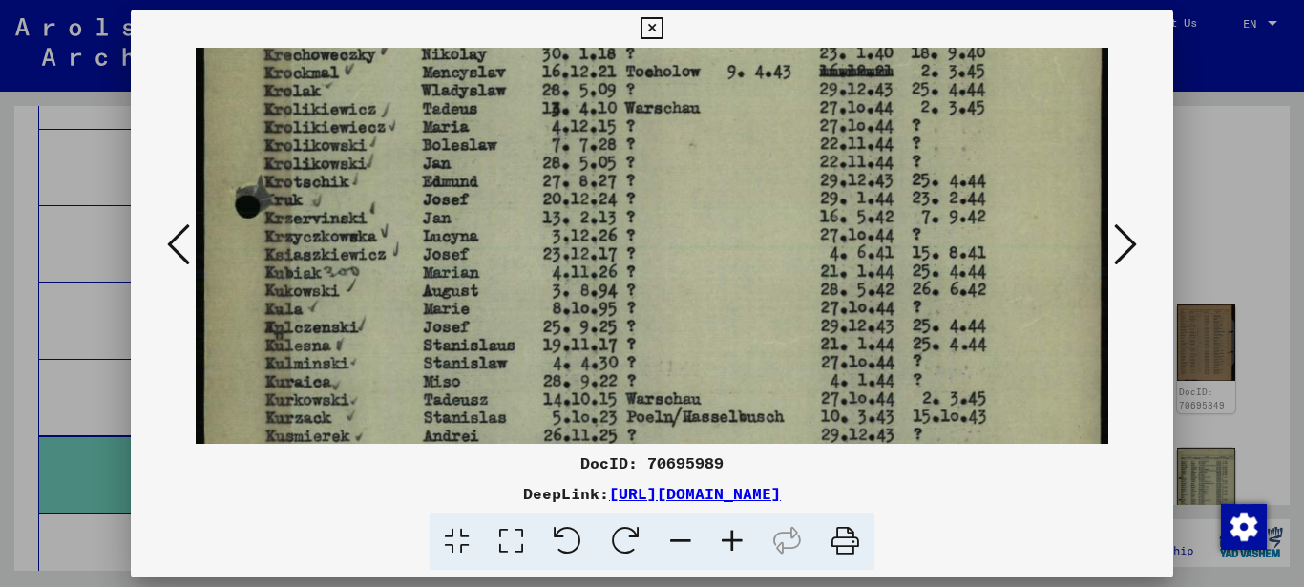
drag, startPoint x: 385, startPoint y: 281, endPoint x: 385, endPoint y: 246, distance: 34.4
click at [386, 247] on img at bounding box center [652, 372] width 913 height 1288
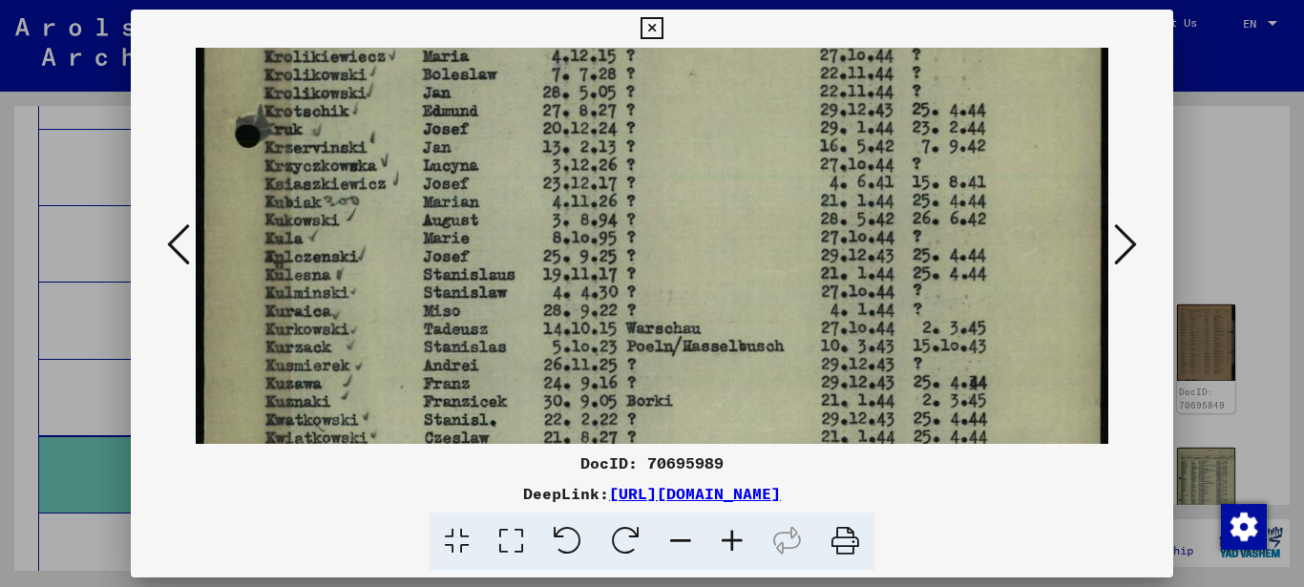
drag, startPoint x: 369, startPoint y: 306, endPoint x: 379, endPoint y: 246, distance: 60.9
click at [379, 247] on img at bounding box center [652, 301] width 913 height 1288
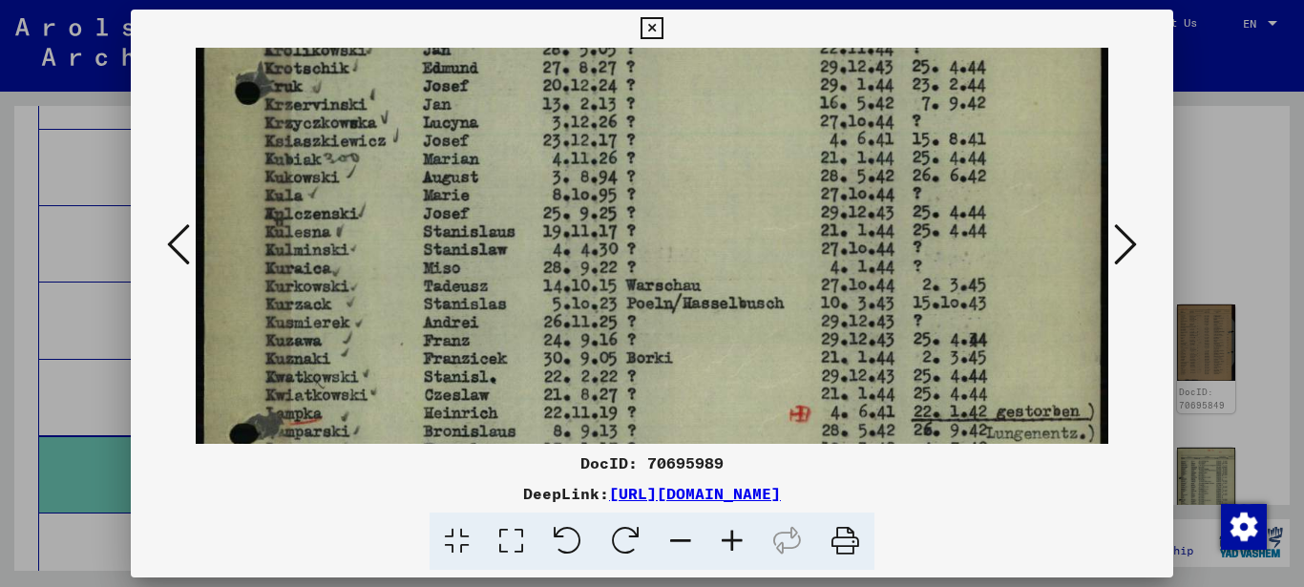
click at [386, 227] on img at bounding box center [652, 259] width 913 height 1288
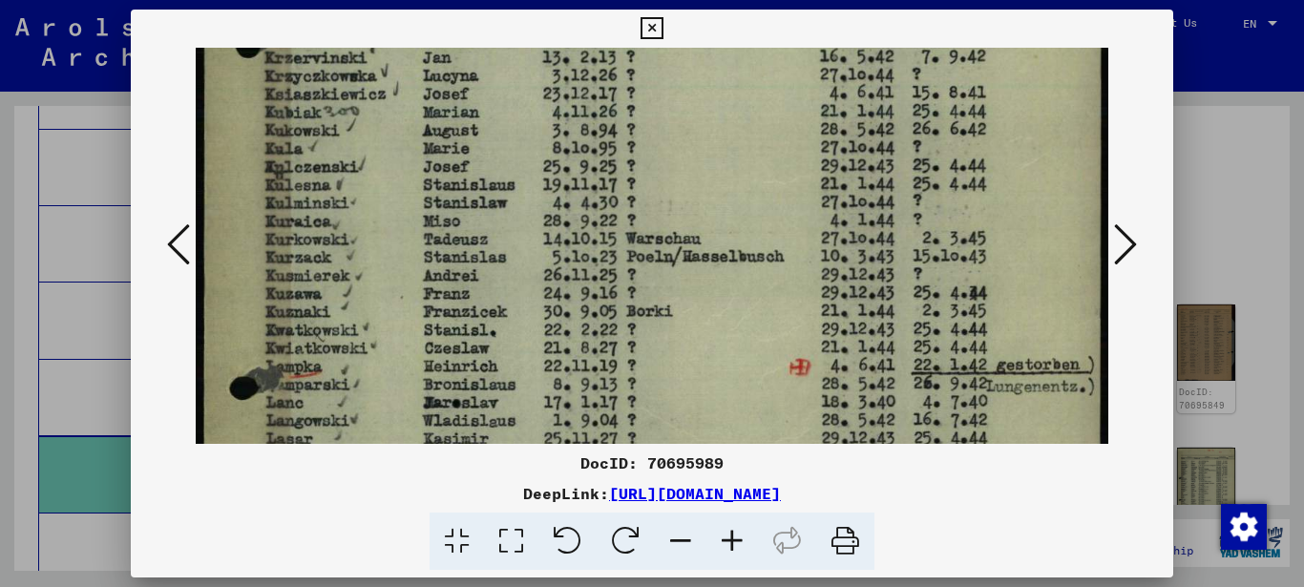
drag, startPoint x: 386, startPoint y: 255, endPoint x: 386, endPoint y: 236, distance: 19.1
click at [386, 238] on img at bounding box center [652, 213] width 913 height 1288
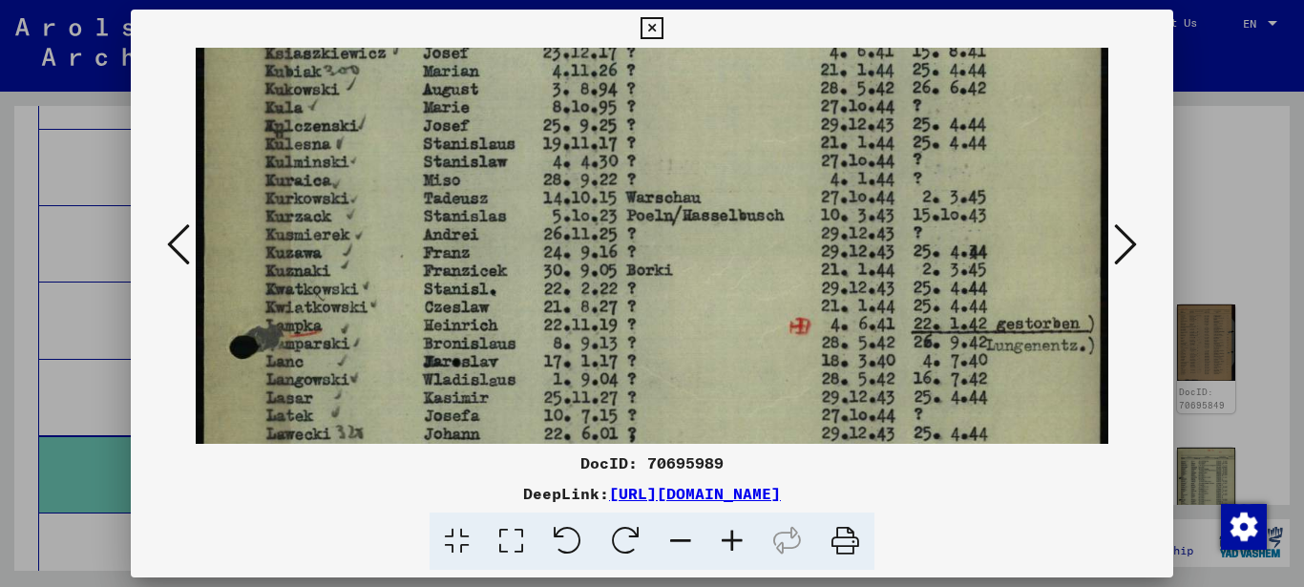
drag, startPoint x: 369, startPoint y: 273, endPoint x: 380, endPoint y: 234, distance: 40.5
click at [380, 234] on img at bounding box center [652, 172] width 913 height 1288
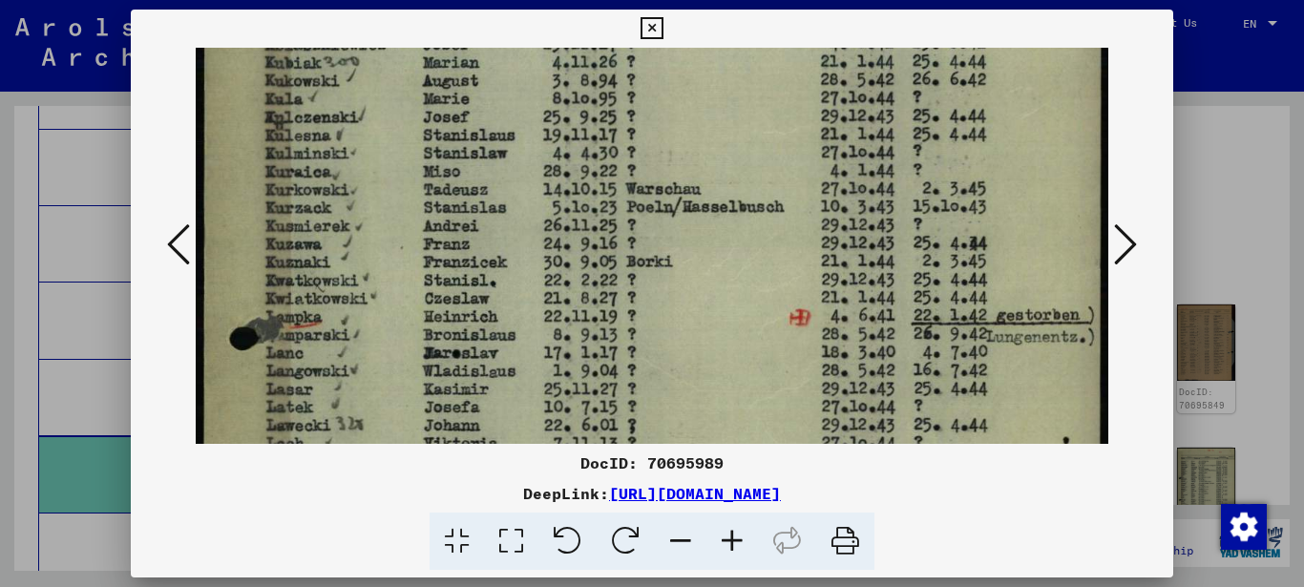
drag, startPoint x: 375, startPoint y: 261, endPoint x: 376, endPoint y: 239, distance: 22.0
click at [377, 240] on img at bounding box center [652, 163] width 913 height 1288
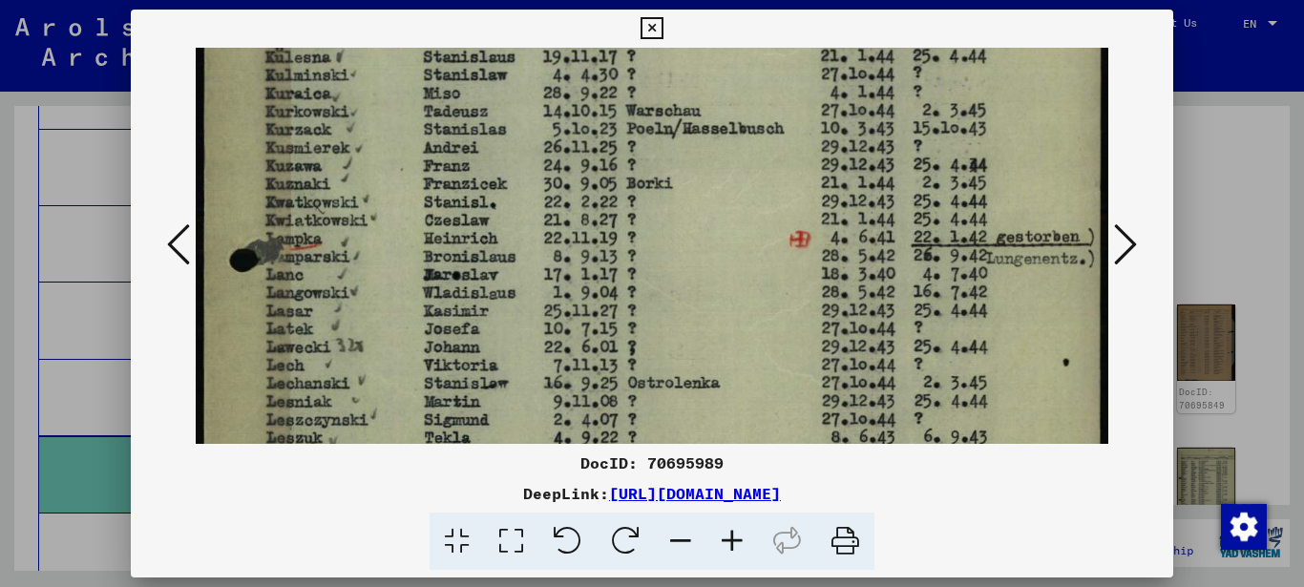
drag, startPoint x: 371, startPoint y: 283, endPoint x: 377, endPoint y: 232, distance: 51.8
click at [379, 234] on img at bounding box center [652, 85] width 913 height 1288
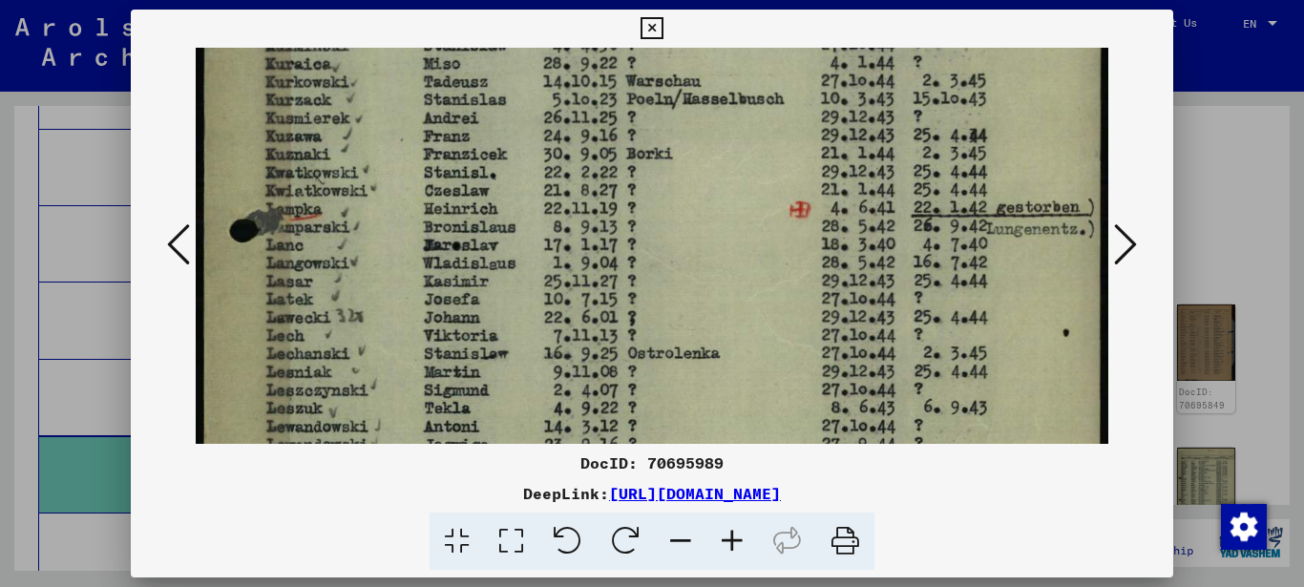
click at [364, 249] on img at bounding box center [652, 55] width 913 height 1288
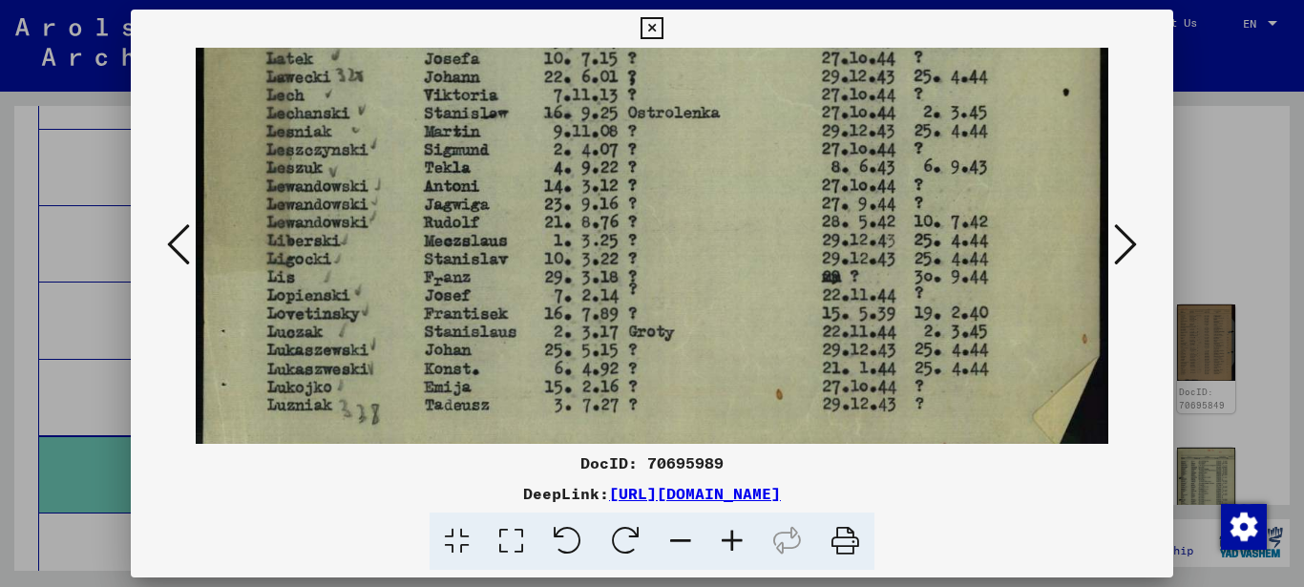
scroll to position [892, 0]
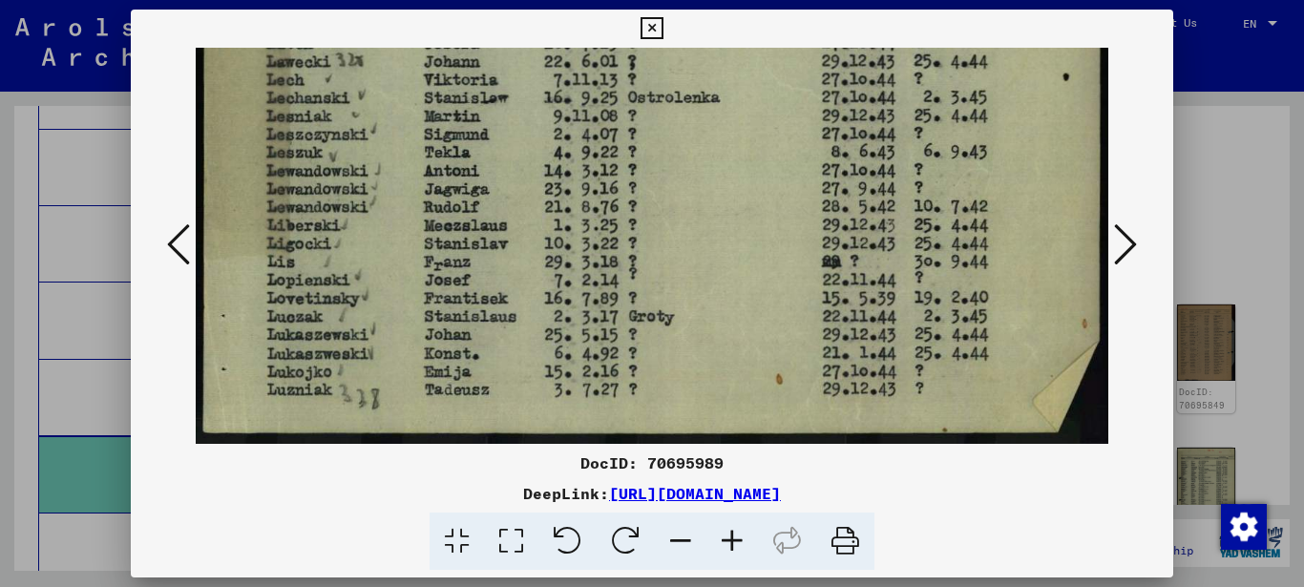
click at [1120, 234] on icon at bounding box center [1125, 244] width 23 height 46
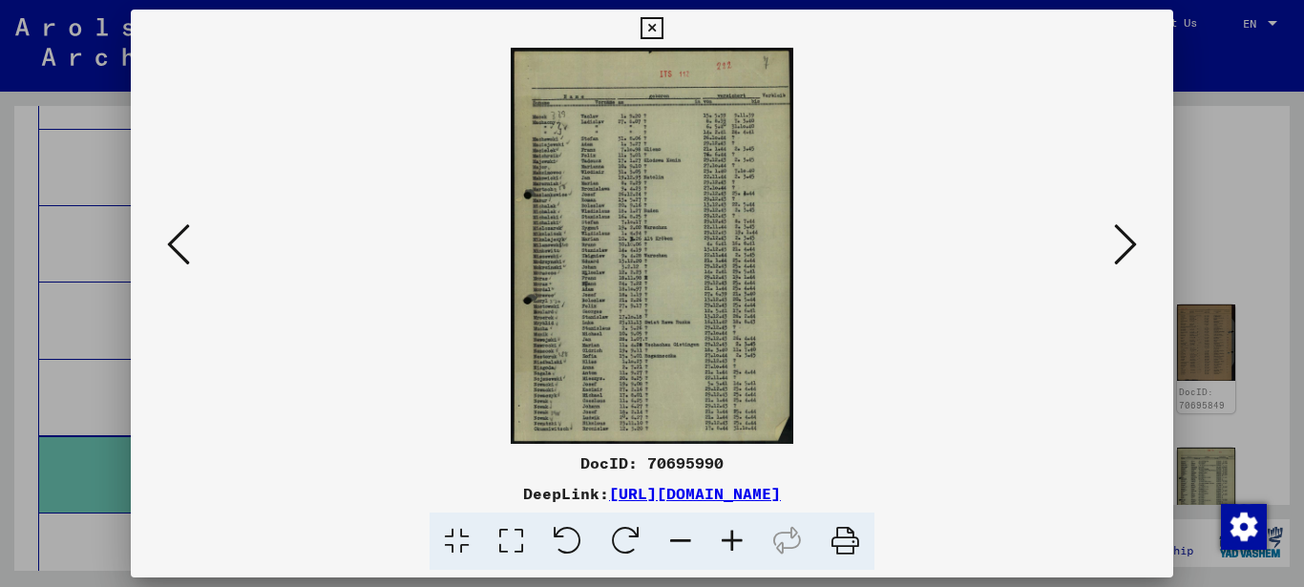
click at [524, 540] on icon at bounding box center [511, 541] width 54 height 58
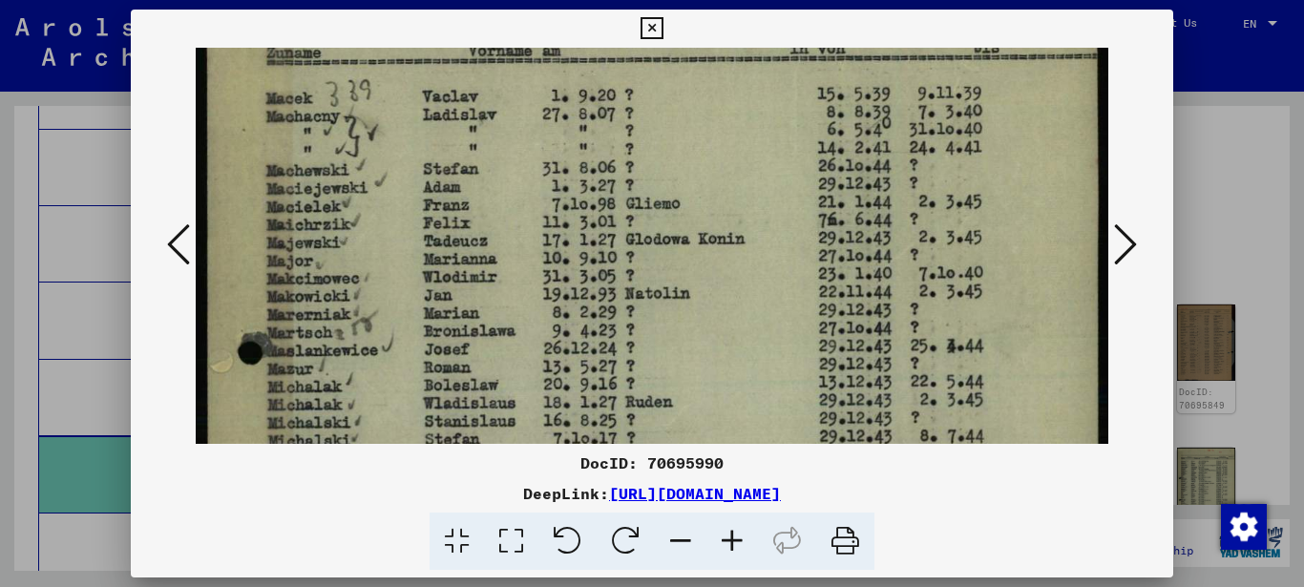
click at [375, 293] on img at bounding box center [652, 515] width 913 height 1281
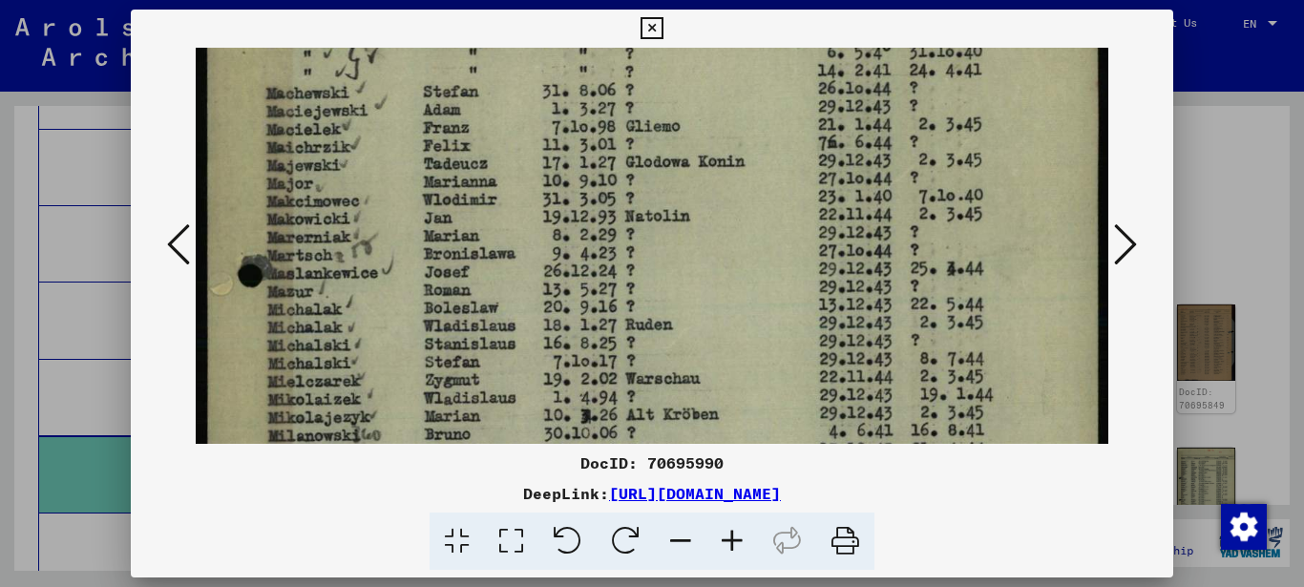
click at [363, 273] on img at bounding box center [652, 438] width 913 height 1281
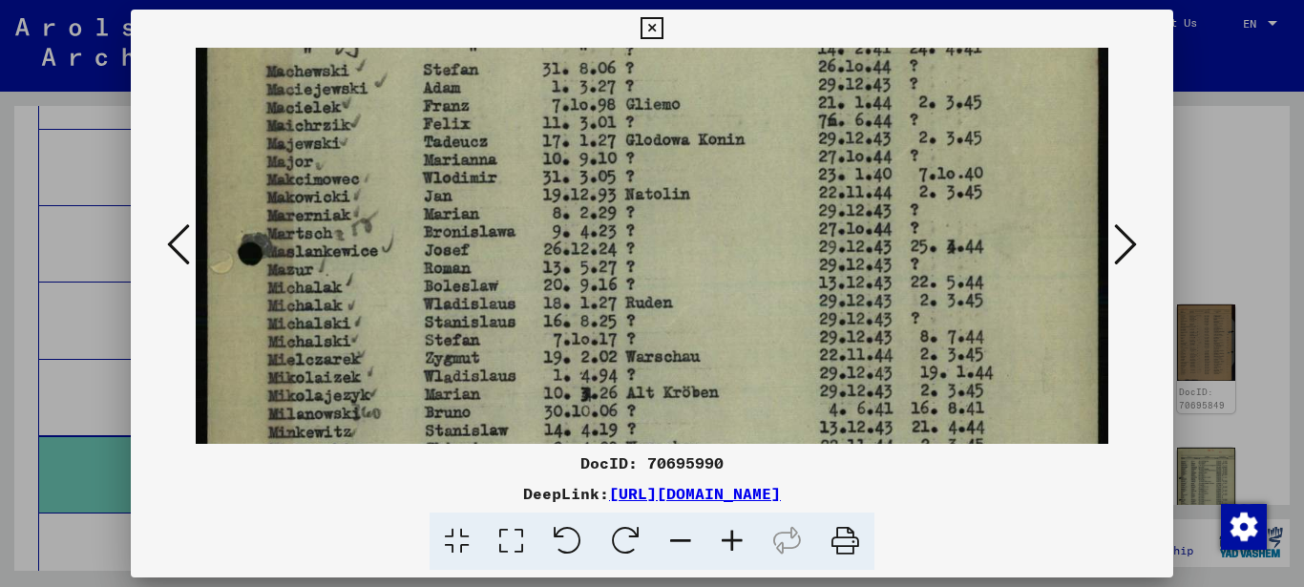
click at [356, 255] on img at bounding box center [652, 416] width 913 height 1281
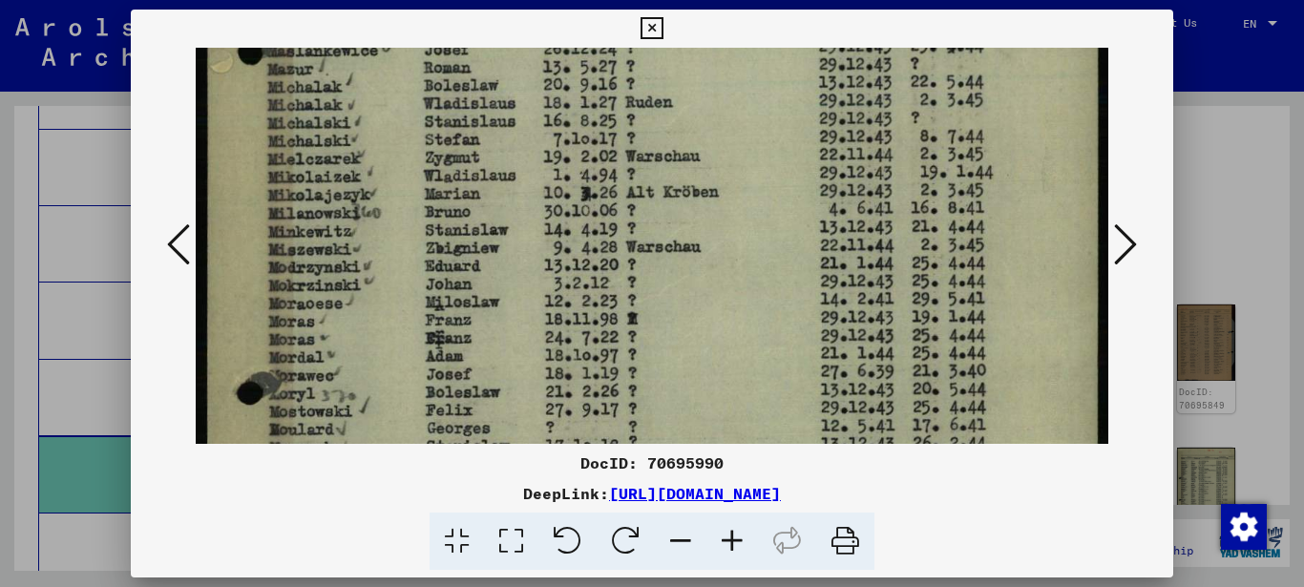
click at [360, 241] on img at bounding box center [652, 215] width 913 height 1281
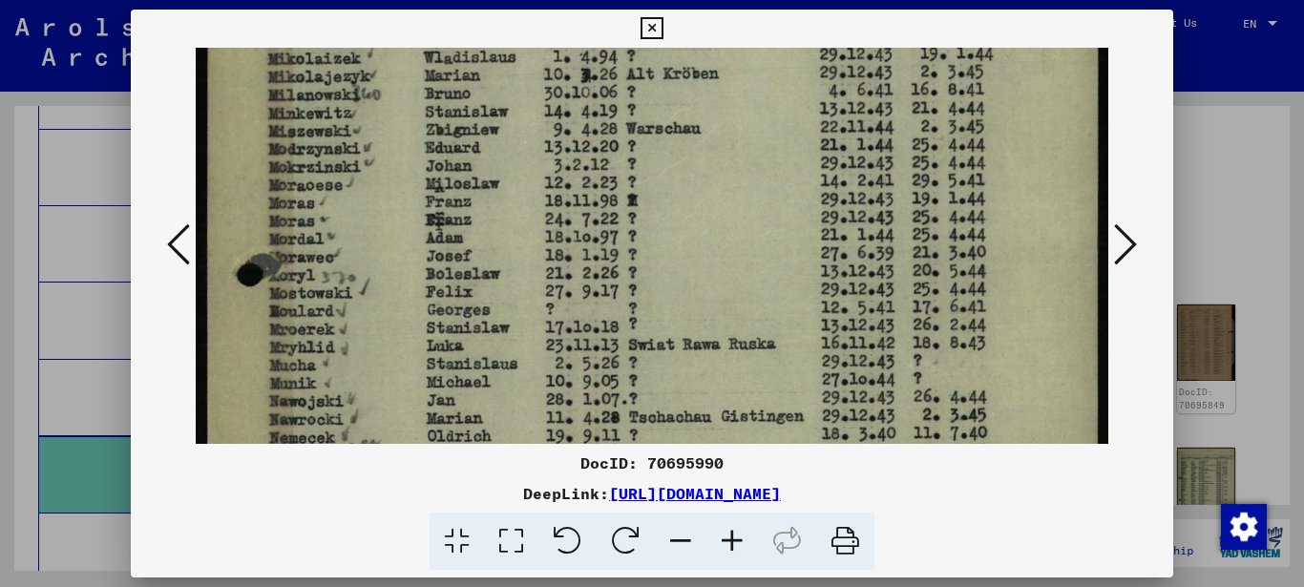
click at [346, 233] on img at bounding box center [652, 97] width 913 height 1281
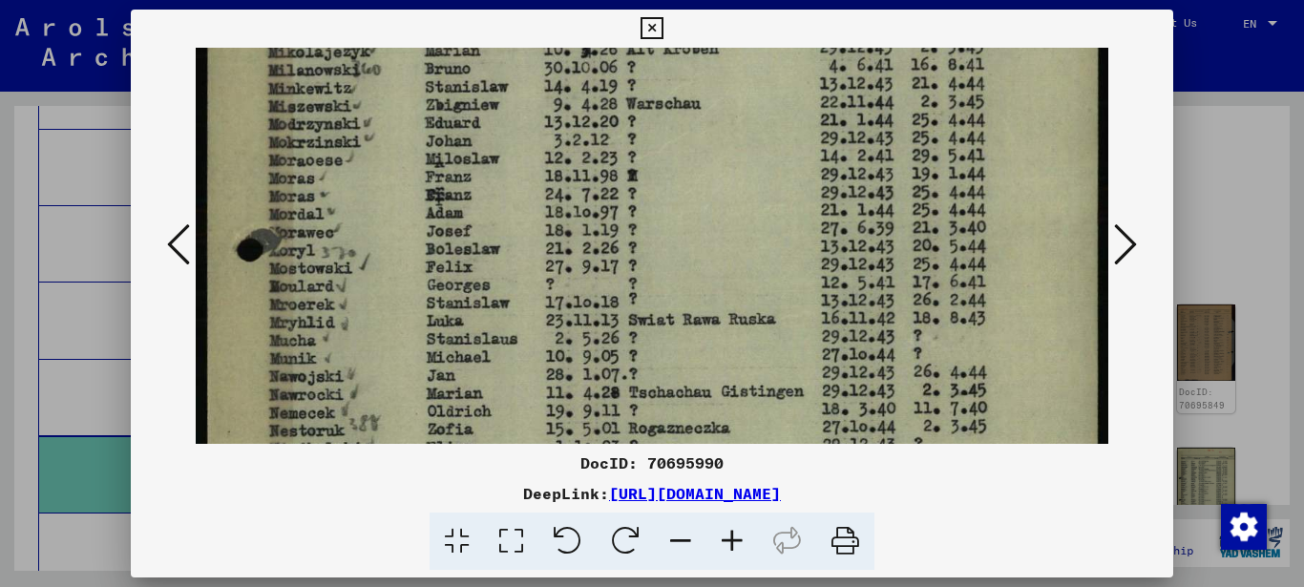
scroll to position [743, 0]
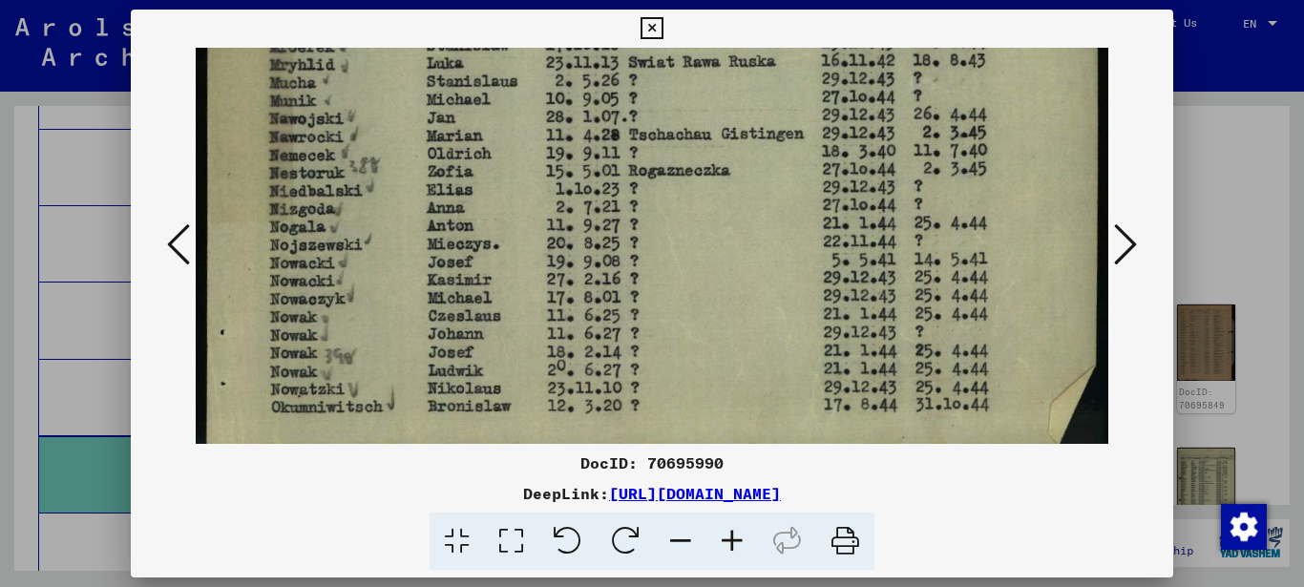
scroll to position [885, 0]
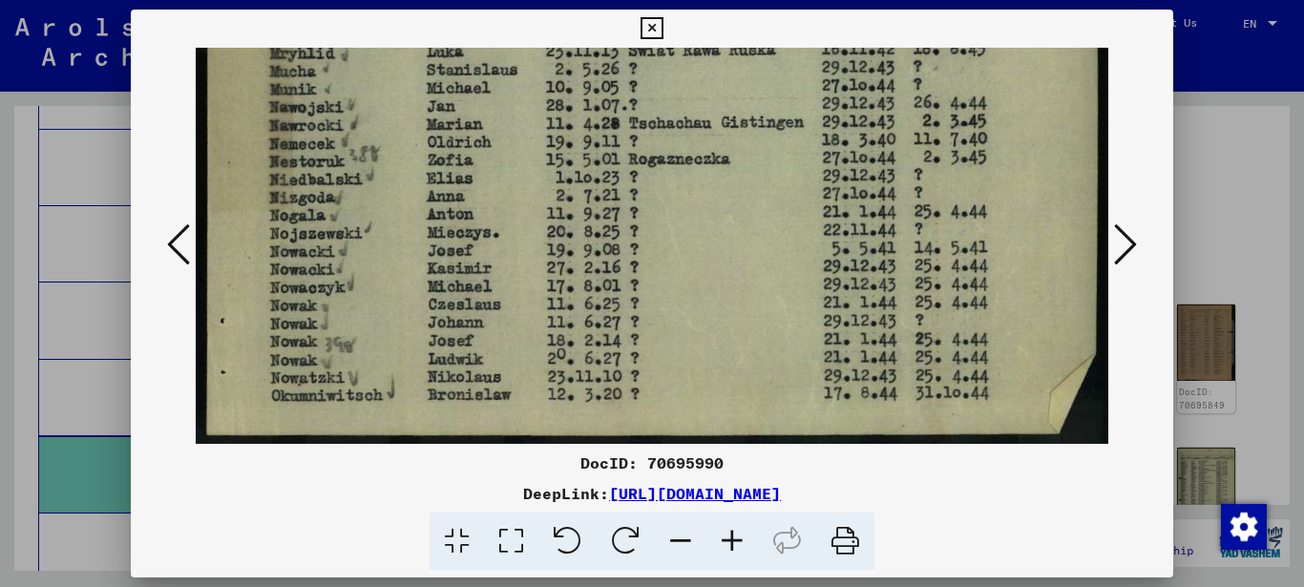
click at [1128, 245] on icon at bounding box center [1125, 244] width 23 height 46
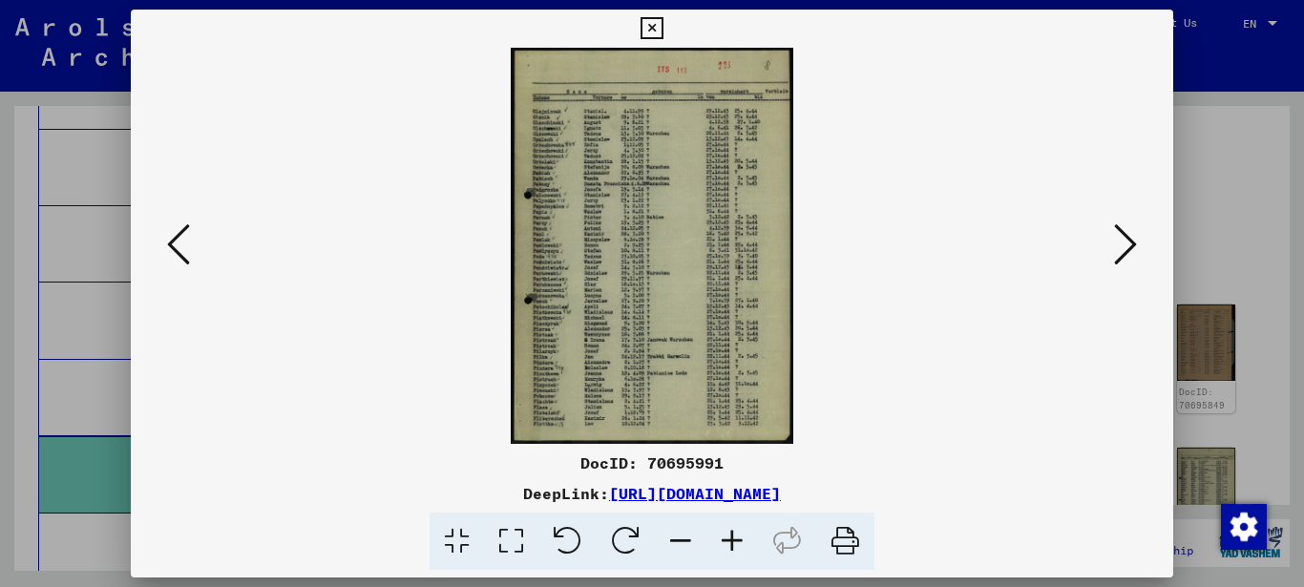
scroll to position [0, 0]
click at [507, 533] on icon at bounding box center [511, 541] width 54 height 58
click at [511, 533] on icon at bounding box center [511, 541] width 54 height 58
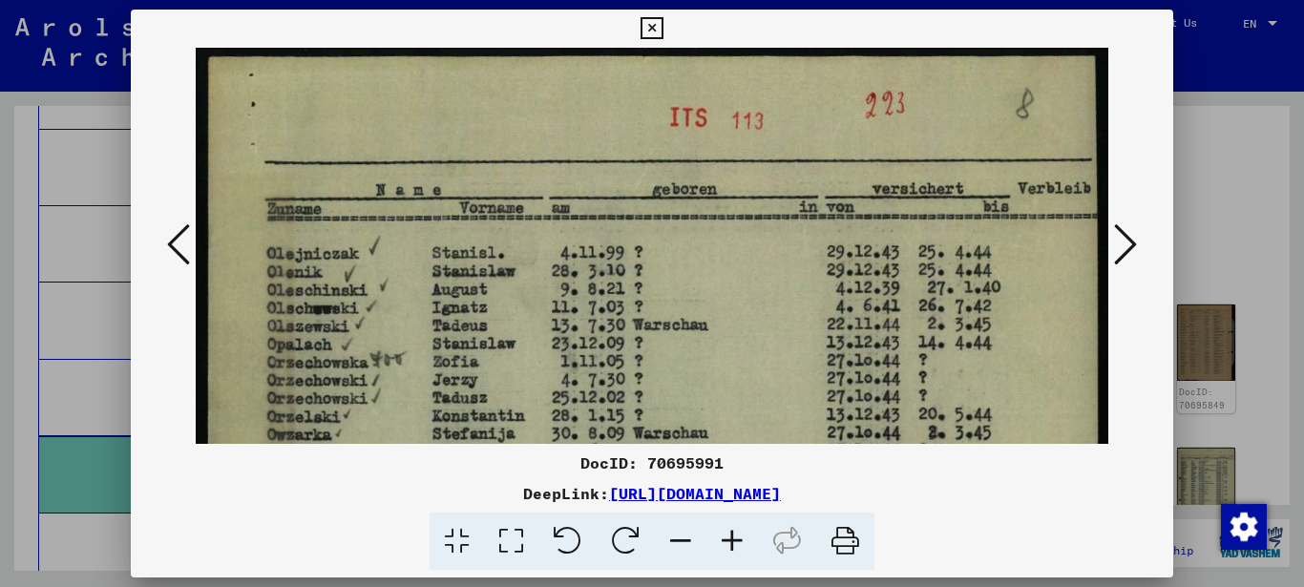
click at [511, 533] on icon at bounding box center [511, 541] width 54 height 58
click at [511, 537] on icon at bounding box center [511, 541] width 54 height 58
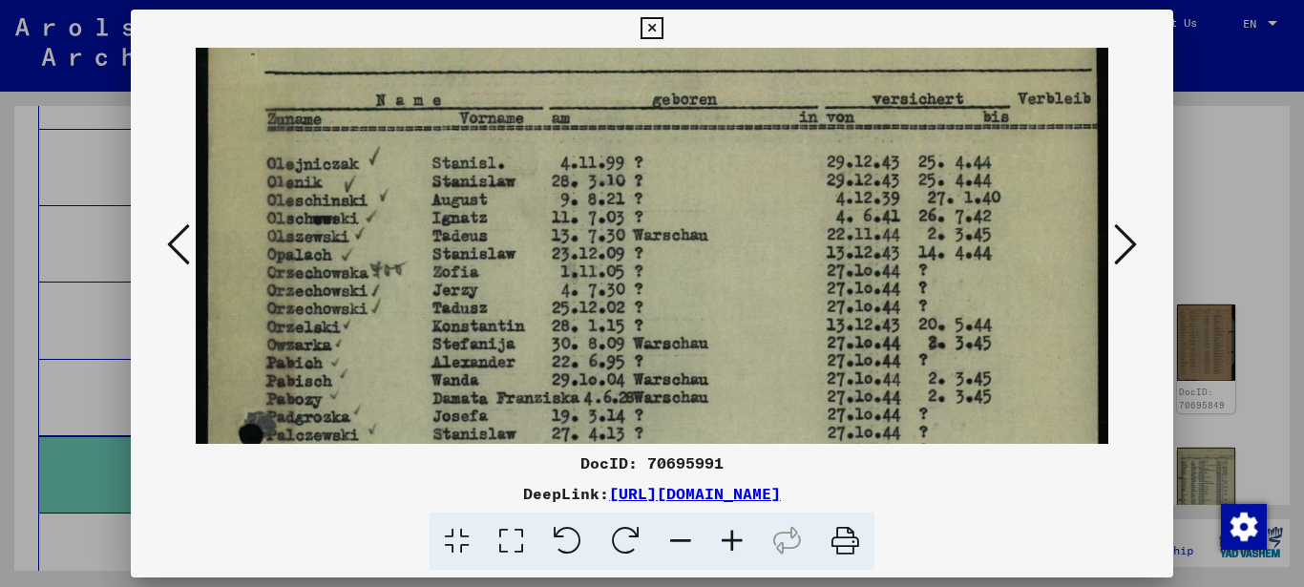
click at [448, 303] on img at bounding box center [652, 598] width 913 height 1281
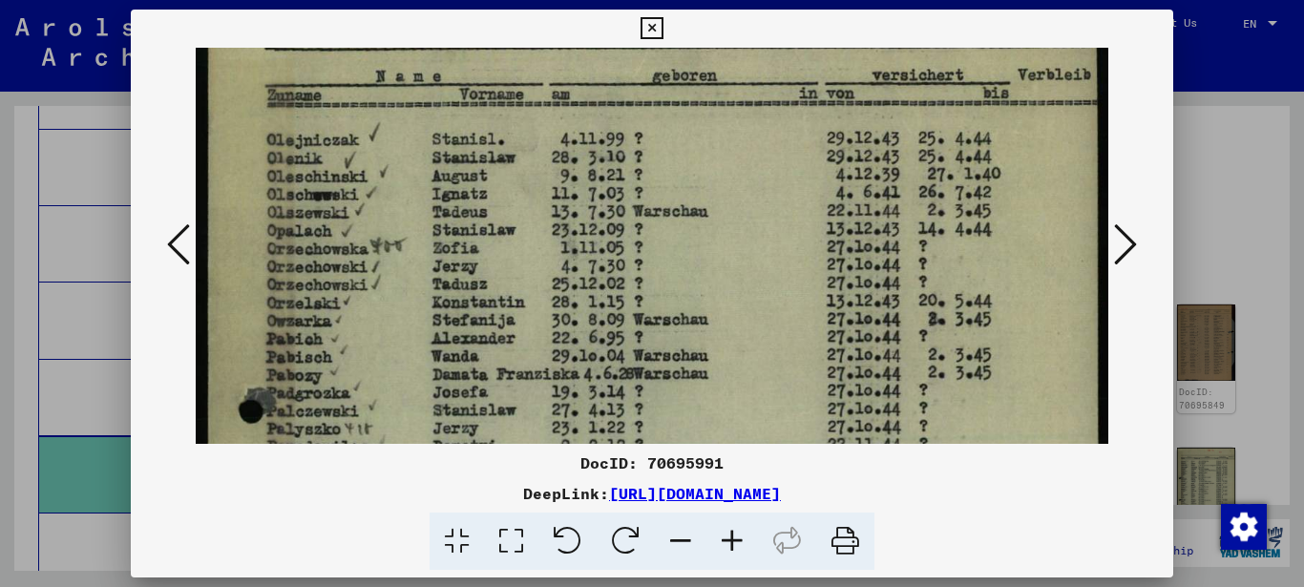
click at [373, 307] on img at bounding box center [652, 574] width 913 height 1281
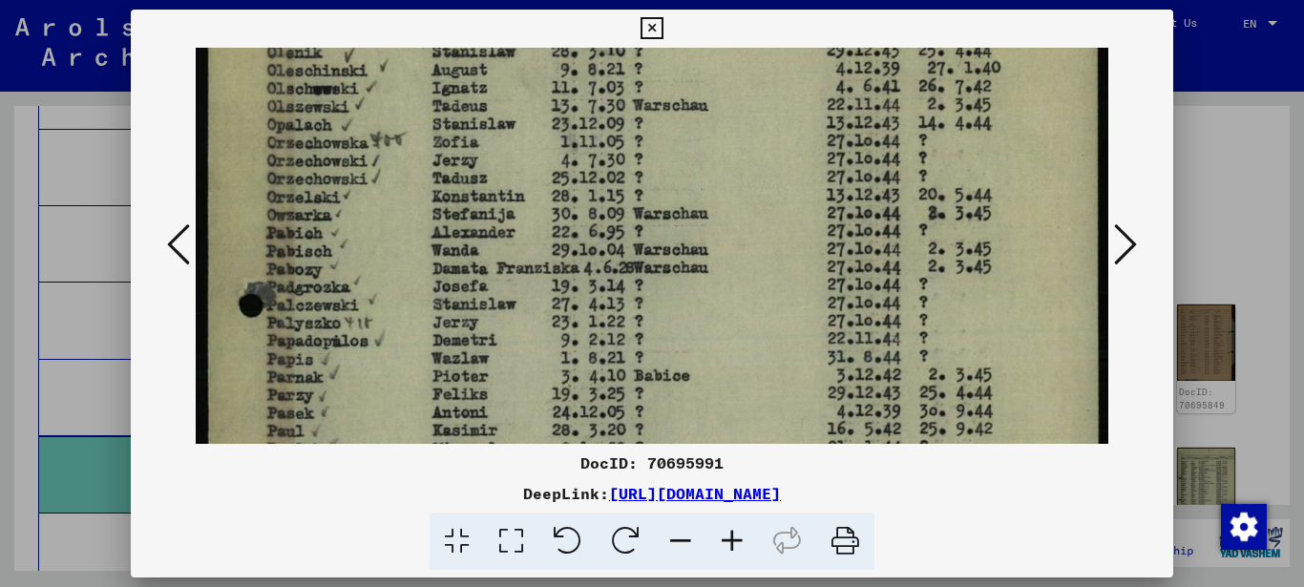
click at [378, 238] on img at bounding box center [652, 468] width 913 height 1281
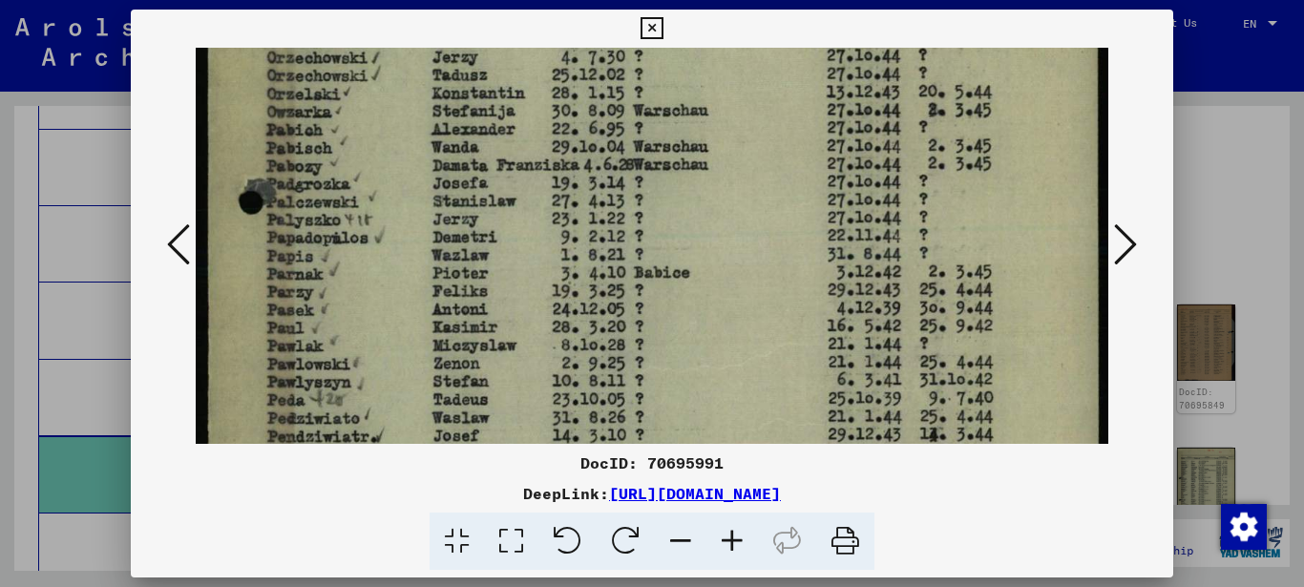
click at [418, 212] on img at bounding box center [652, 365] width 913 height 1281
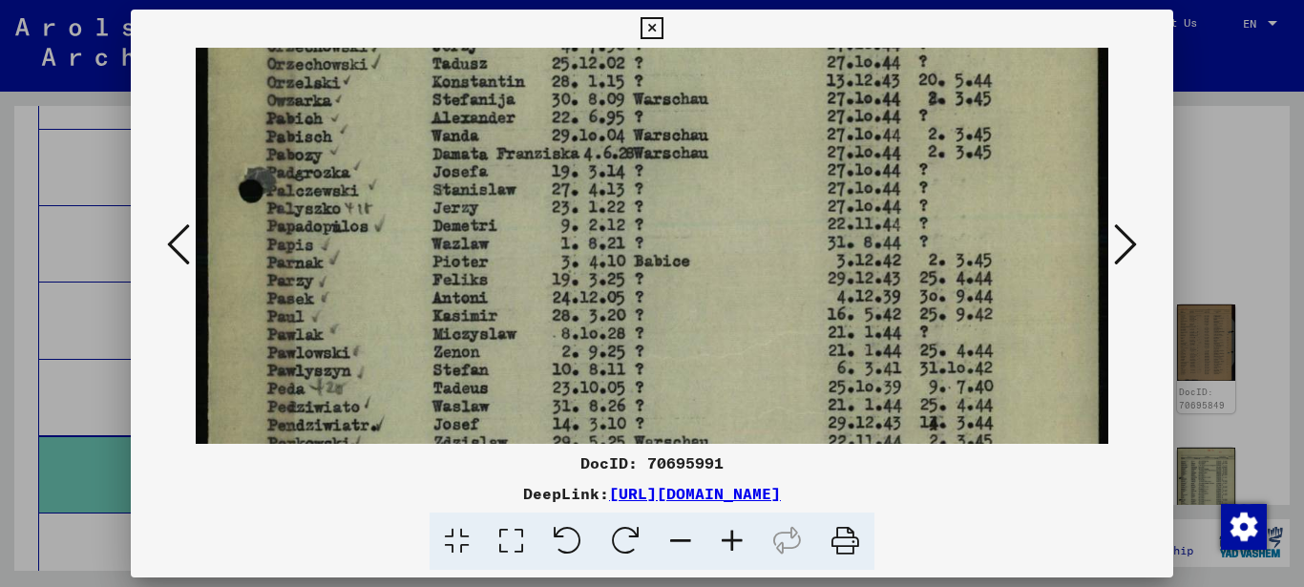
scroll to position [214, 0]
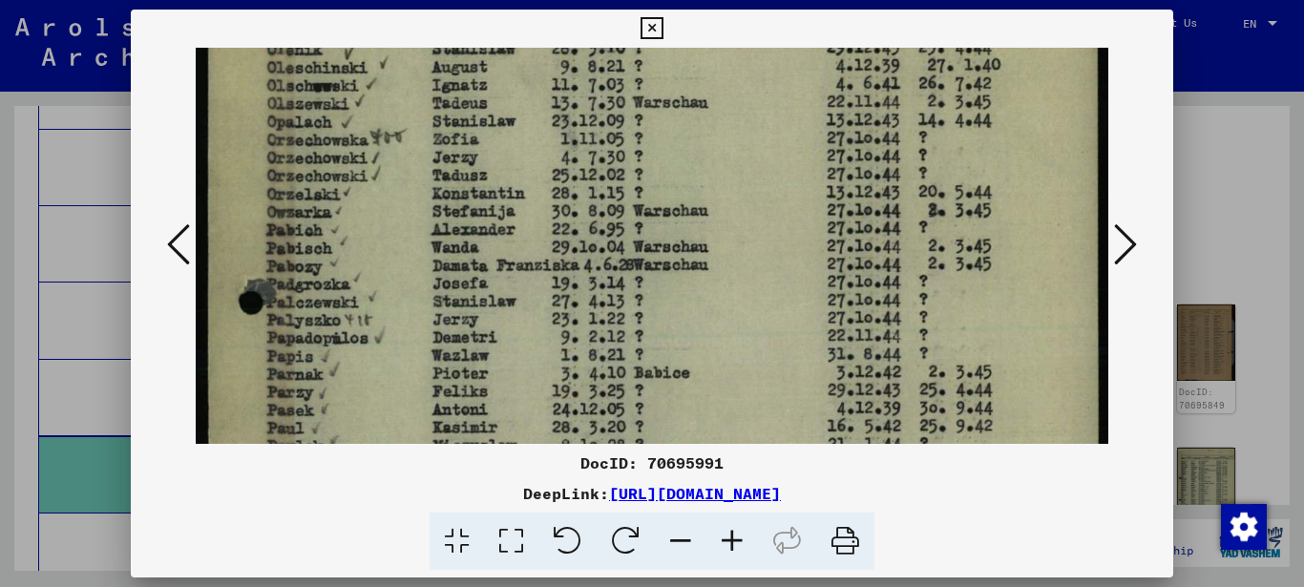
click at [407, 380] on img at bounding box center [652, 465] width 913 height 1281
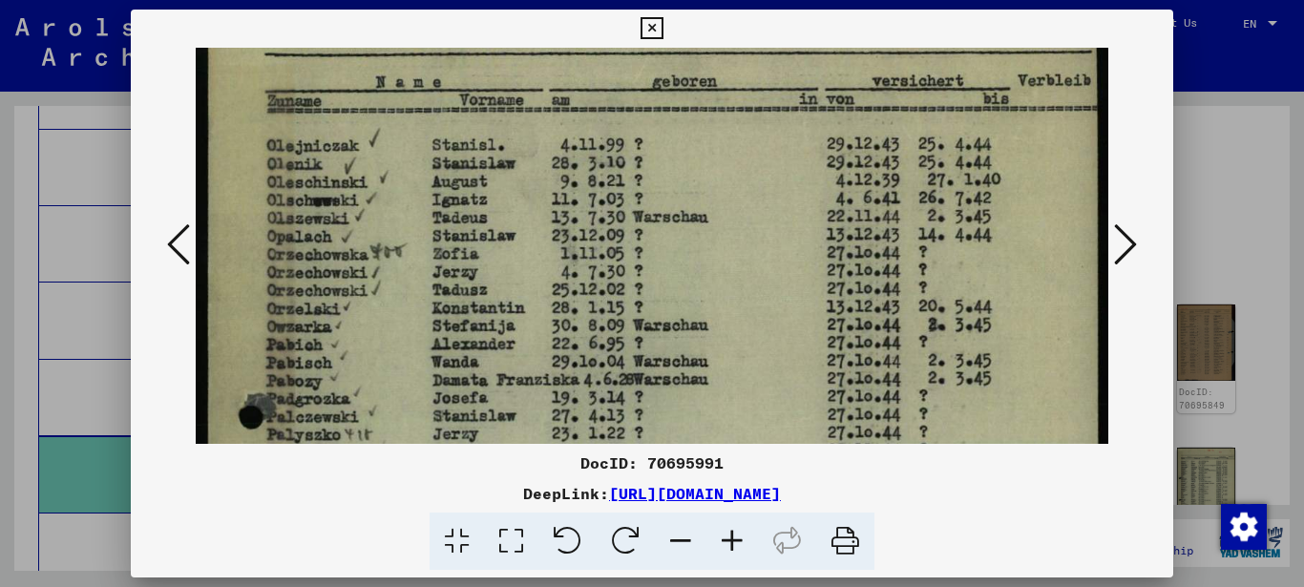
click at [384, 365] on img at bounding box center [652, 580] width 913 height 1281
click at [396, 282] on img at bounding box center [652, 580] width 913 height 1281
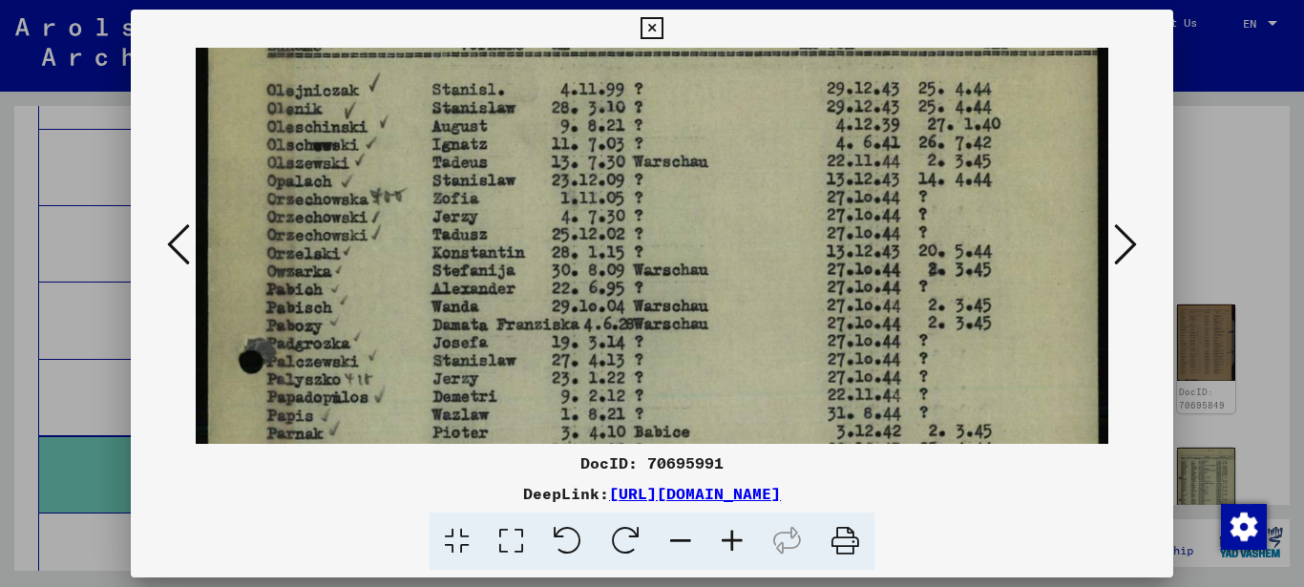
click at [384, 261] on img at bounding box center [652, 525] width 913 height 1281
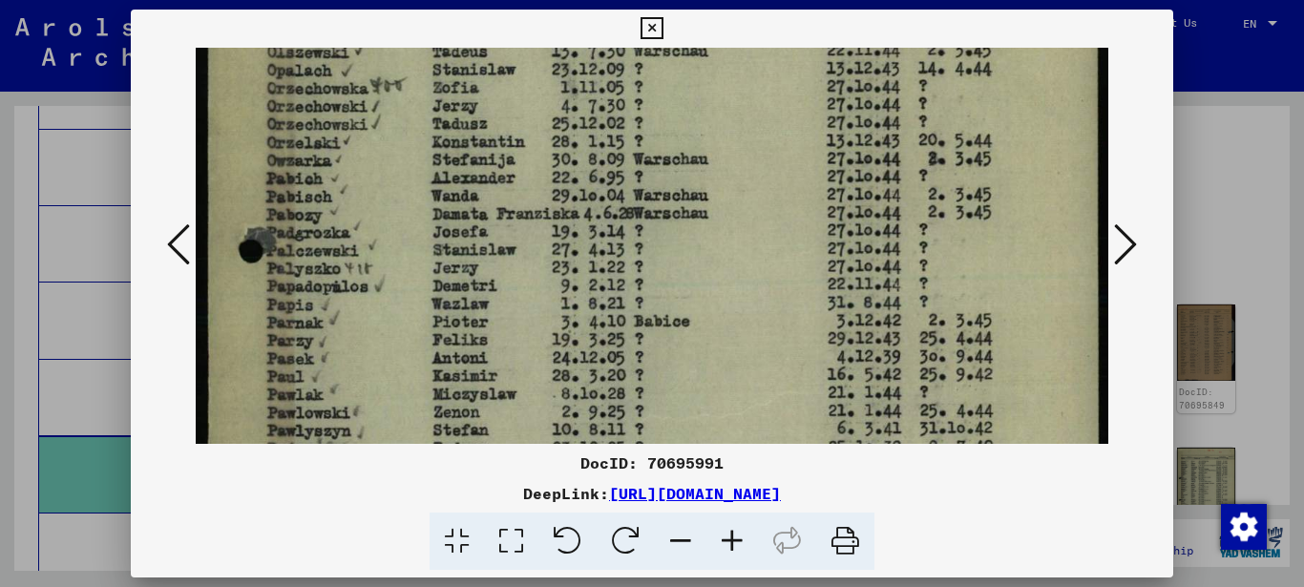
click at [389, 260] on img at bounding box center [652, 414] width 913 height 1281
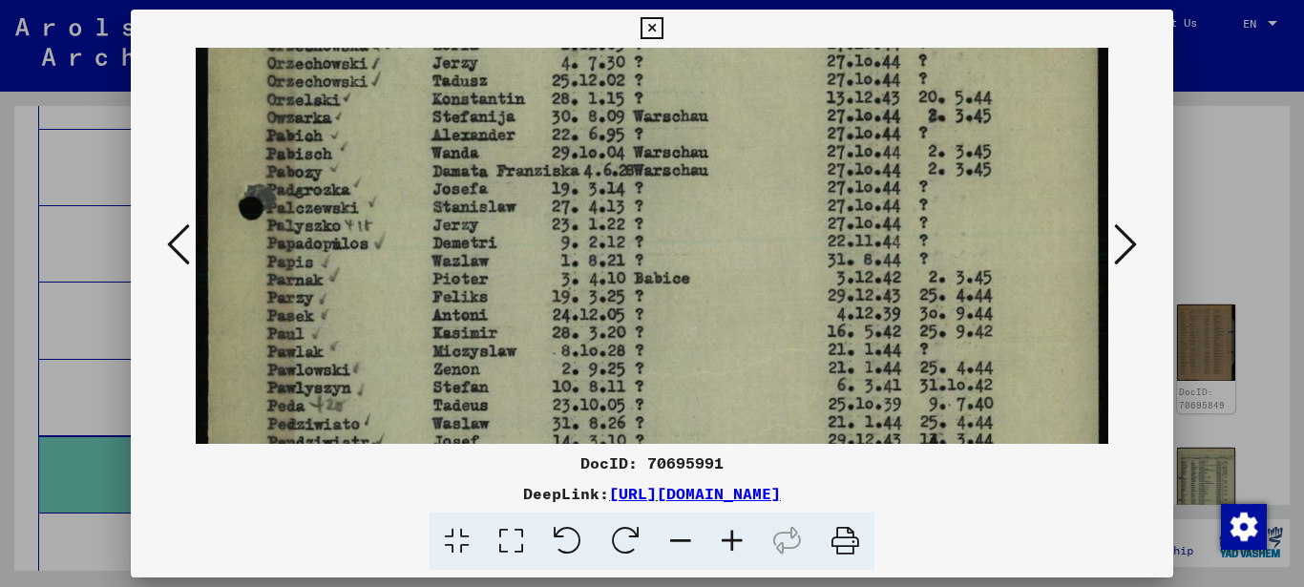
click at [386, 273] on img at bounding box center [652, 371] width 913 height 1281
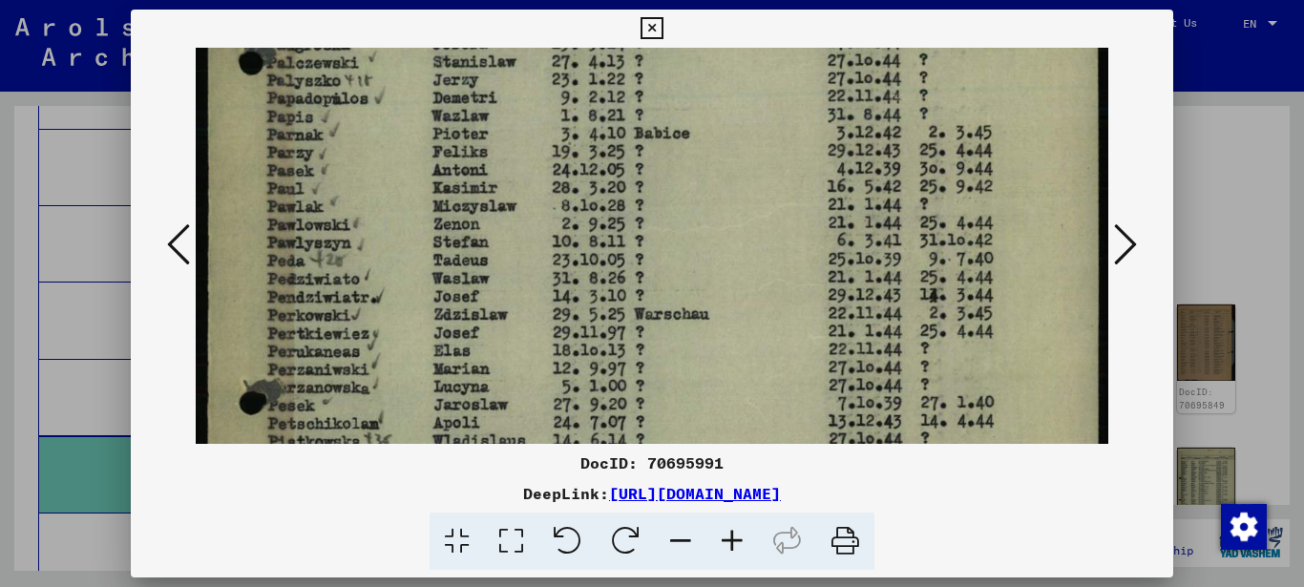
click at [387, 251] on img at bounding box center [652, 226] width 913 height 1281
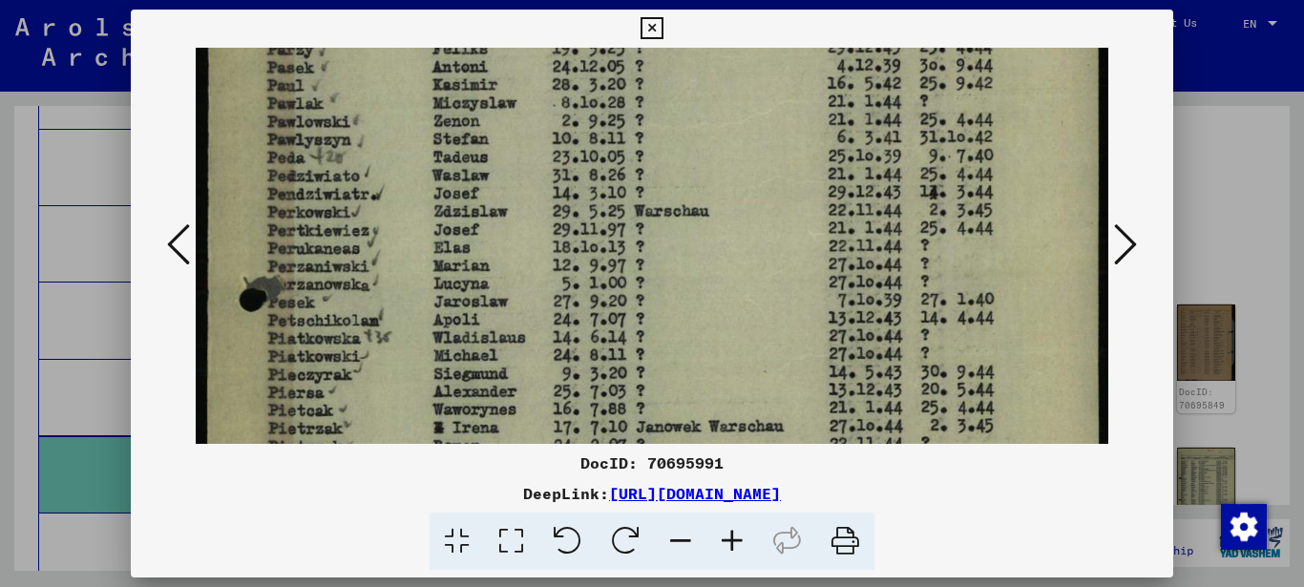
click at [398, 241] on img at bounding box center [652, 123] width 913 height 1281
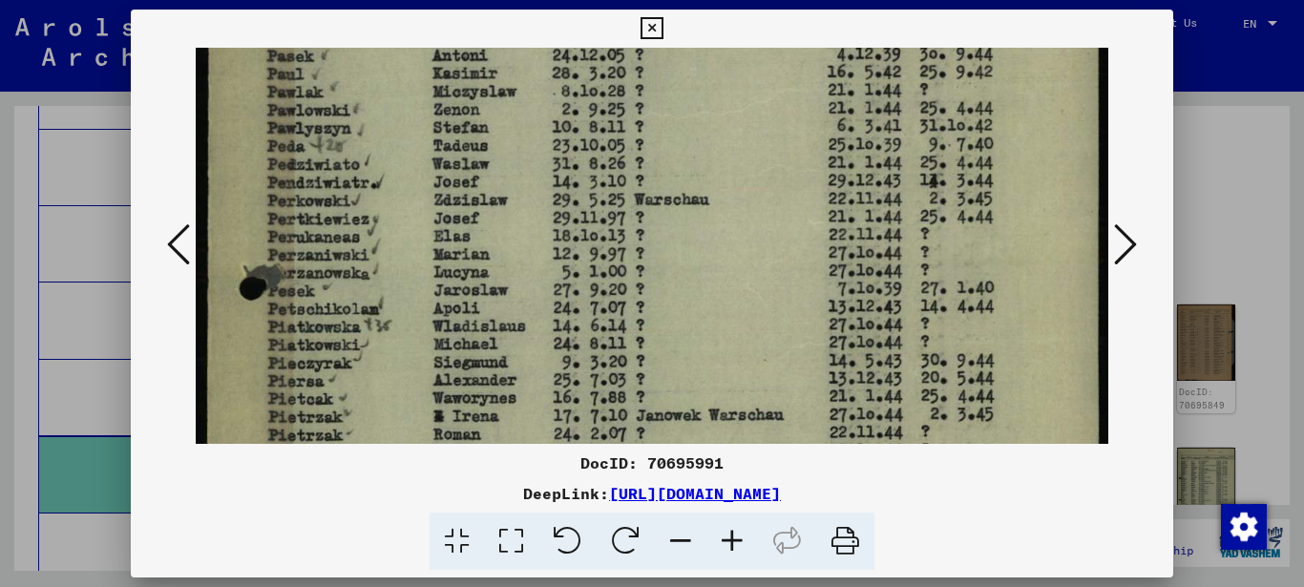
click at [404, 224] on img at bounding box center [652, 111] width 913 height 1281
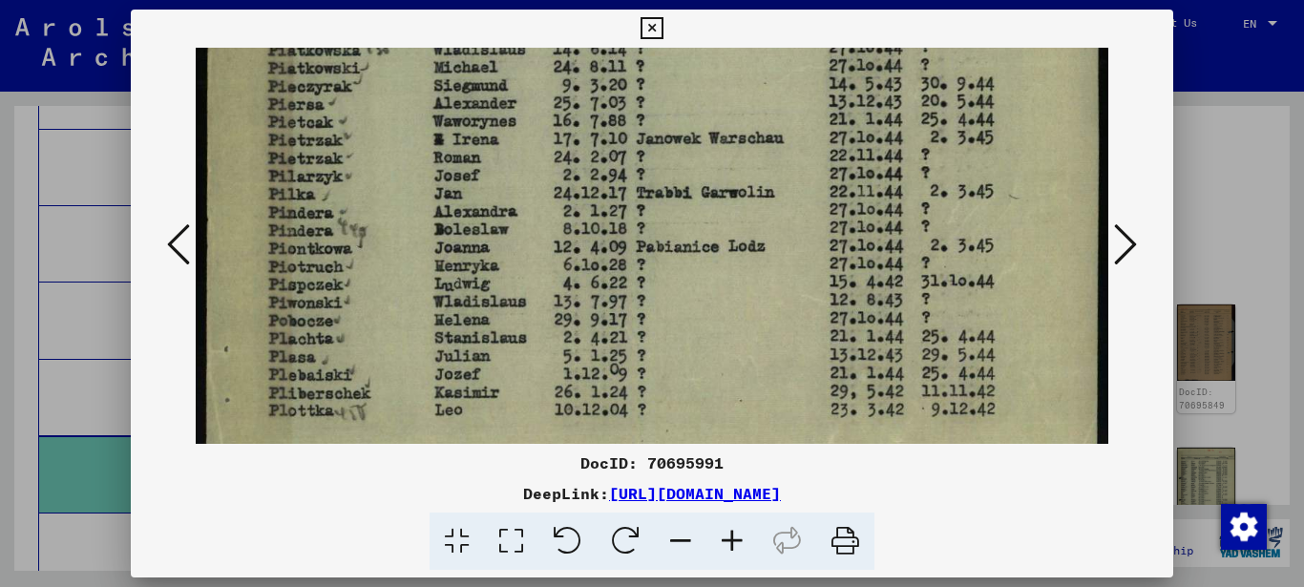
scroll to position [885, 0]
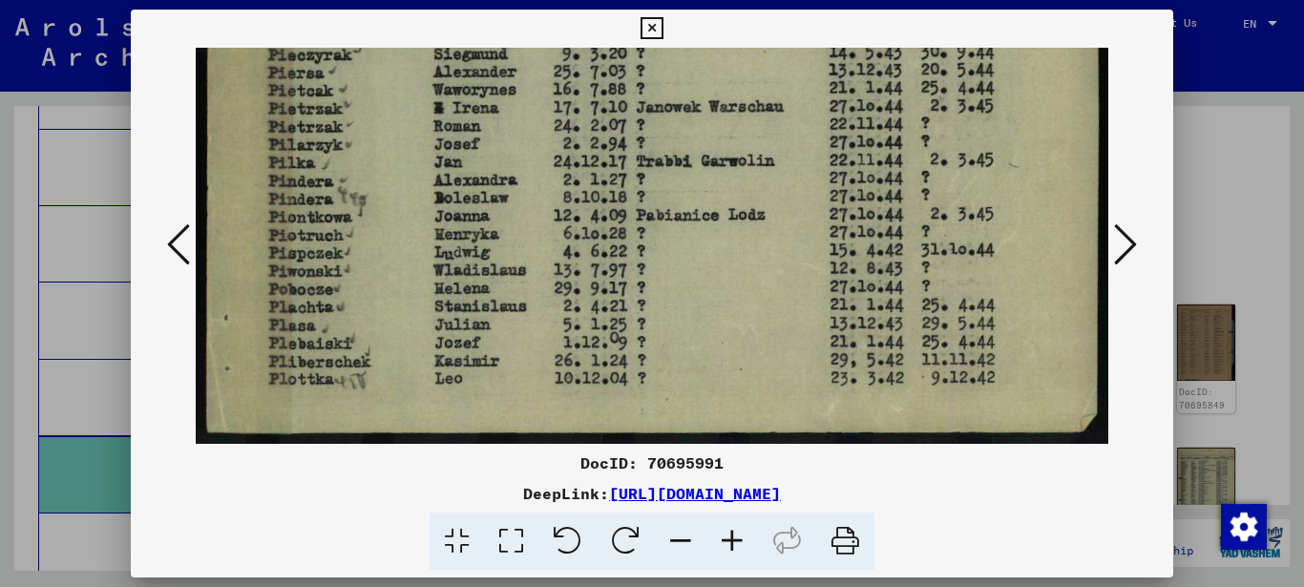
drag, startPoint x: 324, startPoint y: 207, endPoint x: 314, endPoint y: 279, distance: 72.3
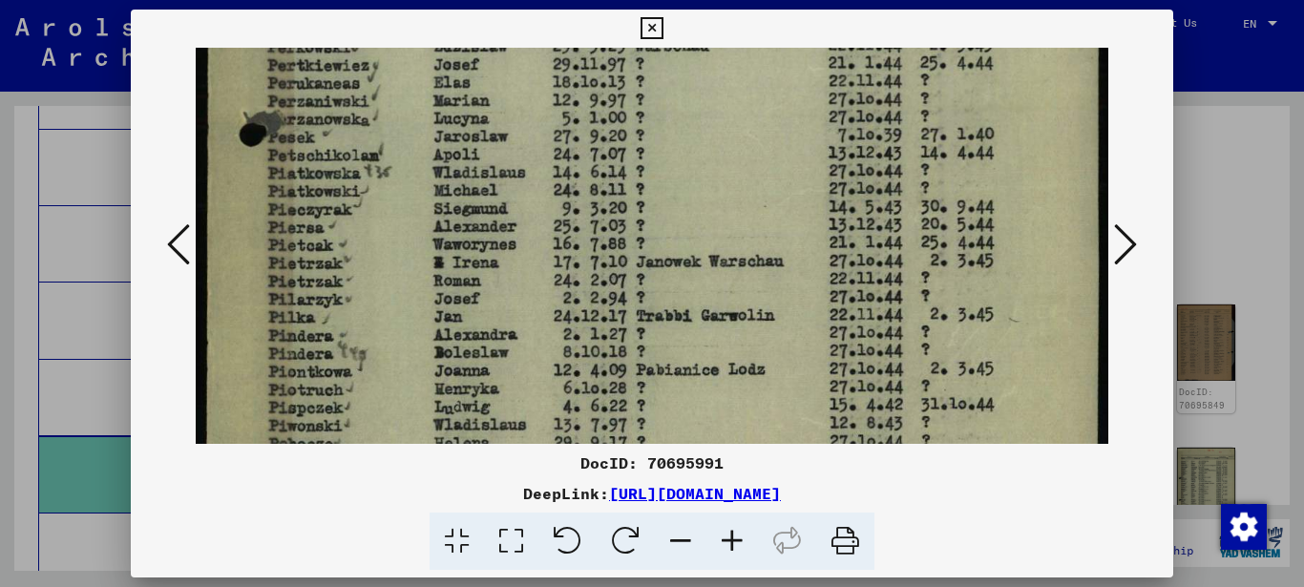
drag, startPoint x: 336, startPoint y: 162, endPoint x: 336, endPoint y: 222, distance: 60.1
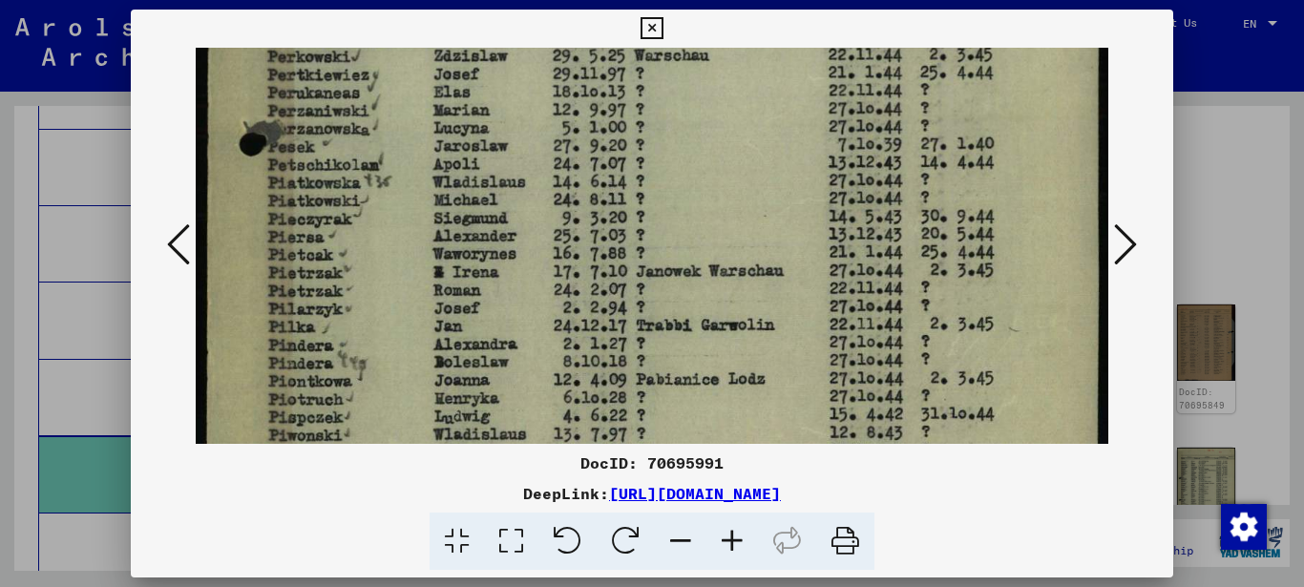
drag, startPoint x: 345, startPoint y: 282, endPoint x: 345, endPoint y: 300, distance: 17.2
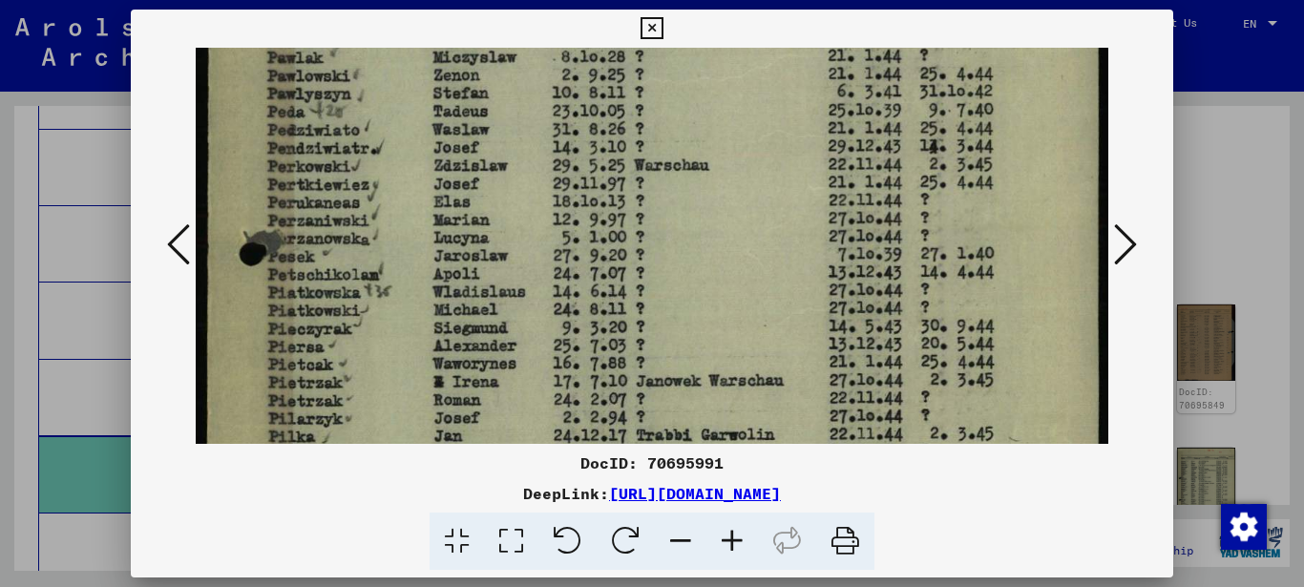
drag, startPoint x: 343, startPoint y: 234, endPoint x: 343, endPoint y: 314, distance: 80.2
click at [343, 313] on img at bounding box center [652, 77] width 913 height 1281
drag, startPoint x: 350, startPoint y: 318, endPoint x: 386, endPoint y: 237, distance: 88.9
click at [386, 237] on img at bounding box center [652, 80] width 913 height 1281
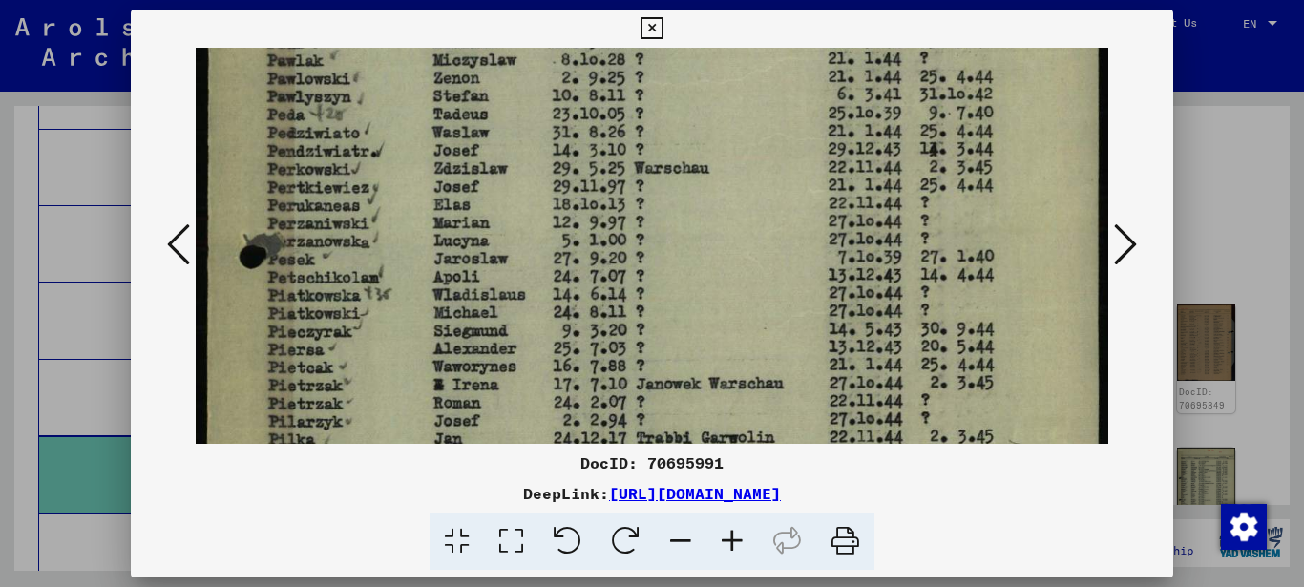
drag, startPoint x: 582, startPoint y: 460, endPoint x: 1004, endPoint y: 502, distance: 423.9
click at [1004, 502] on div "DocID: 70695991 DeepLink: [URL][DOMAIN_NAME]" at bounding box center [652, 510] width 1043 height 119
copy div "DocID: 70695991 DeepLink: [URL][DOMAIN_NAME]"
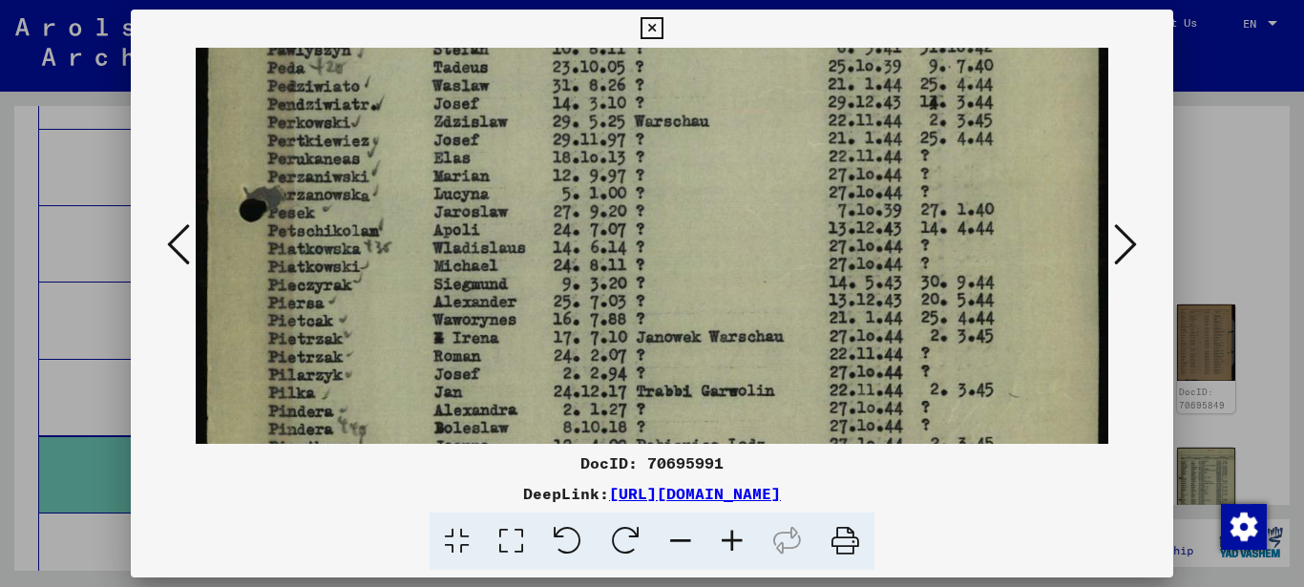
drag, startPoint x: 359, startPoint y: 327, endPoint x: 365, endPoint y: 268, distance: 59.4
click at [365, 269] on img at bounding box center [652, 33] width 913 height 1281
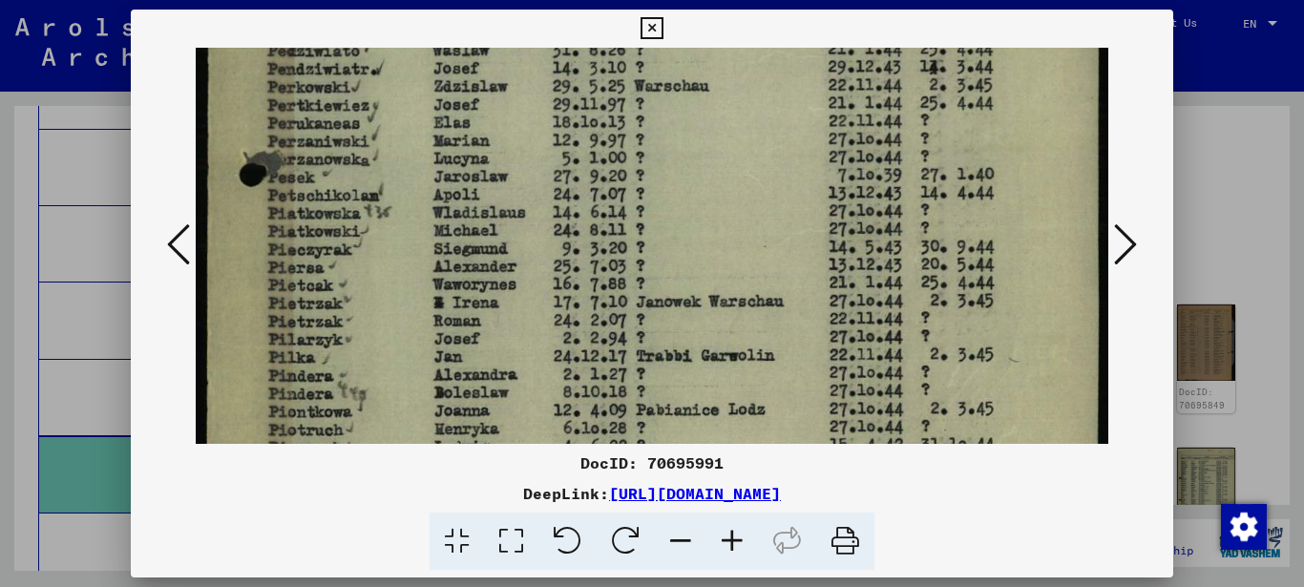
drag, startPoint x: 325, startPoint y: 313, endPoint x: 341, endPoint y: 165, distance: 148.7
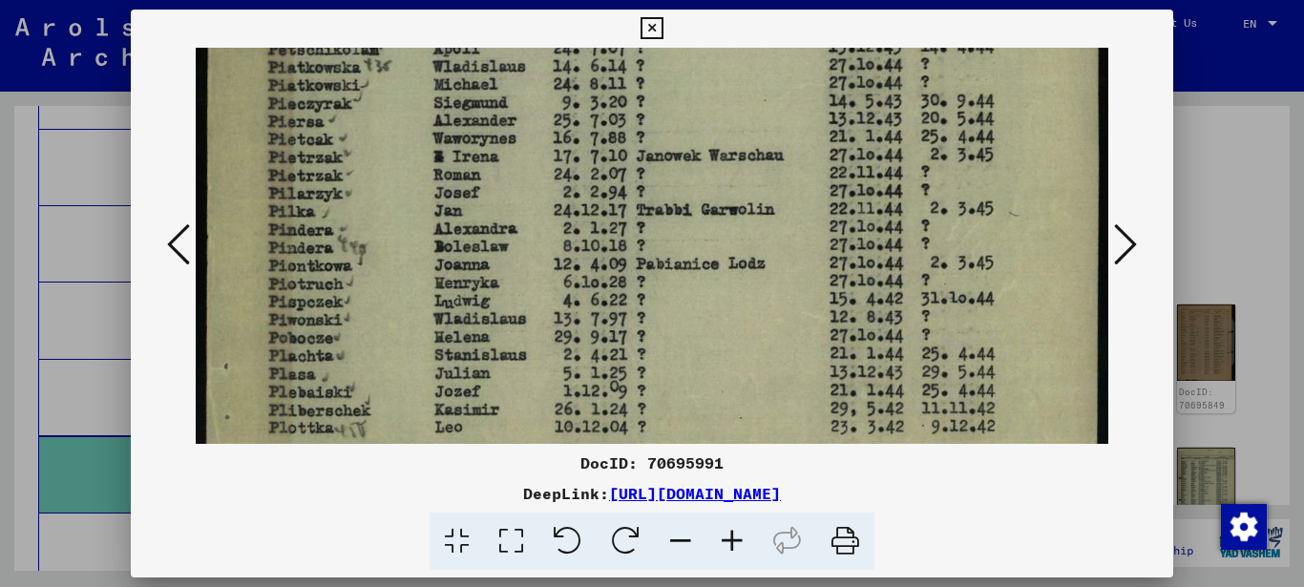
drag, startPoint x: 359, startPoint y: 287, endPoint x: 358, endPoint y: 226, distance: 61.1
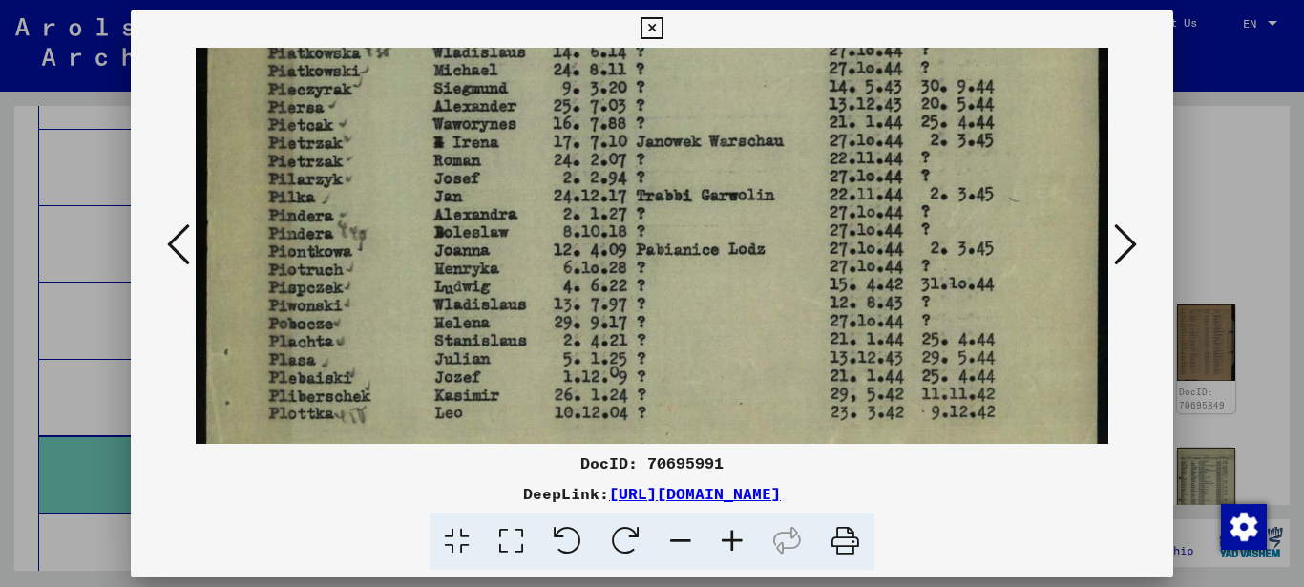
scroll to position [885, 0]
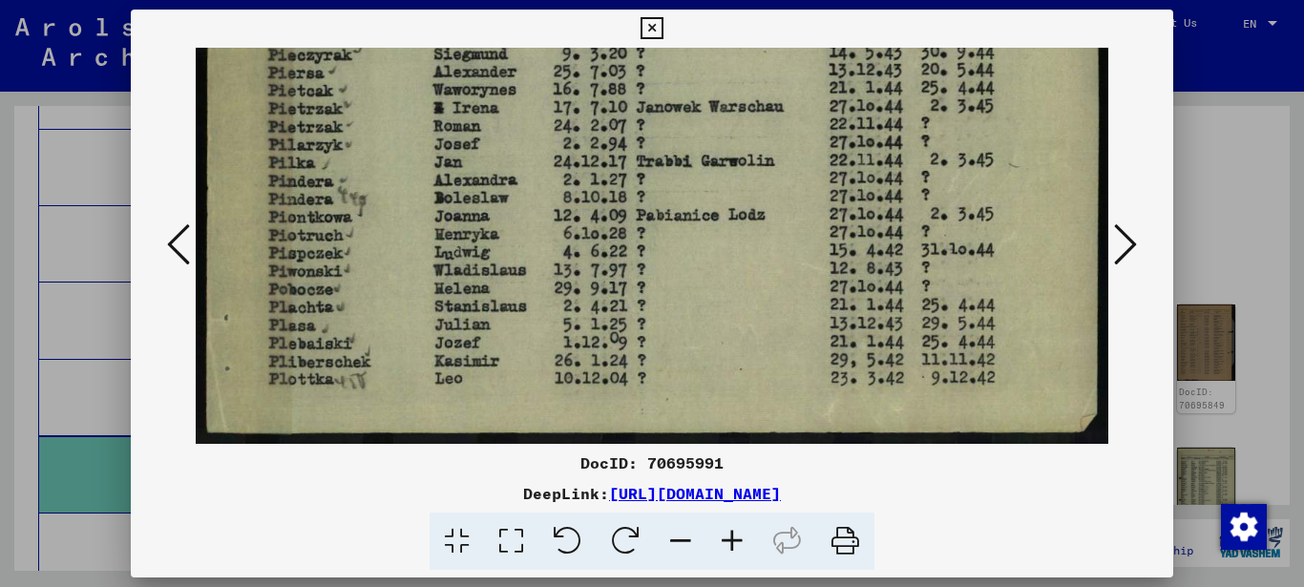
drag, startPoint x: 364, startPoint y: 331, endPoint x: 367, endPoint y: 178, distance: 152.7
click at [1126, 240] on icon at bounding box center [1125, 244] width 23 height 46
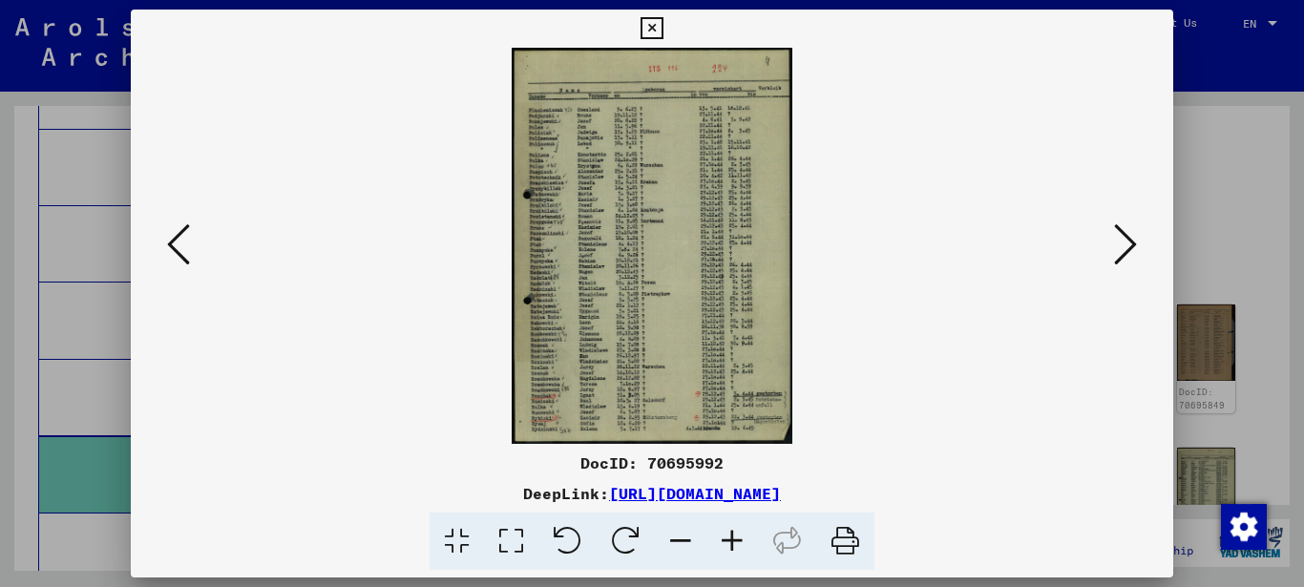
click at [521, 536] on icon at bounding box center [511, 541] width 54 height 58
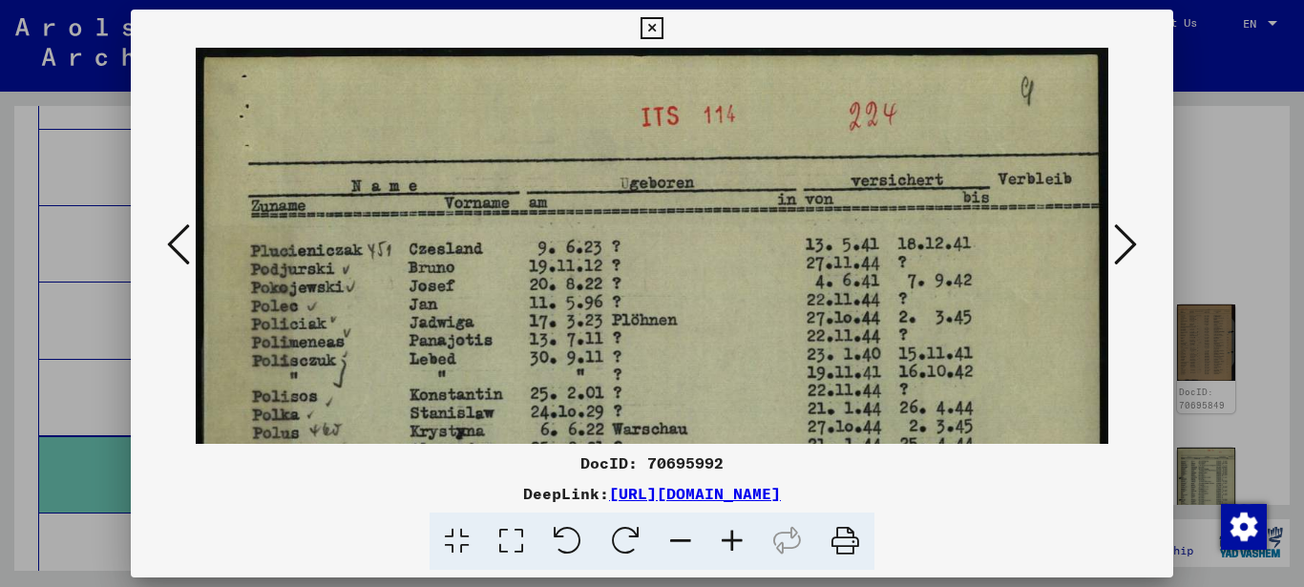
click at [521, 536] on icon at bounding box center [511, 541] width 54 height 58
click at [520, 536] on icon at bounding box center [511, 541] width 54 height 58
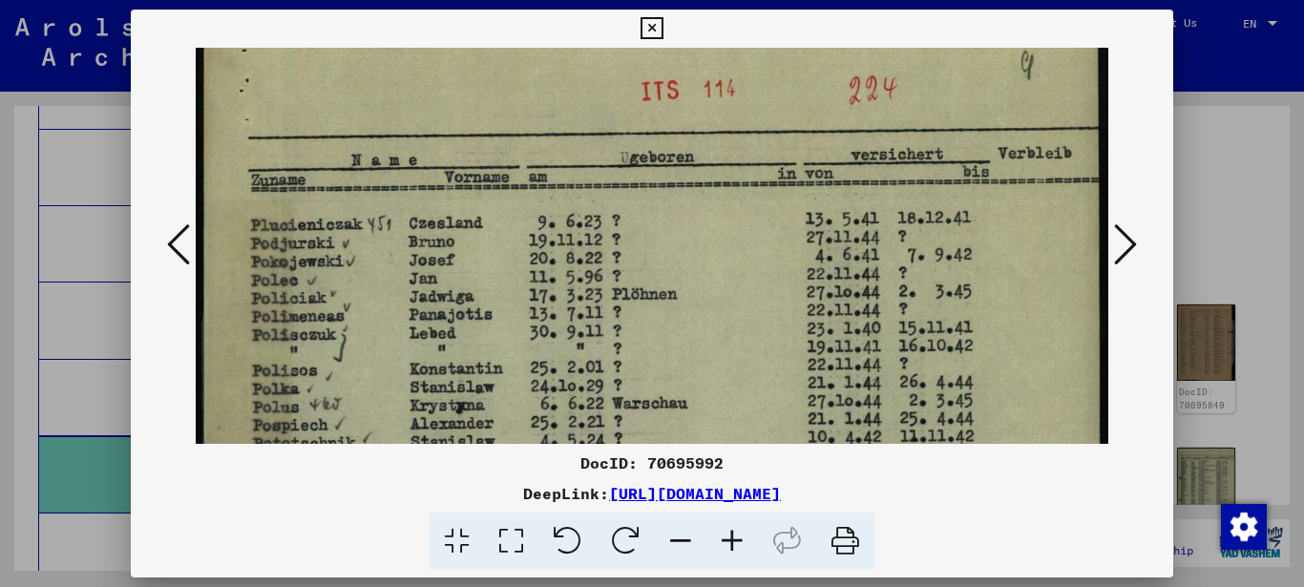
drag, startPoint x: 349, startPoint y: 368, endPoint x: 353, endPoint y: 284, distance: 84.1
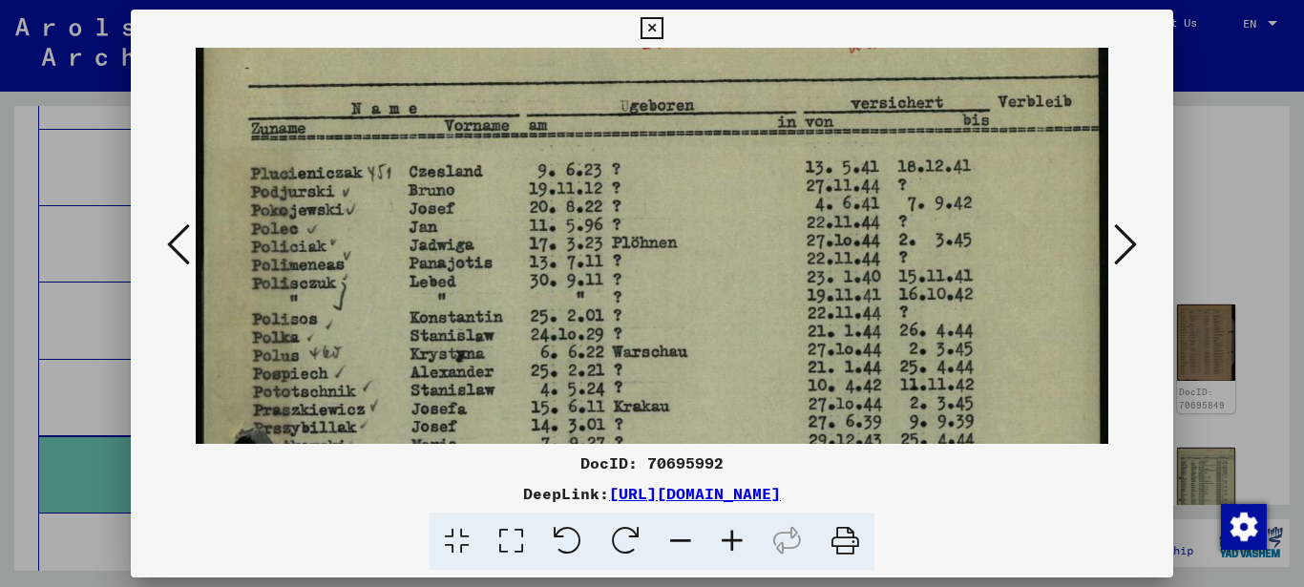
drag, startPoint x: 610, startPoint y: 303, endPoint x: 601, endPoint y: 308, distance: 10.3
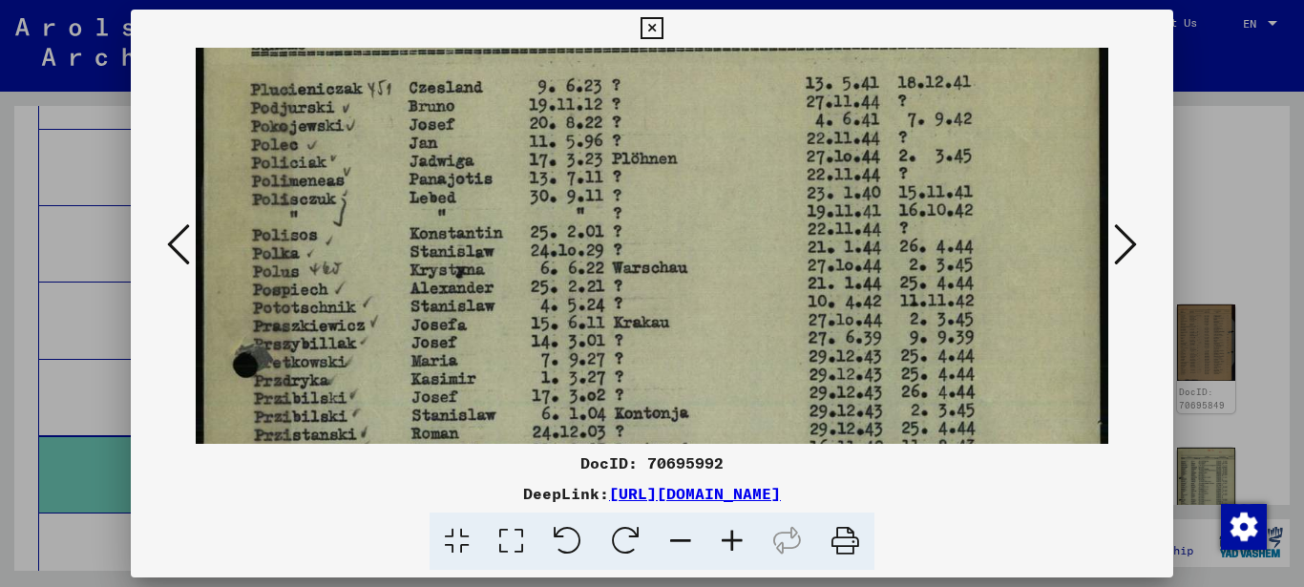
drag, startPoint x: 365, startPoint y: 330, endPoint x: 377, endPoint y: 233, distance: 98.0
click at [378, 239] on img at bounding box center [652, 529] width 913 height 1287
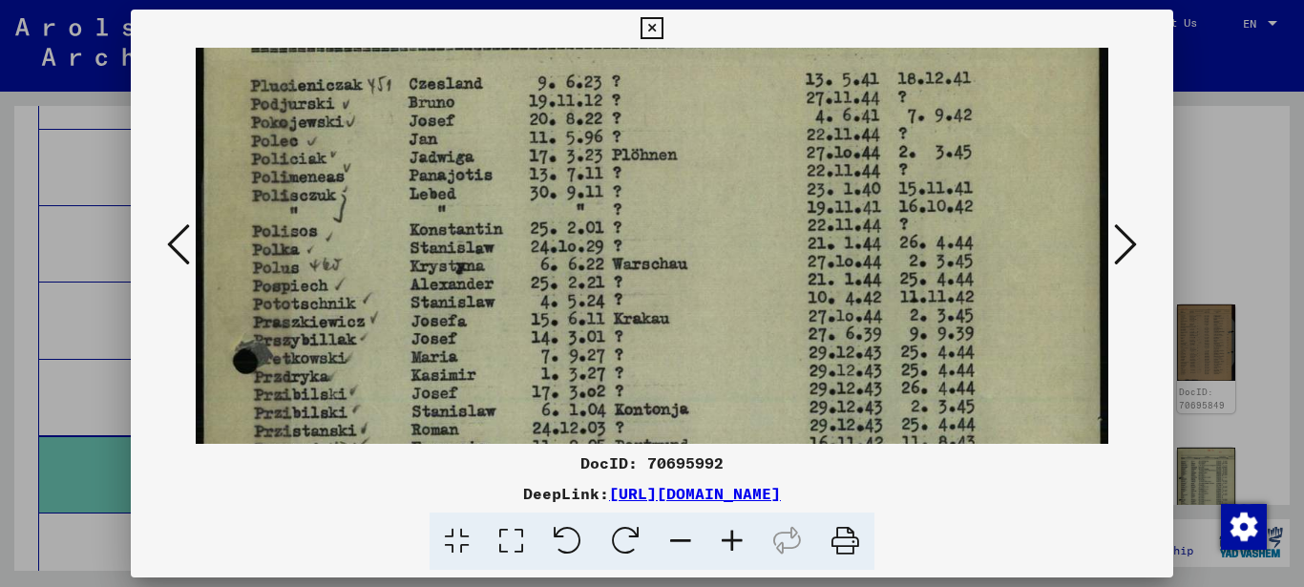
drag, startPoint x: 351, startPoint y: 328, endPoint x: 345, endPoint y: 206, distance: 122.3
click at [352, 240] on img at bounding box center [652, 526] width 913 height 1287
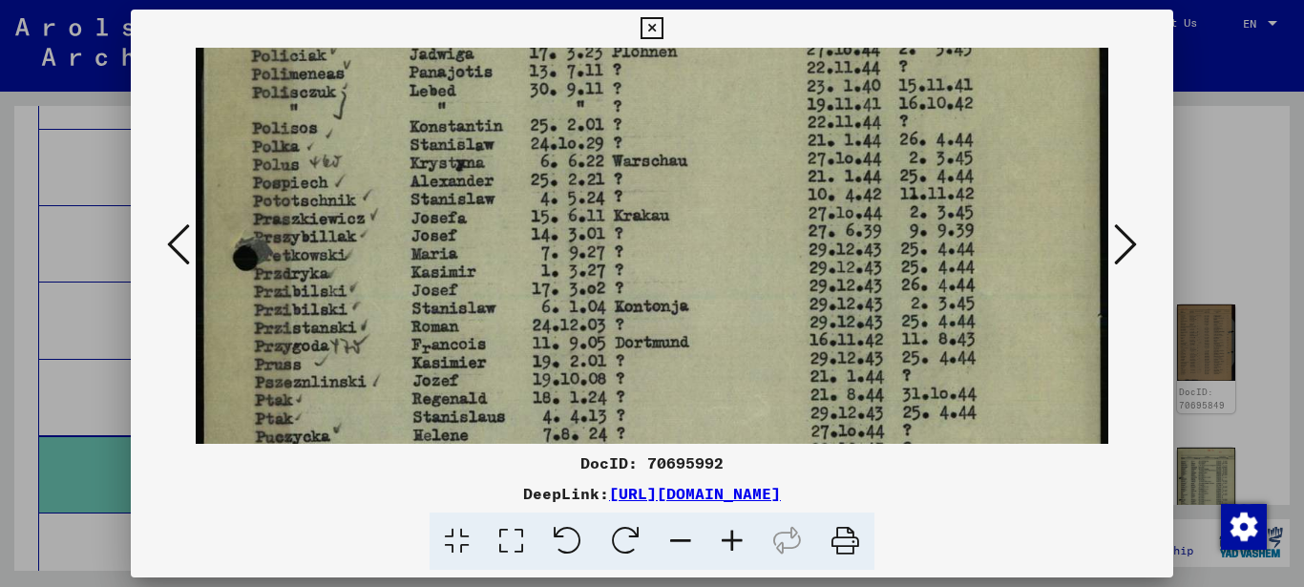
drag, startPoint x: 333, startPoint y: 313, endPoint x: 329, endPoint y: 236, distance: 77.4
click at [333, 257] on img at bounding box center [652, 423] width 913 height 1287
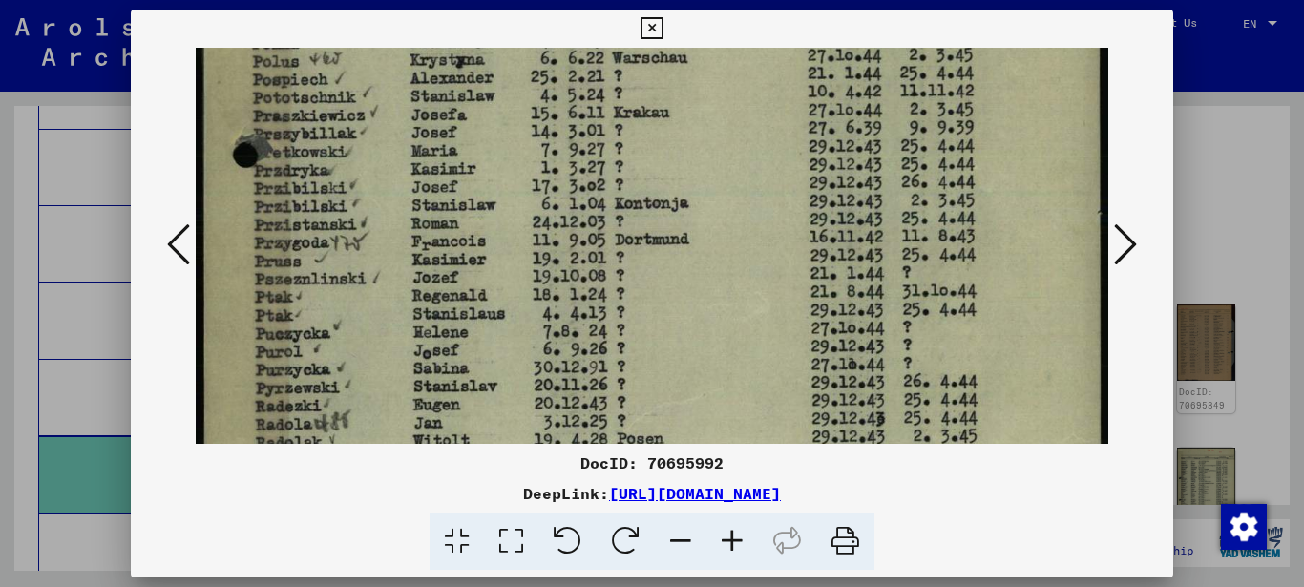
drag, startPoint x: 360, startPoint y: 298, endPoint x: 372, endPoint y: 224, distance: 74.5
click at [370, 242] on img at bounding box center [652, 319] width 913 height 1287
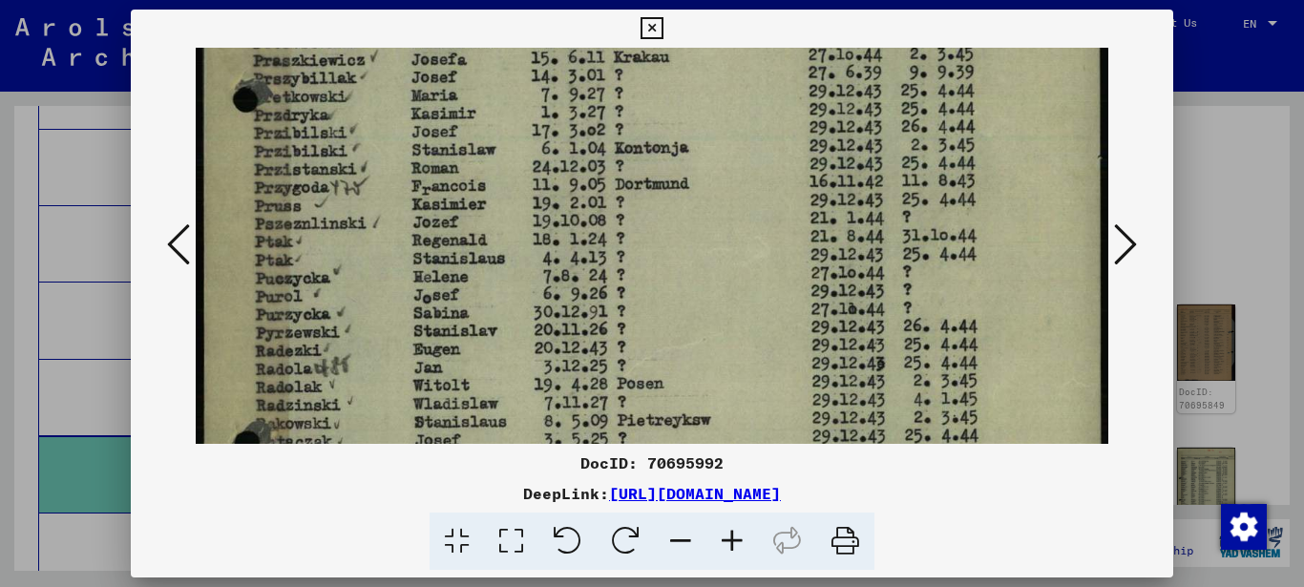
drag, startPoint x: 370, startPoint y: 238, endPoint x: 371, endPoint y: 168, distance: 69.7
click at [371, 196] on img at bounding box center [652, 264] width 913 height 1287
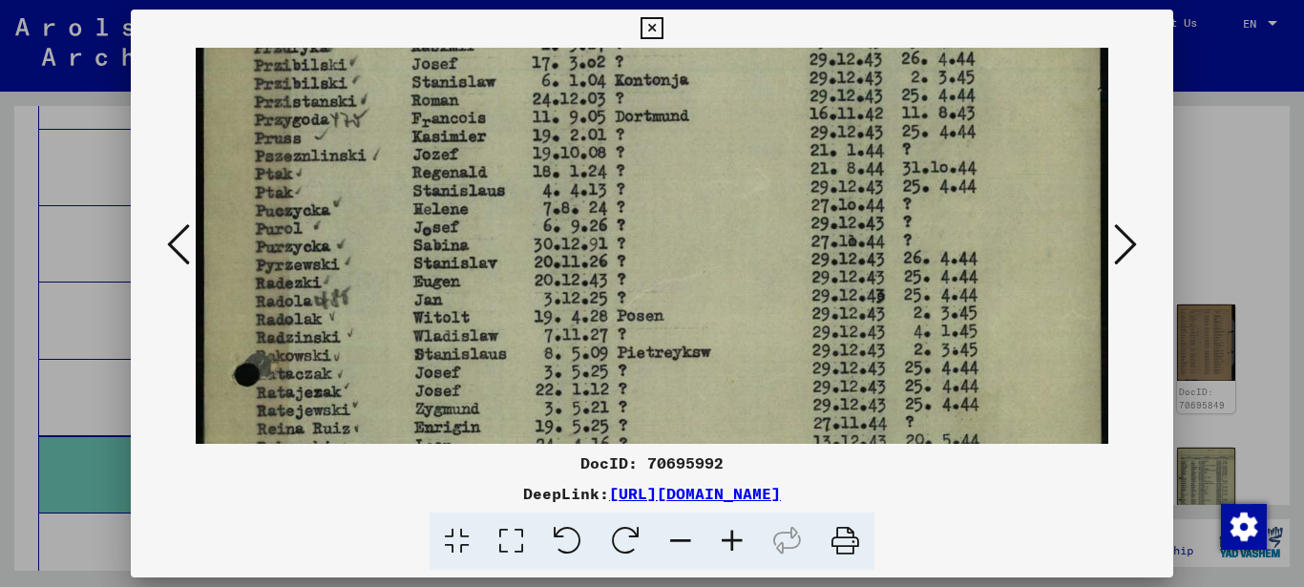
drag, startPoint x: 364, startPoint y: 262, endPoint x: 367, endPoint y: 210, distance: 52.6
click at [367, 227] on img at bounding box center [652, 196] width 913 height 1287
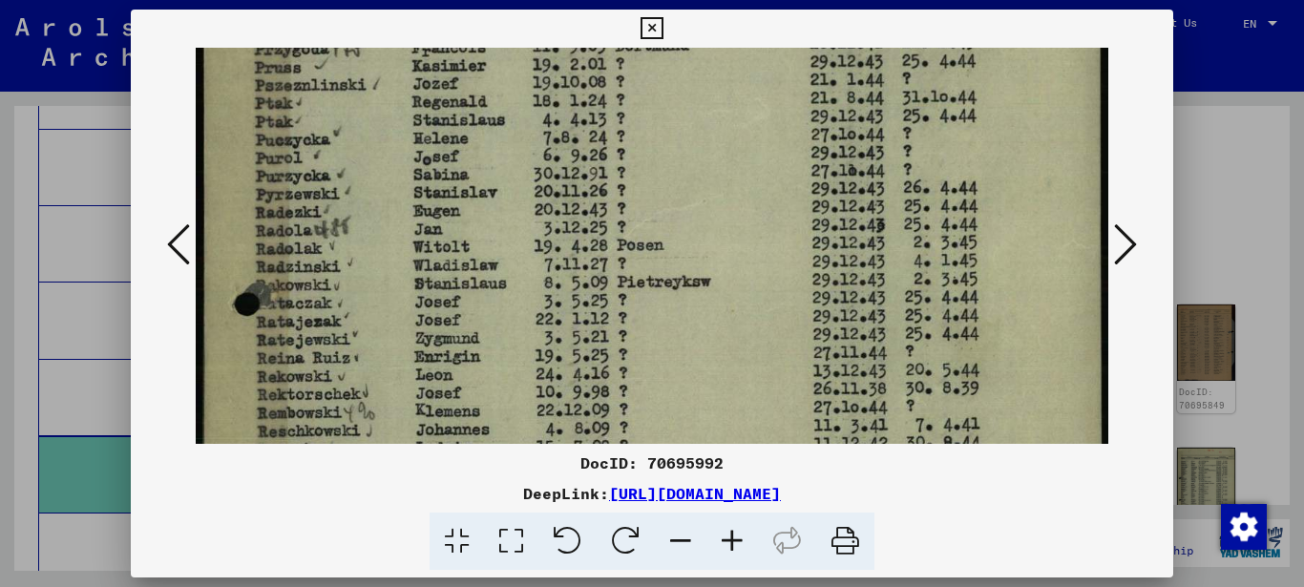
drag, startPoint x: 347, startPoint y: 316, endPoint x: 354, endPoint y: 236, distance: 80.4
click at [354, 239] on img at bounding box center [652, 126] width 913 height 1287
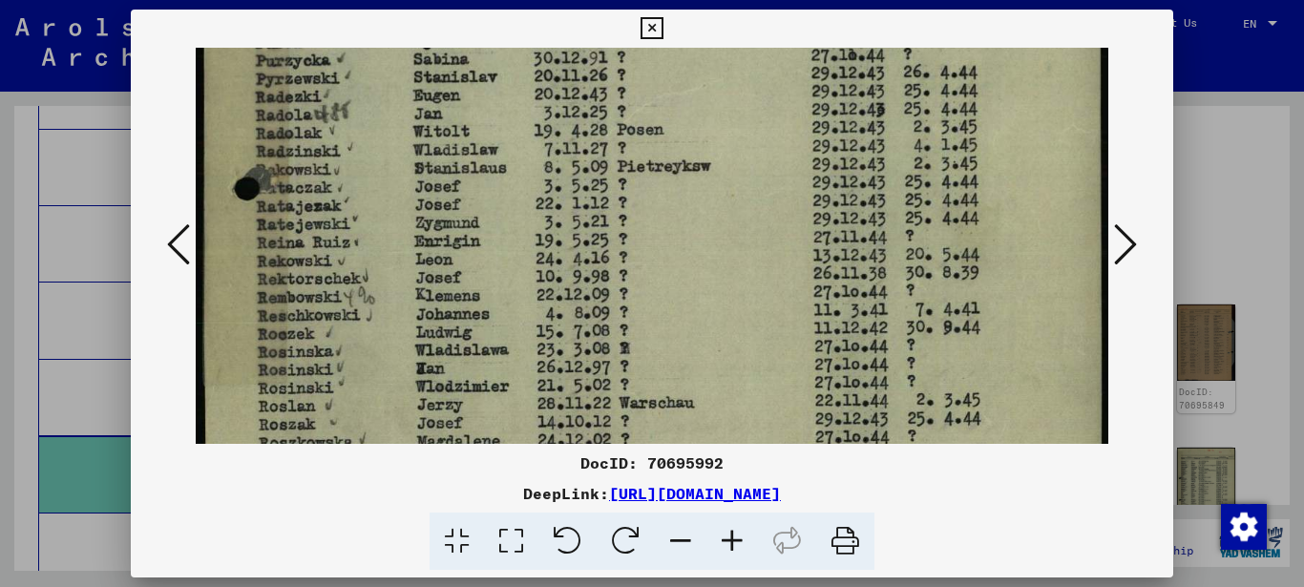
drag, startPoint x: 340, startPoint y: 313, endPoint x: 353, endPoint y: 217, distance: 97.3
click at [354, 225] on img at bounding box center [652, 10] width 913 height 1287
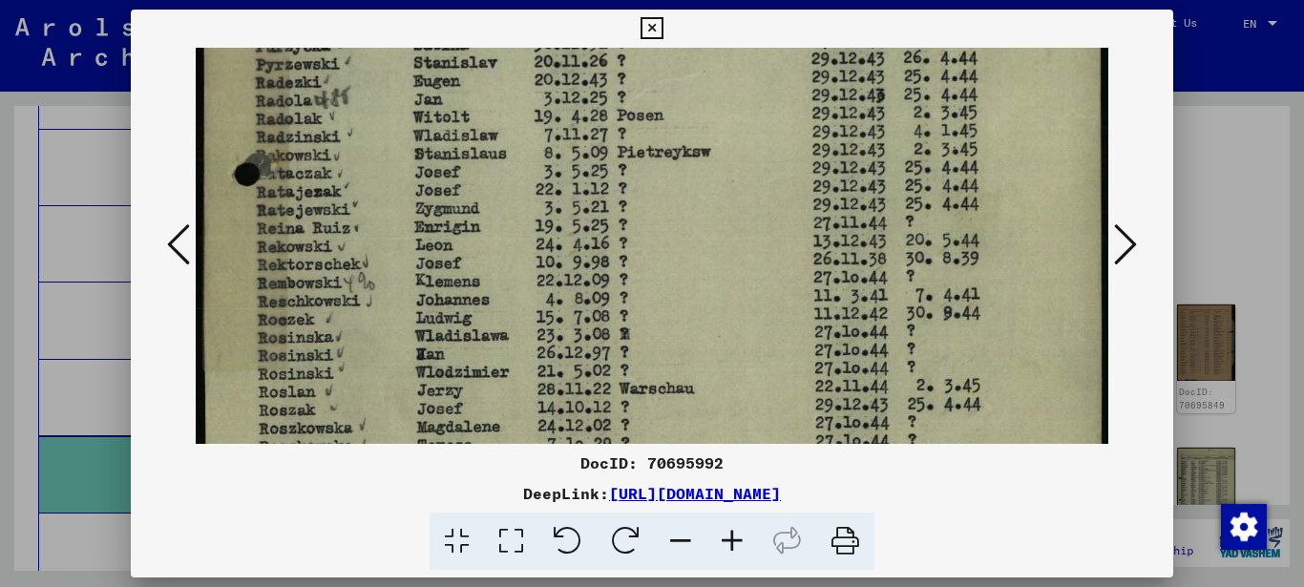
drag, startPoint x: 346, startPoint y: 316, endPoint x: 360, endPoint y: 211, distance: 105.8
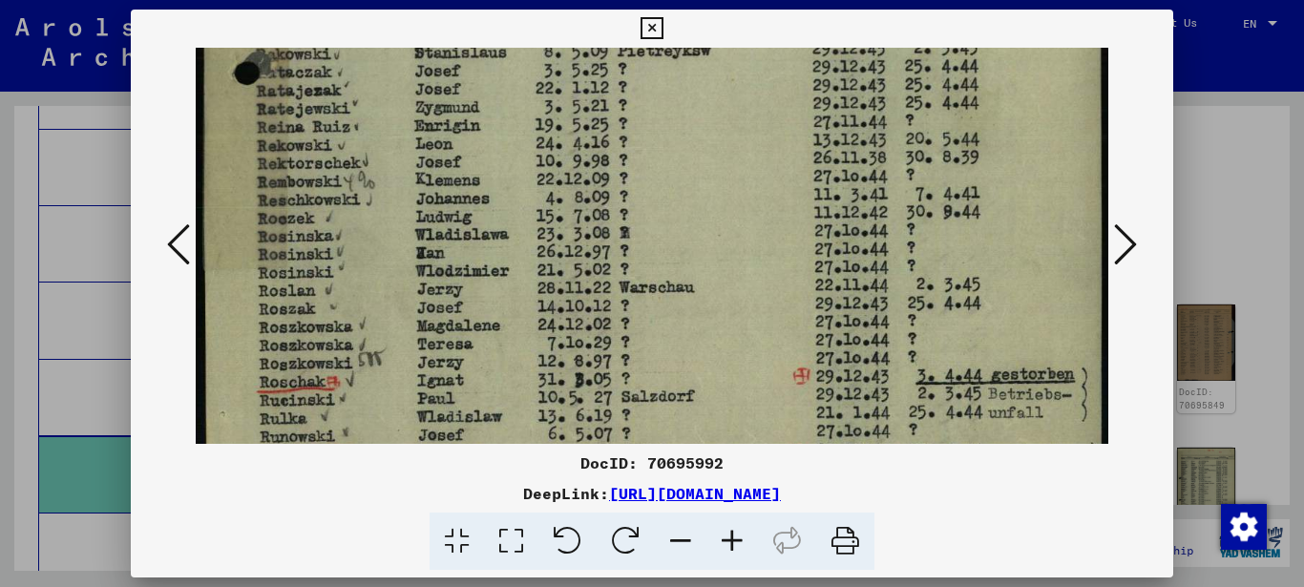
drag, startPoint x: 363, startPoint y: 265, endPoint x: 359, endPoint y: 221, distance: 44.1
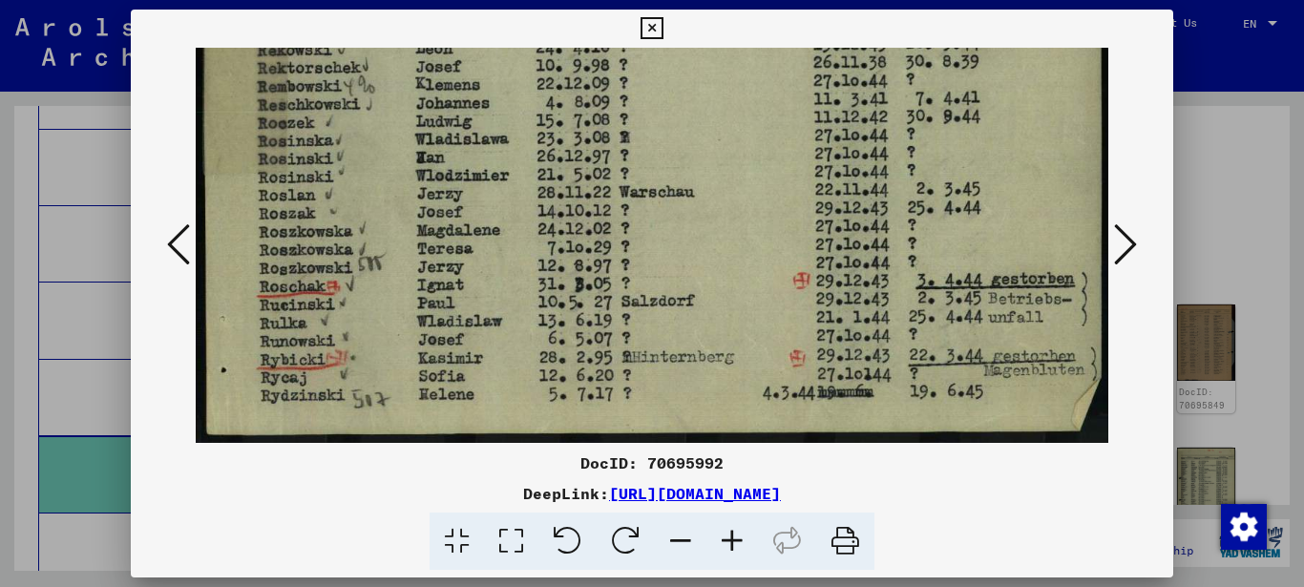
drag, startPoint x: 408, startPoint y: 318, endPoint x: 406, endPoint y: 285, distance: 32.6
click at [1115, 243] on icon at bounding box center [1125, 244] width 23 height 46
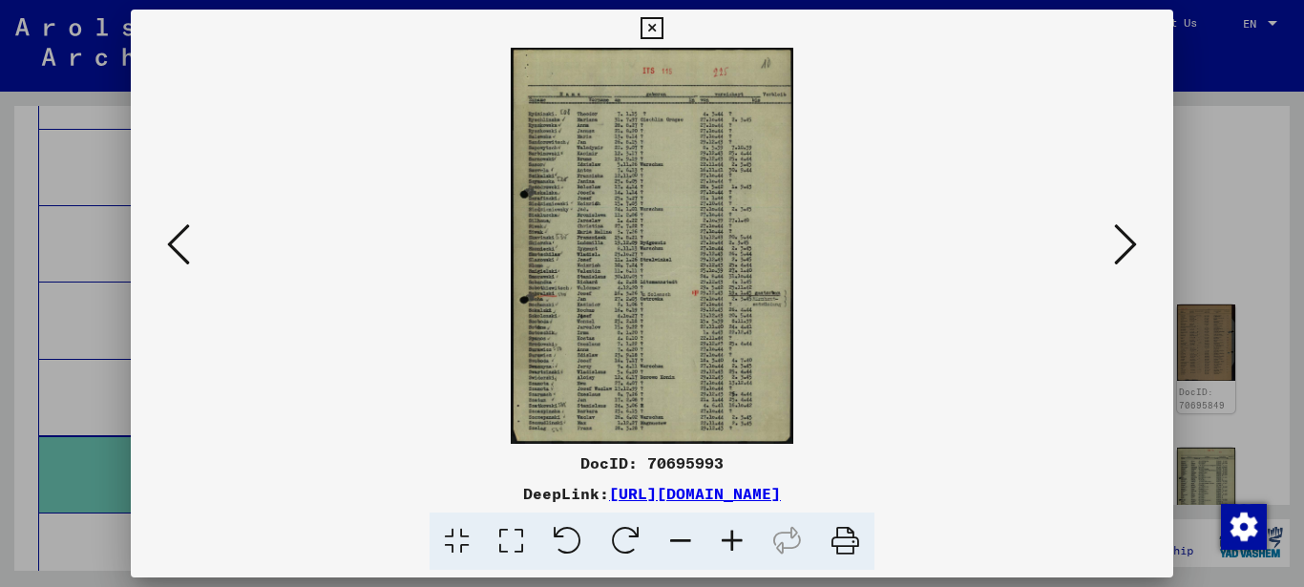
scroll to position [0, 0]
click at [512, 519] on icon at bounding box center [511, 541] width 54 height 58
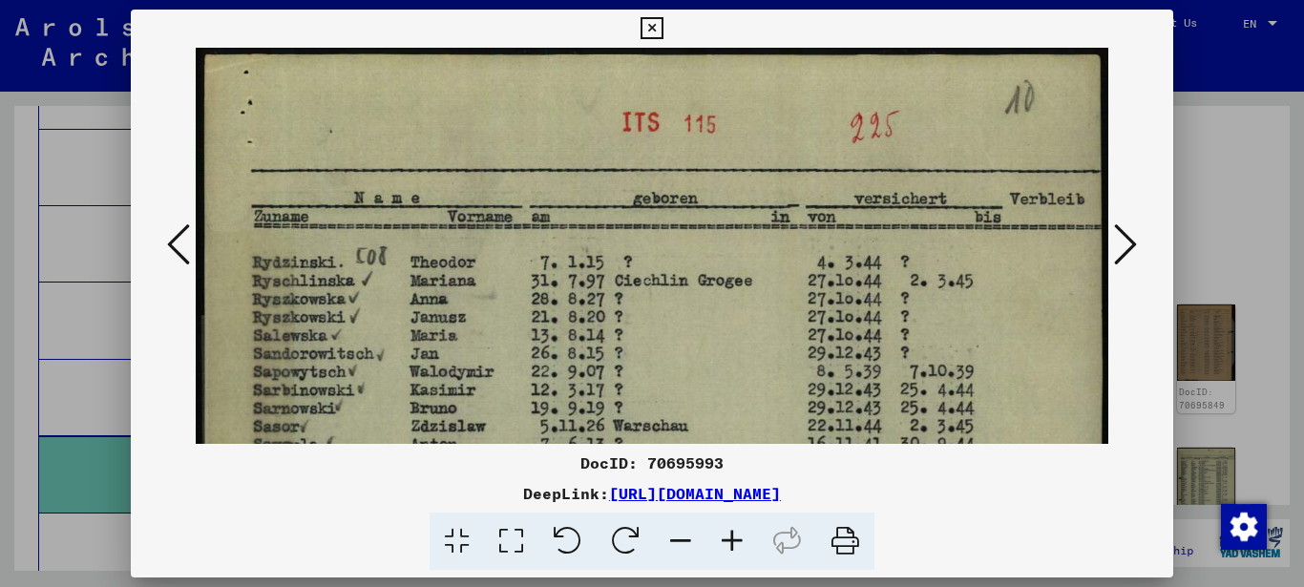
click at [509, 530] on icon at bounding box center [511, 541] width 54 height 58
click at [507, 531] on icon at bounding box center [511, 541] width 54 height 58
drag, startPoint x: 507, startPoint y: 531, endPoint x: 365, endPoint y: 363, distance: 219.4
click at [507, 532] on icon at bounding box center [511, 541] width 54 height 58
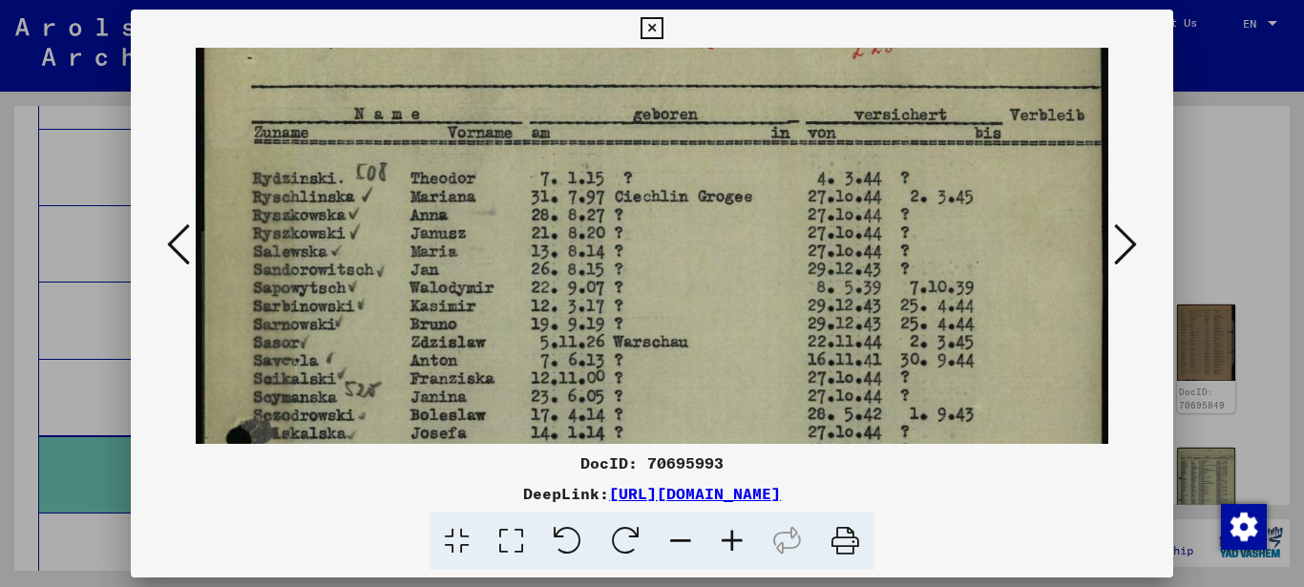
drag, startPoint x: 340, startPoint y: 377, endPoint x: 347, endPoint y: 236, distance: 141.4
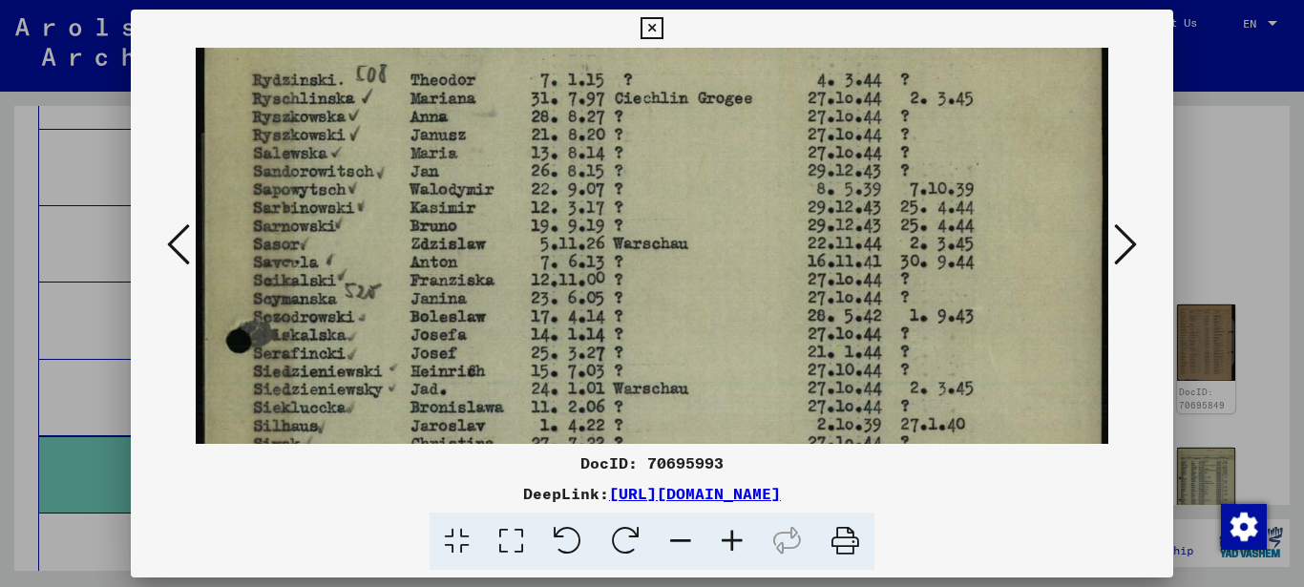
drag, startPoint x: 323, startPoint y: 360, endPoint x: 325, endPoint y: 286, distance: 73.5
click at [325, 290] on img at bounding box center [652, 507] width 913 height 1284
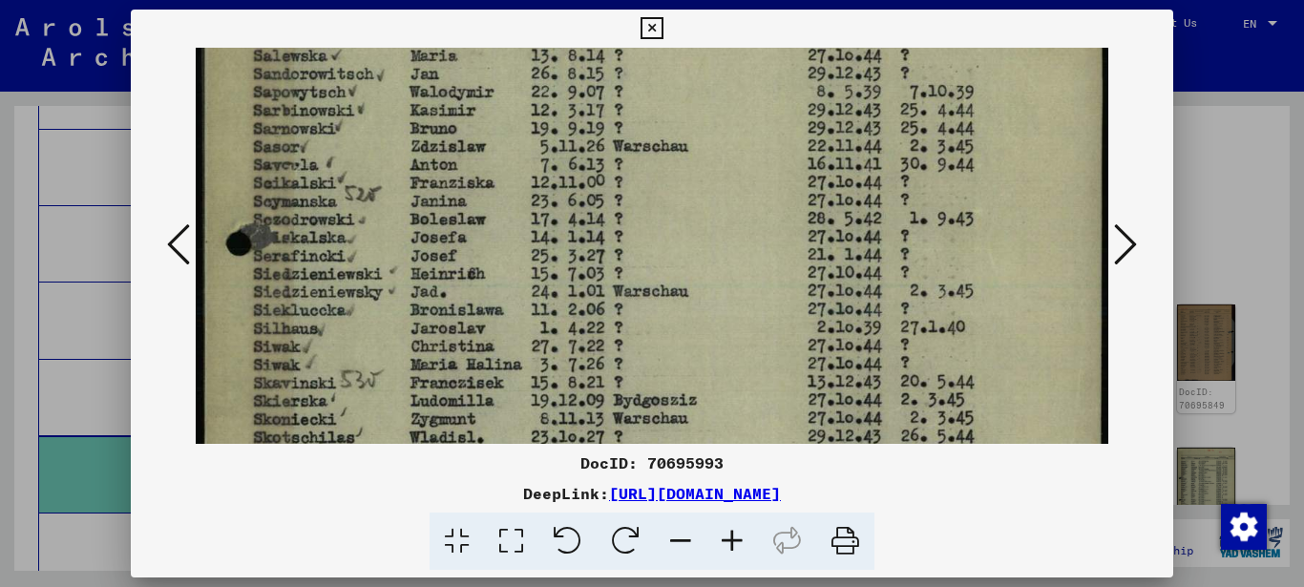
drag, startPoint x: 354, startPoint y: 337, endPoint x: 345, endPoint y: 253, distance: 84.4
click at [345, 253] on img at bounding box center [652, 410] width 913 height 1284
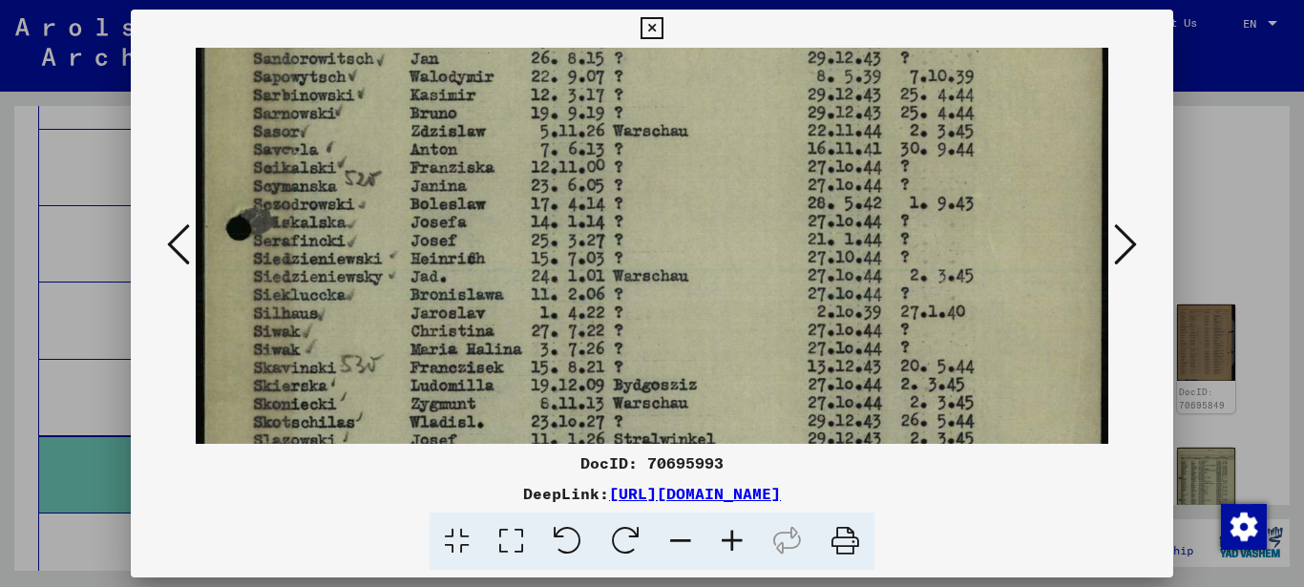
drag, startPoint x: 339, startPoint y: 283, endPoint x: 340, endPoint y: 240, distance: 43.9
click at [340, 248] on img at bounding box center [652, 395] width 913 height 1284
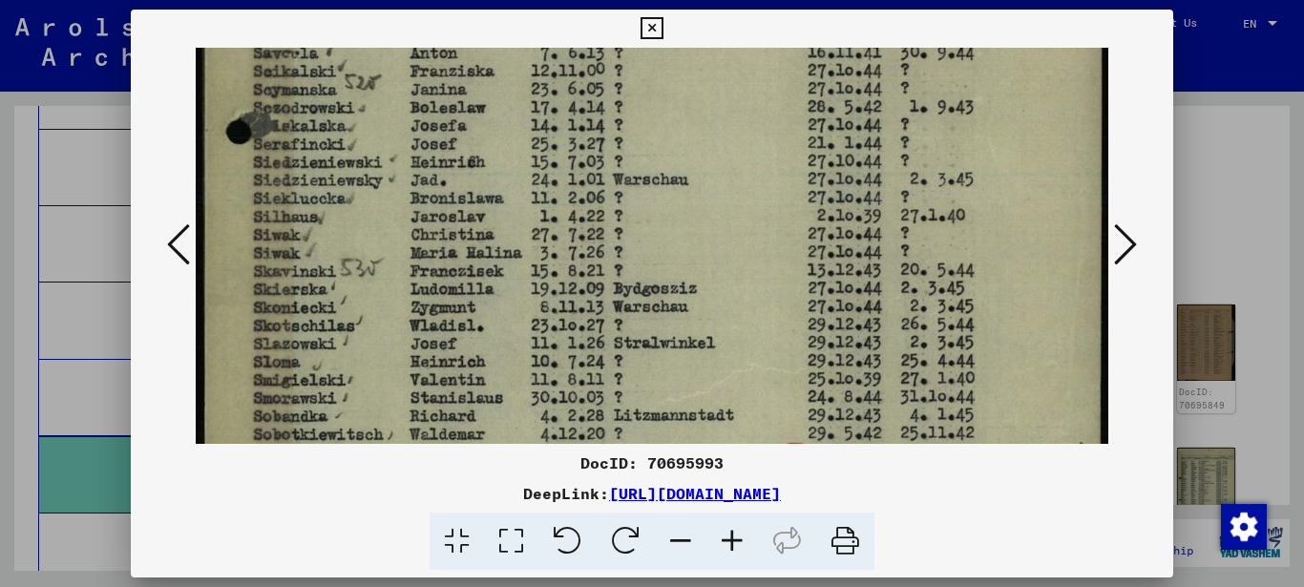
drag, startPoint x: 359, startPoint y: 280, endPoint x: 354, endPoint y: 270, distance: 10.7
click at [356, 271] on img at bounding box center [652, 298] width 913 height 1284
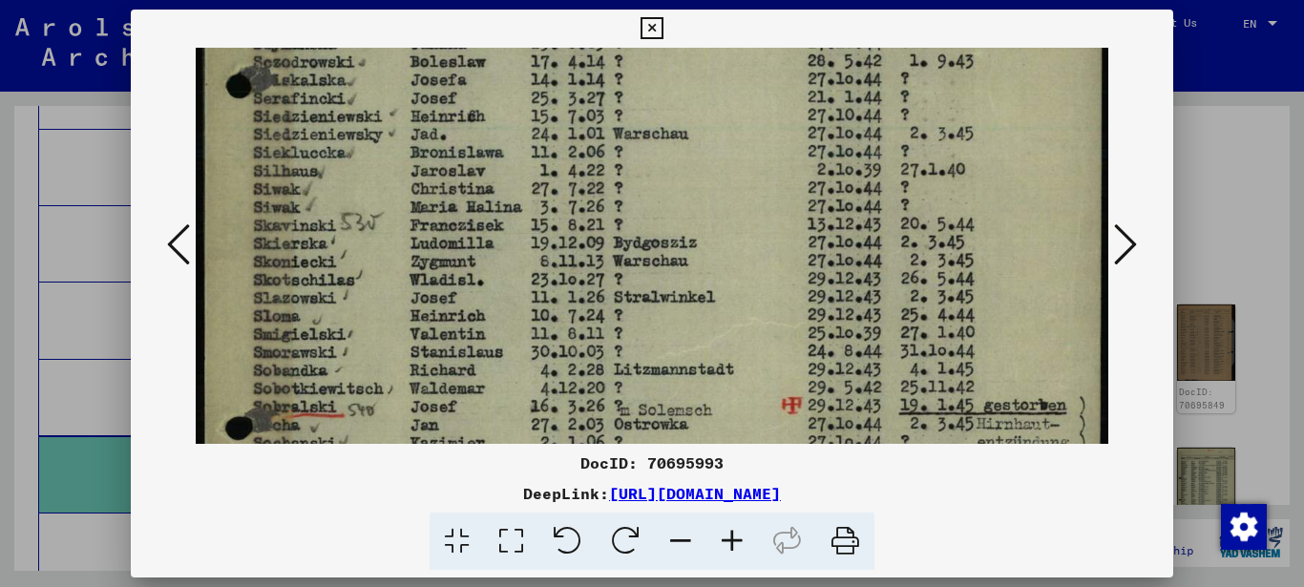
drag, startPoint x: 348, startPoint y: 303, endPoint x: 359, endPoint y: 260, distance: 44.2
click at [359, 260] on img at bounding box center [652, 253] width 913 height 1284
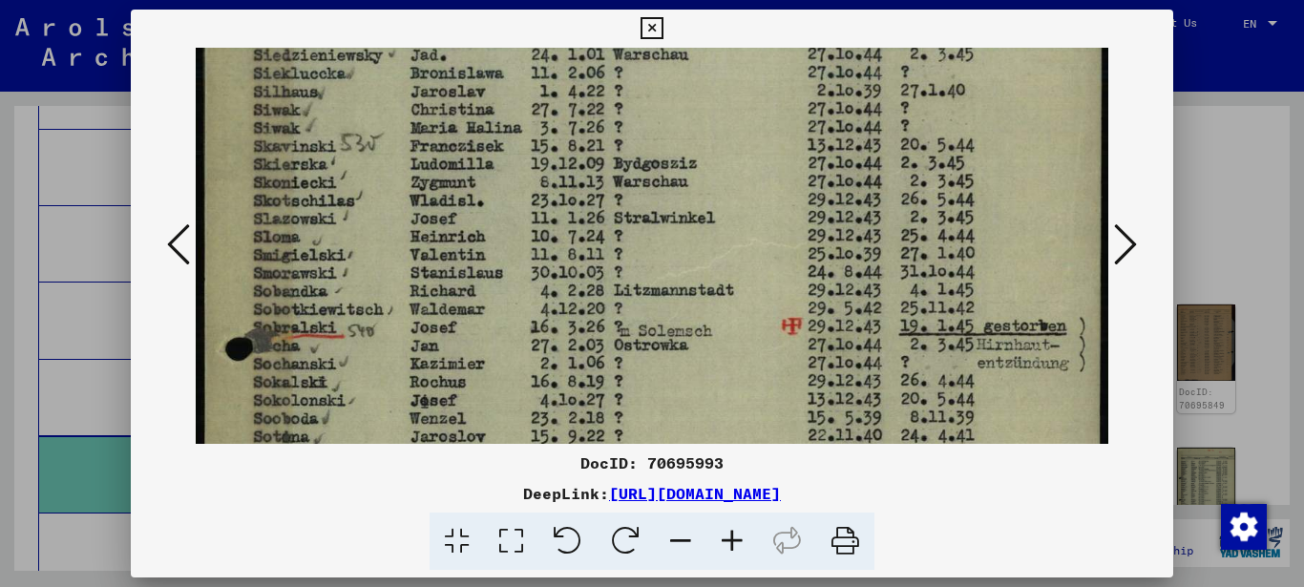
drag, startPoint x: 347, startPoint y: 303, endPoint x: 359, endPoint y: 224, distance: 80.0
click at [358, 227] on img at bounding box center [652, 173] width 913 height 1284
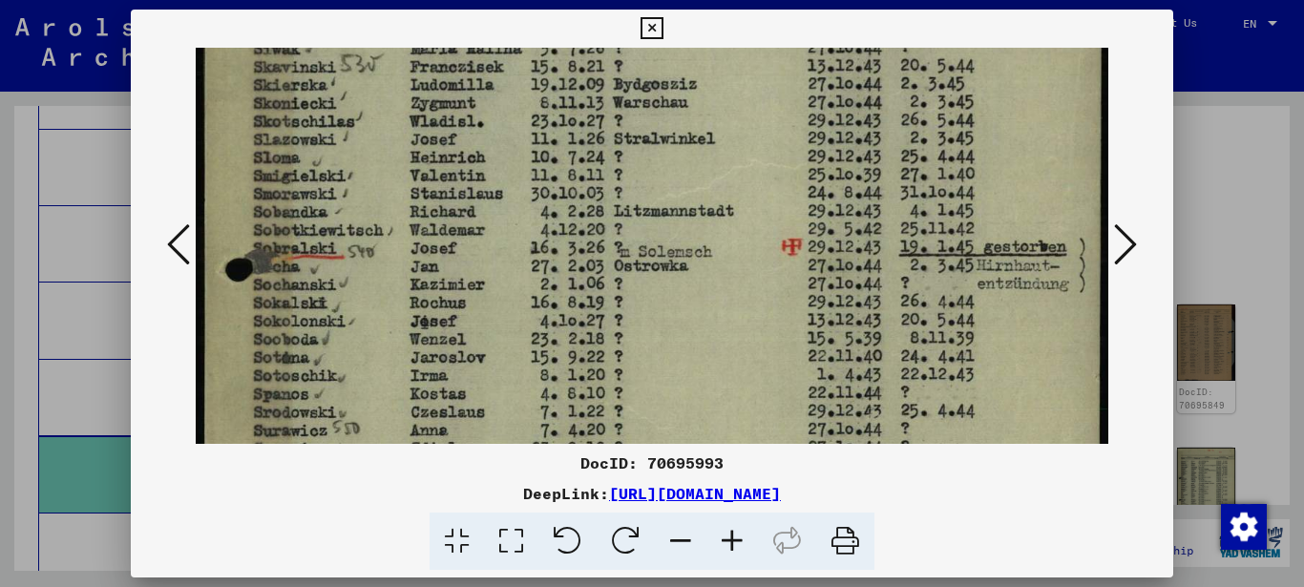
drag, startPoint x: 341, startPoint y: 324, endPoint x: 341, endPoint y: 243, distance: 81.1
click at [341, 249] on img at bounding box center [652, 93] width 913 height 1284
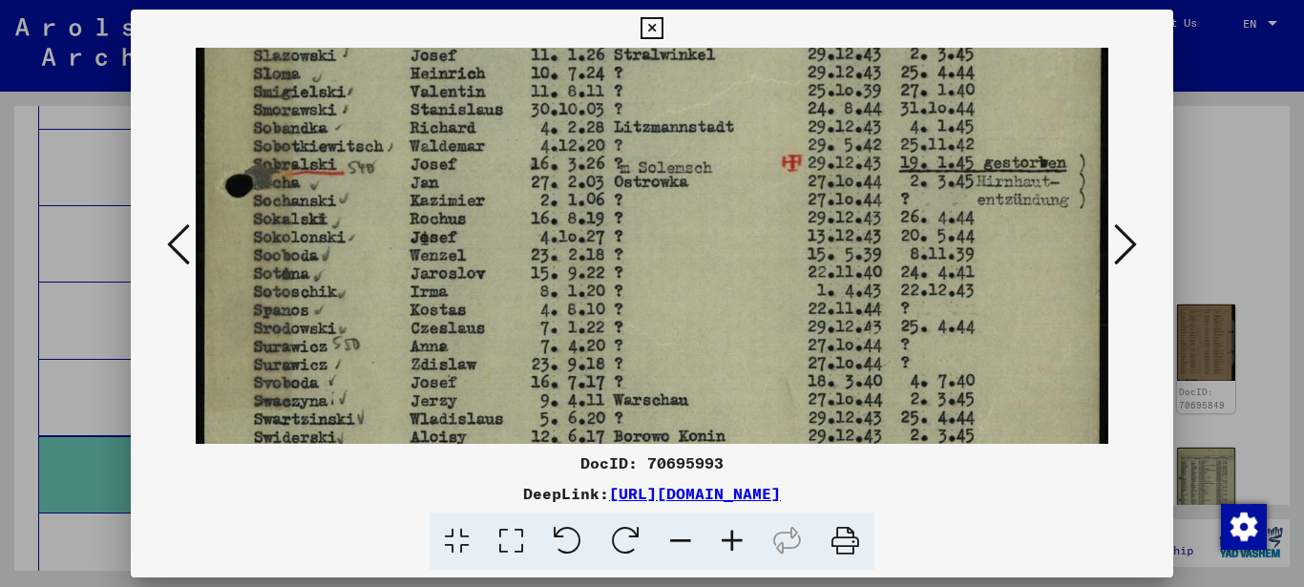
click at [345, 276] on img at bounding box center [652, 10] width 913 height 1284
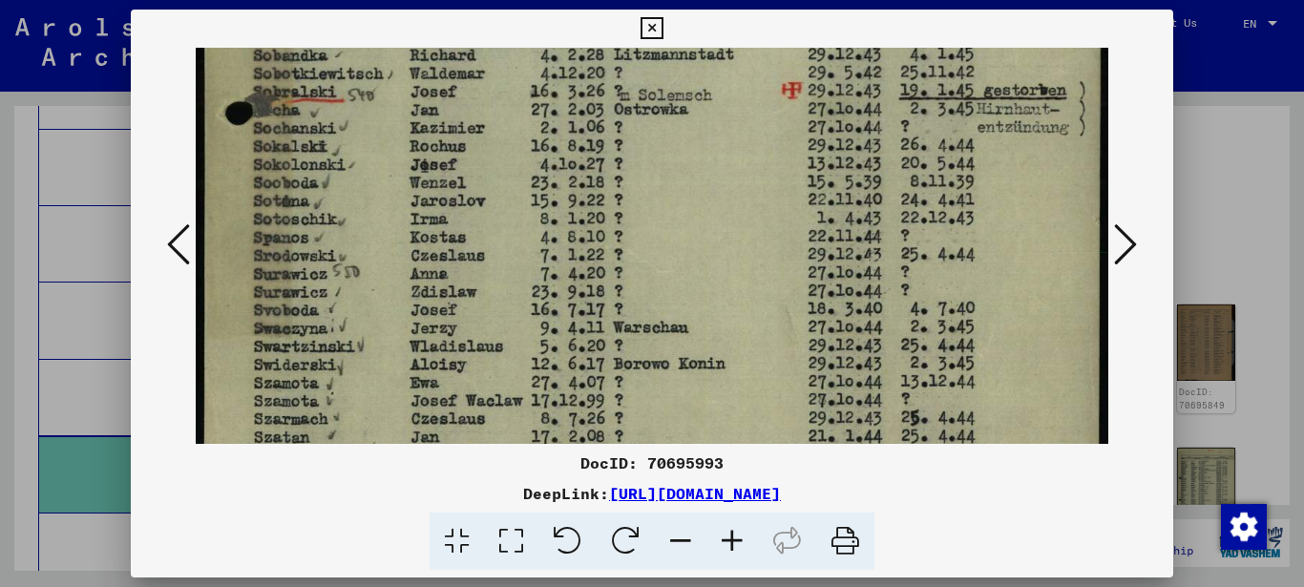
drag, startPoint x: 345, startPoint y: 324, endPoint x: 360, endPoint y: 251, distance: 74.9
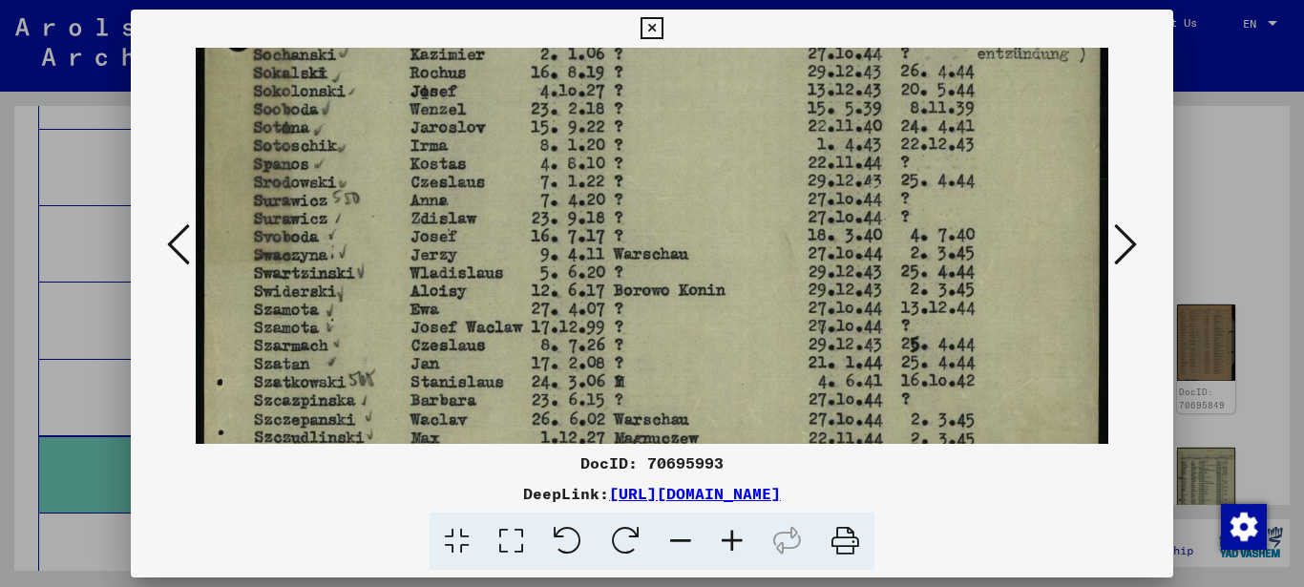
drag, startPoint x: 382, startPoint y: 363, endPoint x: 382, endPoint y: 278, distance: 84.9
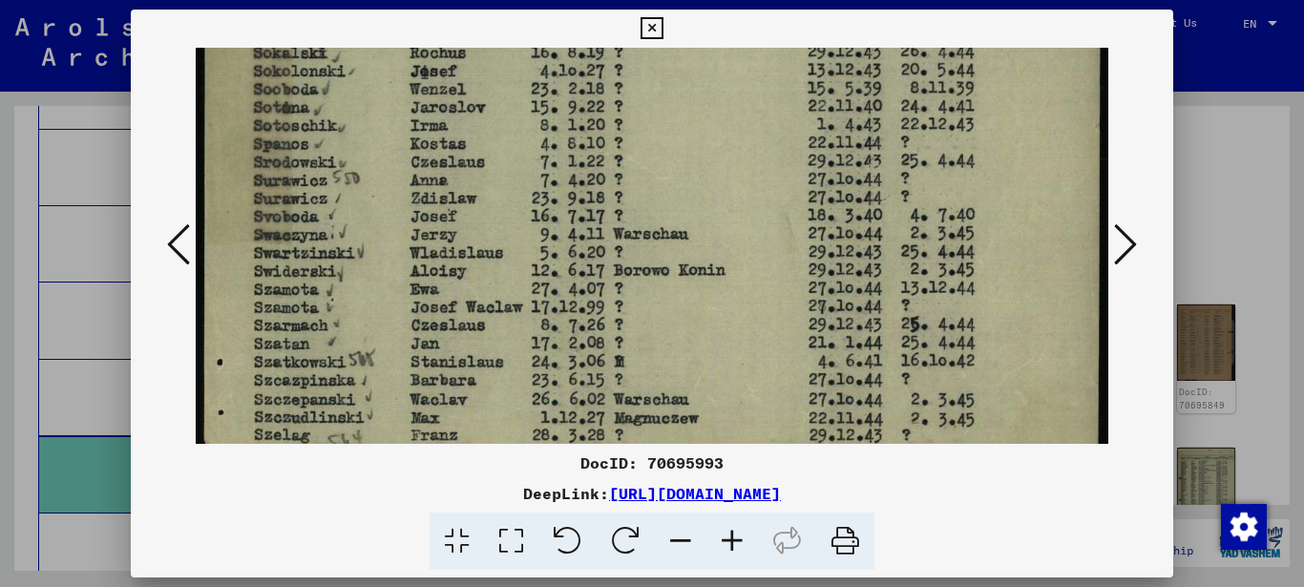
scroll to position [888, 0]
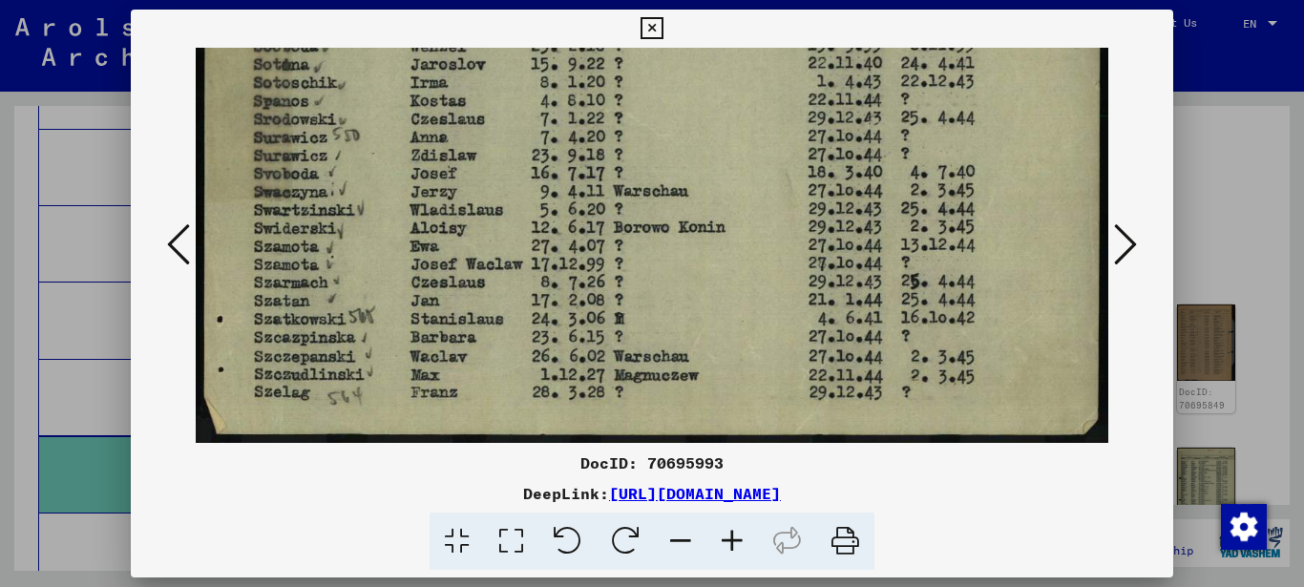
drag, startPoint x: 376, startPoint y: 282, endPoint x: 376, endPoint y: 258, distance: 23.9
drag, startPoint x: 360, startPoint y: 361, endPoint x: 356, endPoint y: 280, distance: 81.2
click at [1138, 178] on div at bounding box center [652, 246] width 1043 height 396
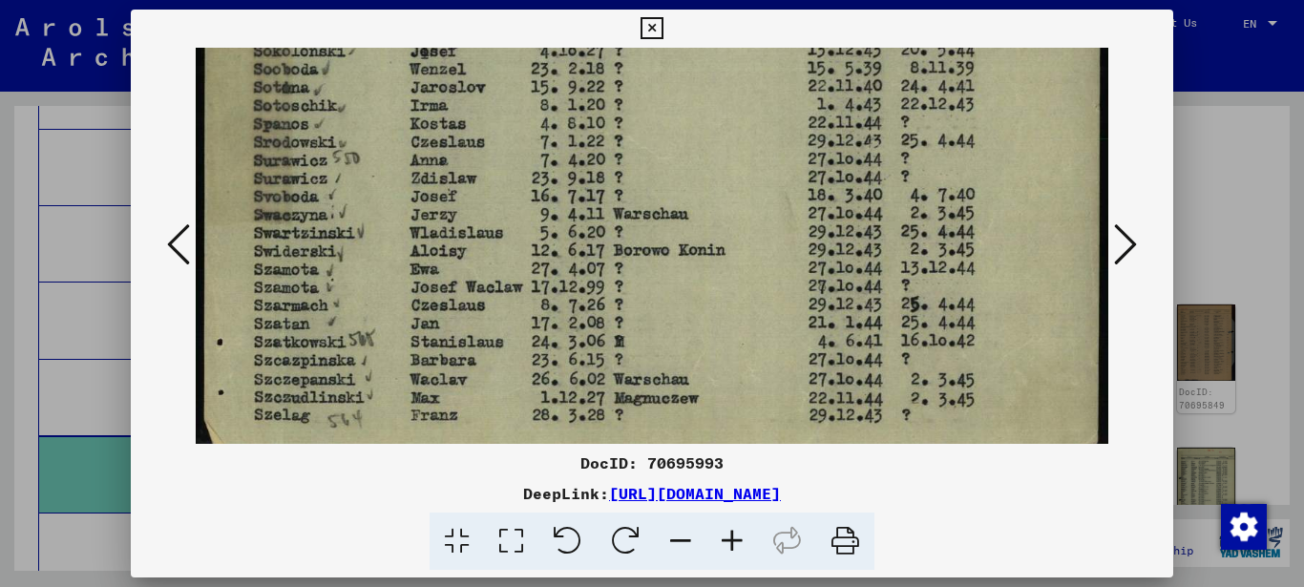
click at [1131, 248] on icon at bounding box center [1125, 244] width 23 height 46
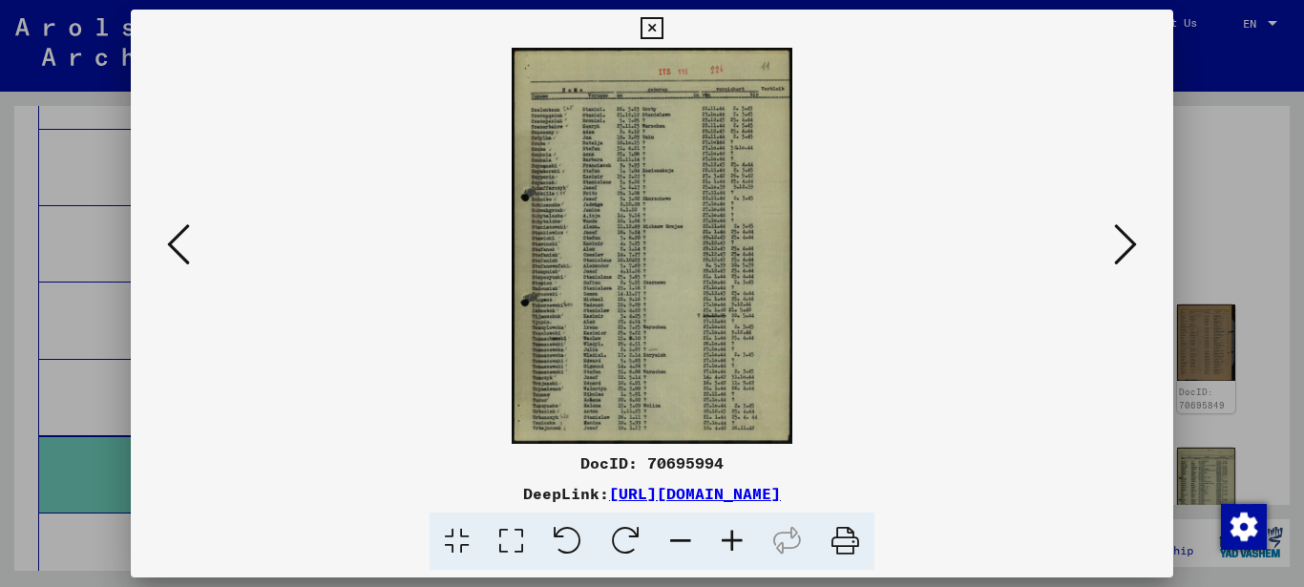
scroll to position [0, 0]
click at [507, 539] on icon at bounding box center [511, 541] width 54 height 58
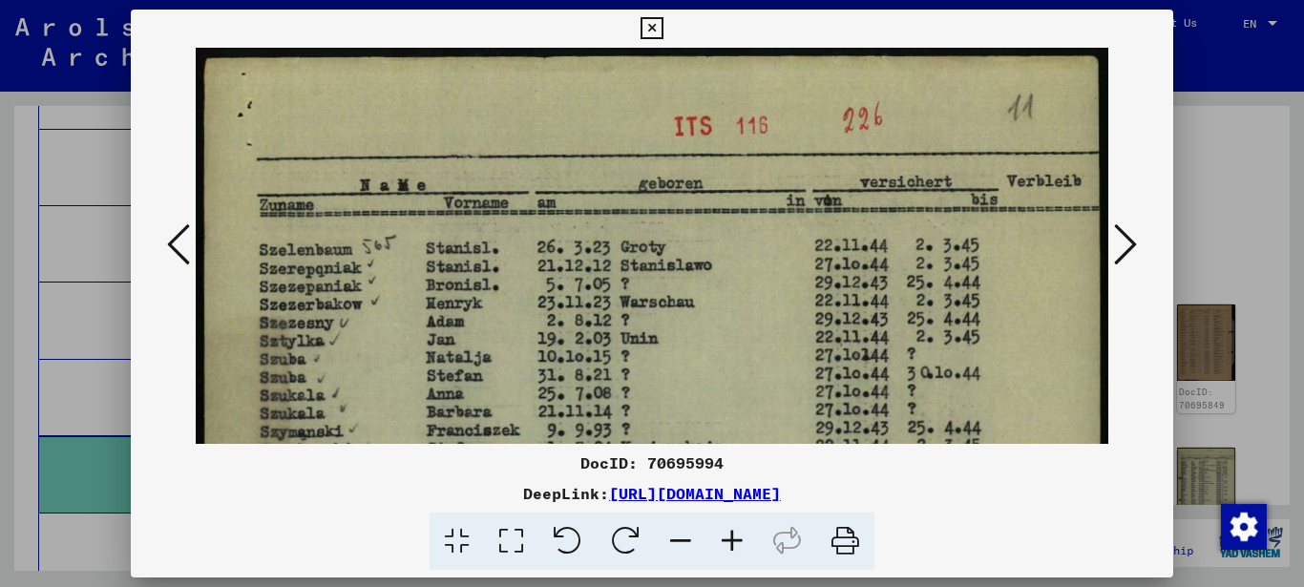
click at [507, 539] on icon at bounding box center [511, 541] width 54 height 58
click at [506, 540] on icon at bounding box center [511, 541] width 54 height 58
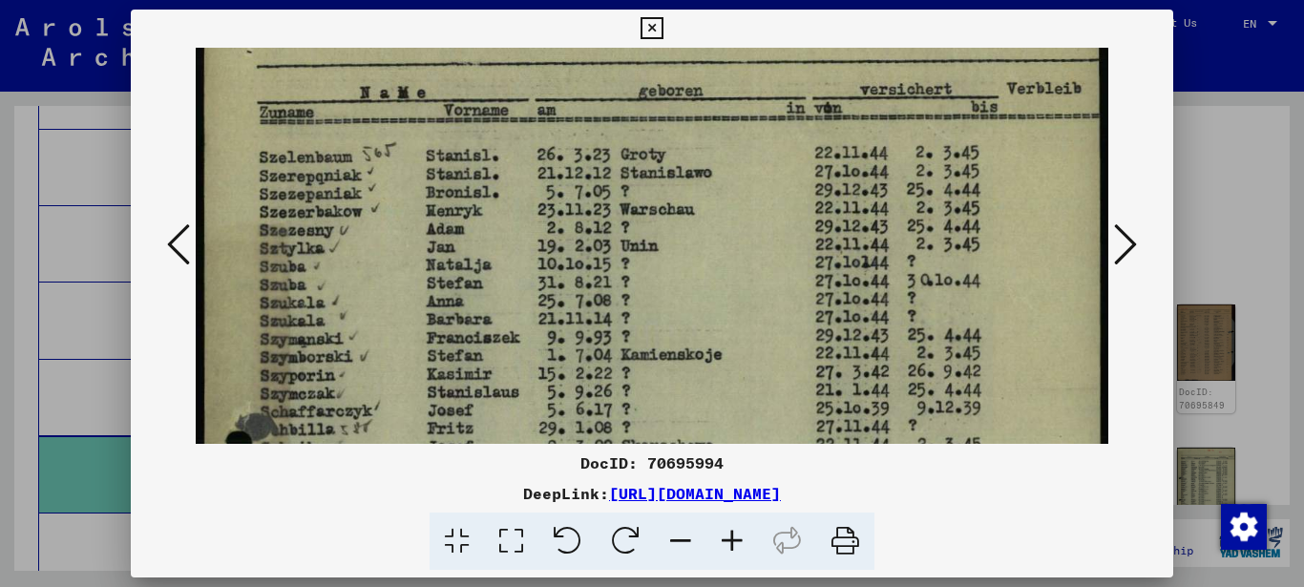
drag, startPoint x: 368, startPoint y: 382, endPoint x: 364, endPoint y: 323, distance: 59.4
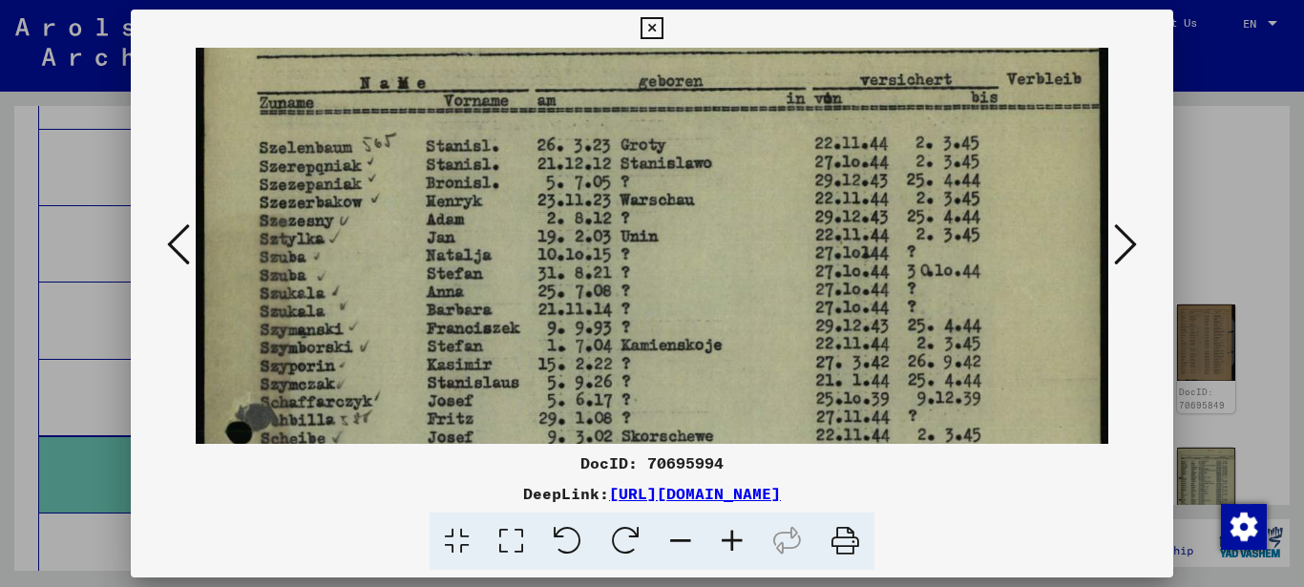
drag, startPoint x: 364, startPoint y: 294, endPoint x: 360, endPoint y: 243, distance: 50.7
click at [365, 258] on img at bounding box center [652, 590] width 913 height 1288
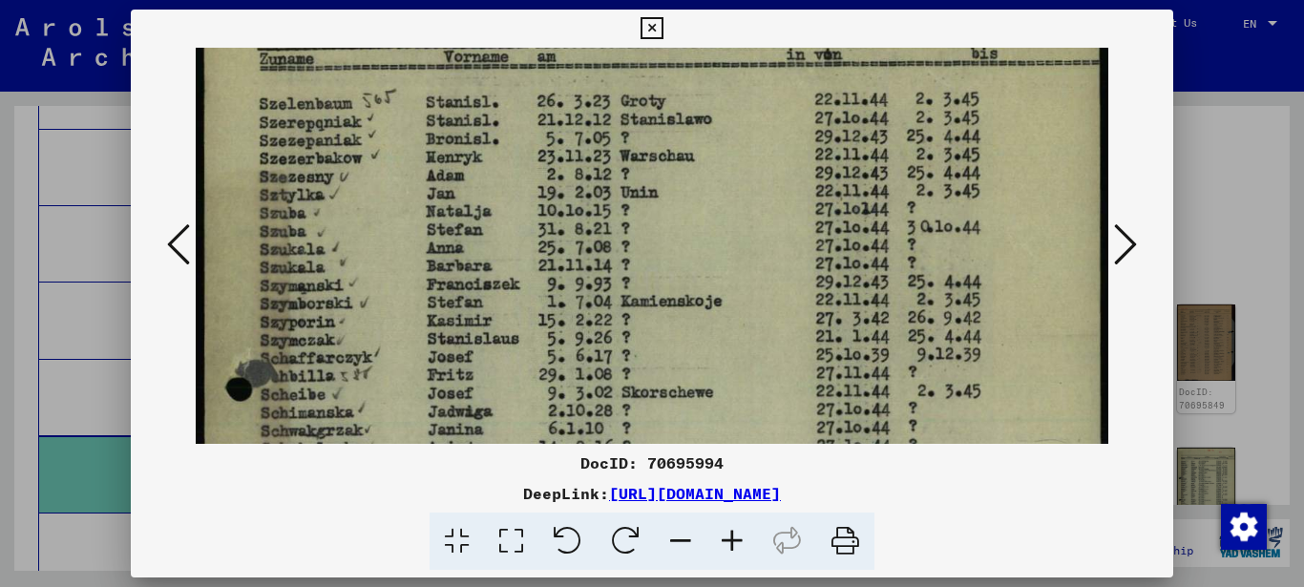
scroll to position [144, 0]
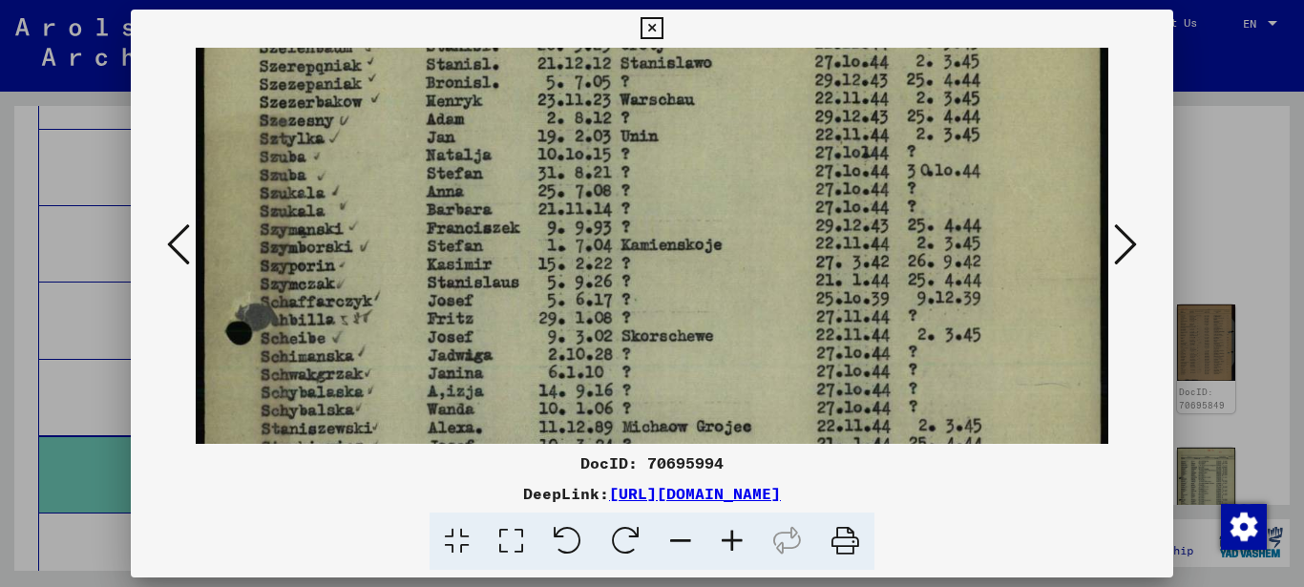
drag, startPoint x: 380, startPoint y: 282, endPoint x: 380, endPoint y: 164, distance: 117.4
click at [380, 168] on img at bounding box center [652, 489] width 913 height 1288
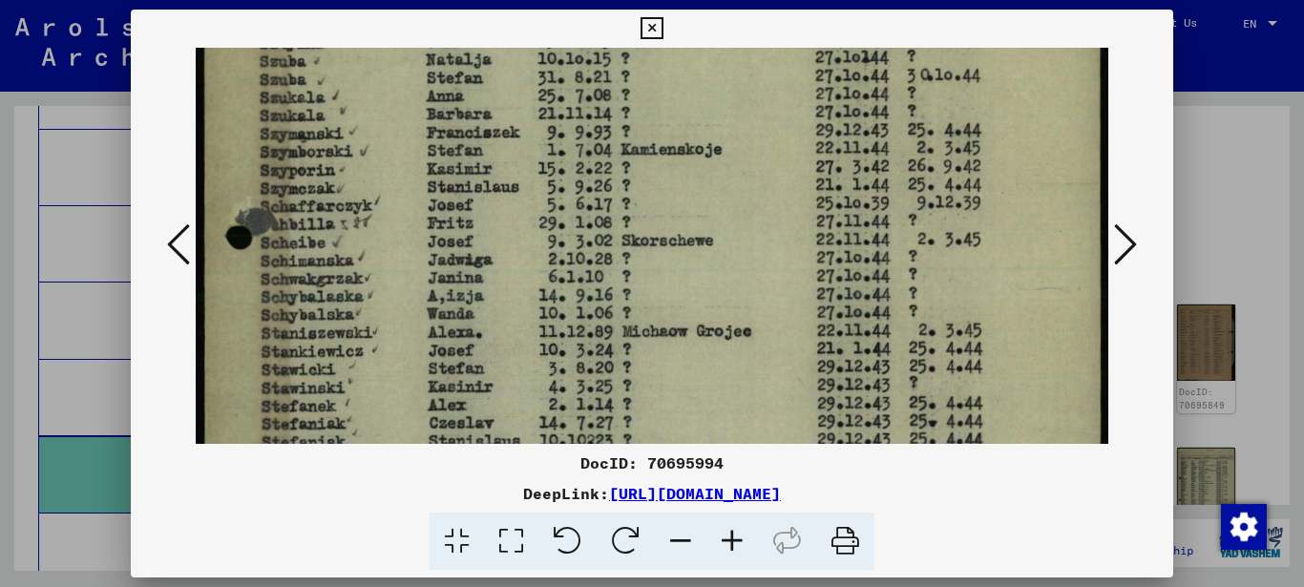
drag, startPoint x: 341, startPoint y: 337, endPoint x: 349, endPoint y: 219, distance: 117.7
click at [349, 234] on img at bounding box center [652, 394] width 913 height 1288
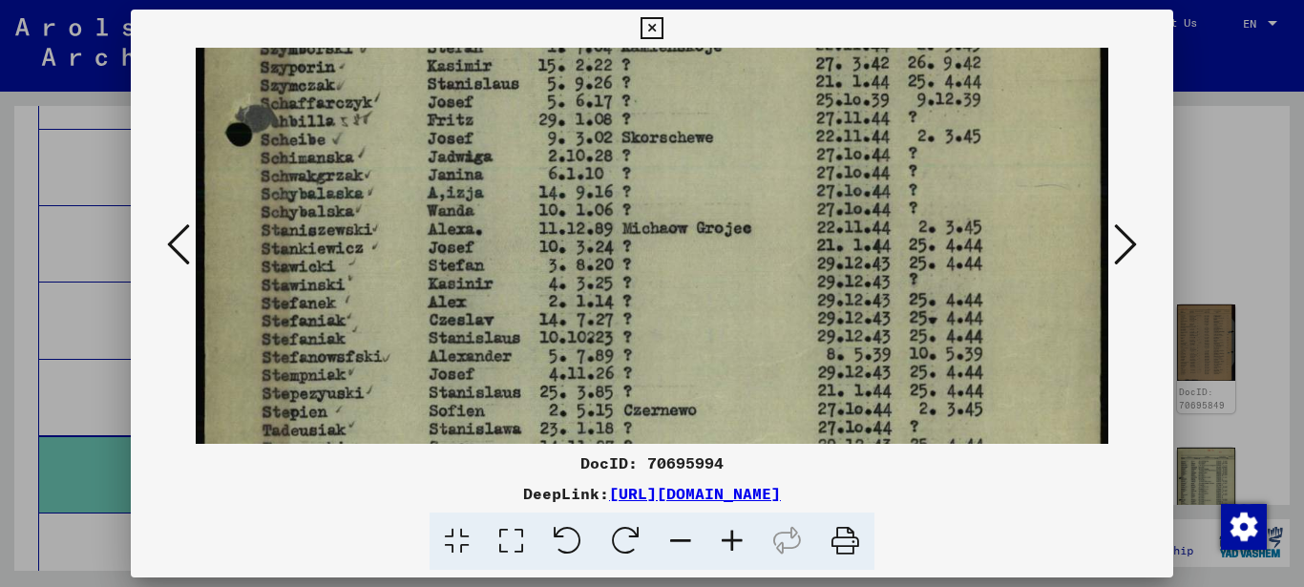
click at [381, 230] on img at bounding box center [652, 291] width 913 height 1288
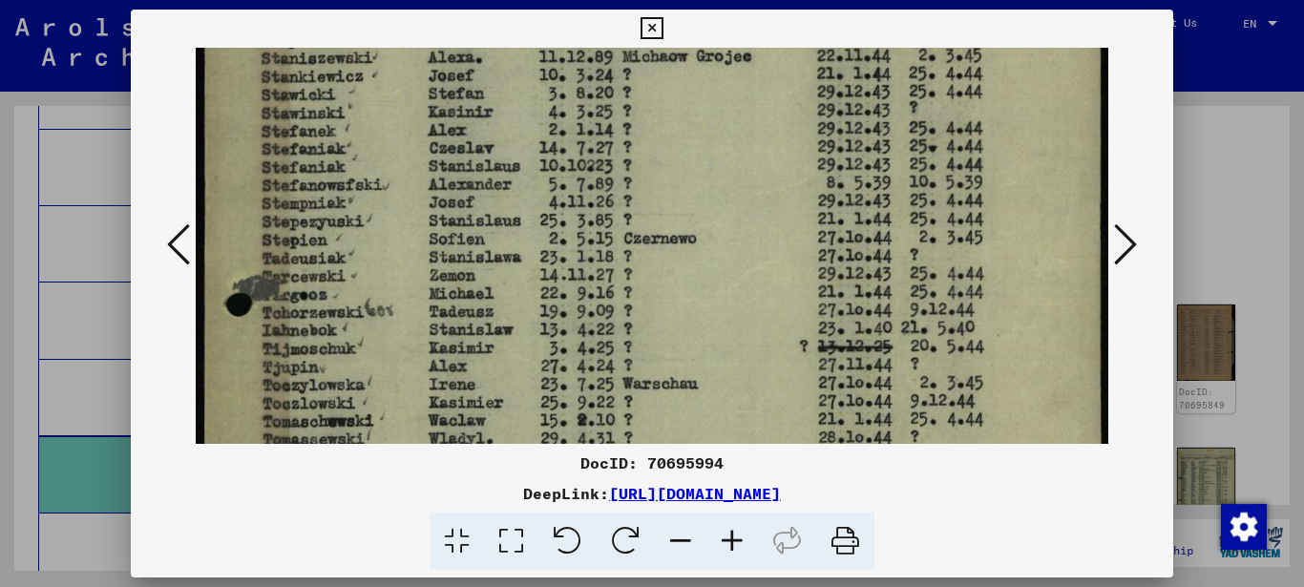
drag, startPoint x: 415, startPoint y: 279, endPoint x: 416, endPoint y: 231, distance: 47.7
click at [416, 237] on img at bounding box center [652, 119] width 913 height 1288
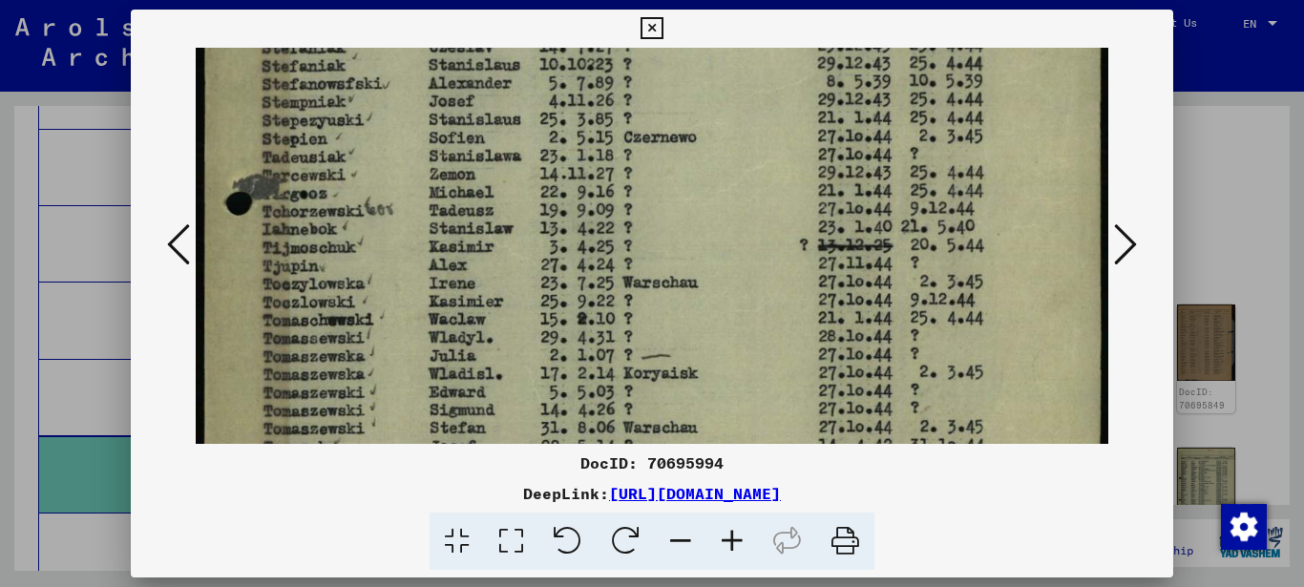
drag, startPoint x: 374, startPoint y: 346, endPoint x: 386, endPoint y: 274, distance: 73.4
click at [385, 277] on img at bounding box center [652, 18] width 913 height 1288
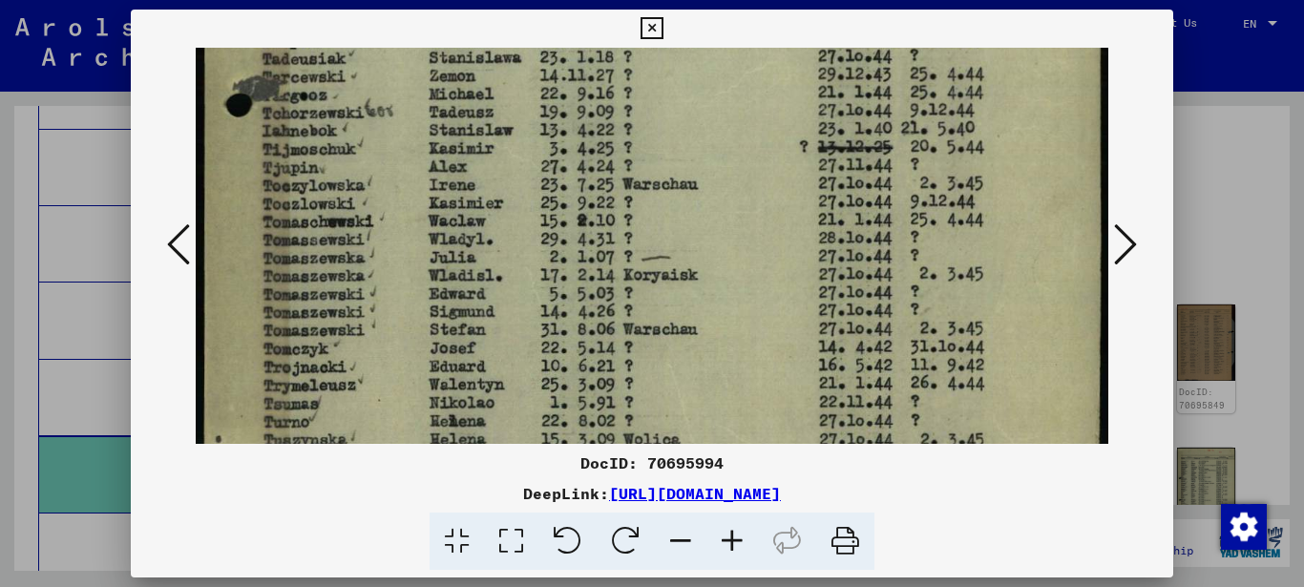
drag, startPoint x: 393, startPoint y: 316, endPoint x: 392, endPoint y: 279, distance: 37.2
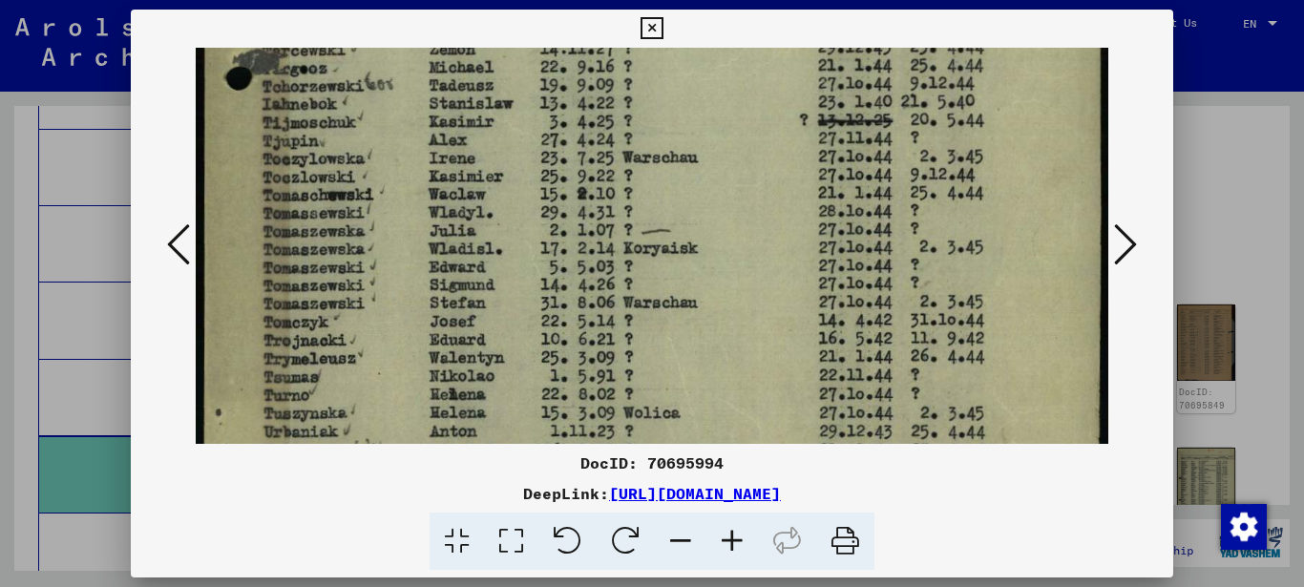
drag, startPoint x: 393, startPoint y: 328, endPoint x: 393, endPoint y: 271, distance: 57.3
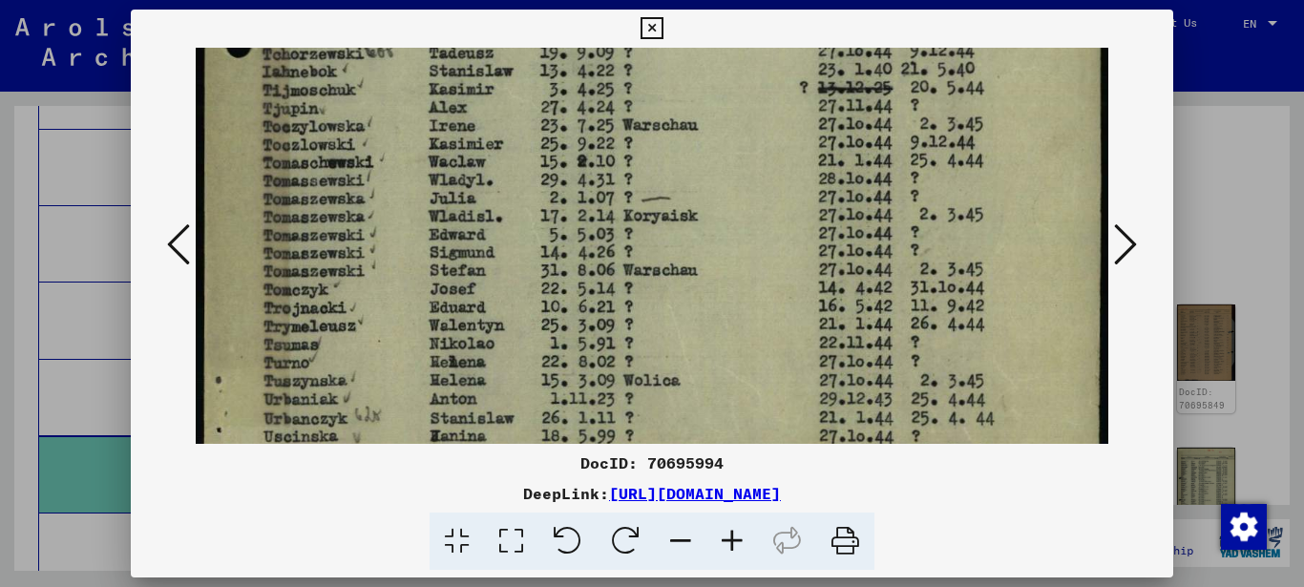
drag, startPoint x: 386, startPoint y: 352, endPoint x: 390, endPoint y: 227, distance: 125.1
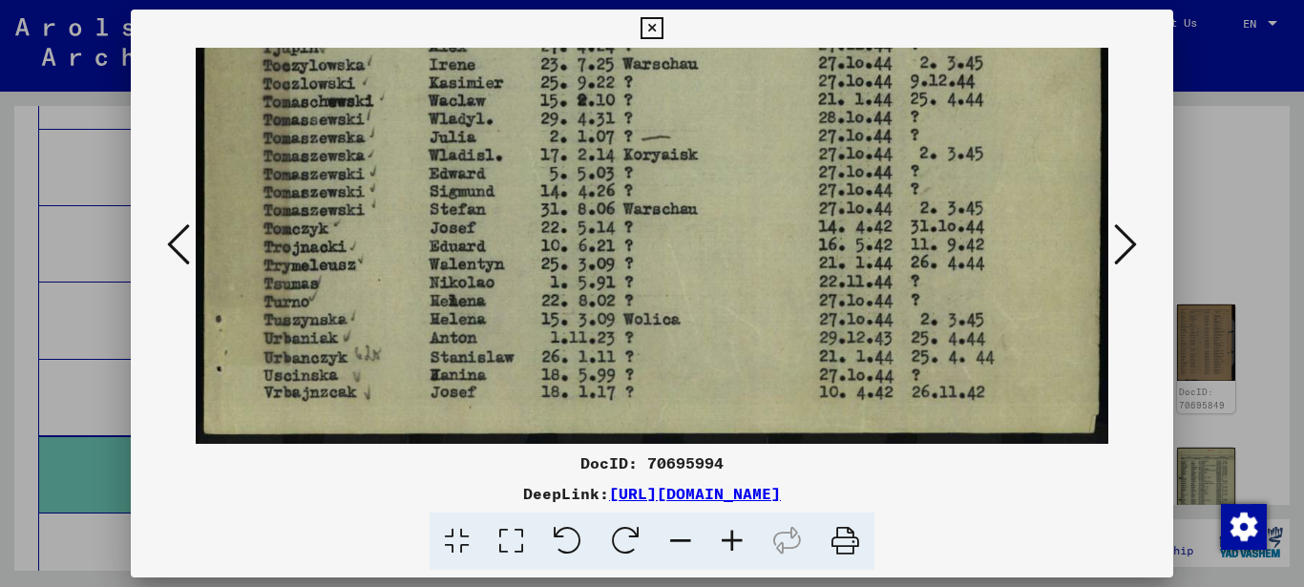
click at [1127, 237] on icon at bounding box center [1125, 244] width 23 height 46
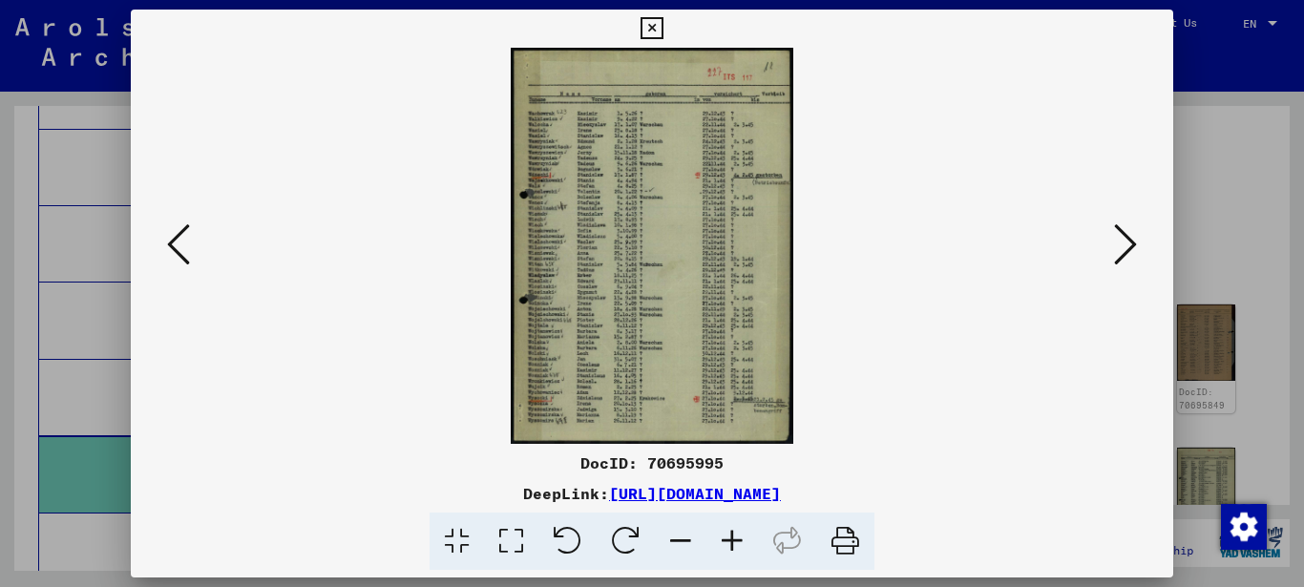
click at [513, 540] on icon at bounding box center [511, 541] width 54 height 58
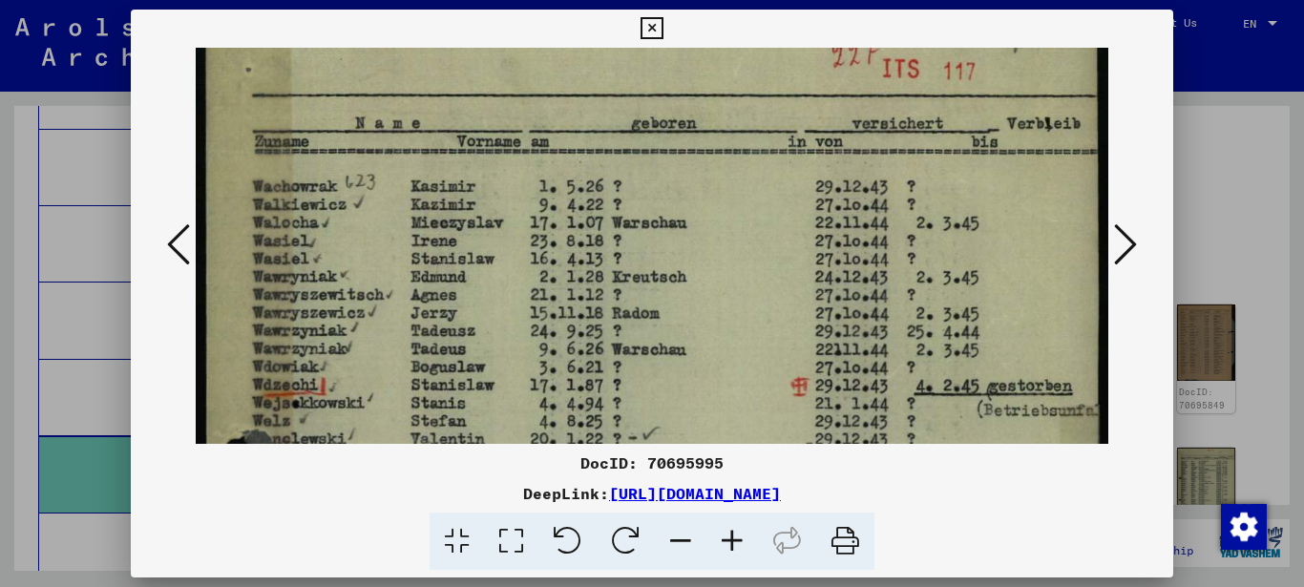
drag, startPoint x: 407, startPoint y: 335, endPoint x: 404, endPoint y: 258, distance: 77.4
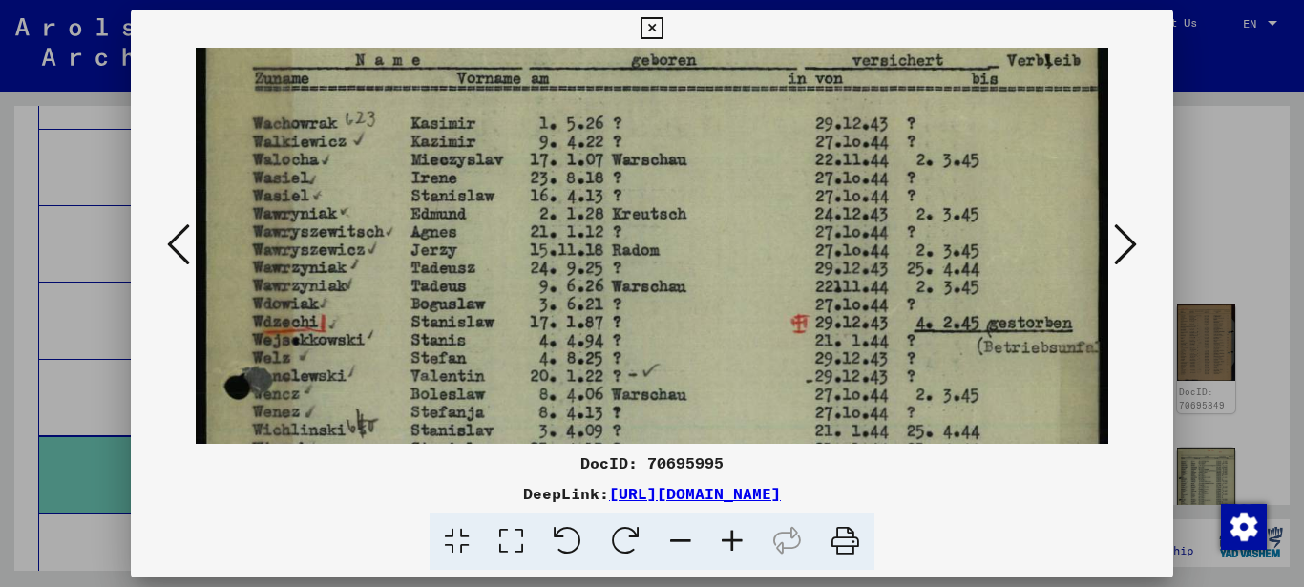
drag, startPoint x: 351, startPoint y: 328, endPoint x: 359, endPoint y: 265, distance: 63.4
click at [359, 267] on img at bounding box center [652, 551] width 913 height 1281
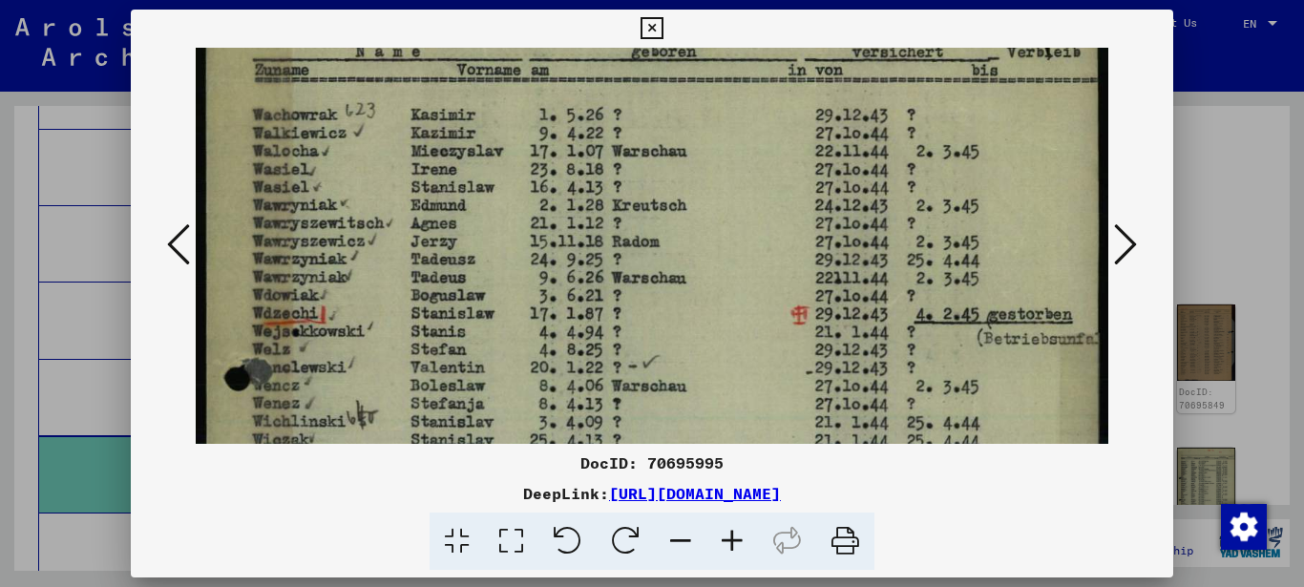
drag, startPoint x: 370, startPoint y: 293, endPoint x: 367, endPoint y: 244, distance: 48.8
click at [368, 246] on img at bounding box center [652, 543] width 913 height 1281
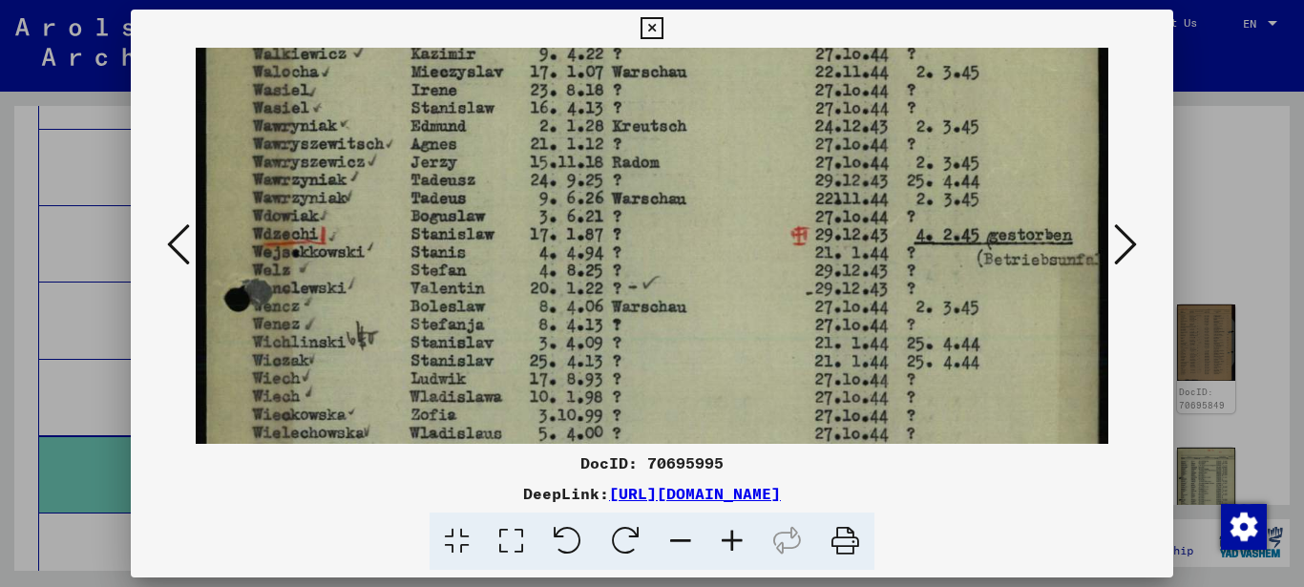
drag, startPoint x: 371, startPoint y: 298, endPoint x: 367, endPoint y: 221, distance: 76.4
click at [371, 240] on img at bounding box center [652, 463] width 913 height 1281
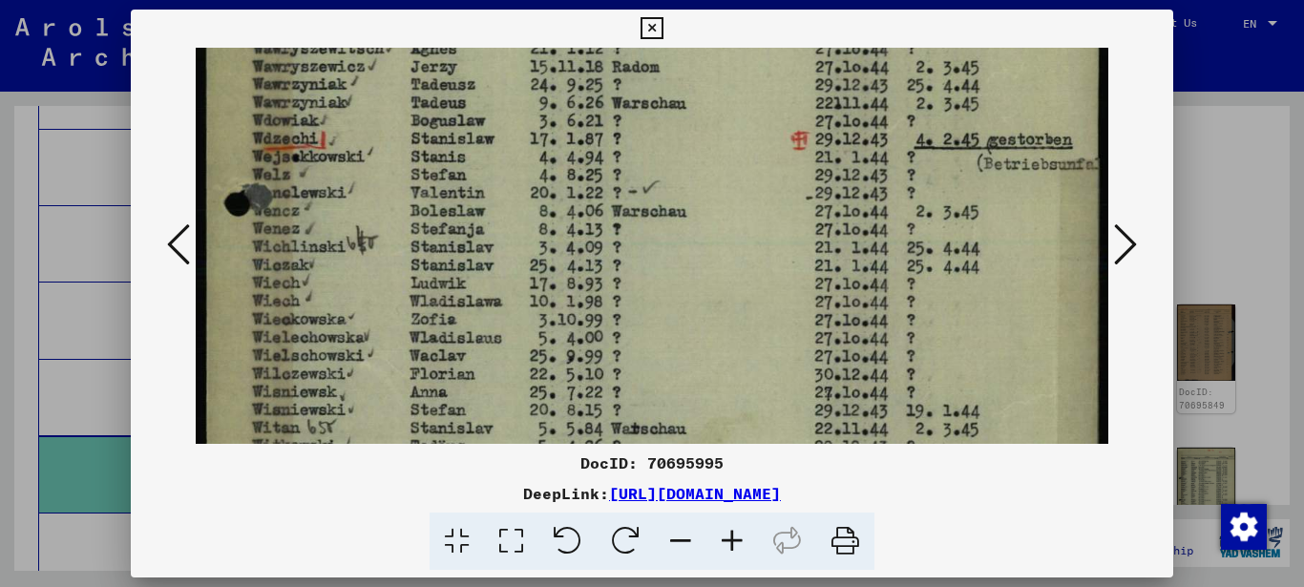
drag, startPoint x: 365, startPoint y: 334, endPoint x: 362, endPoint y: 227, distance: 106.9
click at [365, 247] on img at bounding box center [652, 367] width 913 height 1281
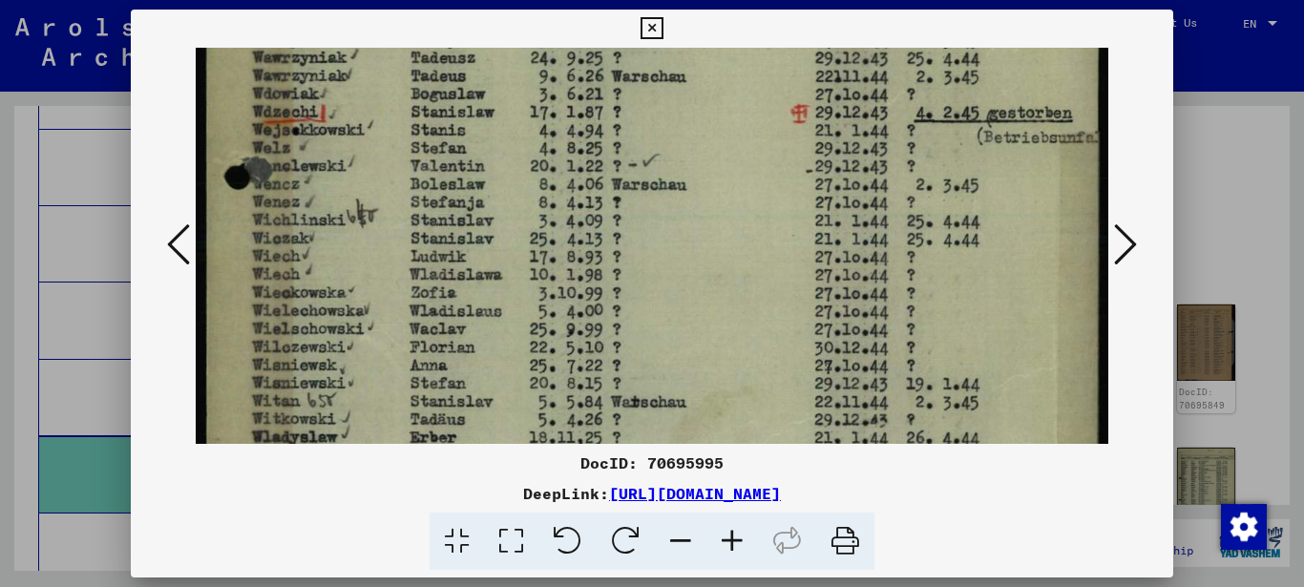
click at [360, 239] on img at bounding box center [652, 341] width 913 height 1281
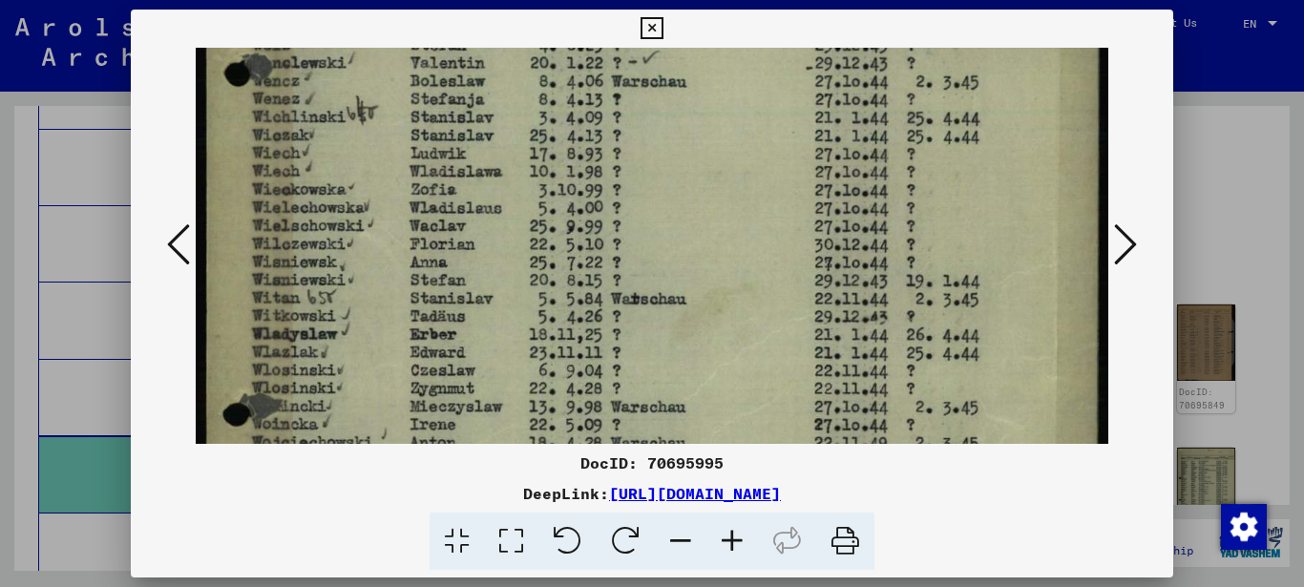
drag, startPoint x: 357, startPoint y: 318, endPoint x: 351, endPoint y: 221, distance: 96.6
click at [354, 239] on img at bounding box center [652, 238] width 913 height 1281
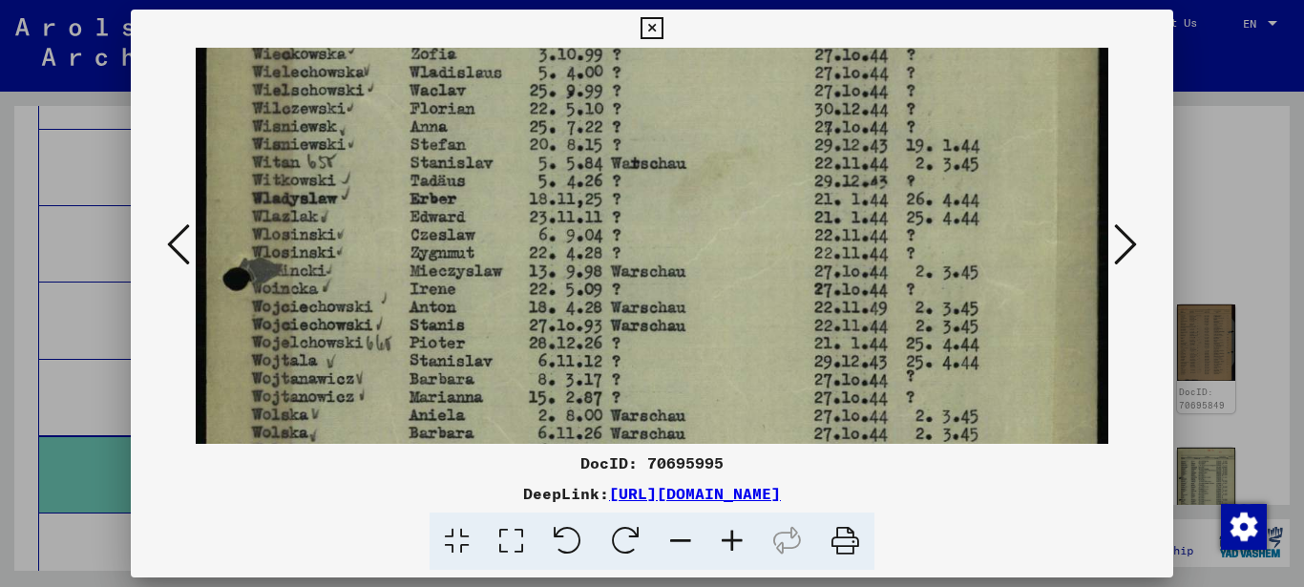
click at [374, 251] on img at bounding box center [652, 103] width 913 height 1281
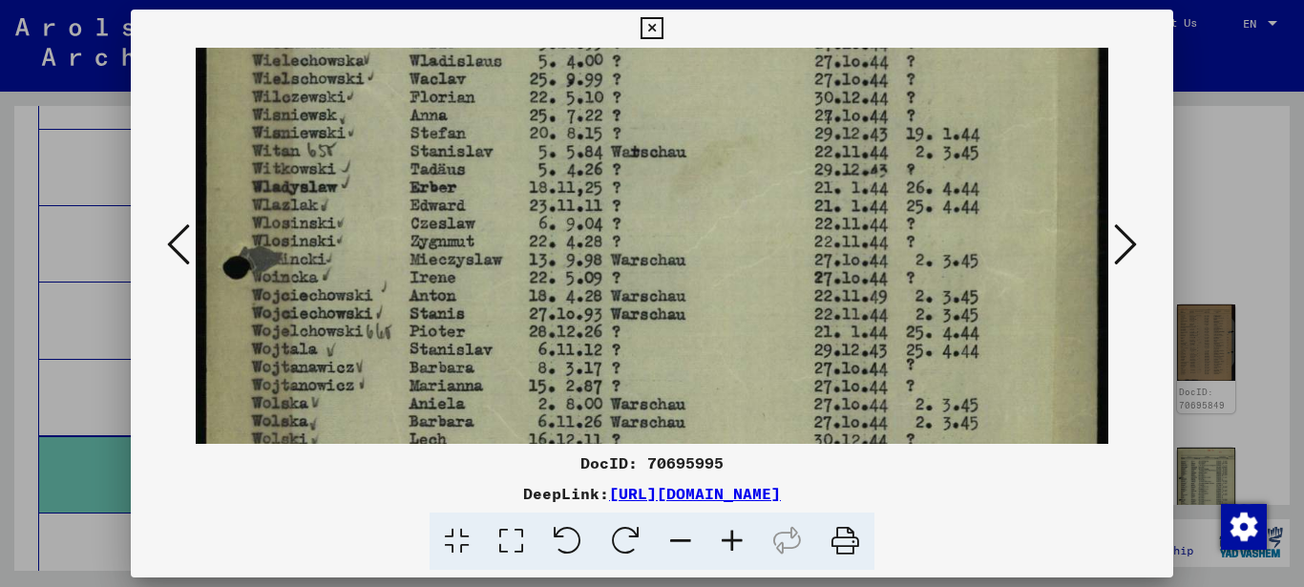
drag, startPoint x: 387, startPoint y: 254, endPoint x: 387, endPoint y: 219, distance: 34.4
click at [387, 229] on img at bounding box center [652, 91] width 913 height 1281
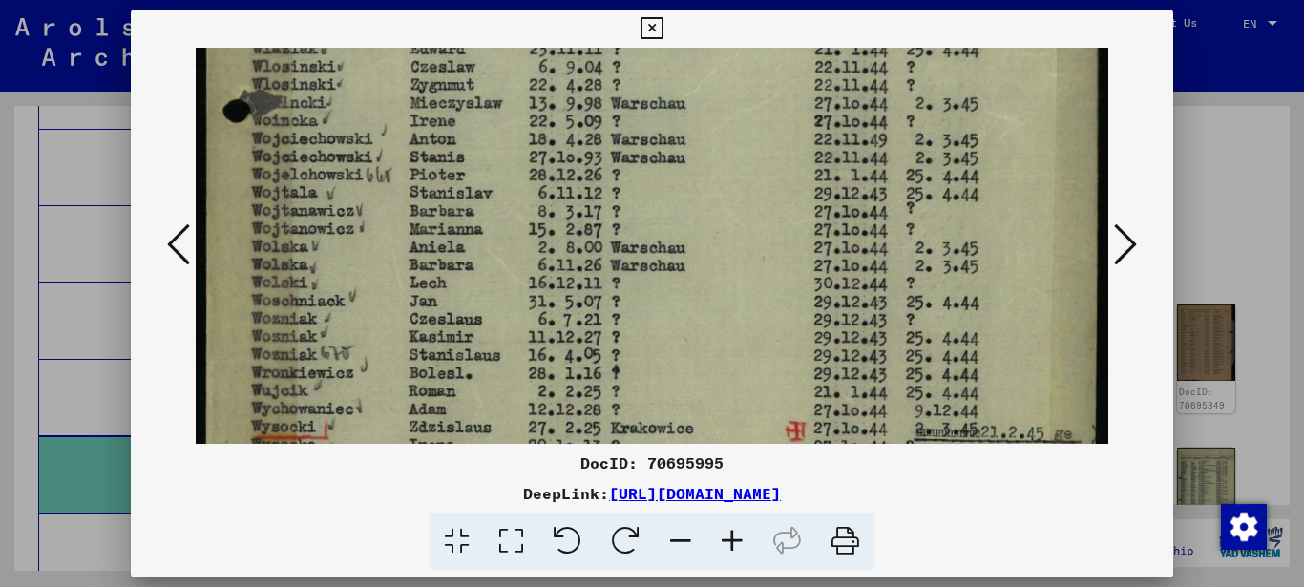
drag, startPoint x: 397, startPoint y: 345, endPoint x: 394, endPoint y: 239, distance: 106.0
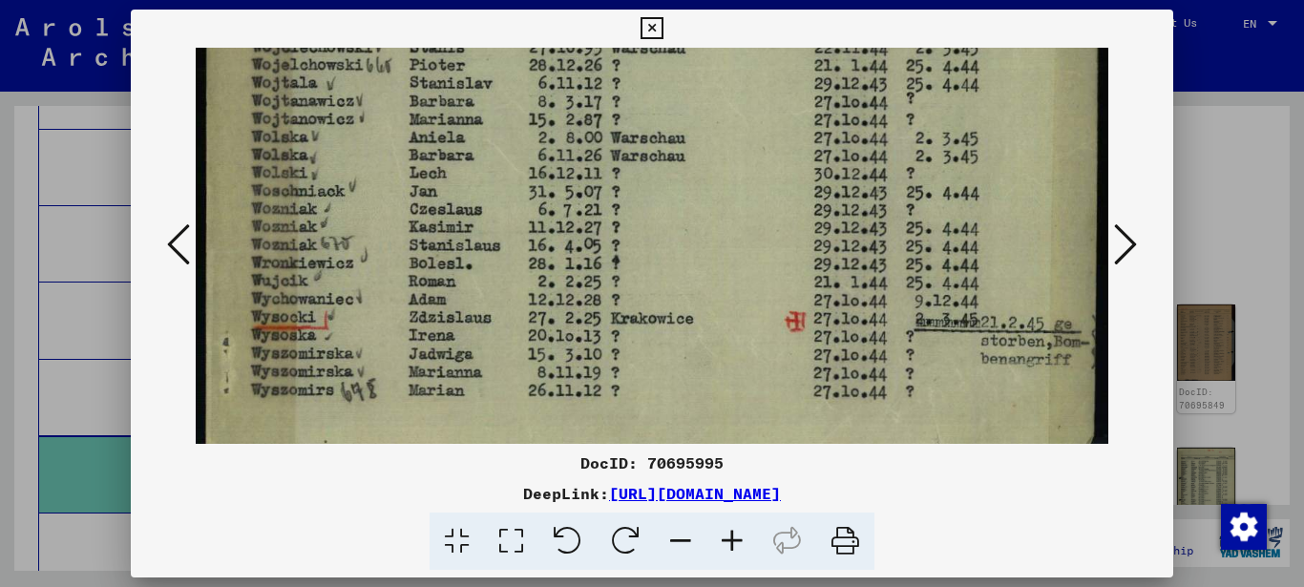
scroll to position [885, 0]
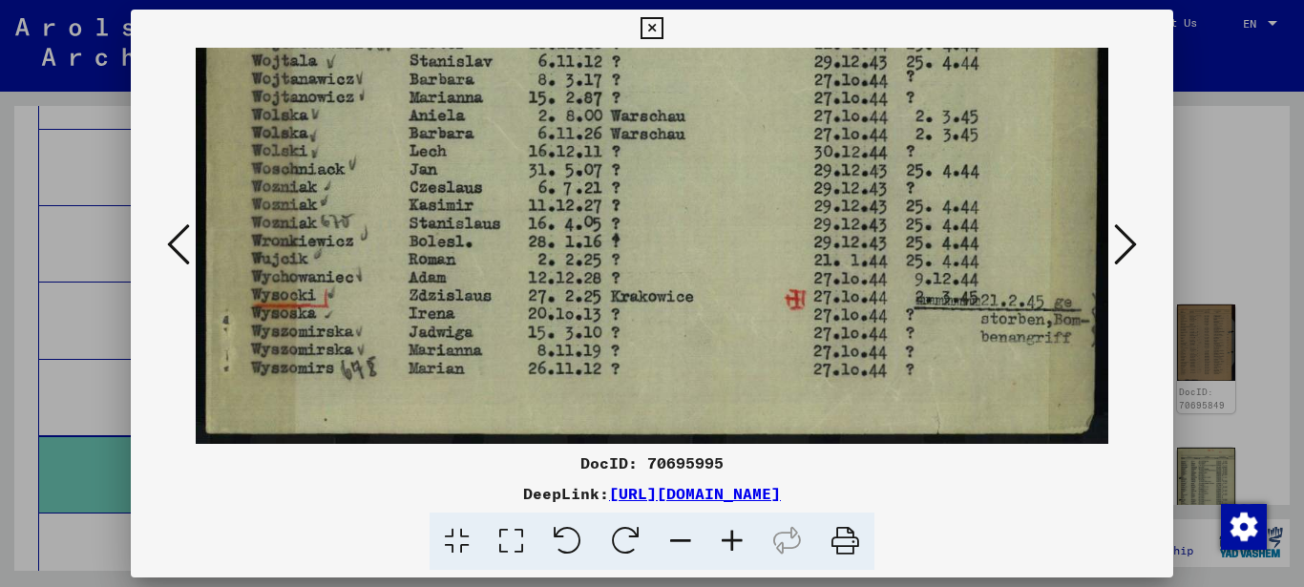
click at [1129, 235] on icon at bounding box center [1125, 244] width 23 height 46
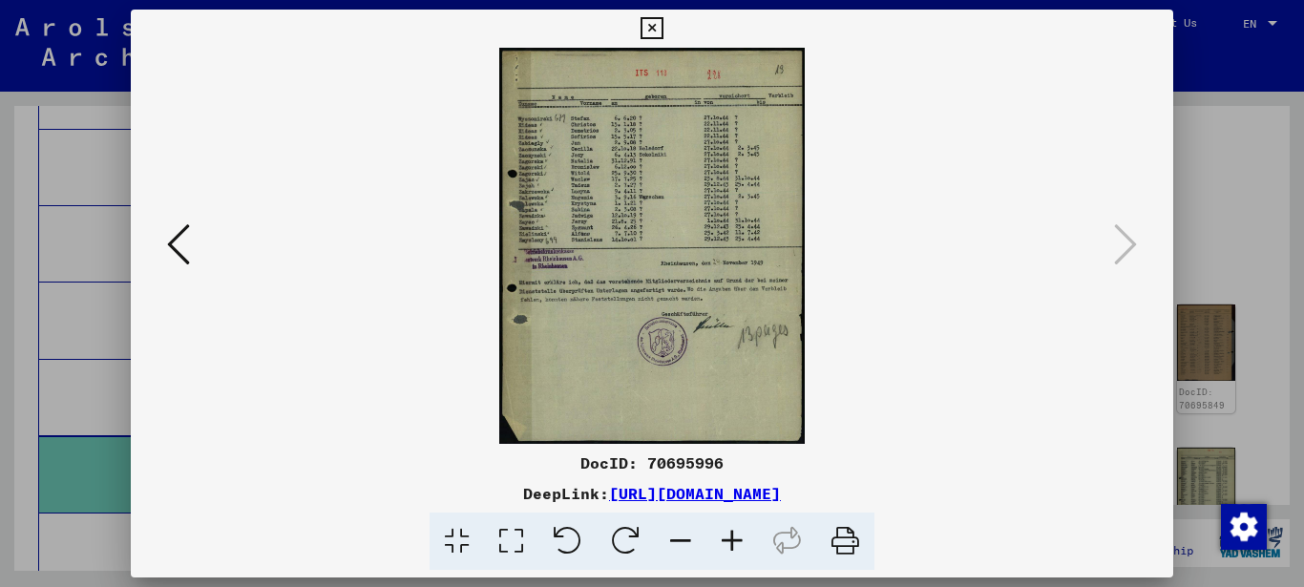
scroll to position [0, 0]
click at [1033, 491] on div "DocID: 70695996 DeepLink: [URL][DOMAIN_NAME]" at bounding box center [652, 510] width 1043 height 119
copy div "DocID: 70695996 DeepLink: [URL][DOMAIN_NAME]"
